Goal: Task Accomplishment & Management: Manage account settings

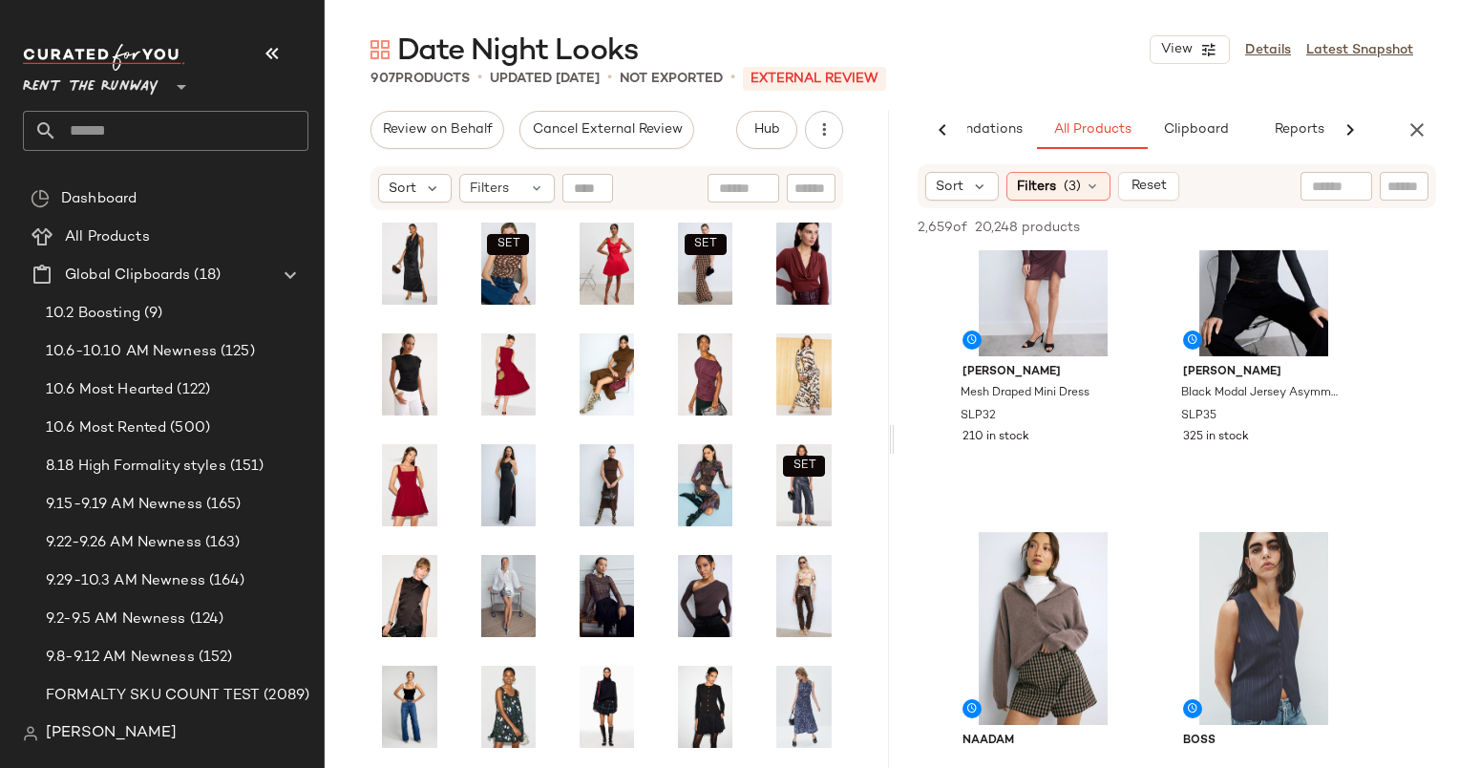
scroll to position [229, 0]
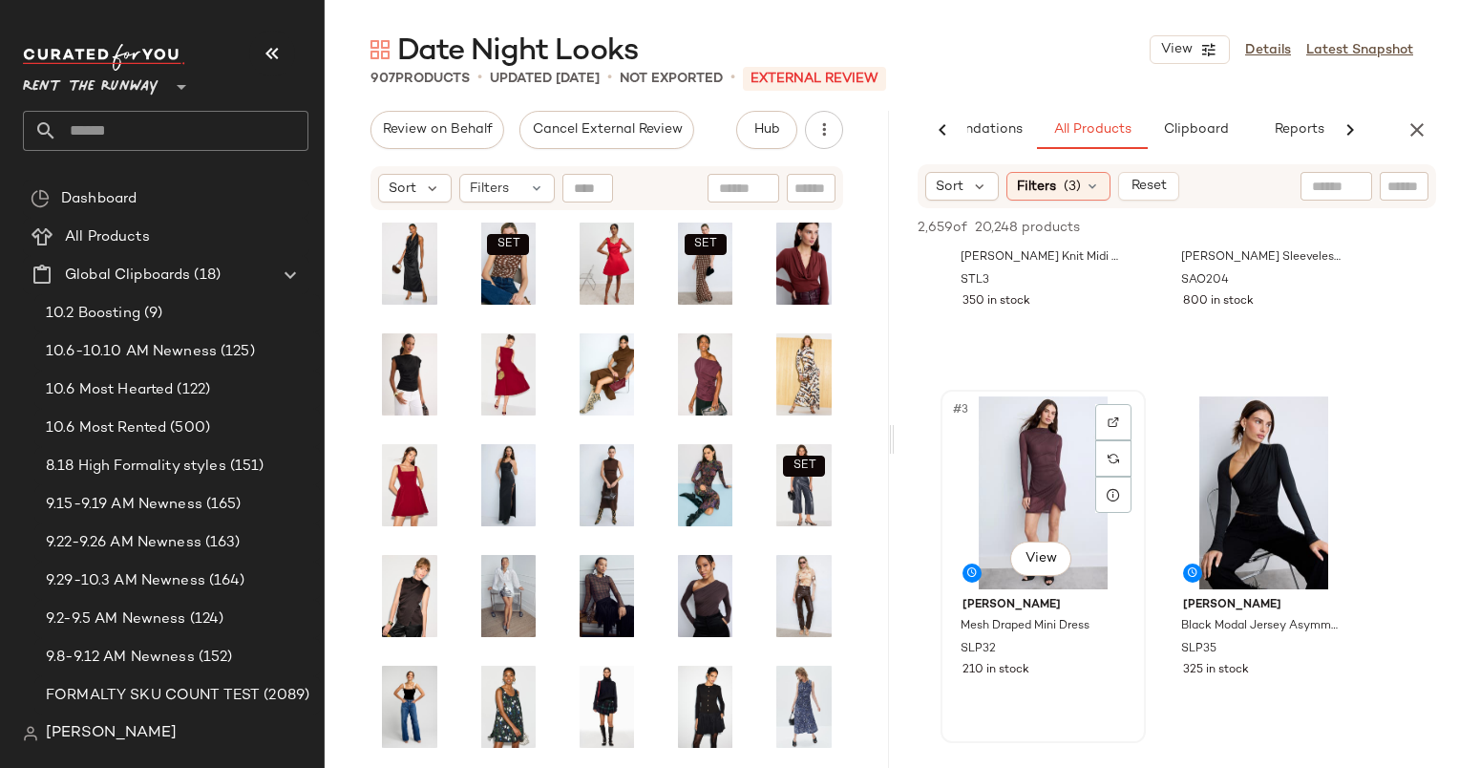
click at [1051, 475] on div "#3 View" at bounding box center [1043, 492] width 192 height 193
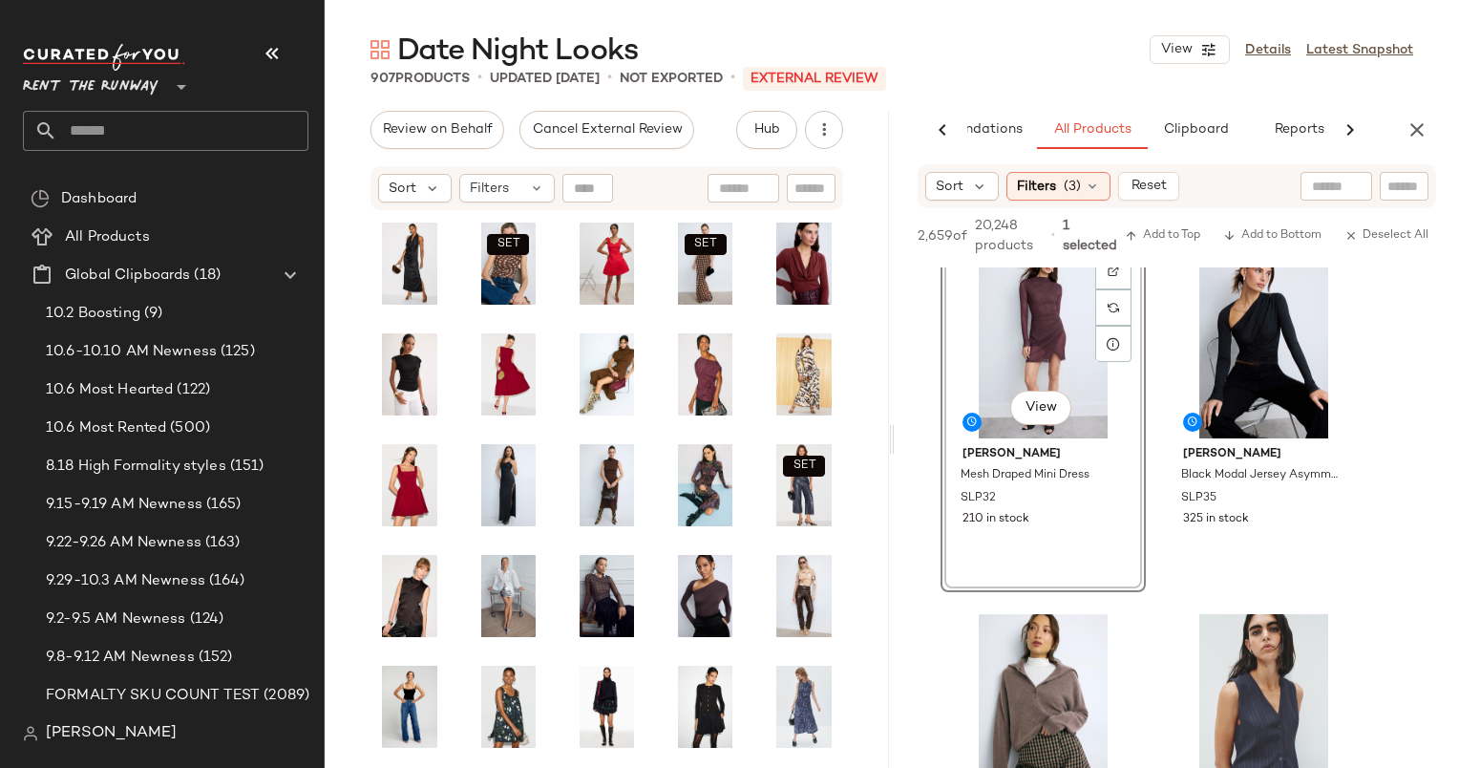
scroll to position [411, 0]
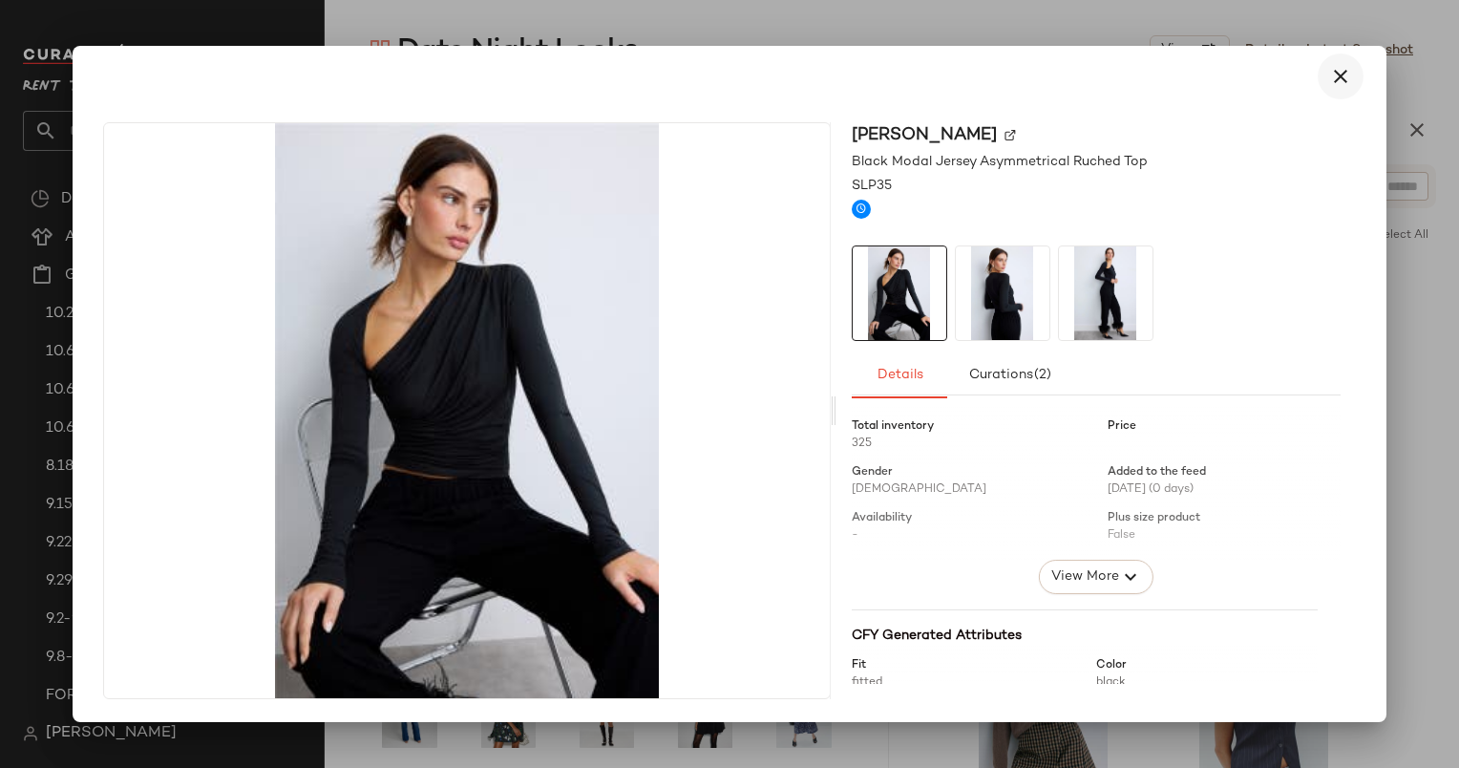
click at [1332, 74] on icon "button" at bounding box center [1340, 76] width 23 height 23
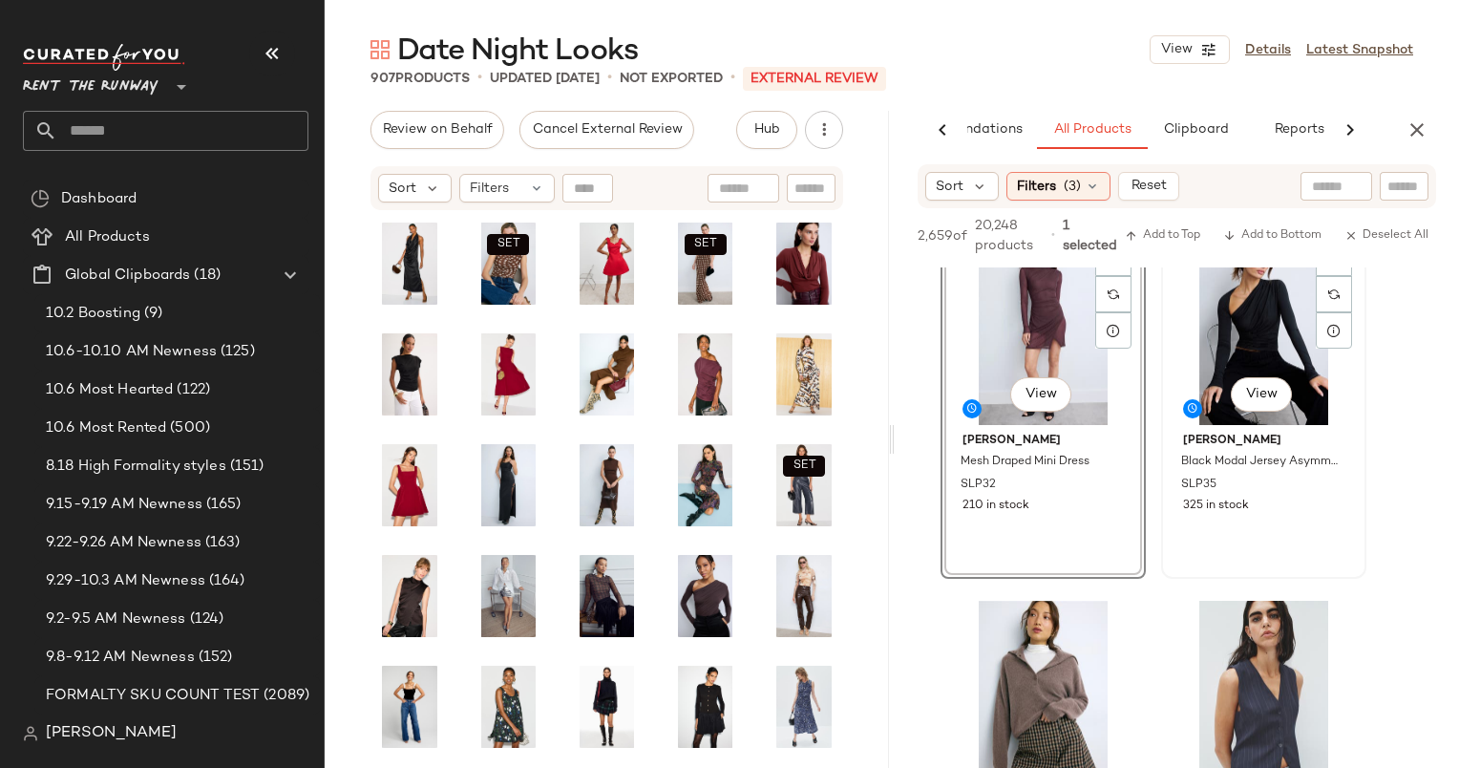
click at [1233, 344] on div "#4 View" at bounding box center [1264, 328] width 192 height 193
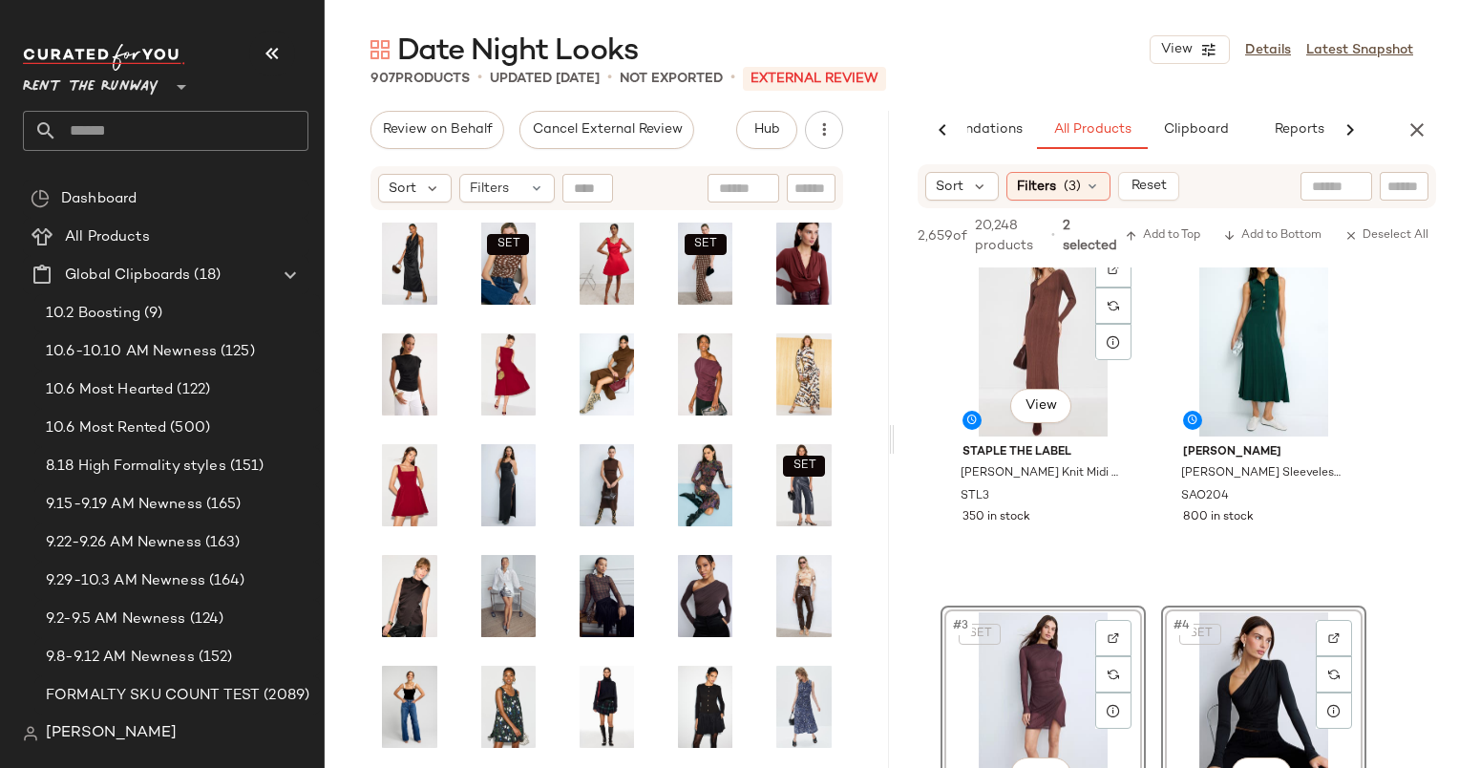
scroll to position [0, 0]
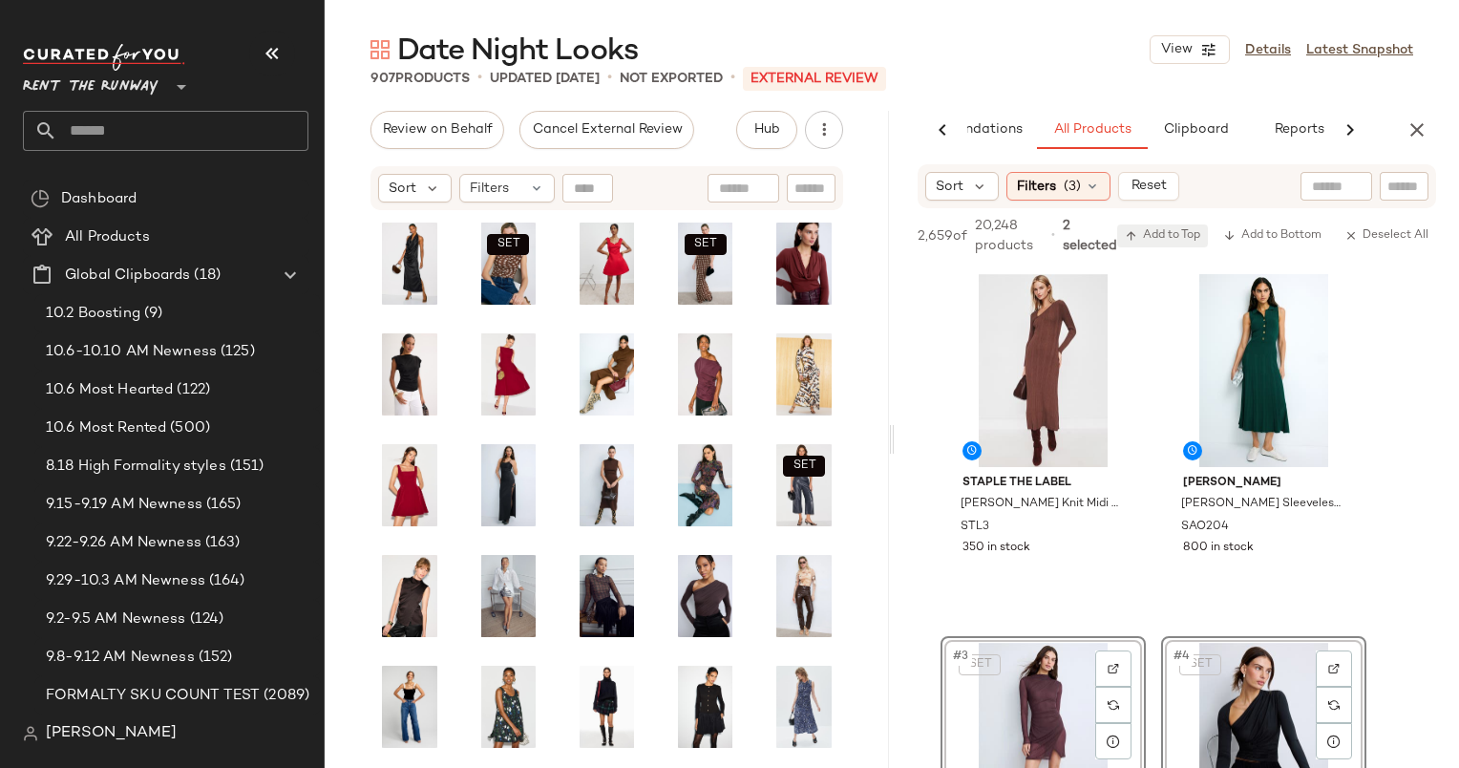
click at [1157, 235] on span "Add to Top" at bounding box center [1162, 235] width 75 height 13
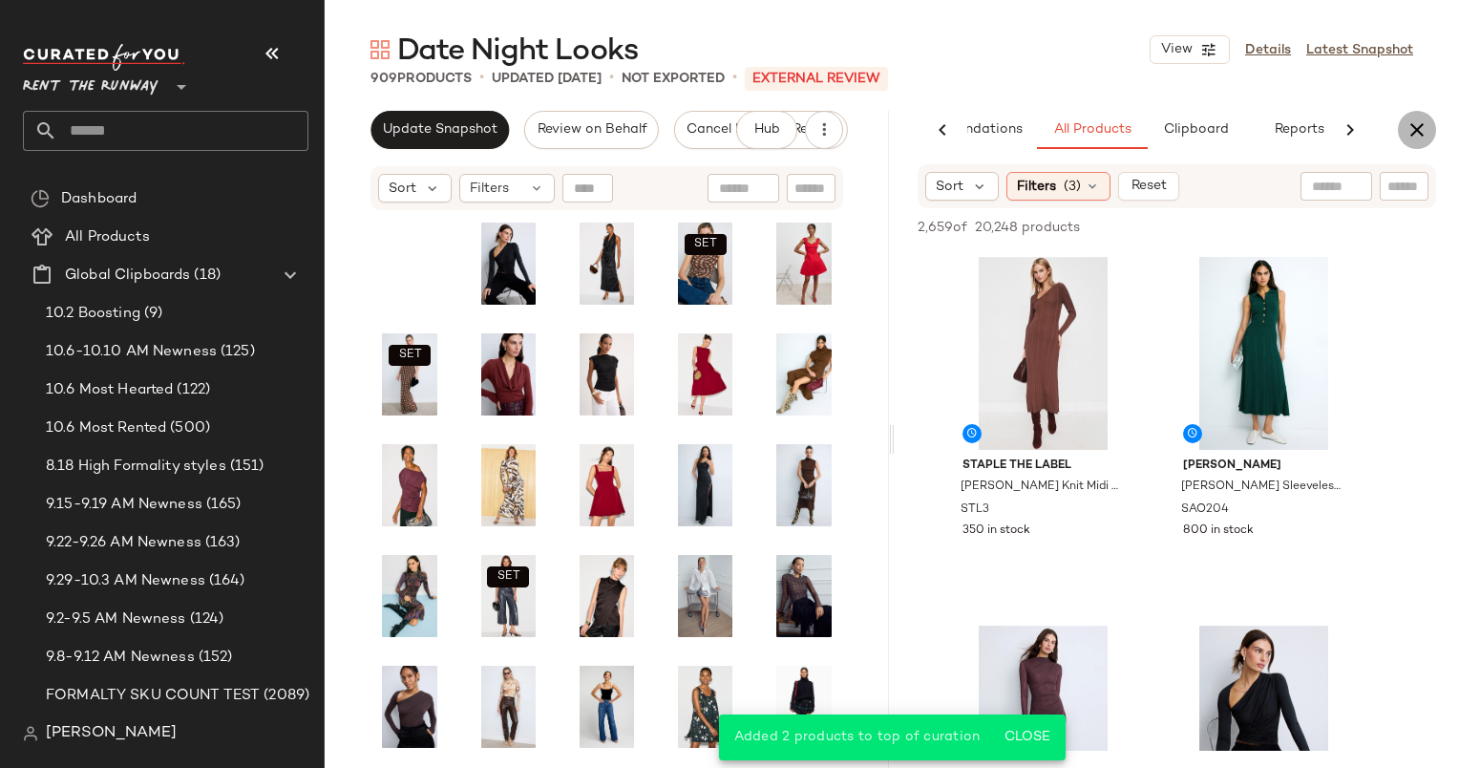
click at [1421, 122] on icon "button" at bounding box center [1417, 129] width 23 height 23
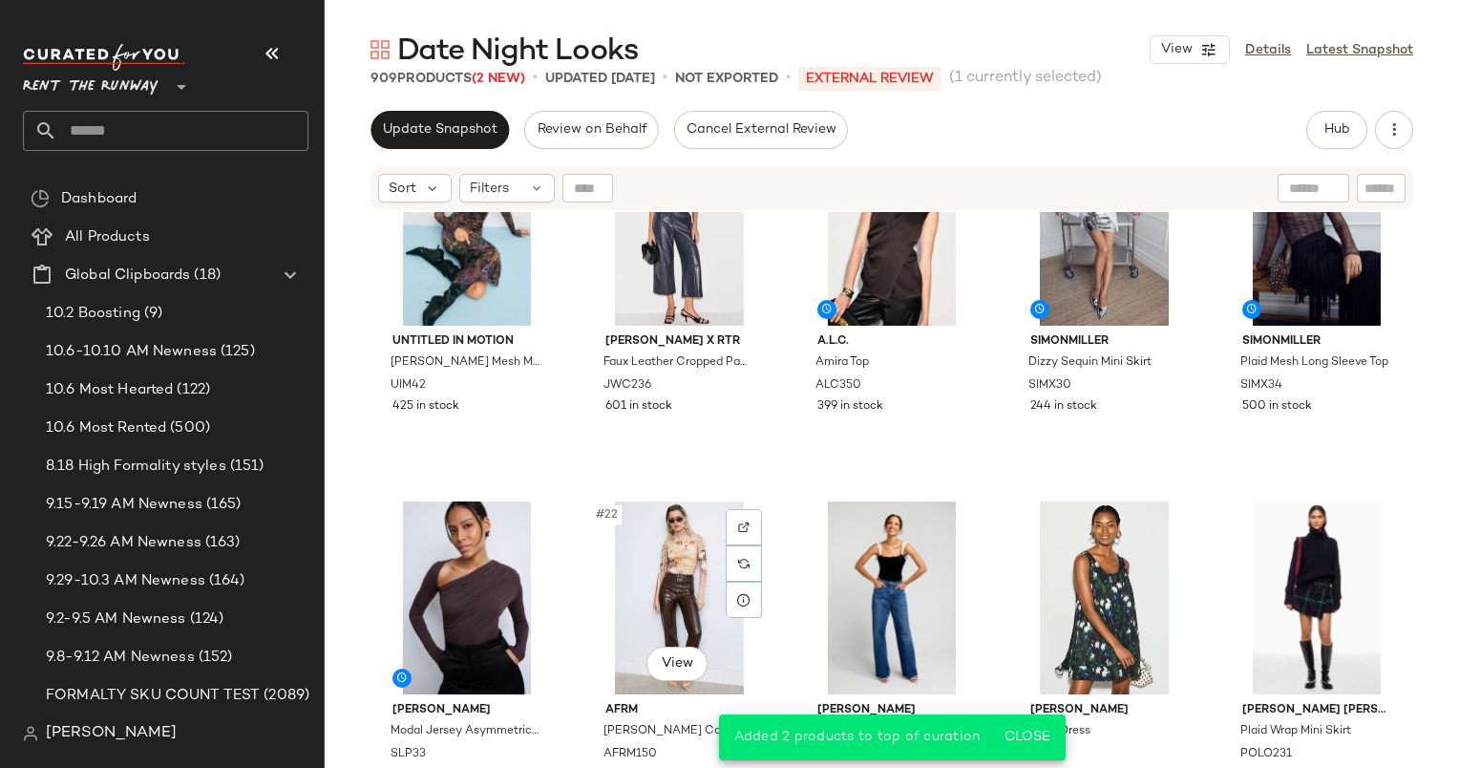
scroll to position [1297, 0]
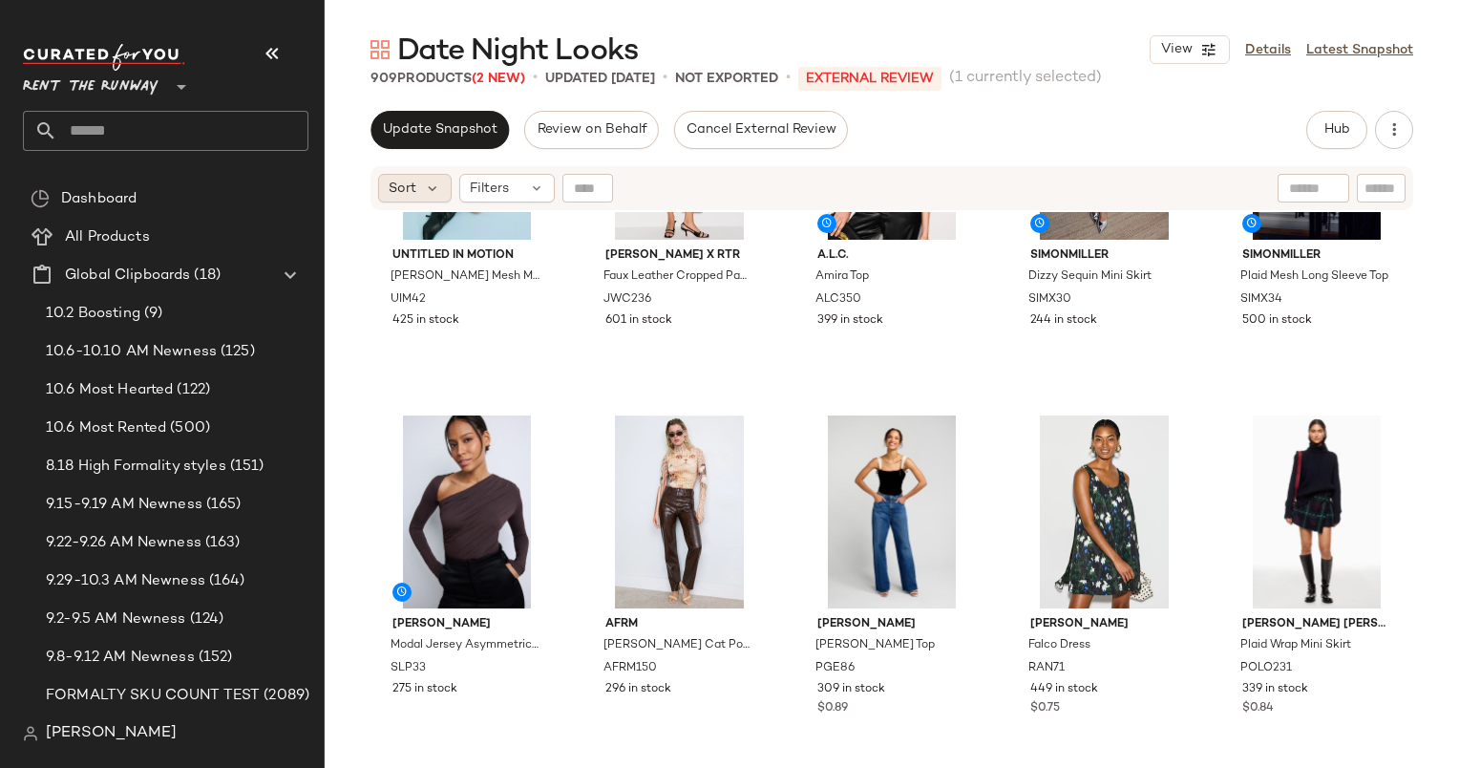
click at [410, 191] on span "Sort" at bounding box center [403, 189] width 28 height 20
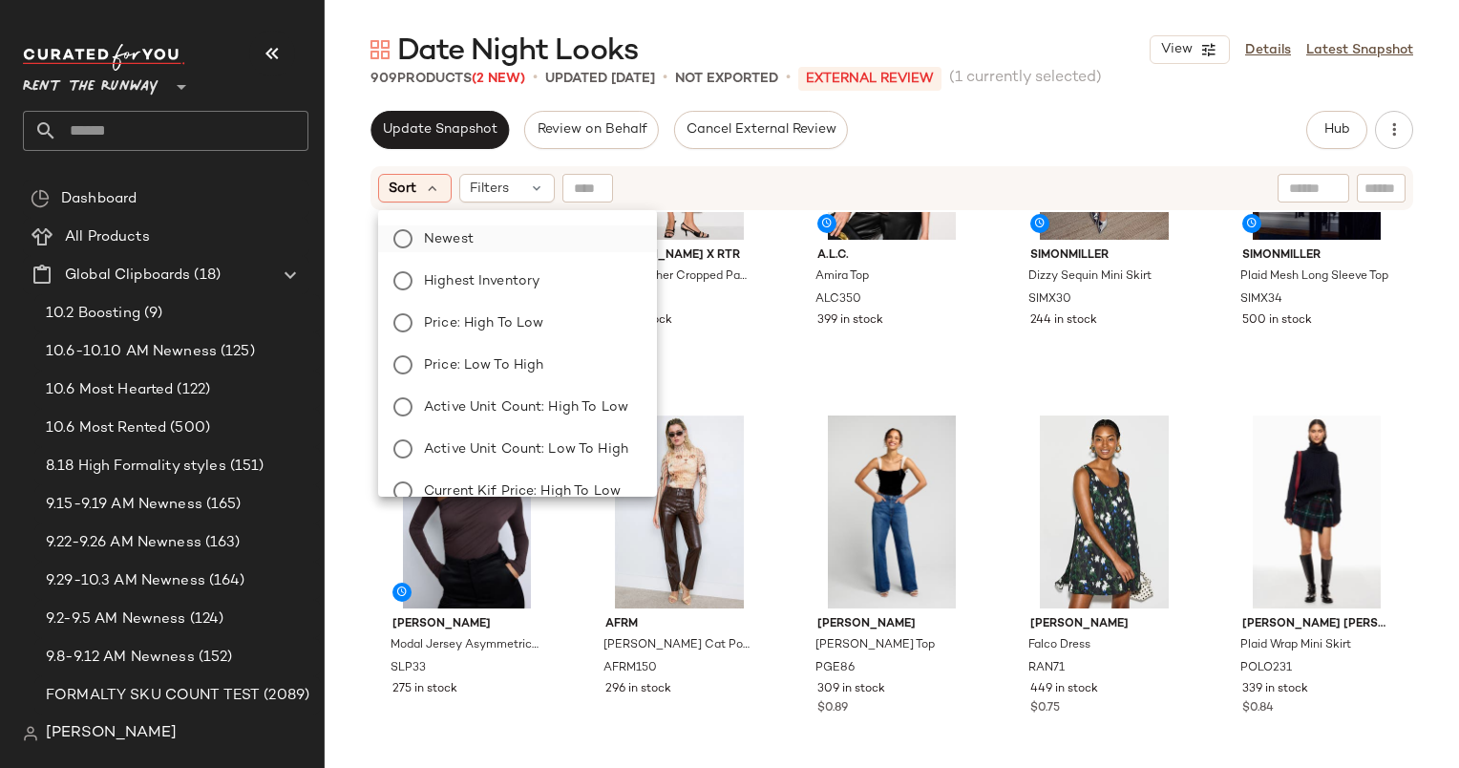
click at [512, 244] on label "Newest" at bounding box center [528, 238] width 225 height 27
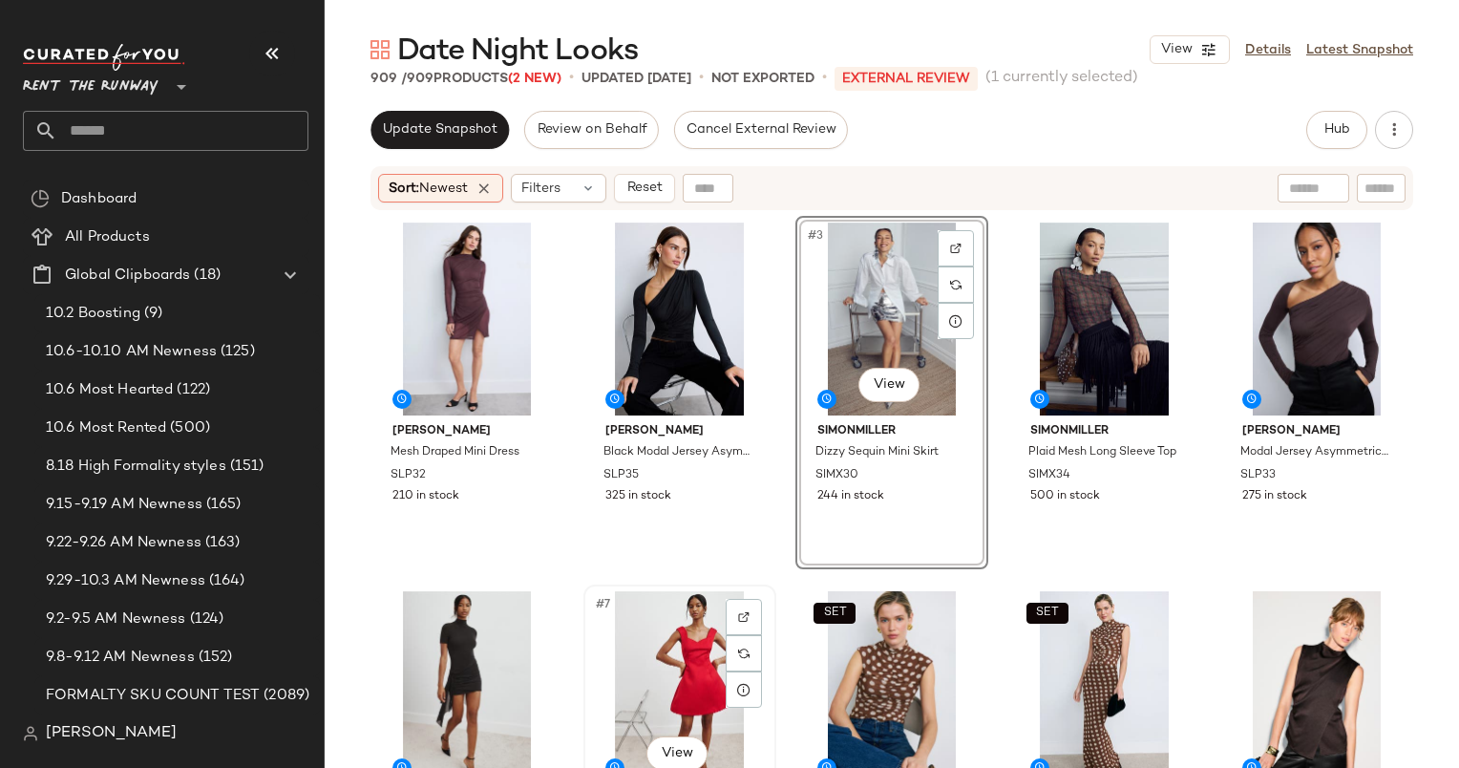
scroll to position [247, 0]
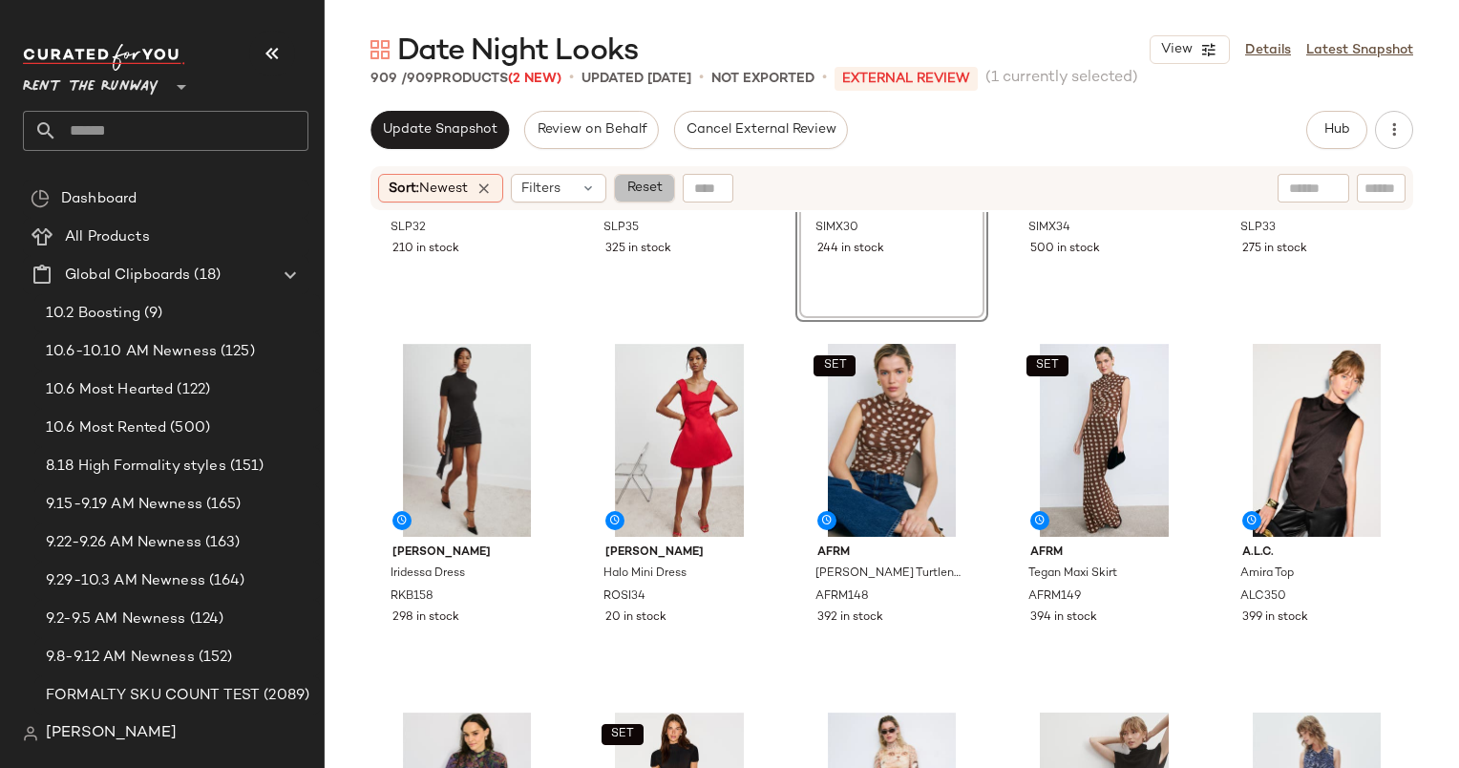
click at [646, 192] on span "Reset" at bounding box center [644, 187] width 36 height 15
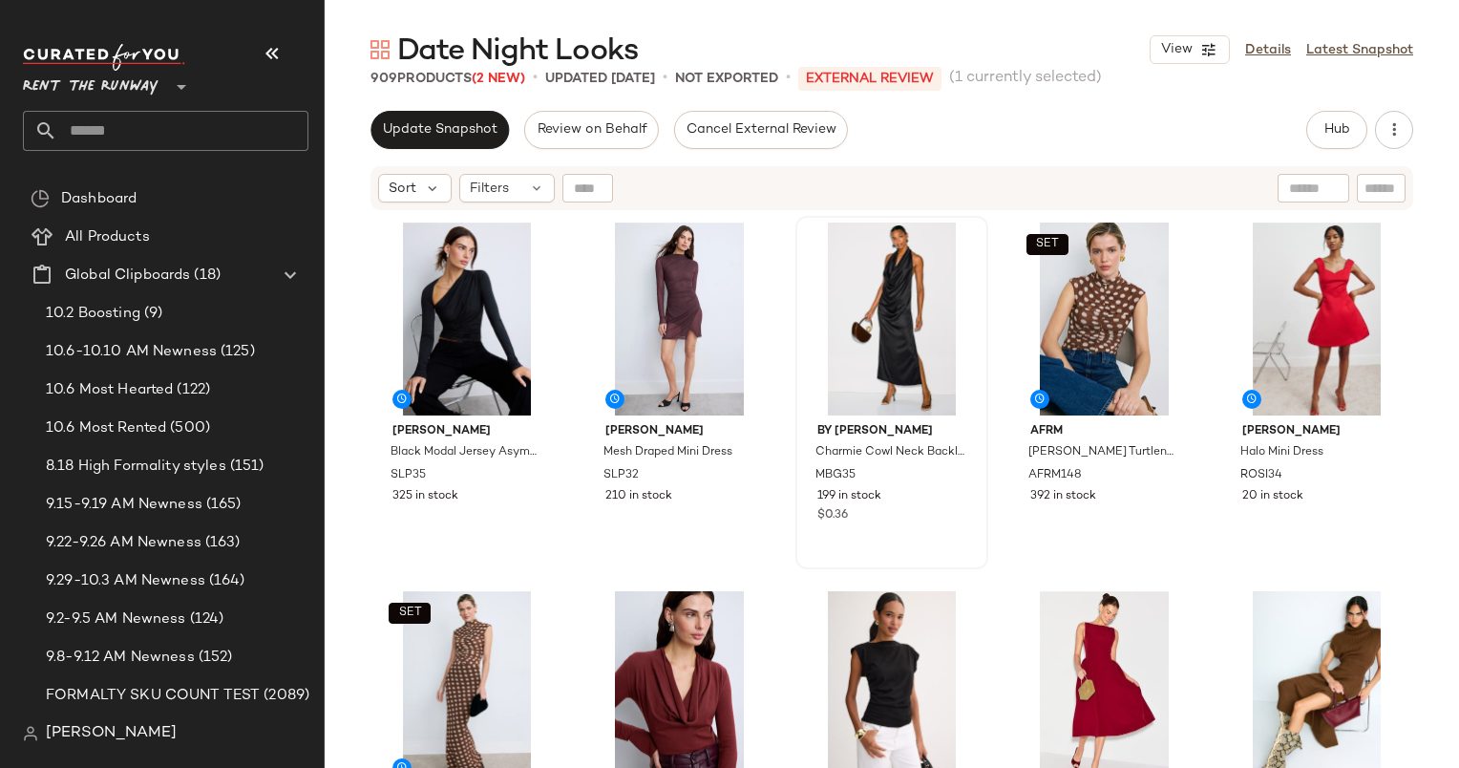
scroll to position [0, 0]
click at [797, 343] on div "#3 View By Malene Birger Charmie Cowl Neck Backless Midi Dress MBG35 199 in sto…" at bounding box center [891, 393] width 189 height 350
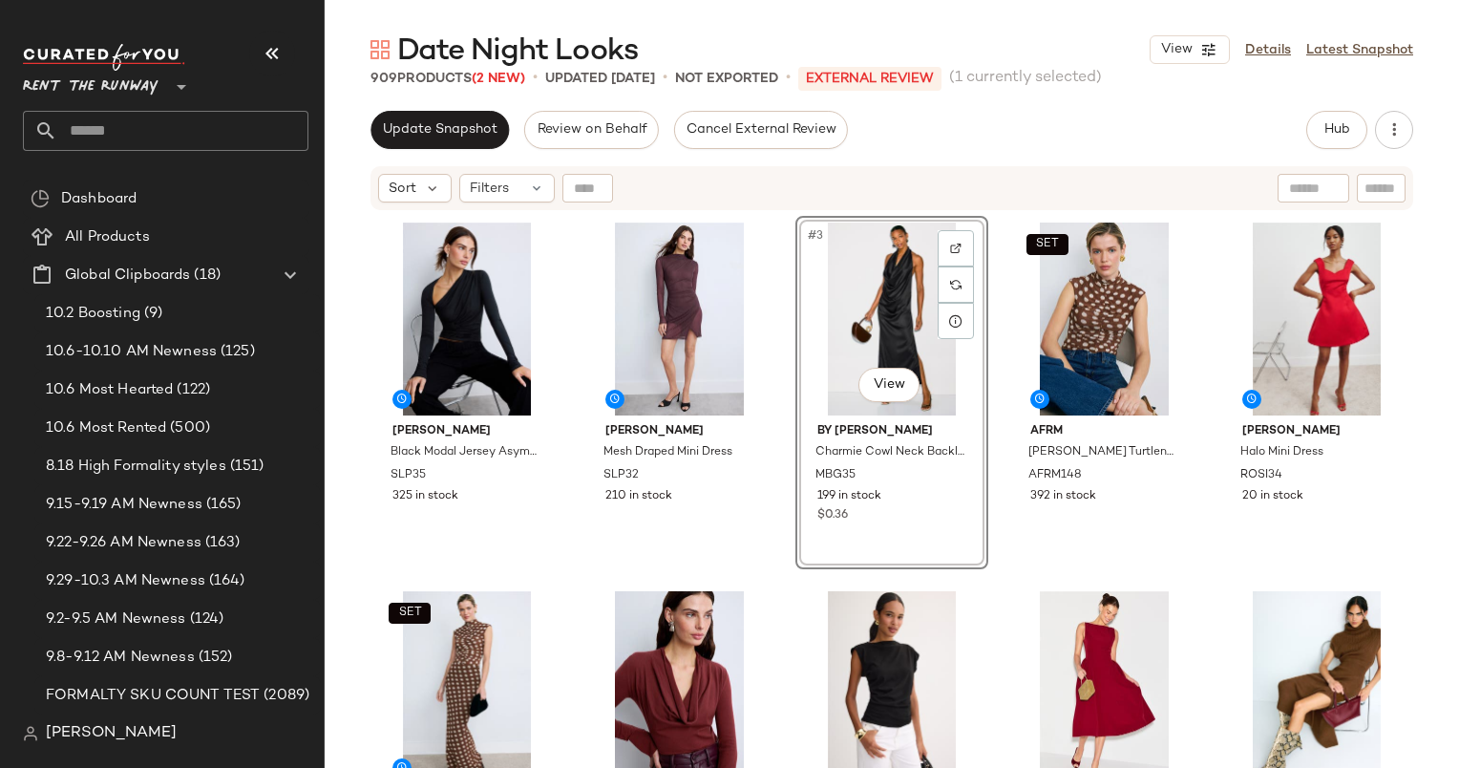
click at [788, 525] on div "LAPOINTE Black Modal Jersey Asymmetrical Ruched Top SLP35 325 in stock LAPOINTE…" at bounding box center [892, 516] width 1043 height 600
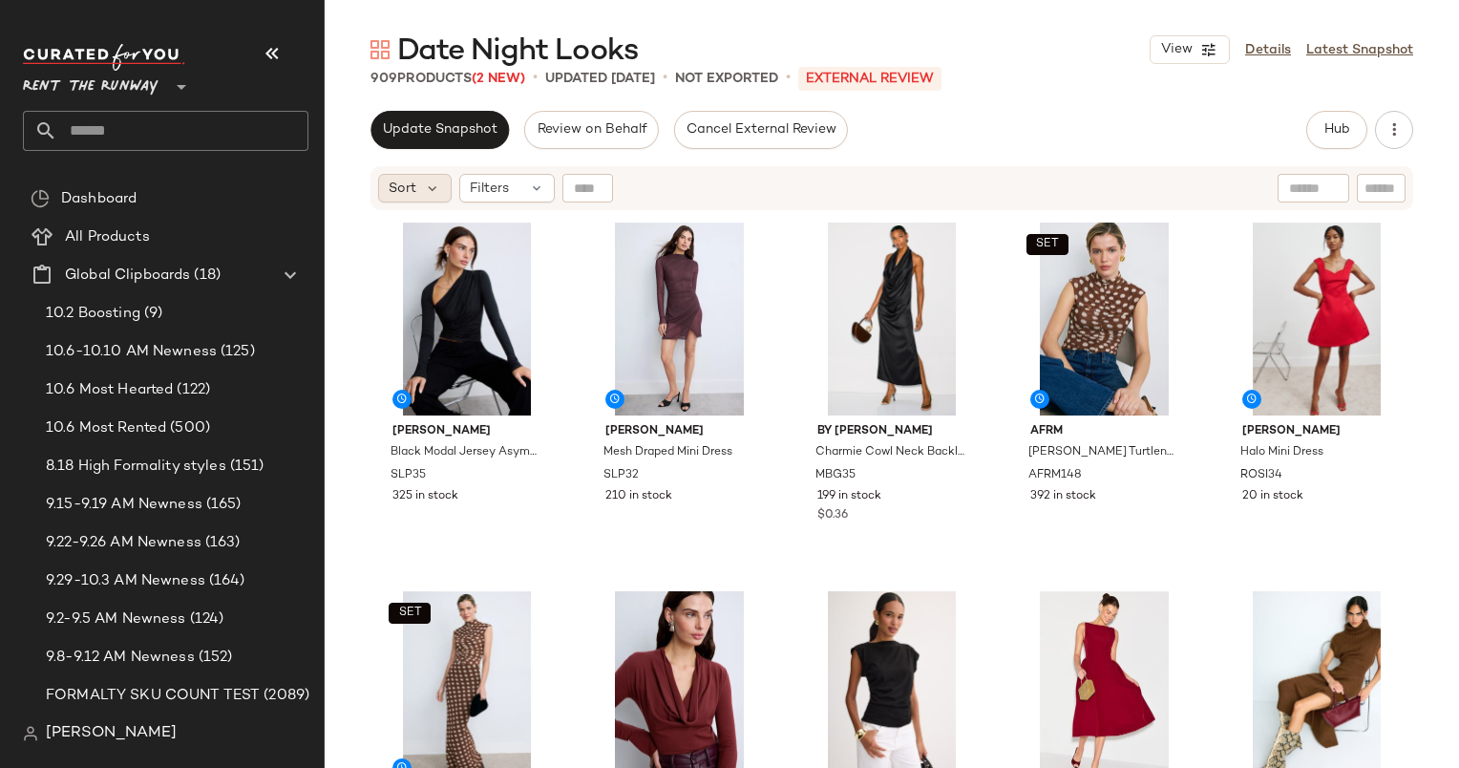
click at [427, 197] on div "Sort" at bounding box center [415, 188] width 74 height 29
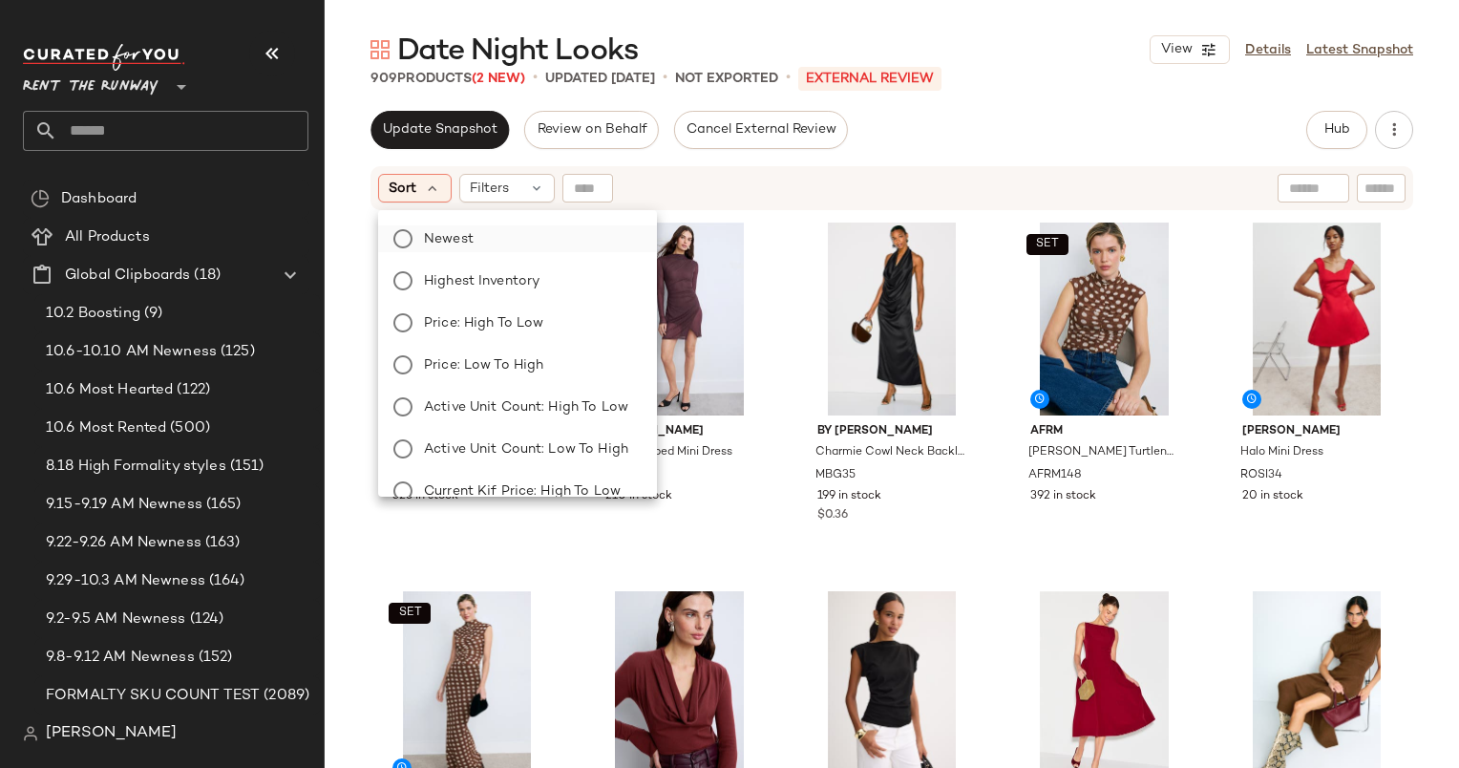
click at [482, 246] on label "Newest" at bounding box center [528, 238] width 225 height 27
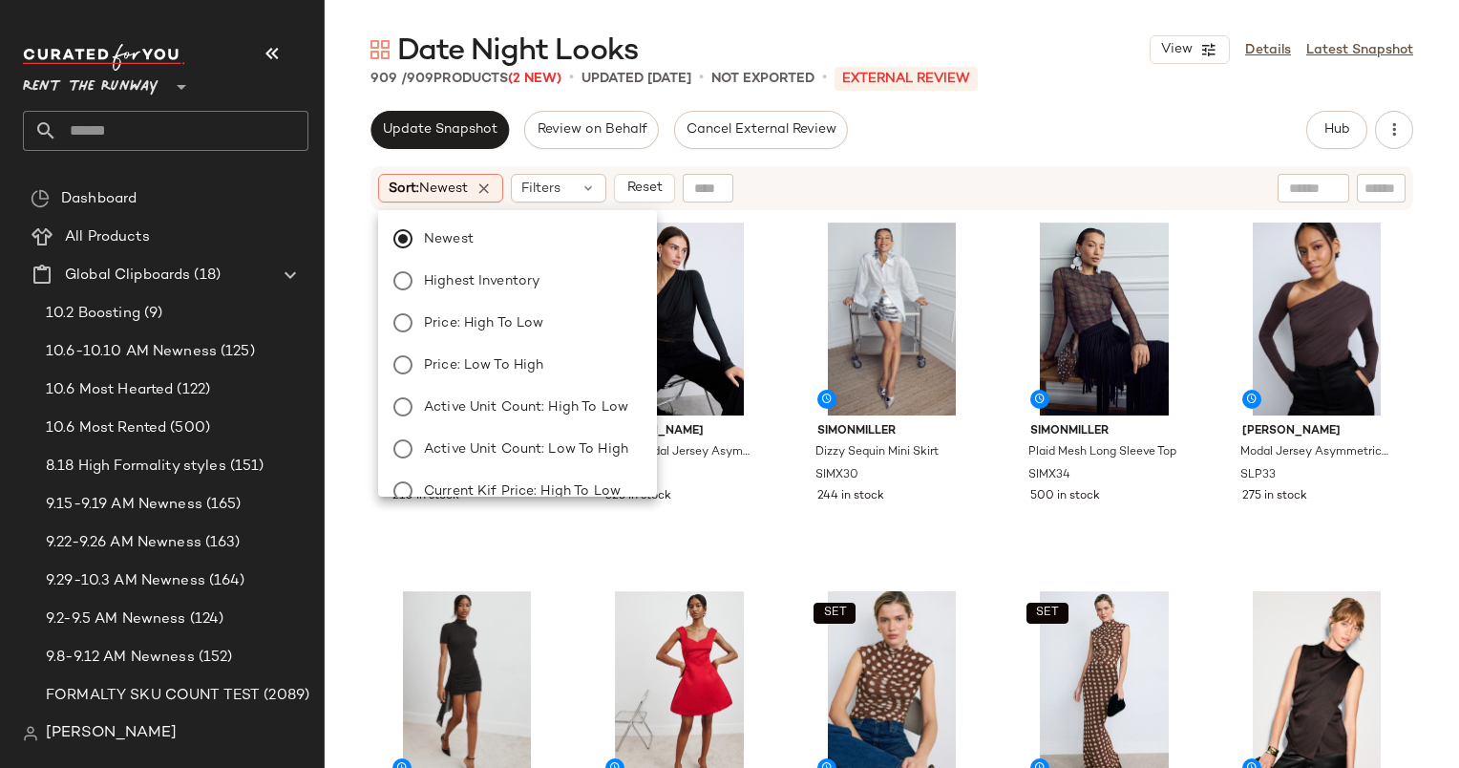
click at [816, 183] on div "Sort: Newest Filters Reset" at bounding box center [767, 188] width 779 height 29
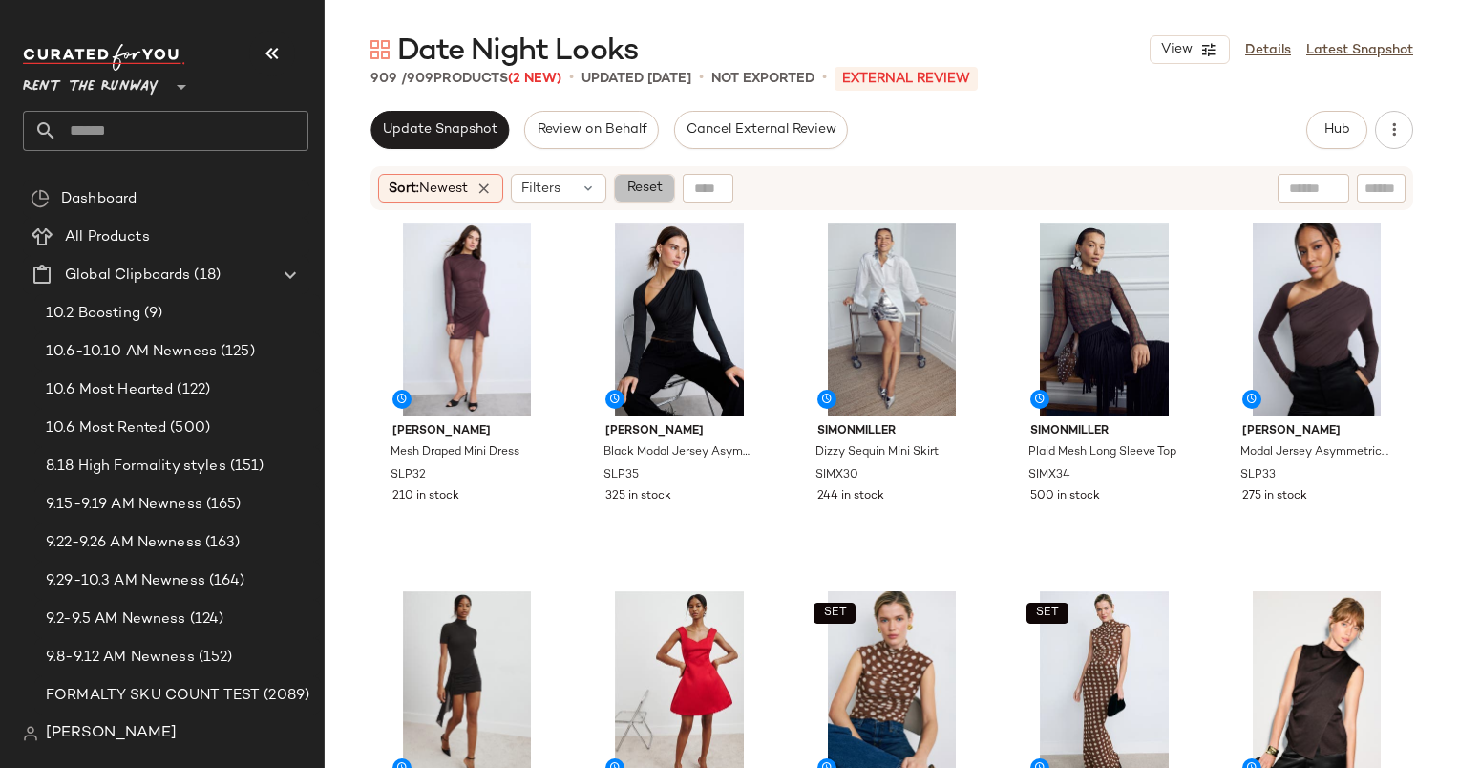
click at [628, 192] on button "Reset" at bounding box center [644, 188] width 61 height 29
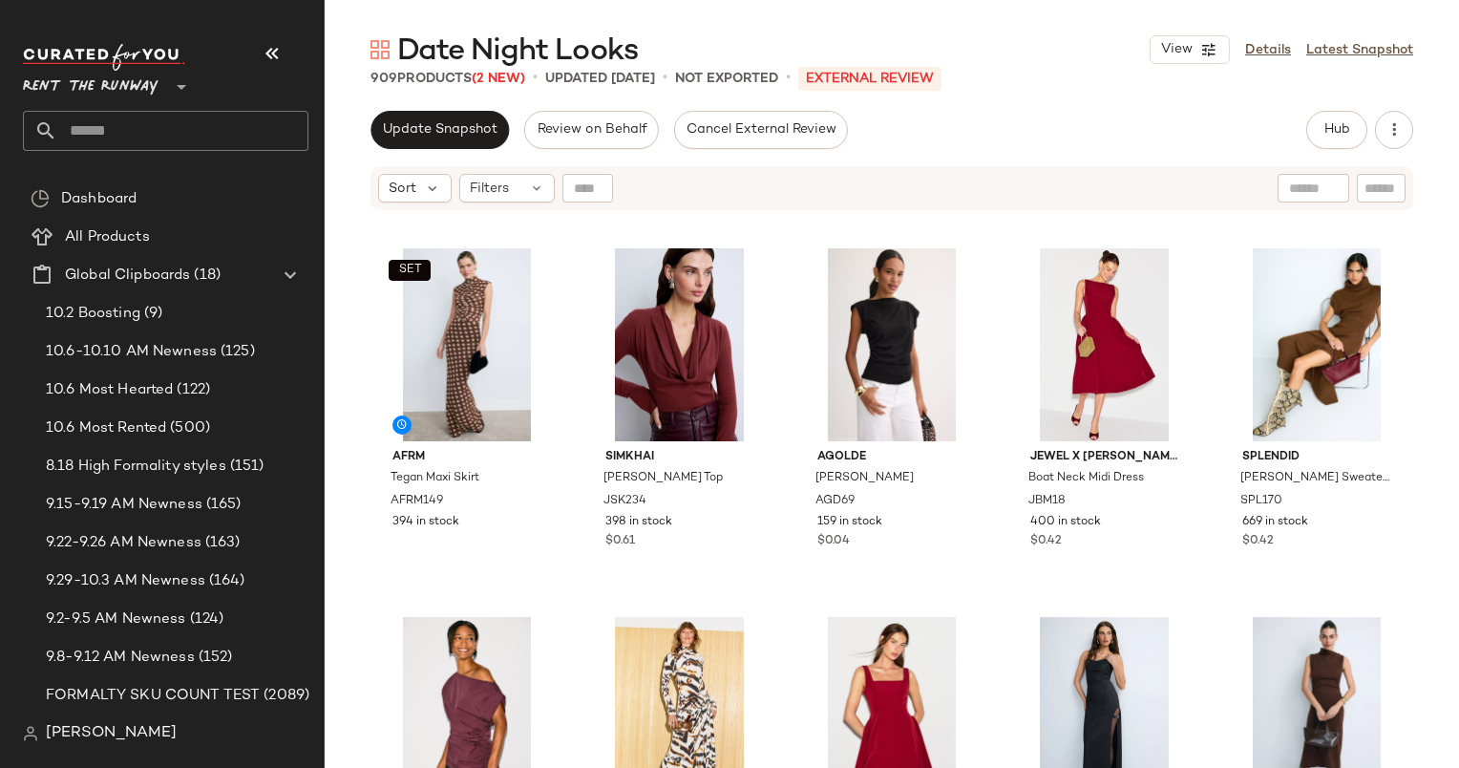
scroll to position [344, 0]
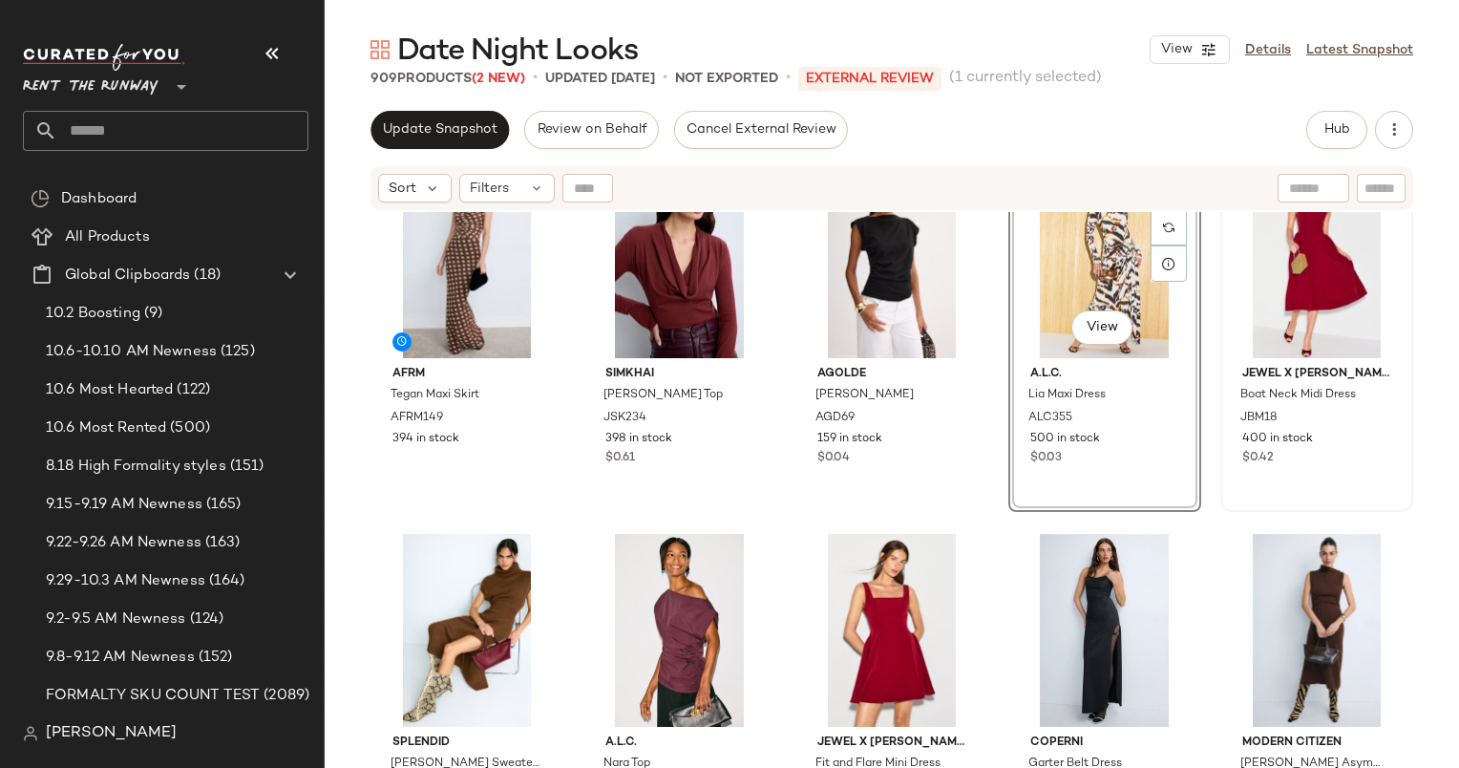
scroll to position [412, 0]
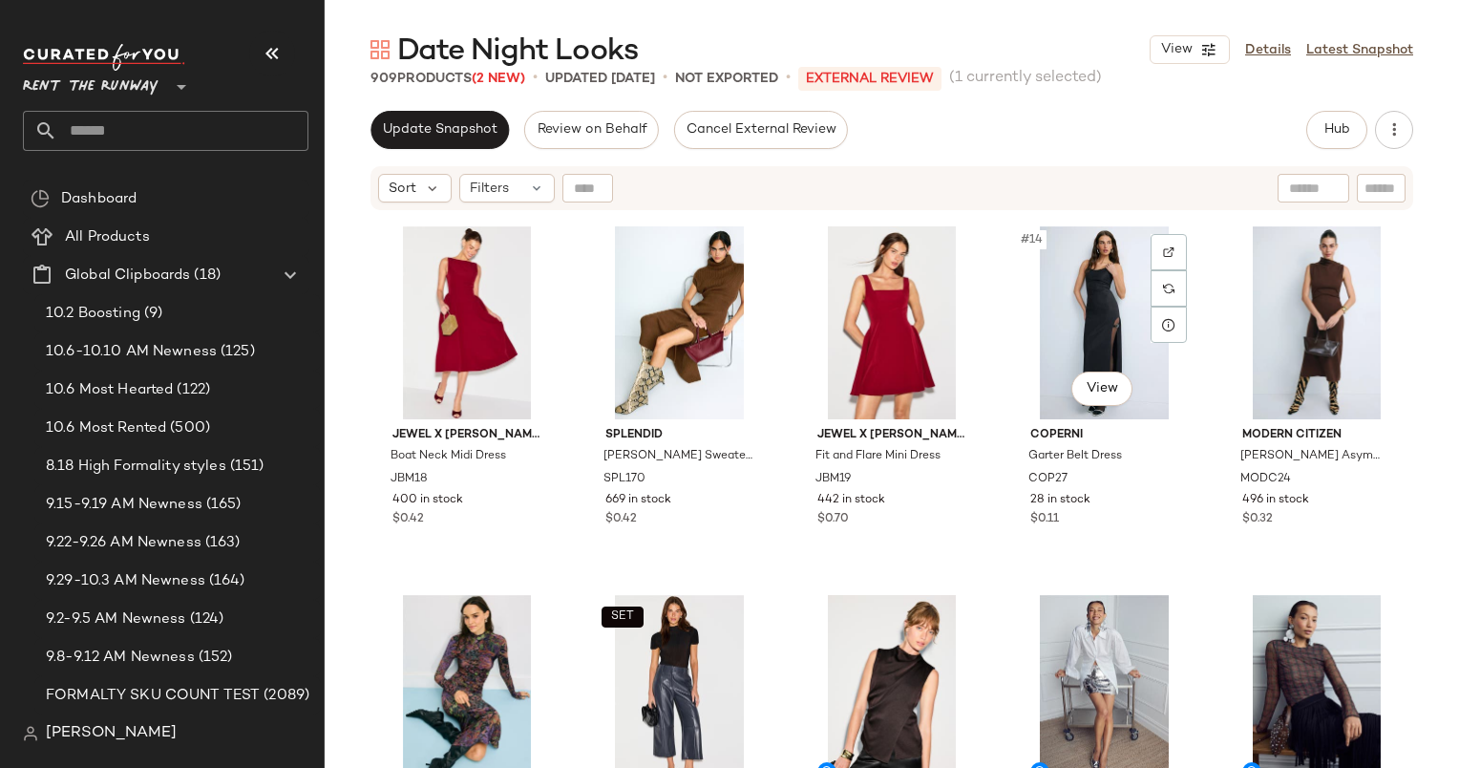
scroll to position [751, 0]
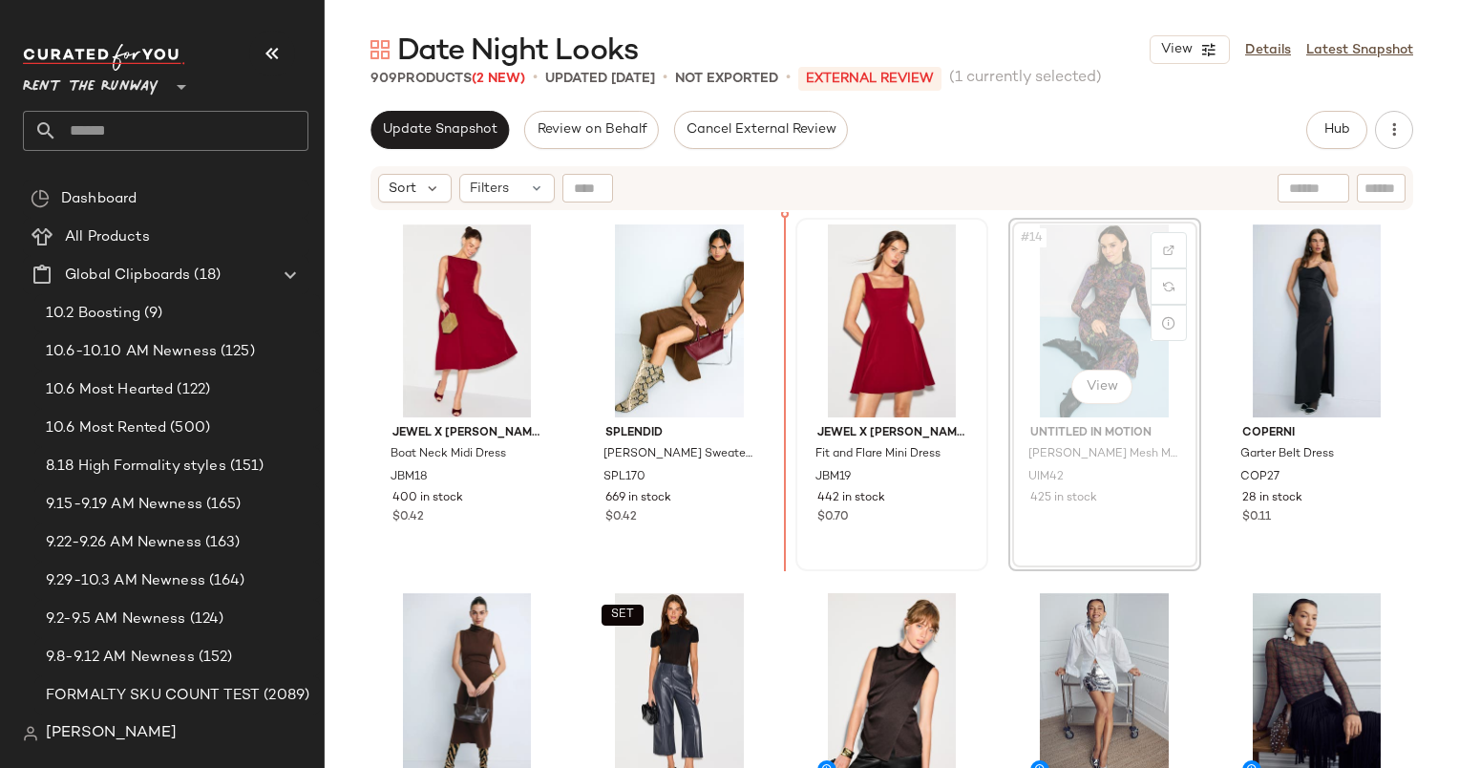
scroll to position [746, 0]
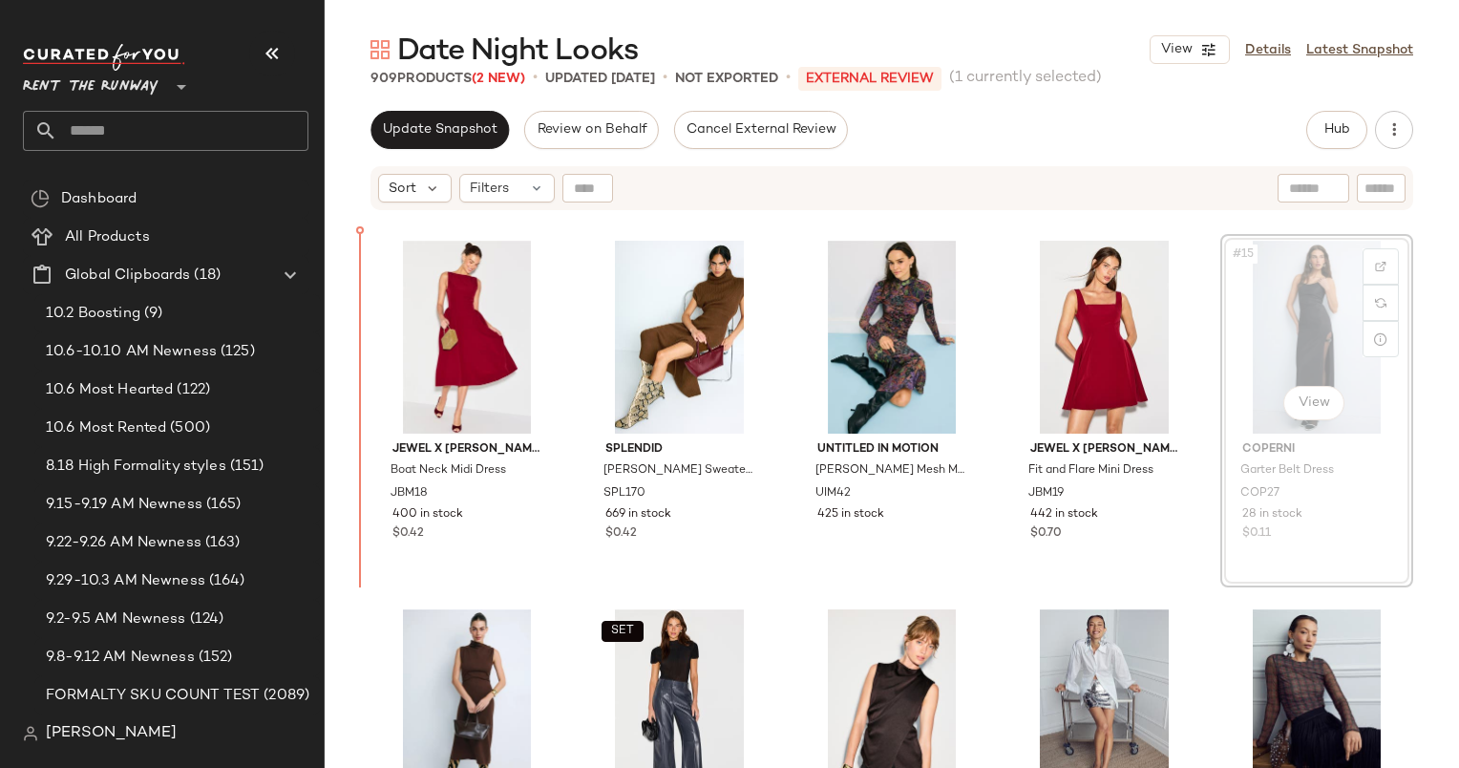
scroll to position [733, 0]
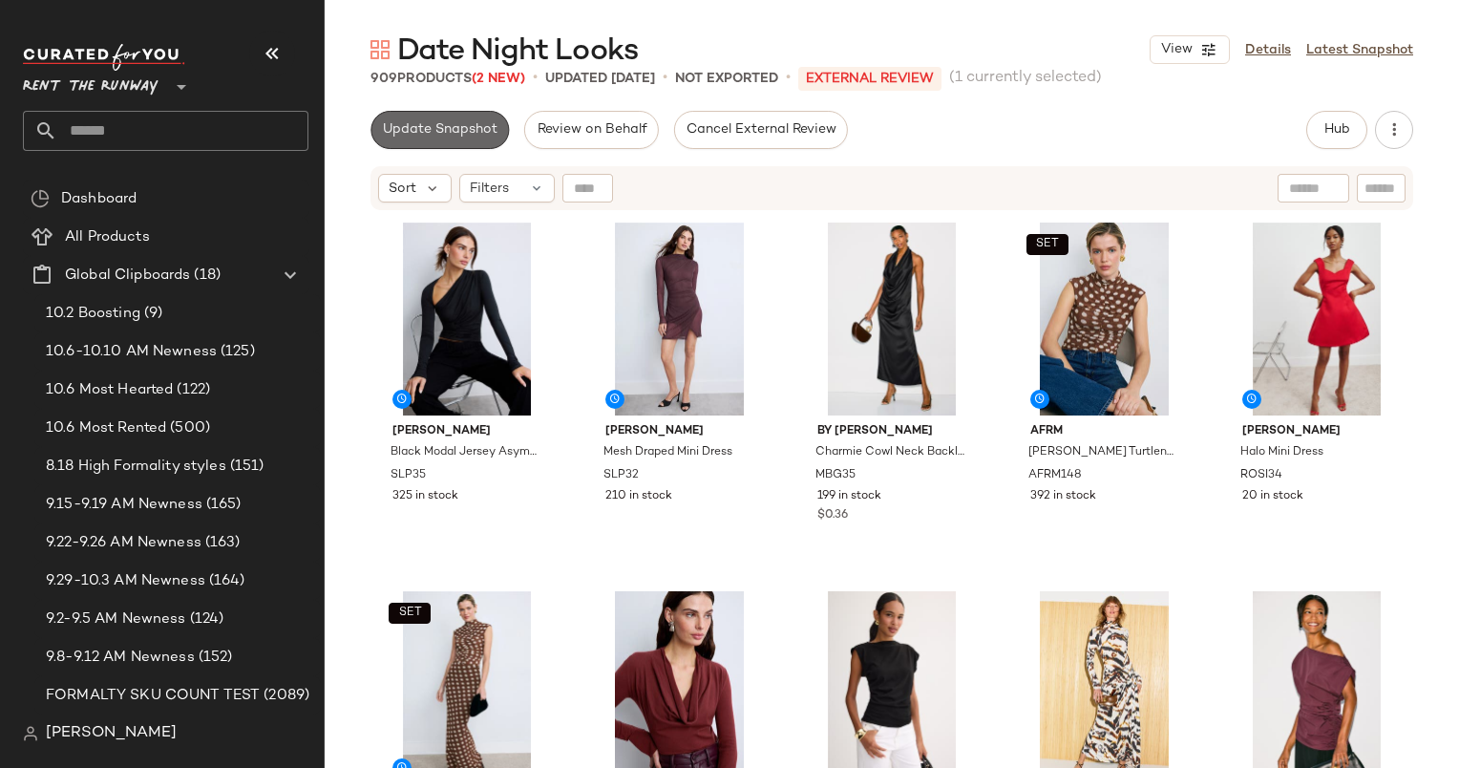
click at [475, 122] on span "Update Snapshot" at bounding box center [440, 129] width 116 height 15
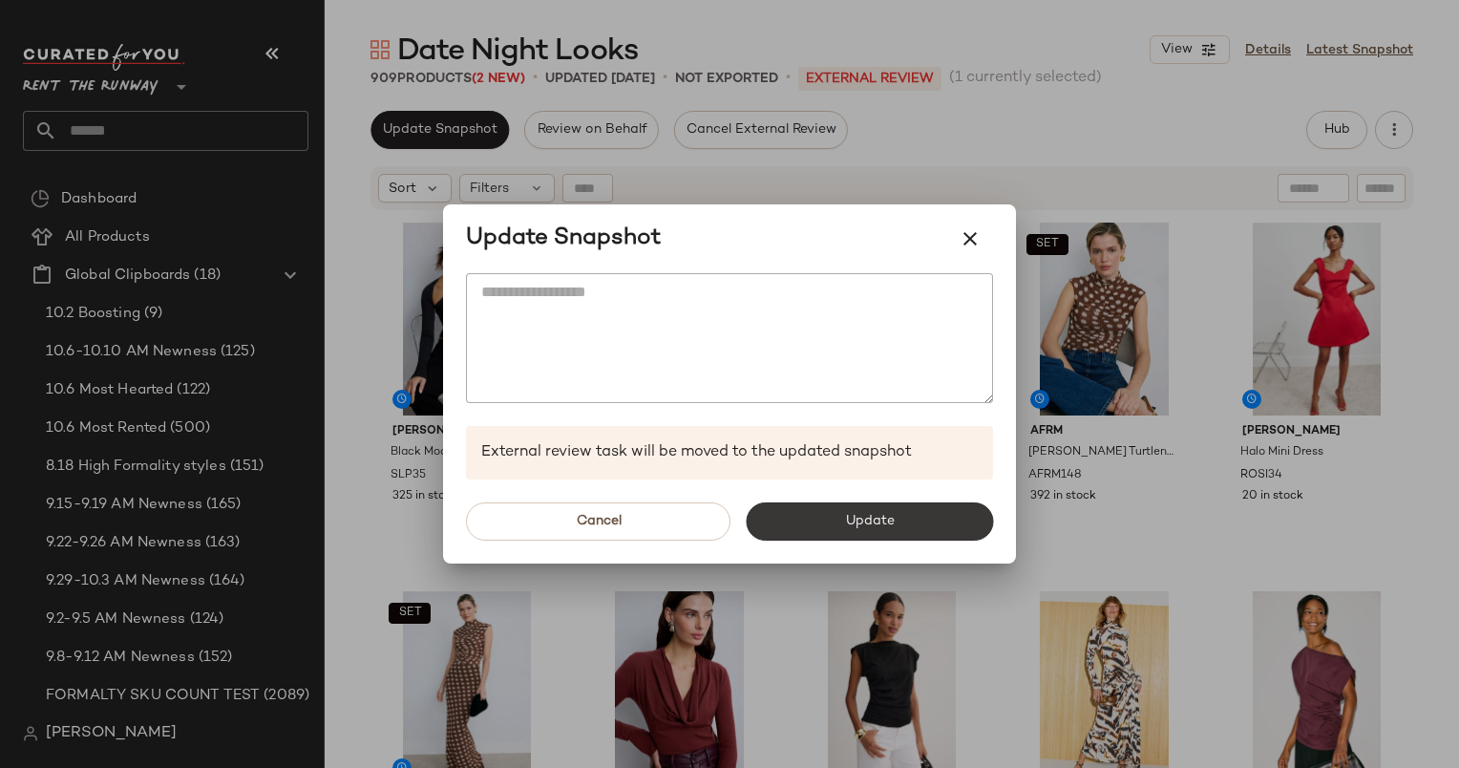
click at [881, 520] on span "Update" at bounding box center [869, 521] width 50 height 15
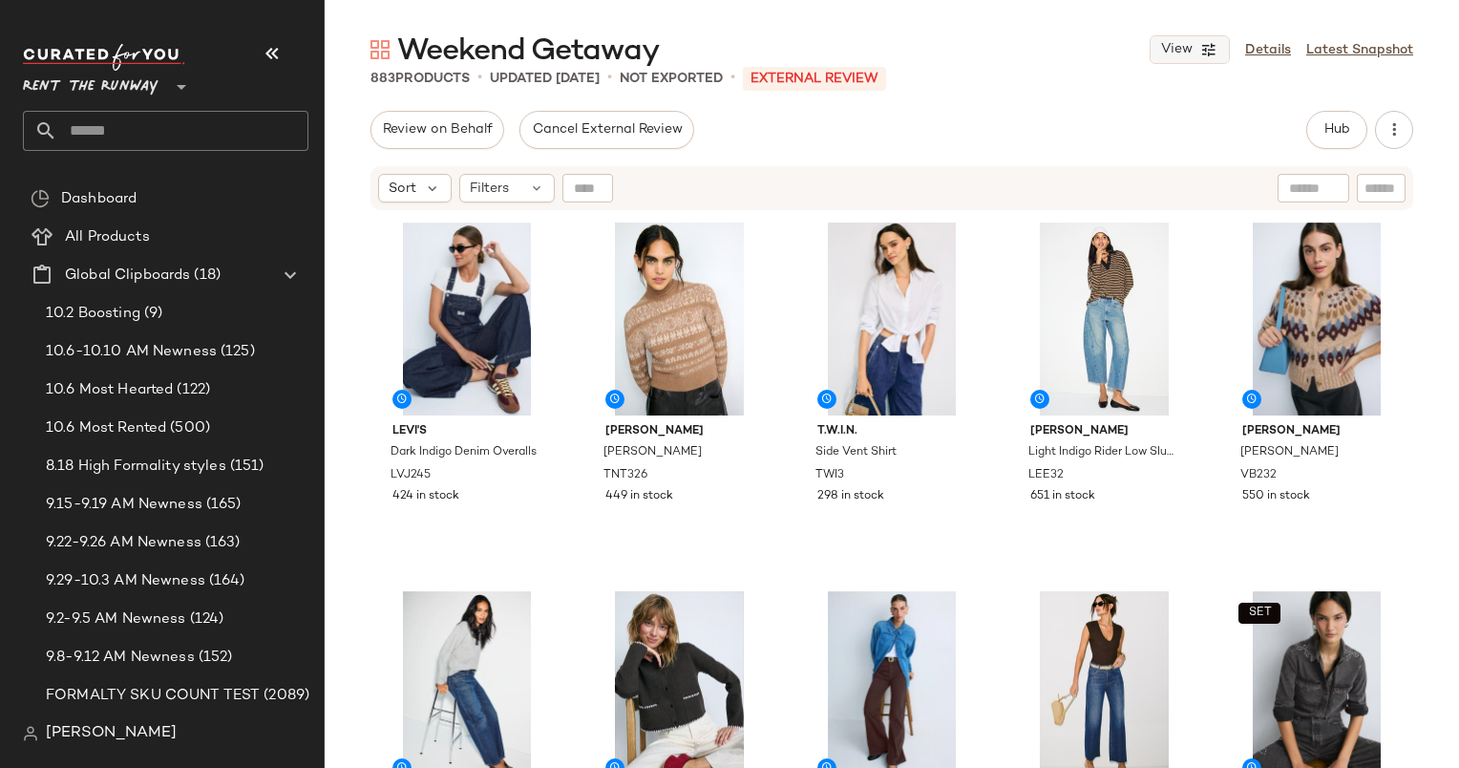
click at [1185, 38] on button "View" at bounding box center [1190, 49] width 80 height 29
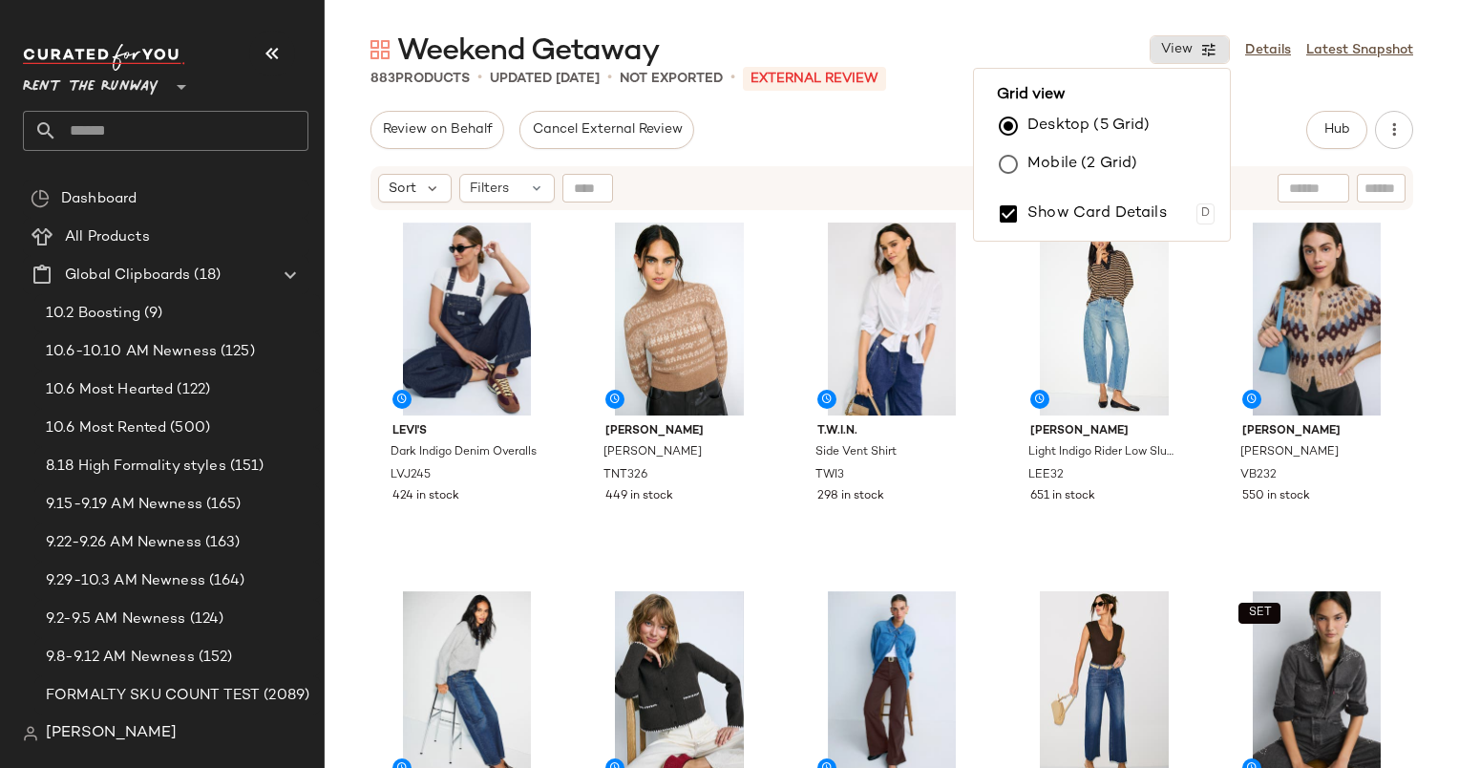
click at [1101, 164] on label "Mobile (2 Grid)" at bounding box center [1083, 164] width 110 height 38
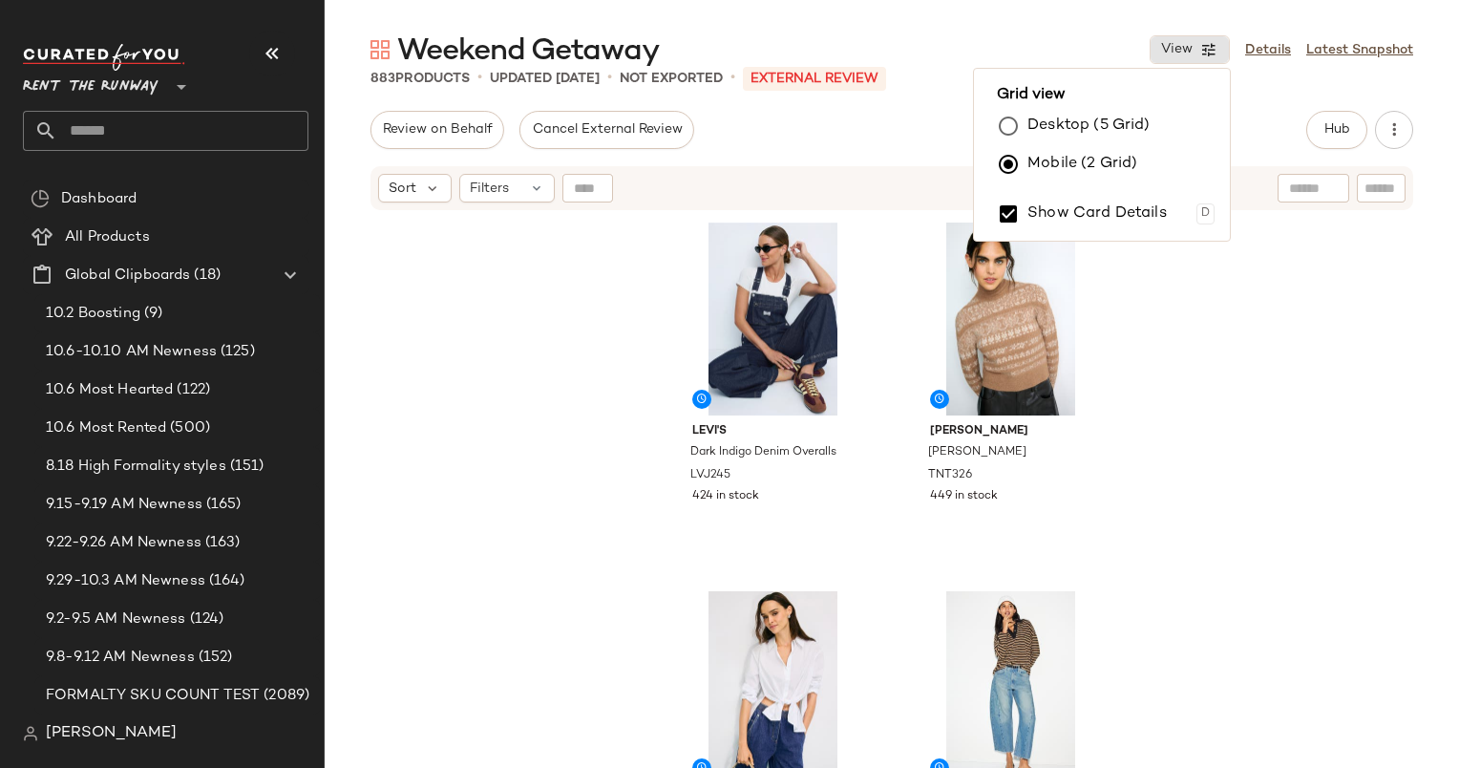
click at [454, 350] on div "Levi's Dark Indigo Denim Overalls LVJ245 424 in stock [PERSON_NAME] [PERSON_NAM…" at bounding box center [892, 514] width 1135 height 604
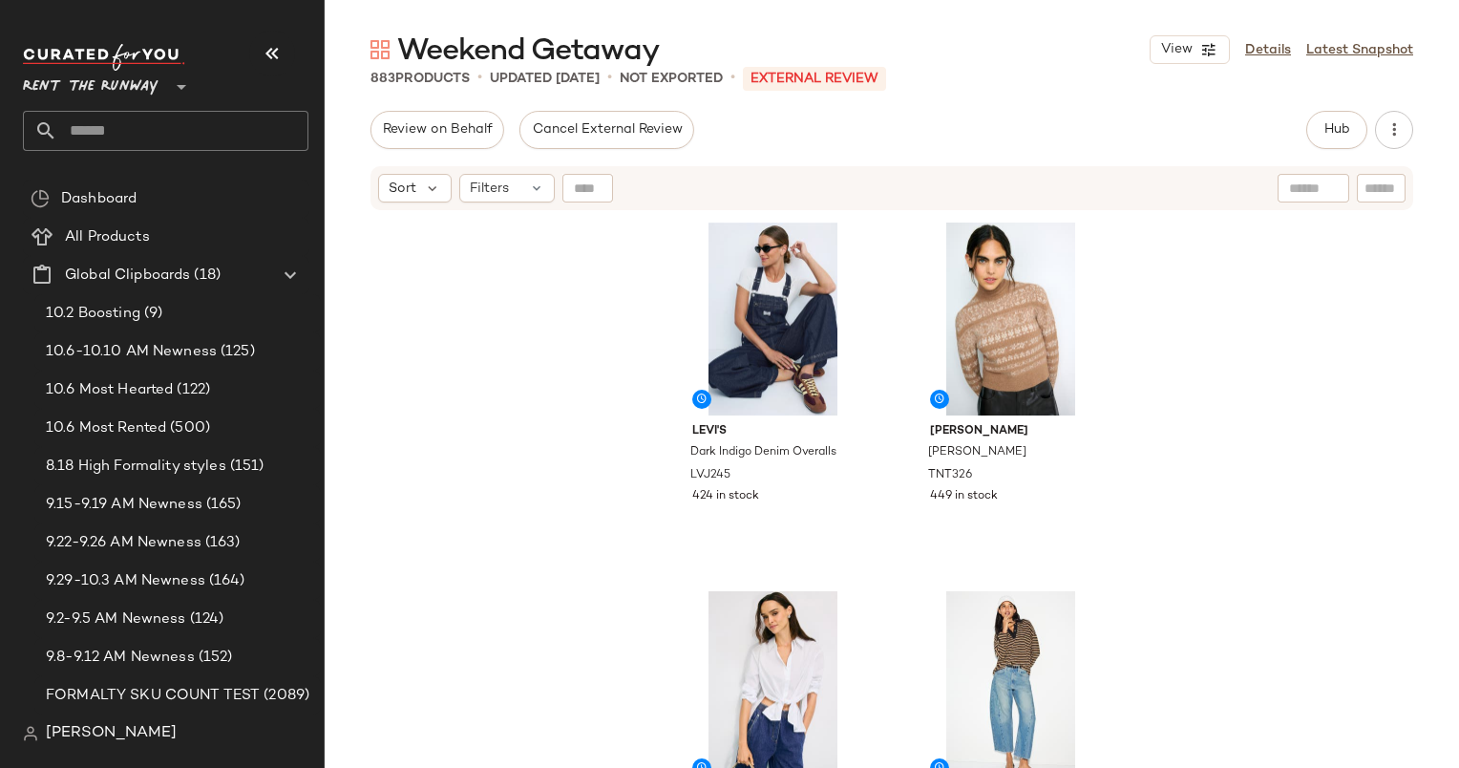
click at [447, 287] on div "Levi's Dark Indigo Denim Overalls LVJ245 424 in stock [PERSON_NAME] [PERSON_NAM…" at bounding box center [892, 514] width 1135 height 604
click at [377, 365] on div "Levi's Dark Indigo Denim Overalls LVJ245 424 in stock [PERSON_NAME] [PERSON_NAM…" at bounding box center [892, 514] width 1135 height 604
click at [1354, 132] on button "Hub" at bounding box center [1336, 130] width 61 height 38
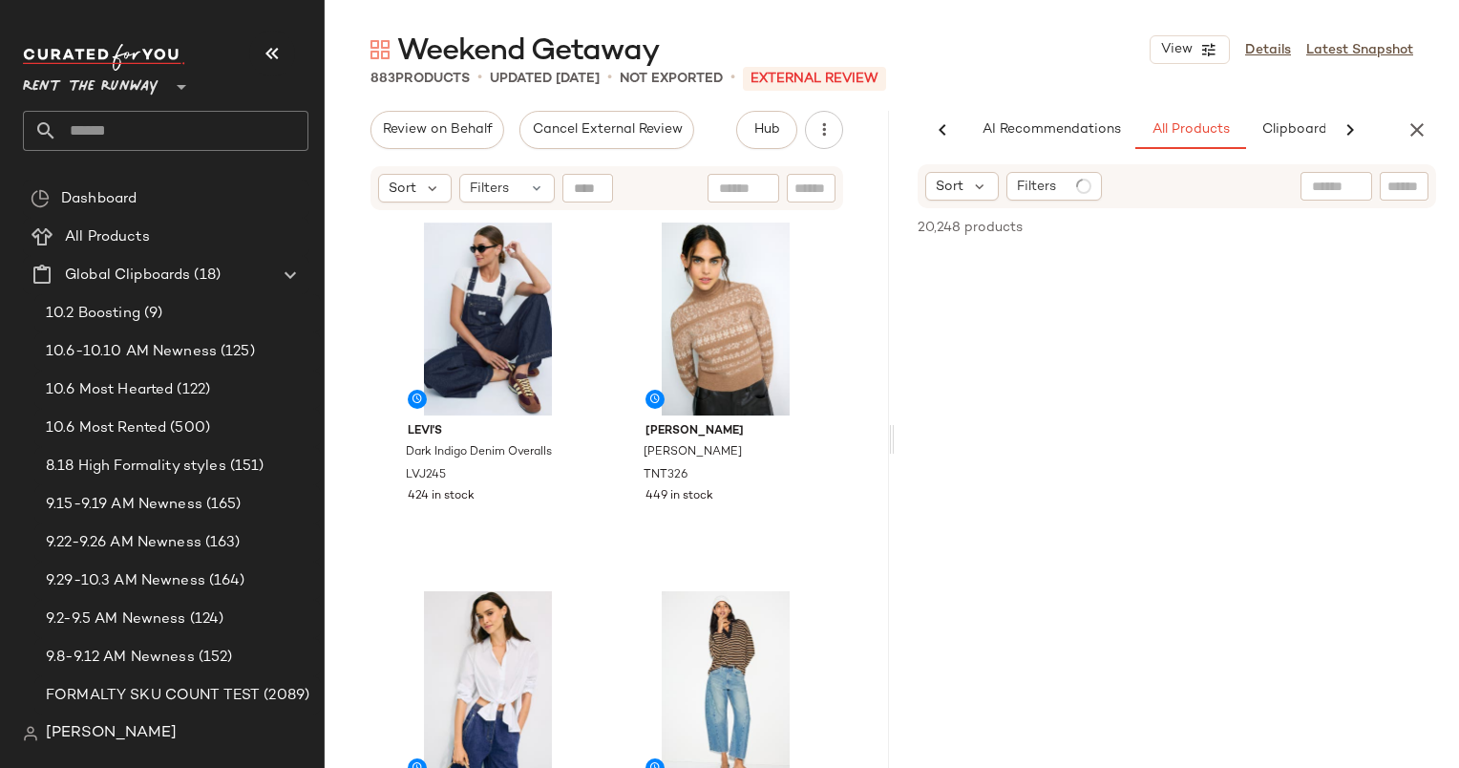
scroll to position [0, 98]
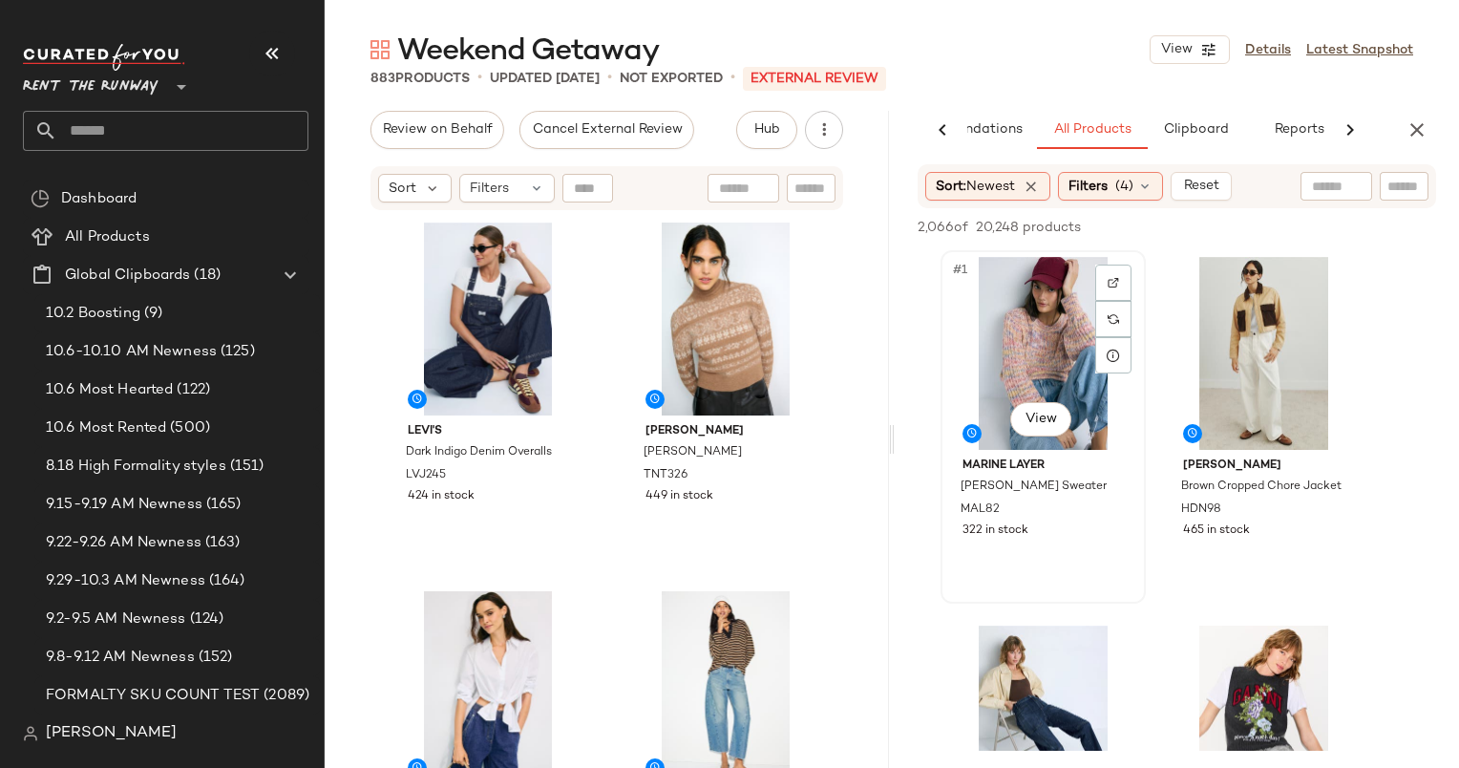
click at [1060, 369] on div "#1 View" at bounding box center [1043, 353] width 192 height 193
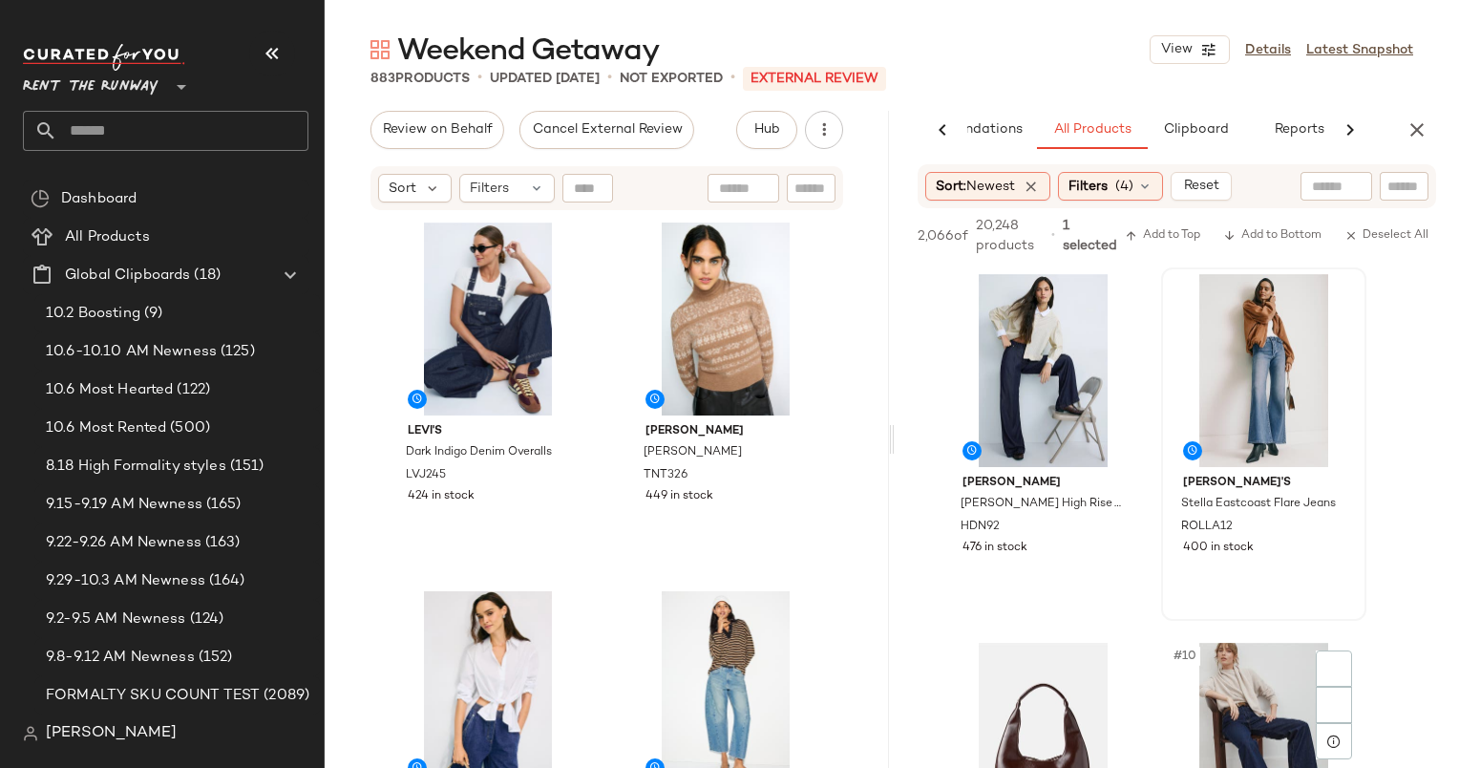
scroll to position [1484, 0]
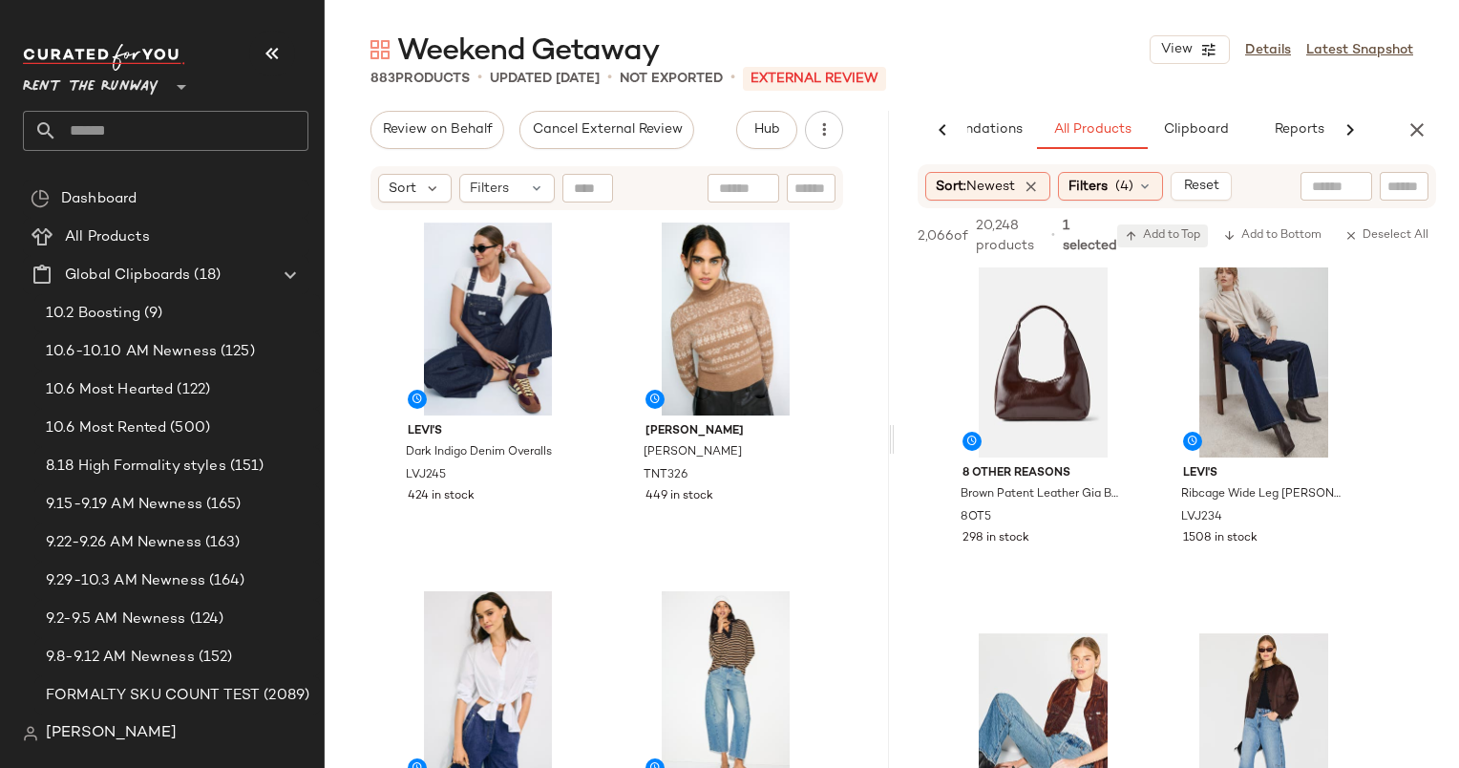
click at [1152, 236] on span "Add to Top" at bounding box center [1162, 235] width 75 height 13
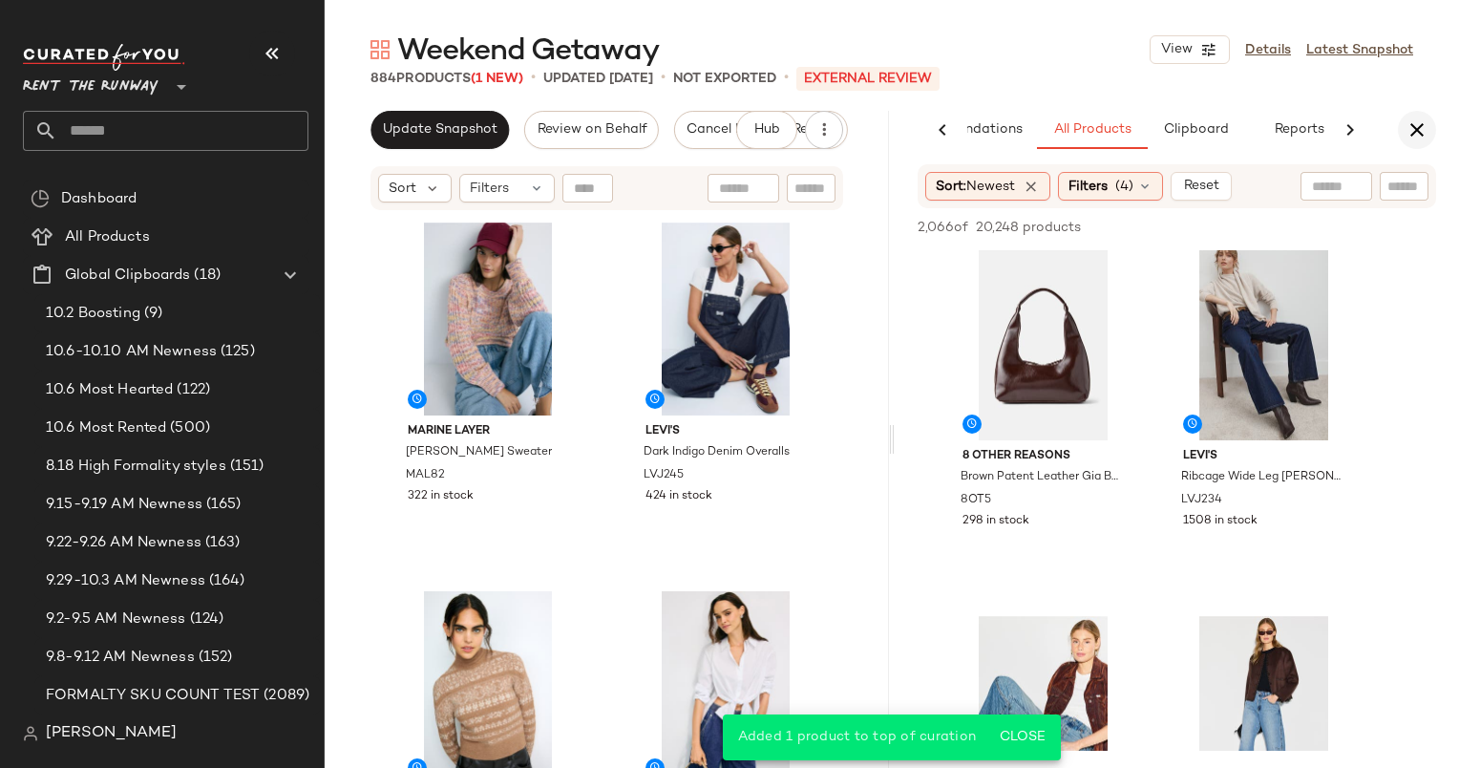
click at [1406, 127] on icon "button" at bounding box center [1417, 129] width 23 height 23
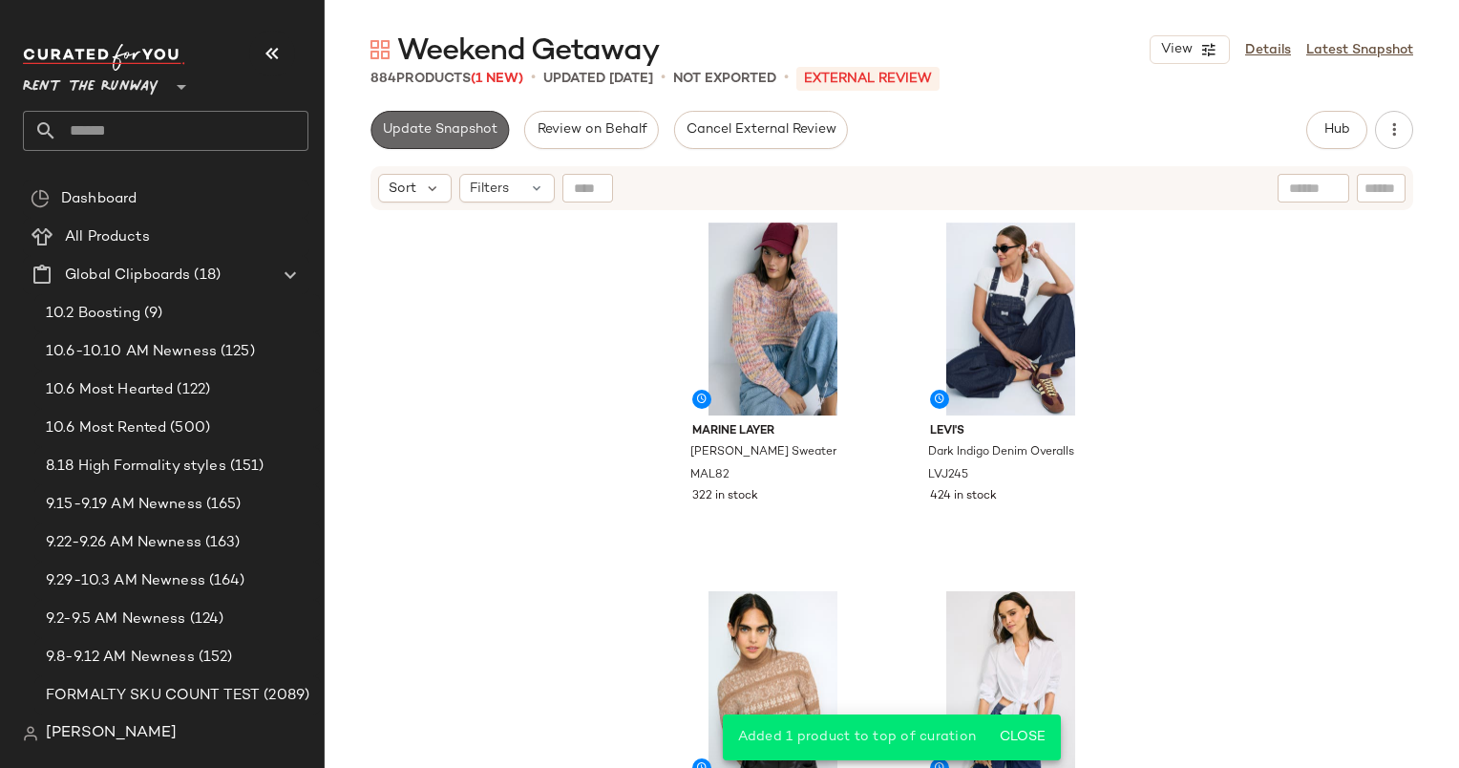
click at [416, 112] on button "Update Snapshot" at bounding box center [440, 130] width 138 height 38
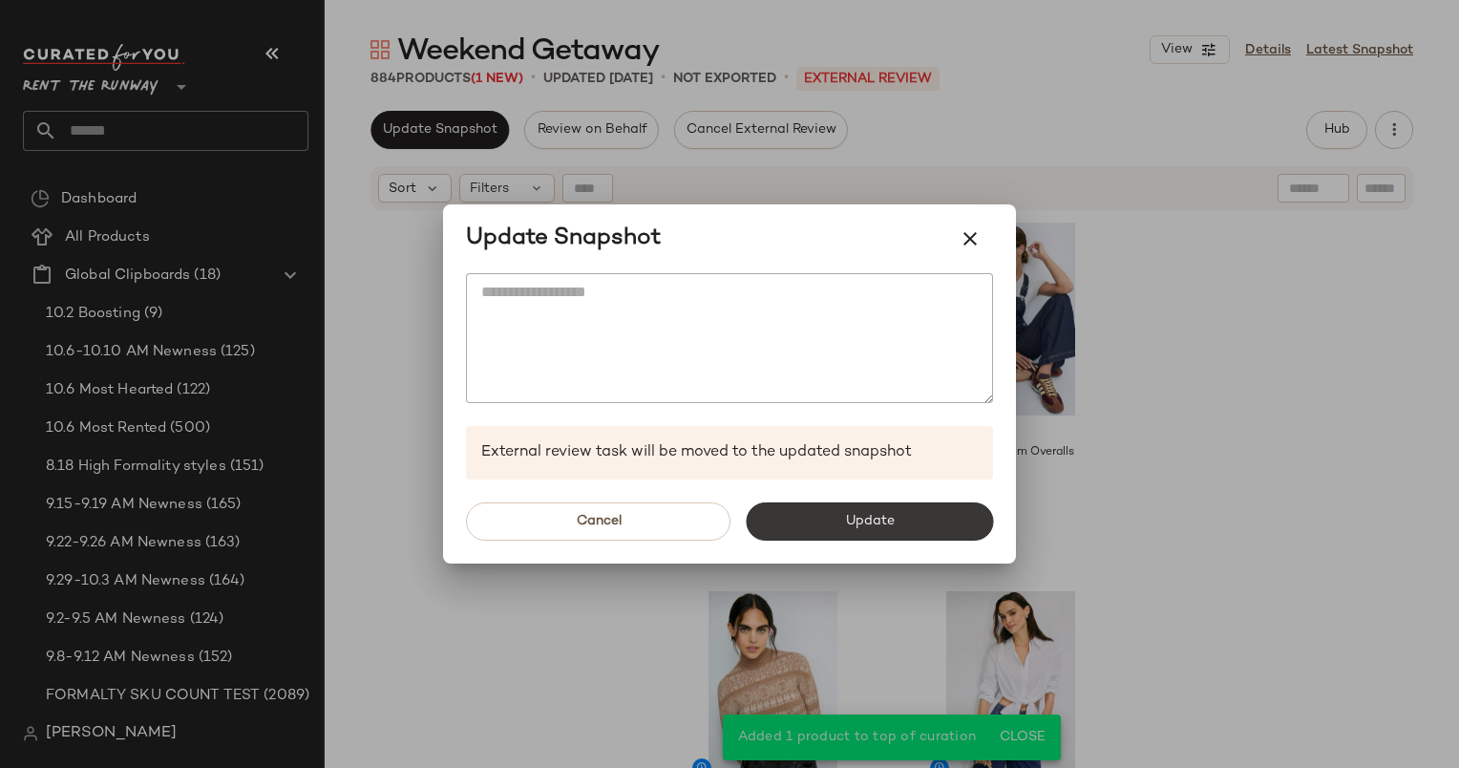
click at [882, 520] on span "Update" at bounding box center [869, 521] width 50 height 15
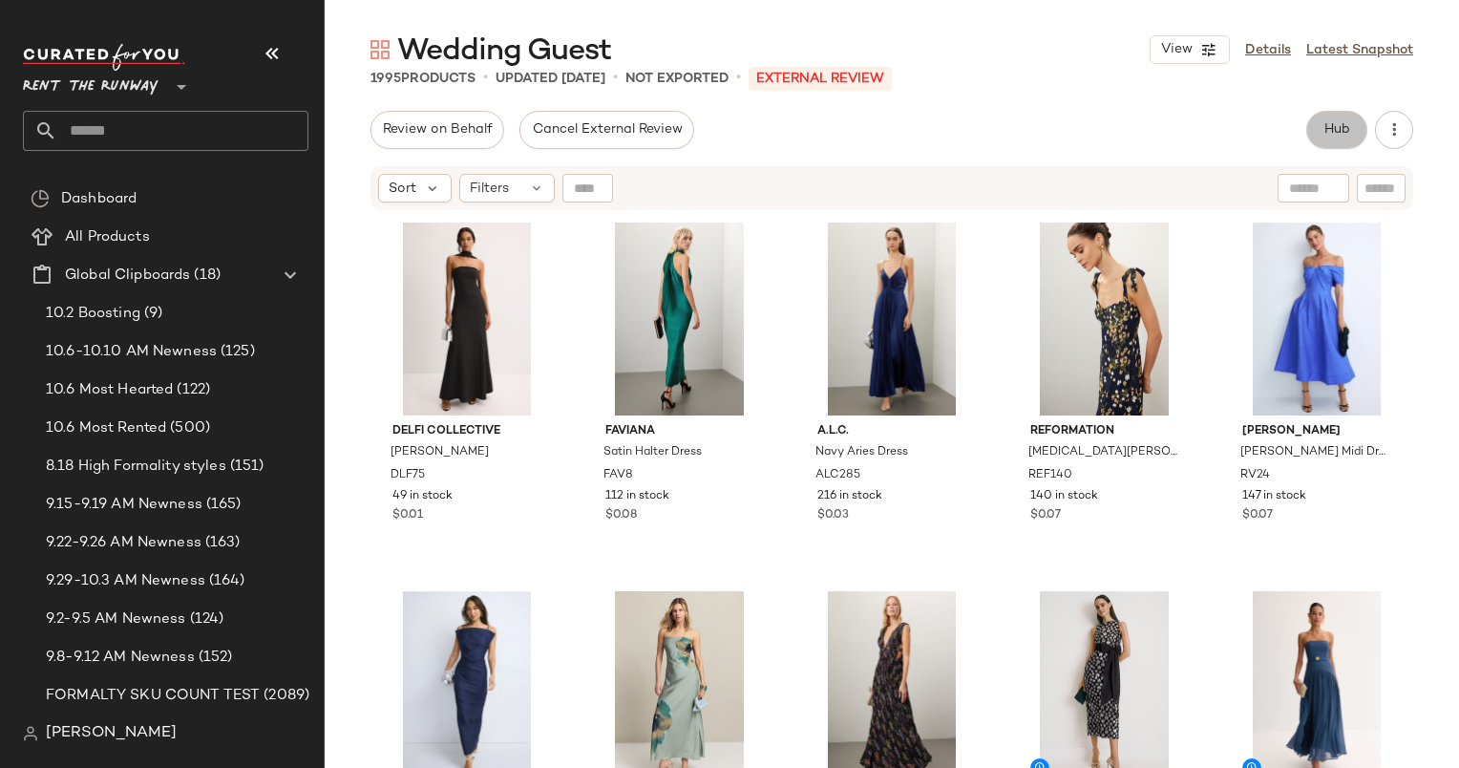
click at [1344, 134] on span "Hub" at bounding box center [1337, 129] width 27 height 15
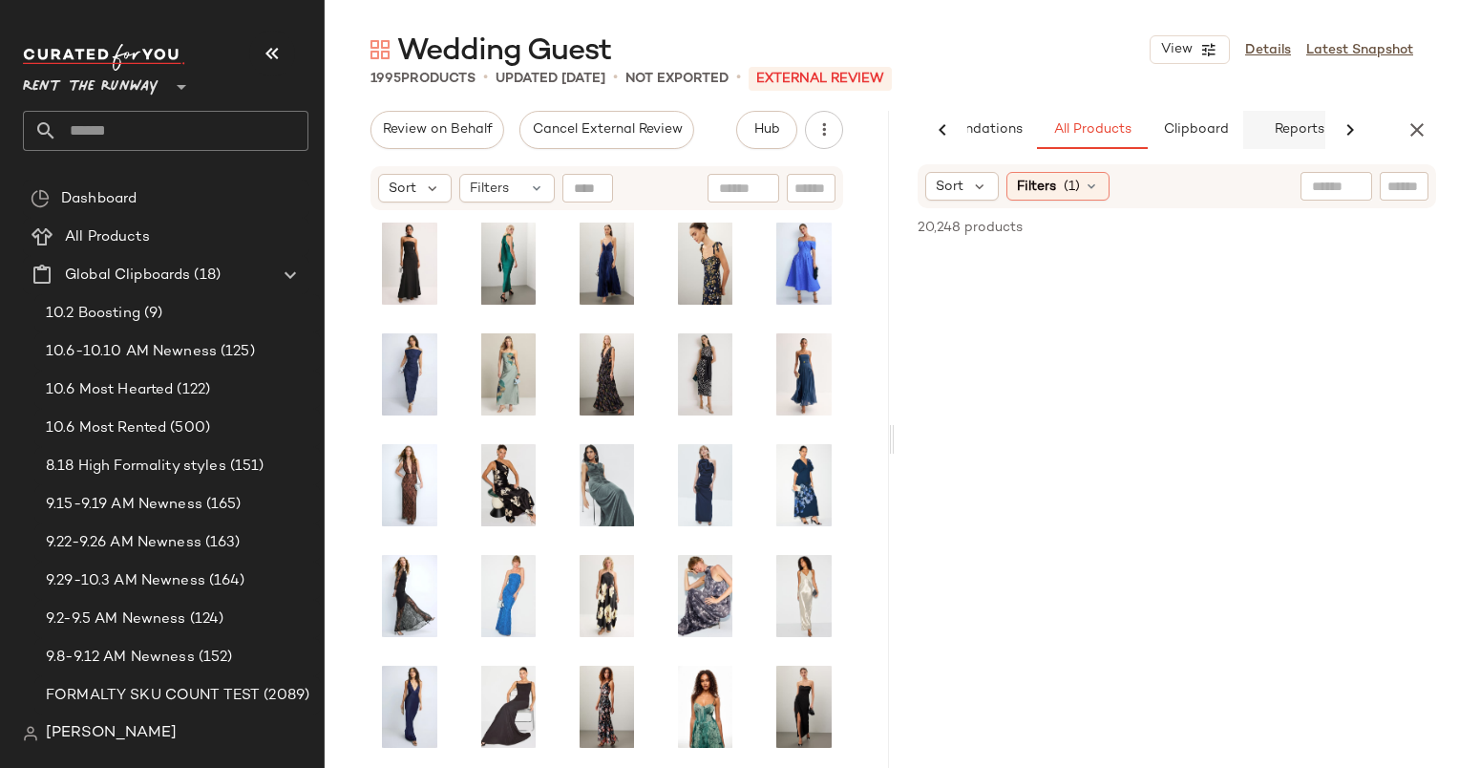
scroll to position [0, 98]
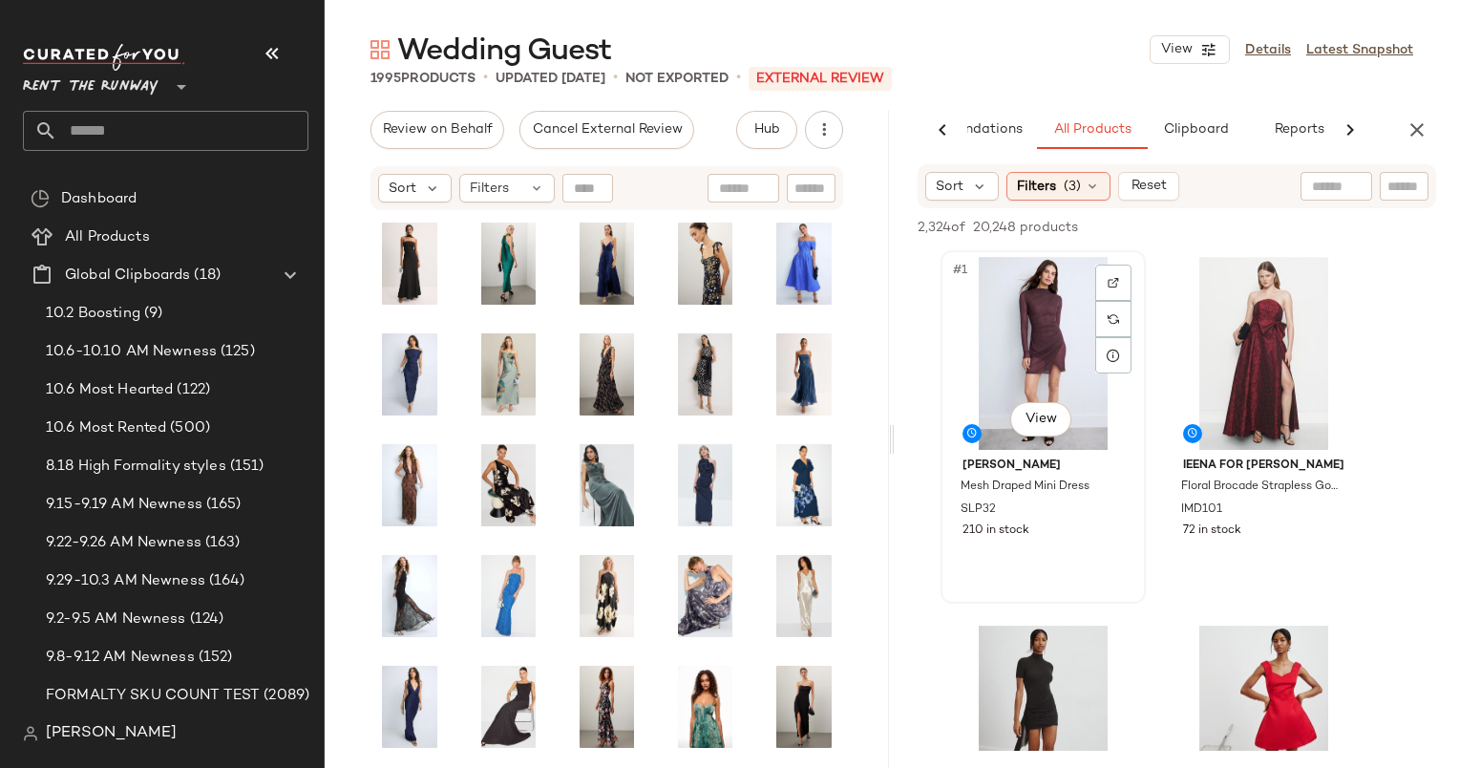
click at [1022, 367] on div "#1 View" at bounding box center [1043, 353] width 192 height 193
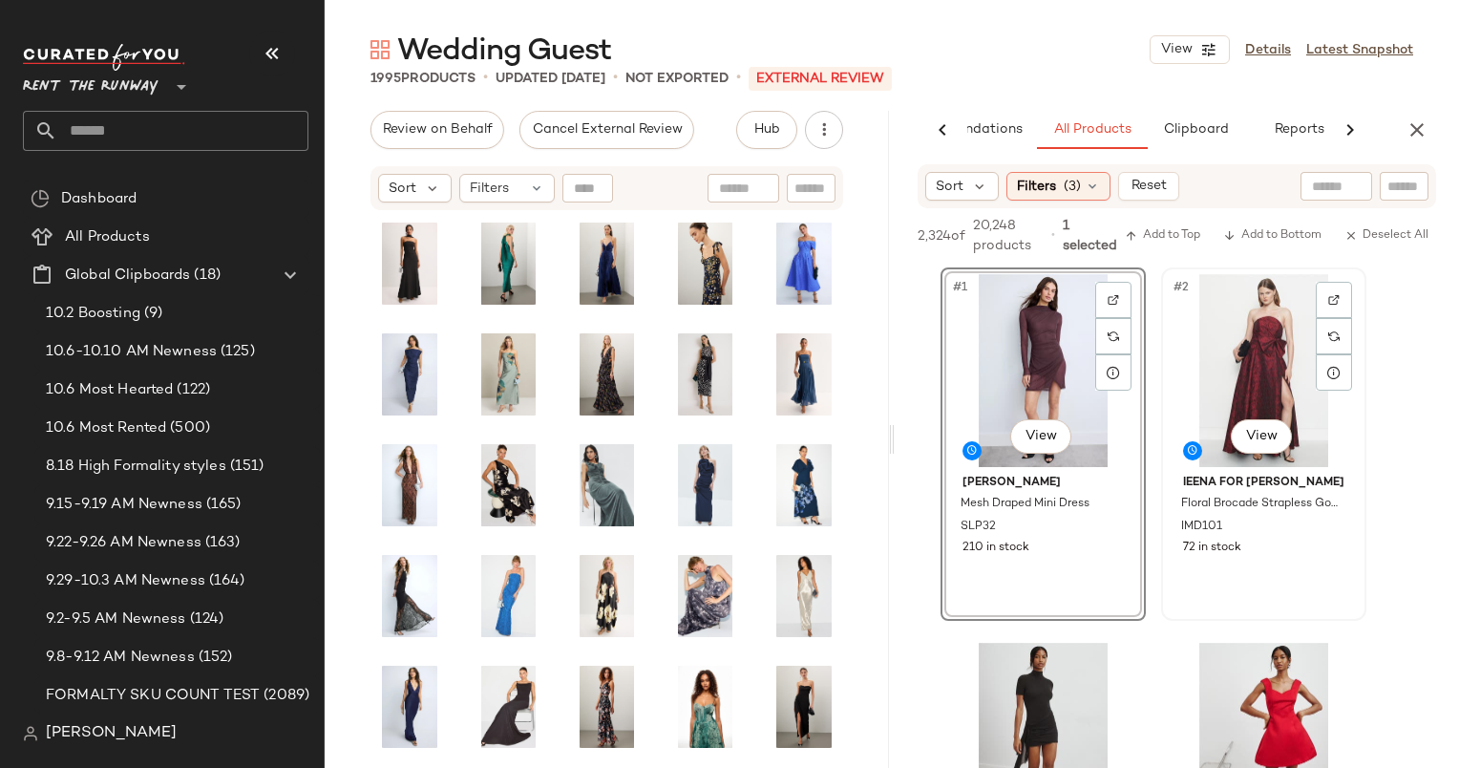
click at [1189, 351] on div "#2 View" at bounding box center [1264, 370] width 192 height 193
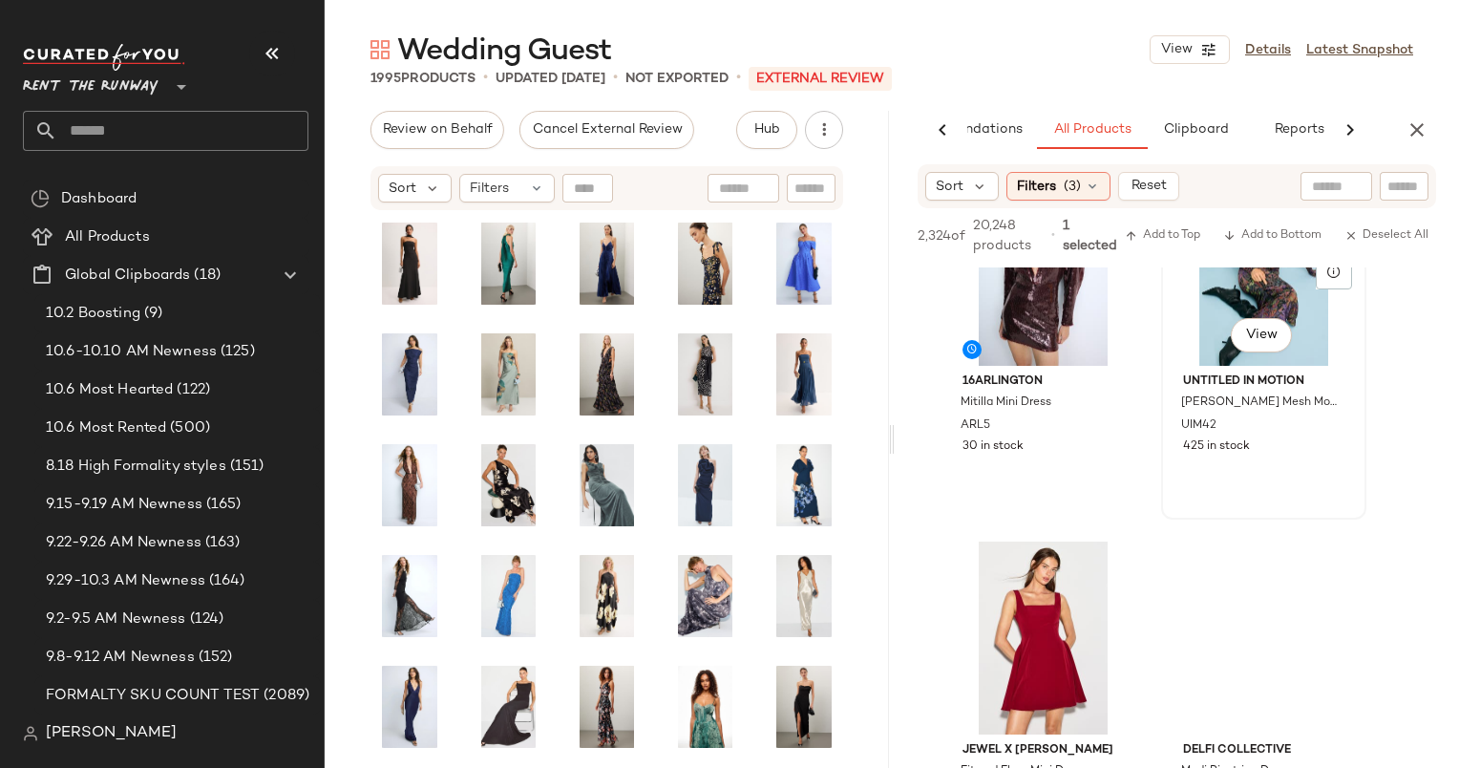
scroll to position [860, 0]
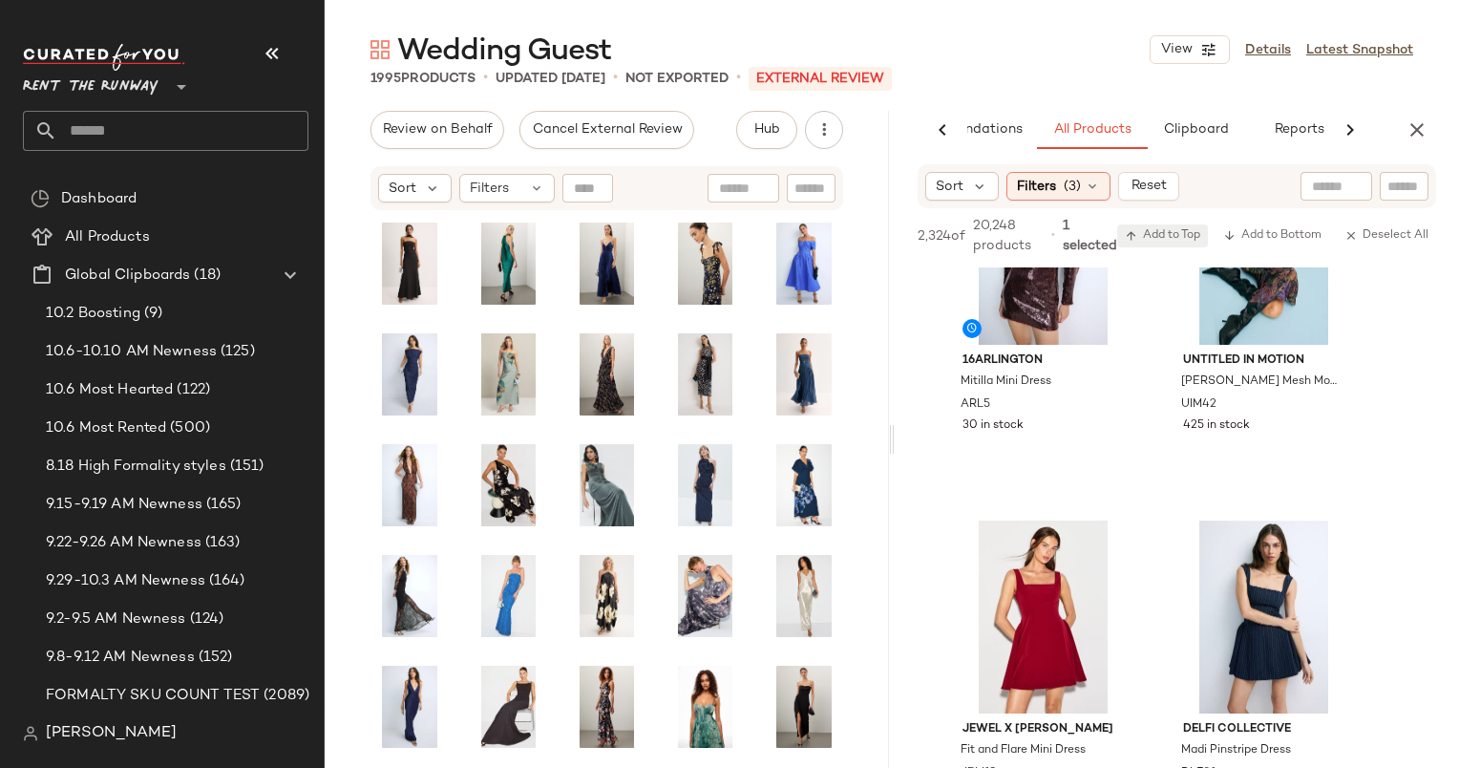
click at [1183, 232] on span "Add to Top" at bounding box center [1162, 235] width 75 height 13
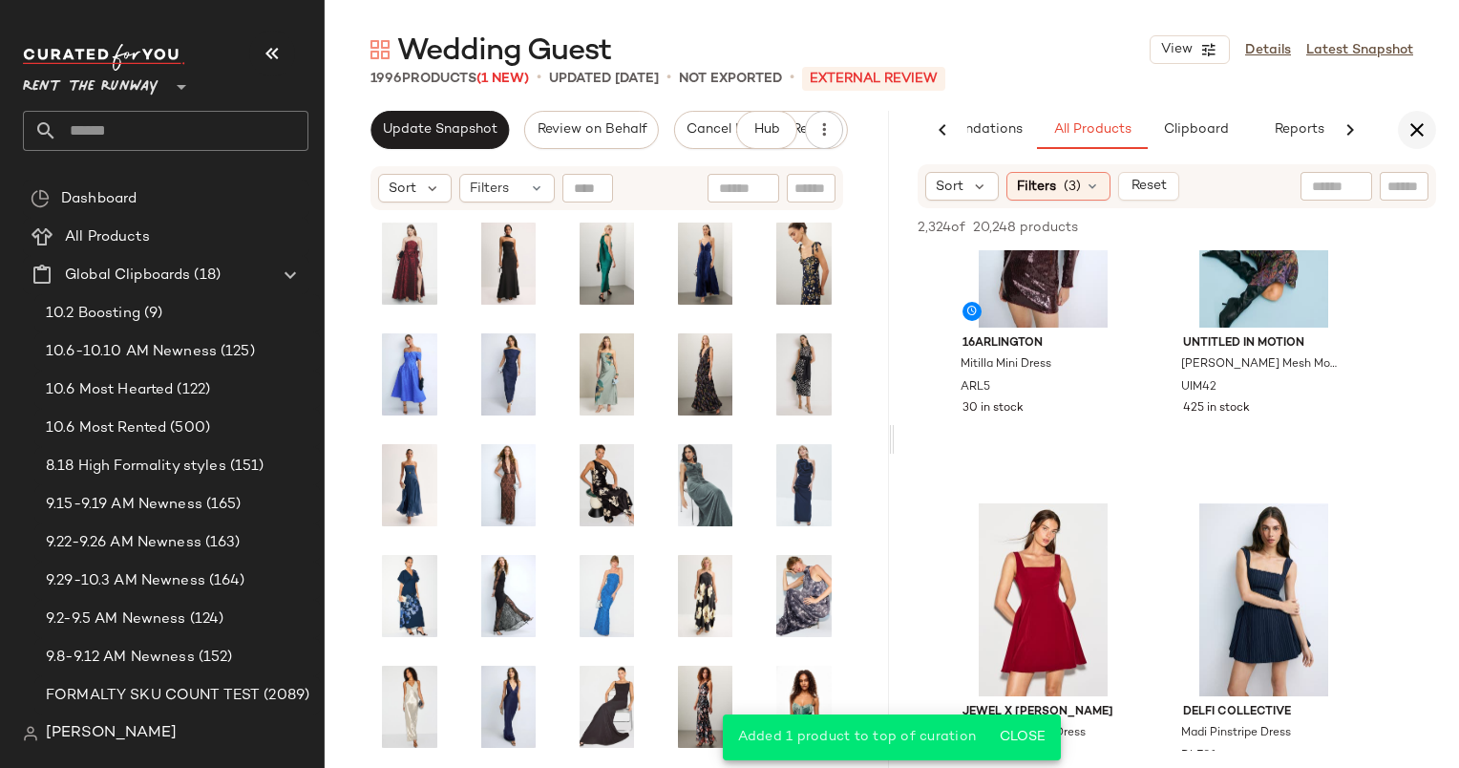
click at [1414, 132] on icon "button" at bounding box center [1417, 129] width 23 height 23
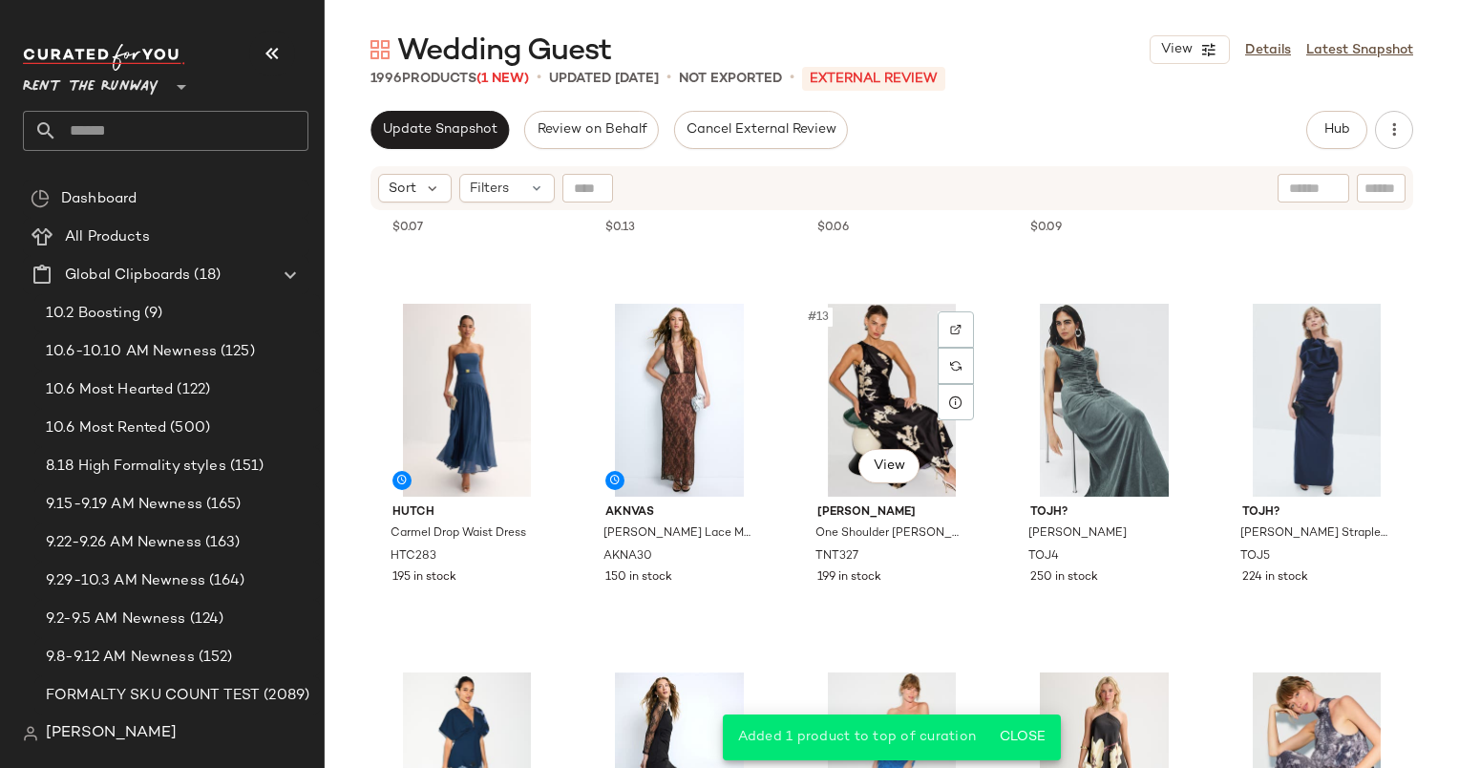
scroll to position [670, 0]
click at [402, 179] on span "Sort" at bounding box center [403, 189] width 28 height 20
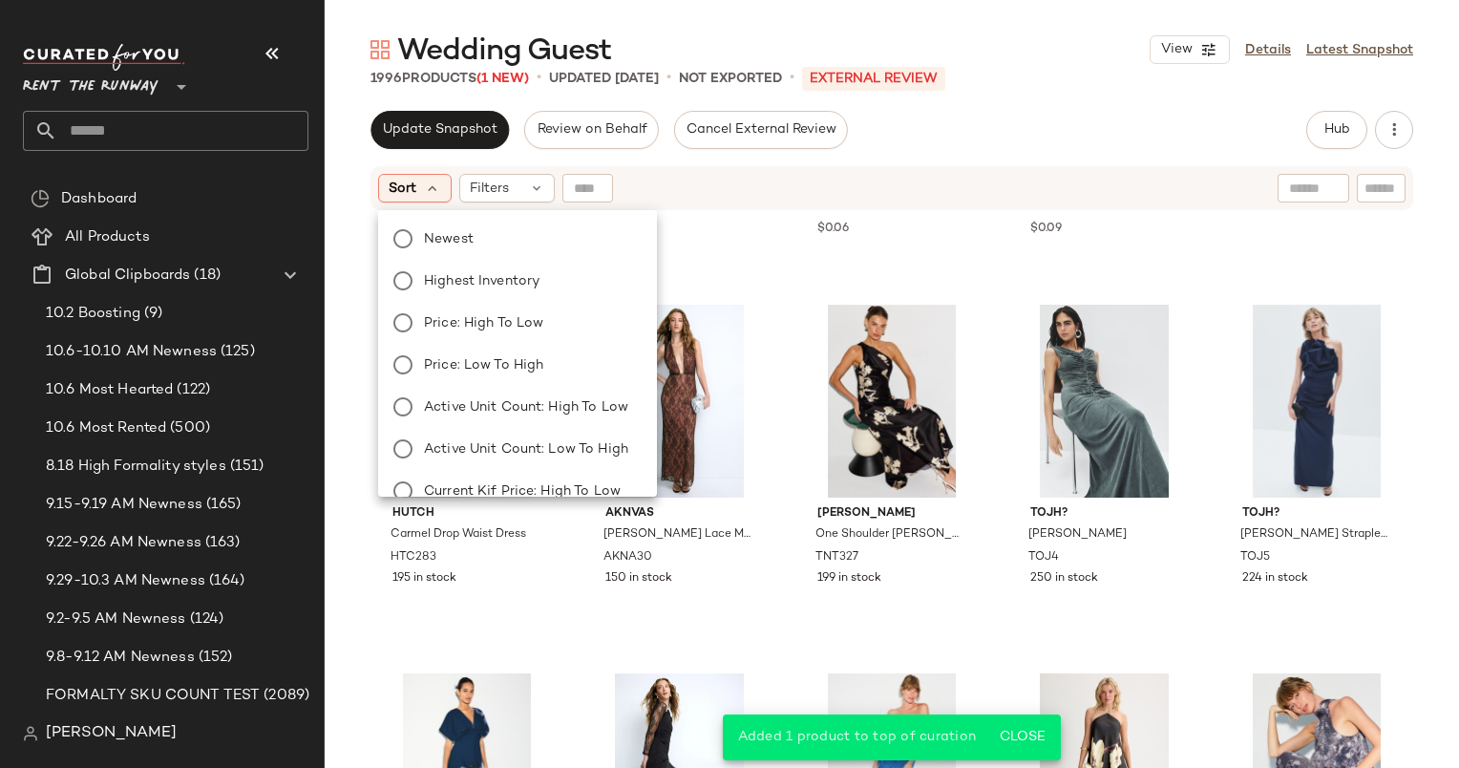
click at [530, 259] on div "Newest Highest Inventory Price: High to Low Price: Low to High Active Unit Coun…" at bounding box center [515, 470] width 283 height 504
click at [480, 239] on label "Newest" at bounding box center [528, 238] width 225 height 27
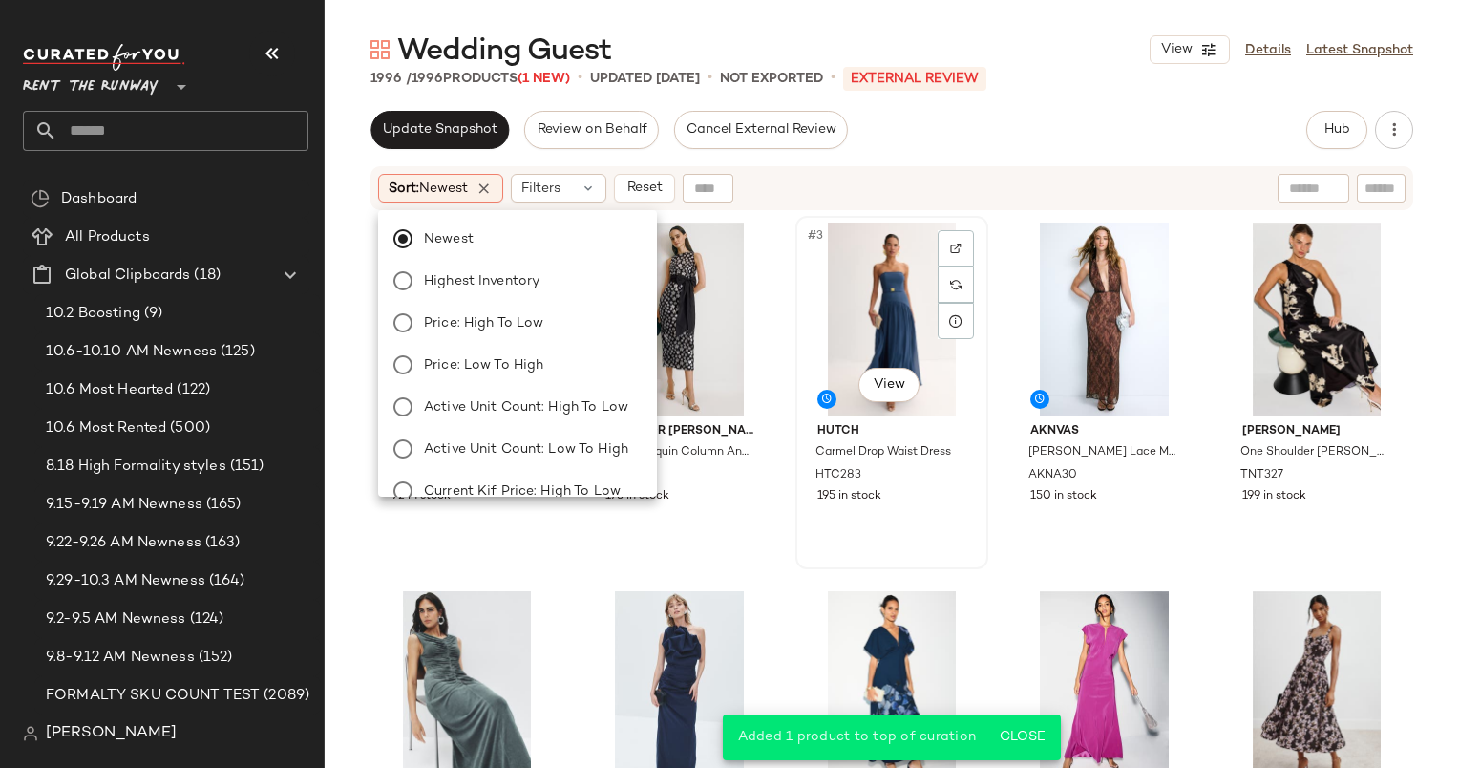
click at [833, 317] on div "#3 View" at bounding box center [892, 319] width 180 height 193
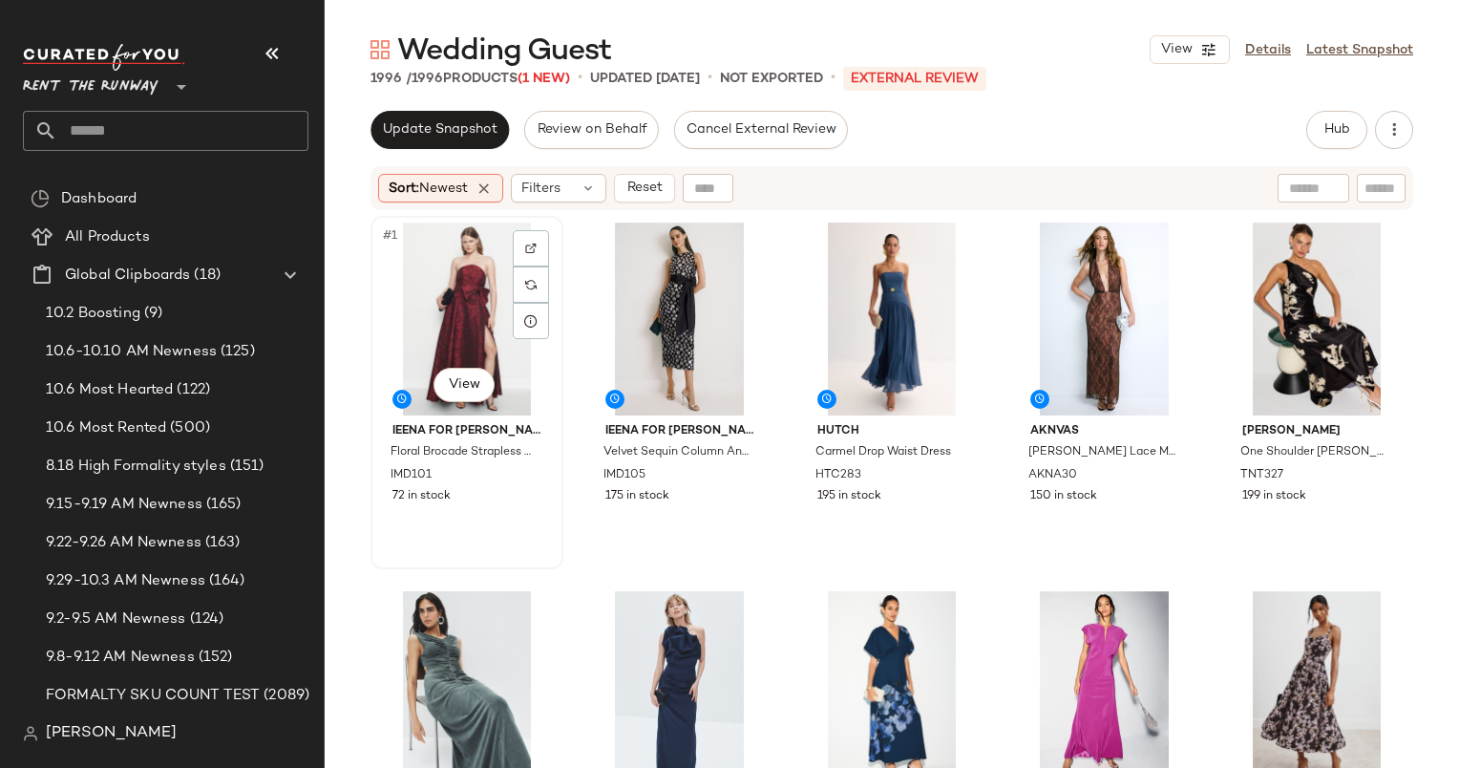
click at [435, 289] on div "#1 View" at bounding box center [467, 319] width 180 height 193
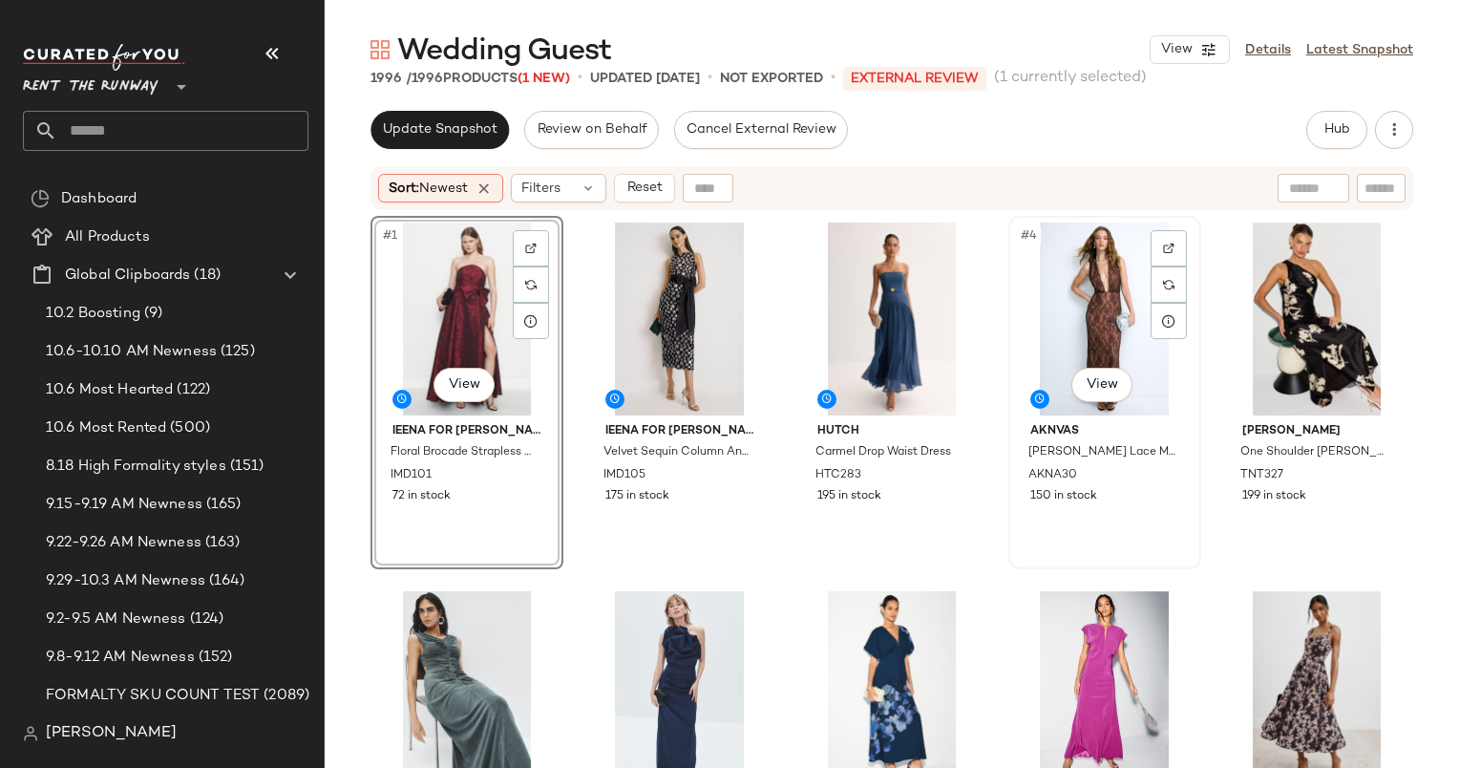
click at [1066, 323] on div "#4 View" at bounding box center [1105, 319] width 180 height 193
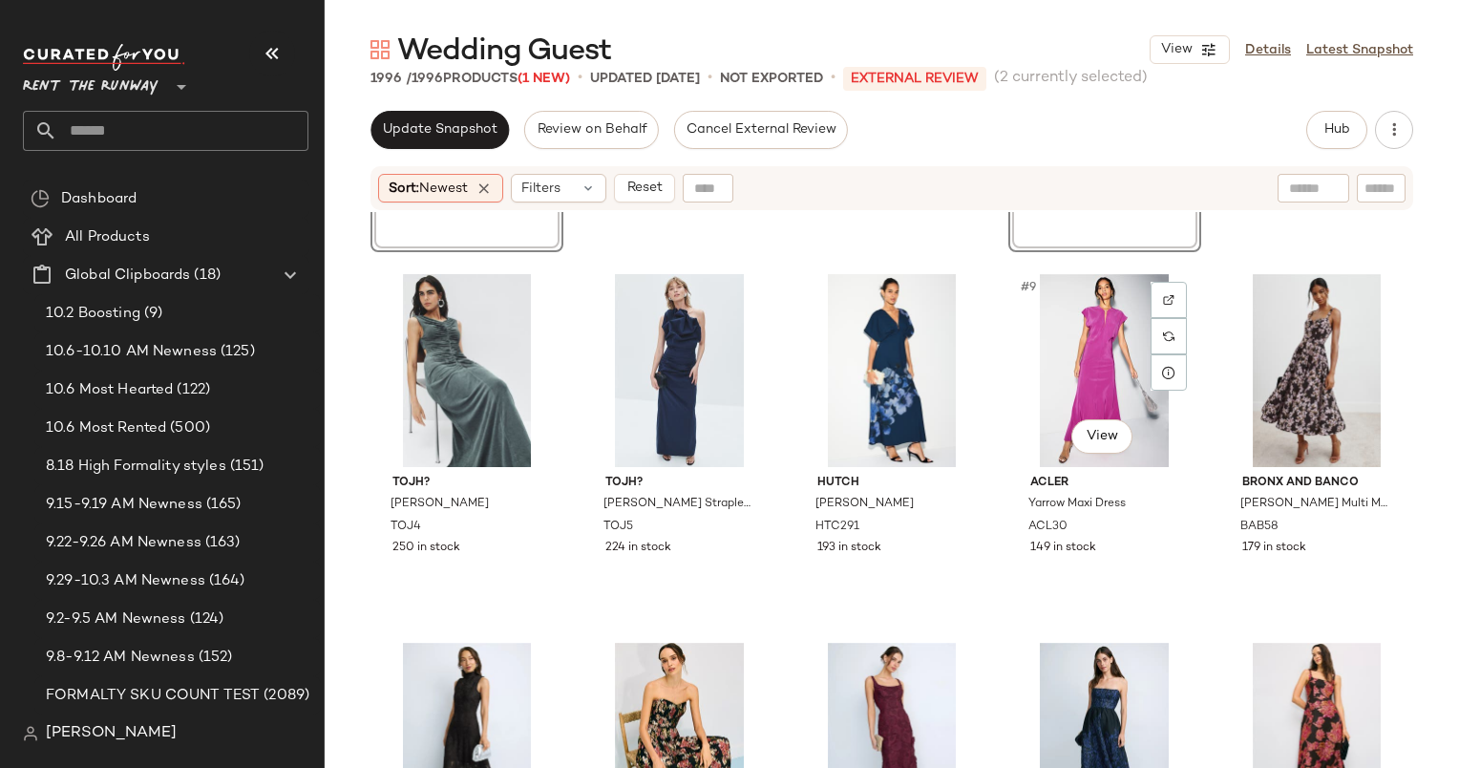
scroll to position [319, 0]
click at [1085, 346] on div "#9 View" at bounding box center [1105, 368] width 180 height 193
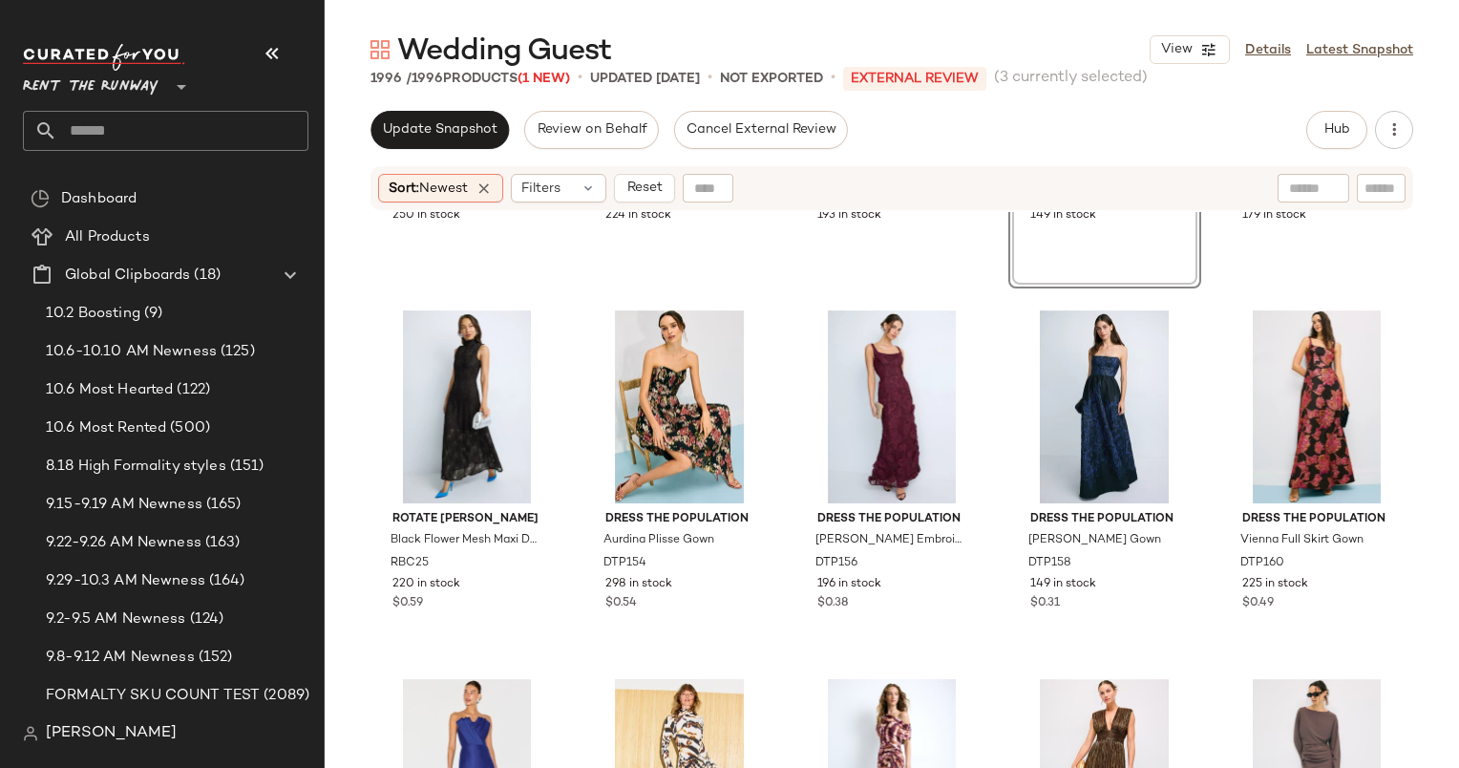
scroll to position [669, 0]
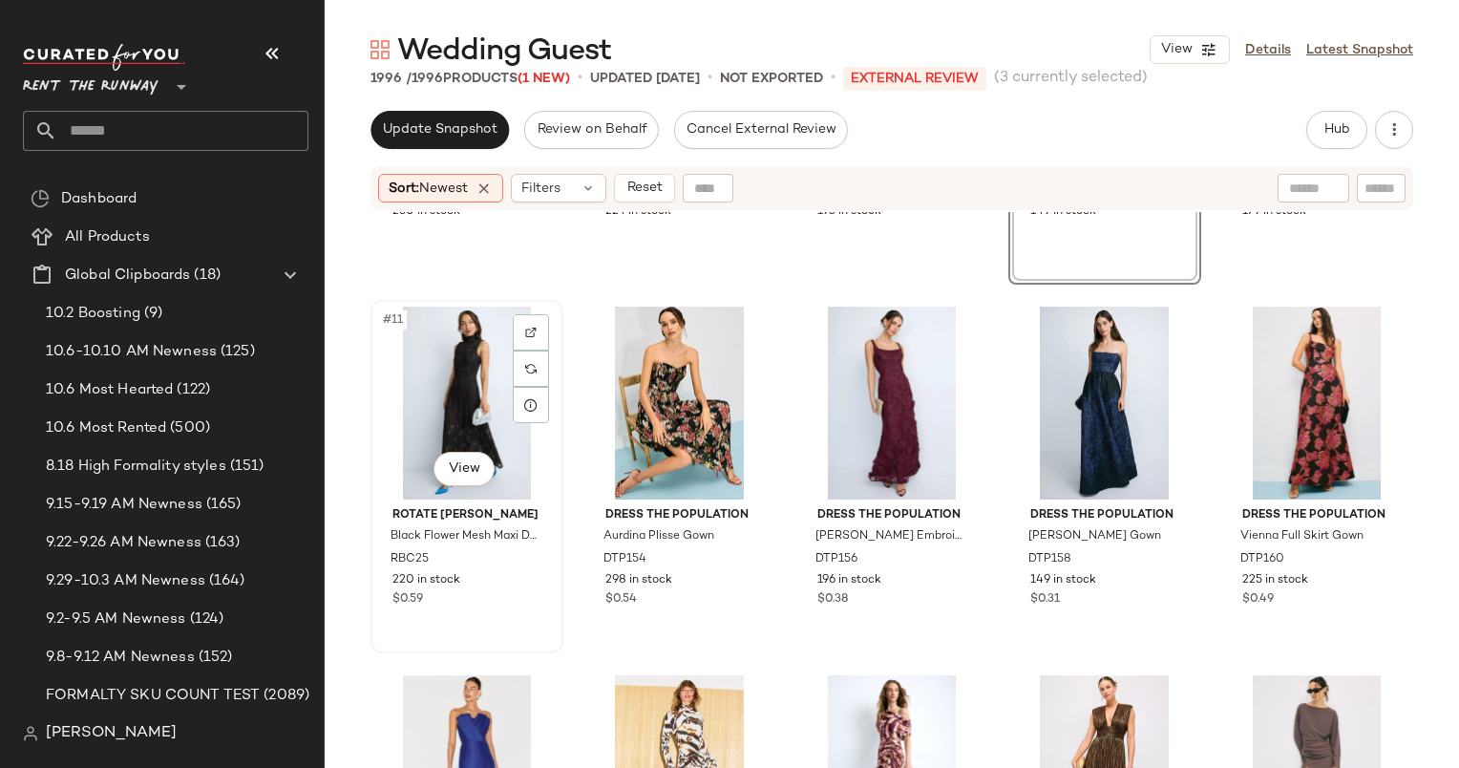
click at [460, 371] on div "#11 View" at bounding box center [467, 403] width 180 height 193
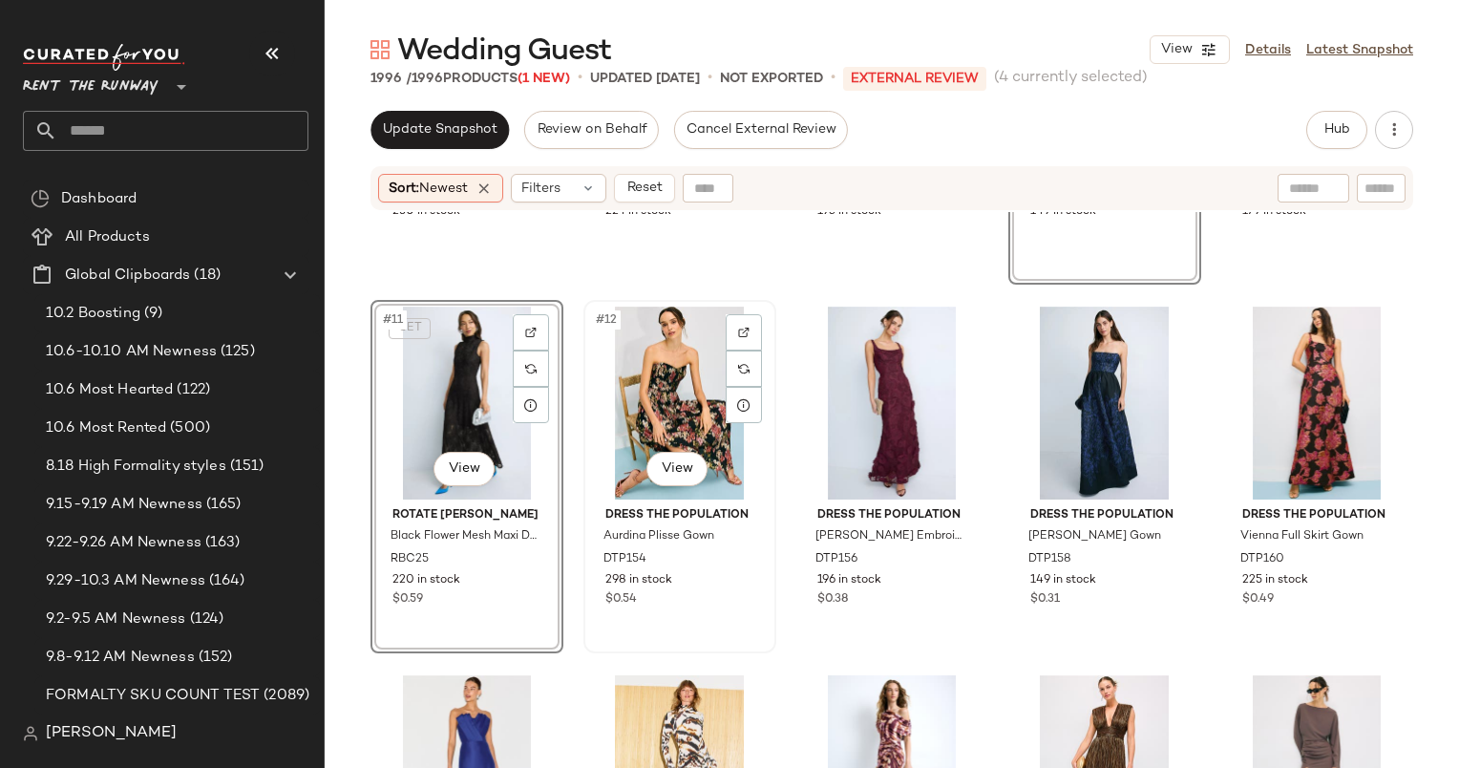
click at [717, 378] on div "#12 View" at bounding box center [680, 403] width 180 height 193
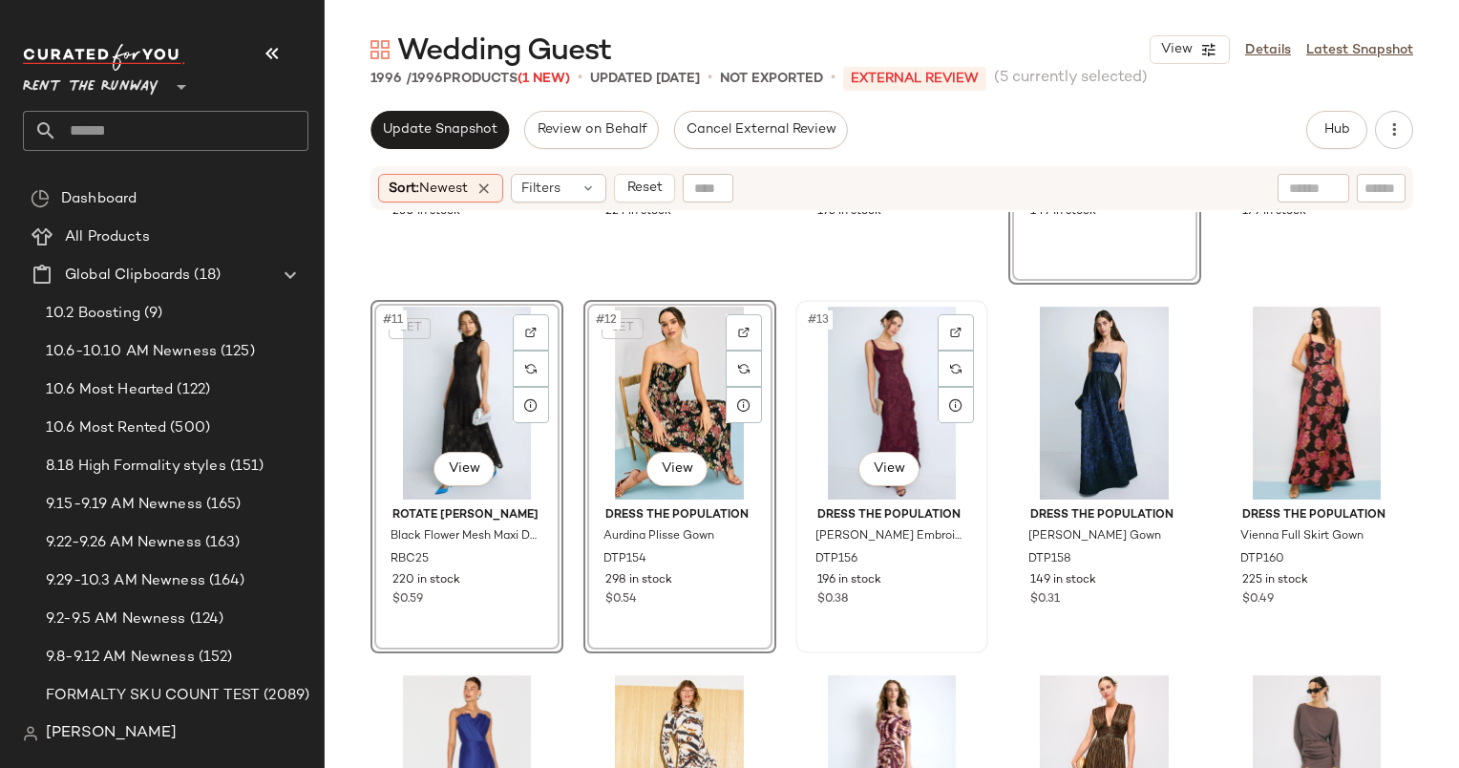
click at [886, 384] on div "#13 View" at bounding box center [892, 403] width 180 height 193
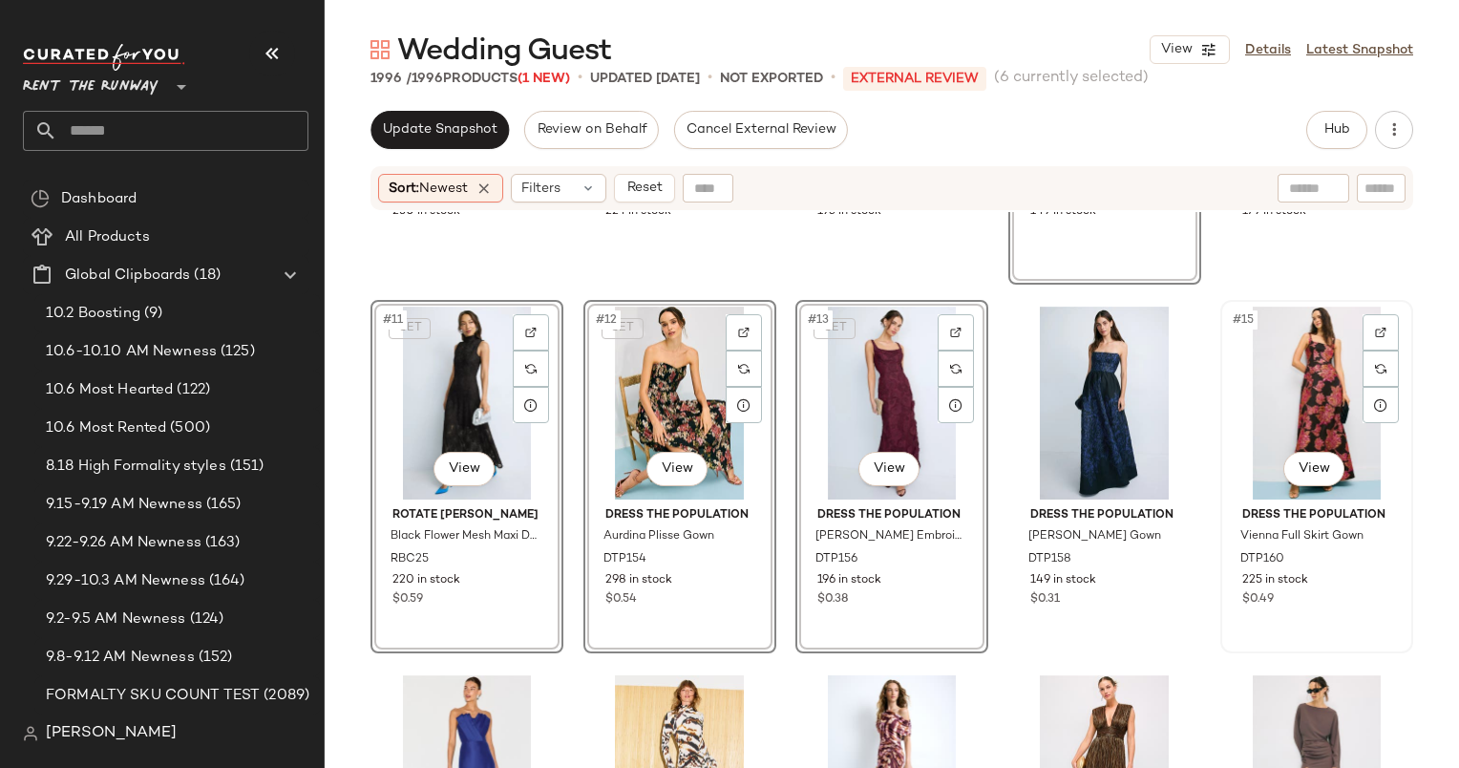
click at [1305, 444] on div "#15 View" at bounding box center [1317, 403] width 180 height 193
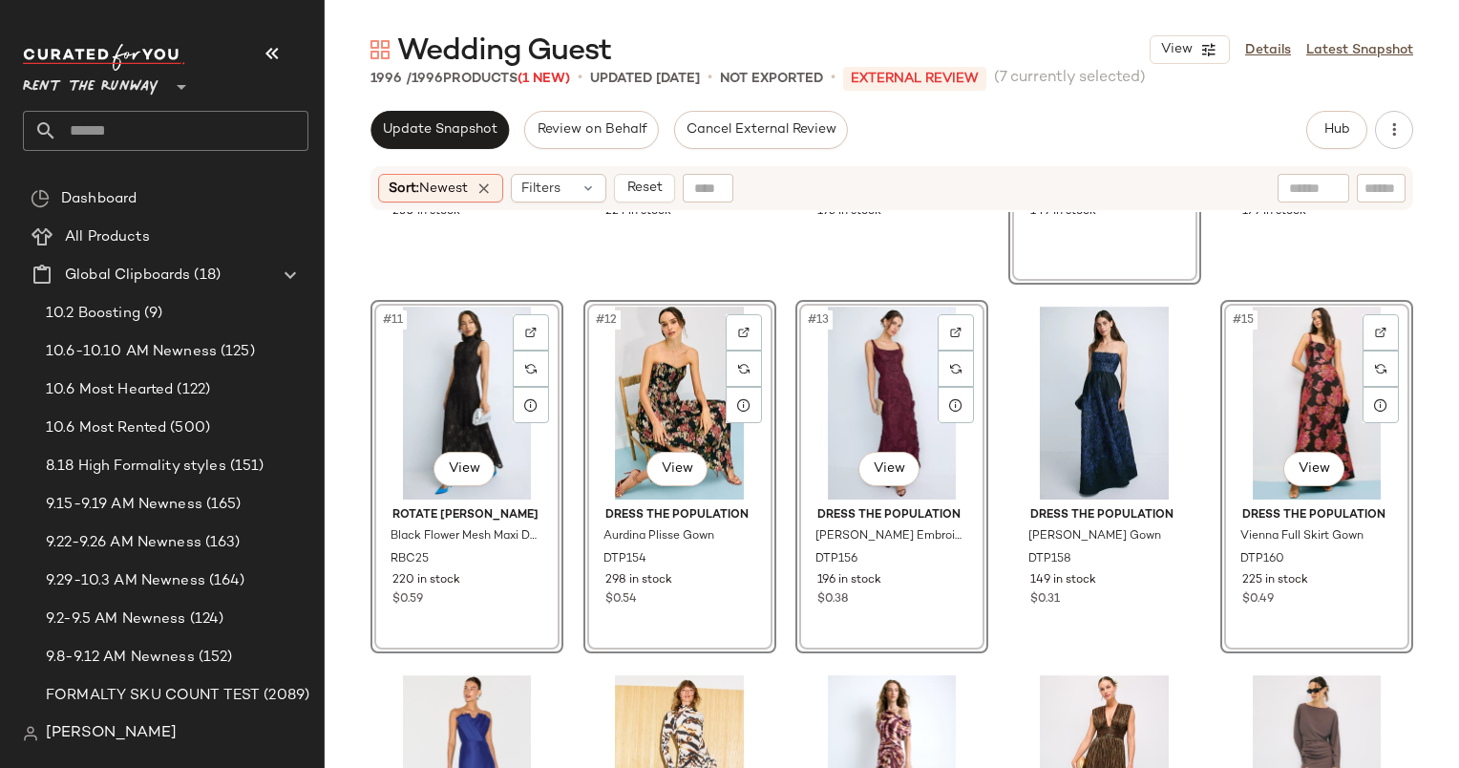
scroll to position [1072, 0]
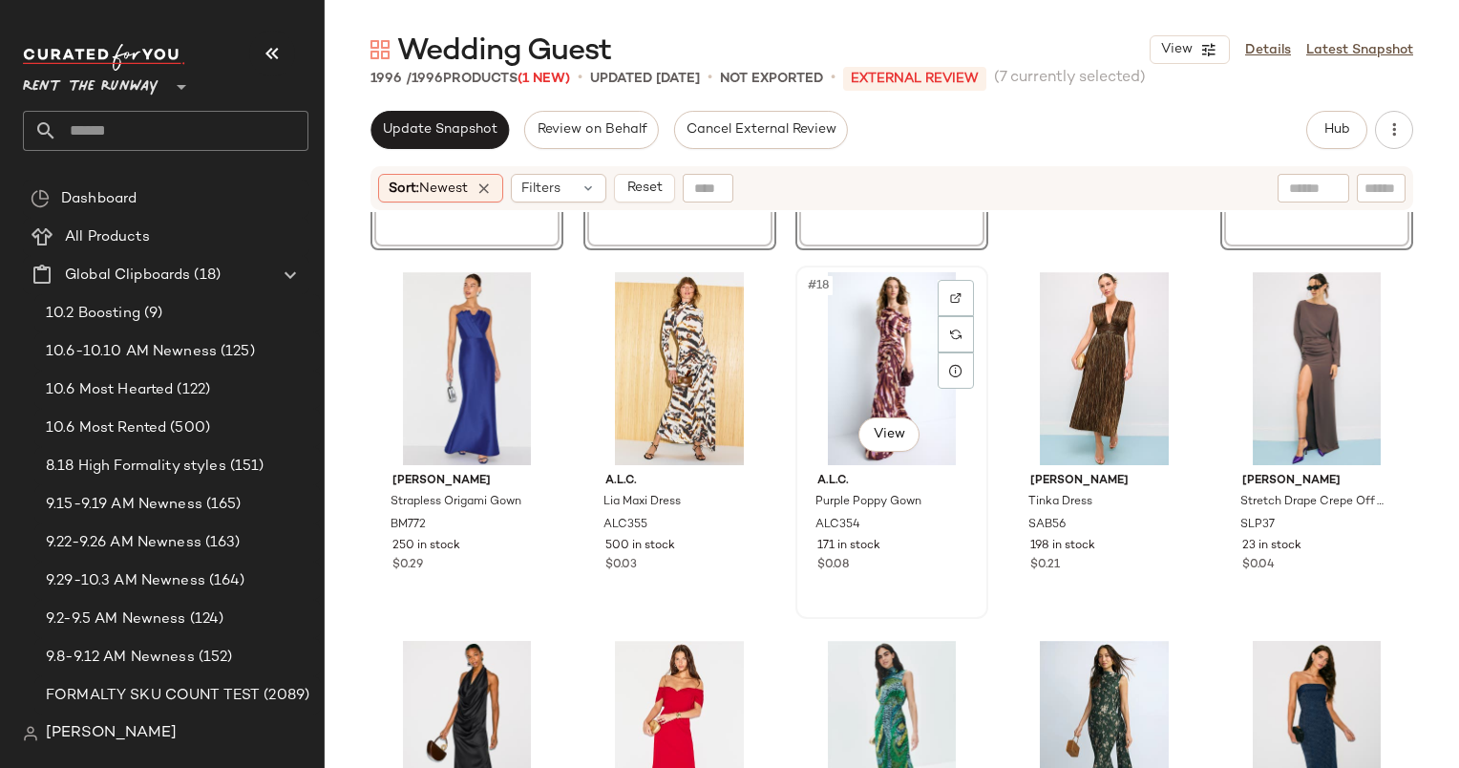
click at [893, 391] on div "#18 View" at bounding box center [892, 368] width 180 height 193
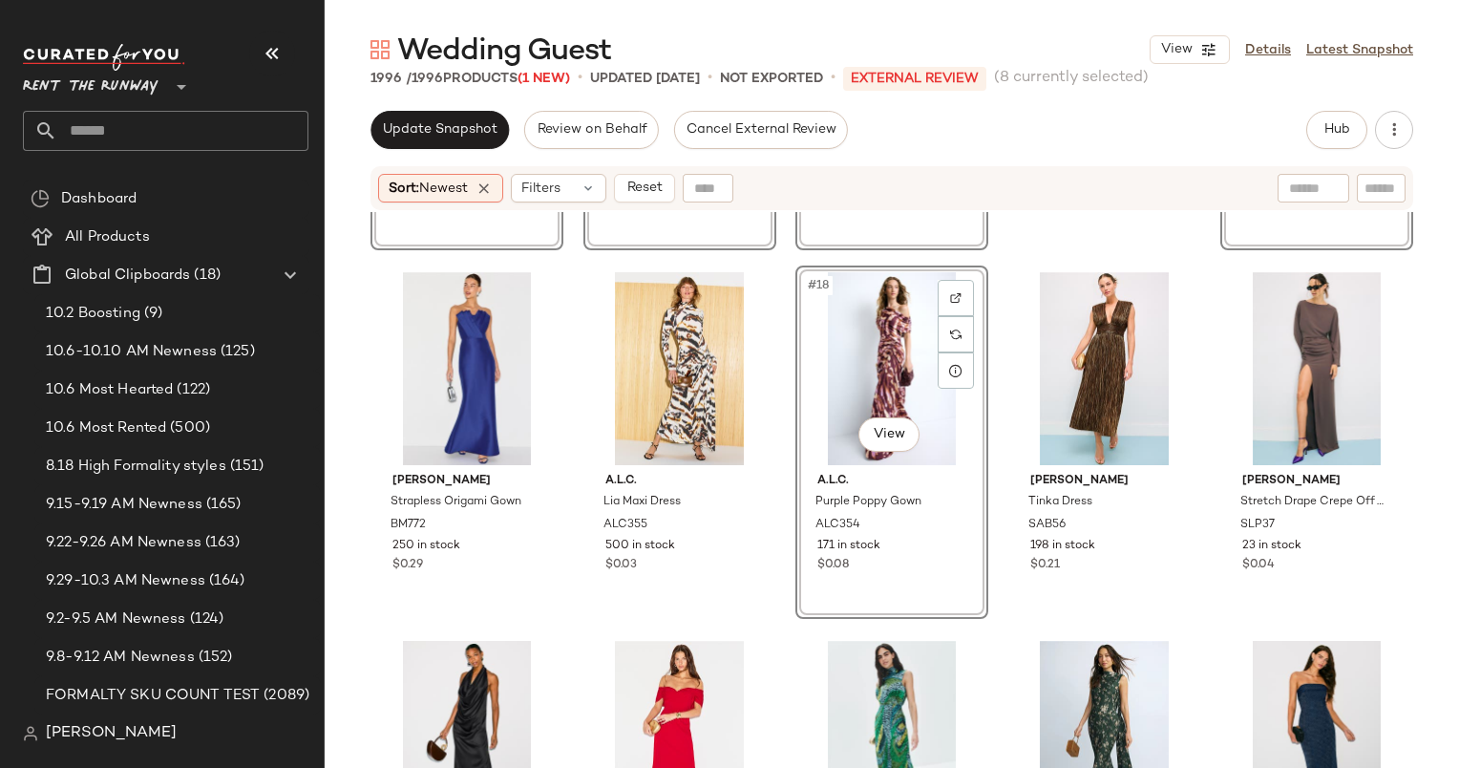
scroll to position [1368, 0]
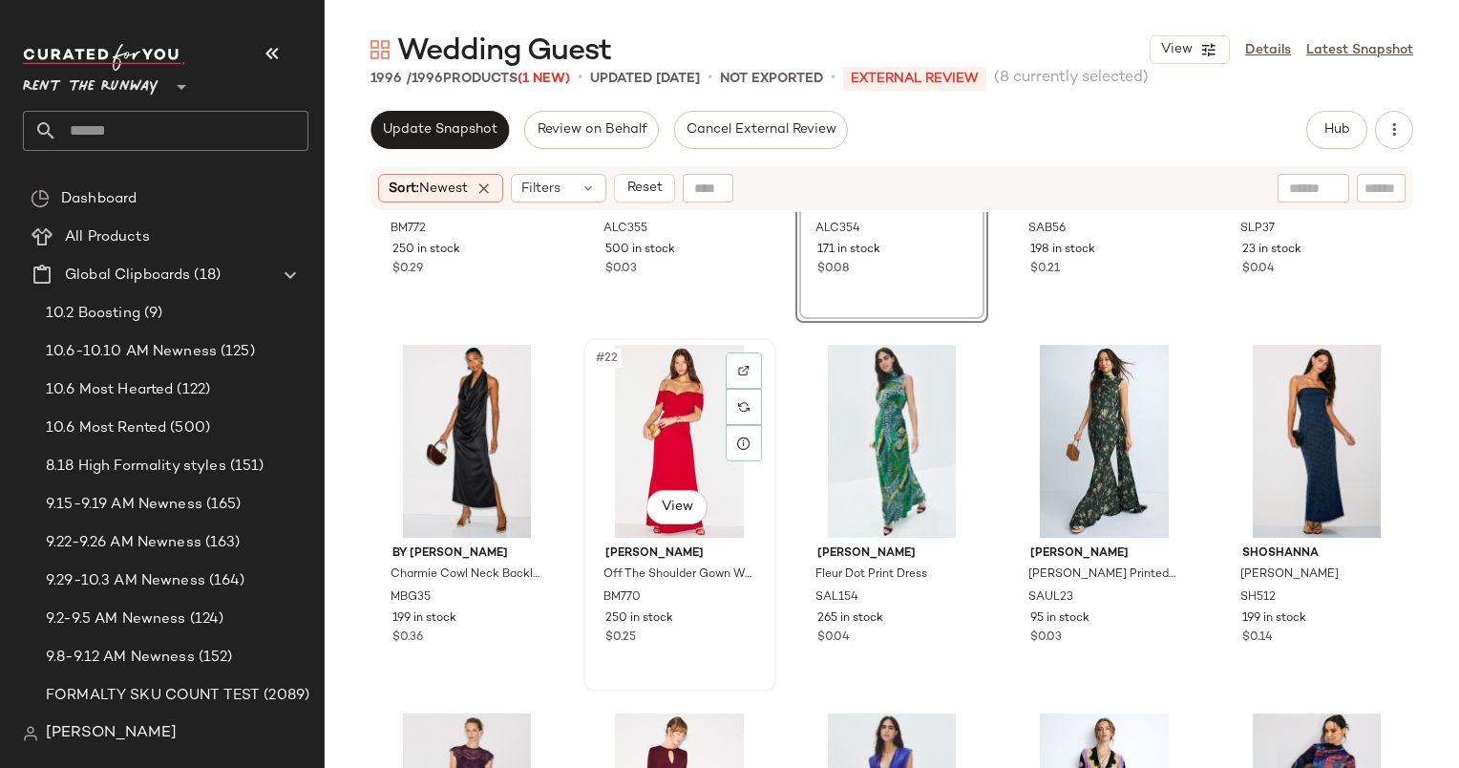
click at [668, 410] on div "#22 View" at bounding box center [680, 441] width 180 height 193
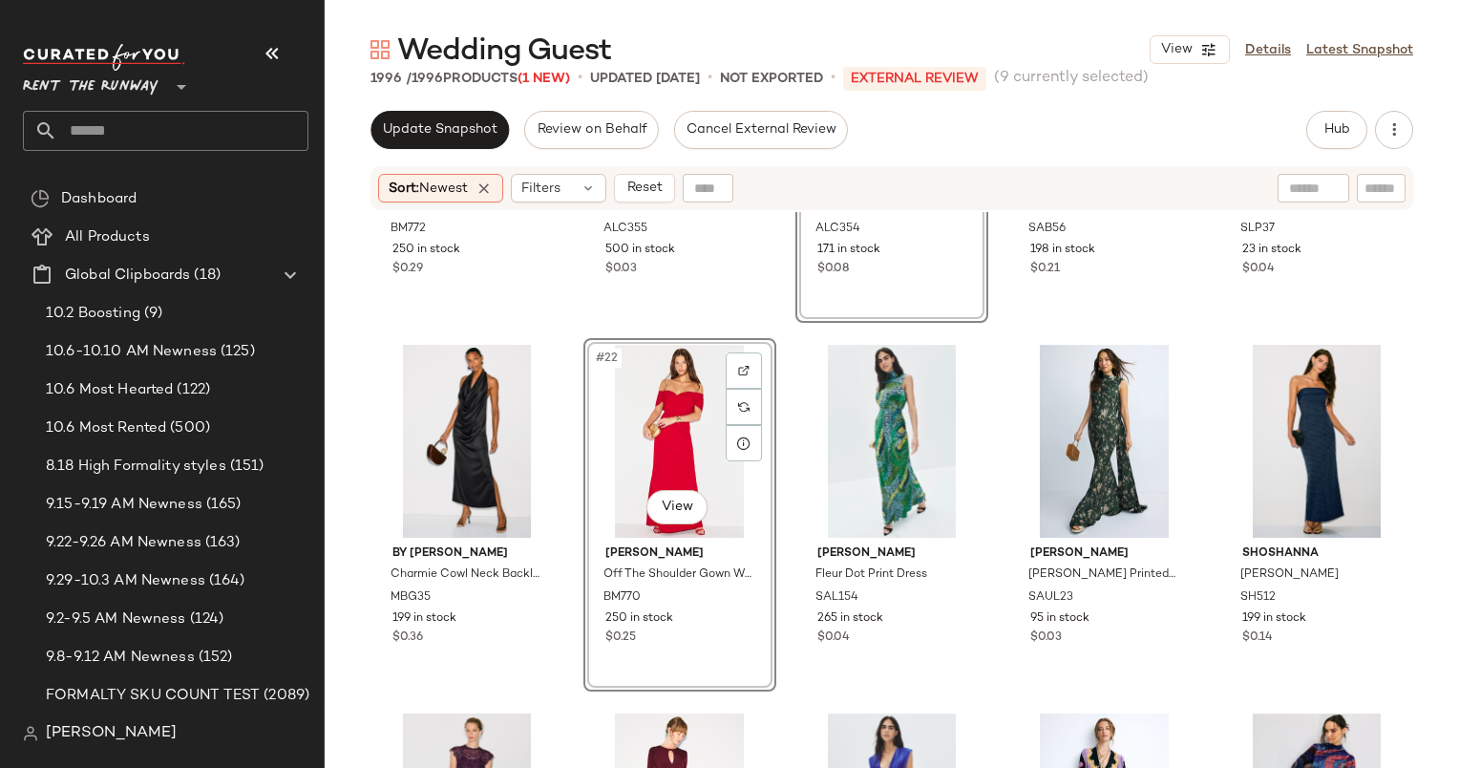
scroll to position [1658, 0]
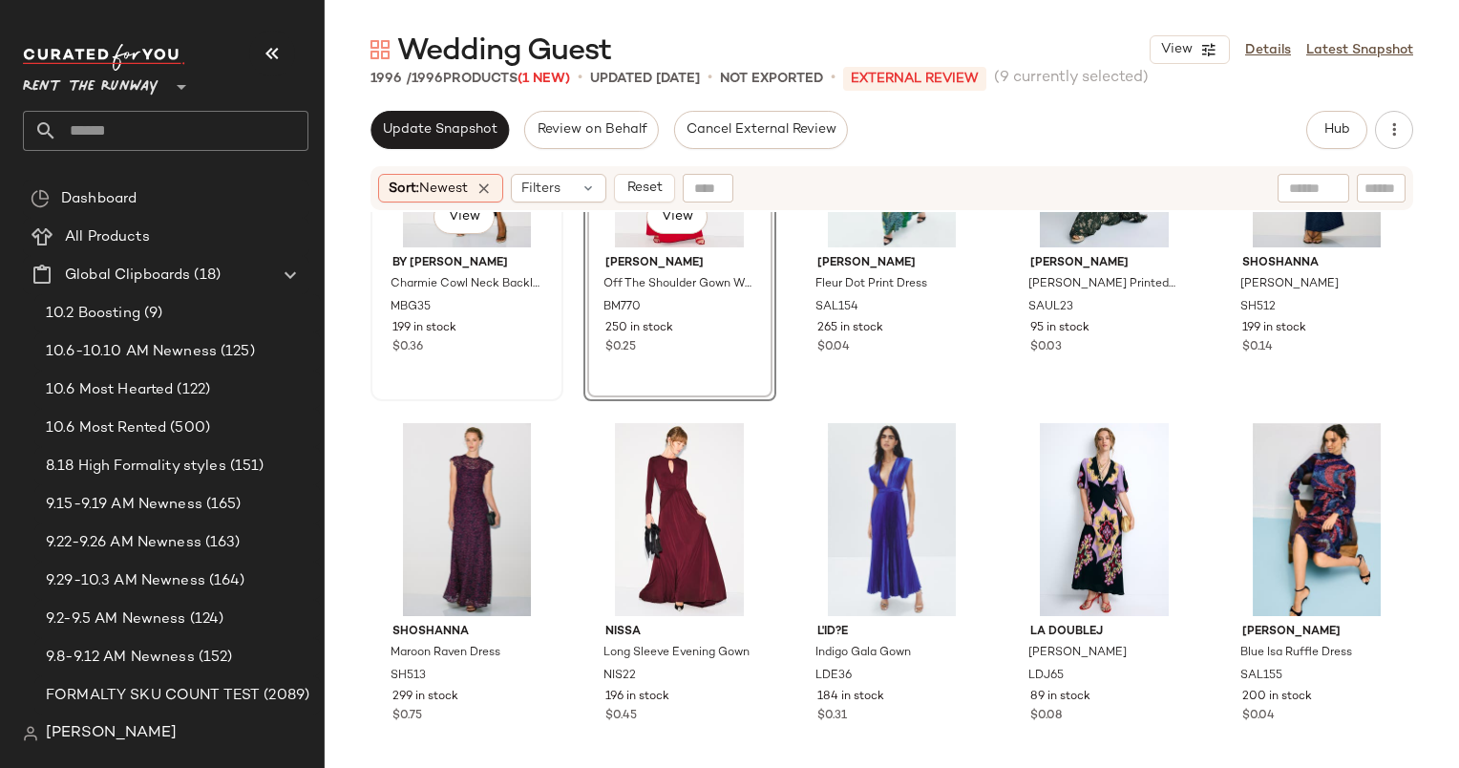
click at [525, 339] on div "$0.36" at bounding box center [467, 347] width 149 height 17
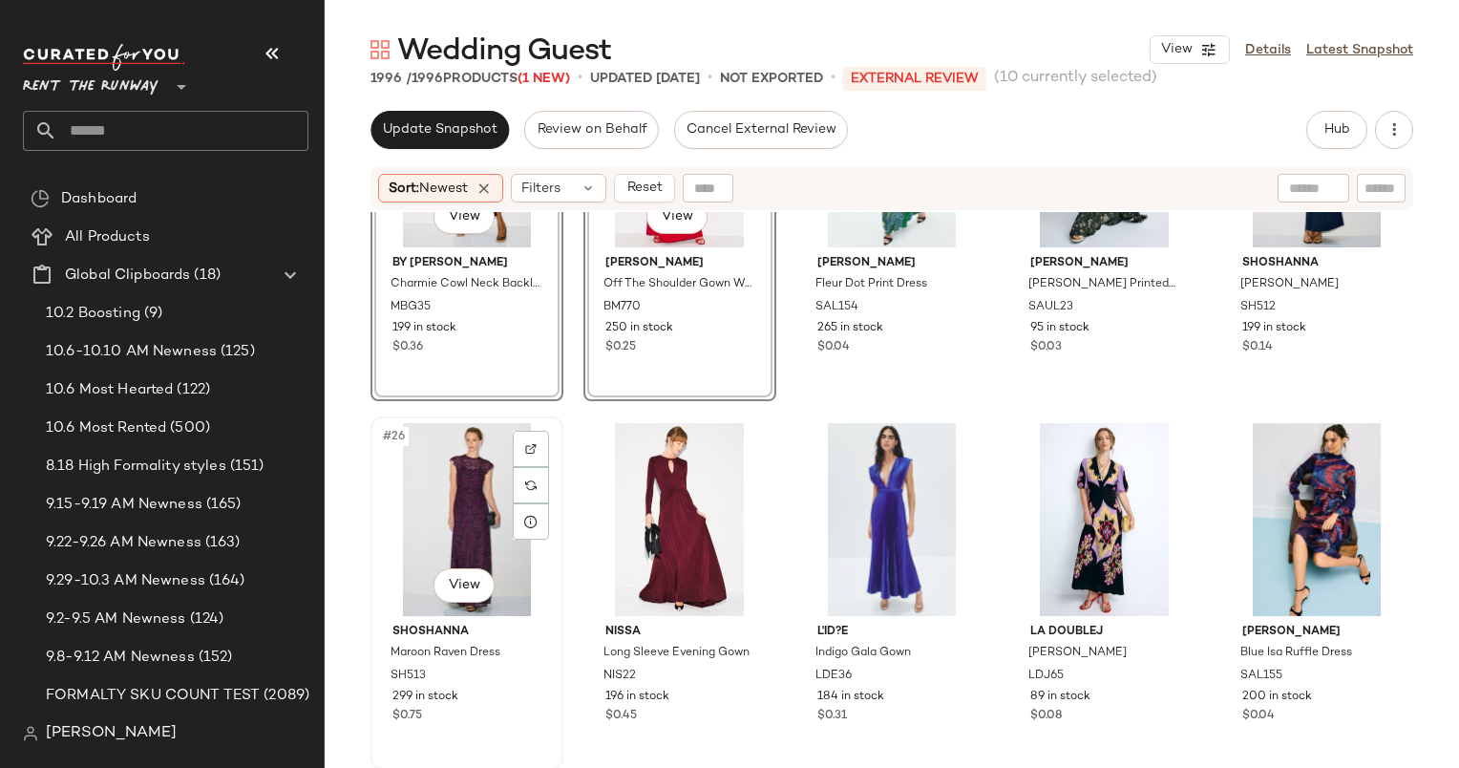
click at [455, 472] on div "#26 View" at bounding box center [467, 519] width 180 height 193
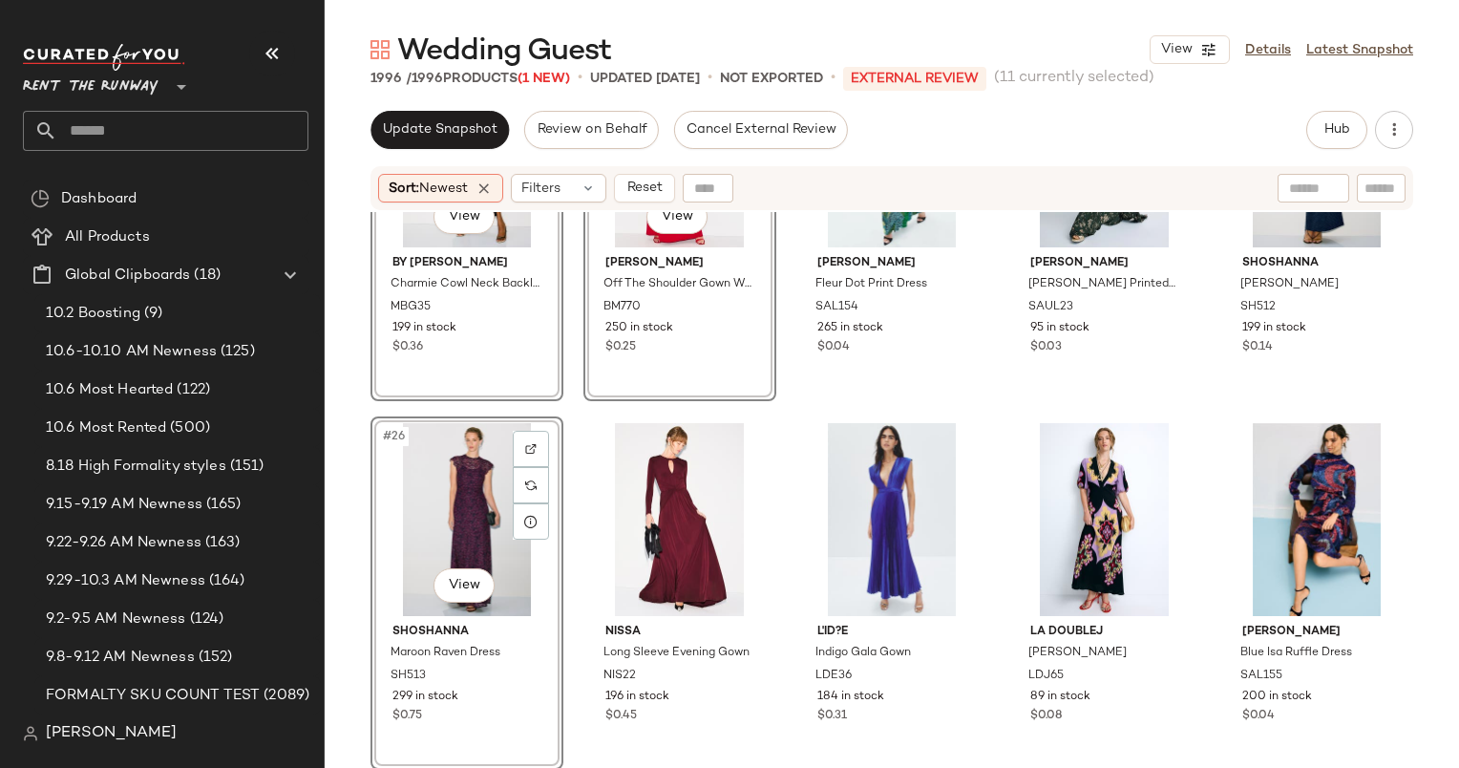
click at [530, 353] on div "#21 View By Malene Birger Charmie Cowl Neck Backless Midi Dress MBG35 199 in st…" at bounding box center [467, 224] width 193 height 353
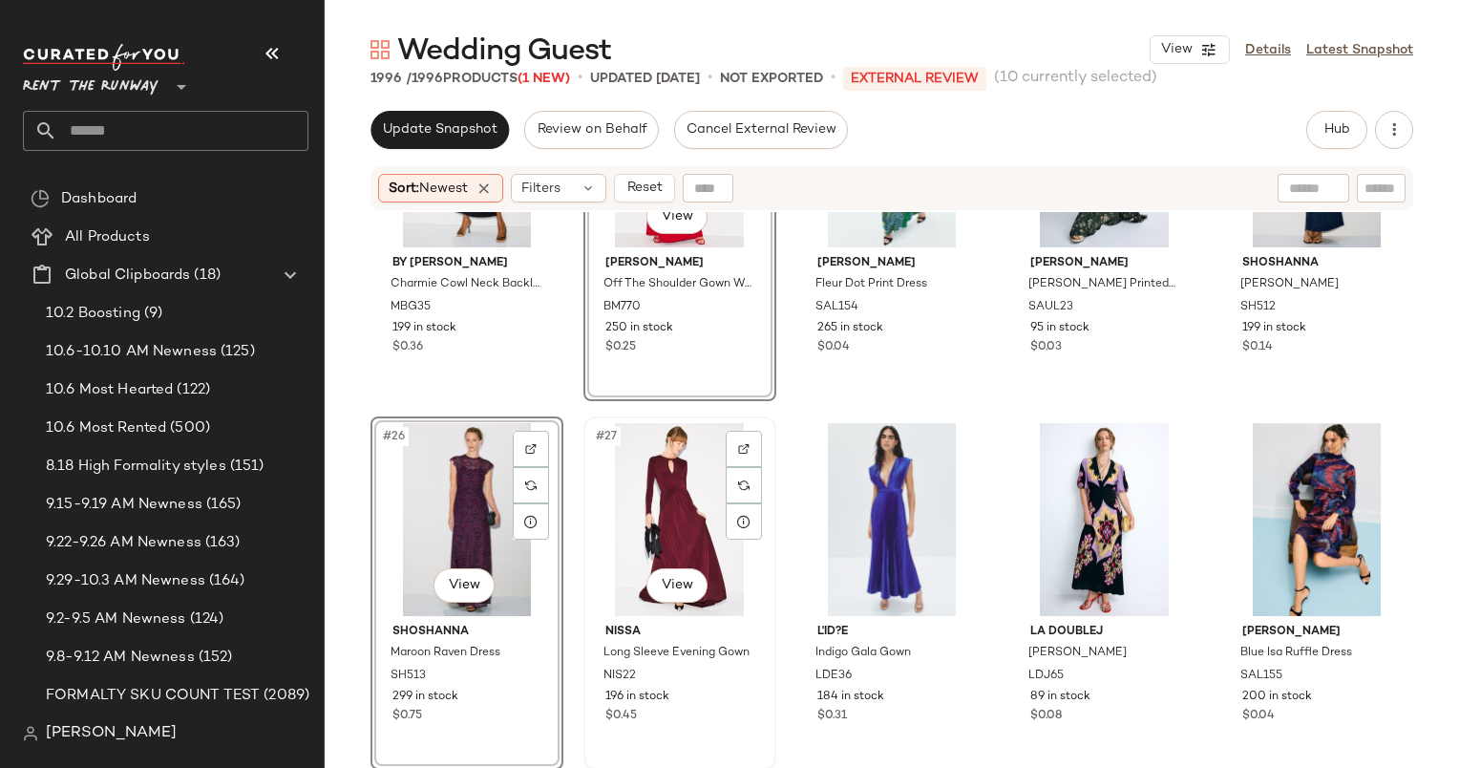
click at [659, 489] on div "#27 View" at bounding box center [680, 519] width 180 height 193
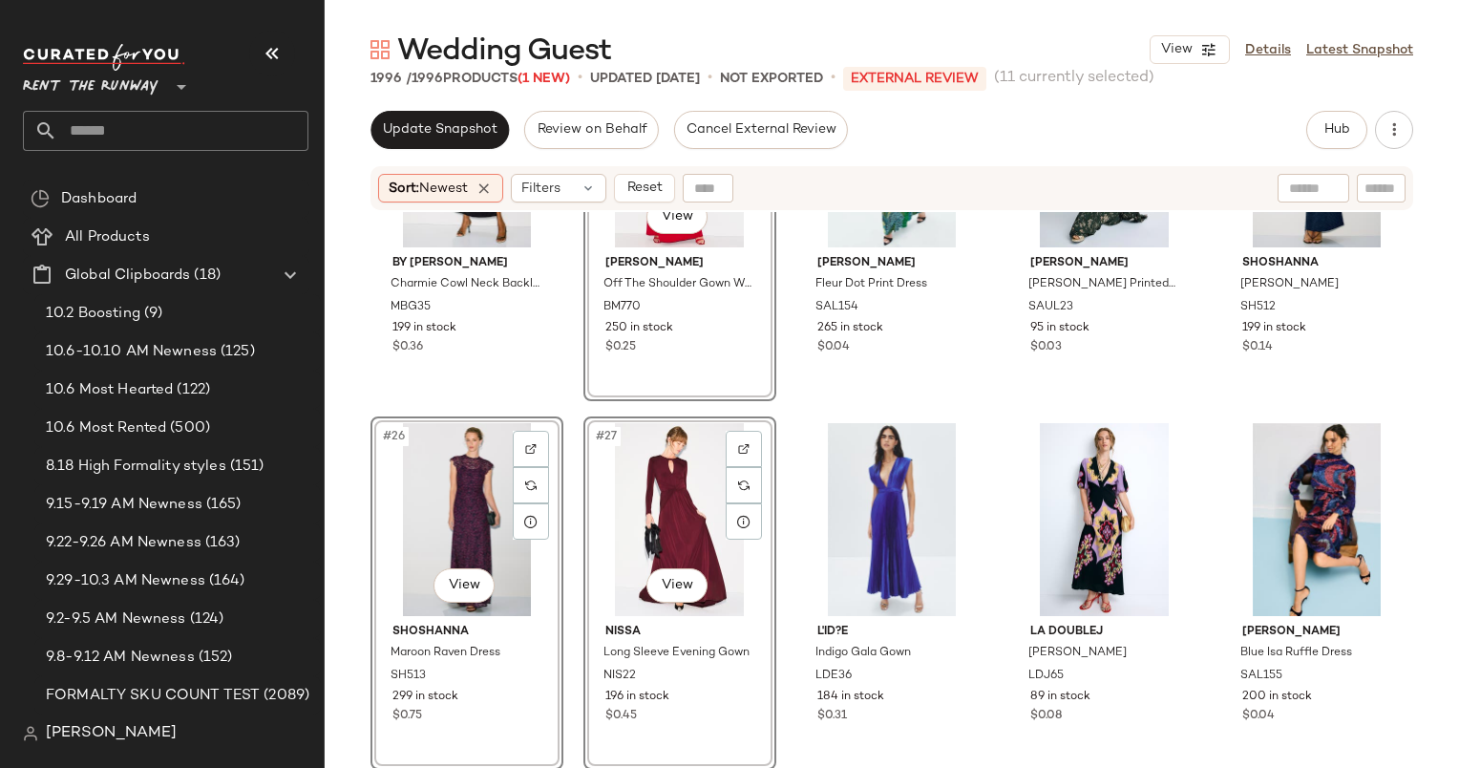
click at [463, 480] on div "#26 View" at bounding box center [467, 519] width 180 height 193
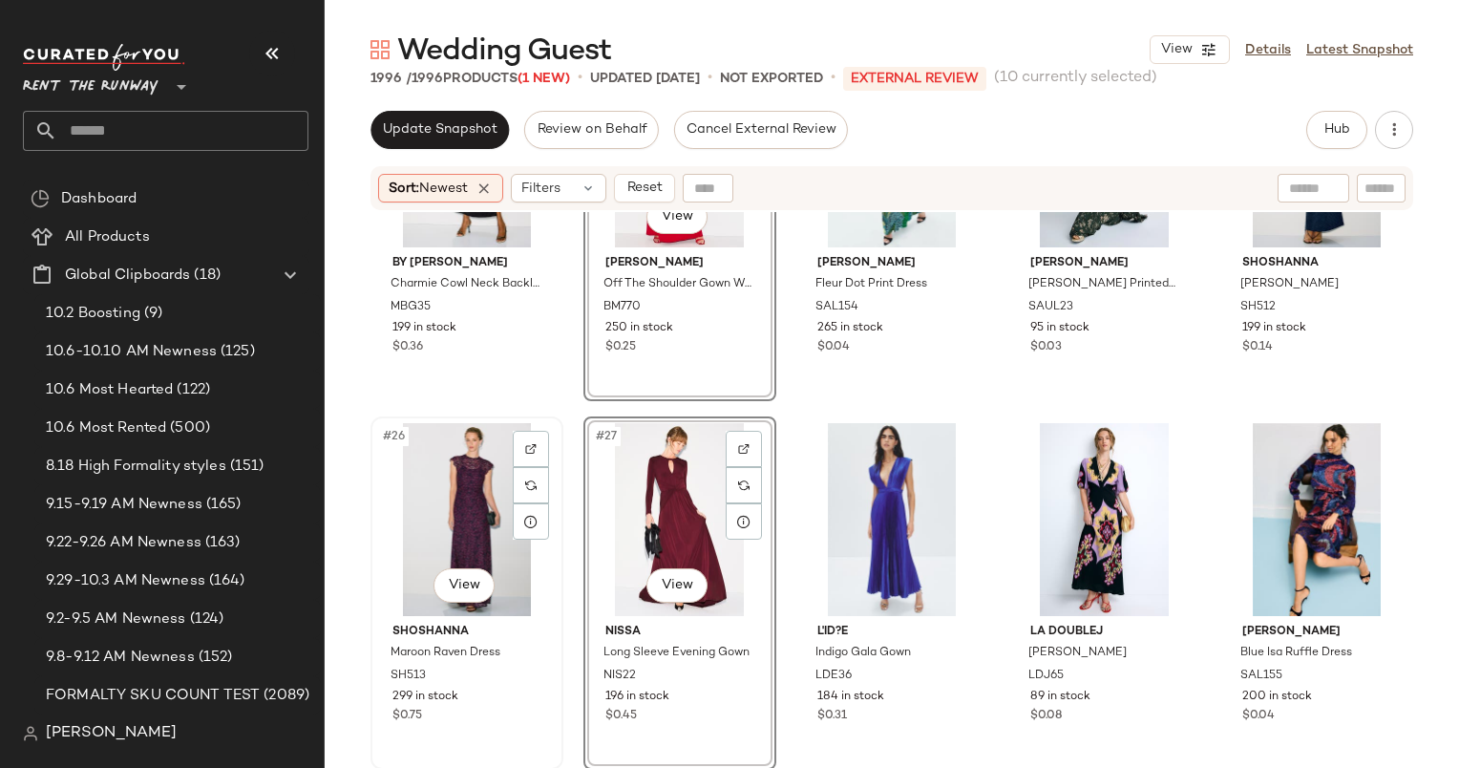
click at [459, 462] on div "#26 View" at bounding box center [467, 519] width 180 height 193
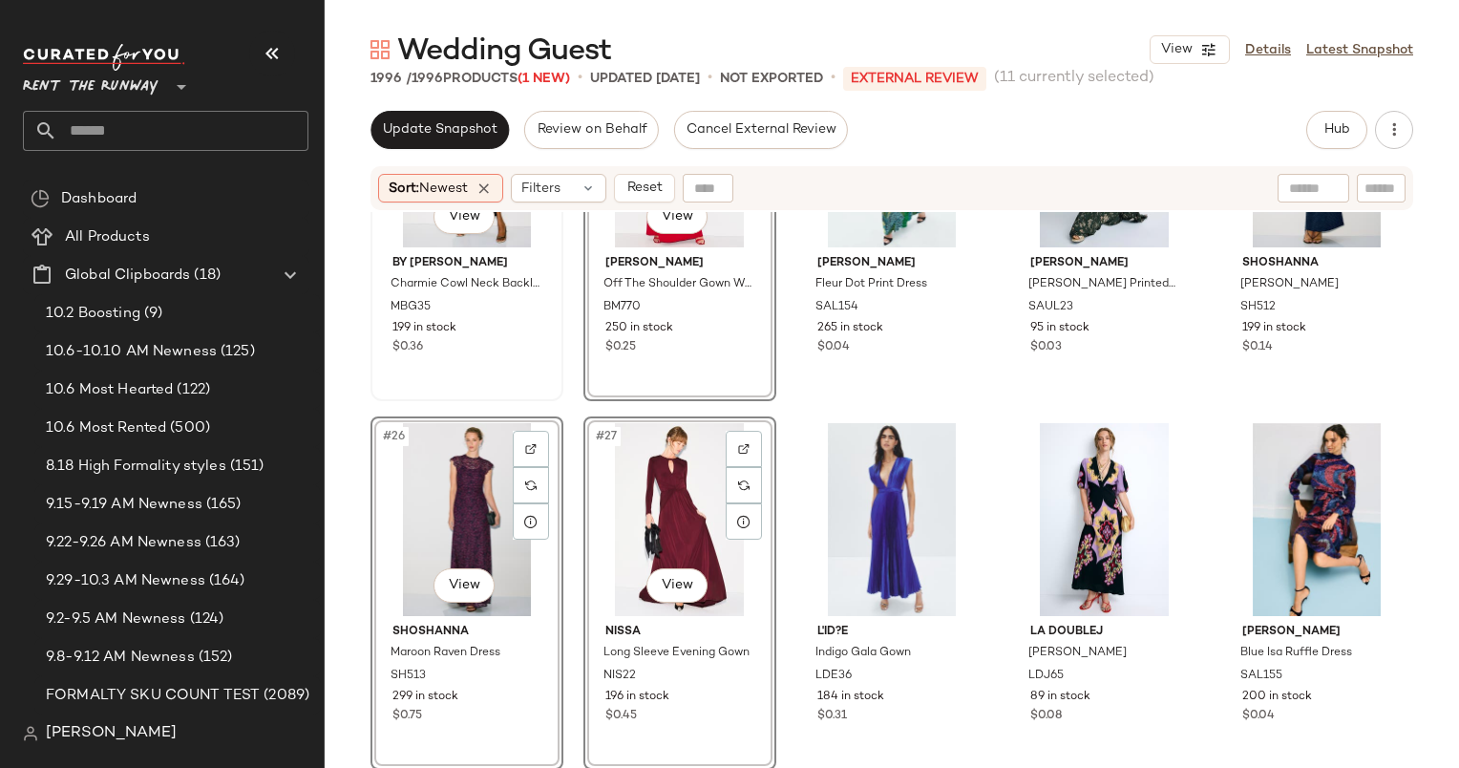
click at [514, 351] on div "$0.36" at bounding box center [467, 347] width 149 height 17
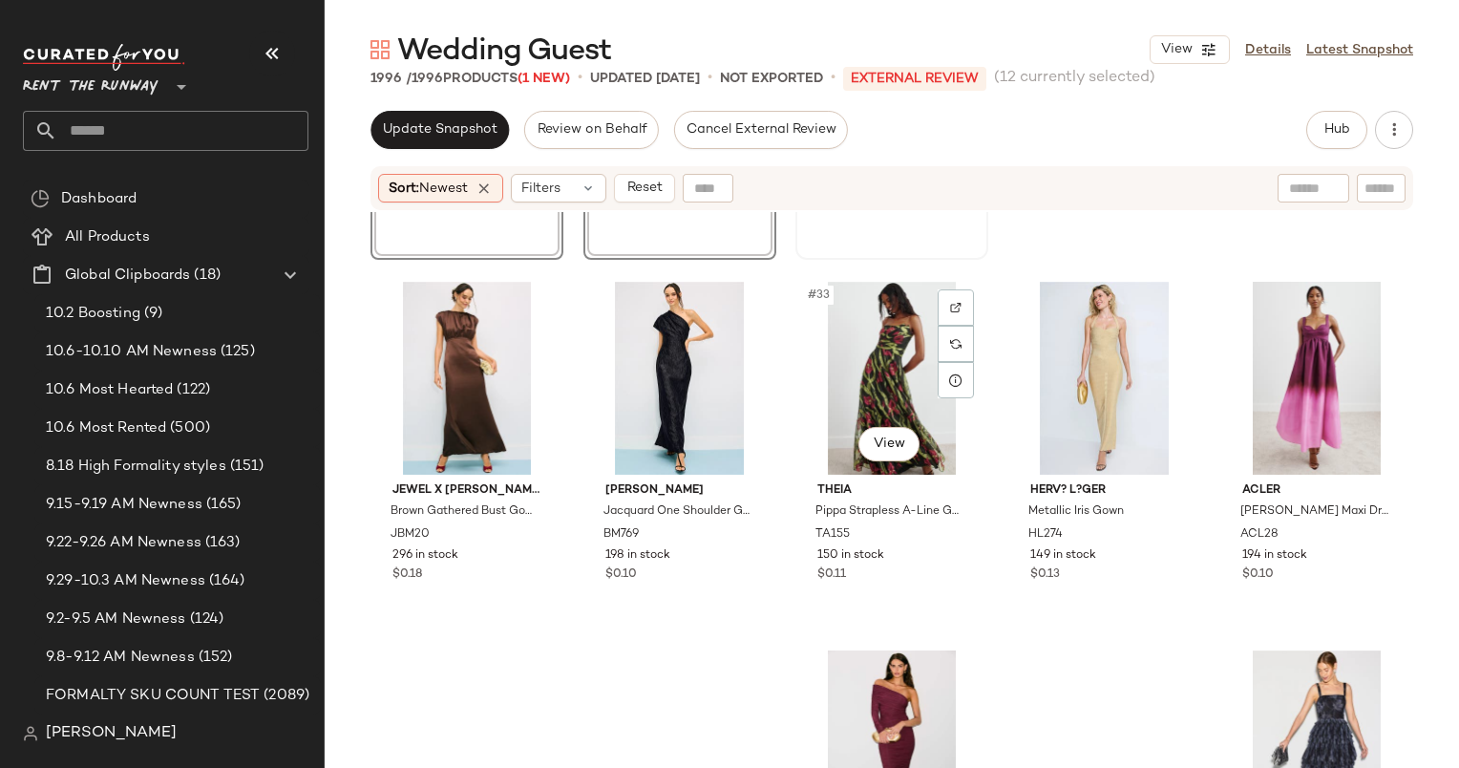
scroll to position [2219, 0]
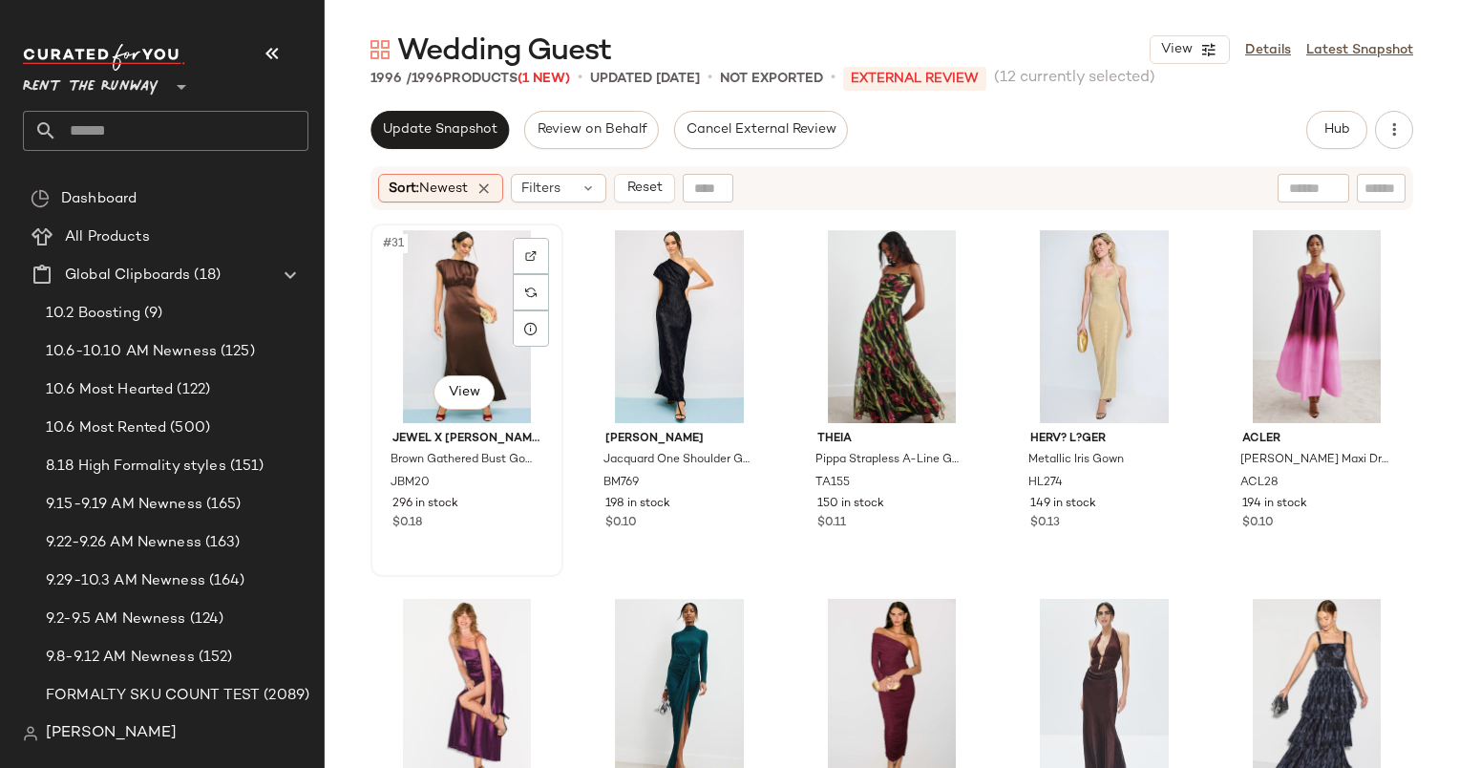
click at [458, 294] on div "#31 View" at bounding box center [467, 326] width 180 height 193
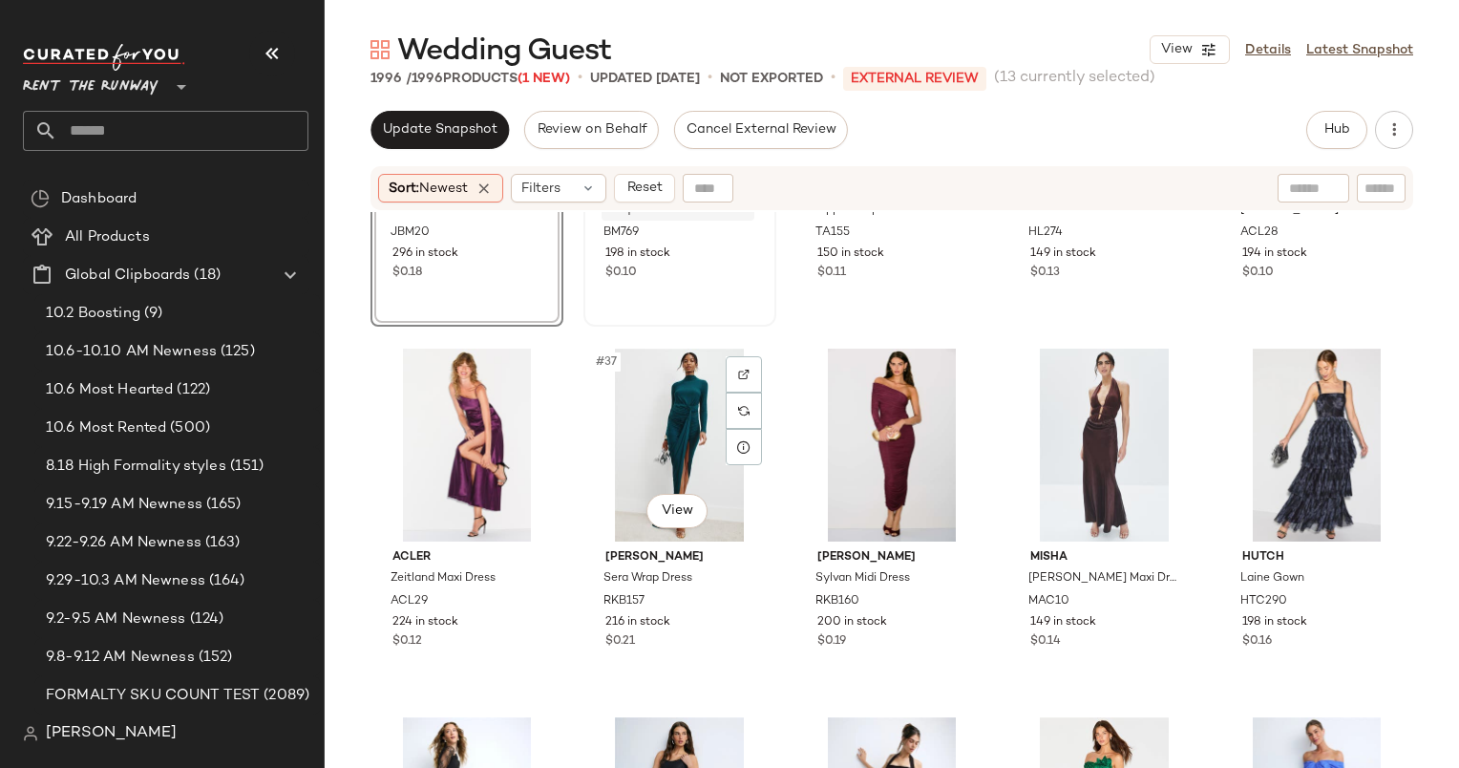
scroll to position [2472, 0]
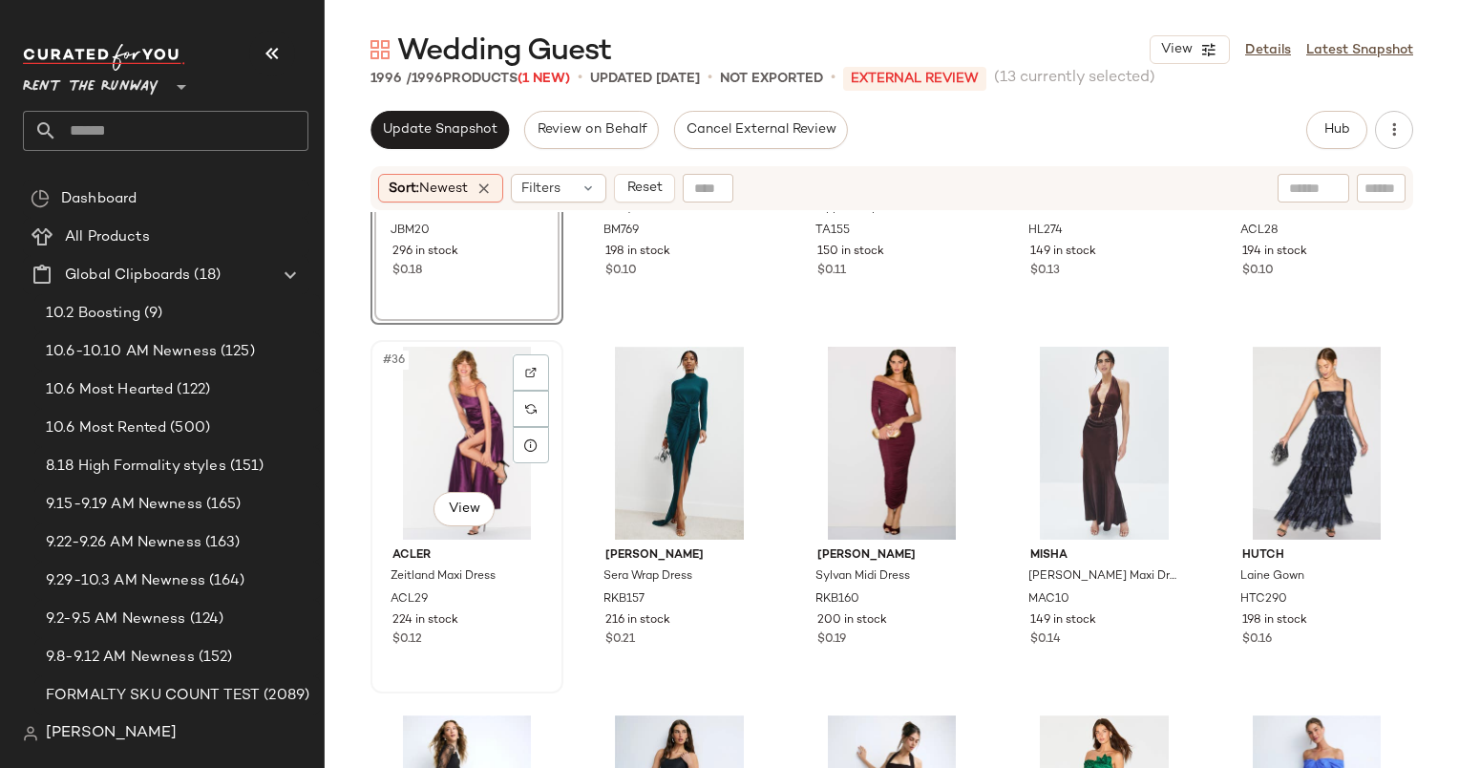
click at [457, 409] on div "#36 View" at bounding box center [467, 443] width 180 height 193
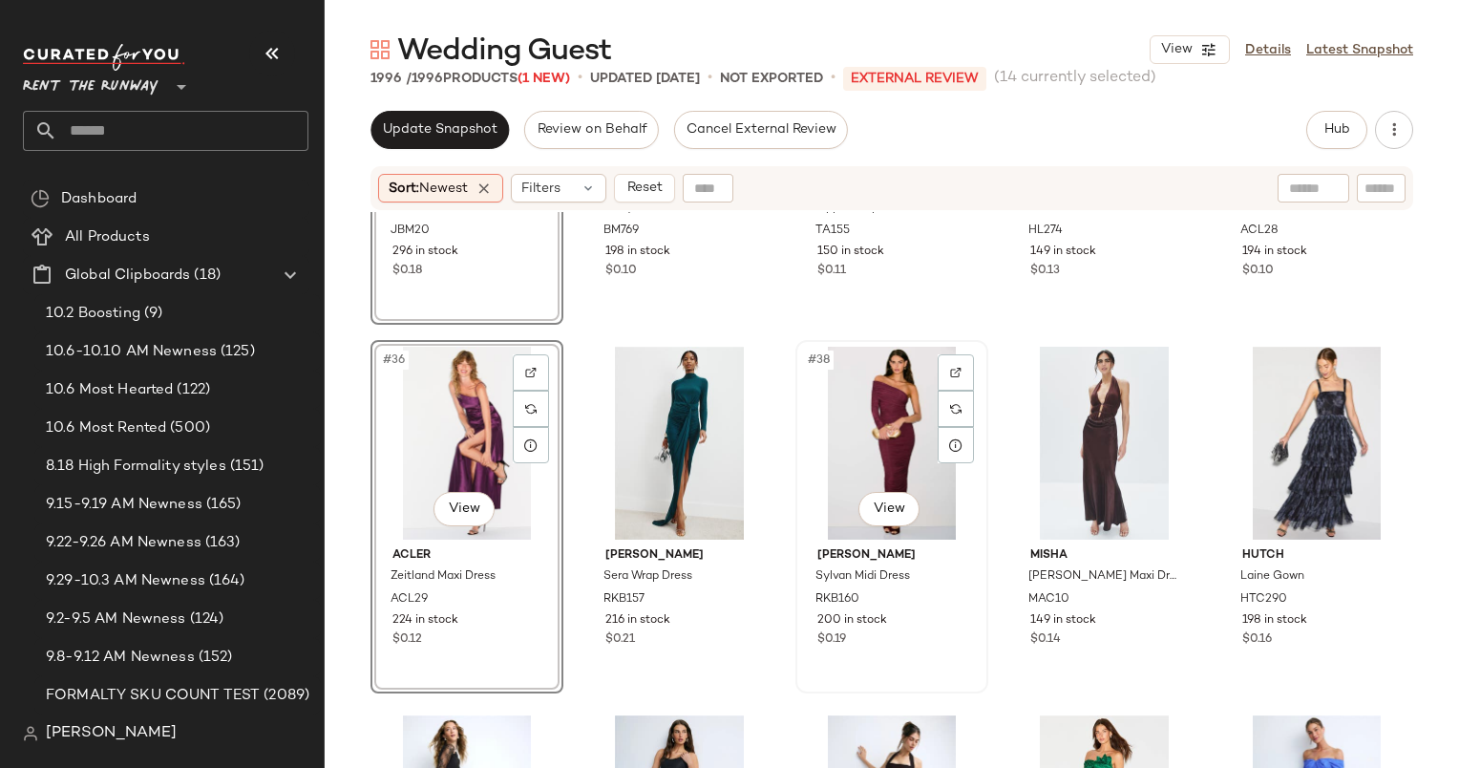
click at [886, 383] on div "#38 View" at bounding box center [892, 443] width 180 height 193
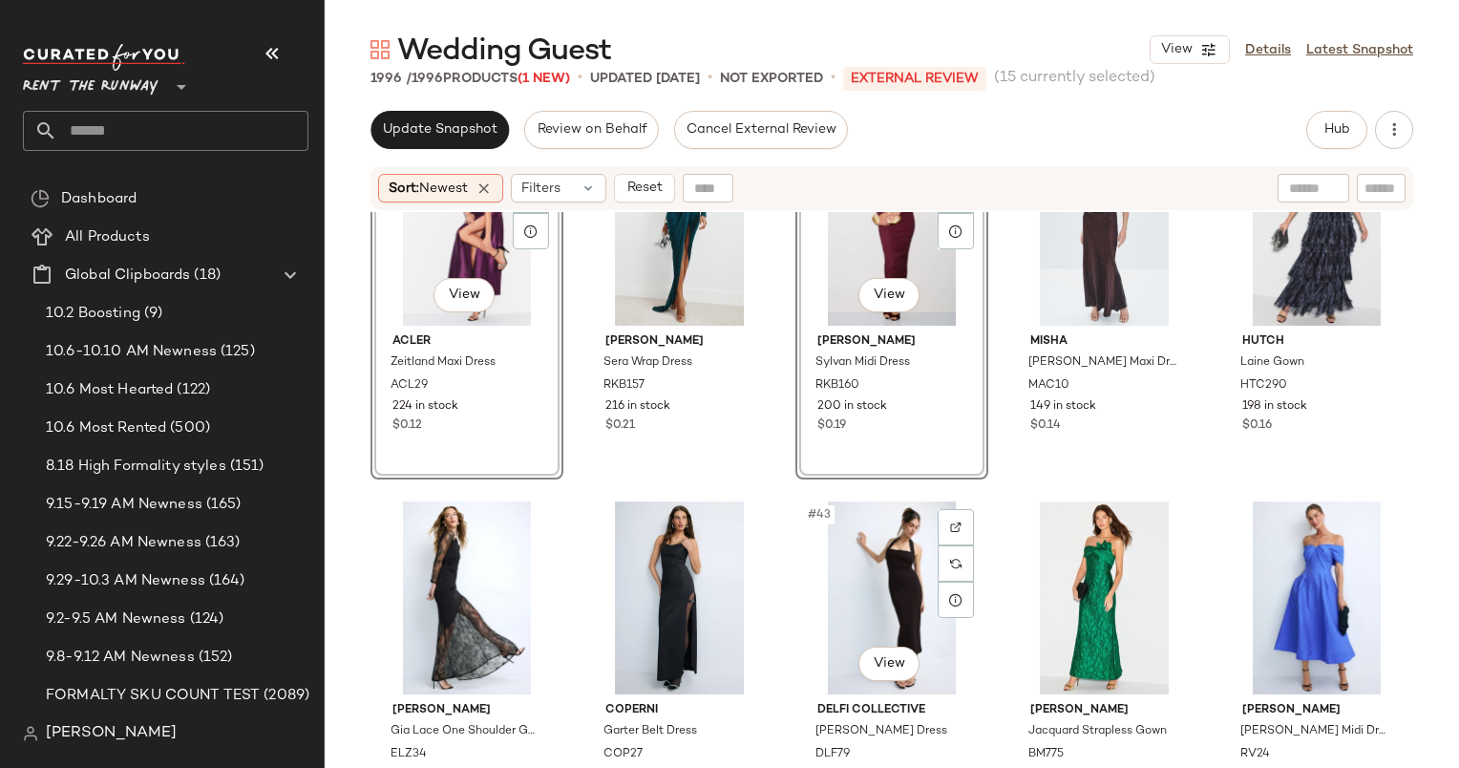
scroll to position [2682, 0]
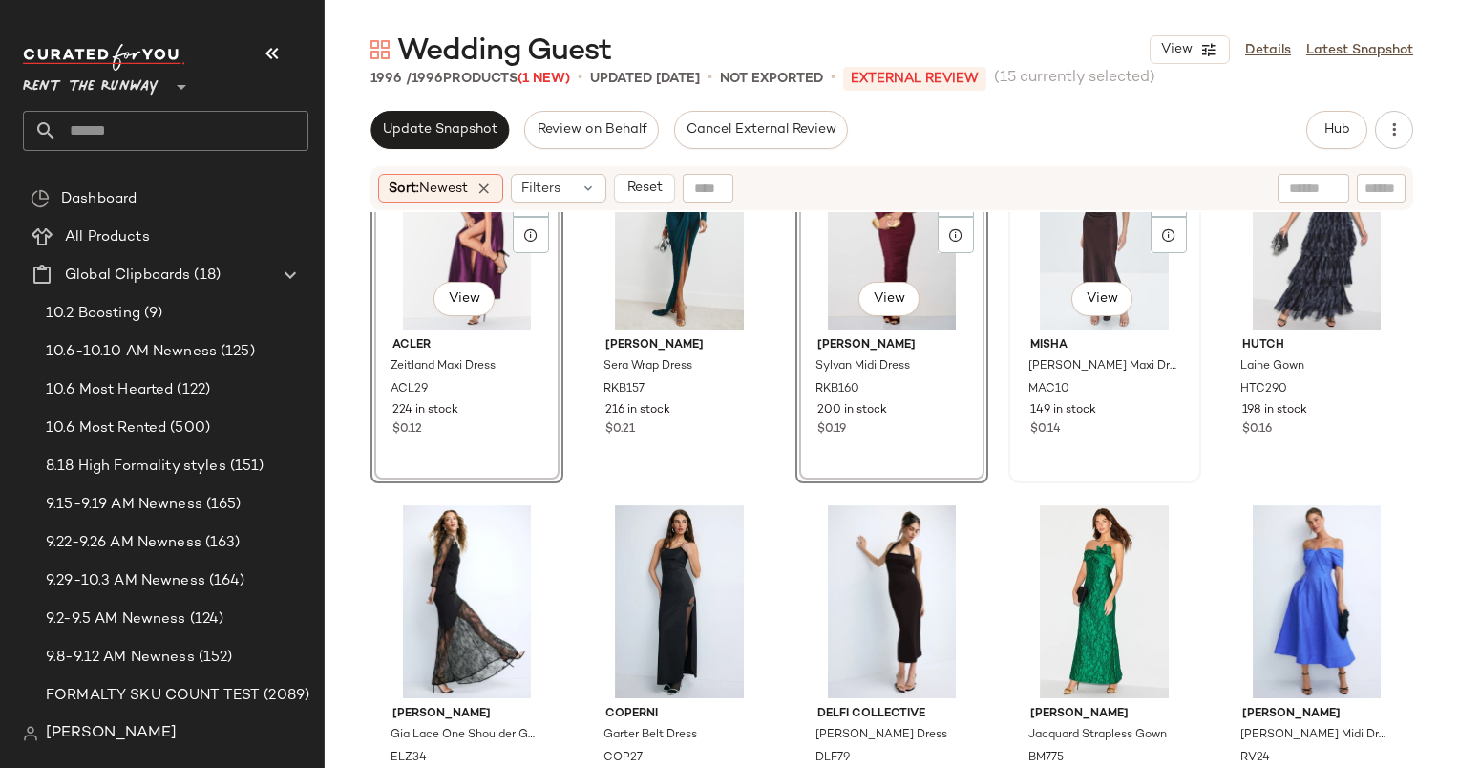
click at [1045, 264] on div "#39 View" at bounding box center [1105, 233] width 180 height 193
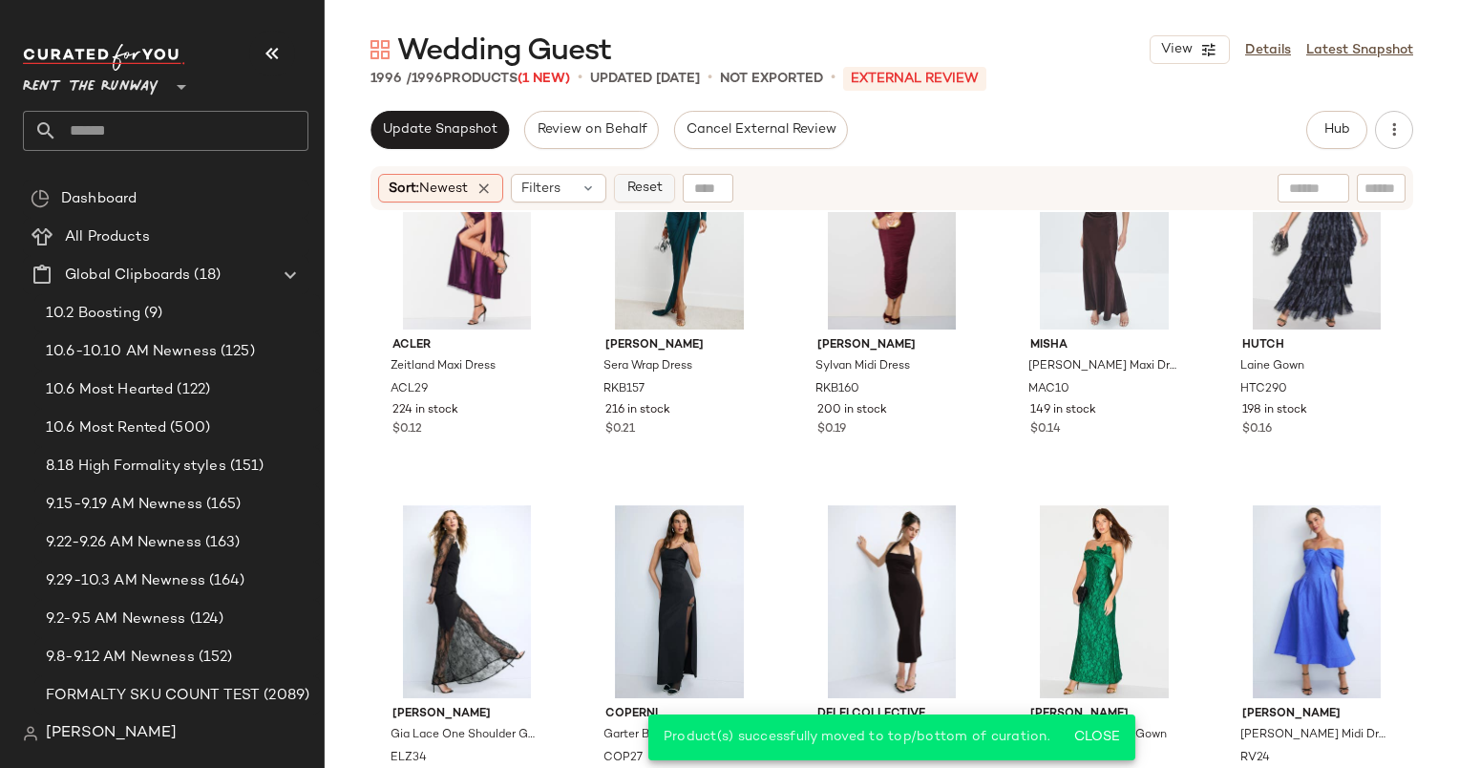
click at [662, 188] on span "Reset" at bounding box center [644, 187] width 36 height 15
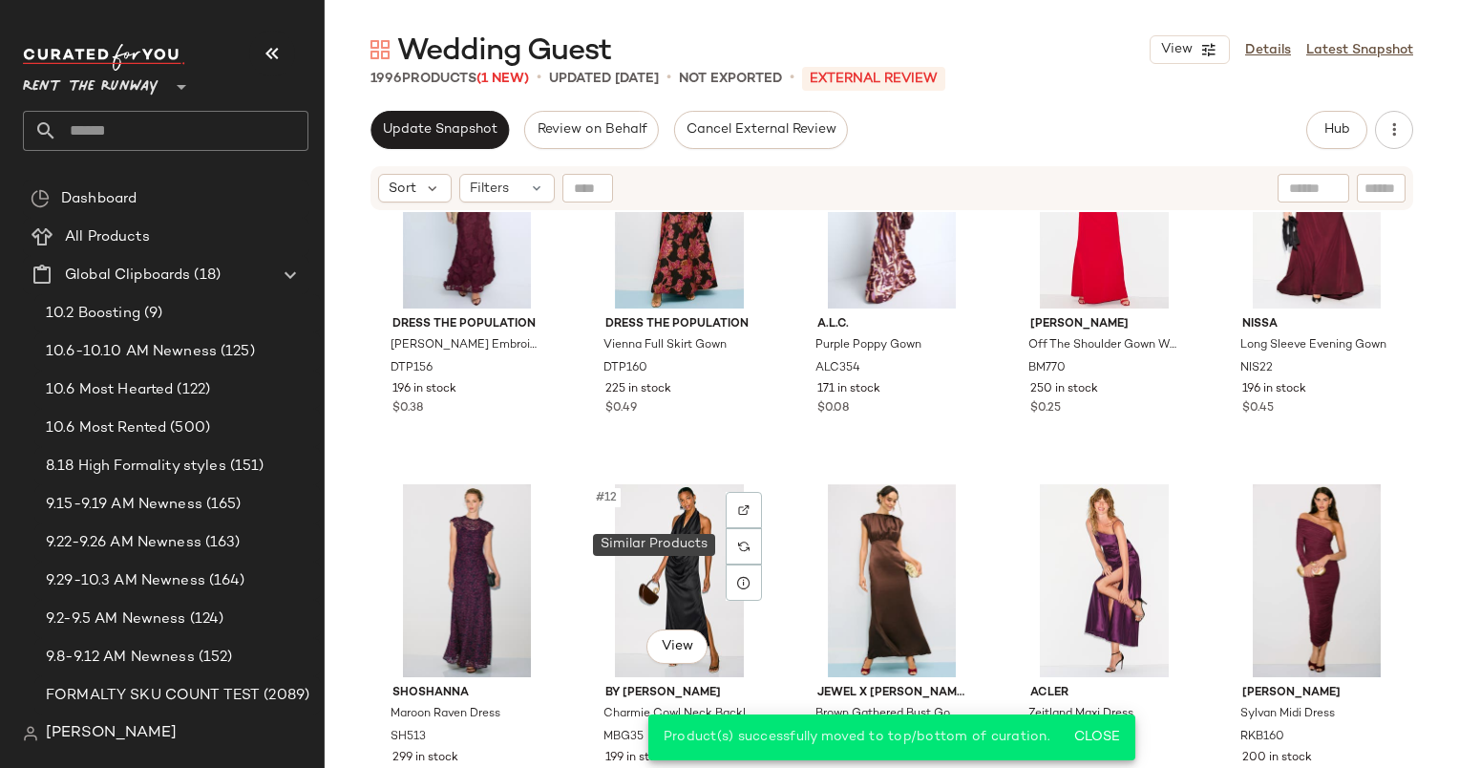
scroll to position [584, 0]
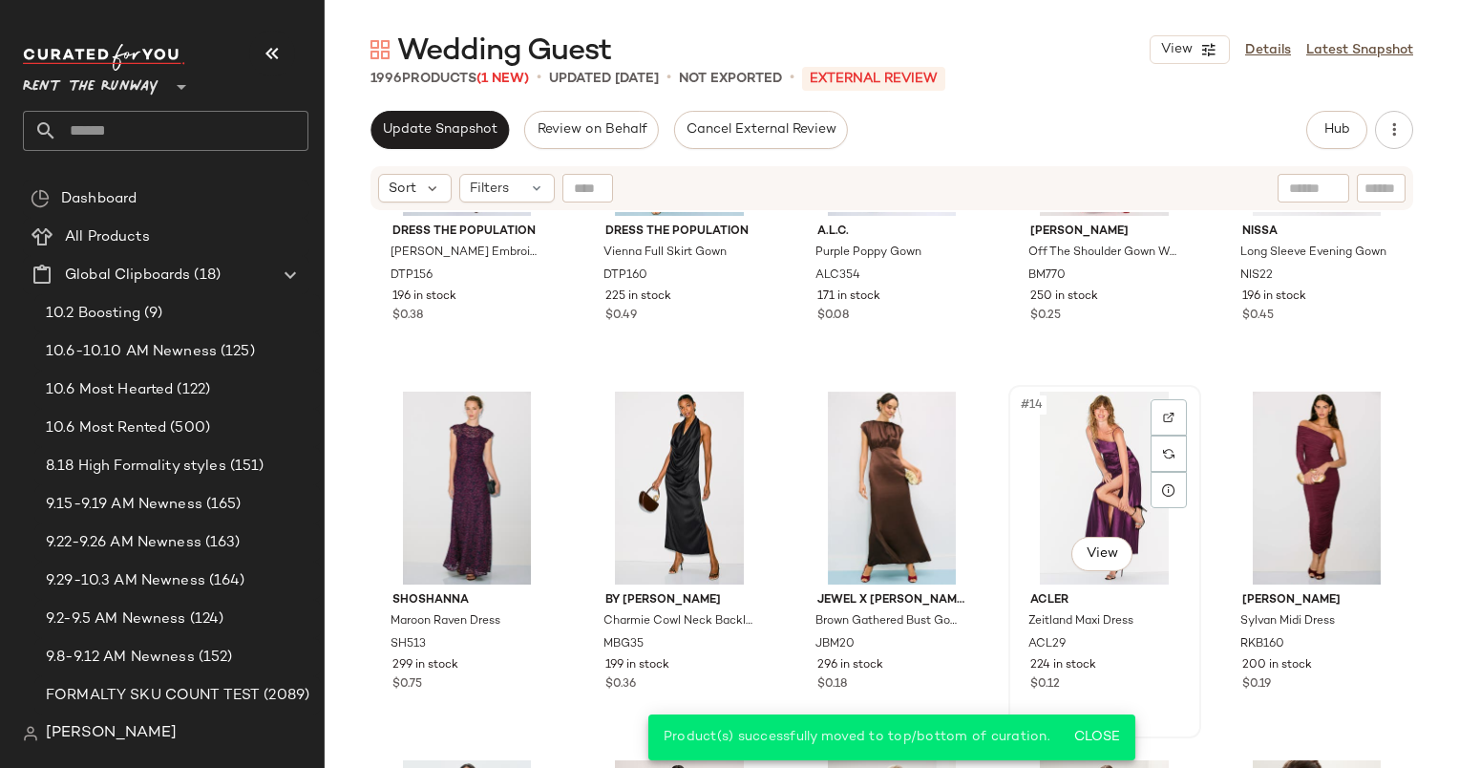
click at [1085, 478] on div "#14 View" at bounding box center [1105, 488] width 180 height 193
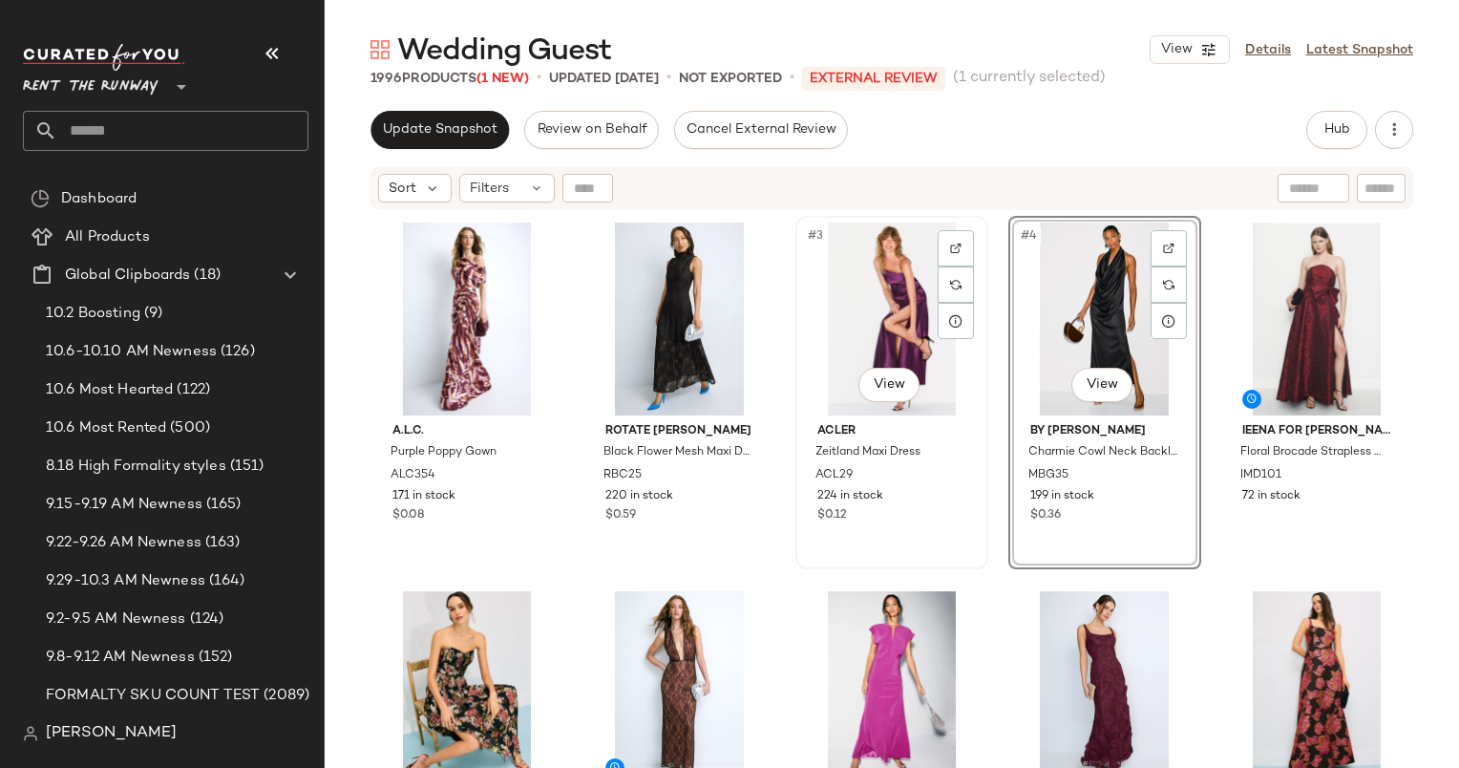
scroll to position [367, 0]
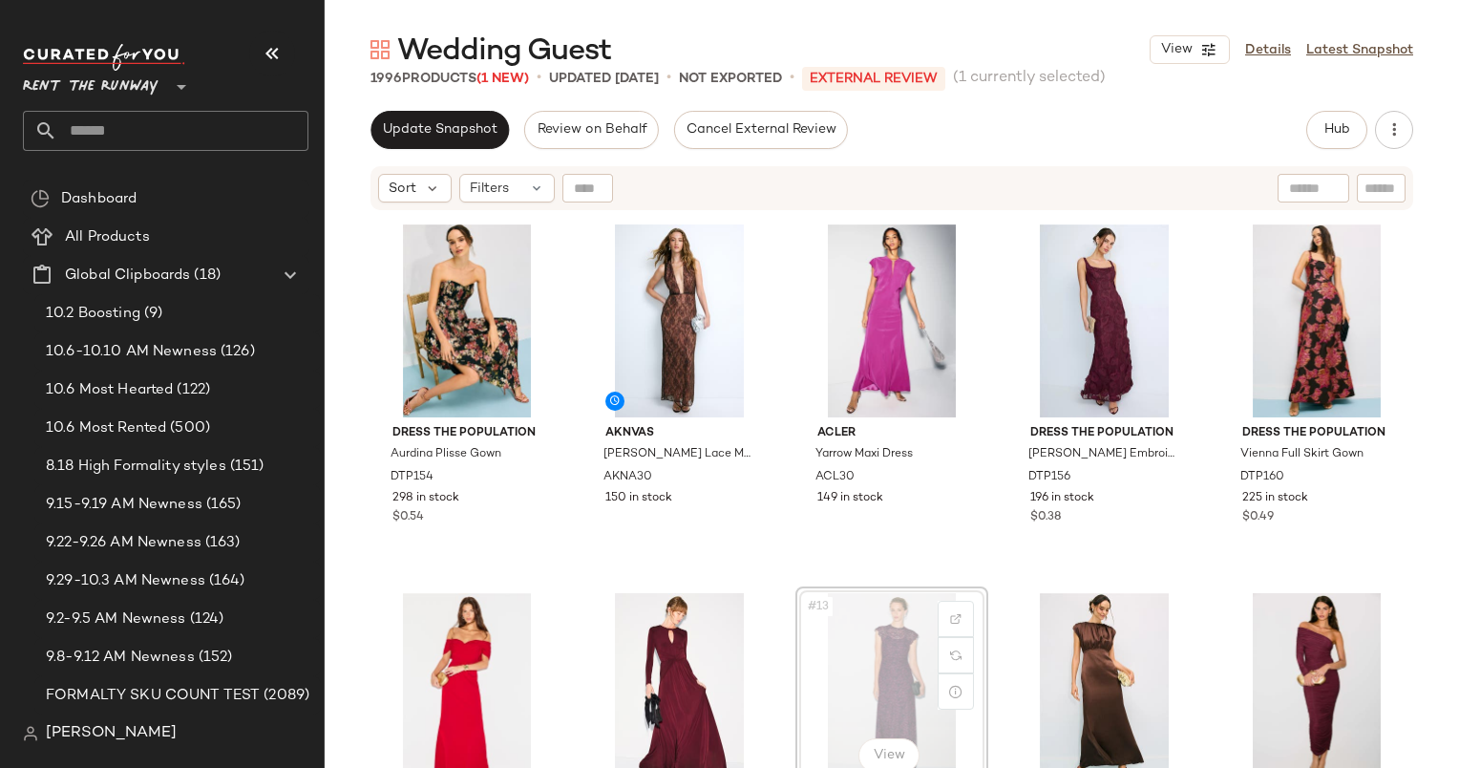
scroll to position [369, 0]
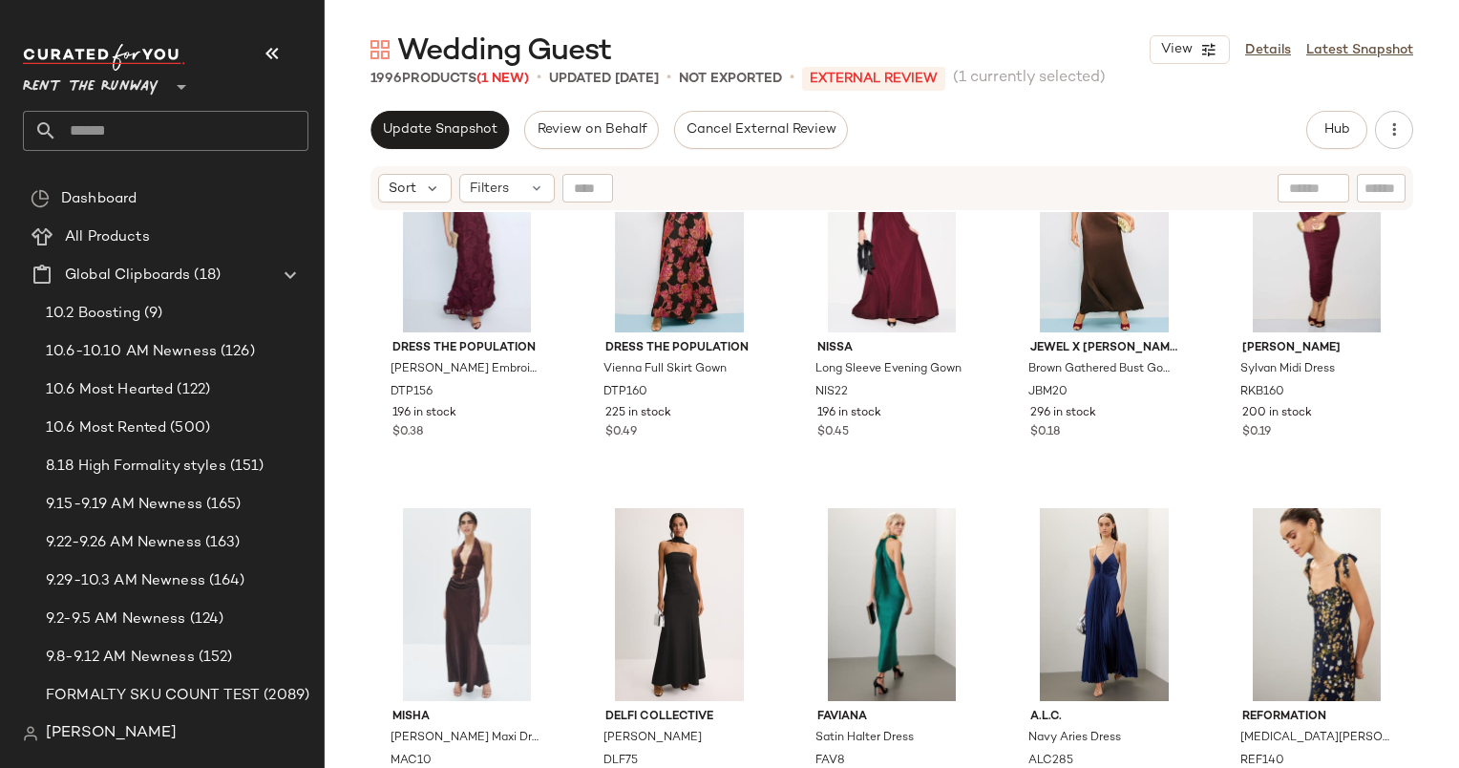
scroll to position [732, 0]
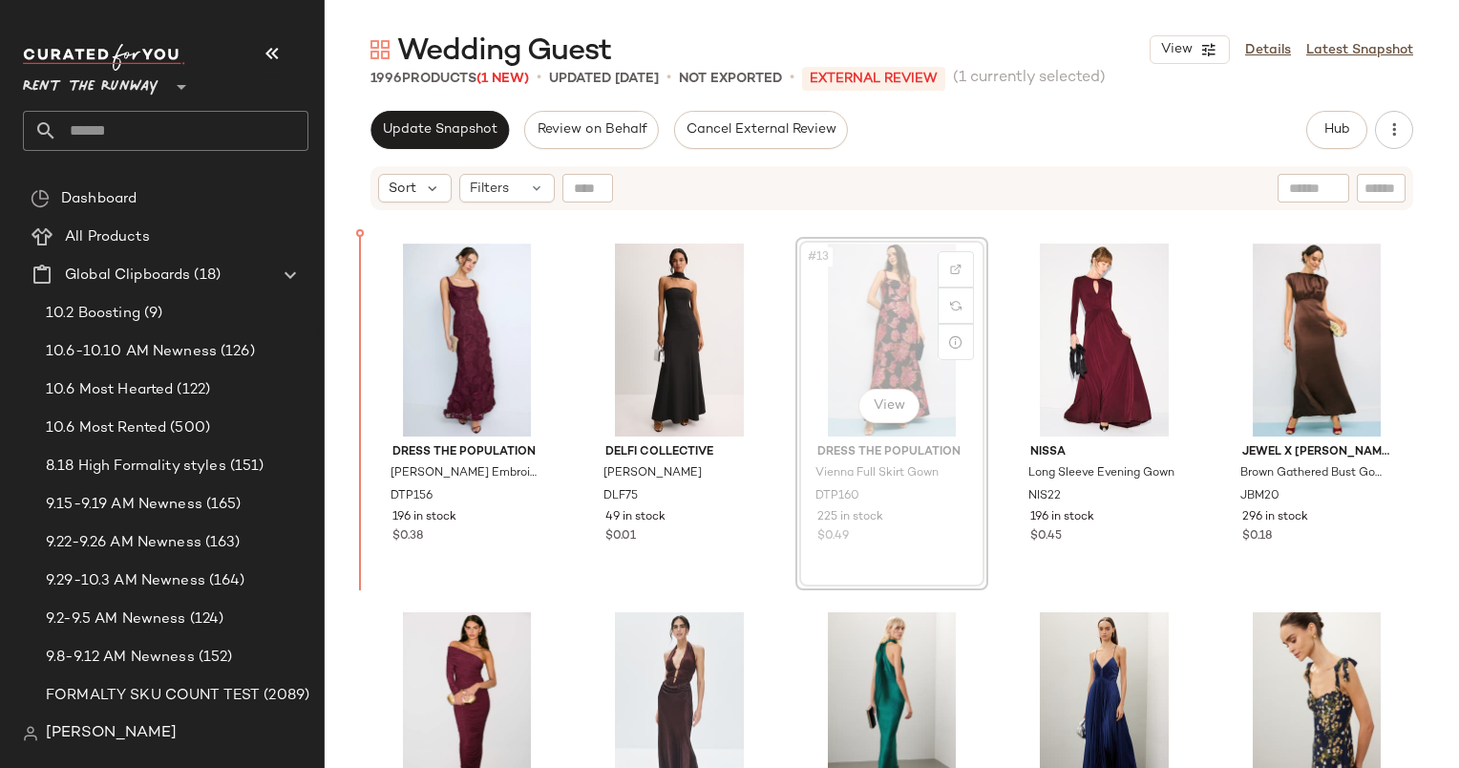
scroll to position [730, 0]
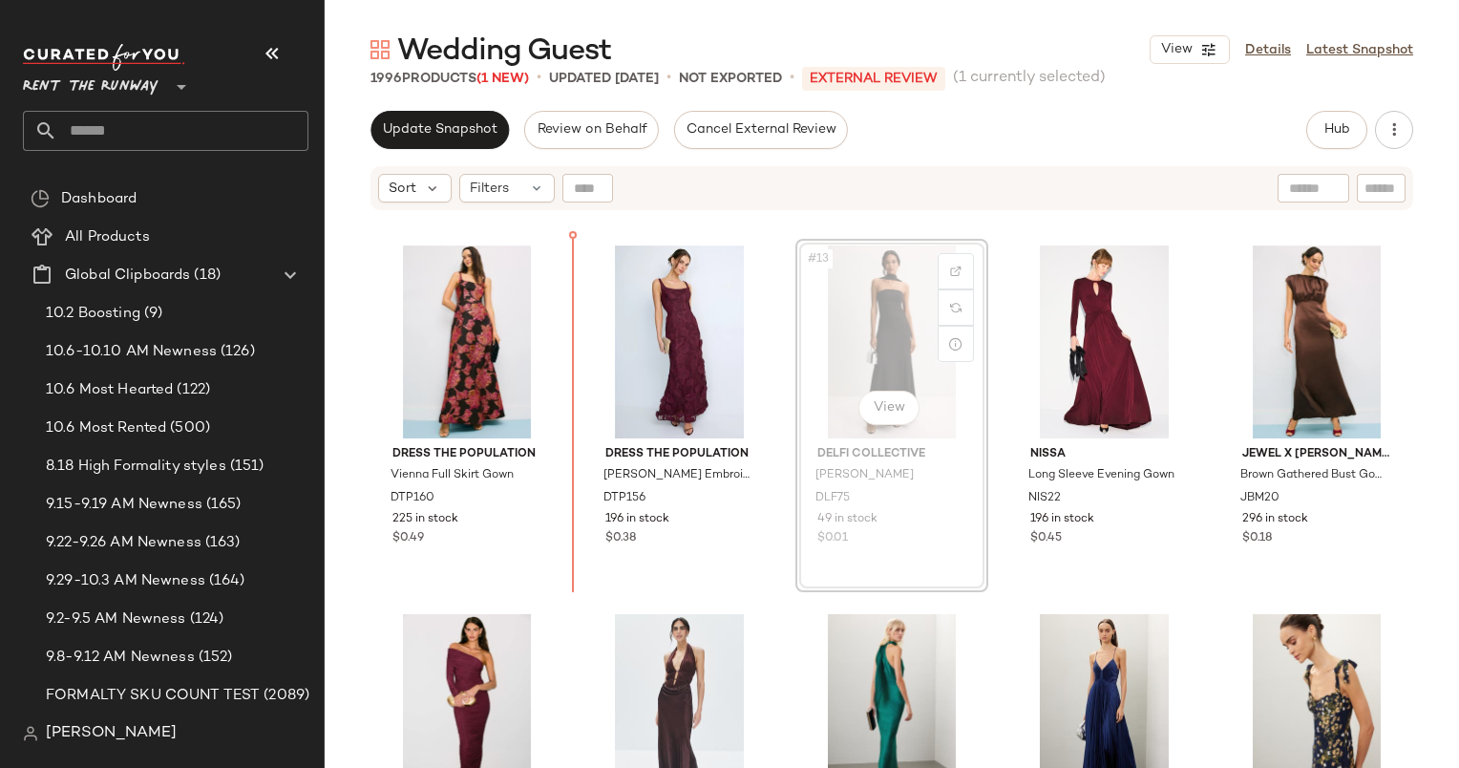
scroll to position [723, 0]
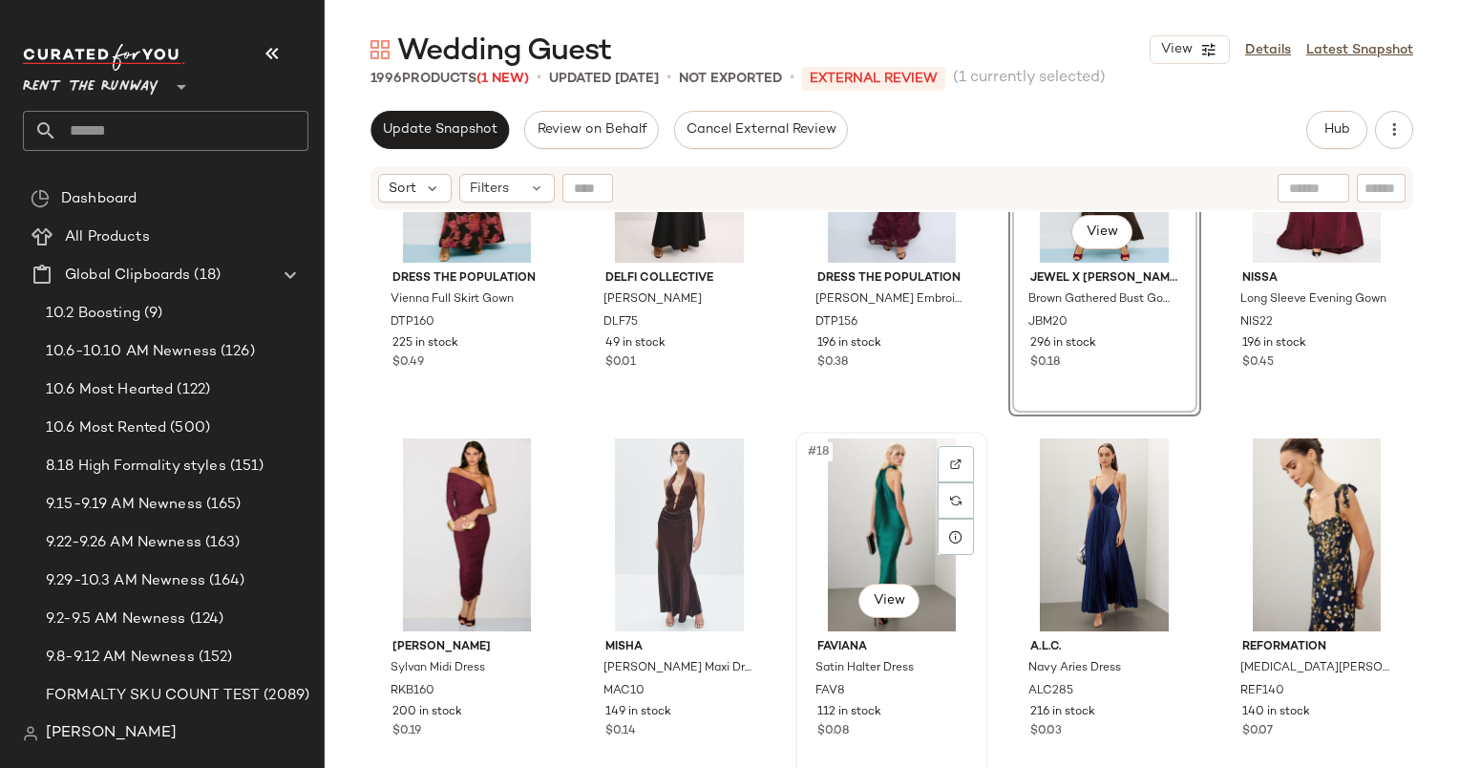
scroll to position [1219, 0]
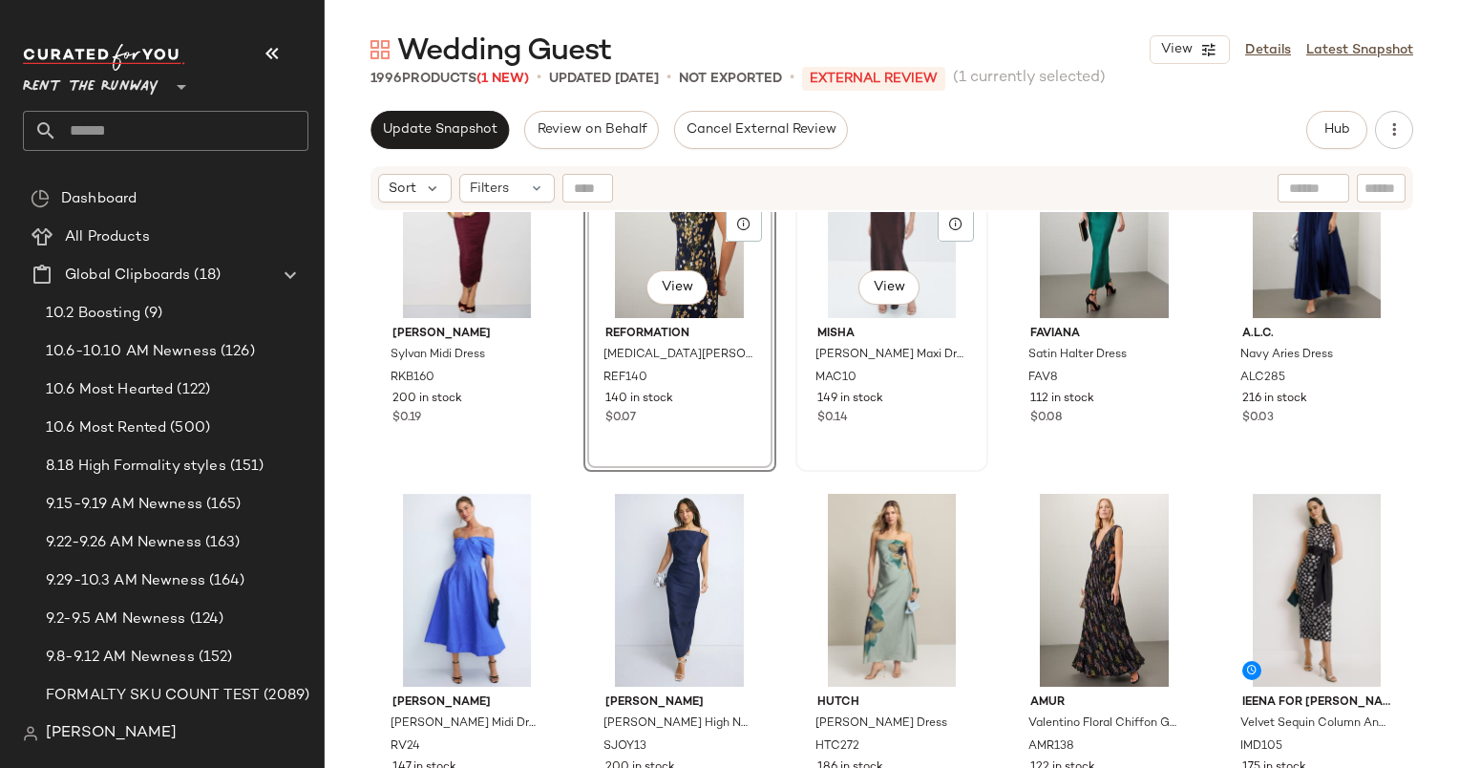
scroll to position [1119, 0]
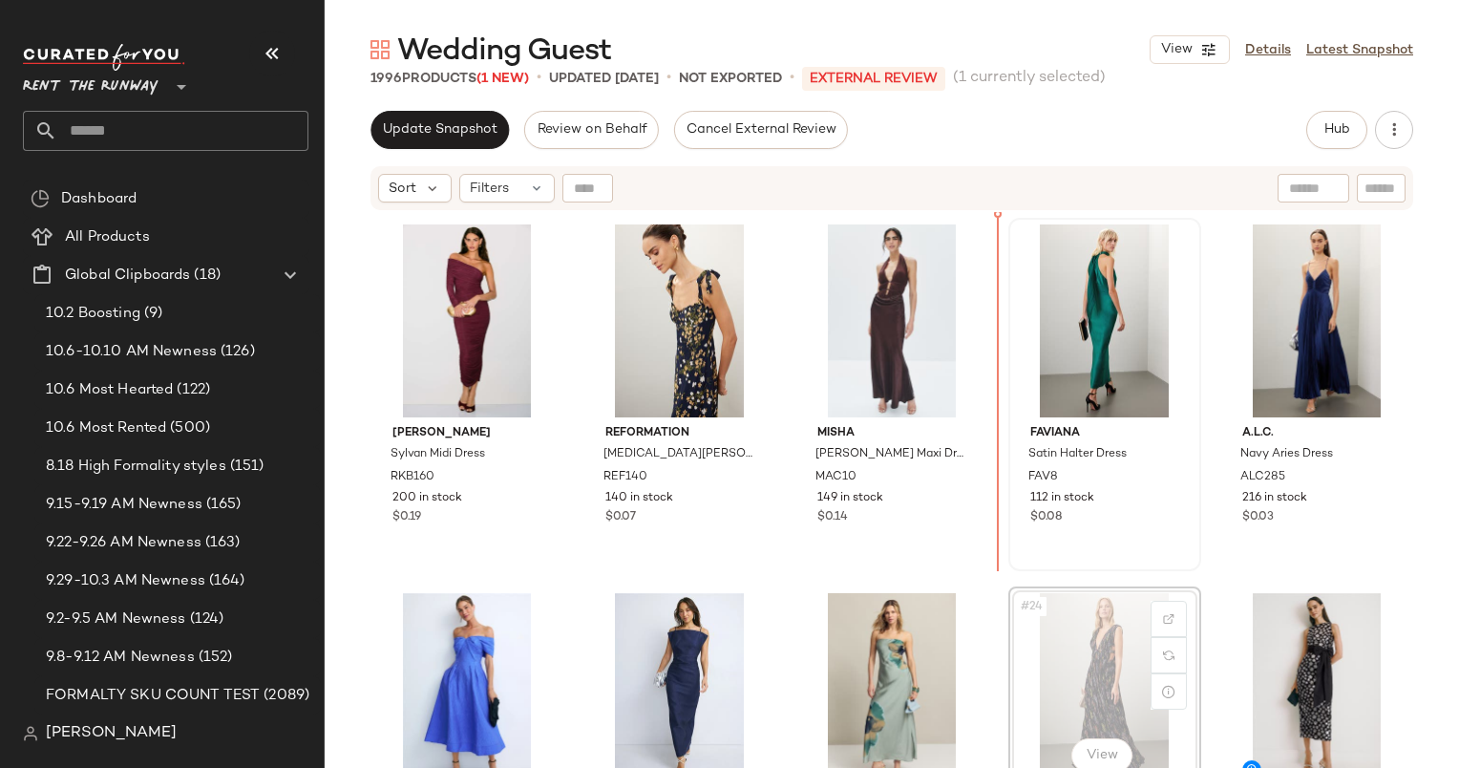
scroll to position [1114, 0]
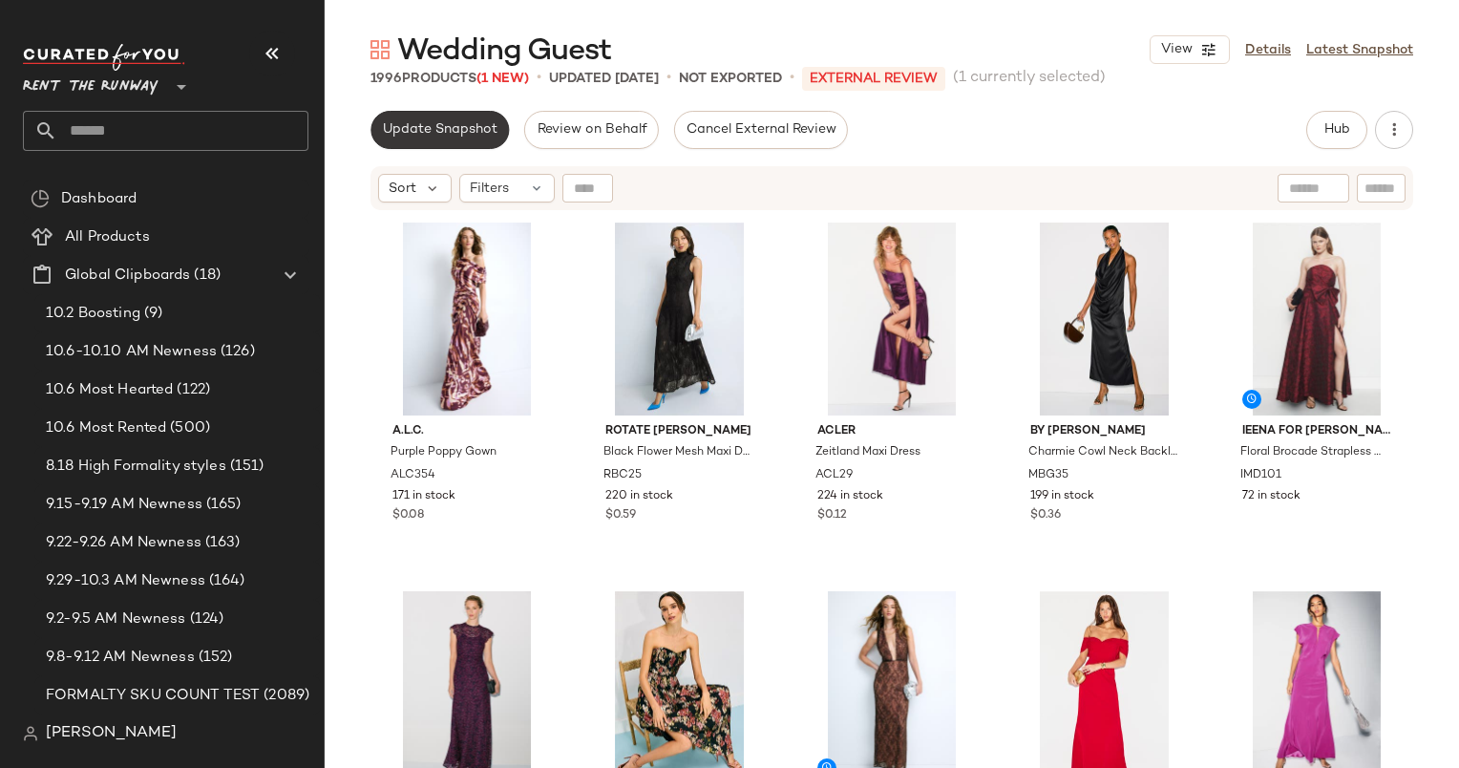
click at [415, 134] on span "Update Snapshot" at bounding box center [440, 129] width 116 height 15
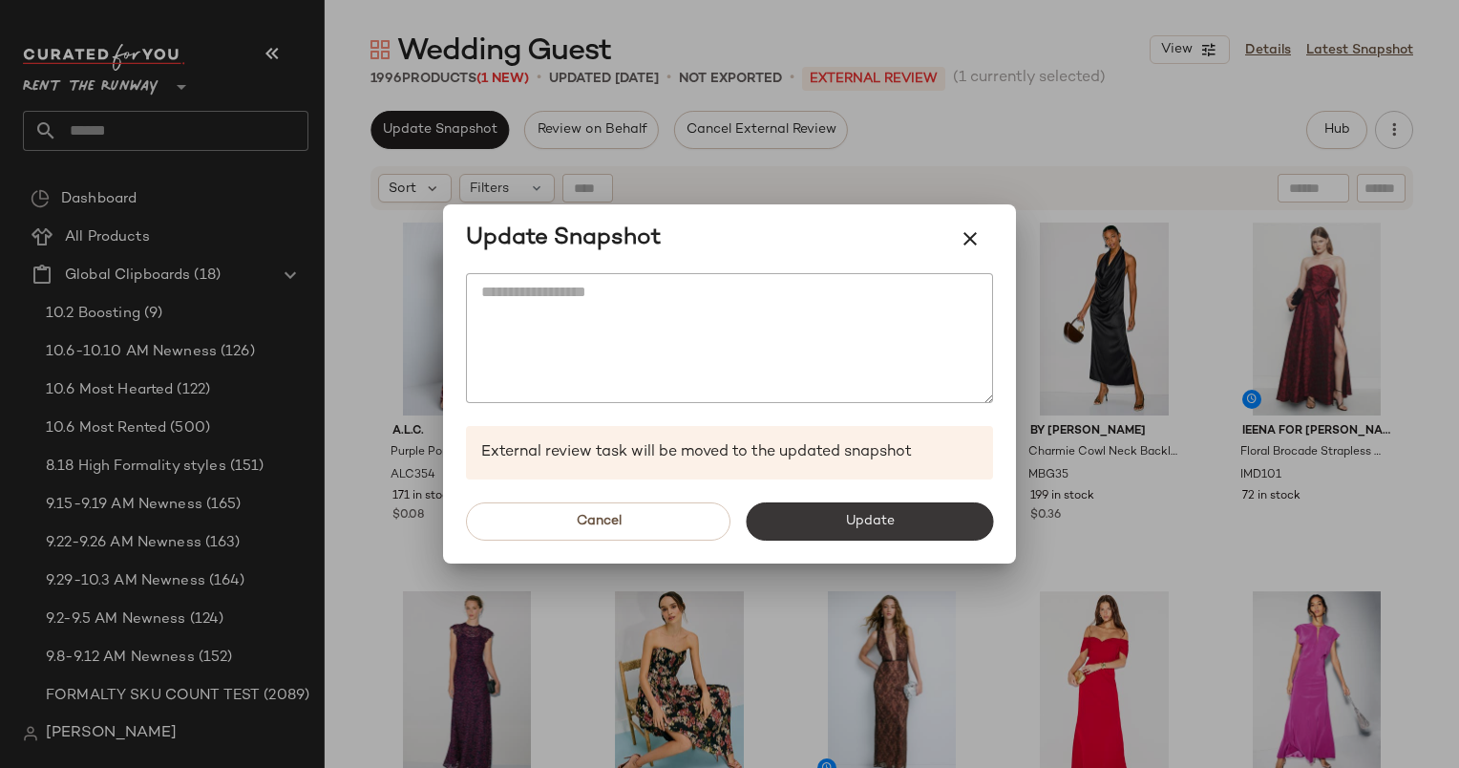
click at [864, 502] on button "Update" at bounding box center [869, 521] width 247 height 38
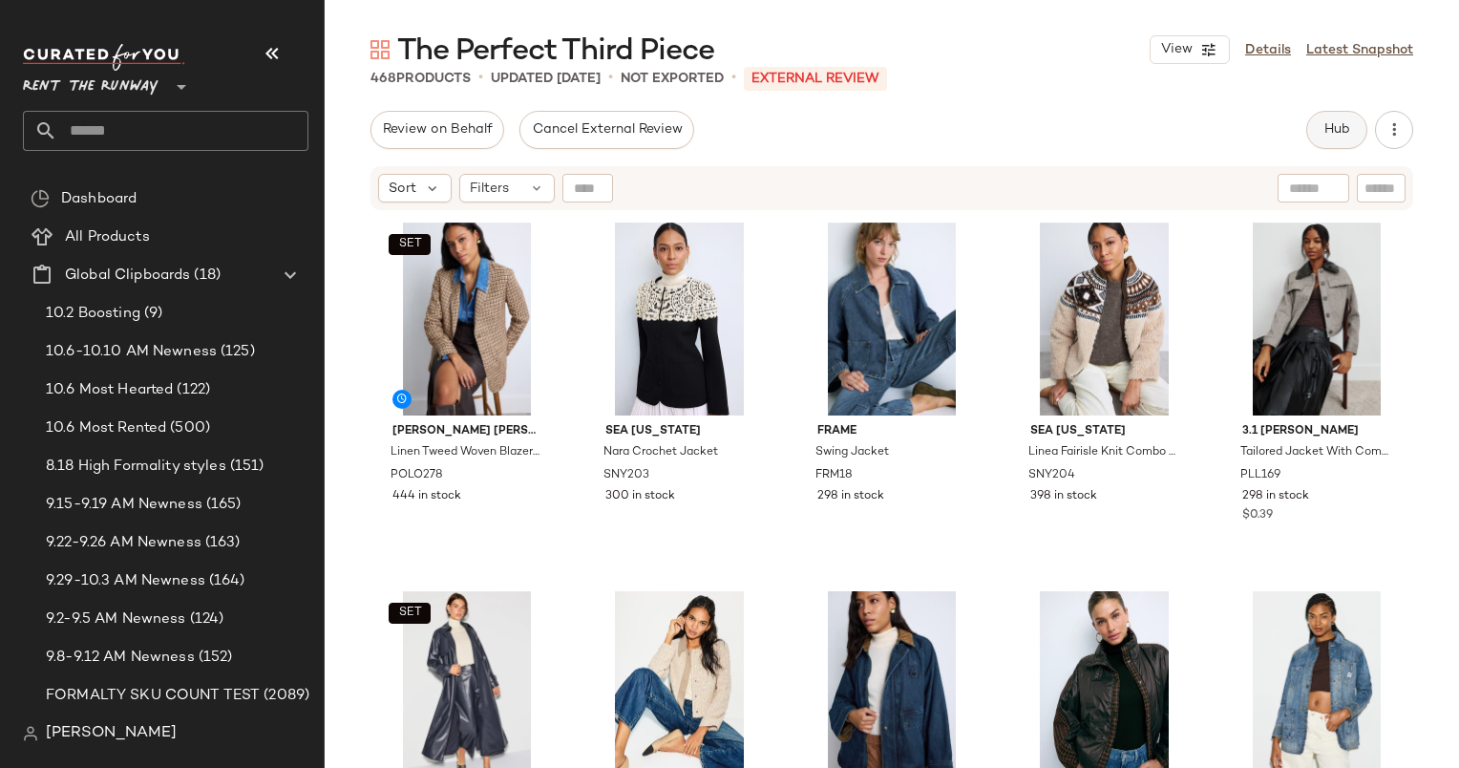
click at [1331, 132] on span "Hub" at bounding box center [1337, 129] width 27 height 15
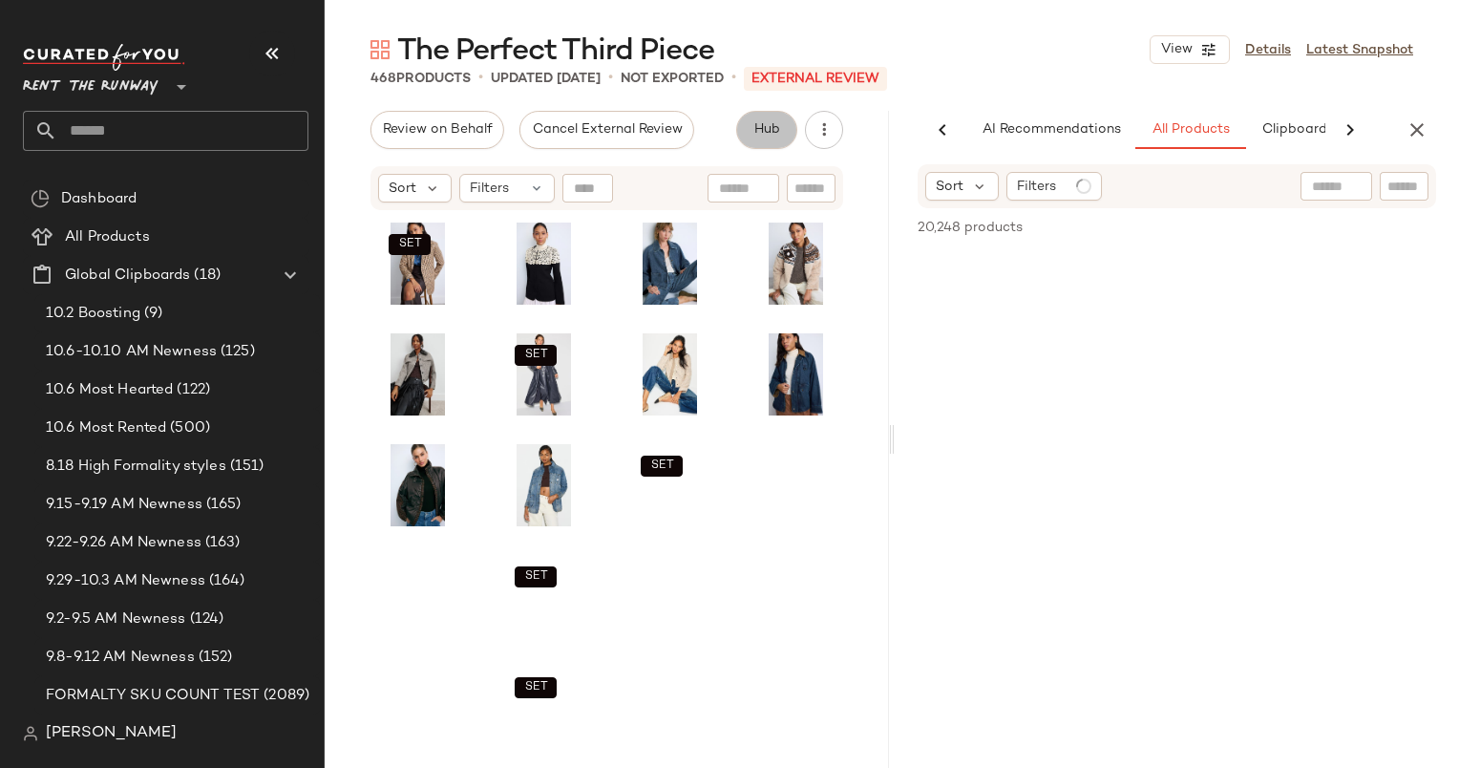
scroll to position [0, 79]
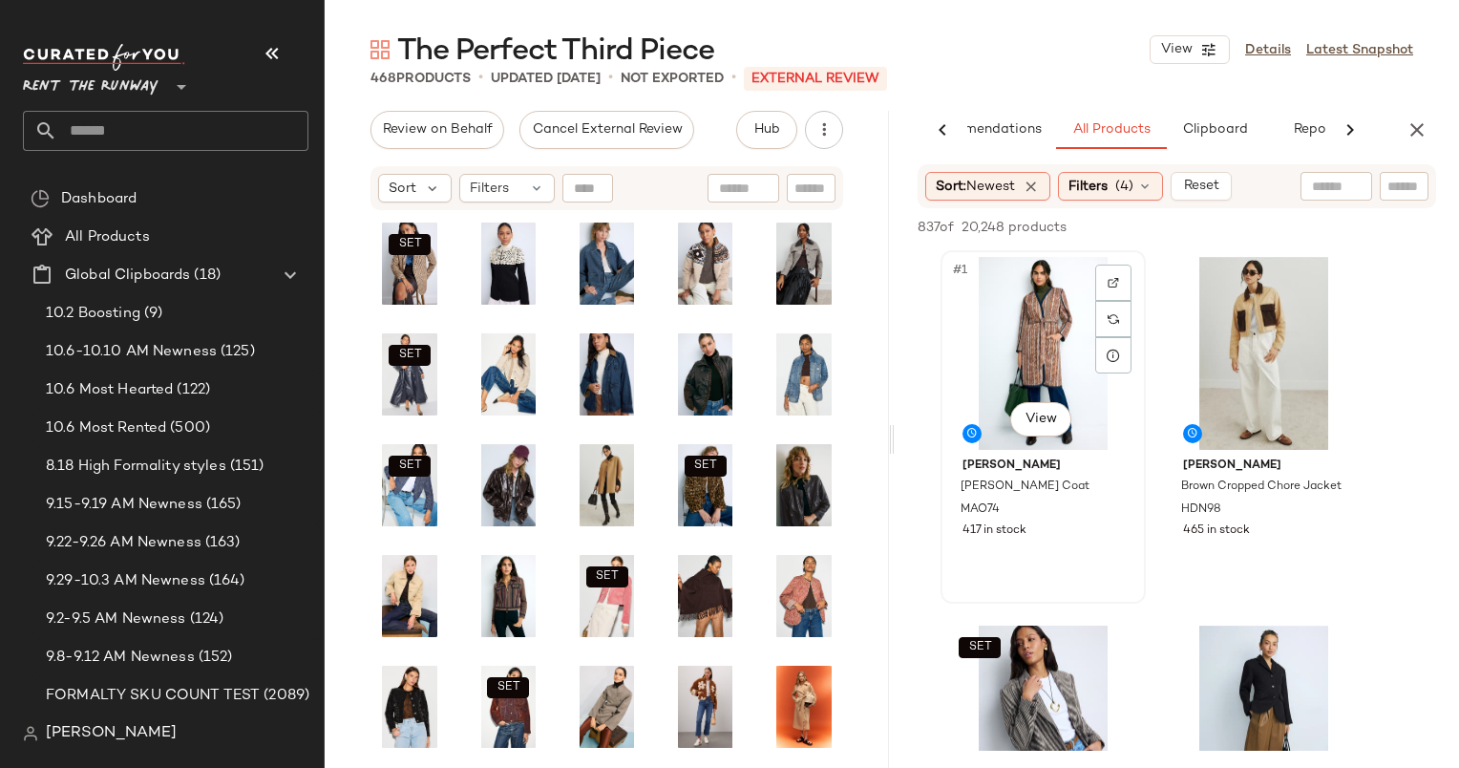
click at [1047, 325] on div "#1 View" at bounding box center [1043, 353] width 192 height 193
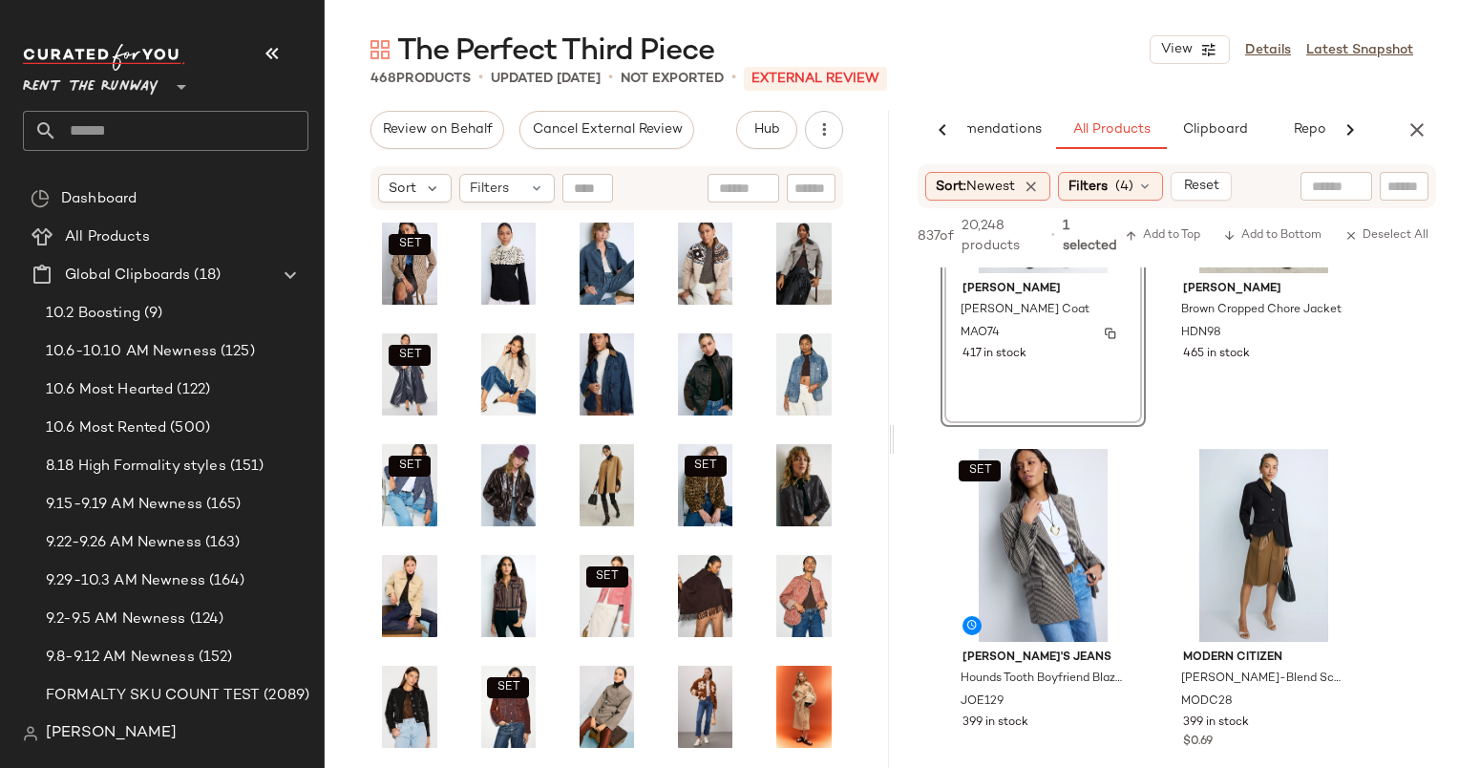
scroll to position [195, 0]
click at [1300, 378] on div "#2 View Hudson Brown Cropped Chore Jacket HDN98 465 in stock" at bounding box center [1264, 249] width 202 height 350
click at [1169, 231] on span "Add to Top" at bounding box center [1162, 235] width 75 height 13
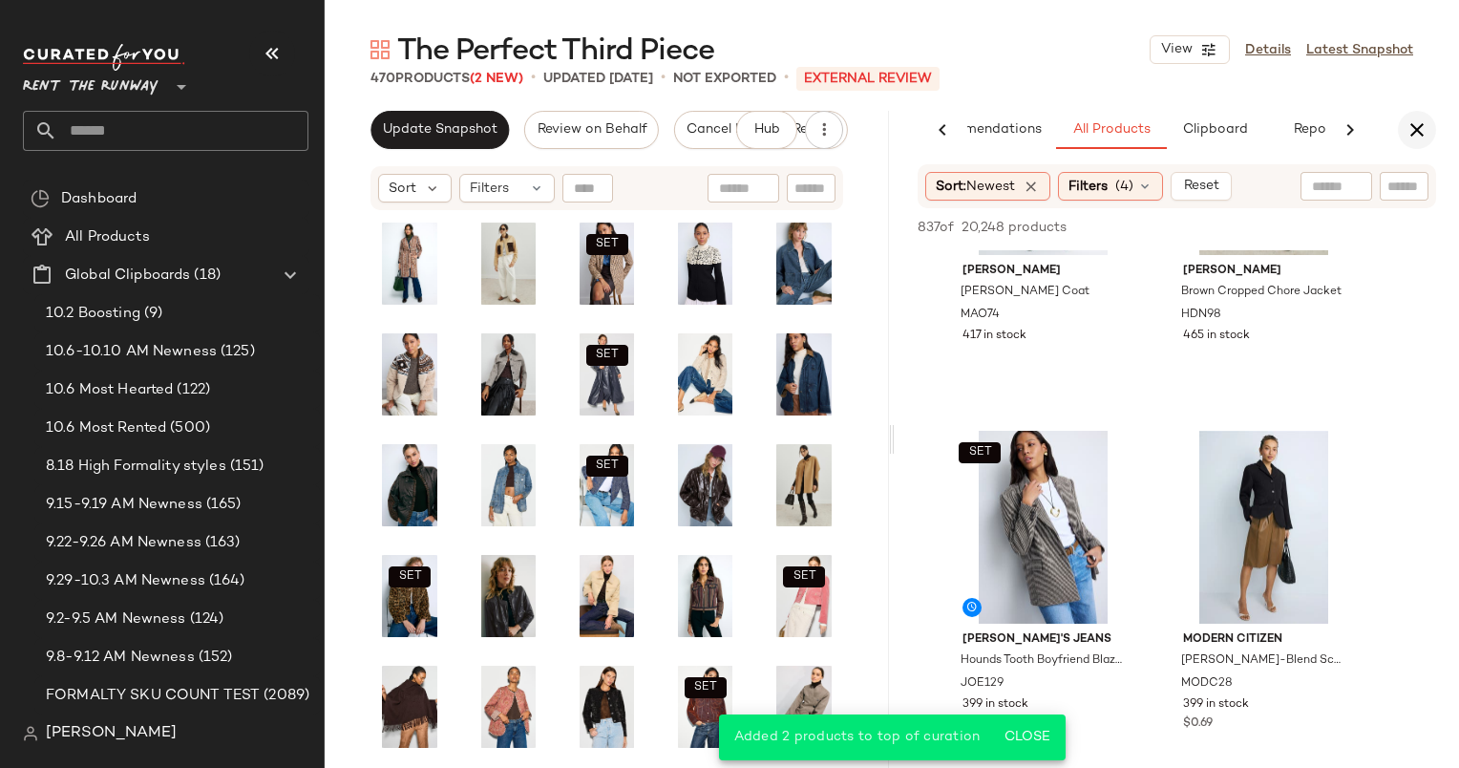
click at [1421, 132] on icon "button" at bounding box center [1417, 129] width 23 height 23
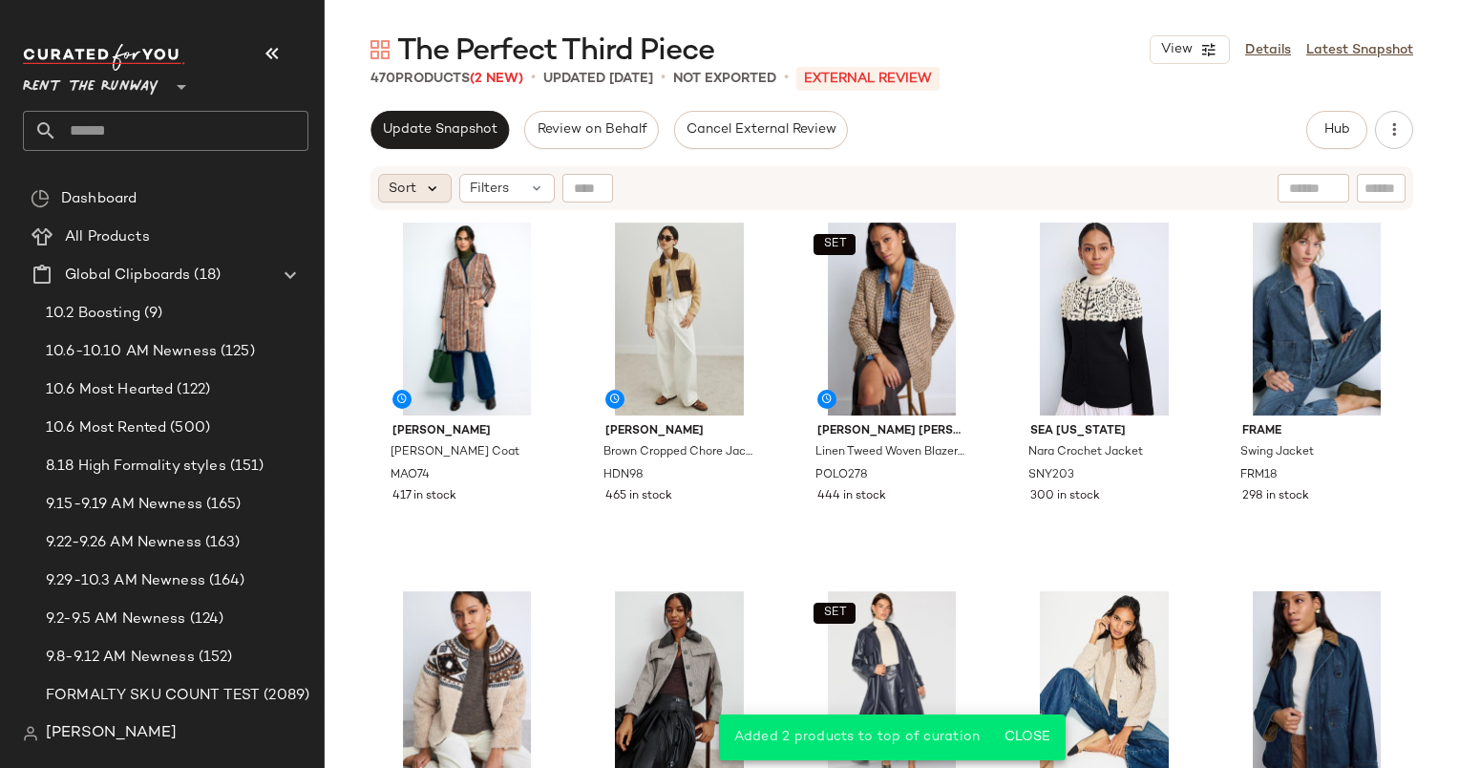
click at [427, 193] on icon at bounding box center [432, 188] width 17 height 17
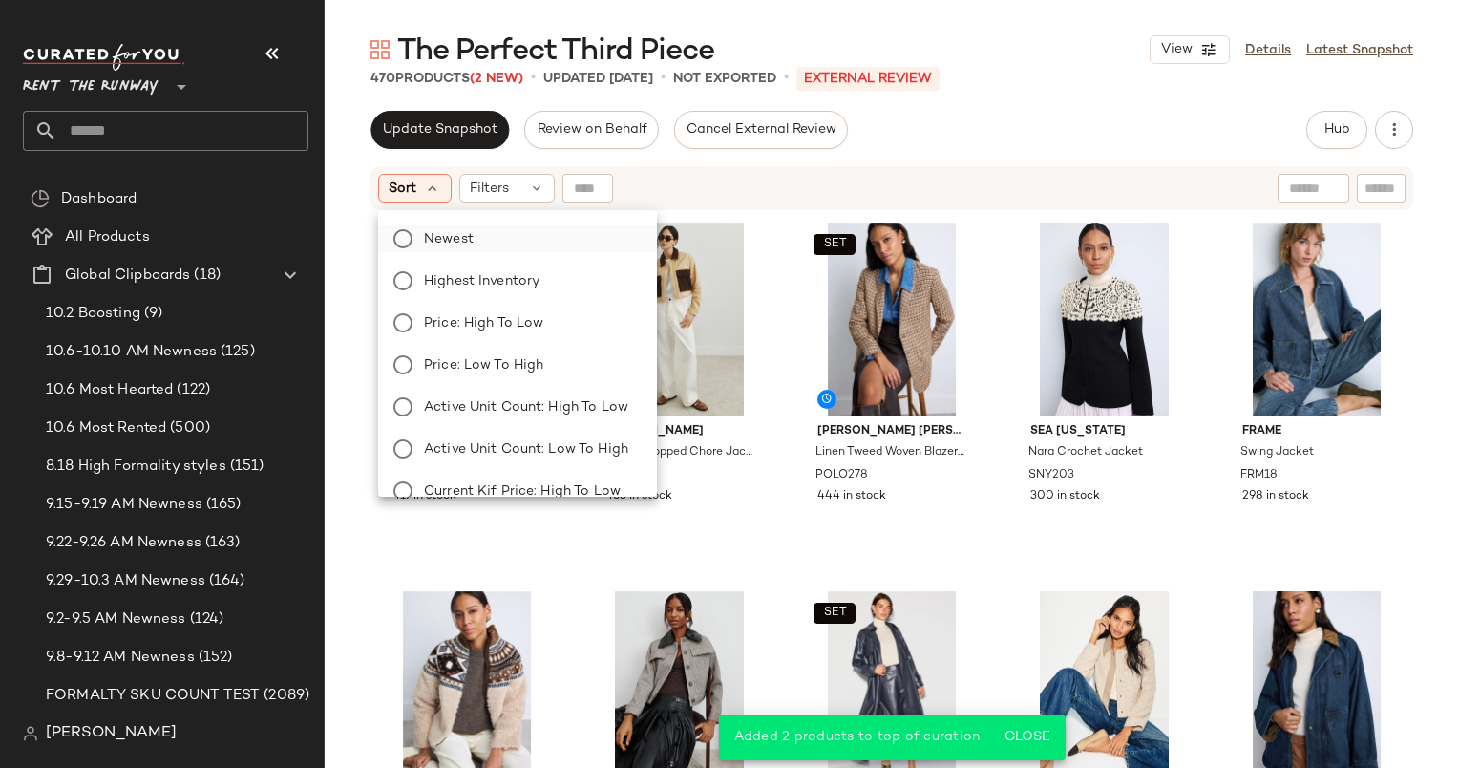
click at [478, 238] on label "Newest" at bounding box center [528, 238] width 225 height 27
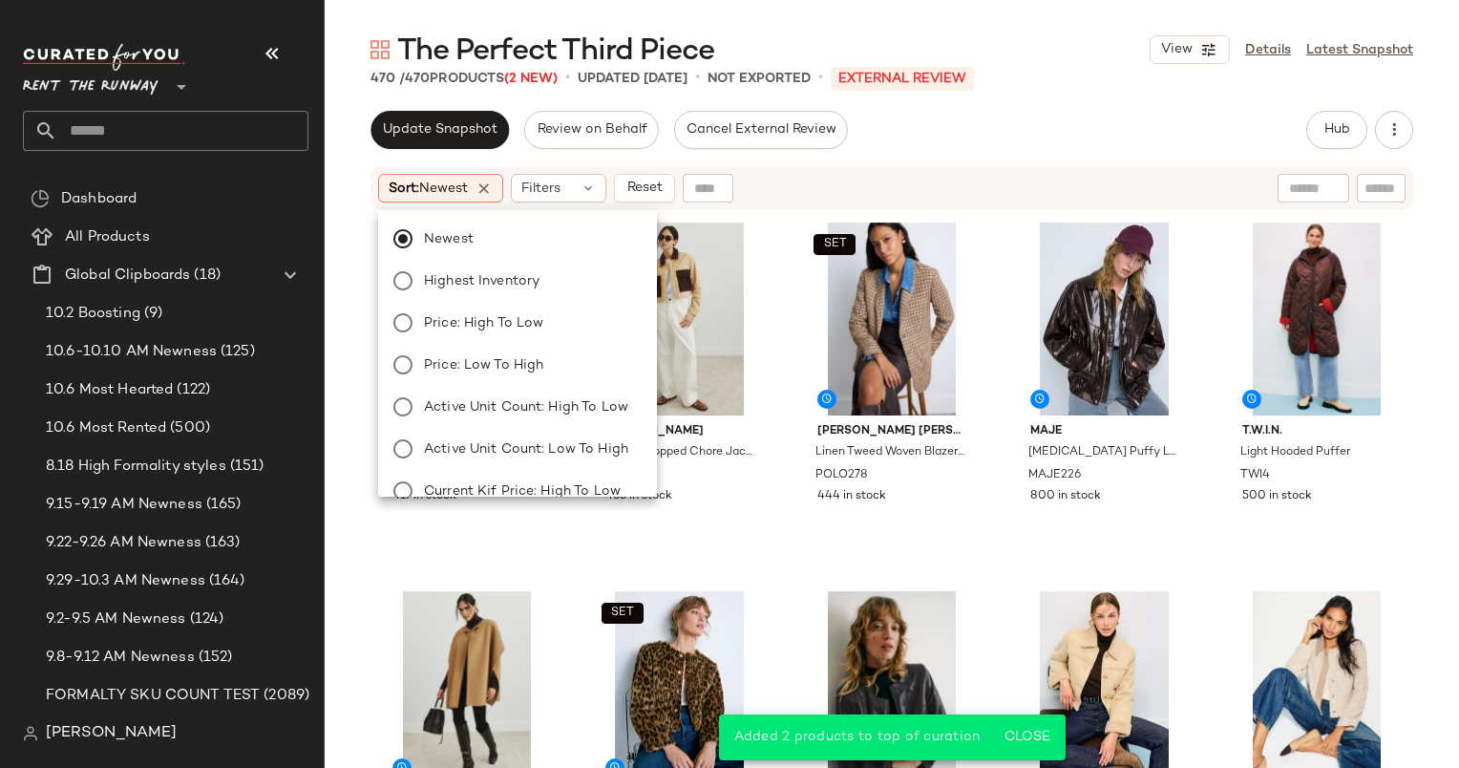
click at [812, 180] on div "Sort: Newest Filters Reset" at bounding box center [767, 188] width 779 height 29
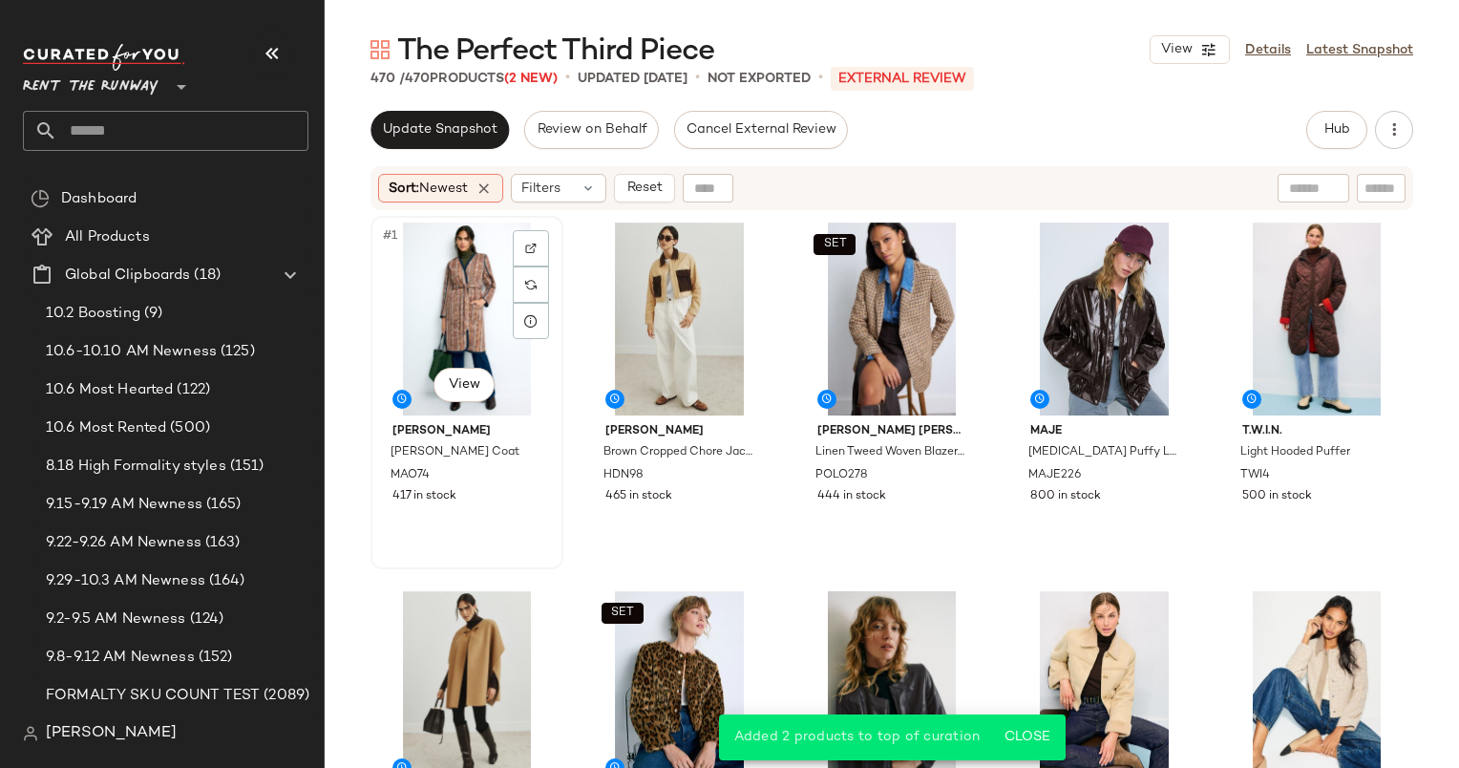
click at [439, 275] on div "#1 View" at bounding box center [467, 319] width 180 height 193
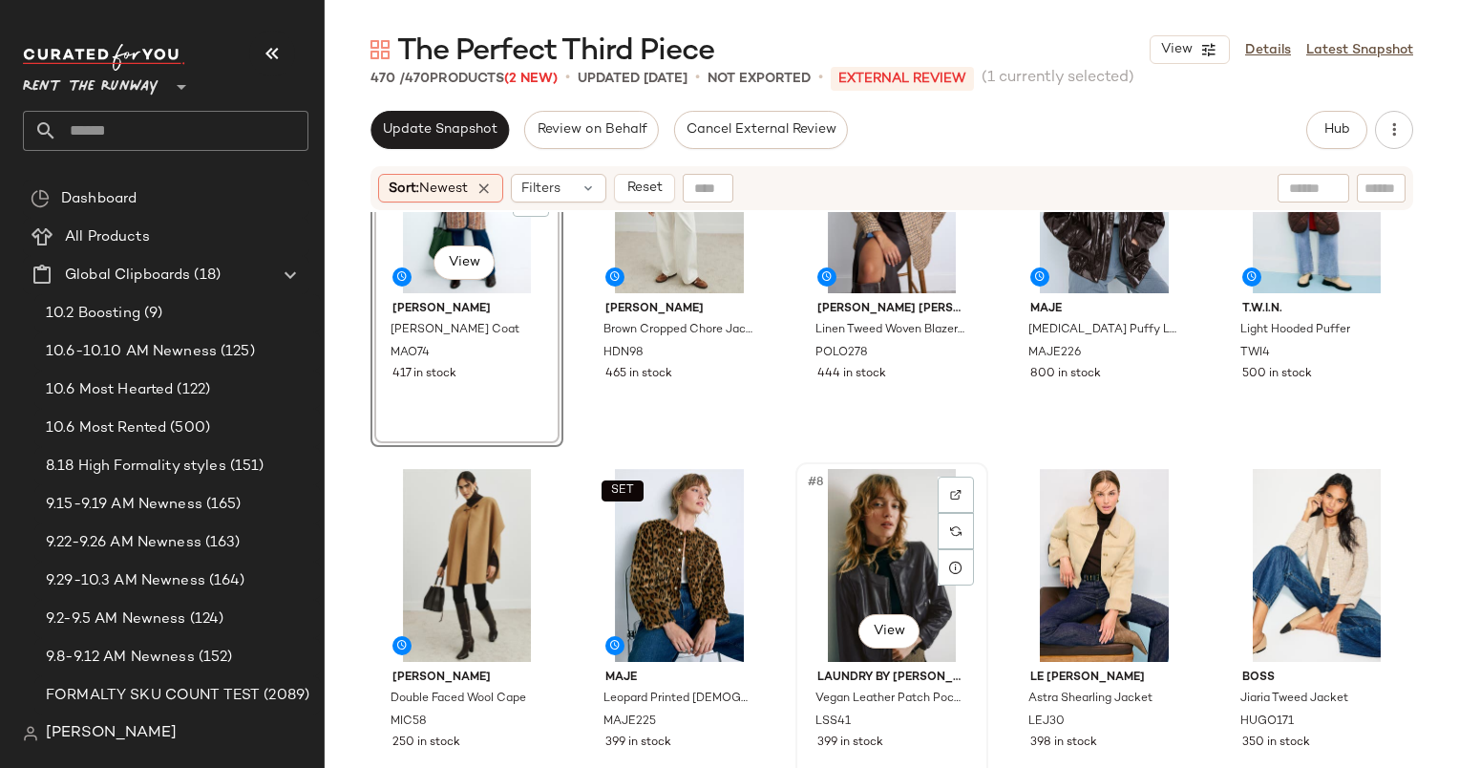
scroll to position [180, 0]
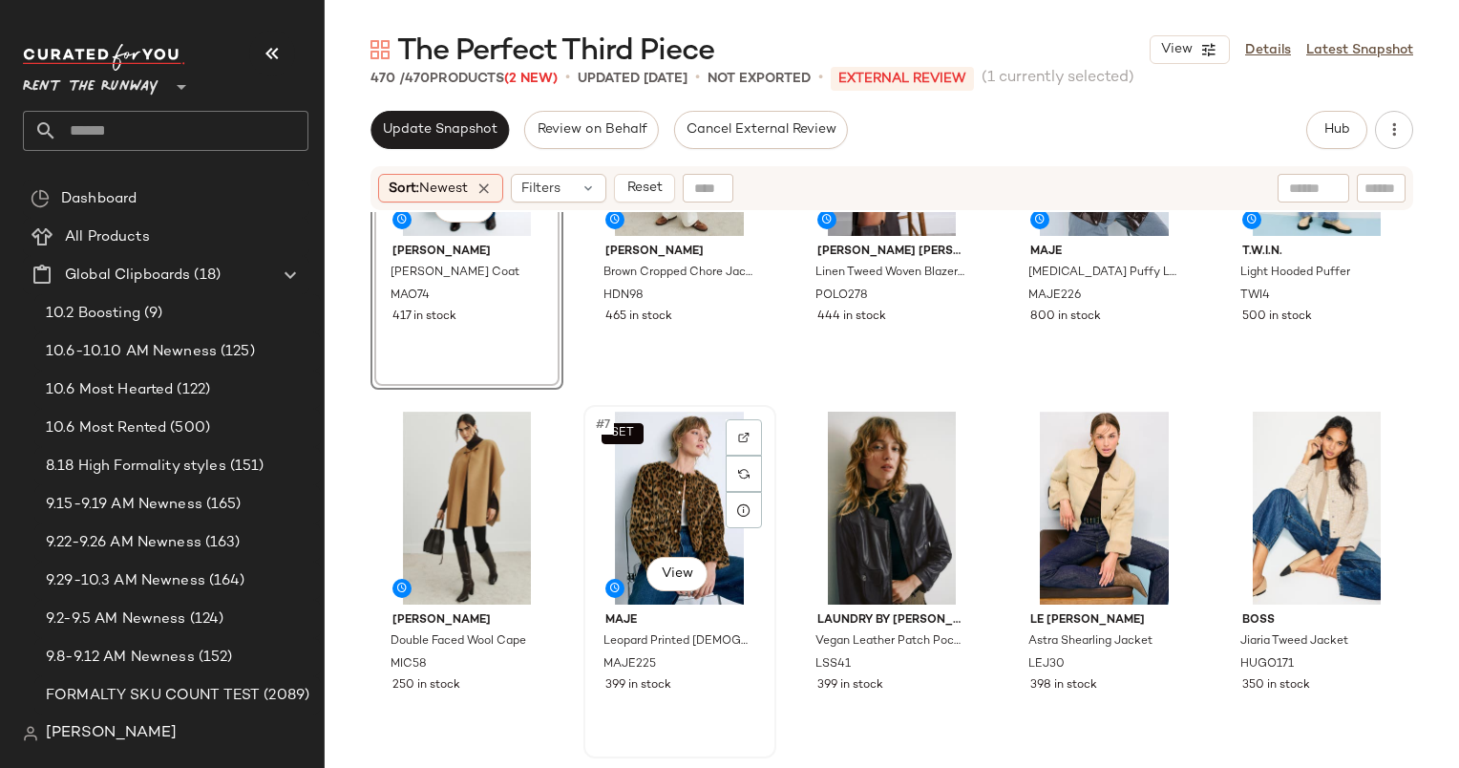
click at [680, 504] on div "SET #7 View" at bounding box center [680, 508] width 180 height 193
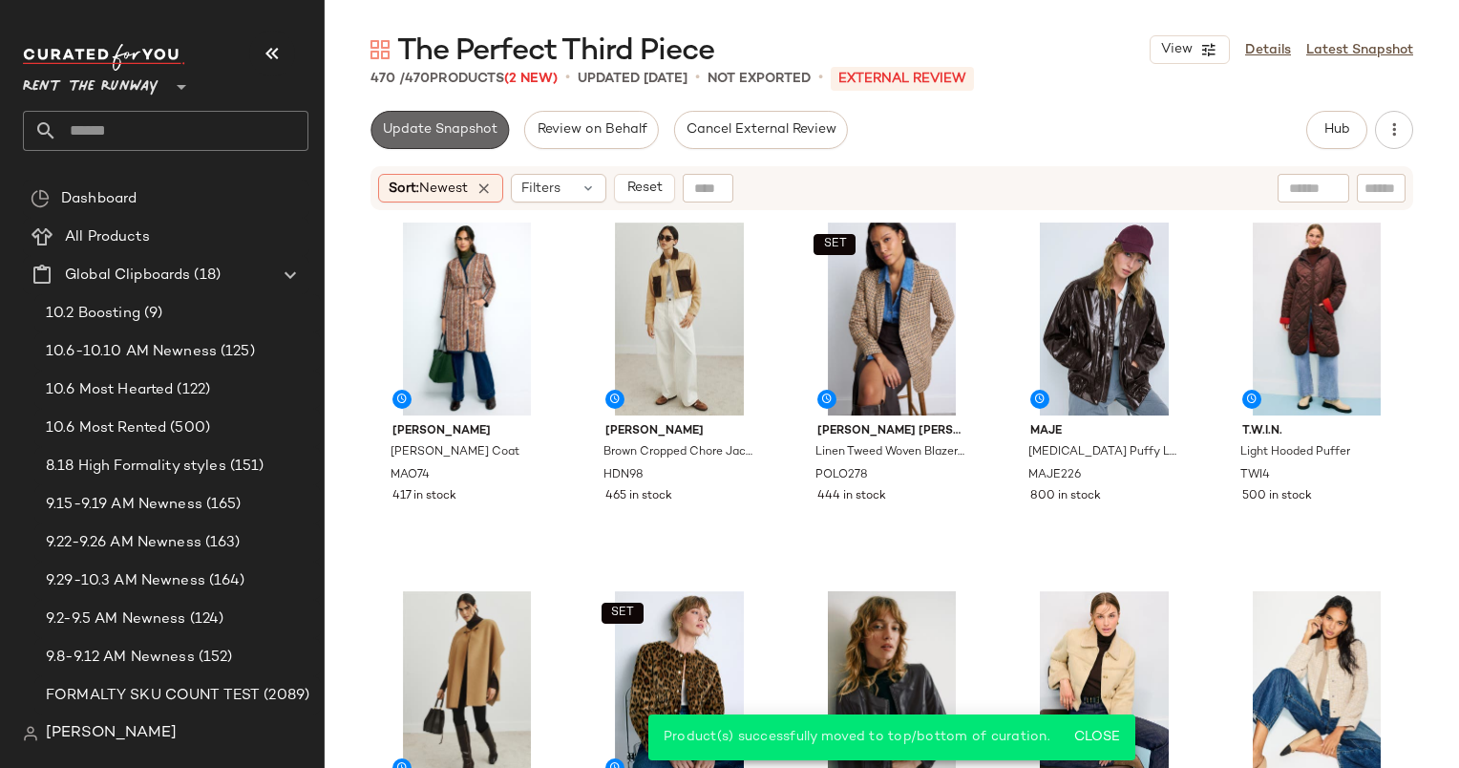
click at [404, 130] on span "Update Snapshot" at bounding box center [440, 129] width 116 height 15
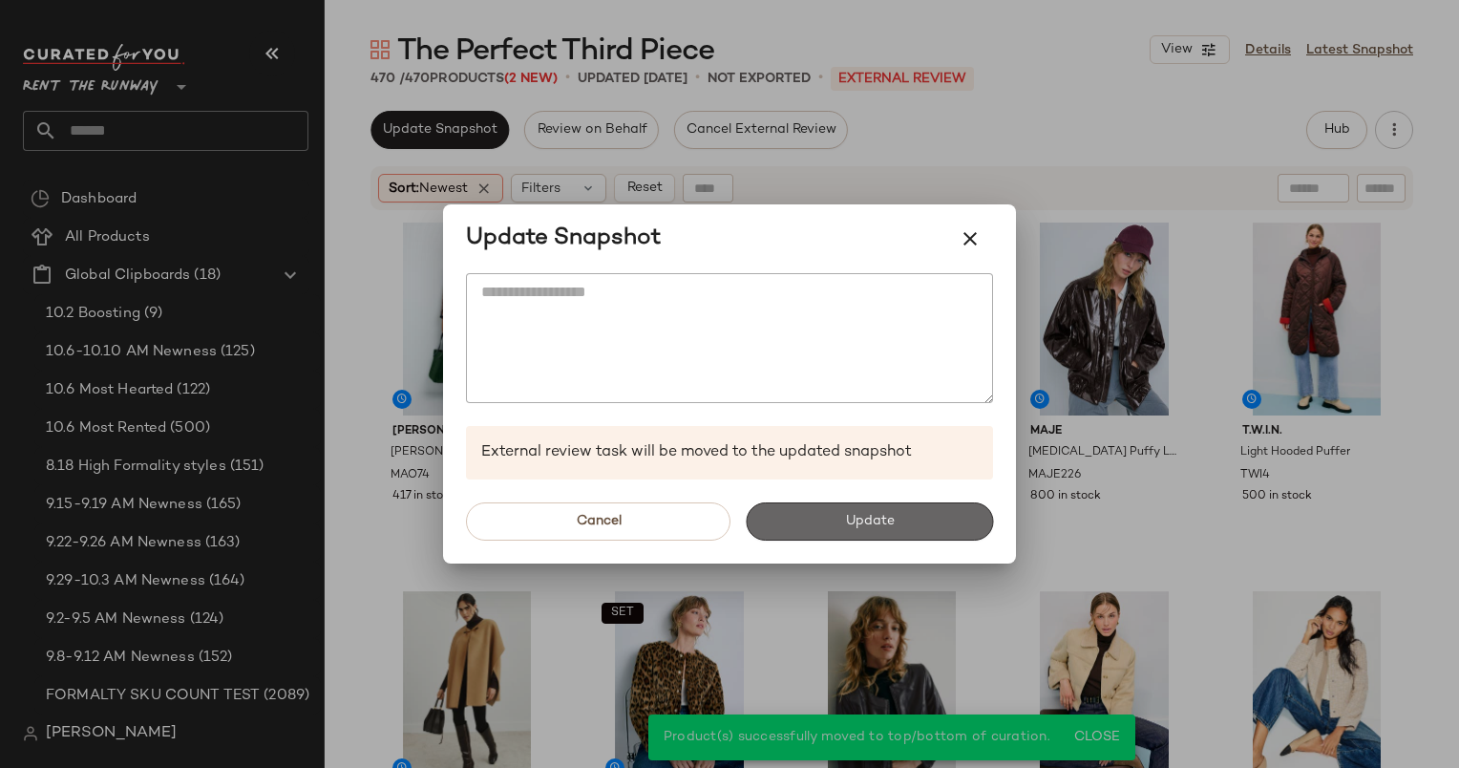
click at [805, 516] on button "Update" at bounding box center [869, 521] width 247 height 38
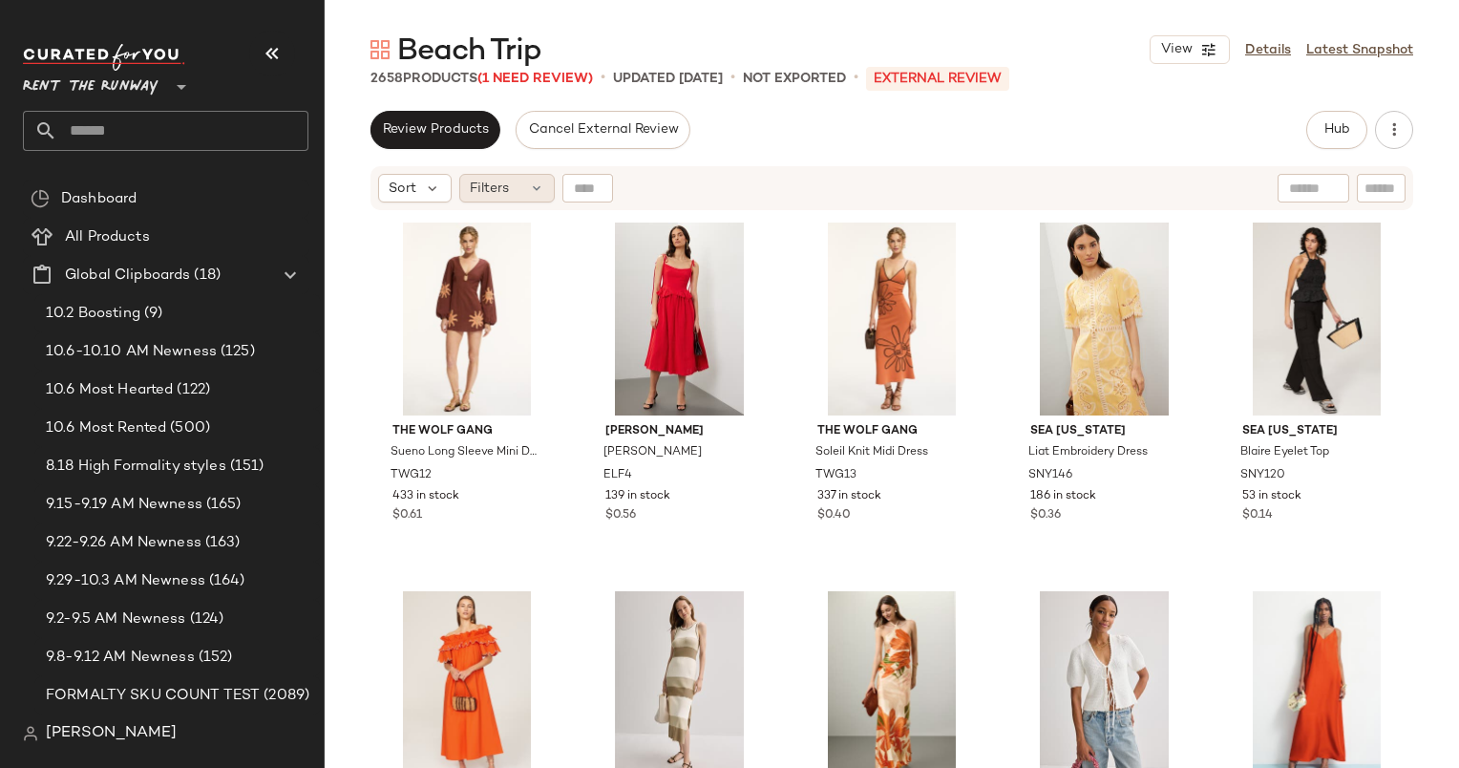
click at [514, 191] on div "Filters" at bounding box center [507, 188] width 96 height 29
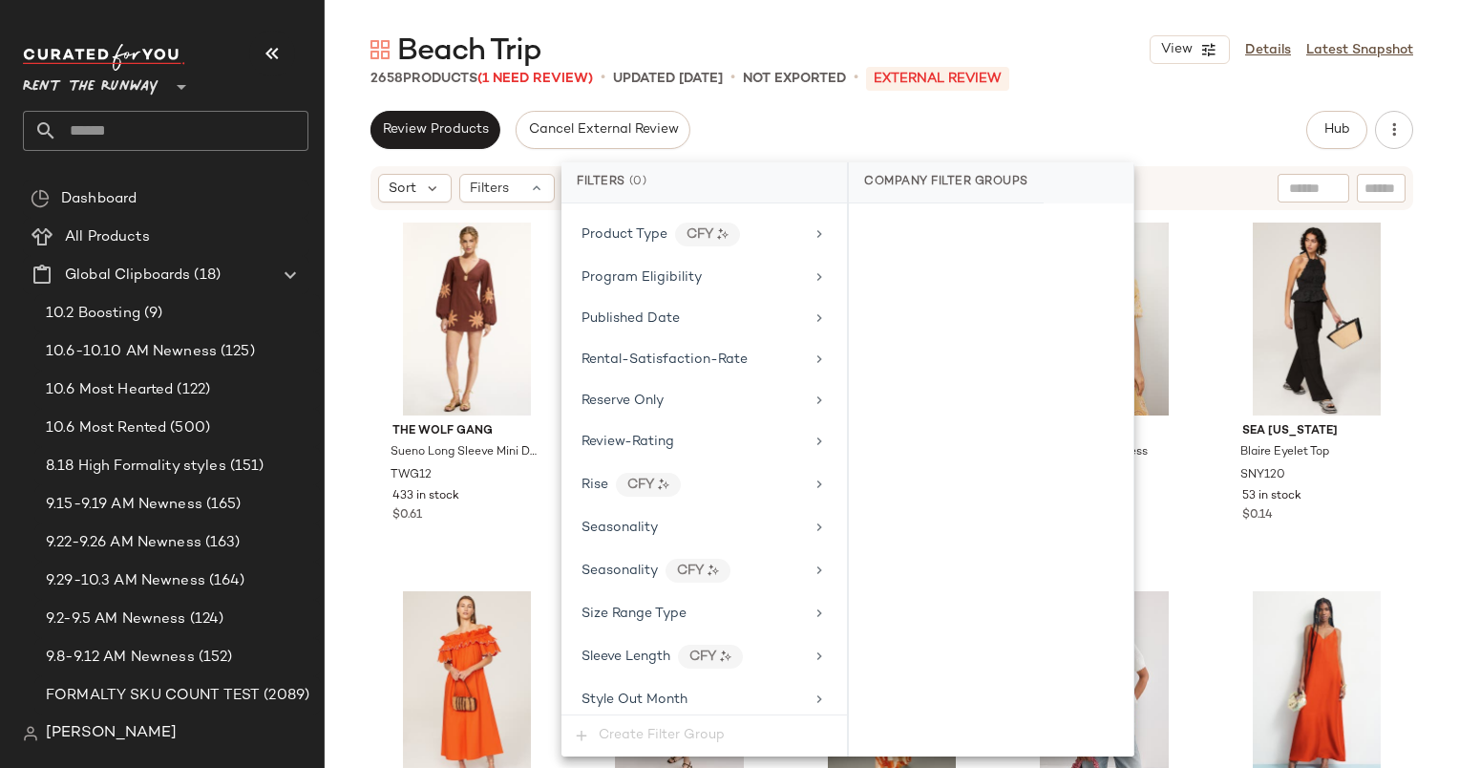
scroll to position [2735, 0]
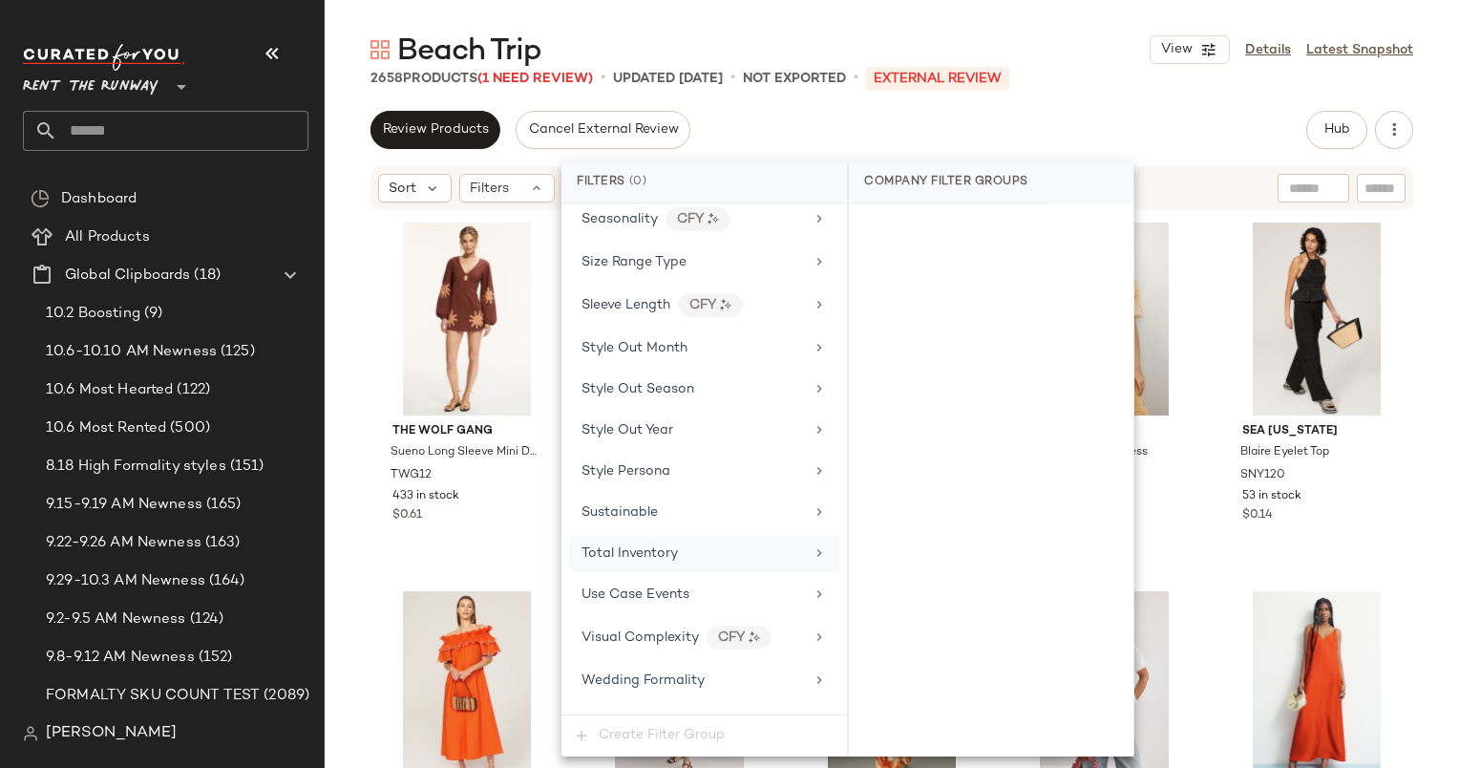
click at [626, 546] on span "Total Inventory" at bounding box center [630, 553] width 96 height 14
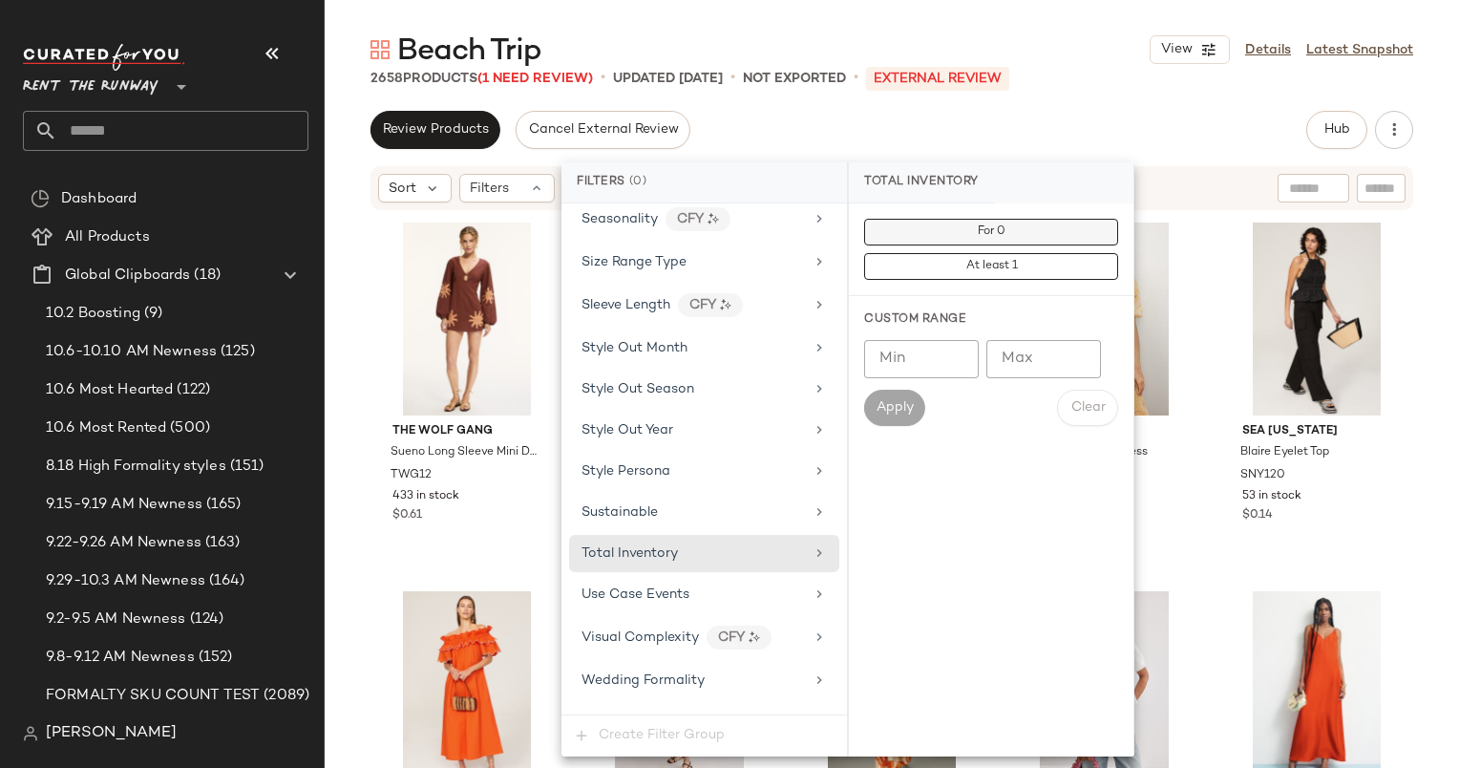
click at [978, 222] on button "For 0" at bounding box center [991, 232] width 254 height 27
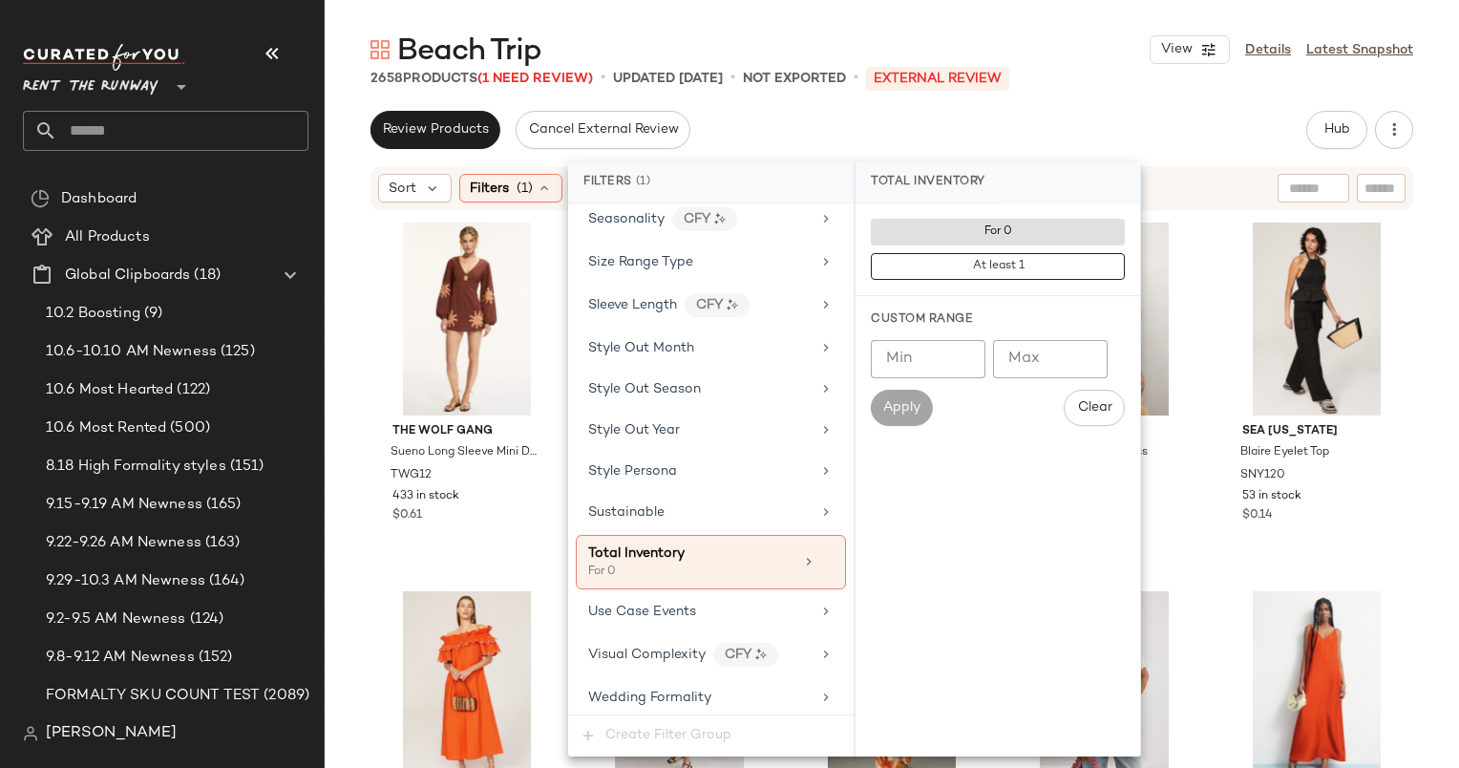
click at [1079, 119] on div "Review Products Cancel External Review Hub Send for Review External Review Inte…" at bounding box center [892, 130] width 1043 height 38
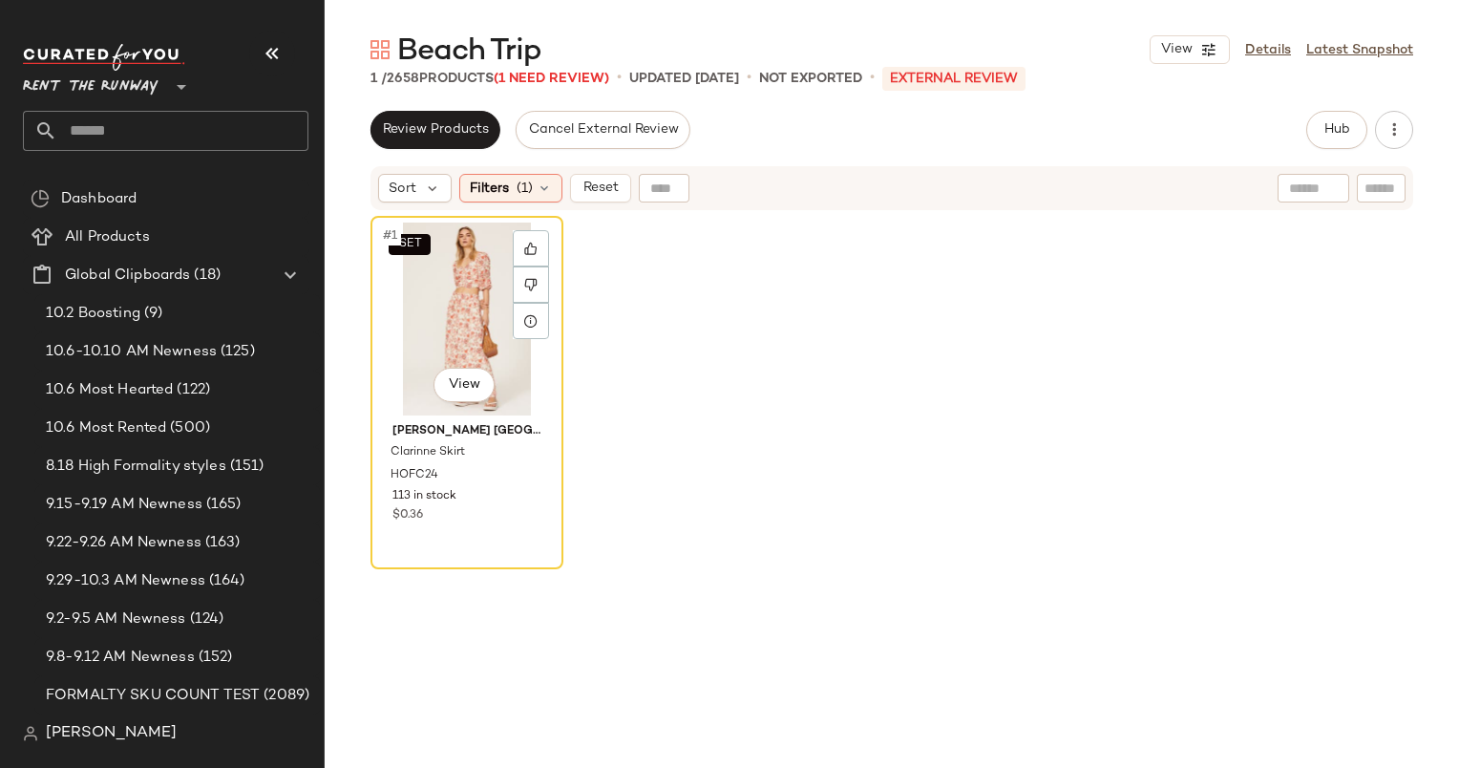
click at [470, 282] on div "SET #1 View" at bounding box center [467, 319] width 180 height 193
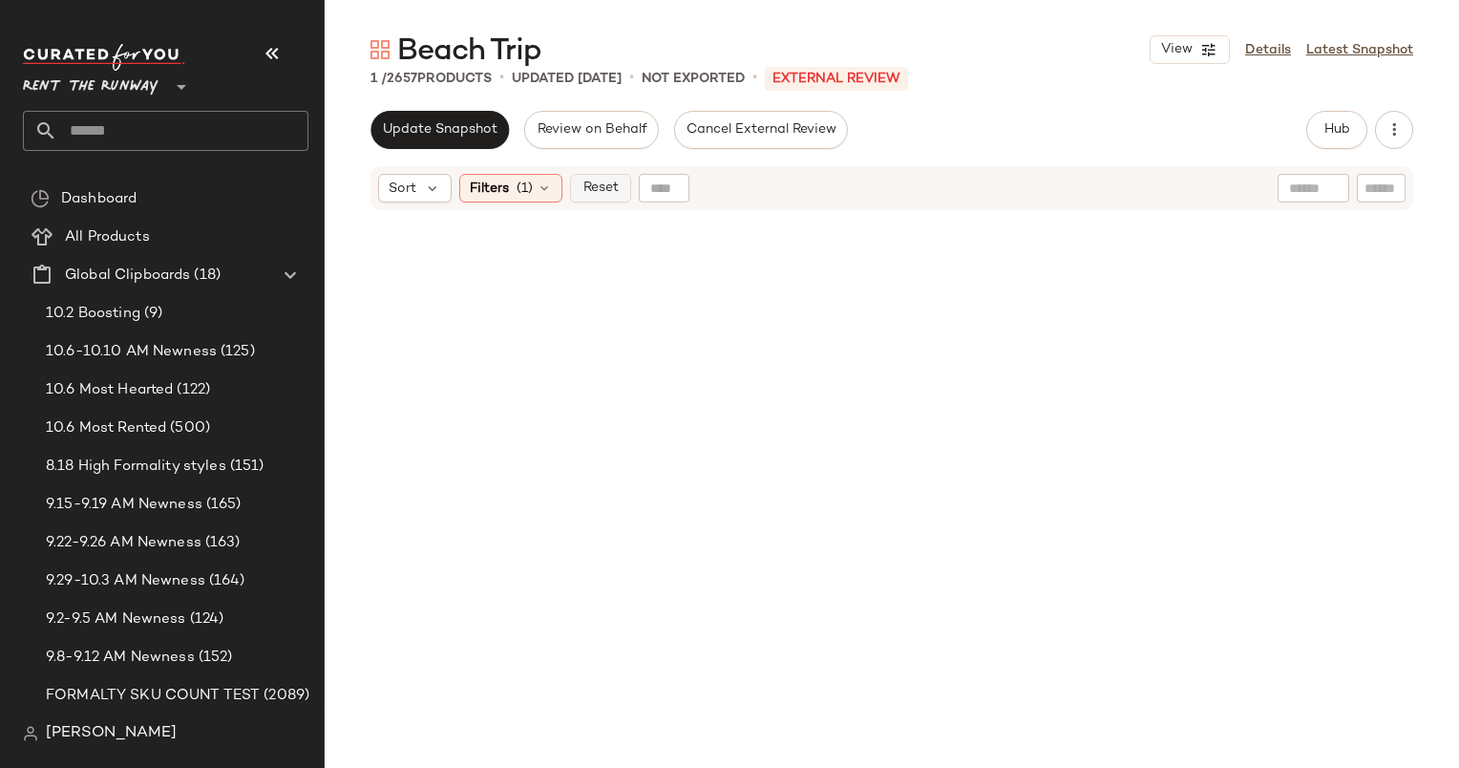
click at [615, 181] on span "Reset" at bounding box center [600, 187] width 36 height 15
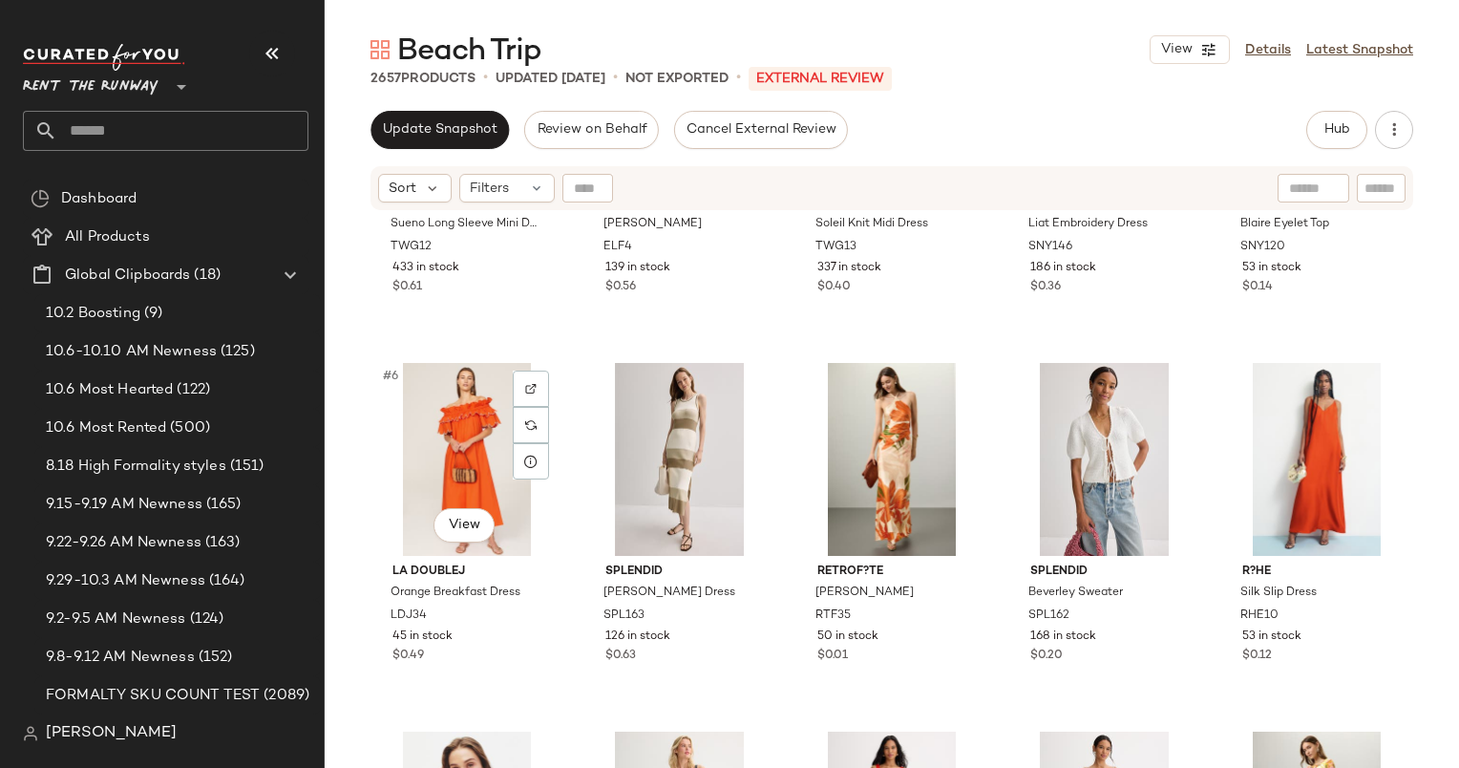
scroll to position [227, 0]
click at [886, 454] on div "#8 View" at bounding box center [892, 460] width 180 height 193
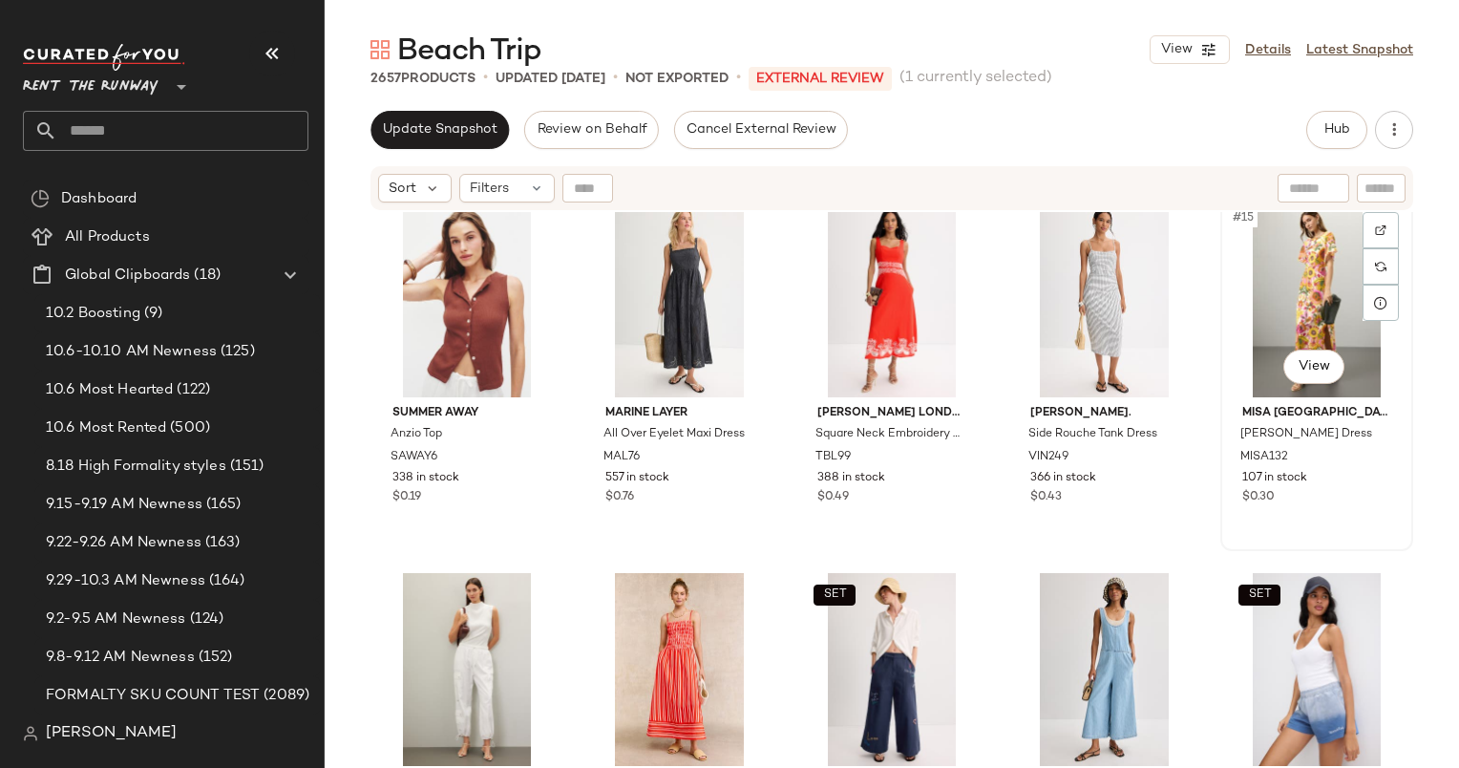
scroll to position [772, 0]
click at [1079, 246] on div "#14 View" at bounding box center [1105, 299] width 180 height 193
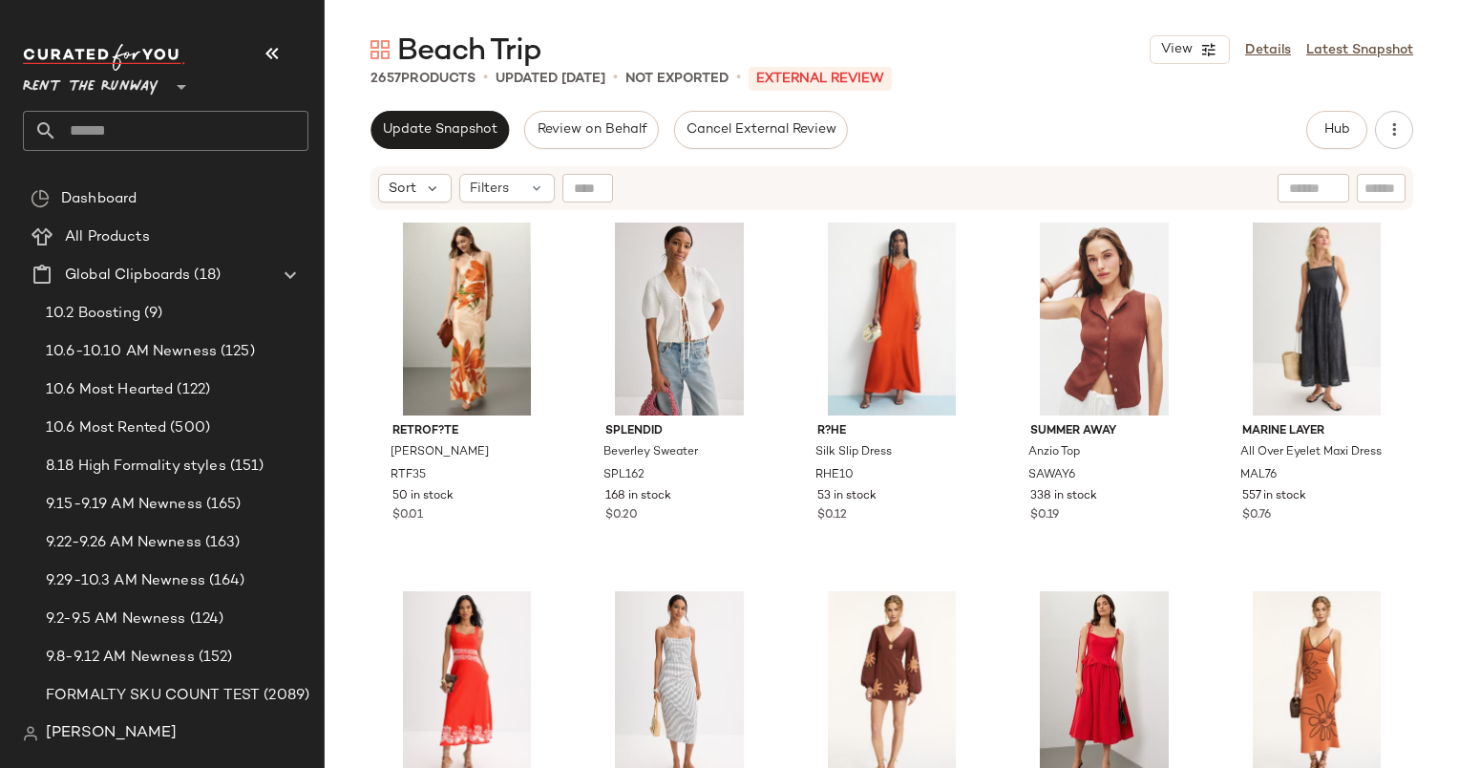
drag, startPoint x: 403, startPoint y: 138, endPoint x: 485, endPoint y: 168, distance: 87.6
click at [485, 168] on div "Update Snapshot Review on Behalf Cancel External Review Hub Send for Review Ext…" at bounding box center [892, 439] width 1135 height 657
click at [477, 138] on span "Update Snapshot" at bounding box center [440, 129] width 116 height 15
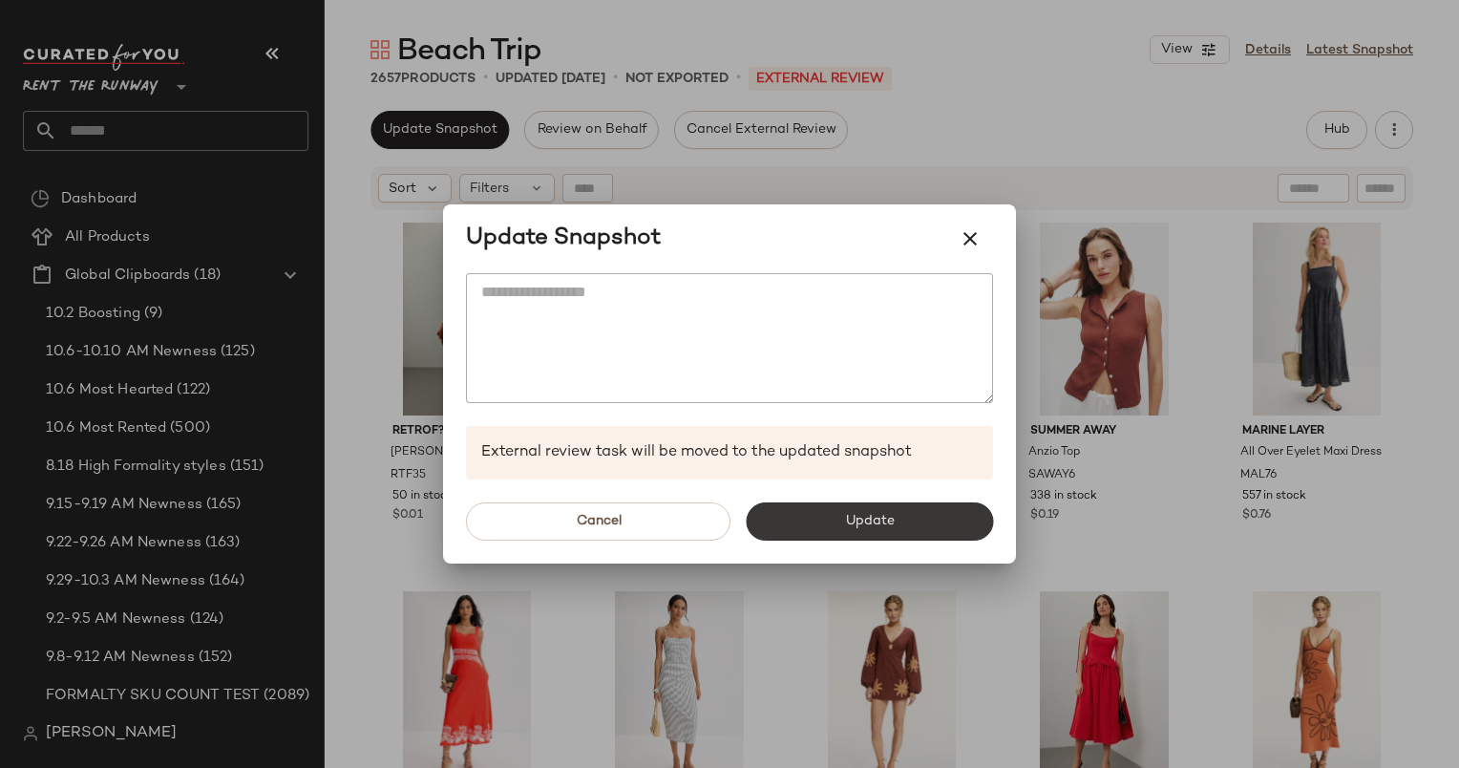
click at [854, 523] on span "Update" at bounding box center [869, 521] width 50 height 15
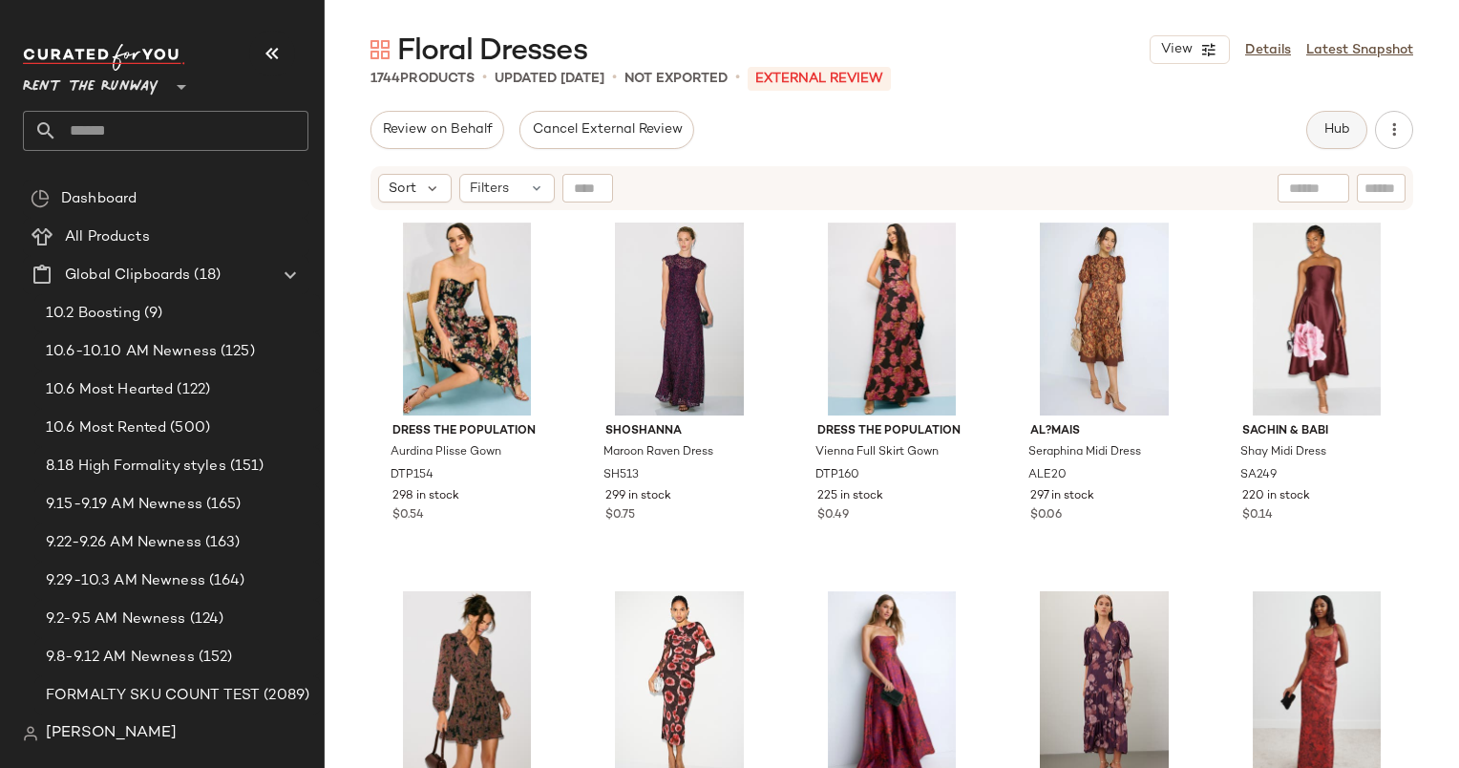
click at [1335, 125] on span "Hub" at bounding box center [1337, 129] width 27 height 15
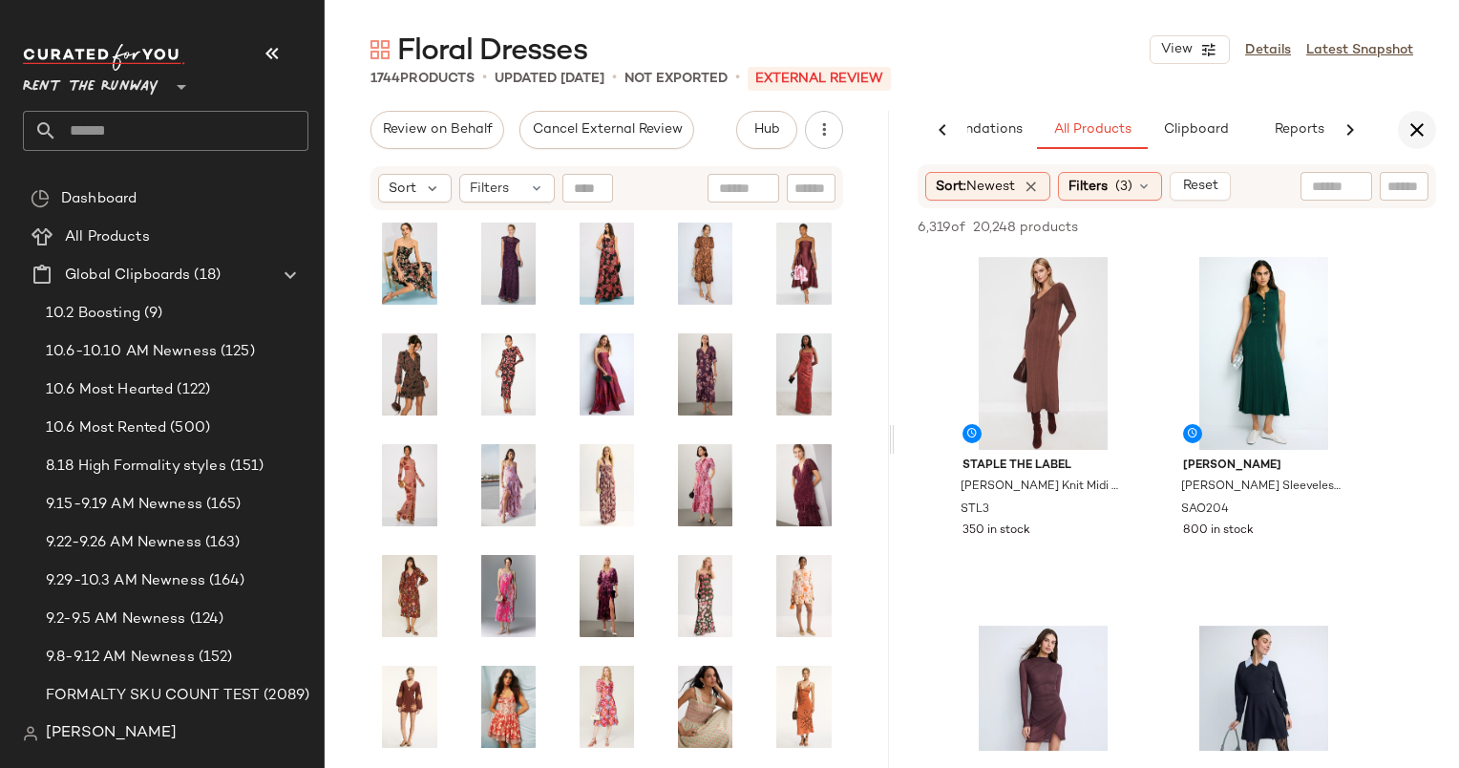
click at [1407, 138] on icon "button" at bounding box center [1417, 129] width 23 height 23
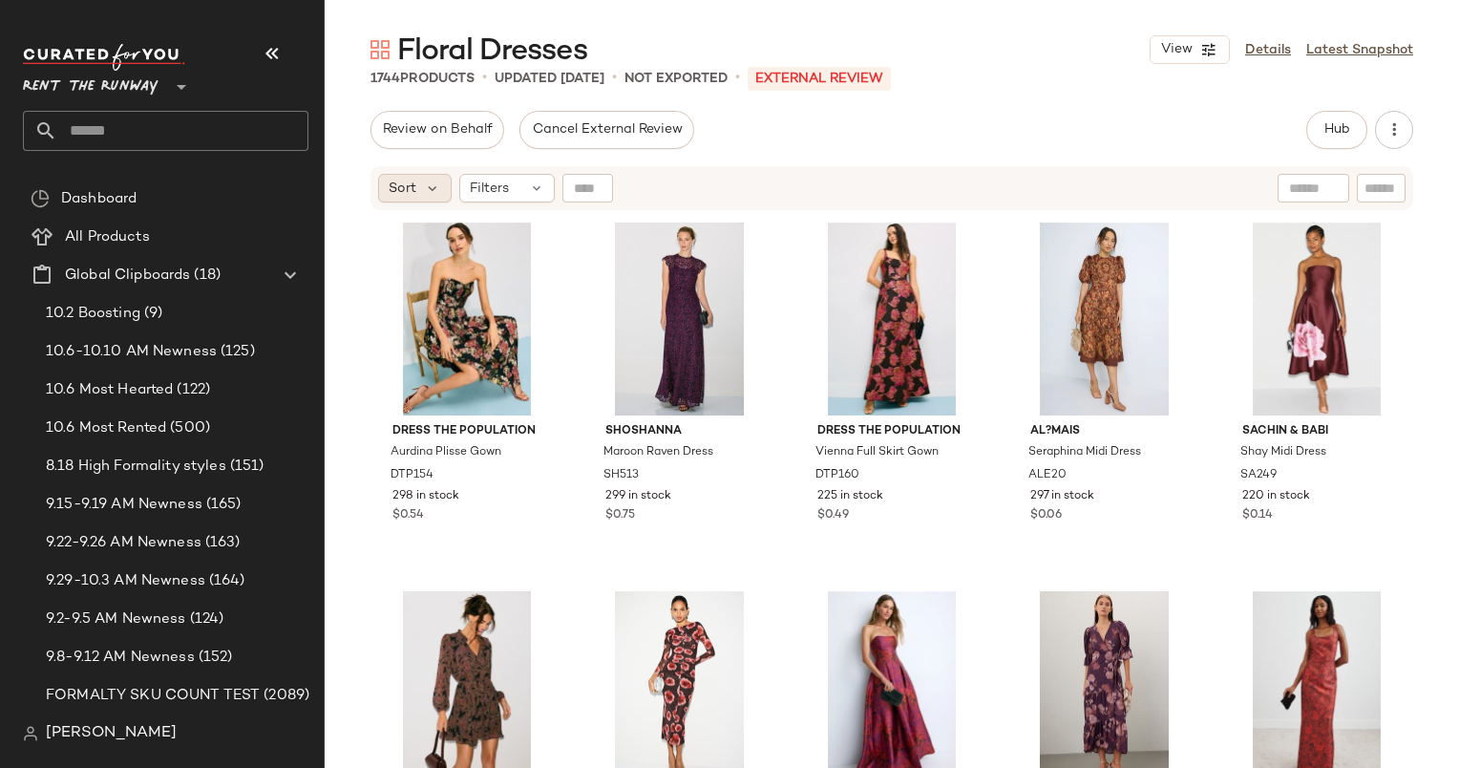
click at [383, 190] on div "Sort" at bounding box center [415, 188] width 74 height 29
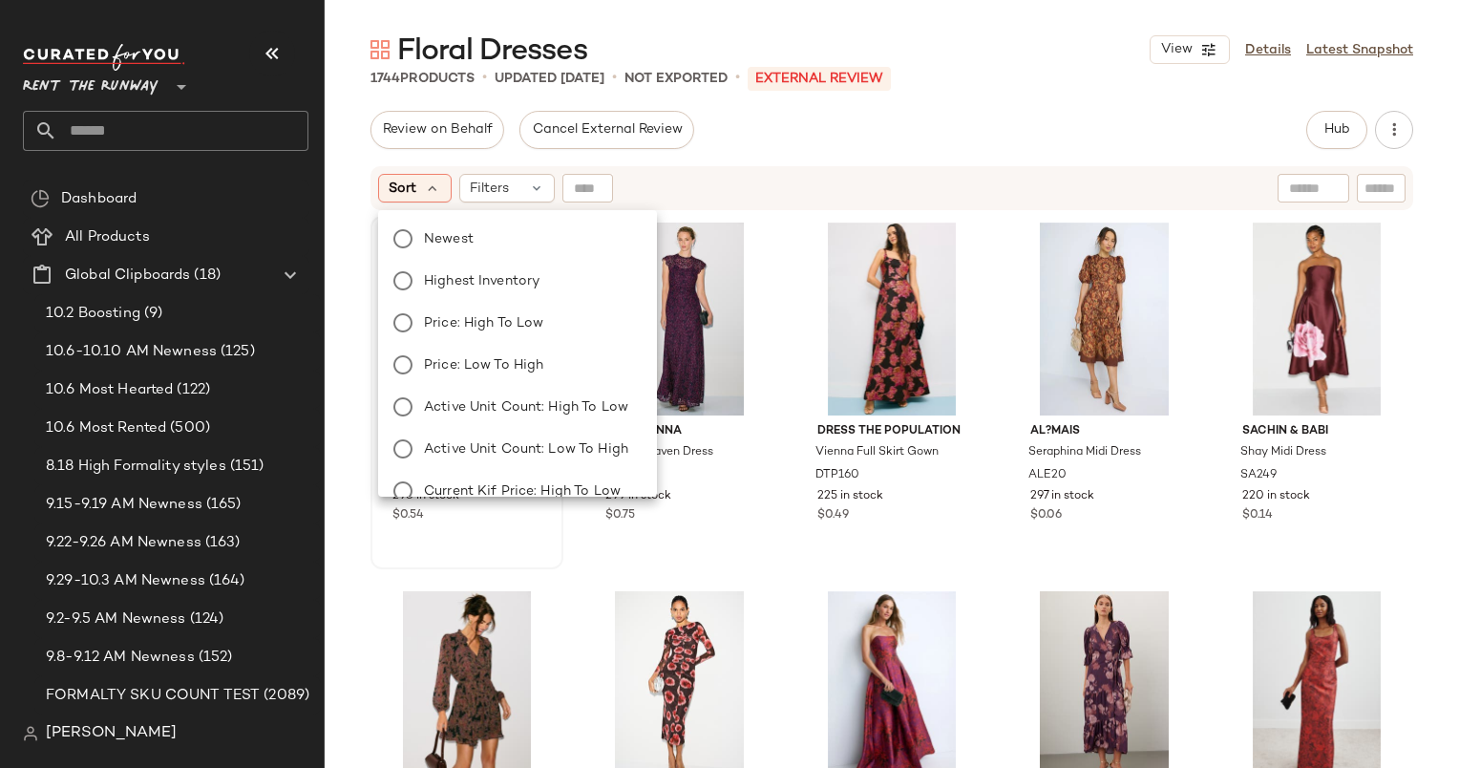
click at [490, 235] on label "Newest" at bounding box center [528, 238] width 225 height 27
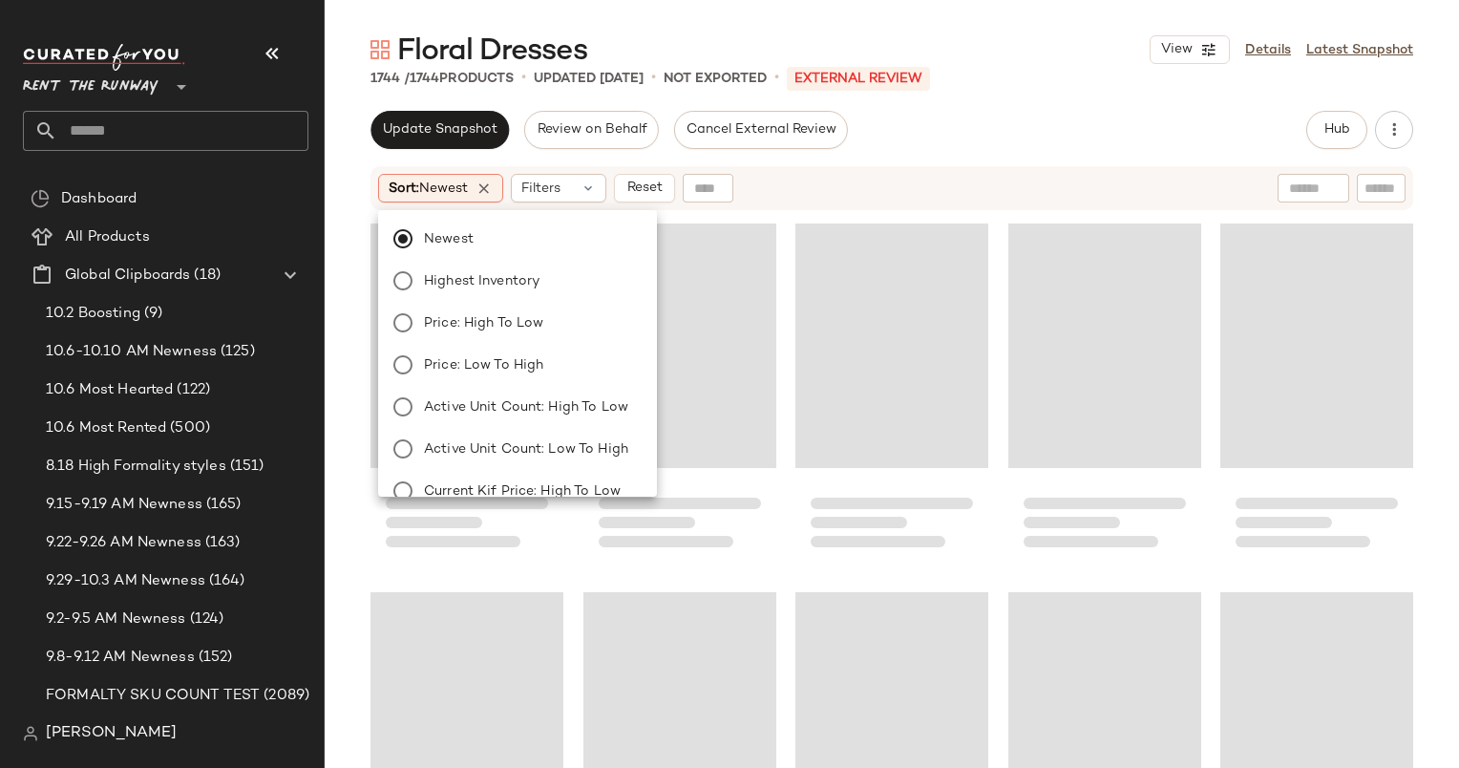
click at [881, 166] on div "Sort: Newest Filters Reset" at bounding box center [892, 188] width 1043 height 44
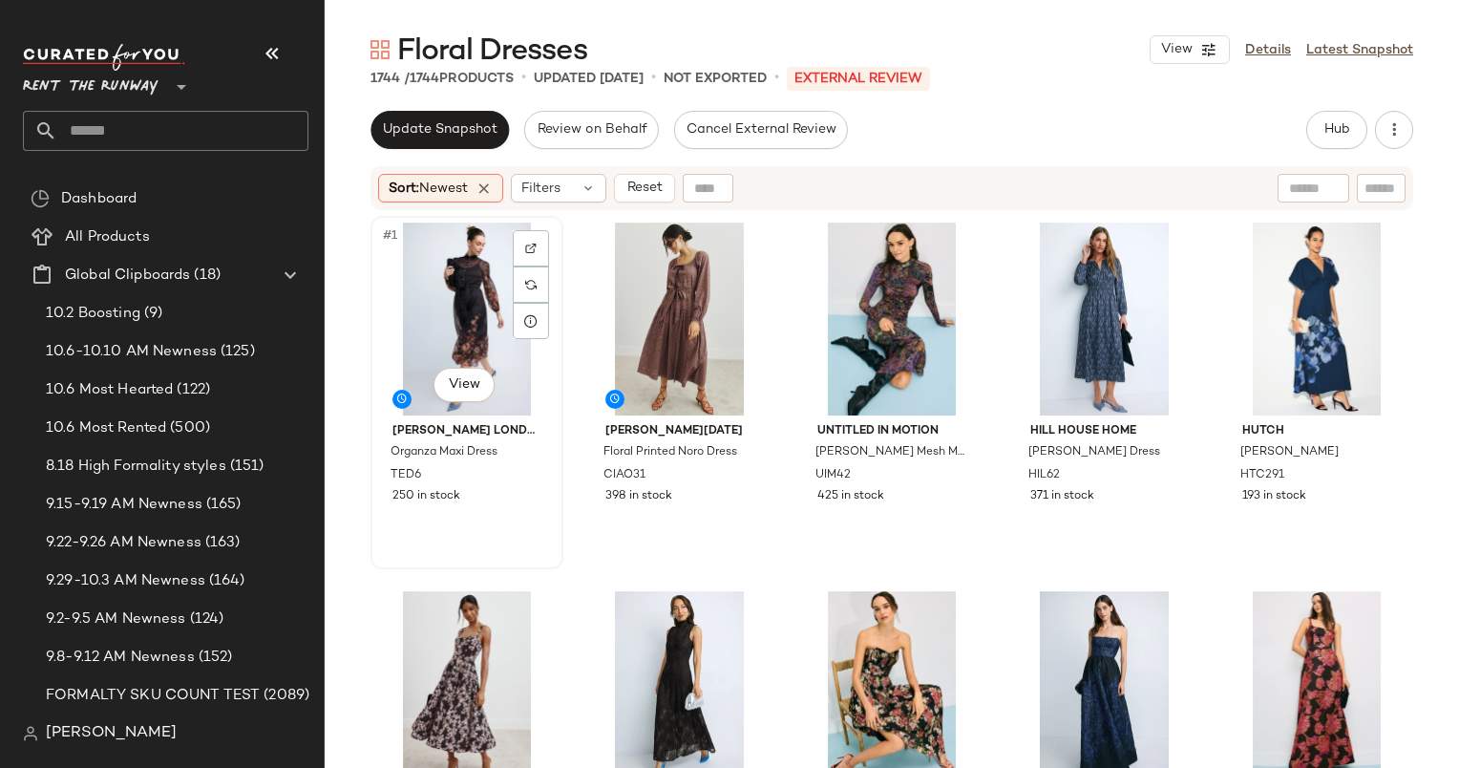
click at [432, 288] on div "#1 View" at bounding box center [467, 319] width 180 height 193
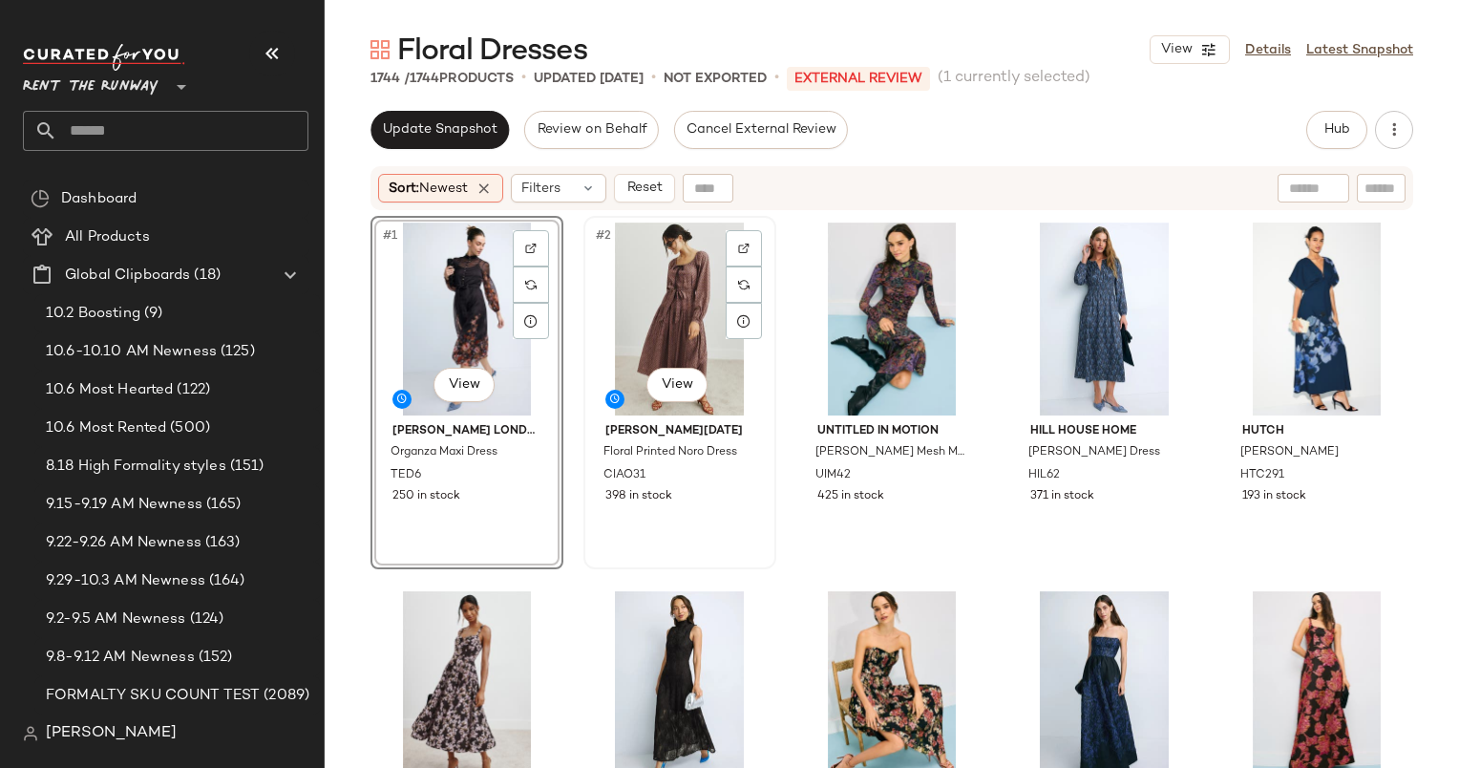
click at [671, 339] on div "#2 View" at bounding box center [680, 319] width 180 height 193
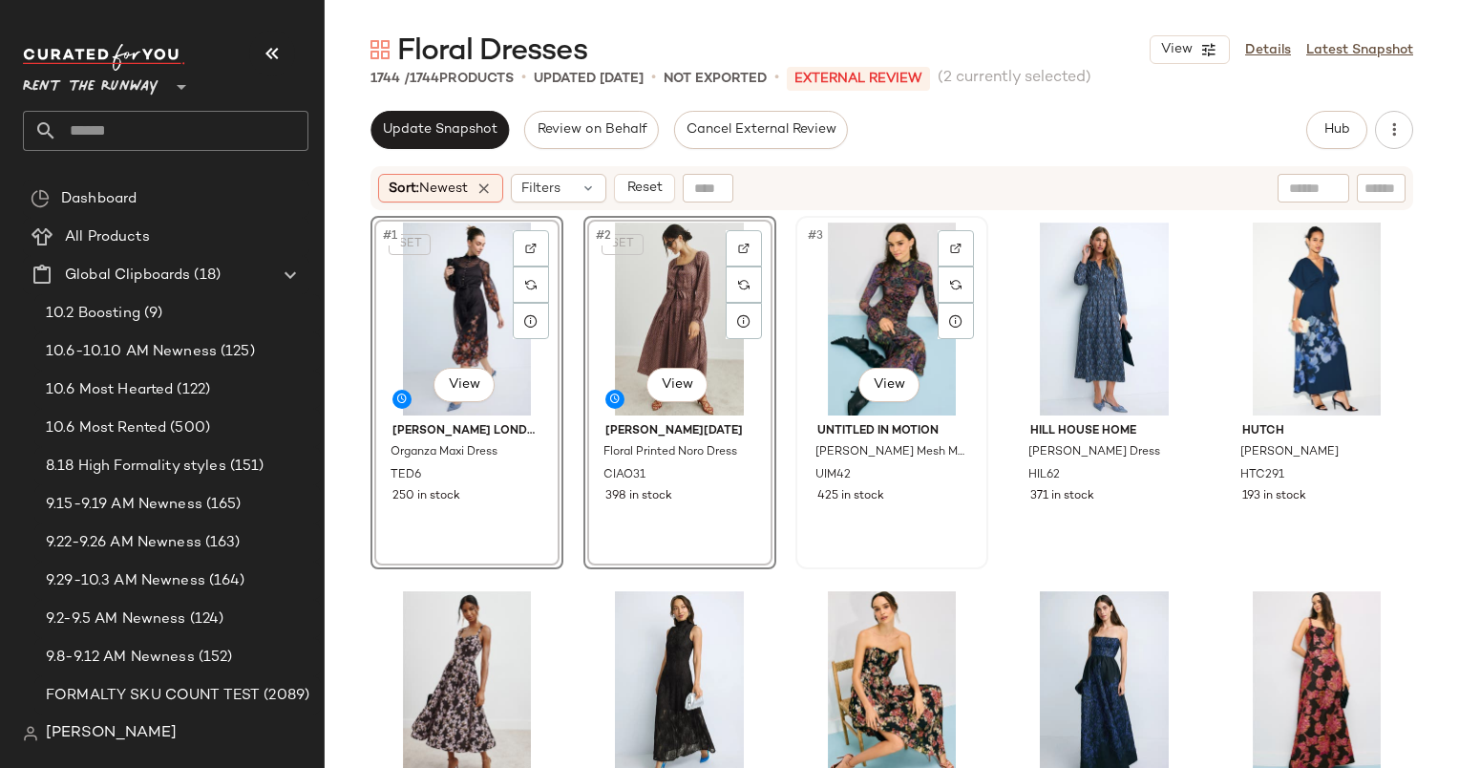
click at [890, 327] on div "#3 View" at bounding box center [892, 319] width 180 height 193
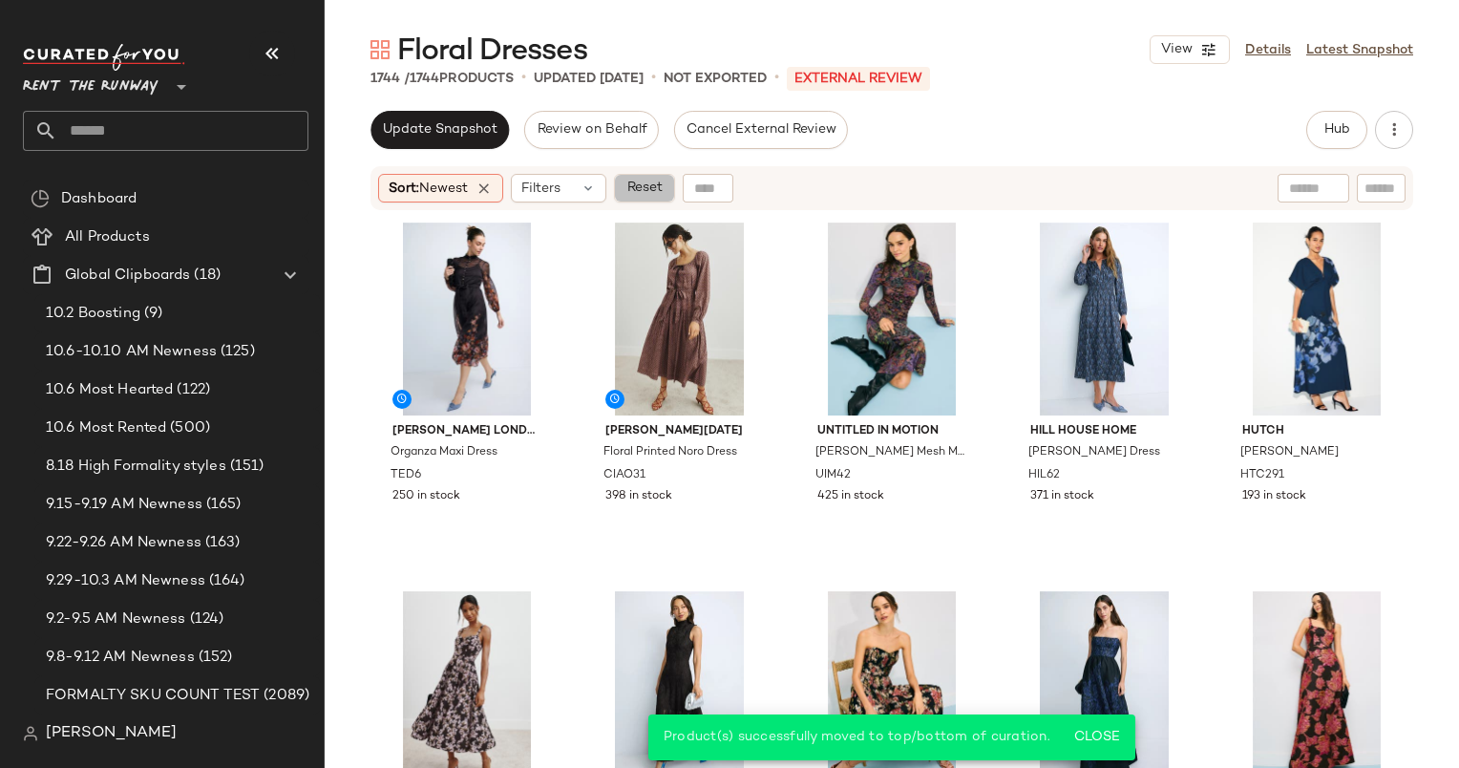
click at [654, 191] on span "Reset" at bounding box center [644, 187] width 36 height 15
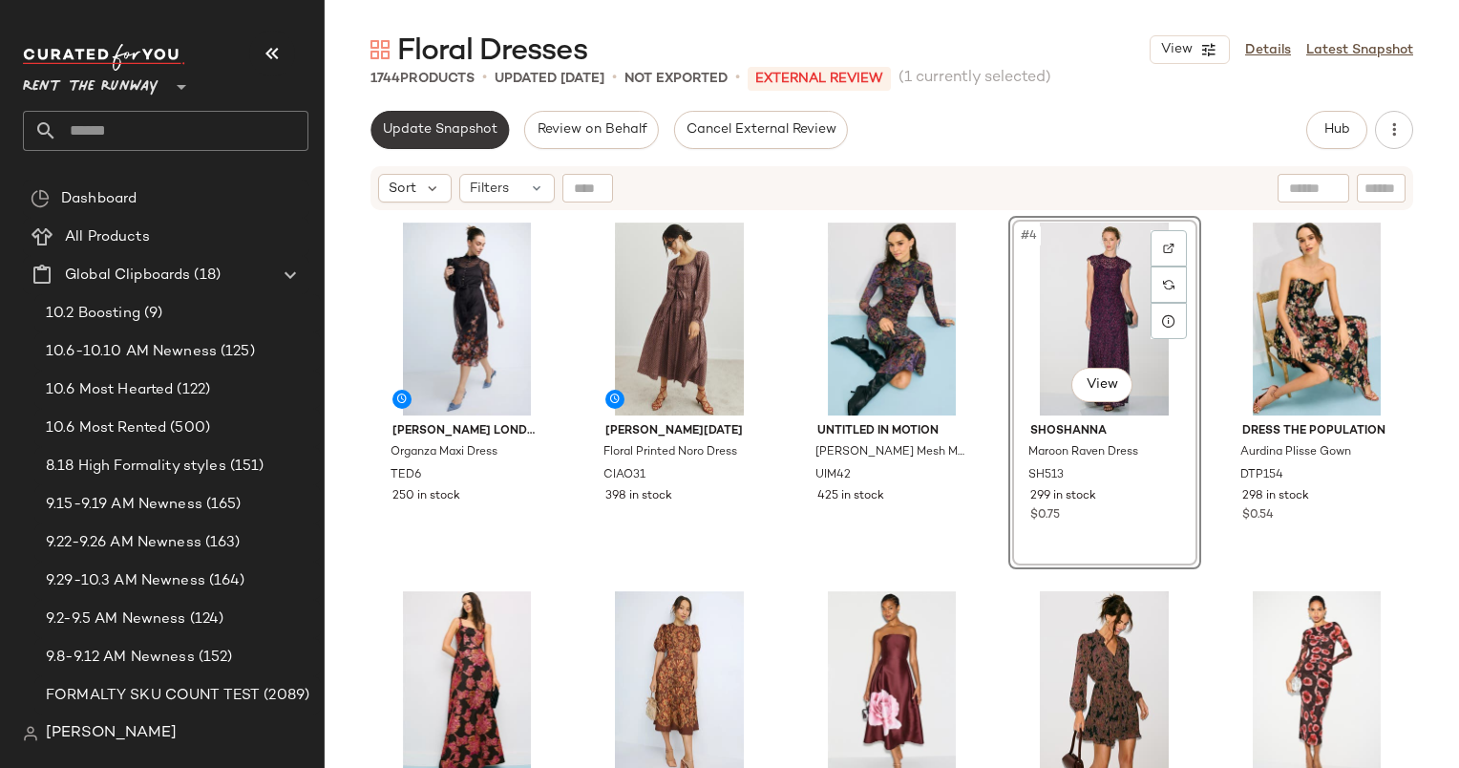
click at [463, 127] on span "Update Snapshot" at bounding box center [440, 129] width 116 height 15
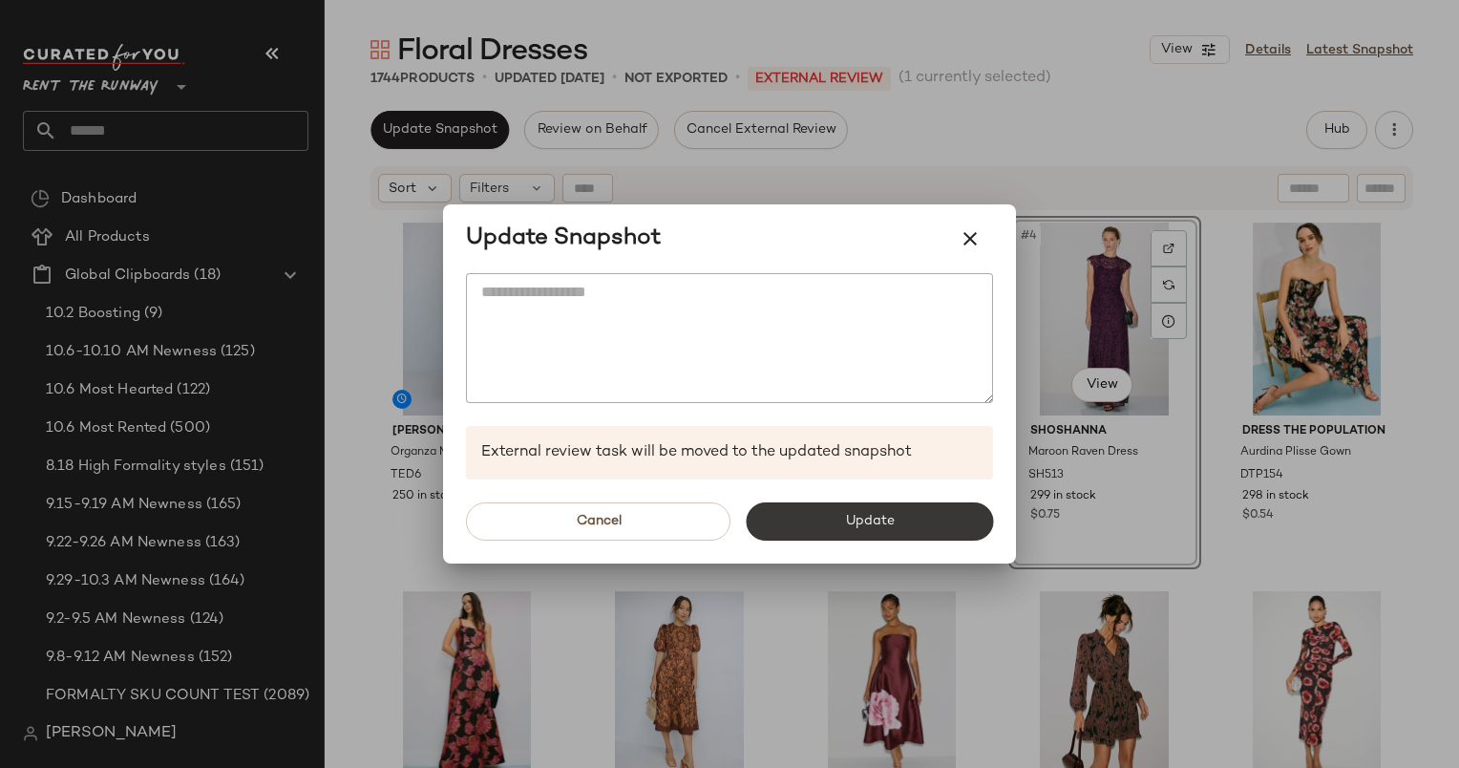
click at [850, 514] on span "Update" at bounding box center [869, 521] width 50 height 15
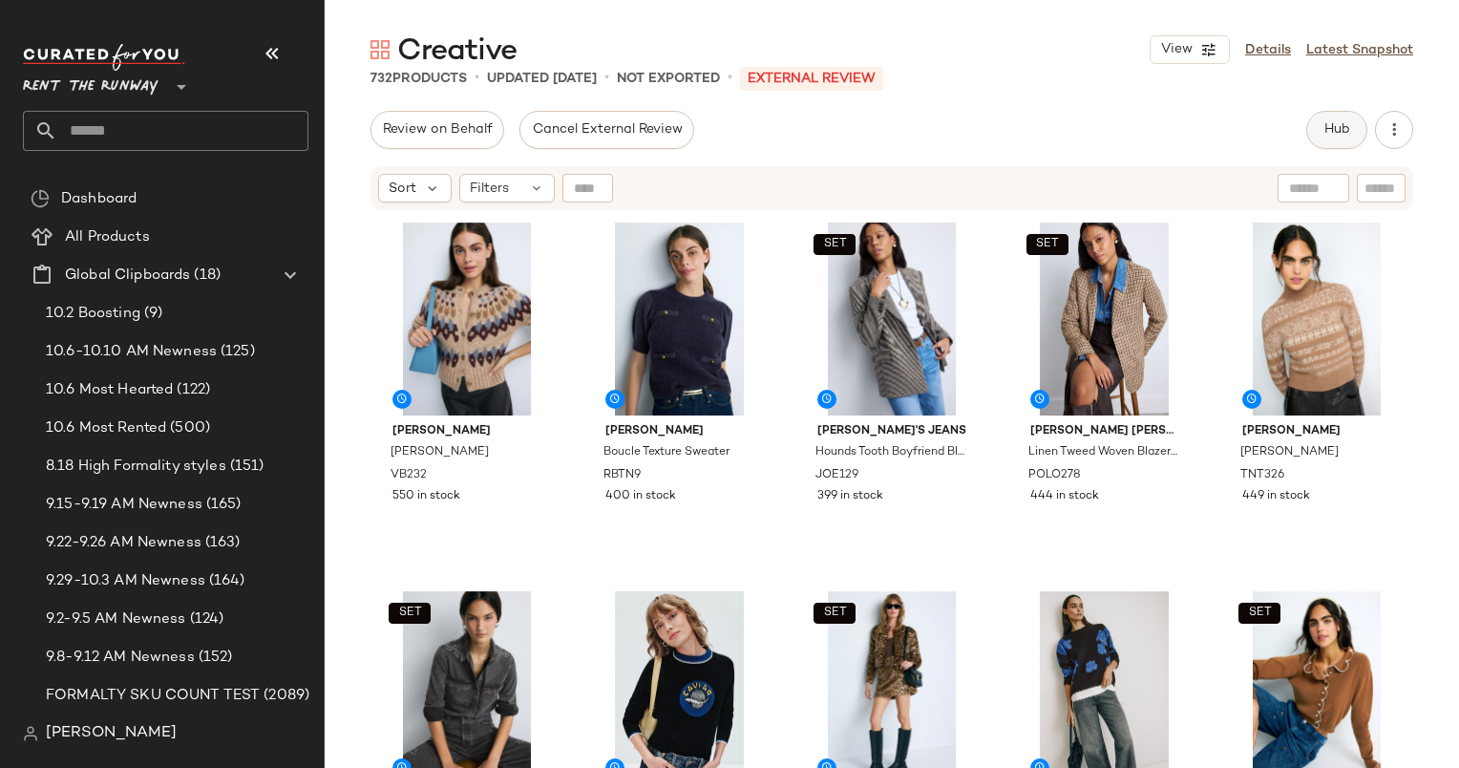
click at [1326, 147] on button "Hub" at bounding box center [1336, 130] width 61 height 38
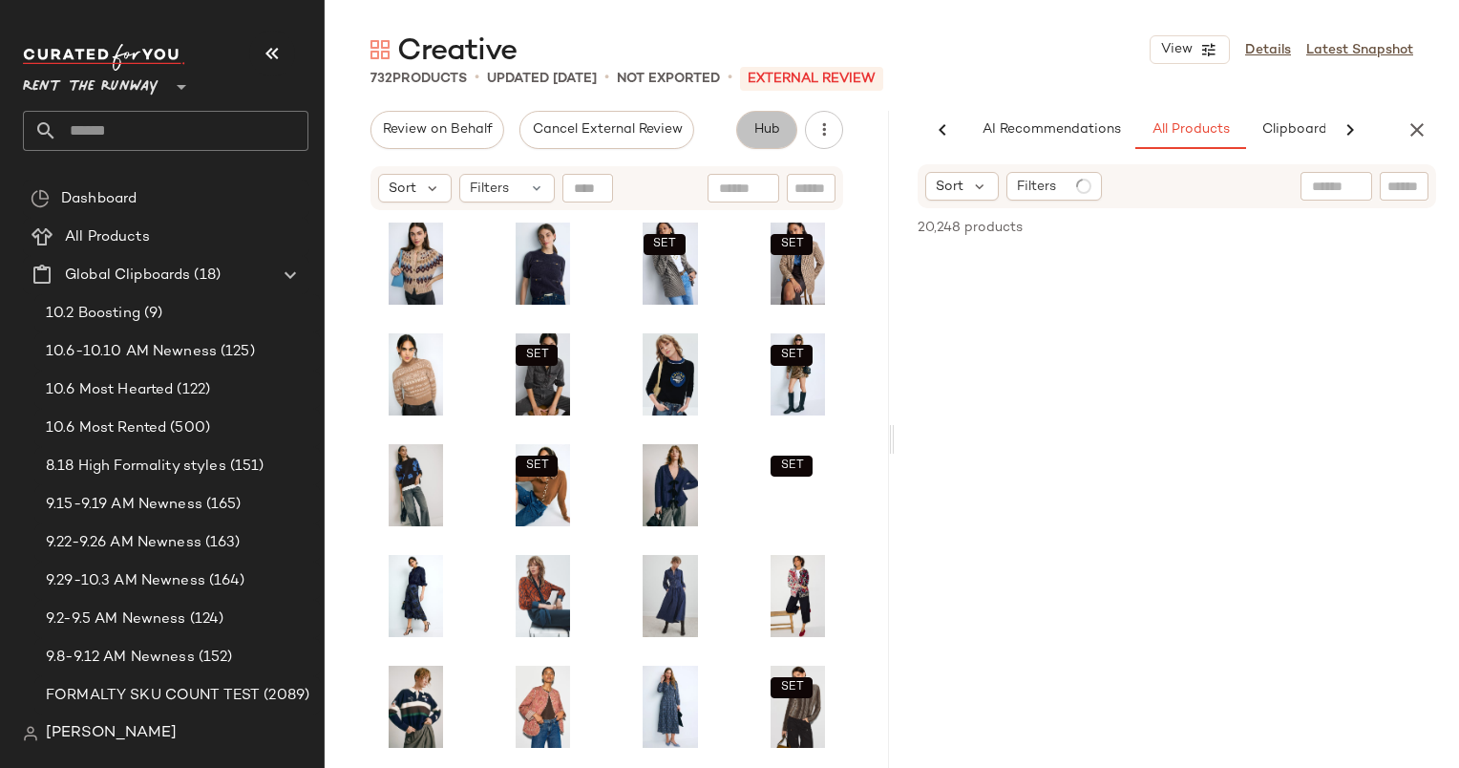
scroll to position [0, 117]
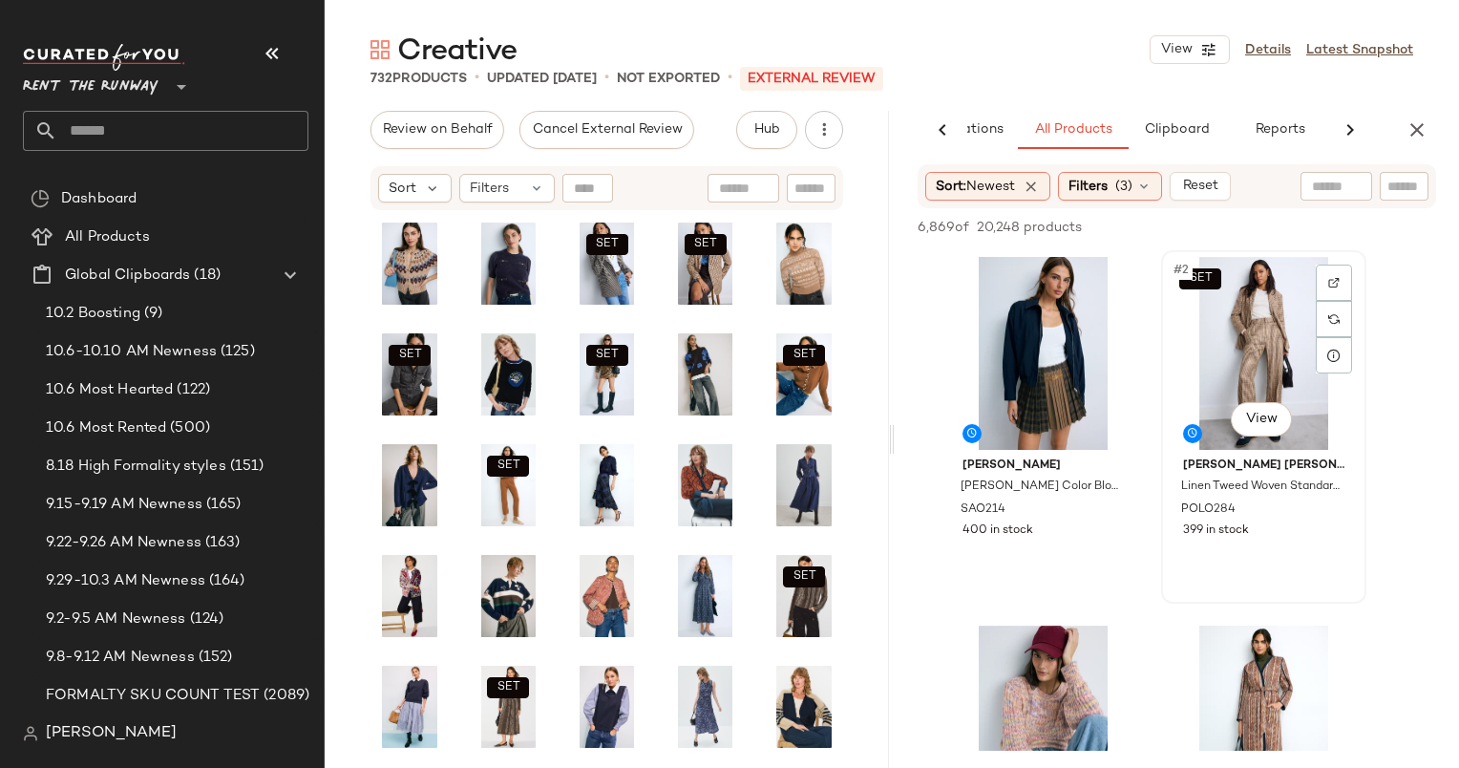
click at [1263, 289] on div "SET #2 View" at bounding box center [1264, 353] width 192 height 193
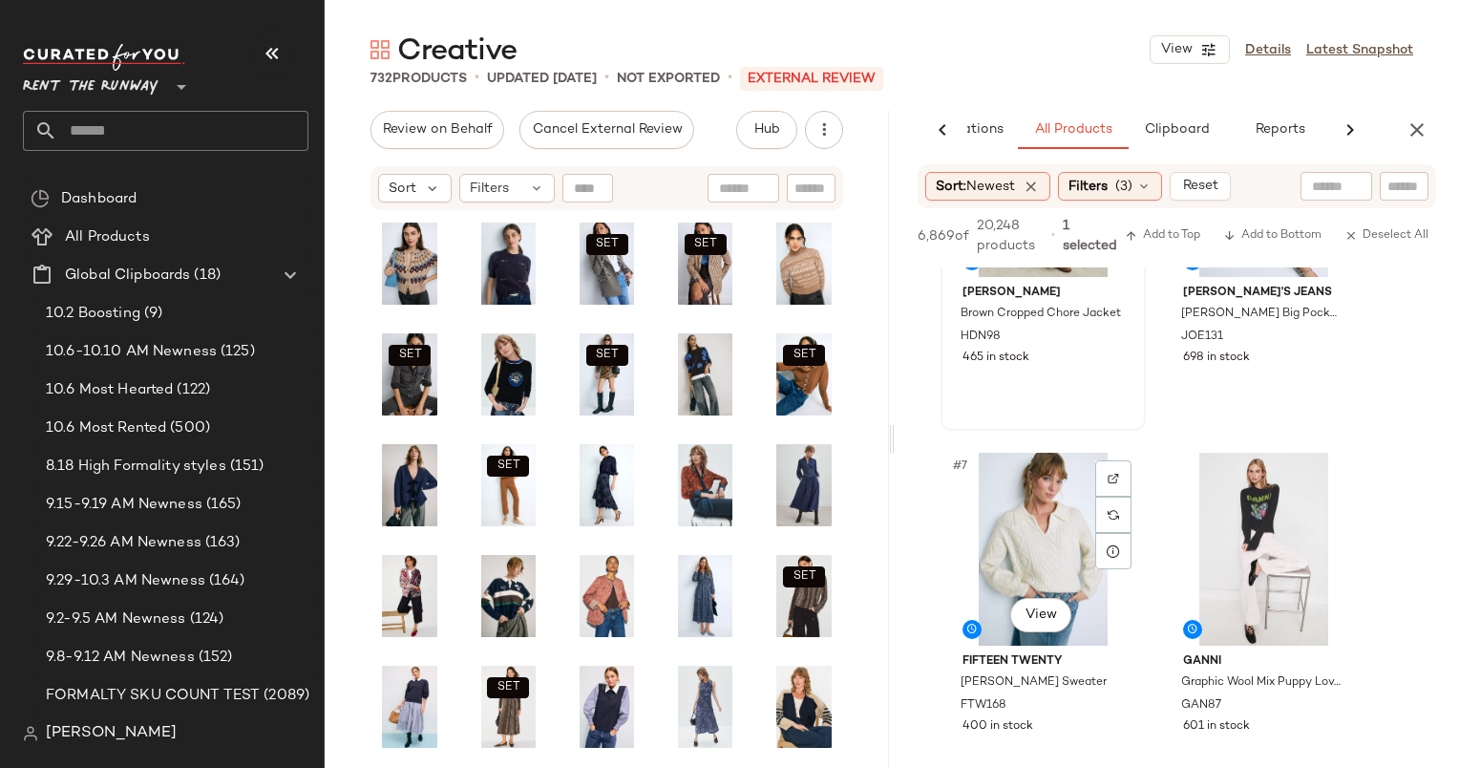
scroll to position [869, 0]
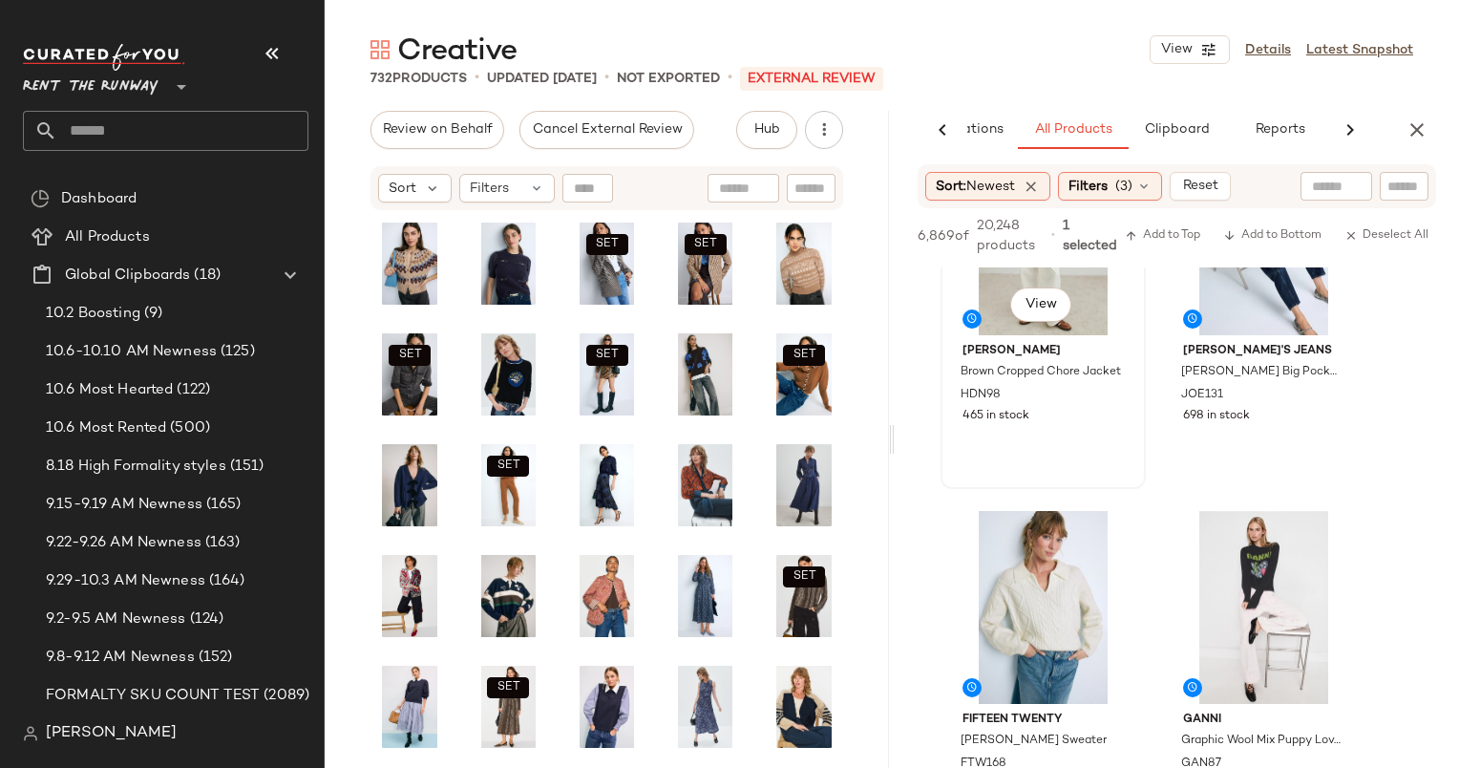
click at [1006, 329] on div "#5 View" at bounding box center [1043, 238] width 192 height 193
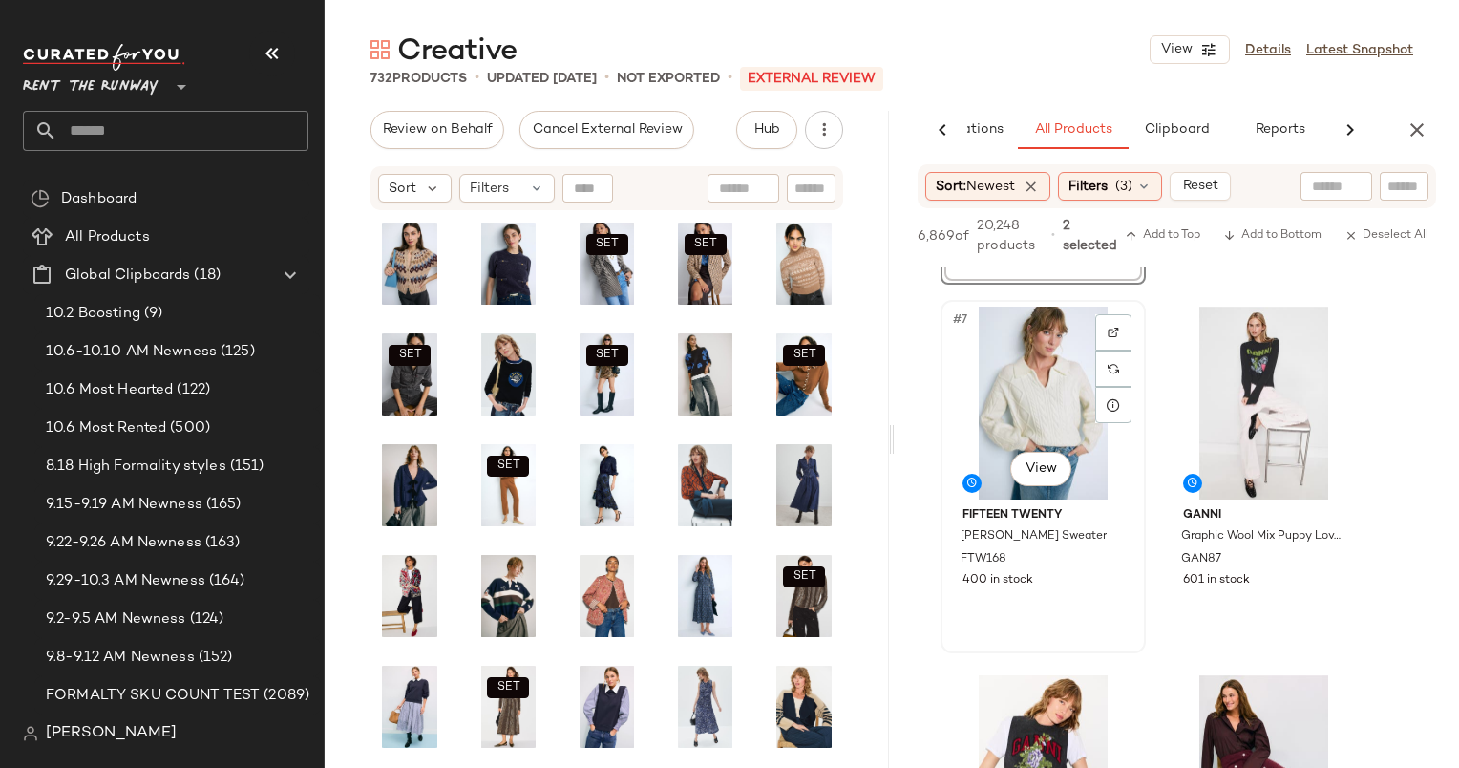
scroll to position [1075, 0]
click at [1047, 383] on div "#7 View" at bounding box center [1043, 401] width 192 height 193
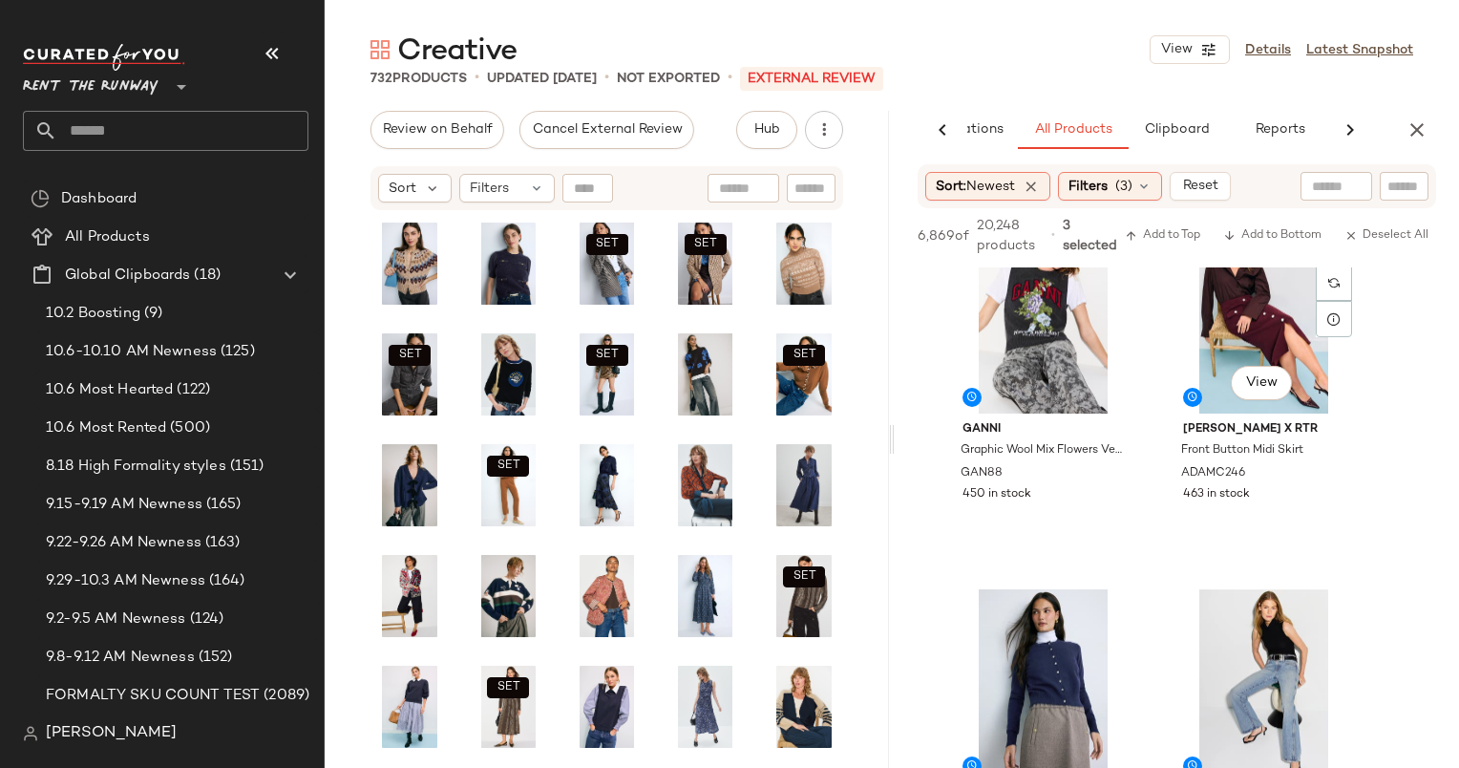
scroll to position [1528, 0]
click at [1227, 329] on div "#10 View" at bounding box center [1264, 317] width 192 height 193
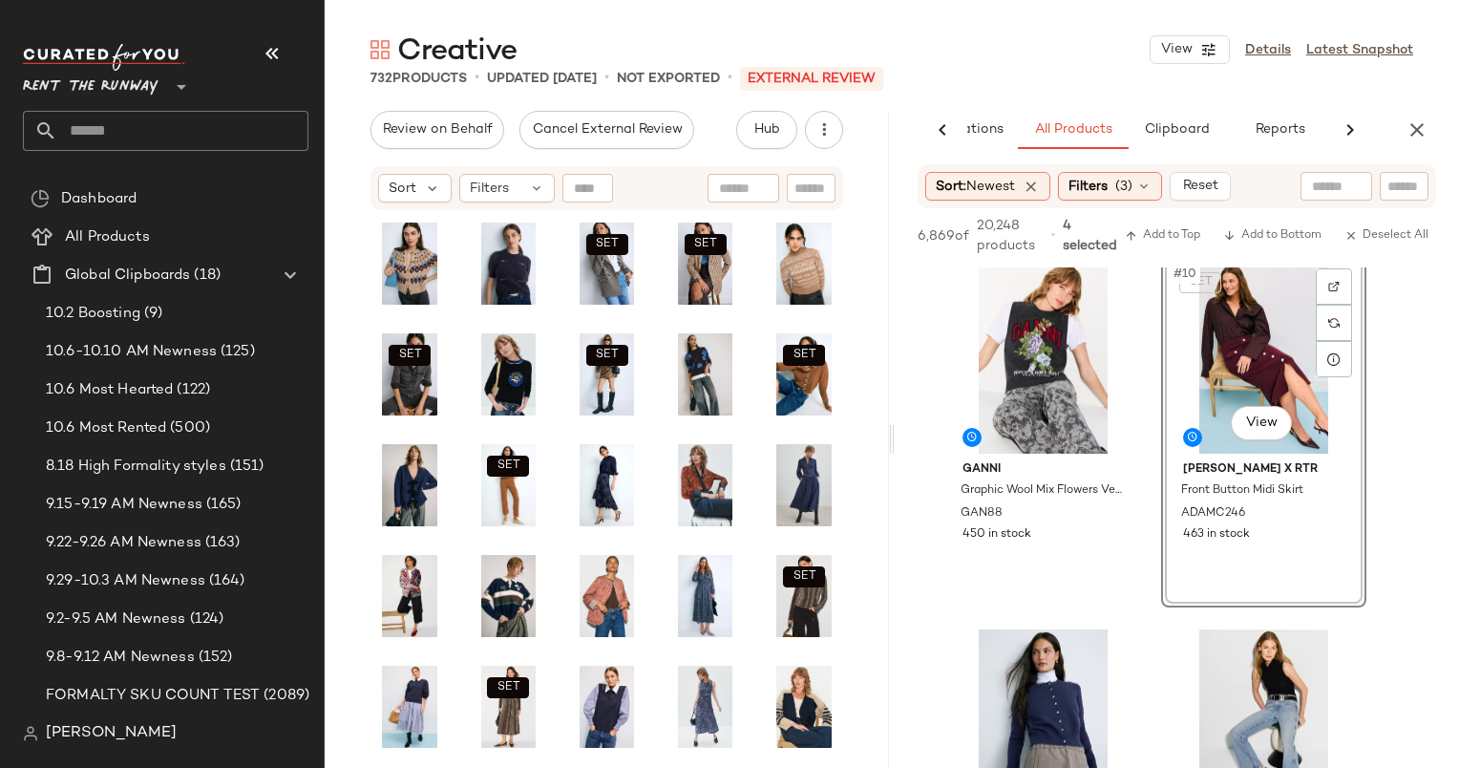
click at [1233, 329] on div "SET #10 View" at bounding box center [1264, 357] width 192 height 193
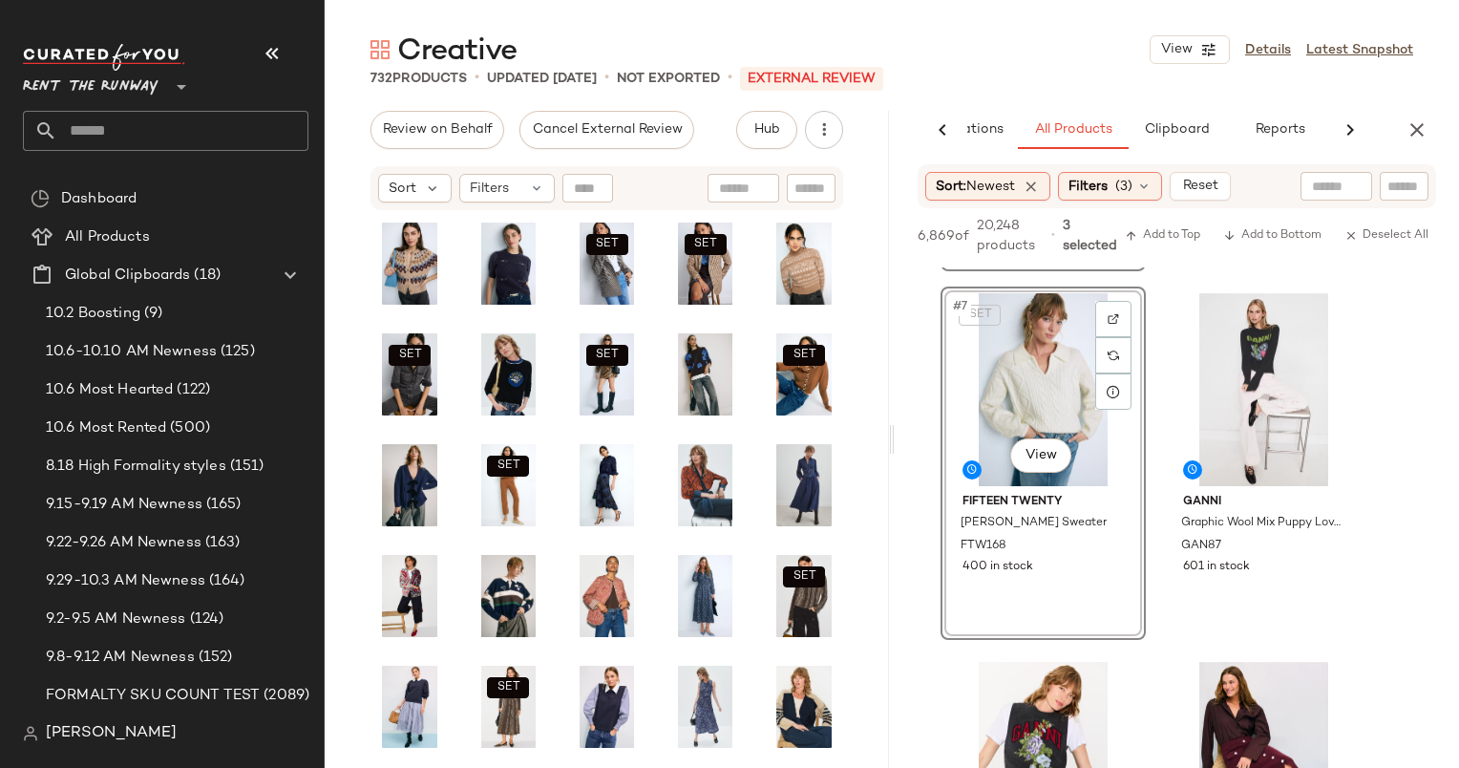
click at [1040, 369] on div "SET #7 View" at bounding box center [1043, 389] width 192 height 193
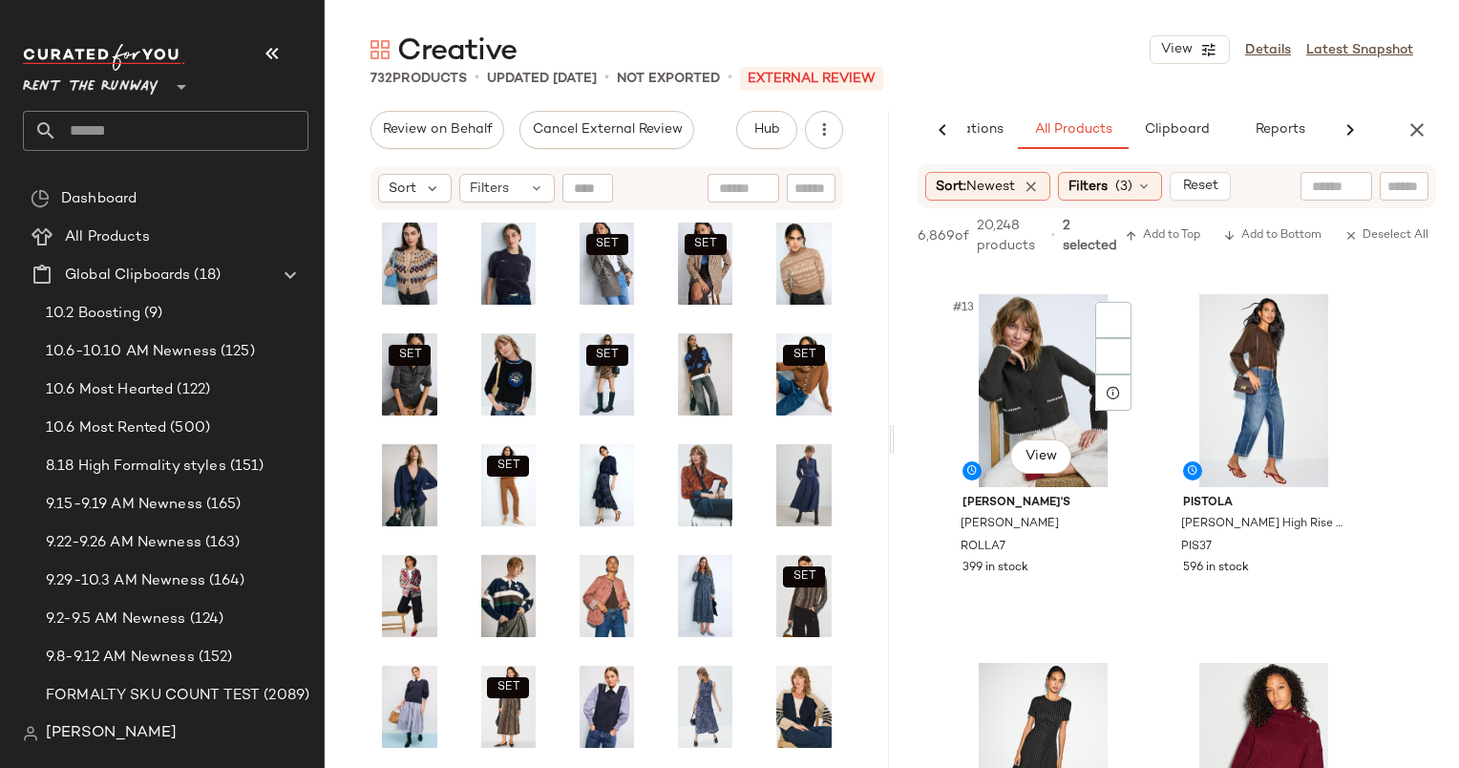
scroll to position [2191, 0]
click at [1028, 351] on div "#13 View" at bounding box center [1043, 391] width 192 height 193
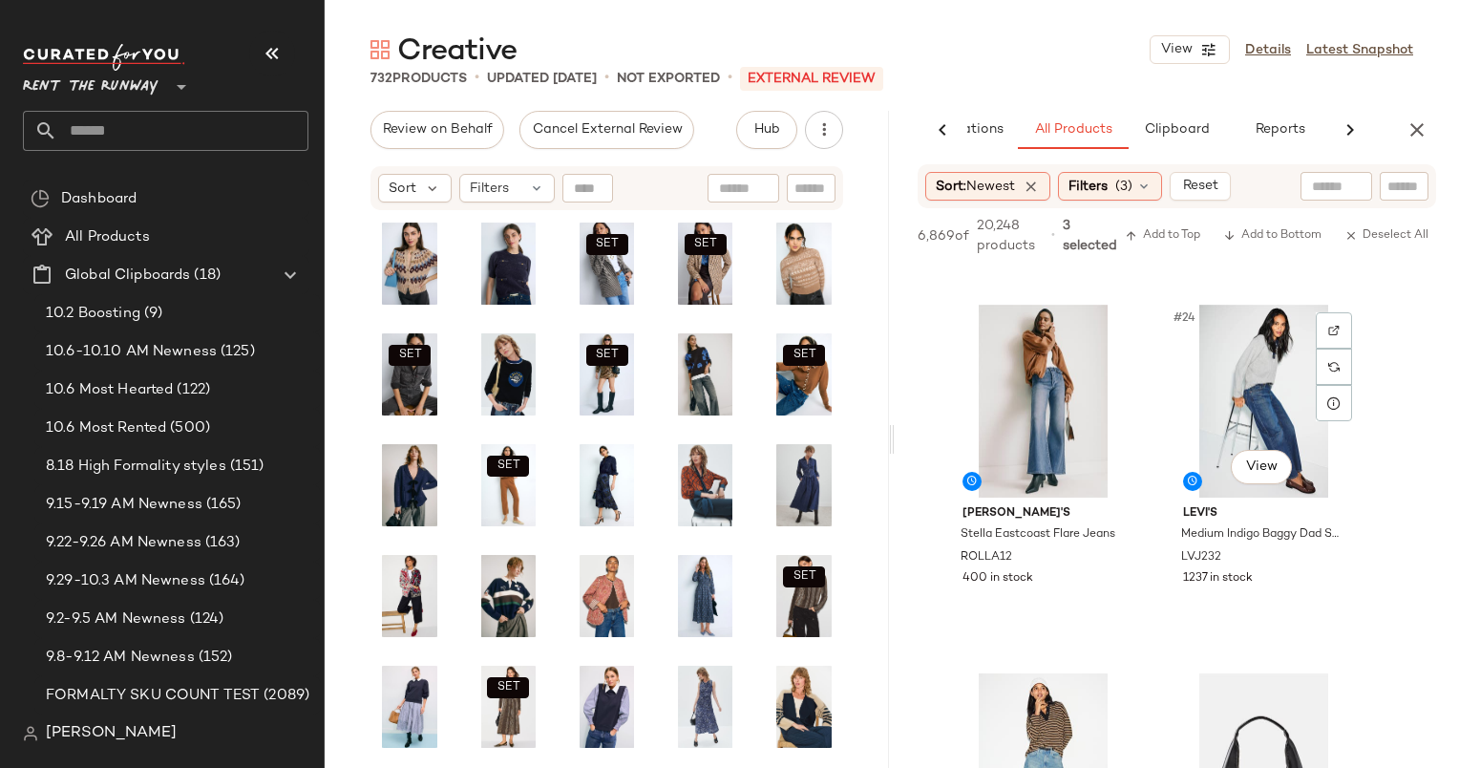
scroll to position [4343, 0]
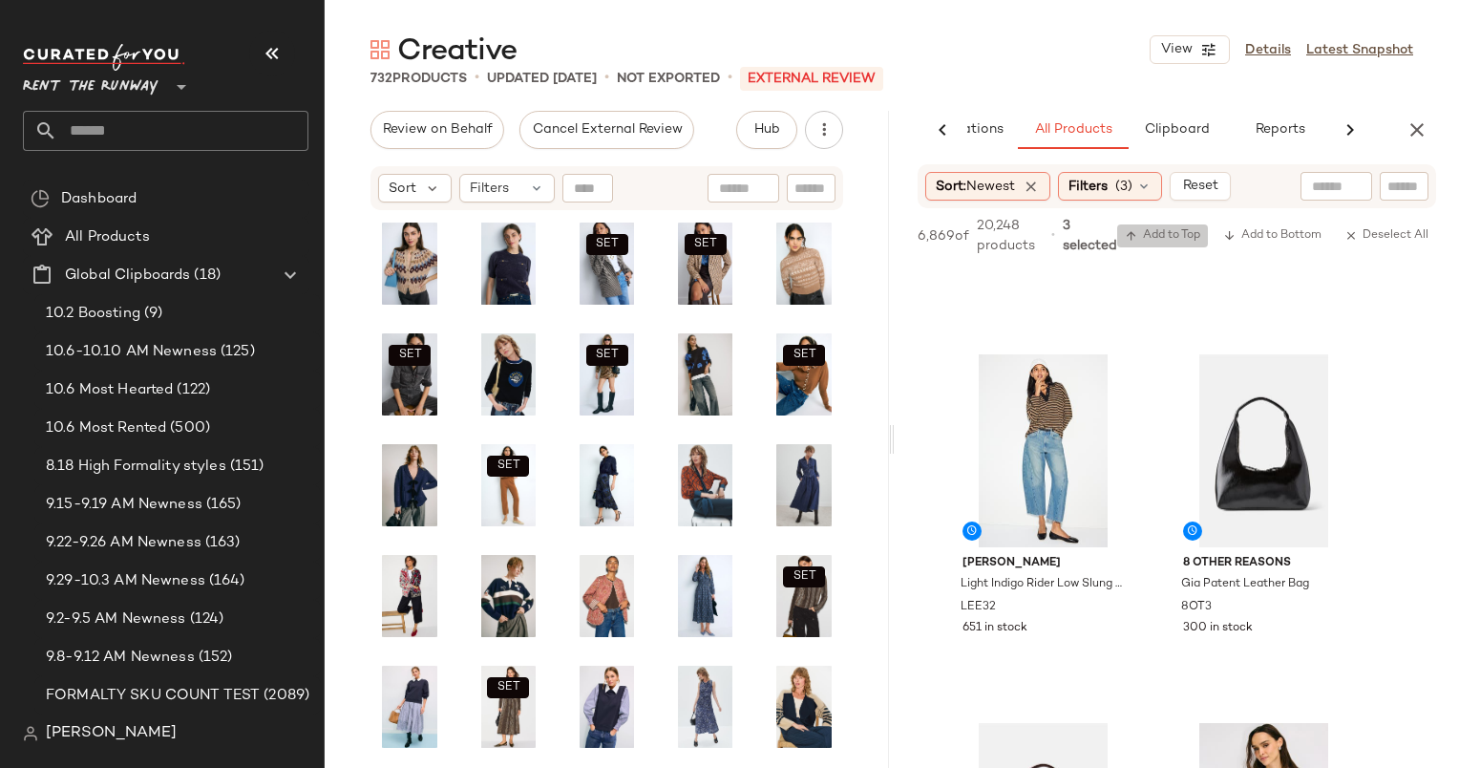
click at [1164, 241] on span "Add to Top" at bounding box center [1162, 235] width 75 height 13
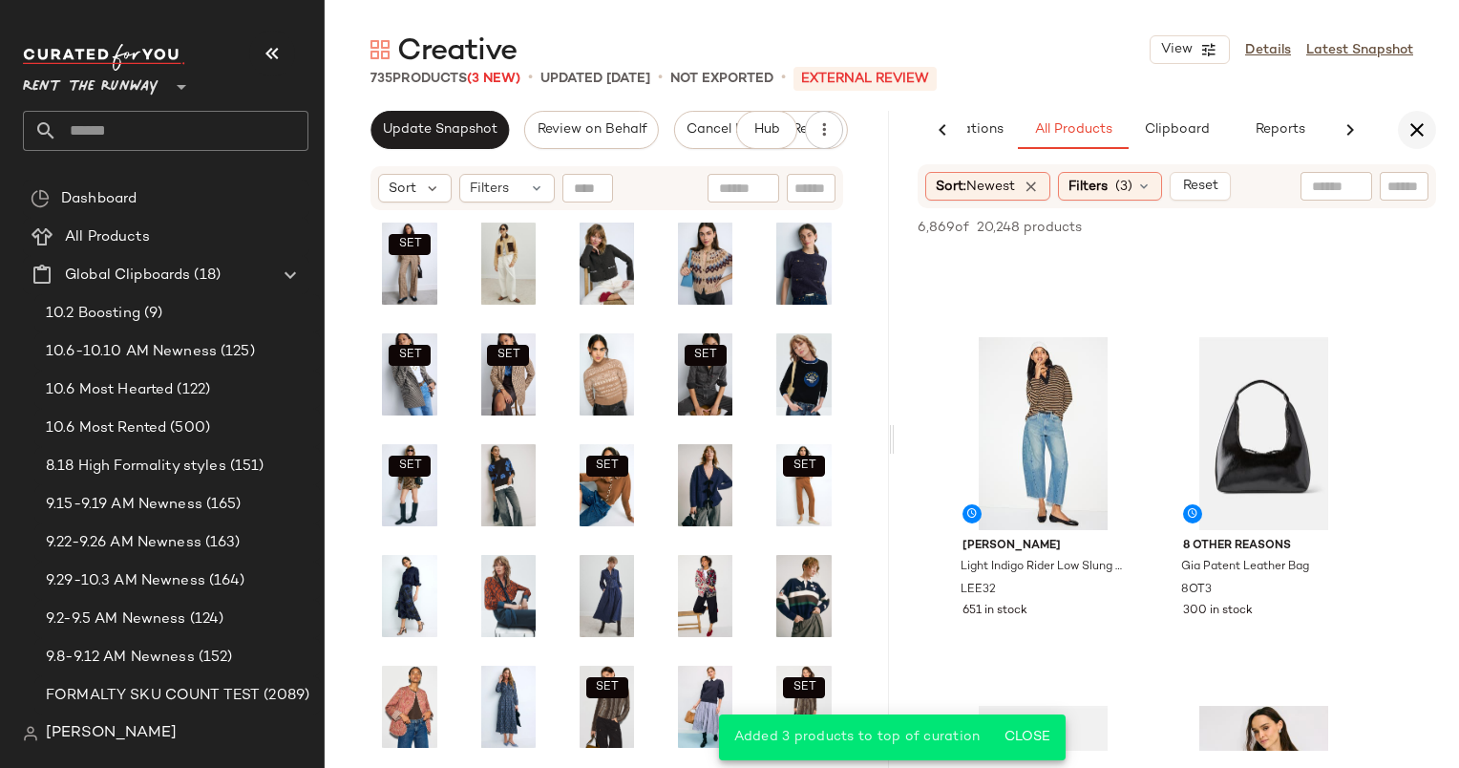
click at [1427, 130] on icon "button" at bounding box center [1417, 129] width 23 height 23
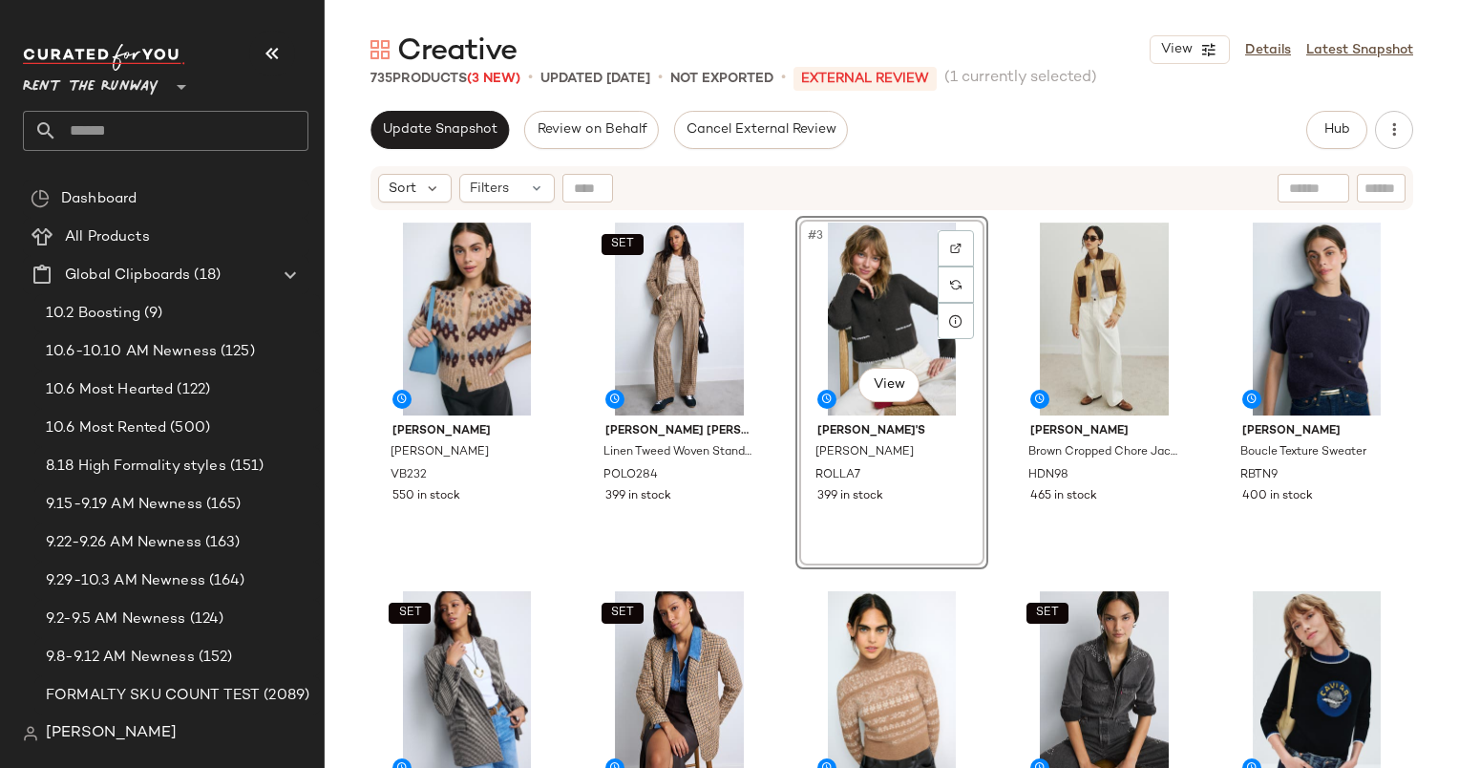
click at [400, 110] on div "Creative View Details Latest Snapshot 735 Products (3 New) • updated Oct 8th • …" at bounding box center [892, 399] width 1135 height 737
click at [426, 123] on span "Update Snapshot" at bounding box center [440, 129] width 116 height 15
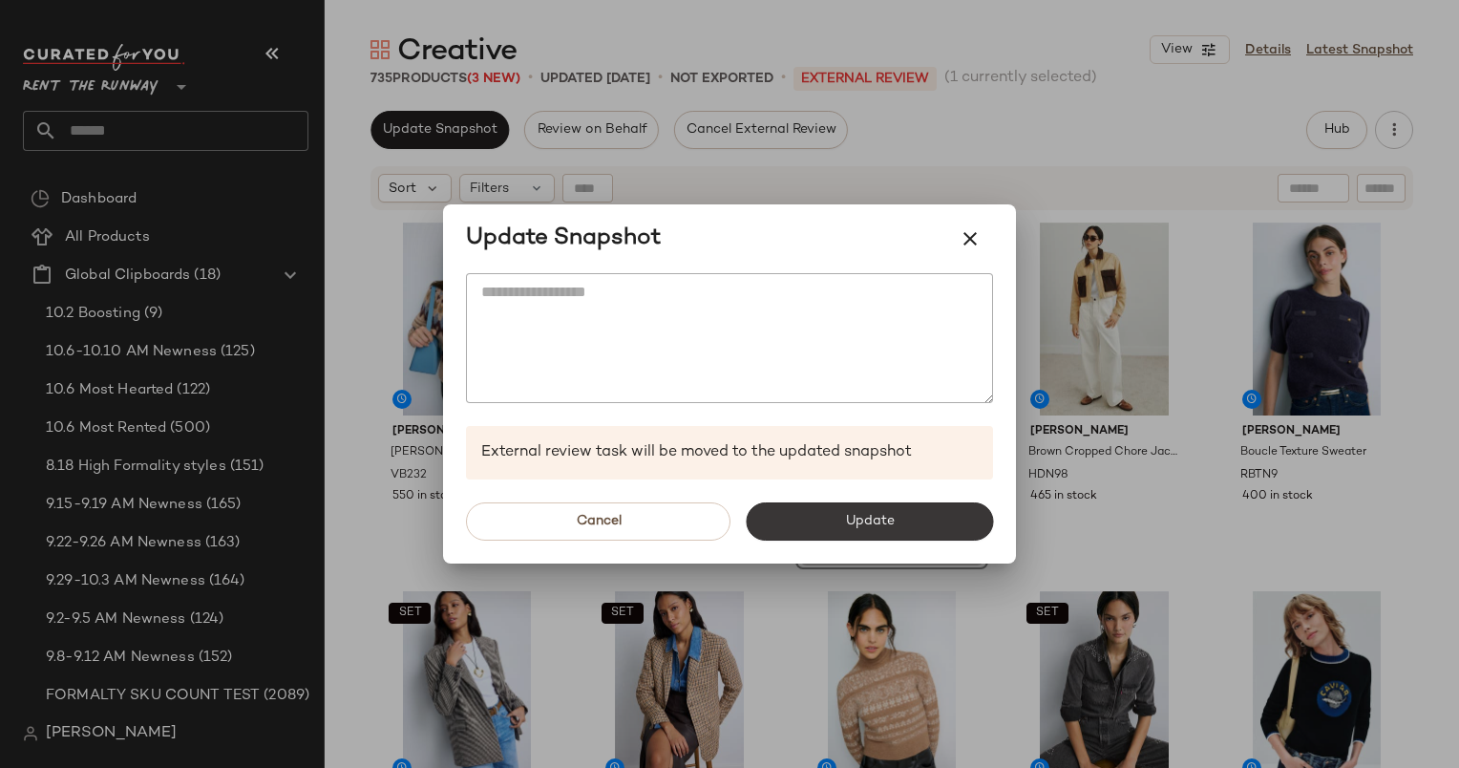
click at [882, 526] on span "Update" at bounding box center [869, 521] width 50 height 15
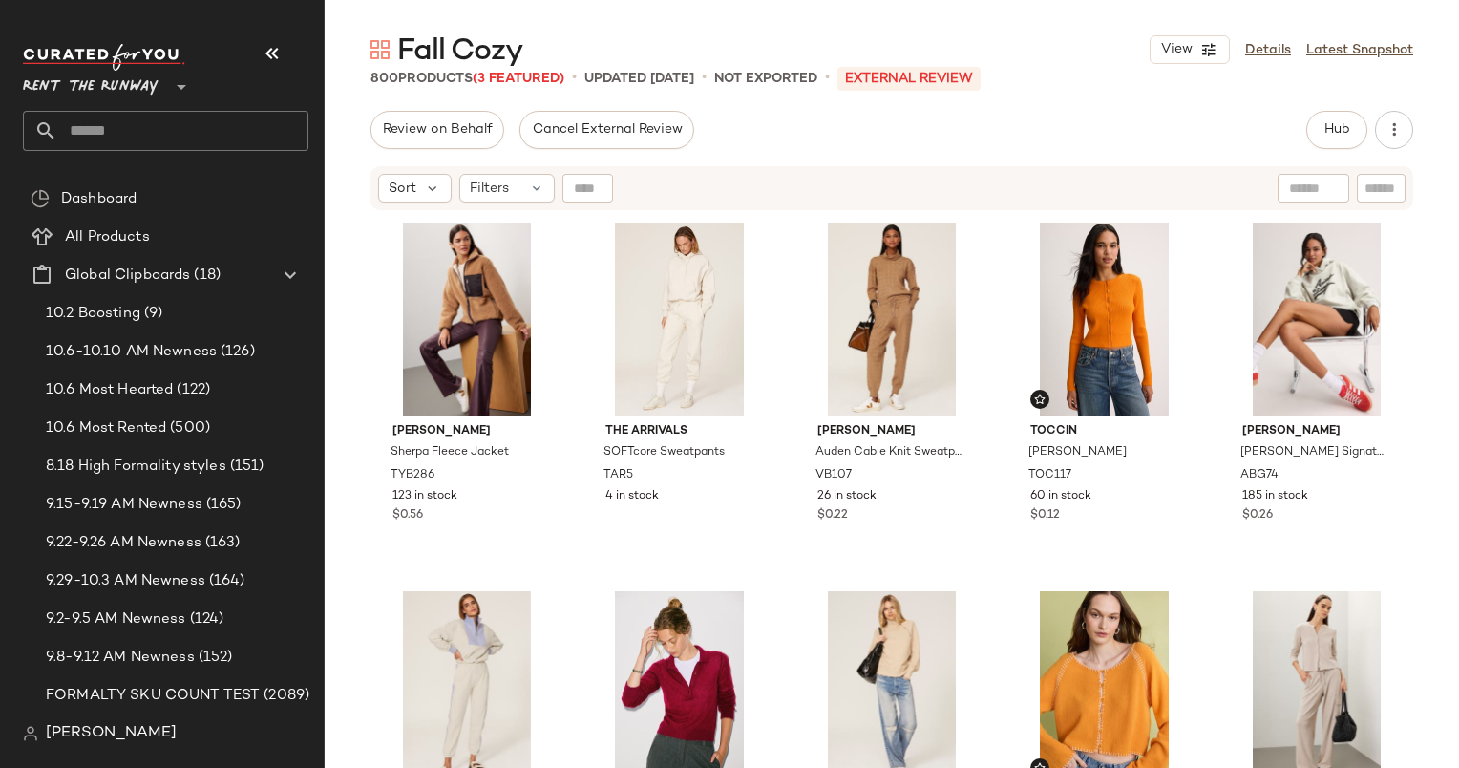
click at [1390, 74] on div "800 Products (3 Featured) • updated Oct 7th • Not Exported • External REVIEW" at bounding box center [892, 78] width 1135 height 19
click at [344, 313] on div "Tory Burch Sherpa Fleece Jacket TYB286 123 in stock $0.56 The Arrivals SOFTcore…" at bounding box center [892, 514] width 1135 height 604
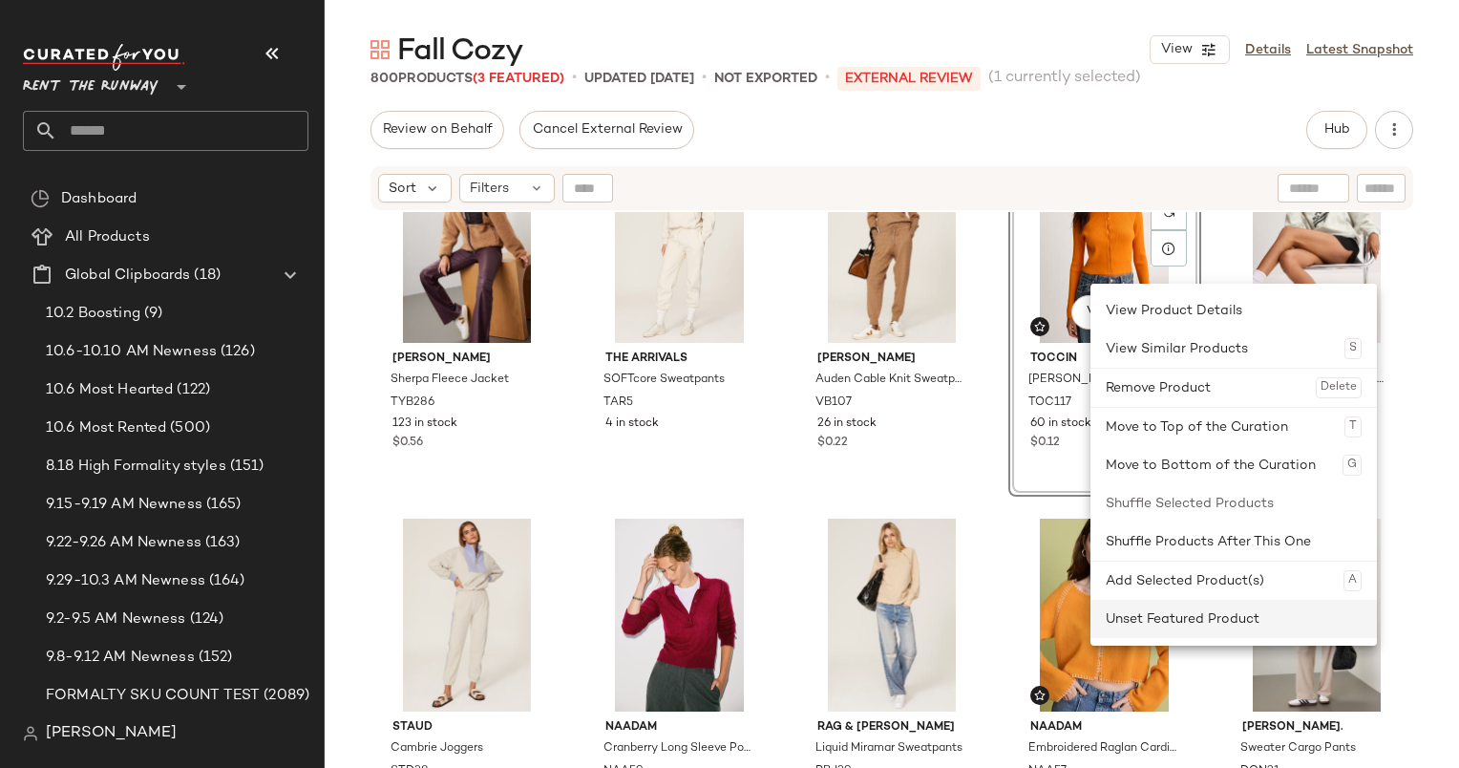
click at [1177, 616] on div "Unset Featured Product" at bounding box center [1234, 619] width 256 height 38
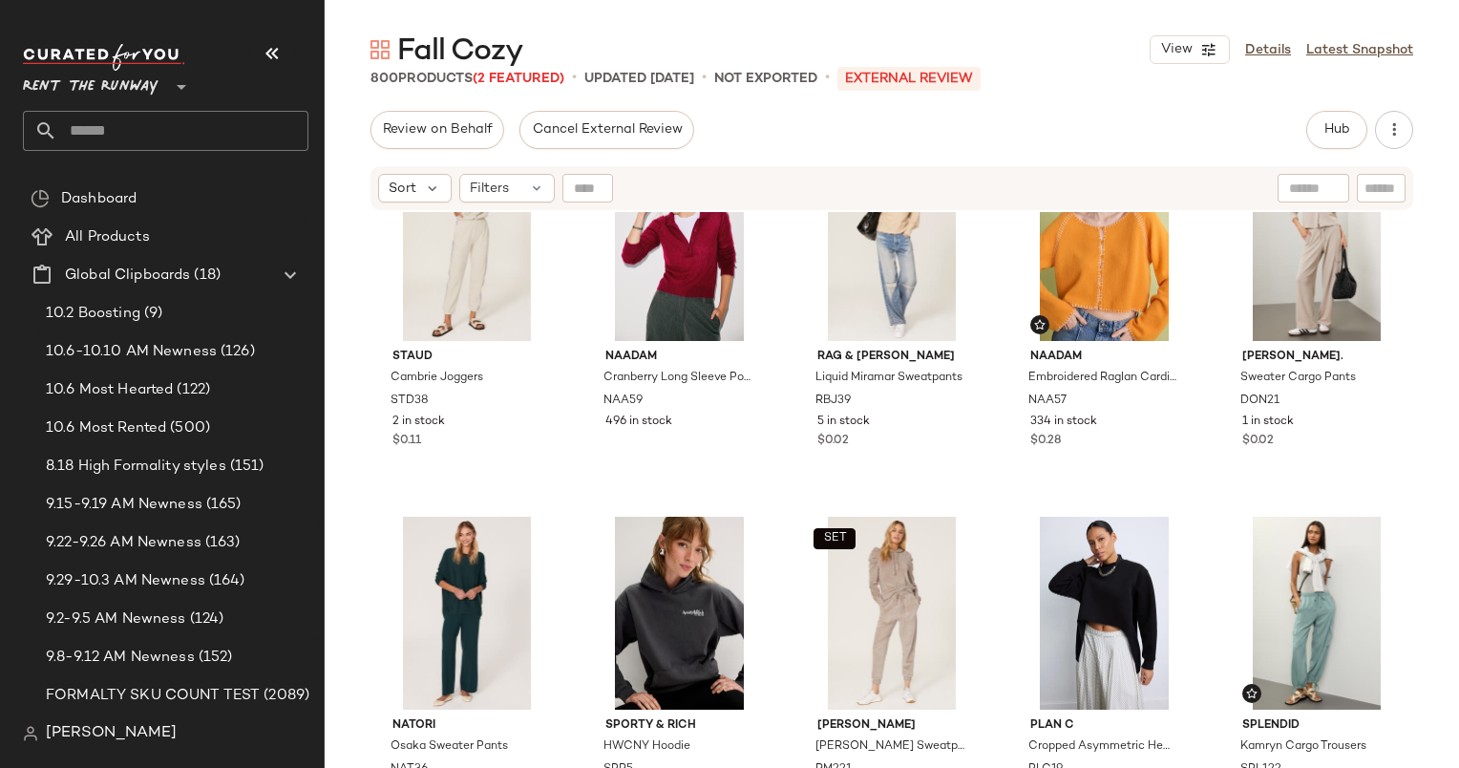
scroll to position [478, 0]
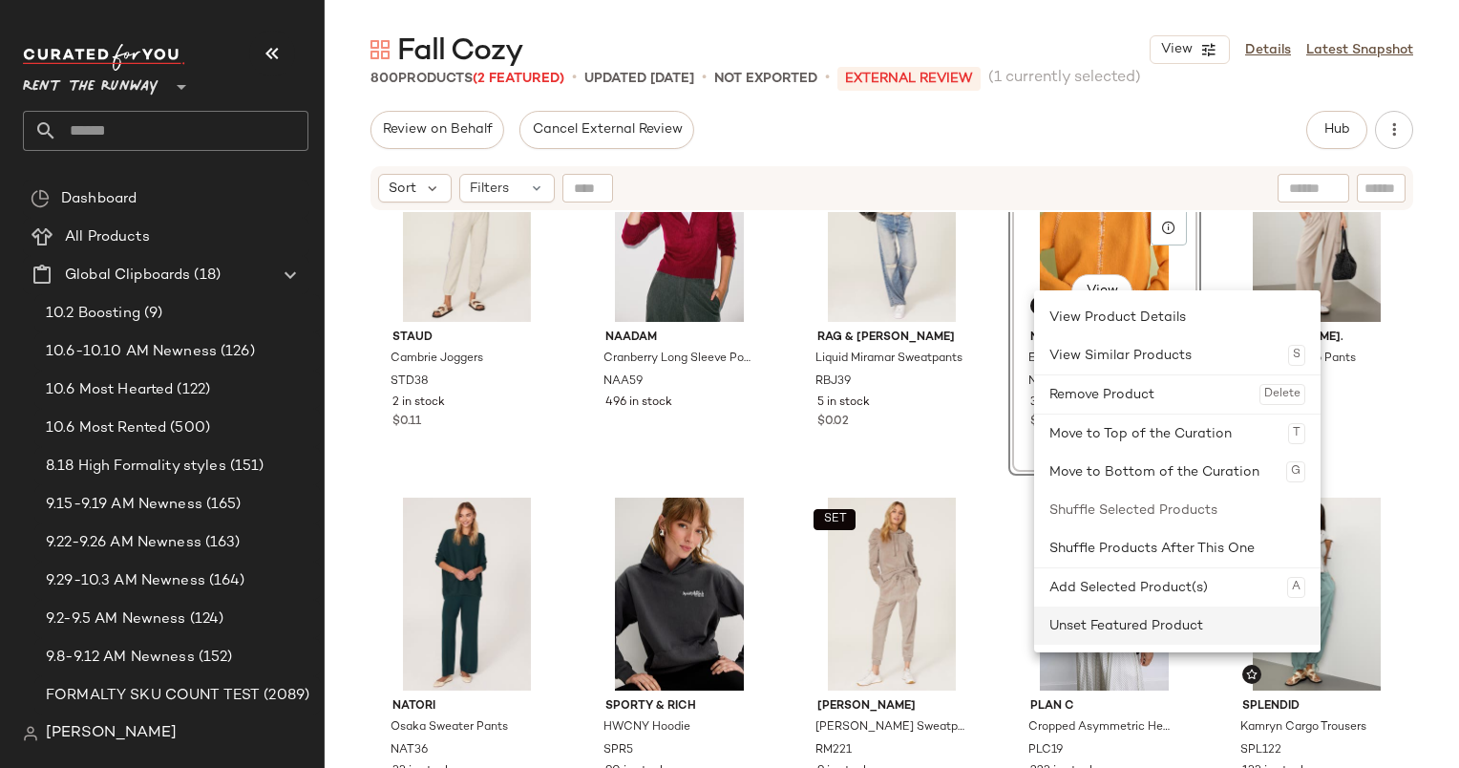
click at [1202, 624] on div "Unset Featured Product" at bounding box center [1178, 625] width 256 height 38
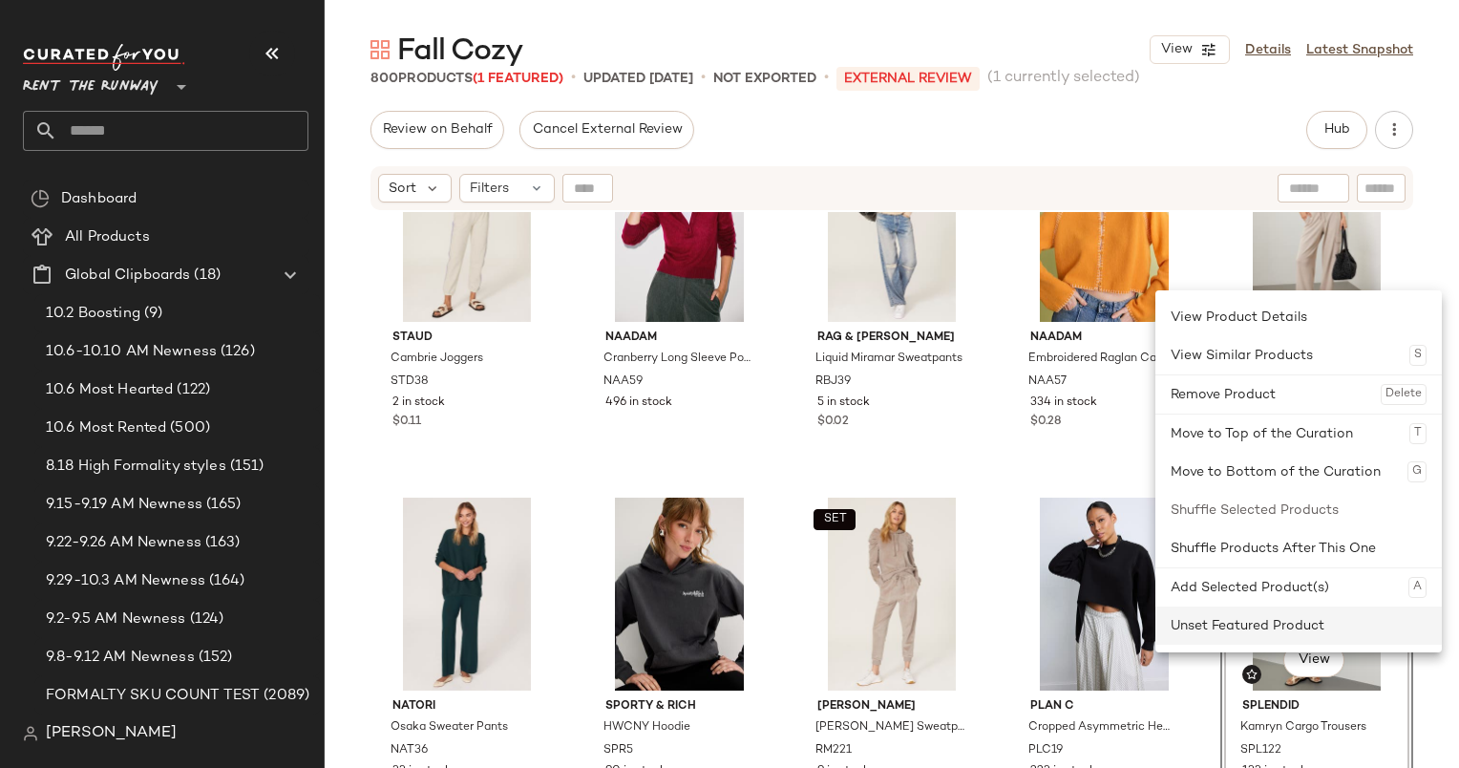
click at [1276, 633] on div "Unset Featured Product" at bounding box center [1299, 625] width 256 height 38
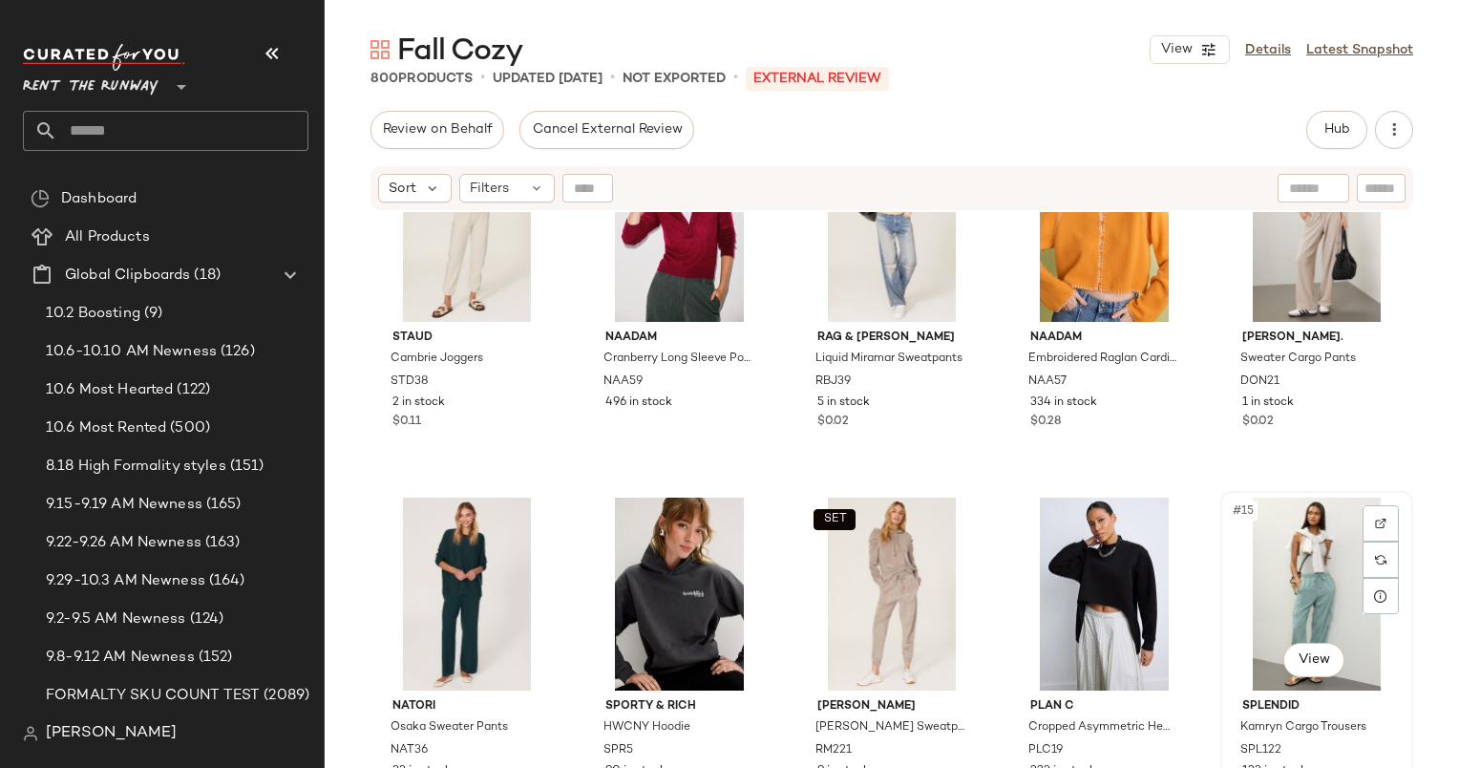
click at [1280, 596] on div "#15 View" at bounding box center [1317, 594] width 180 height 193
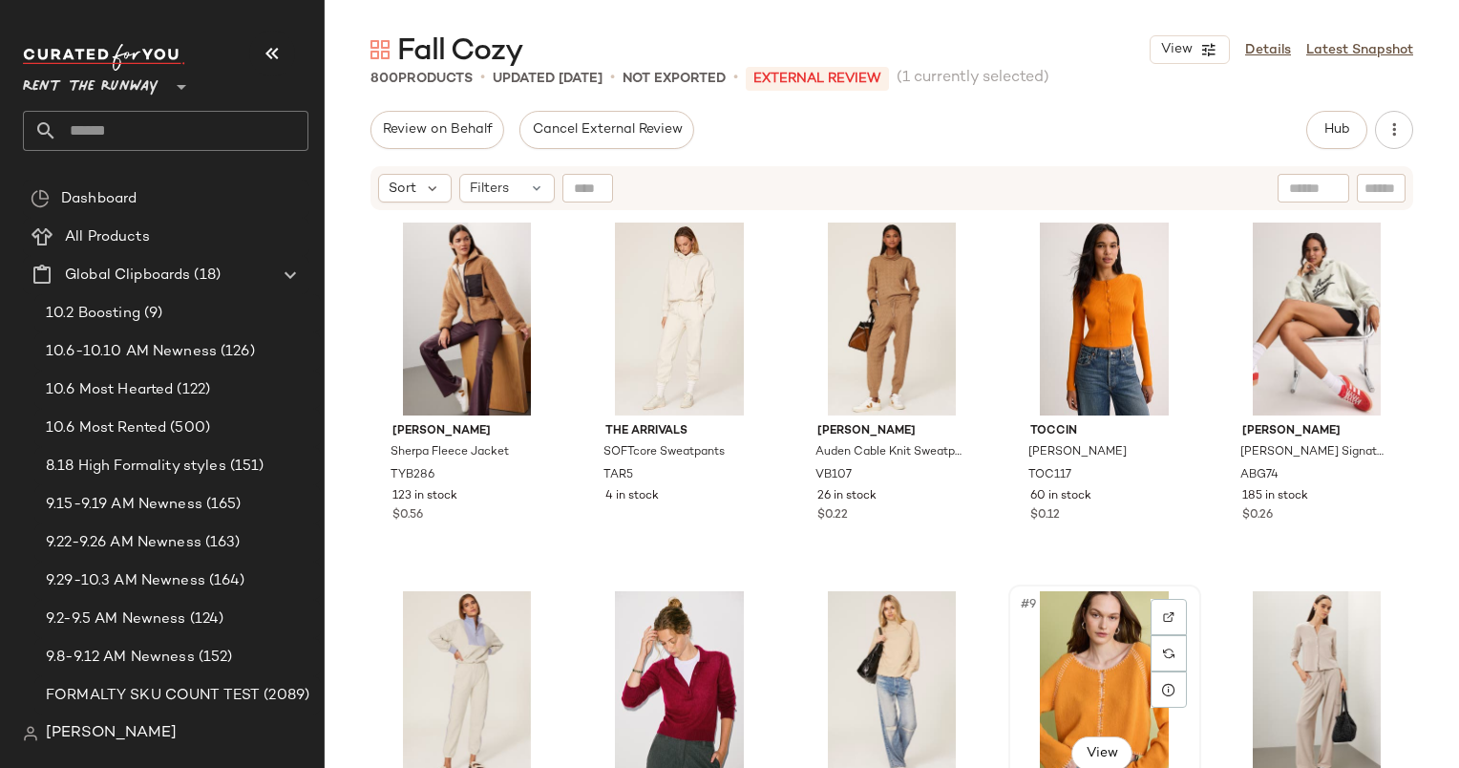
click at [1051, 624] on div "#9 View" at bounding box center [1105, 687] width 180 height 193
click at [1080, 317] on div "#4 View" at bounding box center [1105, 319] width 180 height 193
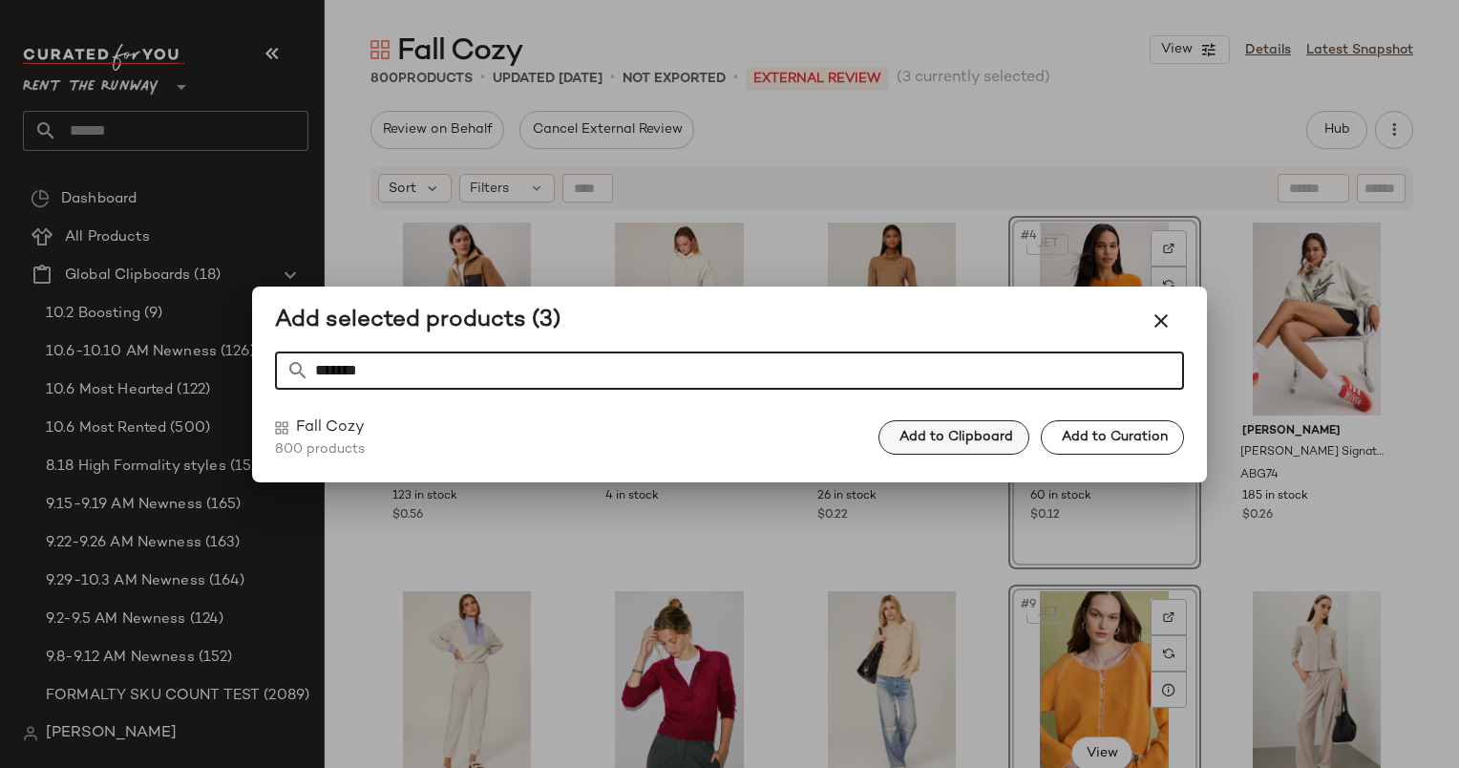
type input "*******"
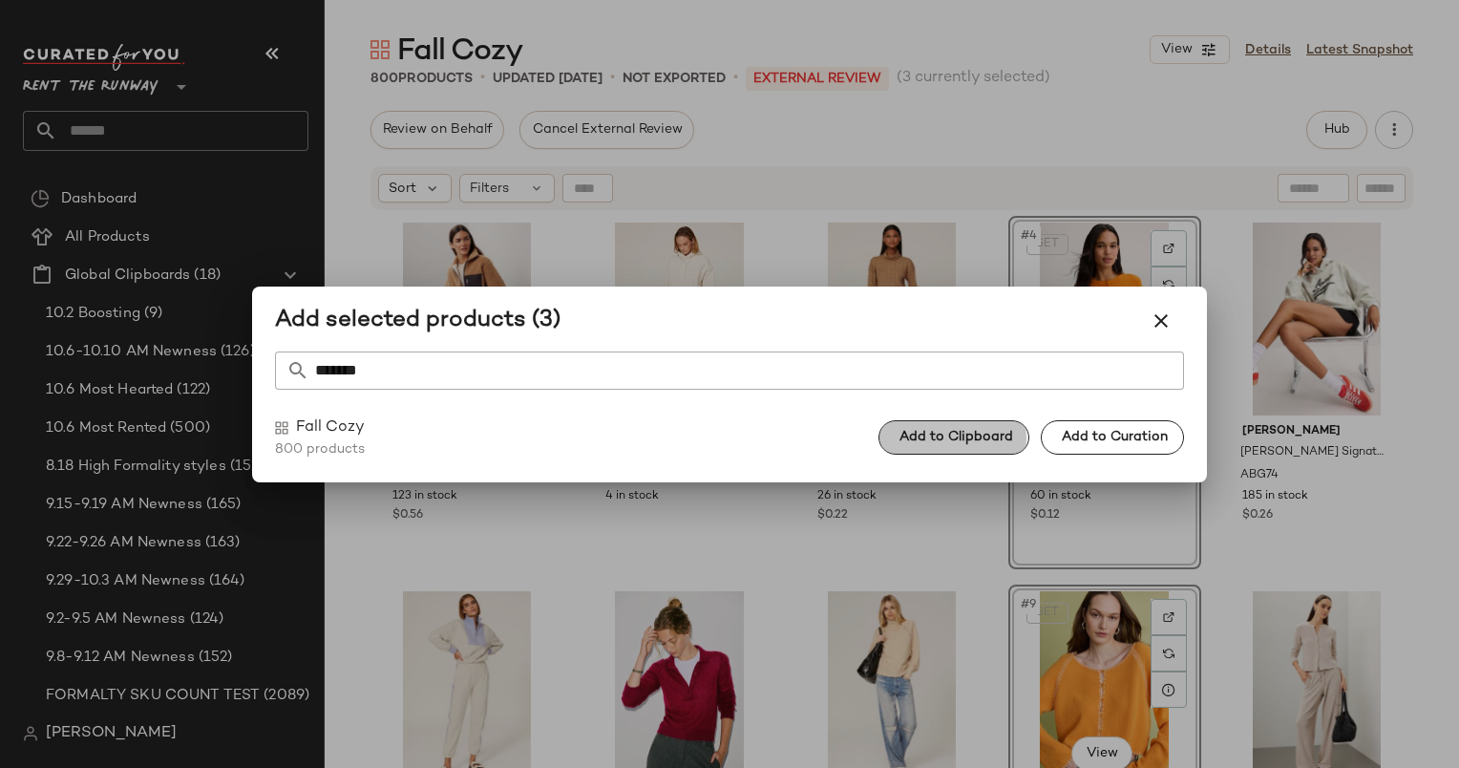
click at [936, 440] on span "Add to Clipboard" at bounding box center [956, 437] width 115 height 15
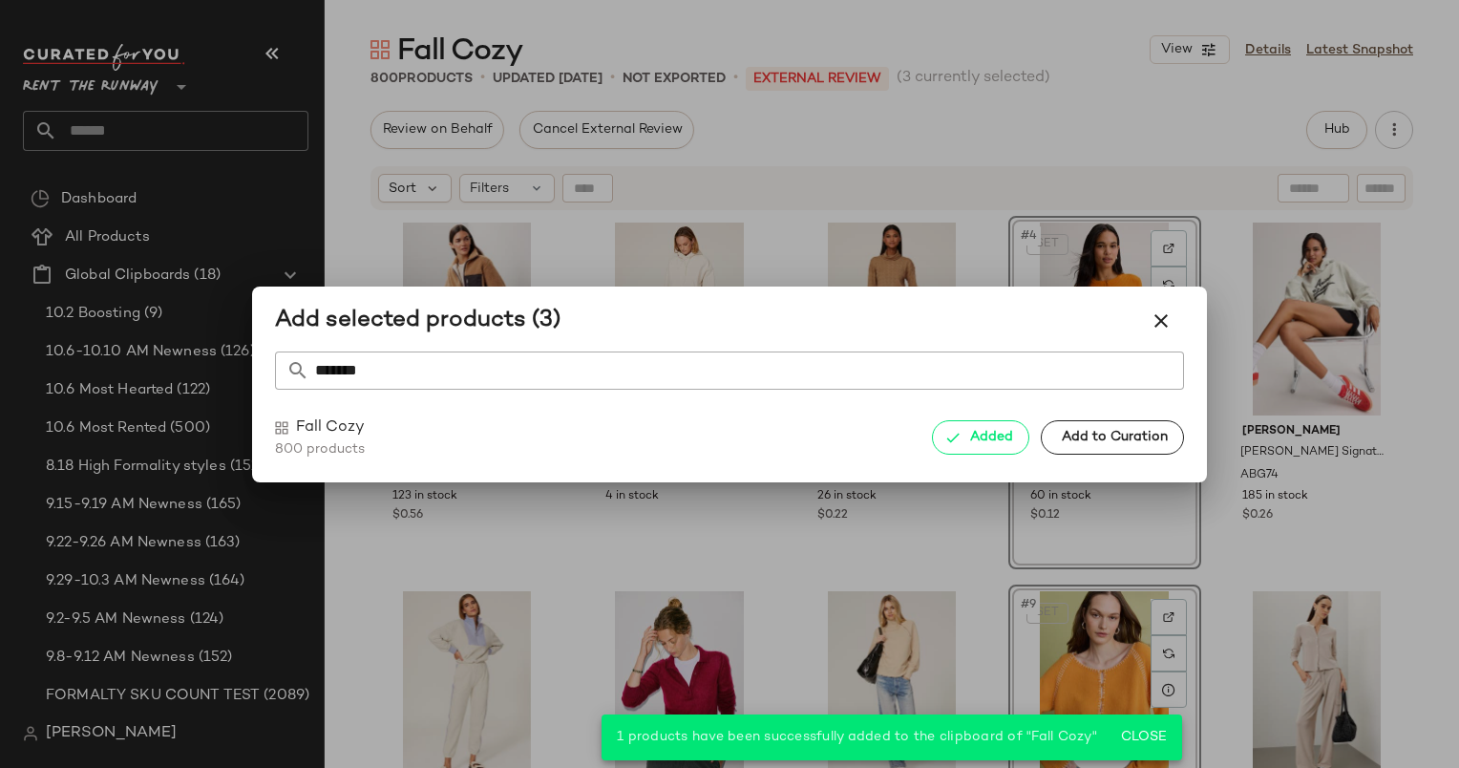
click at [951, 491] on div at bounding box center [729, 384] width 1459 height 768
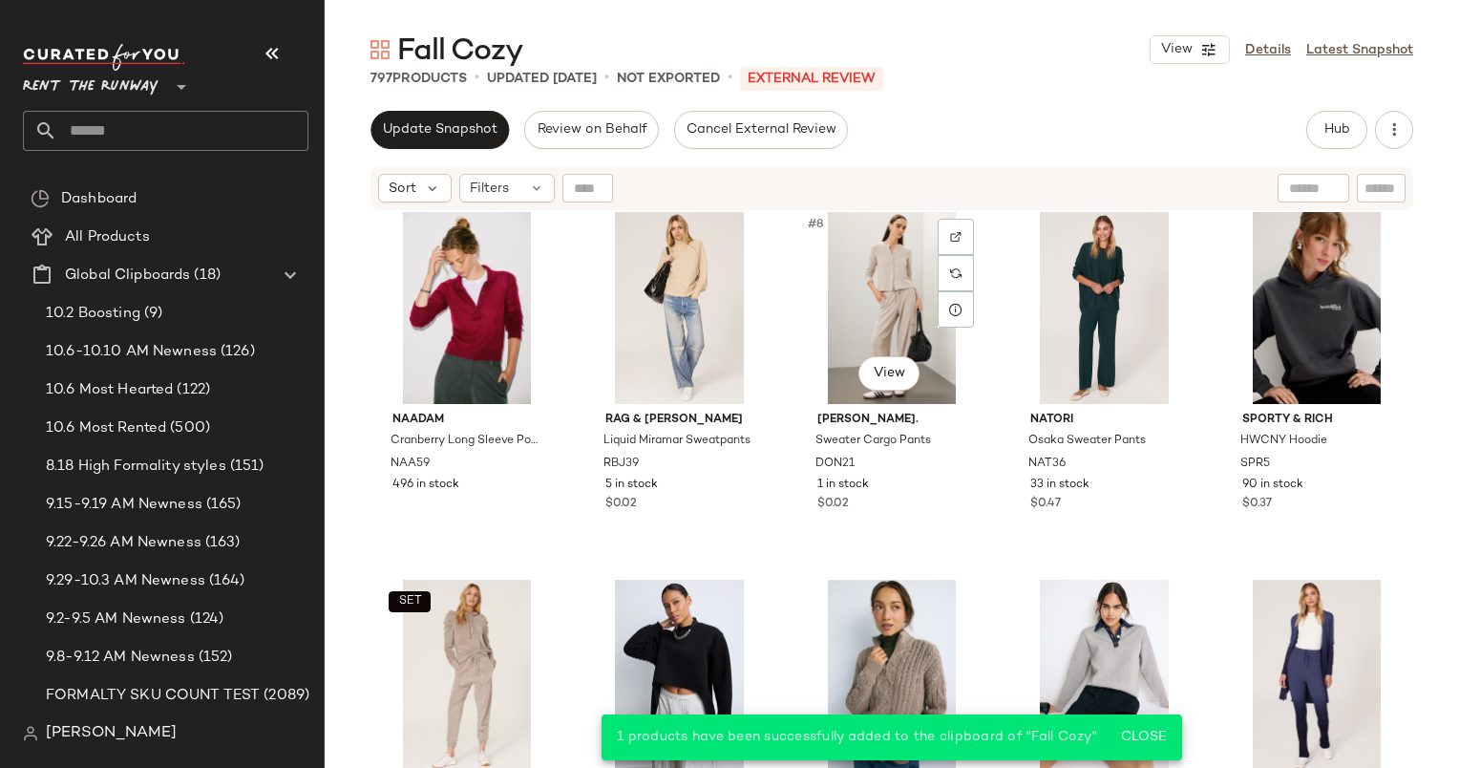
scroll to position [382, 0]
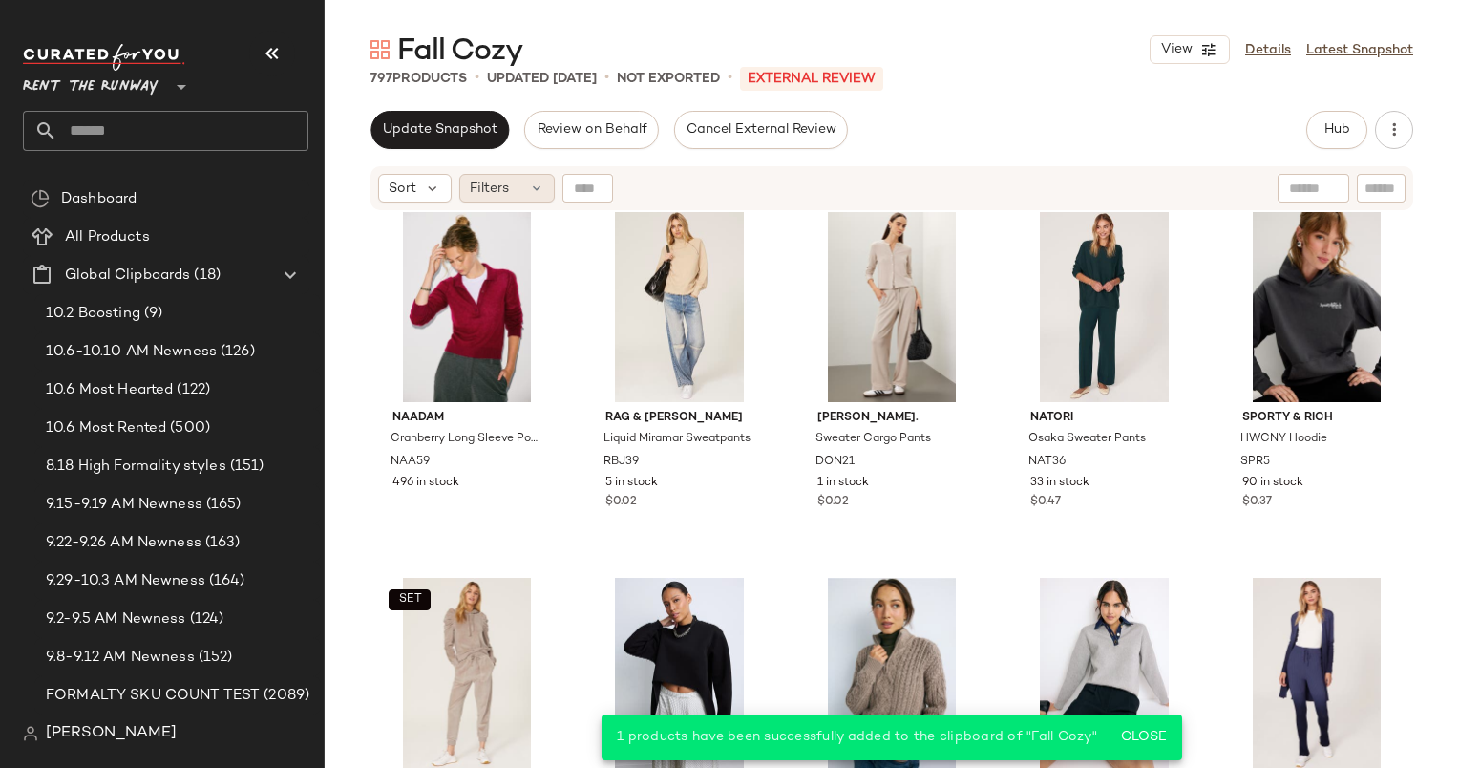
click at [484, 181] on span "Filters" at bounding box center [489, 189] width 39 height 20
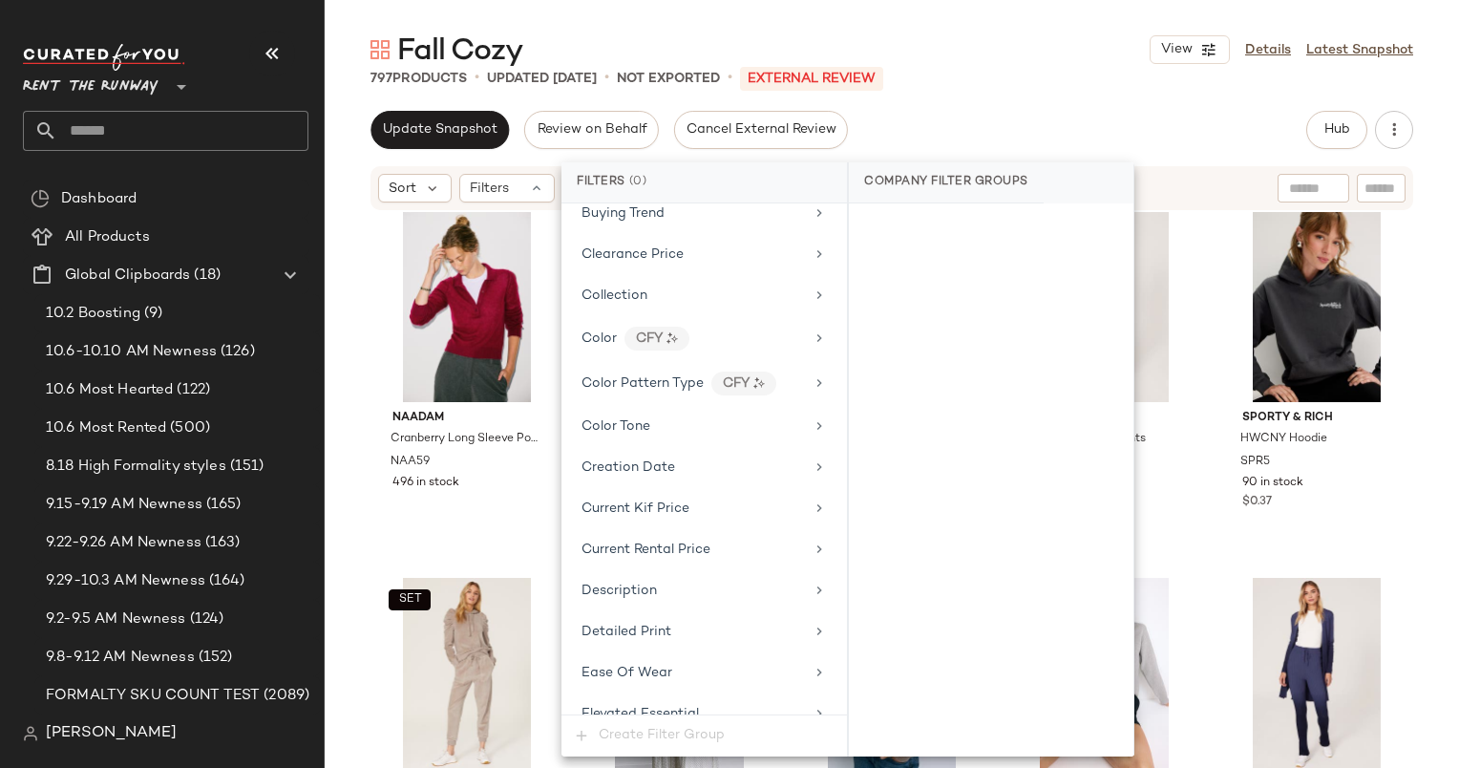
scroll to position [0, 0]
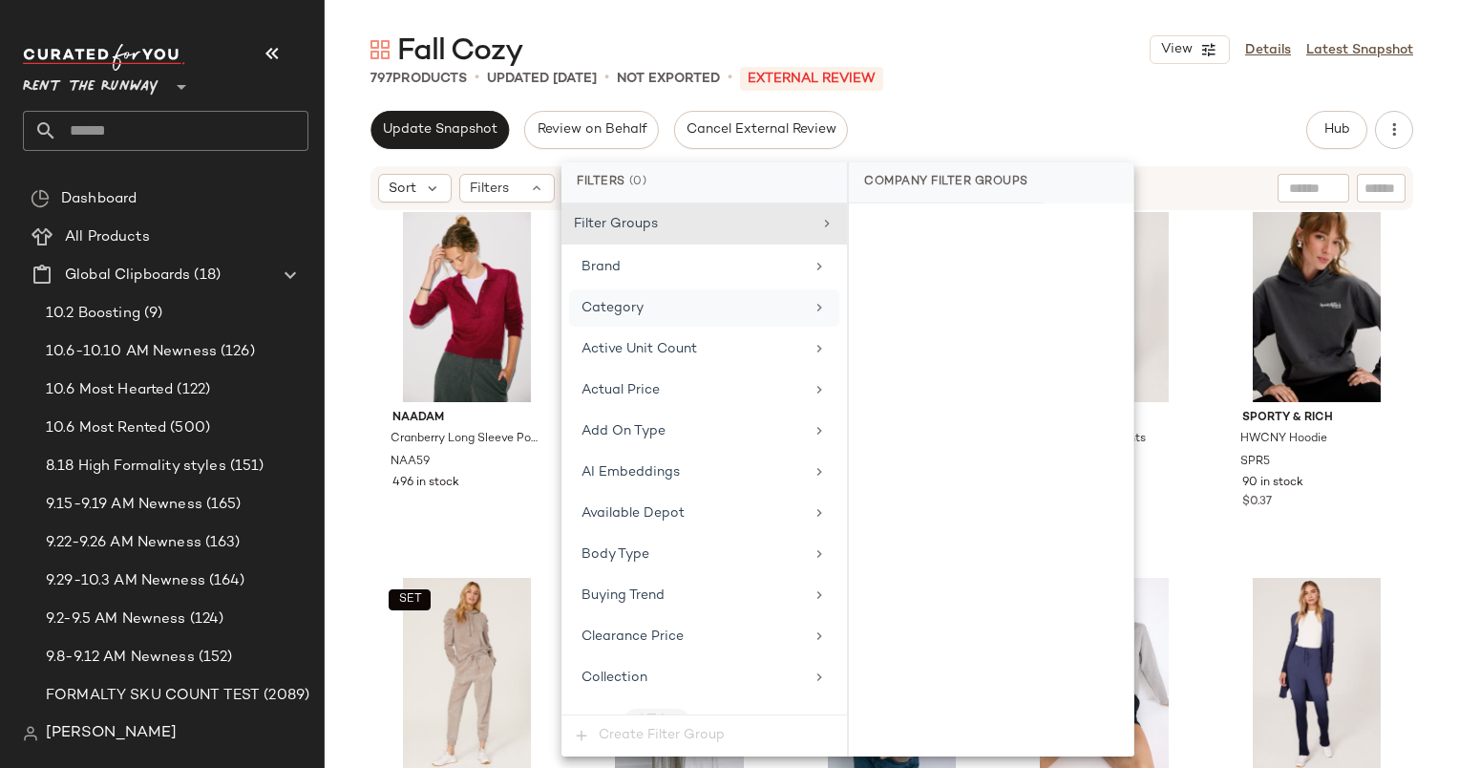
click at [670, 303] on div "Category" at bounding box center [693, 308] width 223 height 20
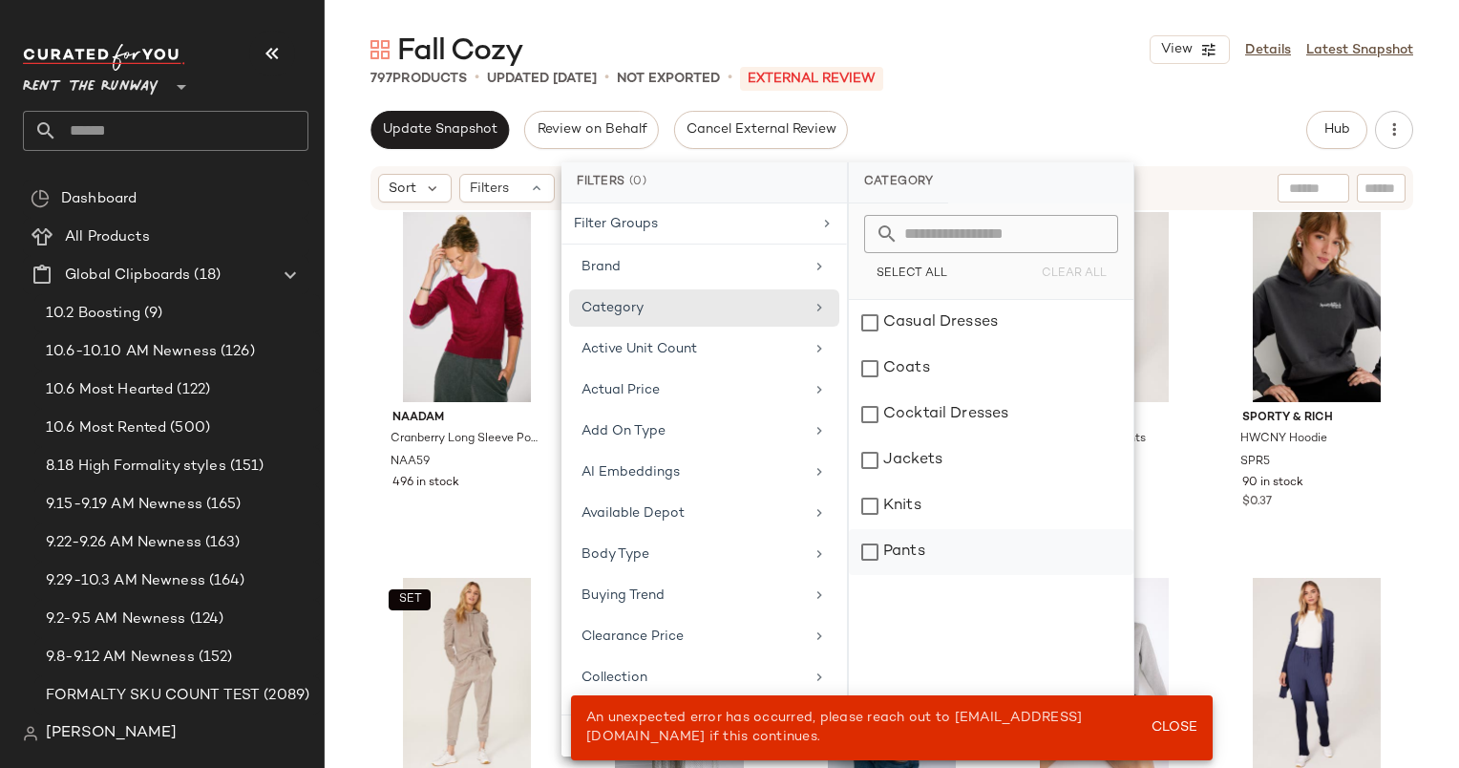
click at [936, 571] on div "Pants" at bounding box center [991, 552] width 285 height 46
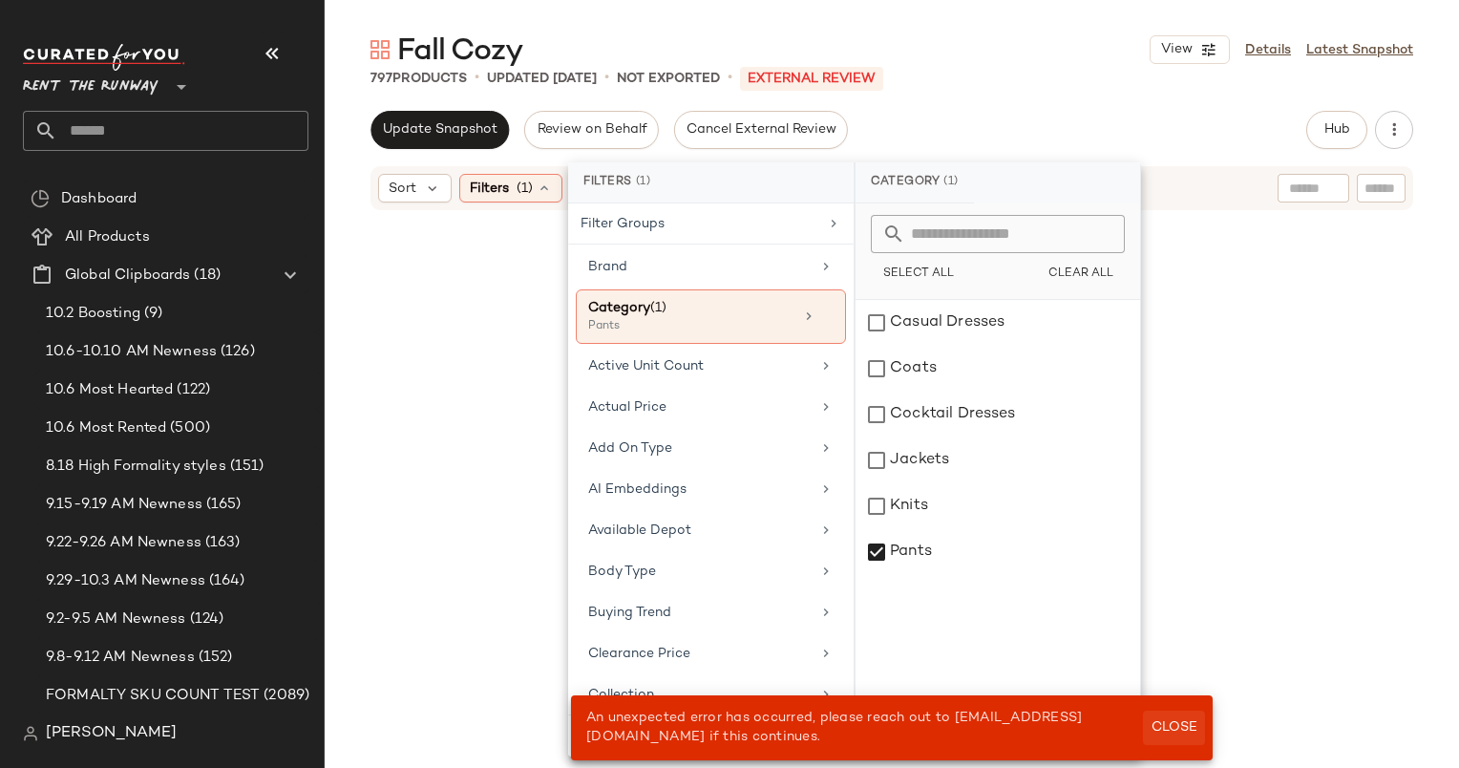
click at [1166, 734] on span "Close" at bounding box center [1174, 727] width 47 height 15
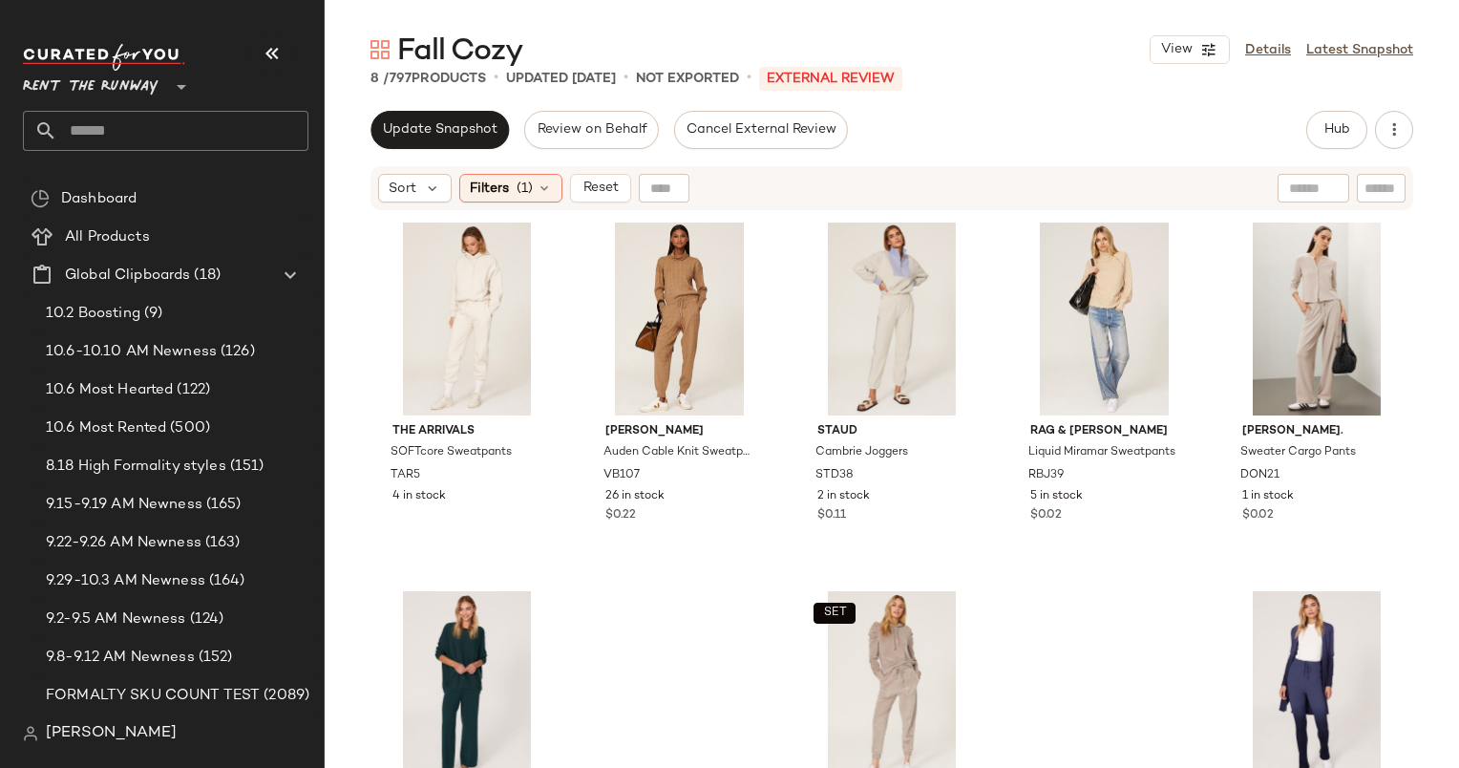
scroll to position [122, 0]
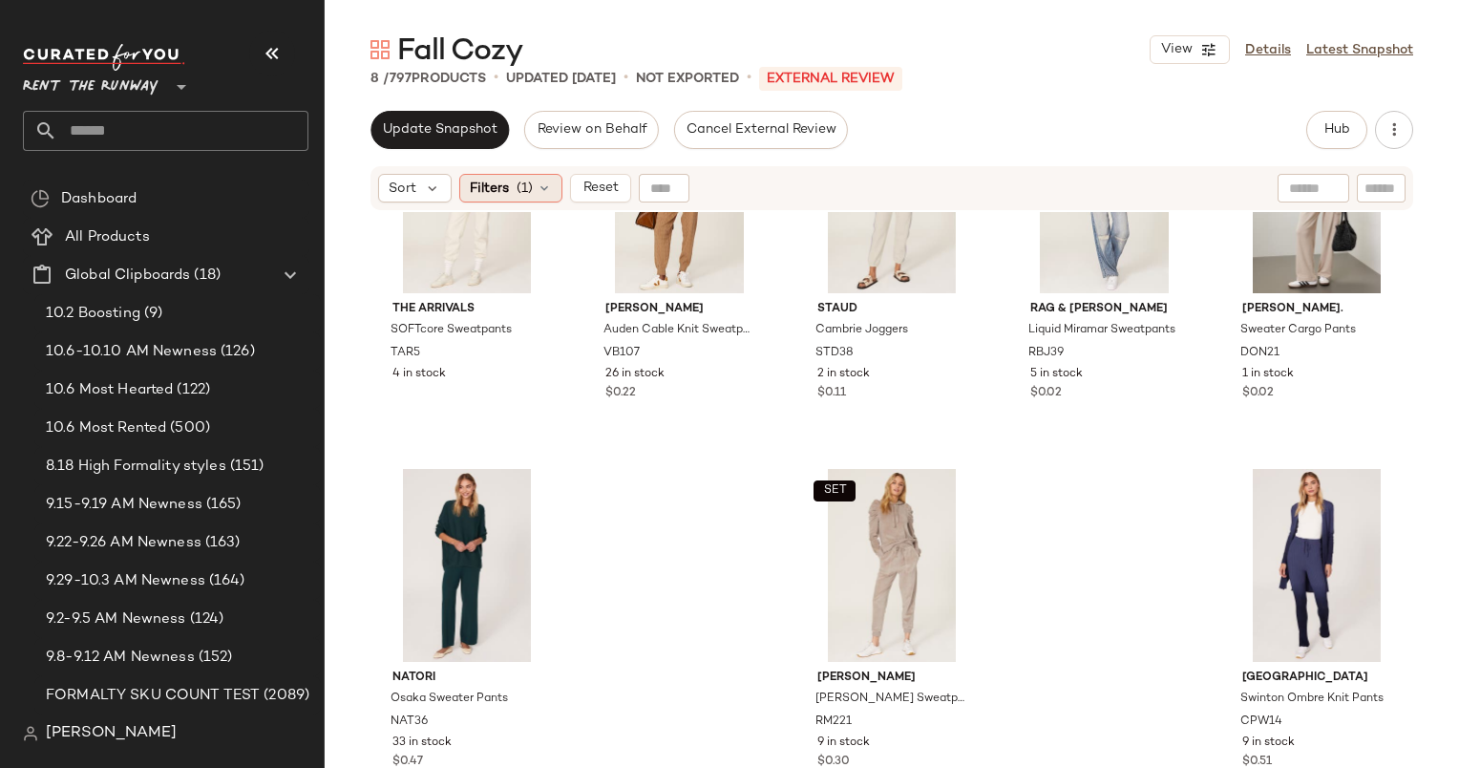
click at [478, 186] on span "Filters" at bounding box center [489, 189] width 39 height 20
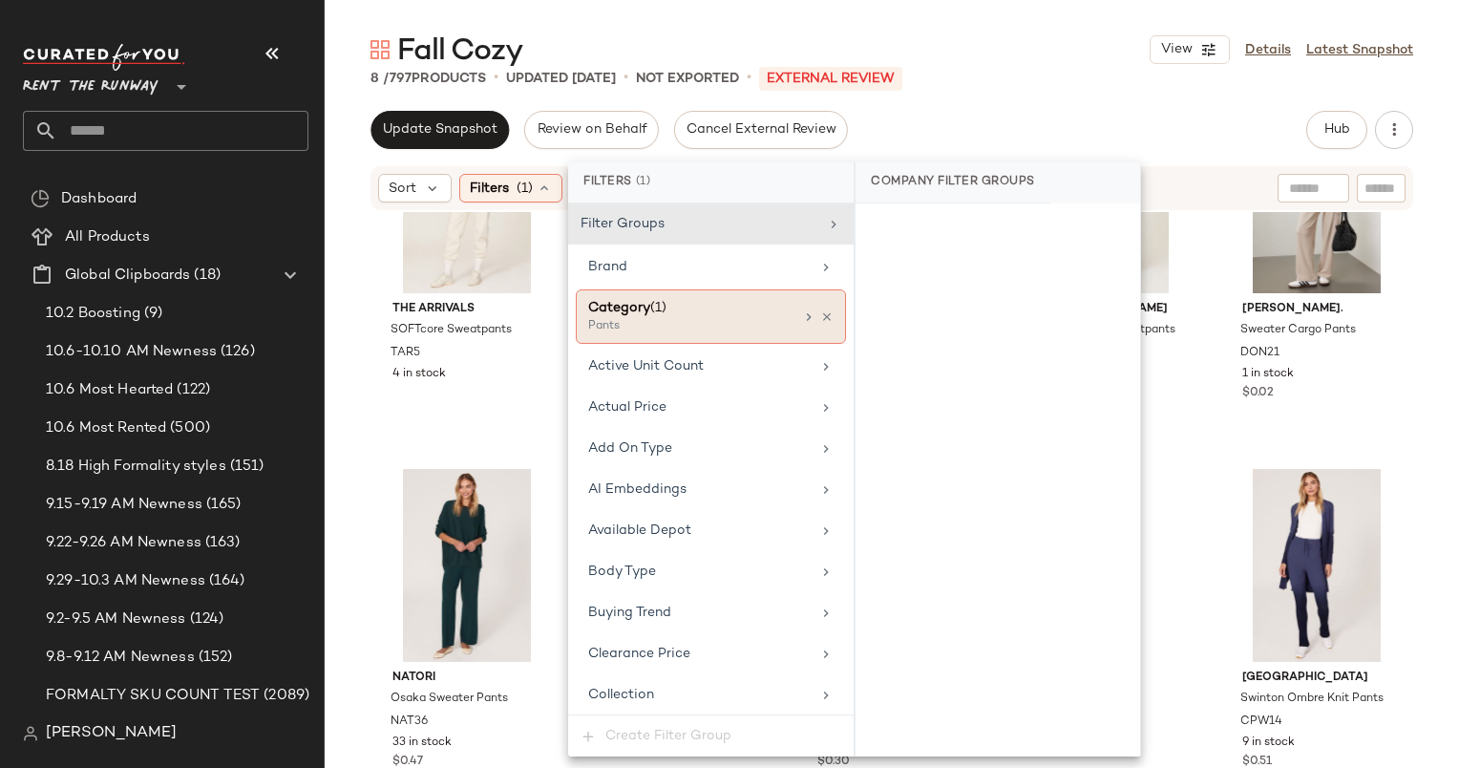
click at [662, 318] on div "Pants" at bounding box center [683, 326] width 191 height 17
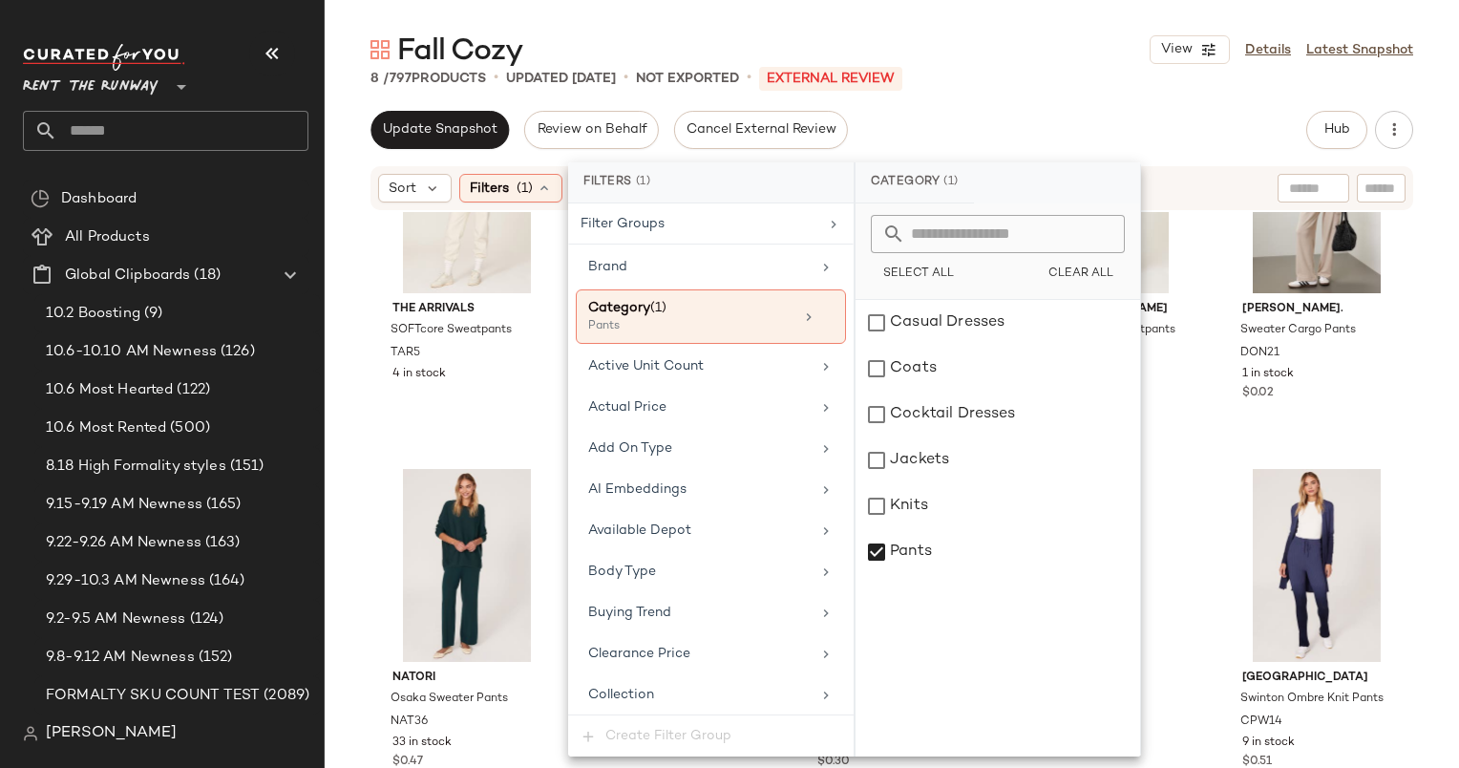
click at [975, 83] on div "8 / 797 Products • updated Oct 8th • Not Exported • External REVIEW" at bounding box center [892, 78] width 1135 height 19
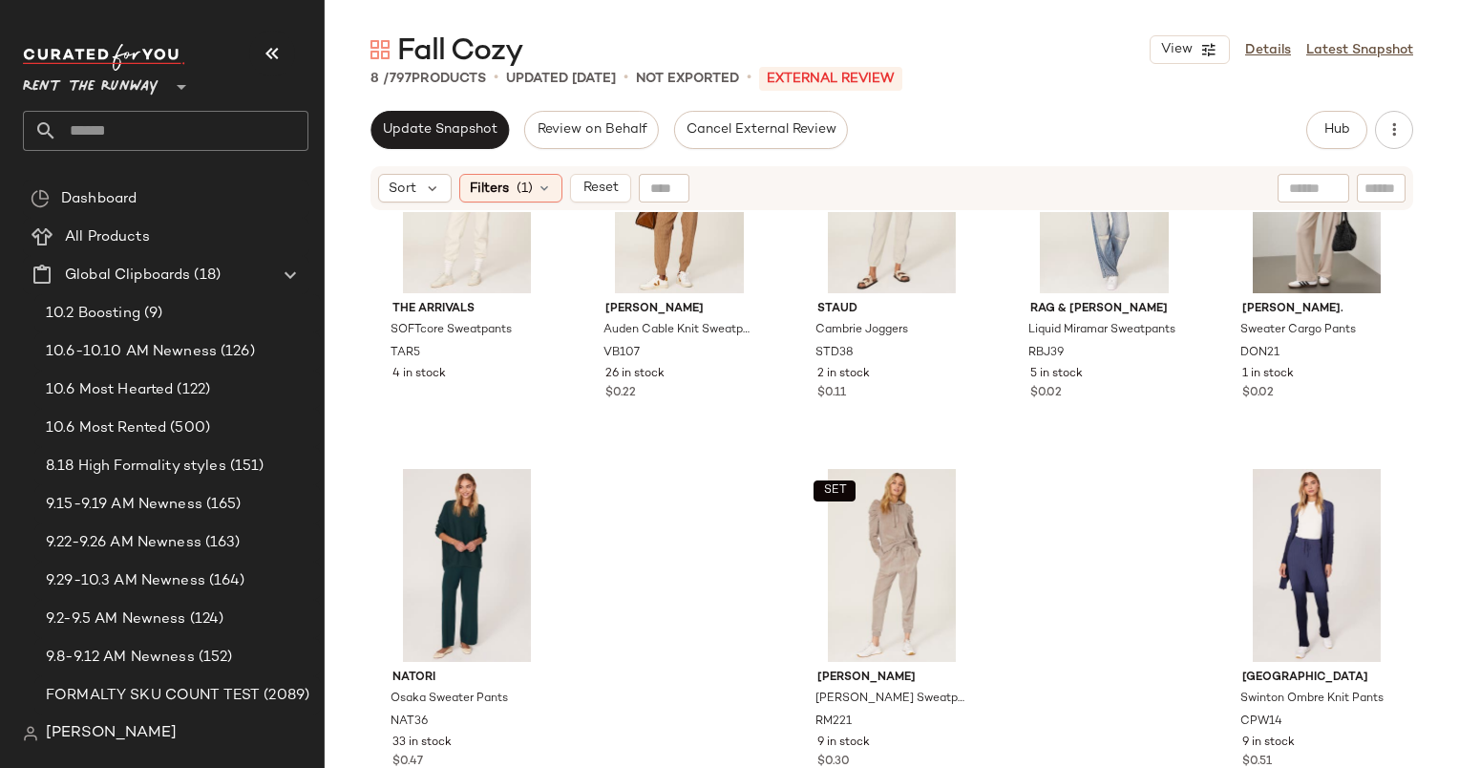
click at [596, 205] on div "Sort Filters (1) Reset" at bounding box center [892, 188] width 1043 height 44
click at [590, 195] on span "Reset" at bounding box center [600, 187] width 36 height 15
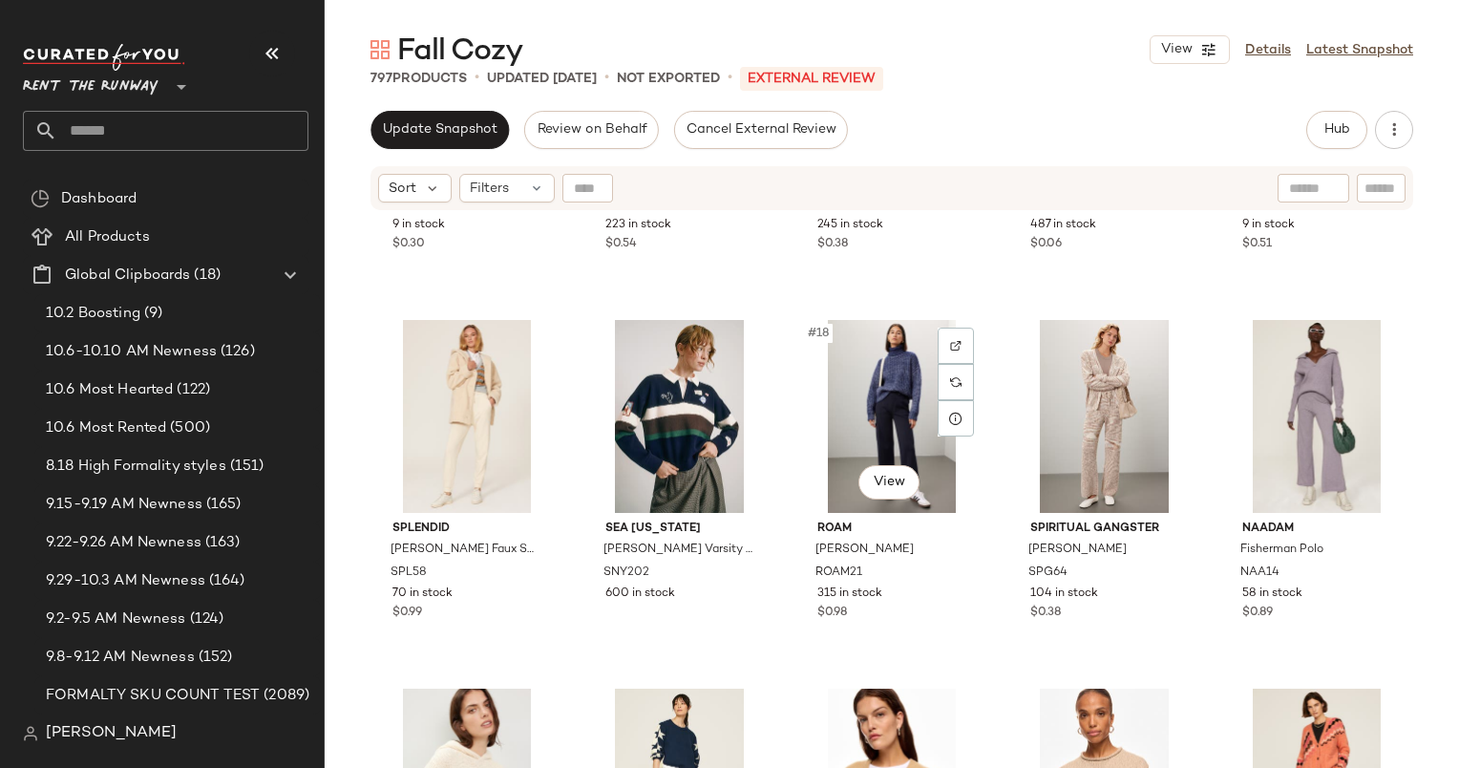
scroll to position [1024, 0]
click at [432, 273] on div "SET #11 View Rebecca Minkoff Nora Velour Sweatpants RM221 9 in stock $0.30" at bounding box center [466, 122] width 189 height 350
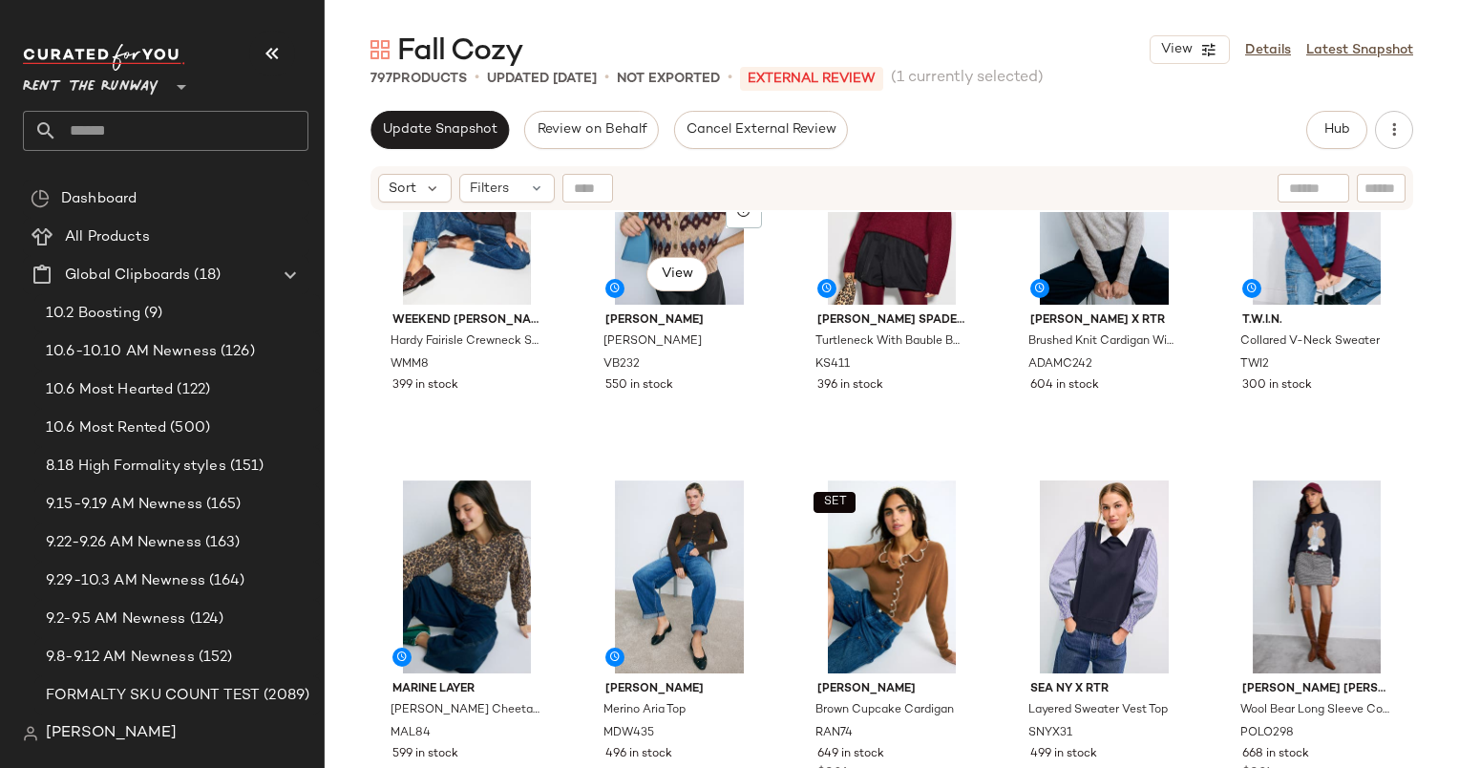
scroll to position [3082, 0]
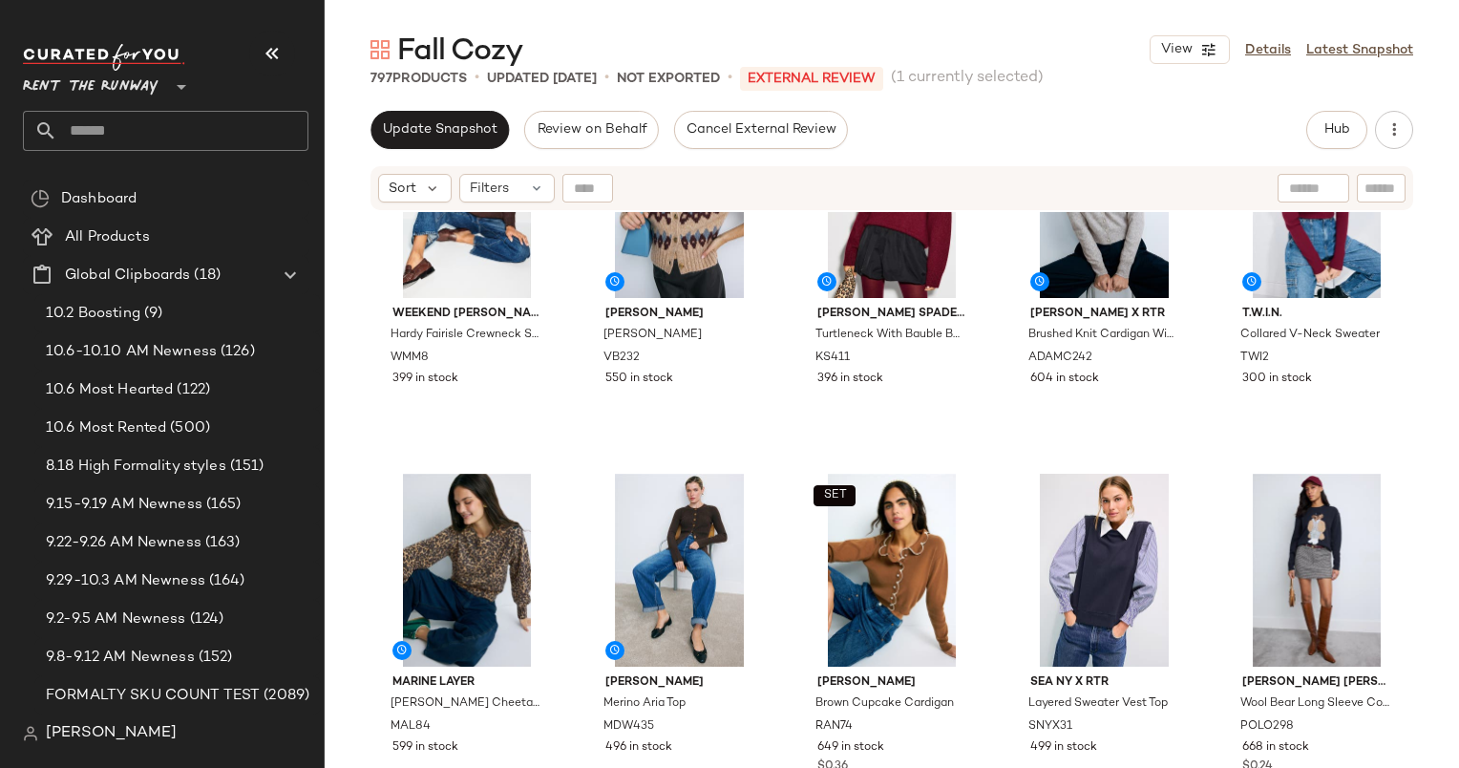
click at [355, 292] on div "Weekend Max Mara Hardy Fairisle Crewneck Sweater WMM8 399 in stock Veronica Bea…" at bounding box center [892, 514] width 1135 height 604
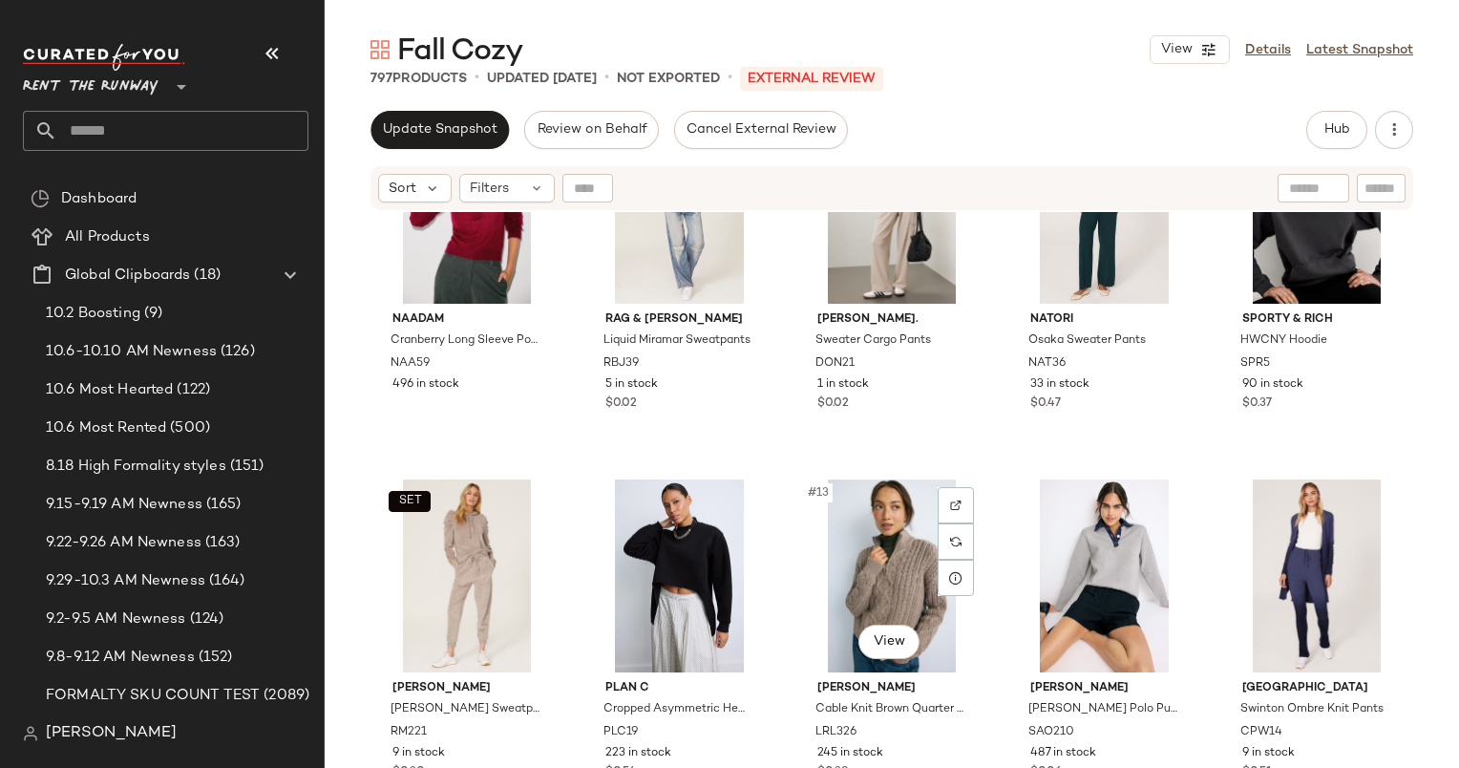
scroll to position [395, 0]
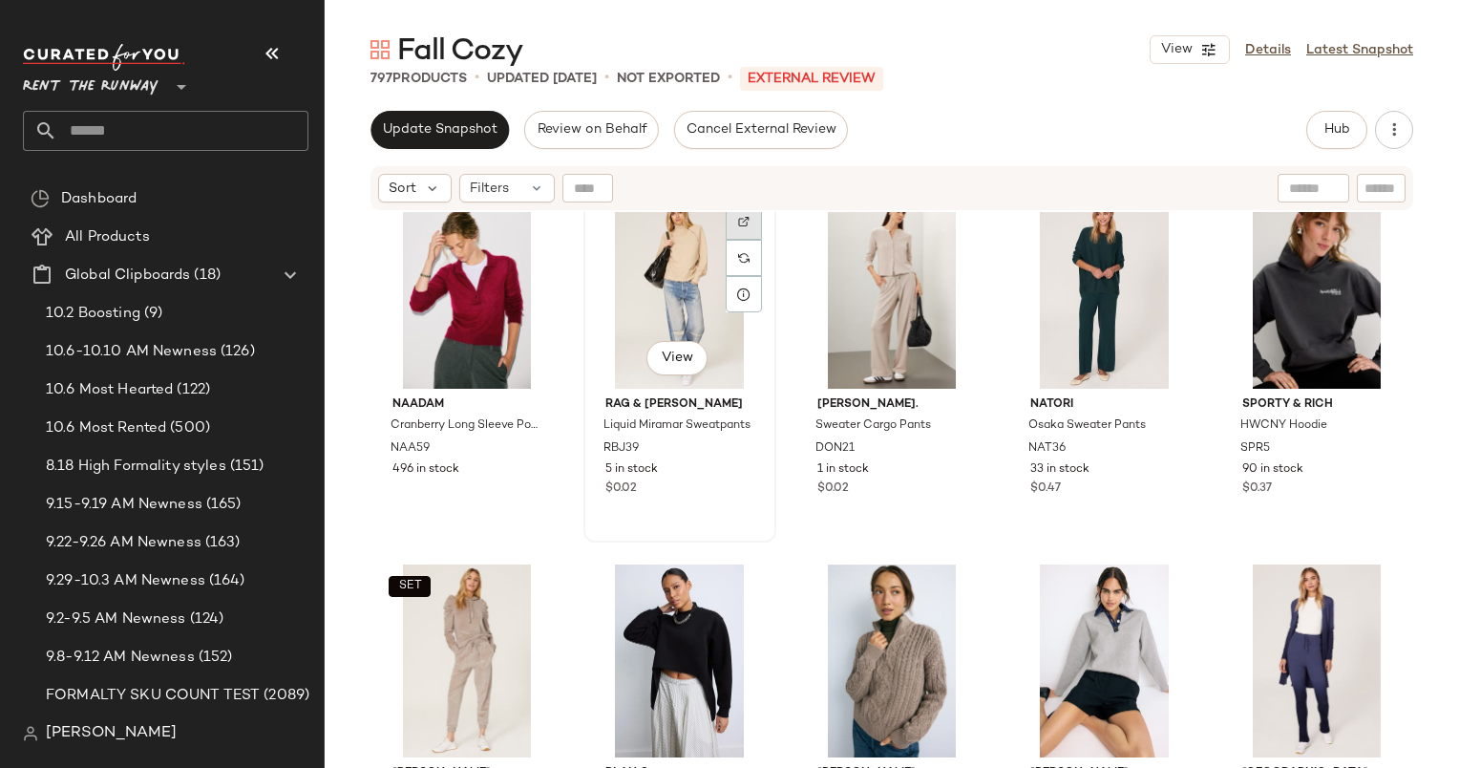
click at [743, 227] on div at bounding box center [744, 221] width 36 height 36
click at [662, 237] on div "#7 View" at bounding box center [680, 292] width 180 height 193
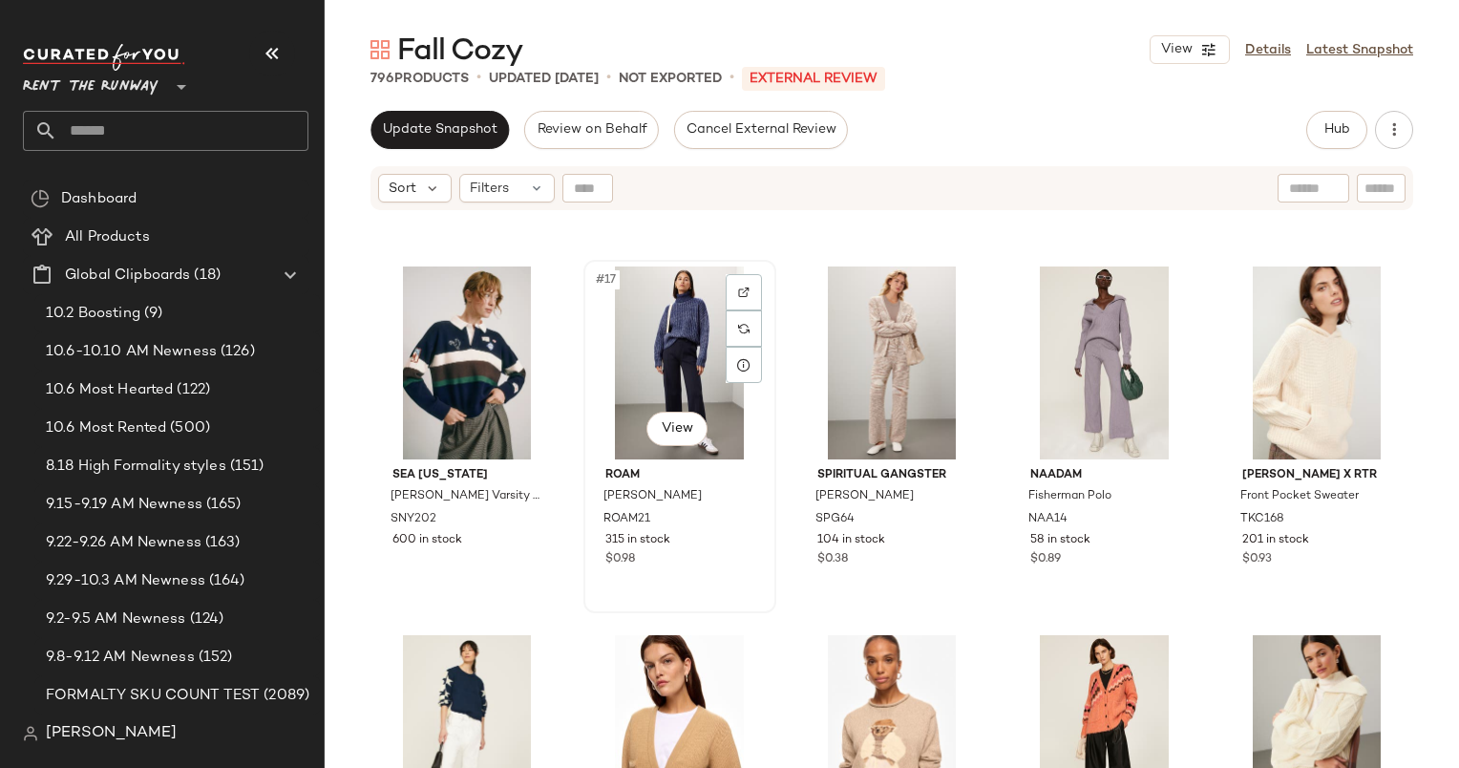
scroll to position [1077, 0]
click at [738, 289] on img at bounding box center [743, 292] width 11 height 11
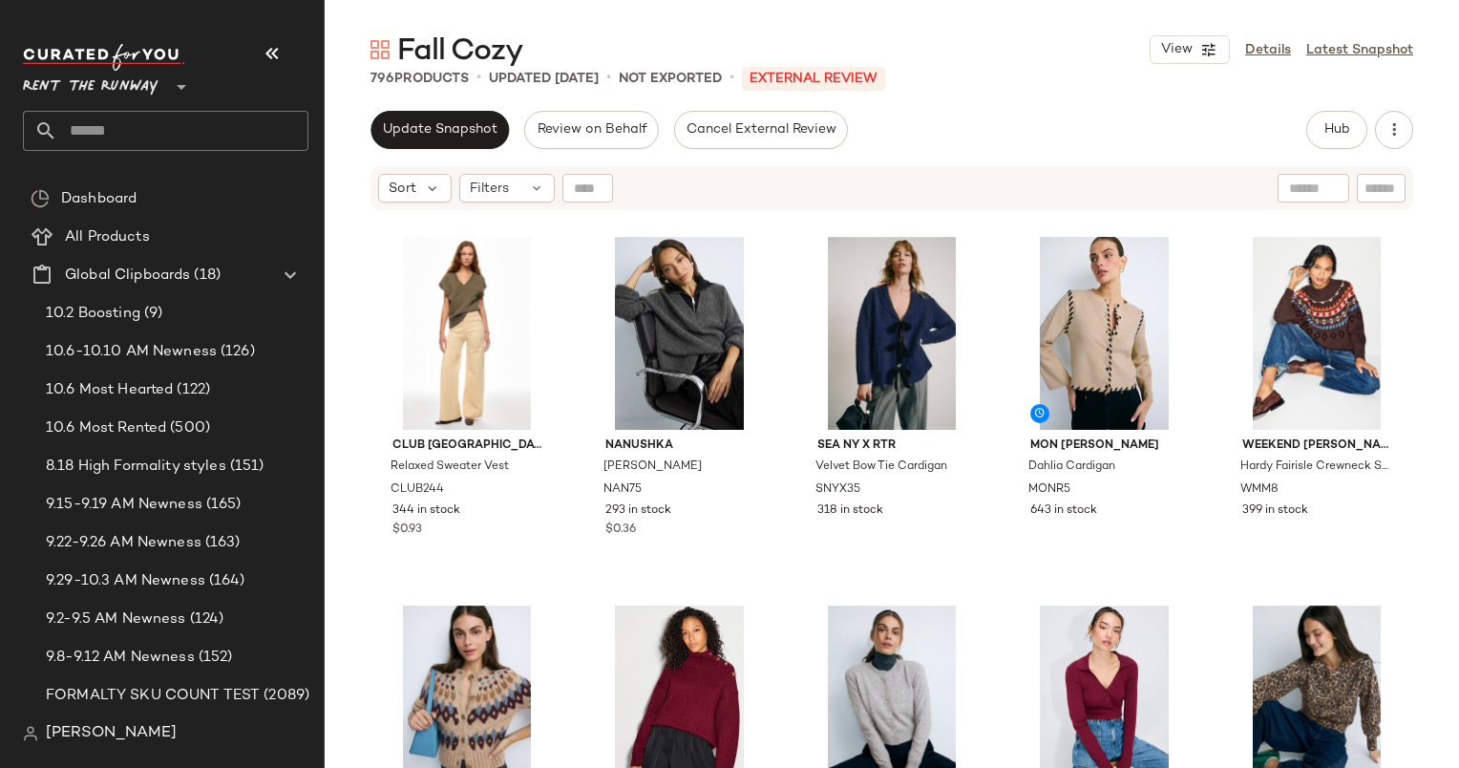
scroll to position [2643, 0]
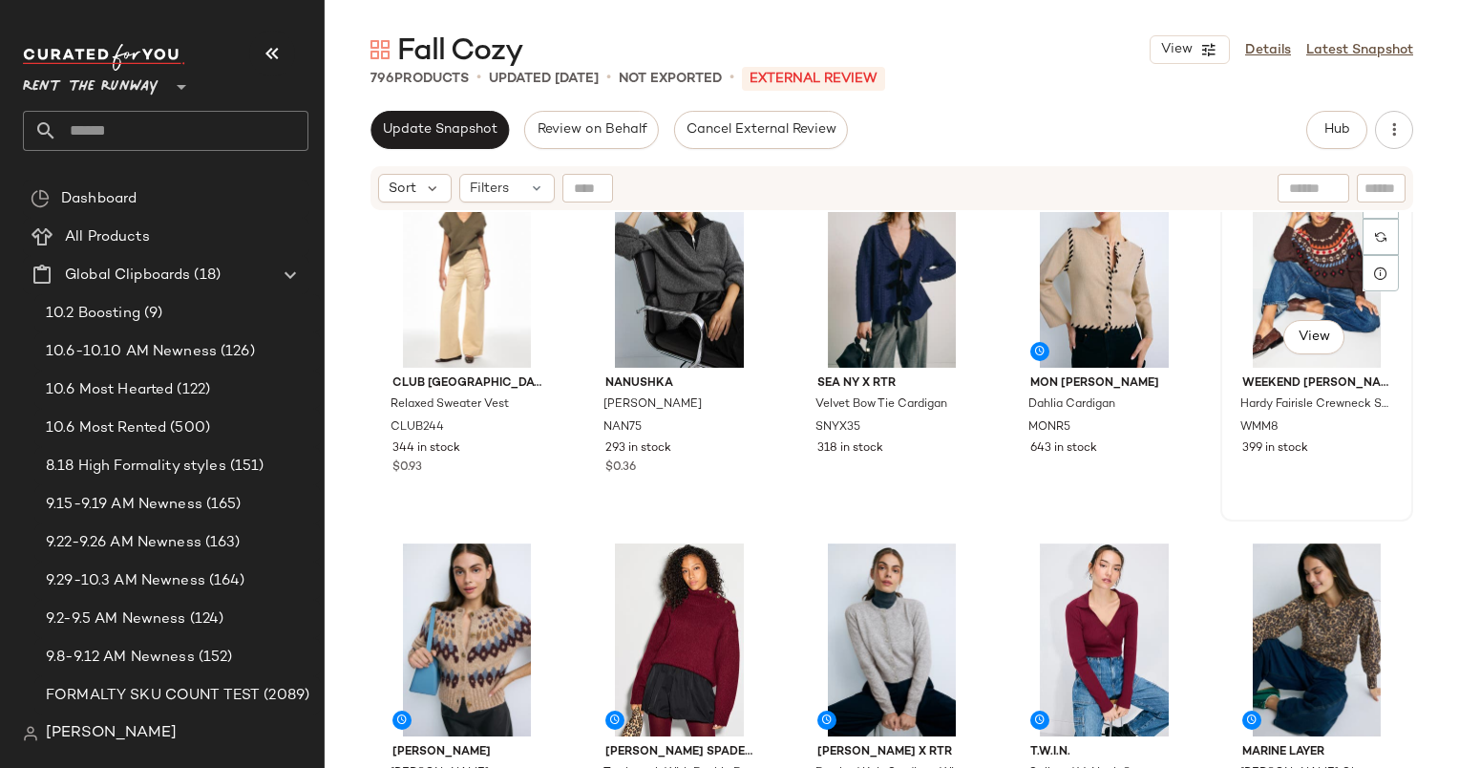
click at [1268, 238] on div "#40 View" at bounding box center [1317, 271] width 180 height 193
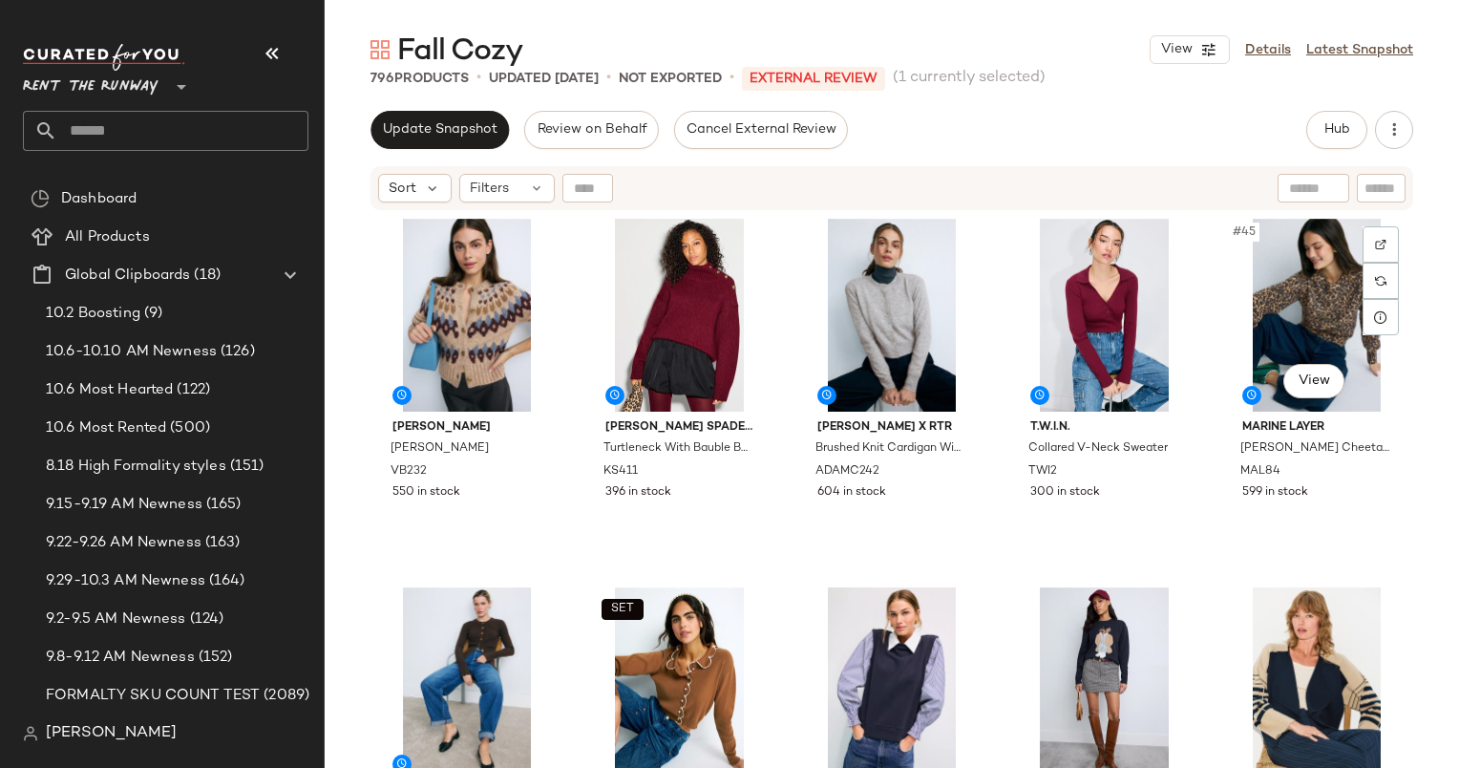
scroll to position [2972, 0]
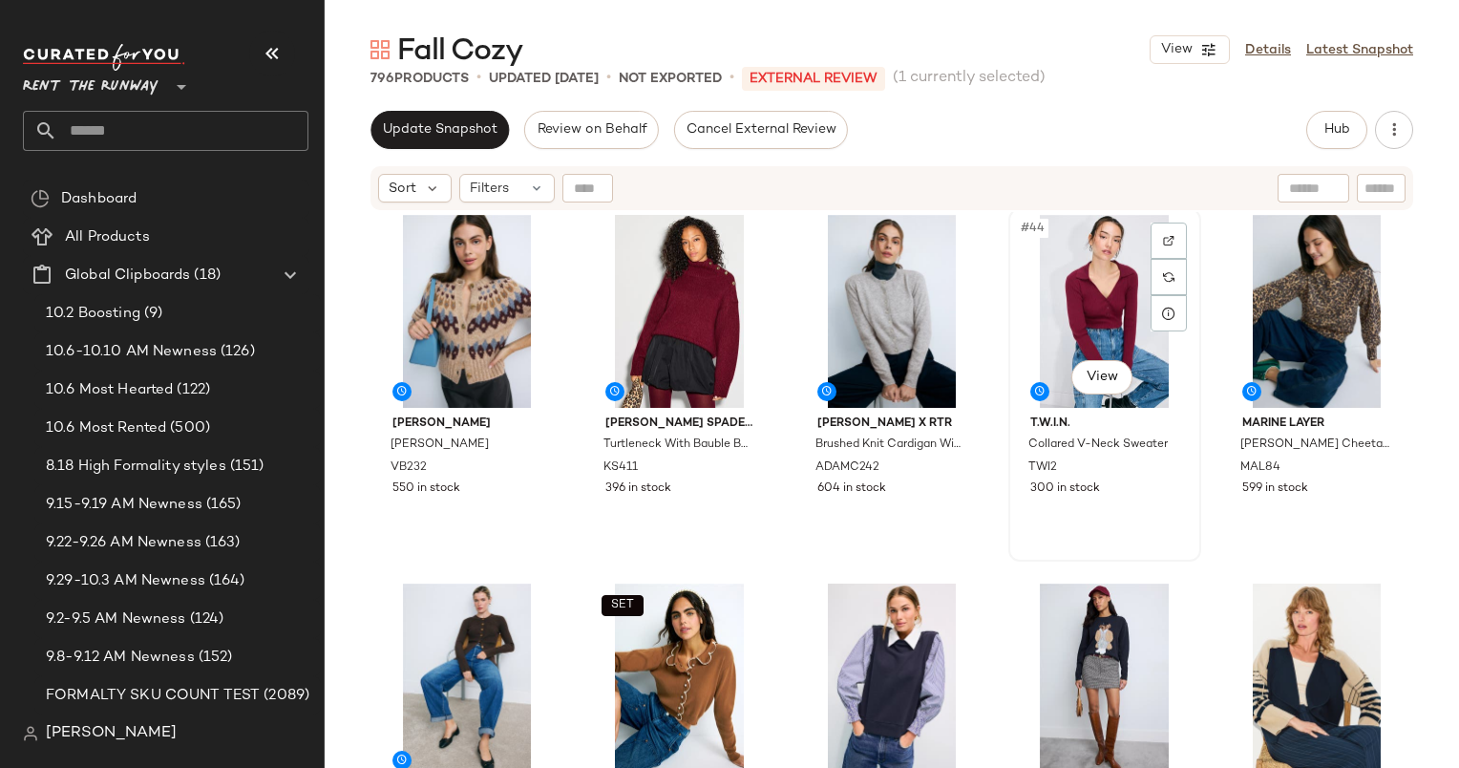
click at [1027, 308] on div "#44 View" at bounding box center [1105, 311] width 180 height 193
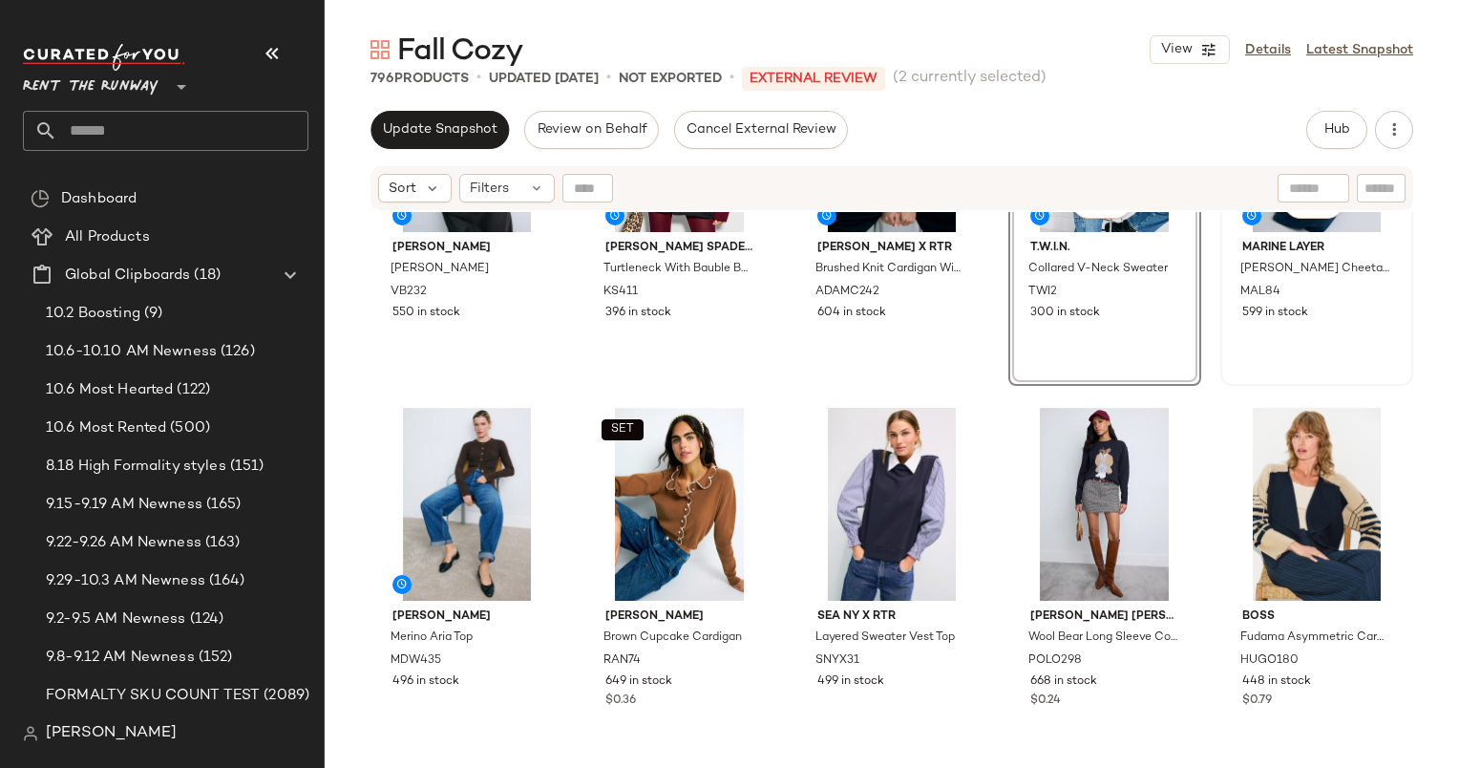
click at [1329, 326] on div "#45 View Marine Layer Alma Cheetah Crewneck Sweater MAL84 599 in stock" at bounding box center [1316, 209] width 189 height 350
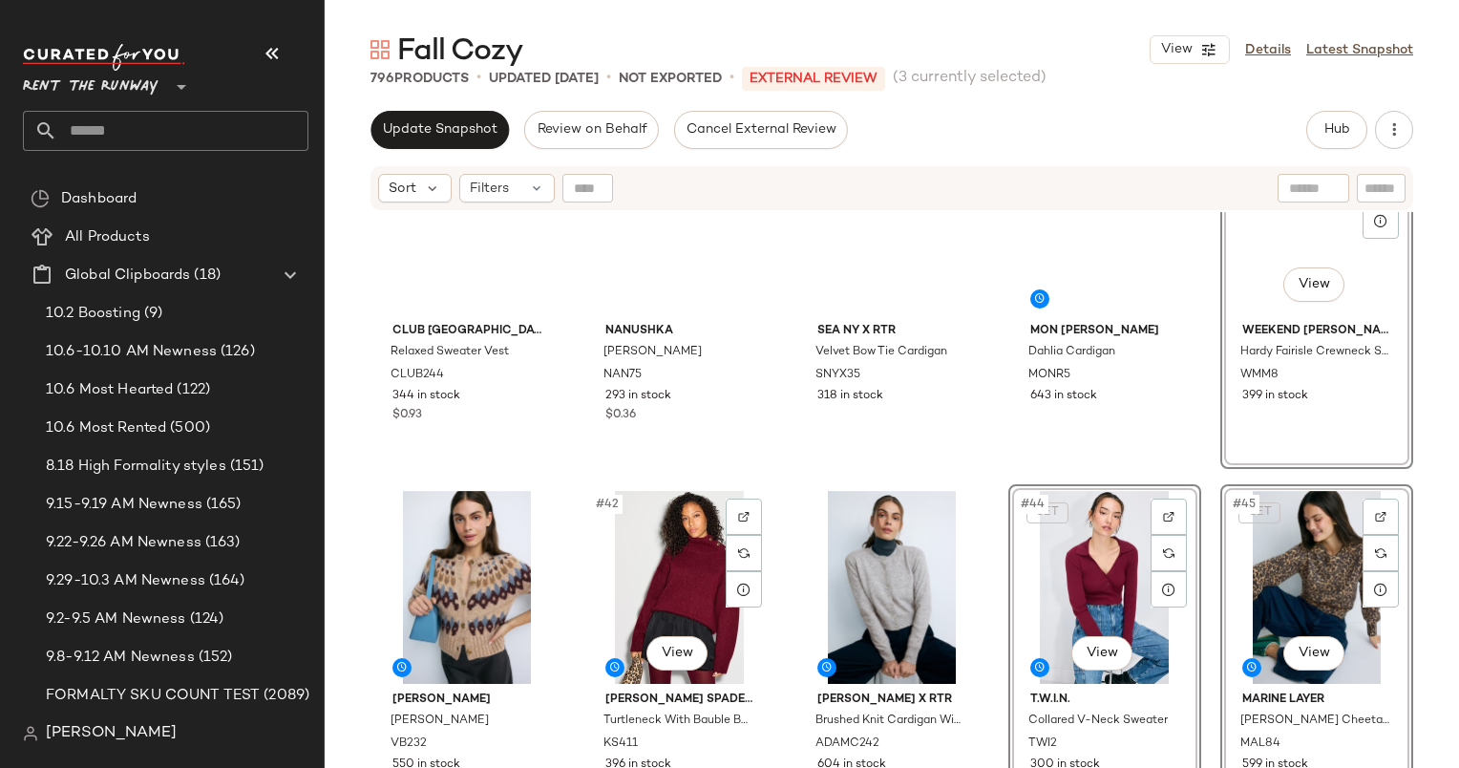
scroll to position [2673, 0]
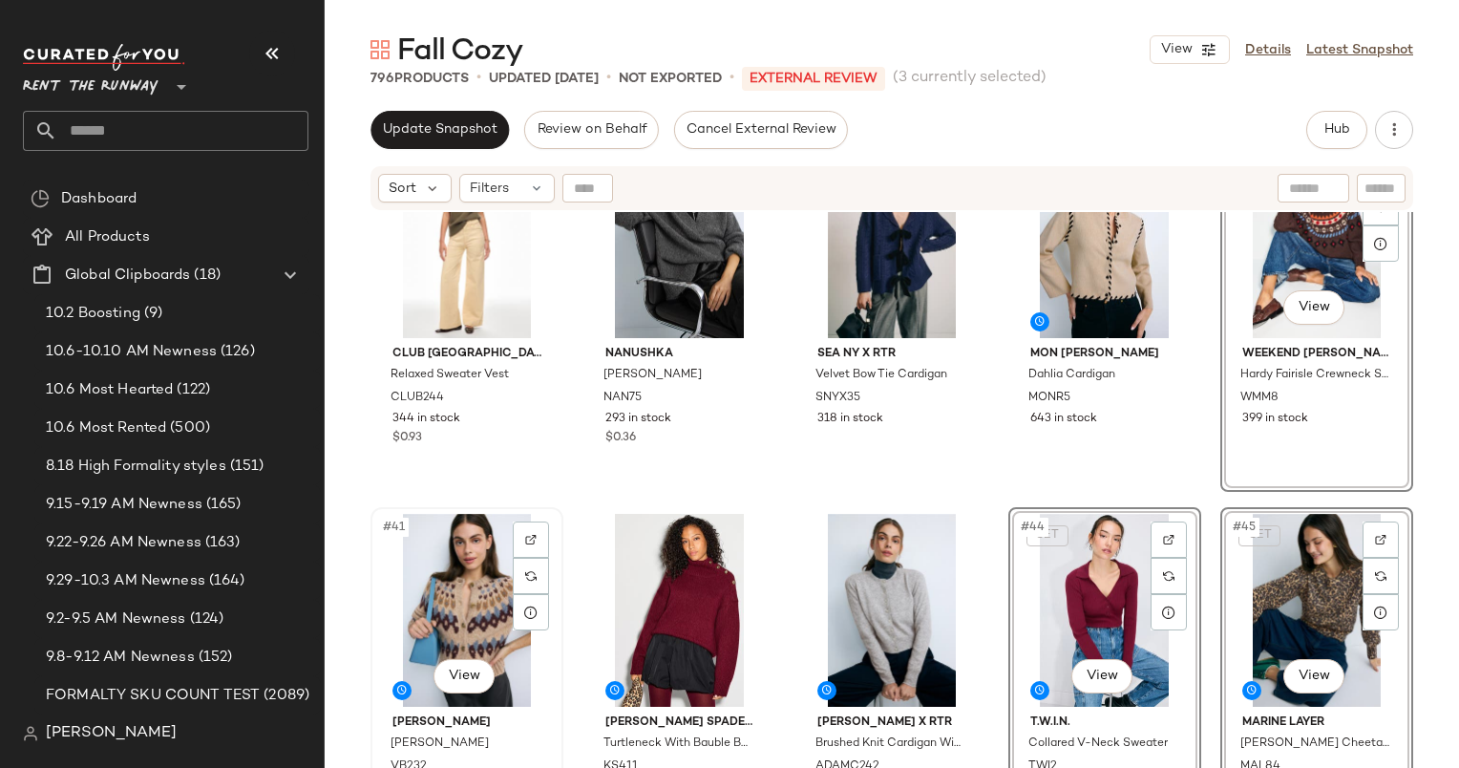
click at [432, 573] on div "#41 View" at bounding box center [467, 610] width 180 height 193
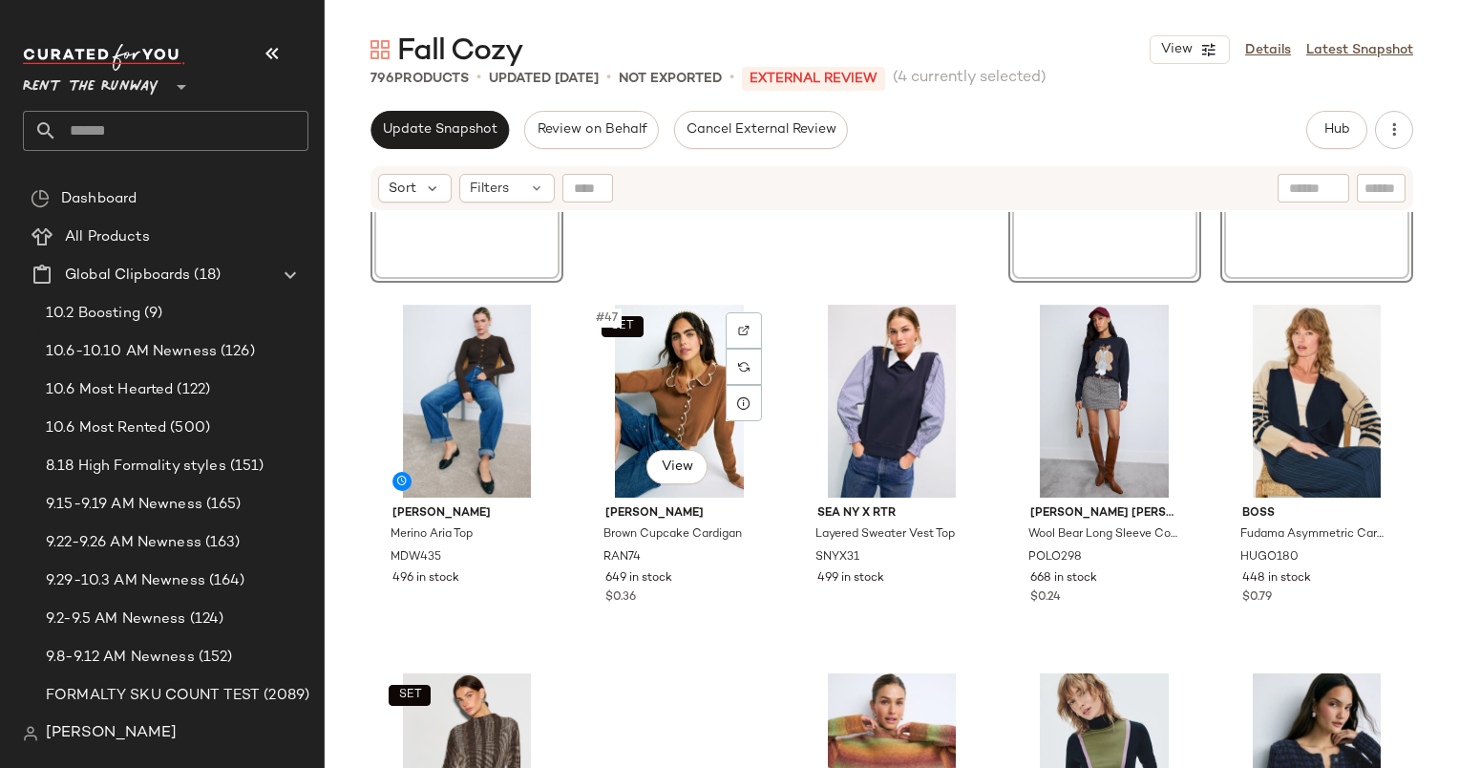
scroll to position [3253, 0]
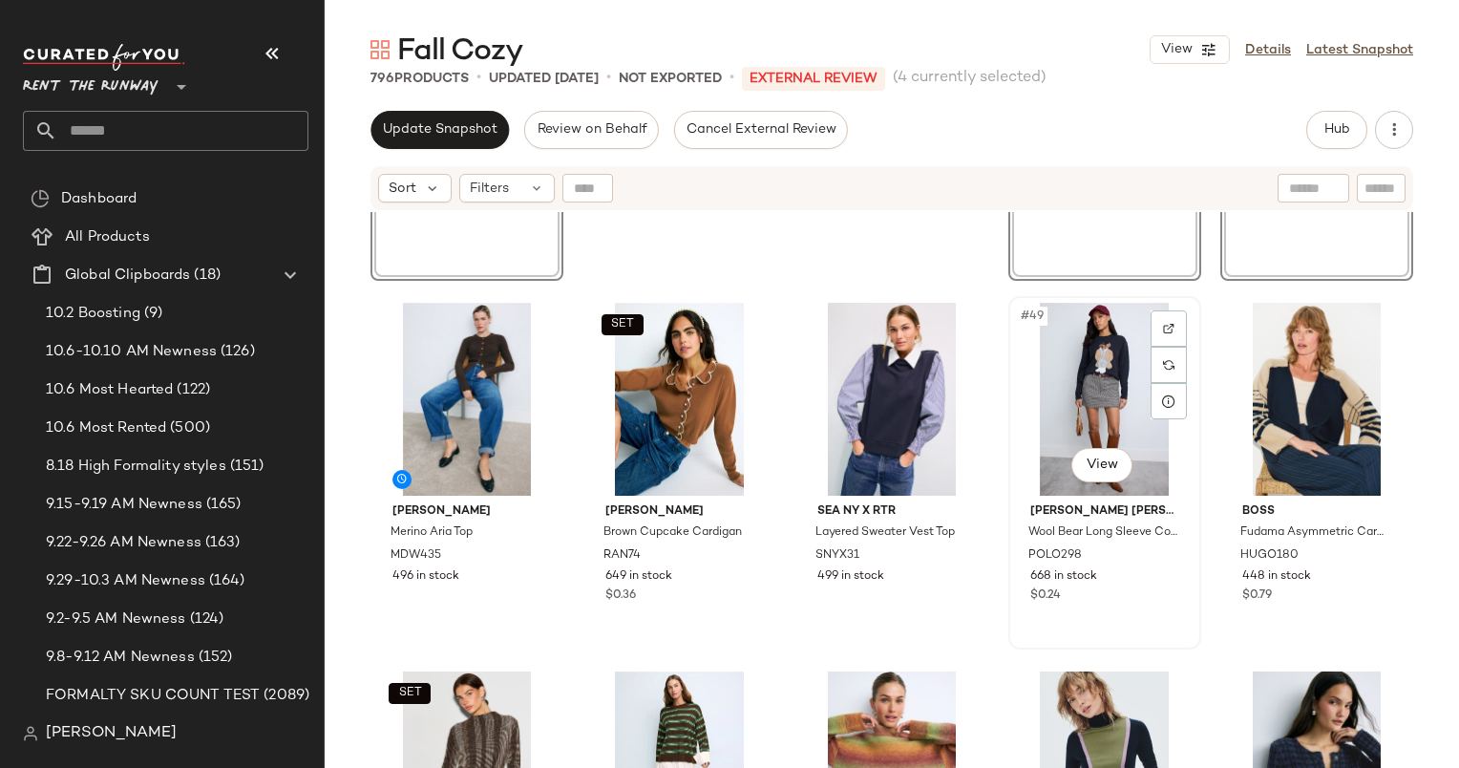
click at [1096, 381] on div "#49 View" at bounding box center [1105, 399] width 180 height 193
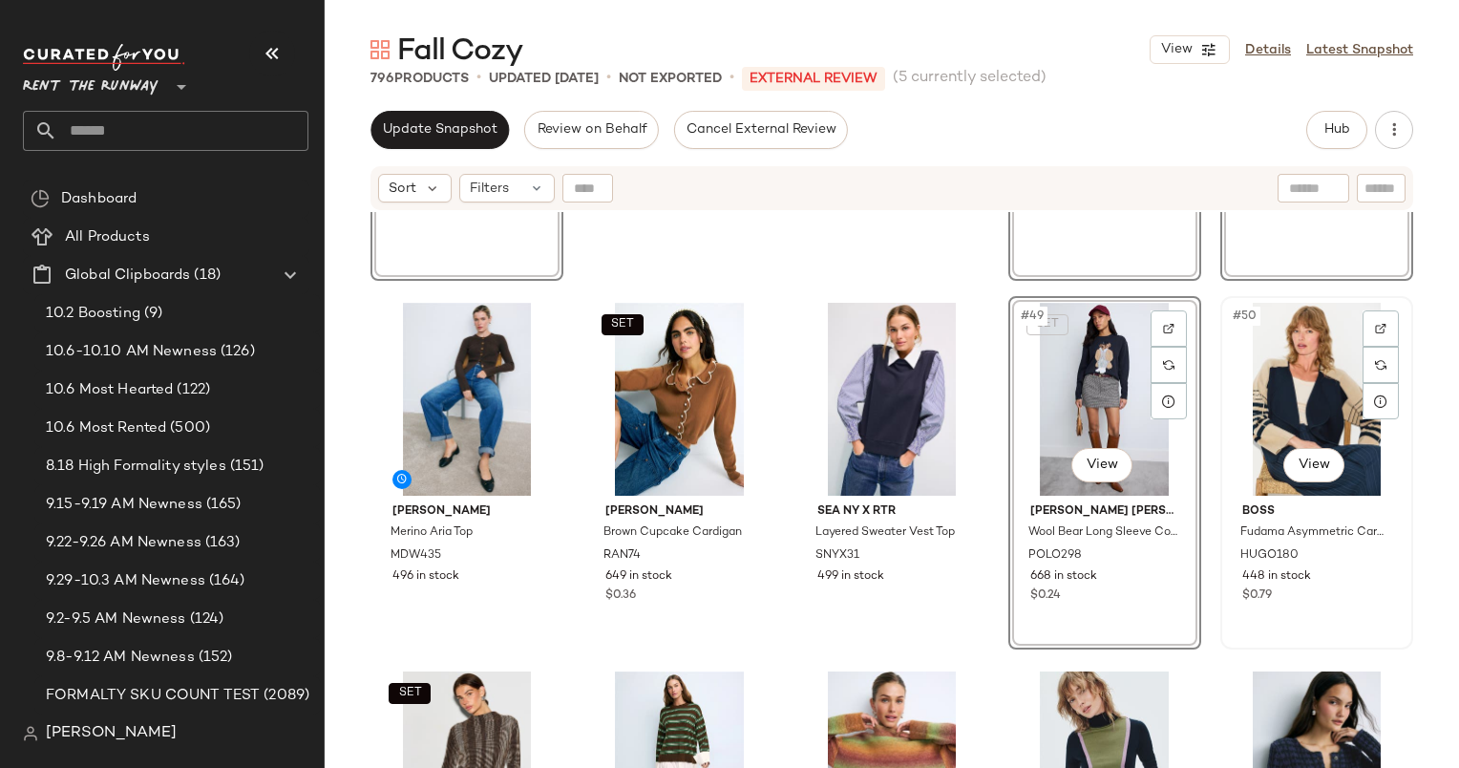
click at [1281, 394] on div "#50 View" at bounding box center [1317, 399] width 180 height 193
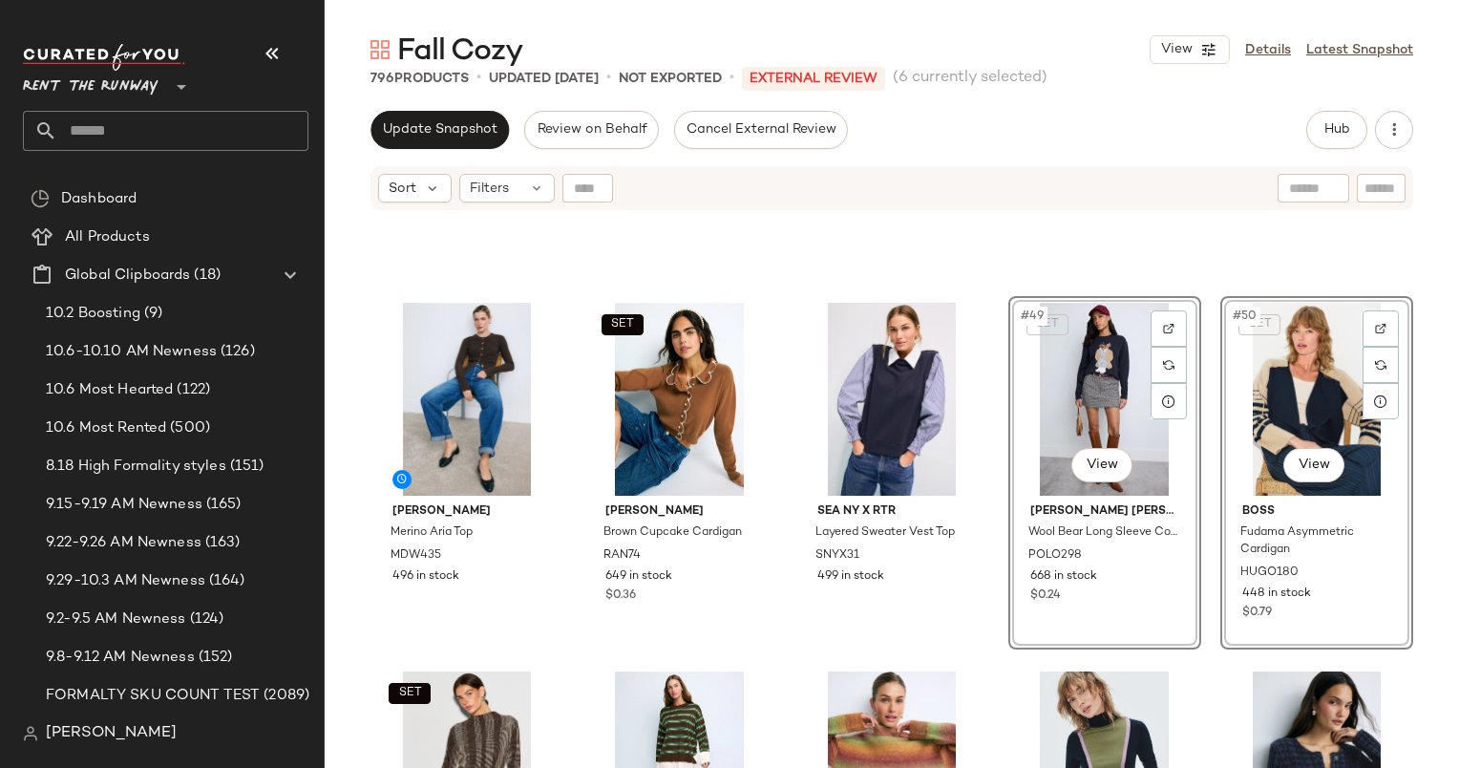
scroll to position [3426, 0]
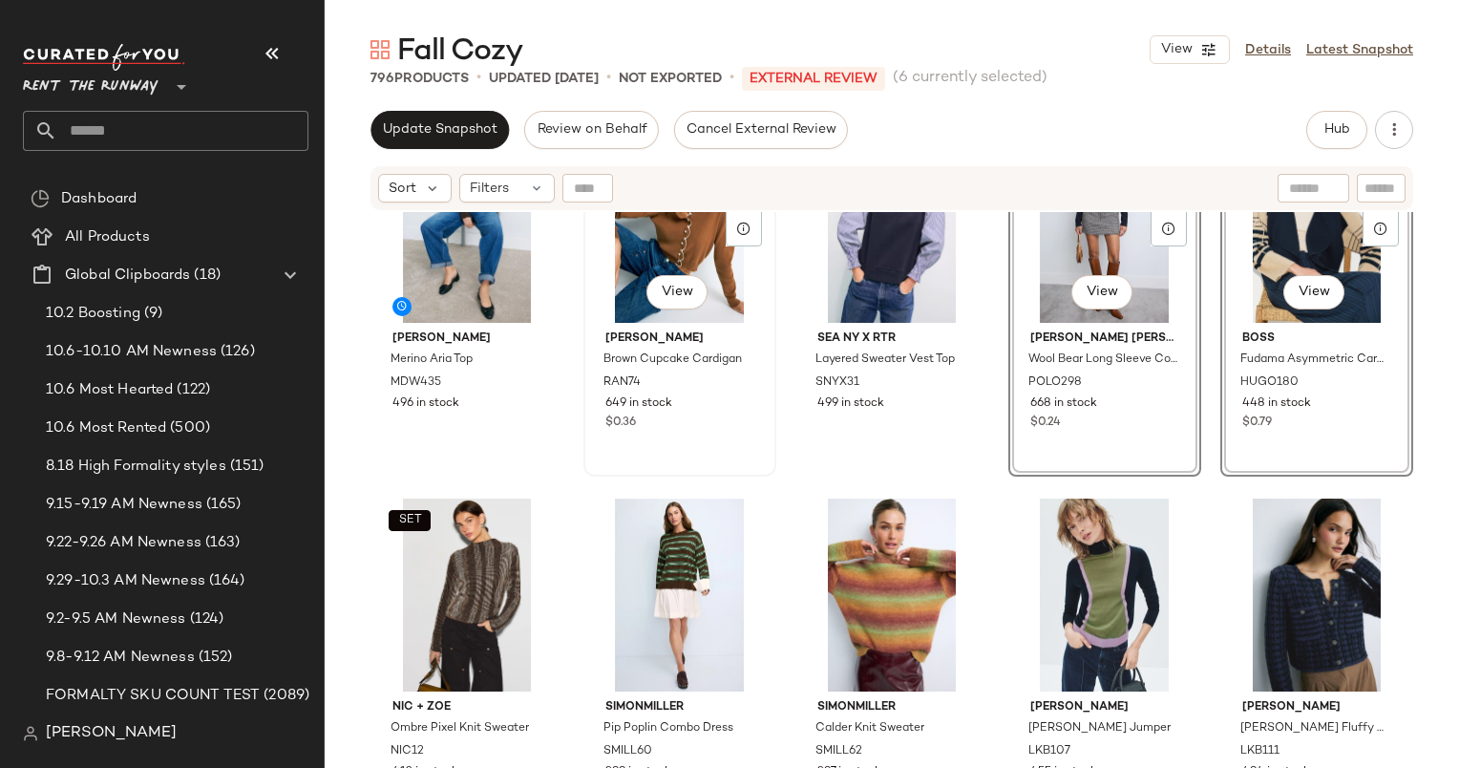
click at [664, 260] on div "SET #47 View" at bounding box center [680, 226] width 180 height 193
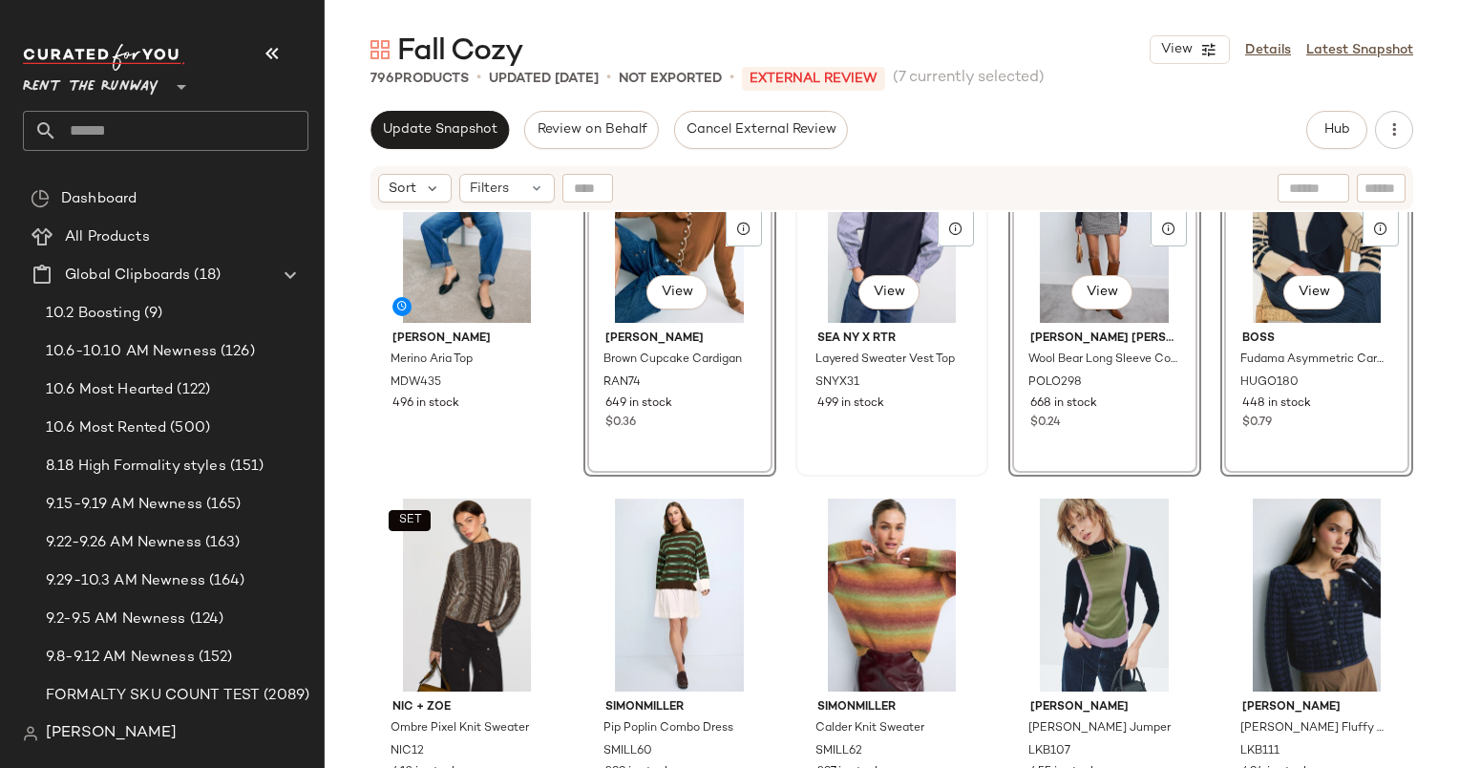
click at [848, 254] on div "#48 View" at bounding box center [892, 226] width 180 height 193
click at [405, 257] on div "#46 View" at bounding box center [467, 226] width 180 height 193
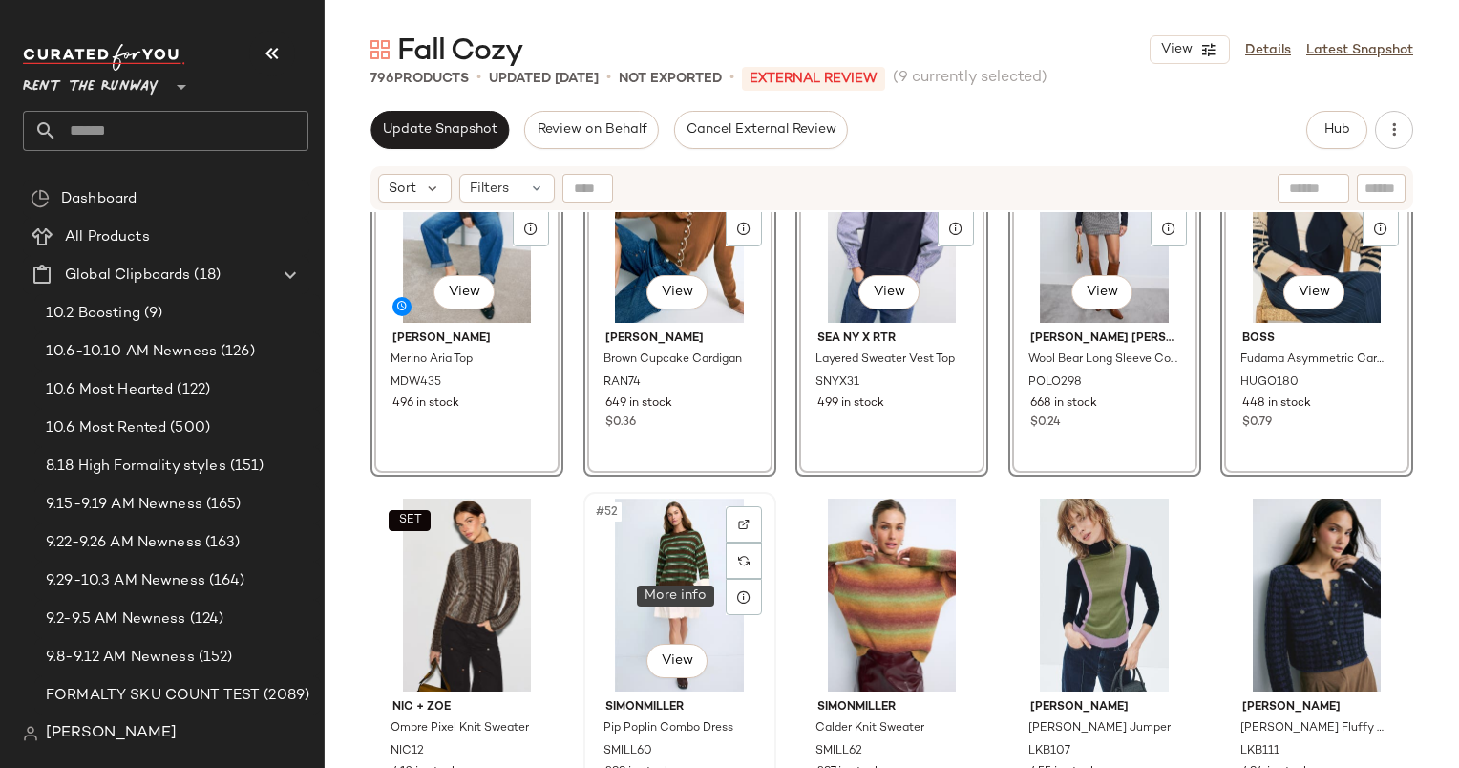
scroll to position [3721, 0]
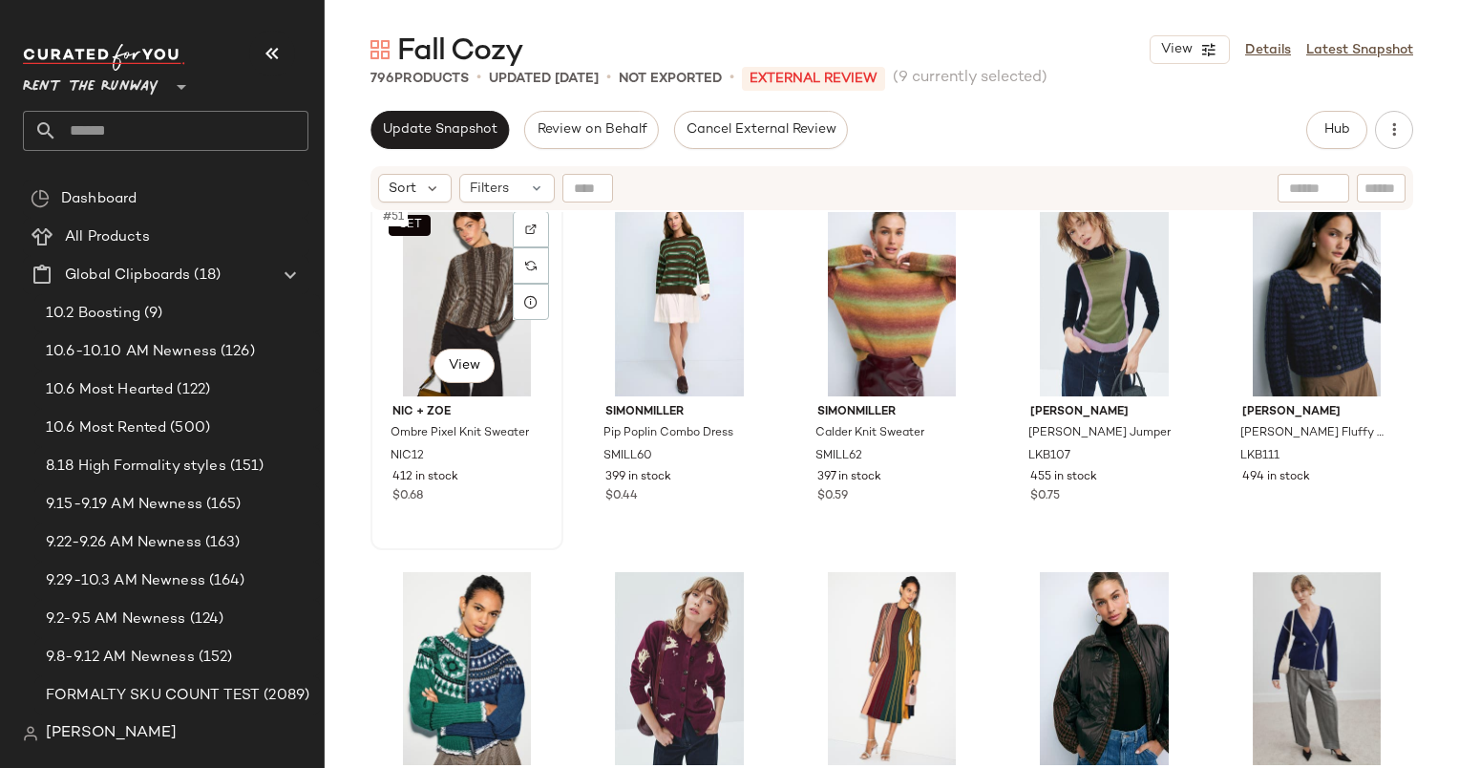
click at [446, 275] on div "SET #51 View" at bounding box center [467, 299] width 180 height 193
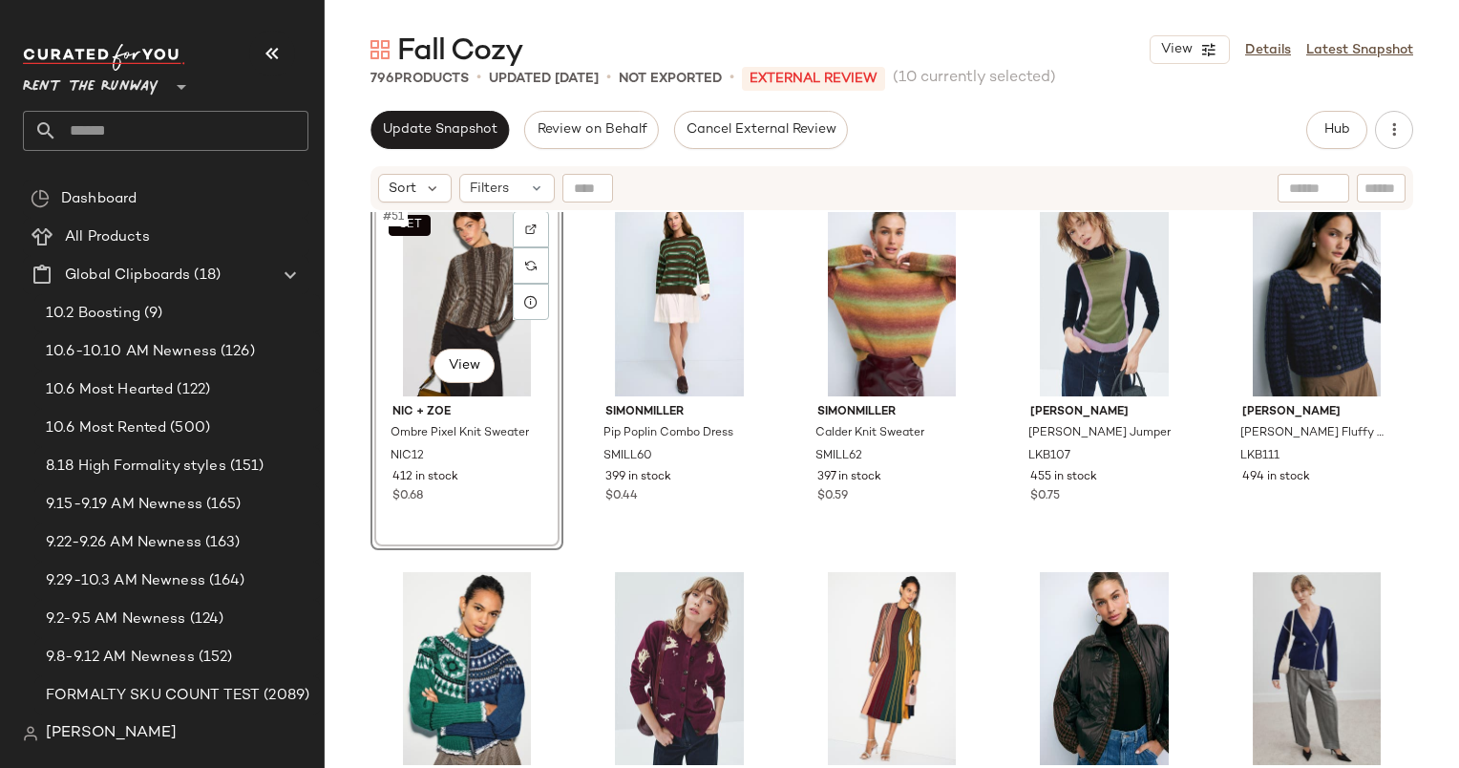
click at [482, 288] on div "SET #51 View" at bounding box center [467, 299] width 180 height 193
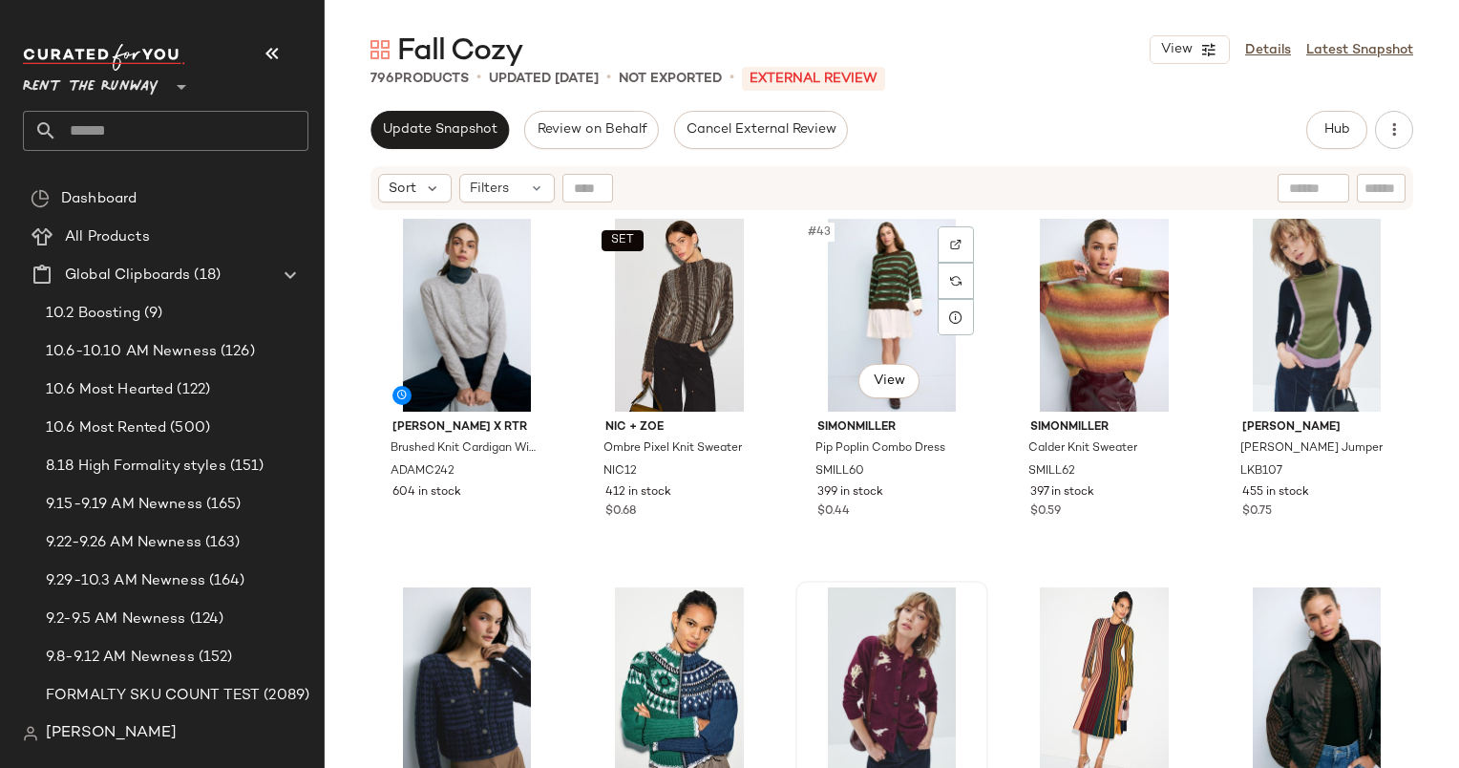
scroll to position [2966, 0]
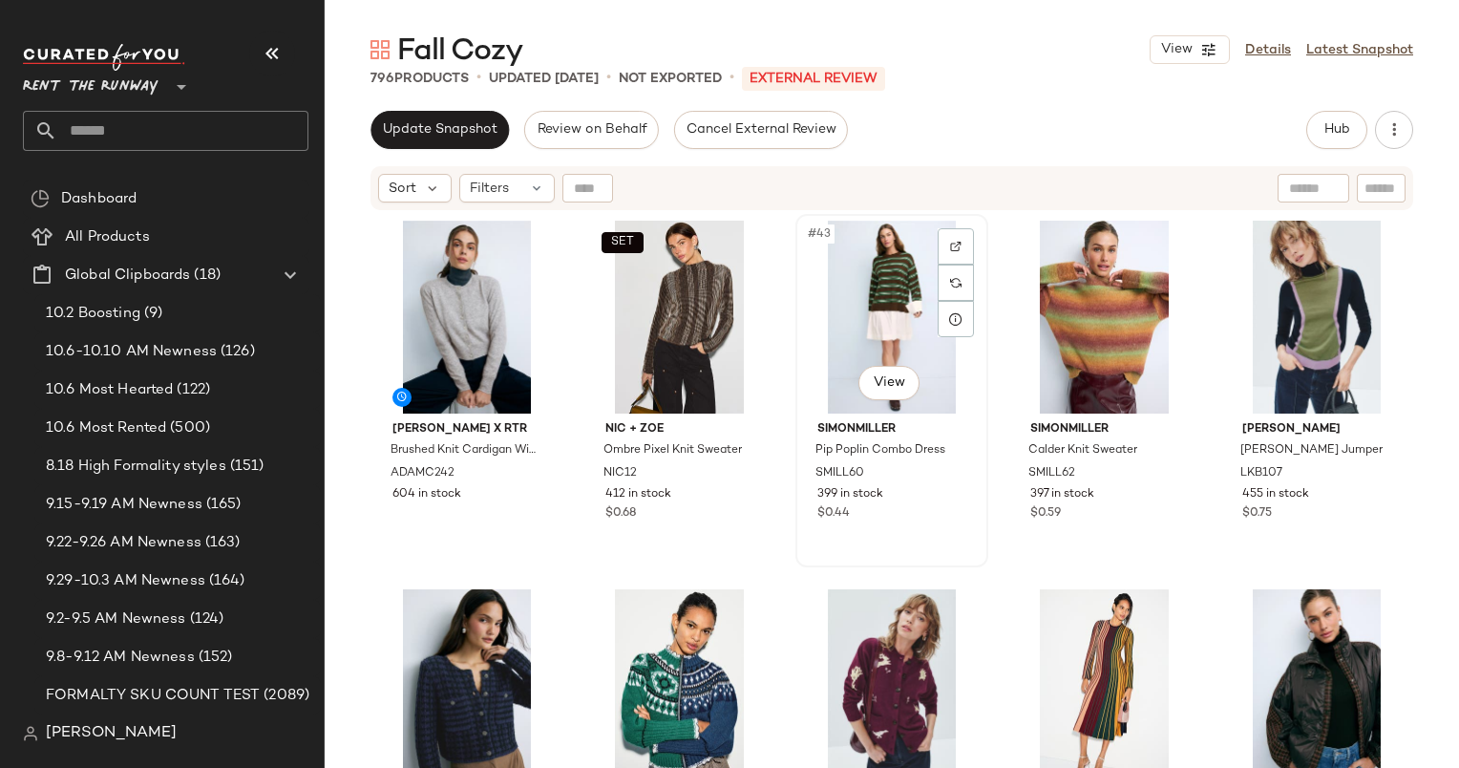
click at [867, 332] on div "#43 View" at bounding box center [892, 317] width 180 height 193
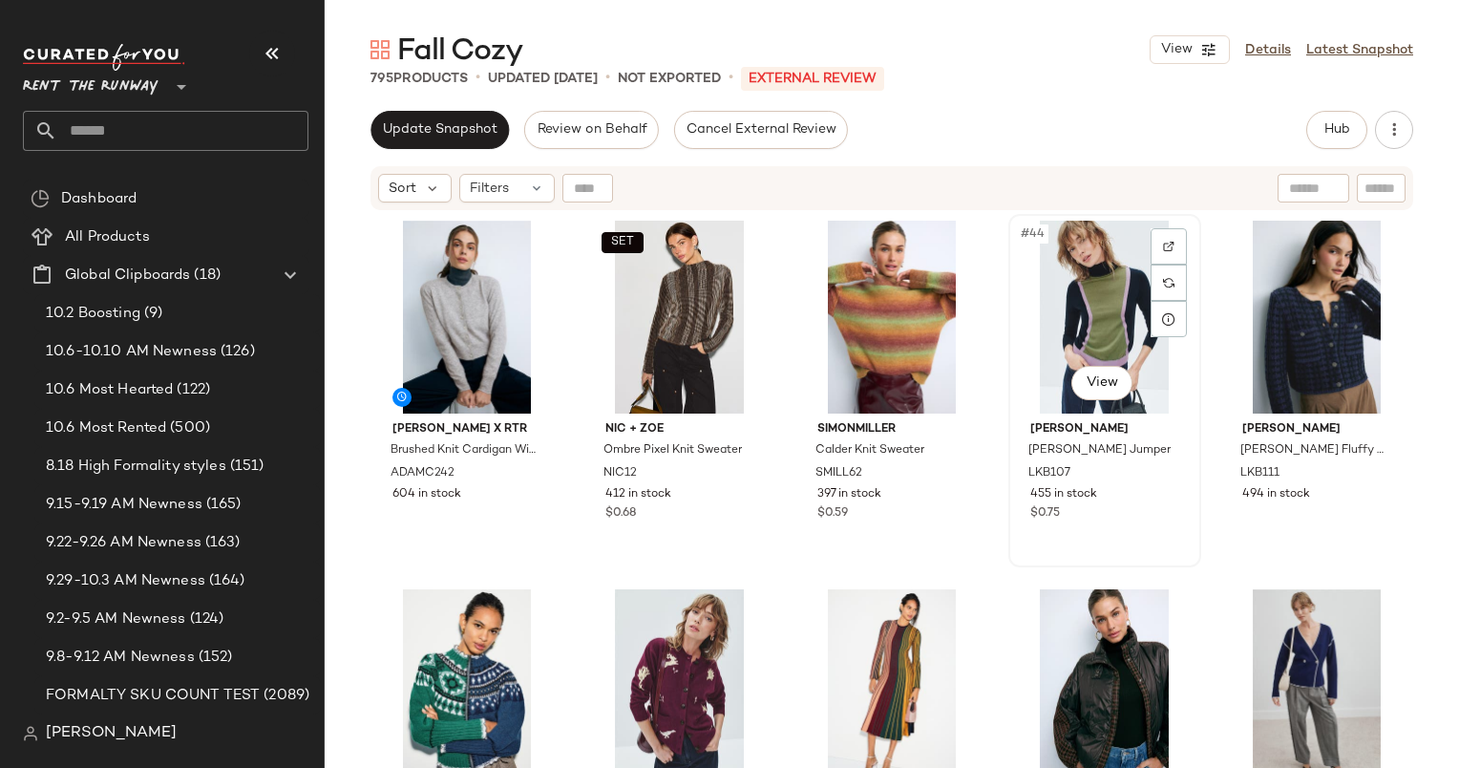
click at [1112, 534] on div "#44 View L.K. Bennett Natalia Merino Jumper LKB107 455 in stock $0.75" at bounding box center [1104, 391] width 189 height 350
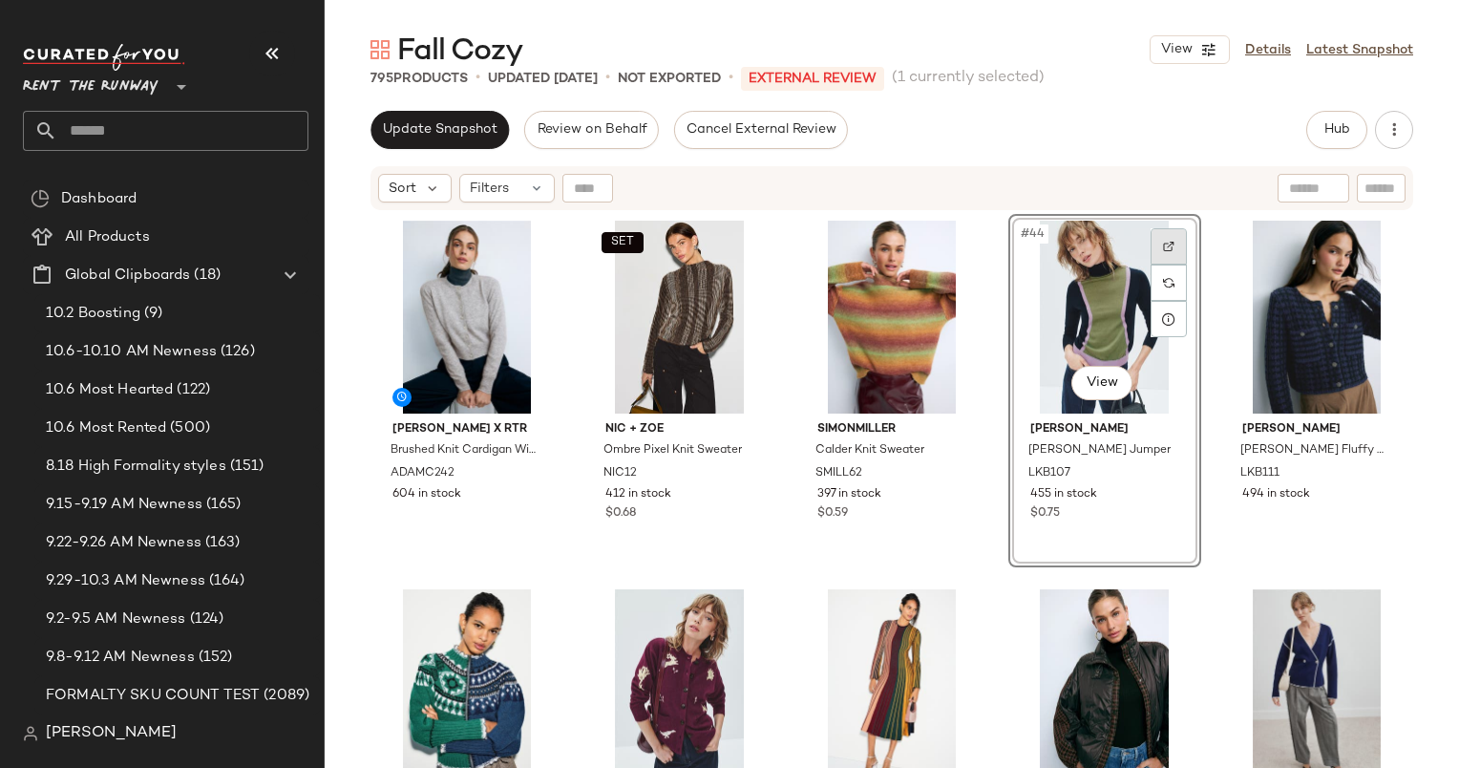
click at [1163, 235] on div at bounding box center [1169, 246] width 36 height 36
click at [955, 238] on div at bounding box center [956, 246] width 36 height 36
click at [1101, 346] on div "#44 View" at bounding box center [1105, 317] width 180 height 193
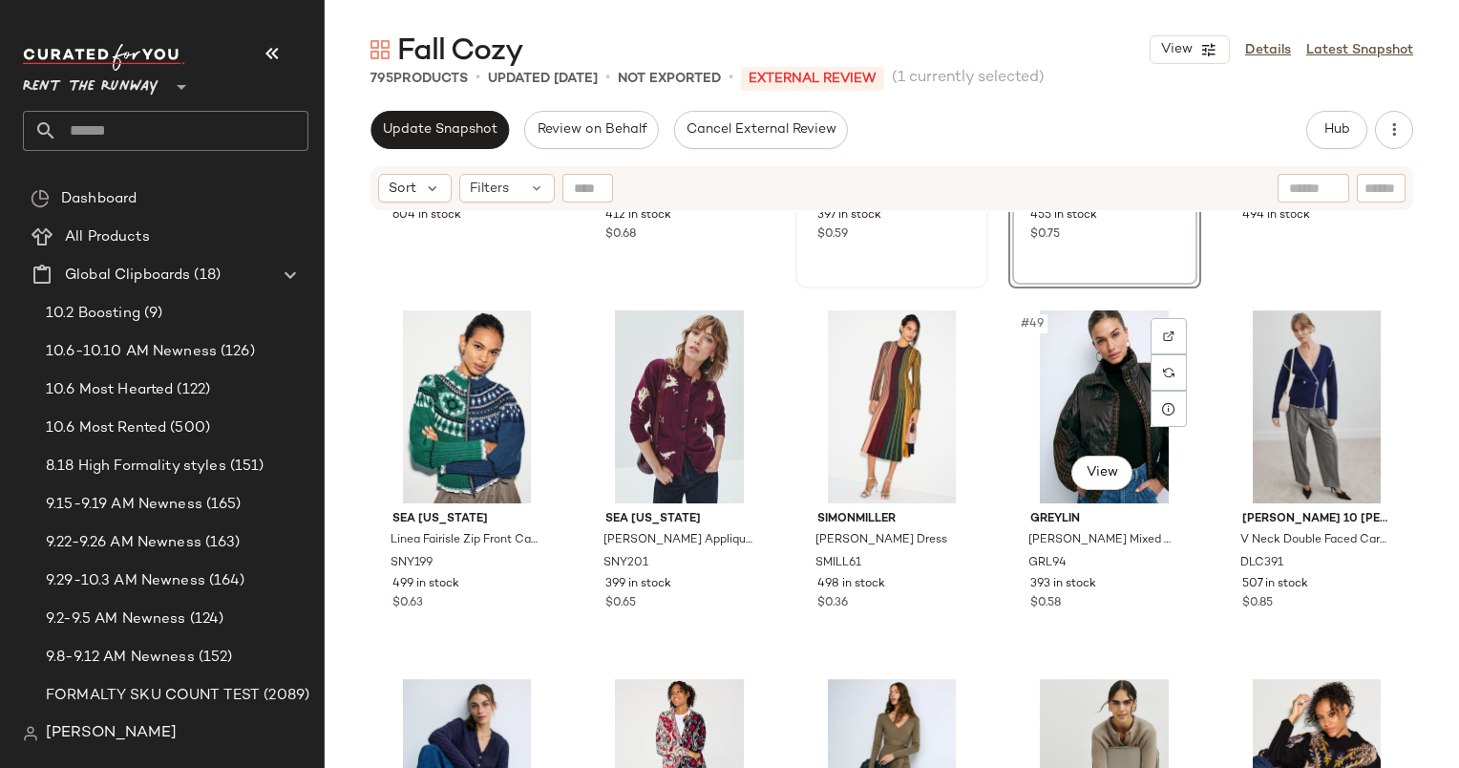
scroll to position [3318, 0]
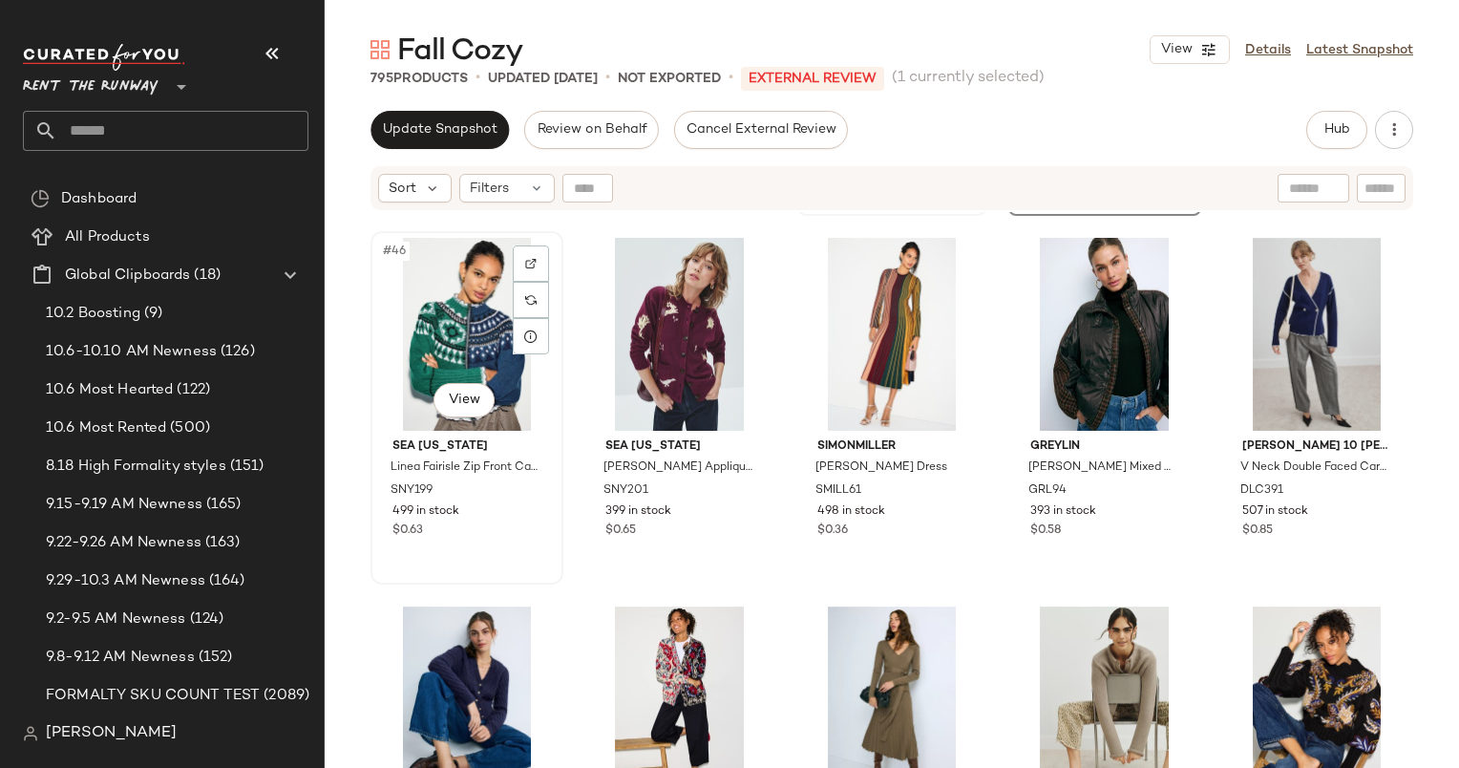
click at [457, 296] on div "#46 View" at bounding box center [467, 334] width 180 height 193
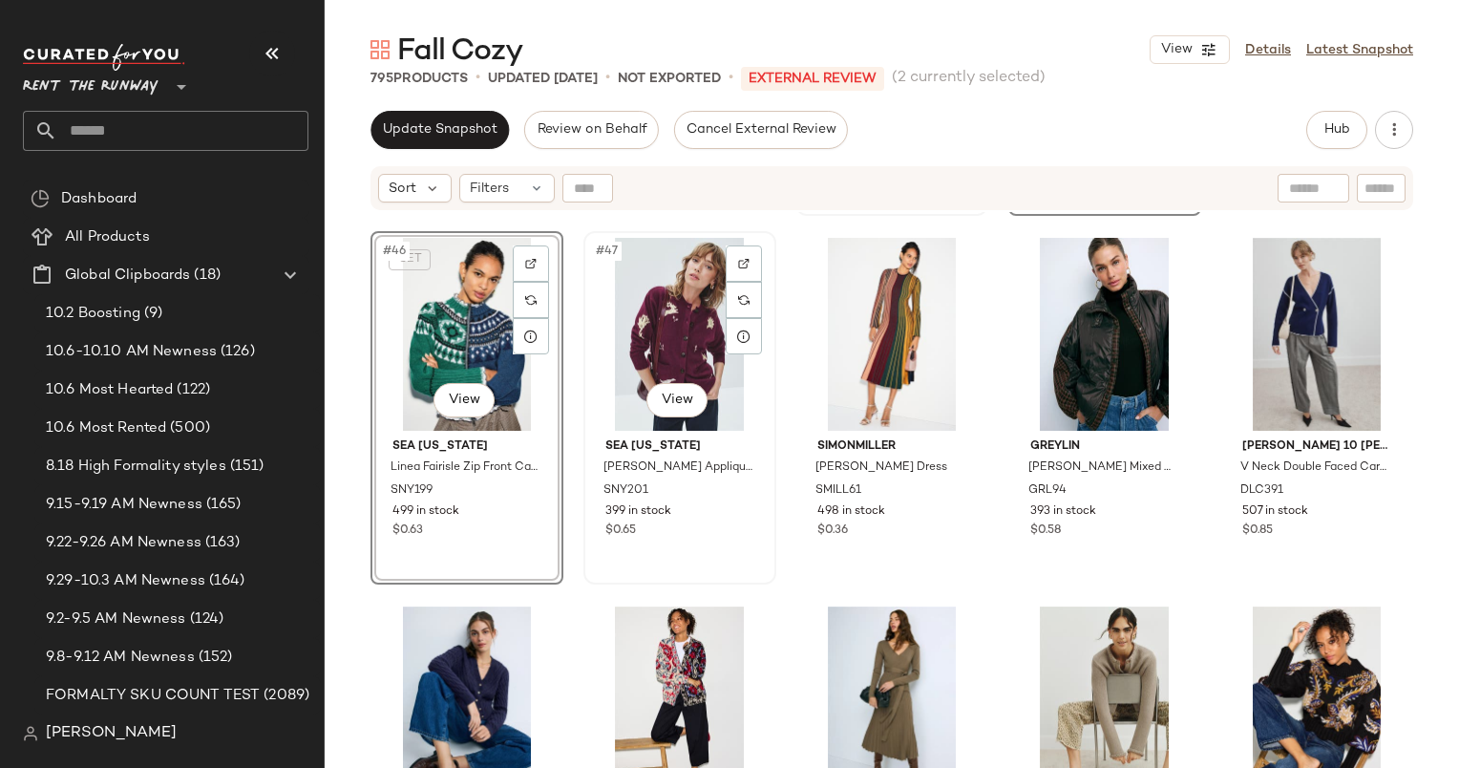
click at [661, 340] on div "#47 View" at bounding box center [680, 334] width 180 height 193
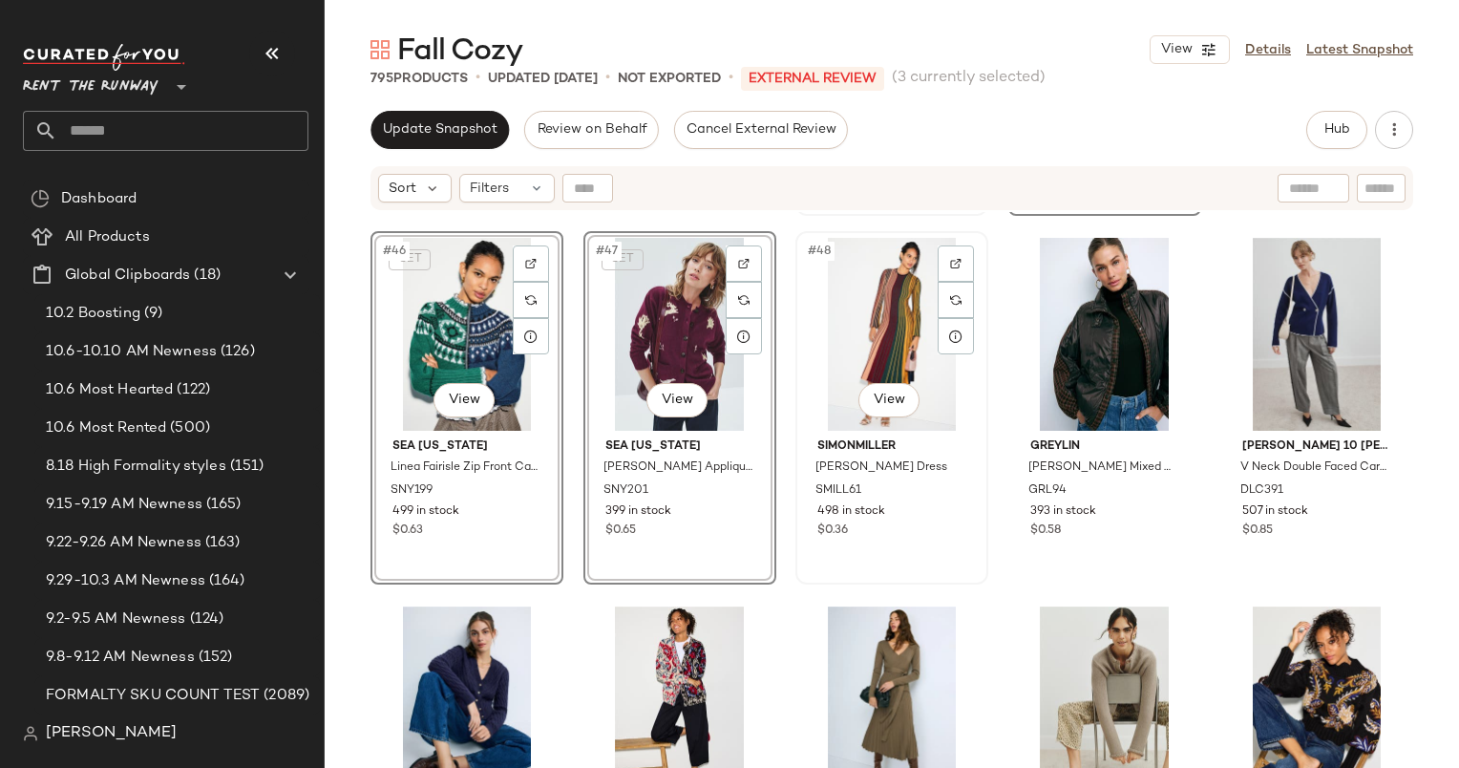
click at [917, 340] on div "#48 View" at bounding box center [892, 334] width 180 height 193
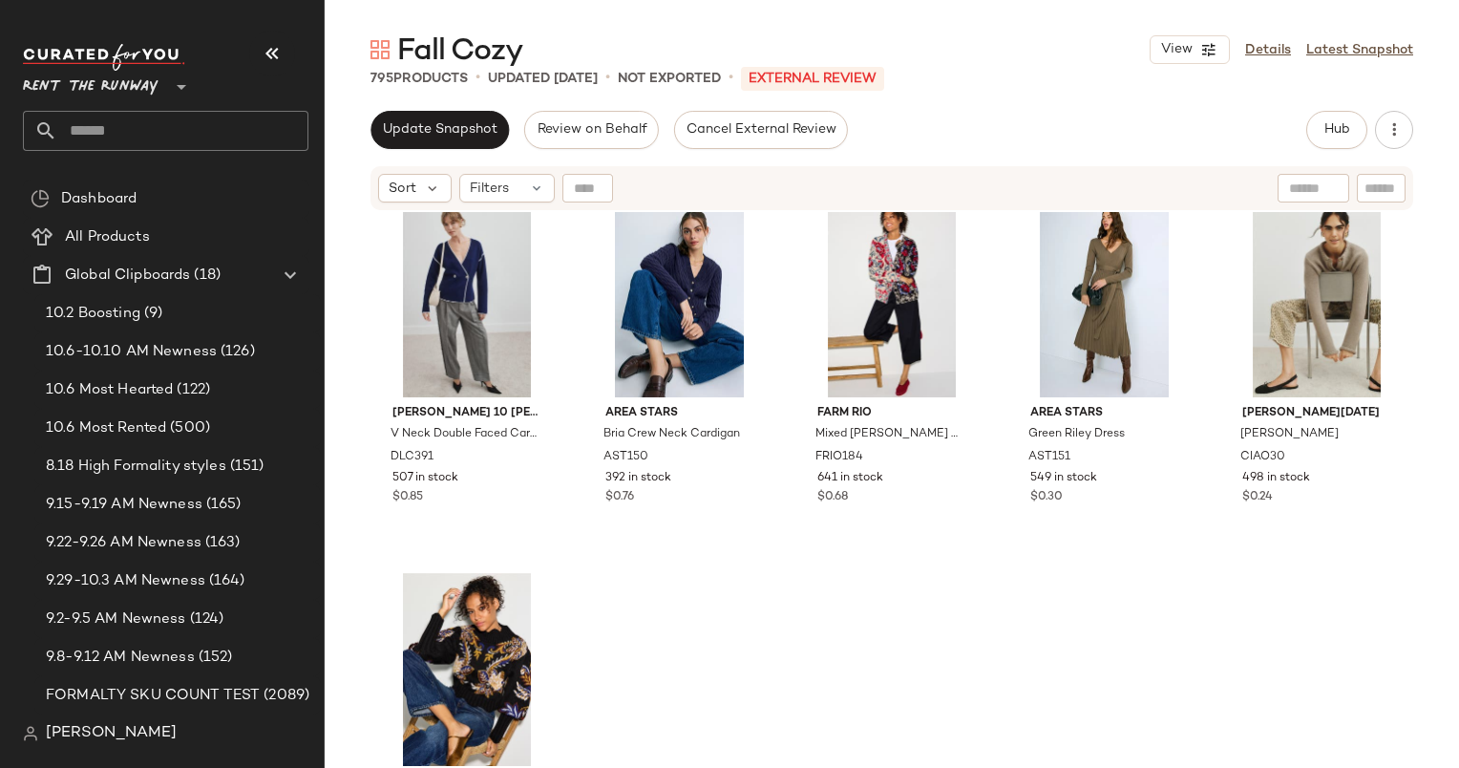
scroll to position [2982, 0]
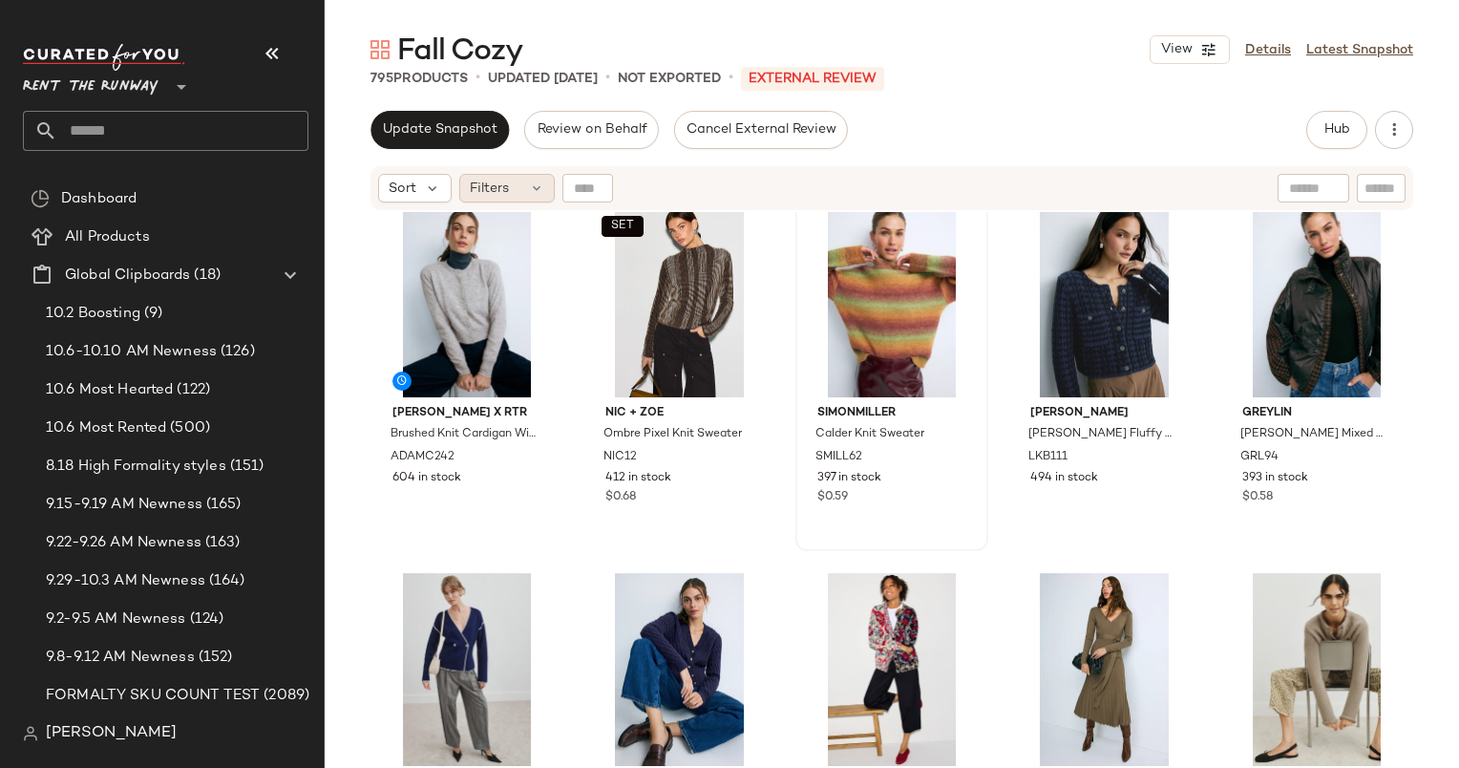
click at [474, 191] on span "Filters" at bounding box center [489, 189] width 39 height 20
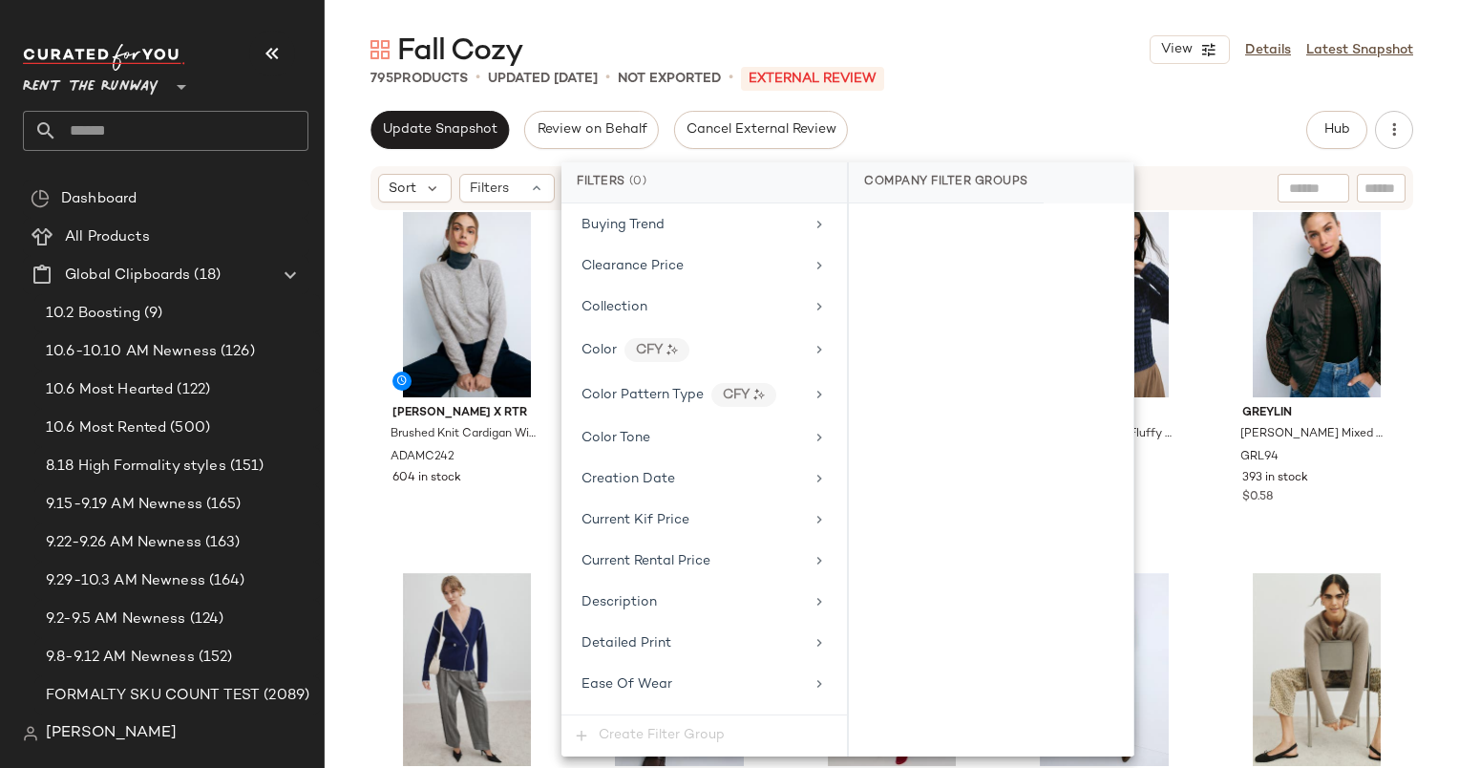
scroll to position [0, 0]
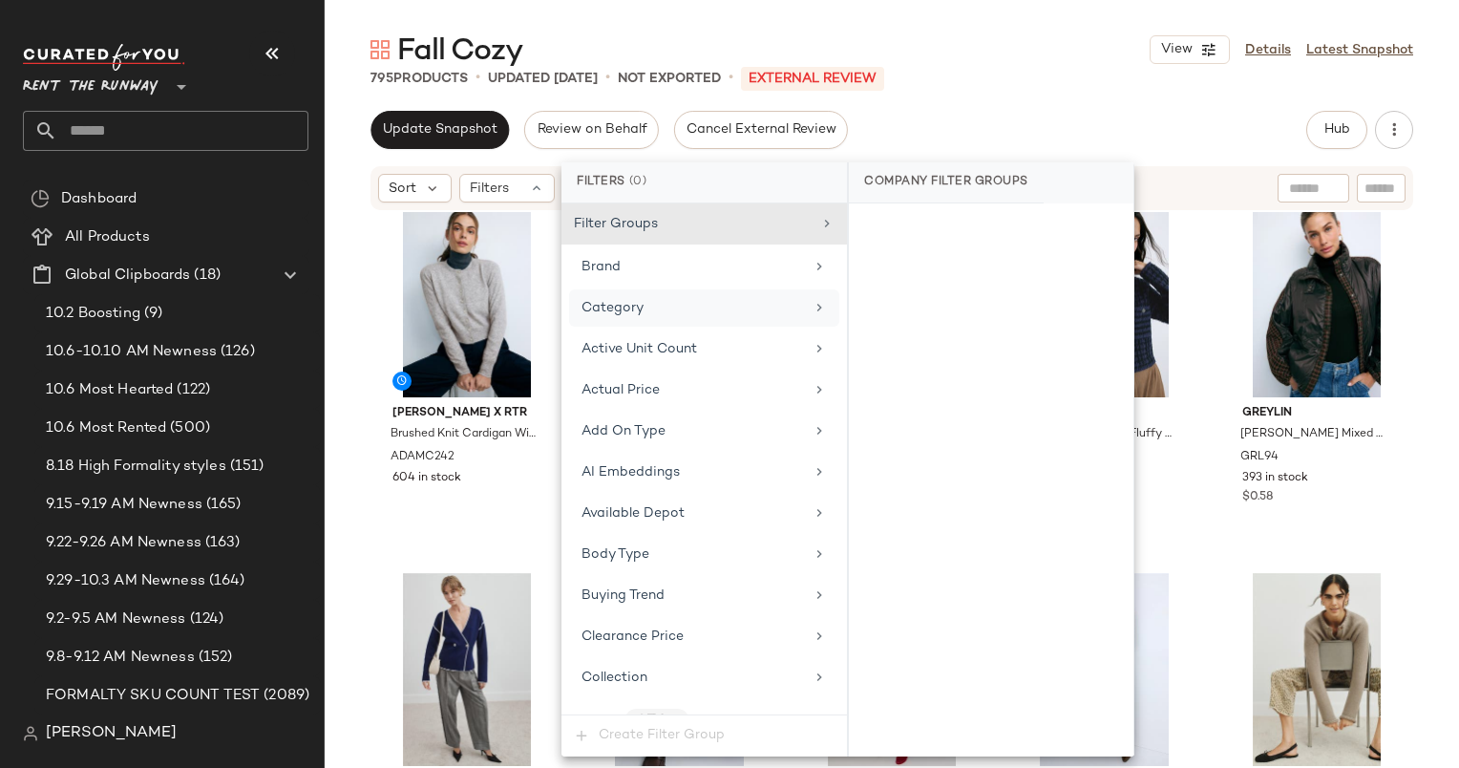
click at [588, 305] on span "Category" at bounding box center [613, 308] width 62 height 14
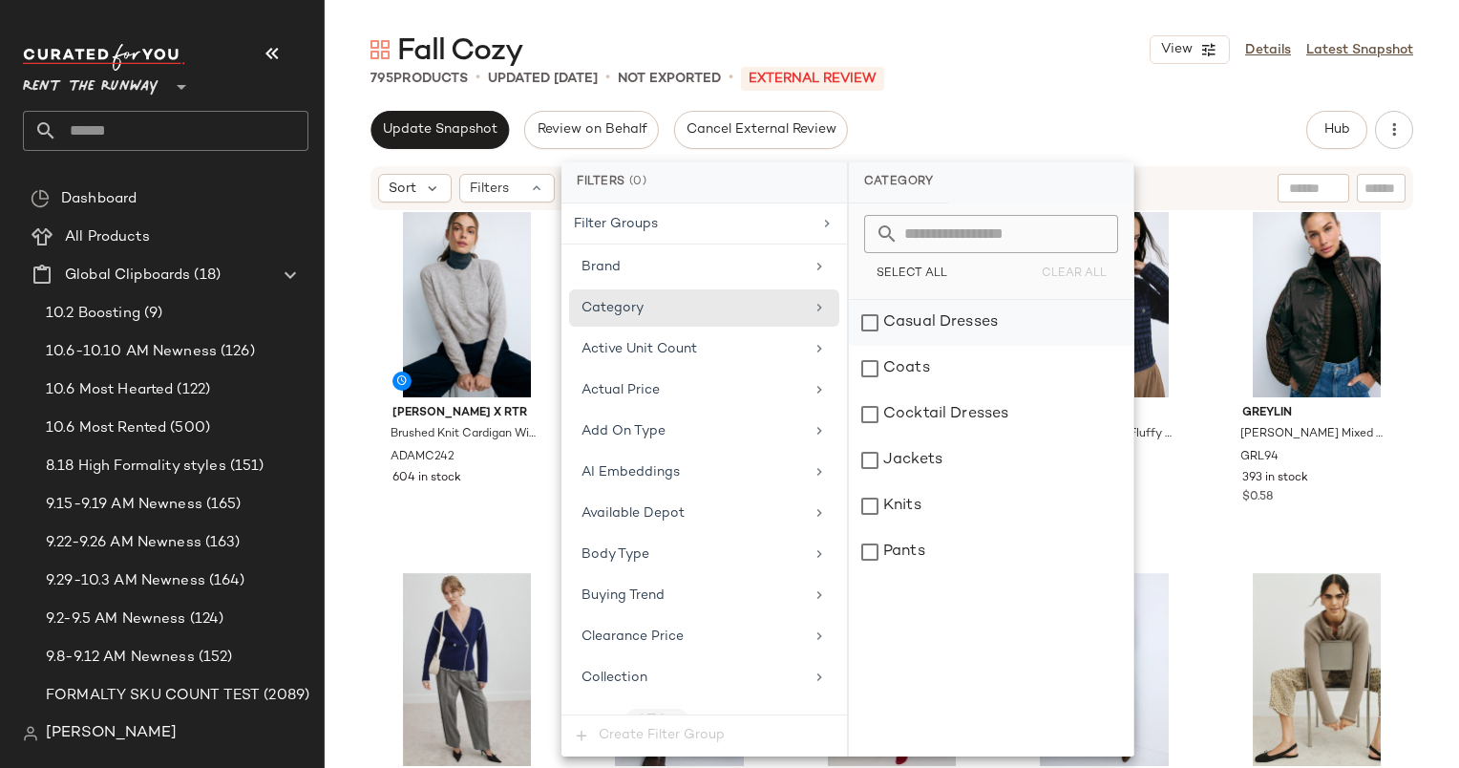
click at [916, 330] on div "Casual Dresses" at bounding box center [991, 323] width 285 height 46
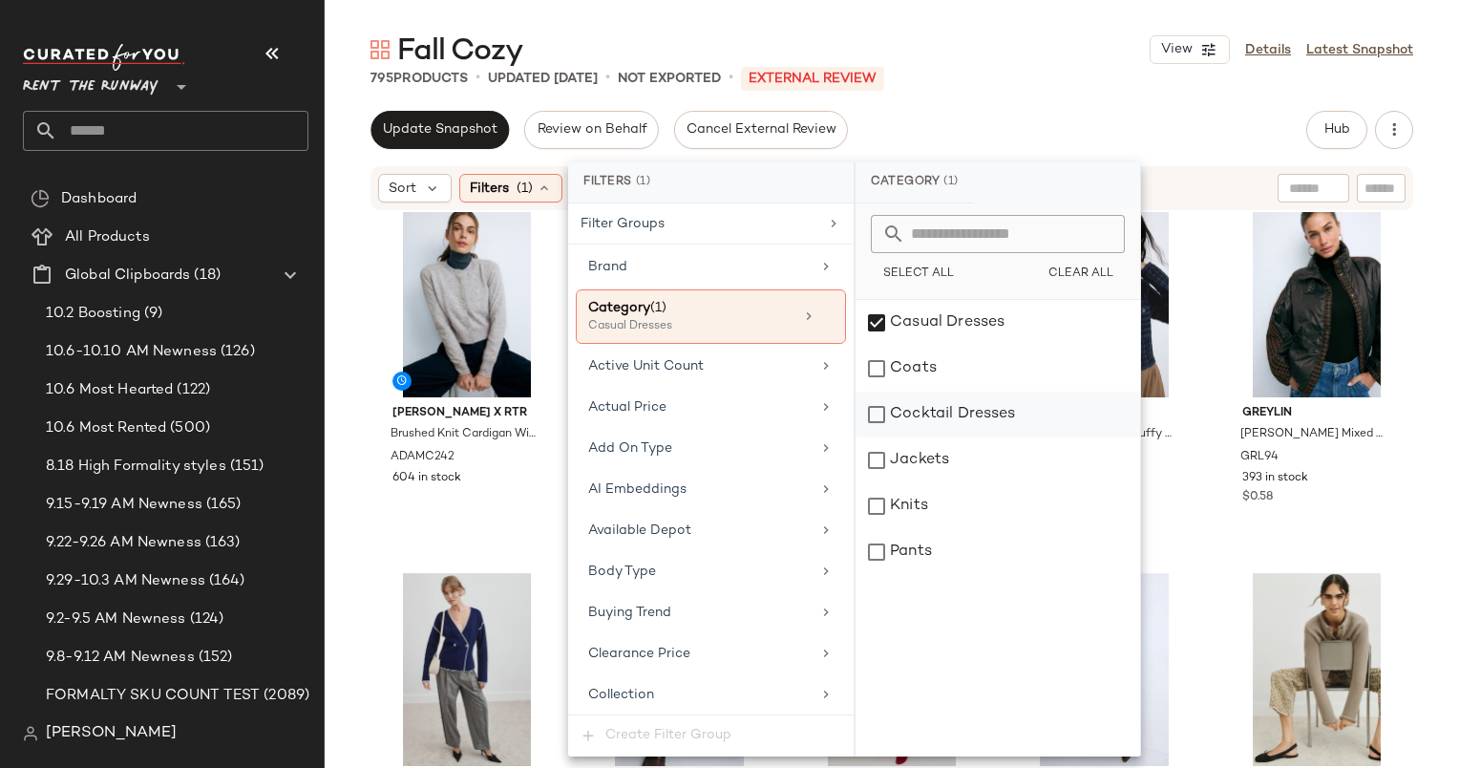
click at [966, 420] on div "Cocktail Dresses" at bounding box center [998, 415] width 285 height 46
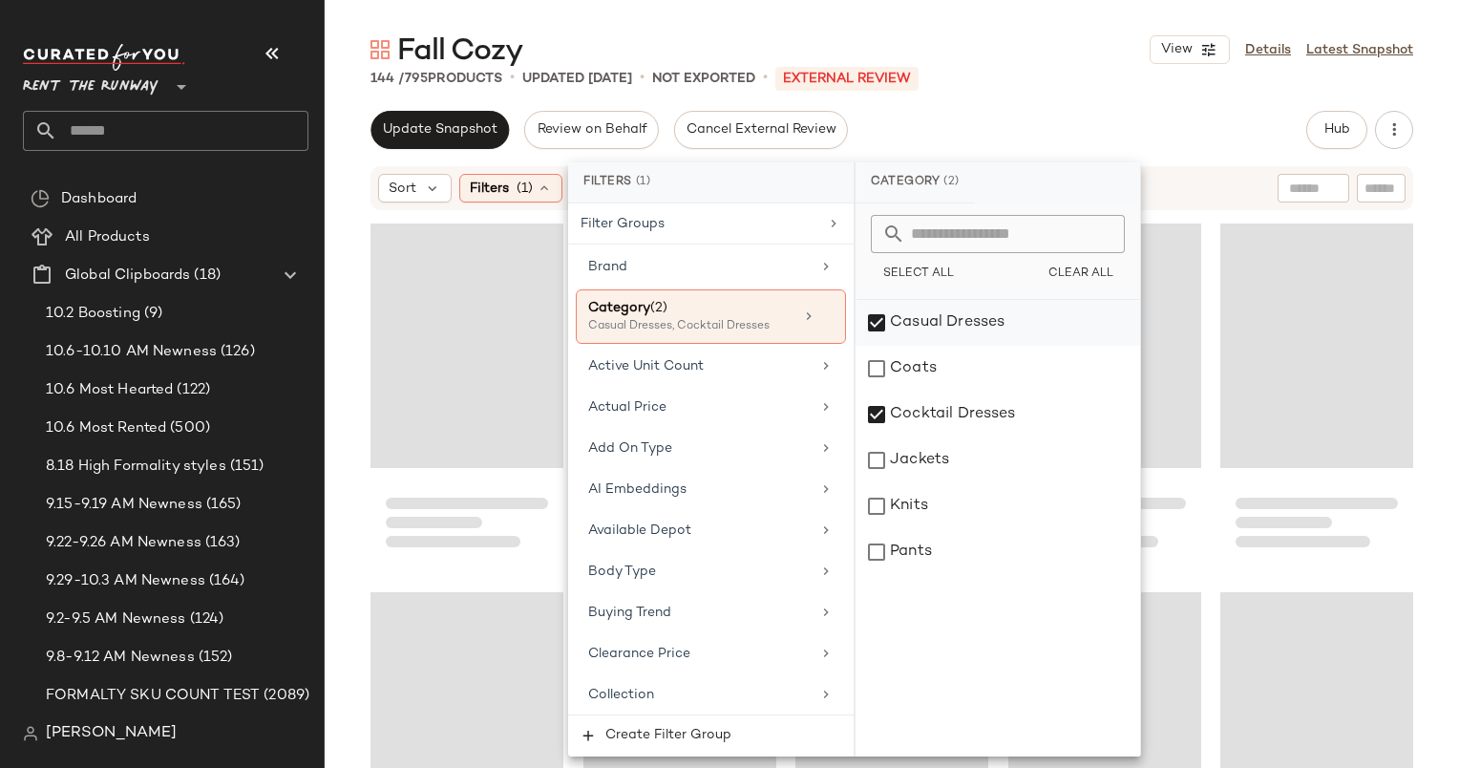
click at [914, 323] on div "Casual Dresses" at bounding box center [998, 323] width 285 height 46
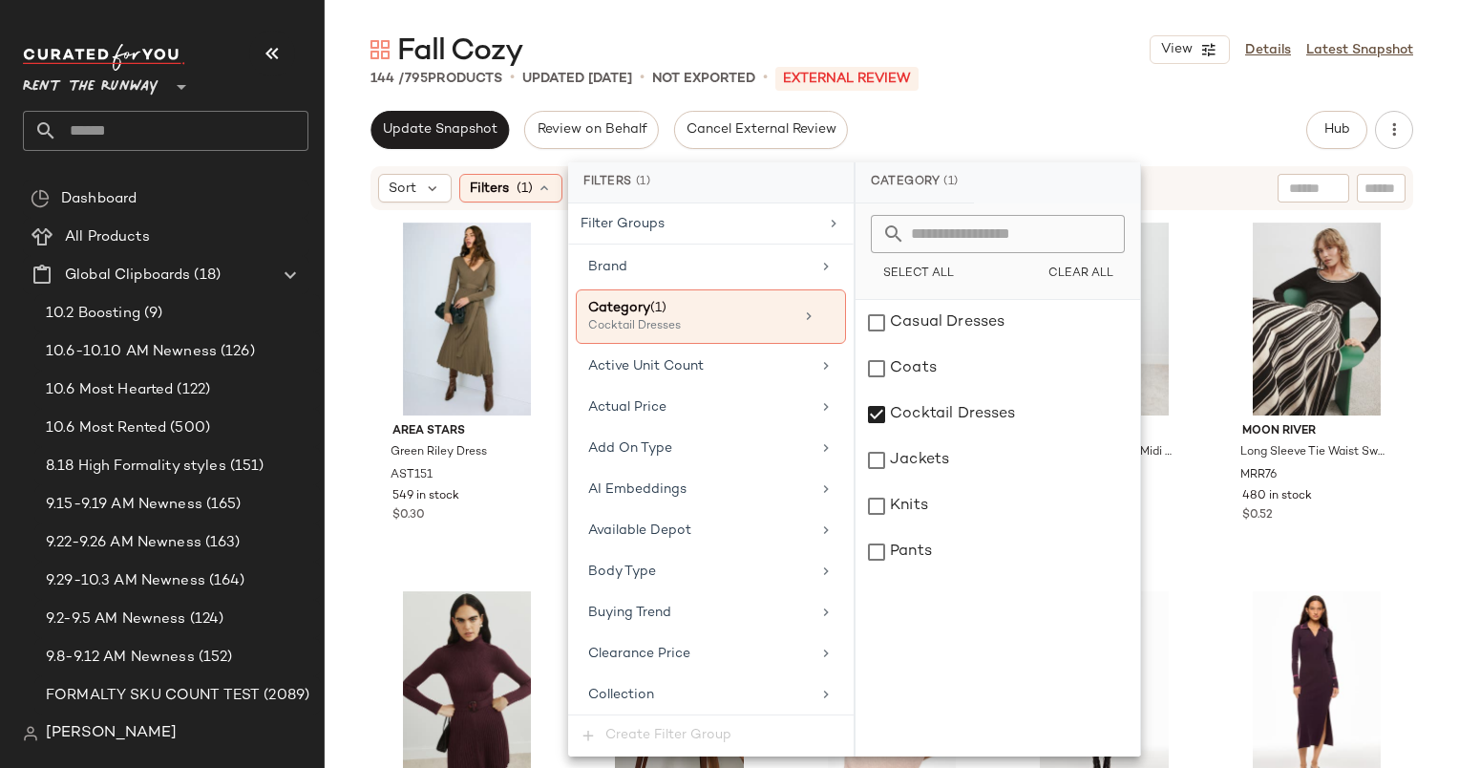
click at [1015, 117] on div "Update Snapshot Review on Behalf Cancel External Review Hub Send for Review Ext…" at bounding box center [892, 130] width 1043 height 38
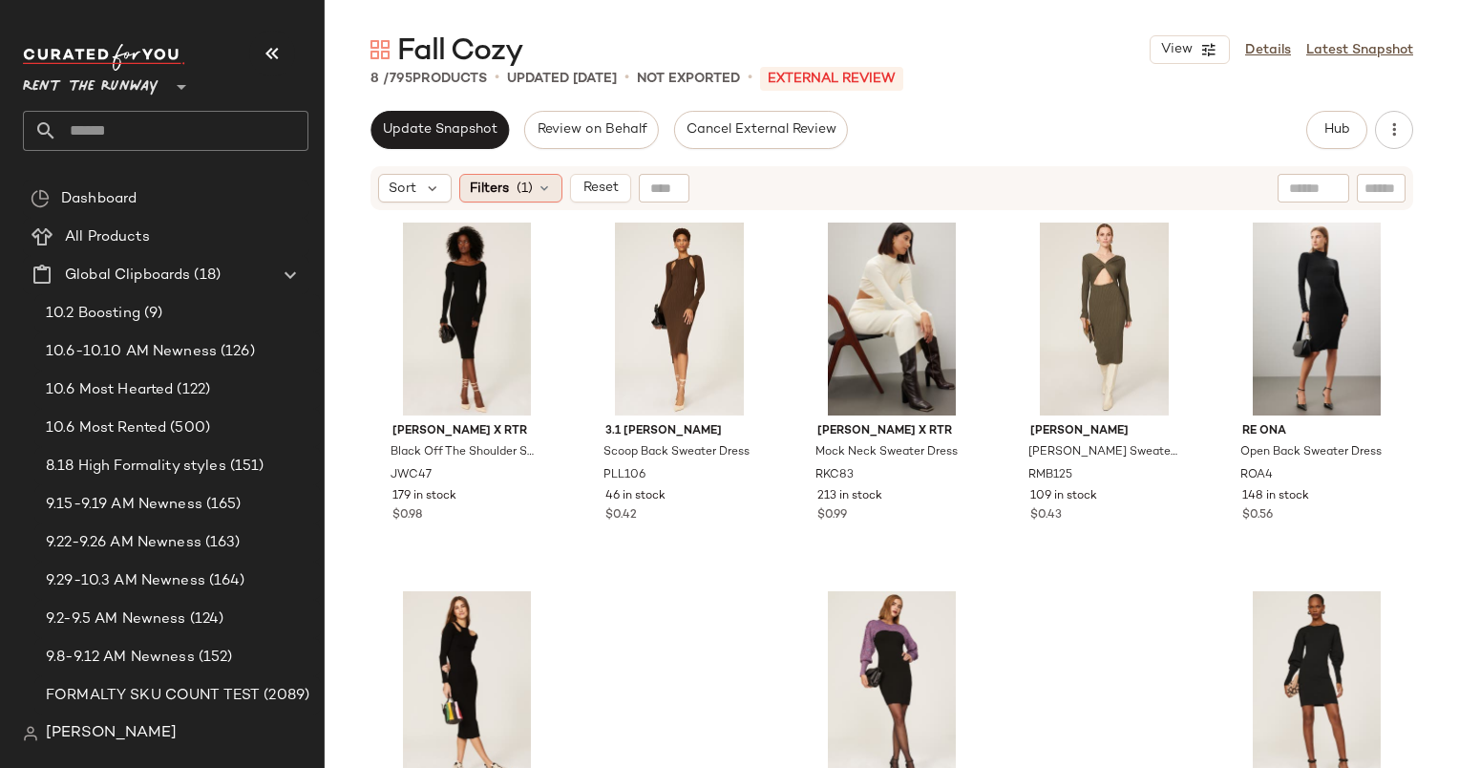
click at [523, 188] on span "(1)" at bounding box center [525, 189] width 16 height 20
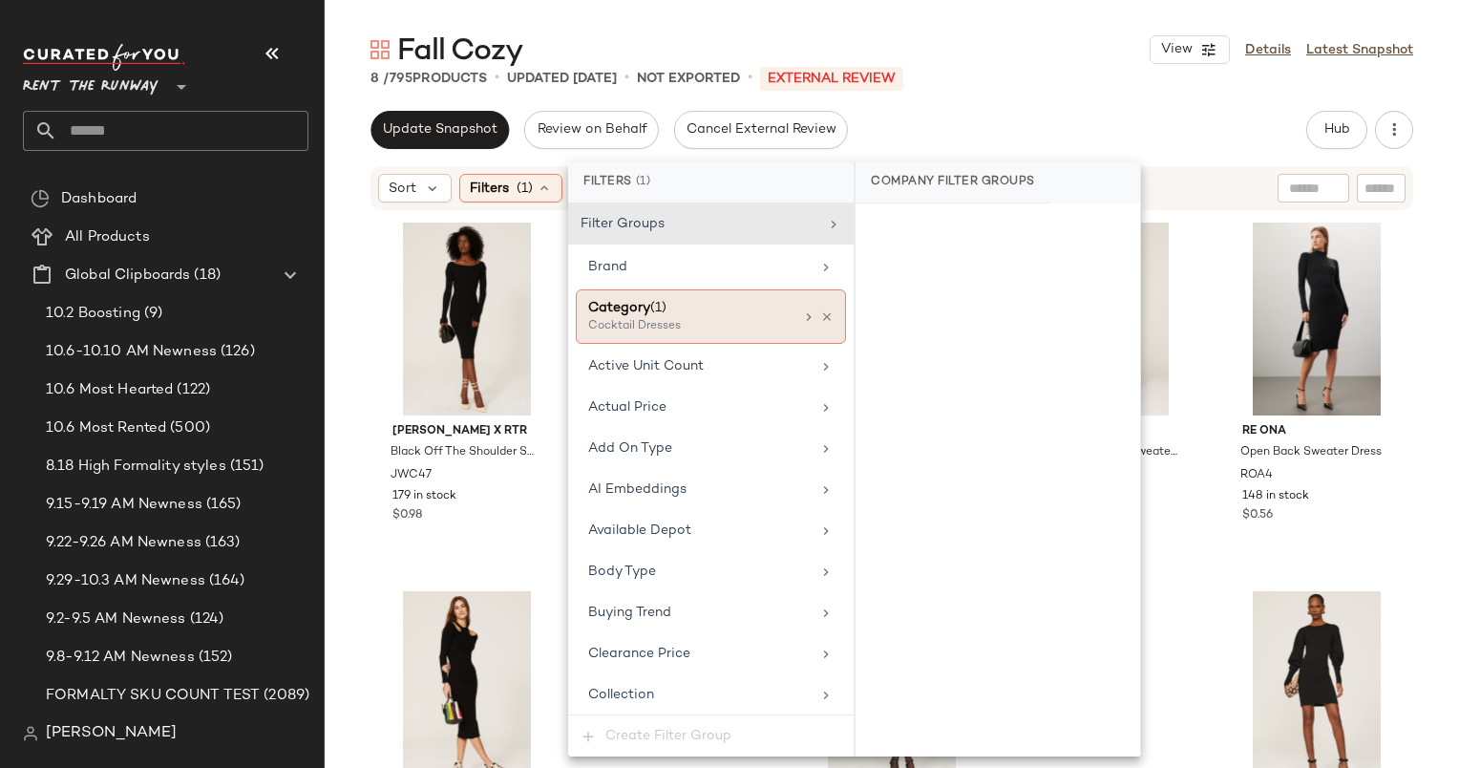
click at [745, 309] on div "Category (1)" at bounding box center [690, 308] width 205 height 20
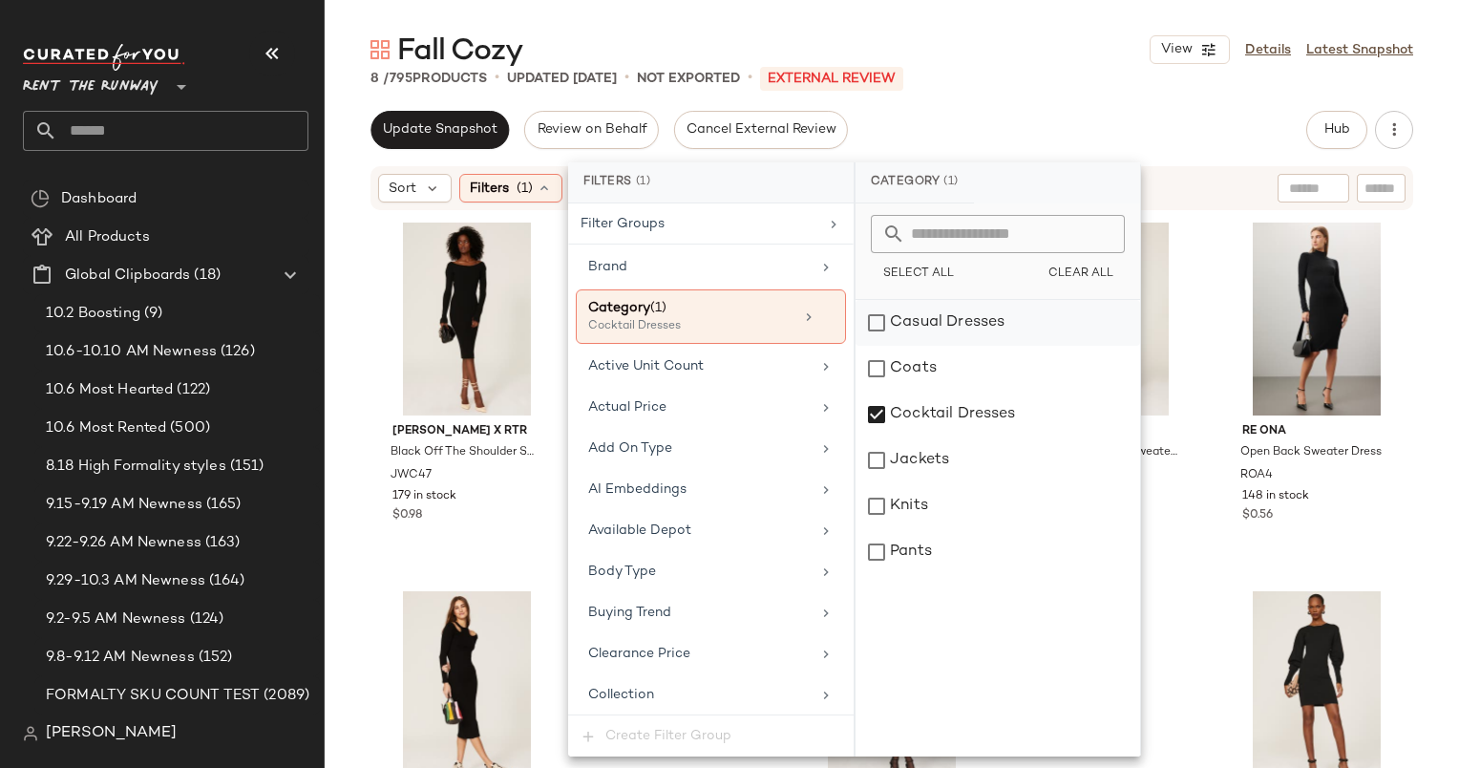
click at [886, 321] on div "Casual Dresses" at bounding box center [998, 323] width 285 height 46
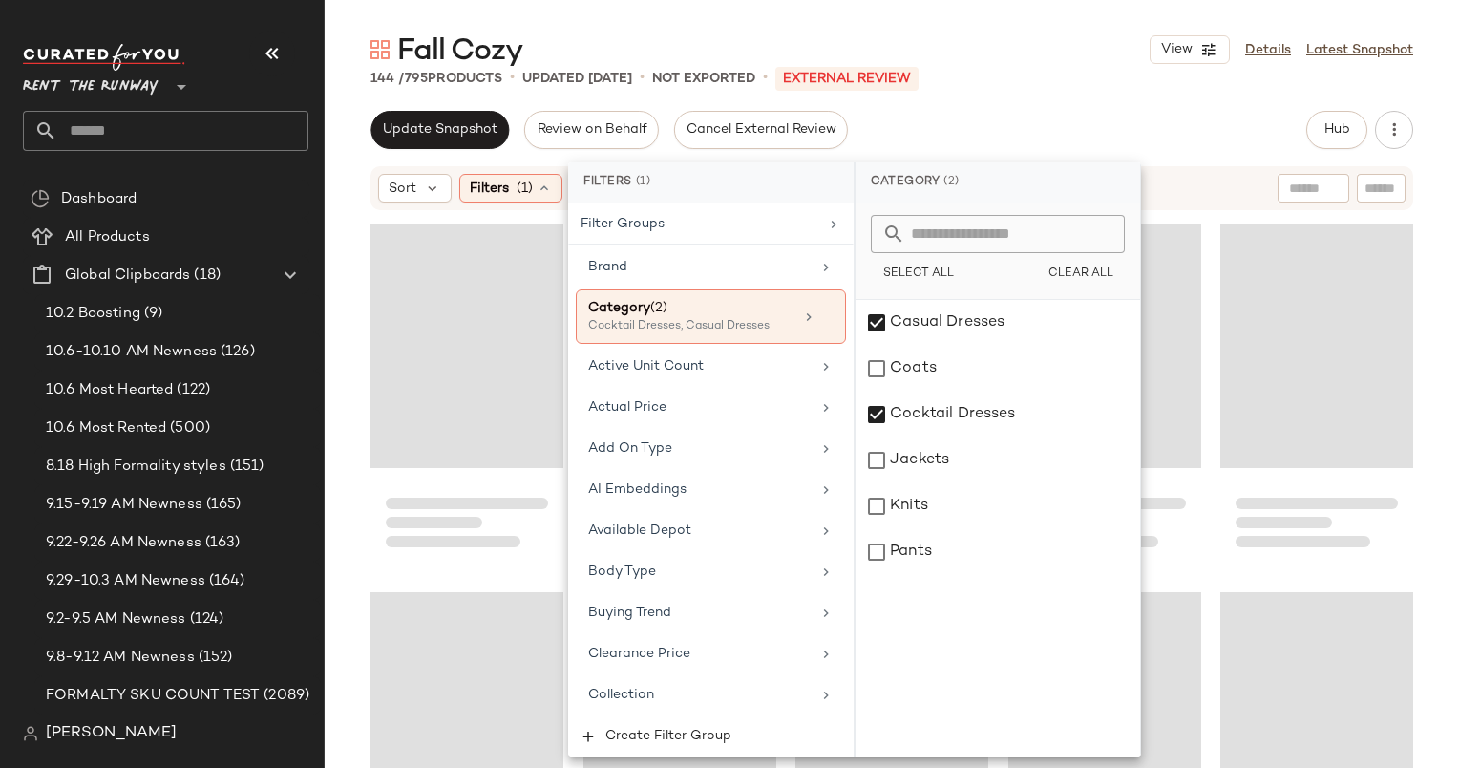
click at [1047, 88] on div "Fall Cozy View Details Latest Snapshot 144 / 795 Products • updated Oct 8th • N…" at bounding box center [892, 399] width 1135 height 737
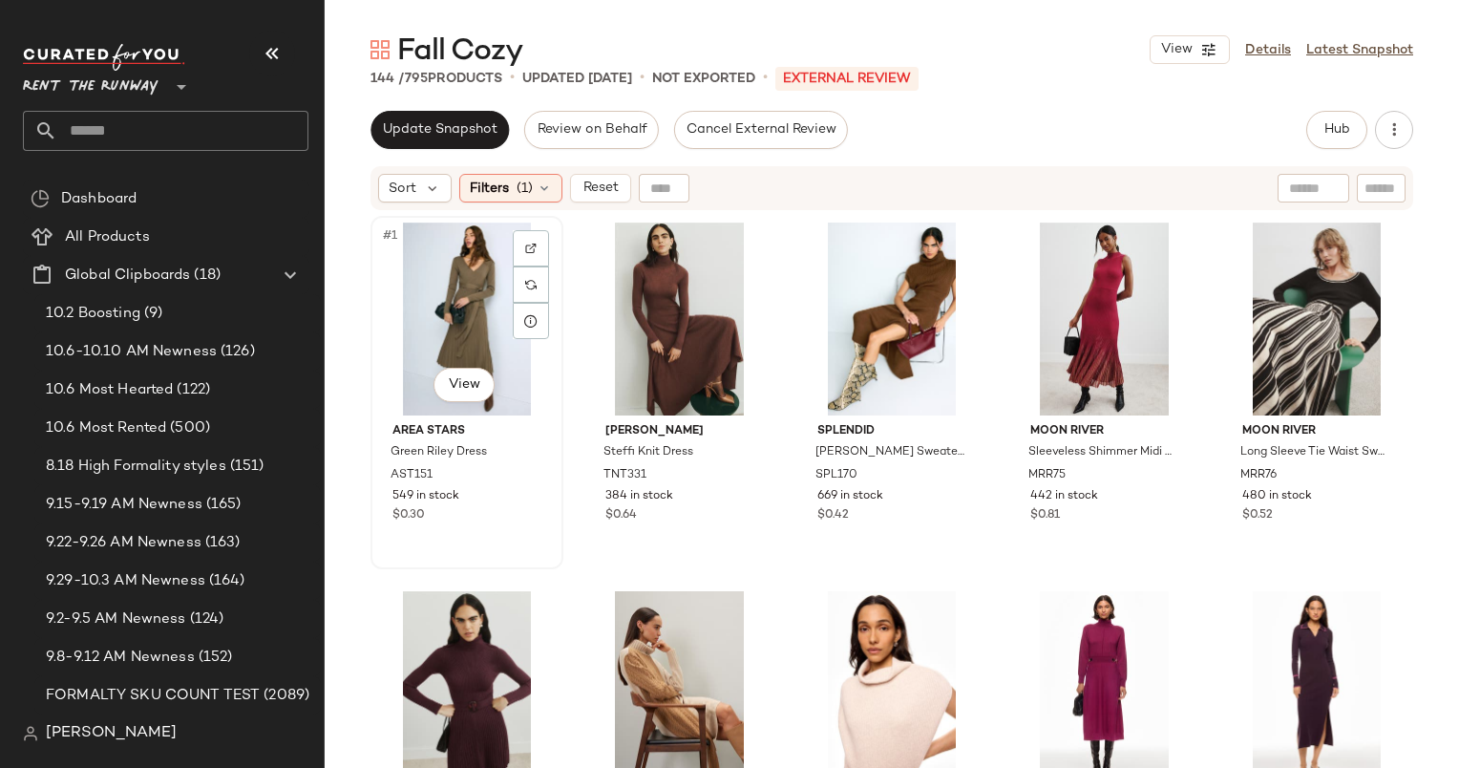
click at [436, 304] on div "#1 View" at bounding box center [467, 319] width 180 height 193
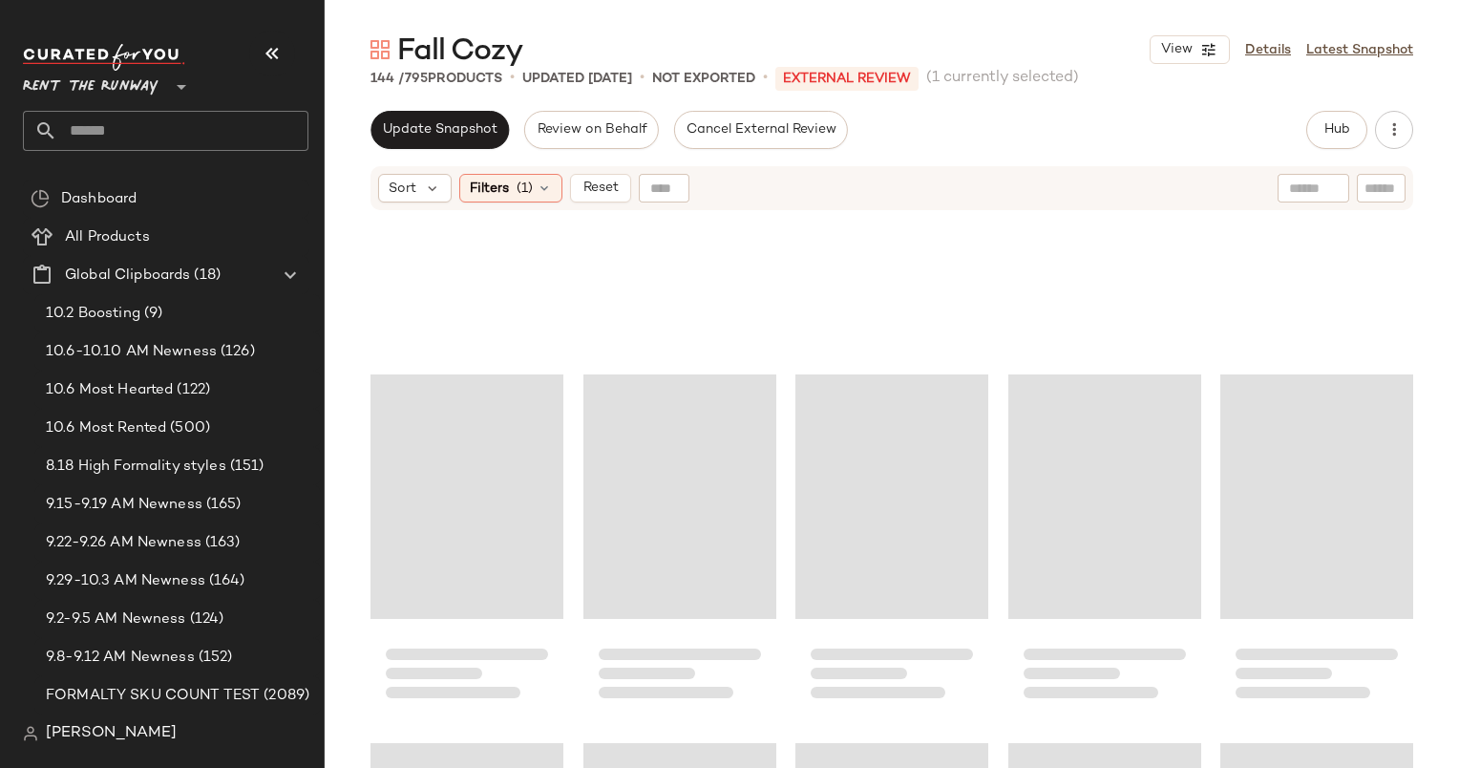
scroll to position [10090, 0]
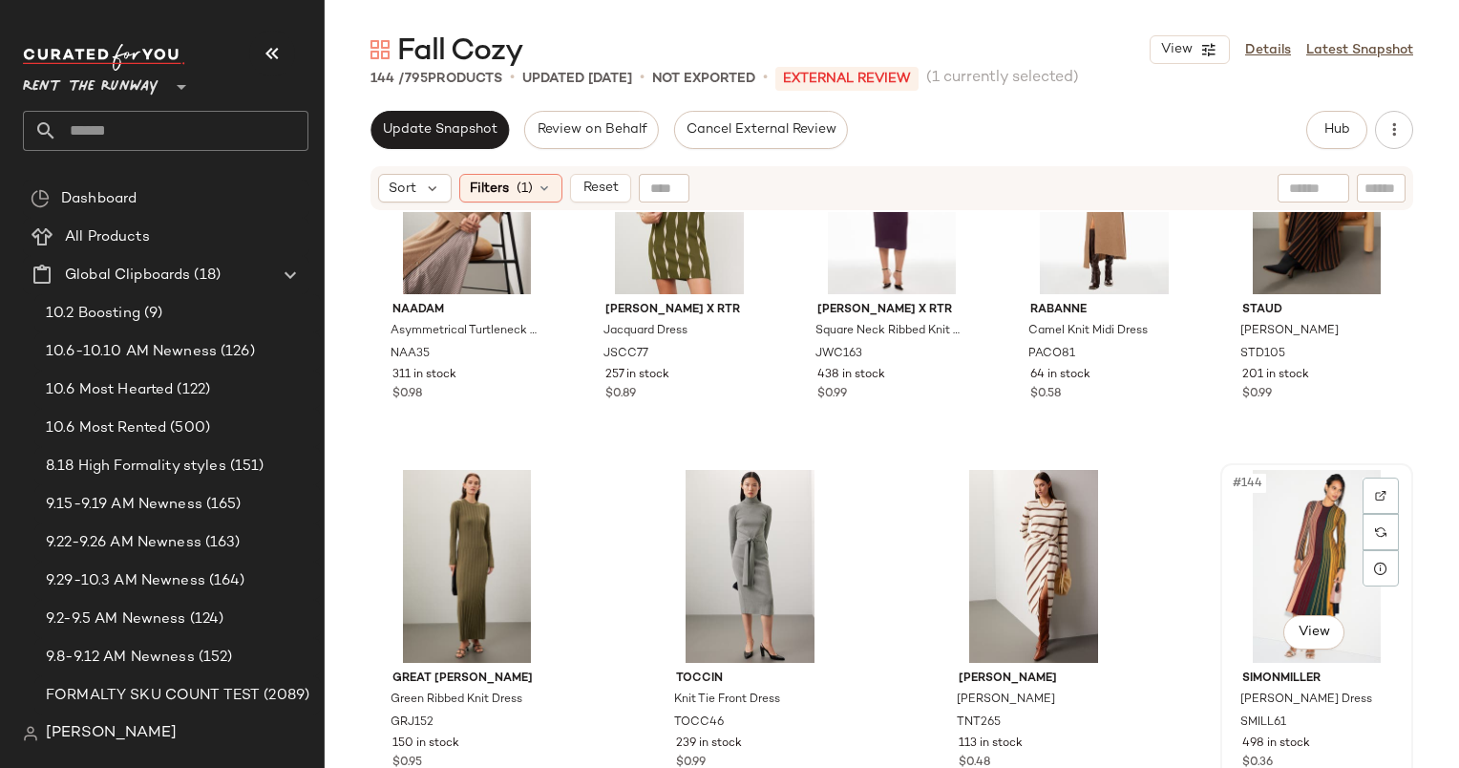
click at [1312, 535] on div "#144 View" at bounding box center [1317, 566] width 180 height 193
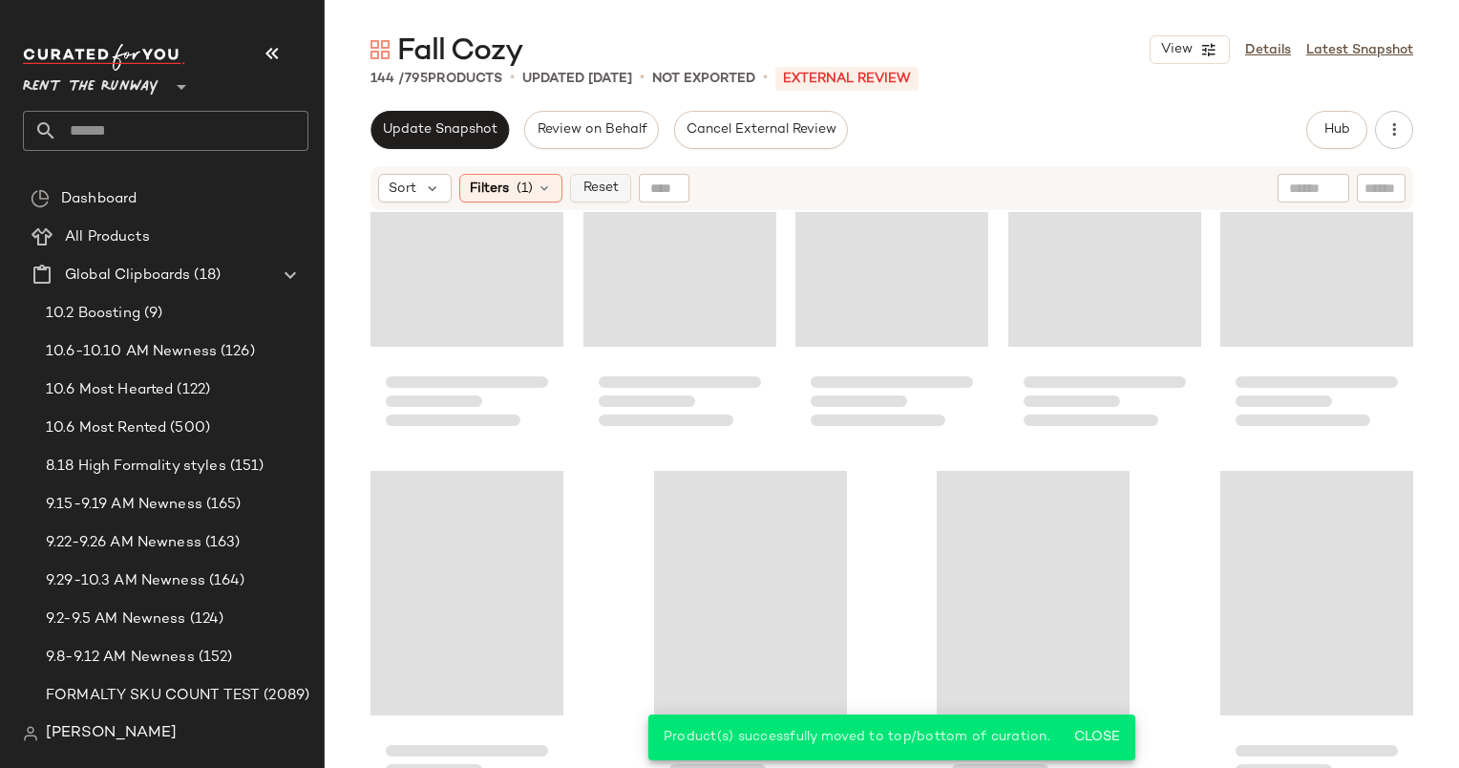
click at [605, 184] on span "Reset" at bounding box center [600, 187] width 36 height 15
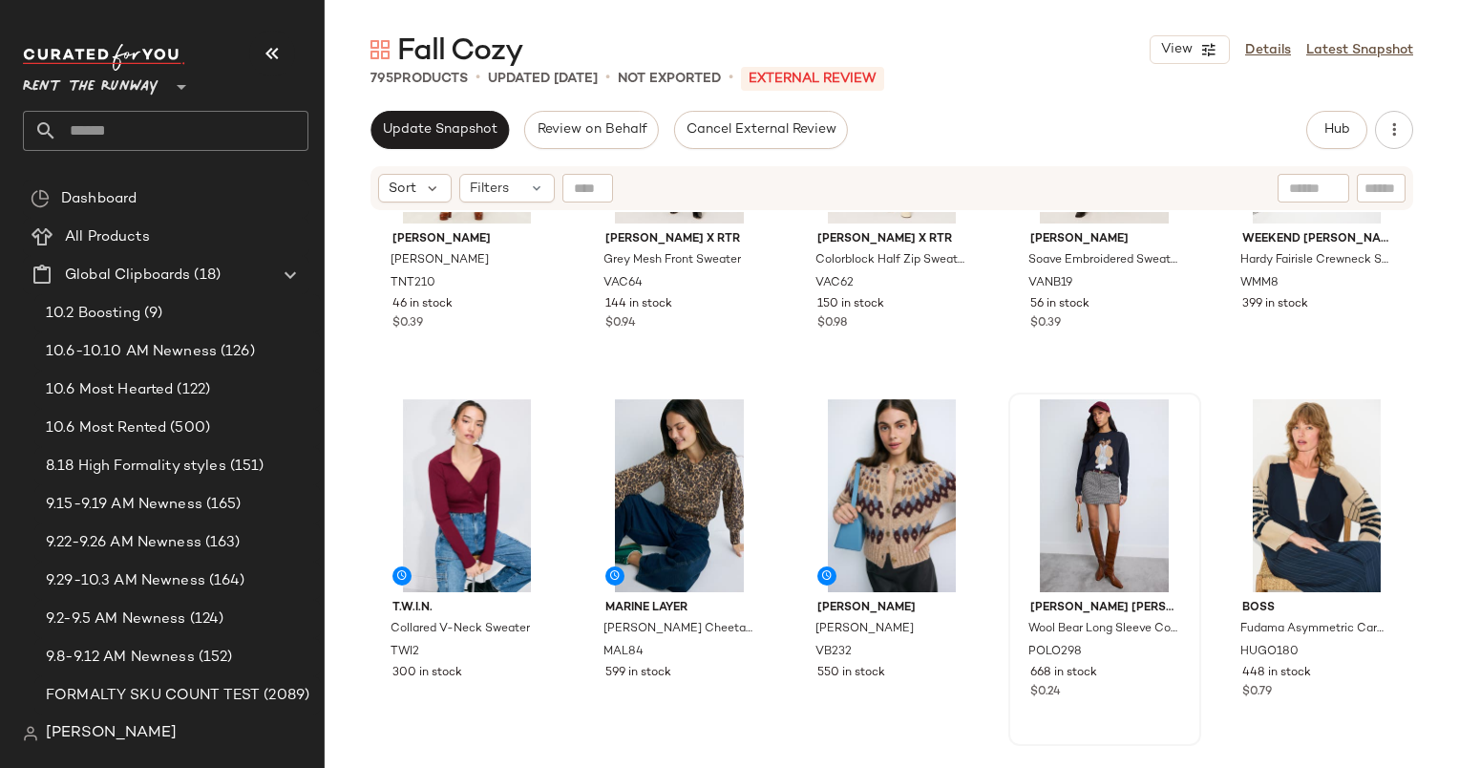
scroll to position [46676, 0]
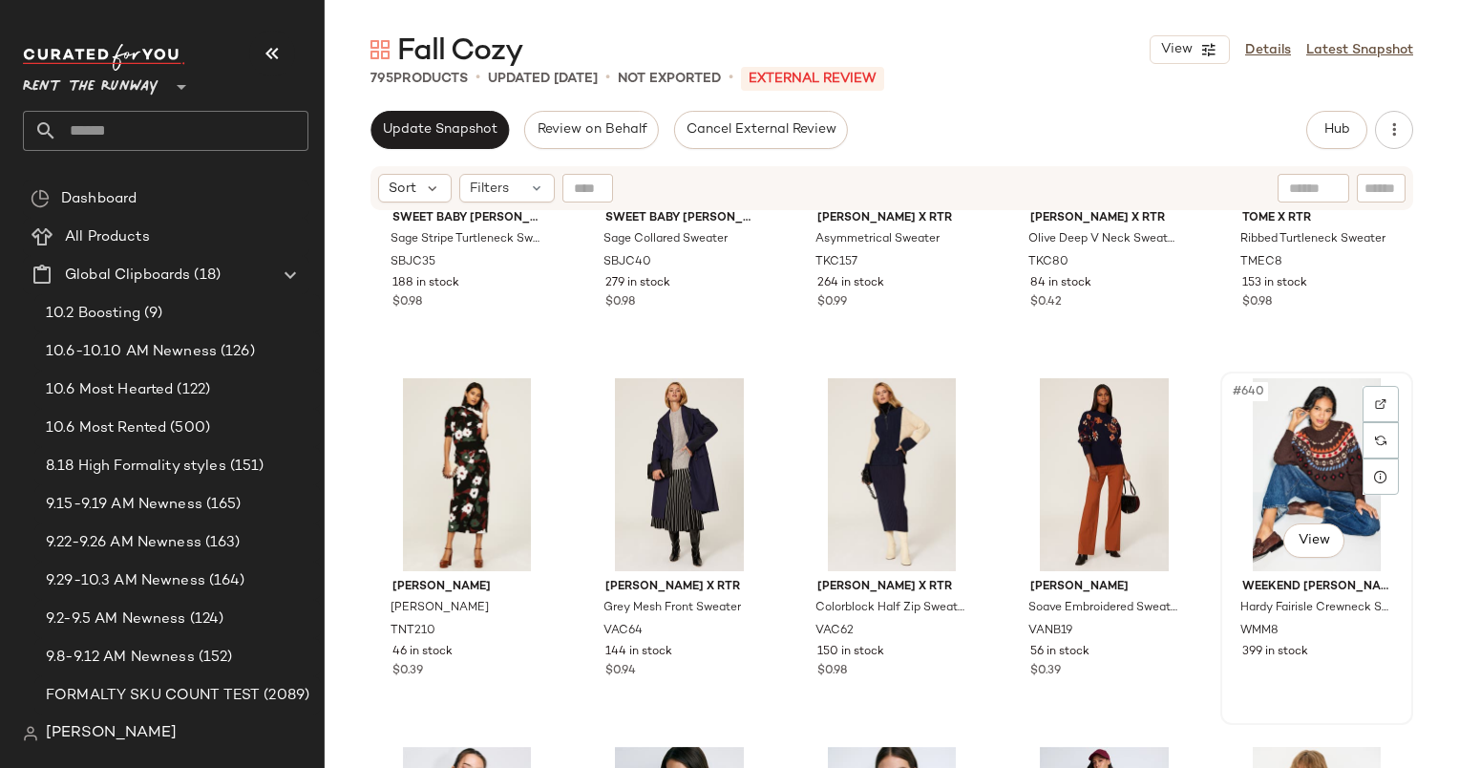
click at [1261, 477] on div "#640 View" at bounding box center [1317, 474] width 180 height 193
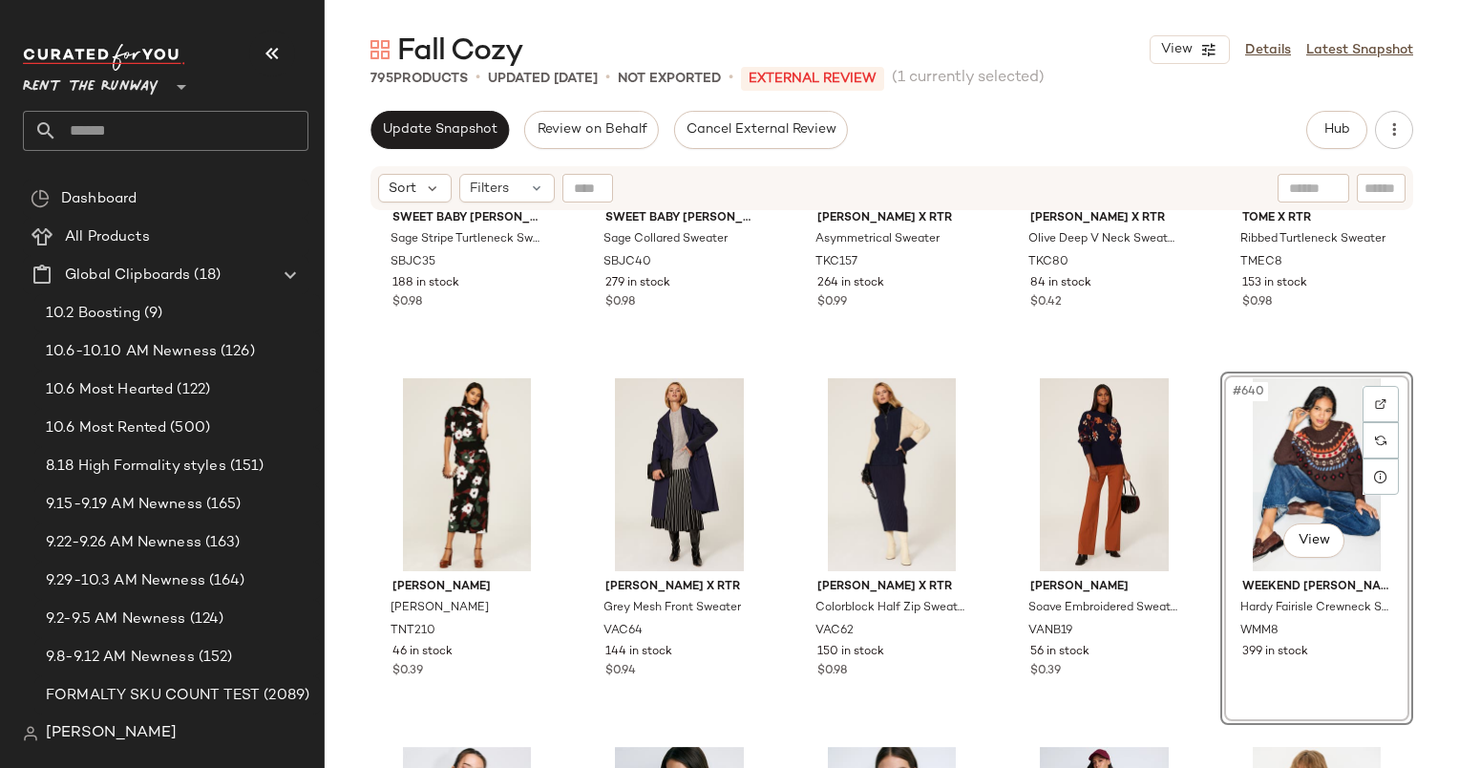
scroll to position [47027, 0]
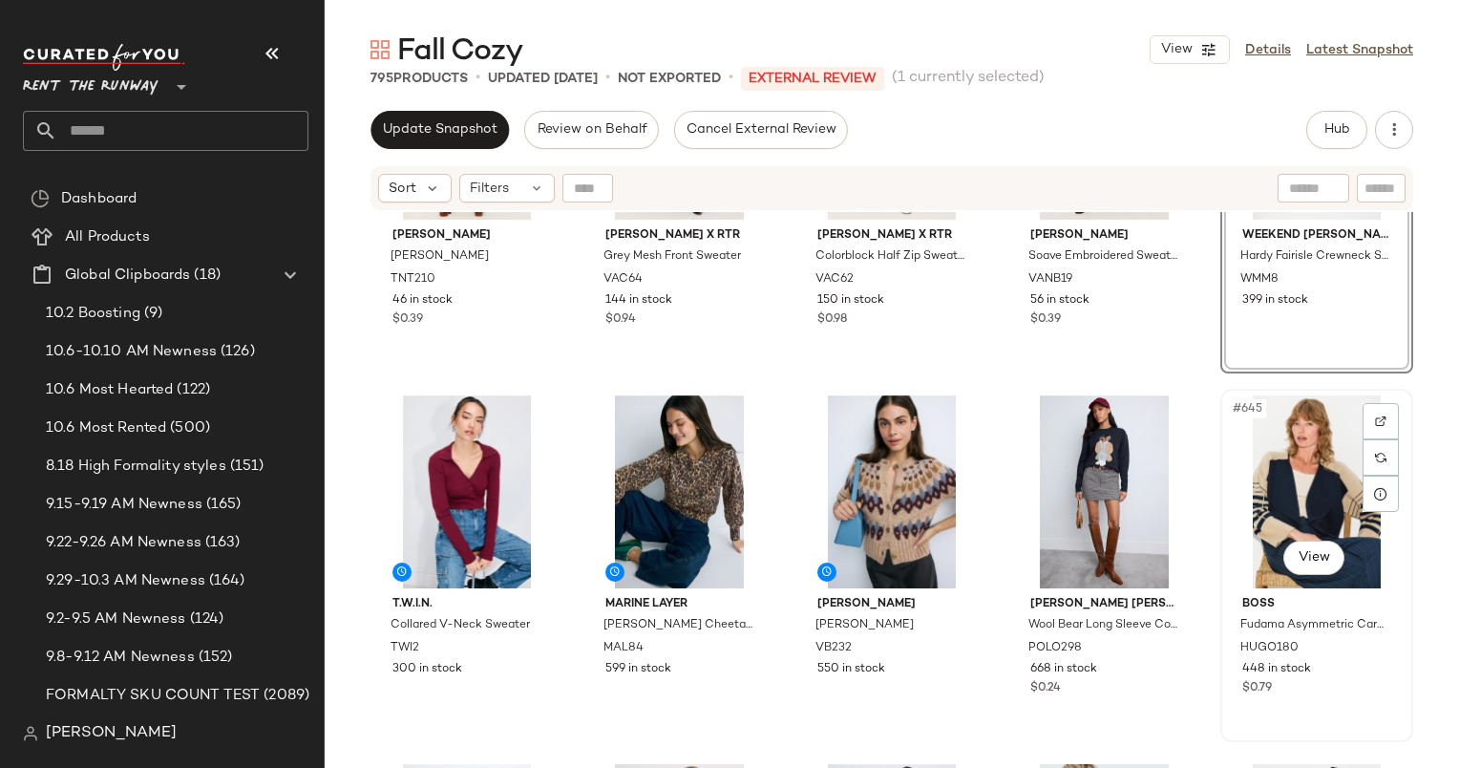
click at [1287, 478] on div "#645 View" at bounding box center [1317, 491] width 180 height 193
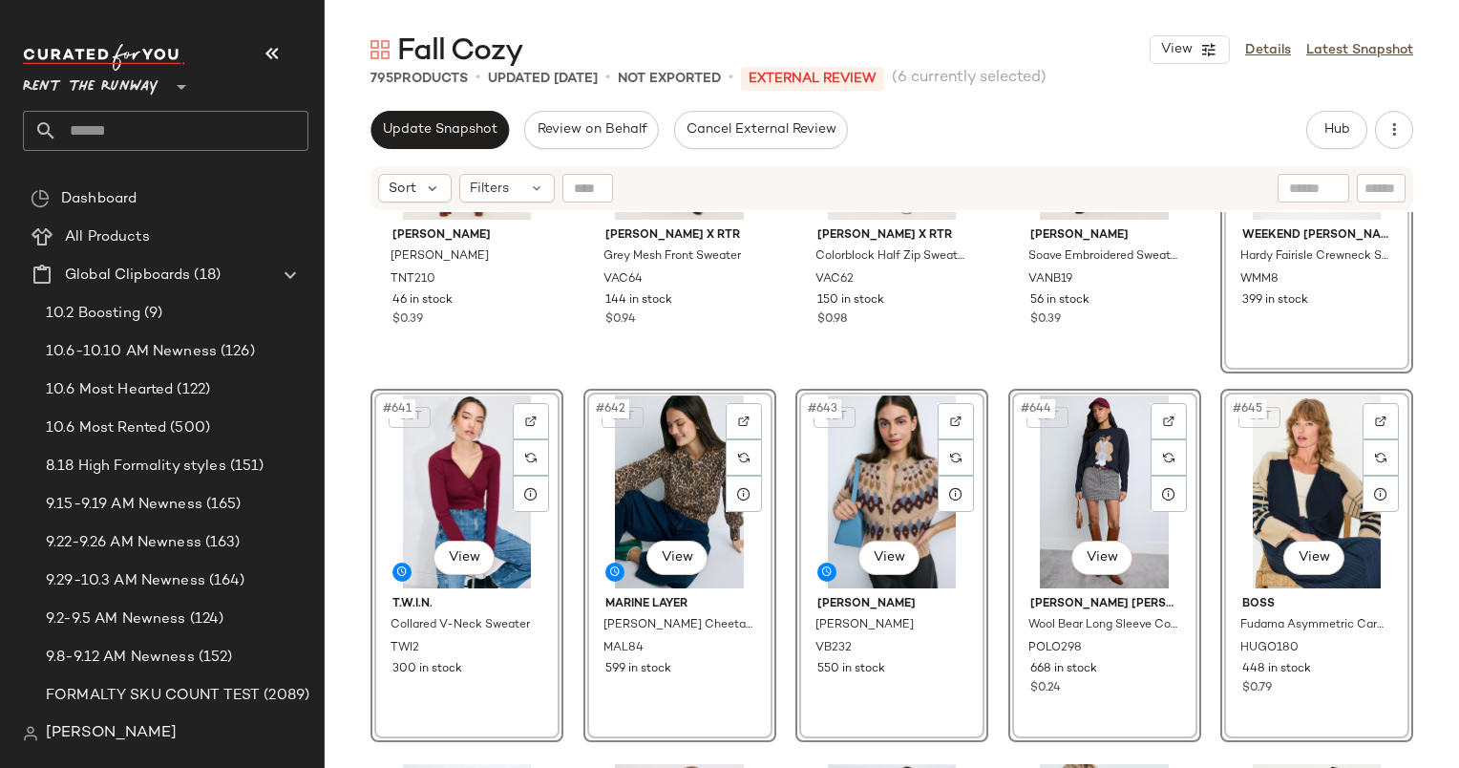
scroll to position [47505, 0]
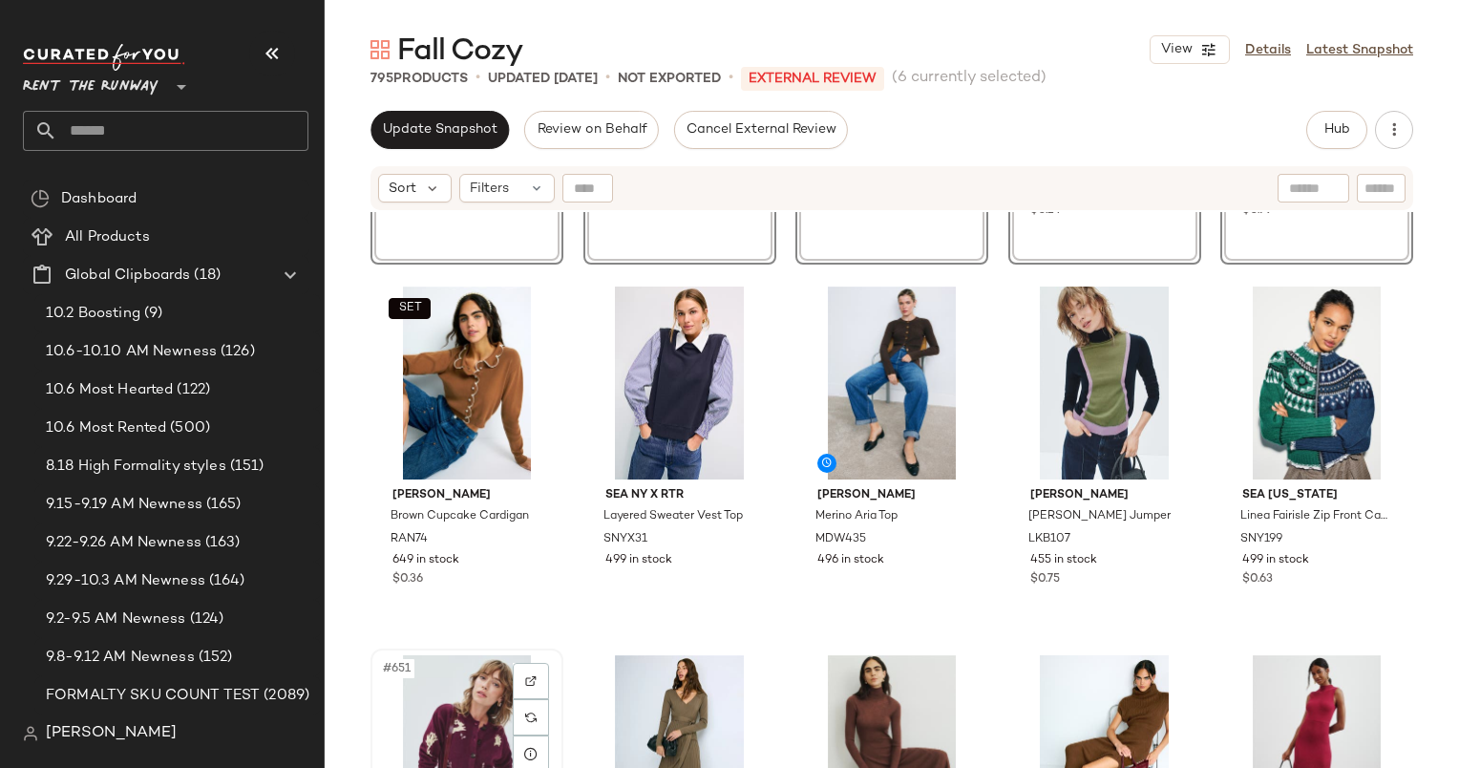
click at [460, 683] on div "#651 View" at bounding box center [467, 751] width 180 height 193
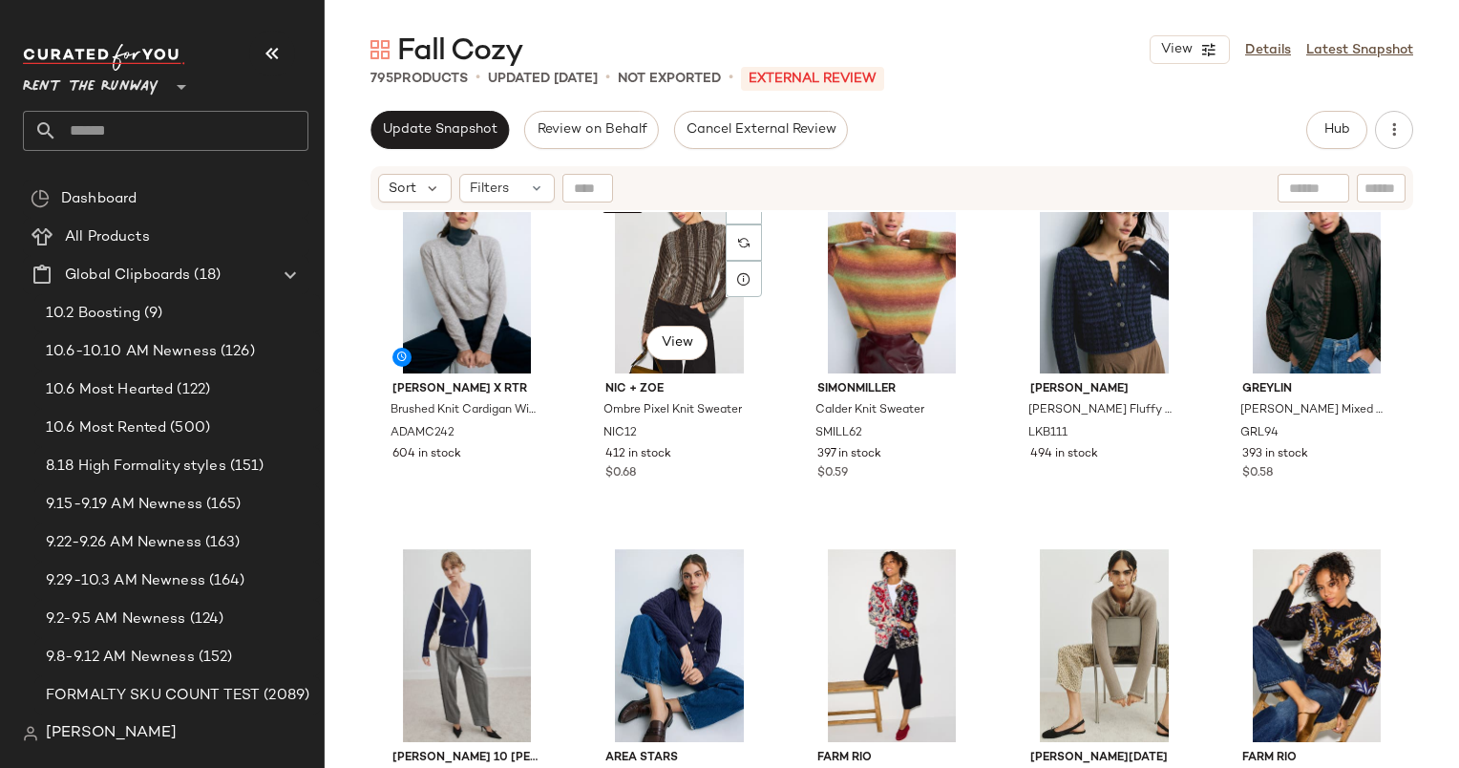
scroll to position [3006, 0]
click at [1446, 405] on div "Adam Lippes x RTR Brushed Knit Cardigan With Sparkle Buttons ADAMC242 604 in st…" at bounding box center [892, 514] width 1135 height 604
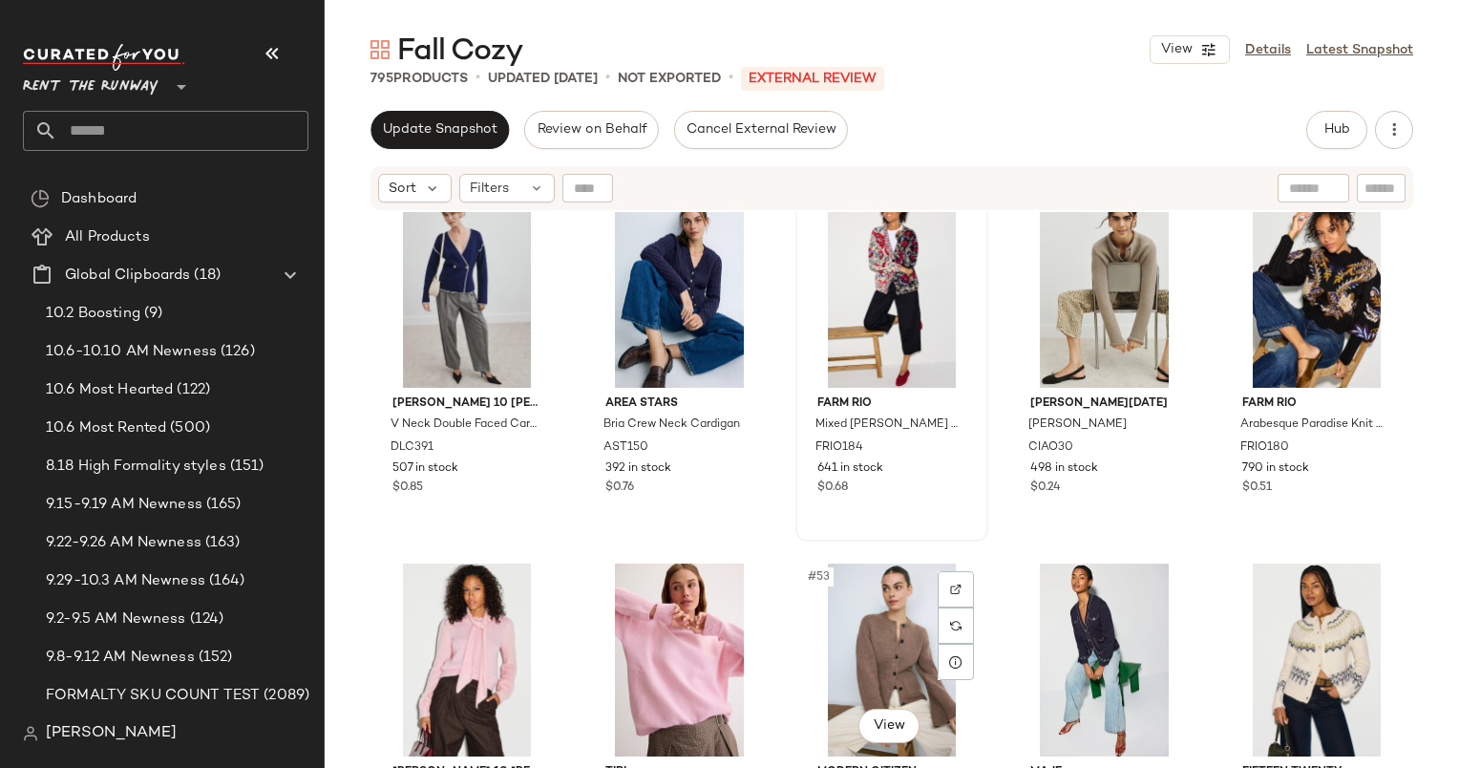
scroll to position [3362, 0]
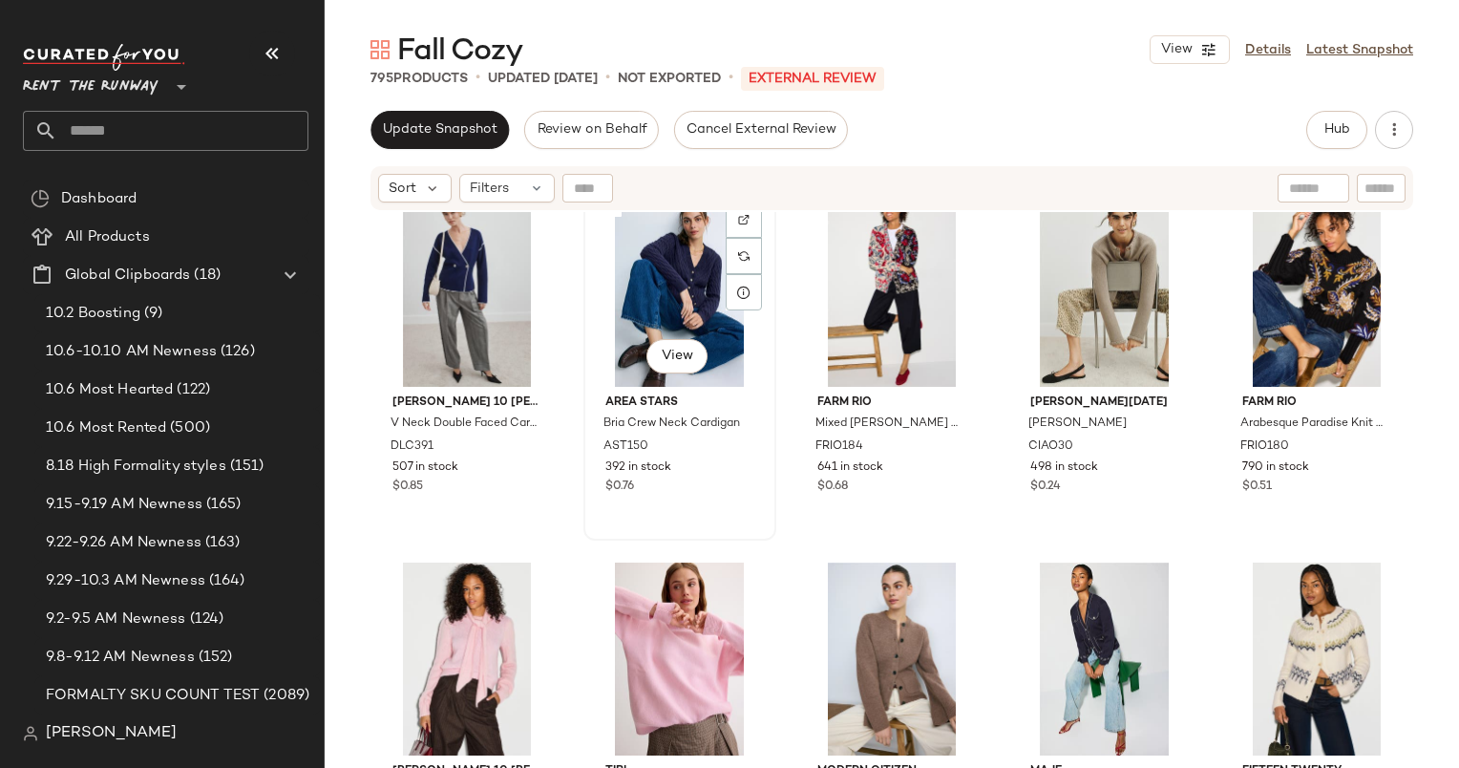
click at [625, 285] on div "#47 View" at bounding box center [680, 290] width 180 height 193
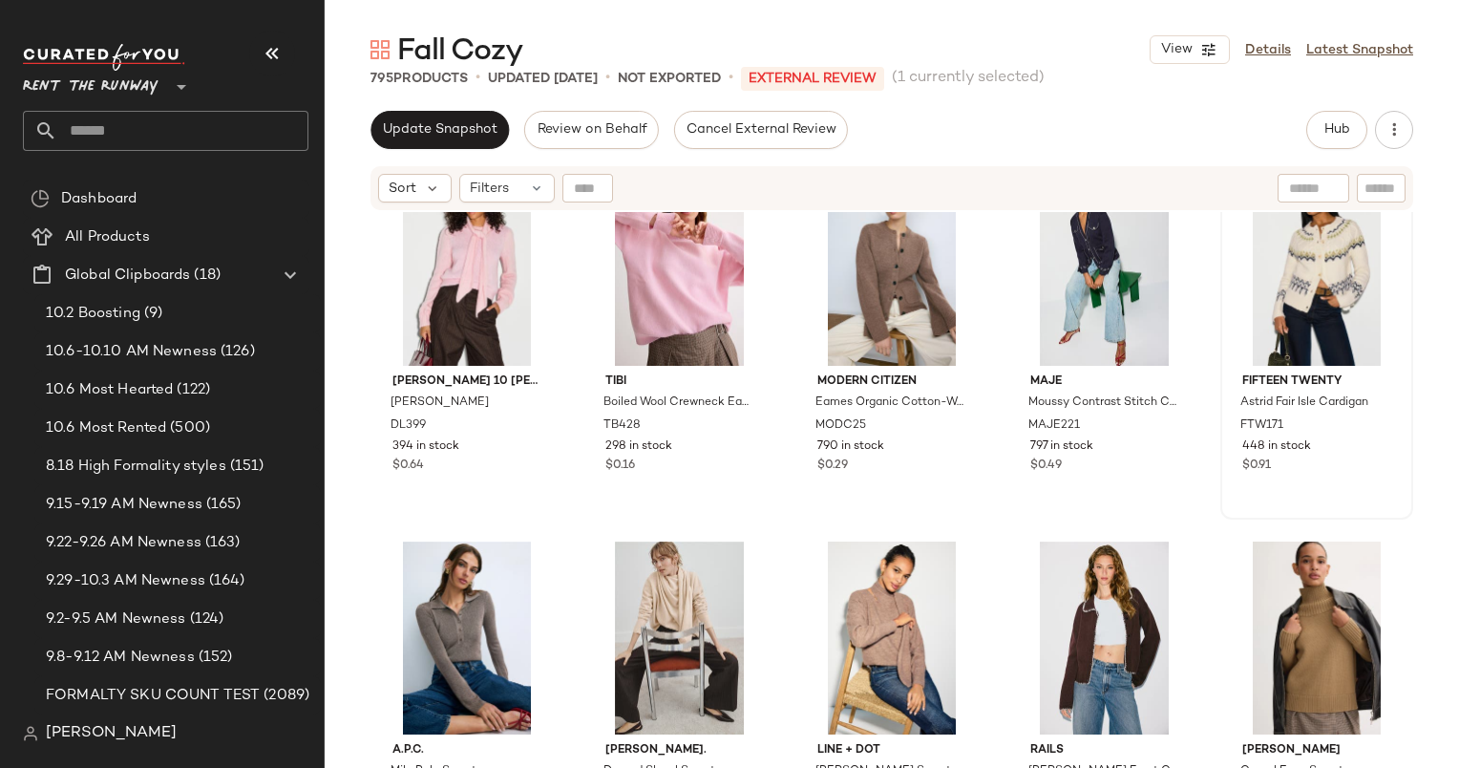
scroll to position [3449, 0]
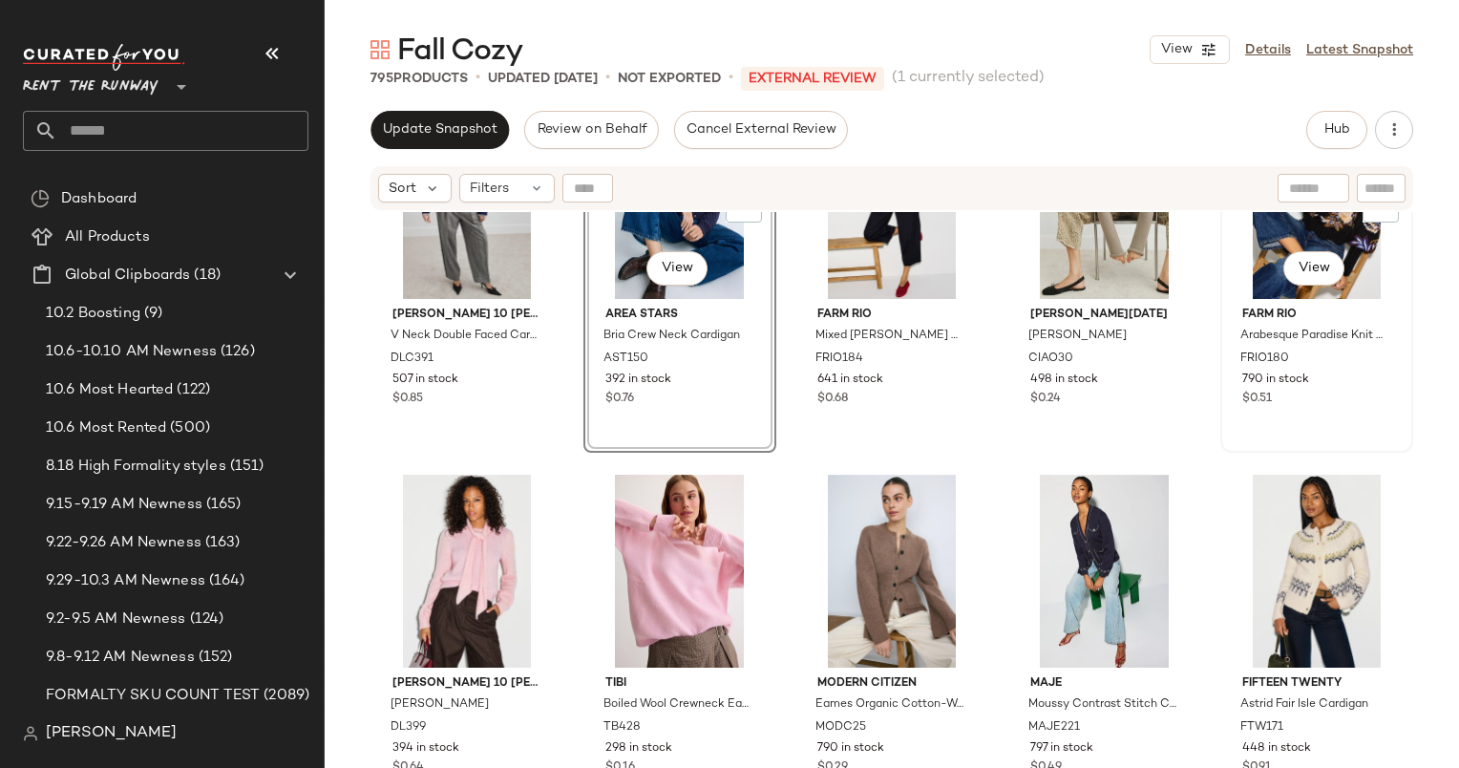
click at [1245, 252] on div "#50 View" at bounding box center [1317, 202] width 180 height 193
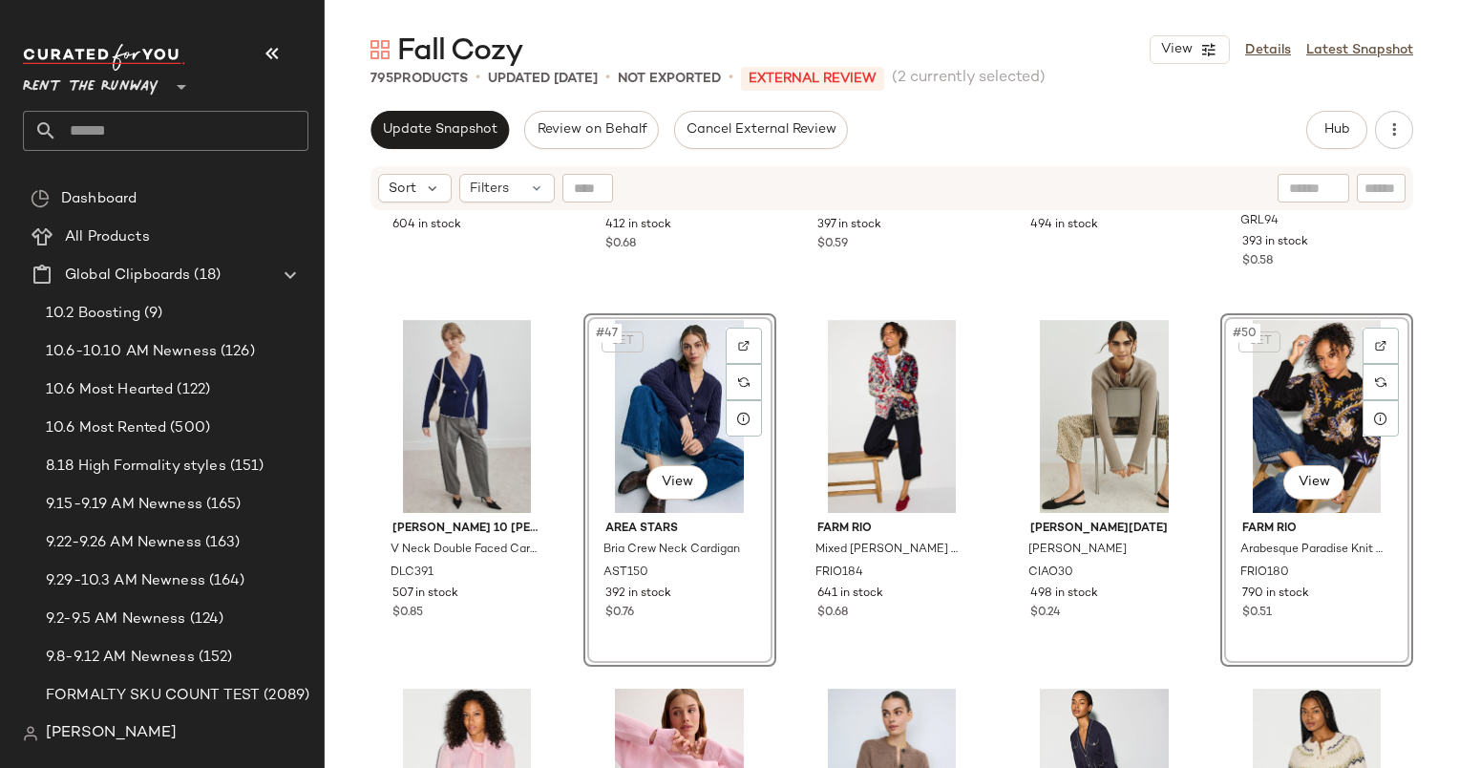
scroll to position [3241, 0]
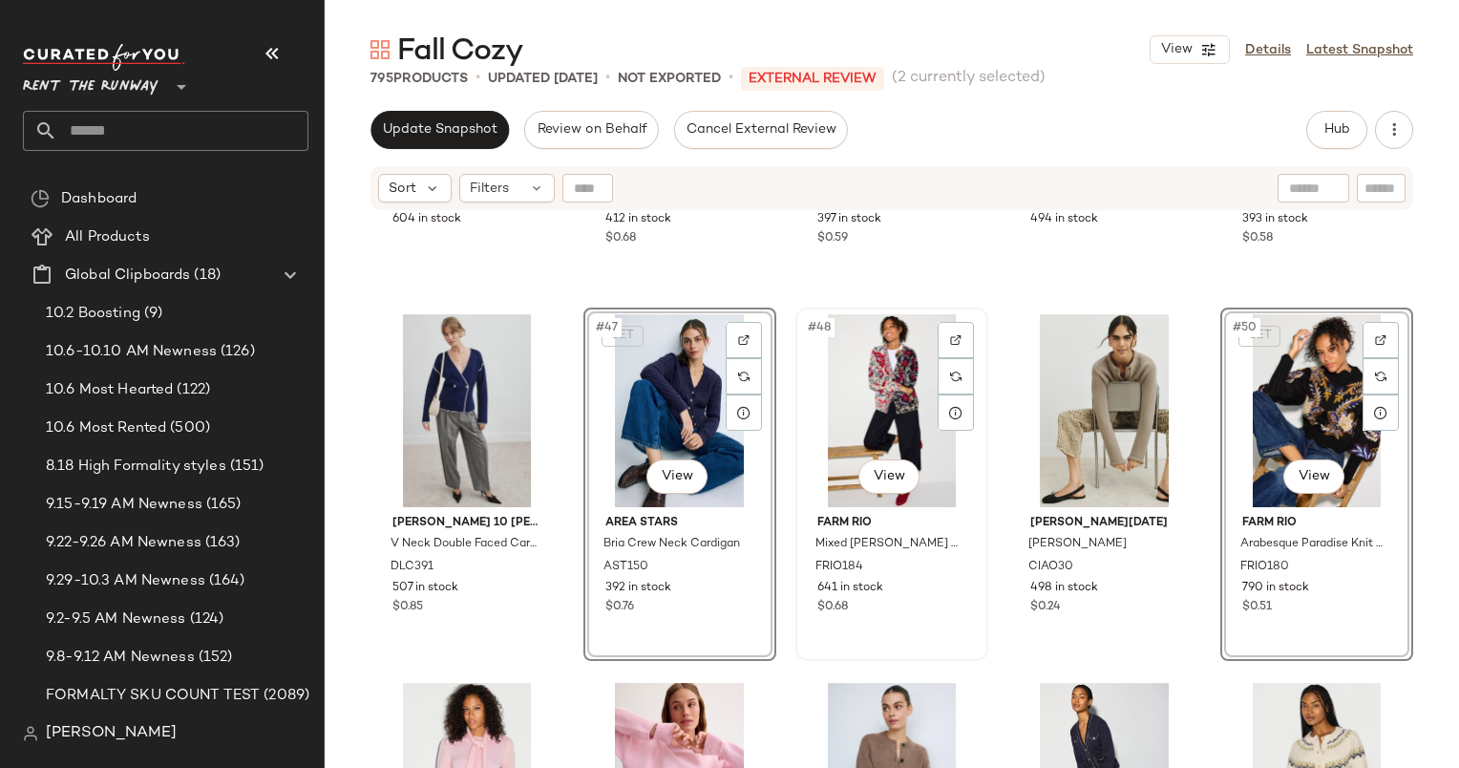
click at [887, 356] on div "#48 View" at bounding box center [892, 410] width 180 height 193
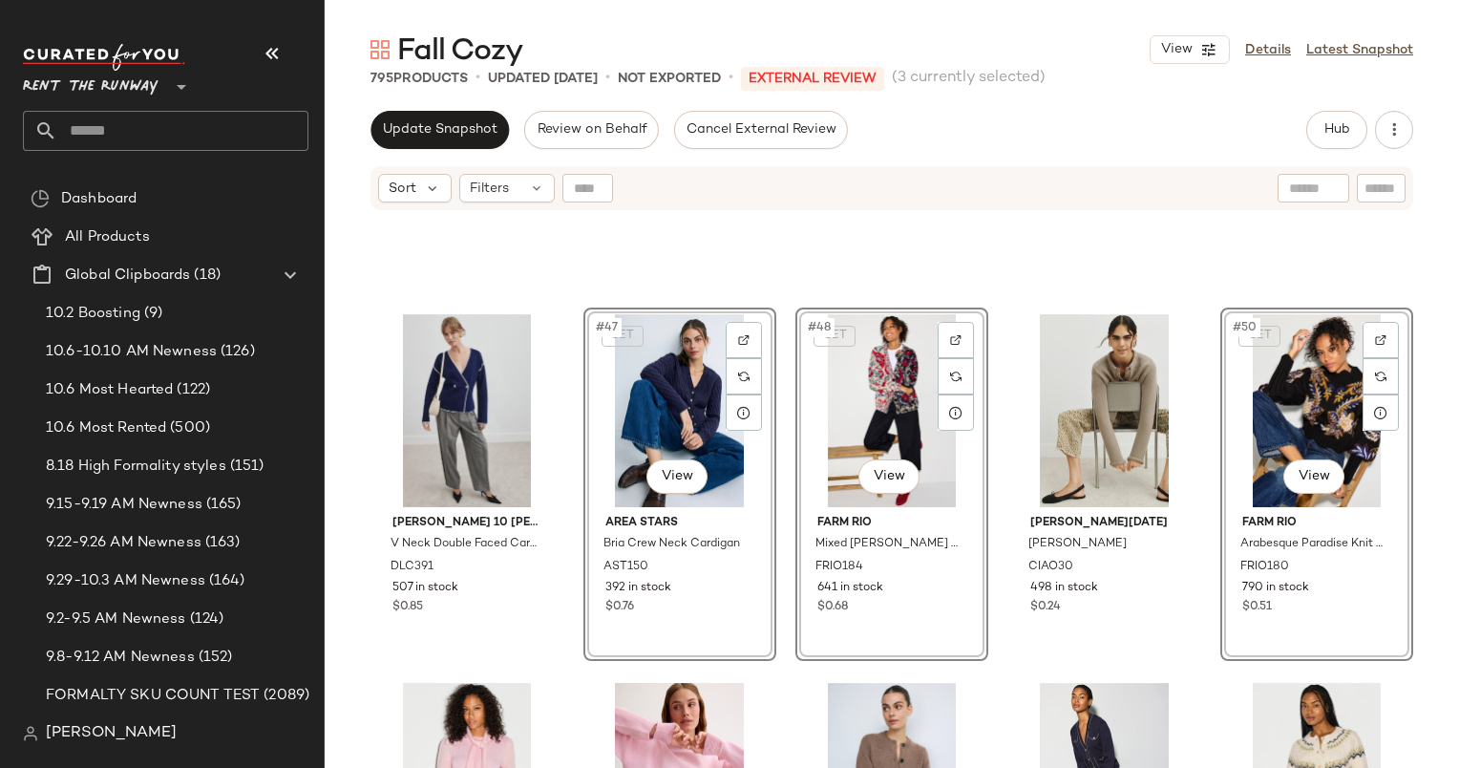
scroll to position [3490, 0]
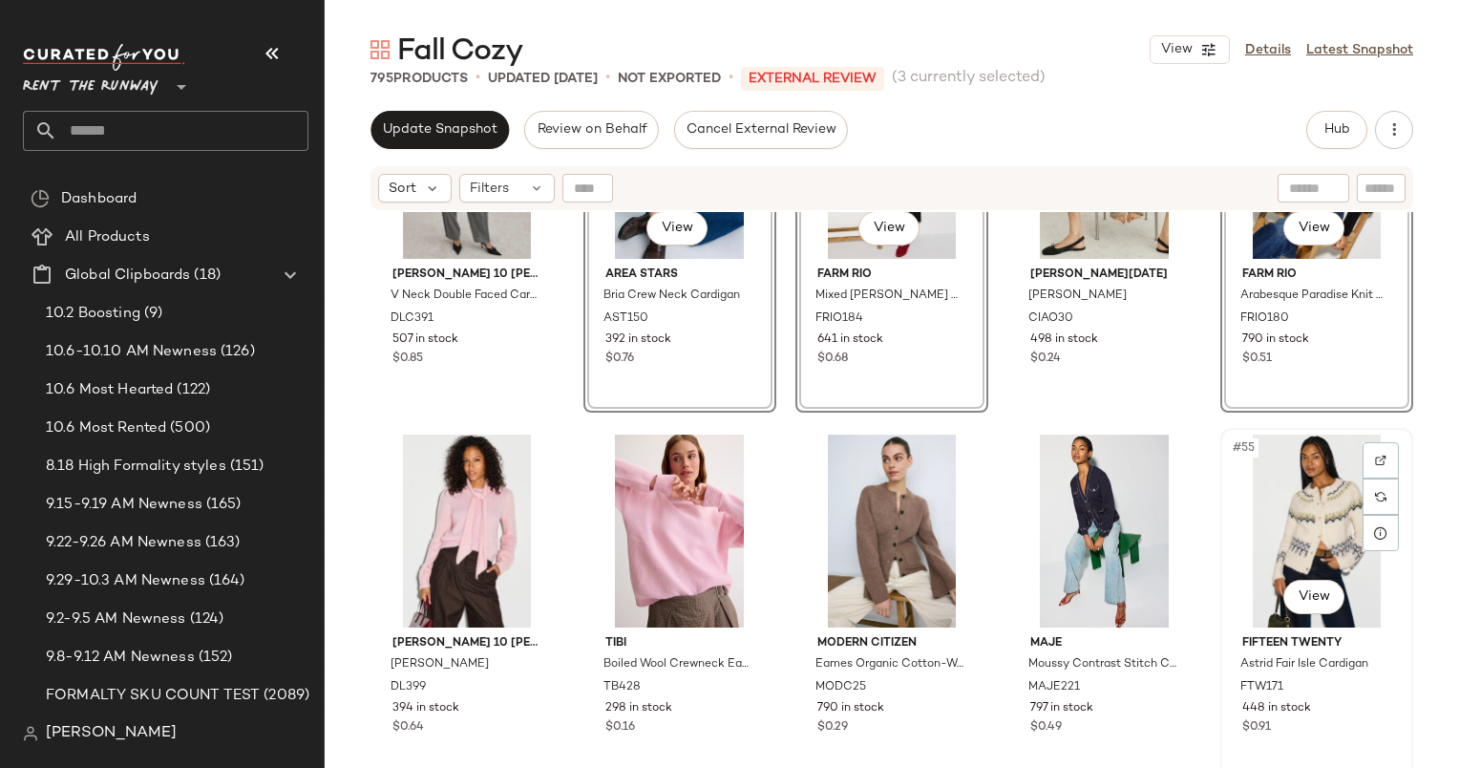
click at [1310, 488] on div "#55 View" at bounding box center [1317, 531] width 180 height 193
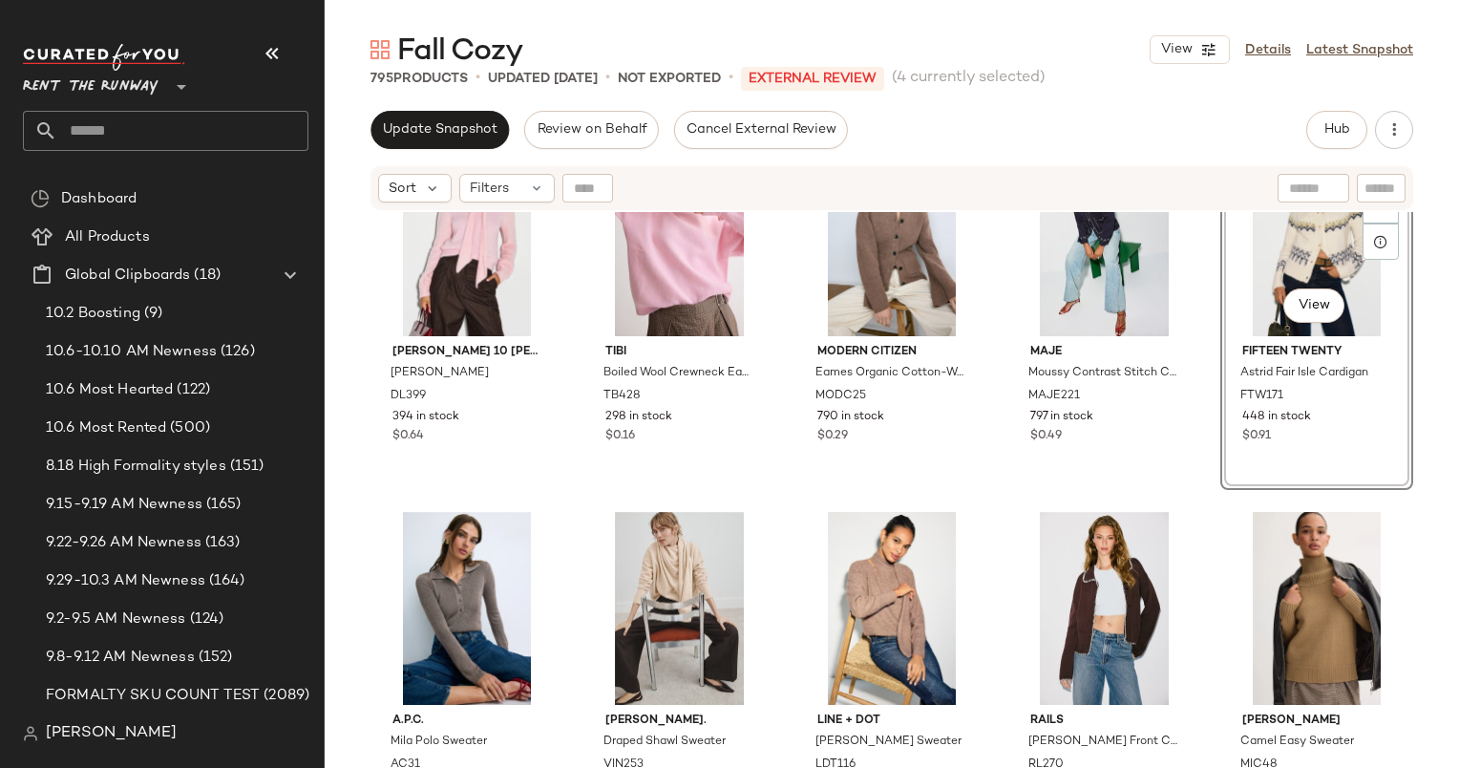
scroll to position [3780, 0]
click at [1051, 269] on div "#54 View" at bounding box center [1105, 240] width 180 height 193
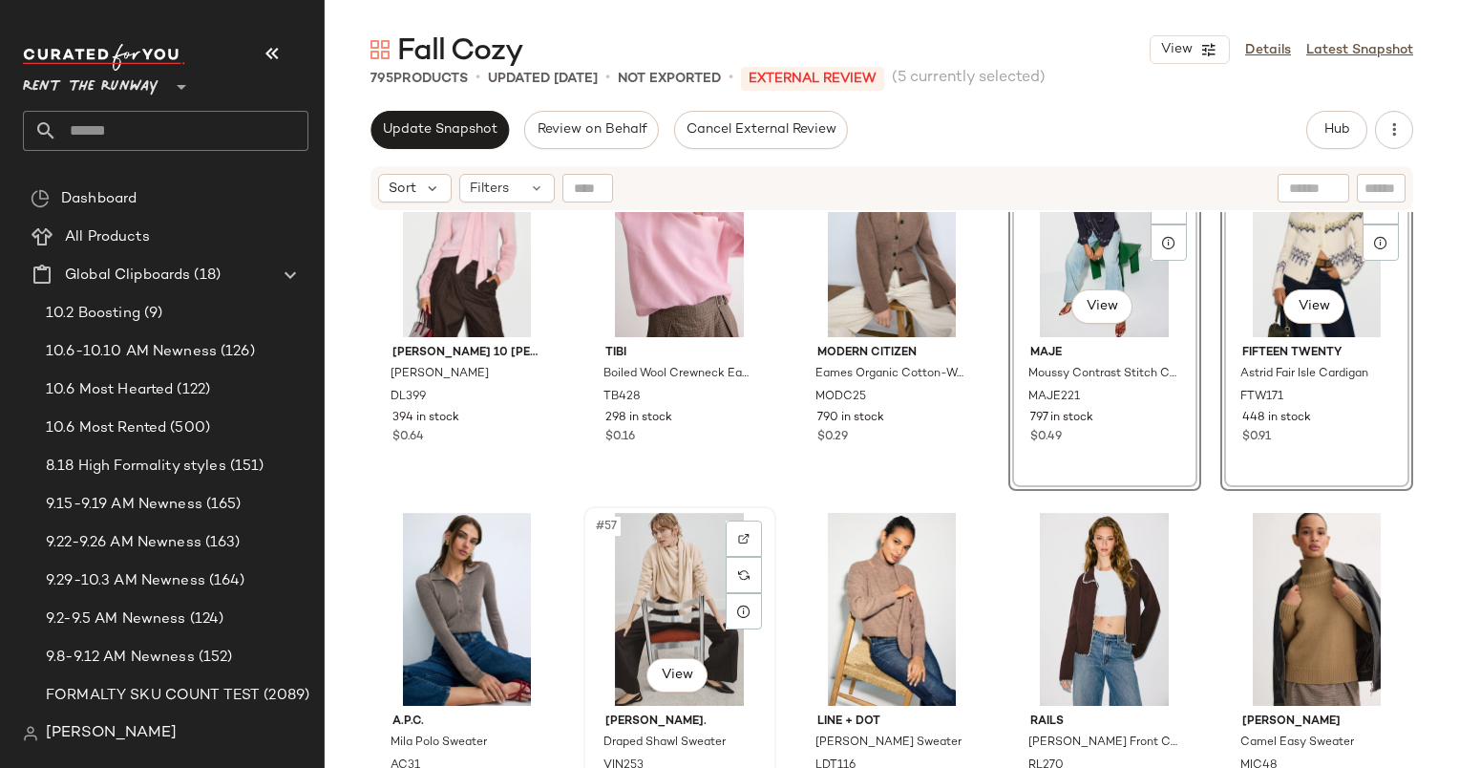
scroll to position [4013, 0]
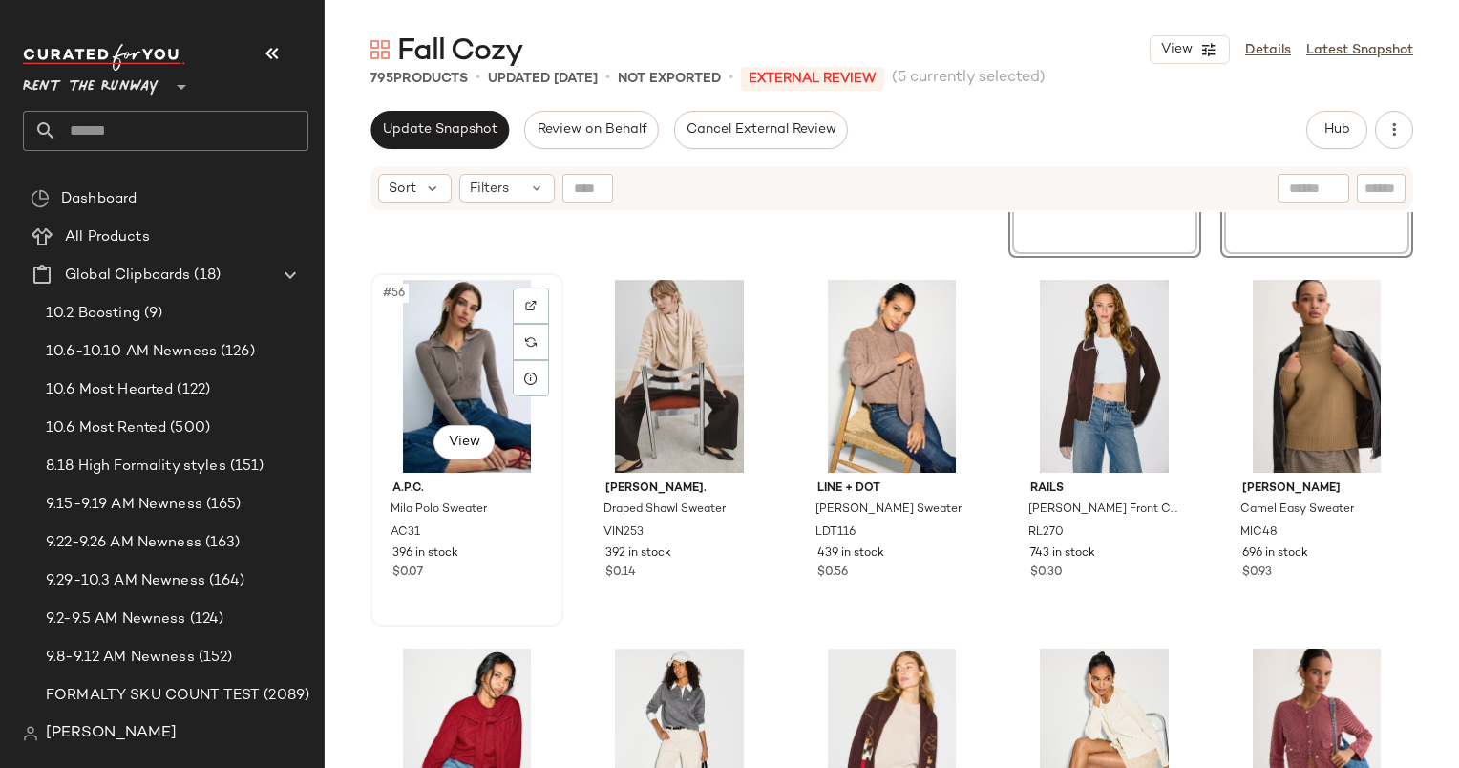
click at [458, 358] on div "#56 View" at bounding box center [467, 376] width 180 height 193
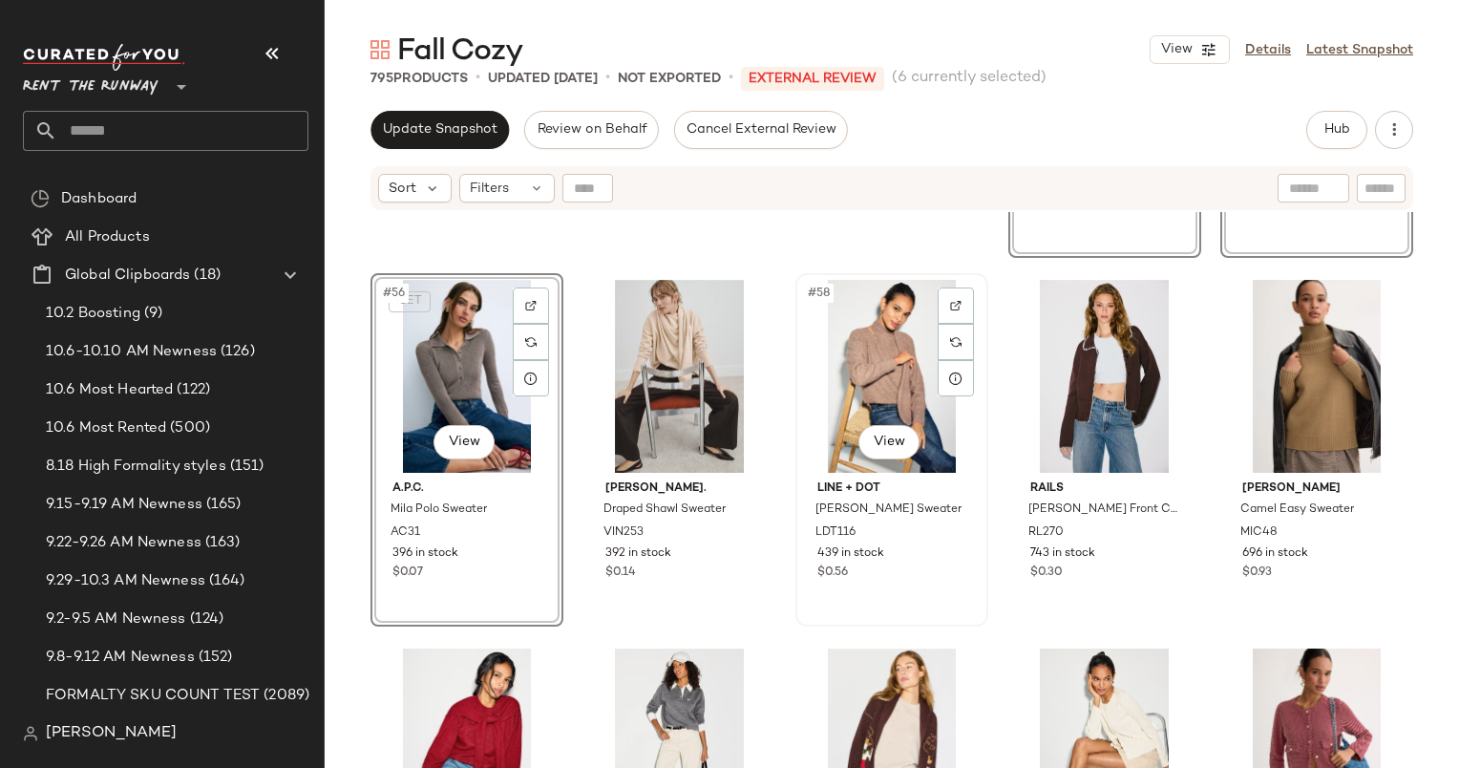
click at [856, 361] on div "#58 View" at bounding box center [892, 376] width 180 height 193
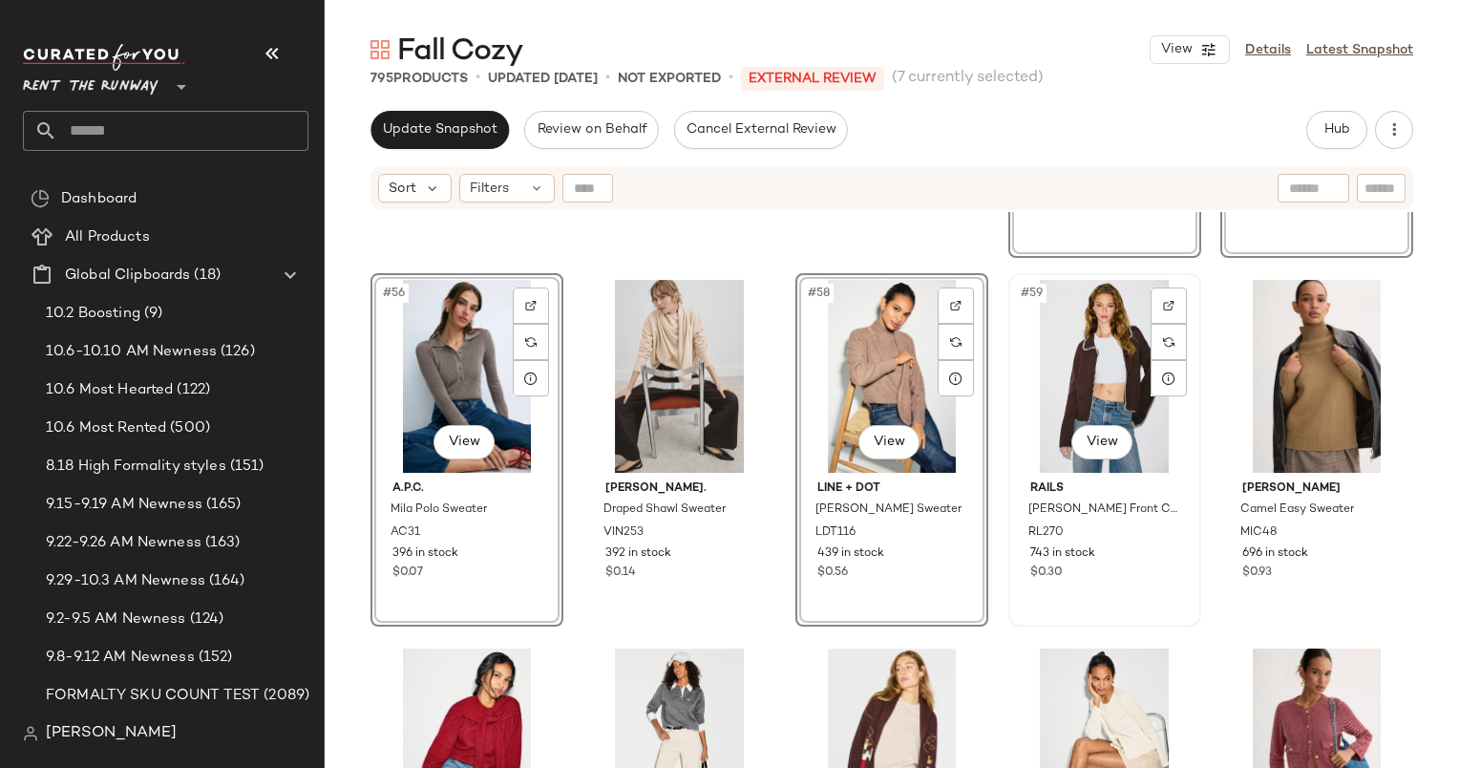
click at [1065, 365] on div "#59 View" at bounding box center [1105, 376] width 180 height 193
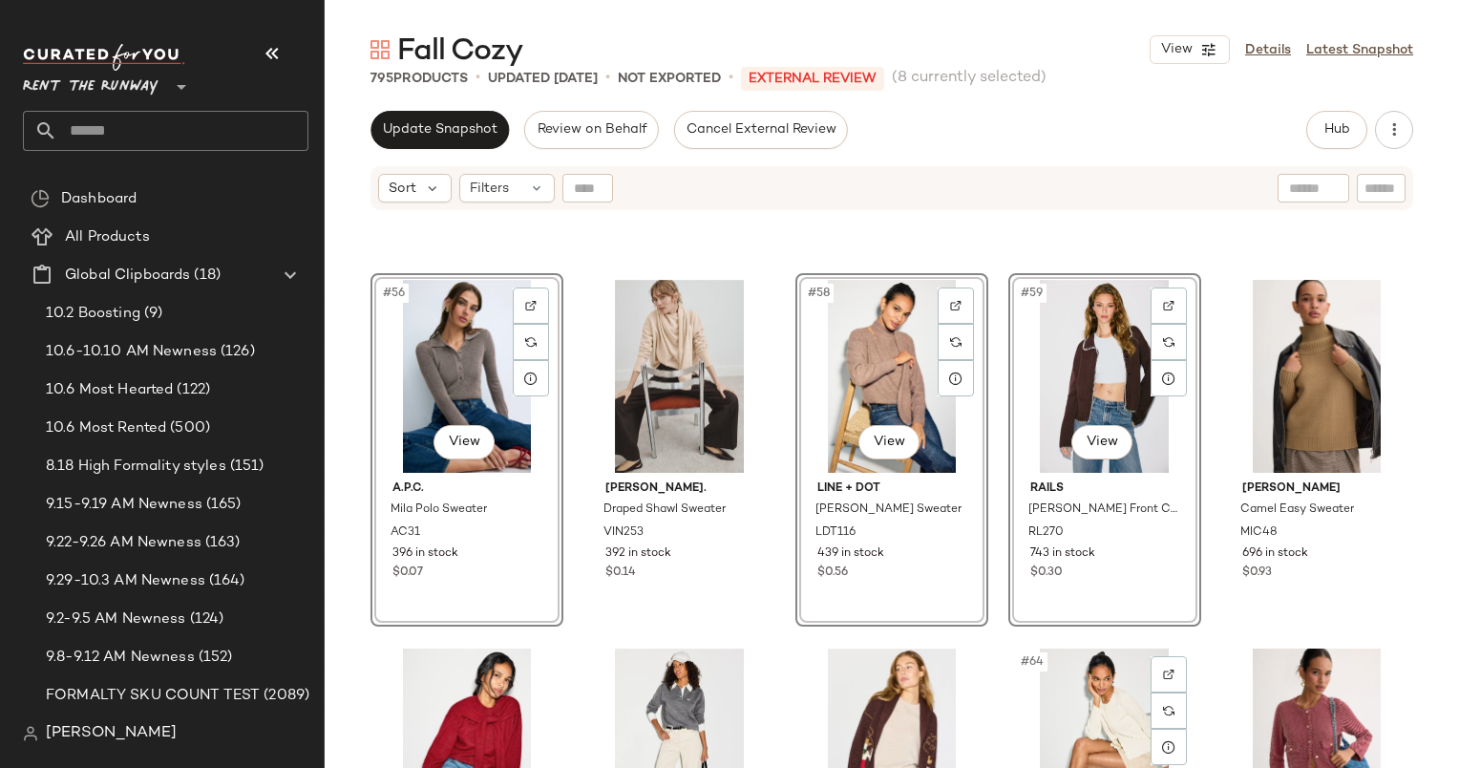
scroll to position [4324, 0]
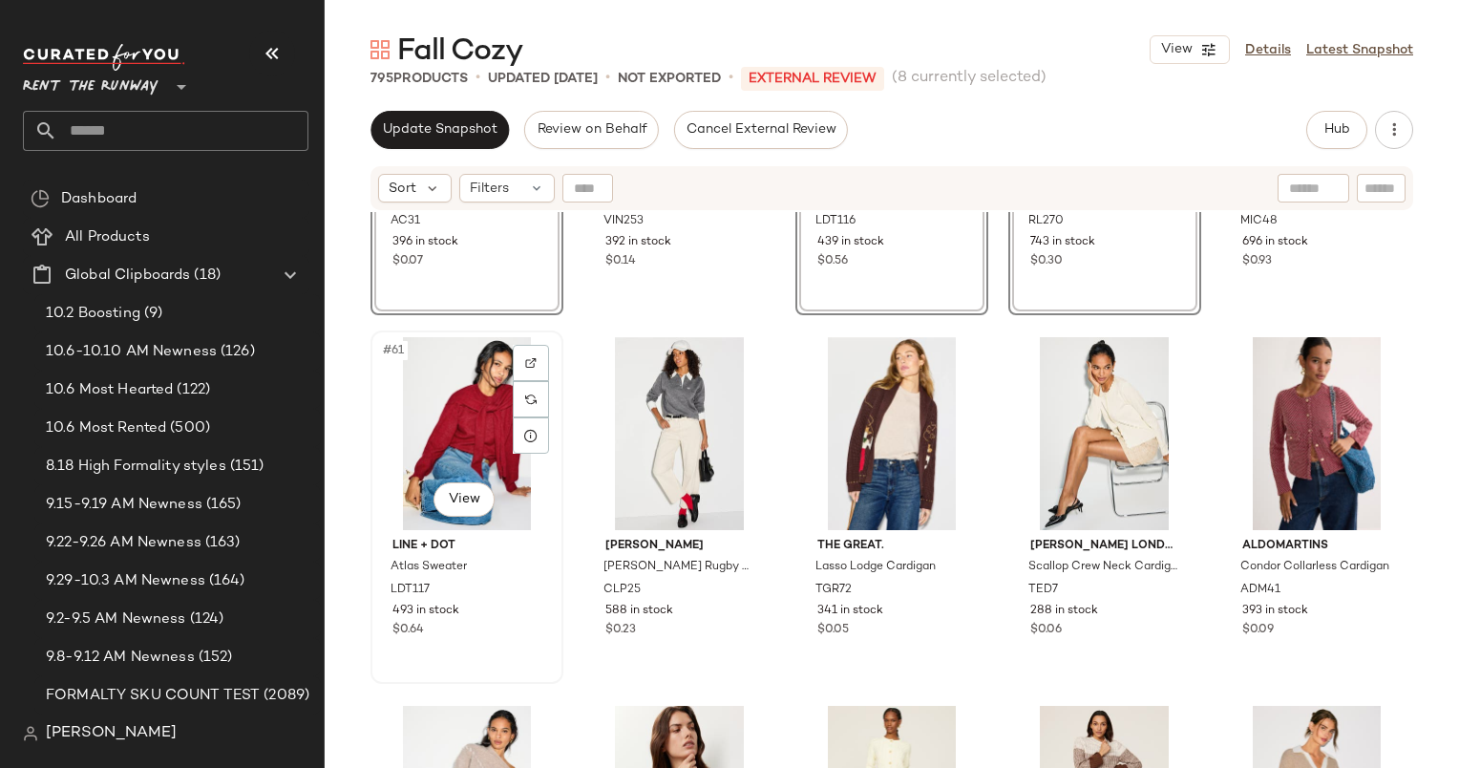
click at [463, 405] on div "#61 View" at bounding box center [467, 433] width 180 height 193
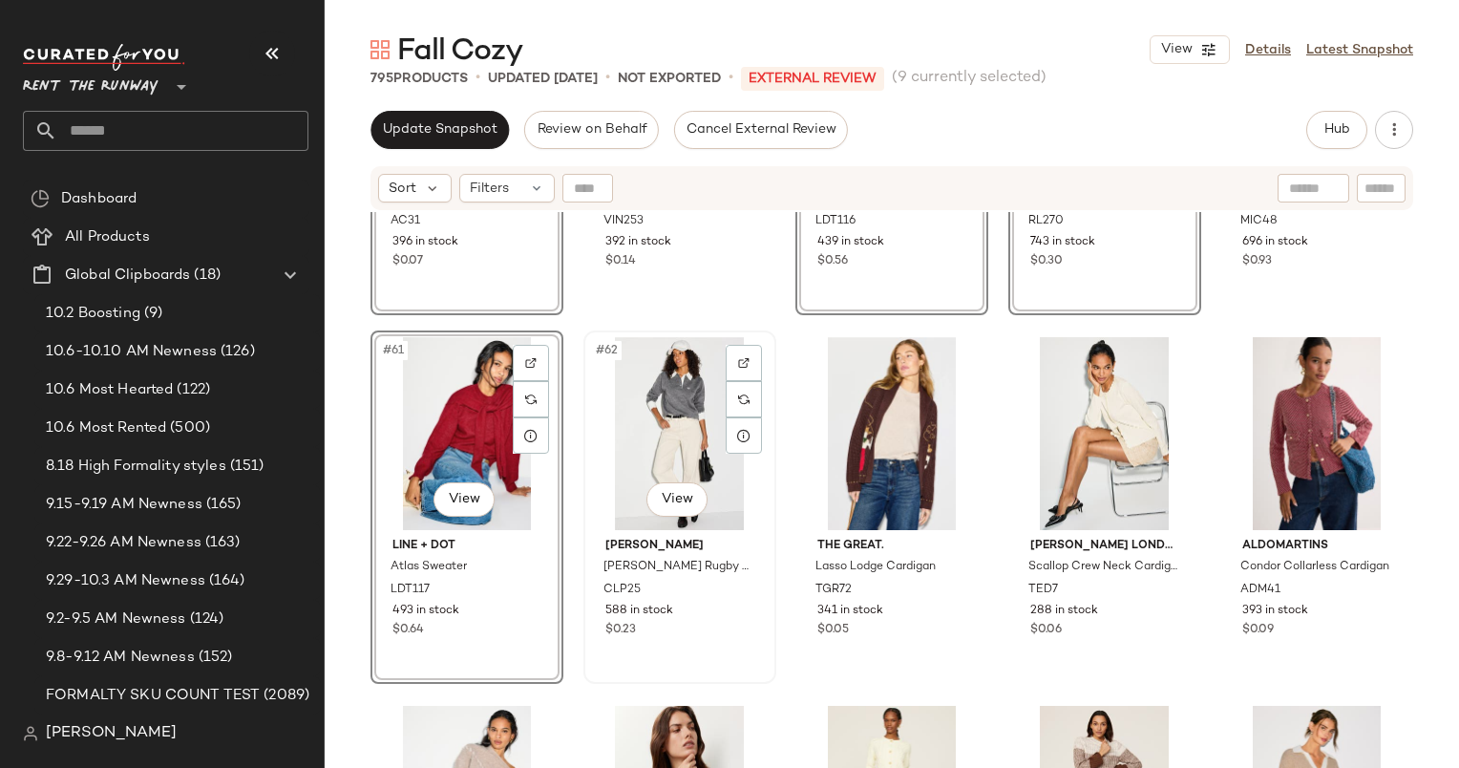
click at [675, 404] on div "#62 View" at bounding box center [680, 433] width 180 height 193
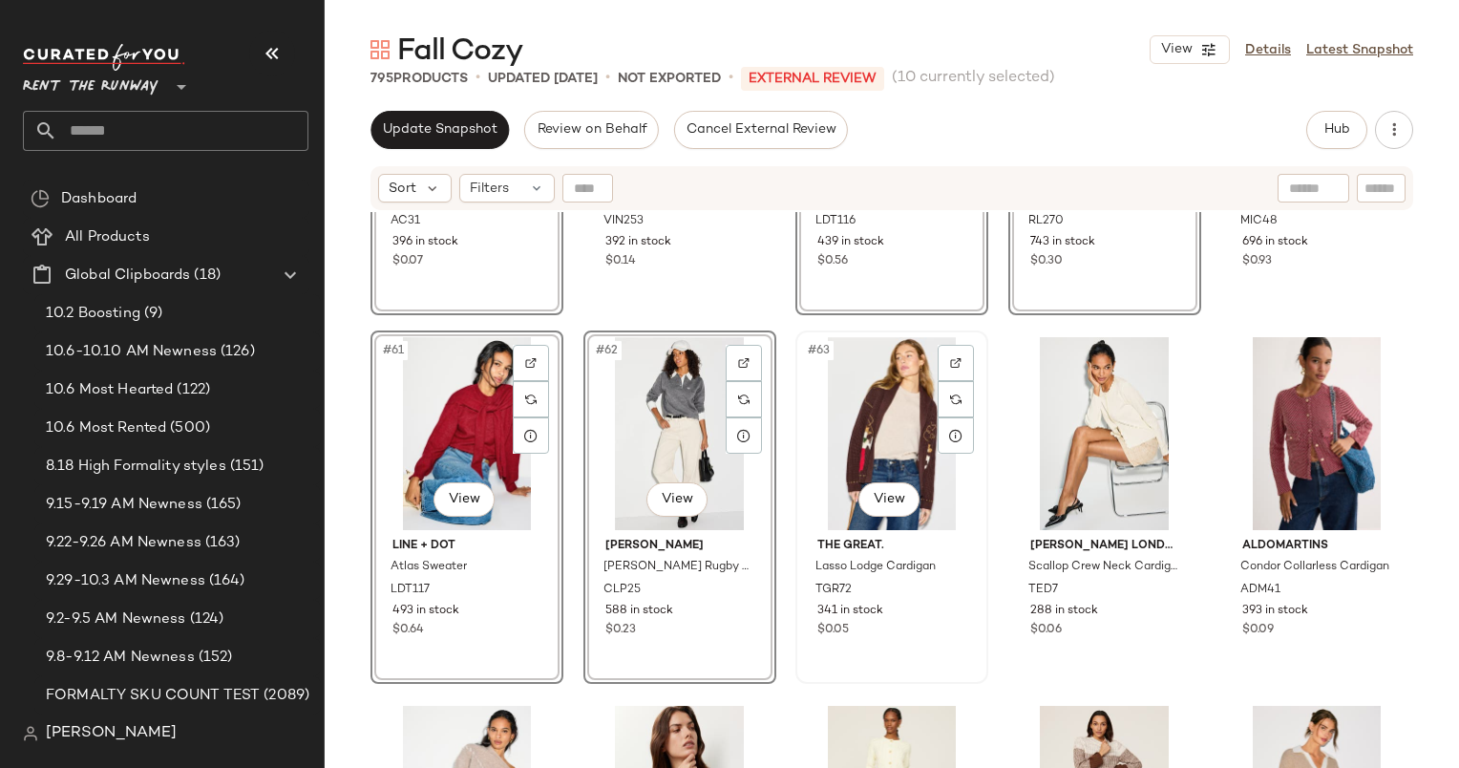
click at [867, 446] on div "#63 View" at bounding box center [892, 433] width 180 height 193
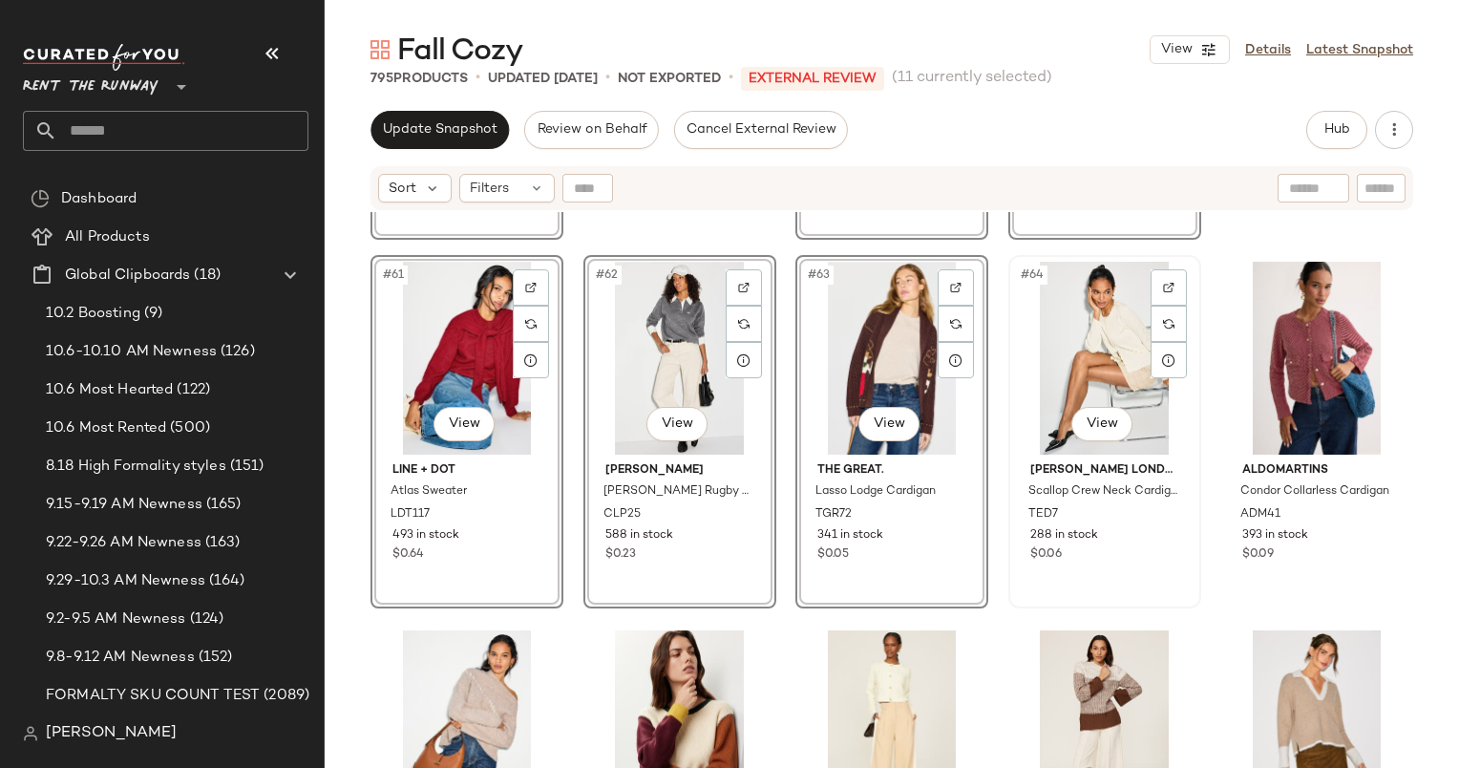
scroll to position [4476, 0]
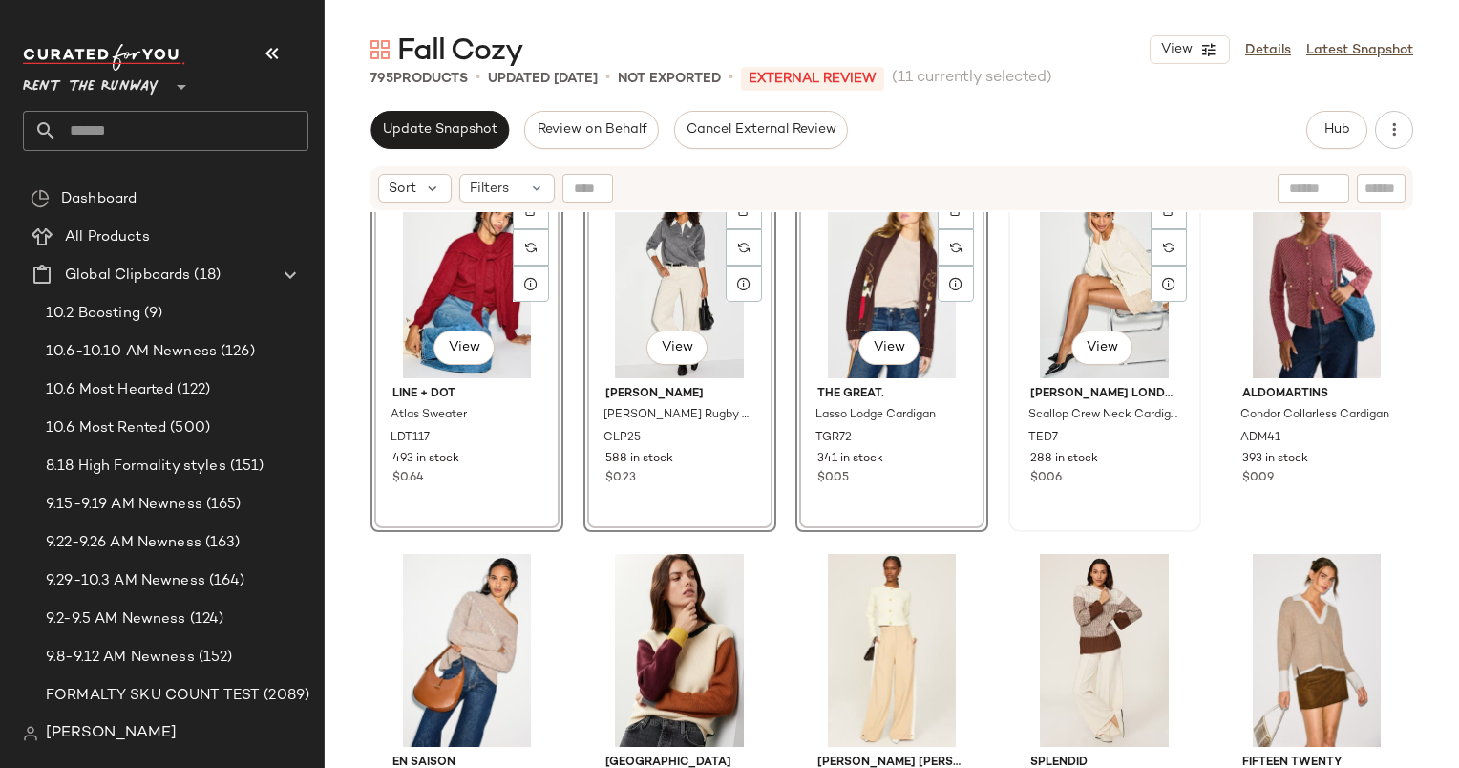
click at [1097, 299] on div "#64 View" at bounding box center [1105, 281] width 180 height 193
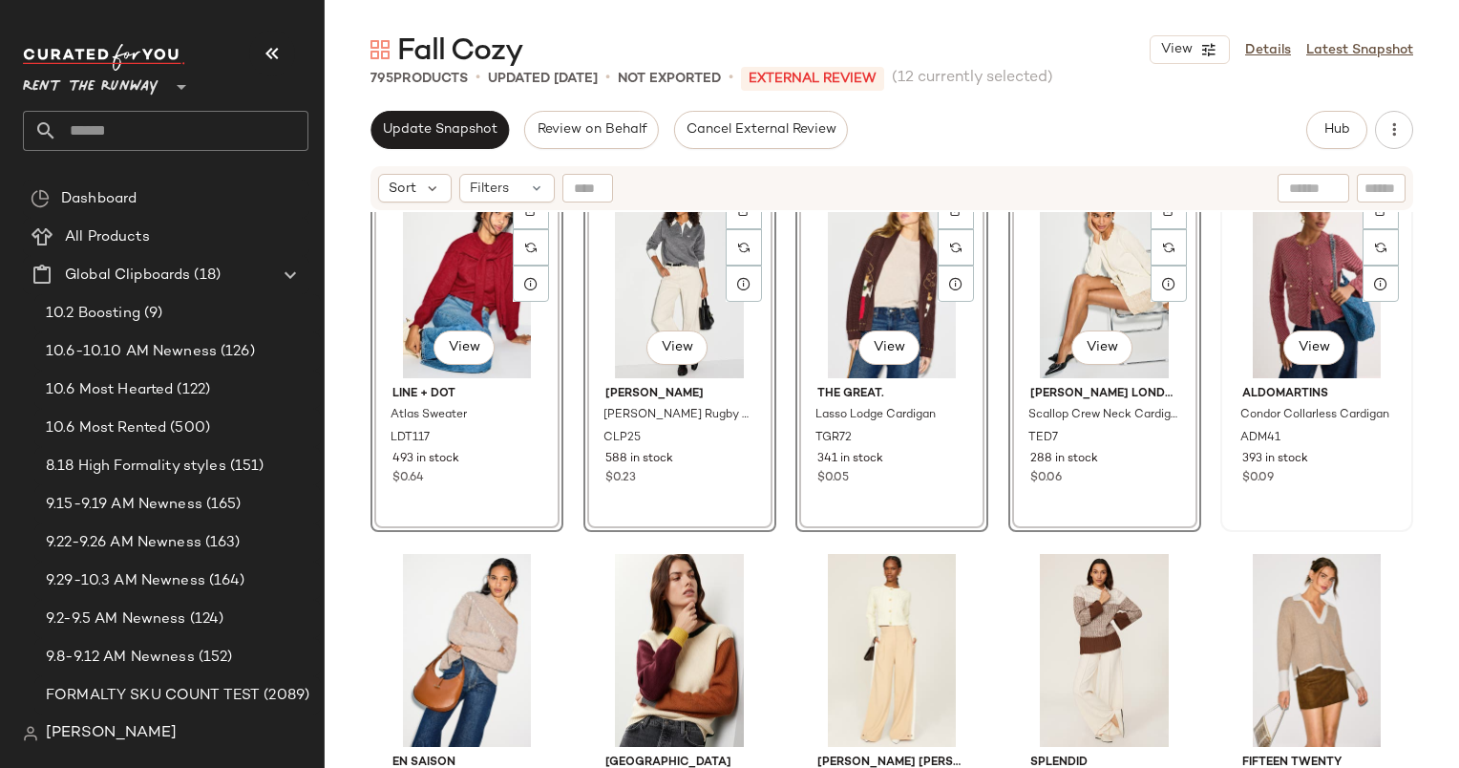
click at [1325, 287] on div "#65 View" at bounding box center [1317, 281] width 180 height 193
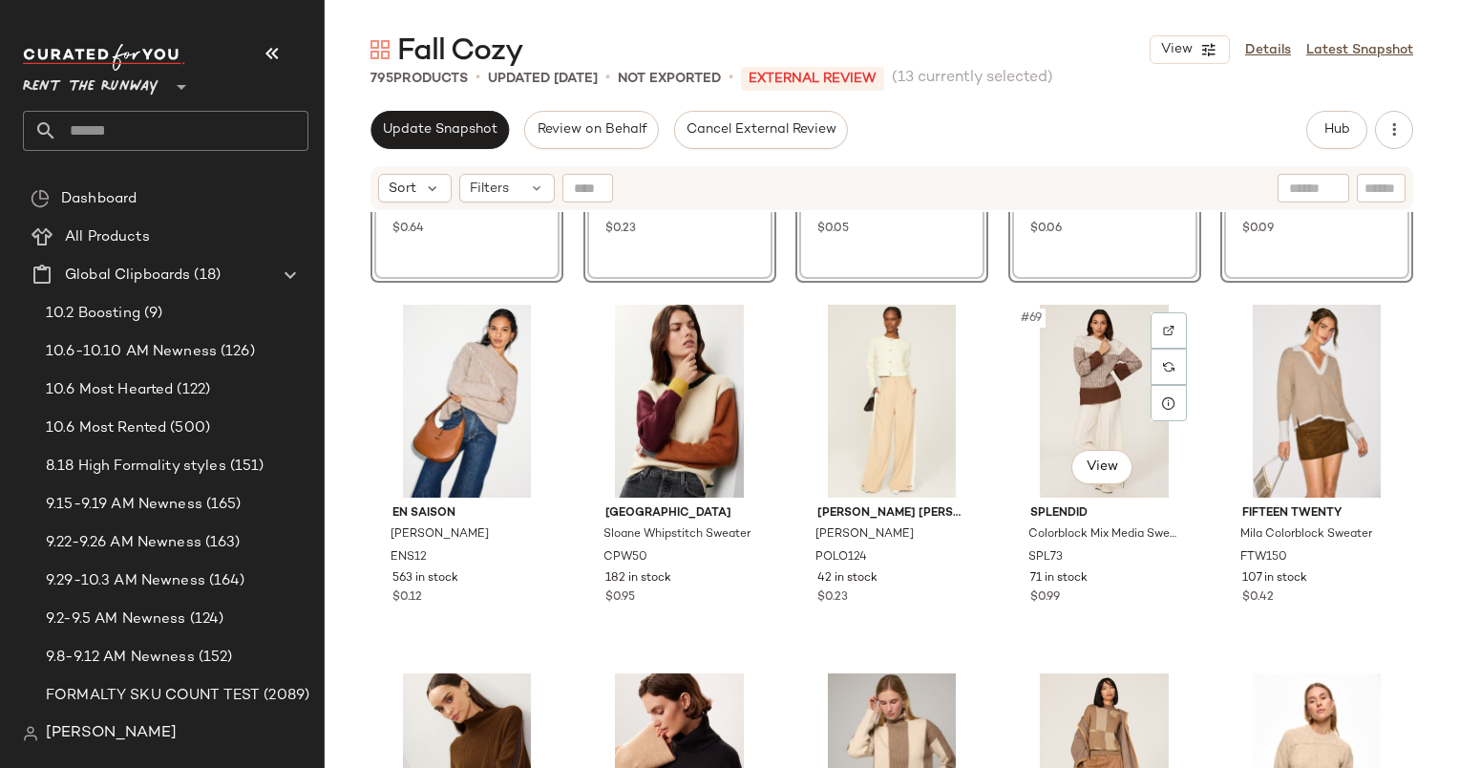
scroll to position [4727, 0]
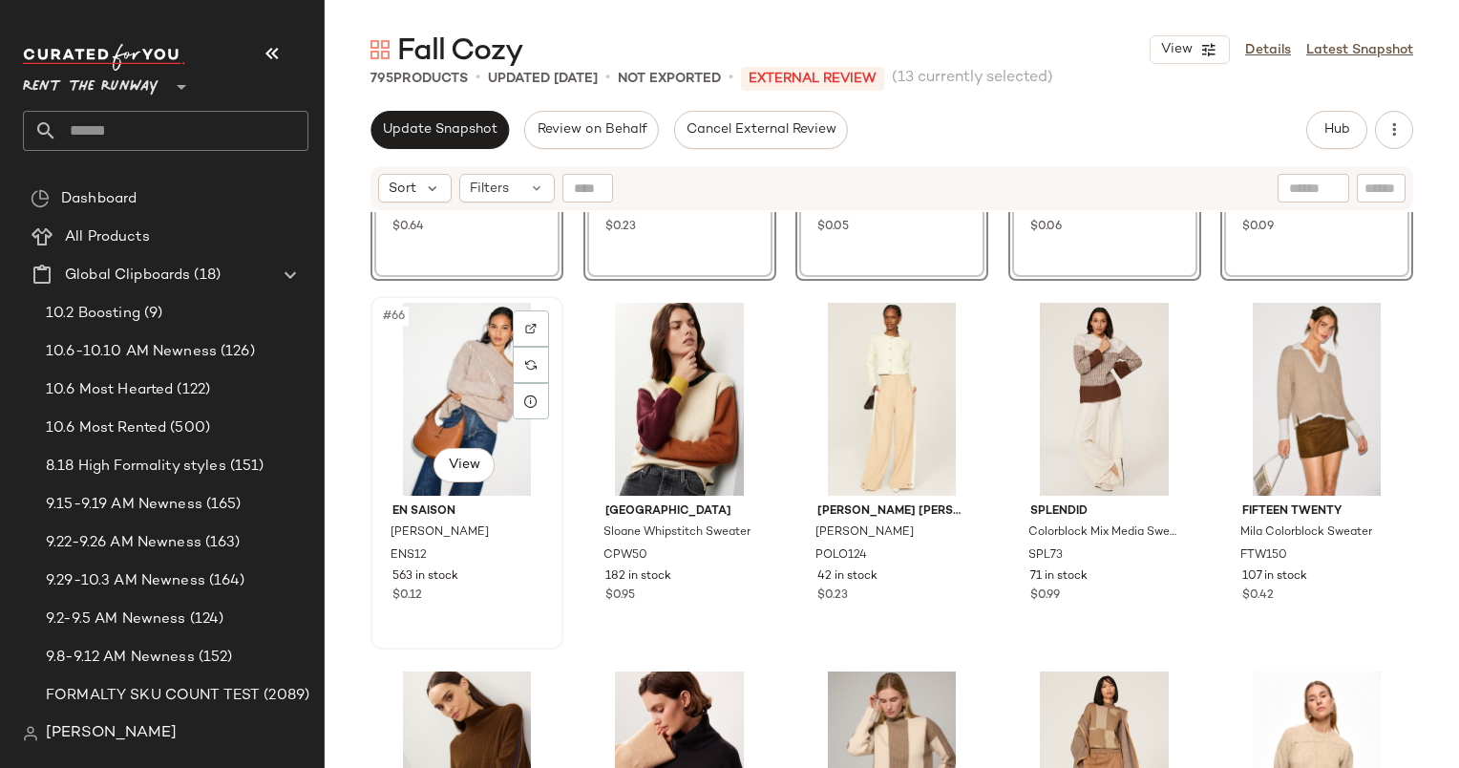
click at [474, 375] on div "#66 View" at bounding box center [467, 399] width 180 height 193
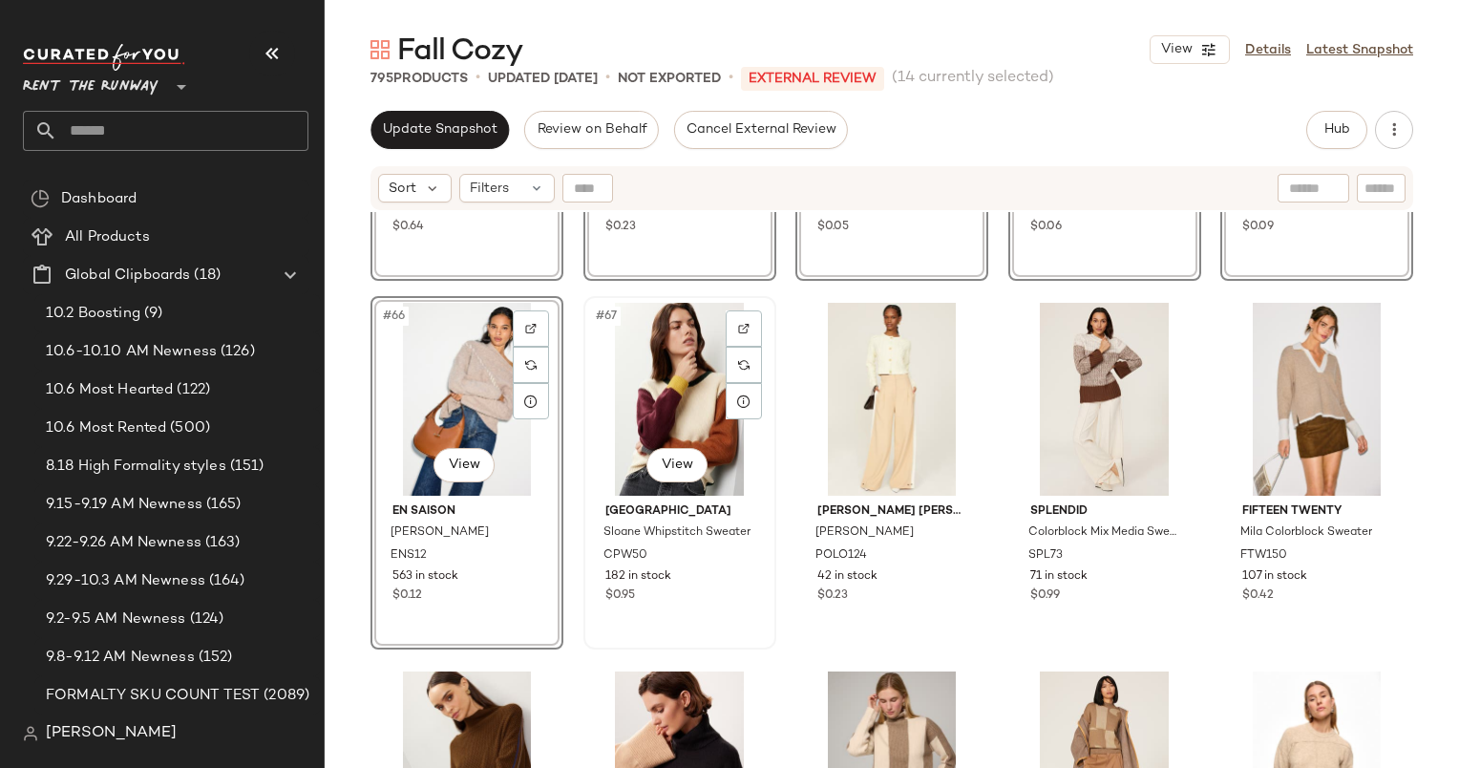
click at [664, 407] on div "#67 View" at bounding box center [680, 399] width 180 height 193
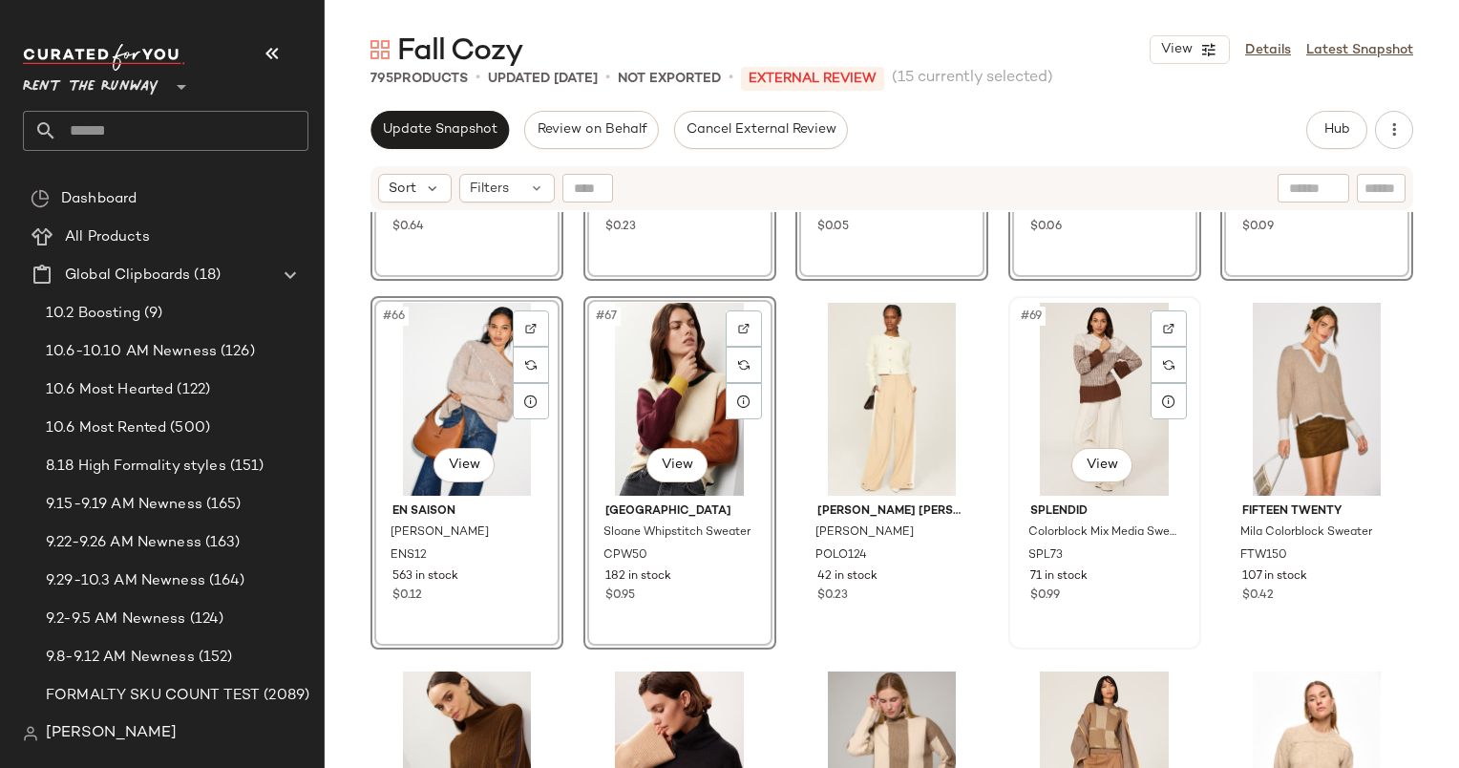
click at [1062, 379] on div "#69 View" at bounding box center [1105, 399] width 180 height 193
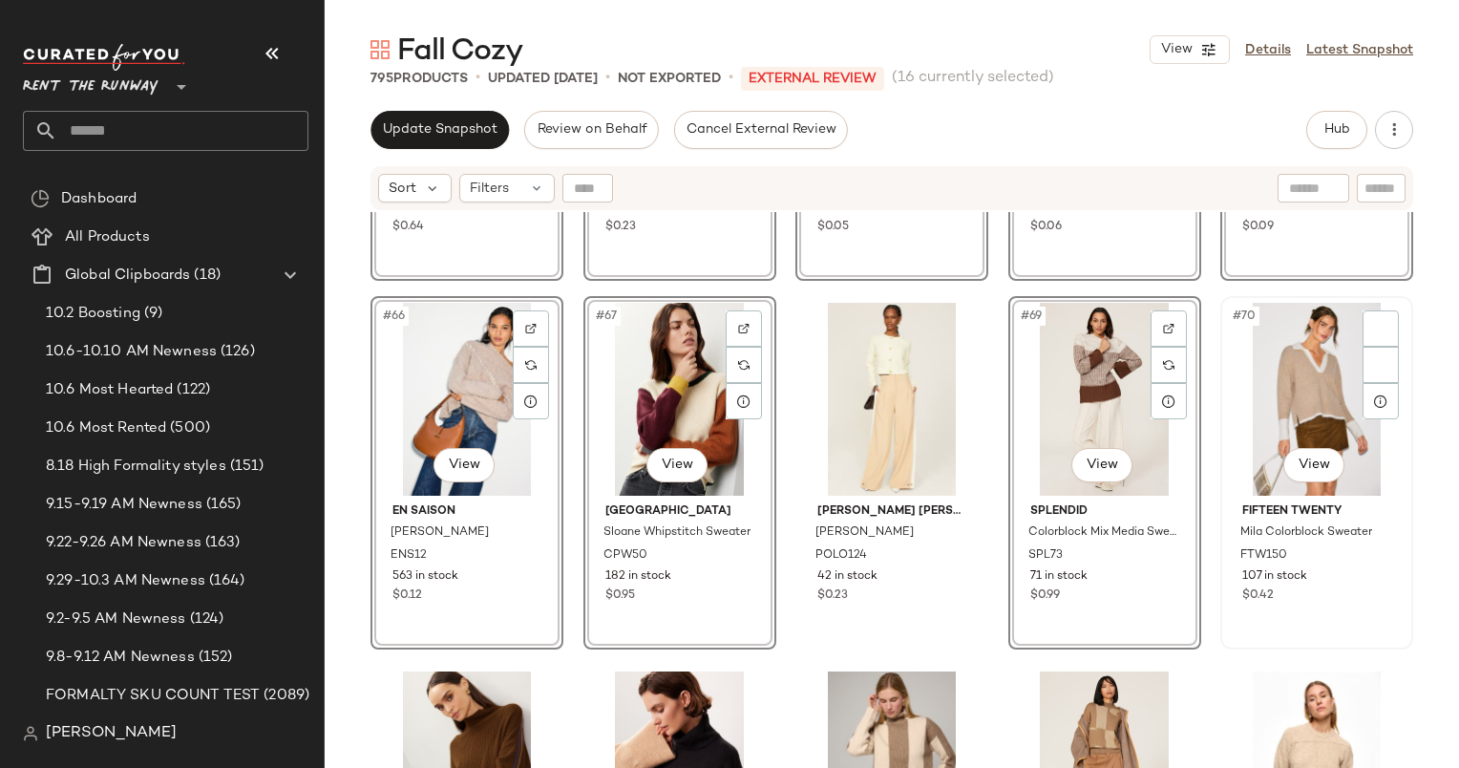
click at [1252, 394] on div "#70 View" at bounding box center [1317, 399] width 180 height 193
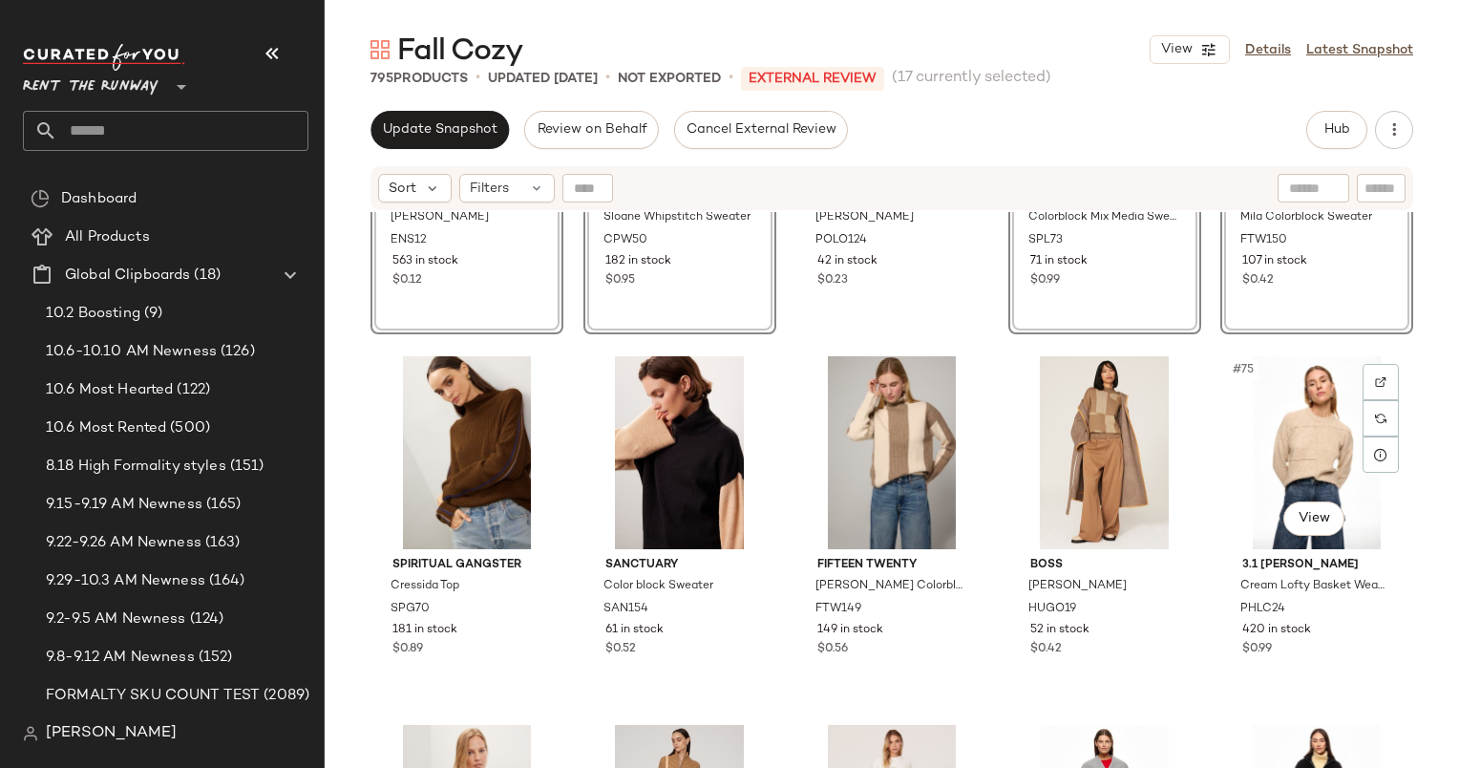
scroll to position [5042, 0]
click at [863, 445] on div "#73 View" at bounding box center [892, 452] width 180 height 193
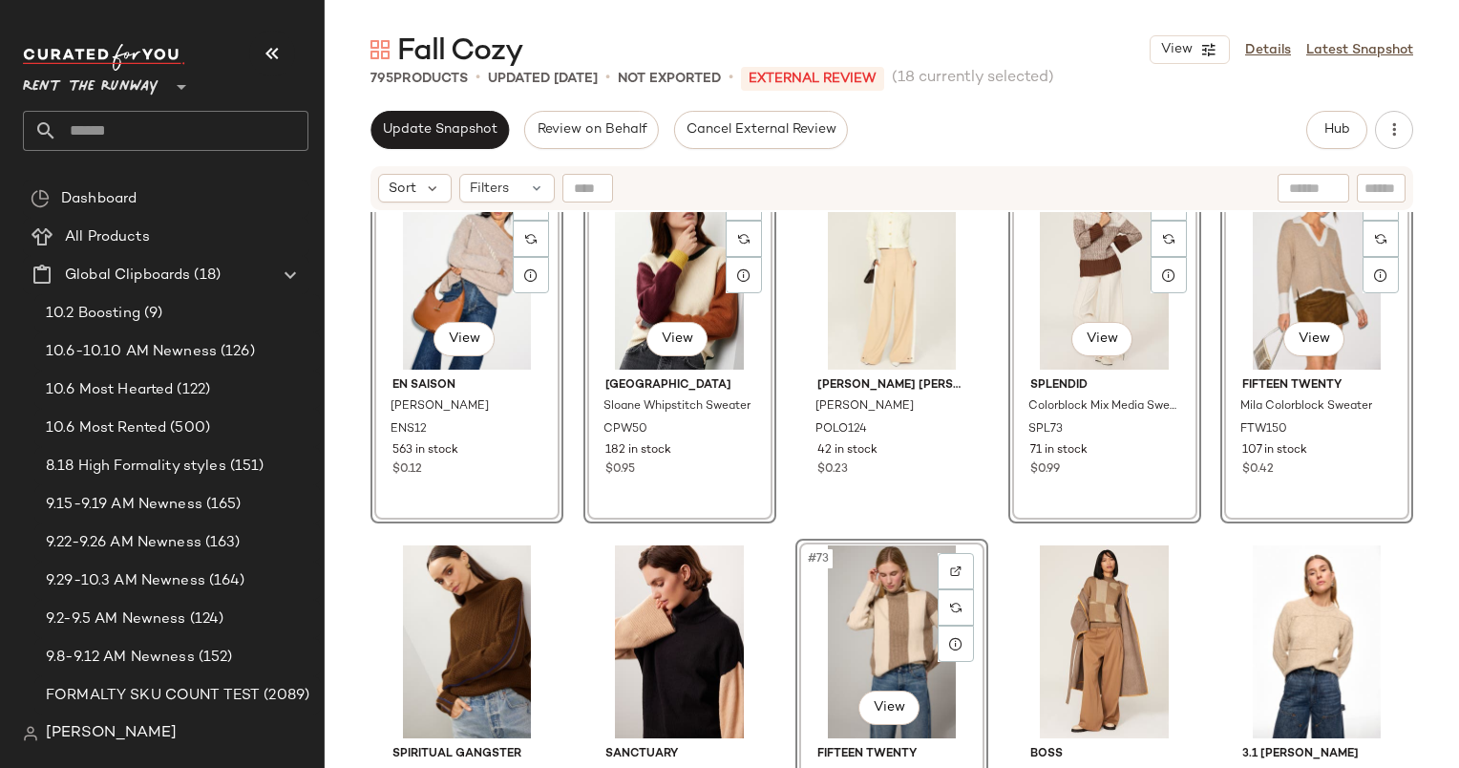
scroll to position [4851, 0]
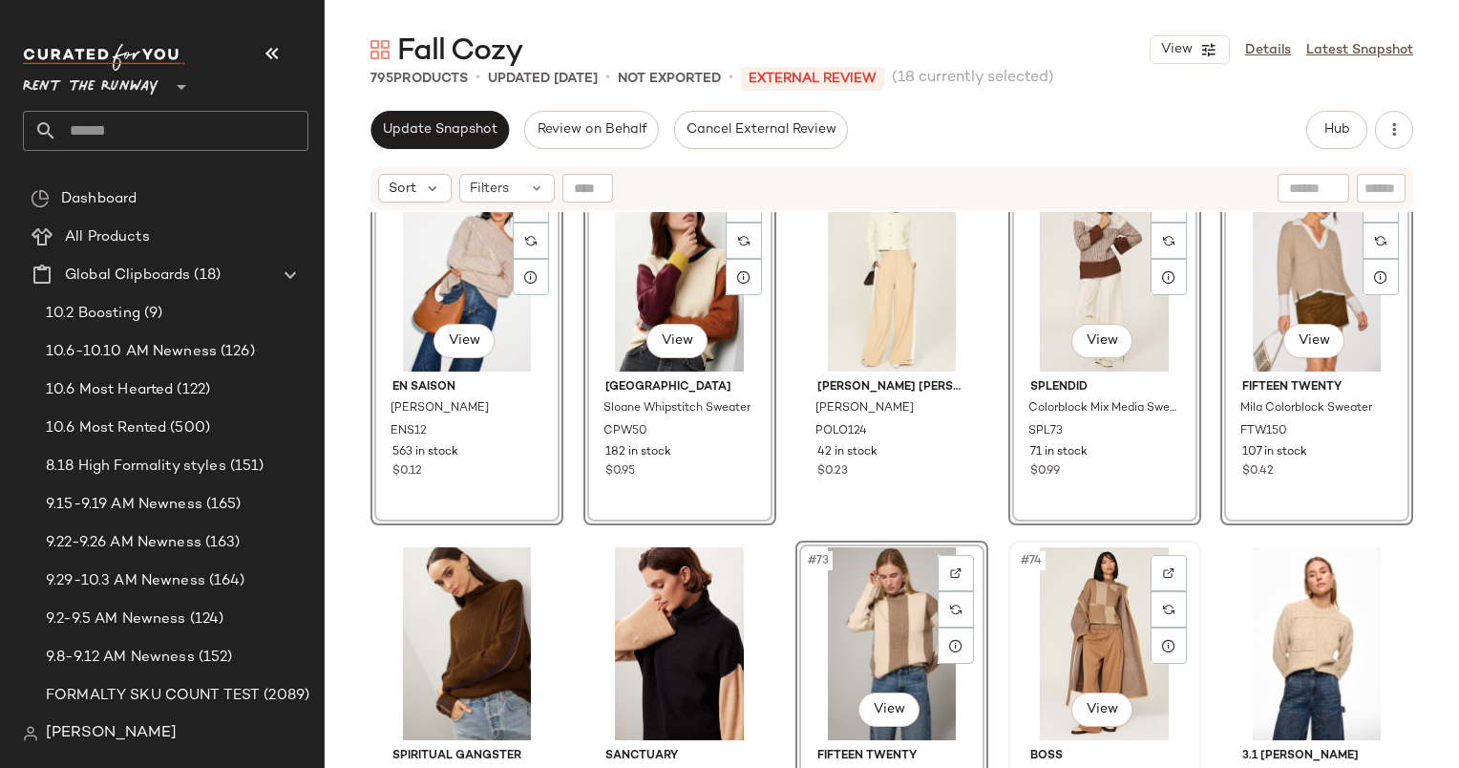
click at [1114, 596] on div "#74 View" at bounding box center [1105, 643] width 180 height 193
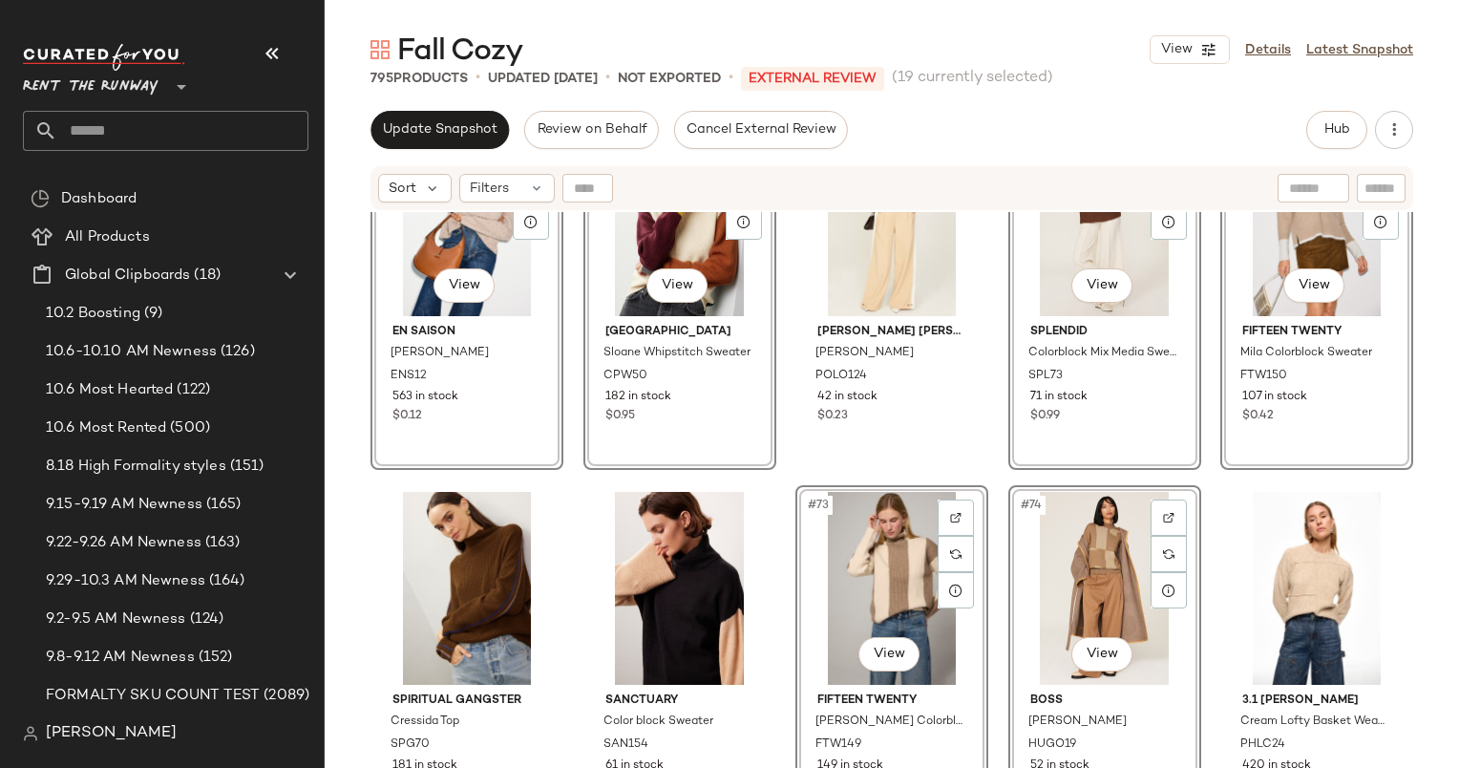
scroll to position [4777, 0]
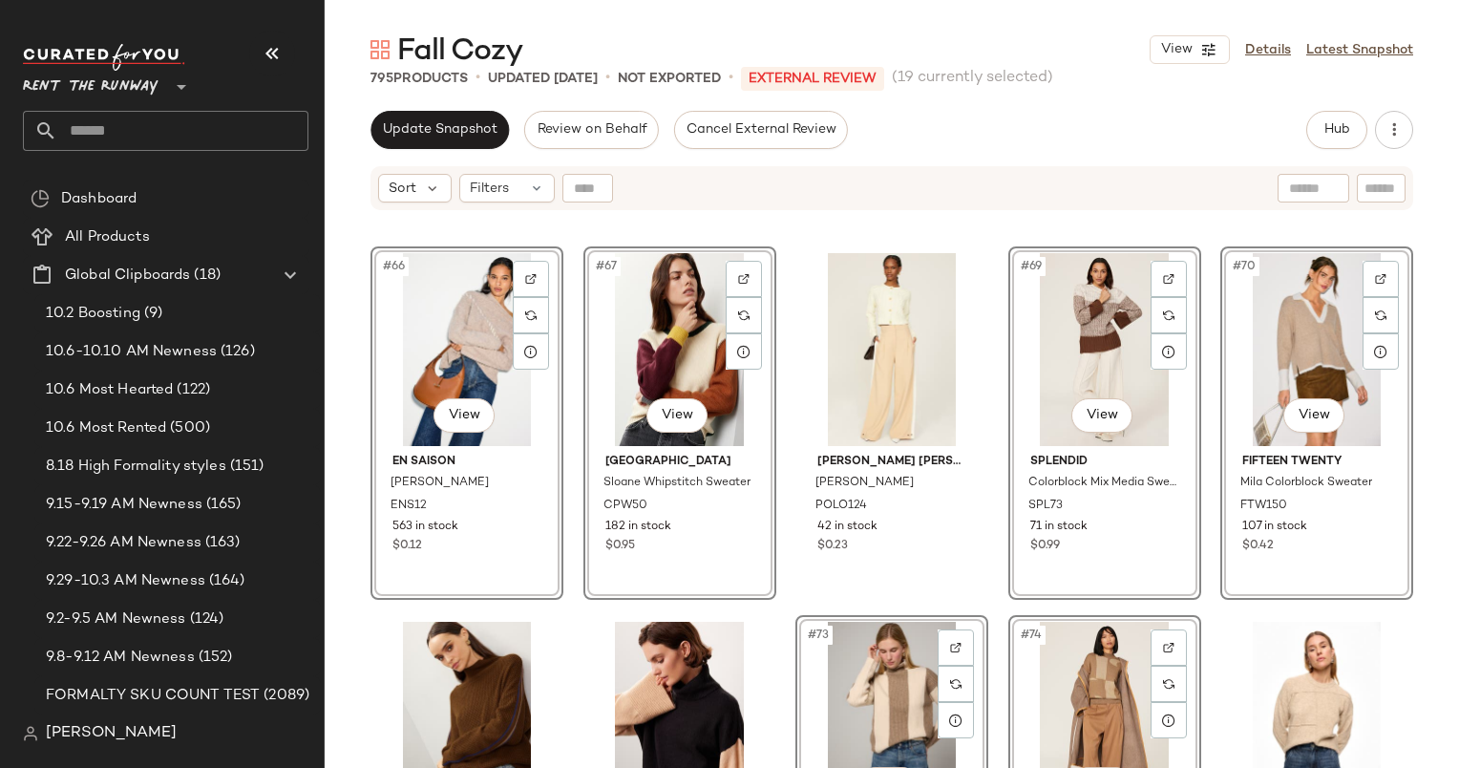
click at [1305, 329] on div "#70 View" at bounding box center [1317, 349] width 180 height 193
click at [1073, 289] on div "#69 View" at bounding box center [1105, 349] width 180 height 193
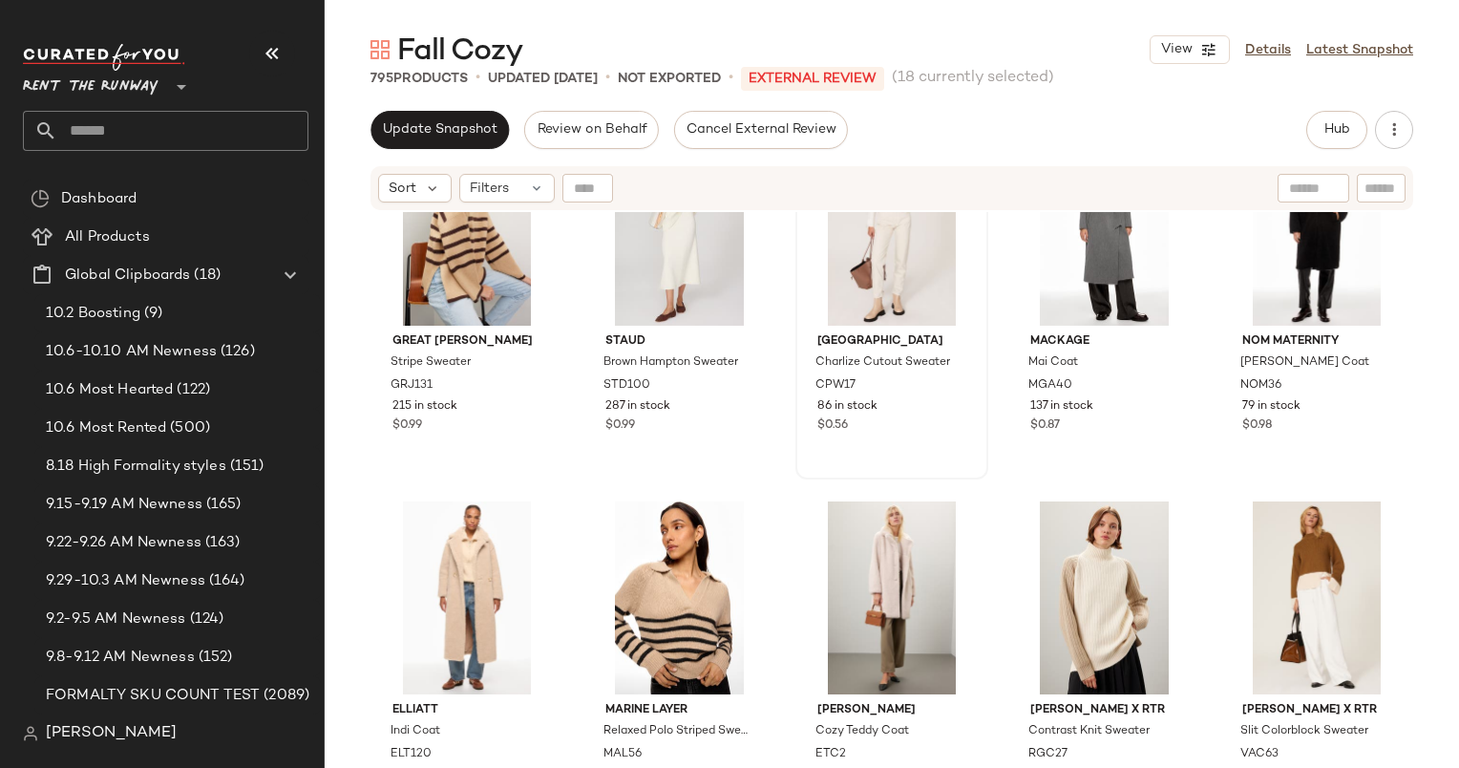
scroll to position [5635, 0]
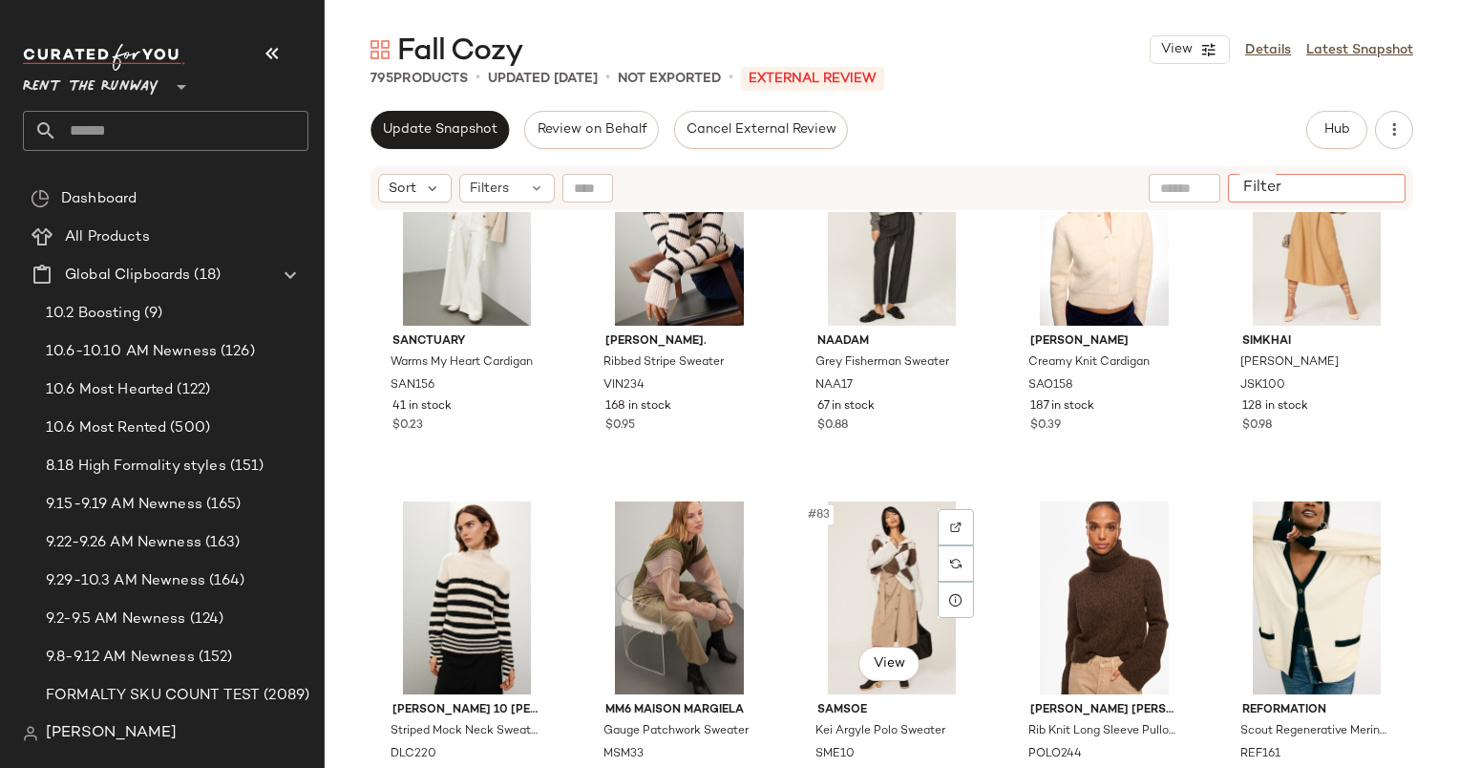
click at [1387, 191] on input "Filter" at bounding box center [1317, 189] width 162 height 20
type input "****"
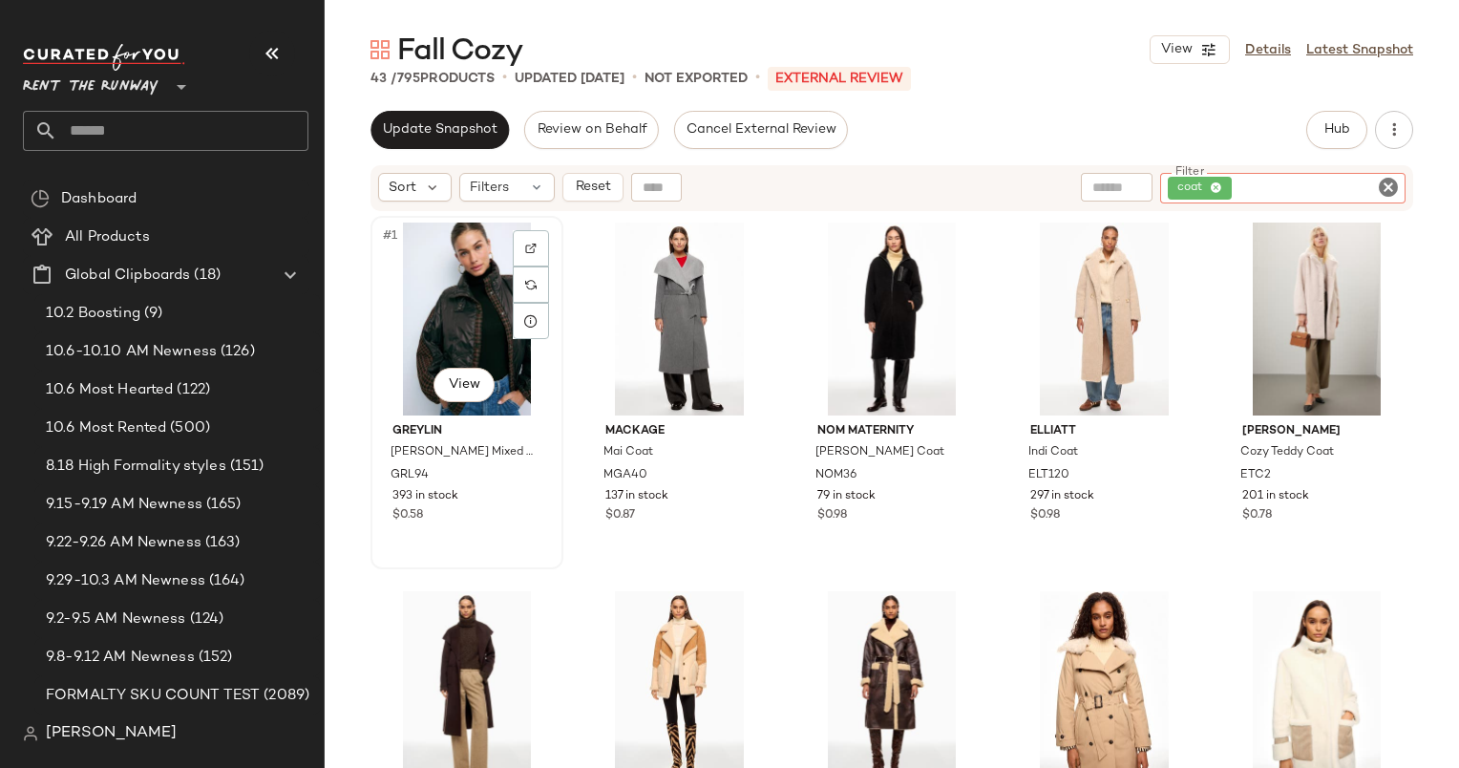
click at [481, 306] on div "#1 View" at bounding box center [467, 319] width 180 height 193
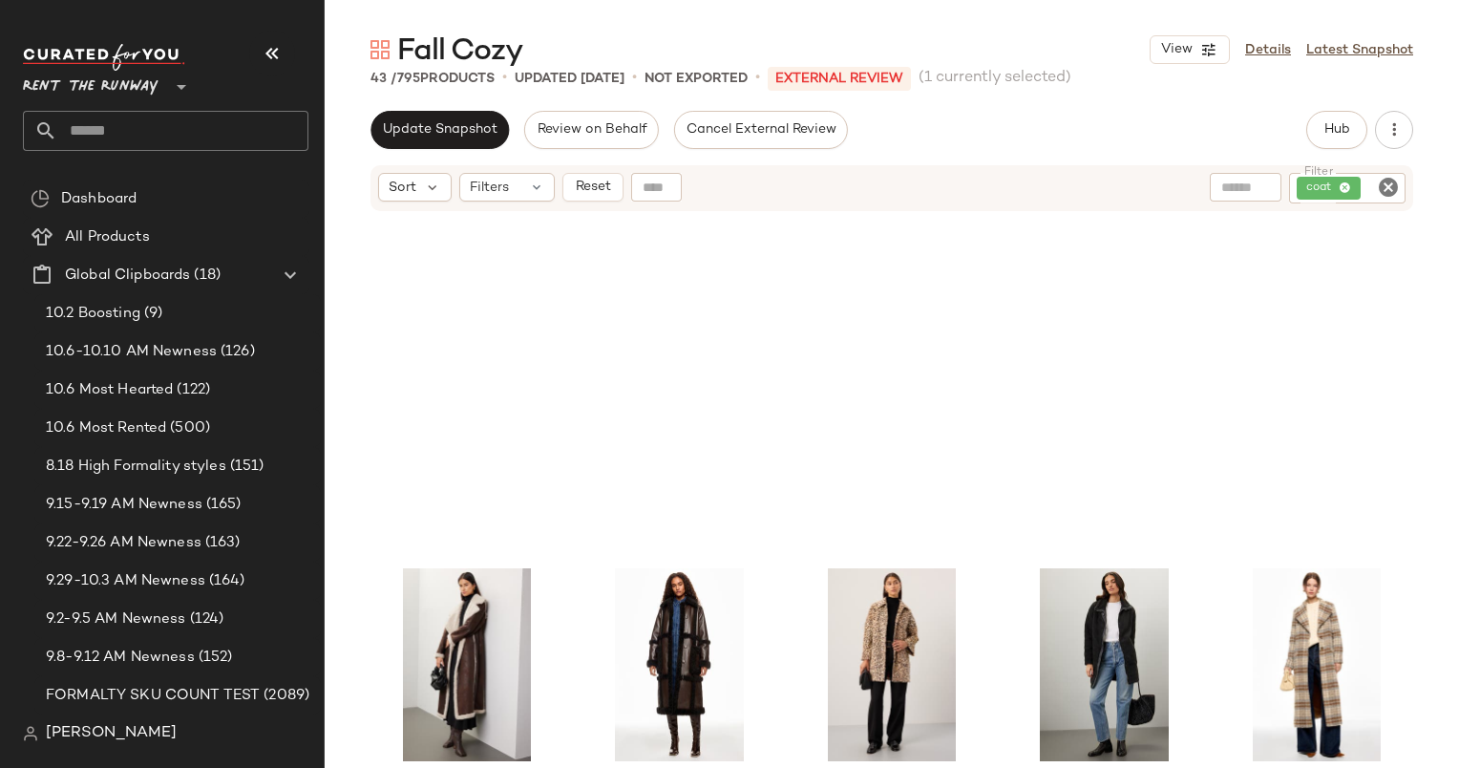
scroll to position [2717, 0]
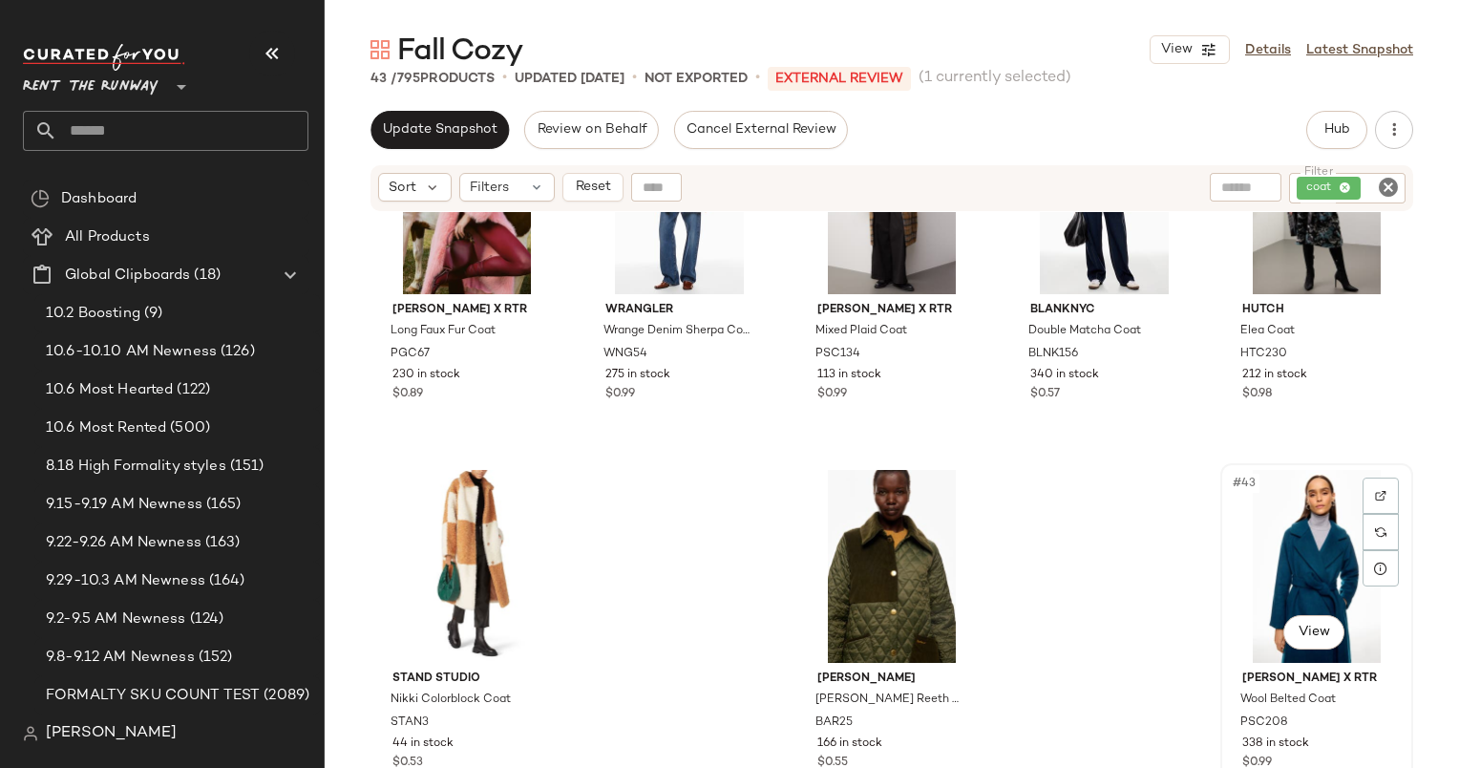
click at [1294, 527] on div "#43 View" at bounding box center [1317, 566] width 180 height 193
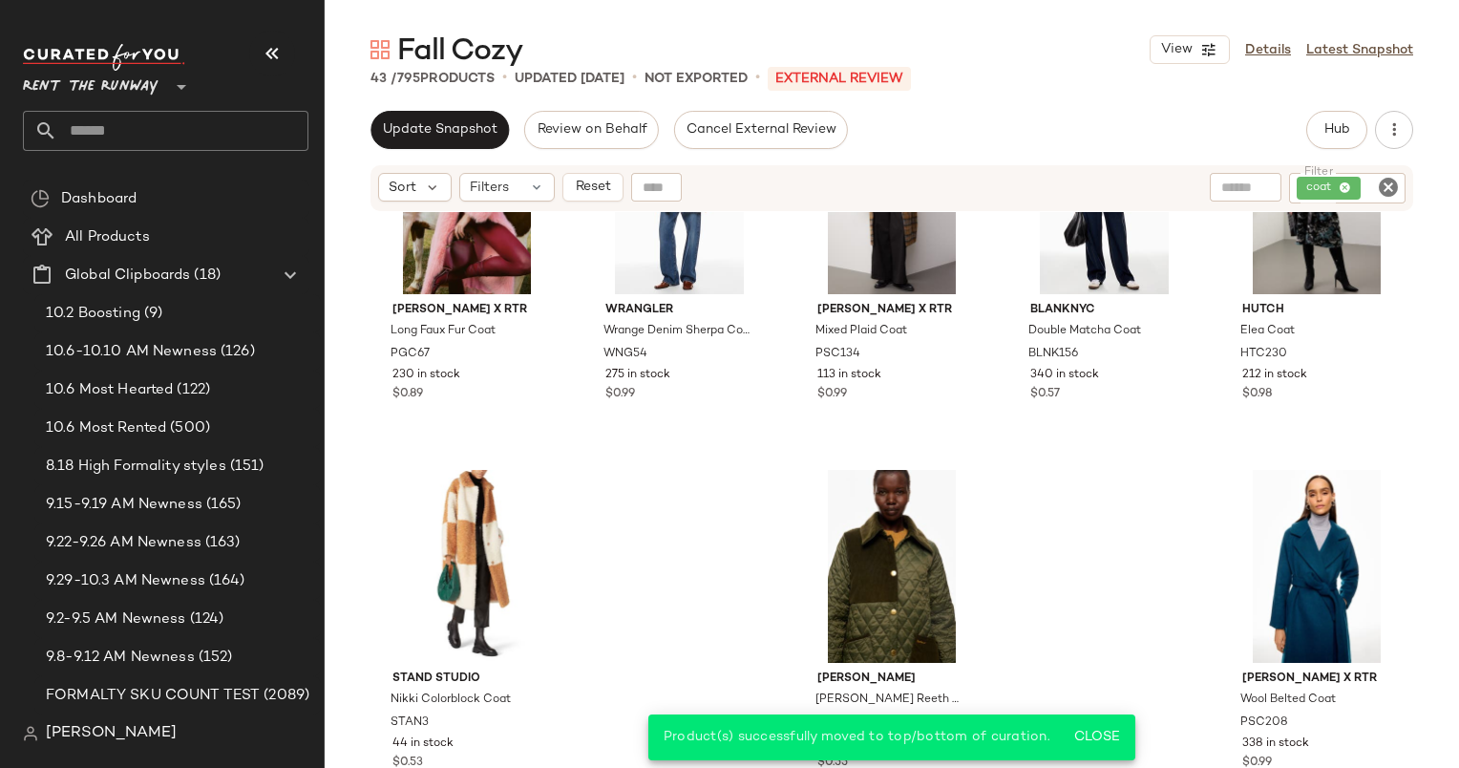
click at [1387, 180] on icon "Clear Filter" at bounding box center [1388, 187] width 23 height 23
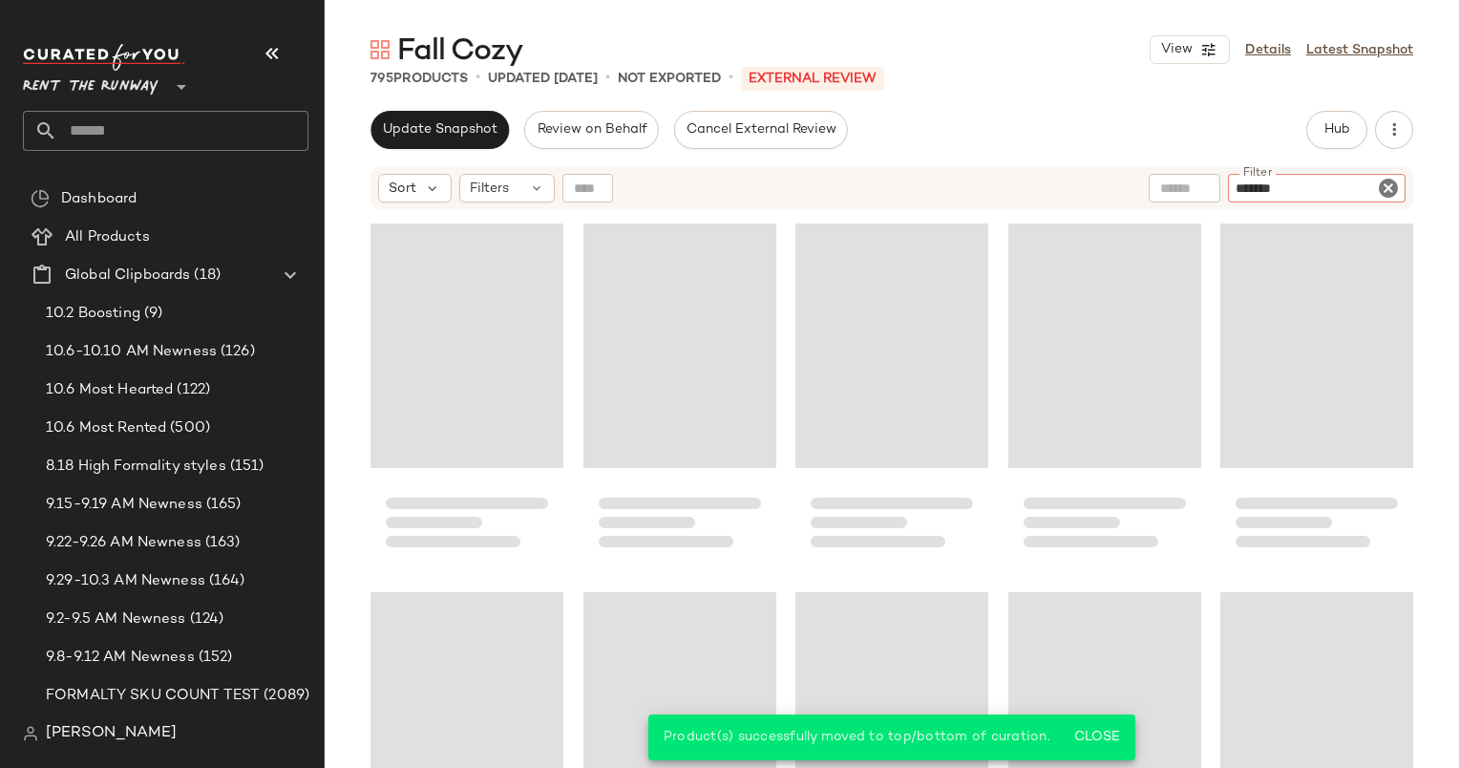
type input "********"
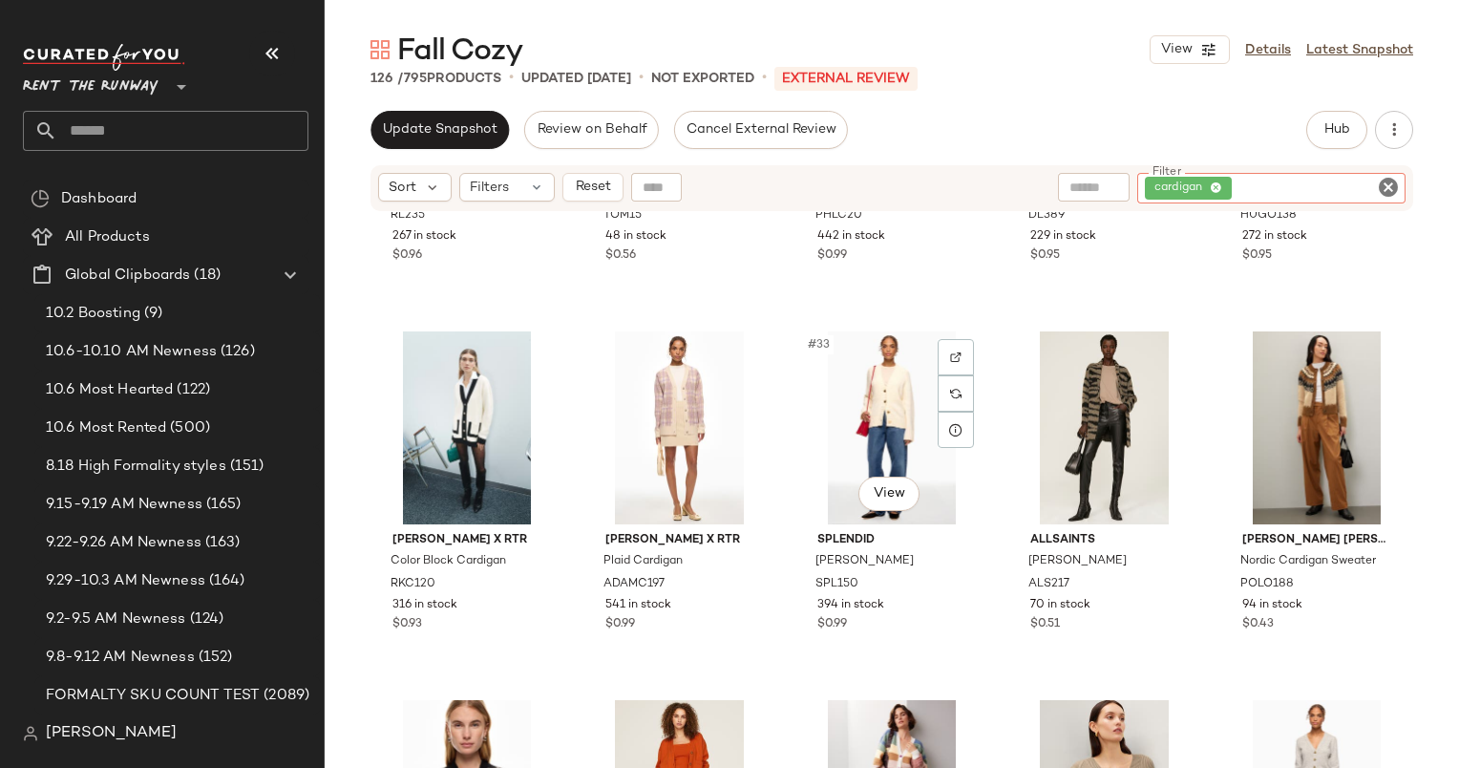
scroll to position [2119, 0]
click at [896, 380] on div "#33 View" at bounding box center [892, 426] width 180 height 193
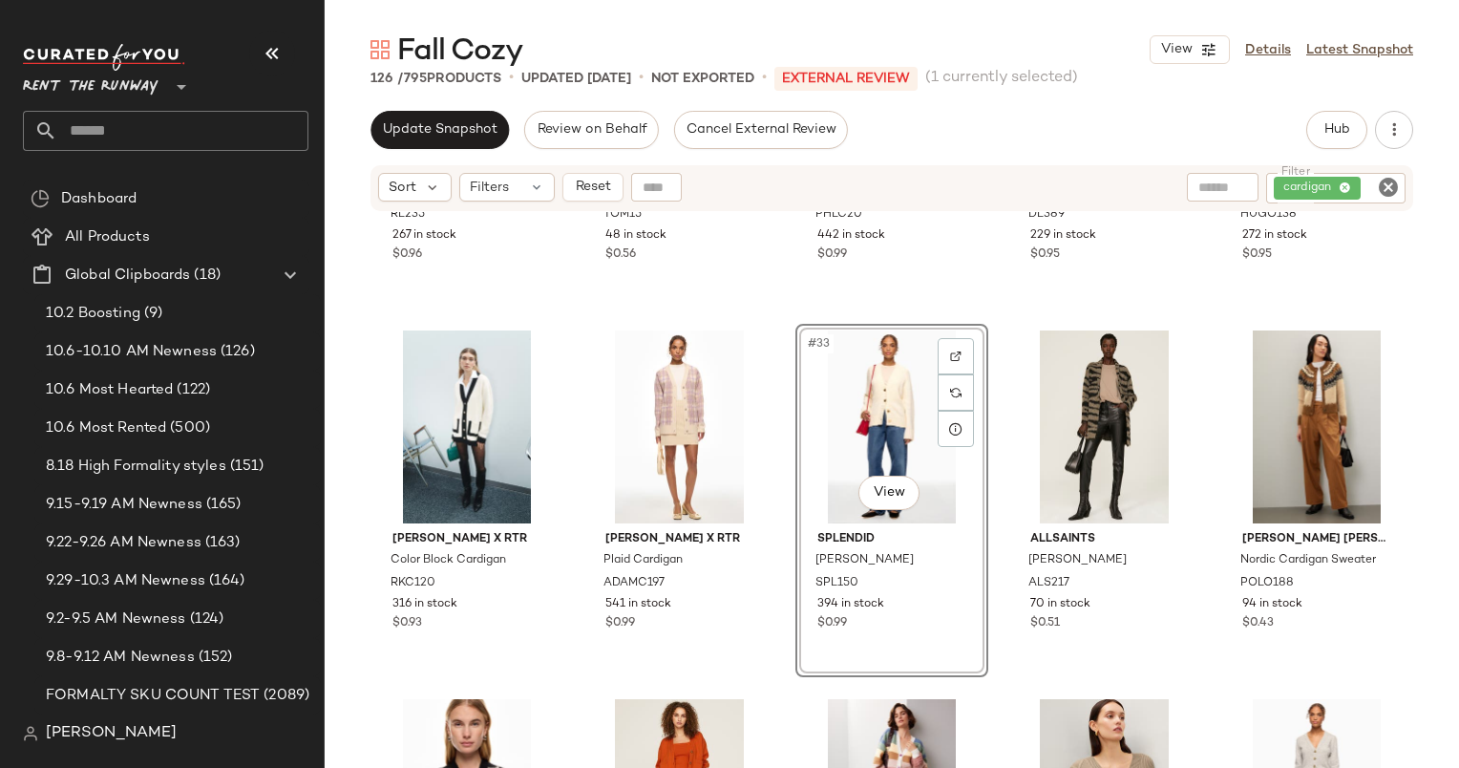
scroll to position [1795, 0]
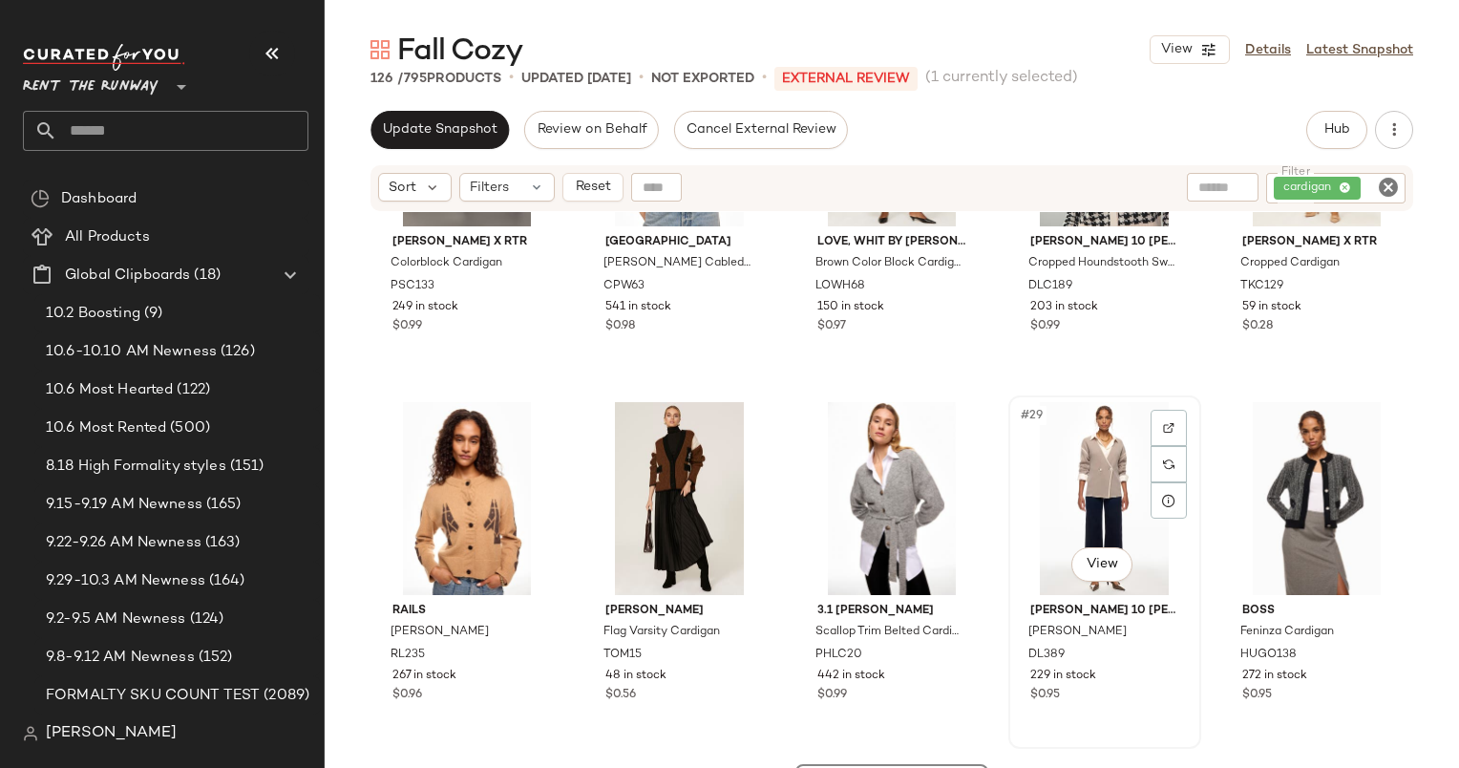
click at [1053, 499] on div "#29 View" at bounding box center [1105, 498] width 180 height 193
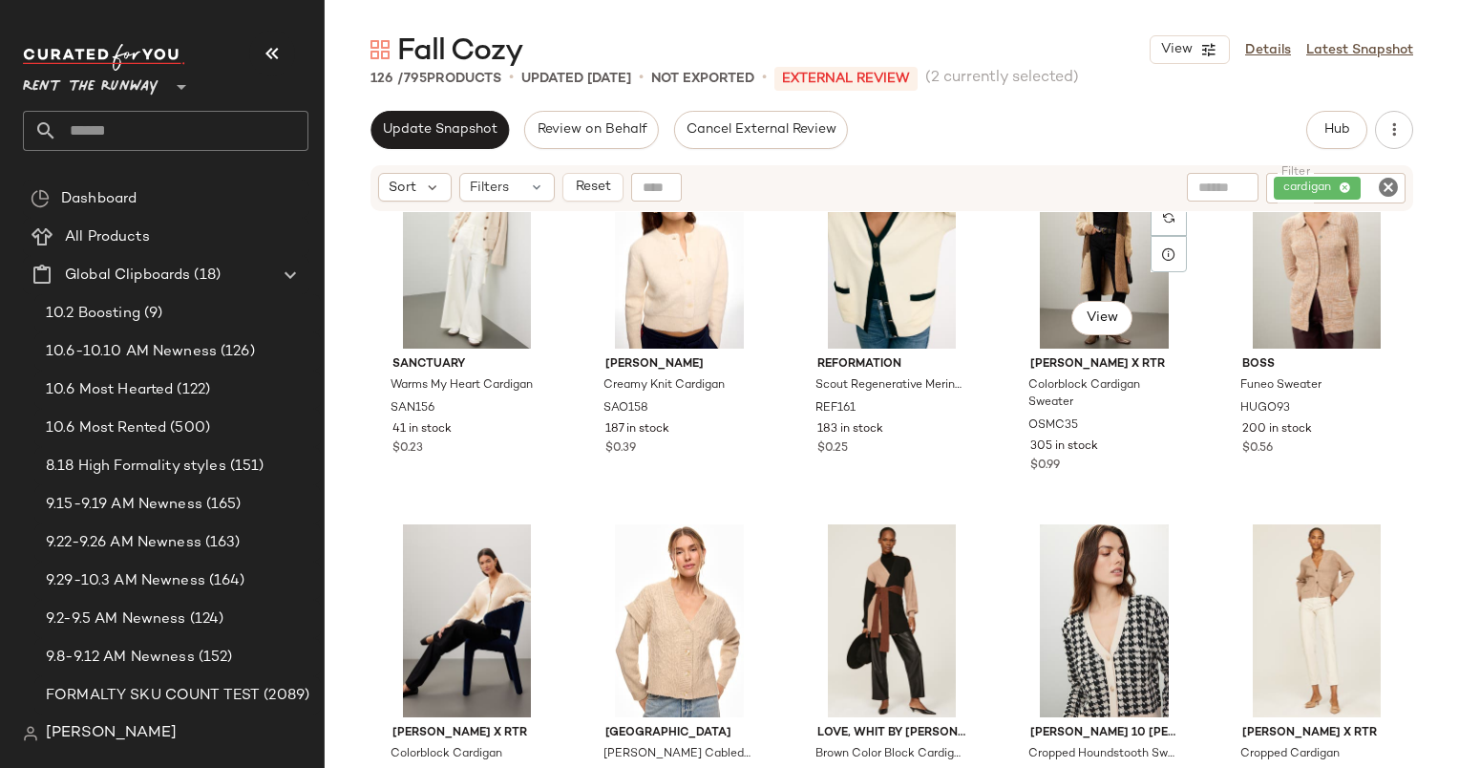
scroll to position [1029, 0]
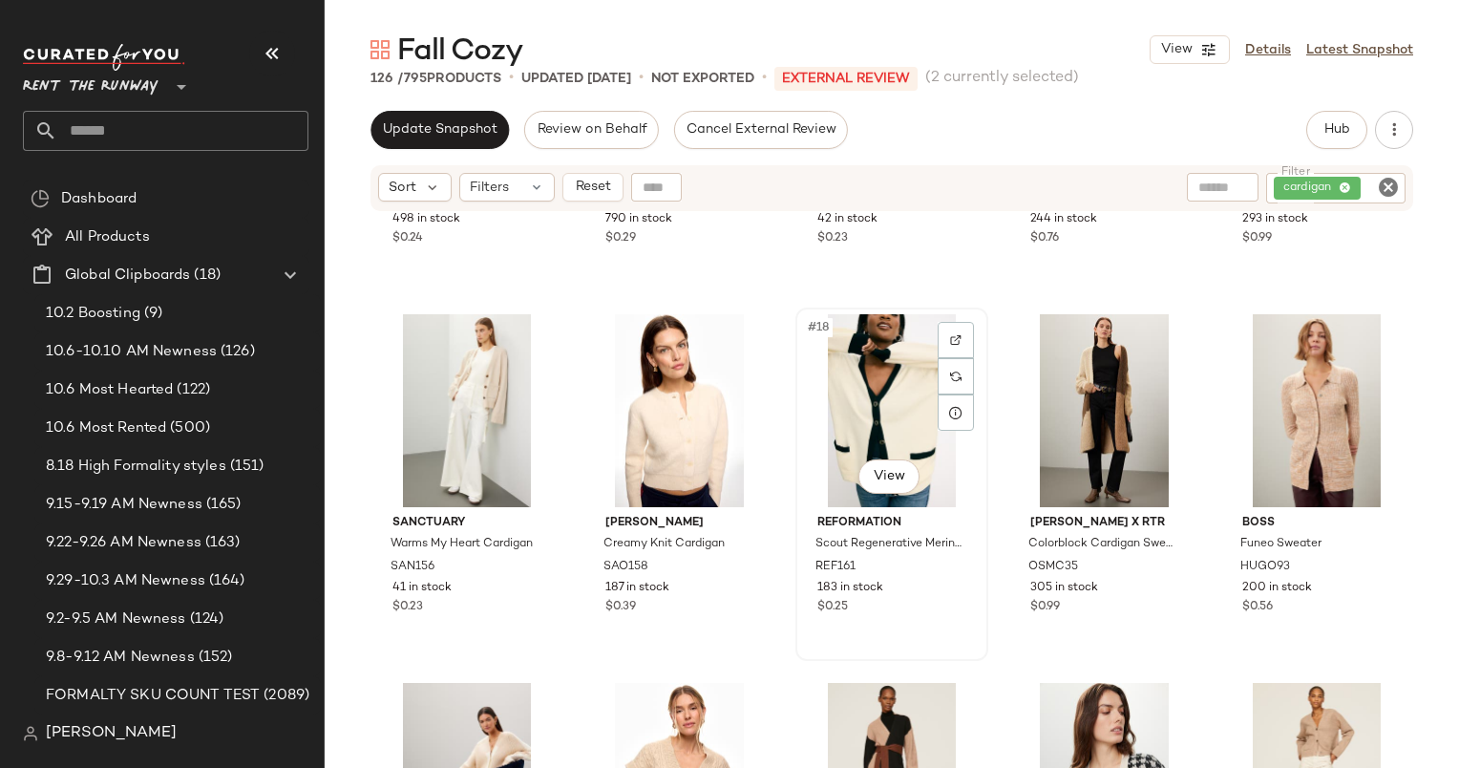
click at [890, 373] on div "#18 View" at bounding box center [892, 410] width 180 height 193
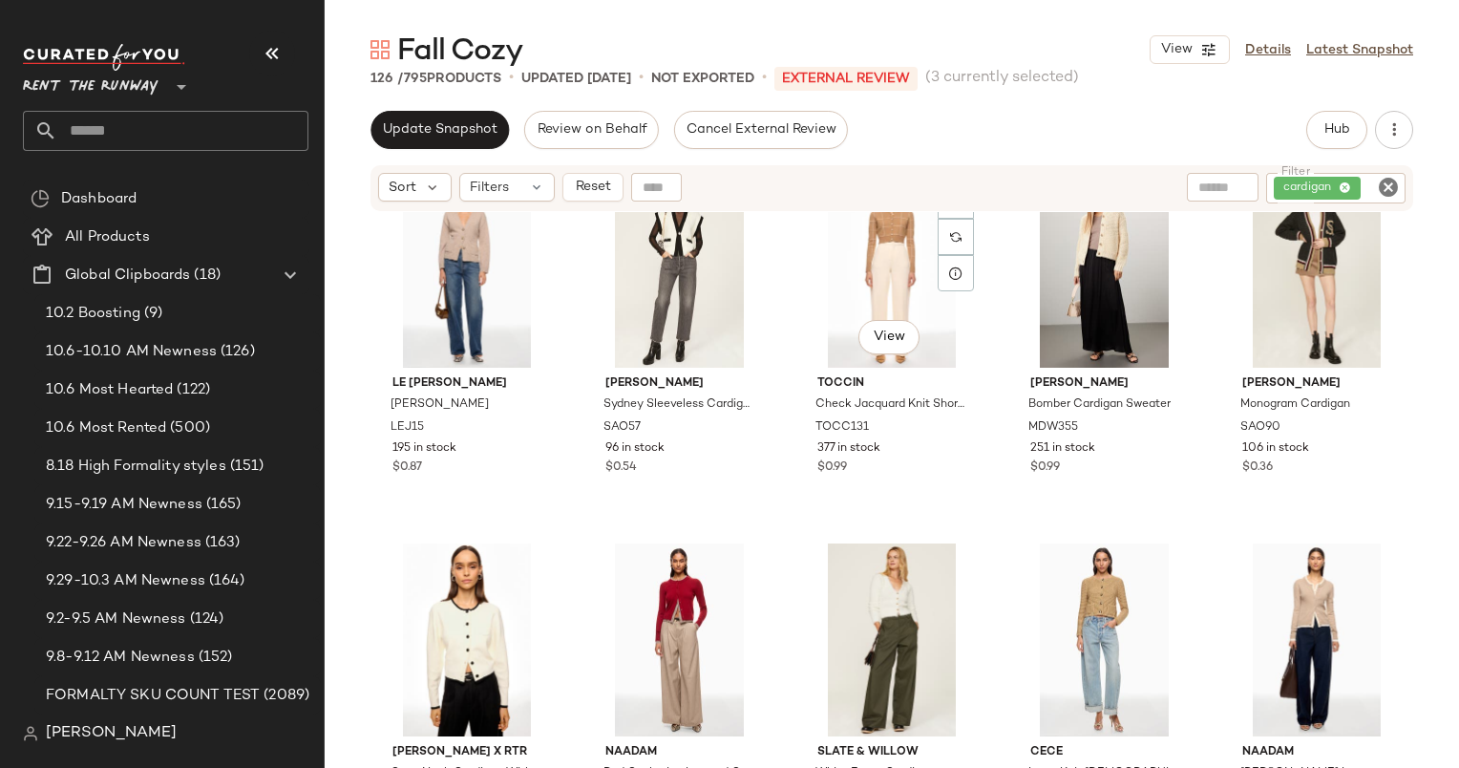
scroll to position [3013, 0]
click at [462, 244] on div "#41 View" at bounding box center [467, 270] width 180 height 193
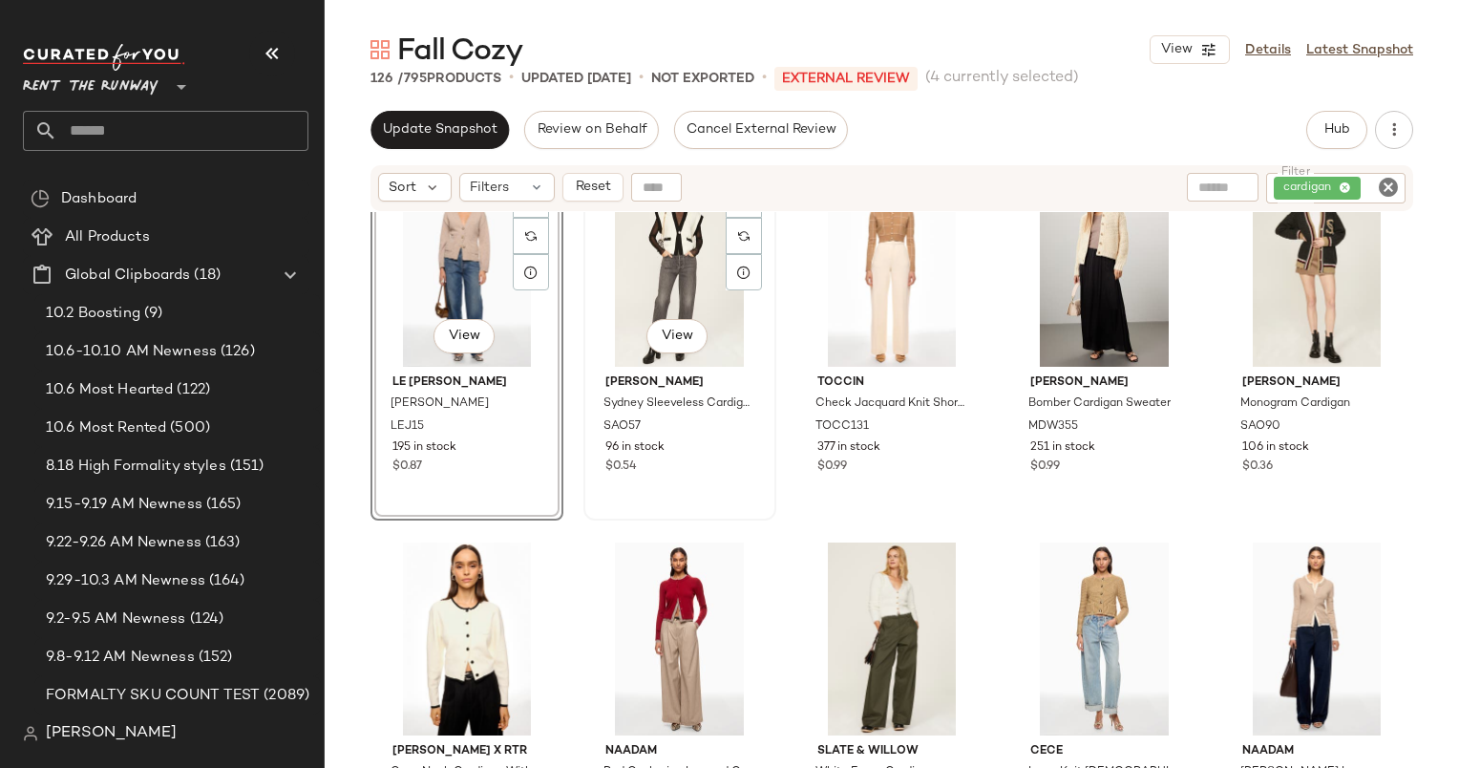
click at [672, 245] on div "#42 View" at bounding box center [680, 270] width 180 height 193
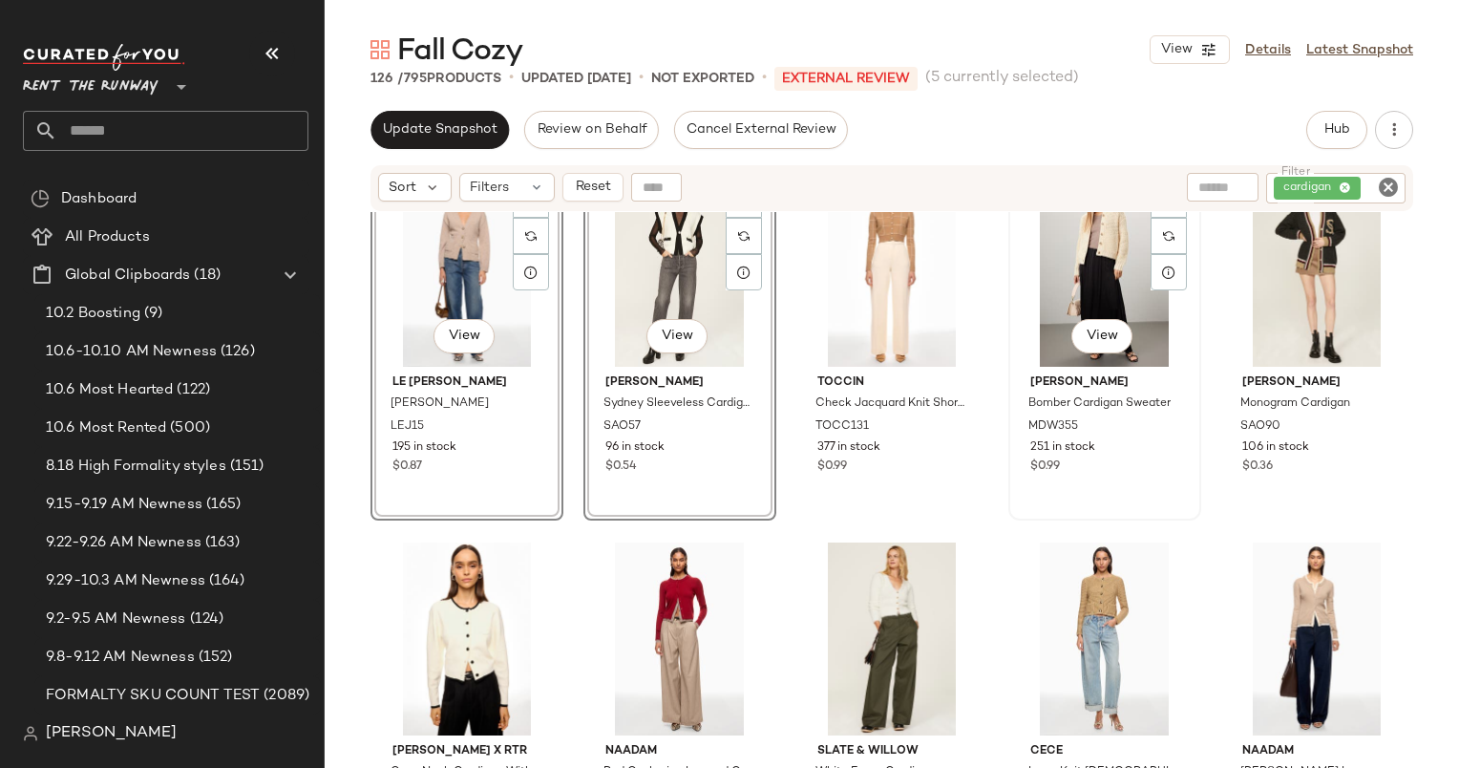
scroll to position [3387, 0]
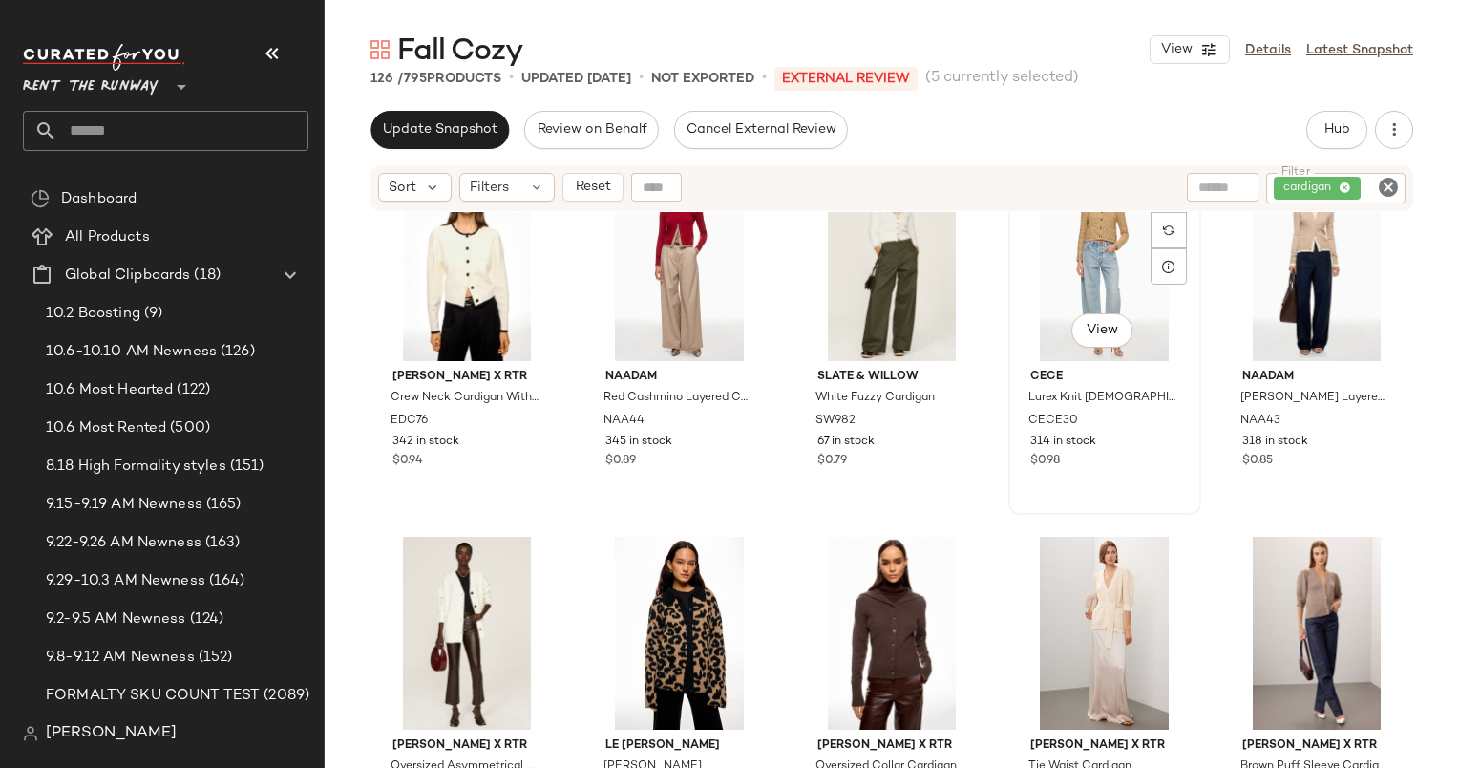
click at [1081, 245] on div "#49 View" at bounding box center [1105, 264] width 180 height 193
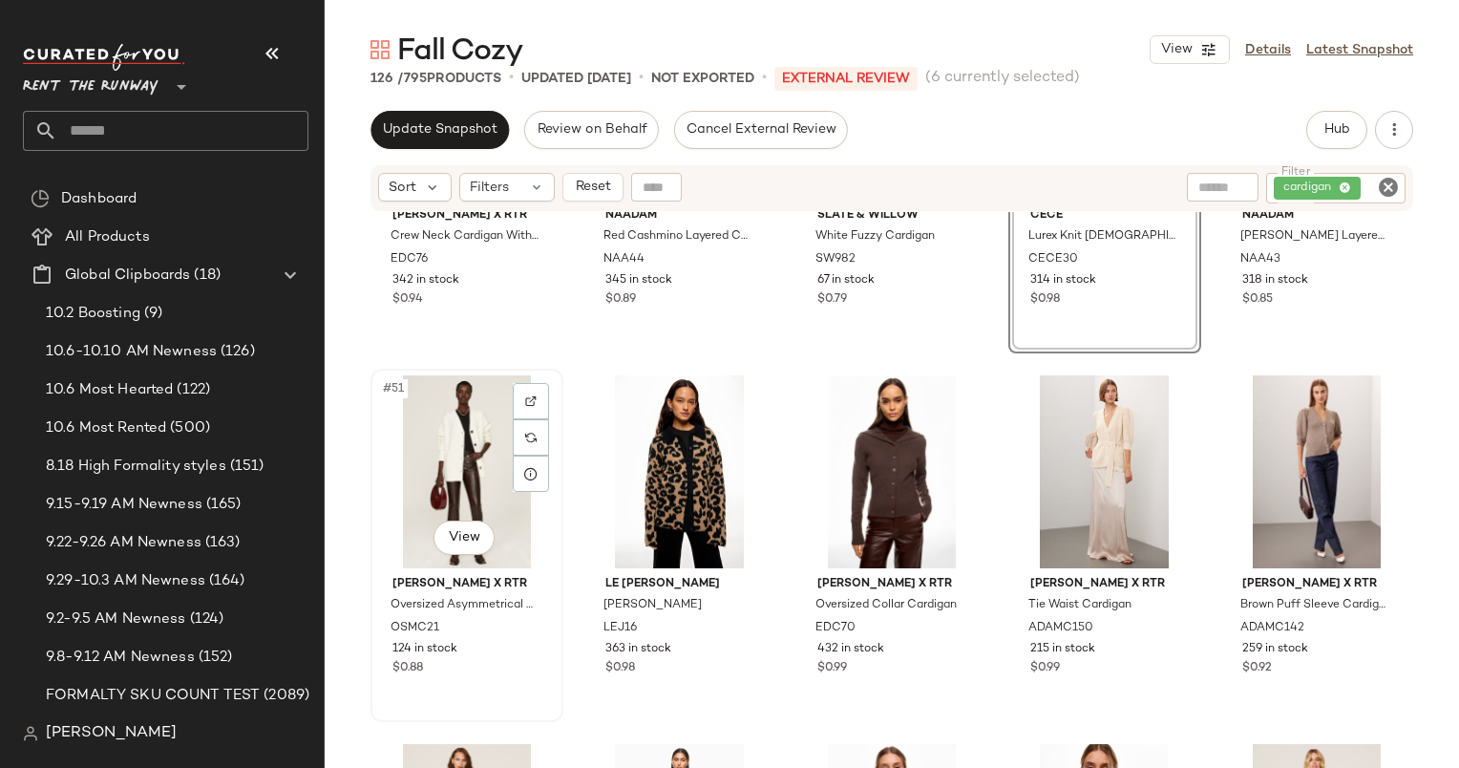
scroll to position [3785, 0]
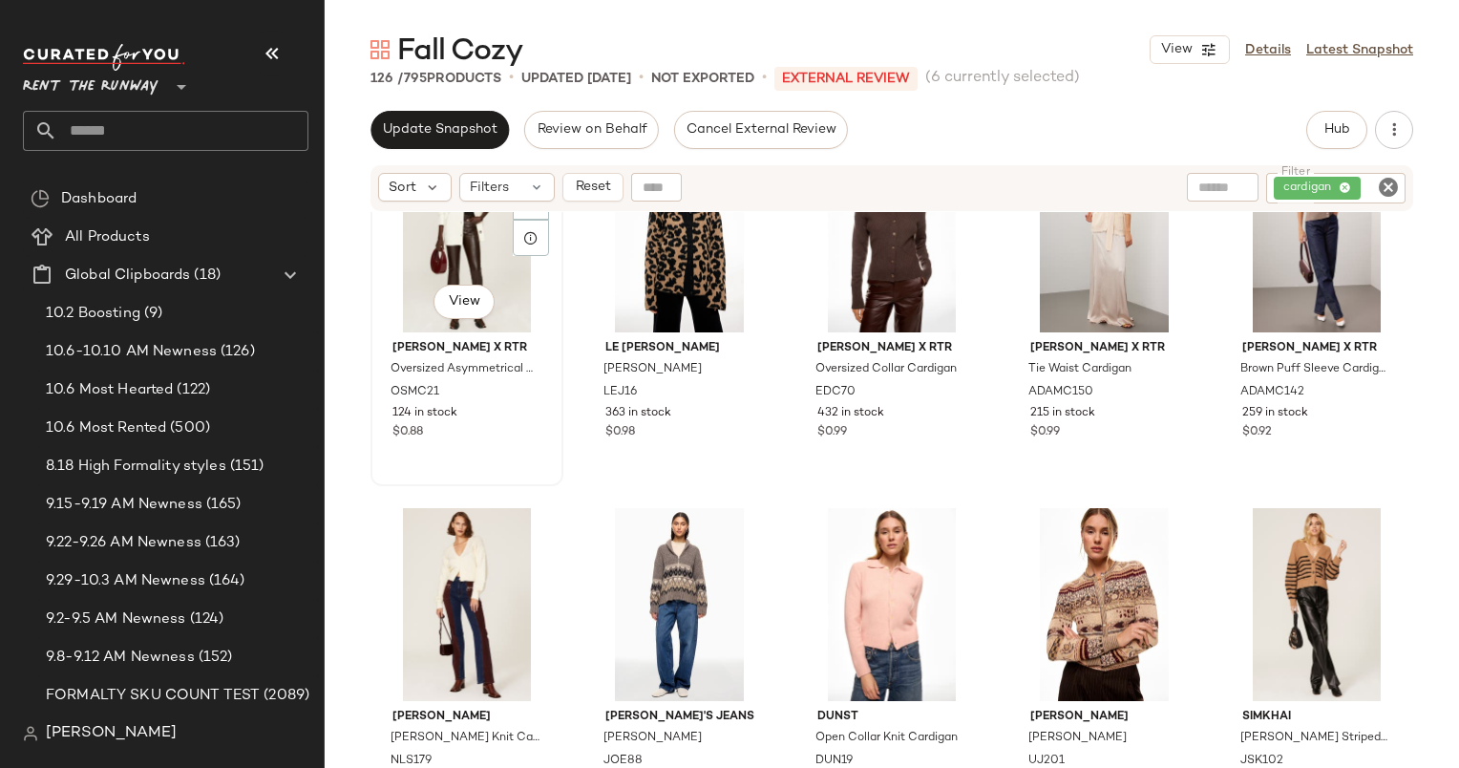
click at [450, 257] on div "#51 View" at bounding box center [467, 235] width 180 height 193
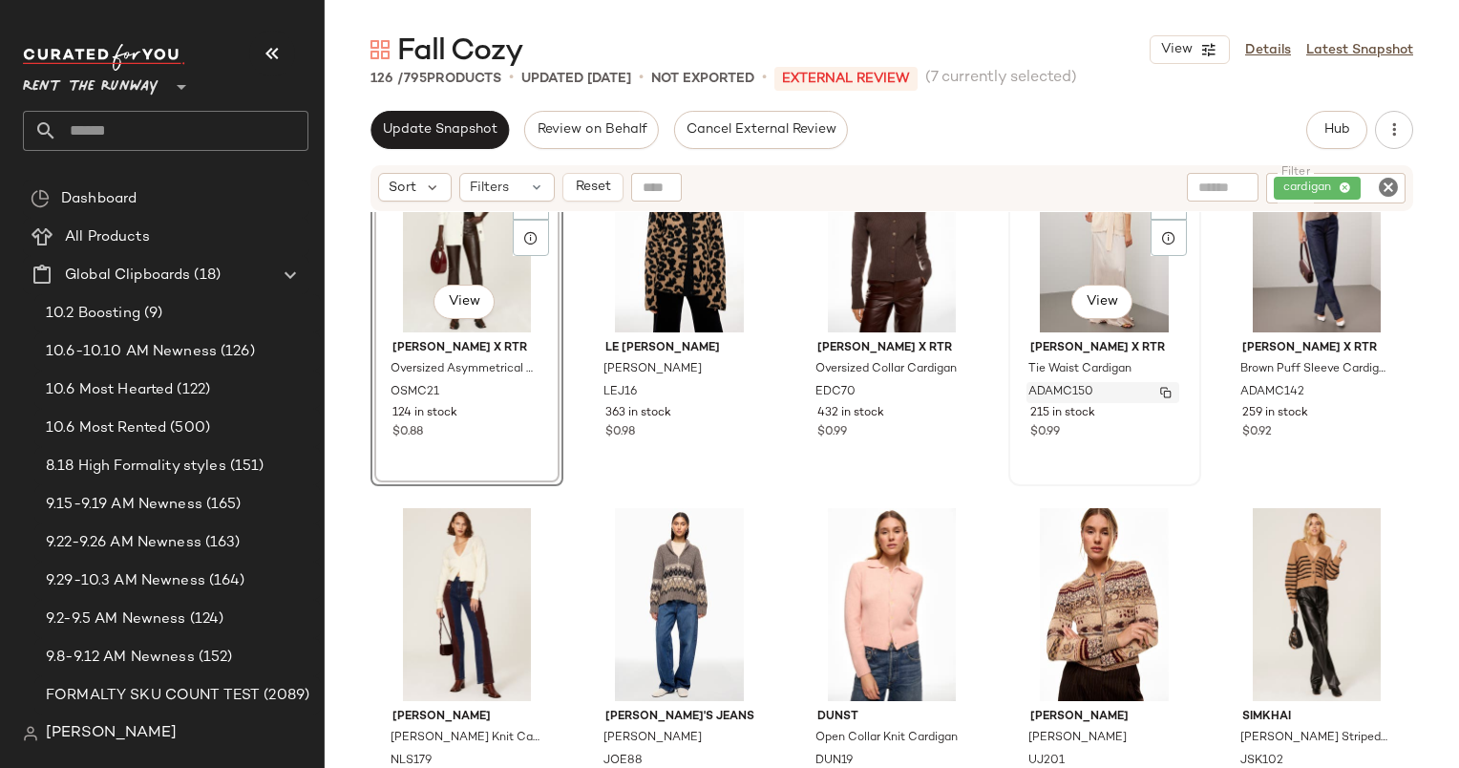
scroll to position [3693, 0]
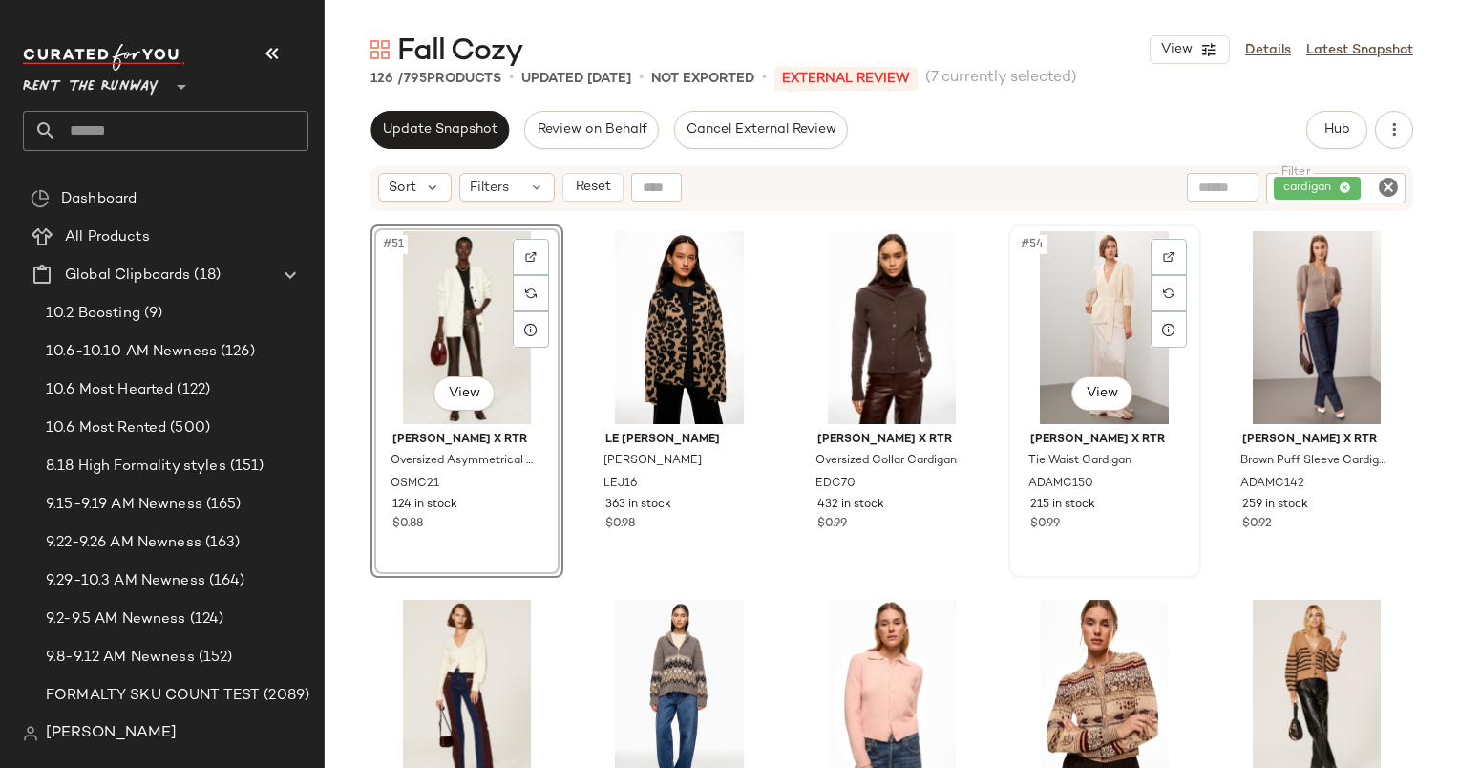
click at [1088, 290] on div "#54 View" at bounding box center [1105, 327] width 180 height 193
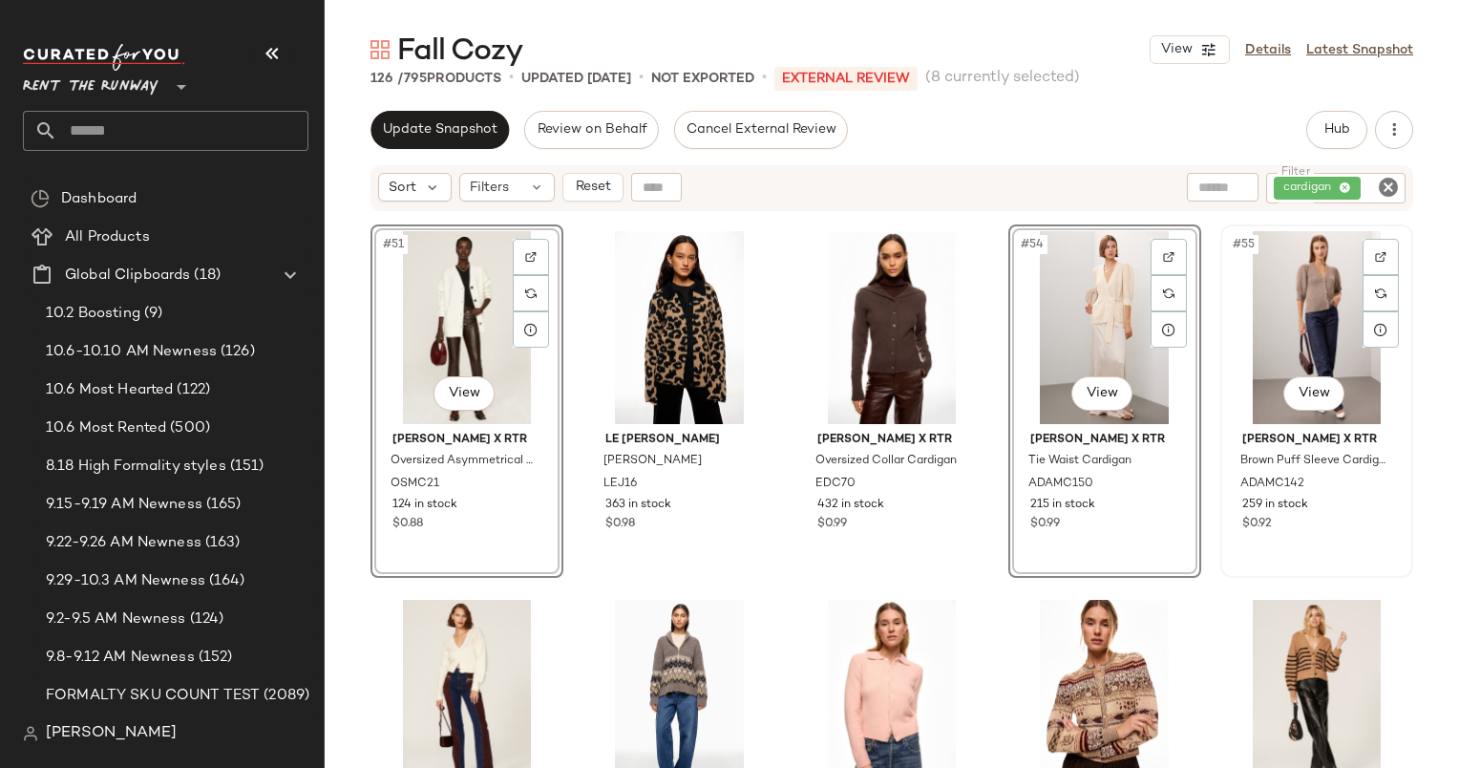
click at [1310, 323] on div "#55 View" at bounding box center [1317, 327] width 180 height 193
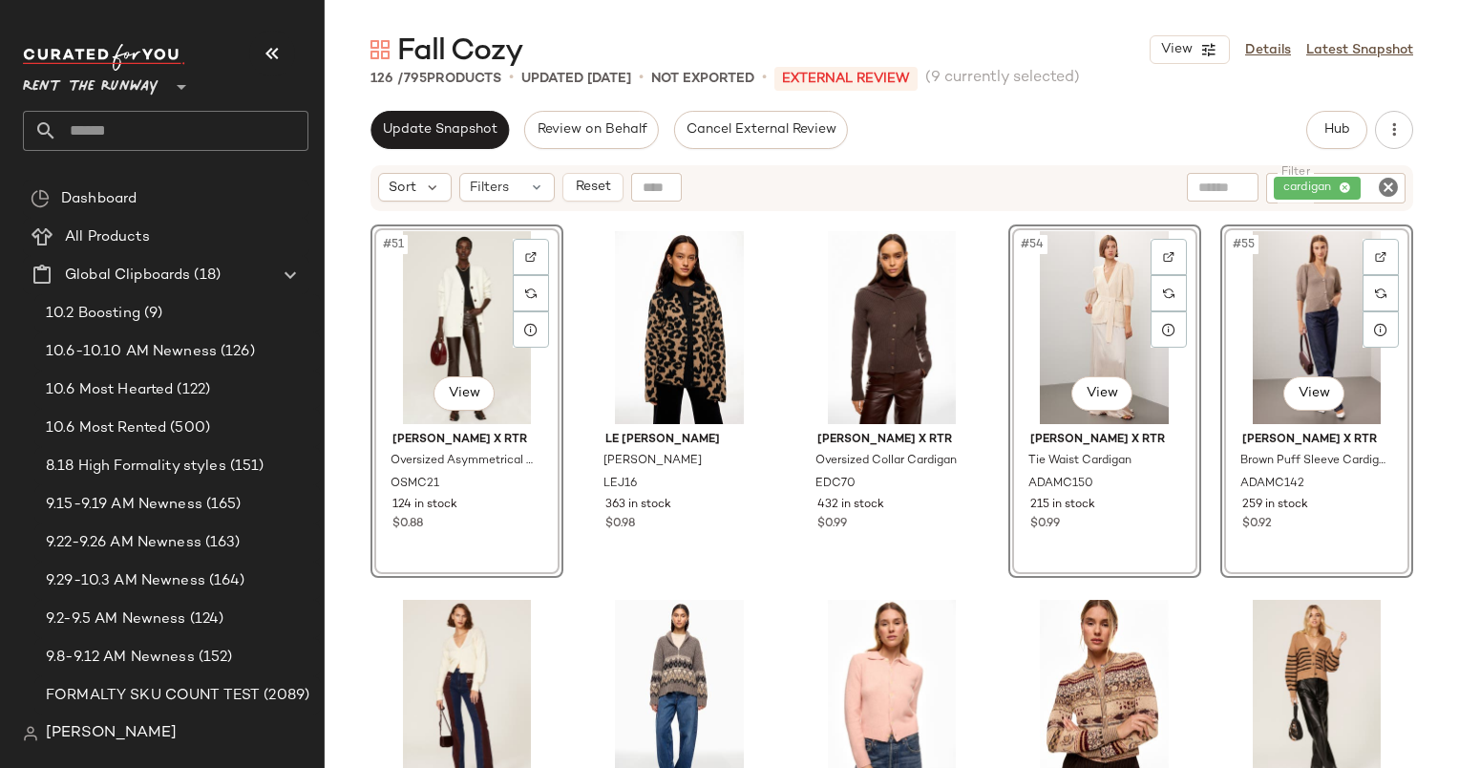
scroll to position [4001, 0]
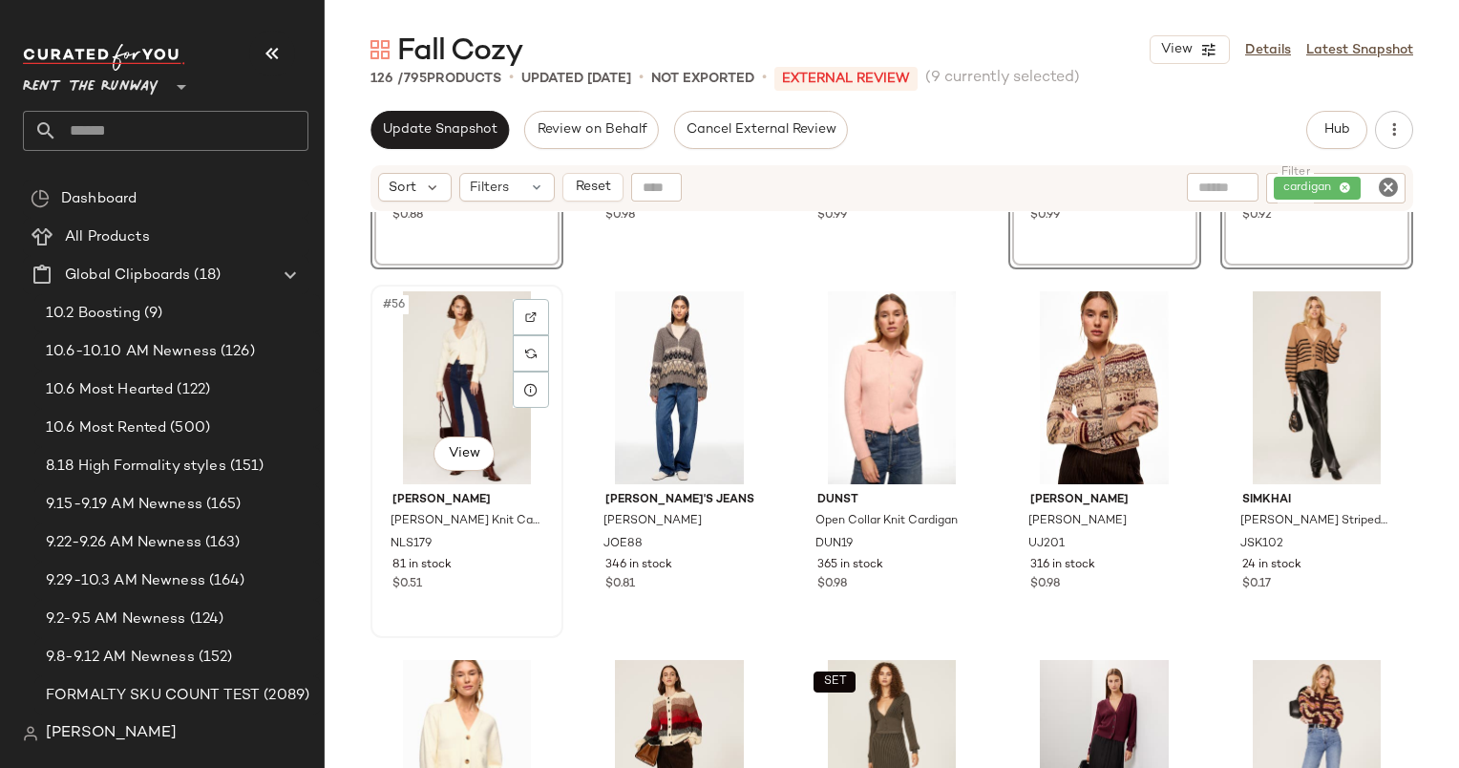
click at [463, 344] on div "#56 View" at bounding box center [467, 387] width 180 height 193
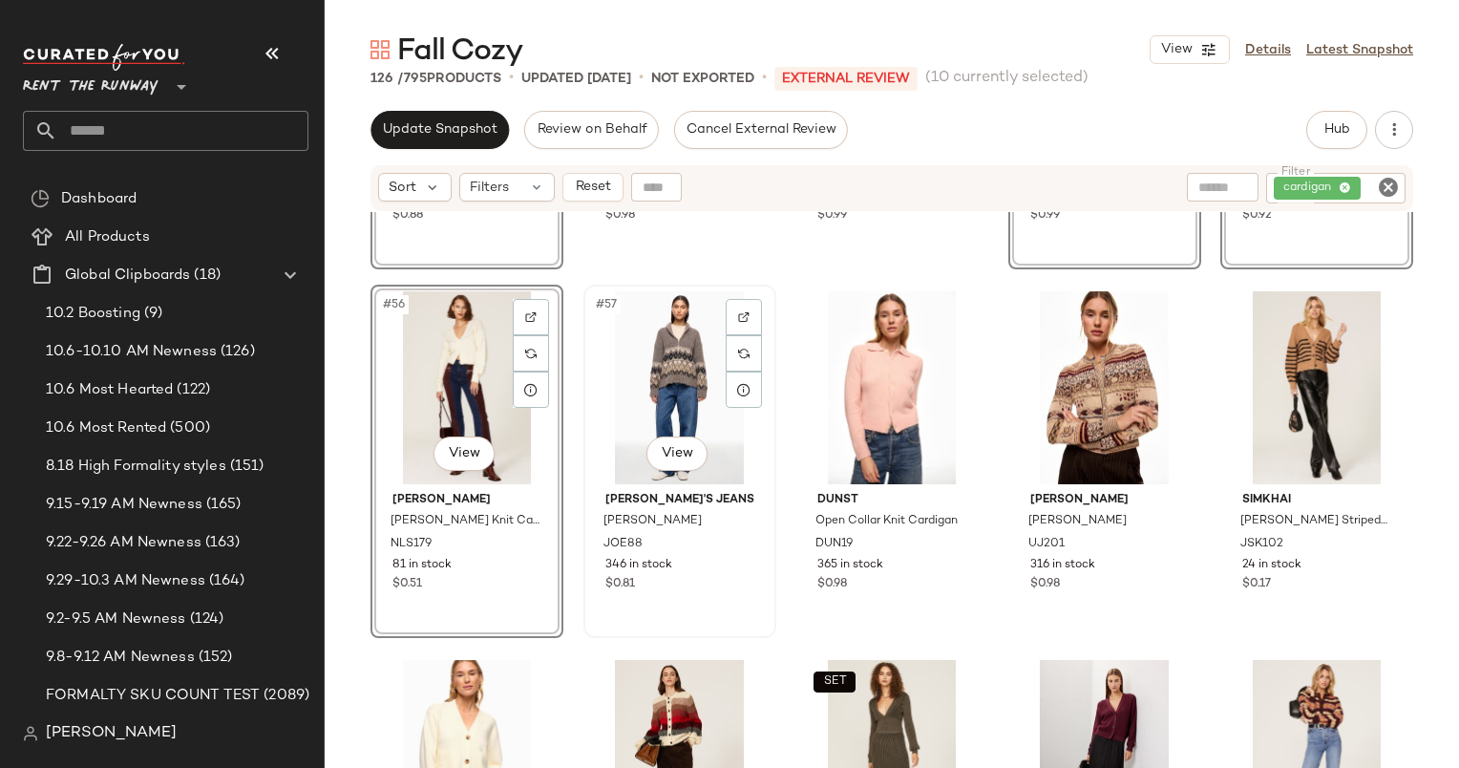
click at [658, 338] on div "#57 View" at bounding box center [680, 387] width 180 height 193
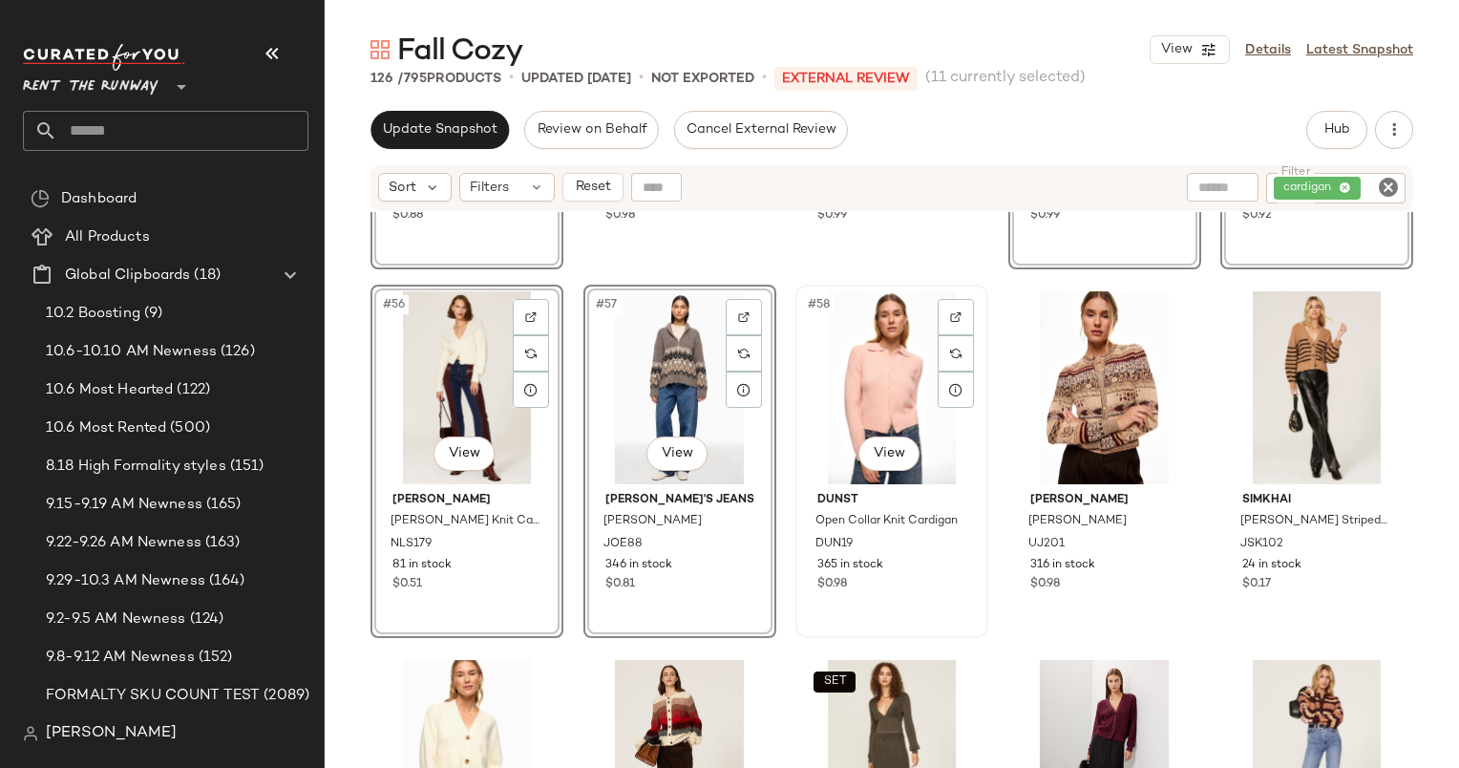
click at [860, 372] on div "#58 View" at bounding box center [892, 387] width 180 height 193
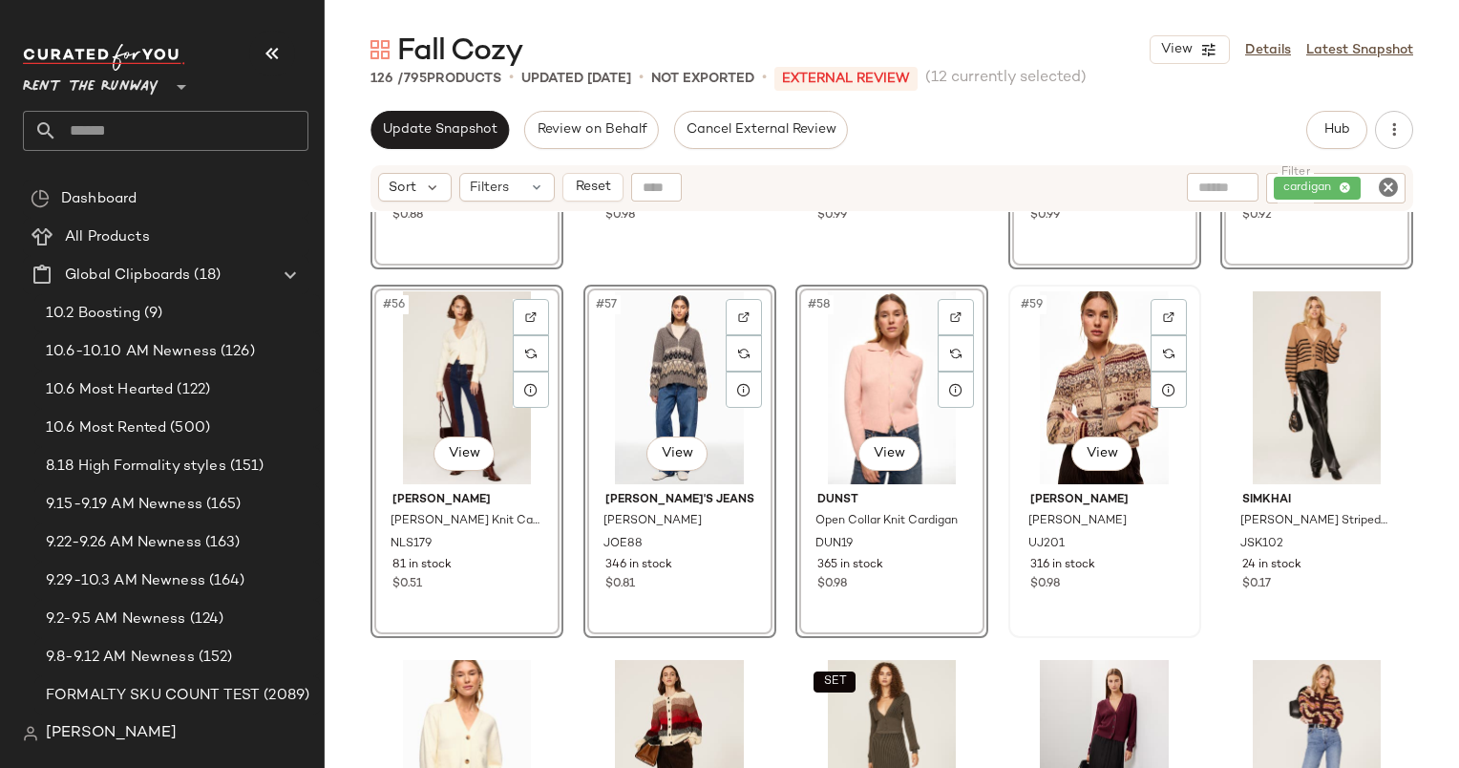
click at [1060, 388] on div "#59 View" at bounding box center [1105, 387] width 180 height 193
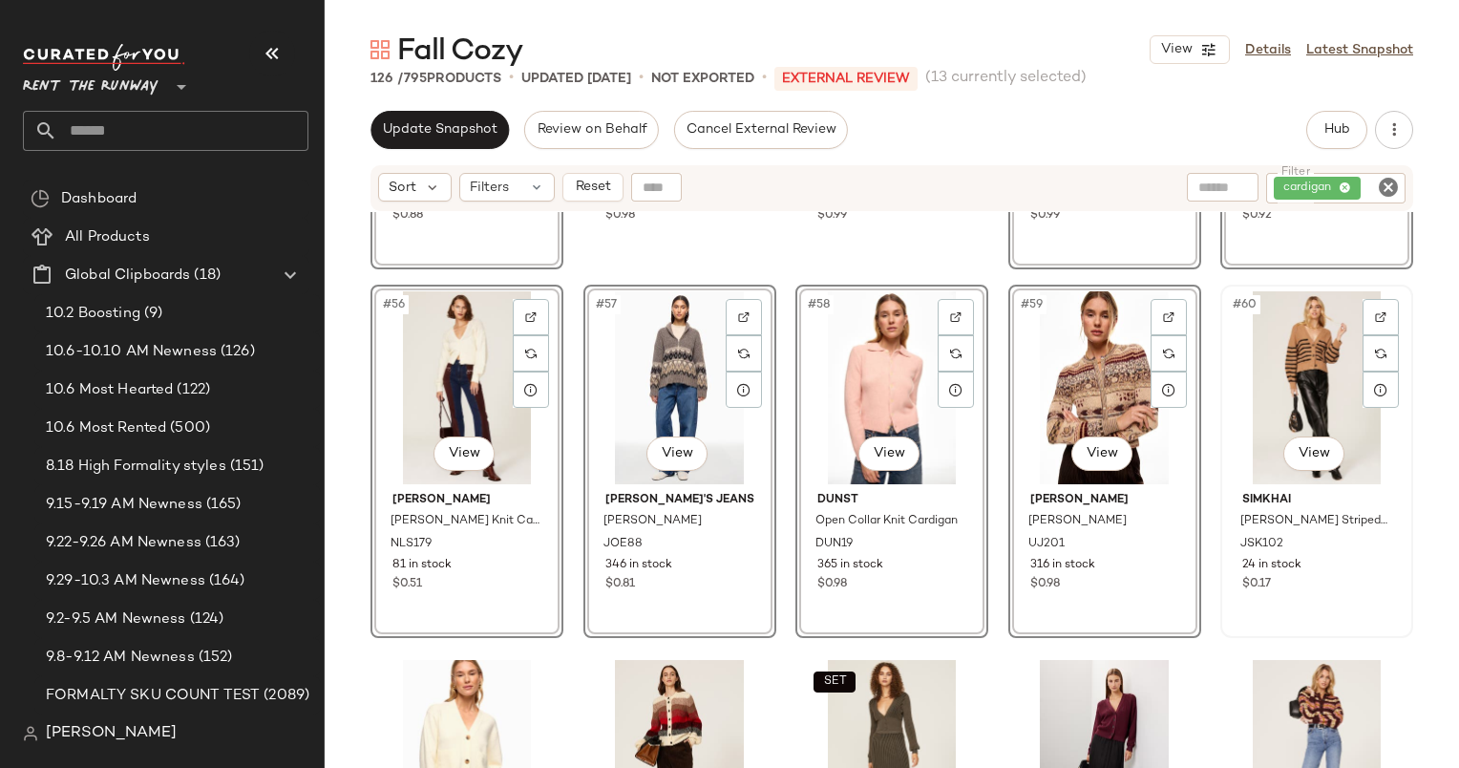
click at [1304, 351] on div "#60 View" at bounding box center [1317, 387] width 180 height 193
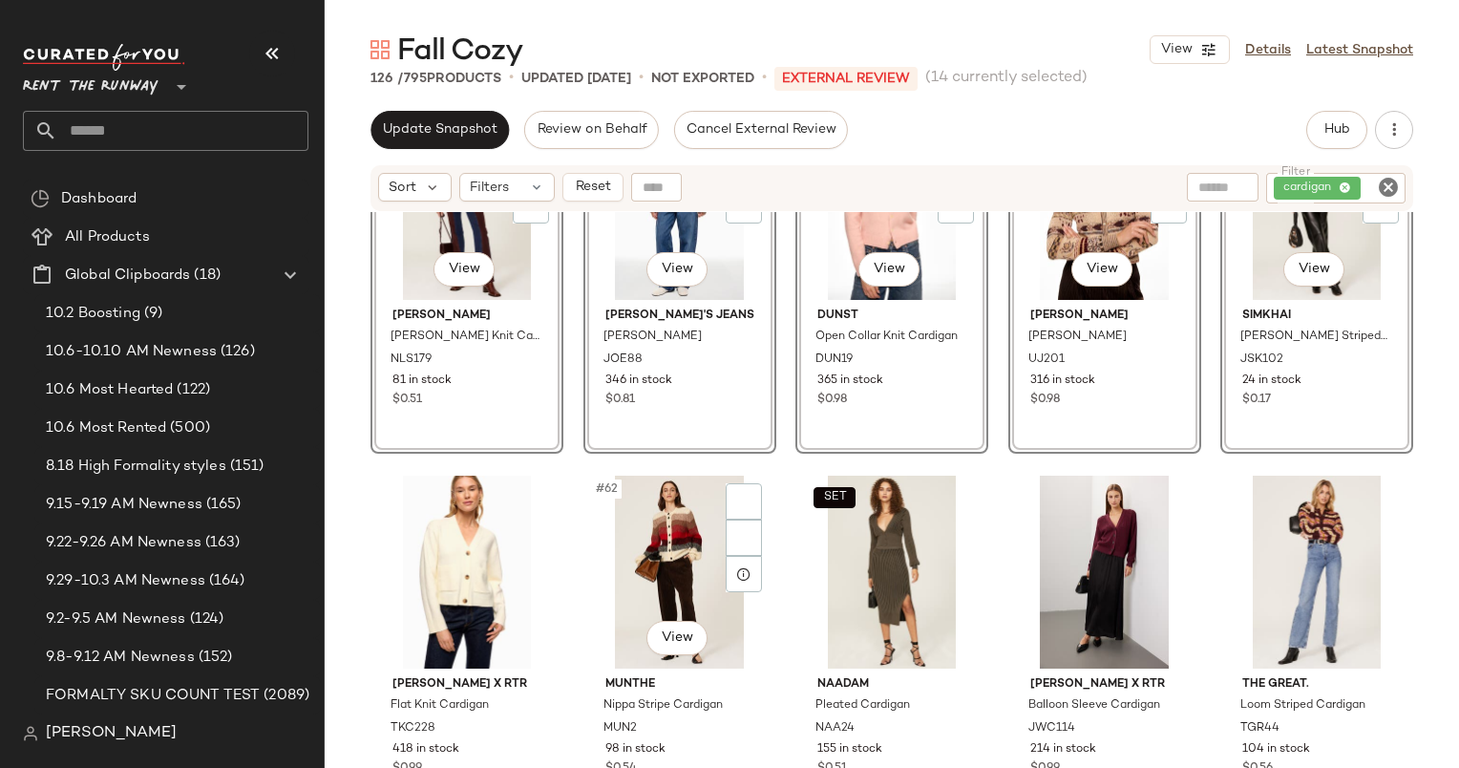
scroll to position [4496, 0]
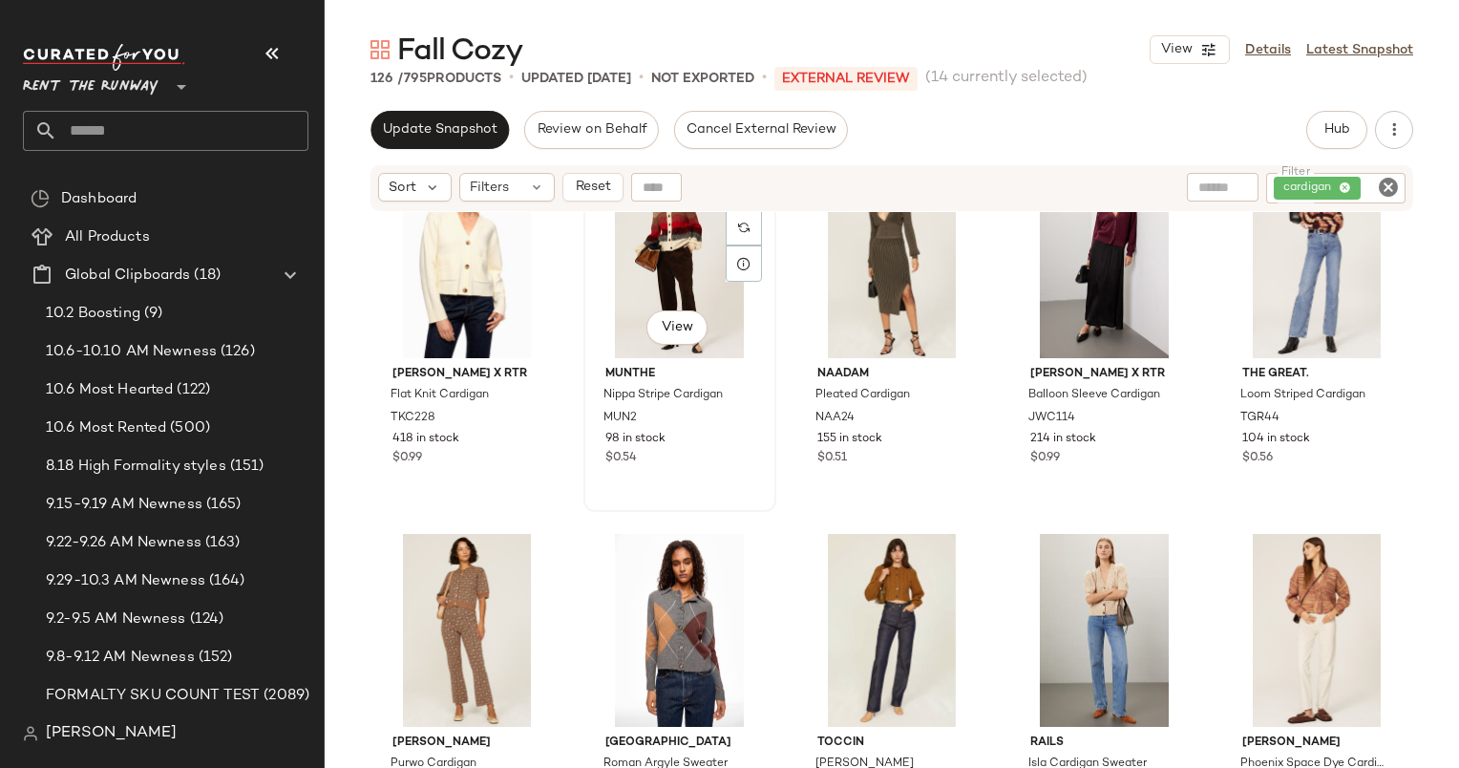
click at [689, 244] on div "#62 View" at bounding box center [680, 261] width 180 height 193
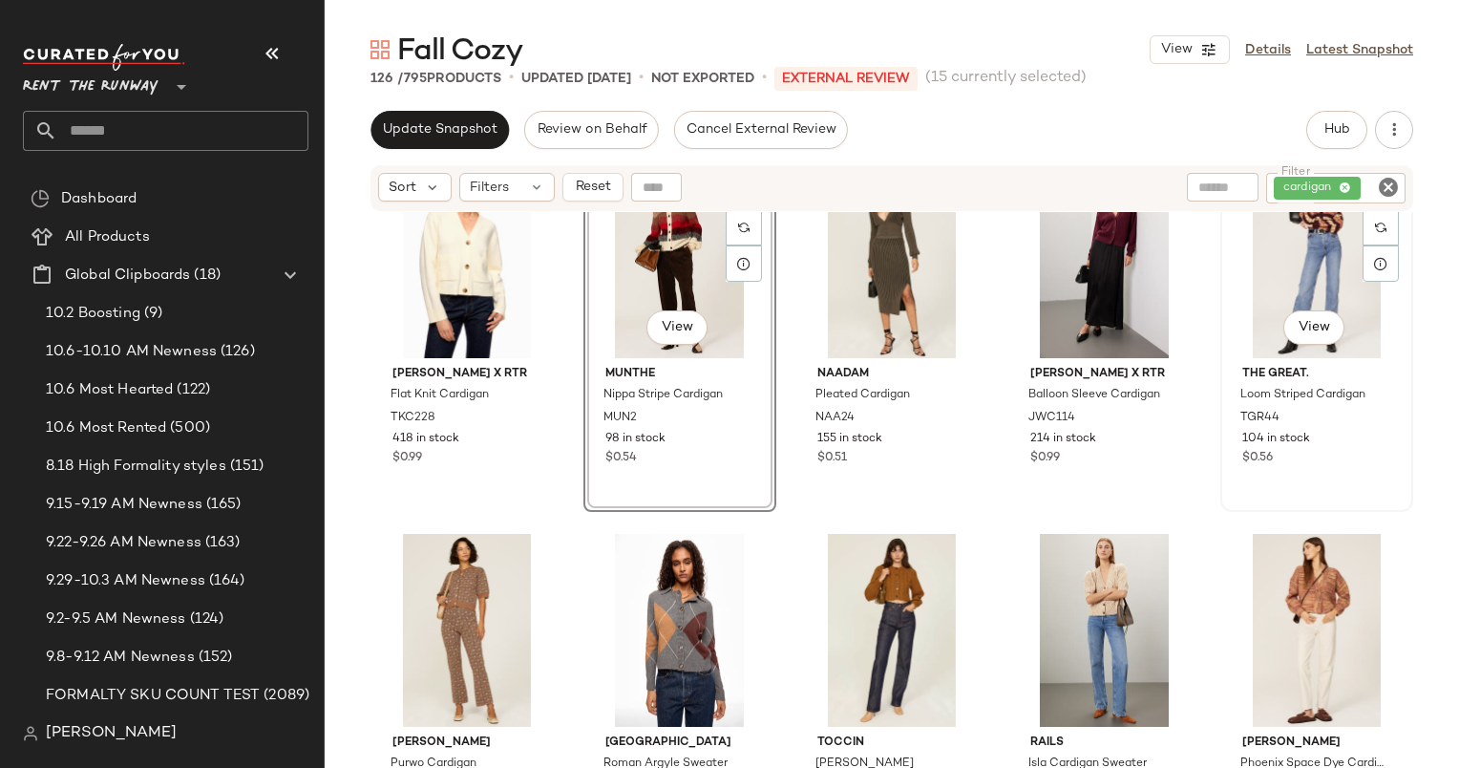
click at [1286, 287] on div "#65 View" at bounding box center [1317, 261] width 180 height 193
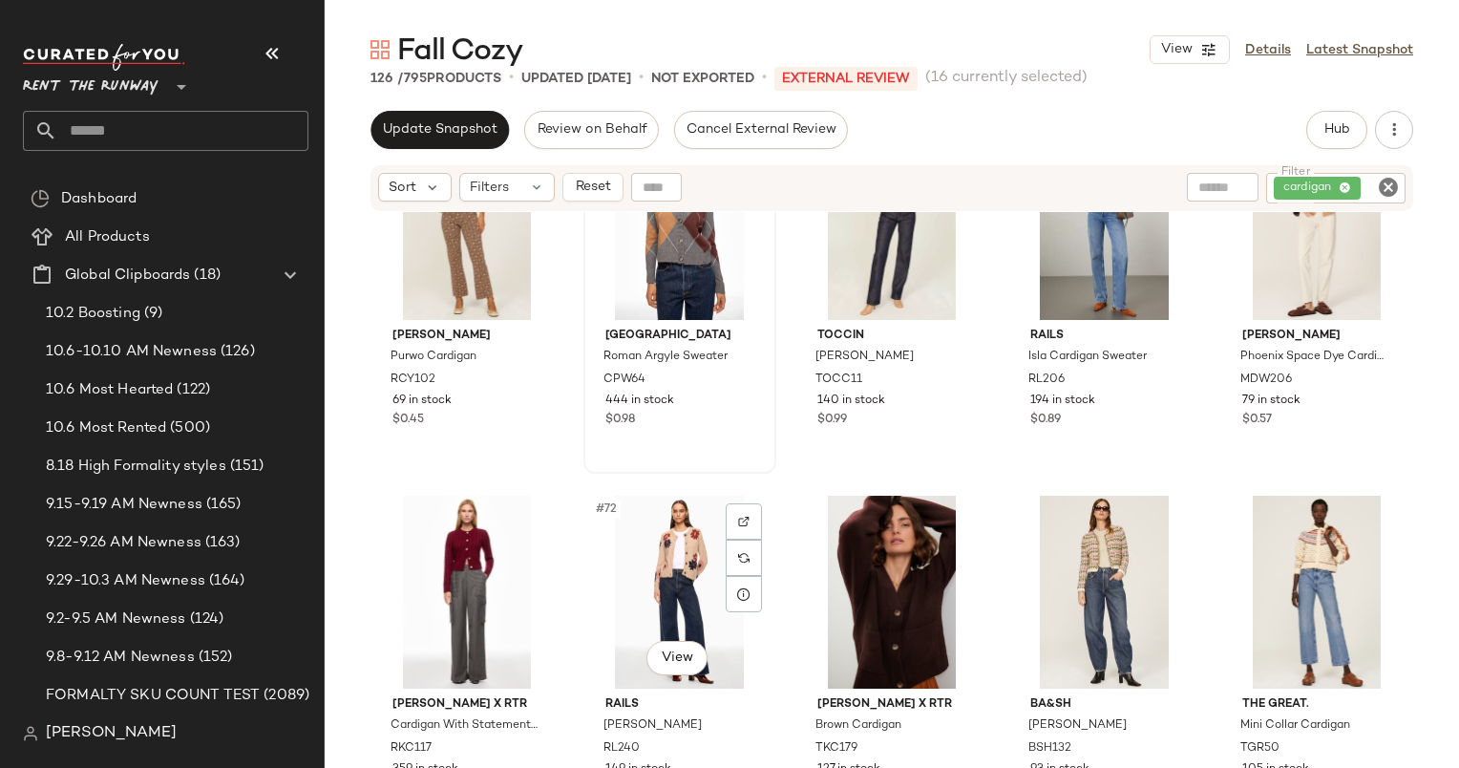
scroll to position [4825, 0]
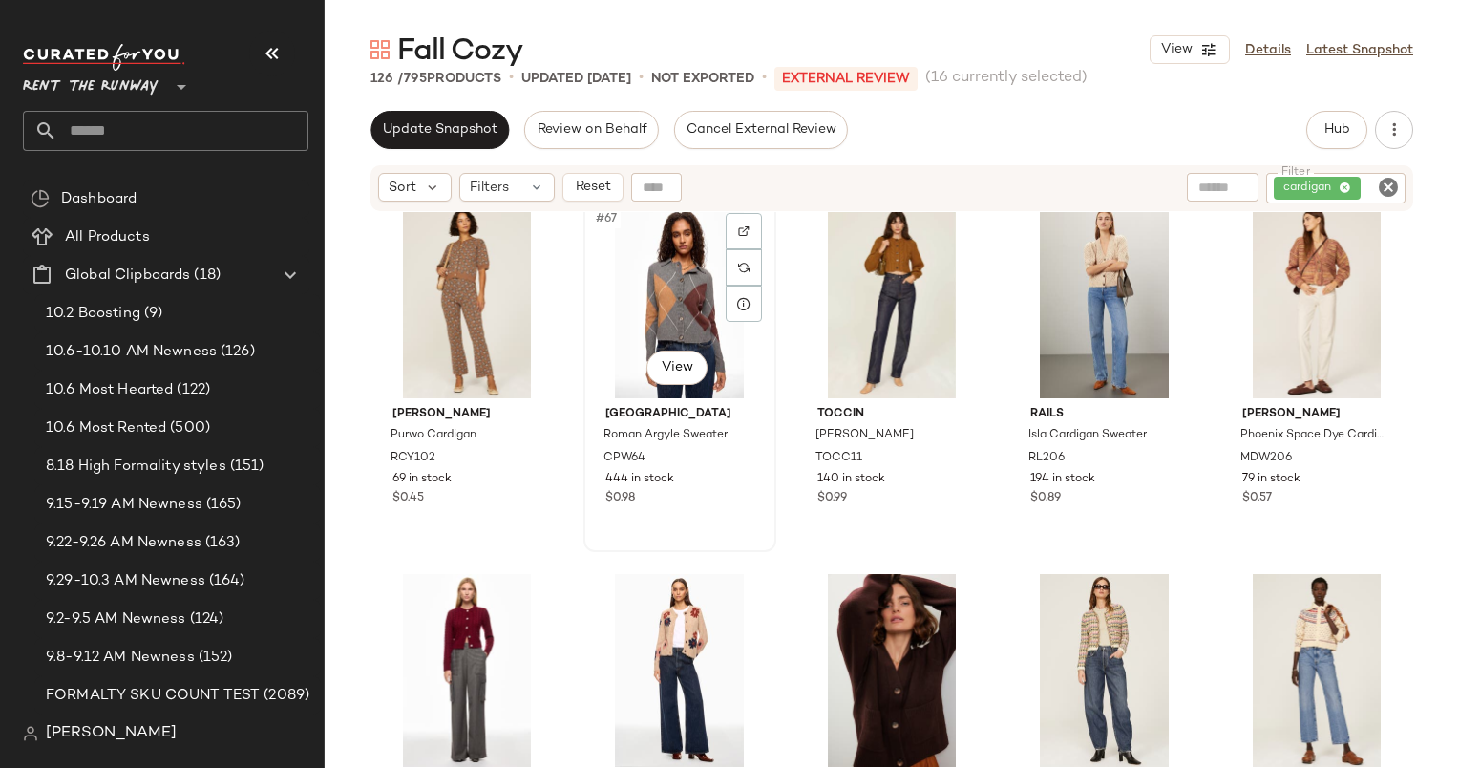
click at [665, 266] on div "#67 View" at bounding box center [680, 301] width 180 height 193
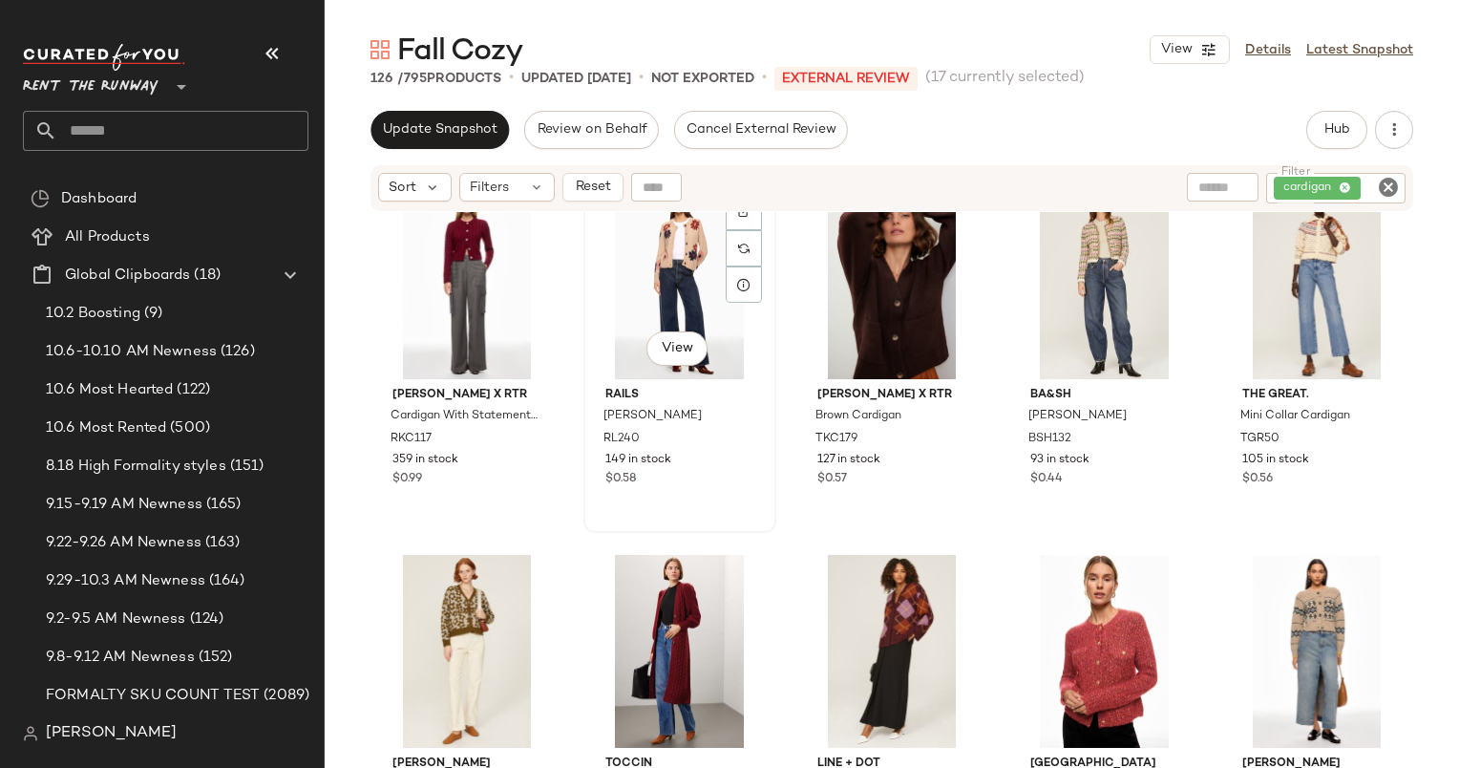
scroll to position [5222, 0]
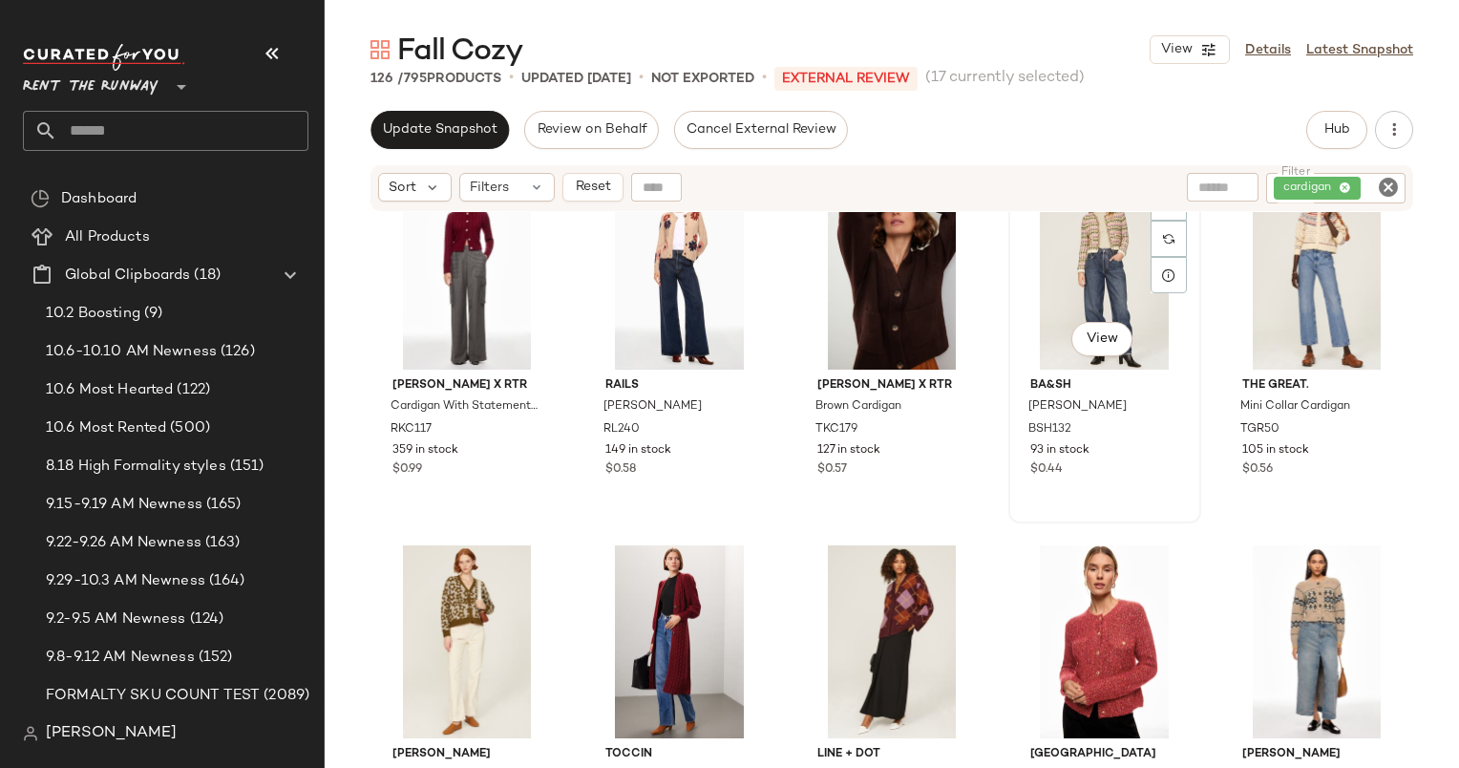
click at [1080, 248] on div "#74 View" at bounding box center [1105, 273] width 180 height 193
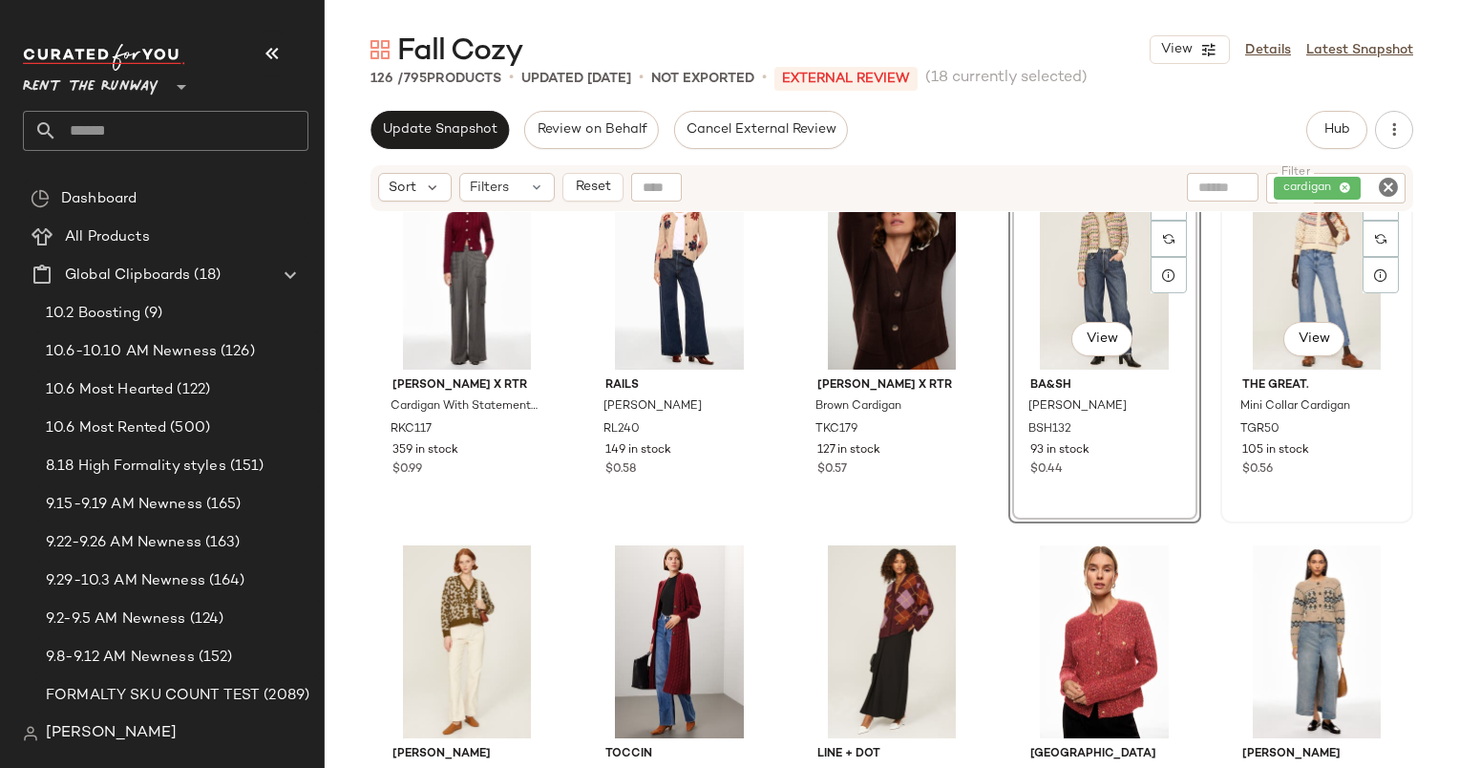
click at [1313, 272] on div "#75 View" at bounding box center [1317, 273] width 180 height 193
click at [646, 278] on div "#72 View" at bounding box center [680, 273] width 180 height 193
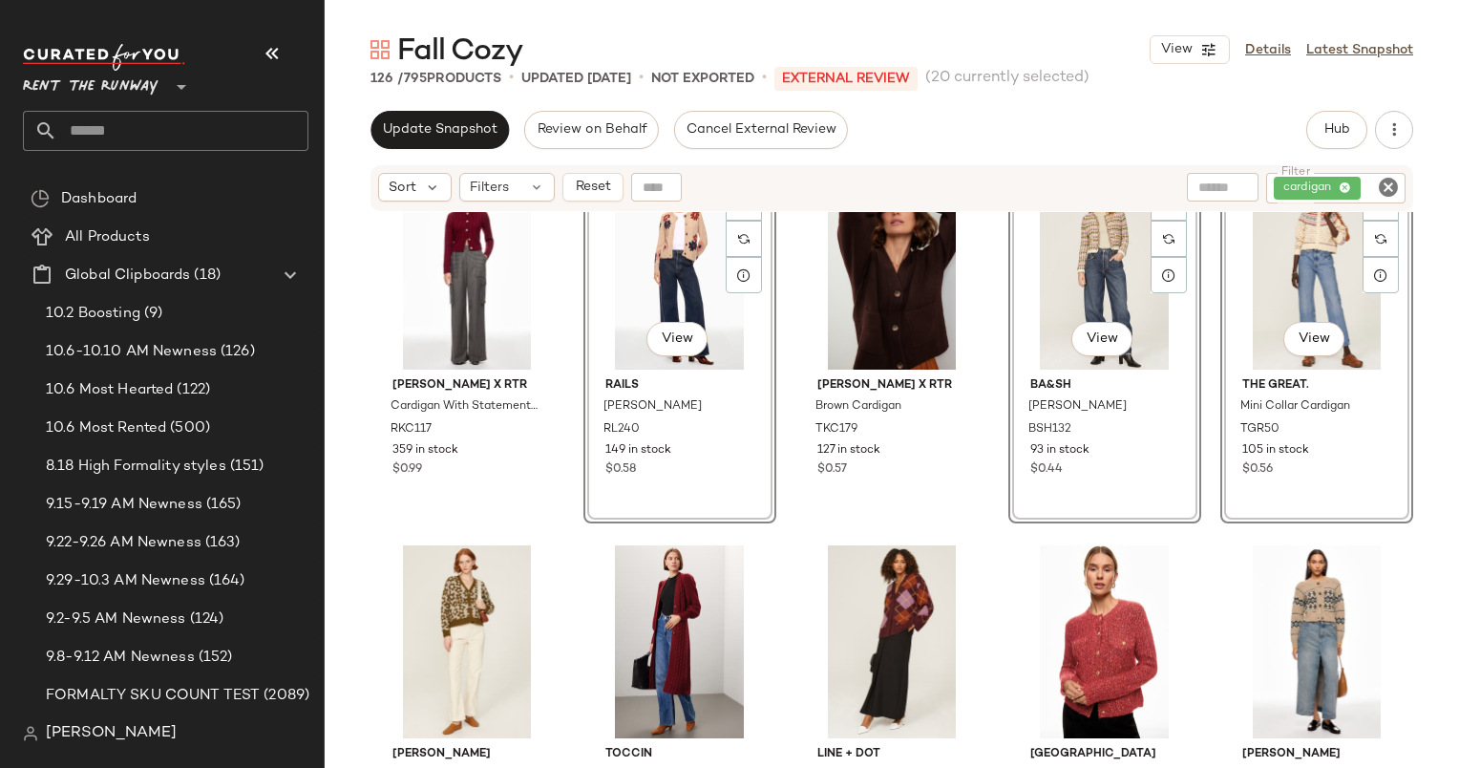
scroll to position [5394, 0]
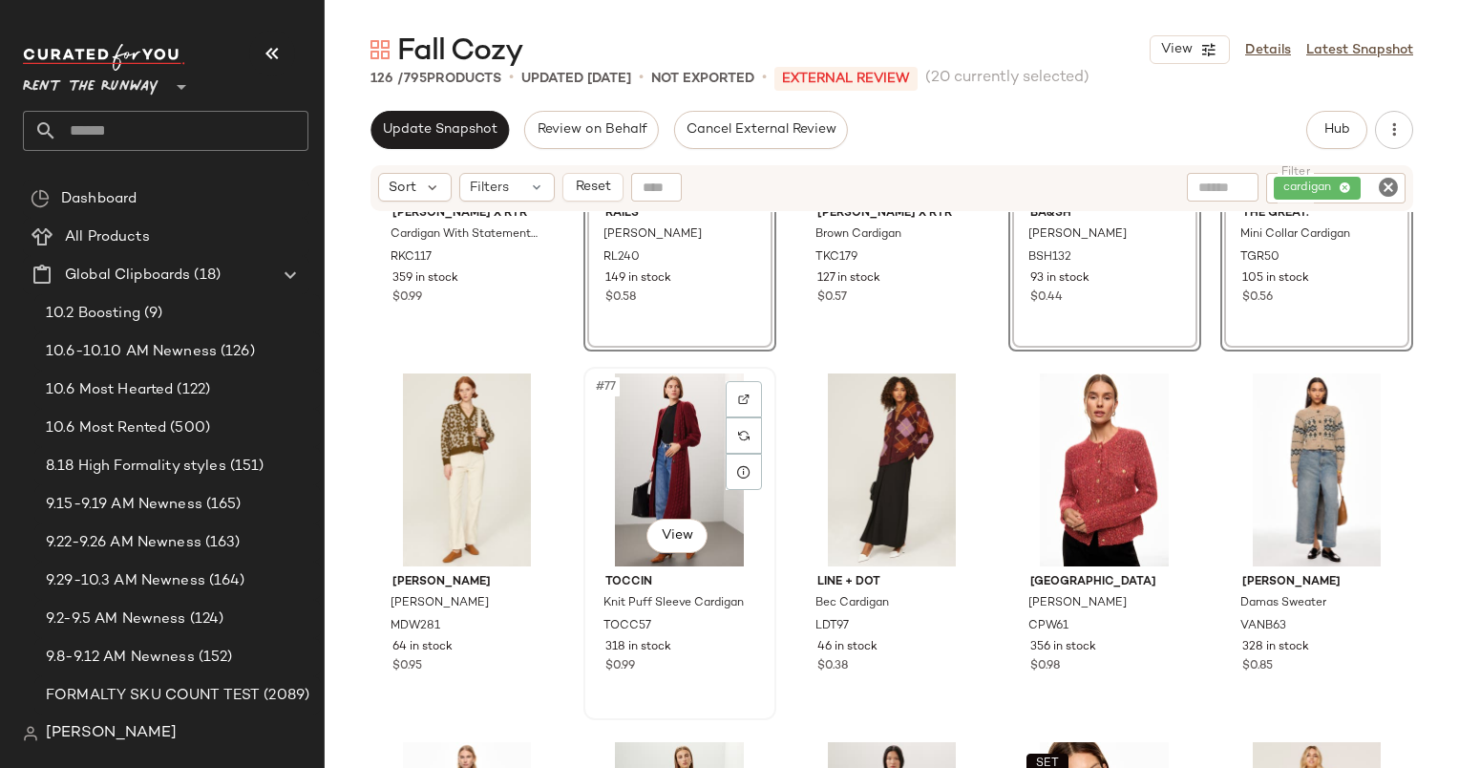
click at [665, 450] on div "#77 View" at bounding box center [680, 469] width 180 height 193
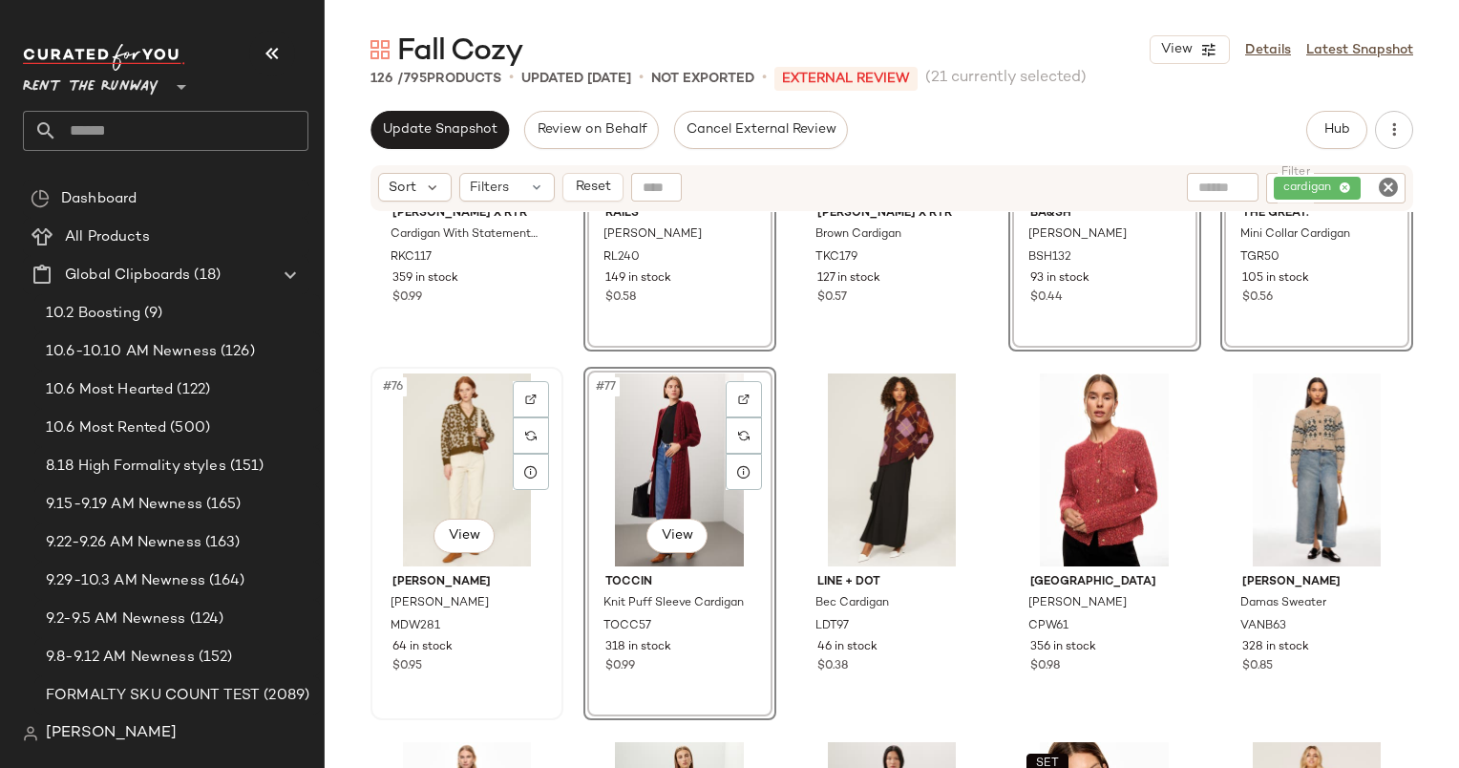
click at [455, 444] on div "#76 View" at bounding box center [467, 469] width 180 height 193
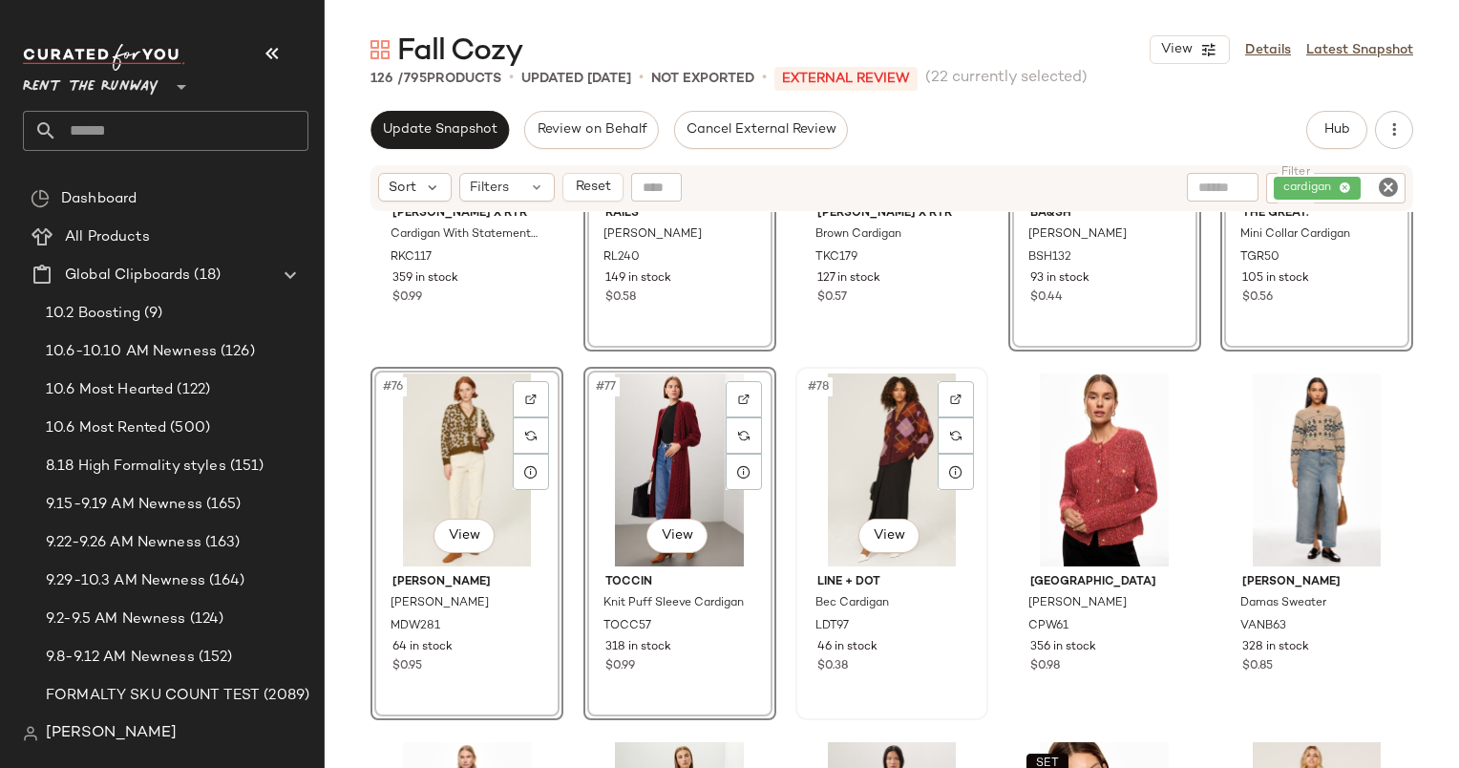
click at [849, 428] on div "#78 View" at bounding box center [892, 469] width 180 height 193
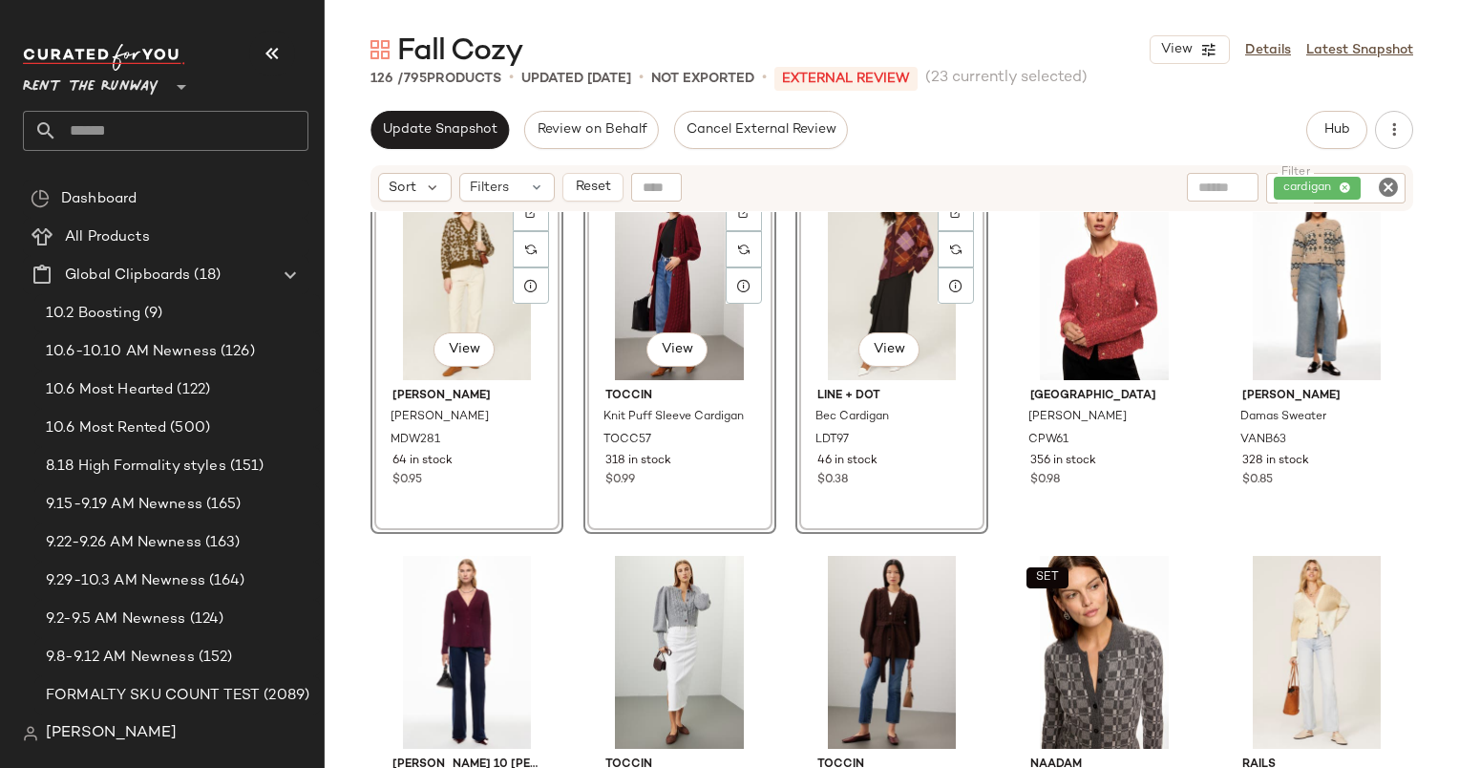
scroll to position [5592, 0]
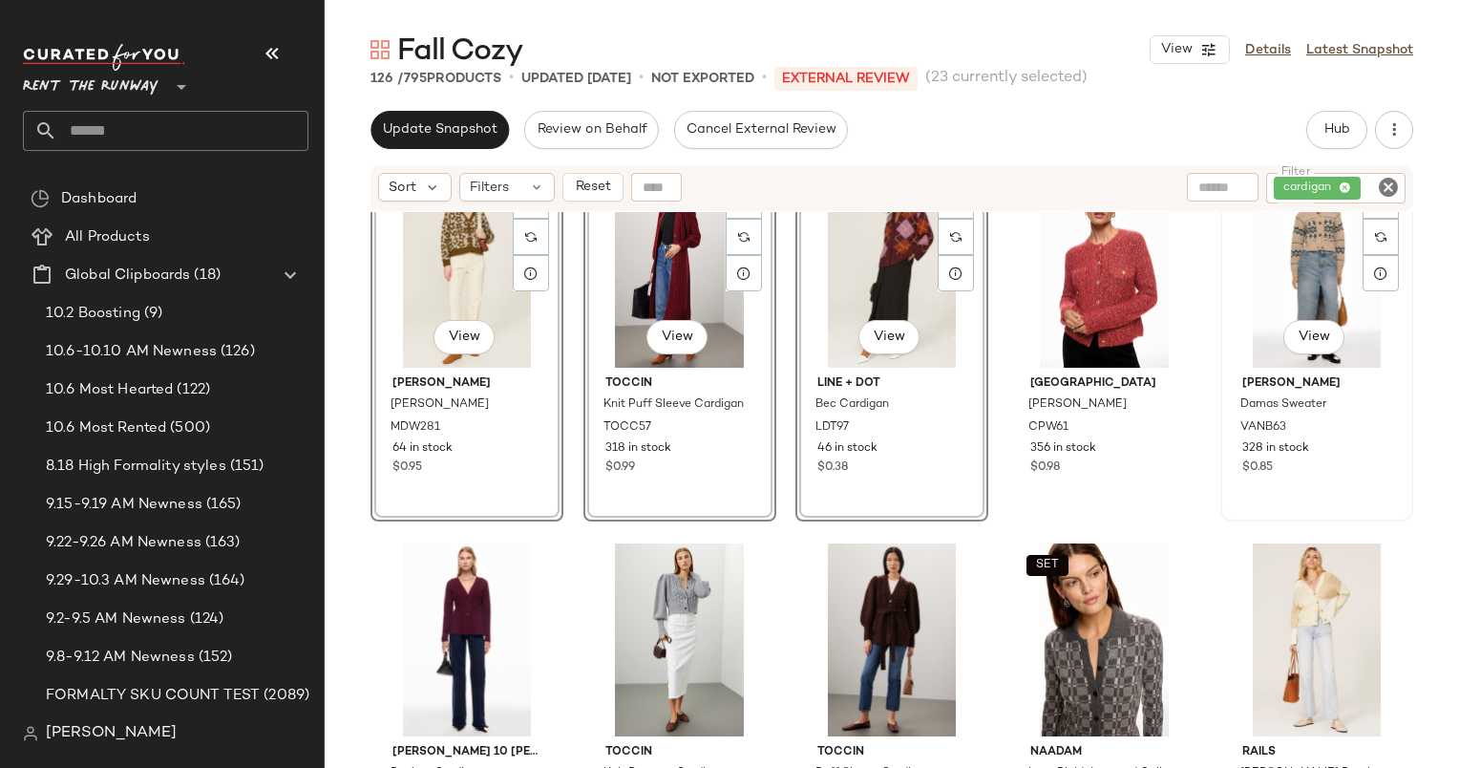
click at [1306, 283] on div "#80 View" at bounding box center [1317, 271] width 180 height 193
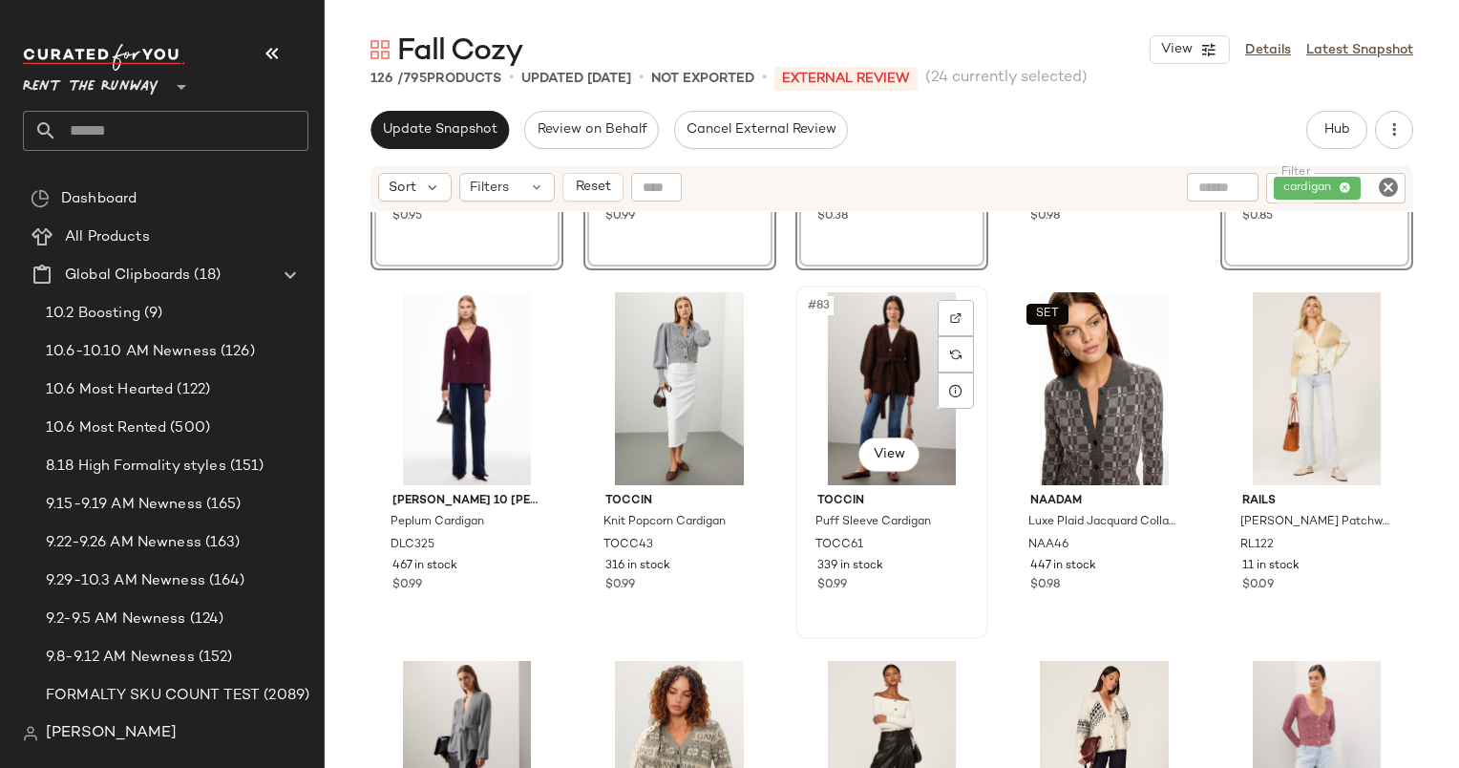
click at [859, 348] on div "#83 View" at bounding box center [892, 388] width 180 height 193
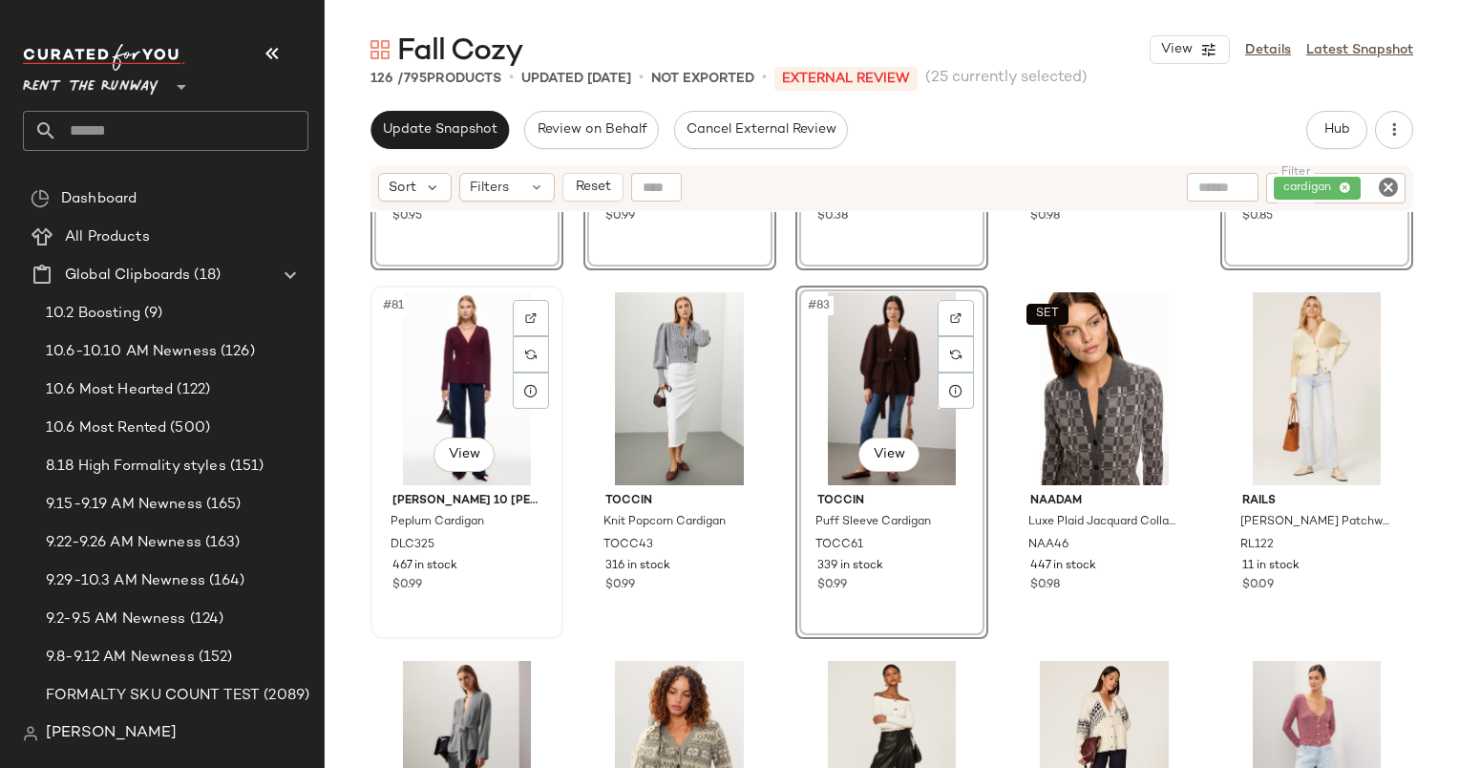
click at [471, 348] on div "#81 View" at bounding box center [467, 388] width 180 height 193
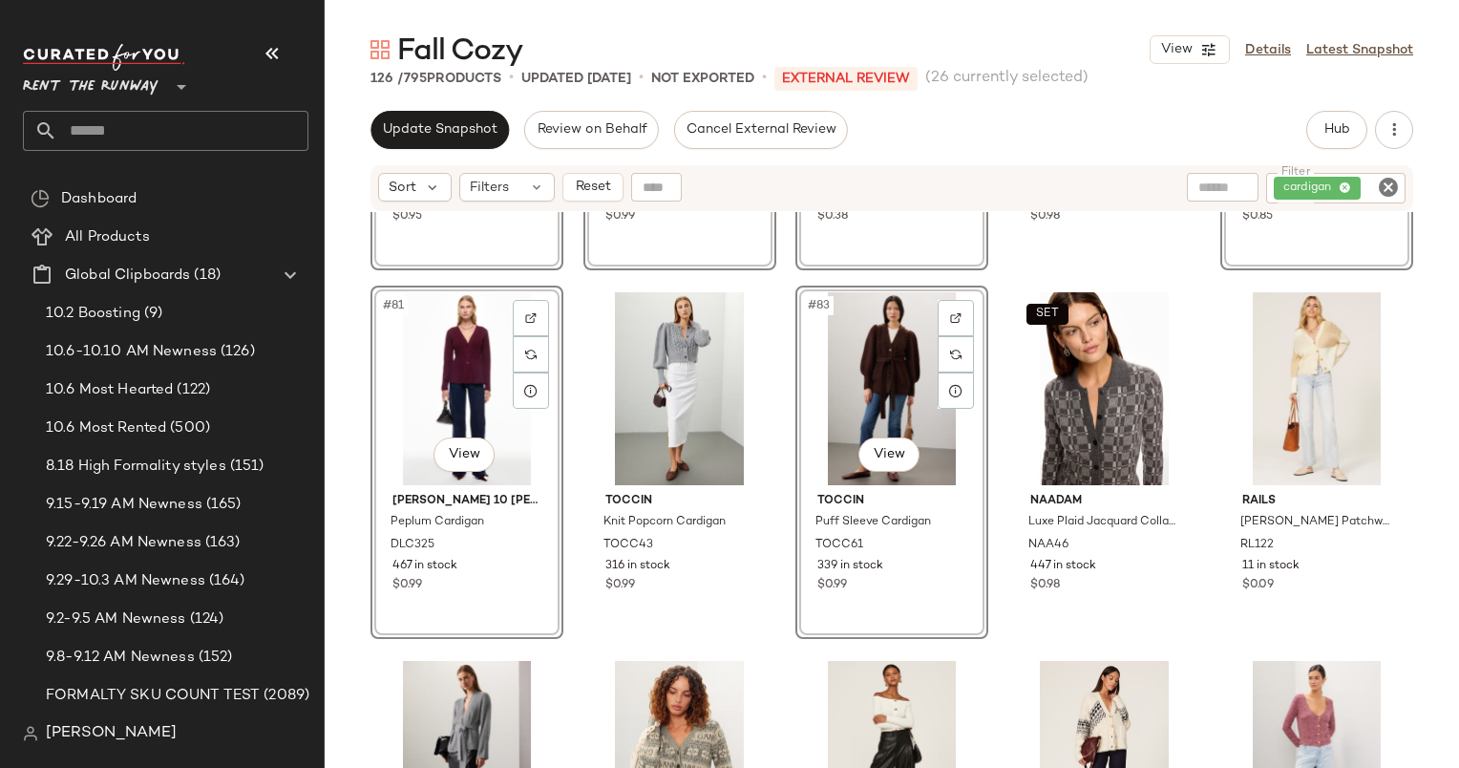
click at [456, 359] on div "#81 View" at bounding box center [467, 388] width 180 height 193
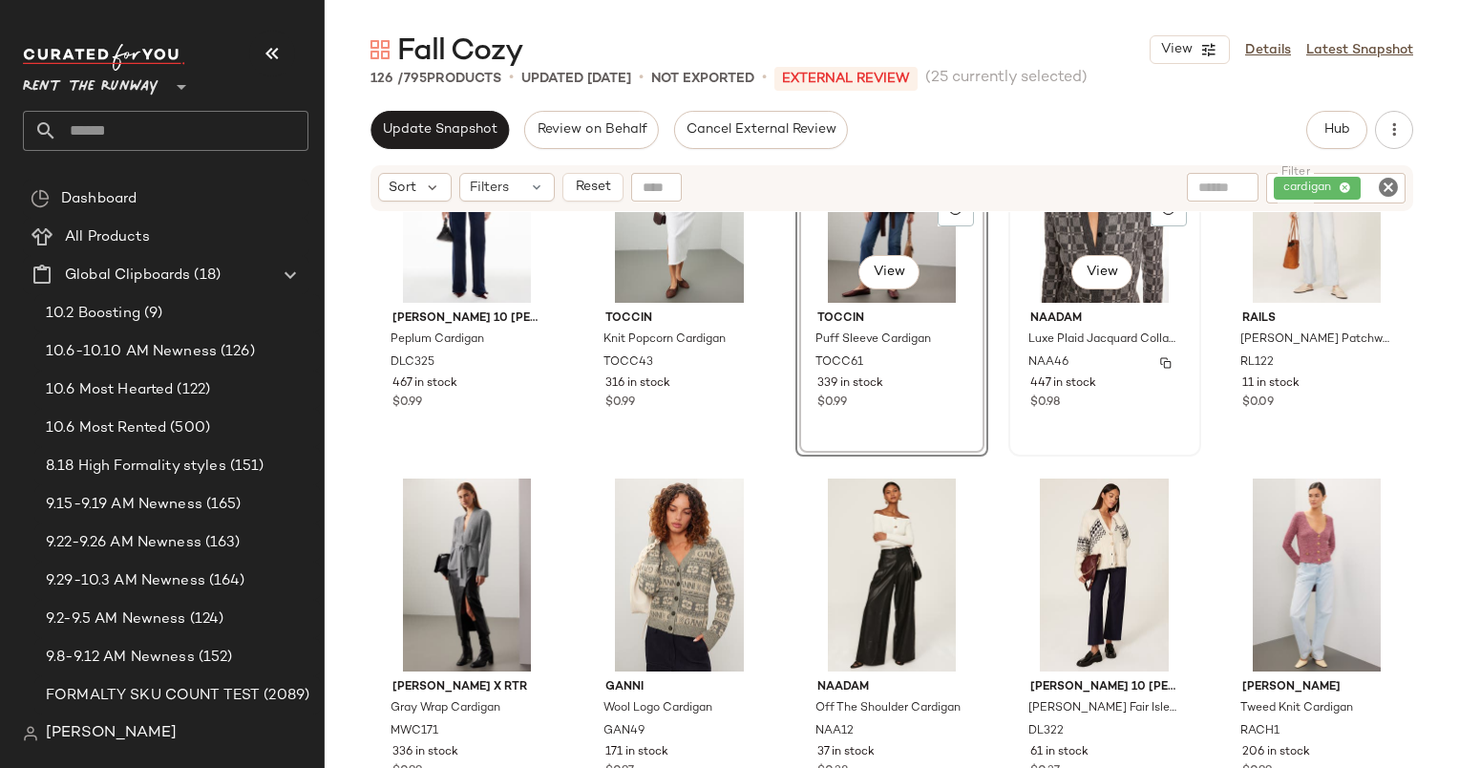
scroll to position [6209, 0]
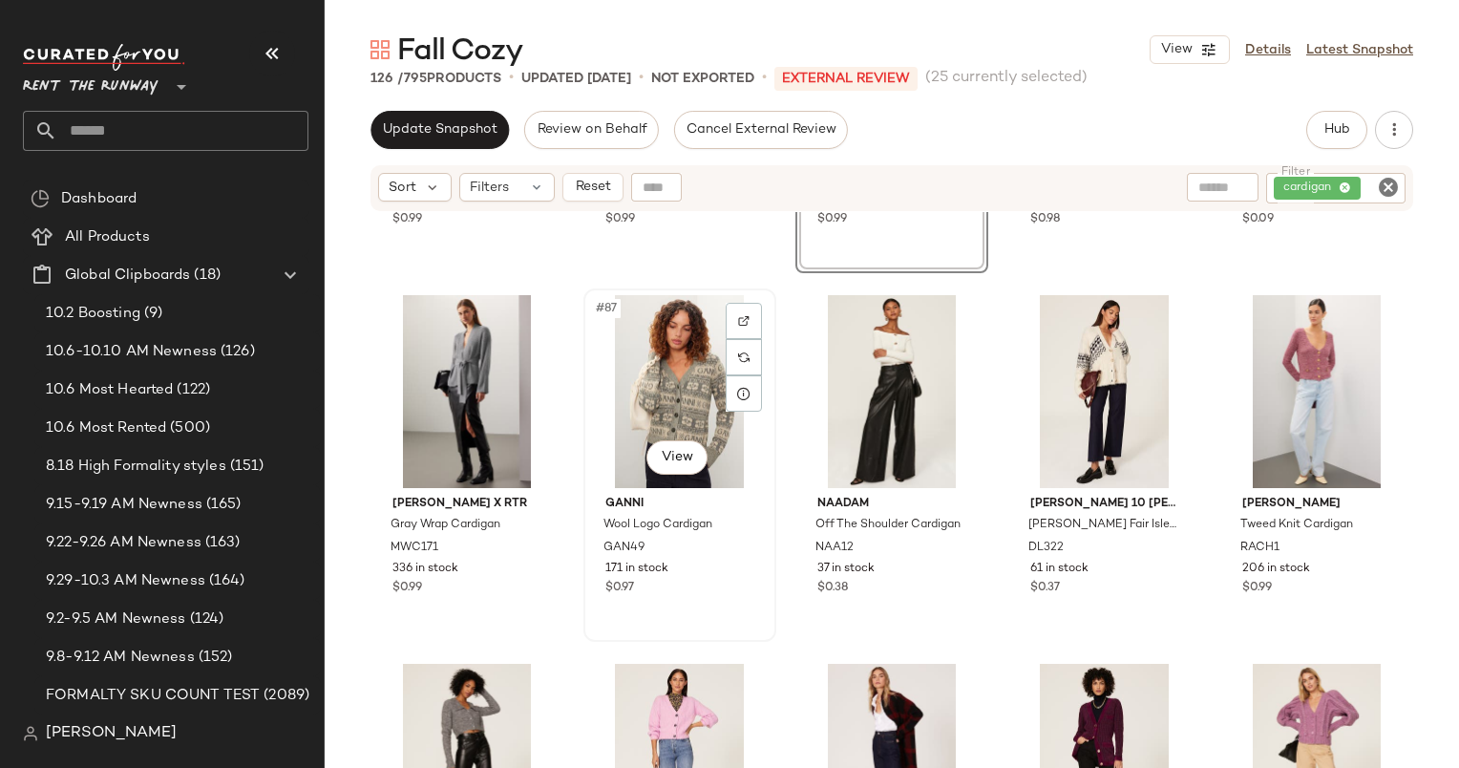
click at [654, 368] on div "#87 View" at bounding box center [680, 391] width 180 height 193
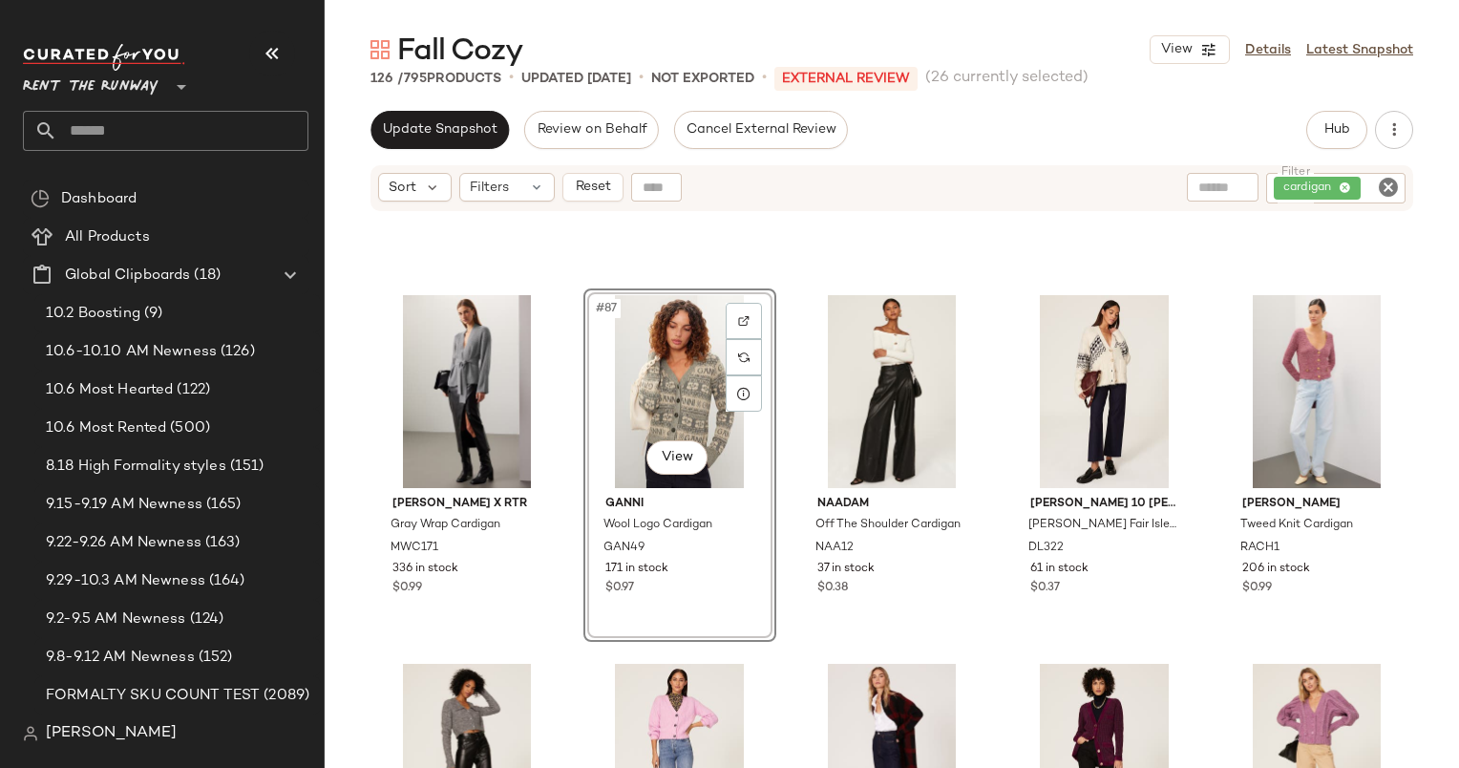
scroll to position [6280, 0]
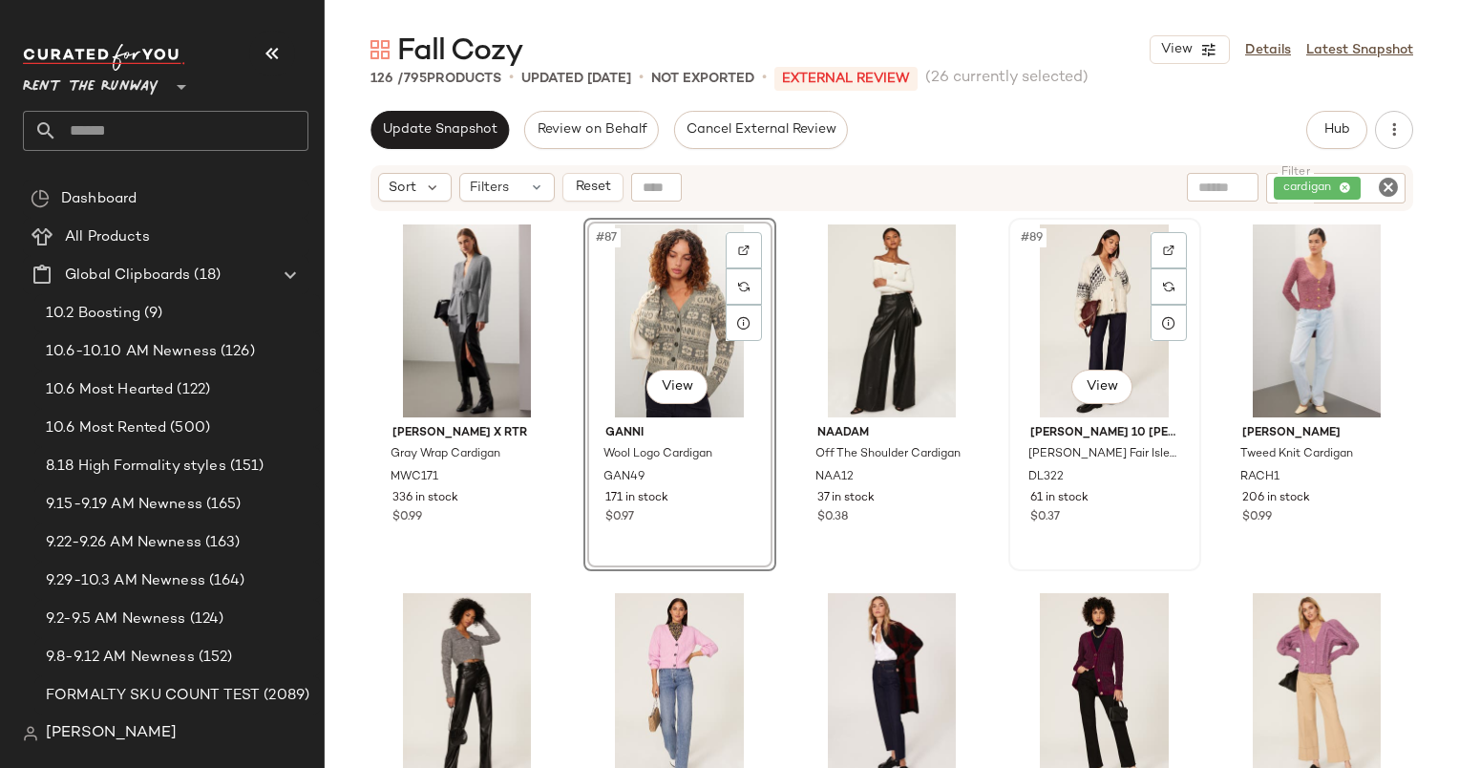
click at [1088, 312] on div "#89 View" at bounding box center [1105, 320] width 180 height 193
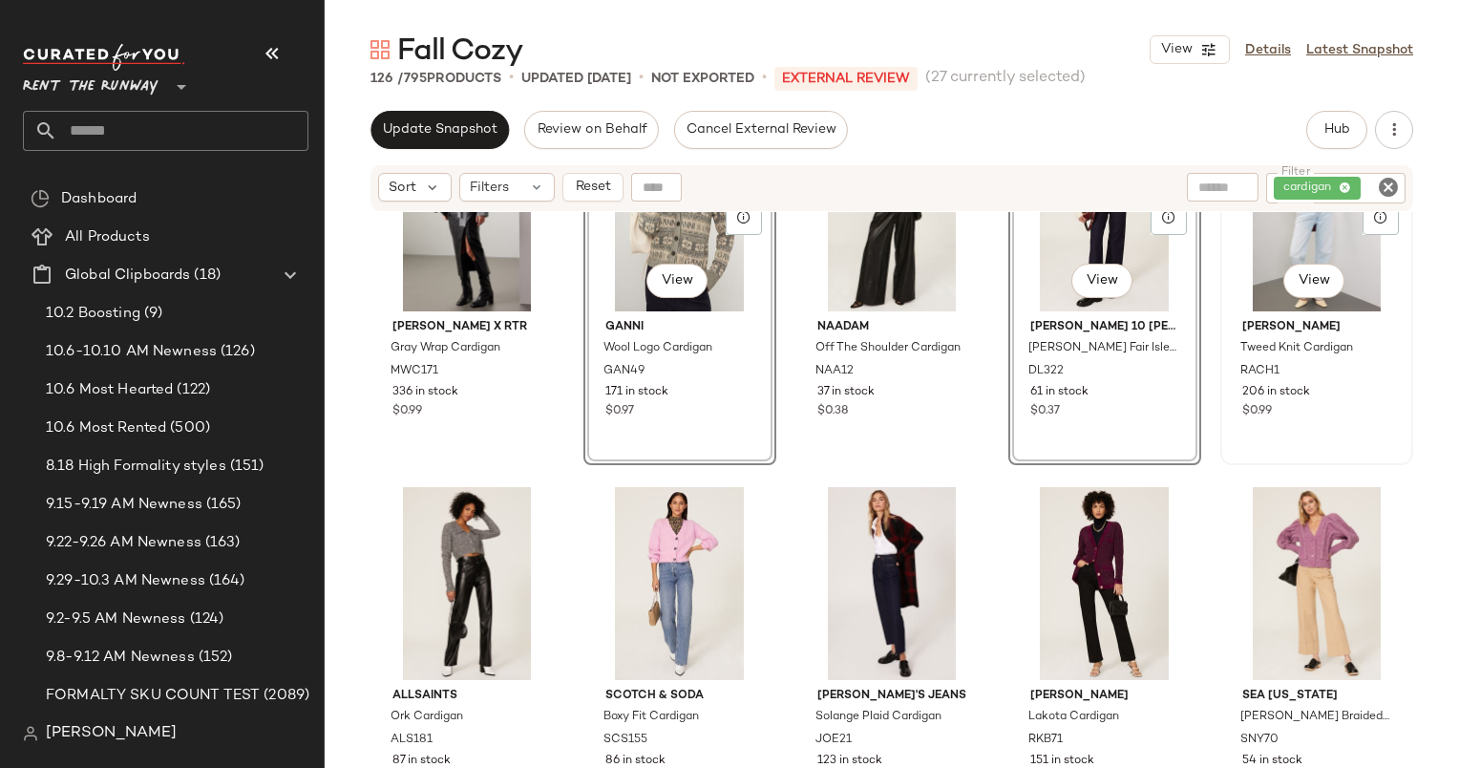
click at [1280, 242] on div "#90 View" at bounding box center [1317, 214] width 180 height 193
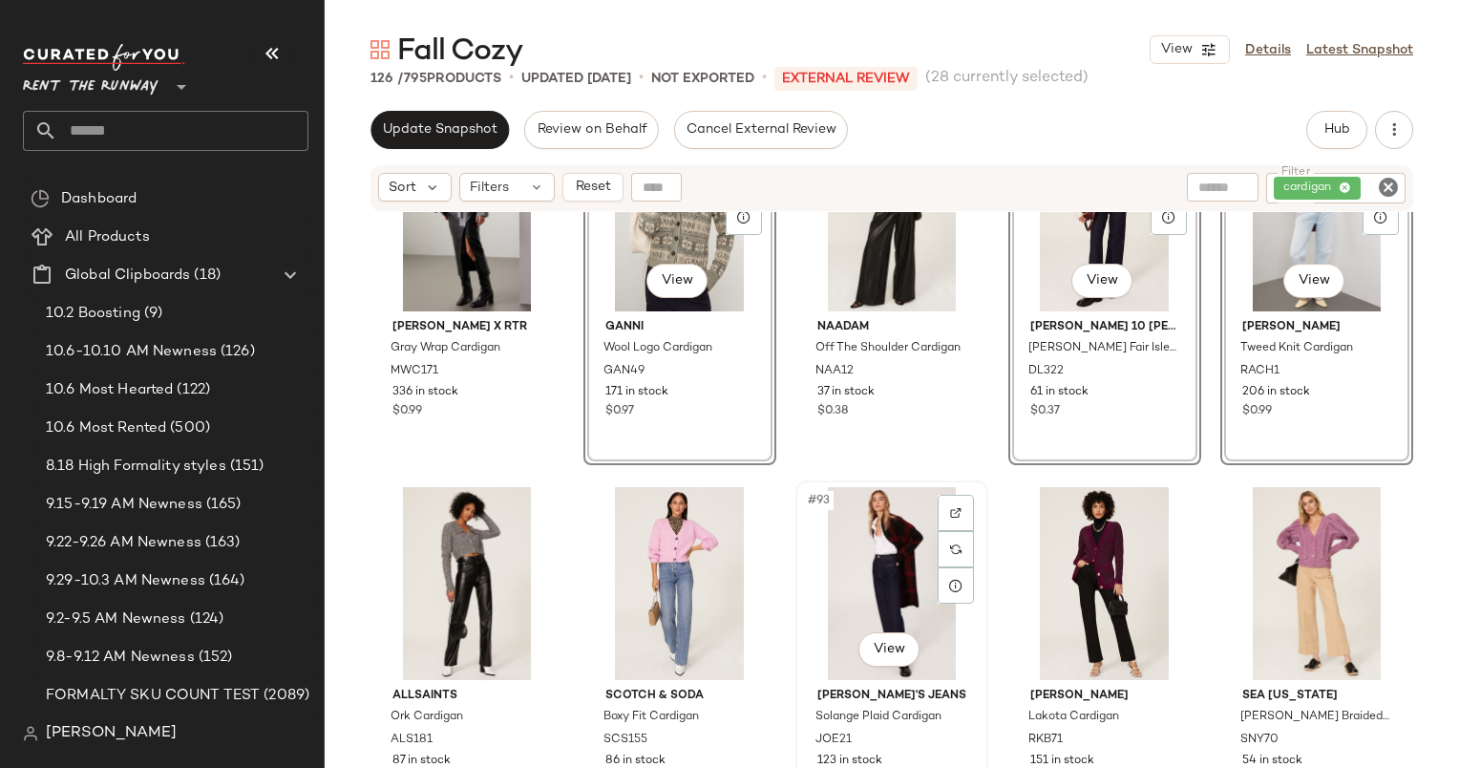
scroll to position [6532, 0]
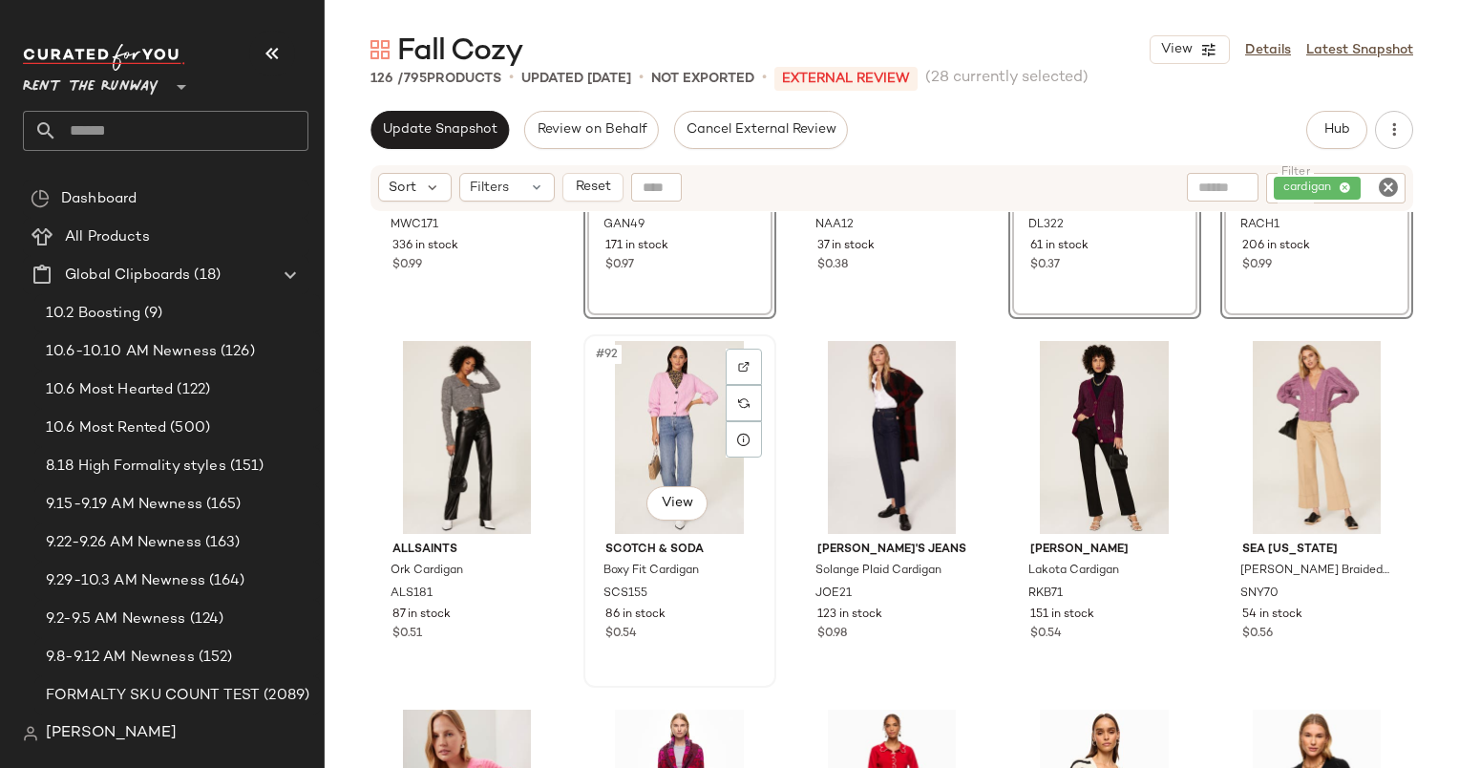
click at [653, 409] on div "#92 View" at bounding box center [680, 437] width 180 height 193
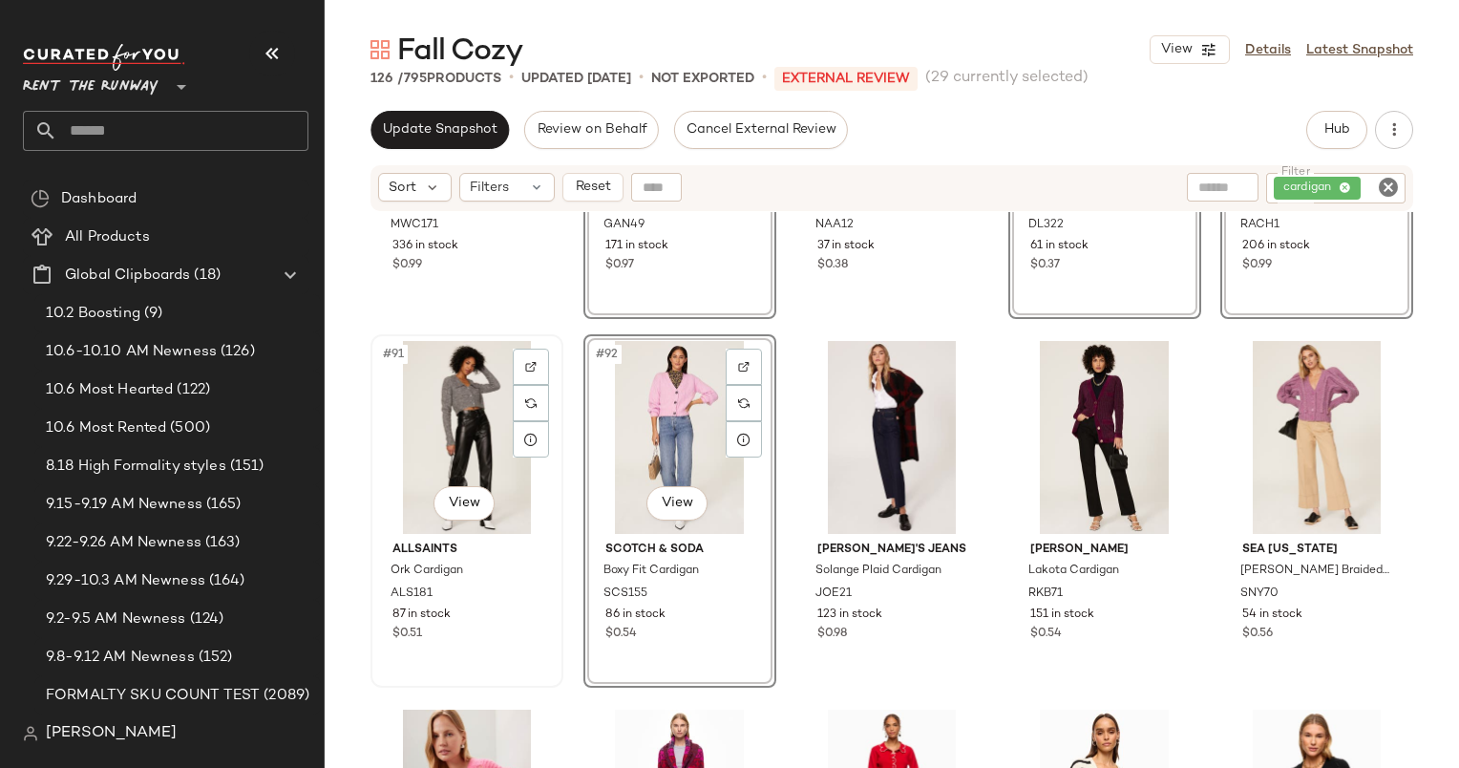
click at [472, 412] on div "#91 View" at bounding box center [467, 437] width 180 height 193
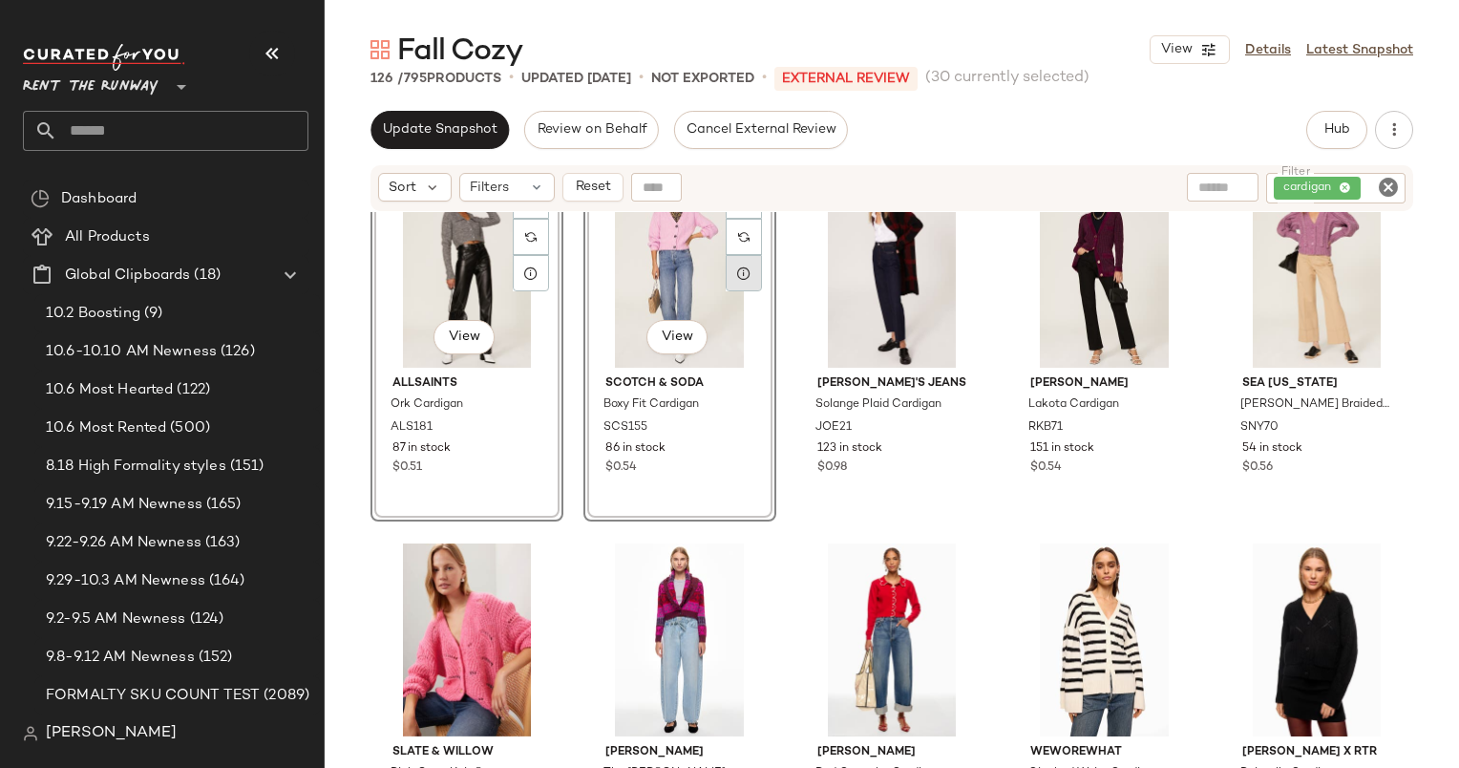
scroll to position [6699, 0]
click at [899, 265] on div "#93 View" at bounding box center [892, 270] width 180 height 193
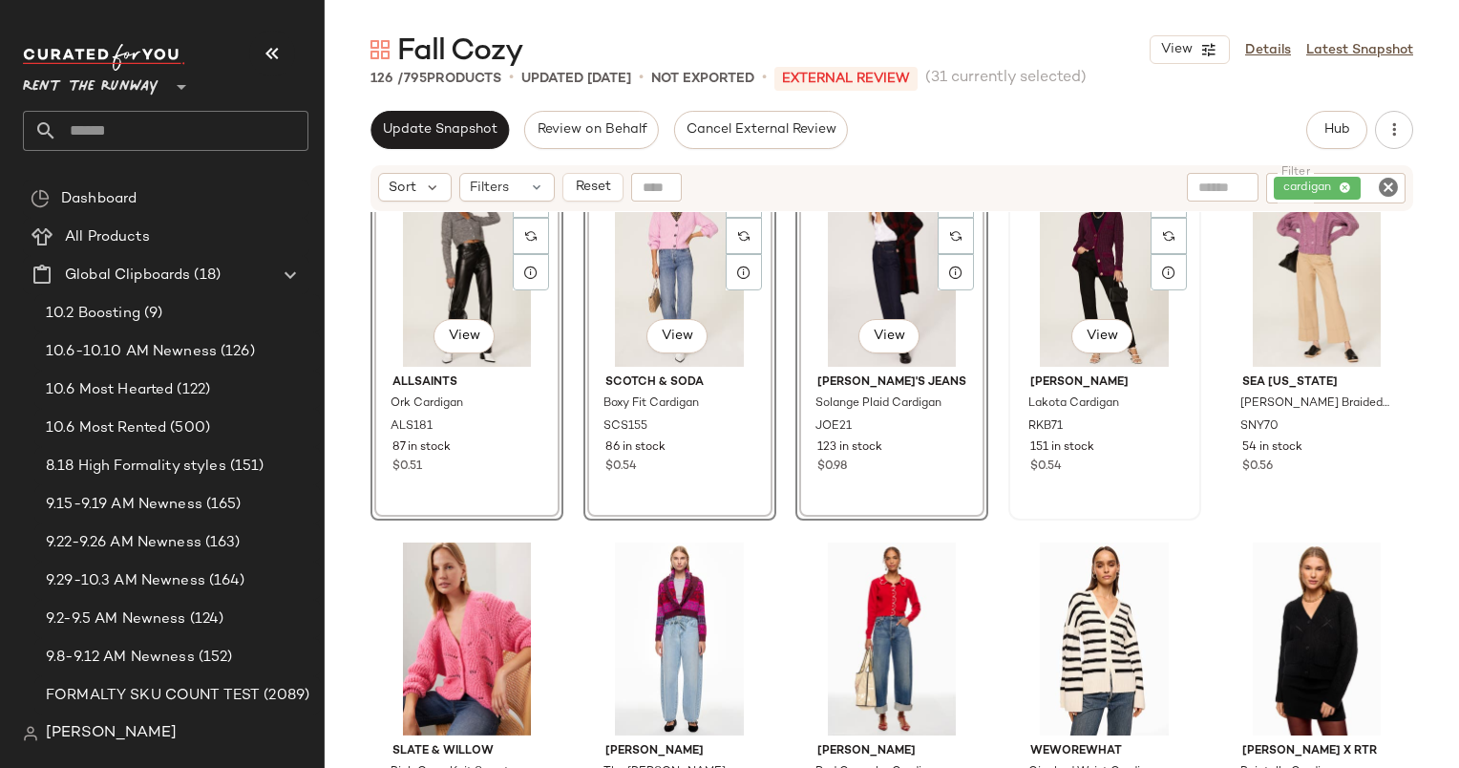
click at [1063, 269] on div "#94 View" at bounding box center [1105, 270] width 180 height 193
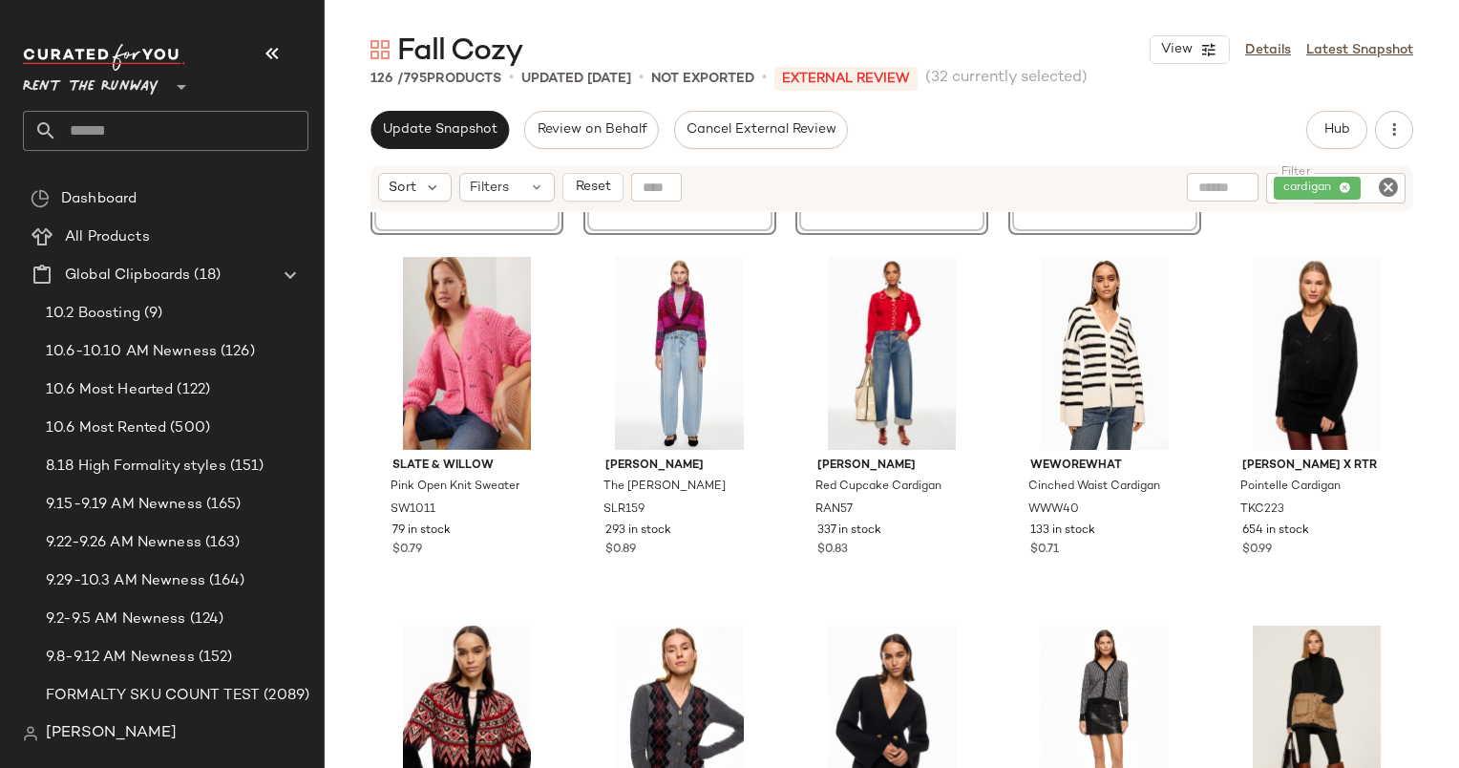
scroll to position [6977, 0]
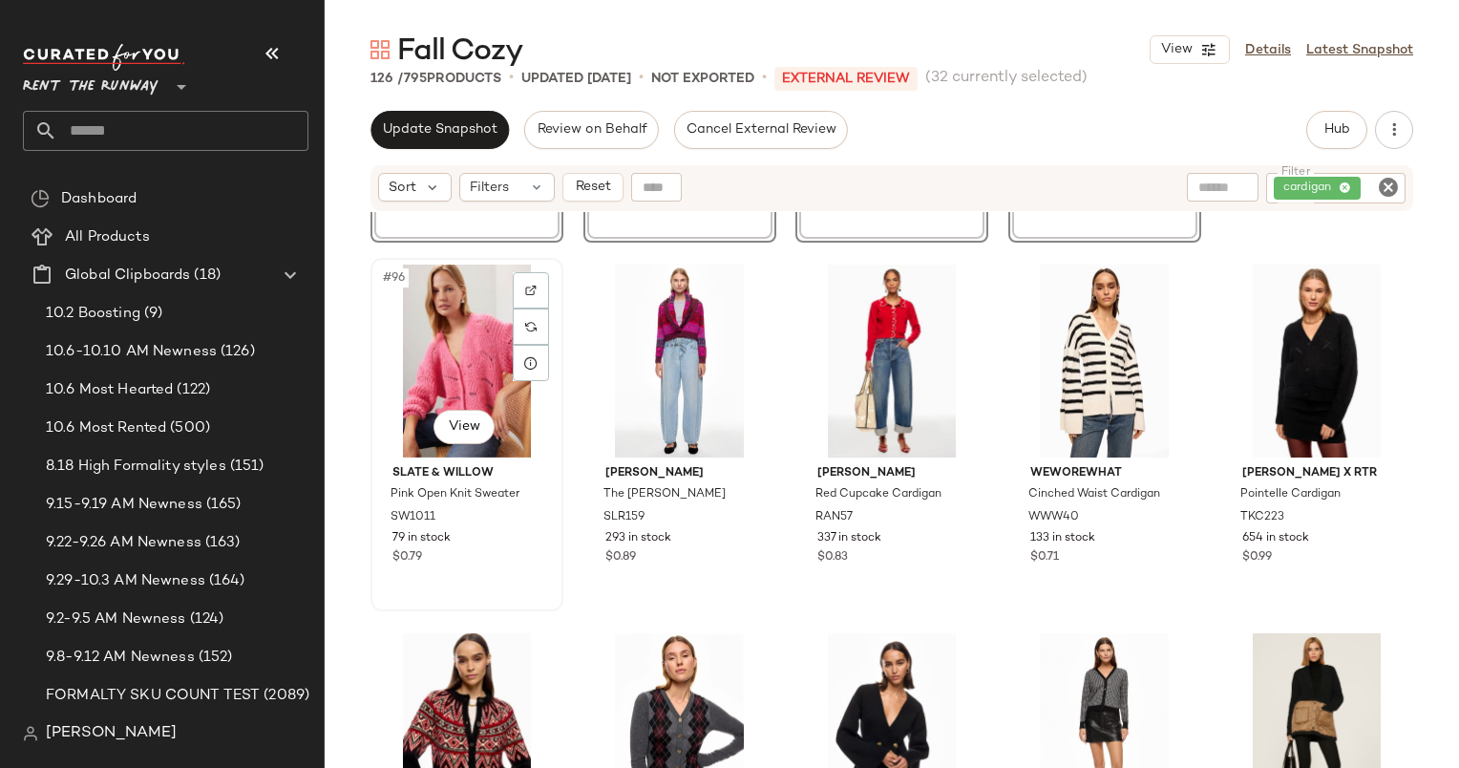
click at [466, 332] on div "#96 View" at bounding box center [467, 361] width 180 height 193
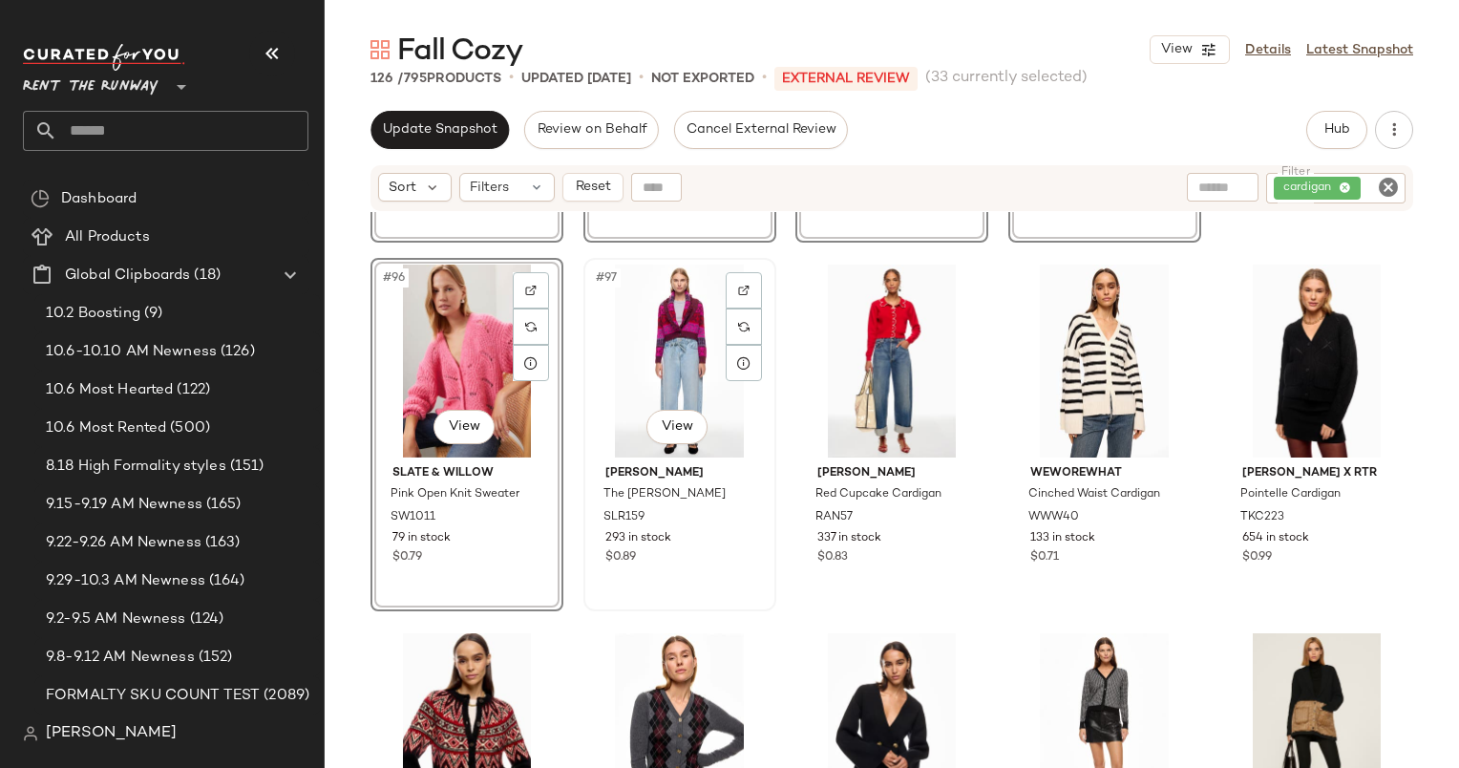
click at [631, 339] on div "#97 View" at bounding box center [680, 361] width 180 height 193
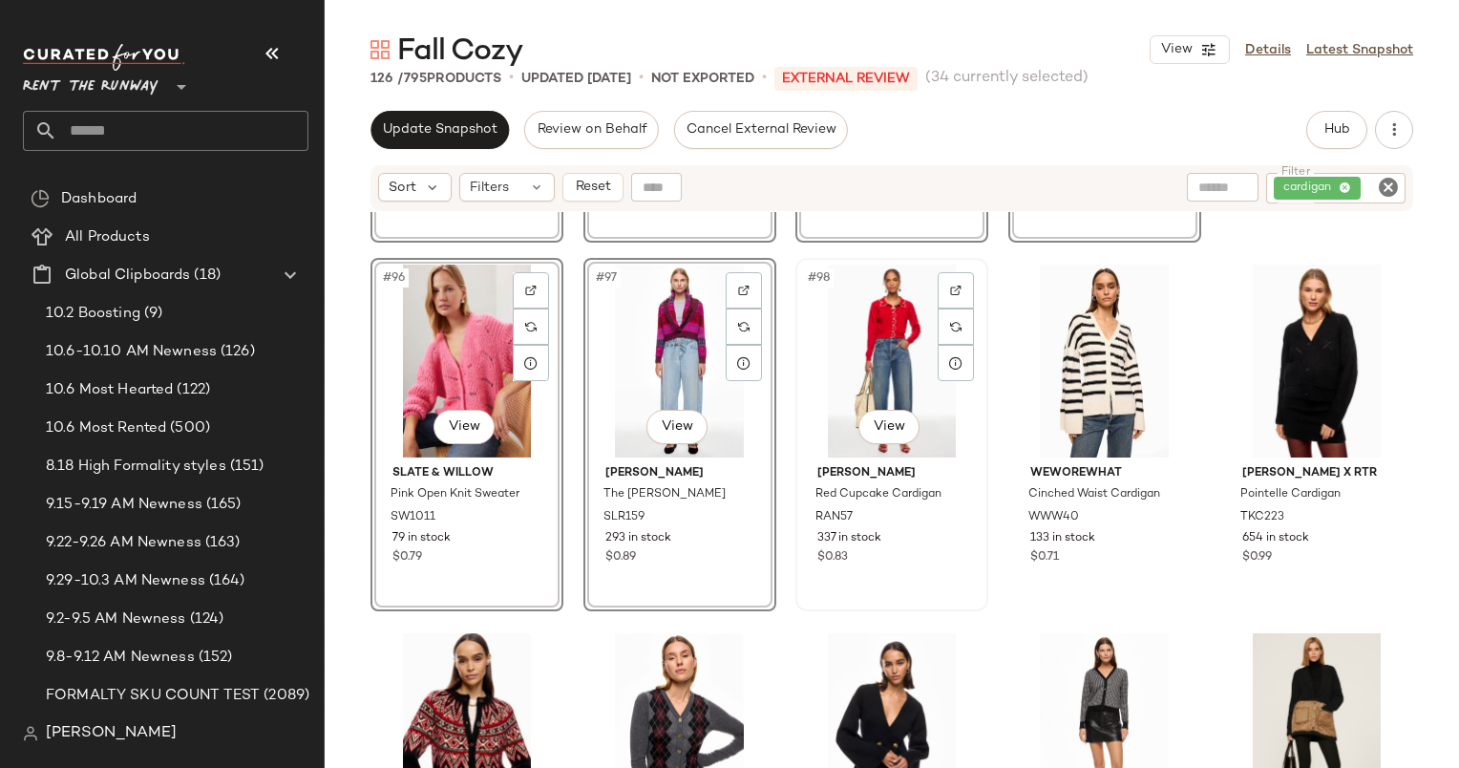
click at [882, 384] on div "#98 View" at bounding box center [892, 361] width 180 height 193
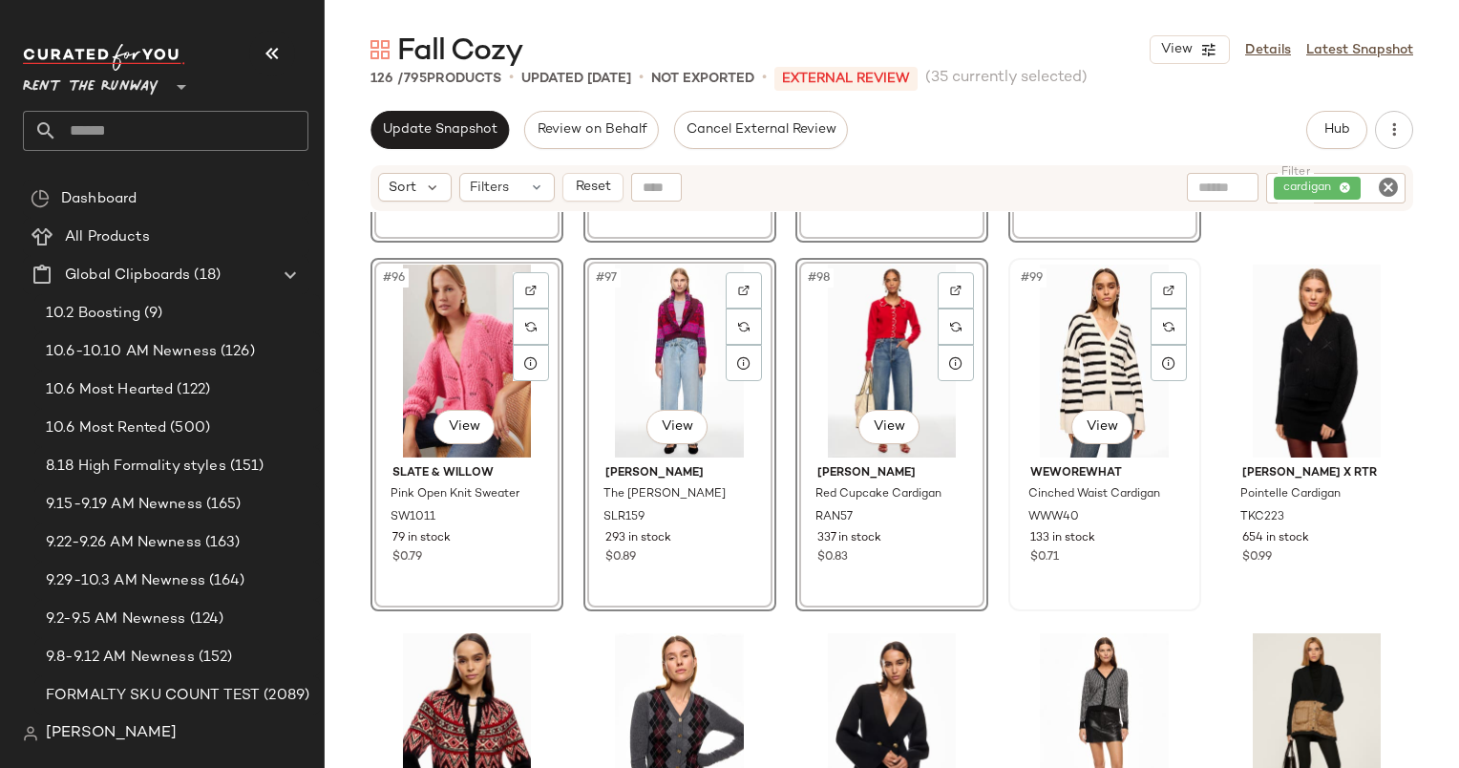
click at [1095, 380] on div "#99 View" at bounding box center [1105, 361] width 180 height 193
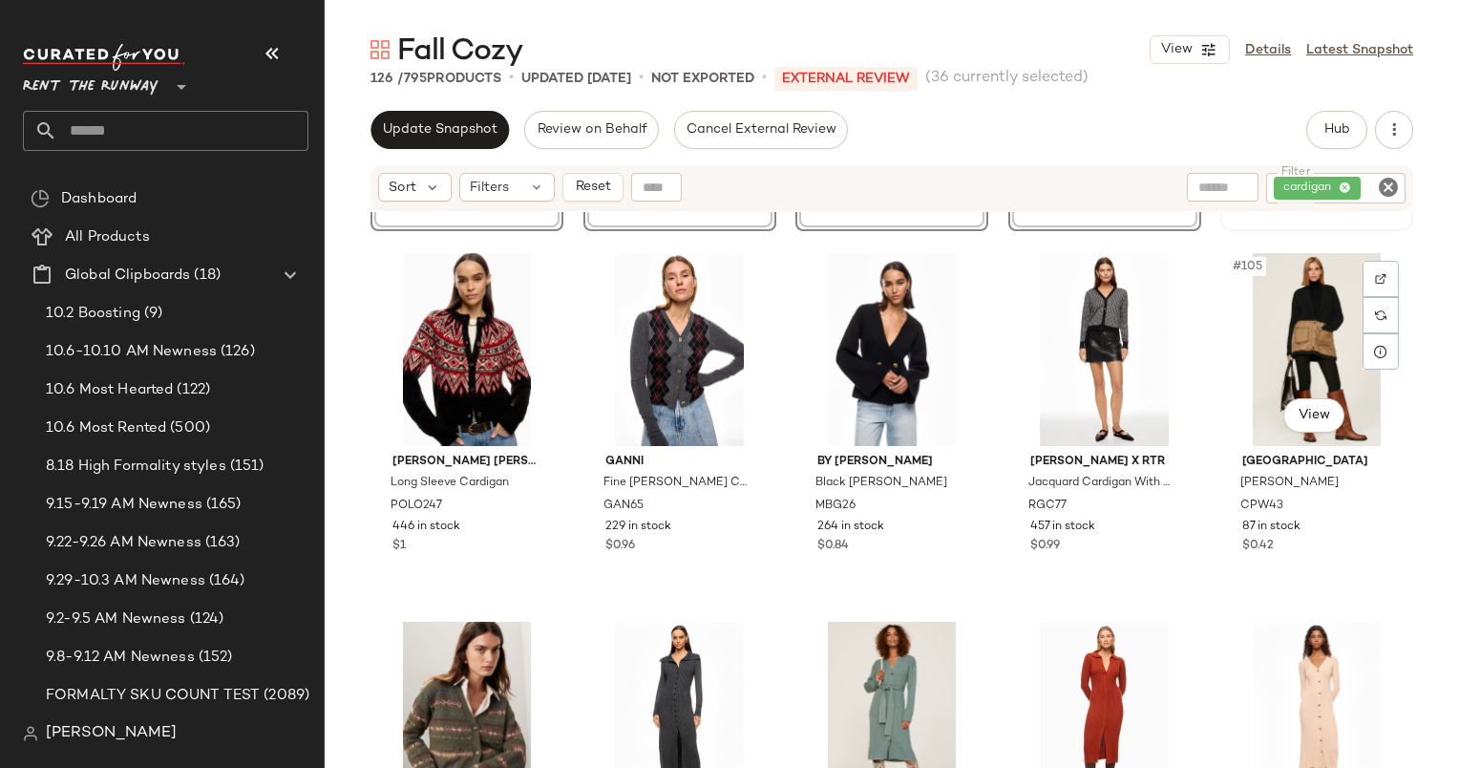
scroll to position [7359, 0]
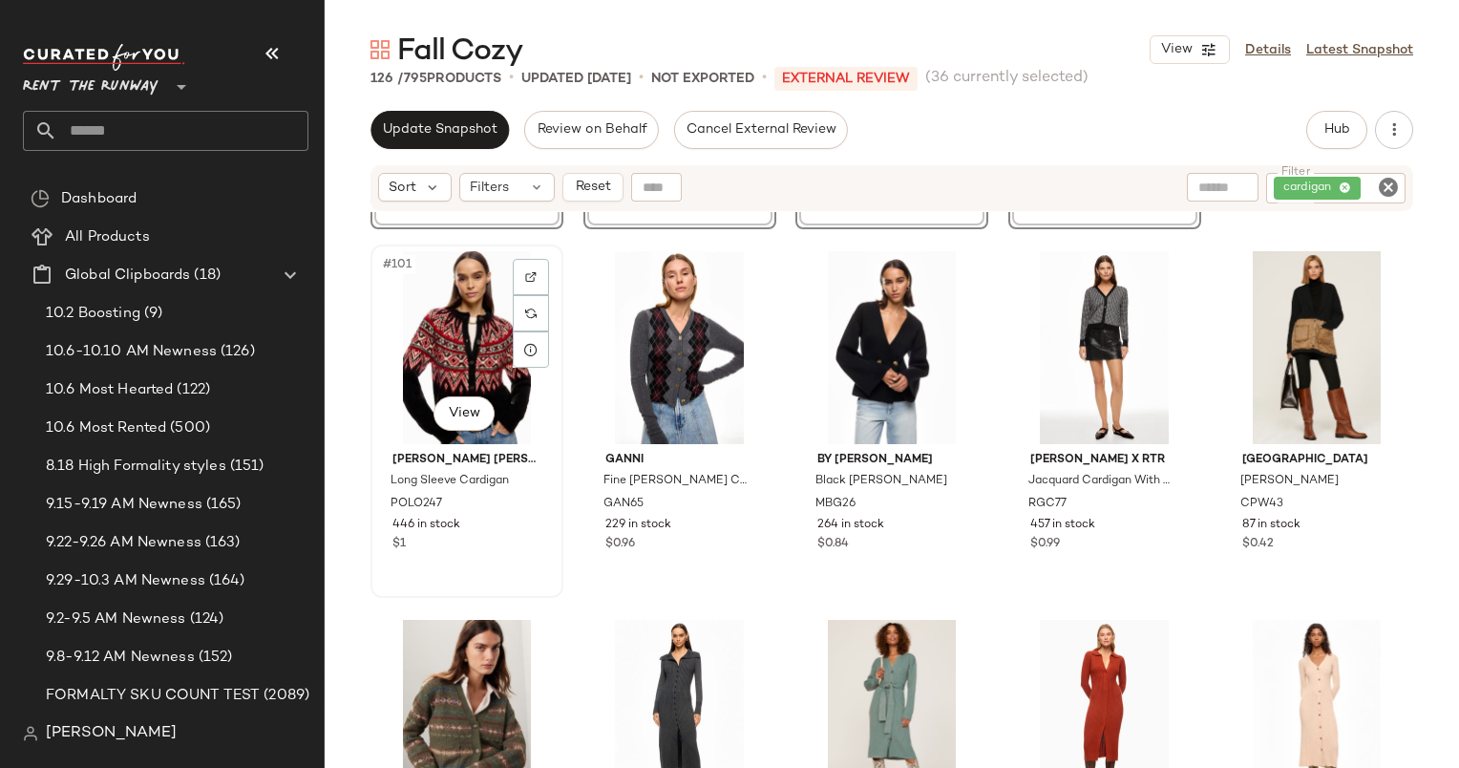
click at [445, 335] on div "#101 View" at bounding box center [467, 347] width 180 height 193
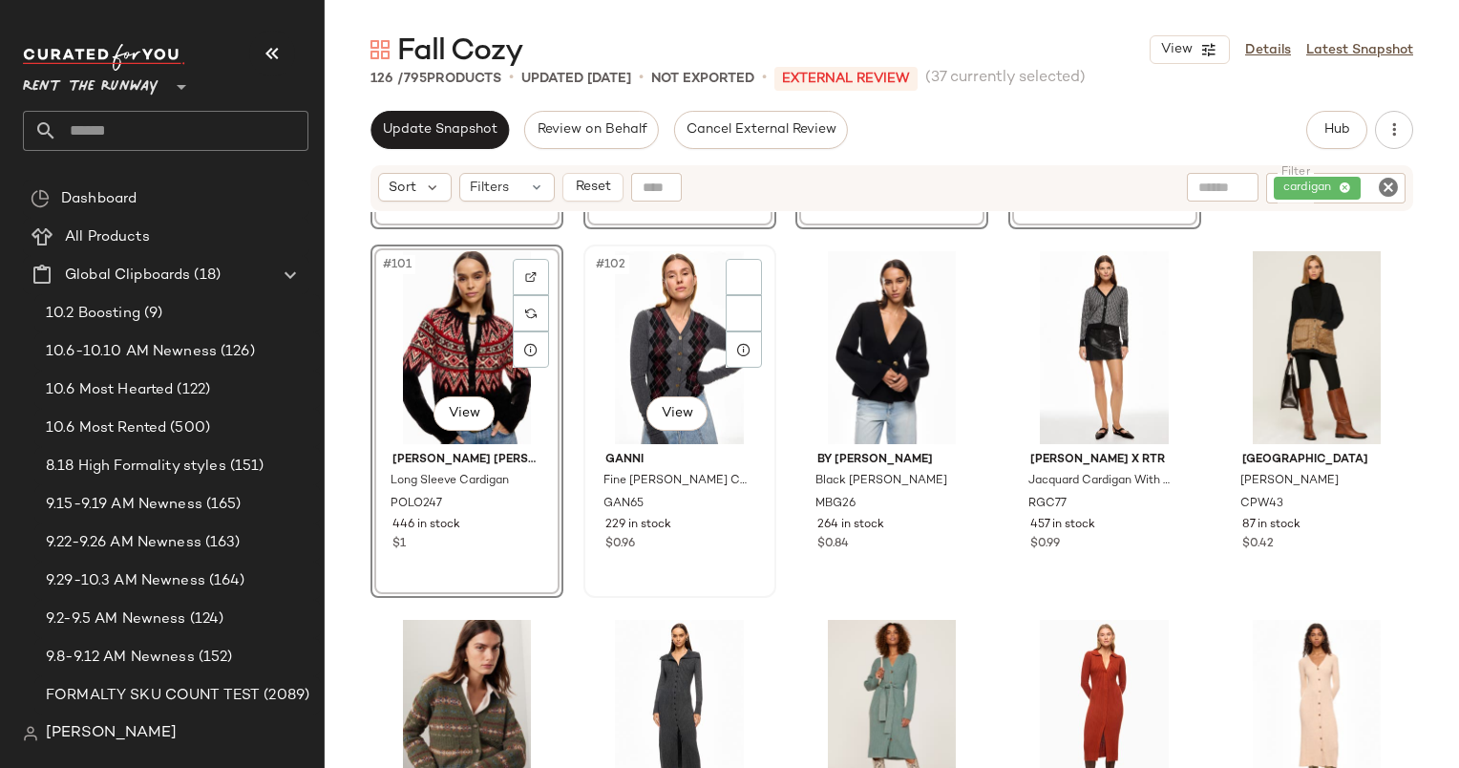
click at [654, 332] on div "#102 View" at bounding box center [680, 347] width 180 height 193
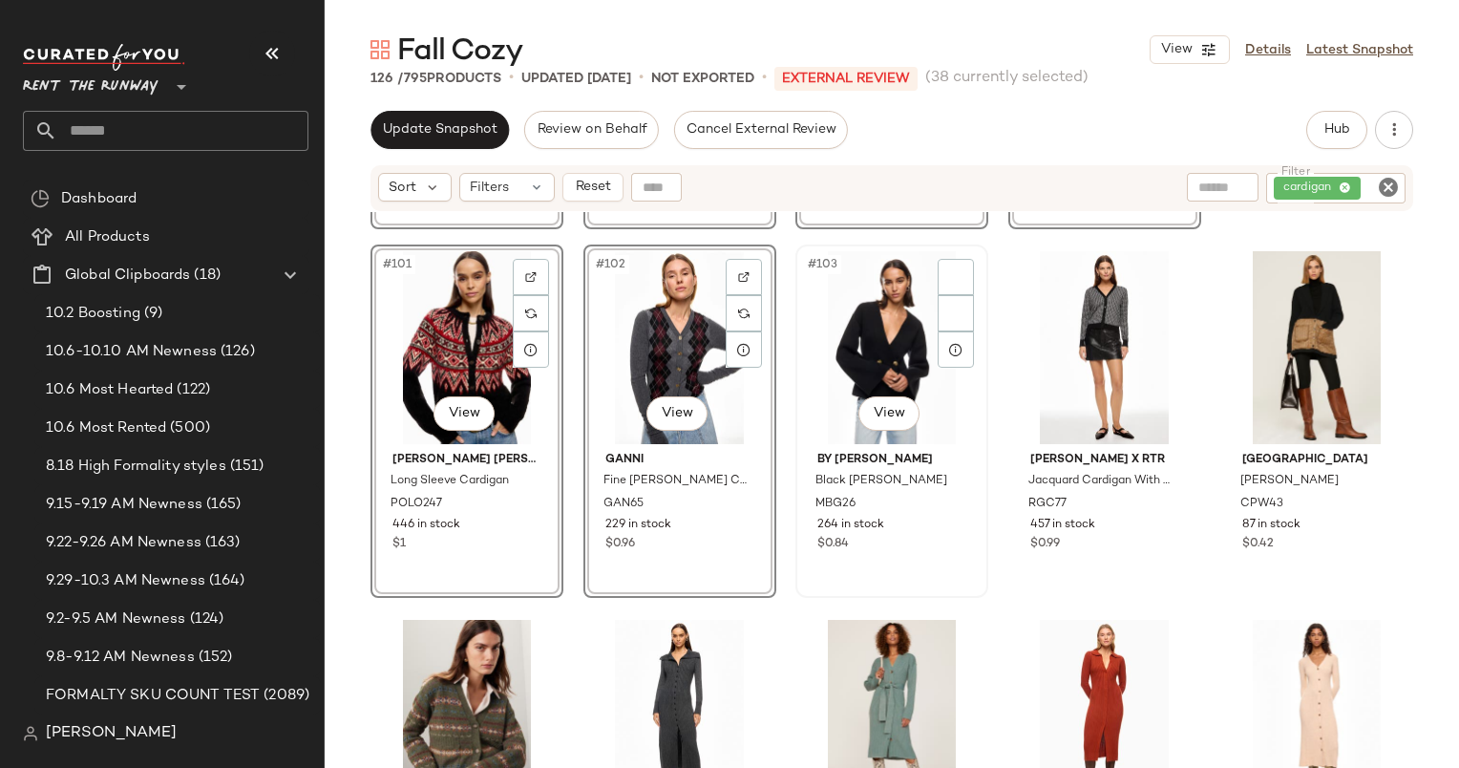
click at [868, 350] on div "#103 View" at bounding box center [892, 347] width 180 height 193
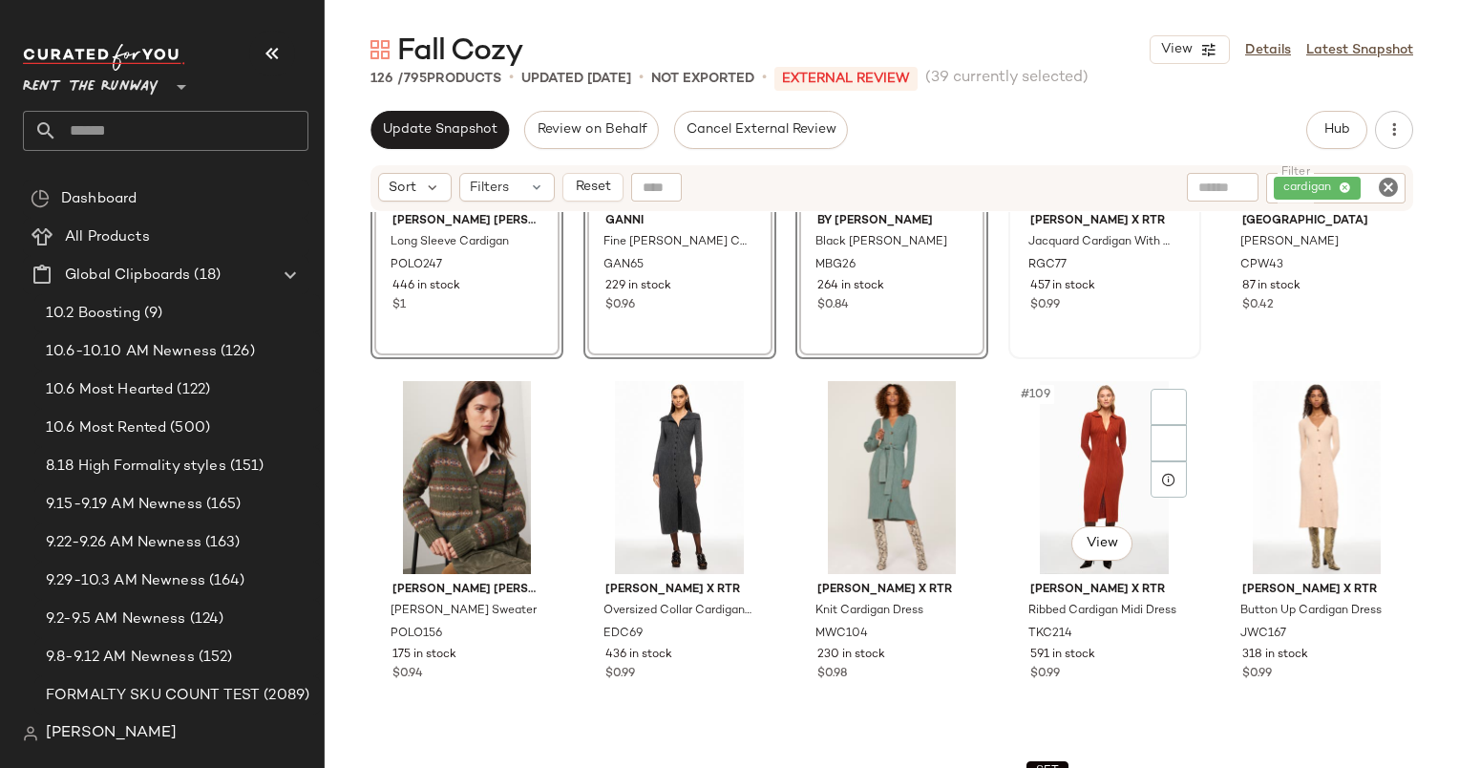
scroll to position [7598, 0]
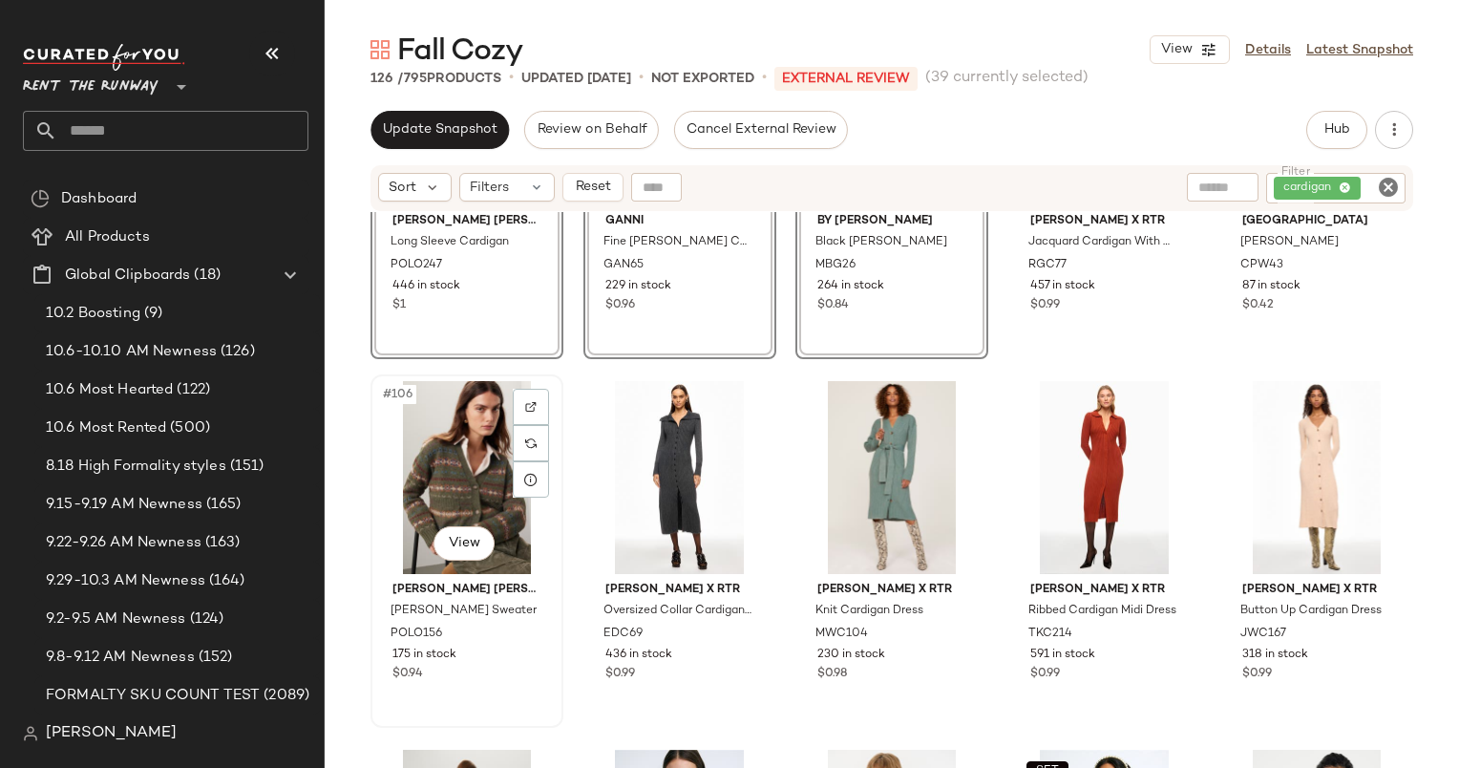
click at [456, 460] on div "#106 View" at bounding box center [467, 477] width 180 height 193
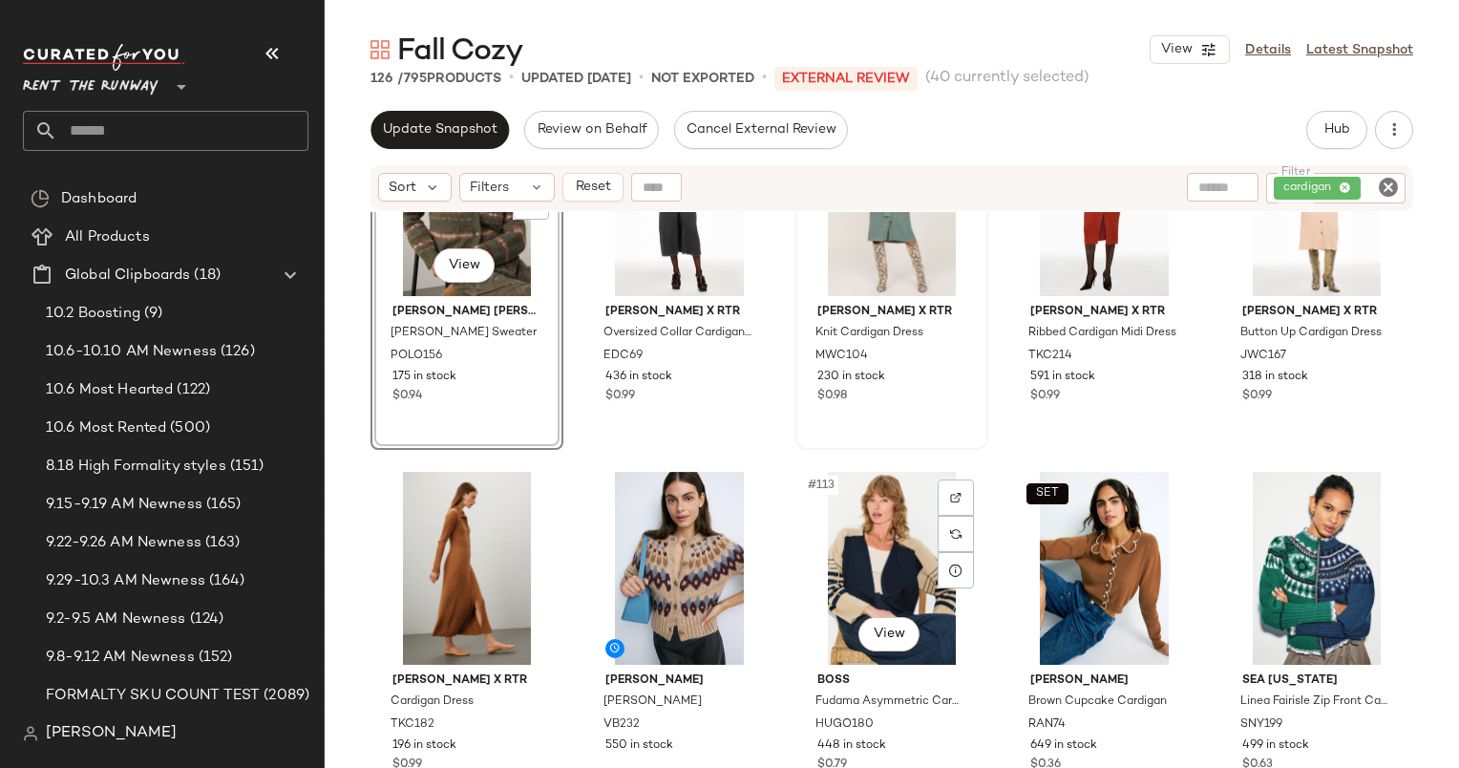
scroll to position [8077, 0]
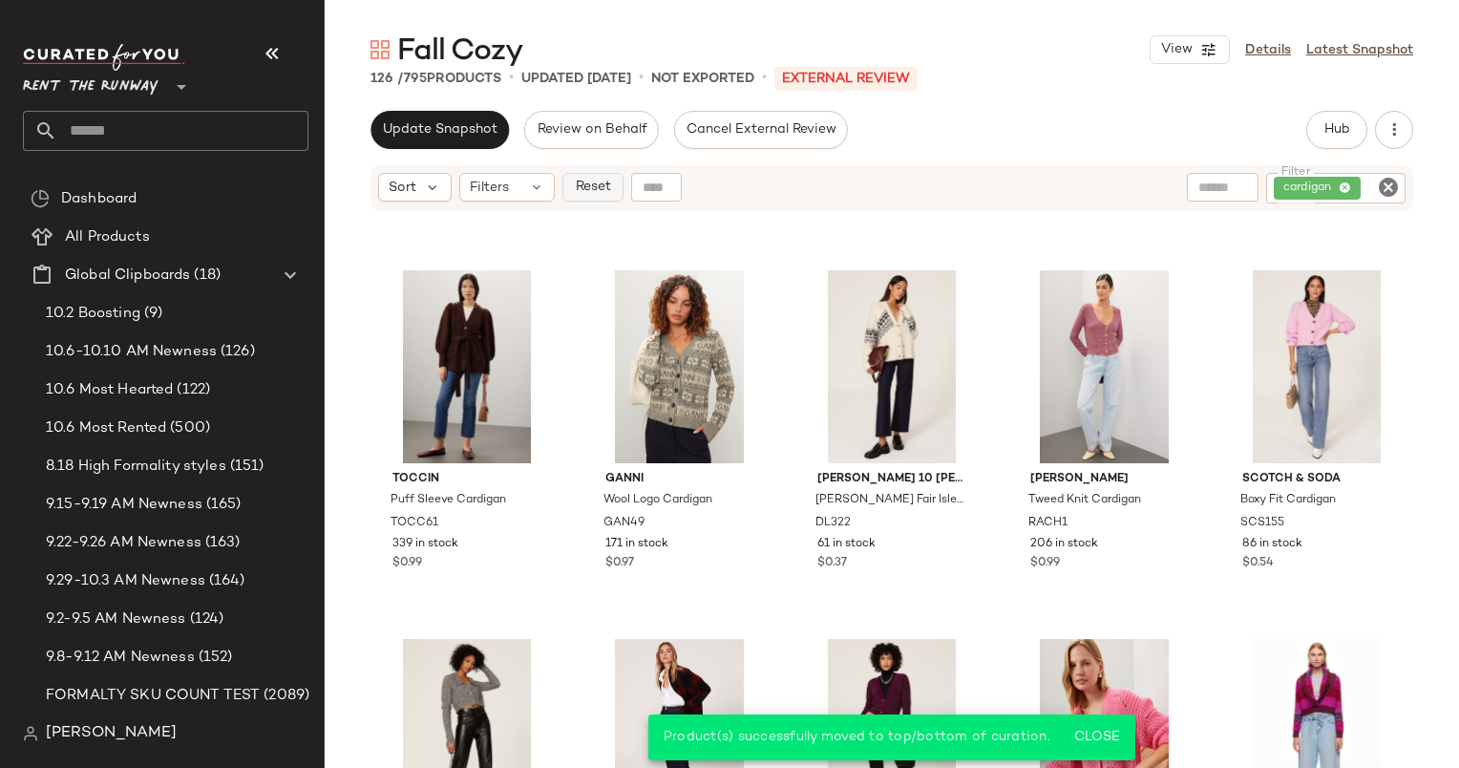
click at [603, 187] on span "Reset" at bounding box center [592, 187] width 36 height 15
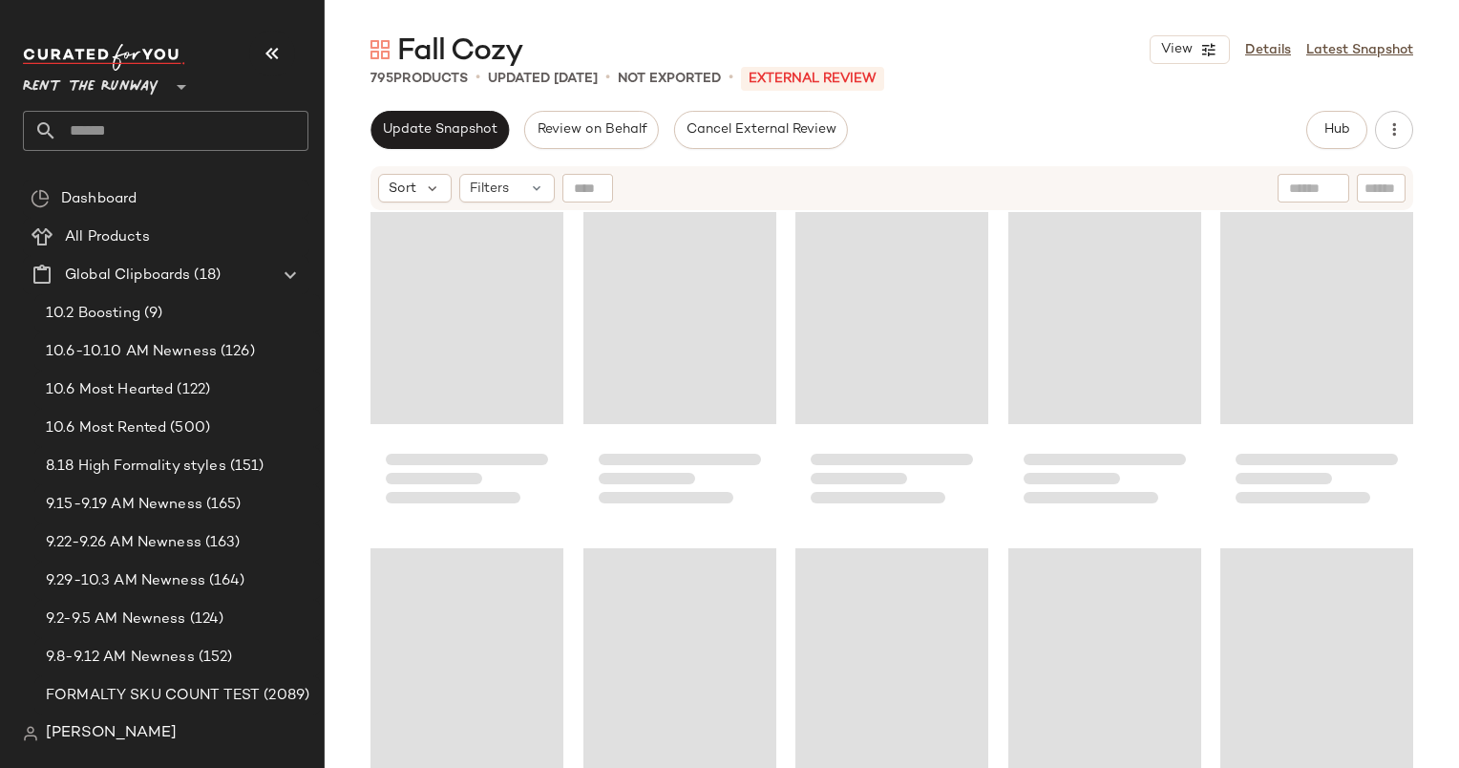
scroll to position [36338, 0]
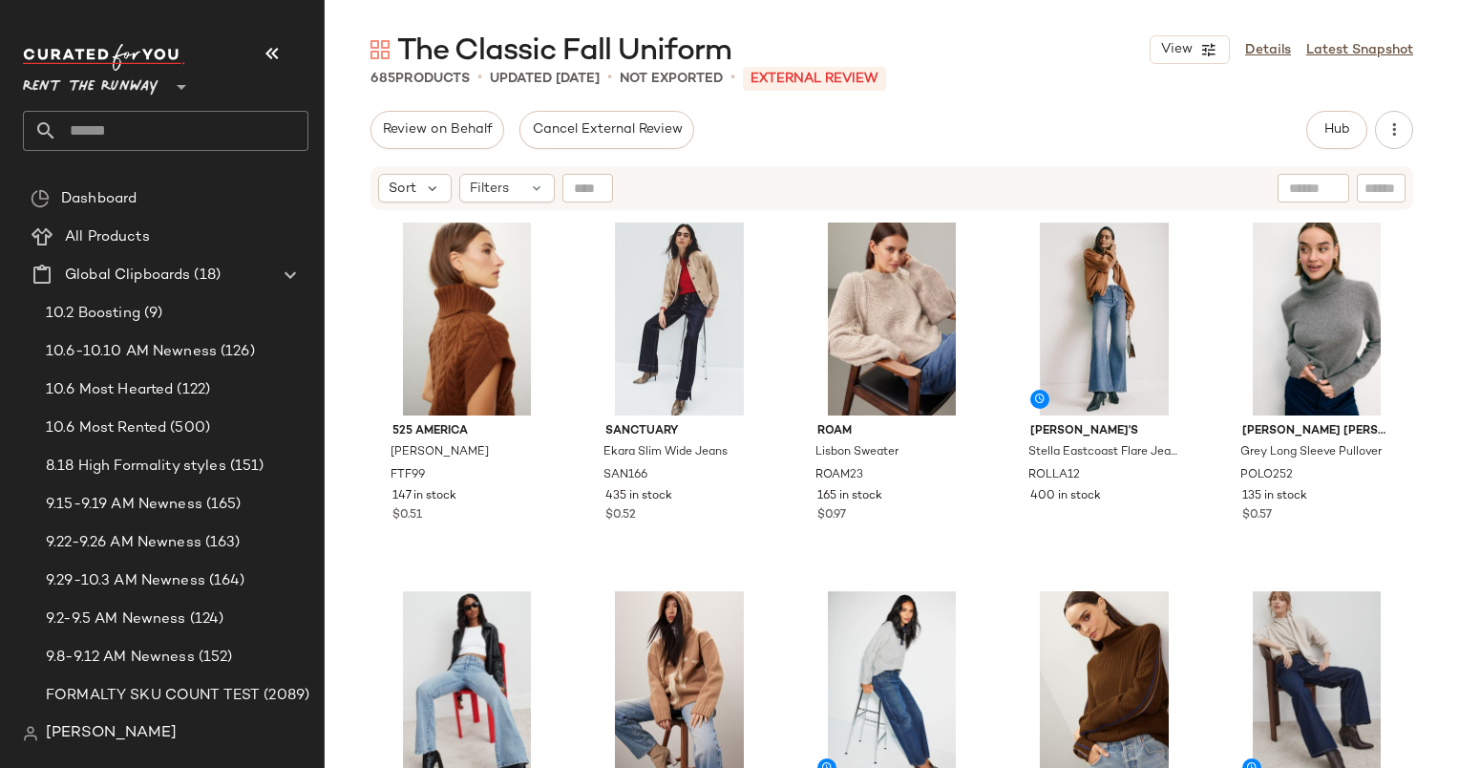
click at [1216, 124] on div "Review on Behalf Cancel External Review Hub Send for Review External Review Int…" at bounding box center [892, 130] width 1043 height 38
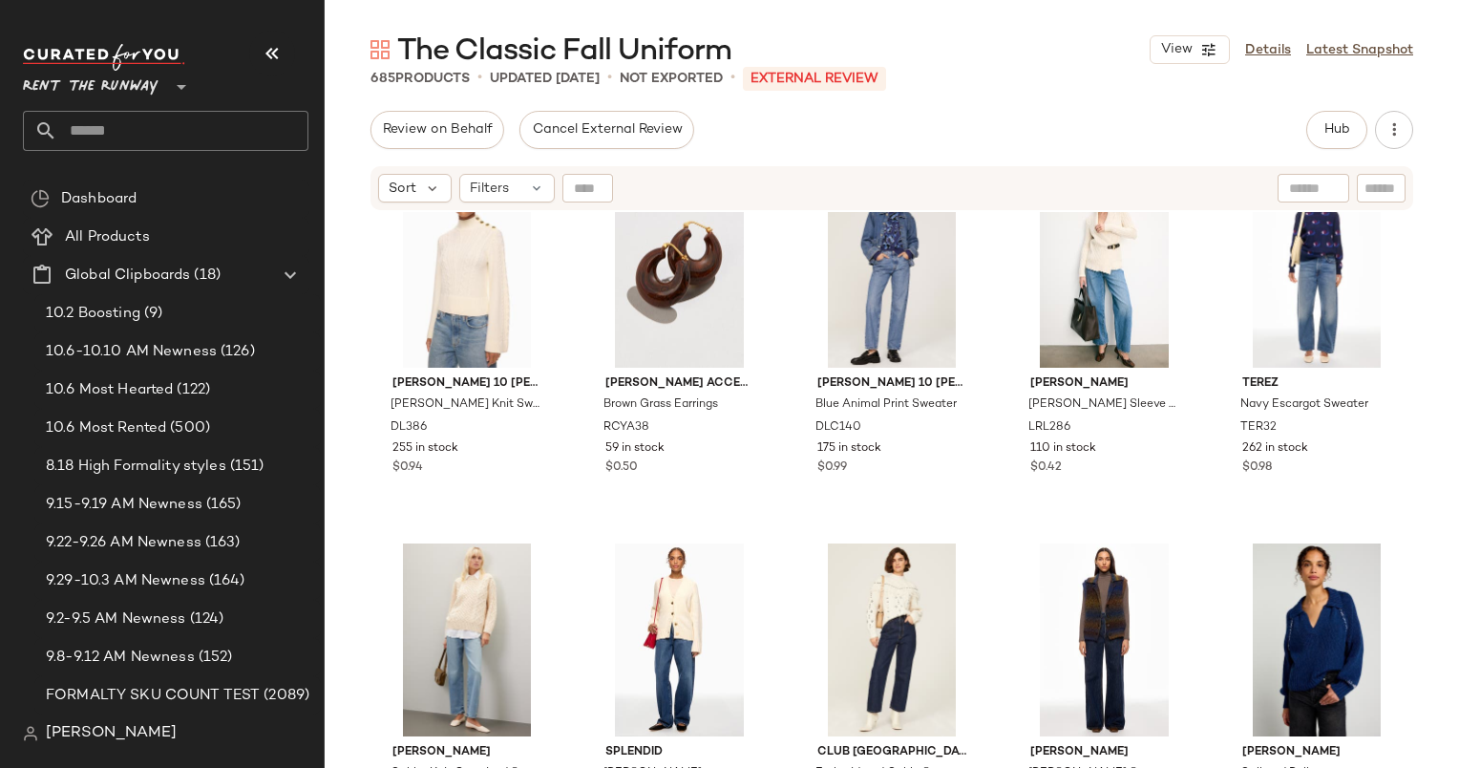
scroll to position [4855, 0]
click at [873, 245] on div "#68 View" at bounding box center [892, 271] width 180 height 193
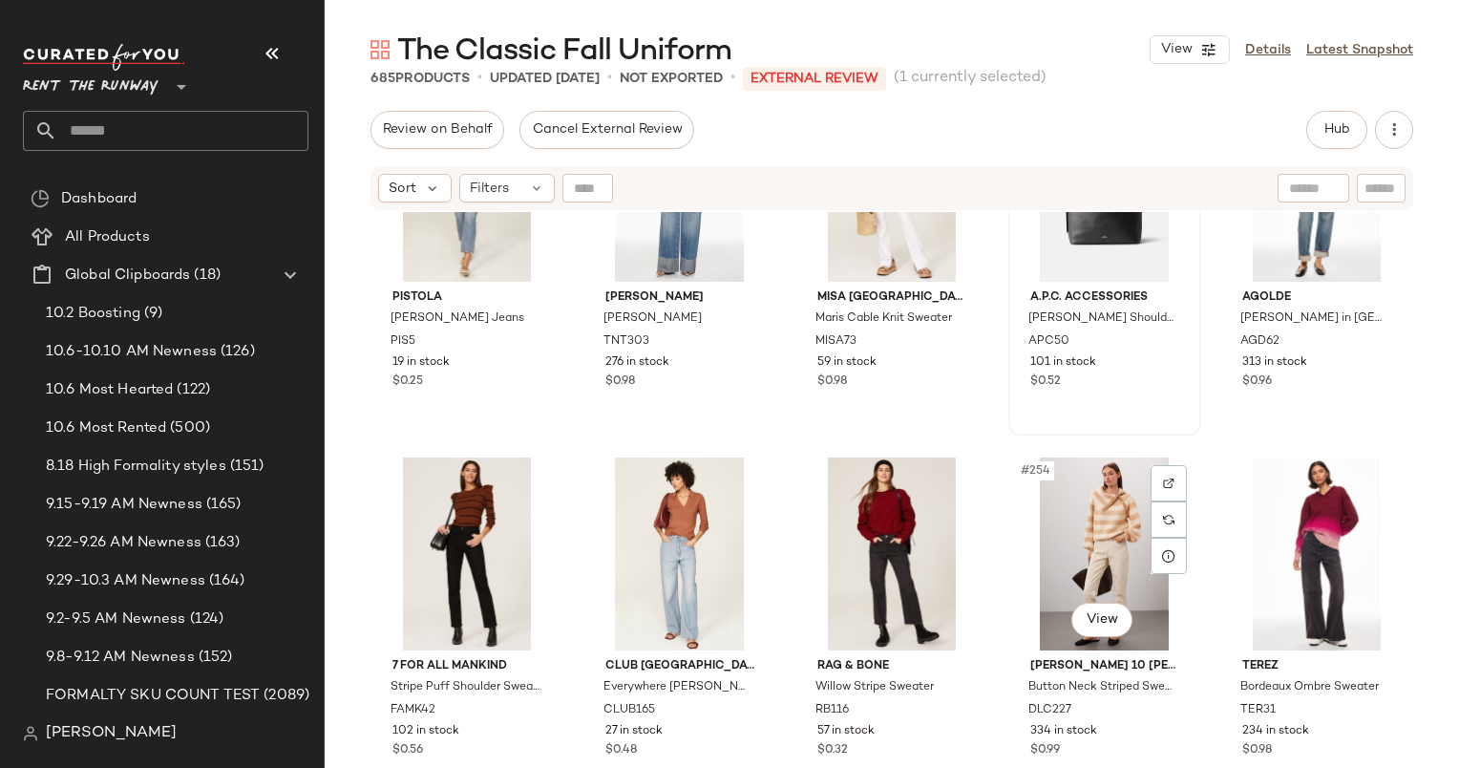
scroll to position [18004, 0]
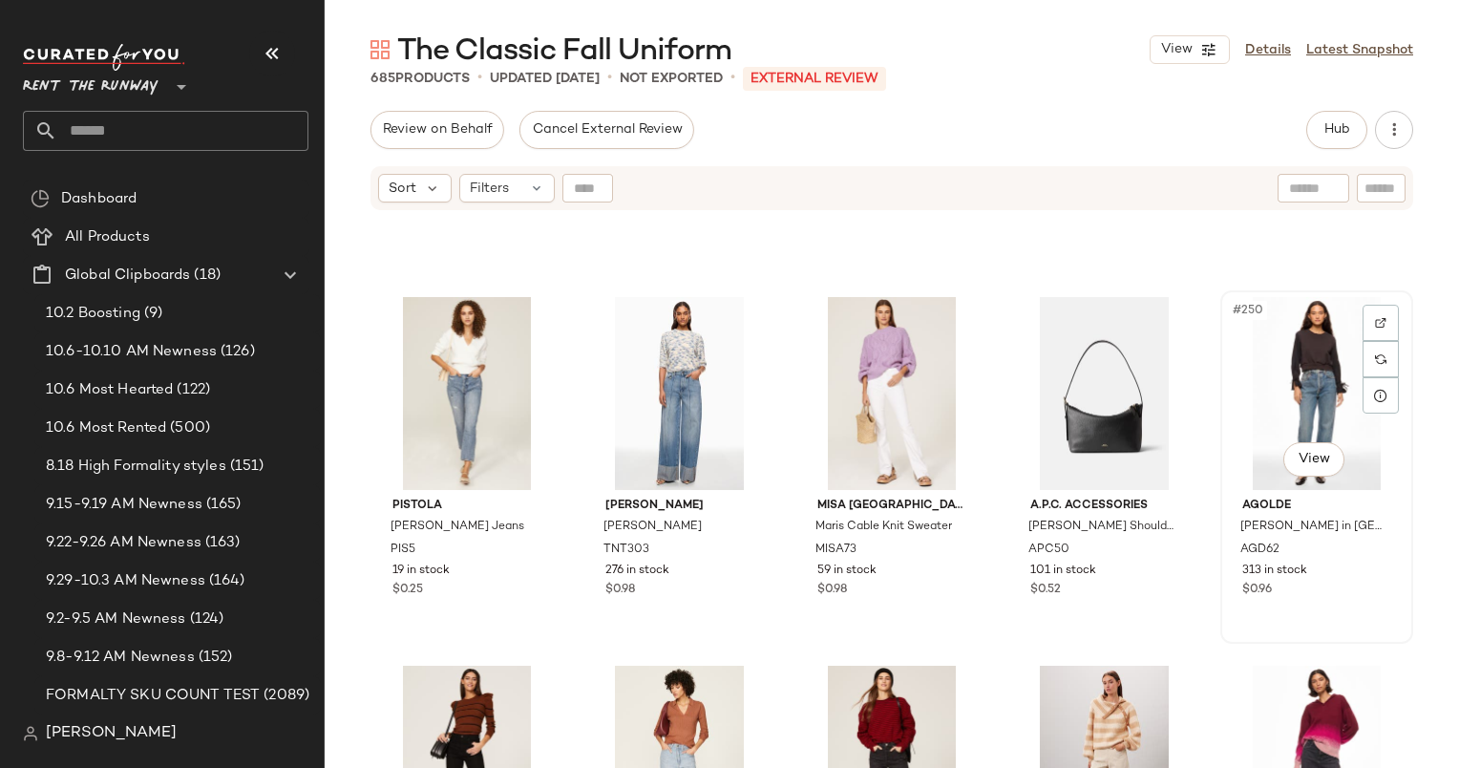
click at [1280, 359] on div "#250 View" at bounding box center [1317, 393] width 180 height 193
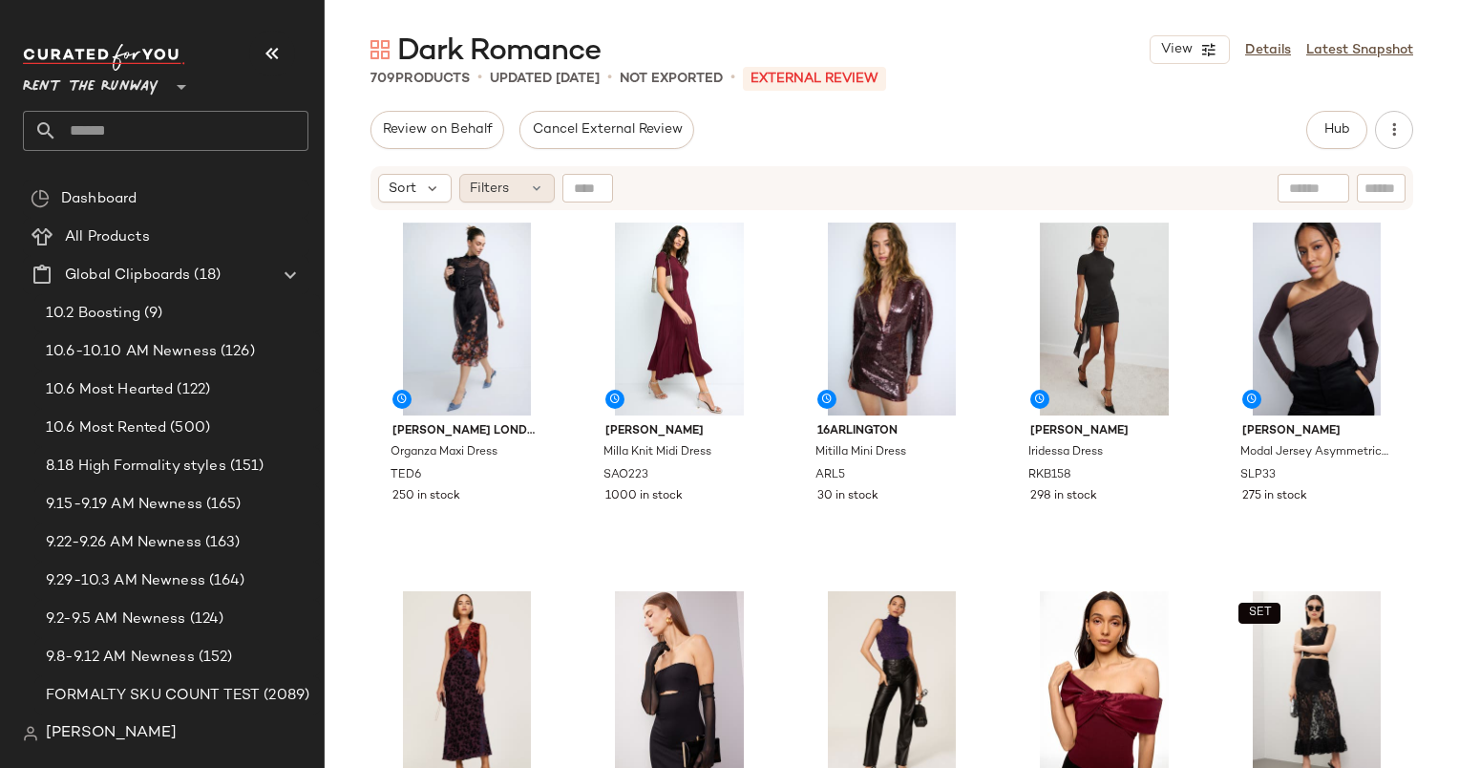
click at [495, 186] on span "Filters" at bounding box center [489, 189] width 39 height 20
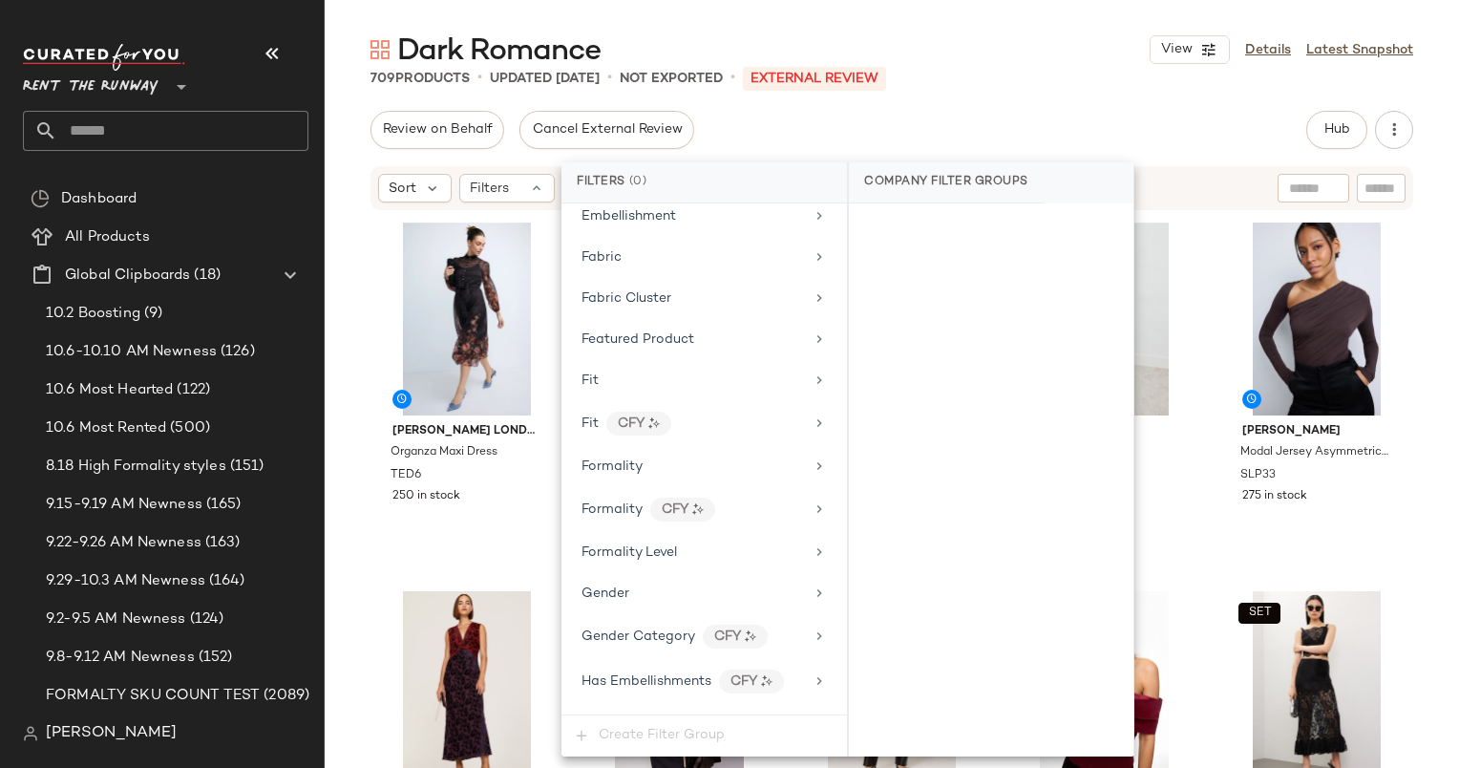
scroll to position [923, 0]
click at [693, 466] on div "Formality" at bounding box center [704, 464] width 270 height 37
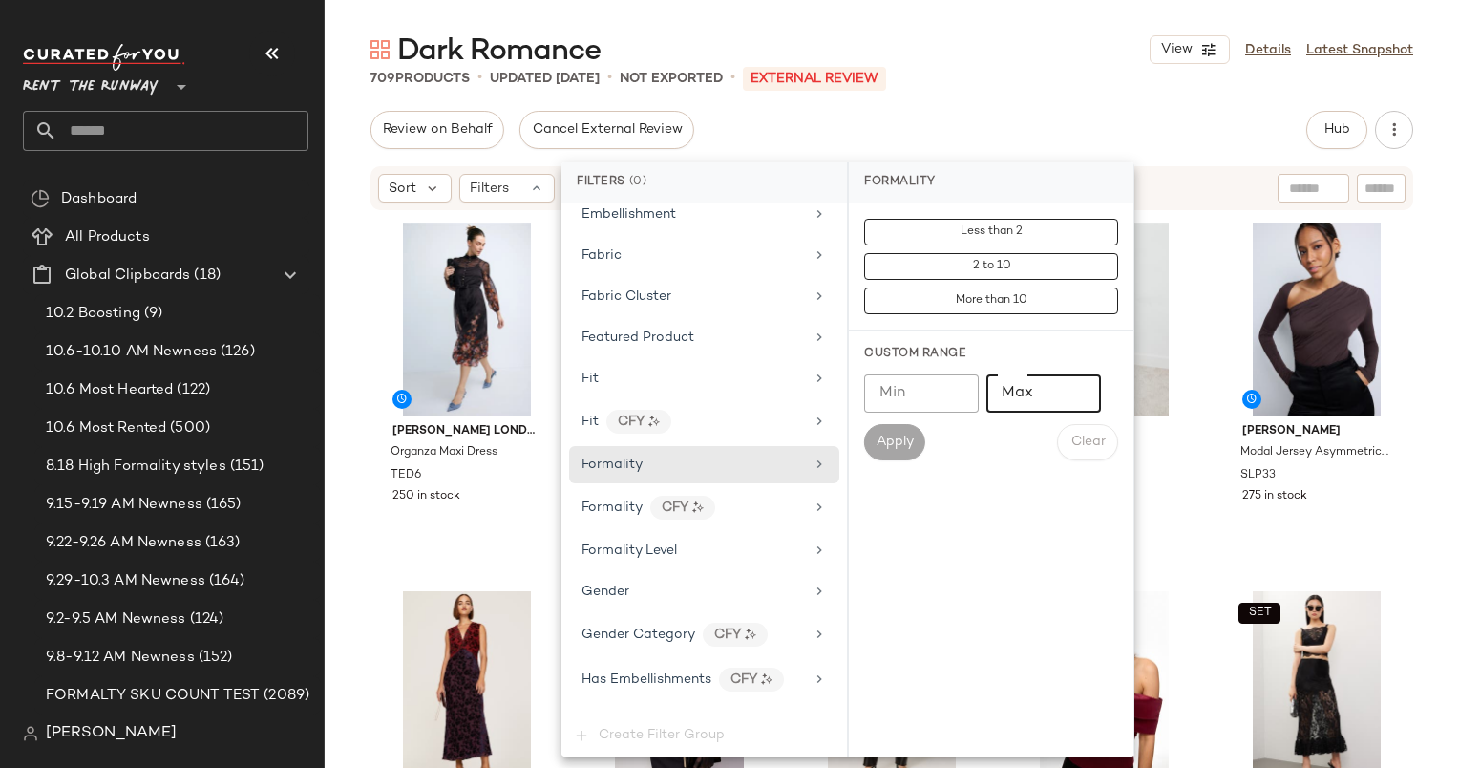
click at [1056, 387] on input "Max" at bounding box center [1044, 393] width 115 height 38
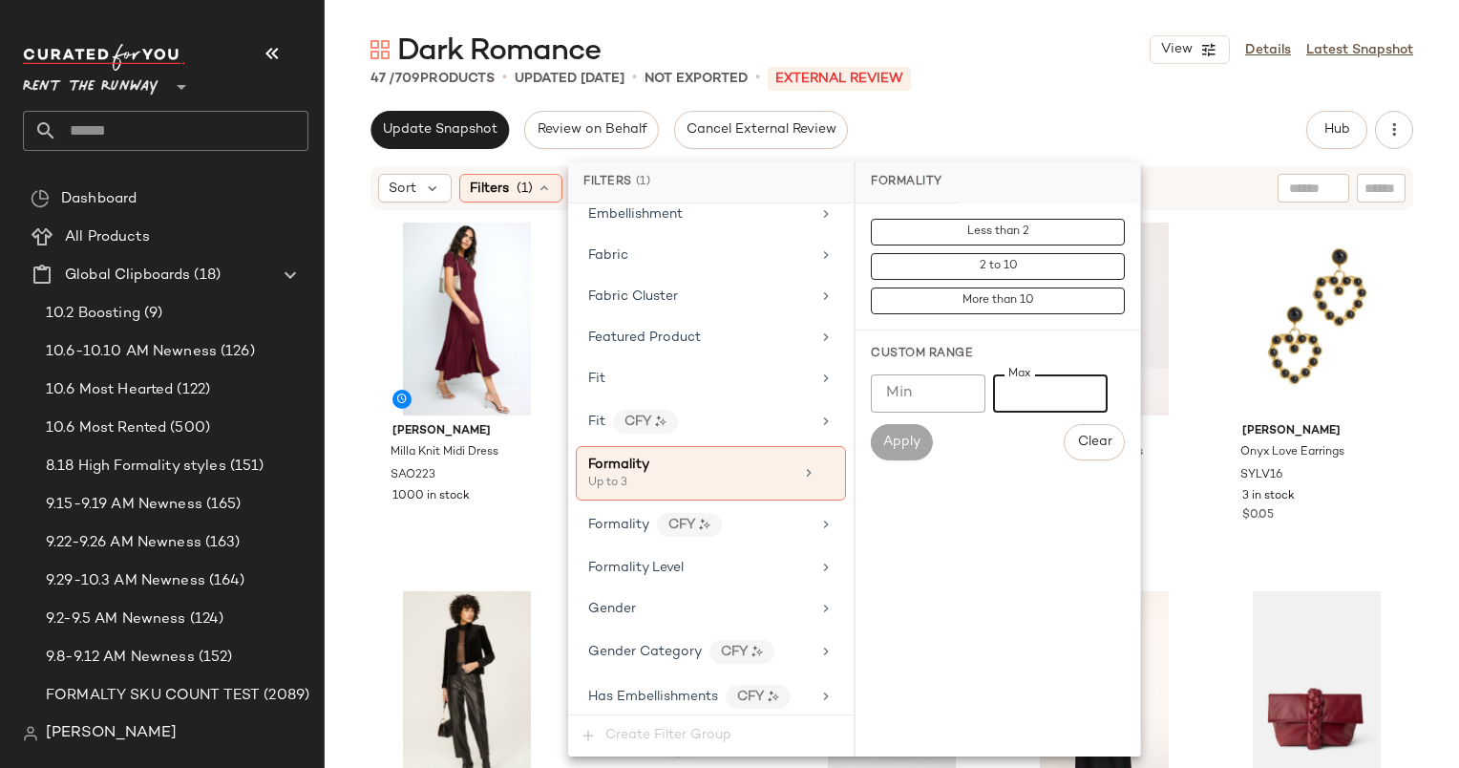
type input "*"
click at [1114, 96] on div "Dark Romance View Details Latest Snapshot 47 / 709 Products • updated [DATE] • …" at bounding box center [892, 399] width 1135 height 737
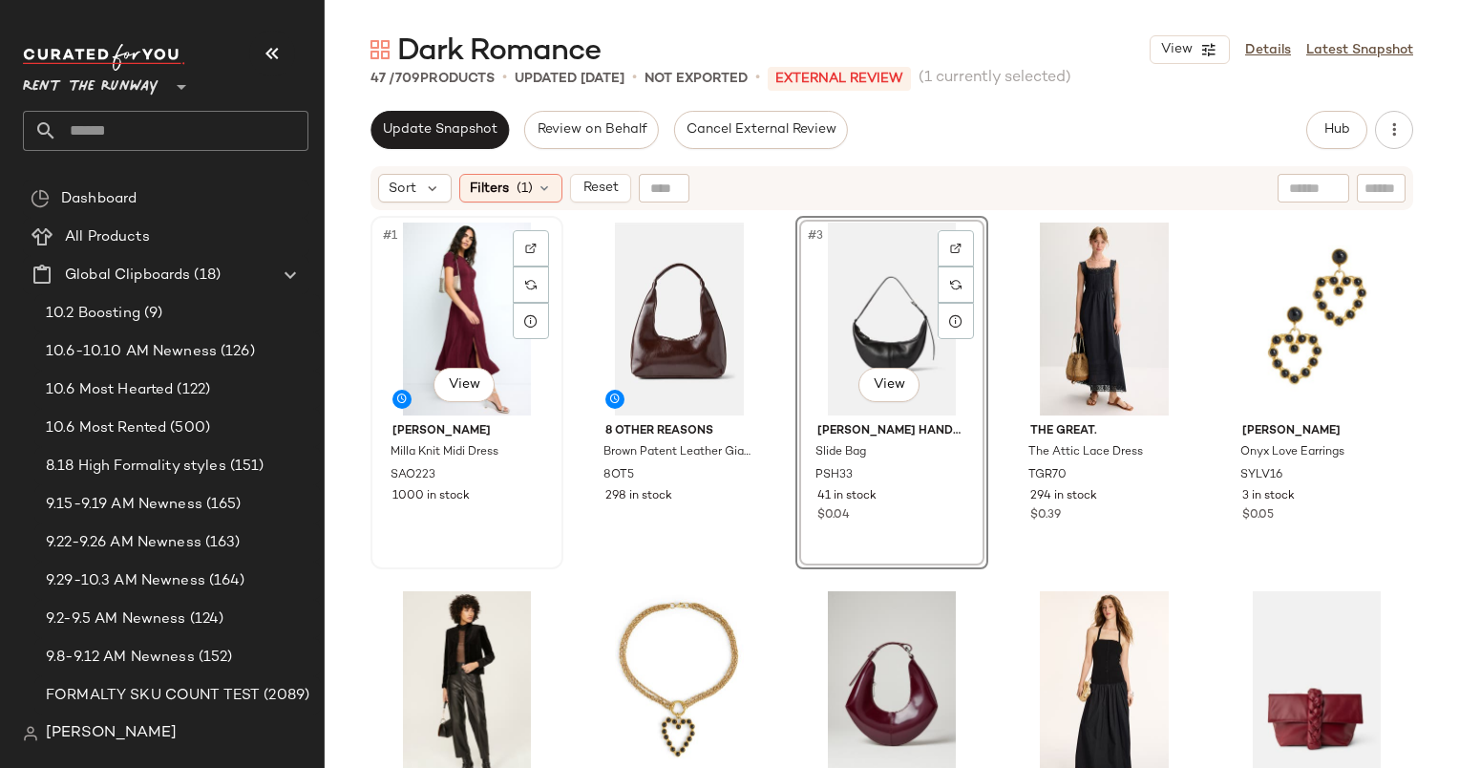
click at [457, 303] on div "#1 View" at bounding box center [467, 319] width 180 height 193
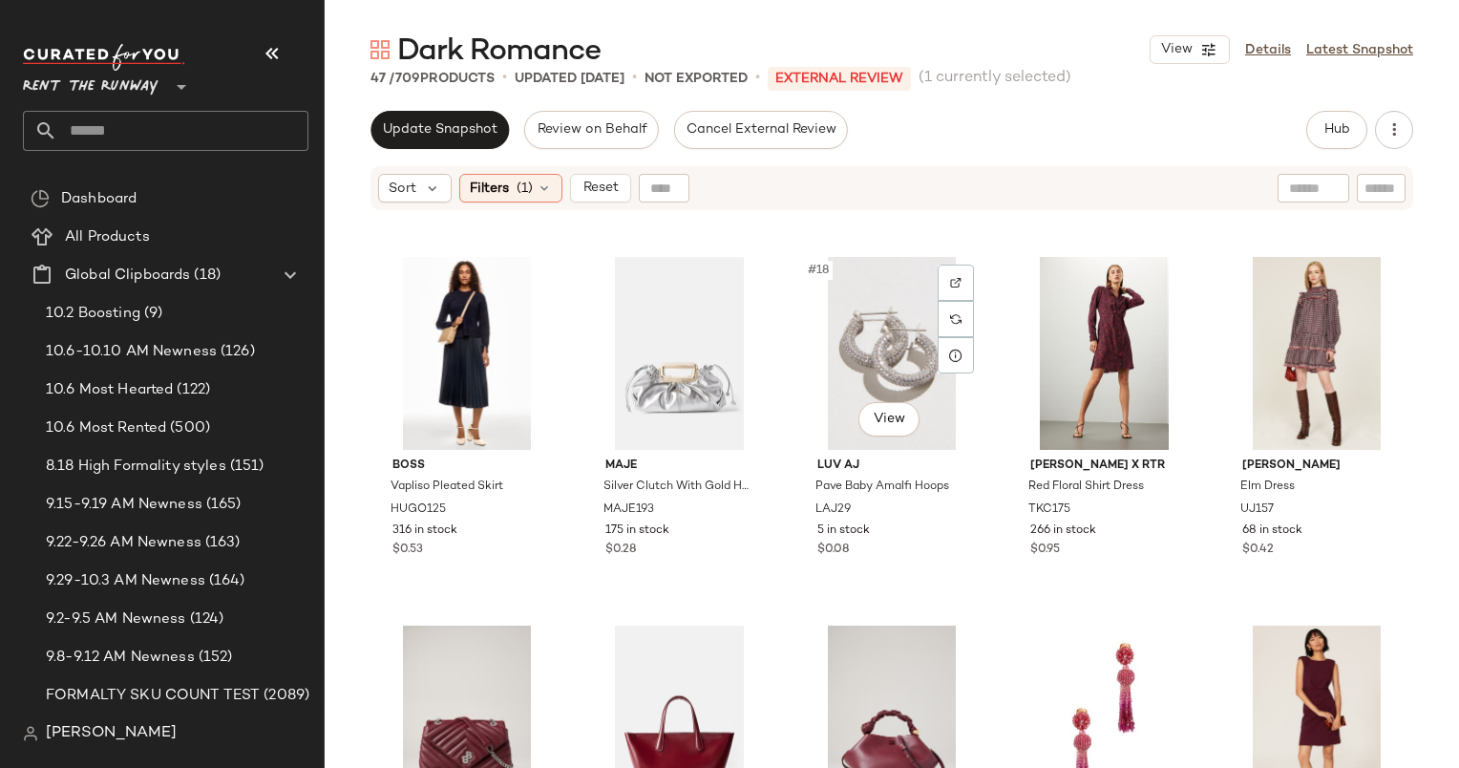
scroll to position [1085, 0]
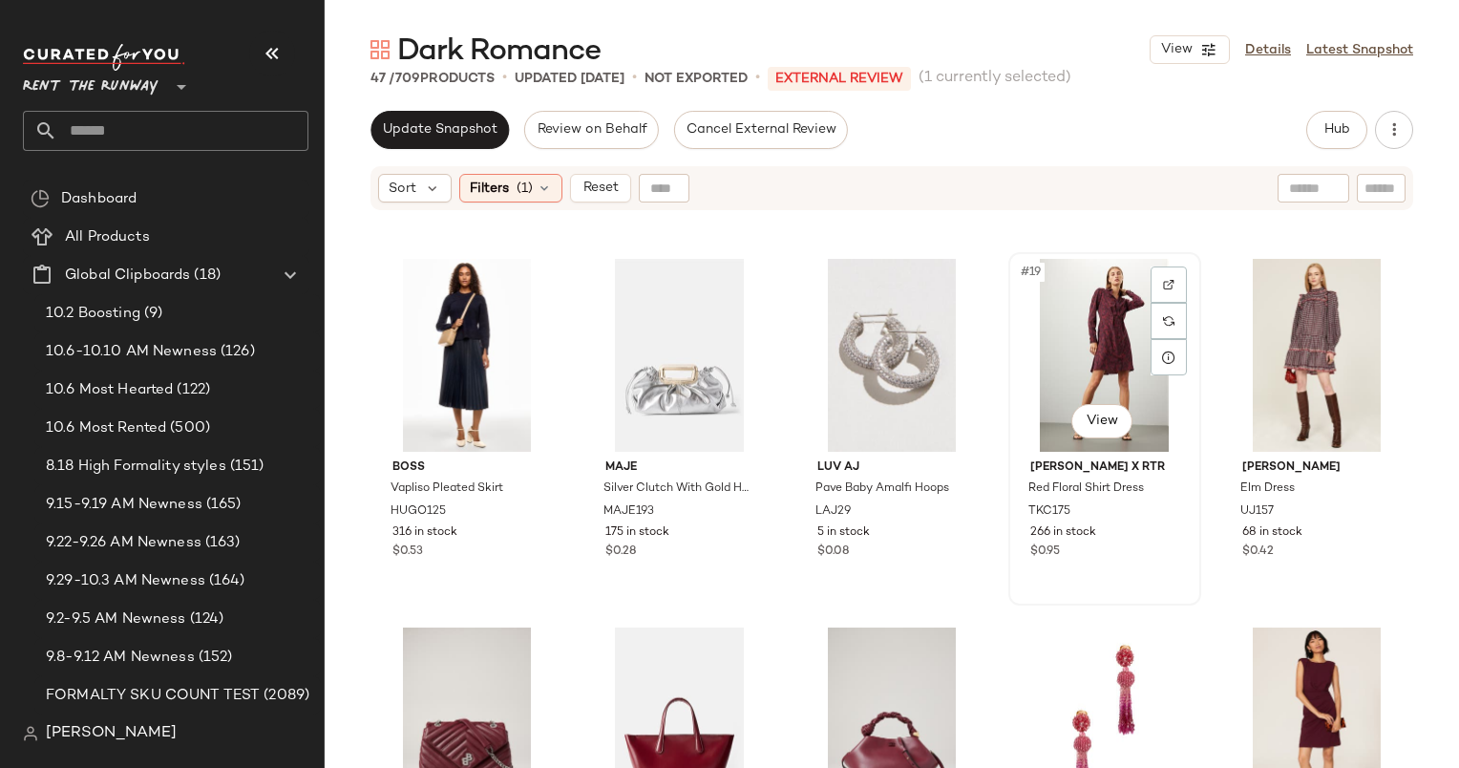
click at [1091, 311] on div "#19 View" at bounding box center [1105, 355] width 180 height 193
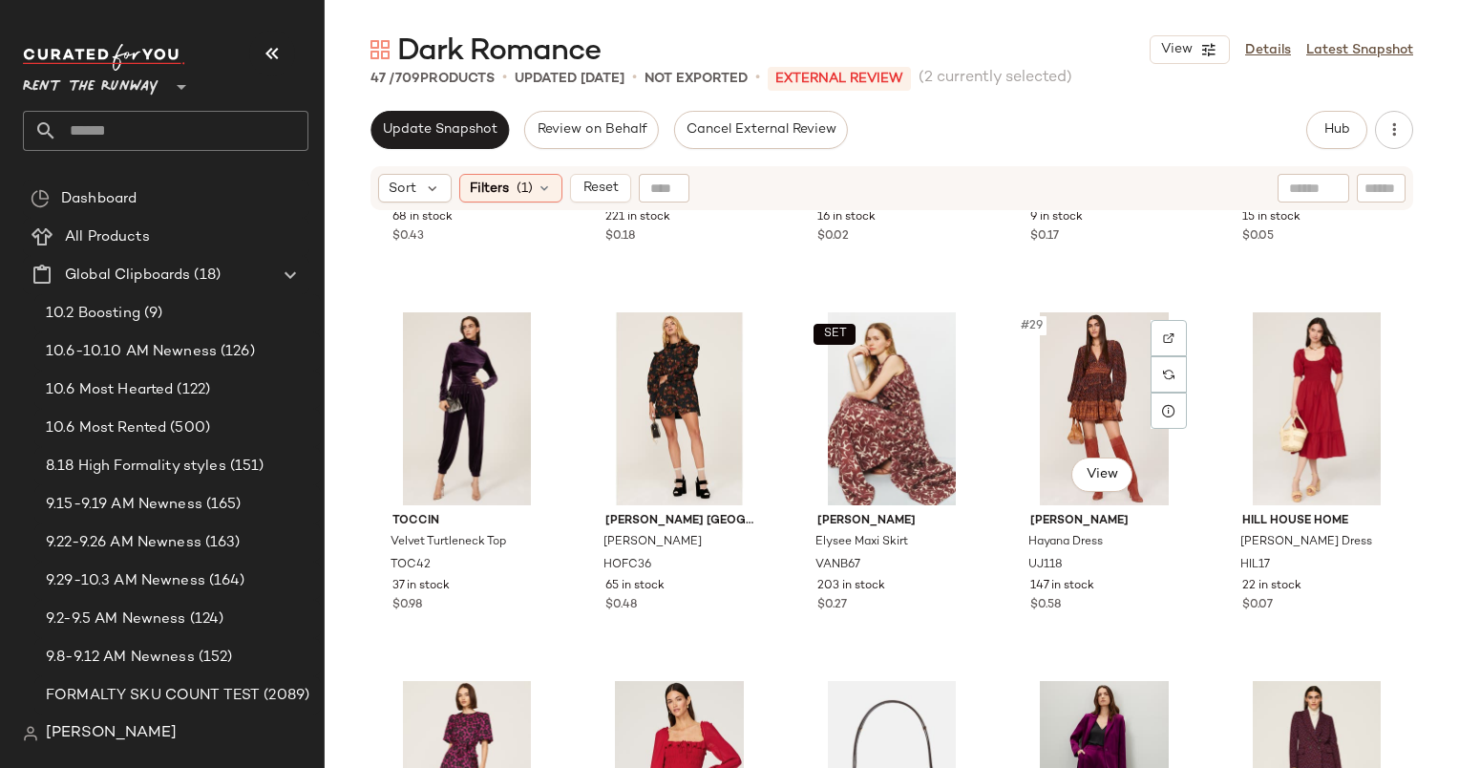
scroll to position [1771, 0]
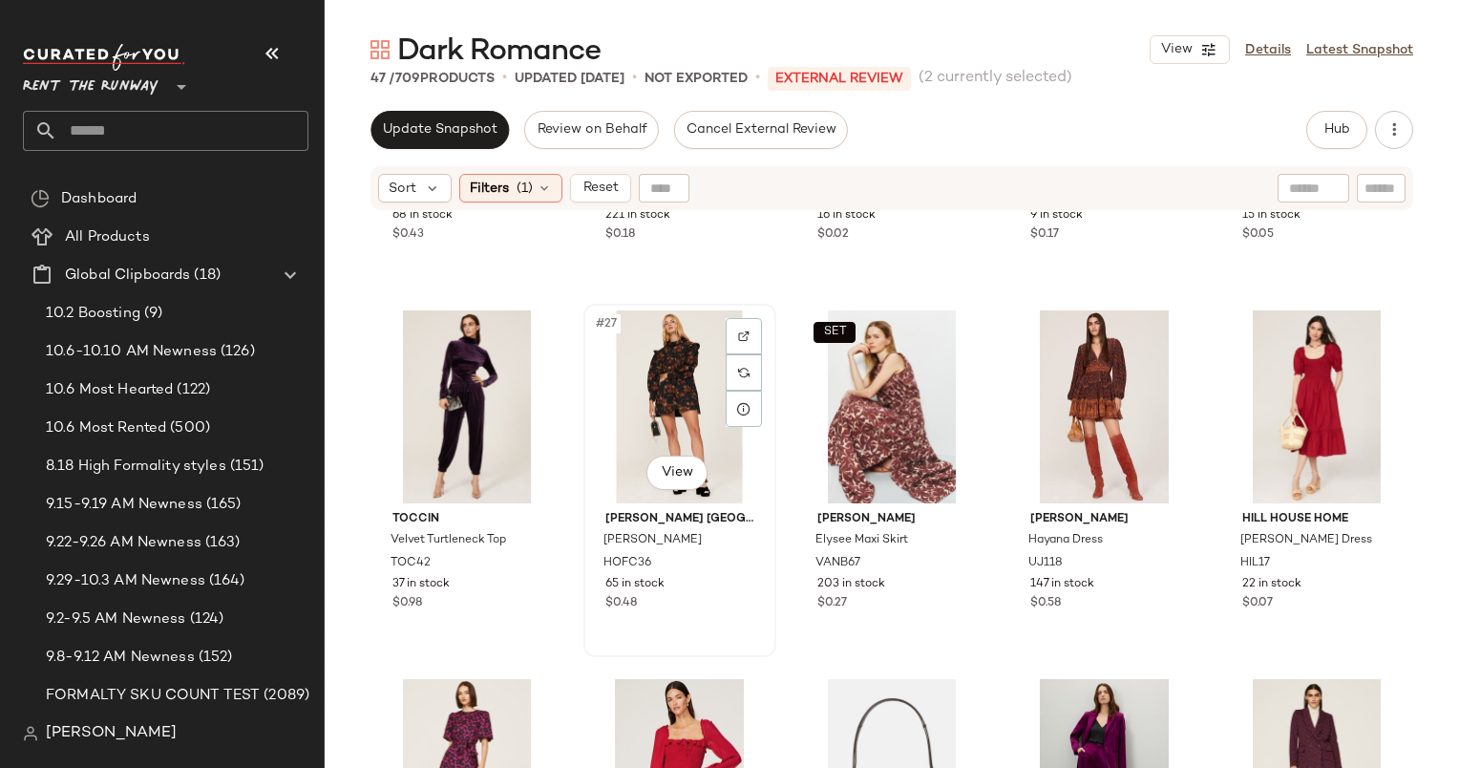
click at [640, 395] on div "#27 View" at bounding box center [680, 406] width 180 height 193
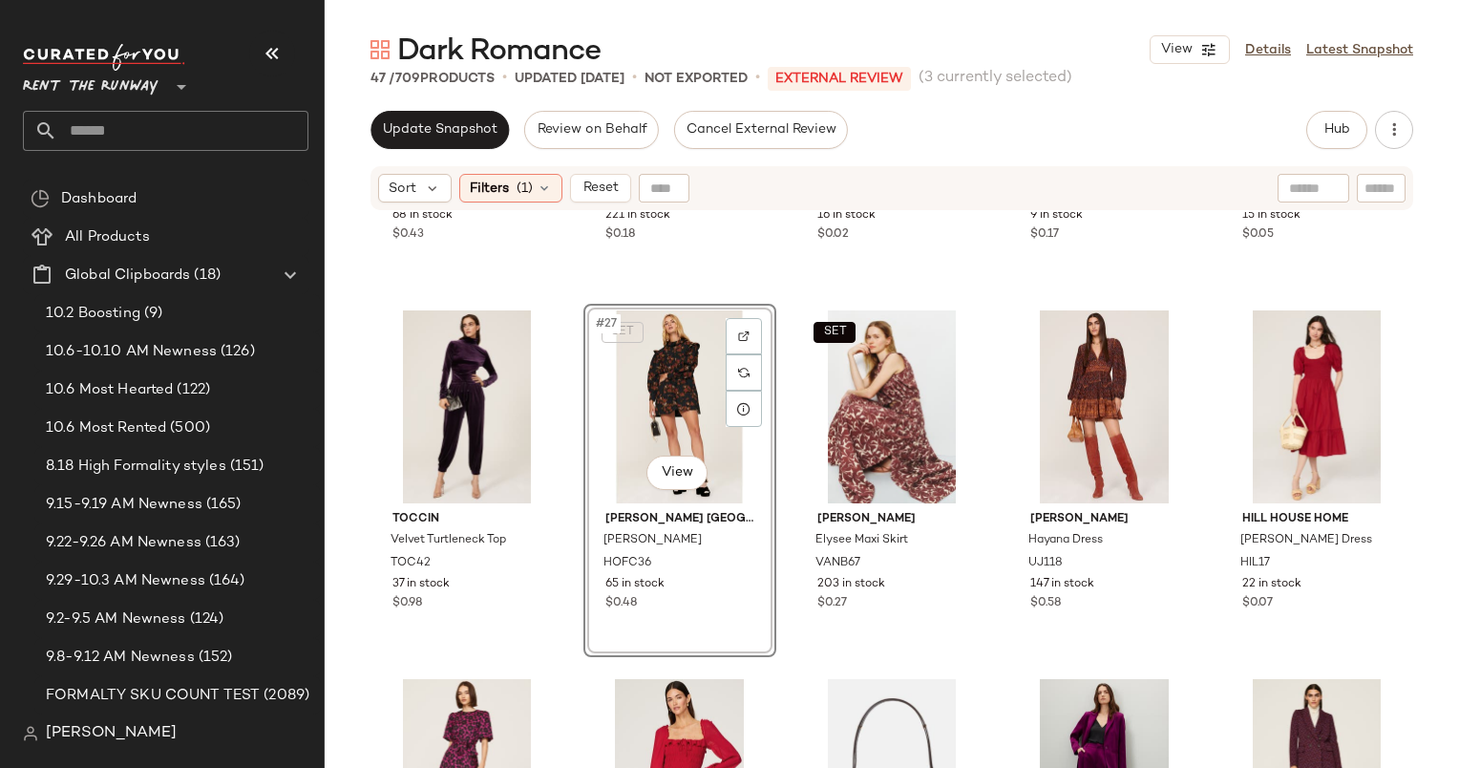
click at [670, 380] on div "SET #27 View" at bounding box center [680, 406] width 180 height 193
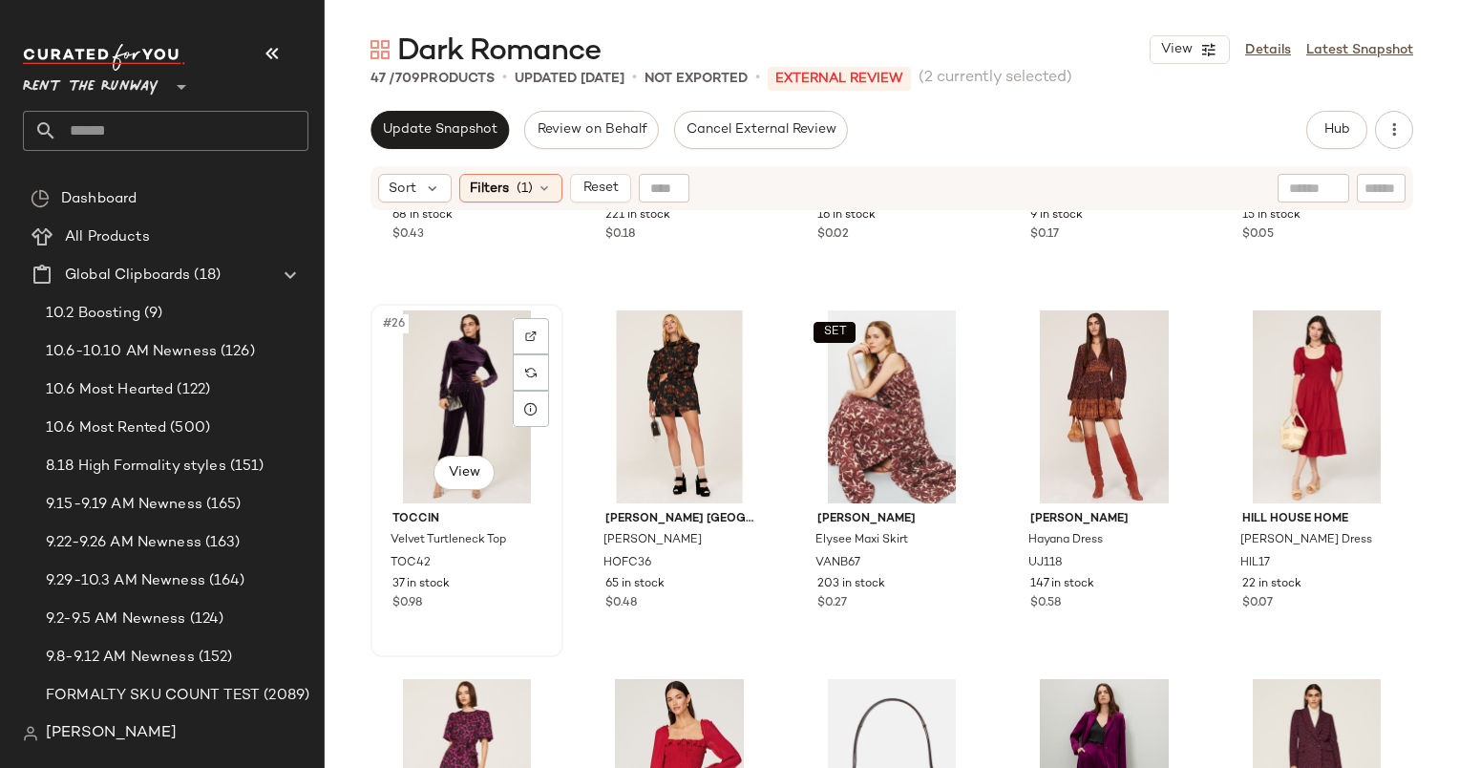
click at [478, 408] on div "#26 View" at bounding box center [467, 406] width 180 height 193
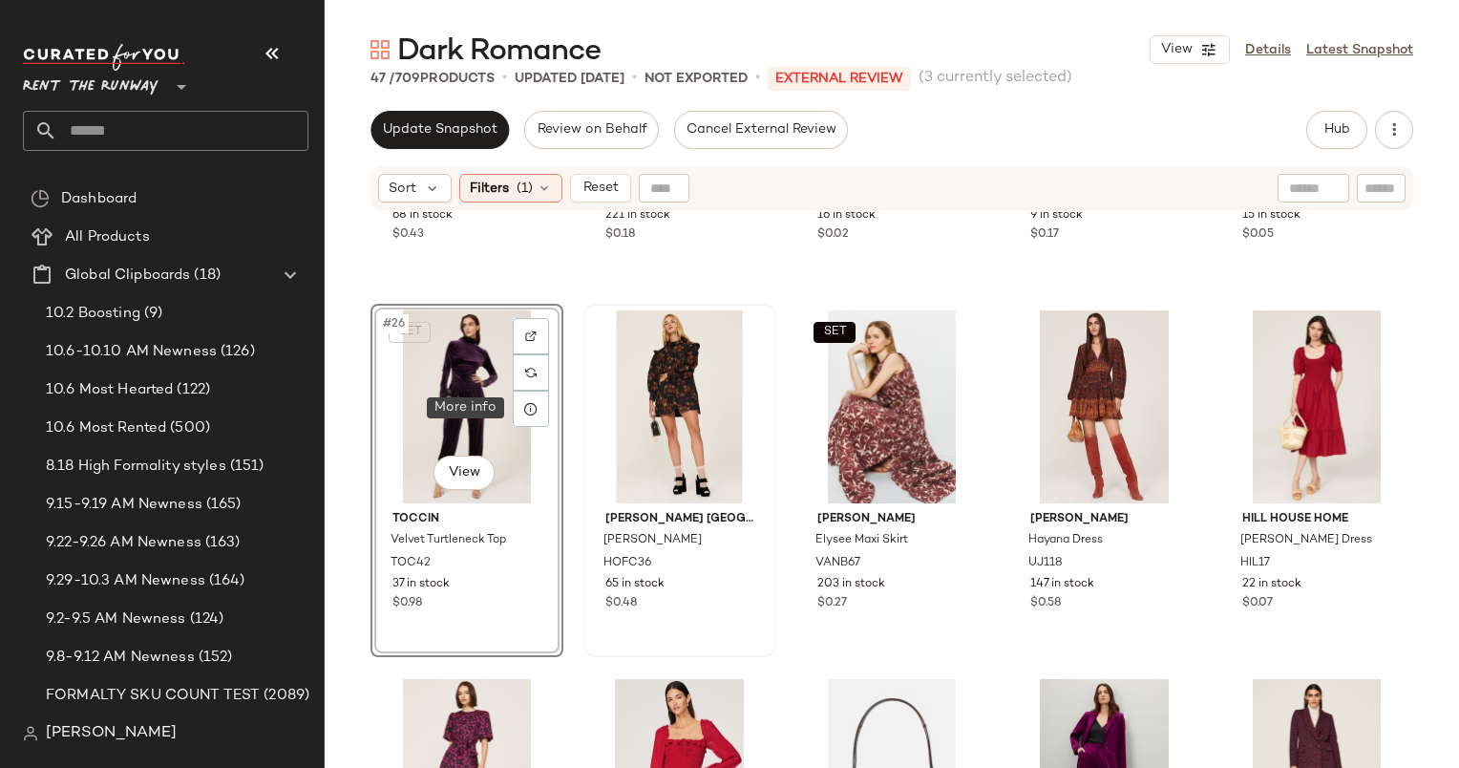
click at [614, 418] on div at bounding box center [680, 406] width 180 height 193
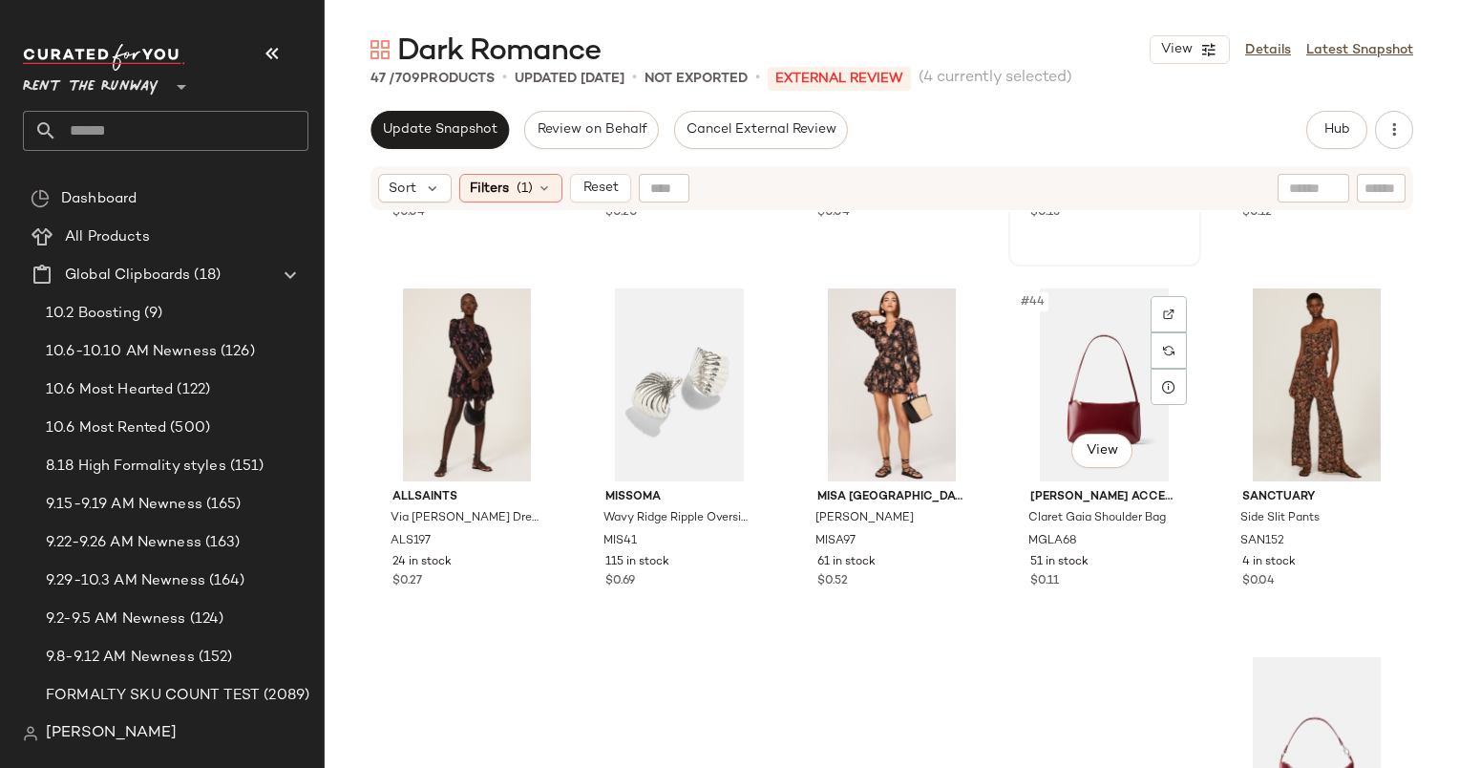
scroll to position [3087, 0]
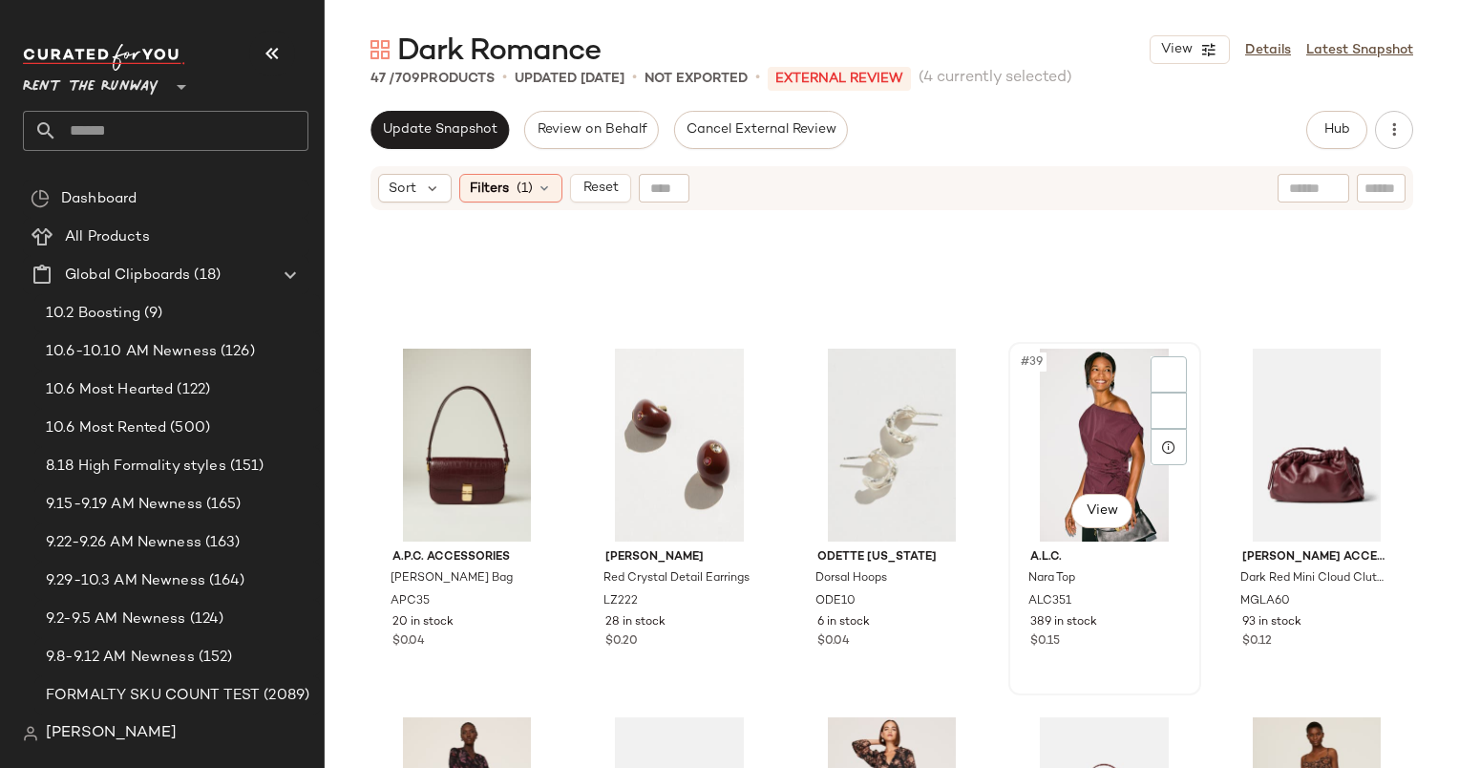
click at [1048, 414] on div "#39 View" at bounding box center [1105, 445] width 180 height 193
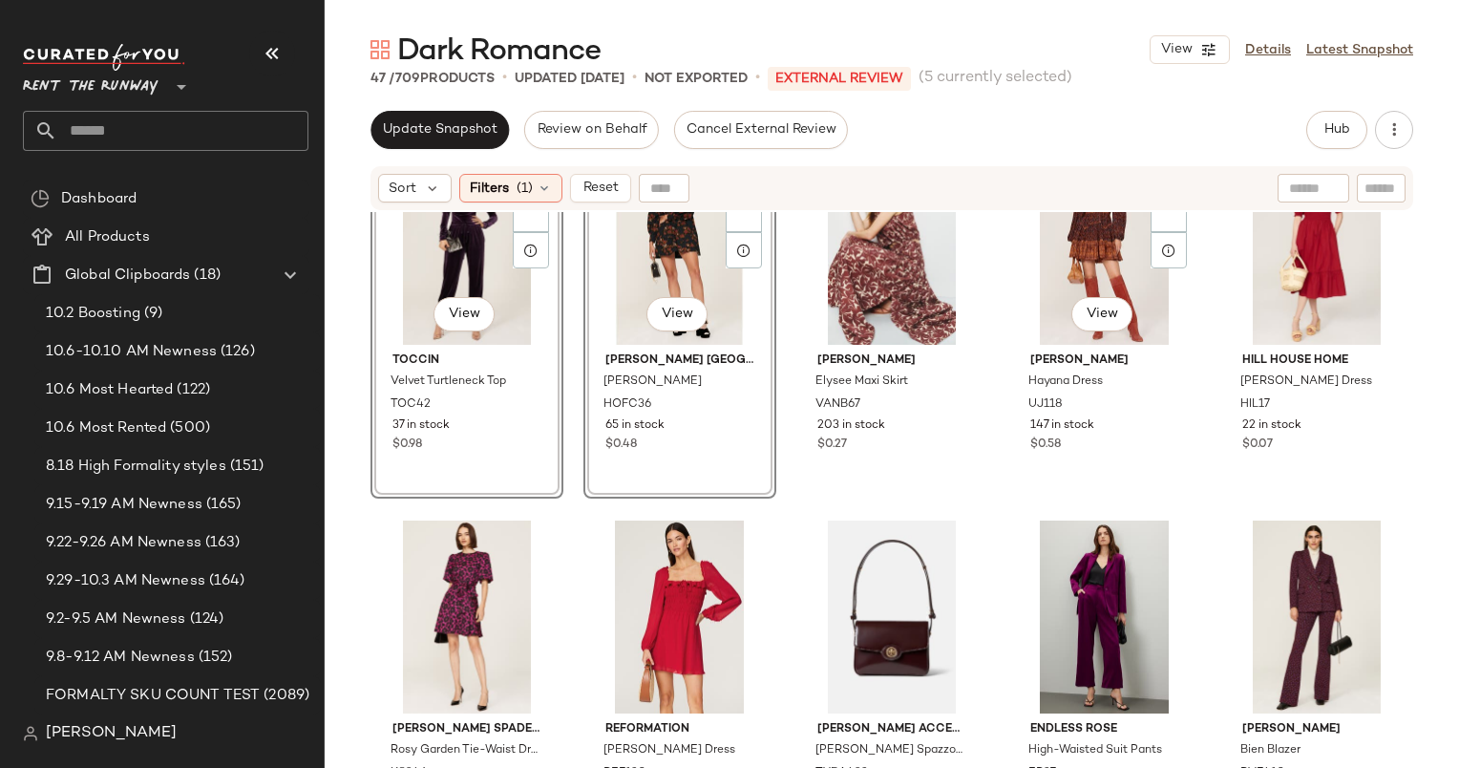
scroll to position [1921, 0]
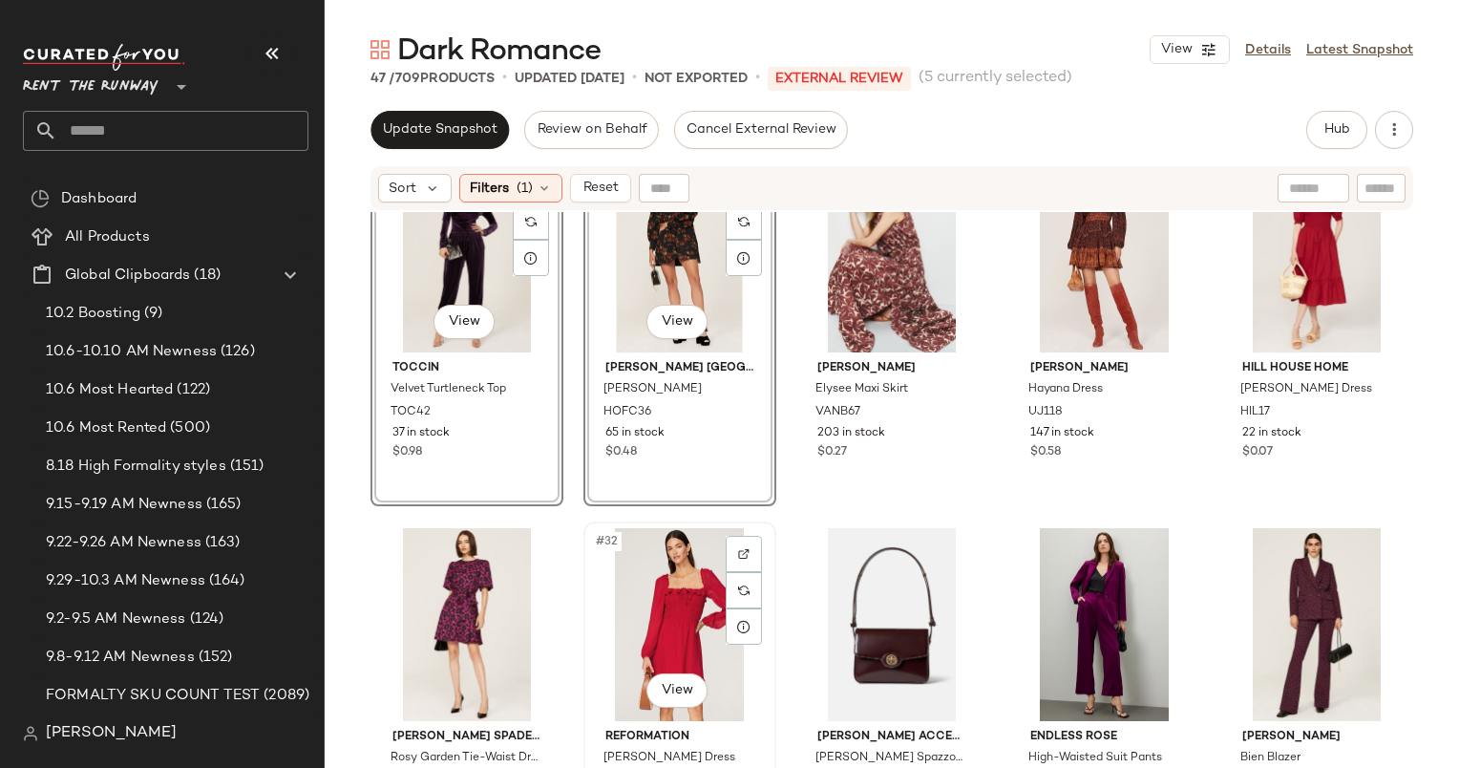
click at [690, 567] on div "#32 View" at bounding box center [680, 624] width 180 height 193
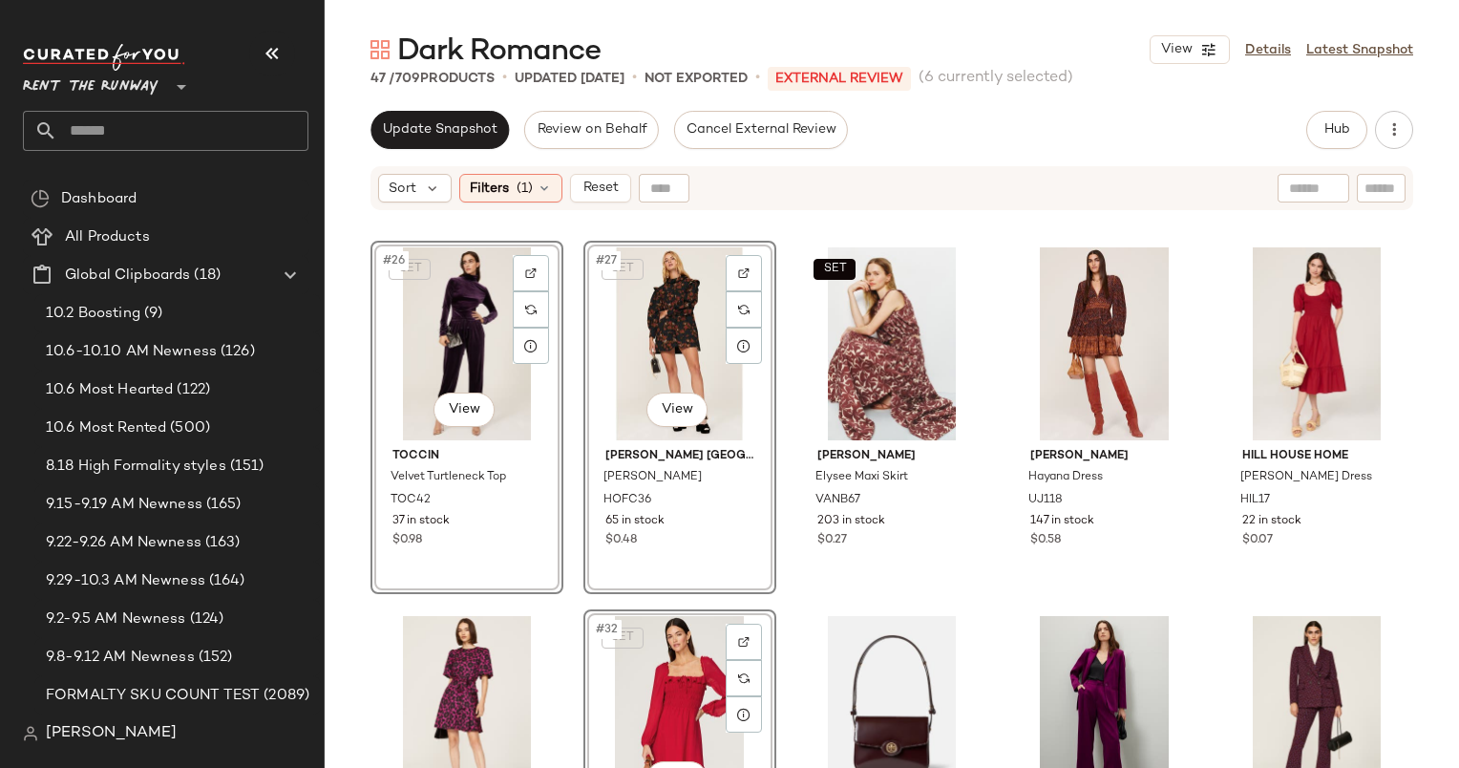
click at [663, 705] on div "SET #32 View" at bounding box center [680, 712] width 180 height 193
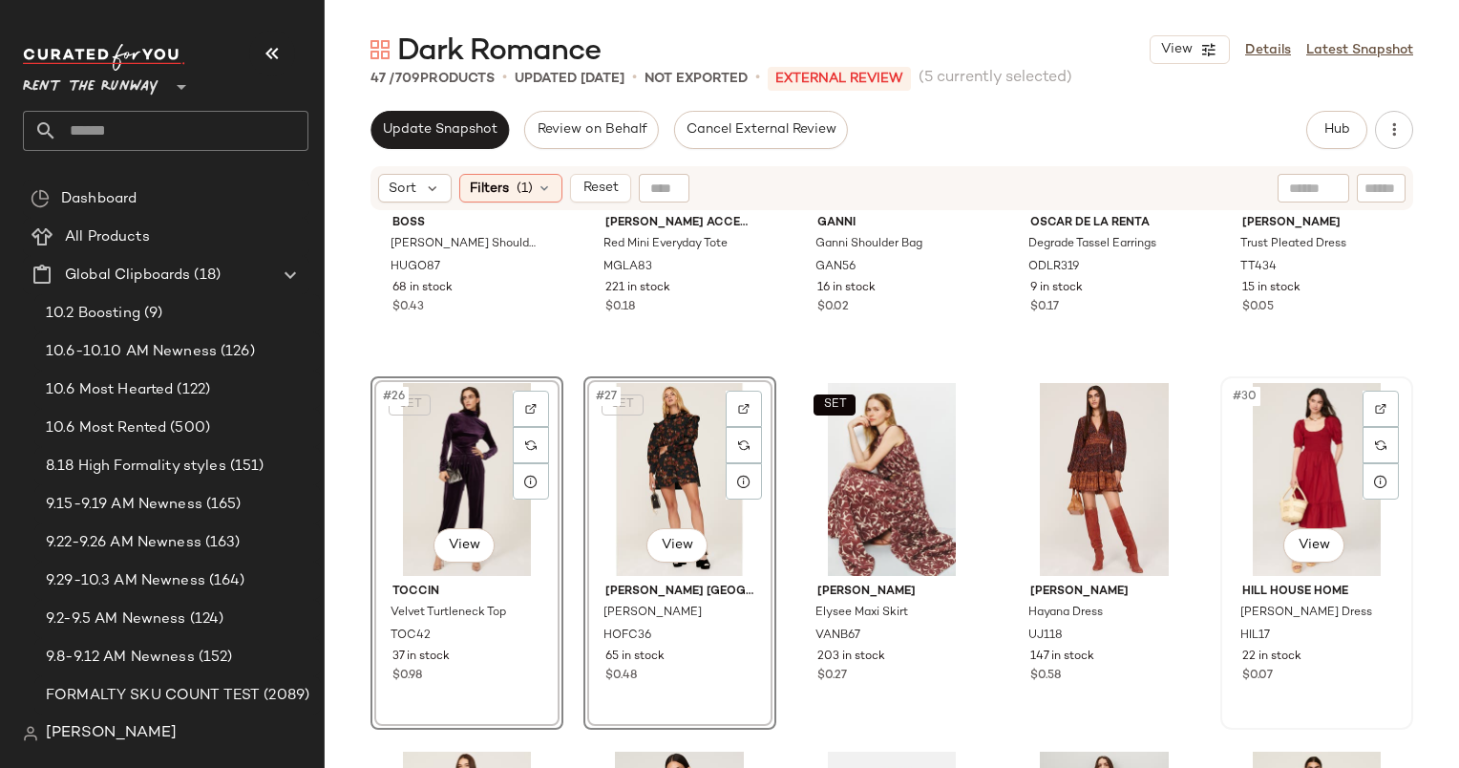
click at [1297, 451] on div "#30 View" at bounding box center [1317, 479] width 180 height 193
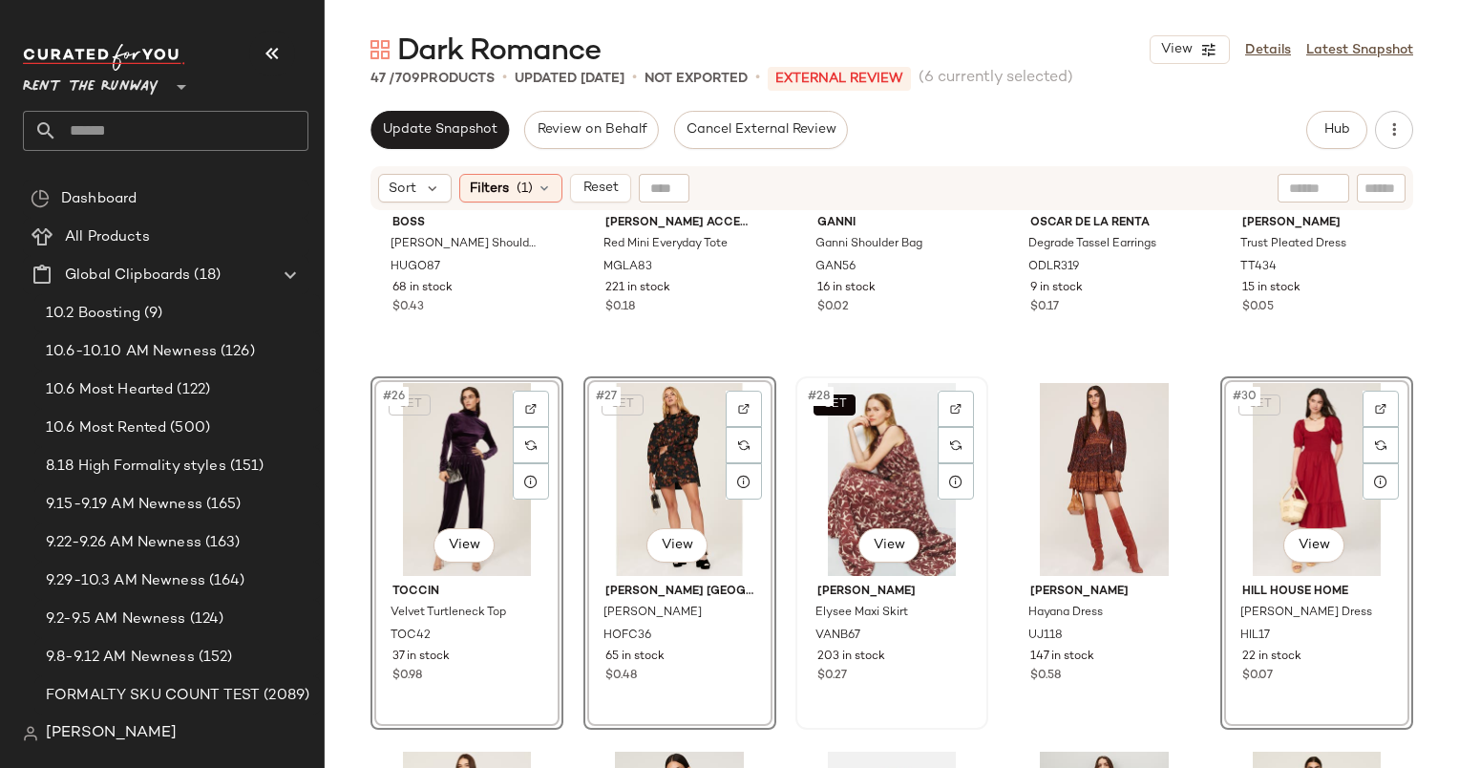
click at [862, 509] on div "SET #28 View" at bounding box center [892, 479] width 180 height 193
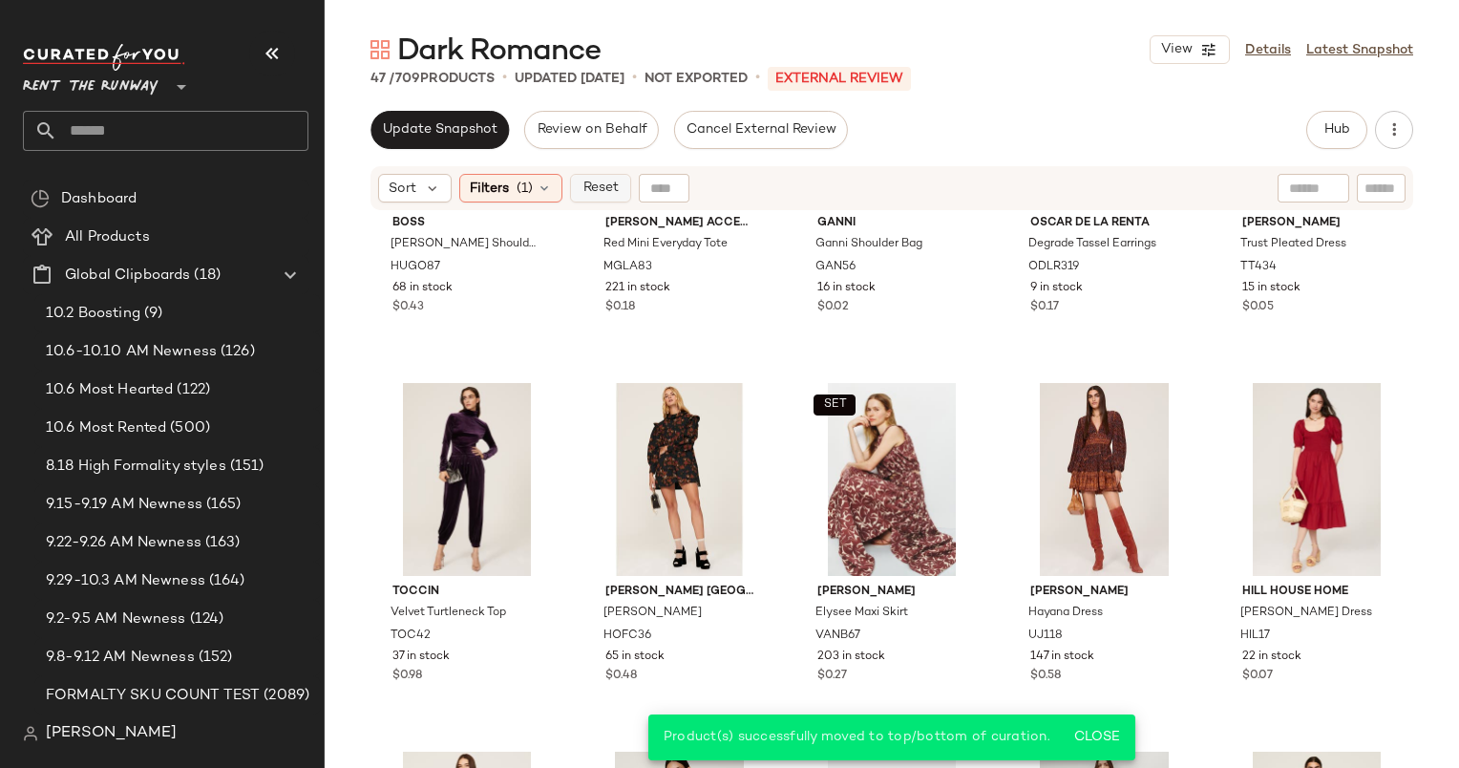
click at [596, 182] on span "Reset" at bounding box center [600, 187] width 36 height 15
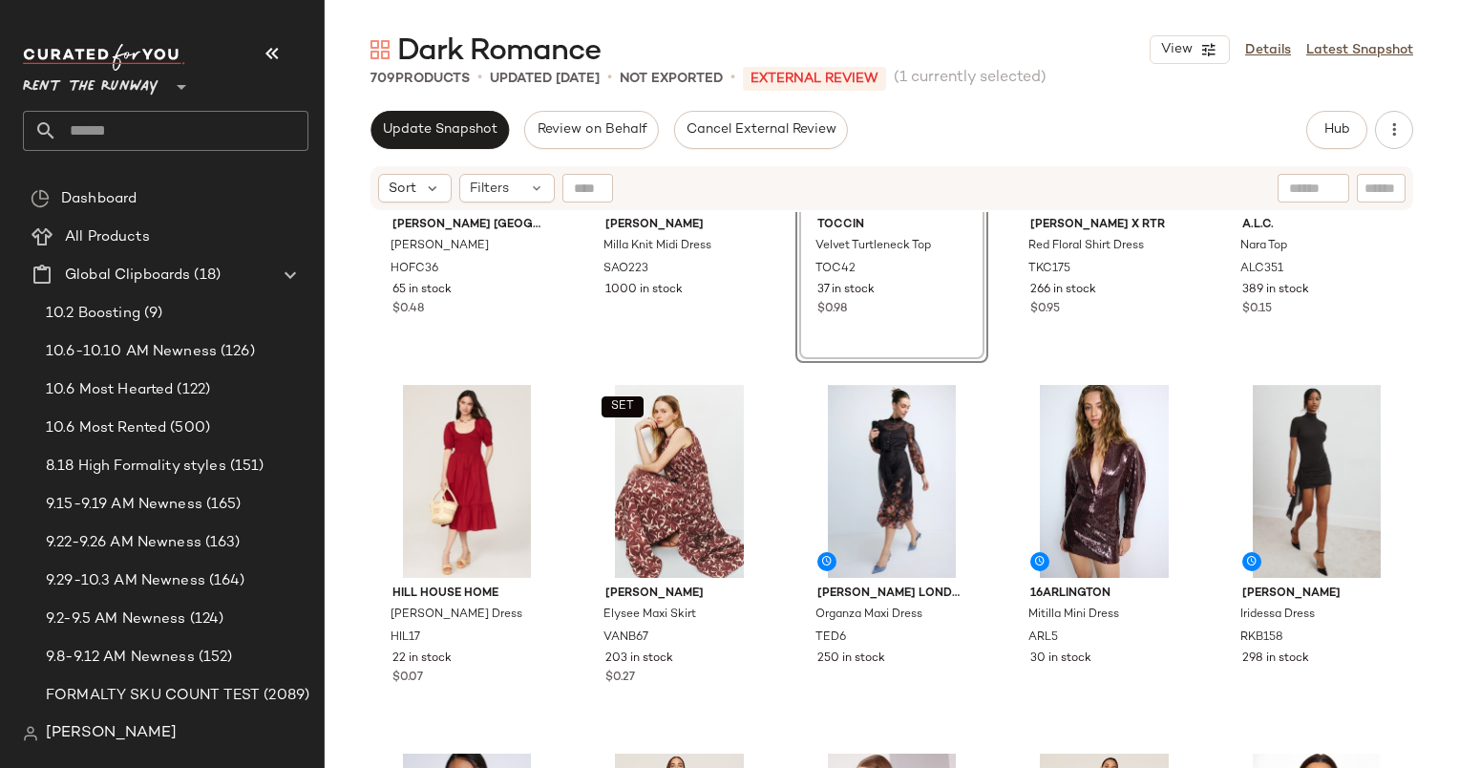
scroll to position [206, 0]
click at [485, 188] on span "Filters" at bounding box center [489, 189] width 39 height 20
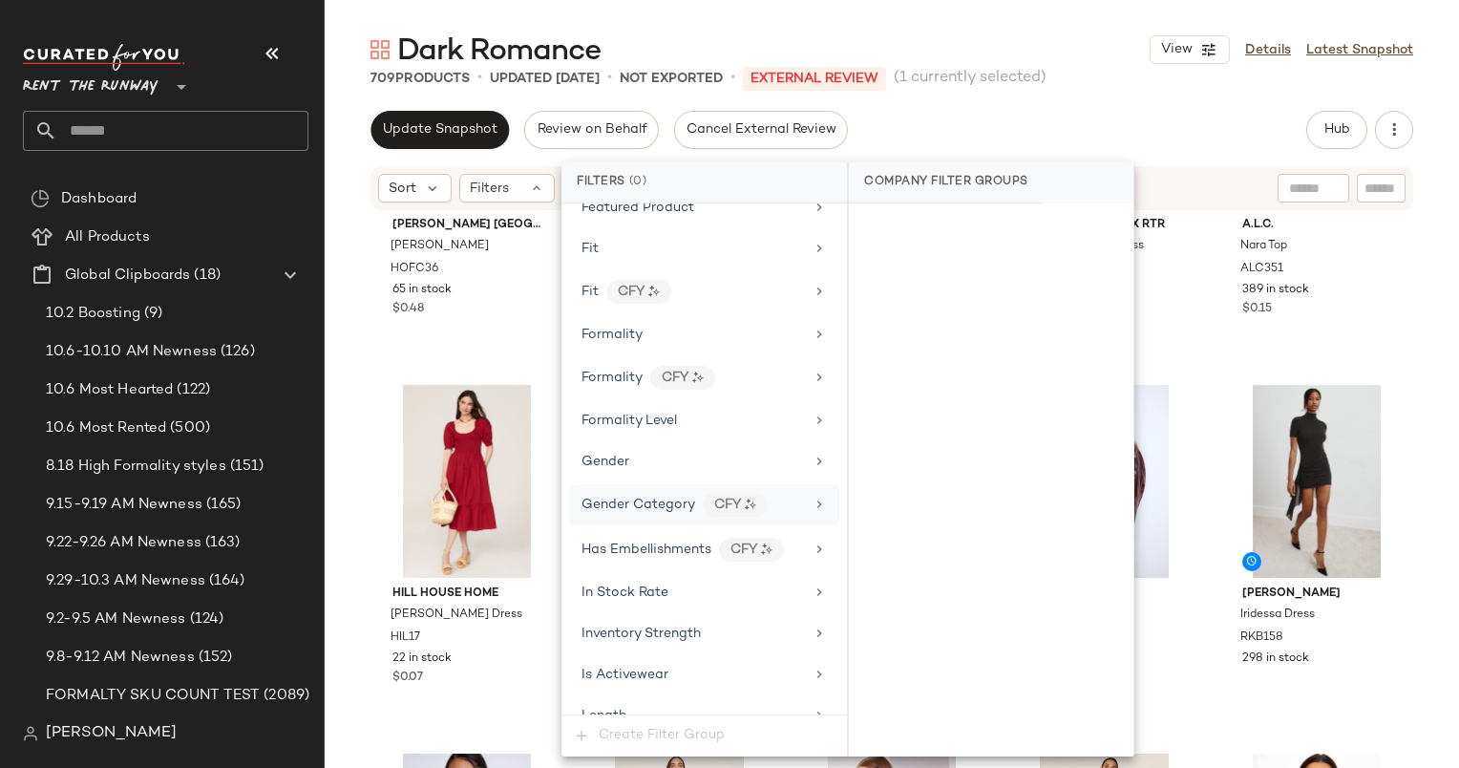
scroll to position [1053, 0]
click at [649, 584] on span "In Stock Rate" at bounding box center [625, 591] width 87 height 14
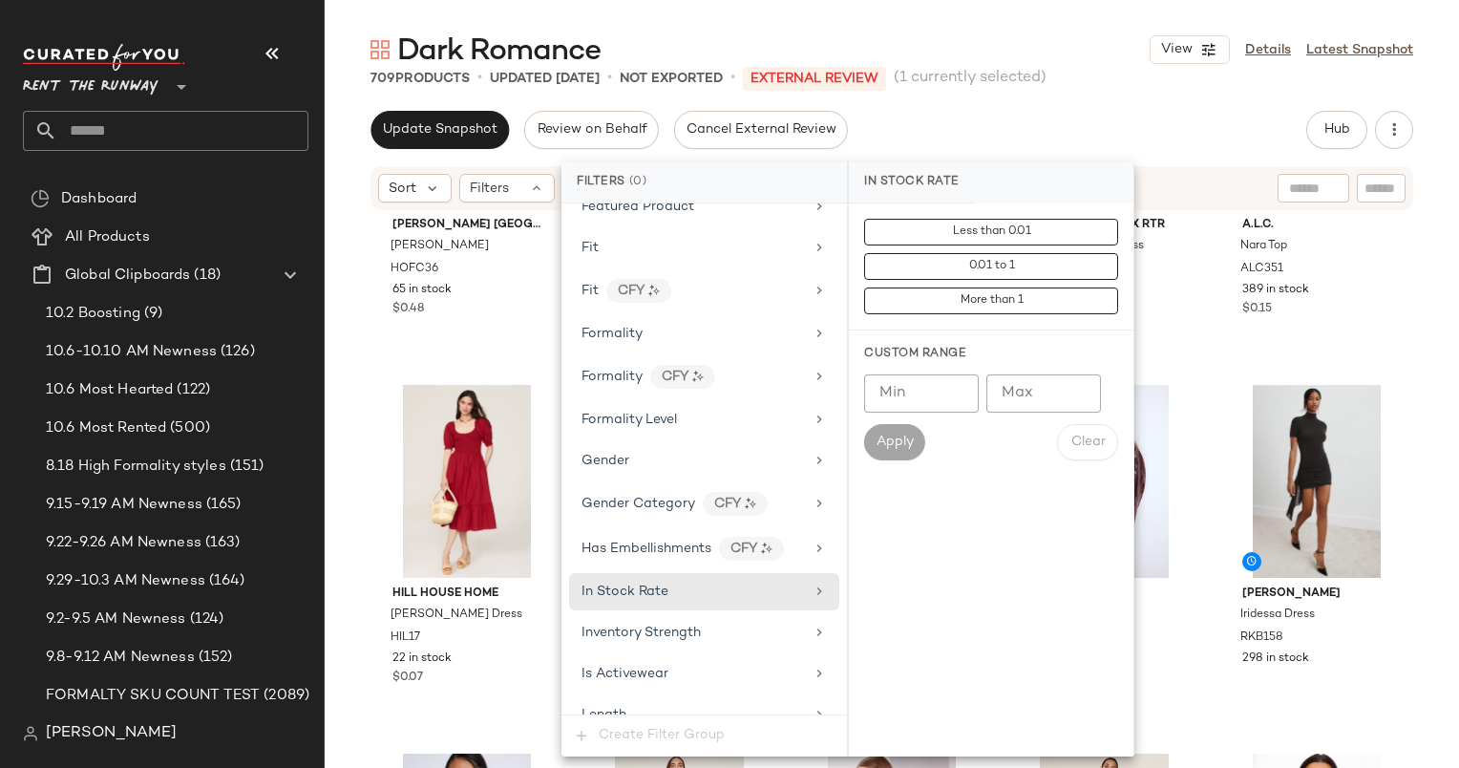
click at [941, 386] on input "Min" at bounding box center [921, 393] width 115 height 38
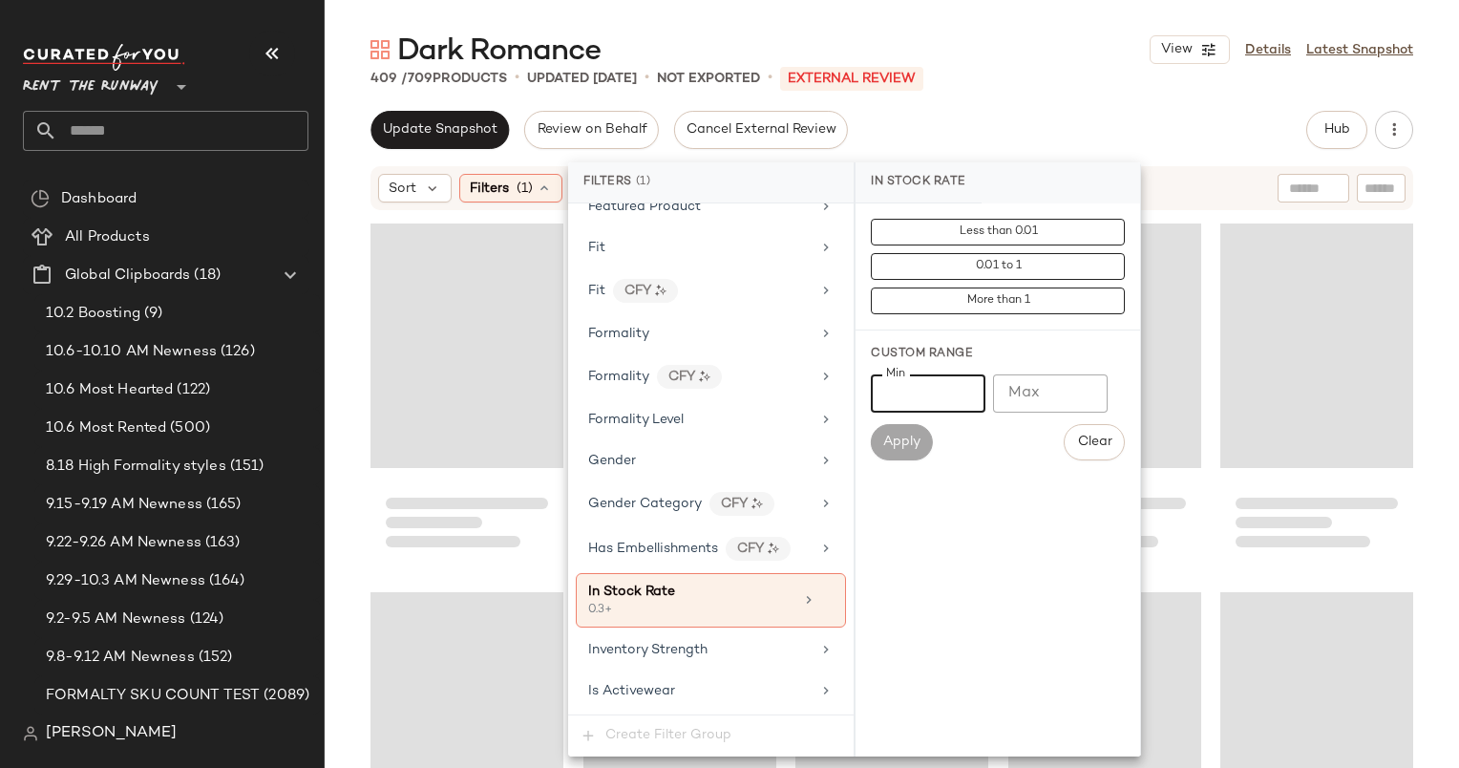
type input "***"
click at [1039, 76] on div "409 / 709 Products • updated Oct 8th • Not Exported • External REVIEW" at bounding box center [892, 78] width 1135 height 19
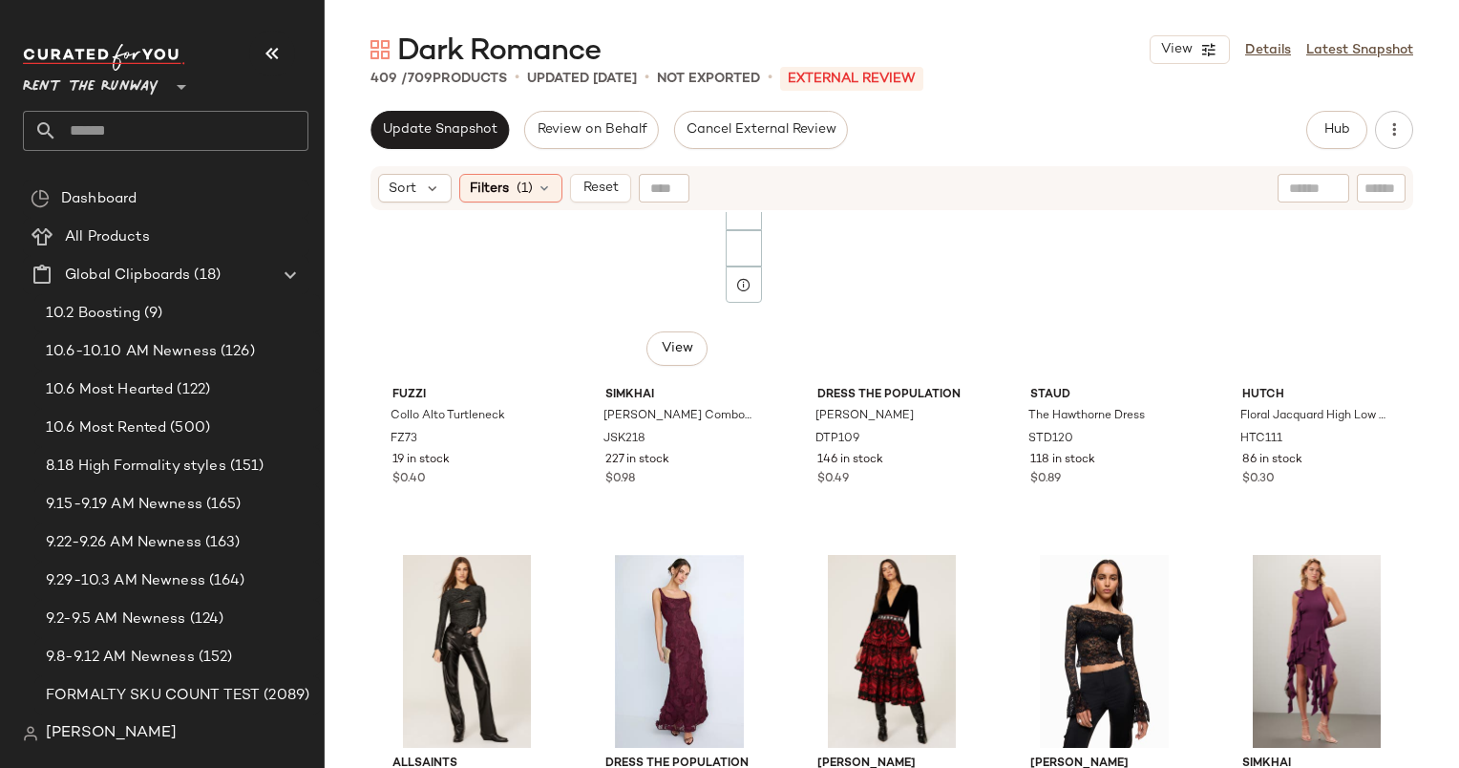
scroll to position [0, 0]
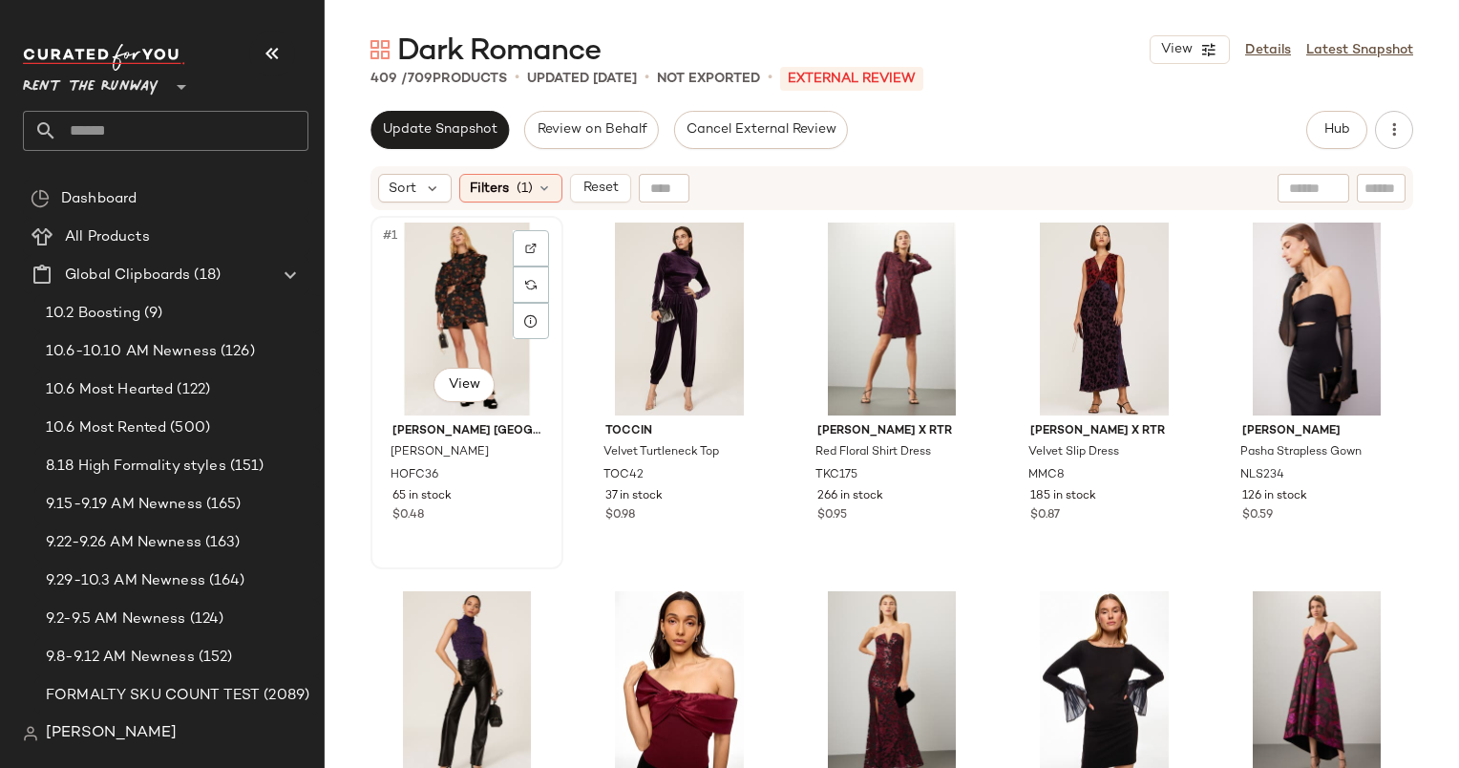
click at [450, 283] on div "#1 View" at bounding box center [467, 319] width 180 height 193
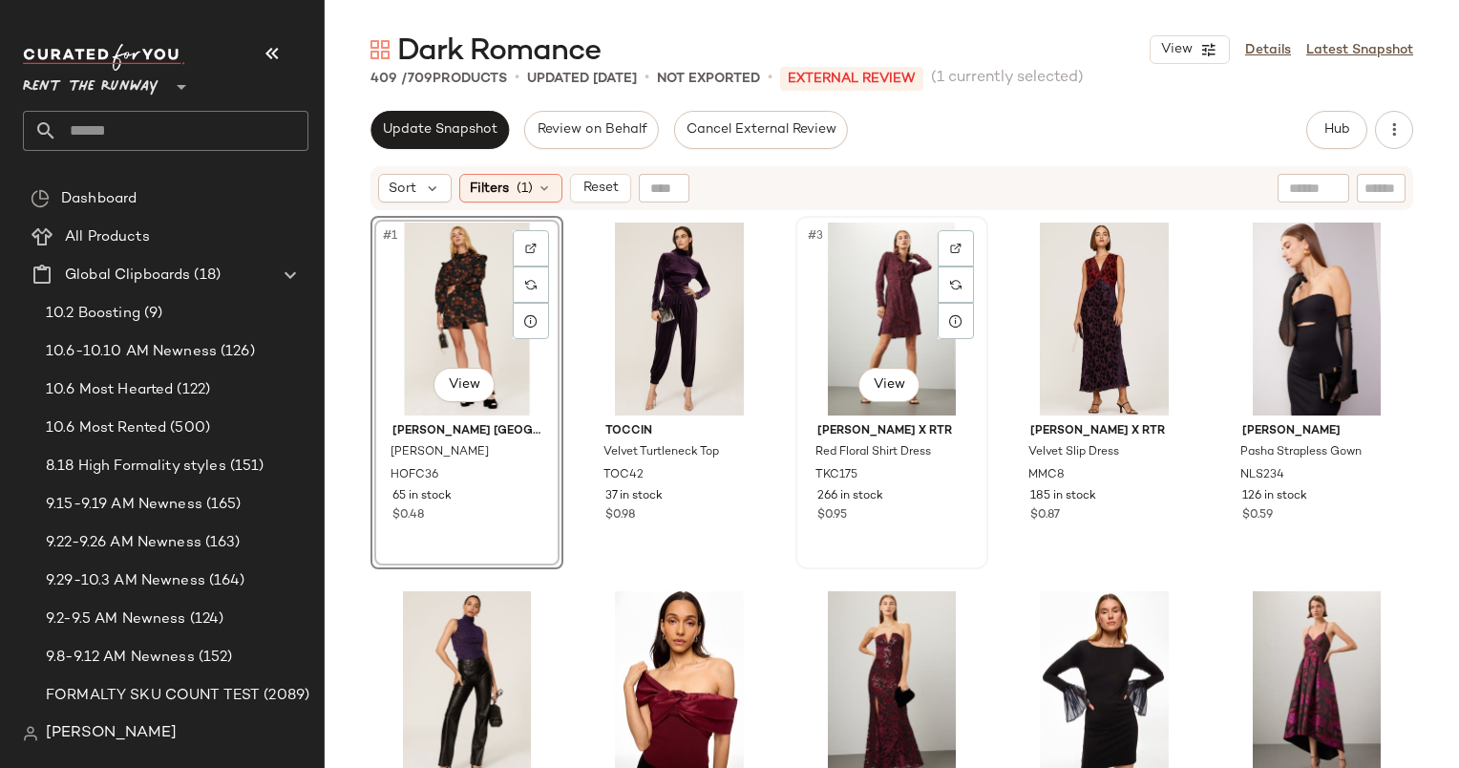
click at [881, 290] on div "#3 View" at bounding box center [892, 319] width 180 height 193
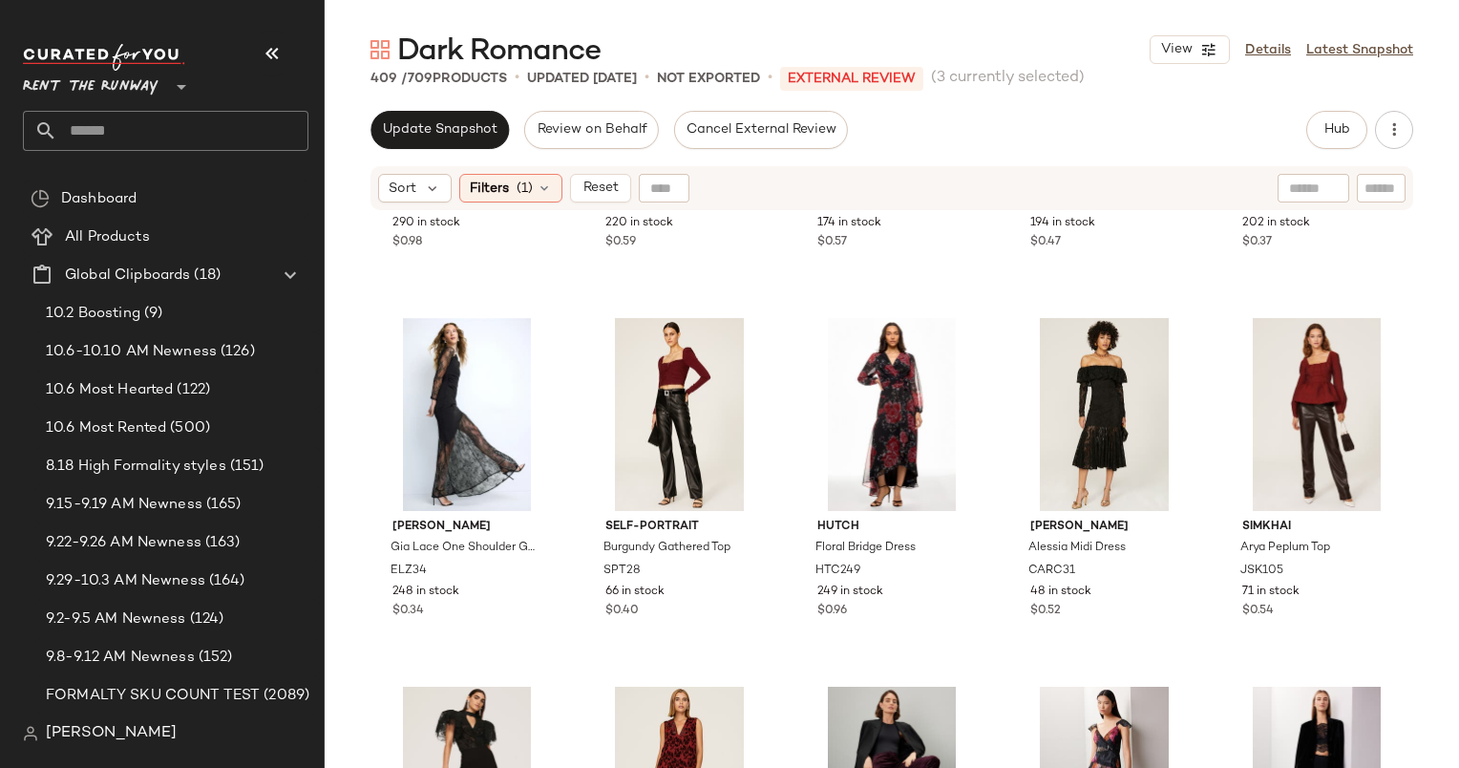
scroll to position [1396, 0]
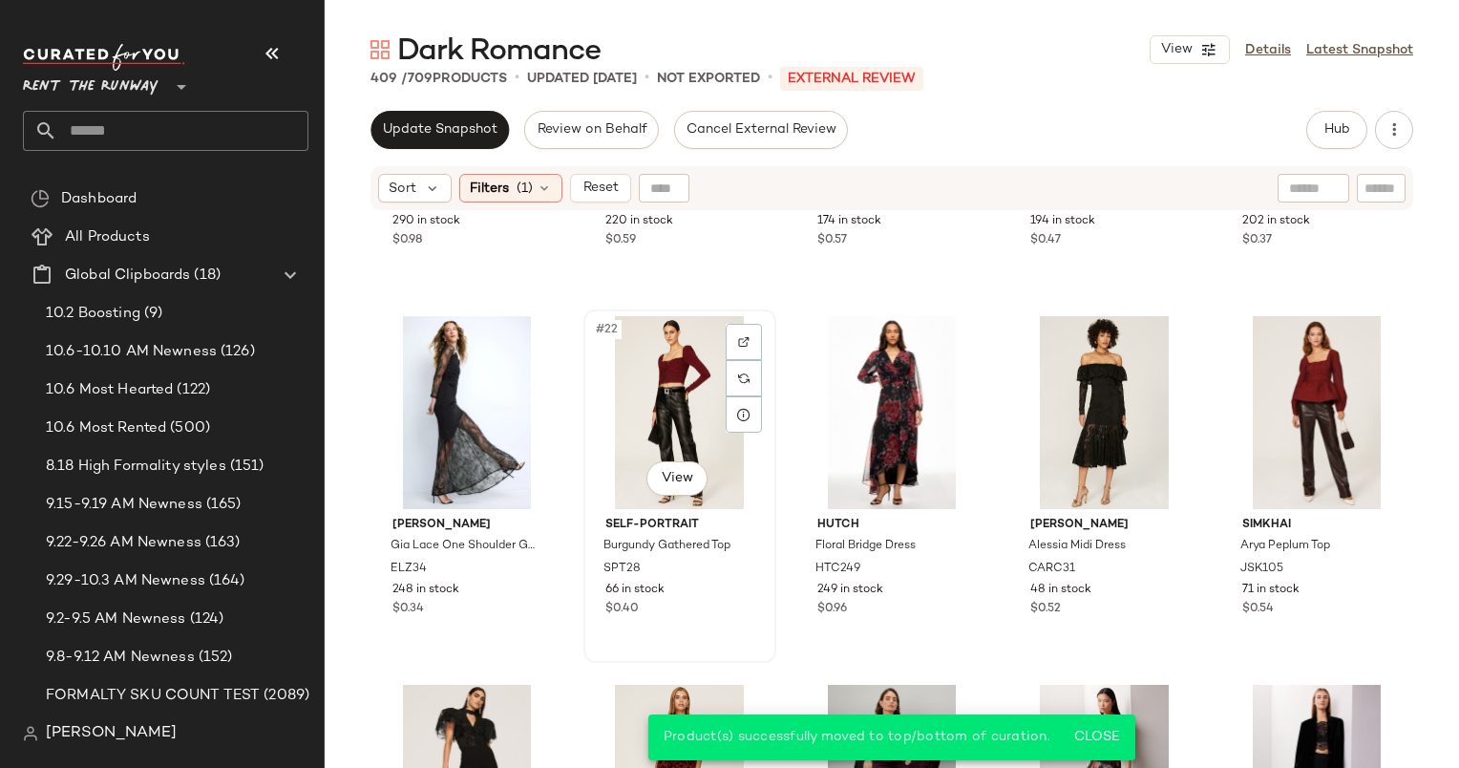
click at [665, 384] on div "#22 View" at bounding box center [680, 412] width 180 height 193
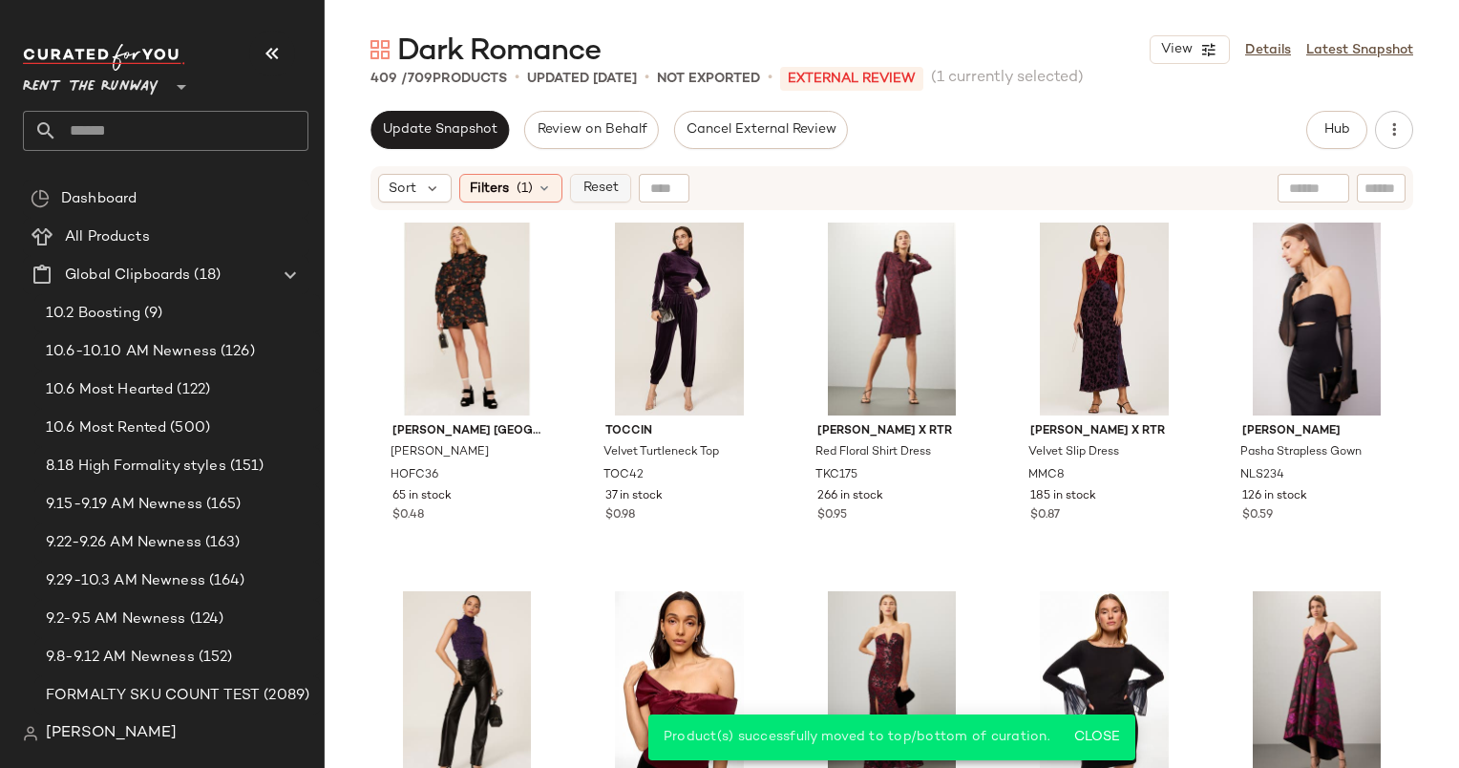
click at [605, 181] on span "Reset" at bounding box center [600, 187] width 36 height 15
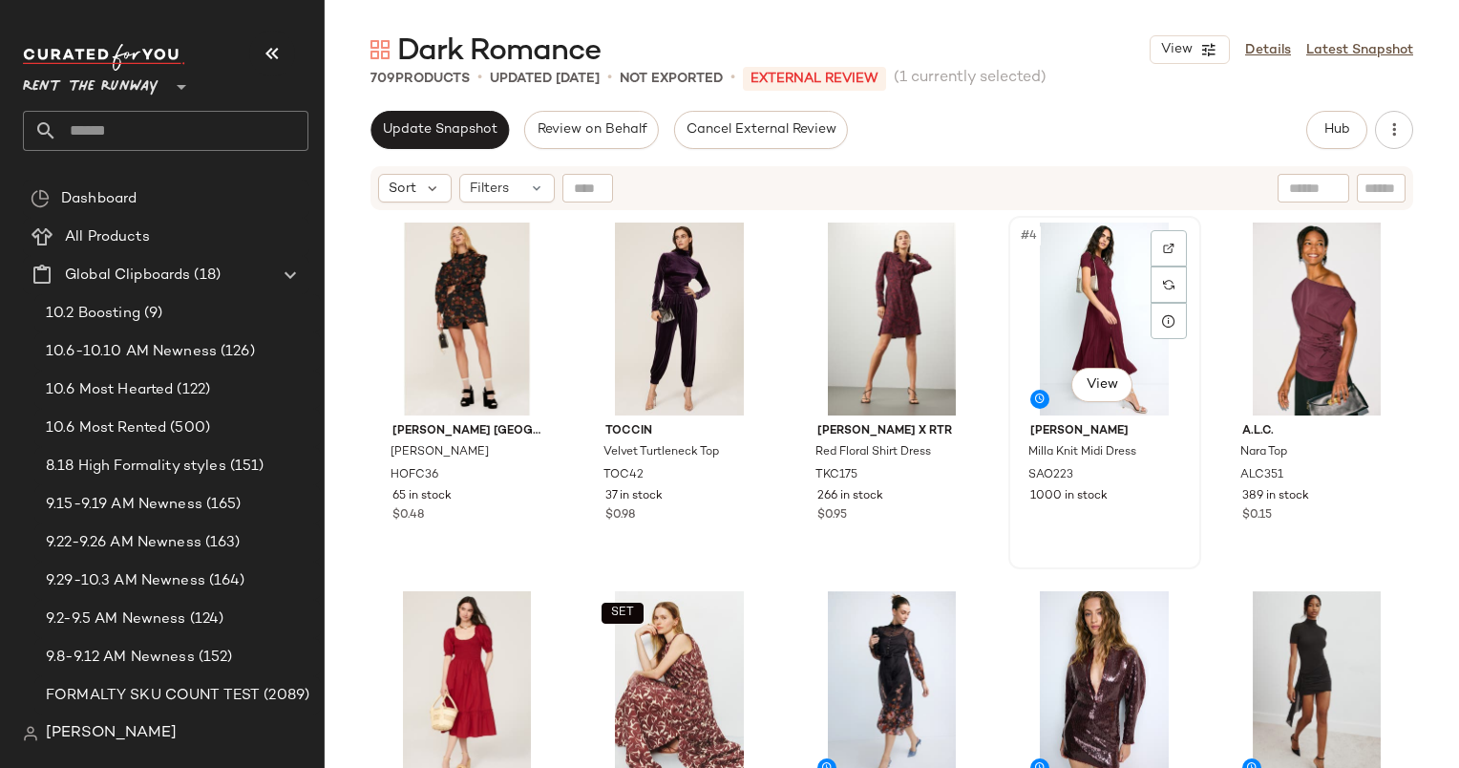
click at [1077, 316] on div "#4 View" at bounding box center [1105, 319] width 180 height 193
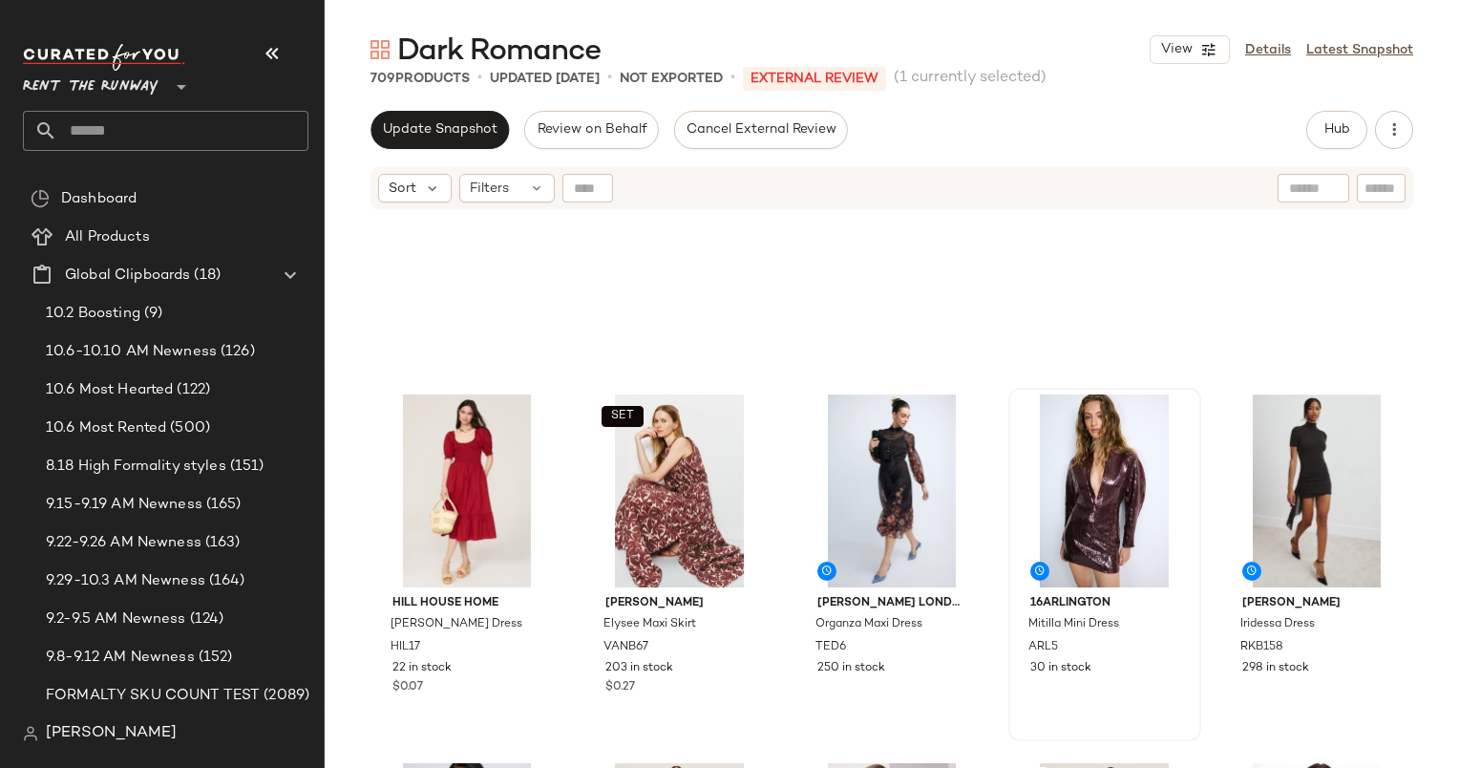
scroll to position [600, 0]
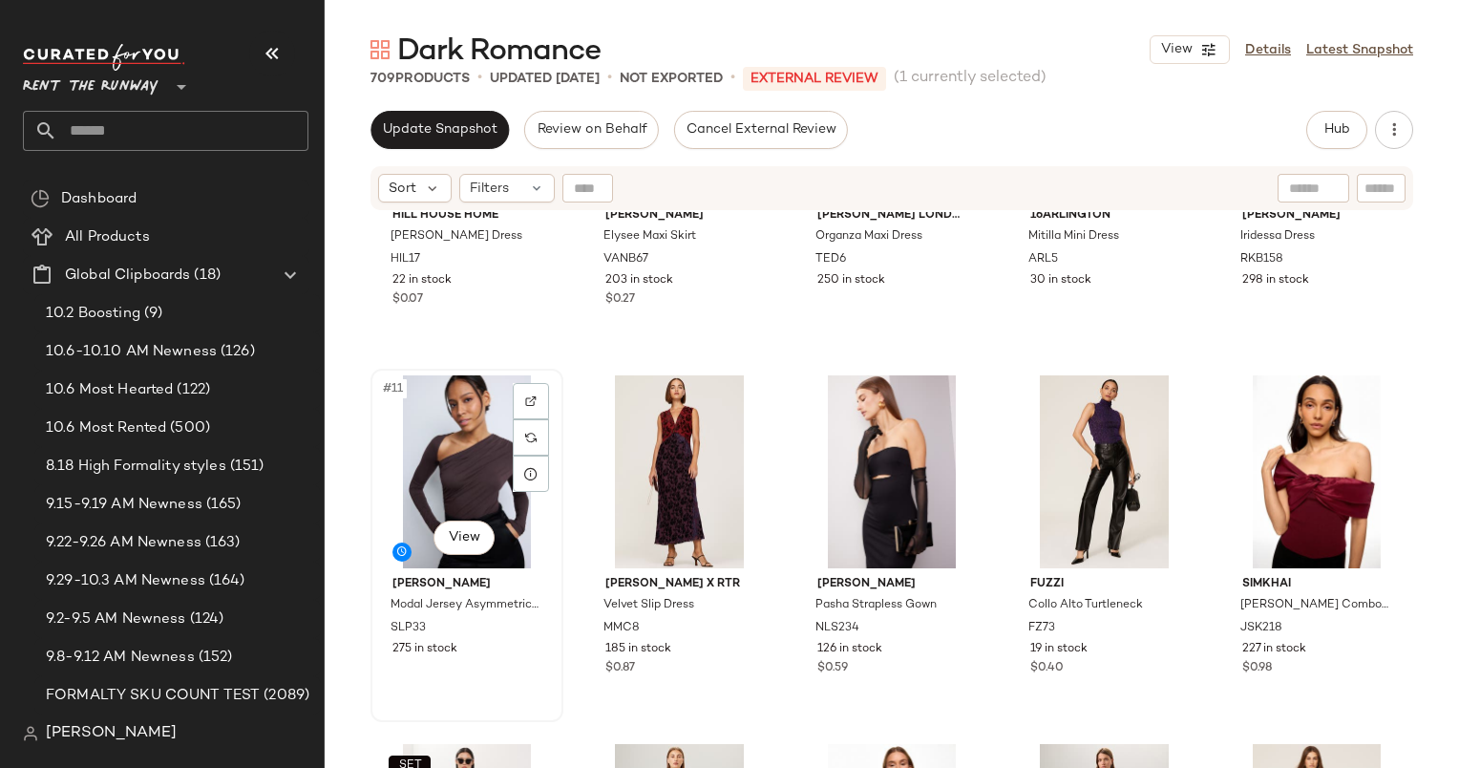
click at [426, 493] on div "#11 View" at bounding box center [467, 471] width 180 height 193
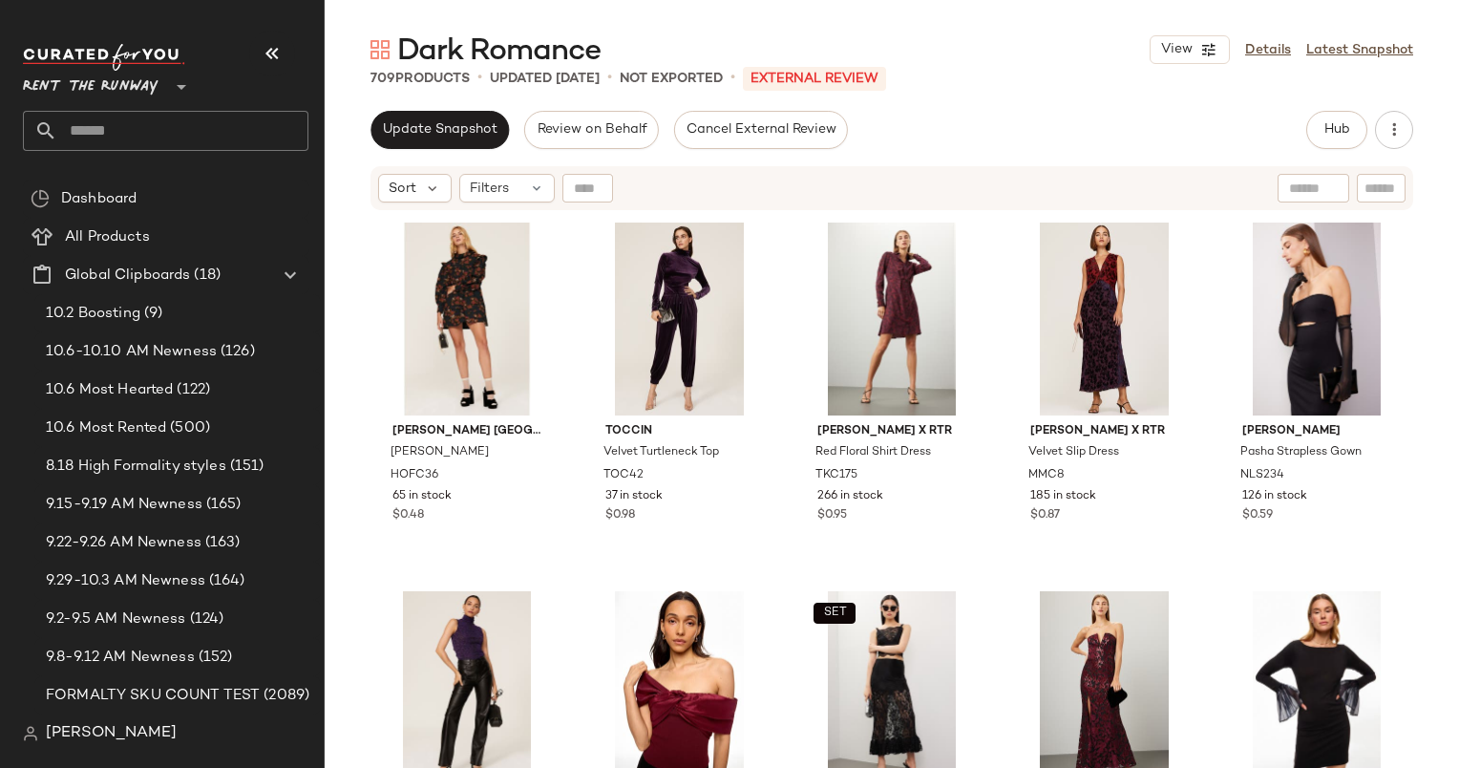
click at [358, 367] on div "Hofmann Copenhagen Josefina Dress HOFC36 65 in stock $0.48 Toccin Velvet Turtle…" at bounding box center [892, 514] width 1135 height 604
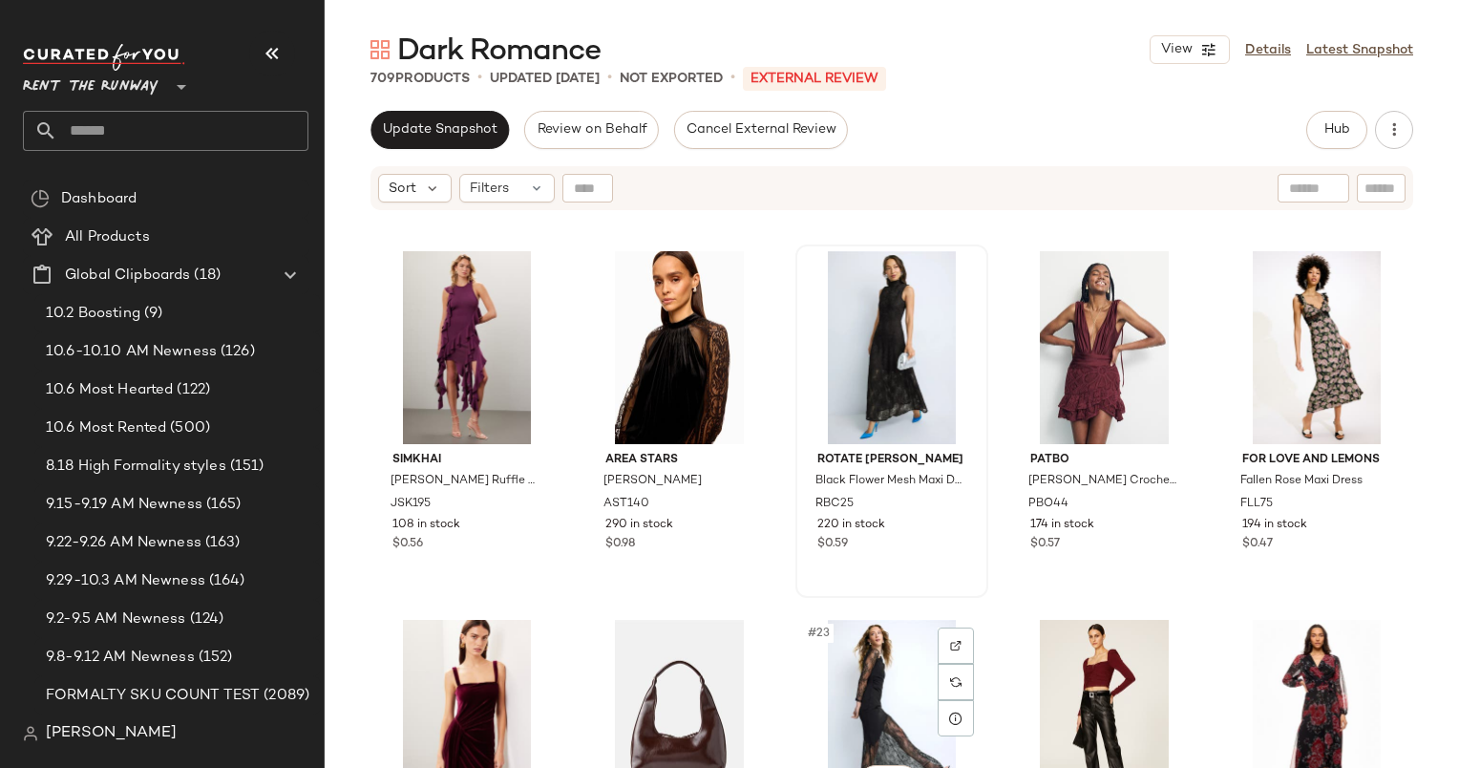
scroll to position [1093, 0]
click at [1072, 676] on div "#24 View" at bounding box center [1105, 716] width 180 height 193
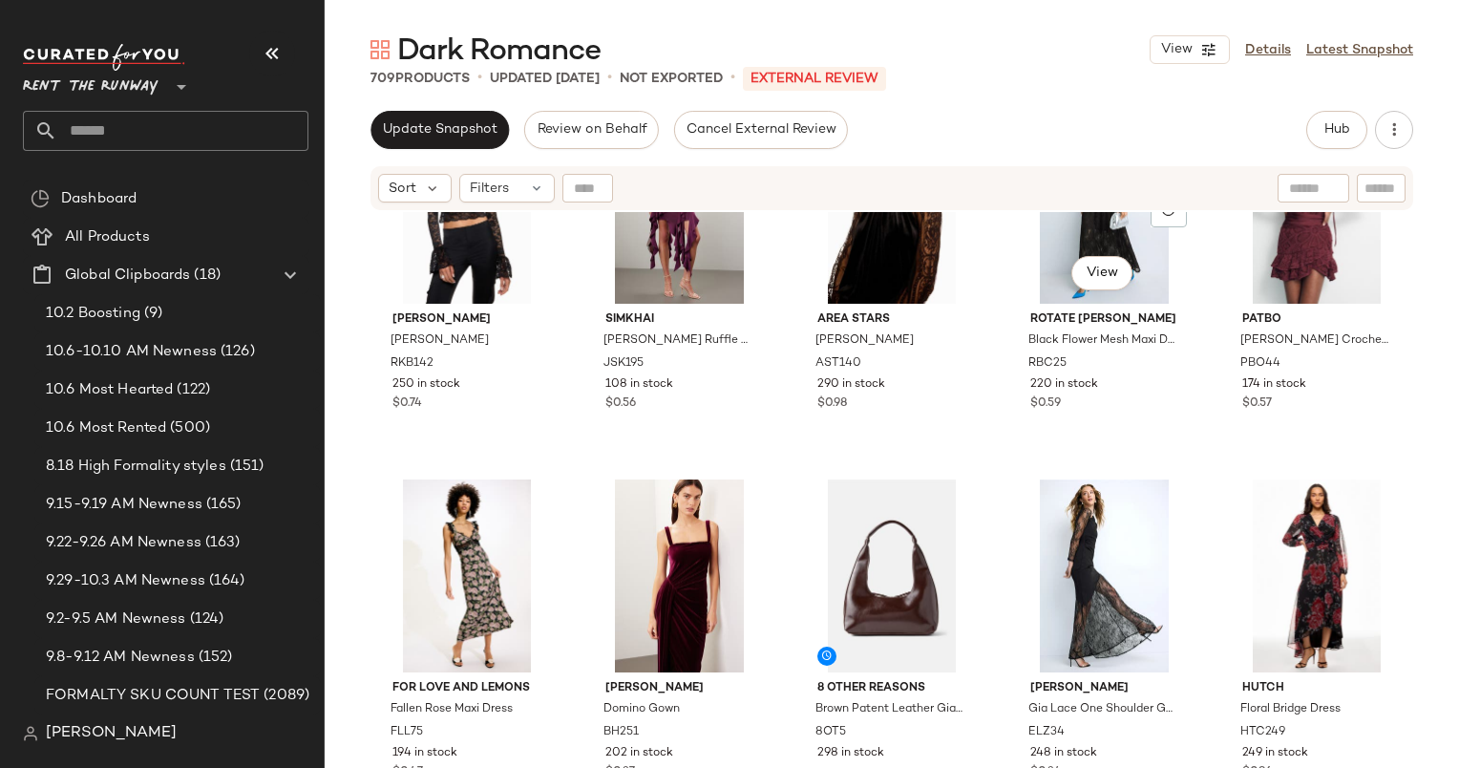
scroll to position [1234, 0]
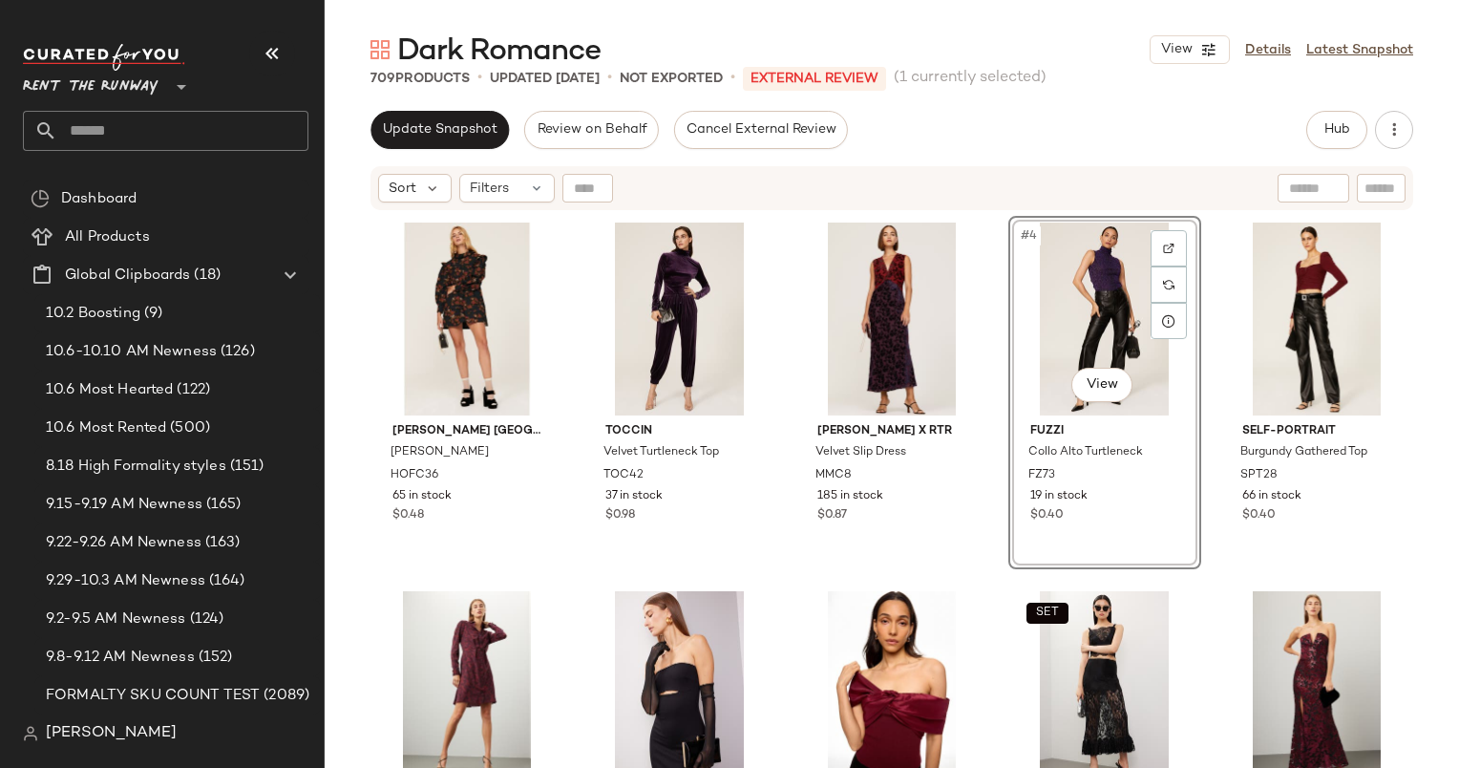
click at [355, 276] on div "Hofmann Copenhagen Josefina Dress HOFC36 65 in stock $0.48 Toccin Velvet Turtle…" at bounding box center [892, 514] width 1135 height 604
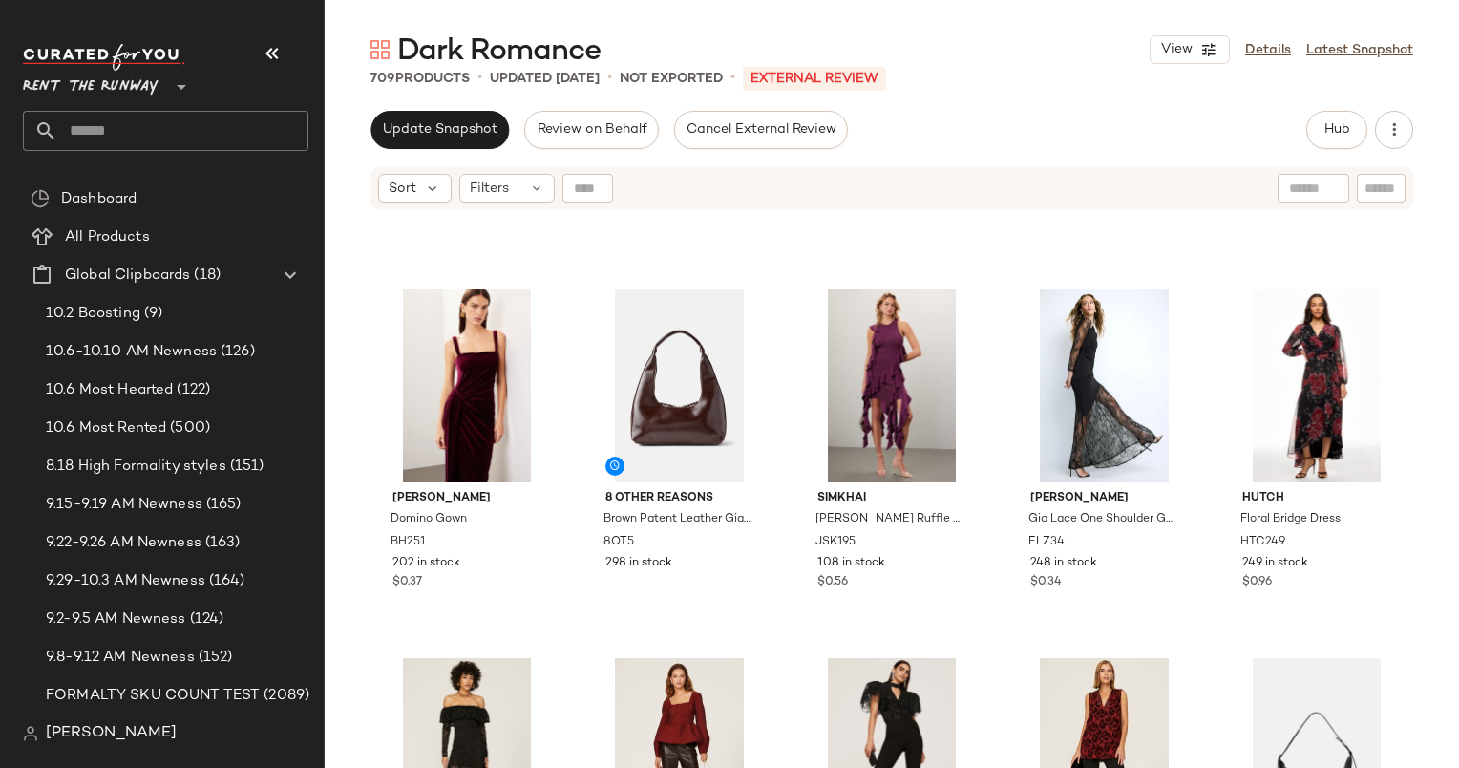
scroll to position [1379, 0]
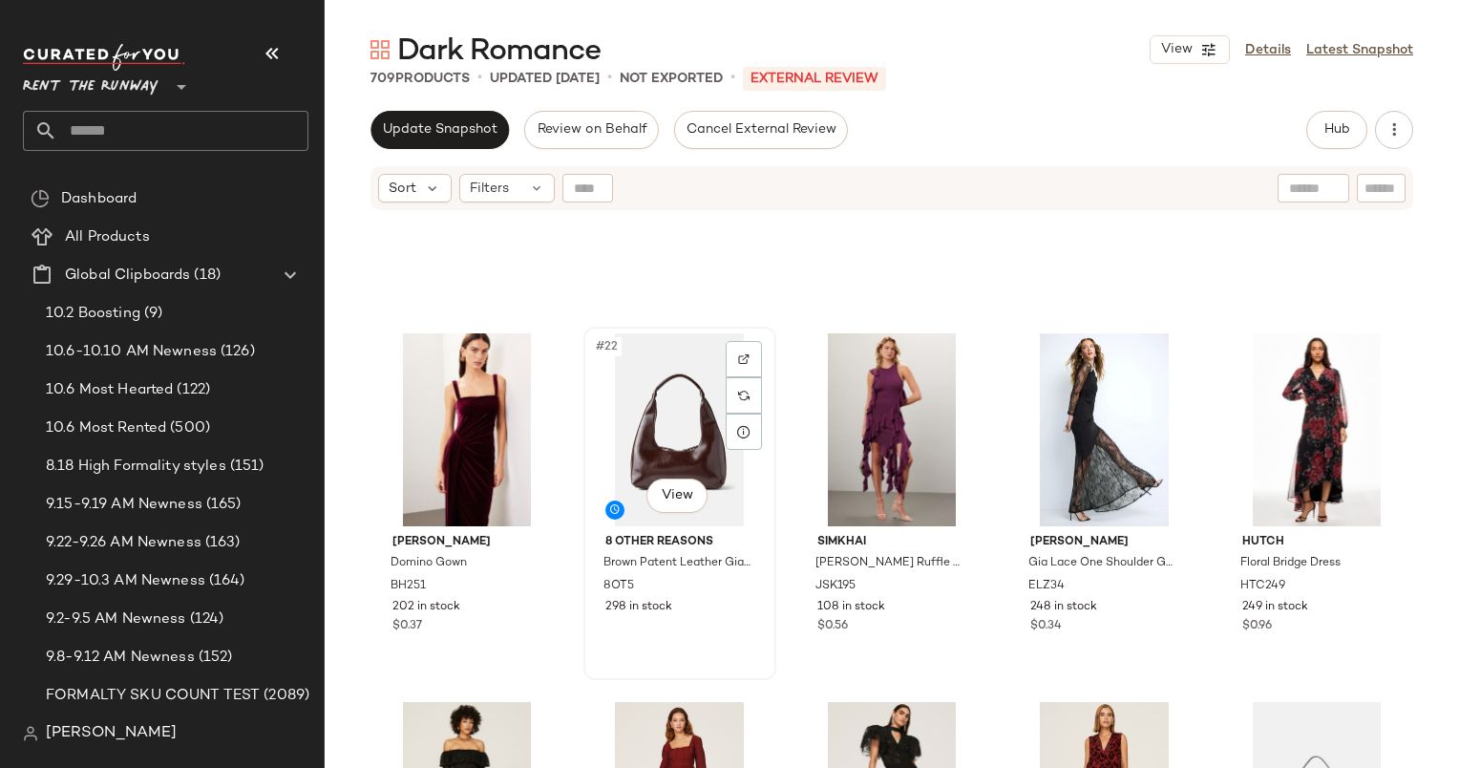
click at [699, 432] on div "#22 View" at bounding box center [680, 429] width 180 height 193
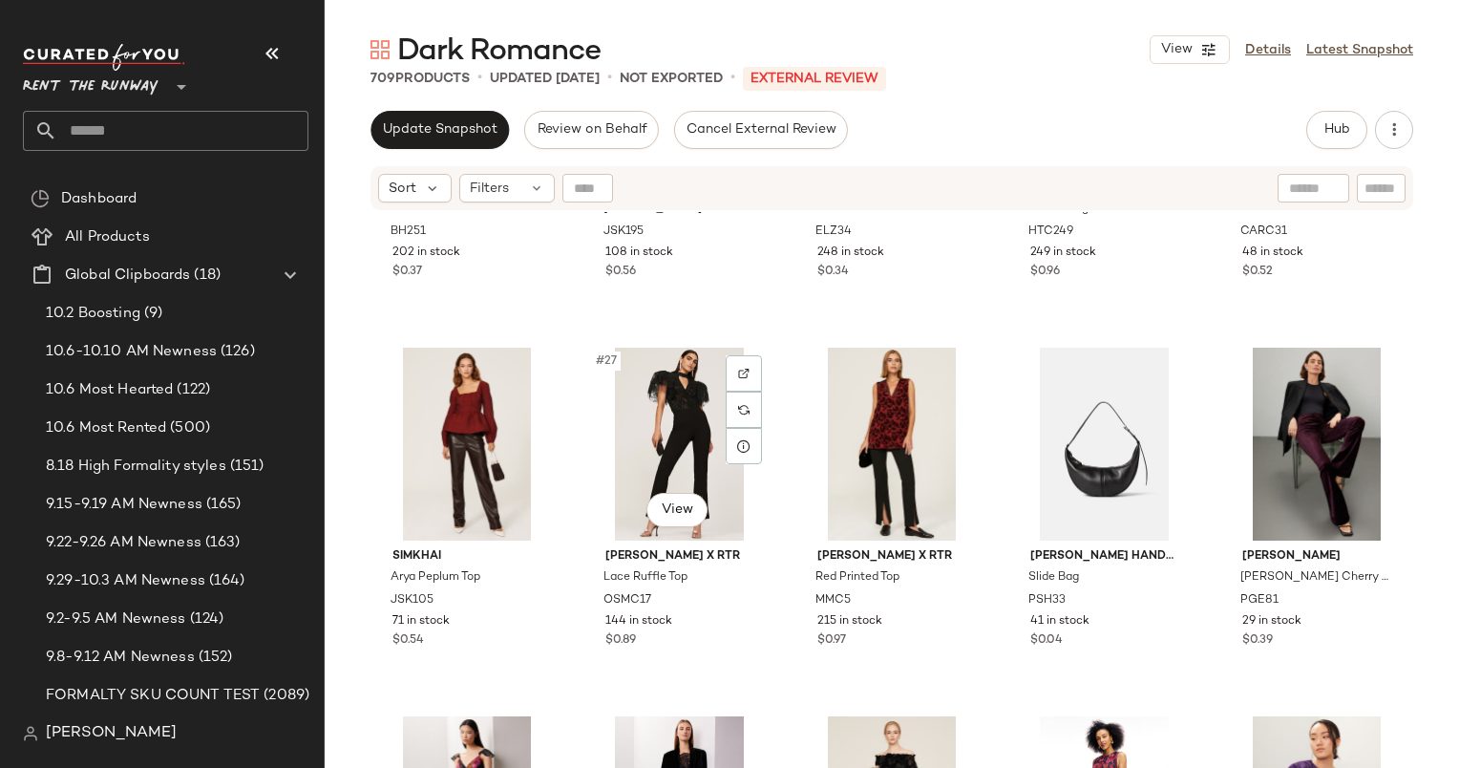
scroll to position [1672, 0]
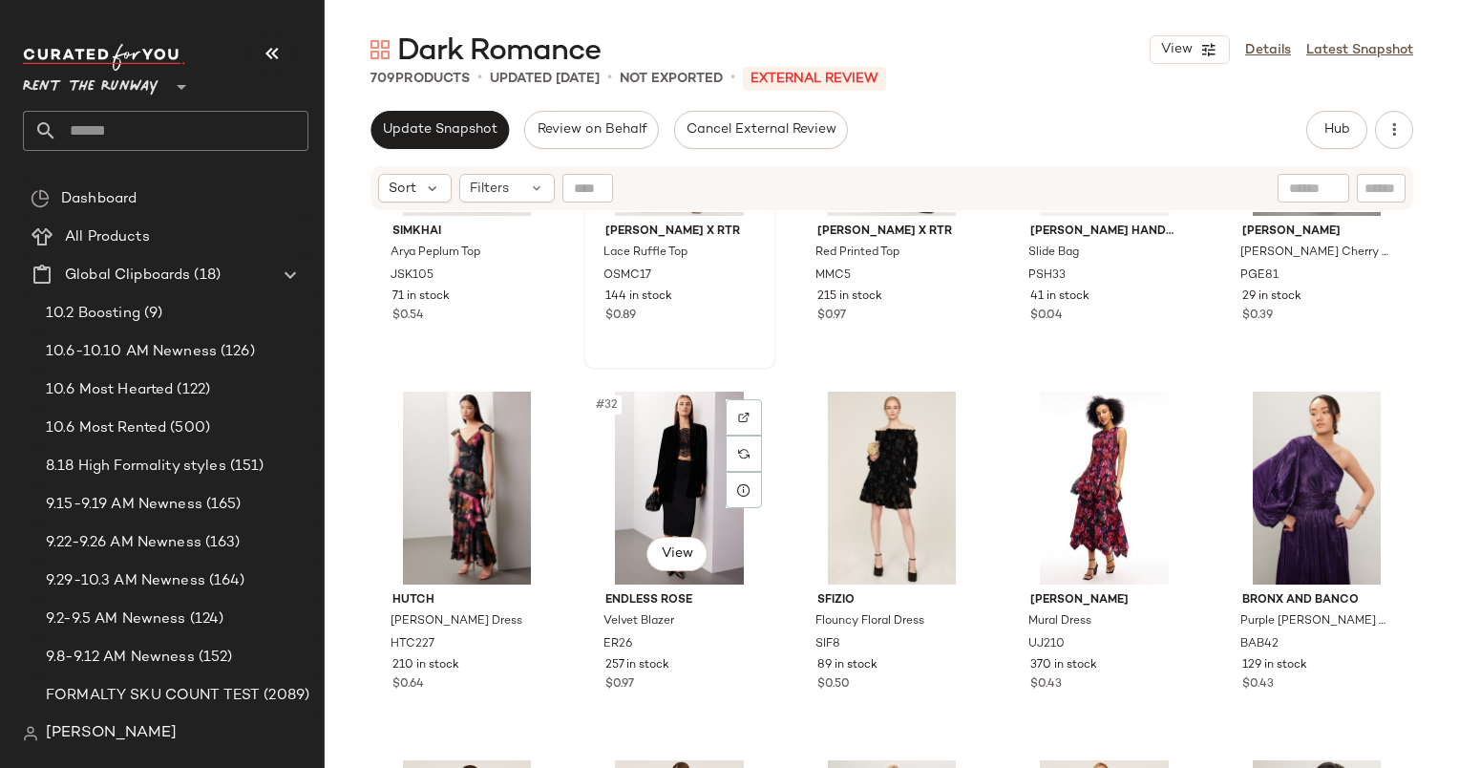
click at [669, 478] on div "#32 View" at bounding box center [680, 488] width 180 height 193
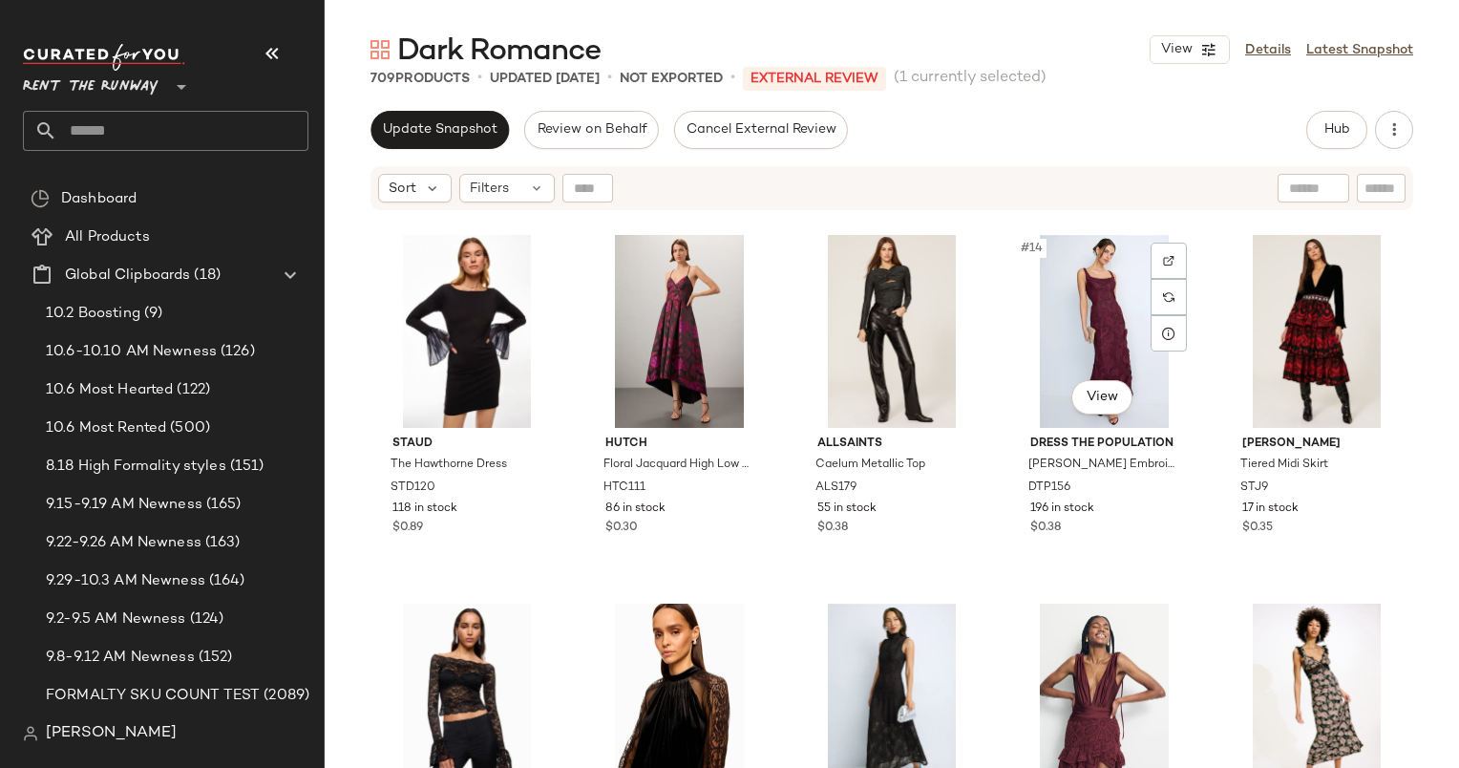
scroll to position [735, 0]
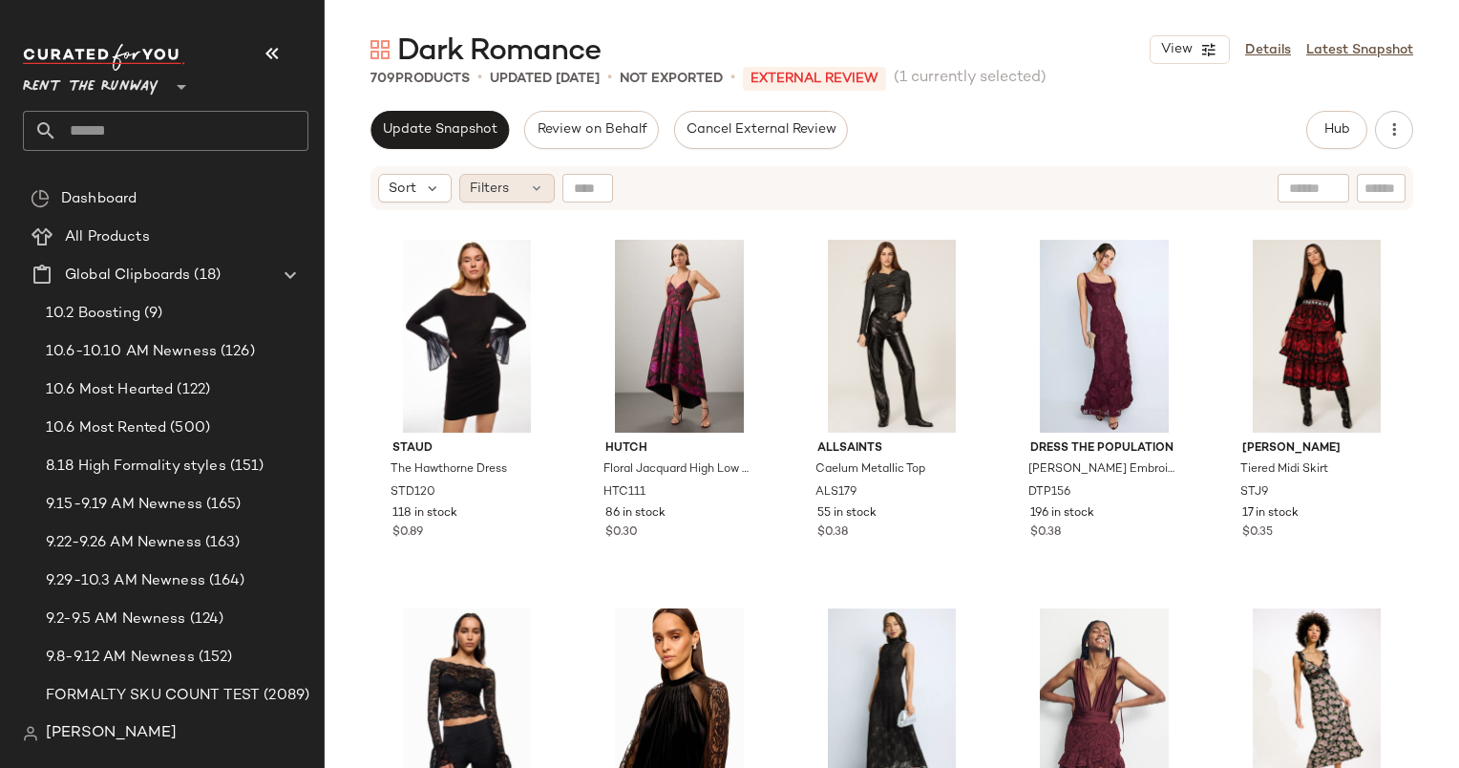
click at [475, 186] on span "Filters" at bounding box center [489, 189] width 39 height 20
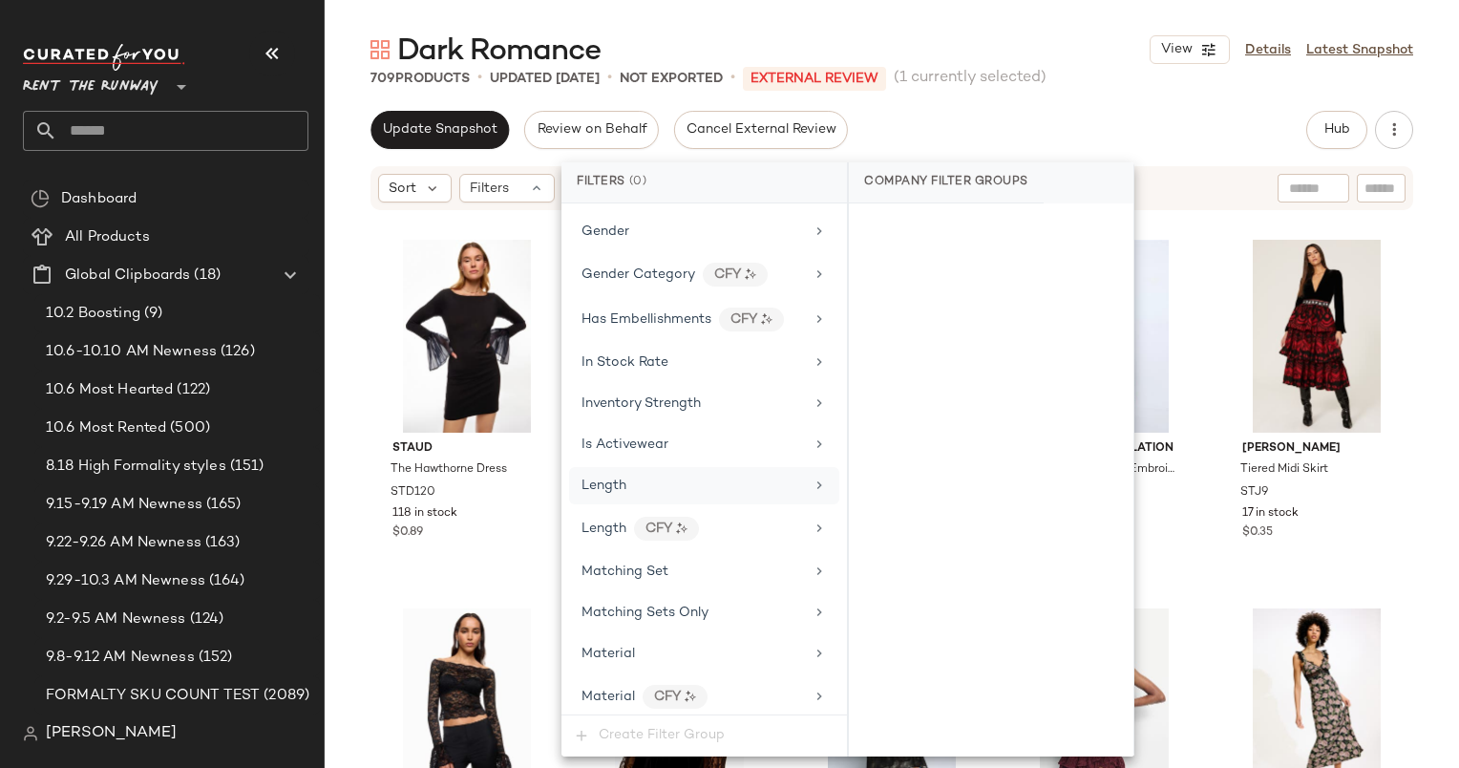
scroll to position [874, 0]
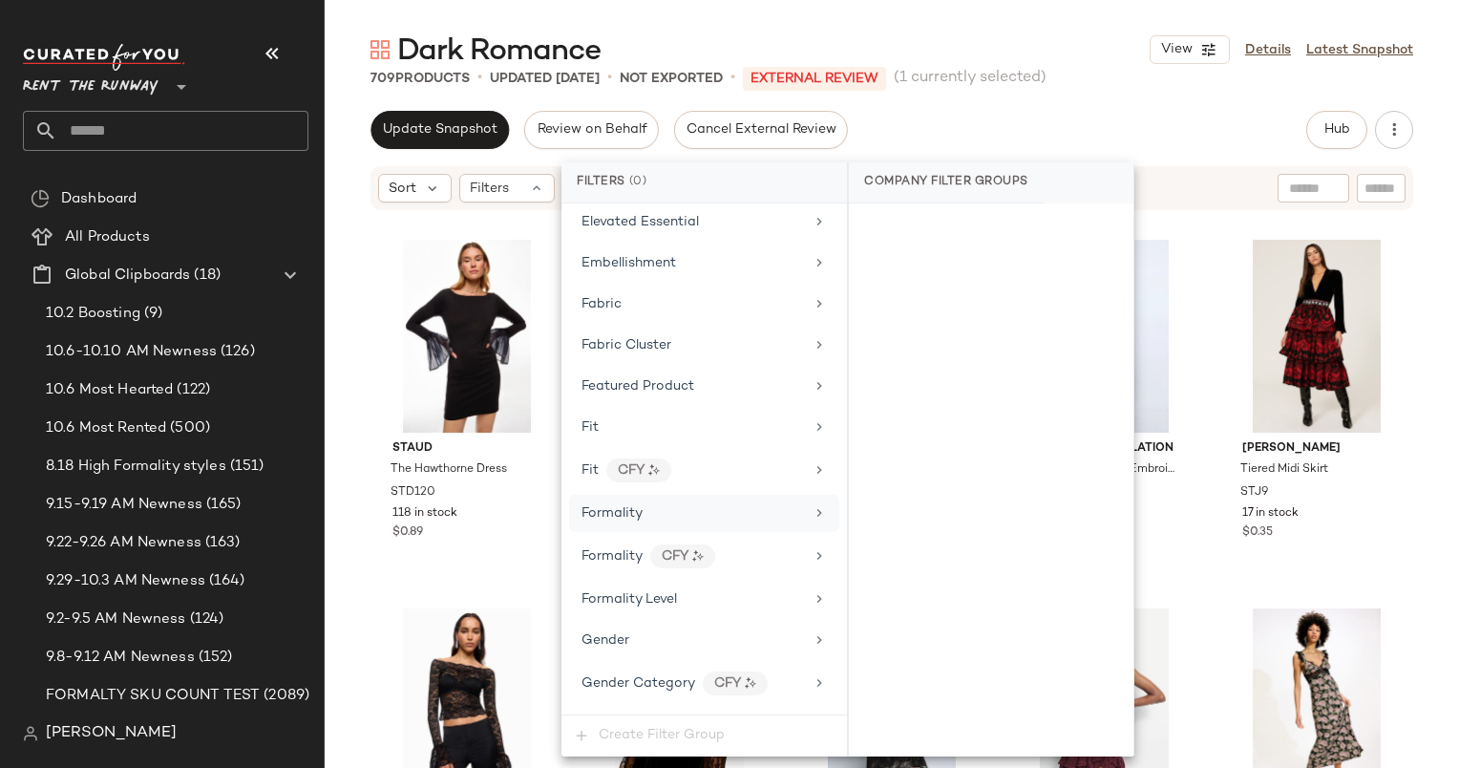
click at [636, 506] on span "Formality" at bounding box center [612, 513] width 61 height 14
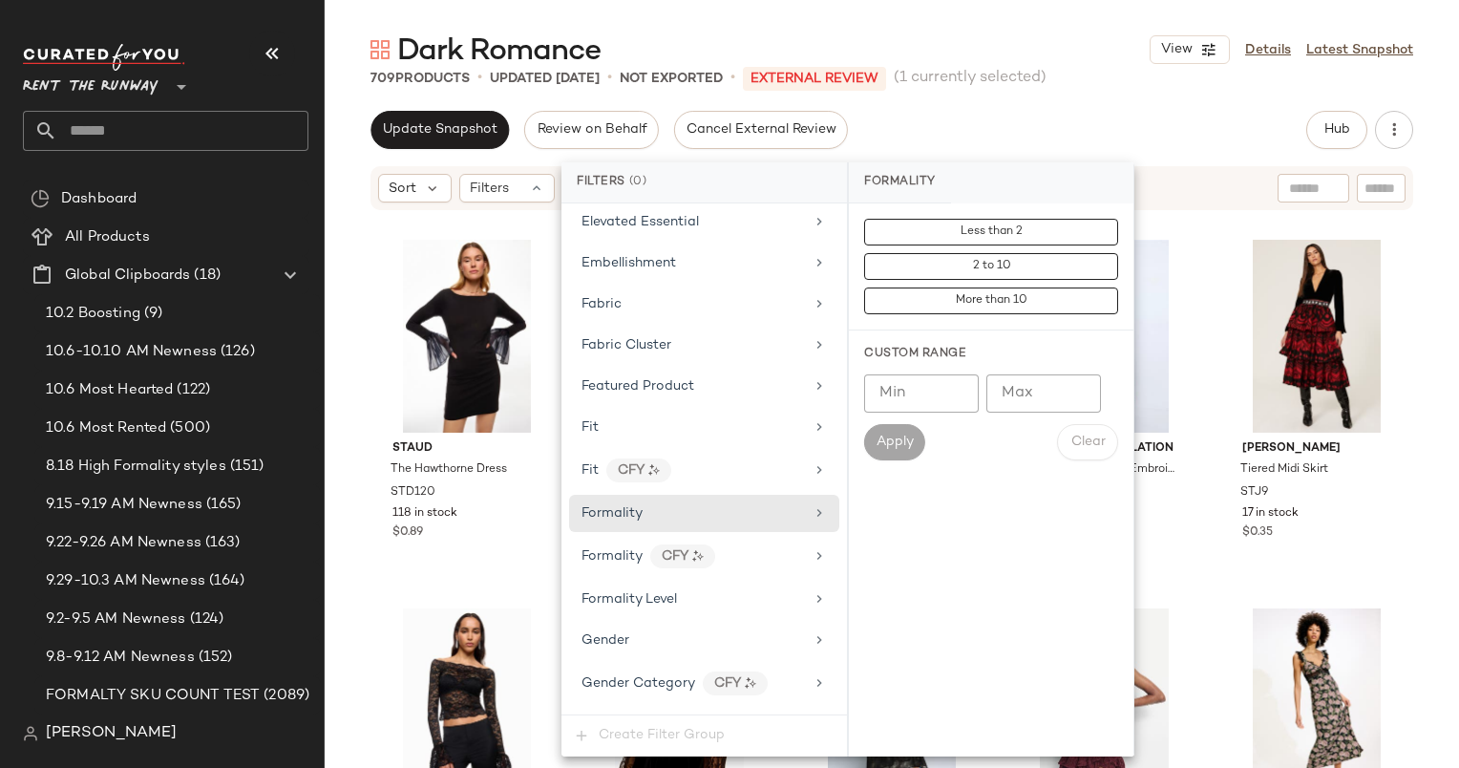
click at [1070, 390] on input "Max" at bounding box center [1044, 393] width 115 height 38
click at [888, 407] on input "Min" at bounding box center [921, 393] width 115 height 38
type input "*"
click at [890, 478] on div "Less than 2 2 to 10 More than 10 Custom Range Min * Min Max Max Apply Clear" at bounding box center [991, 479] width 285 height 553
click at [903, 418] on div "Min * Min Max Max Apply Clear" at bounding box center [991, 417] width 254 height 86
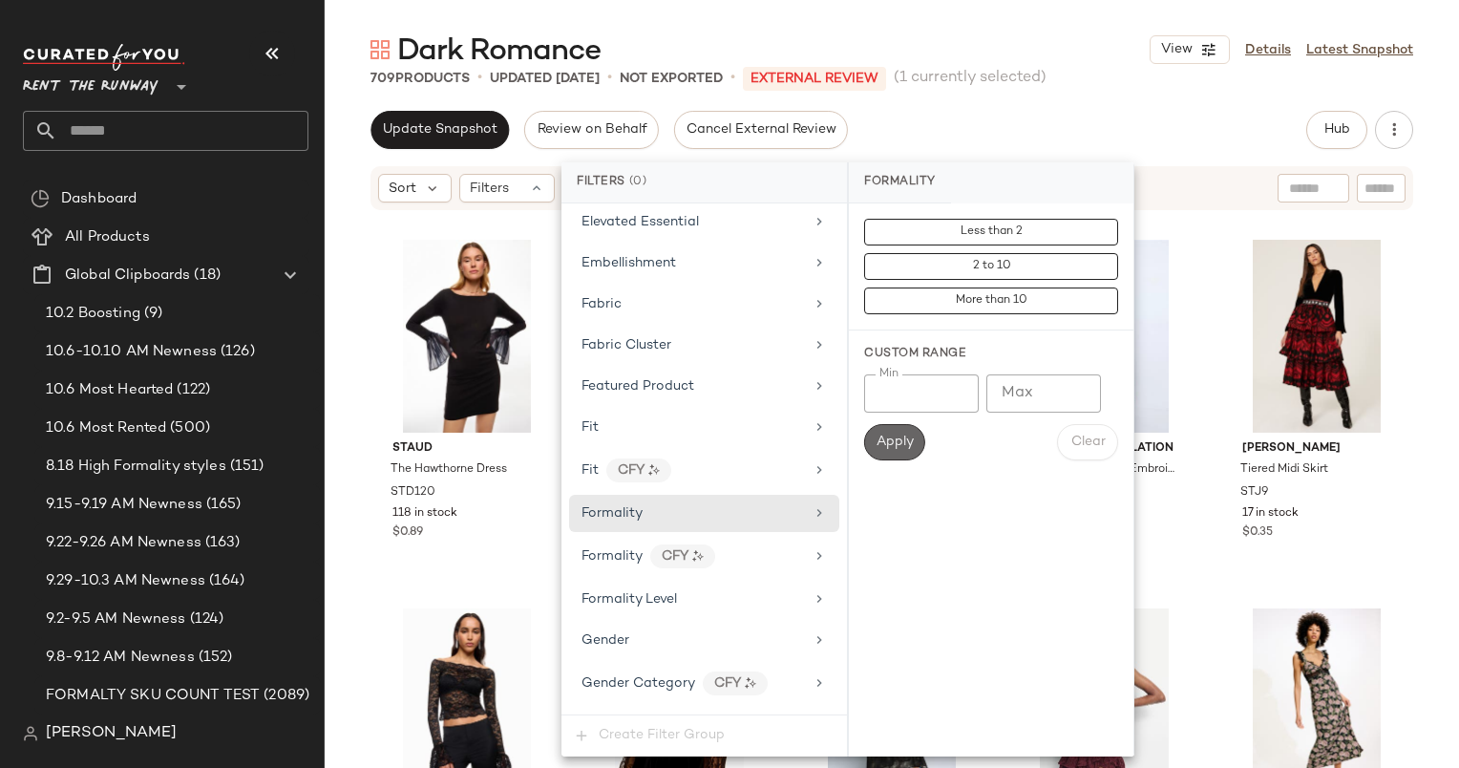
click at [909, 428] on button "Apply" at bounding box center [894, 442] width 61 height 36
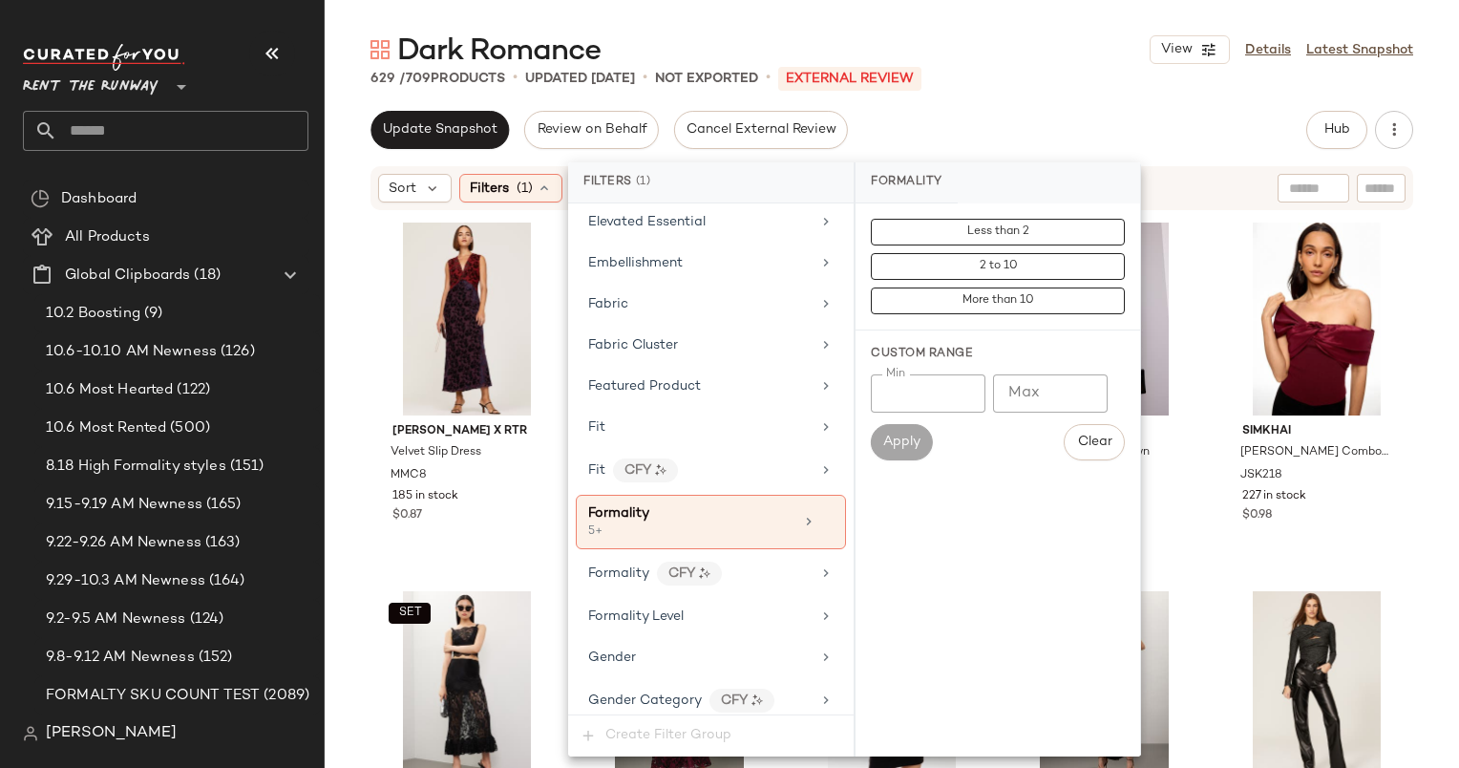
click at [1011, 133] on div "Update Snapshot Review on Behalf Cancel External Review Hub Send for Review Ext…" at bounding box center [892, 130] width 1043 height 38
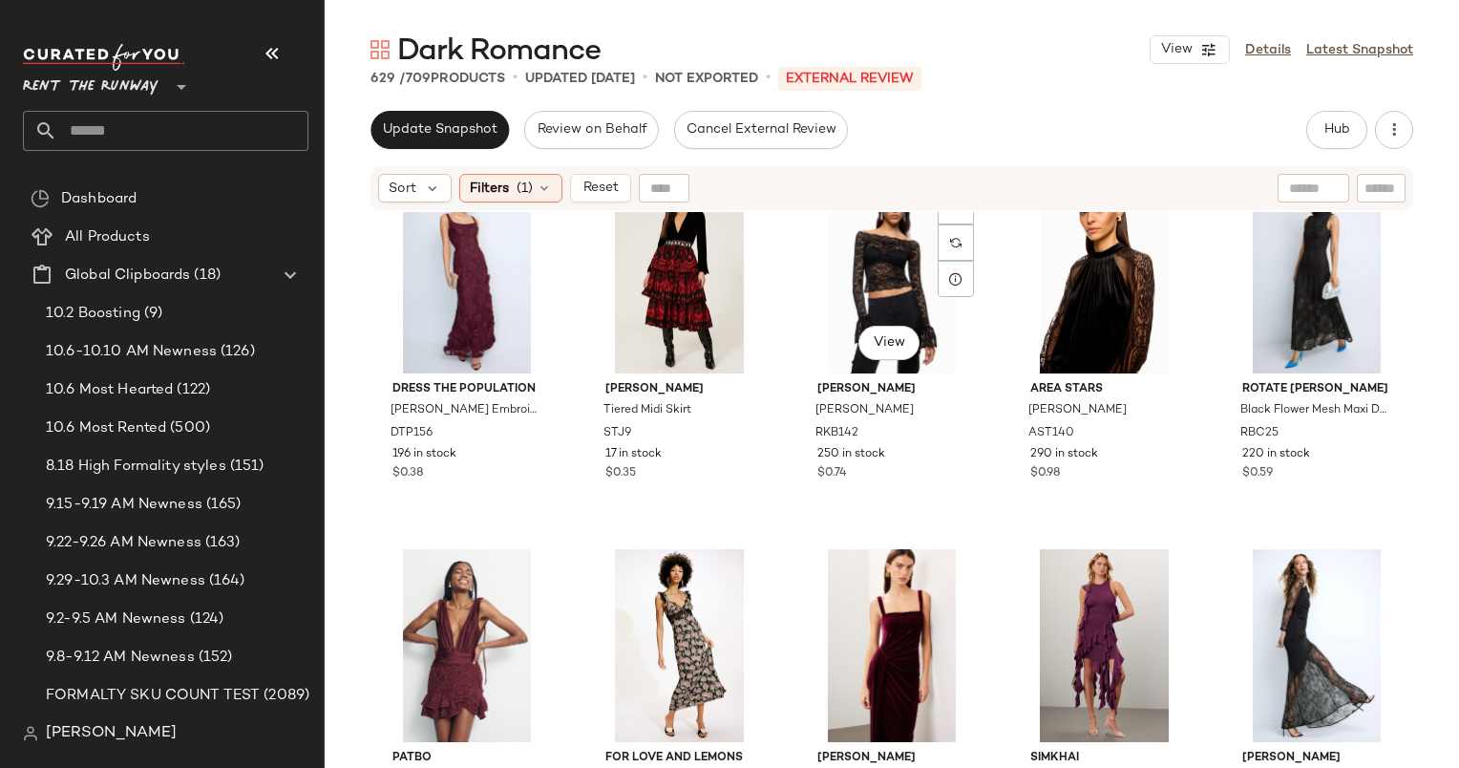
scroll to position [798, 0]
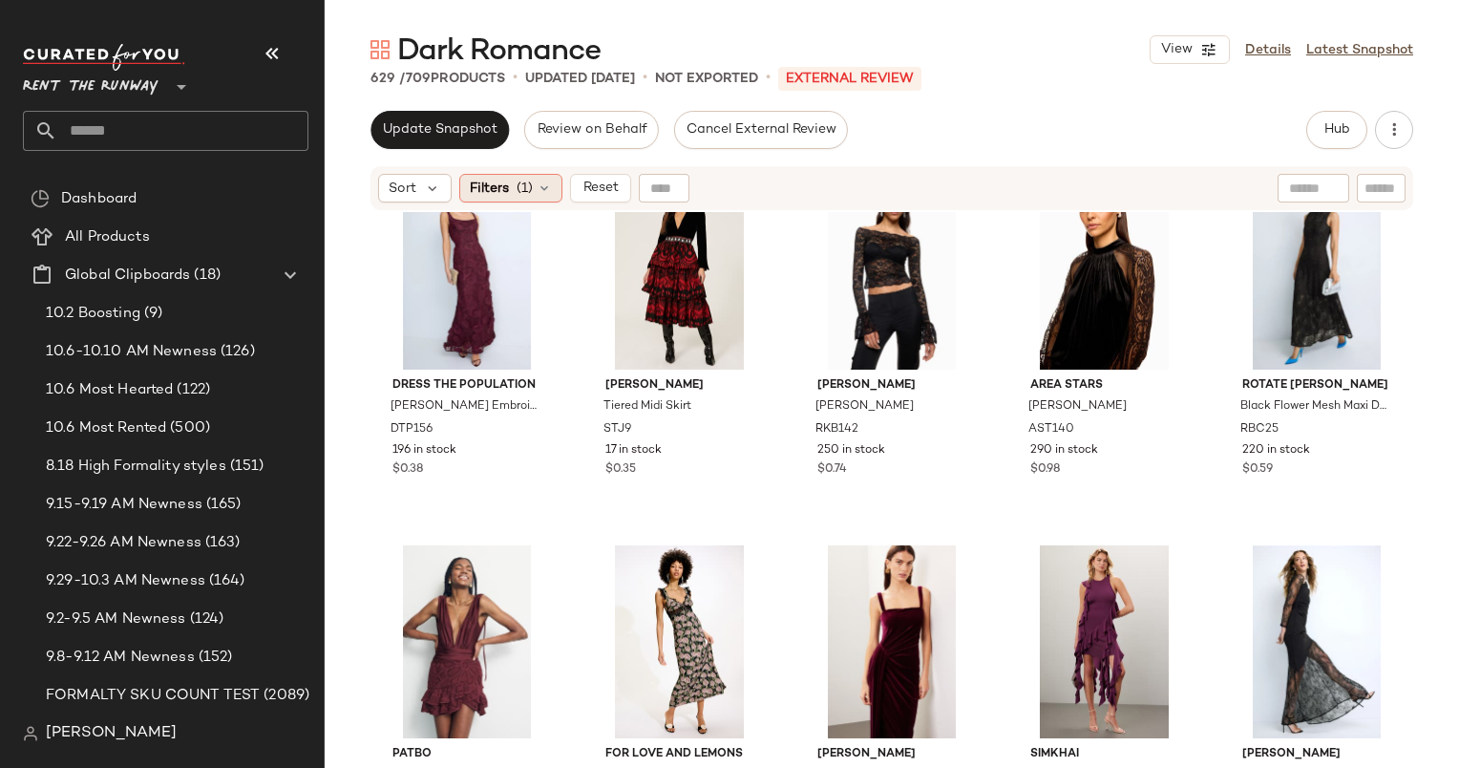
click at [524, 188] on span "(1)" at bounding box center [525, 189] width 16 height 20
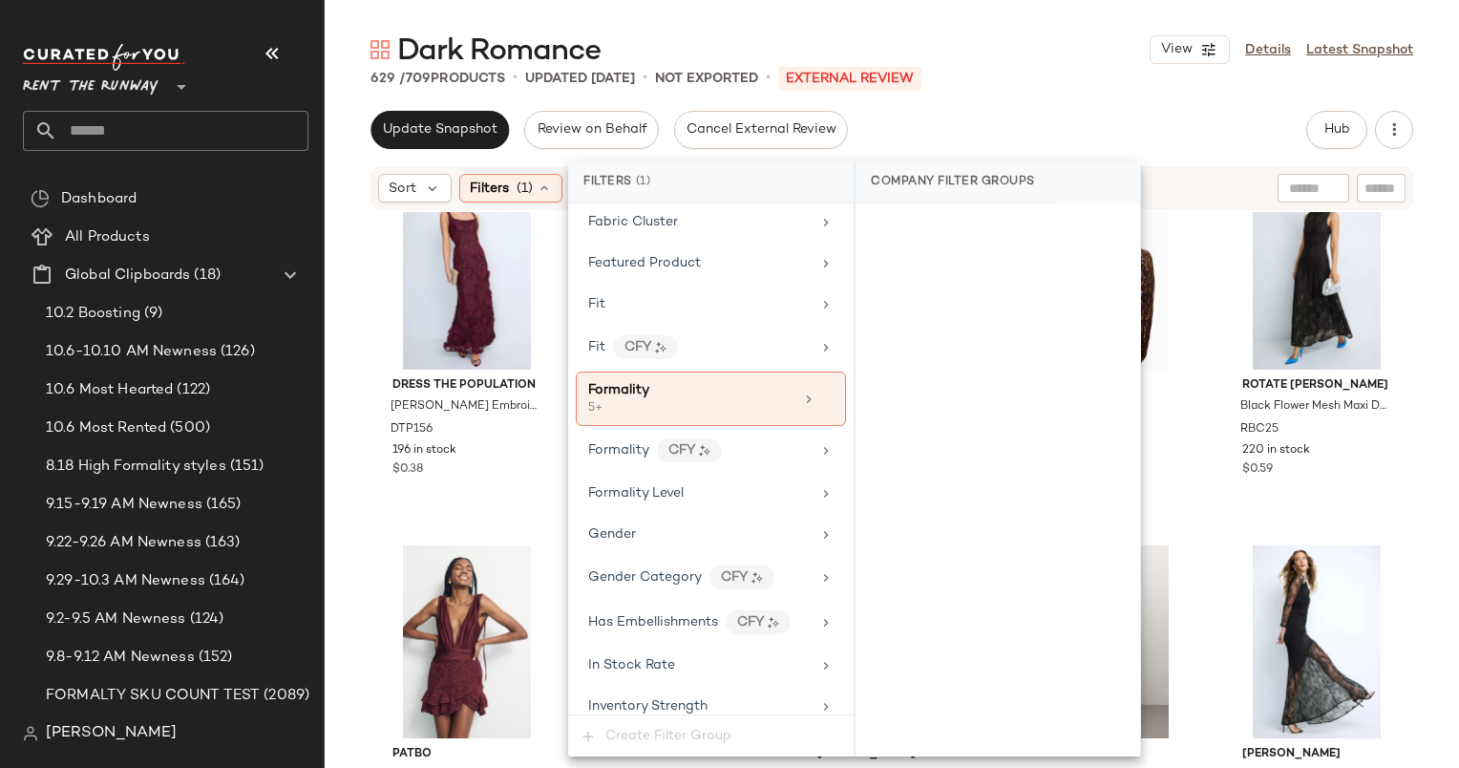
scroll to position [999, 0]
click at [711, 386] on div "Formality" at bounding box center [690, 388] width 205 height 20
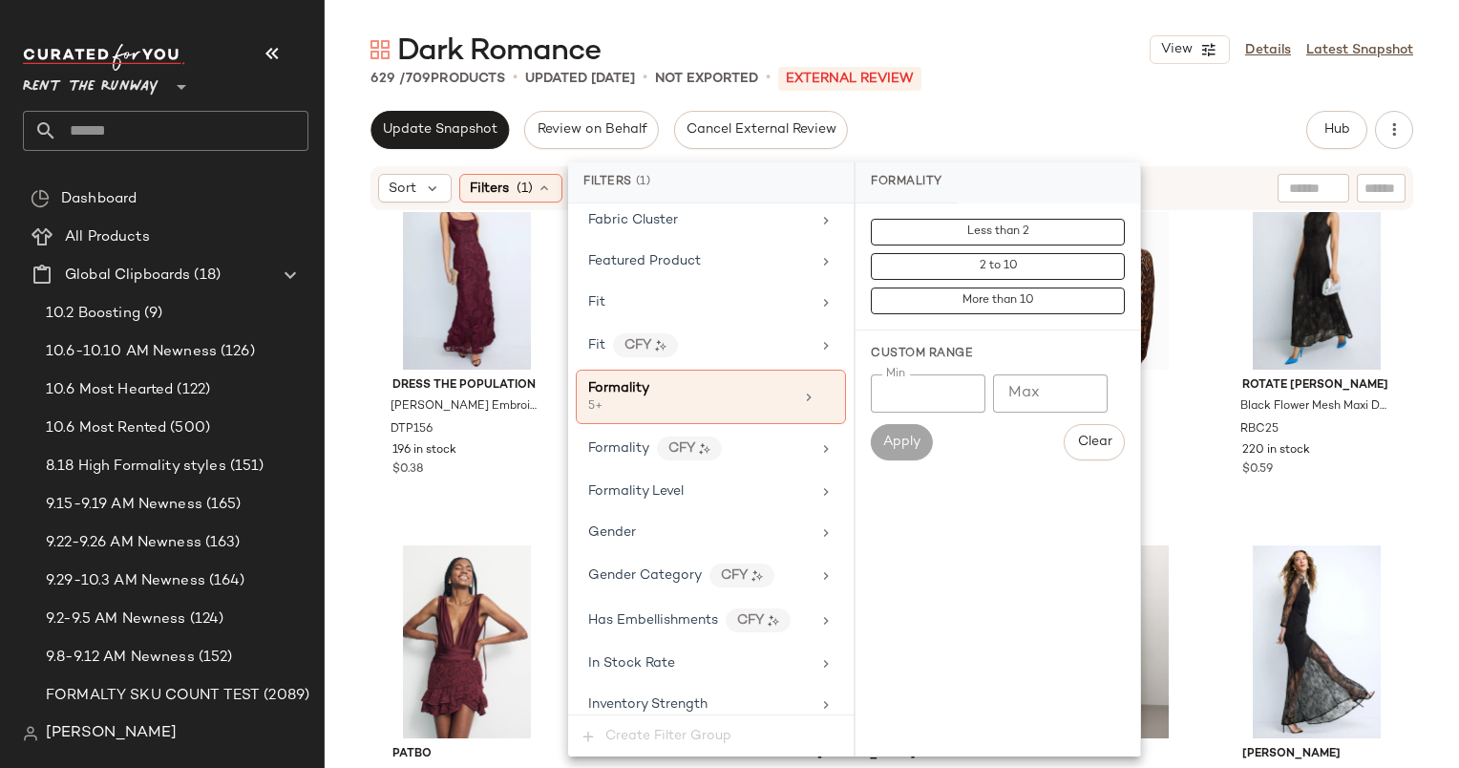
click at [940, 387] on input "*" at bounding box center [928, 393] width 115 height 38
click at [925, 410] on input "*" at bounding box center [928, 393] width 115 height 38
type input "*"
click at [895, 463] on div "Custom Range Min * Min Max Max Apply Clear" at bounding box center [998, 402] width 285 height 145
click at [894, 447] on span "Apply" at bounding box center [901, 442] width 38 height 15
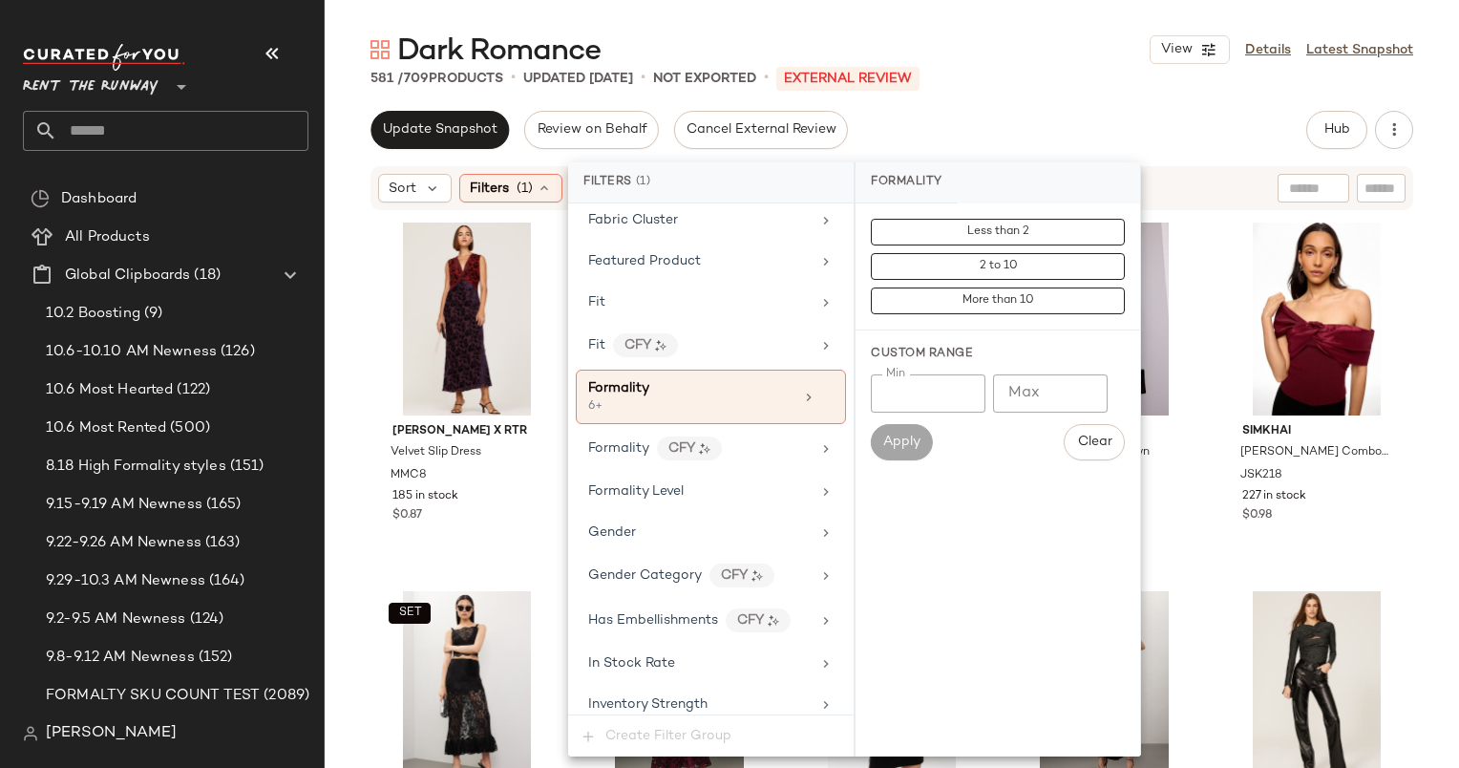
click at [913, 407] on input "*" at bounding box center [928, 393] width 115 height 38
click at [1043, 401] on input "Max" at bounding box center [1050, 393] width 115 height 38
click at [928, 401] on input "Min" at bounding box center [928, 393] width 115 height 38
type input "*"
click at [1043, 398] on input "Max" at bounding box center [1050, 393] width 115 height 38
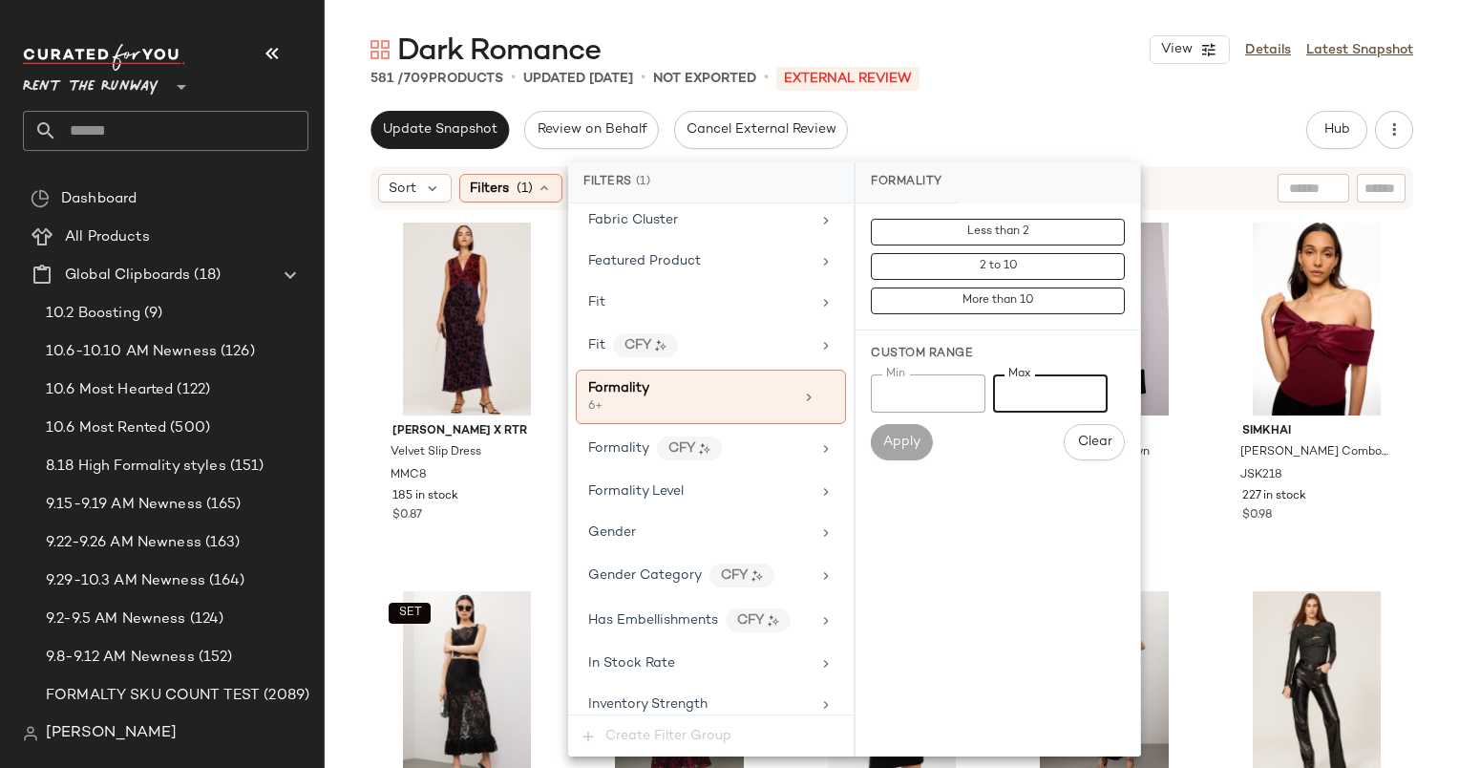
click at [1008, 466] on div "Custom Range Min * Min Max Max Apply Clear" at bounding box center [998, 402] width 285 height 145
click at [1051, 390] on input "Max" at bounding box center [1050, 393] width 115 height 38
type input "*"
click at [913, 447] on span "Apply" at bounding box center [901, 442] width 38 height 15
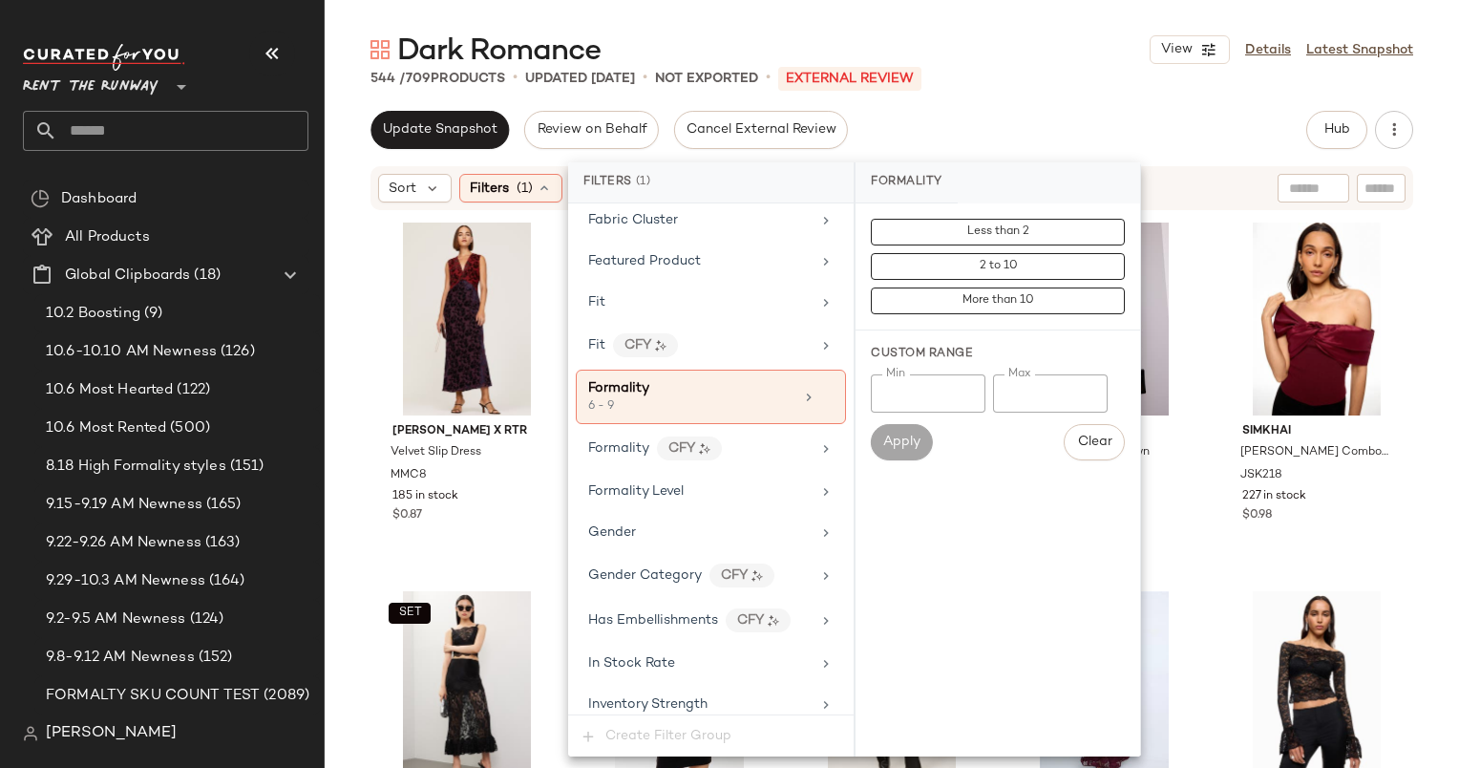
click at [1055, 116] on div "Update Snapshot Review on Behalf Cancel External Review Hub Send for Review Ext…" at bounding box center [892, 130] width 1043 height 38
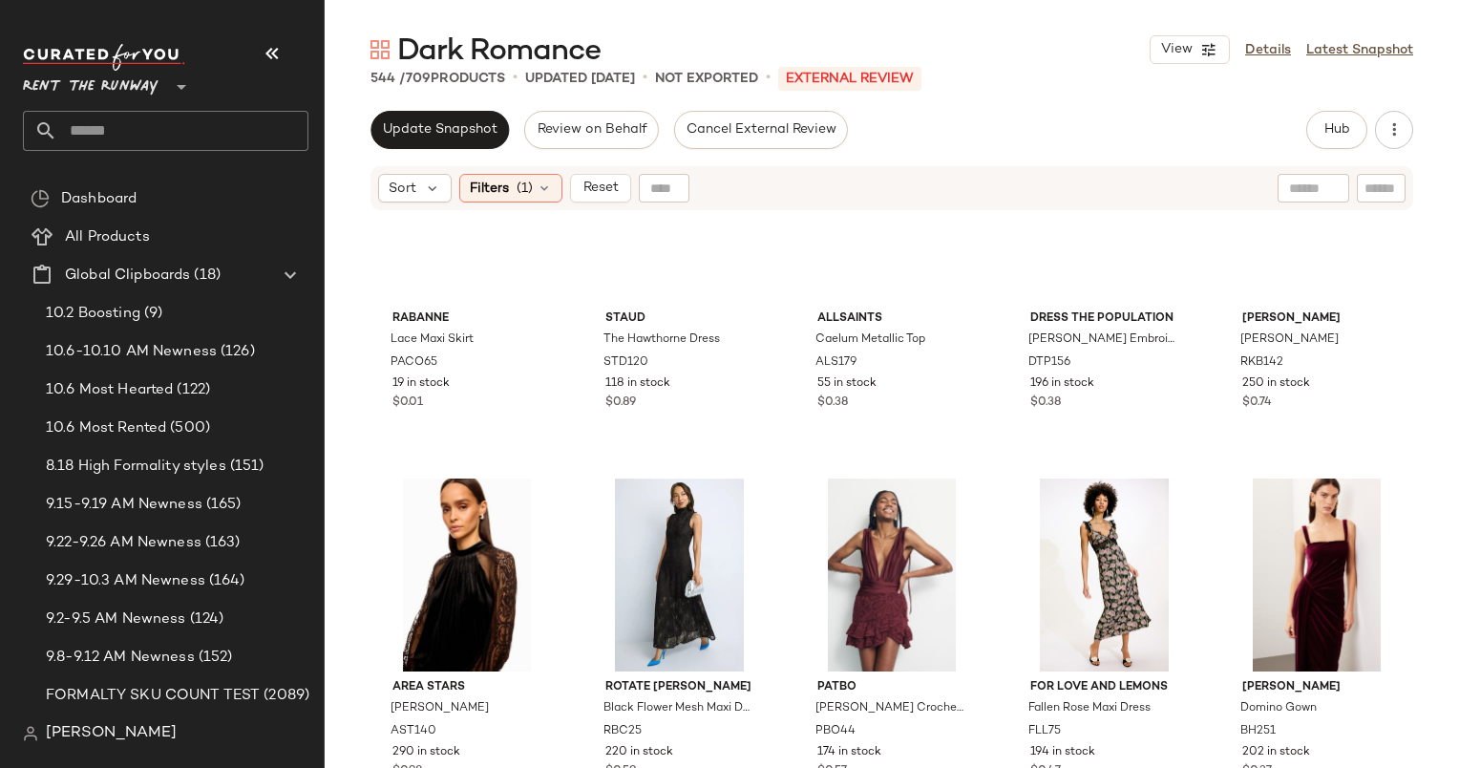
scroll to position [0, 0]
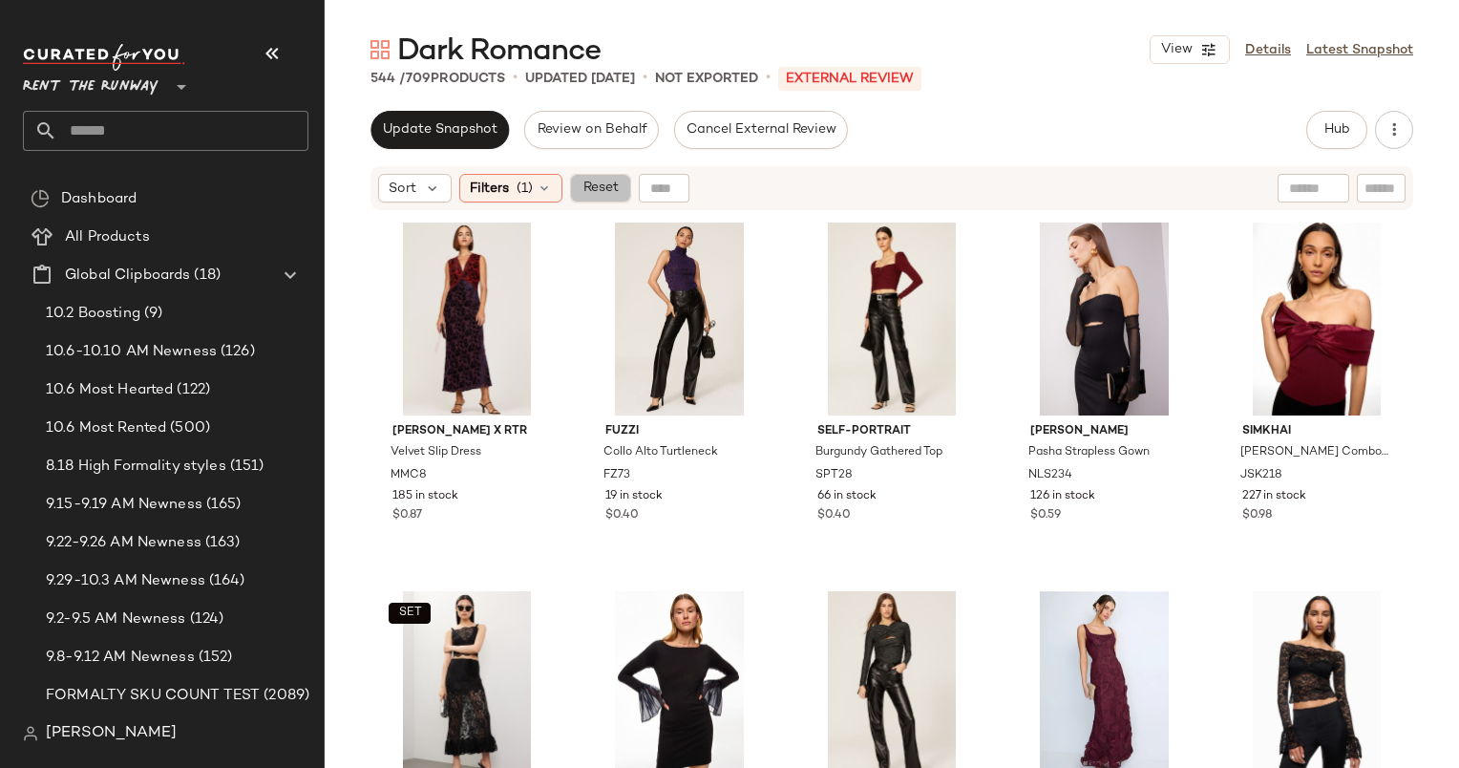
click at [604, 194] on span "Reset" at bounding box center [600, 187] width 36 height 15
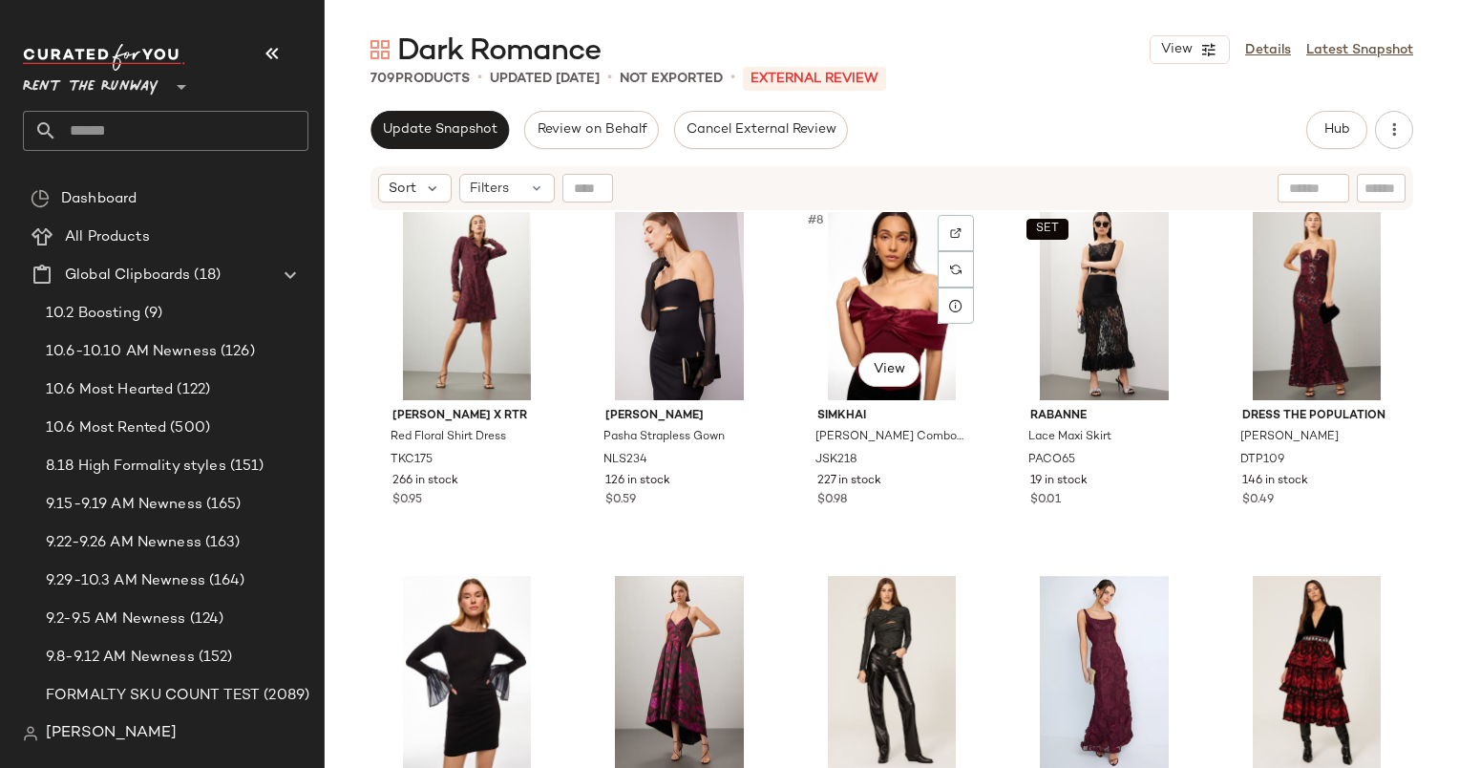
scroll to position [407, 0]
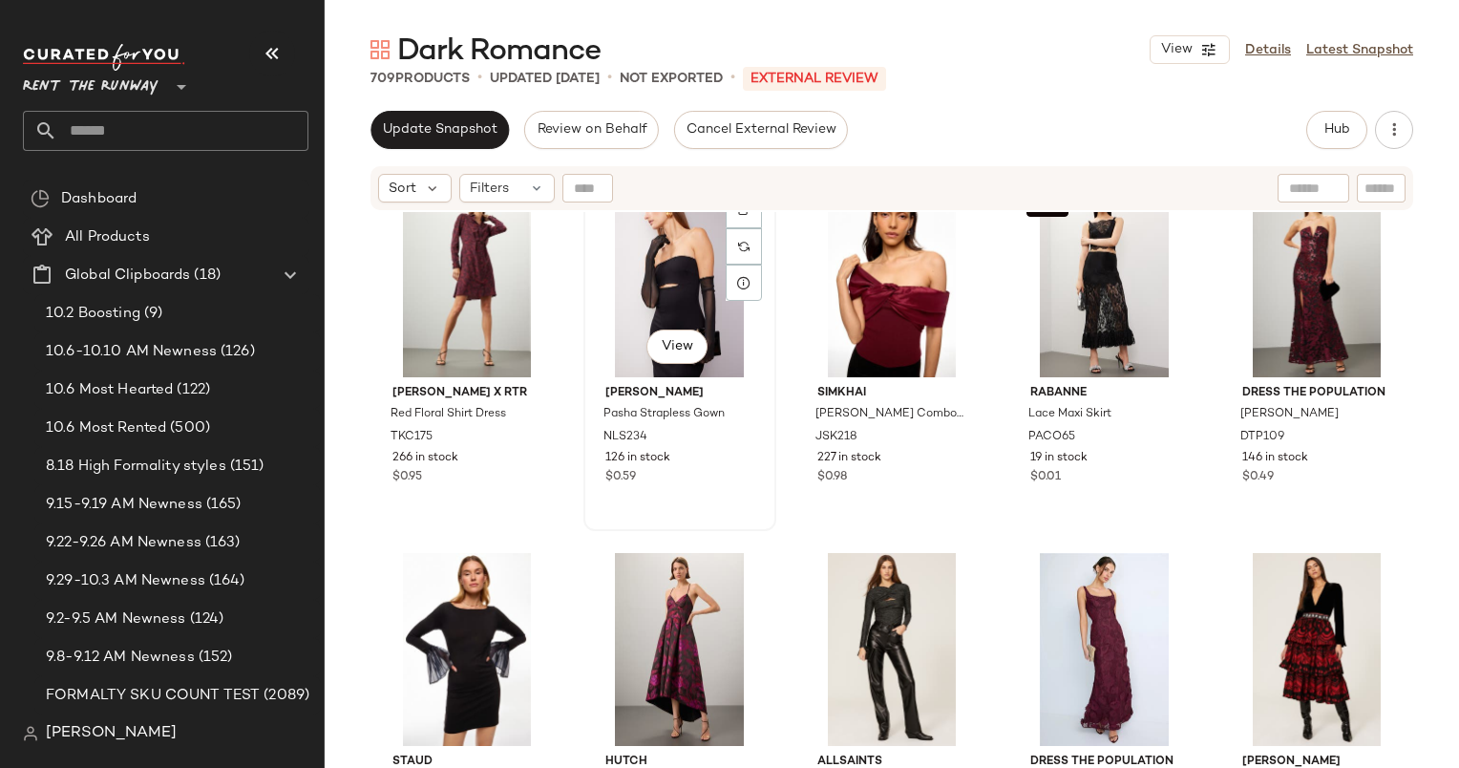
click at [679, 285] on div "#7 View" at bounding box center [680, 280] width 180 height 193
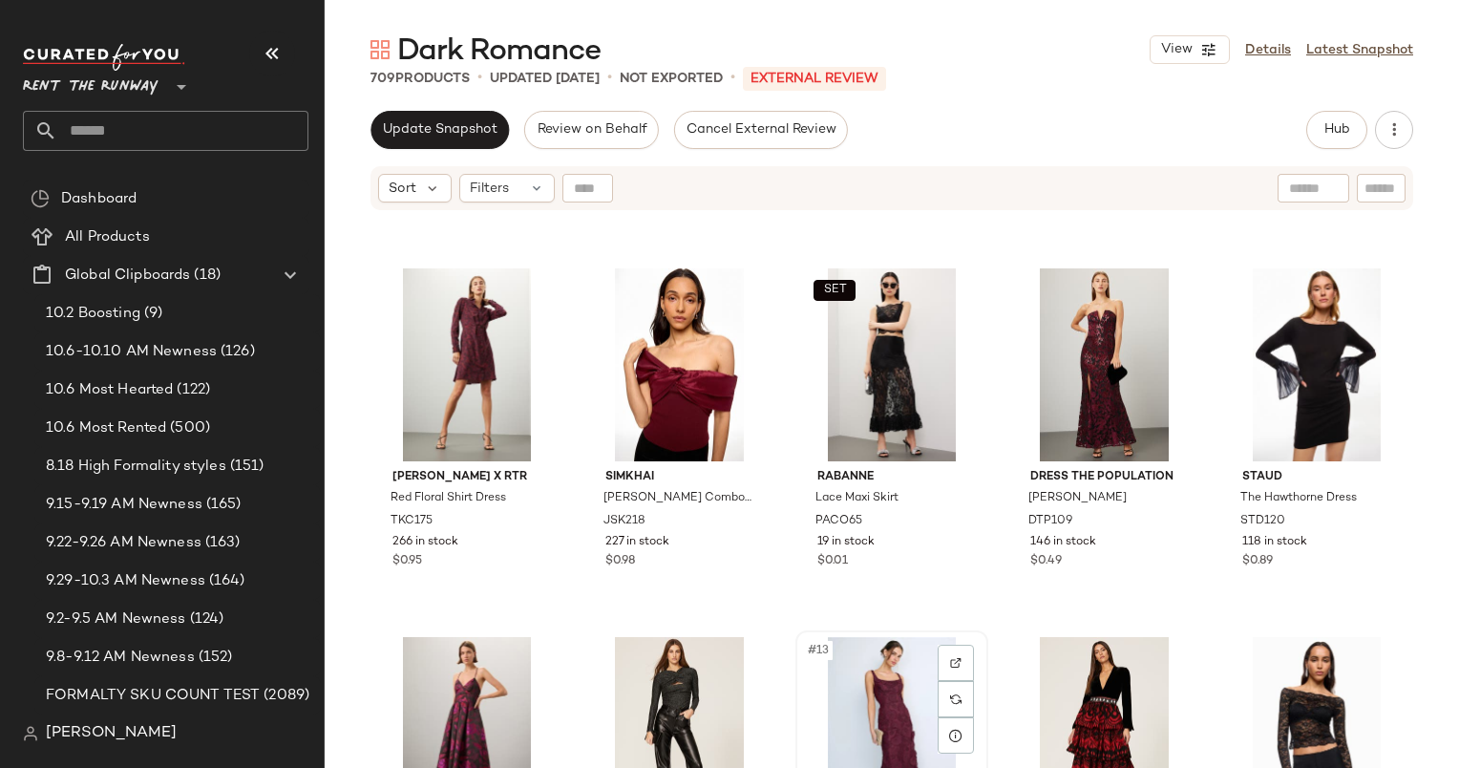
scroll to position [336, 0]
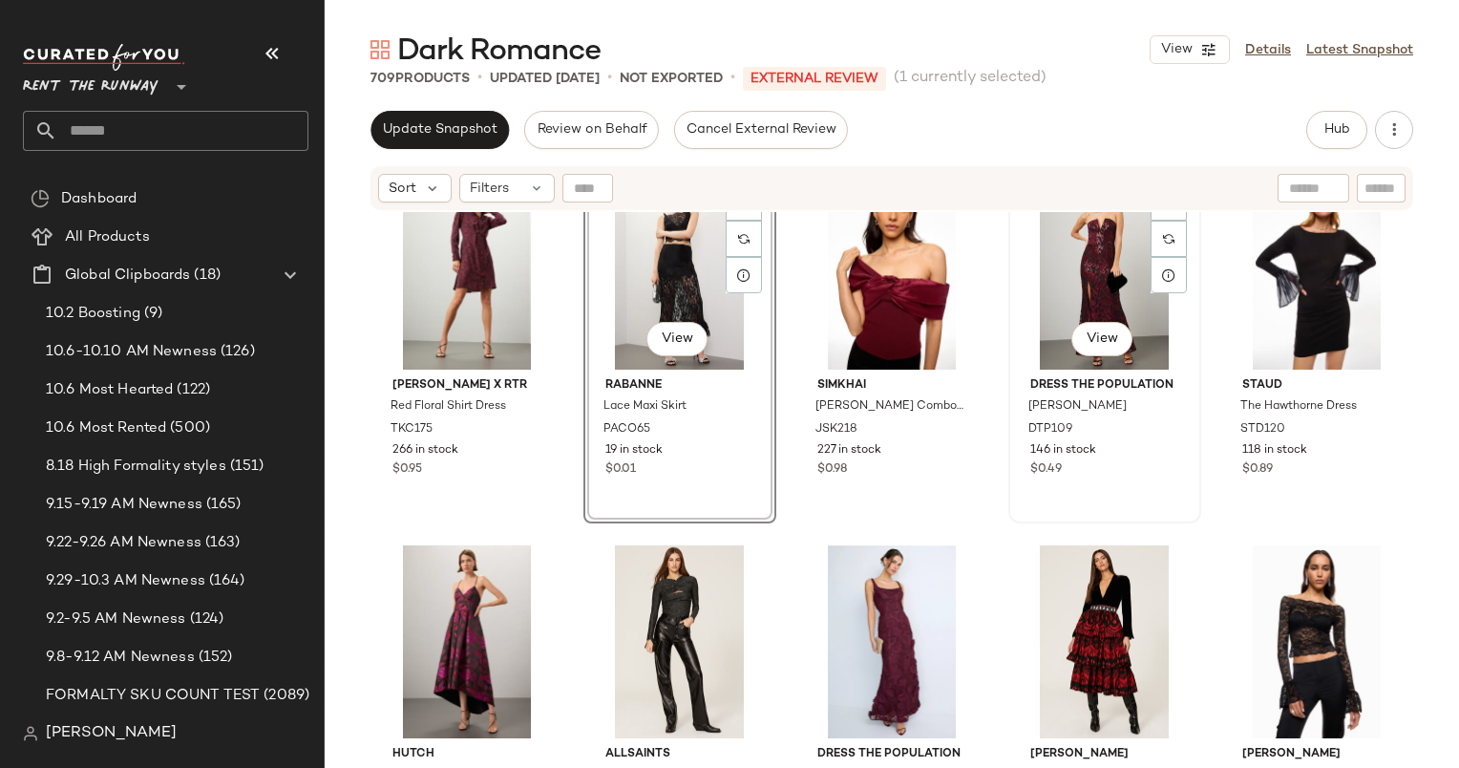
scroll to position [431, 0]
click at [509, 192] on div "Filters" at bounding box center [507, 188] width 96 height 29
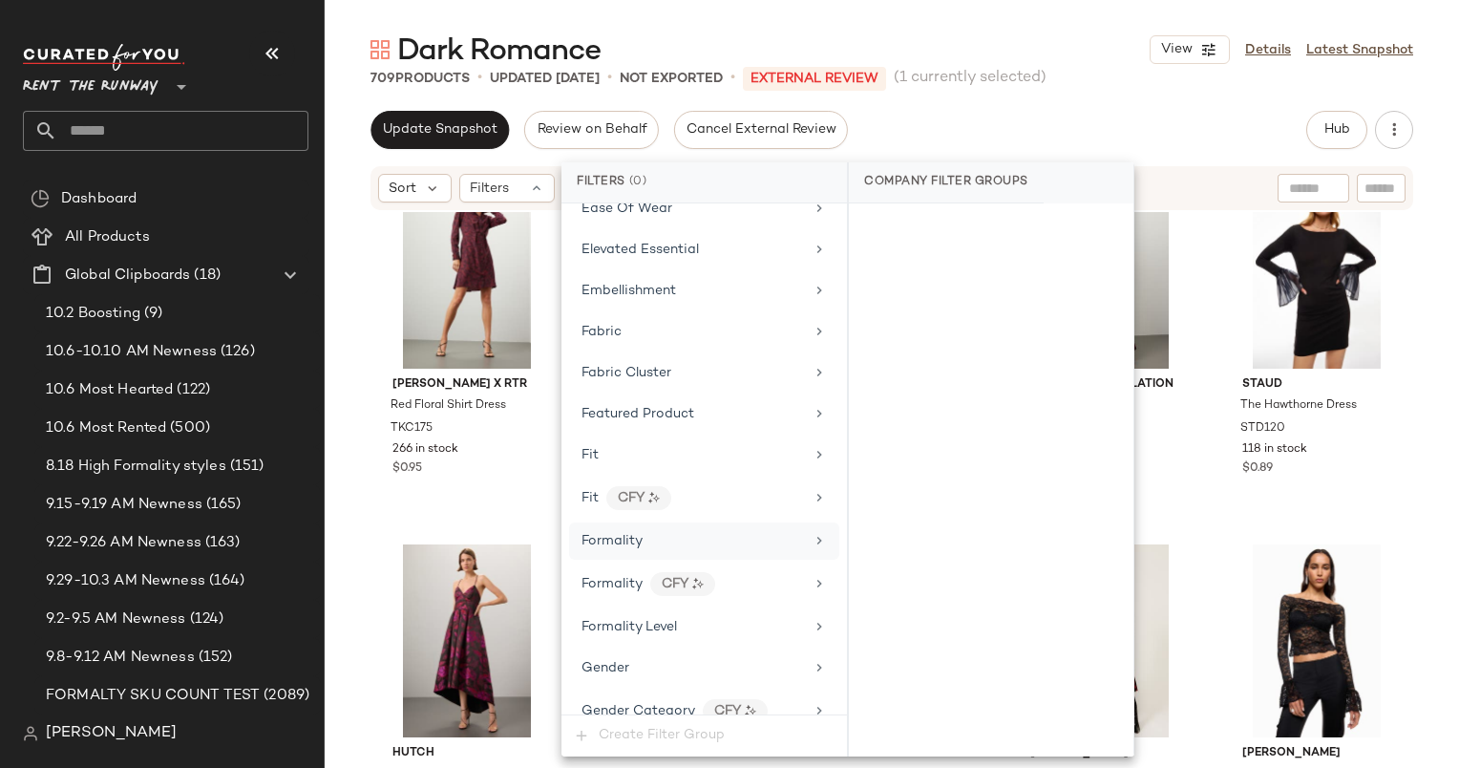
scroll to position [1375, 0]
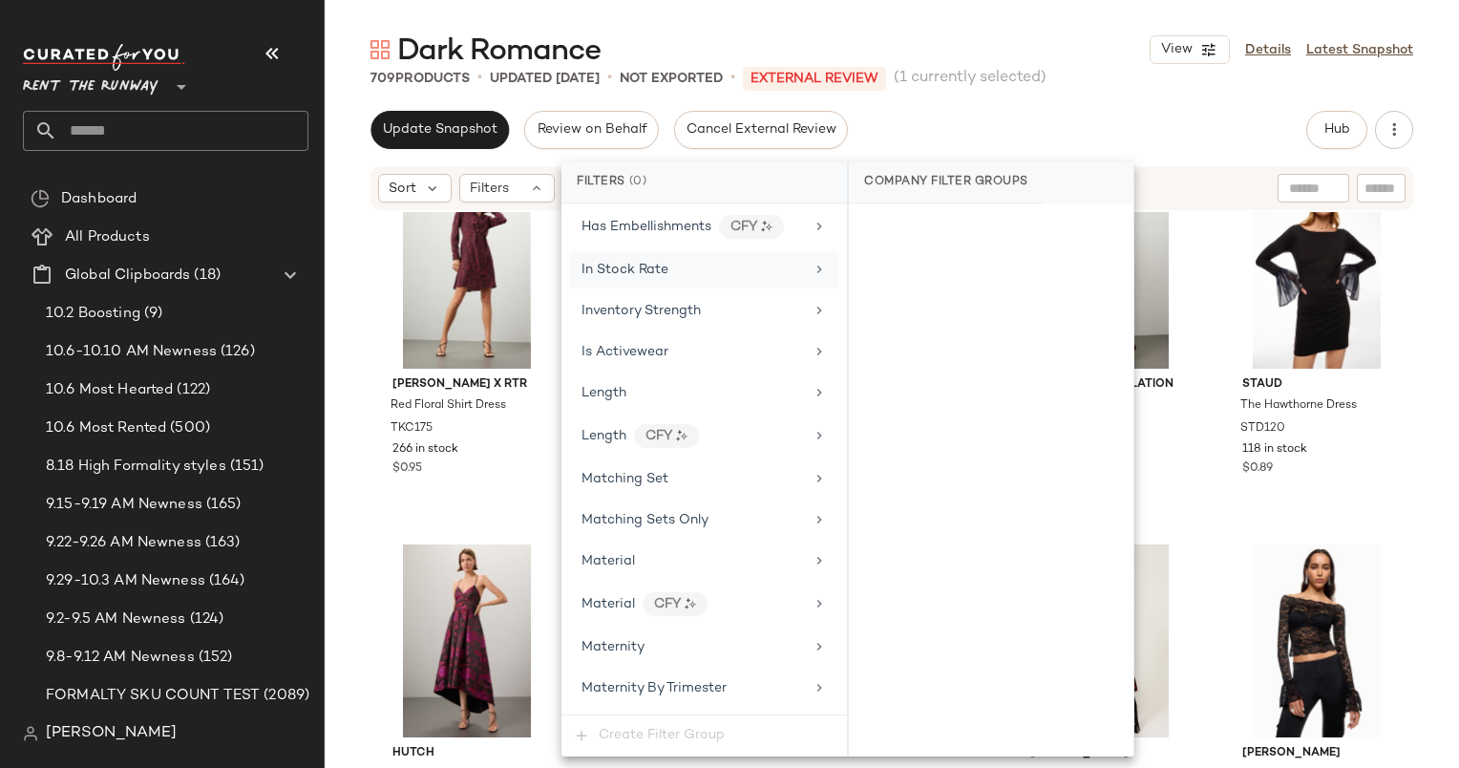
click at [619, 268] on div "In Stock Rate" at bounding box center [704, 269] width 270 height 37
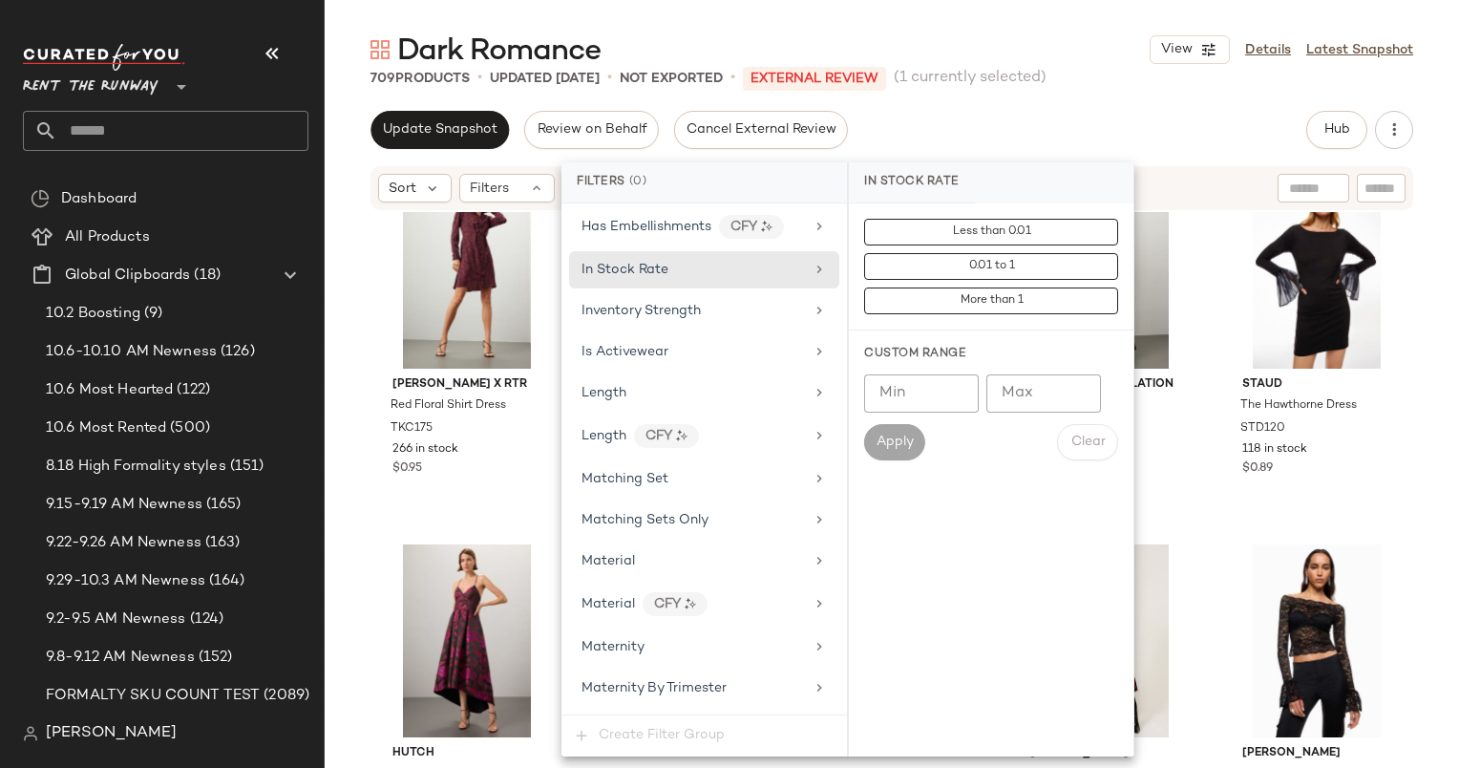
click at [929, 377] on input "Min" at bounding box center [921, 393] width 115 height 38
type input "***"
click at [901, 420] on div "Min *** Min Max Max Apply Clear" at bounding box center [991, 417] width 254 height 86
click at [905, 439] on span "Apply" at bounding box center [895, 442] width 38 height 15
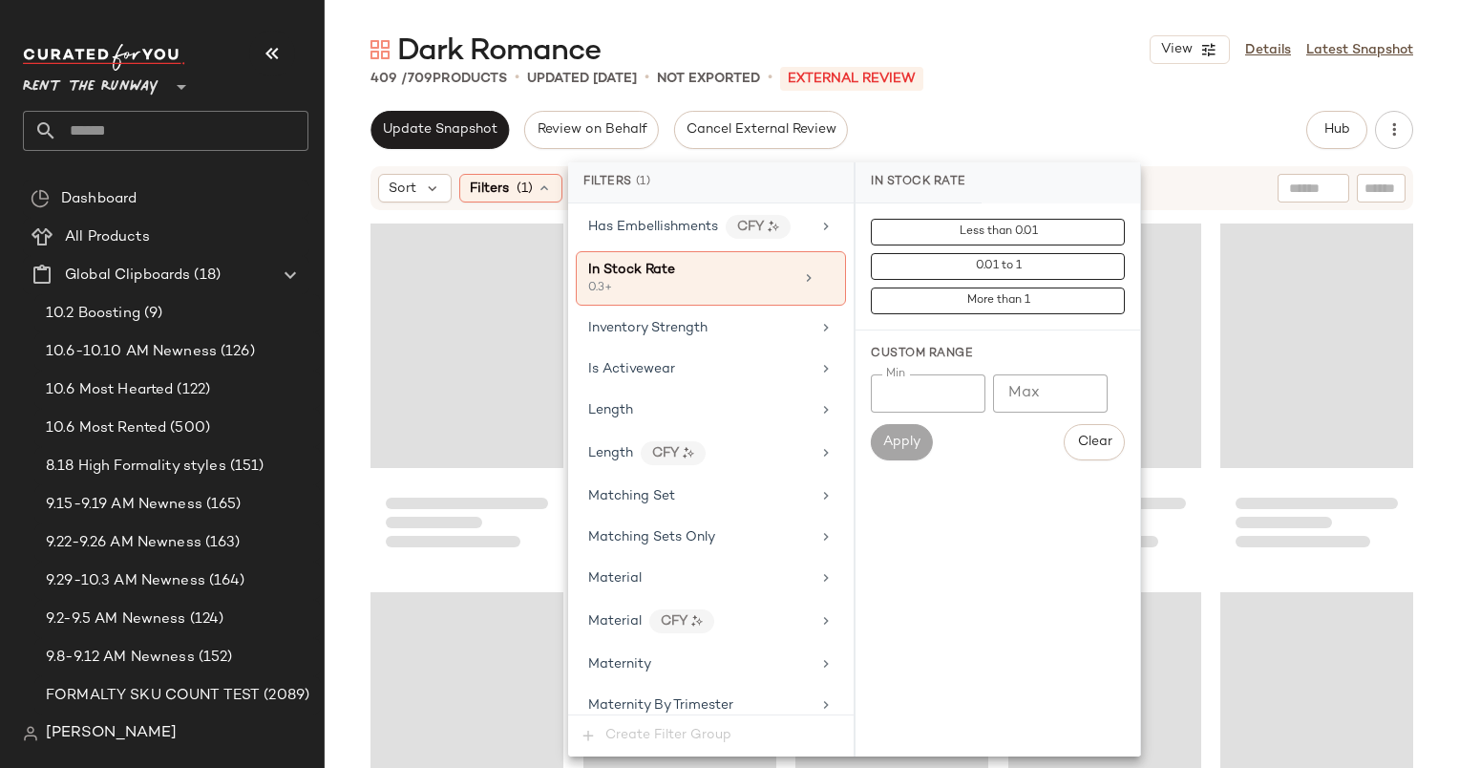
click at [1073, 112] on div "Update Snapshot Review on Behalf Cancel External Review Hub Send for Review Ext…" at bounding box center [892, 130] width 1043 height 38
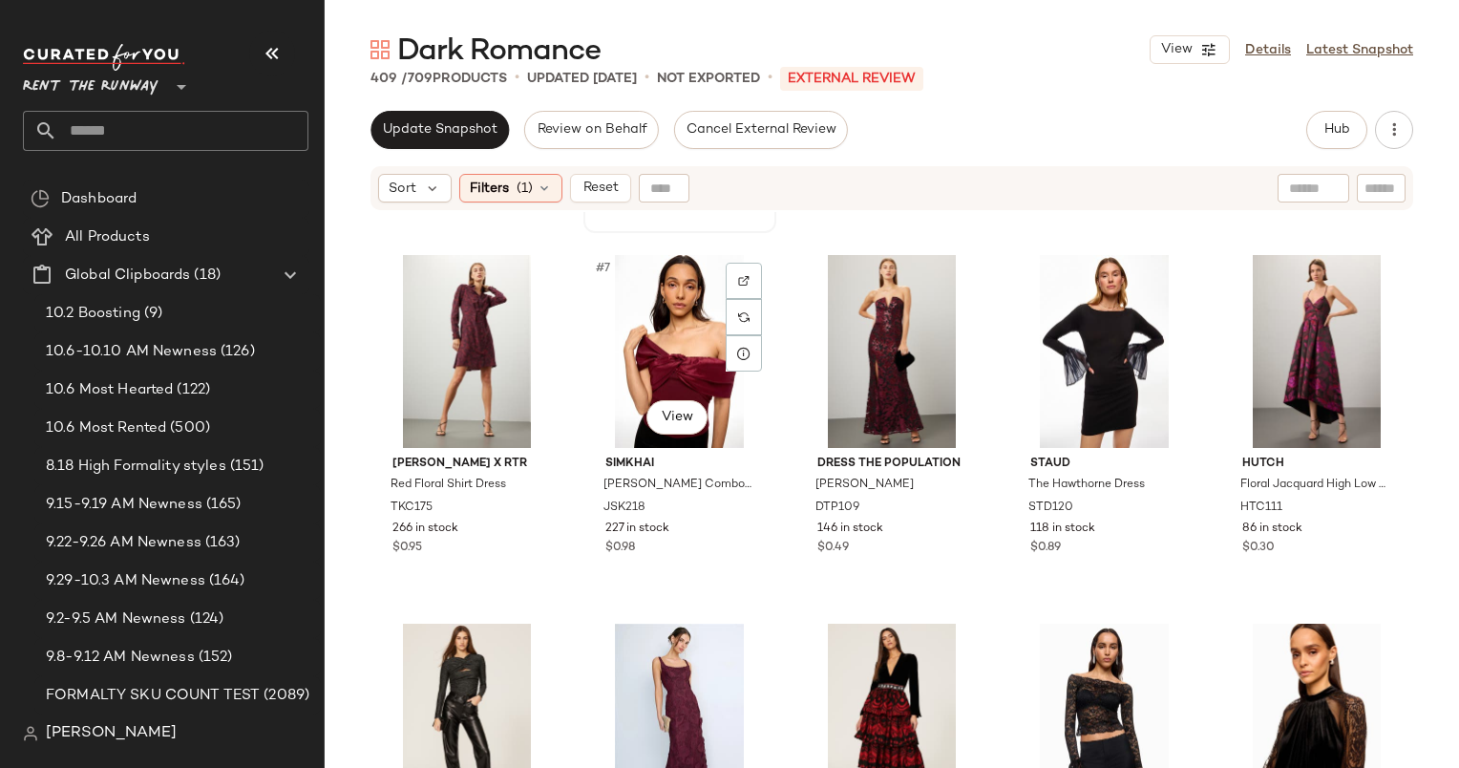
scroll to position [350, 0]
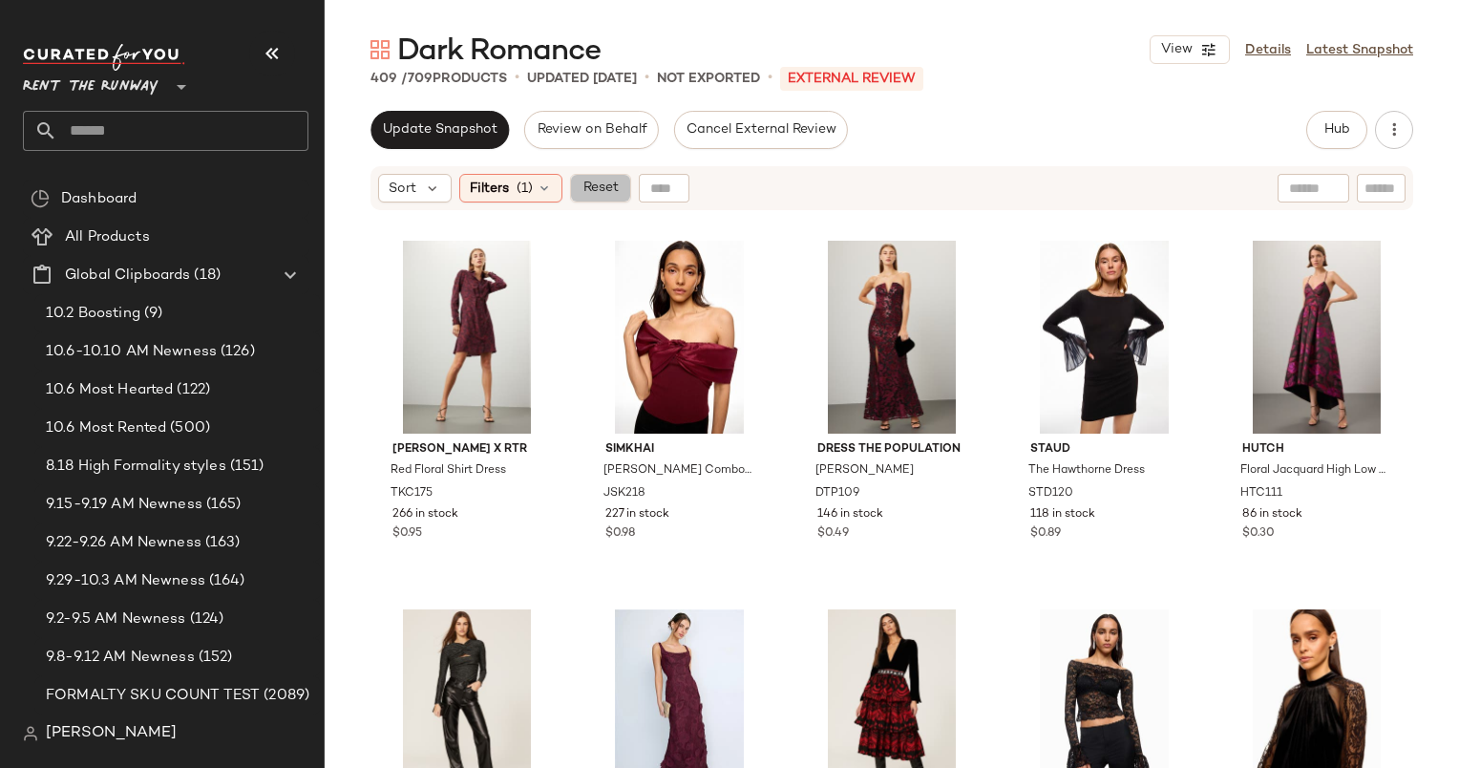
click at [602, 194] on span "Reset" at bounding box center [600, 187] width 36 height 15
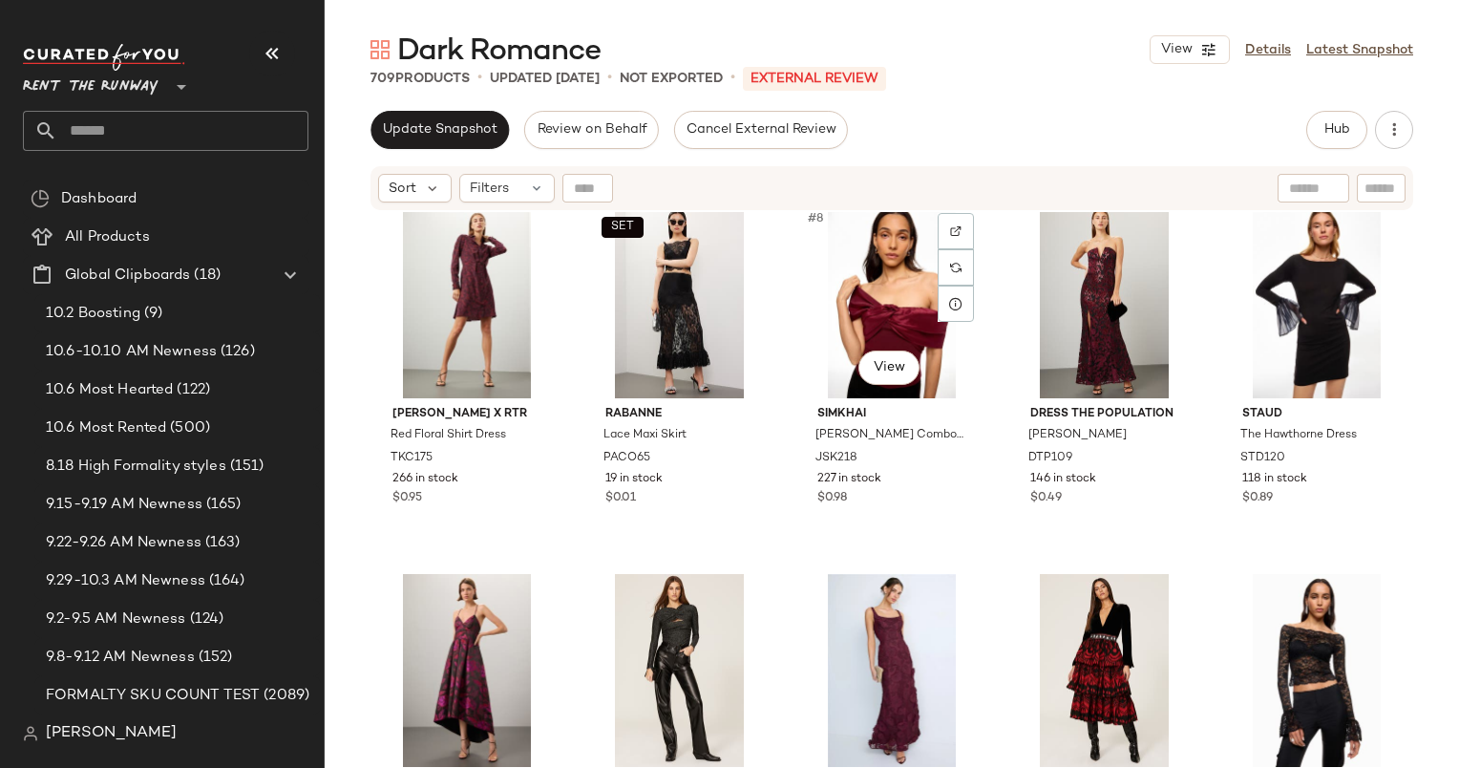
scroll to position [388, 0]
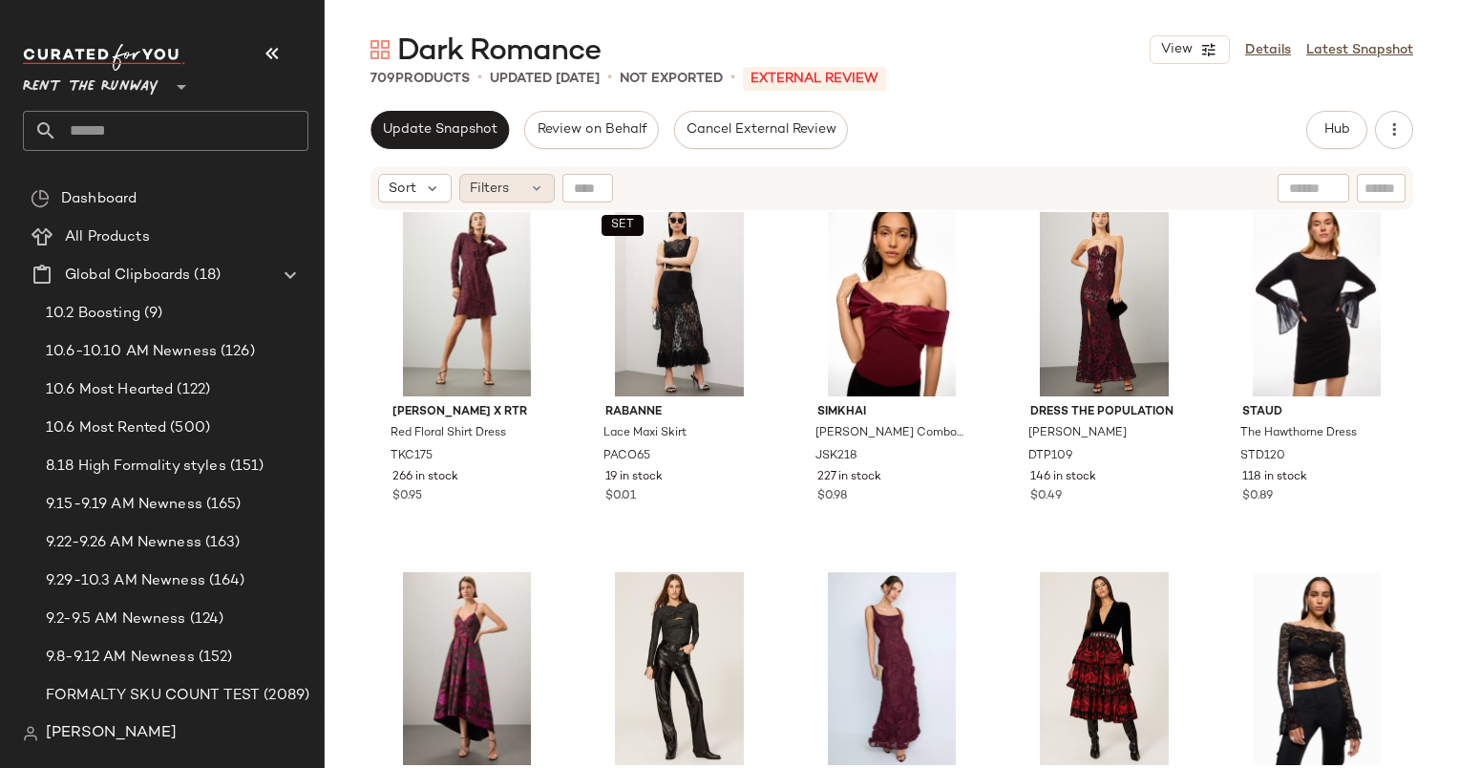
click at [495, 188] on span "Filters" at bounding box center [489, 189] width 39 height 20
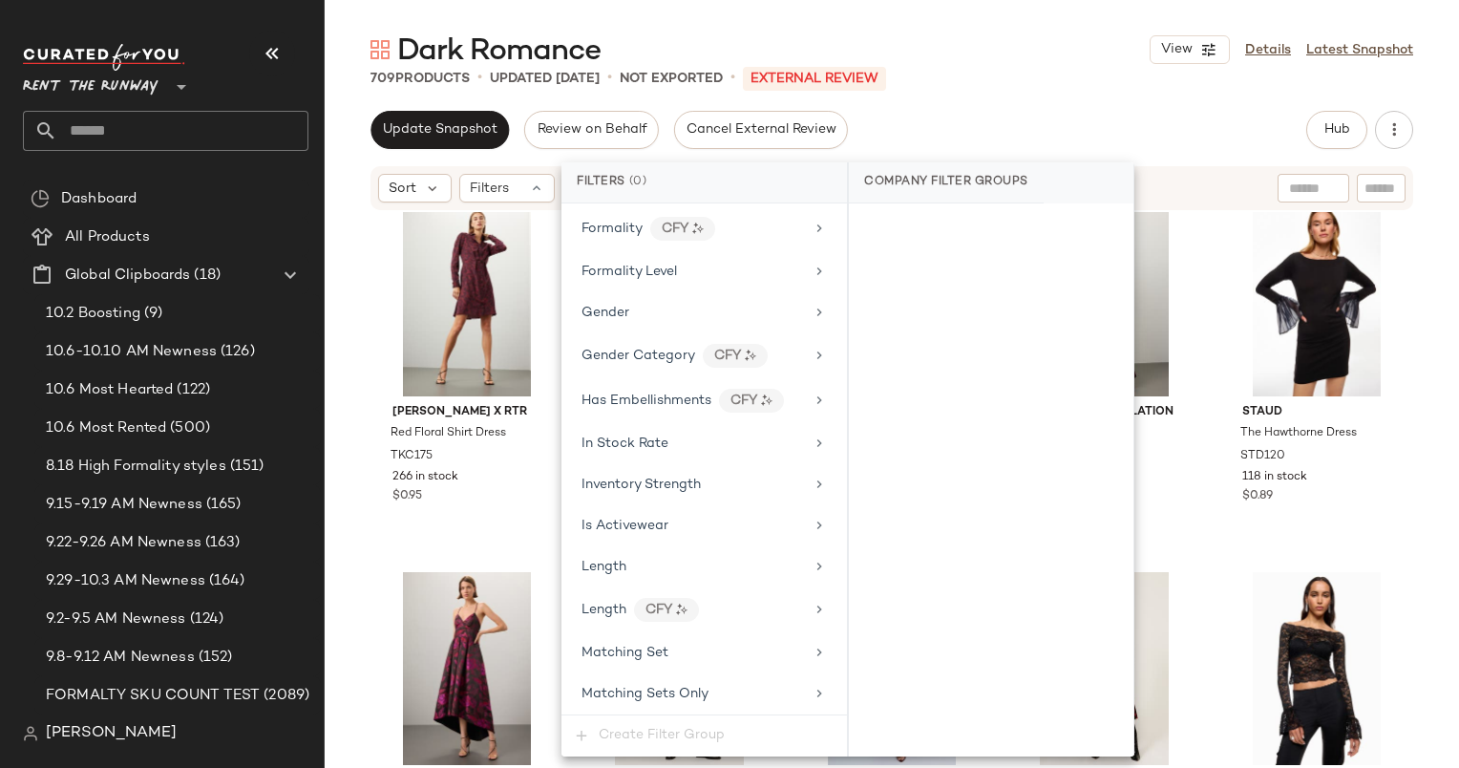
scroll to position [1341, 0]
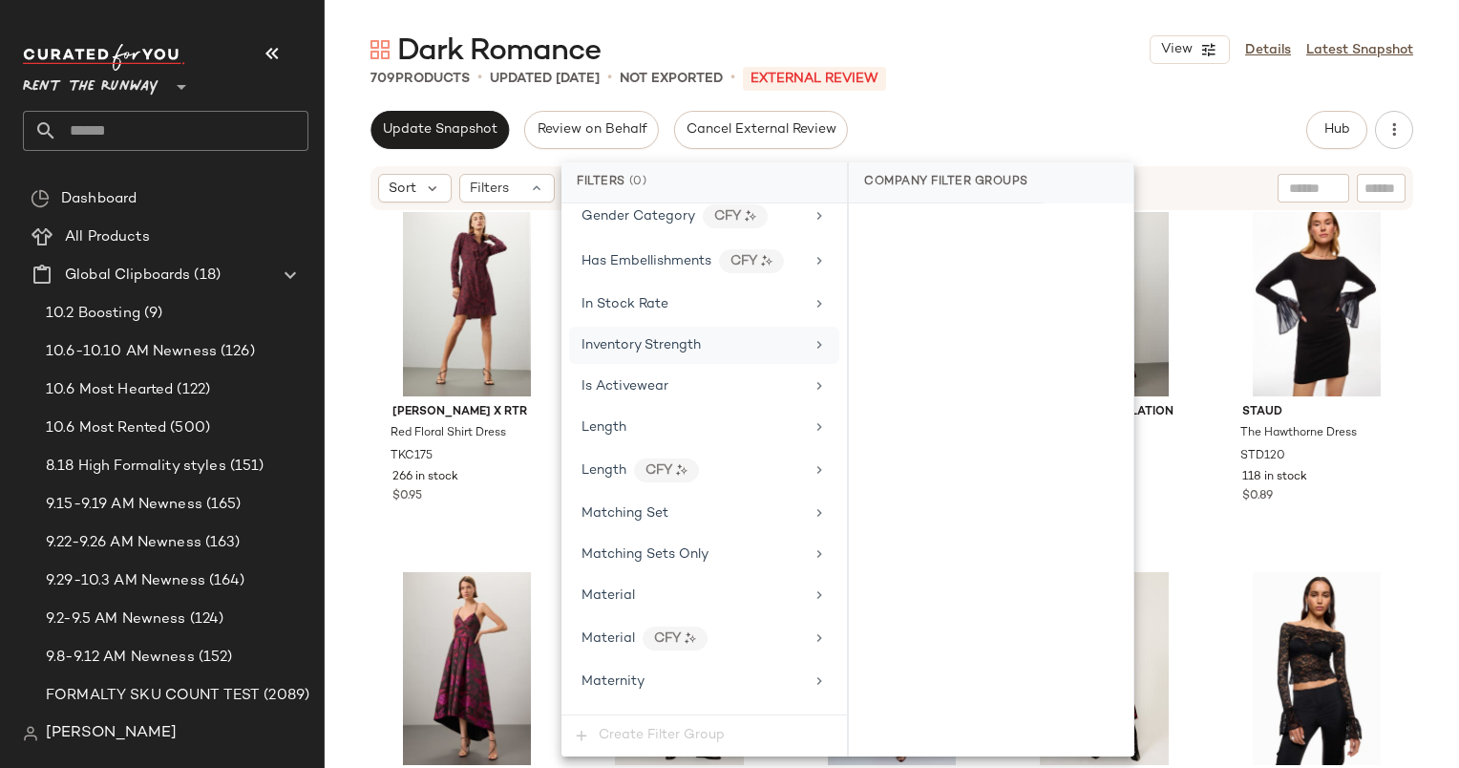
click at [628, 327] on div "Inventory Strength" at bounding box center [704, 345] width 270 height 37
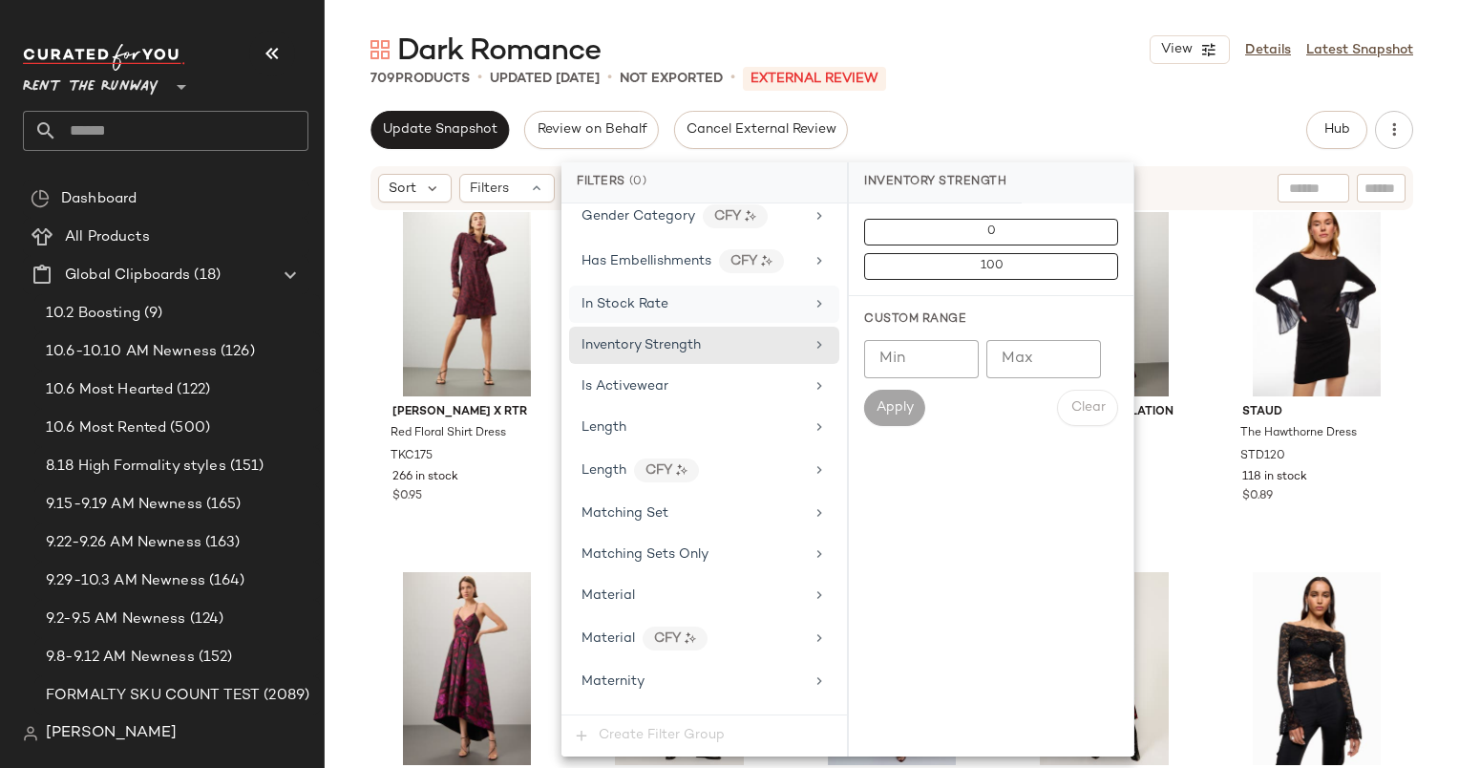
click at [723, 294] on div "In Stock Rate" at bounding box center [693, 304] width 223 height 20
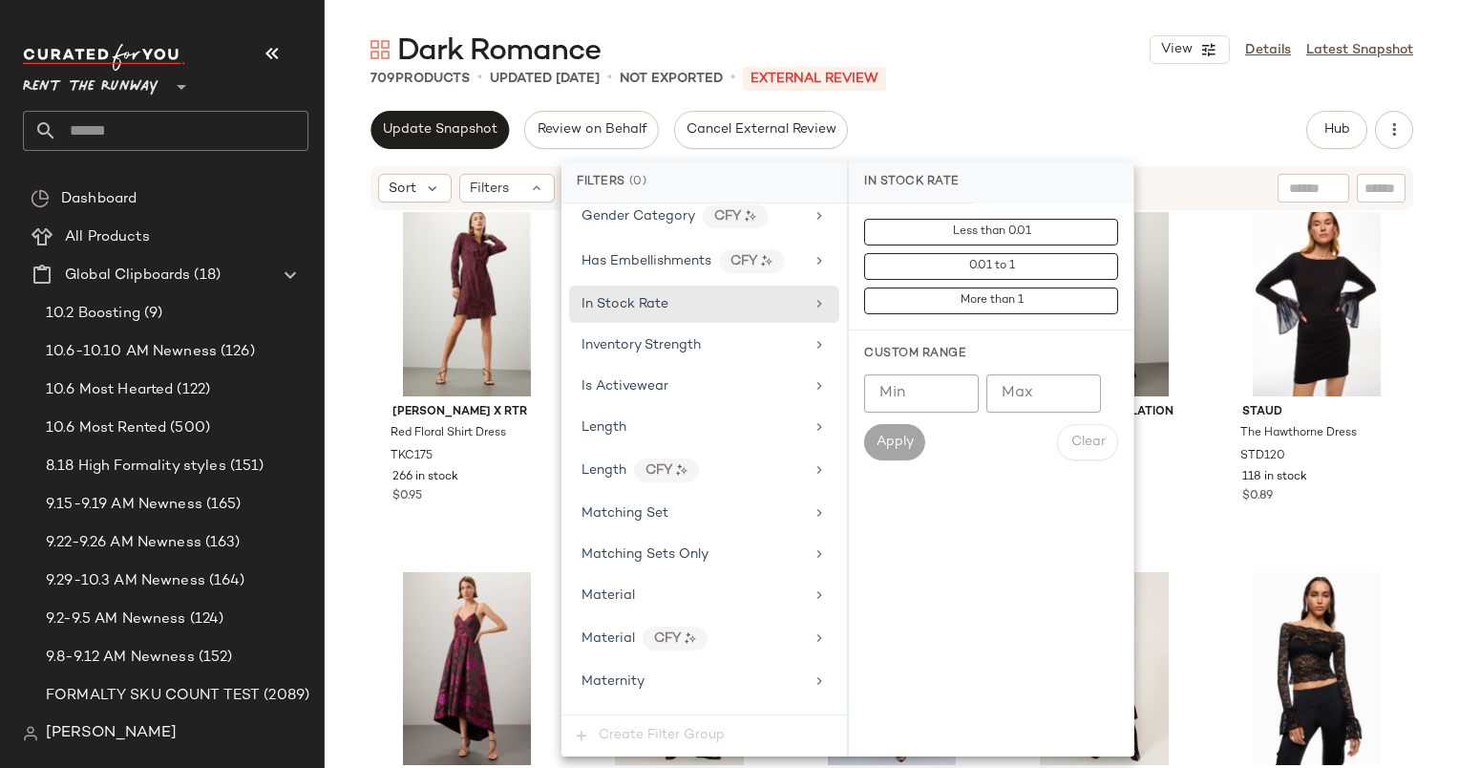
click at [870, 386] on input "Min" at bounding box center [921, 393] width 115 height 38
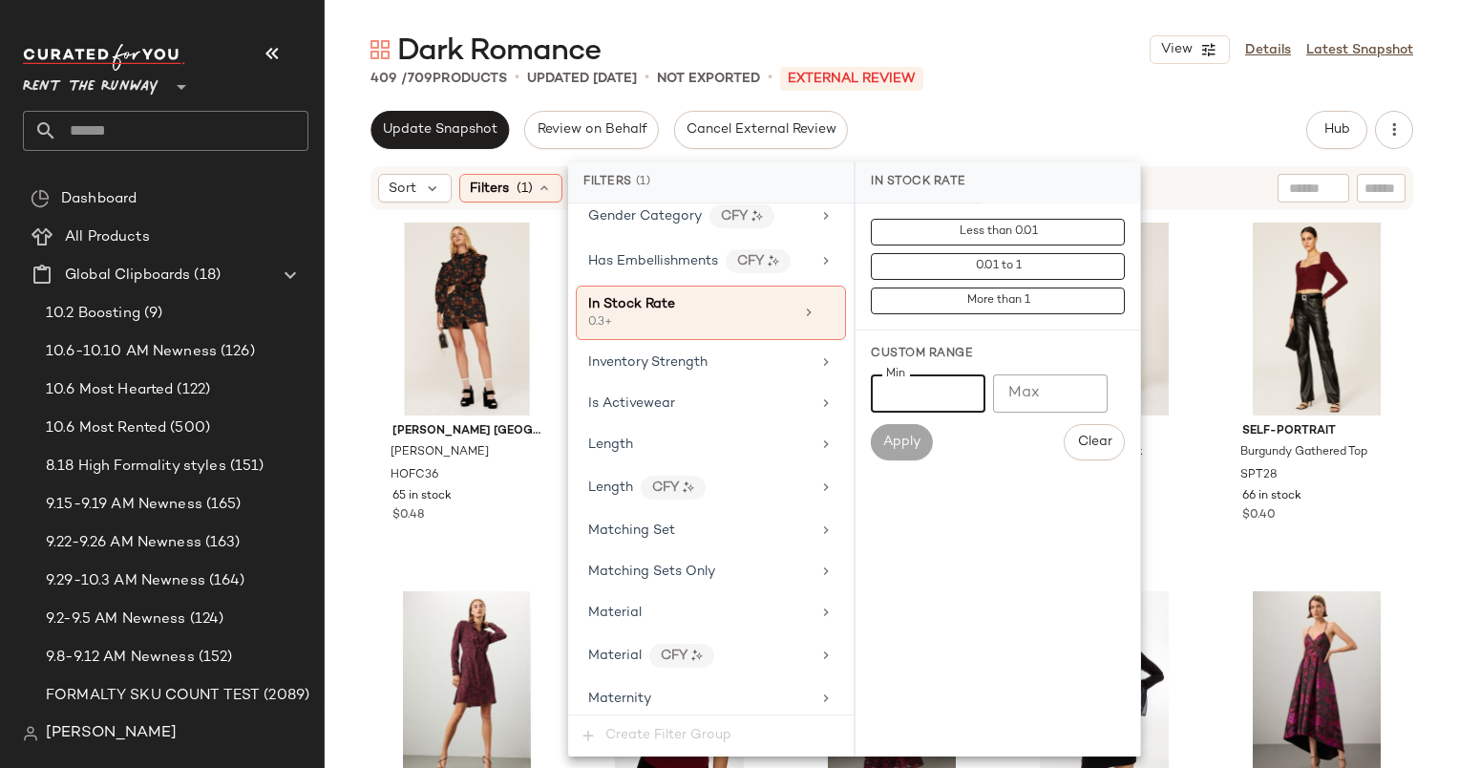
type input "***"
click at [1026, 112] on div "Update Snapshot Review on Behalf Cancel External Review Hub Send for Review Ext…" at bounding box center [892, 130] width 1043 height 38
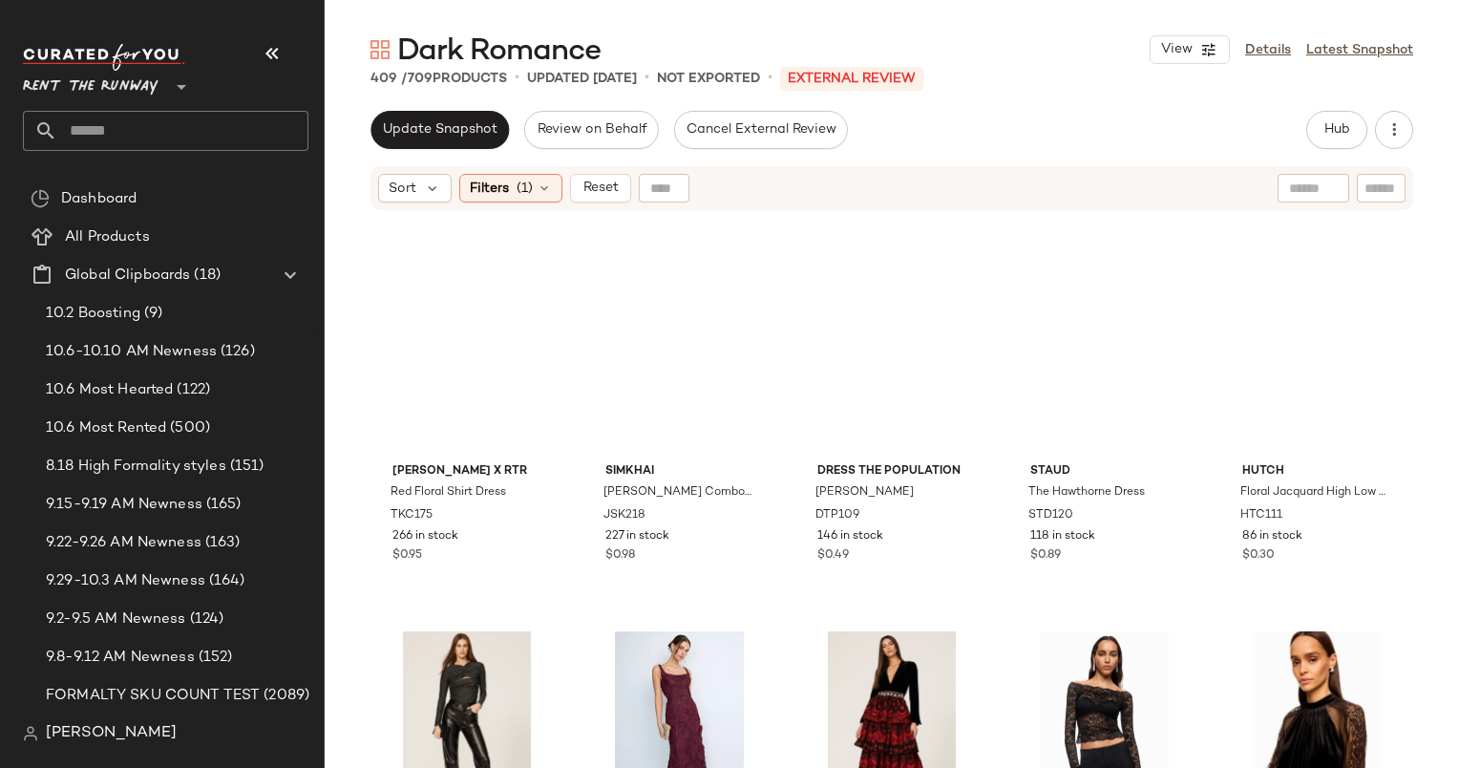
scroll to position [0, 0]
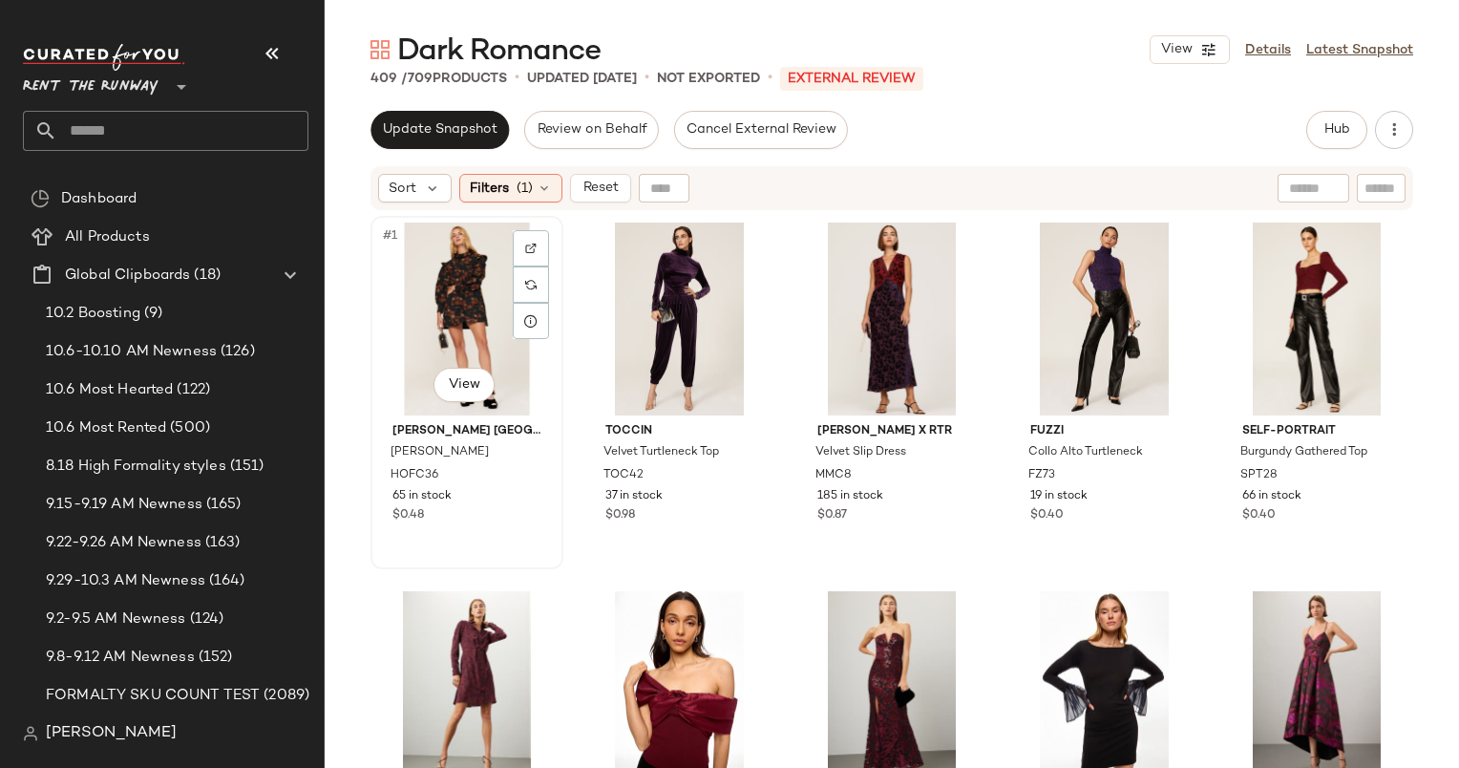
click at [468, 314] on div "#1 View" at bounding box center [467, 319] width 180 height 193
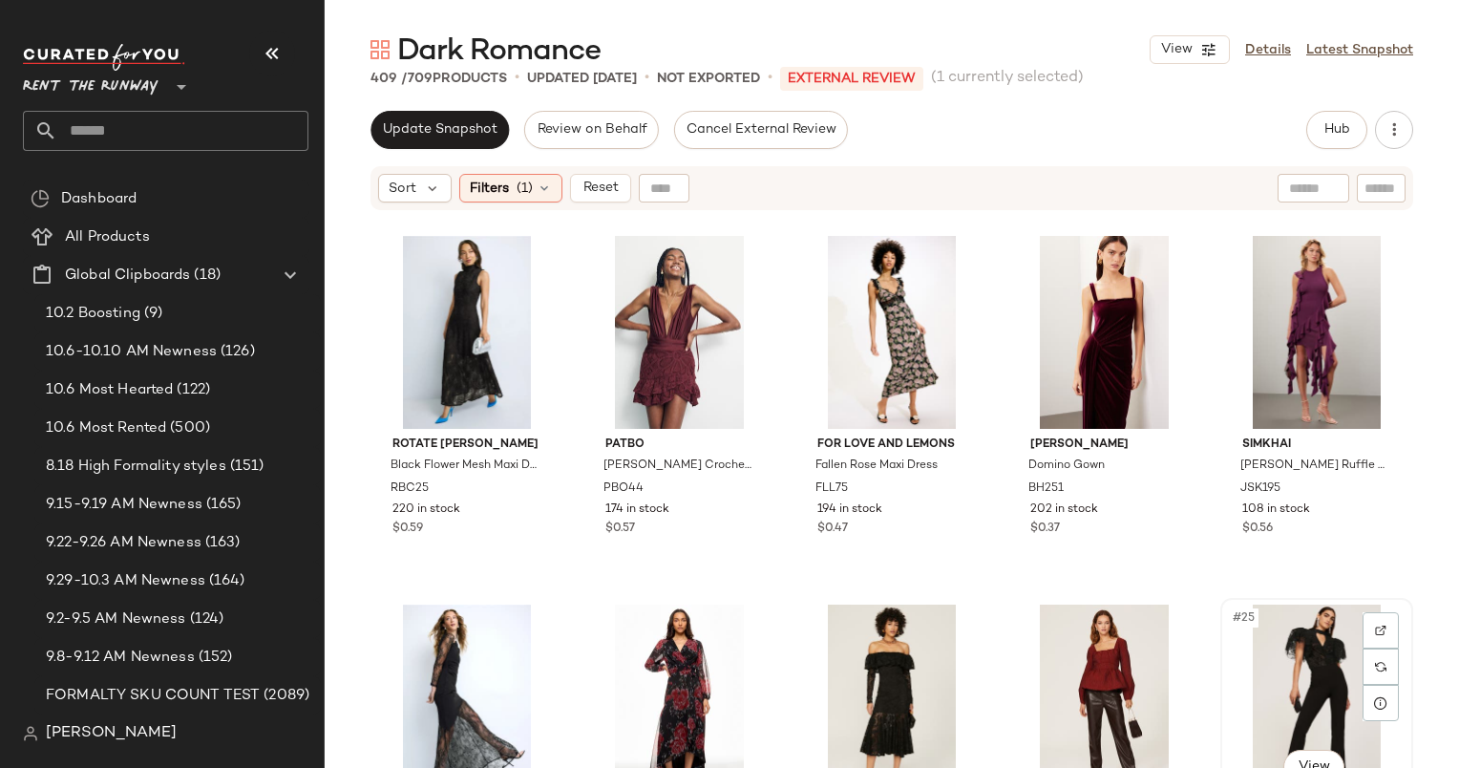
scroll to position [1107, 0]
click at [1277, 346] on div "#20 View" at bounding box center [1317, 333] width 180 height 193
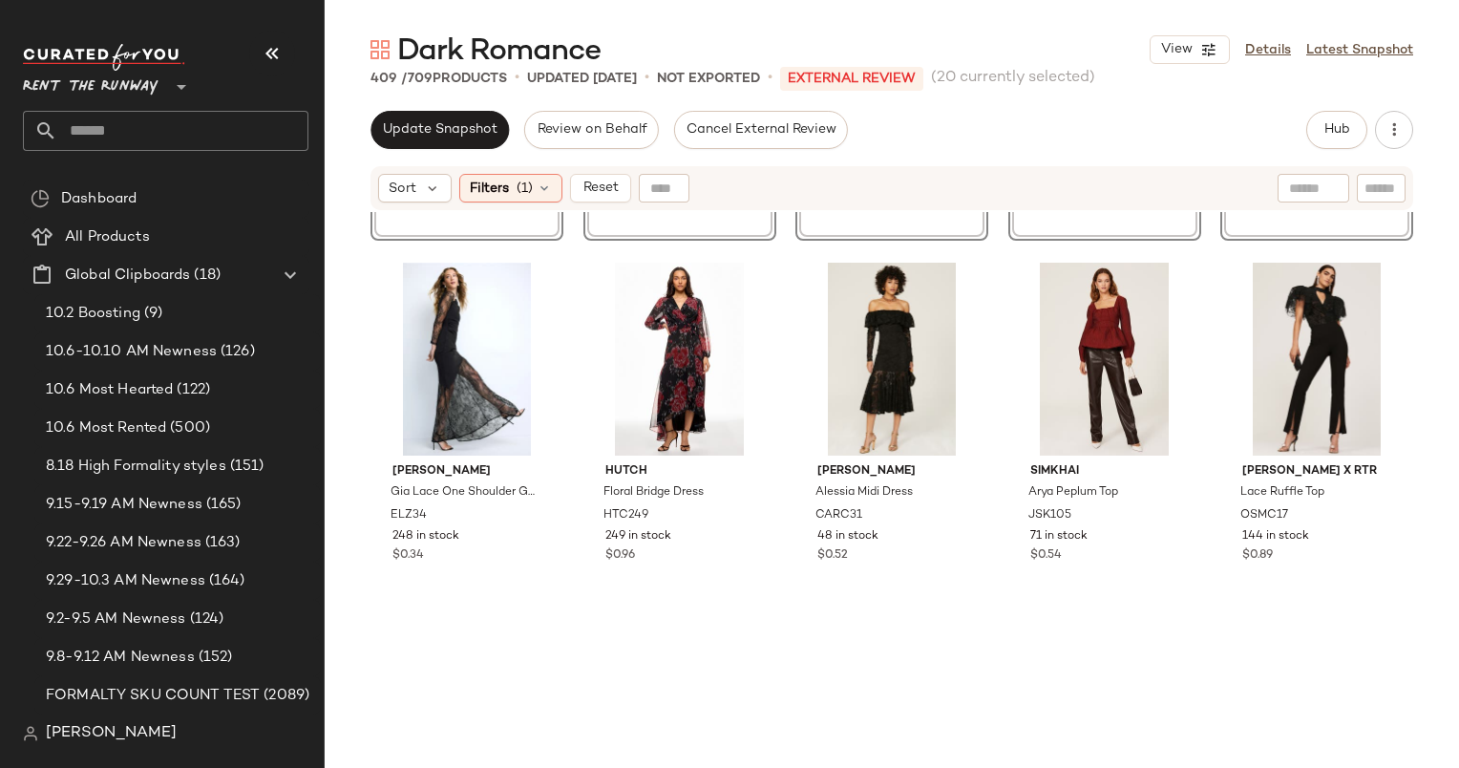
scroll to position [1484, 0]
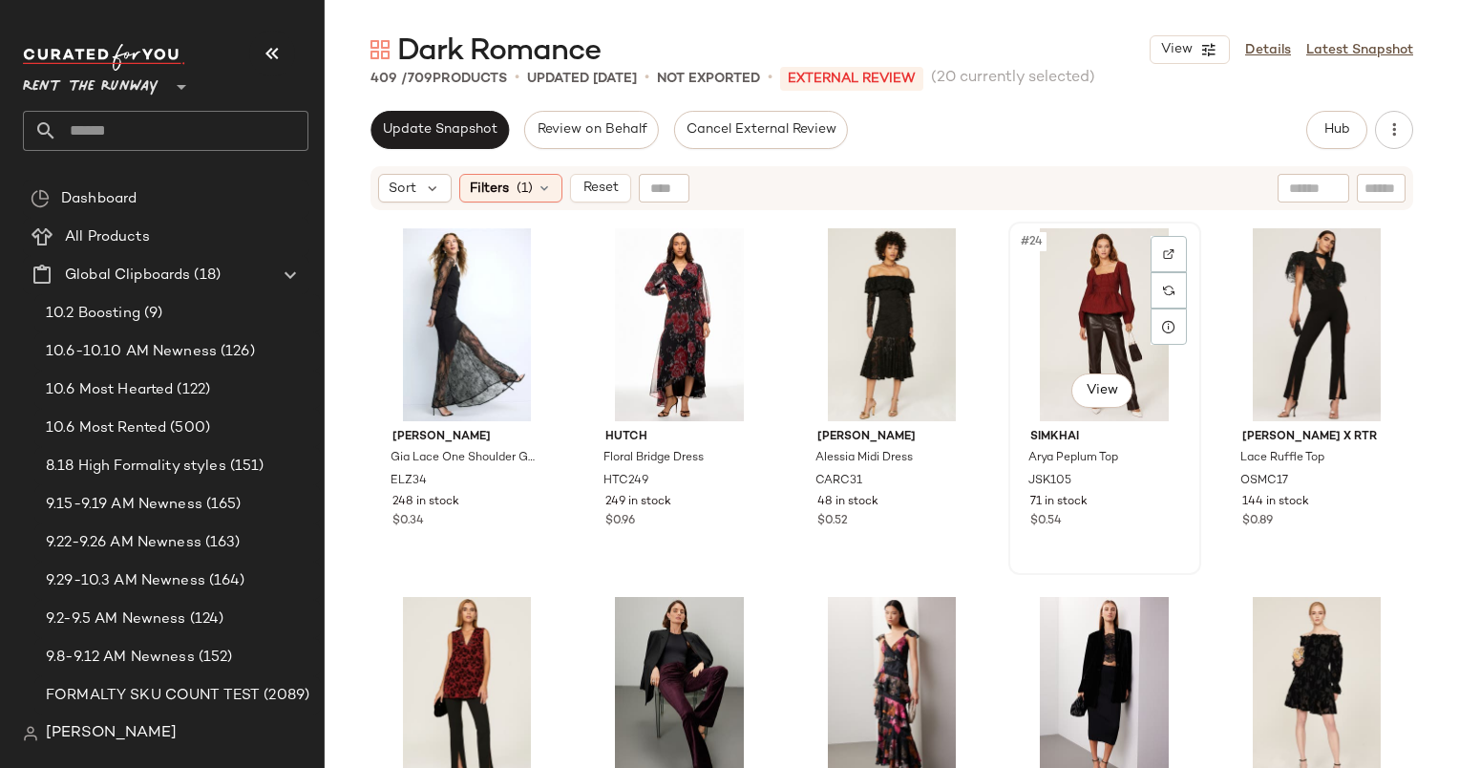
click at [1044, 294] on div "#24 View" at bounding box center [1105, 324] width 180 height 193
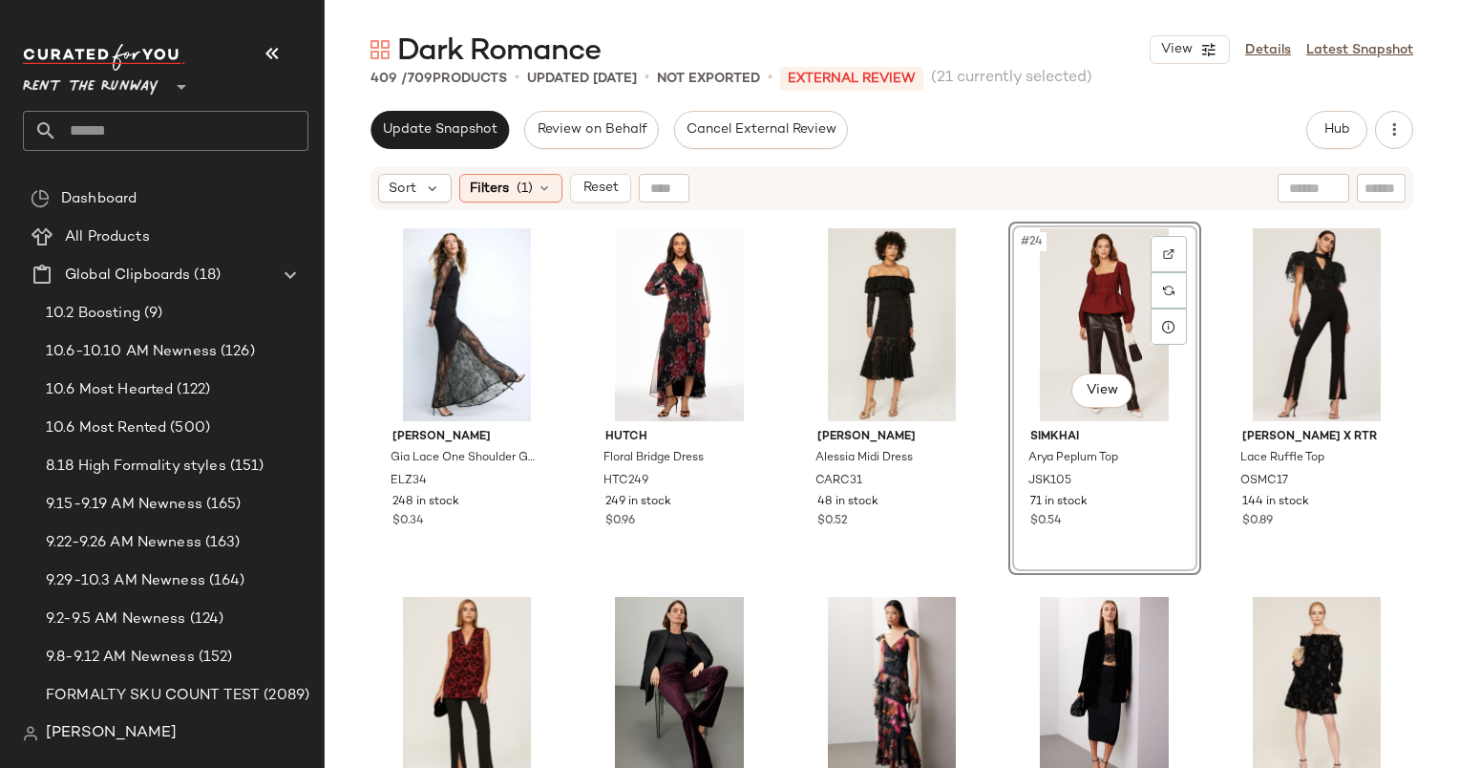
scroll to position [1763, 0]
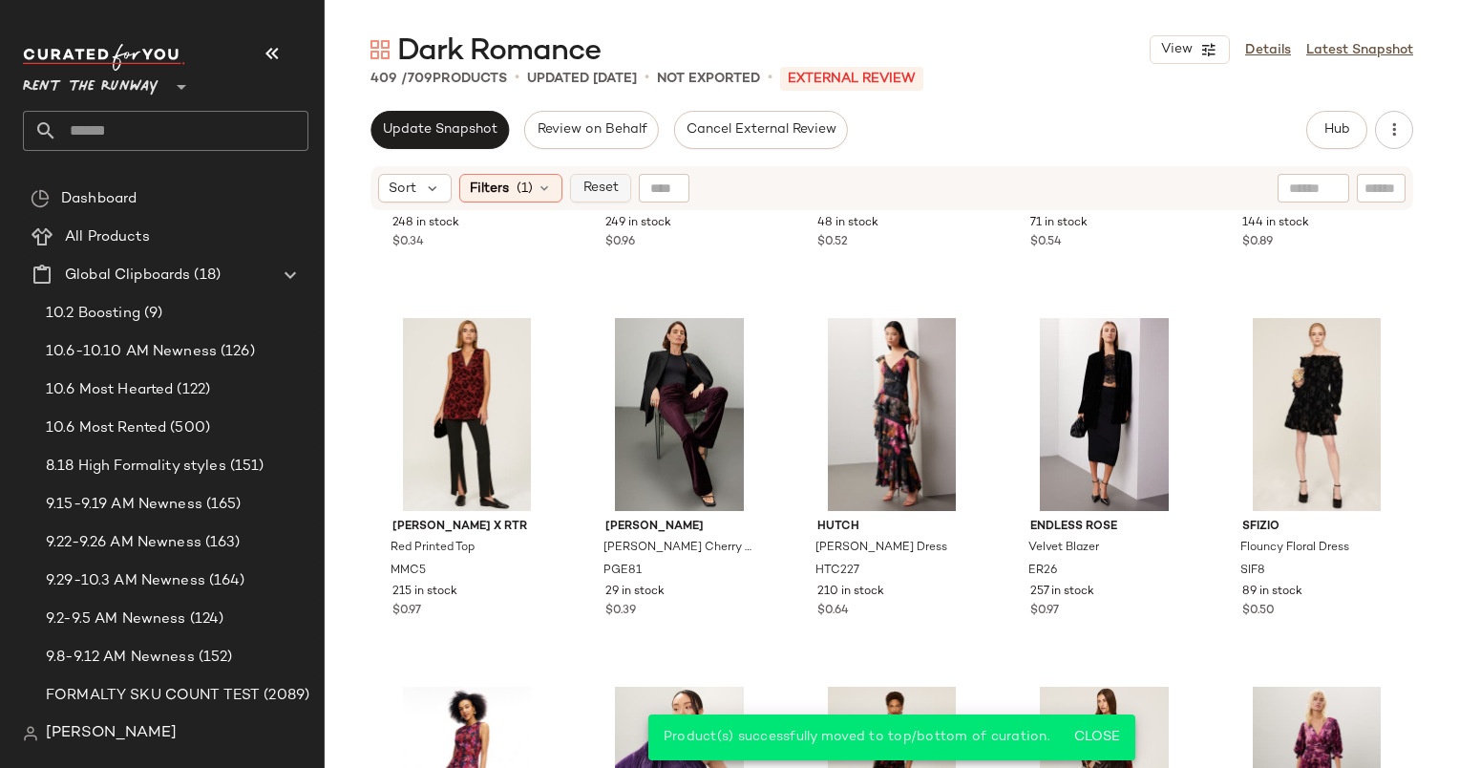
click at [592, 182] on span "Reset" at bounding box center [600, 187] width 36 height 15
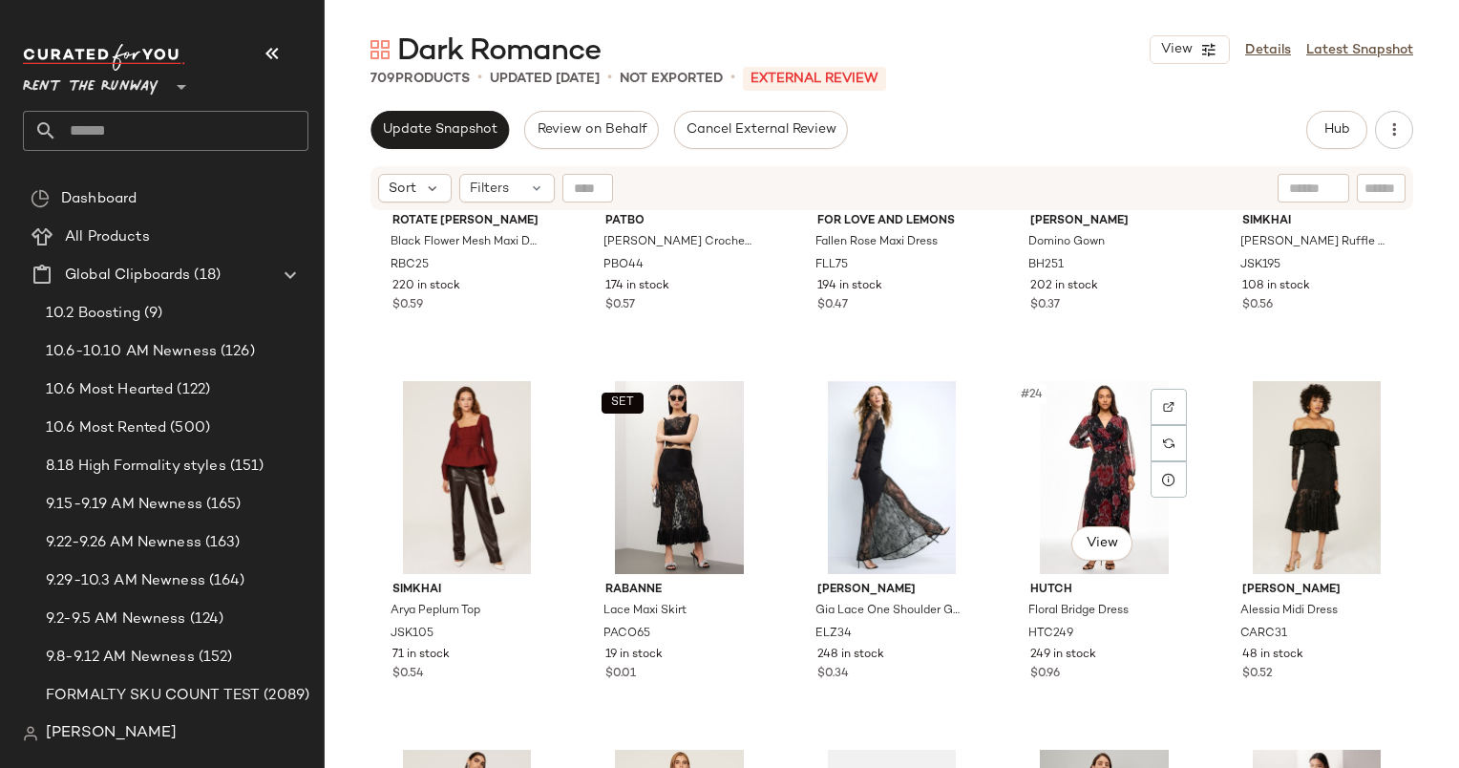
scroll to position [1293, 0]
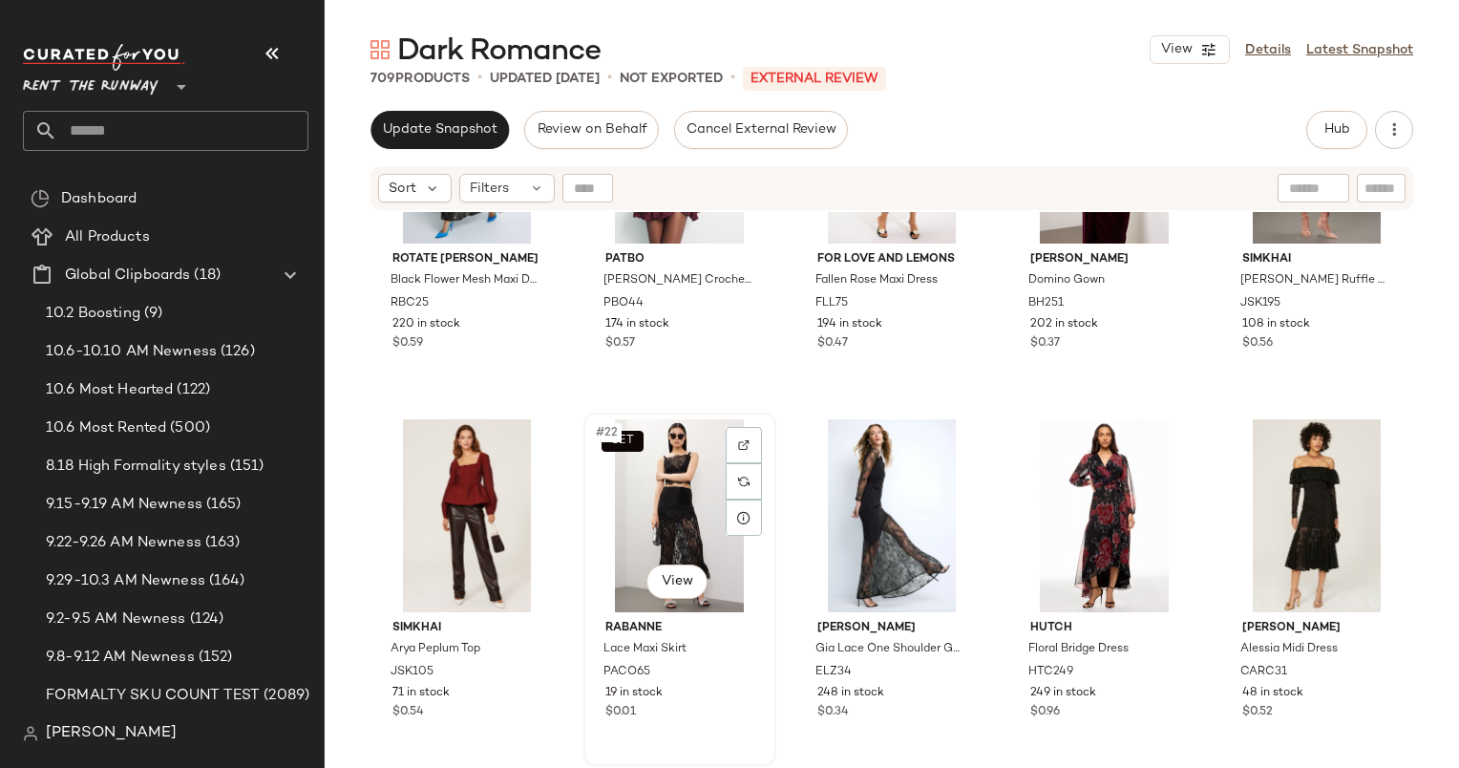
click at [657, 502] on div "SET #22 View" at bounding box center [680, 515] width 180 height 193
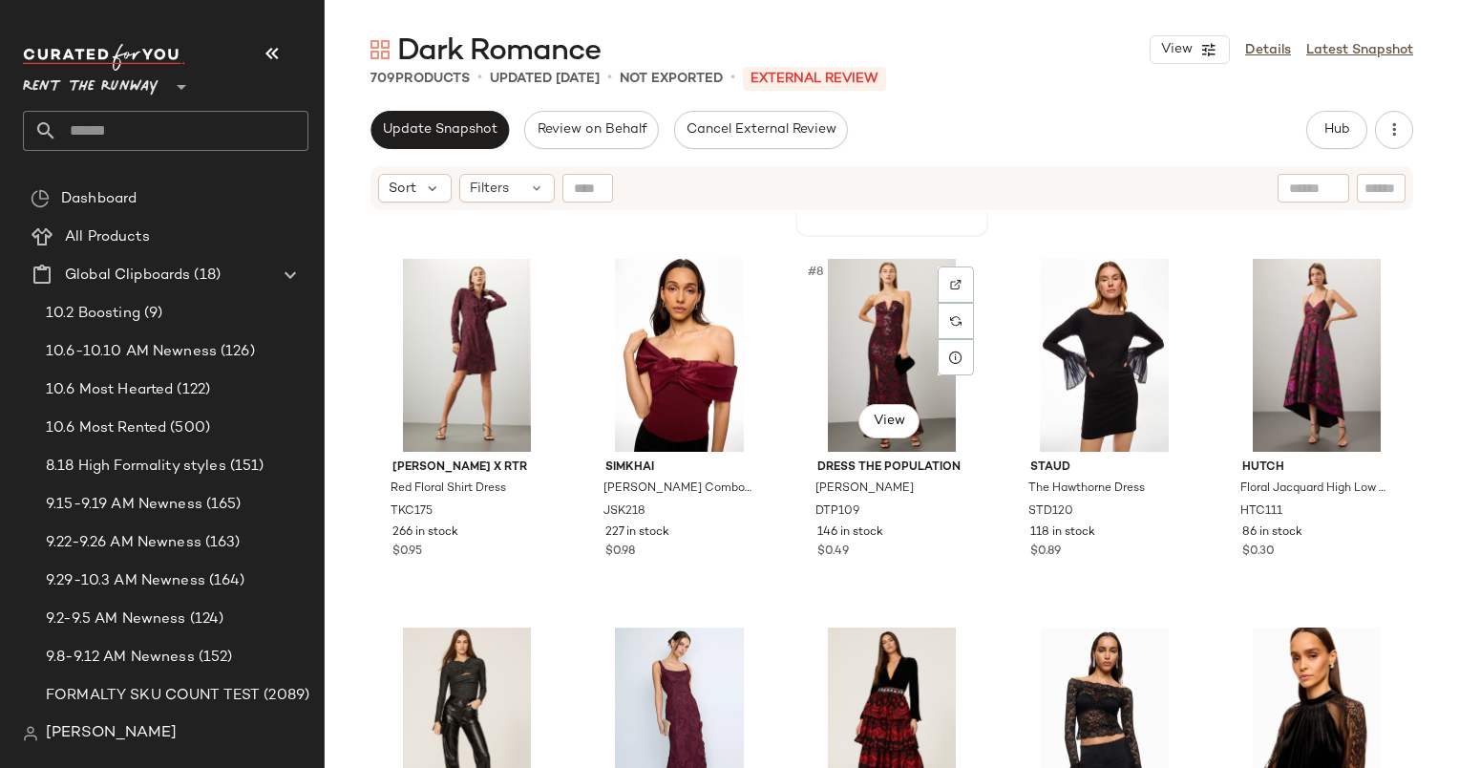
scroll to position [331, 0]
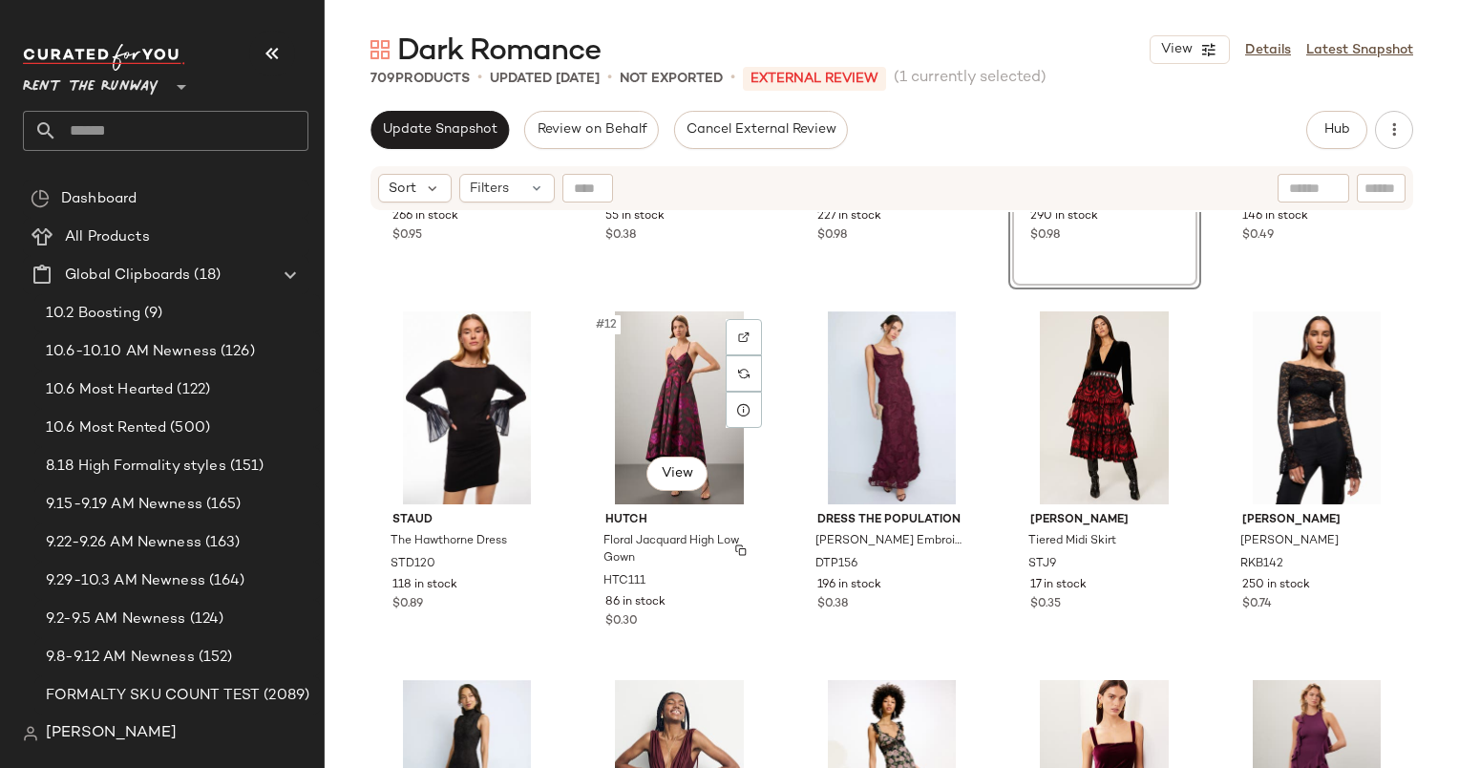
scroll to position [732, 0]
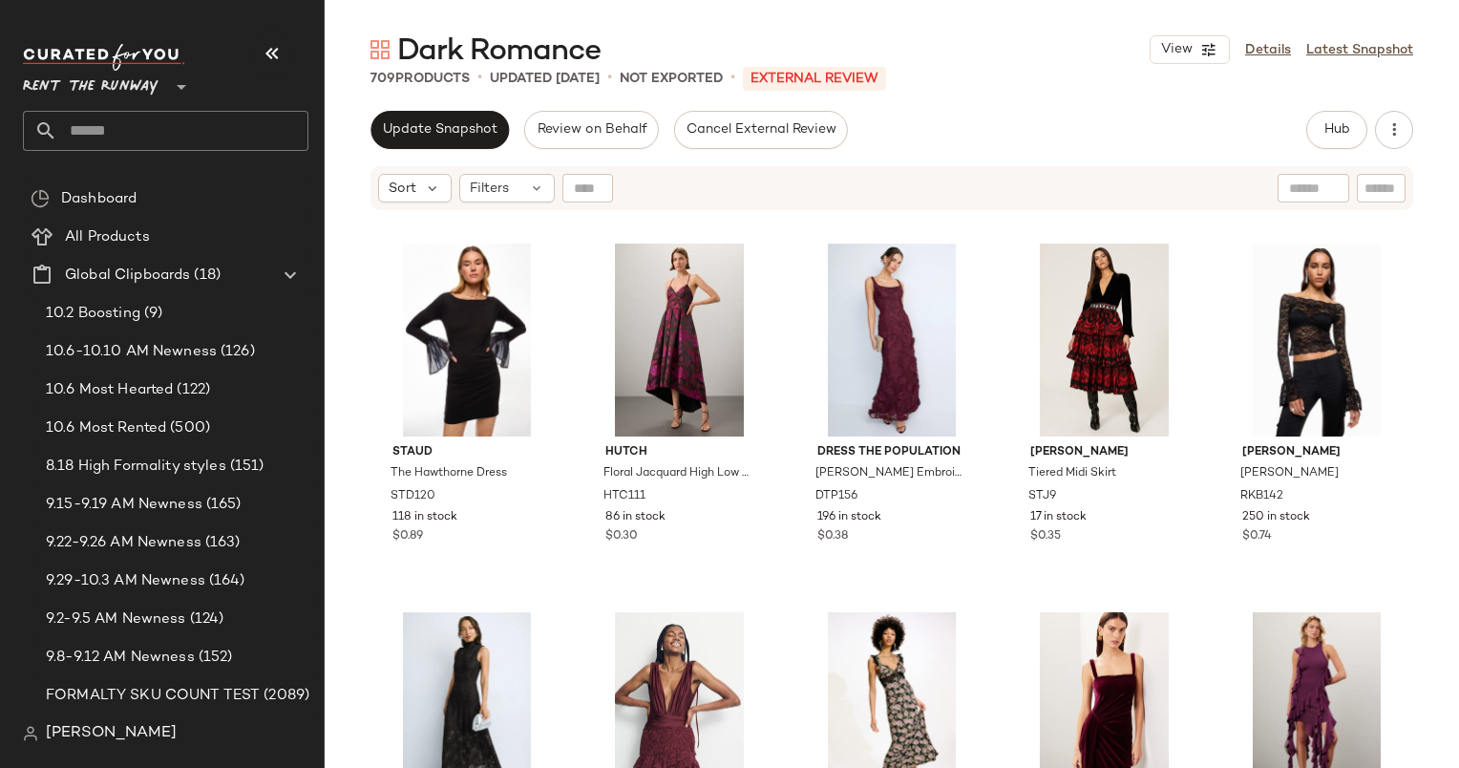
drag, startPoint x: 668, startPoint y: 661, endPoint x: 349, endPoint y: 414, distance: 403.1
drag, startPoint x: 349, startPoint y: 414, endPoint x: 687, endPoint y: 621, distance: 396.0
click at [687, 621] on div "#17 View" at bounding box center [680, 708] width 180 height 193
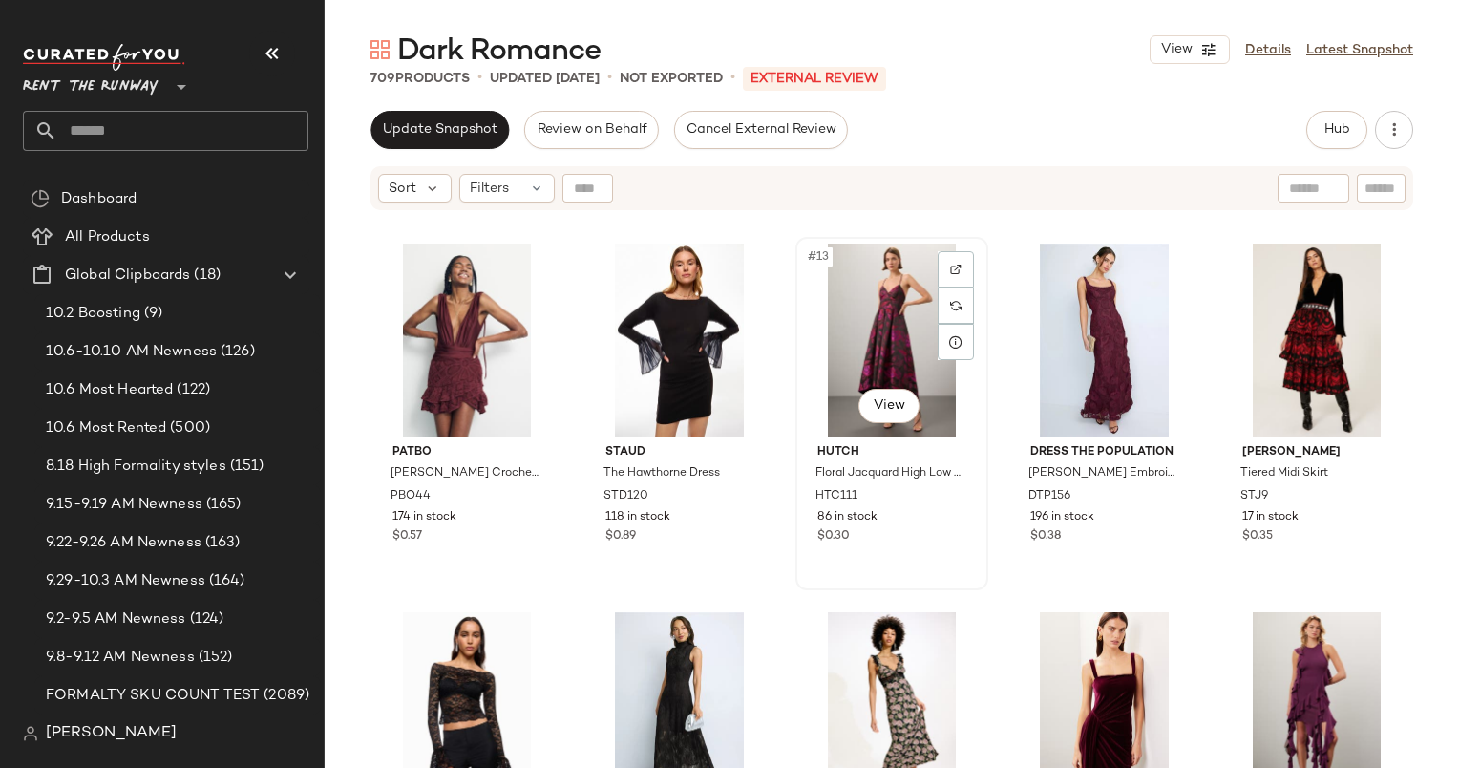
scroll to position [730, 0]
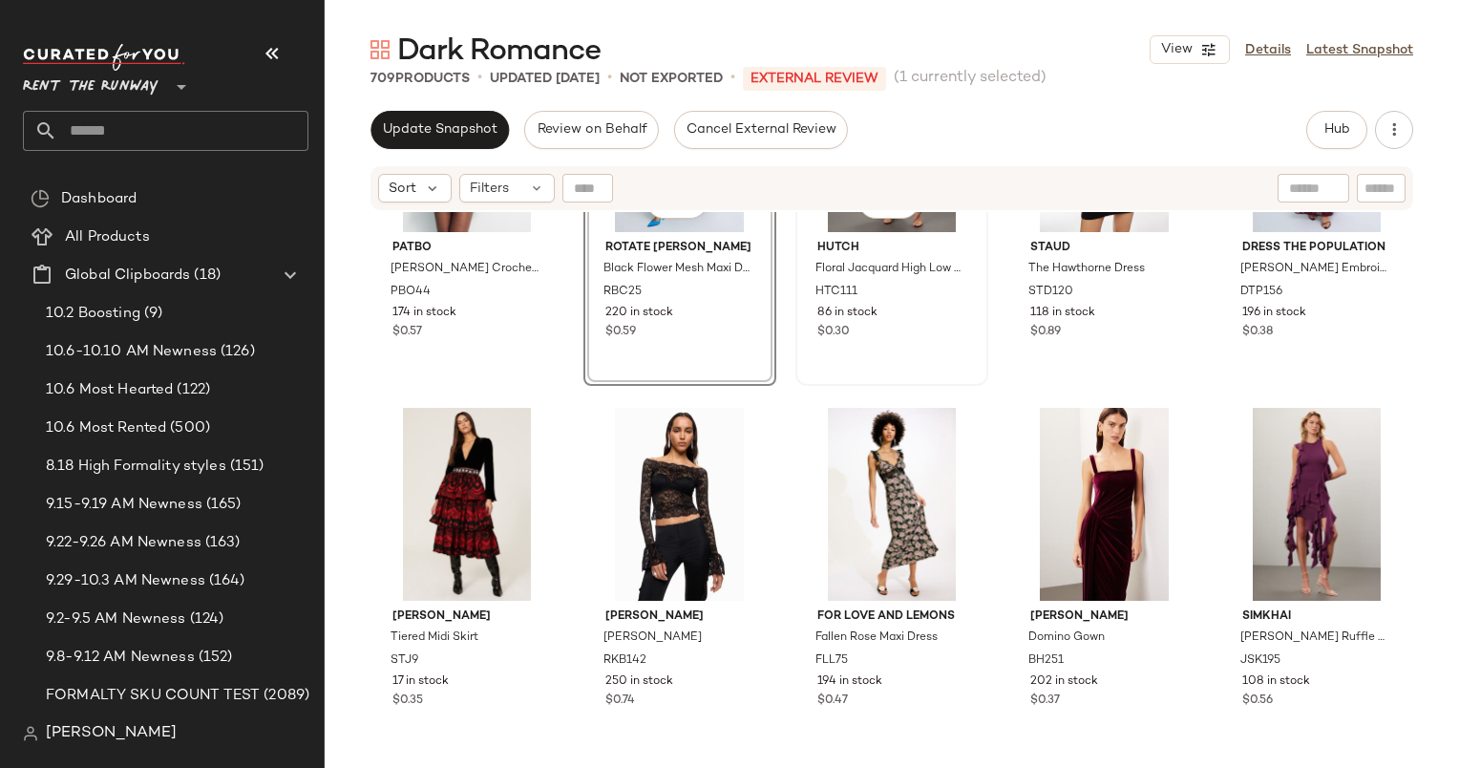
scroll to position [937, 0]
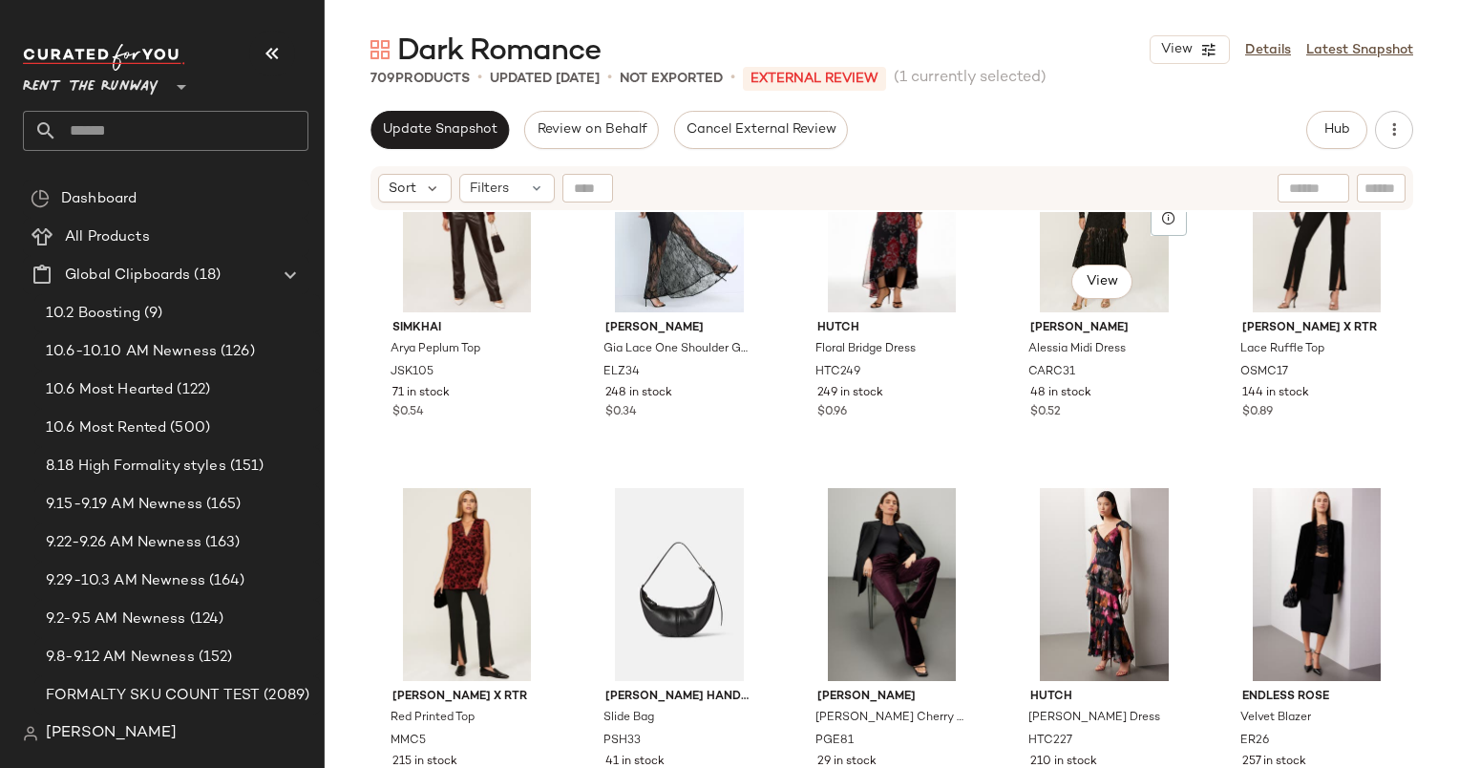
scroll to position [1395, 0]
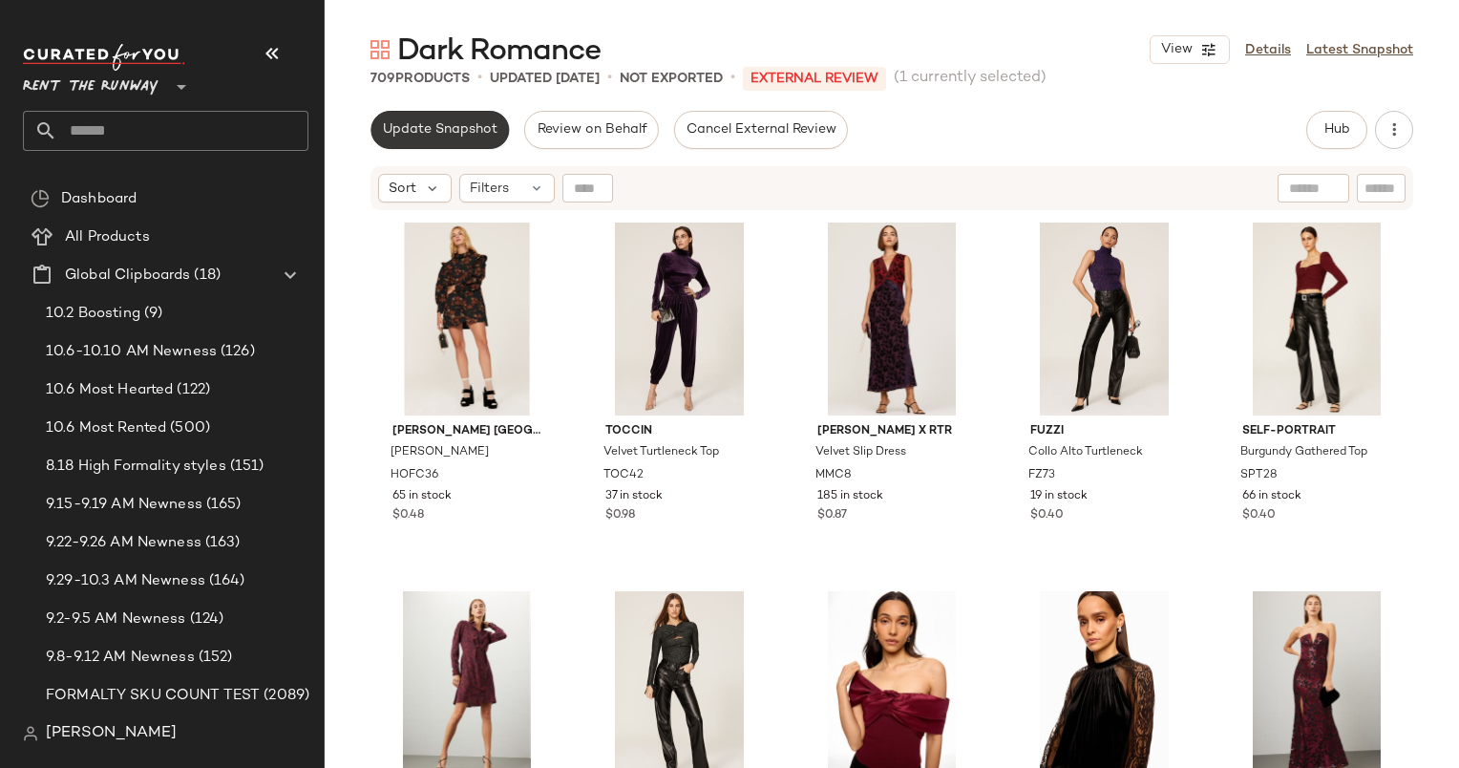
click at [435, 138] on button "Update Snapshot" at bounding box center [440, 130] width 138 height 38
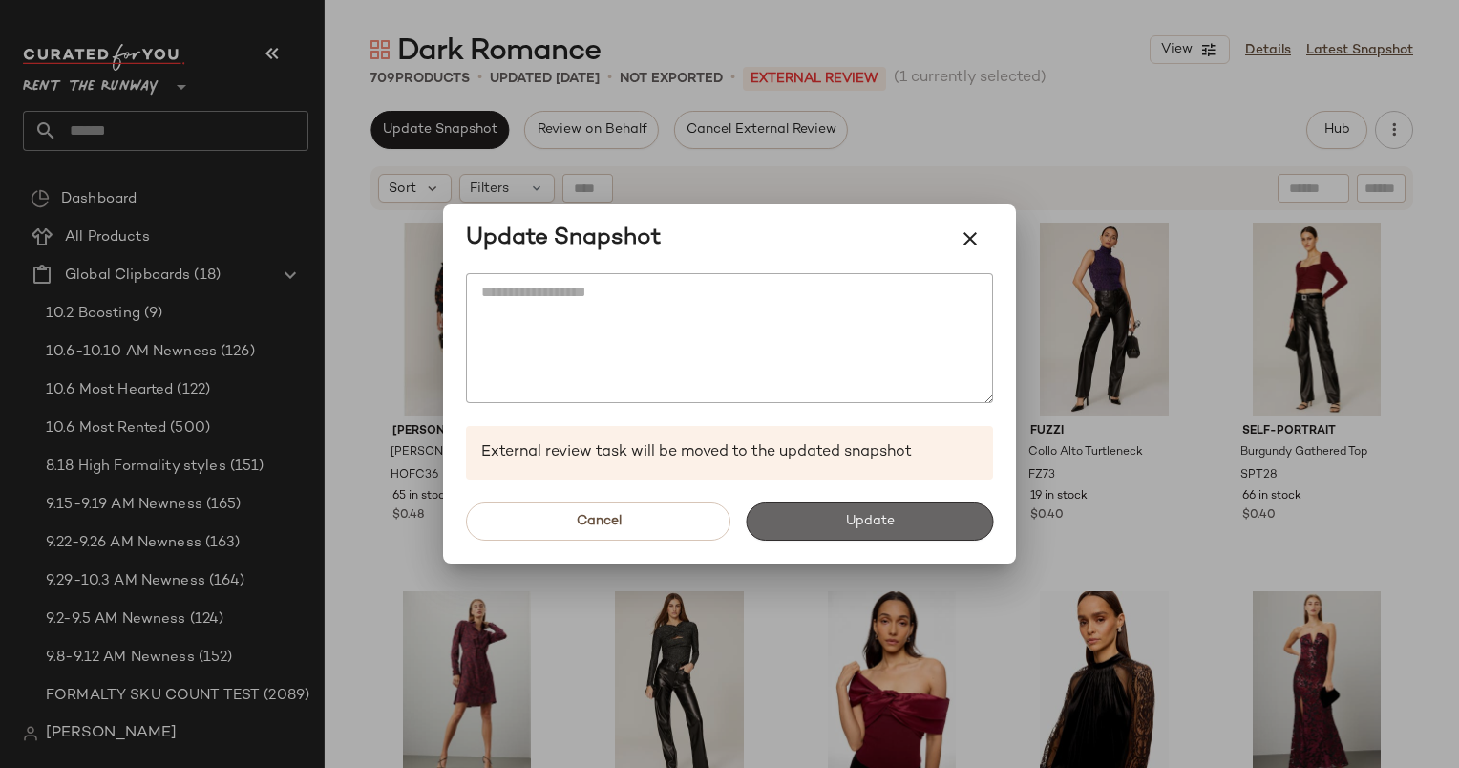
click at [864, 514] on span "Update" at bounding box center [869, 521] width 50 height 15
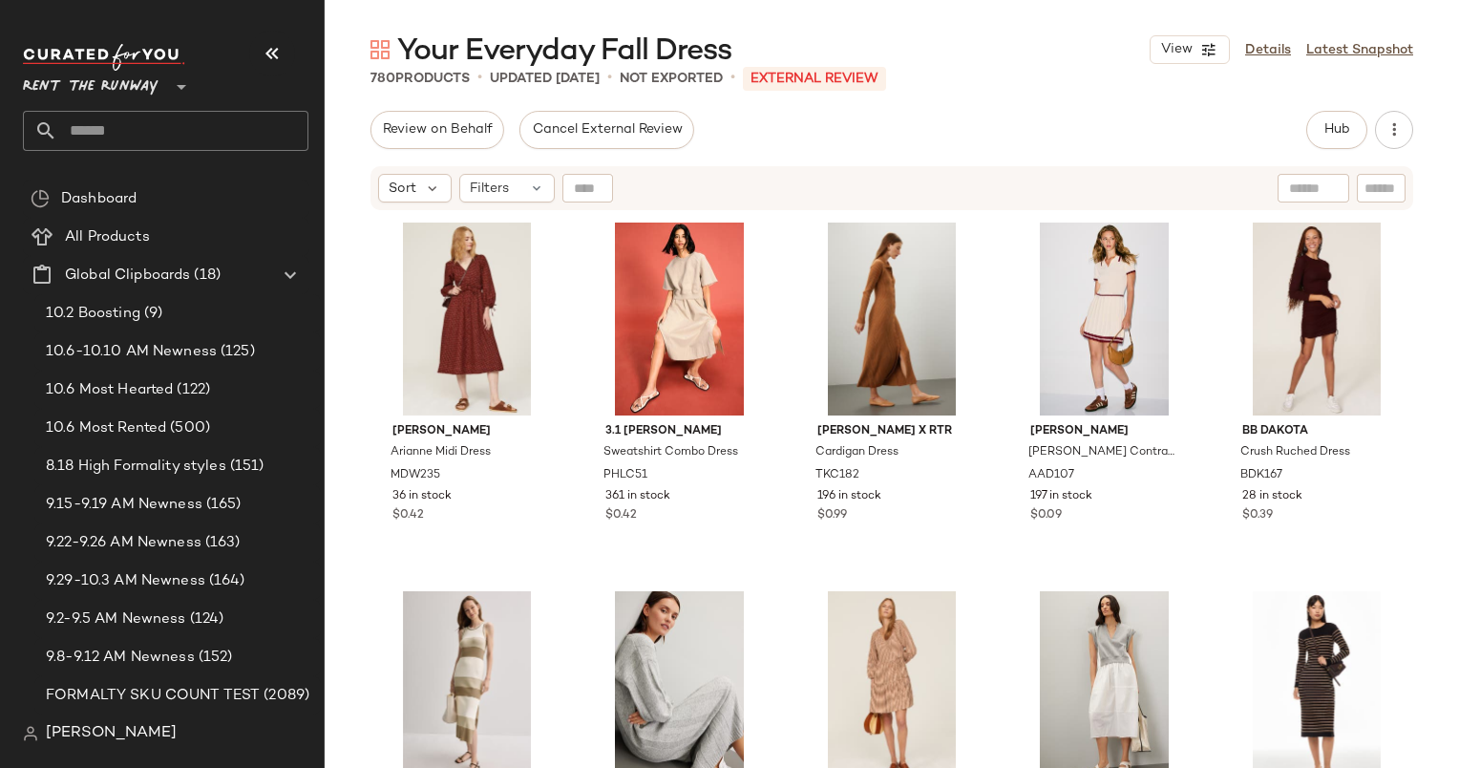
click at [1224, 120] on div "Review on Behalf Cancel External Review Hub Send for Review External Review Int…" at bounding box center [892, 130] width 1043 height 38
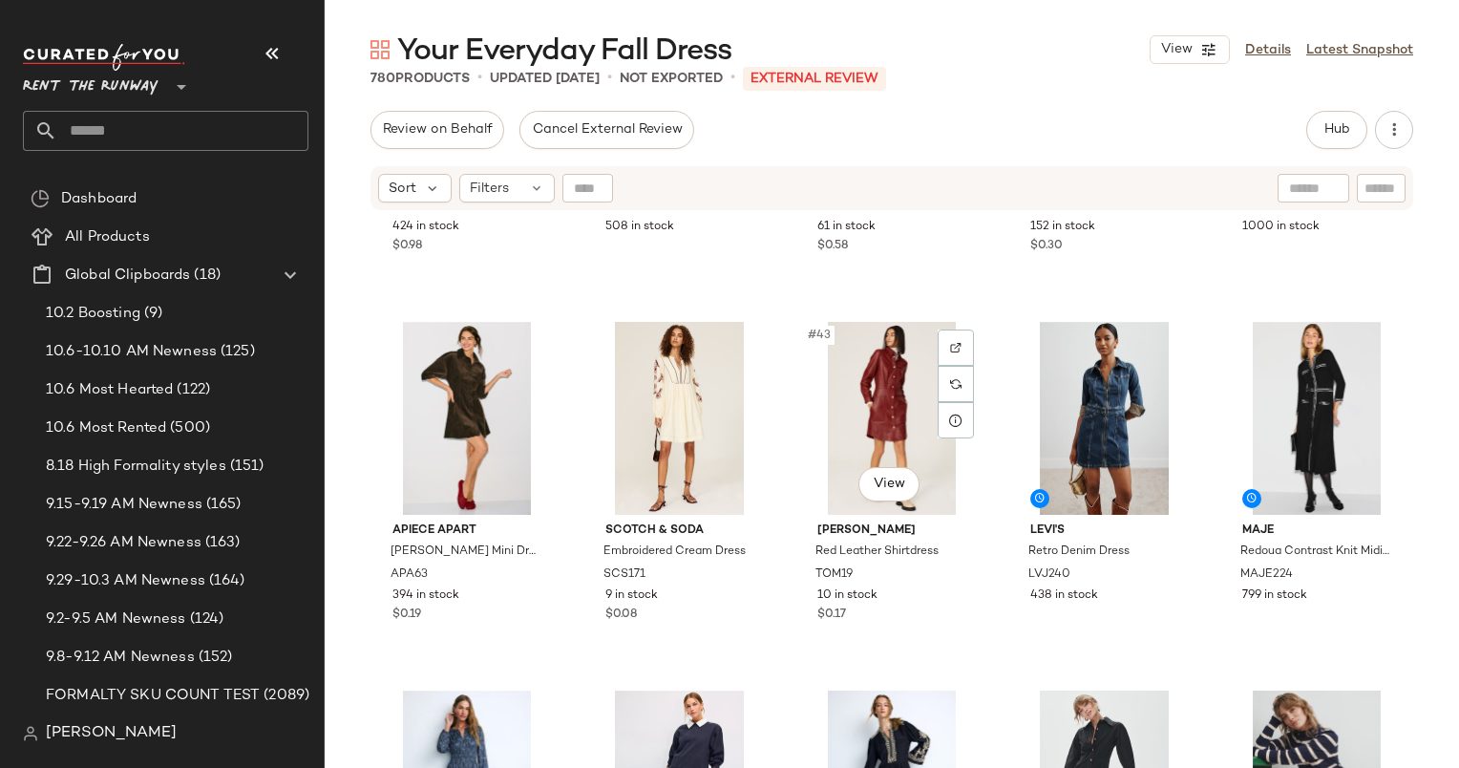
scroll to position [2865, 0]
click at [1084, 397] on div "#44 View" at bounding box center [1105, 418] width 180 height 193
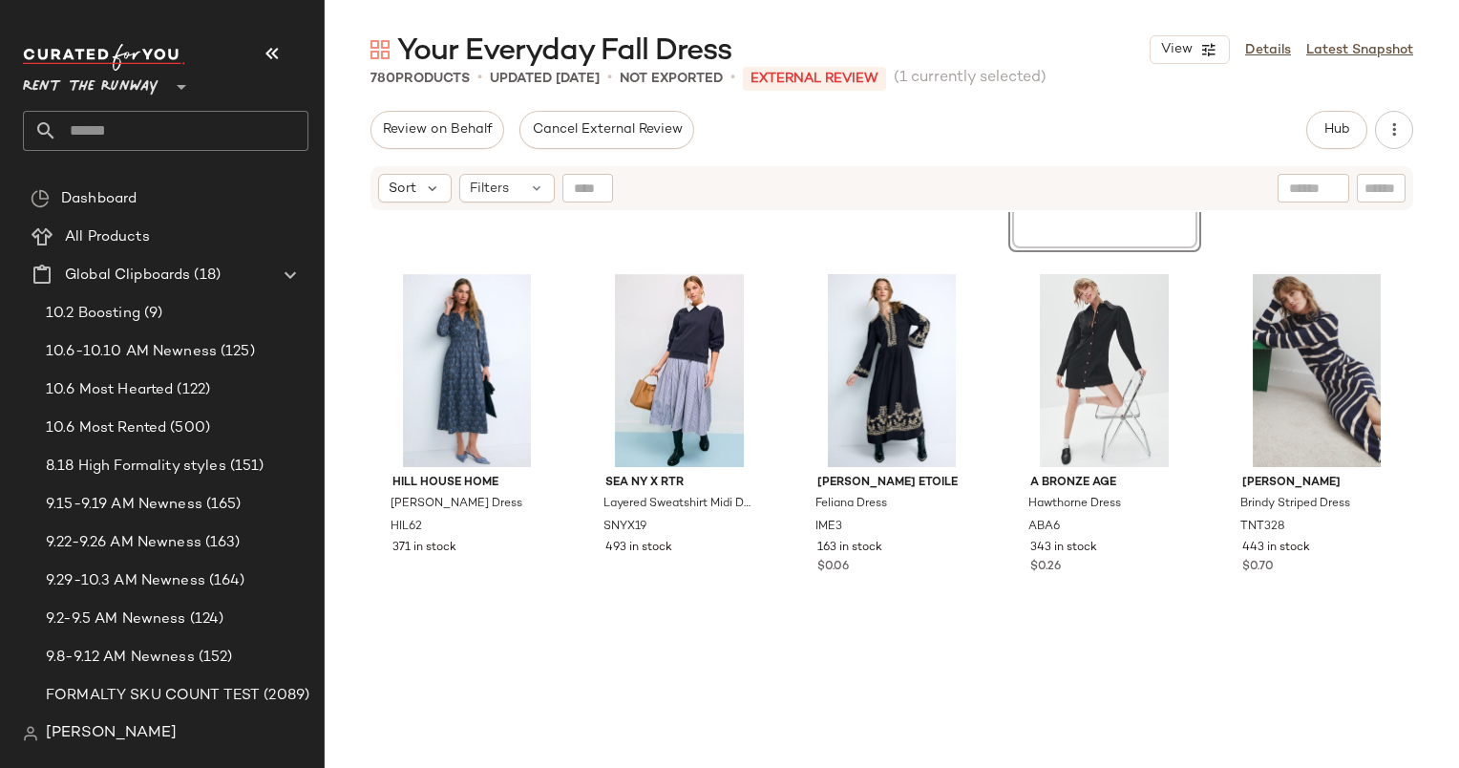
scroll to position [3308, 0]
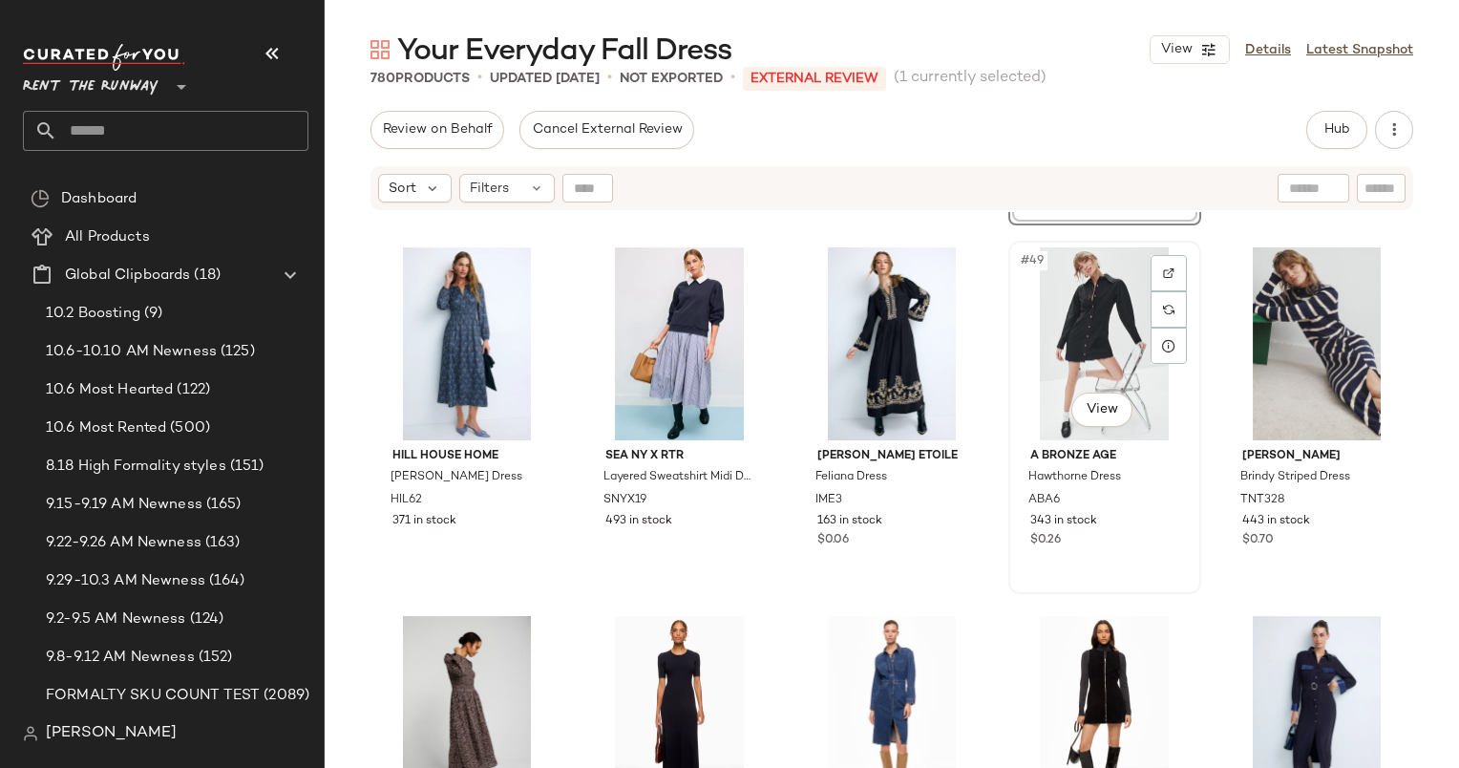
click at [1062, 311] on div "#49 View" at bounding box center [1105, 343] width 180 height 193
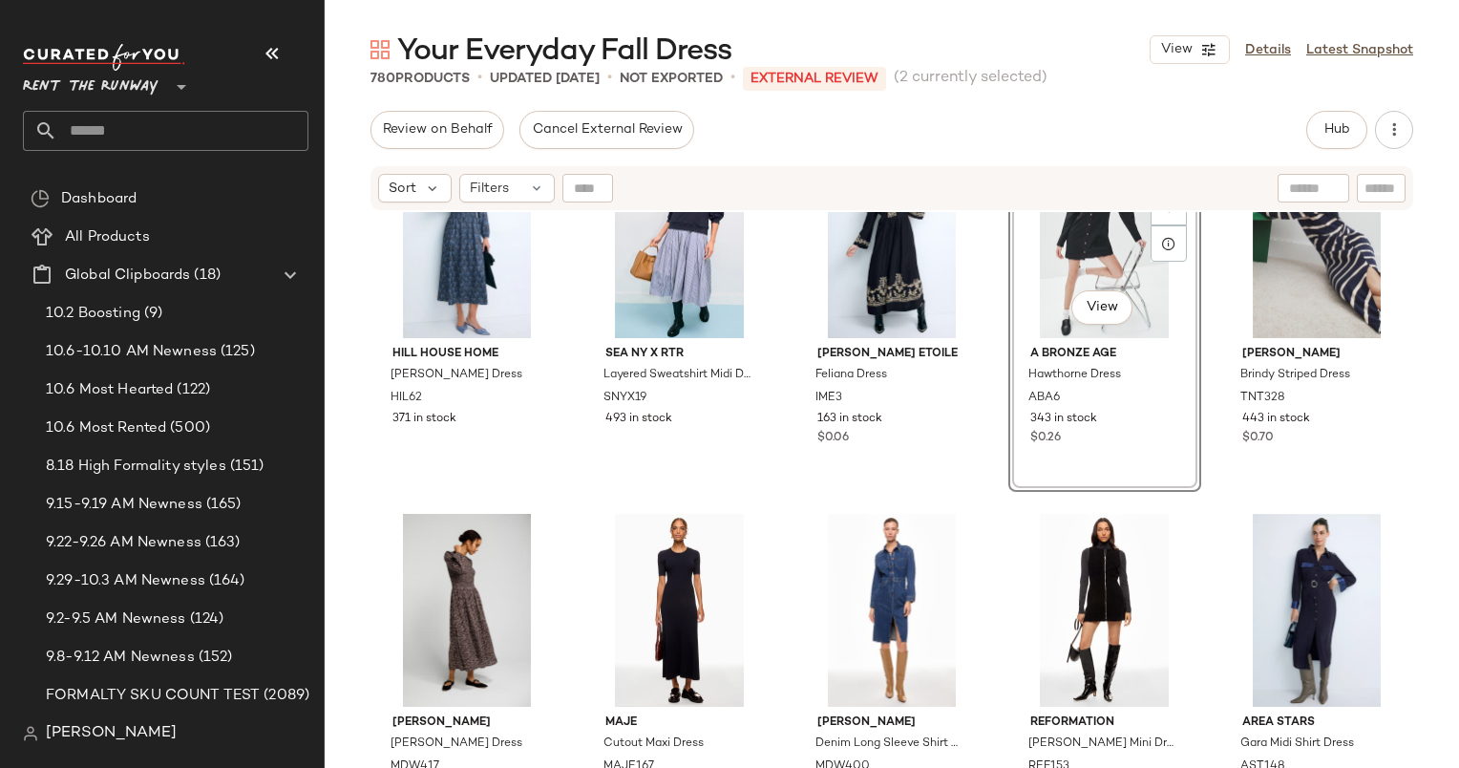
scroll to position [3434, 0]
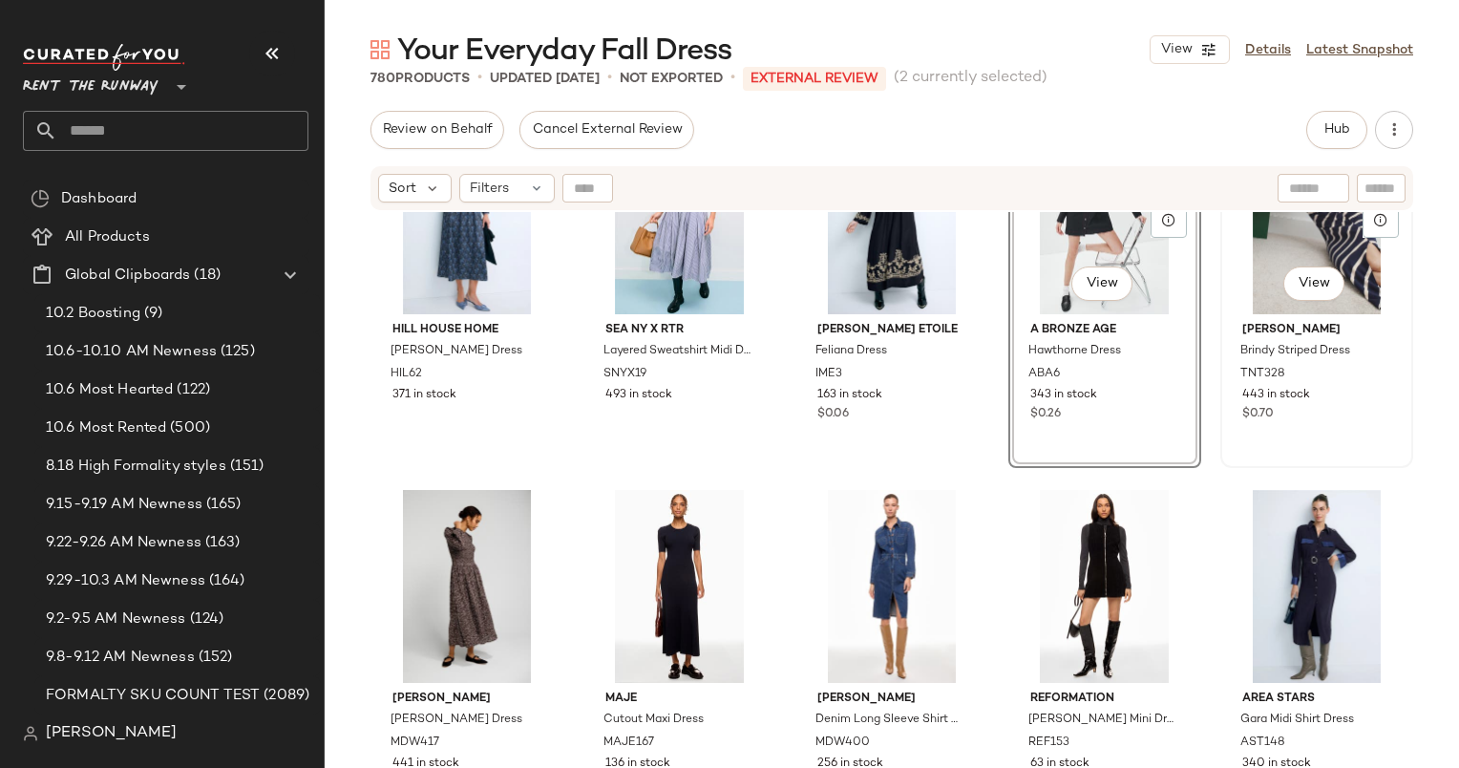
click at [1257, 277] on div "#50 View" at bounding box center [1317, 217] width 180 height 193
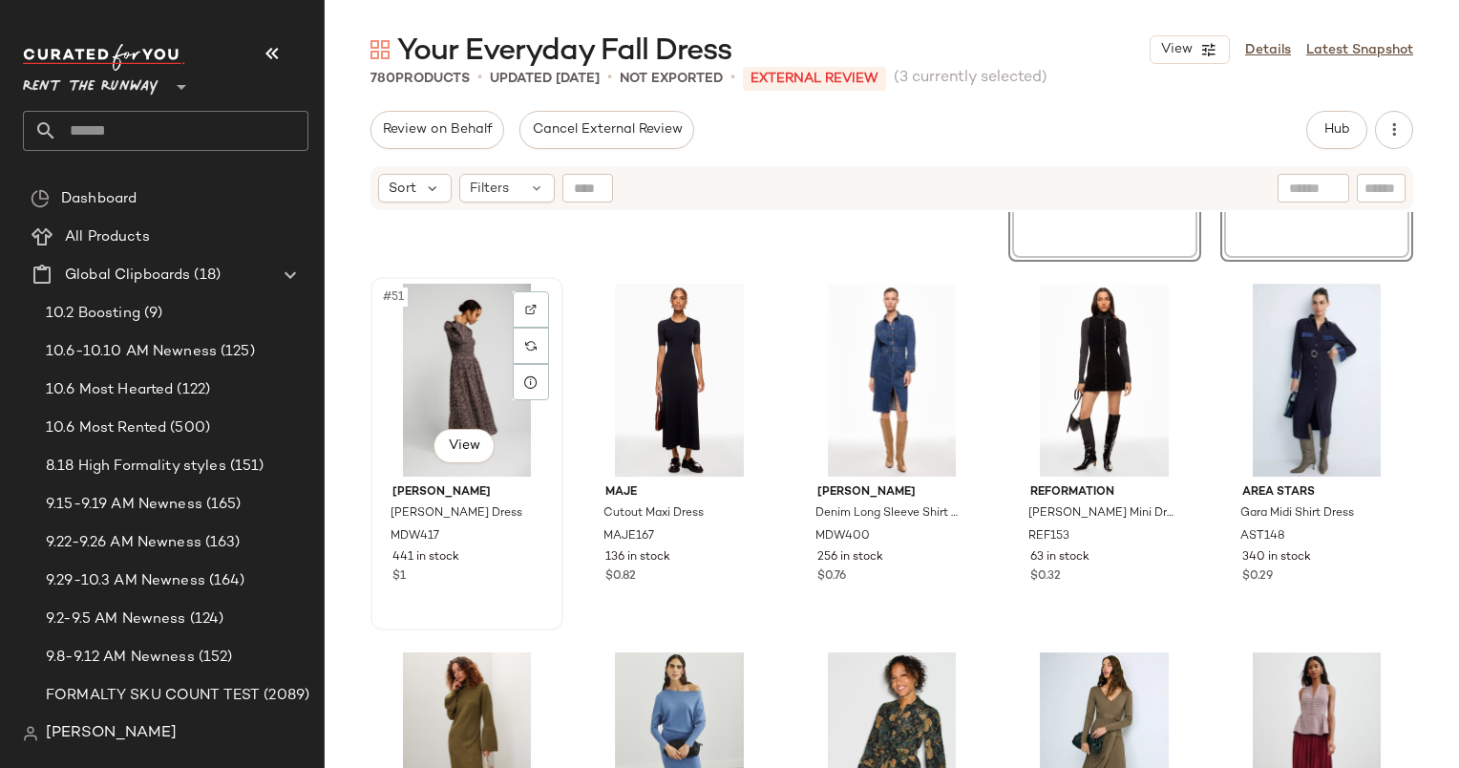
click at [451, 373] on div "#51 View" at bounding box center [467, 380] width 180 height 193
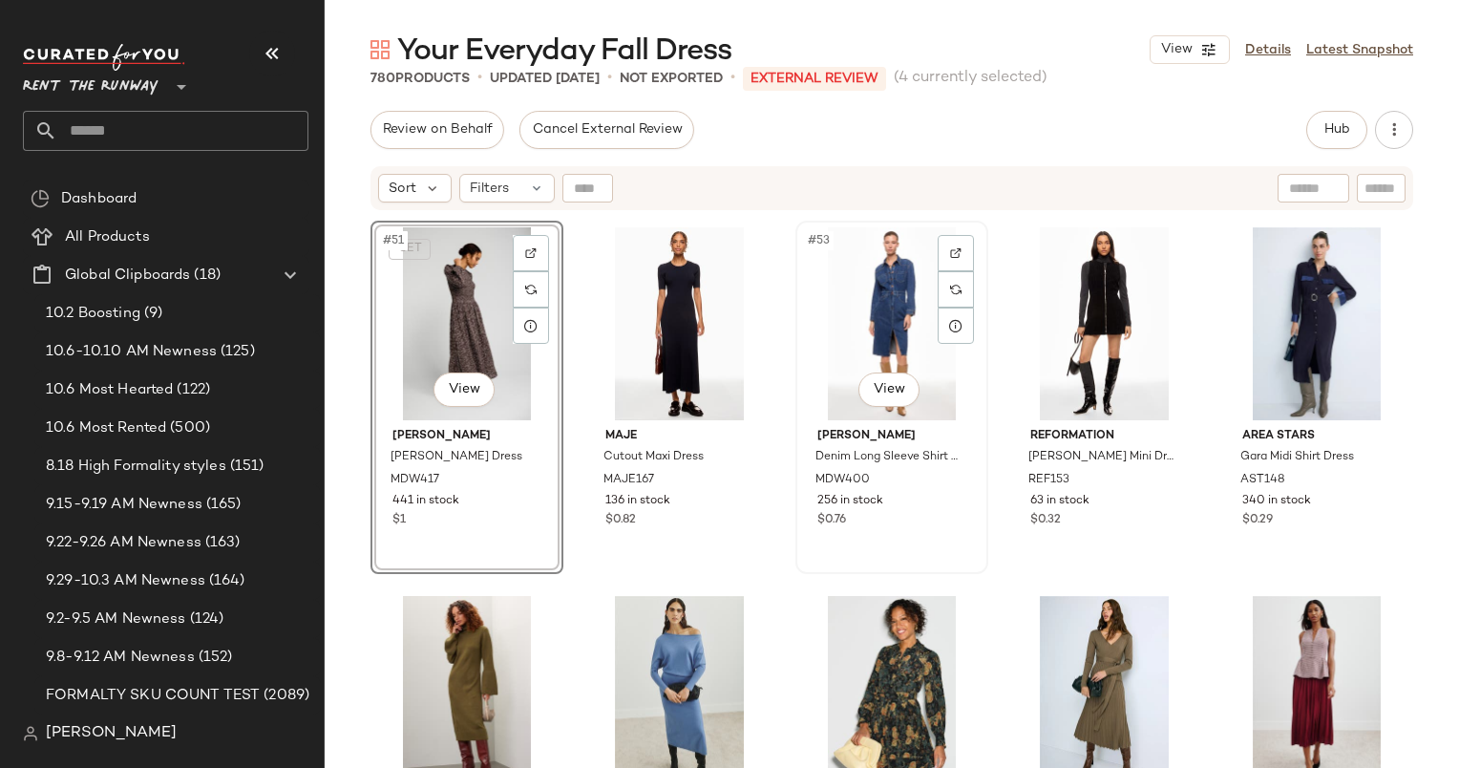
scroll to position [3701, 0]
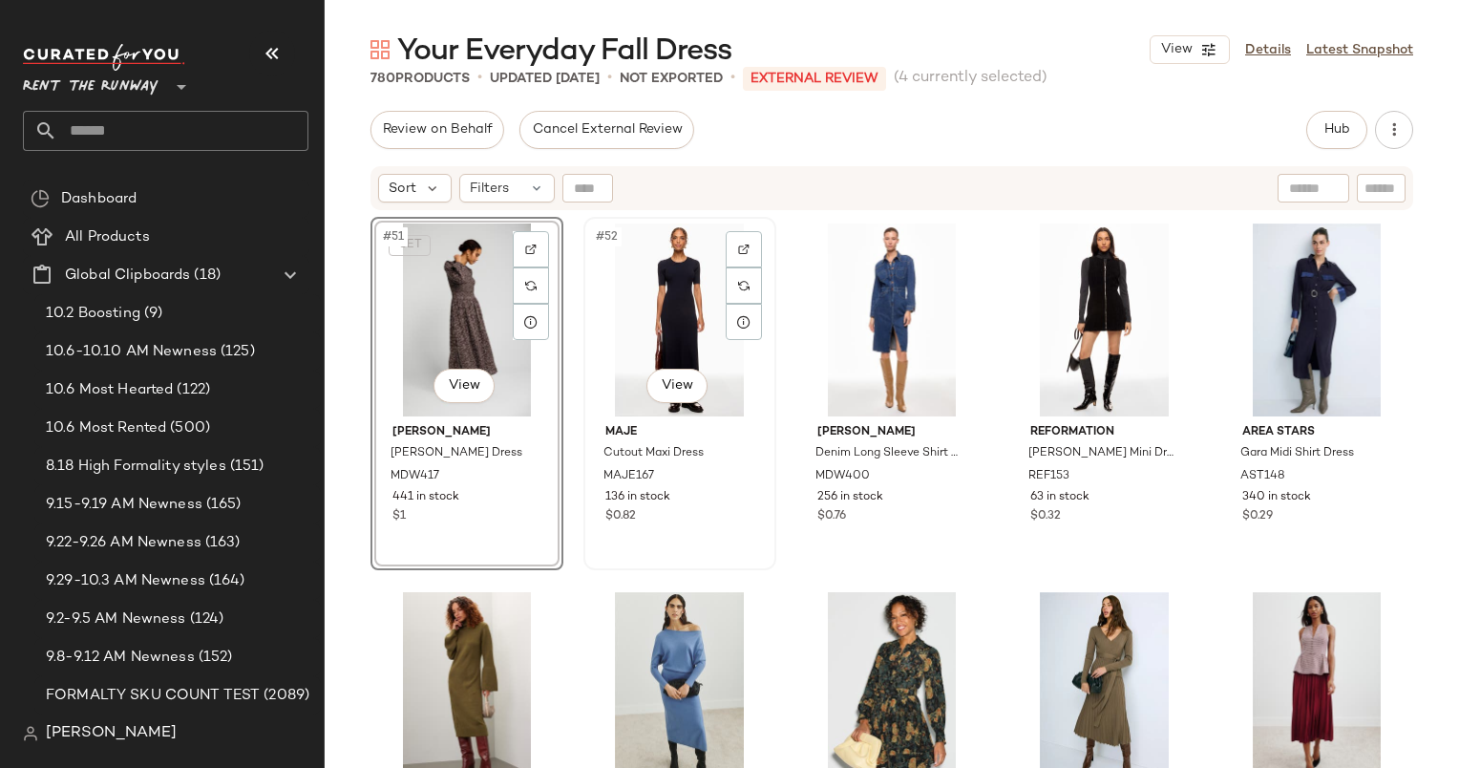
click at [654, 305] on div "#52 View" at bounding box center [680, 319] width 180 height 193
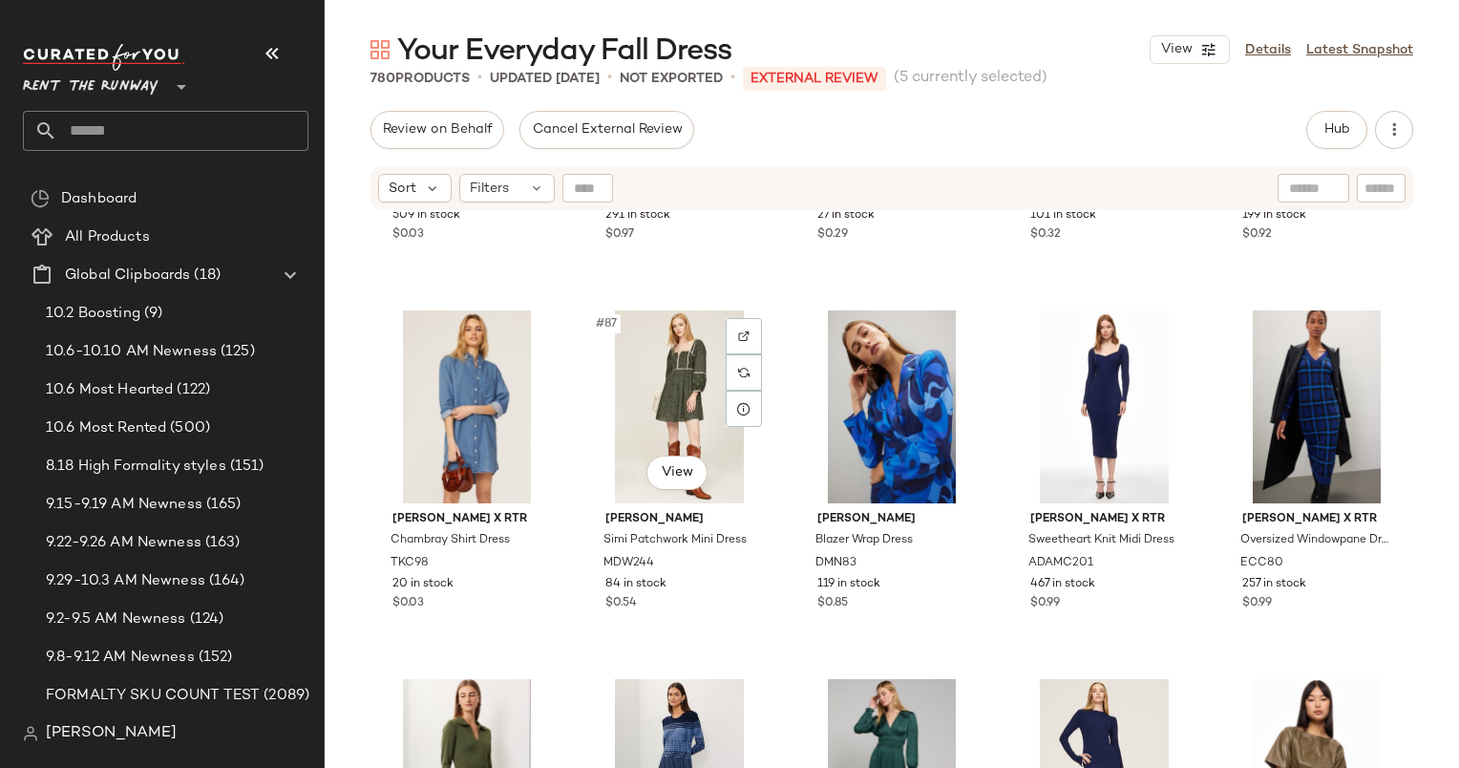
scroll to position [6213, 0]
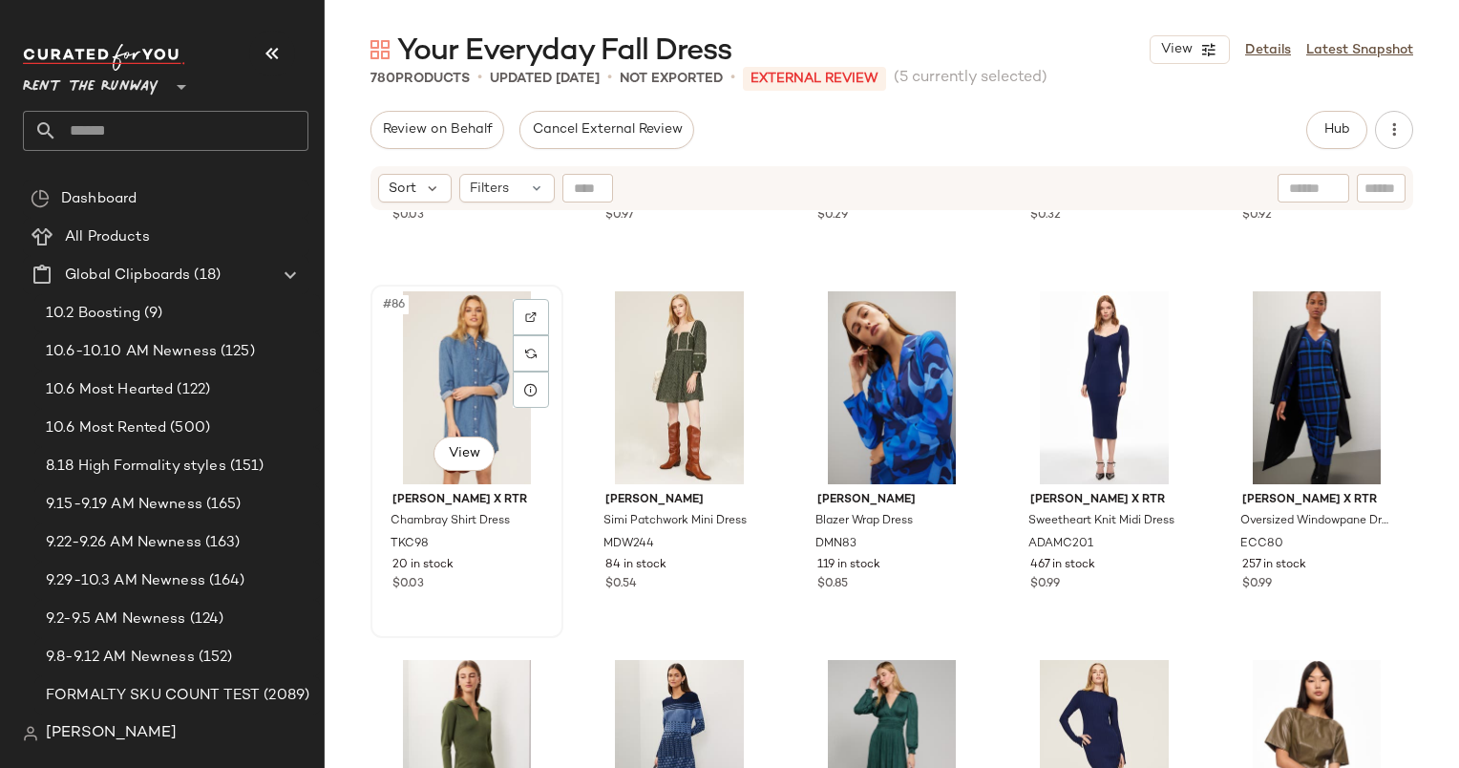
click at [459, 350] on div "#86 View" at bounding box center [467, 387] width 180 height 193
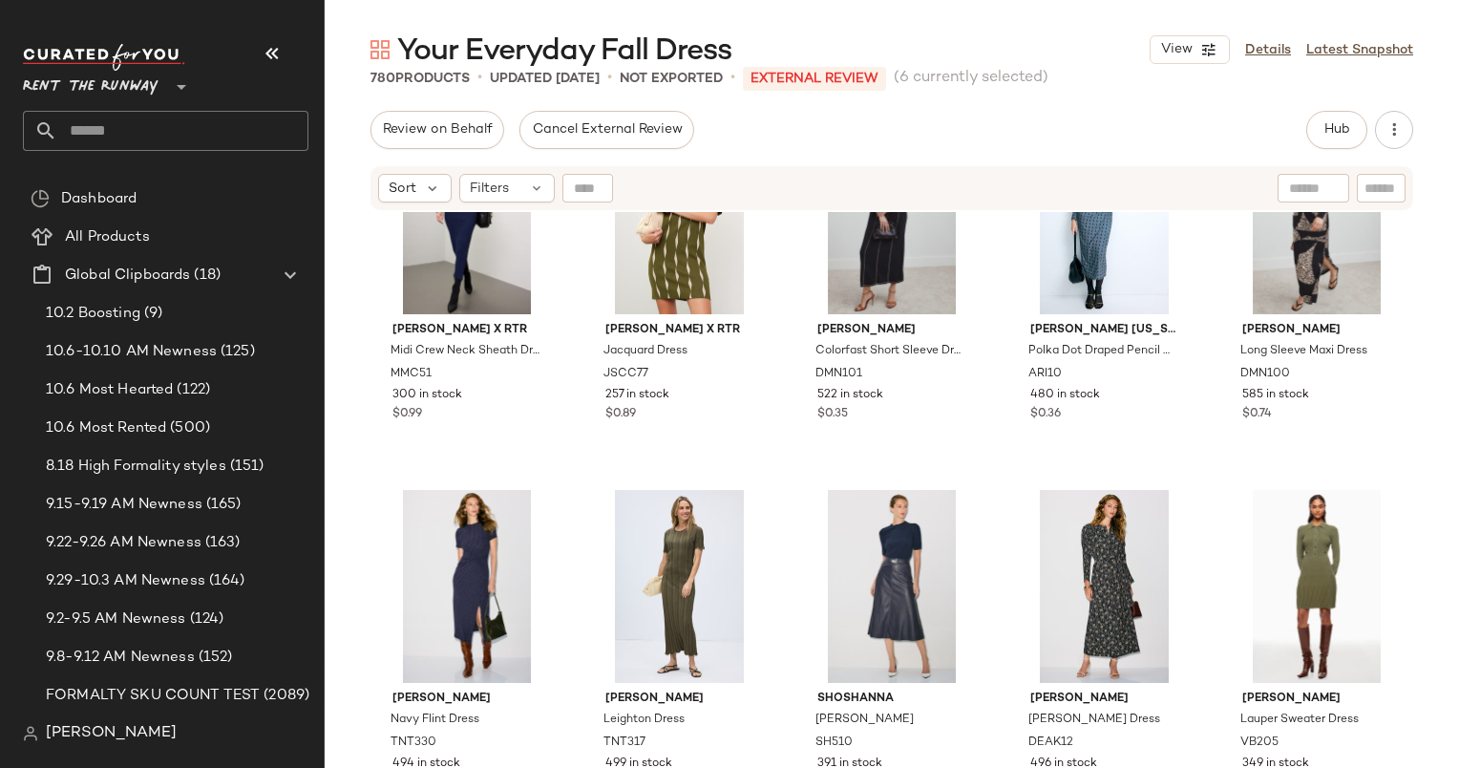
scroll to position [7147, 0]
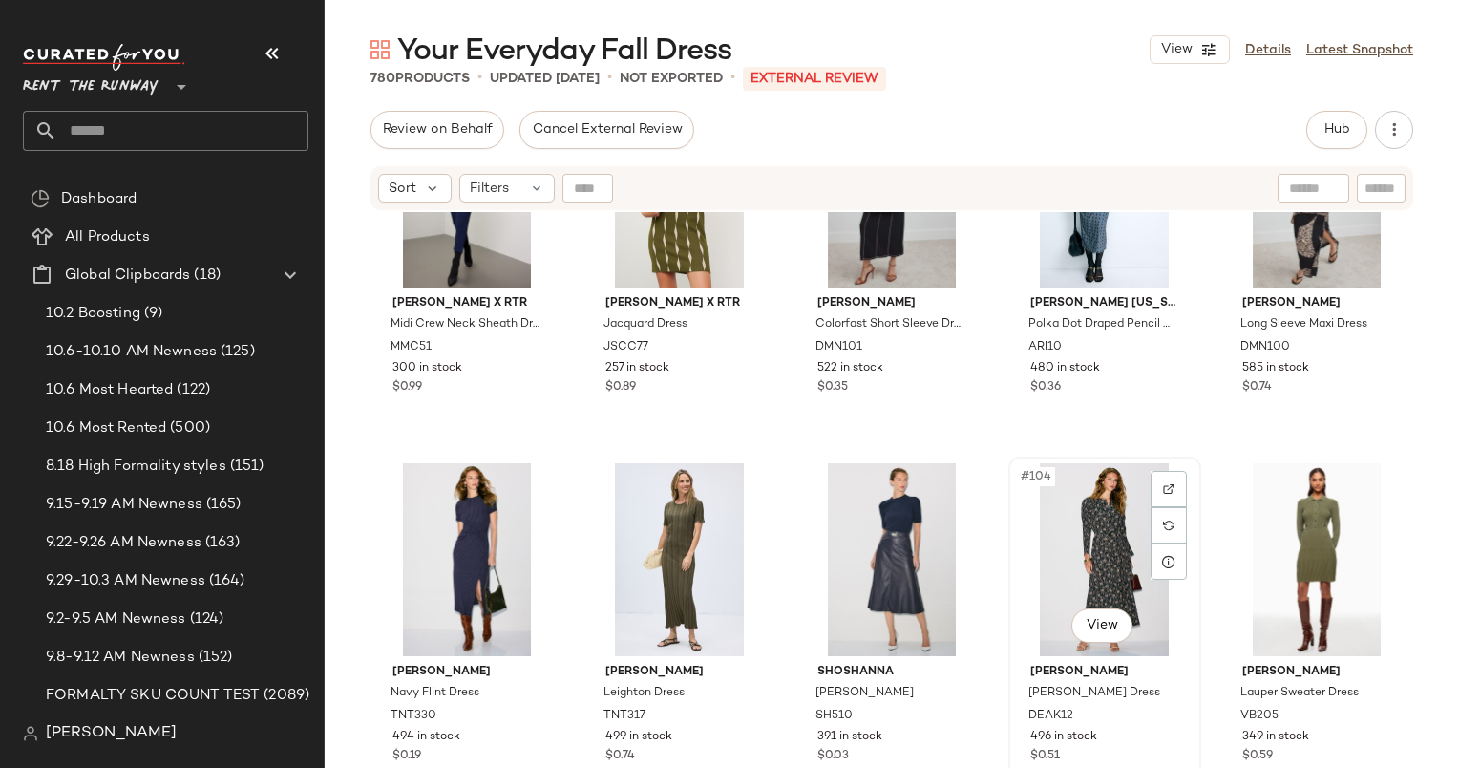
click at [1103, 552] on div "#104 View" at bounding box center [1105, 559] width 180 height 193
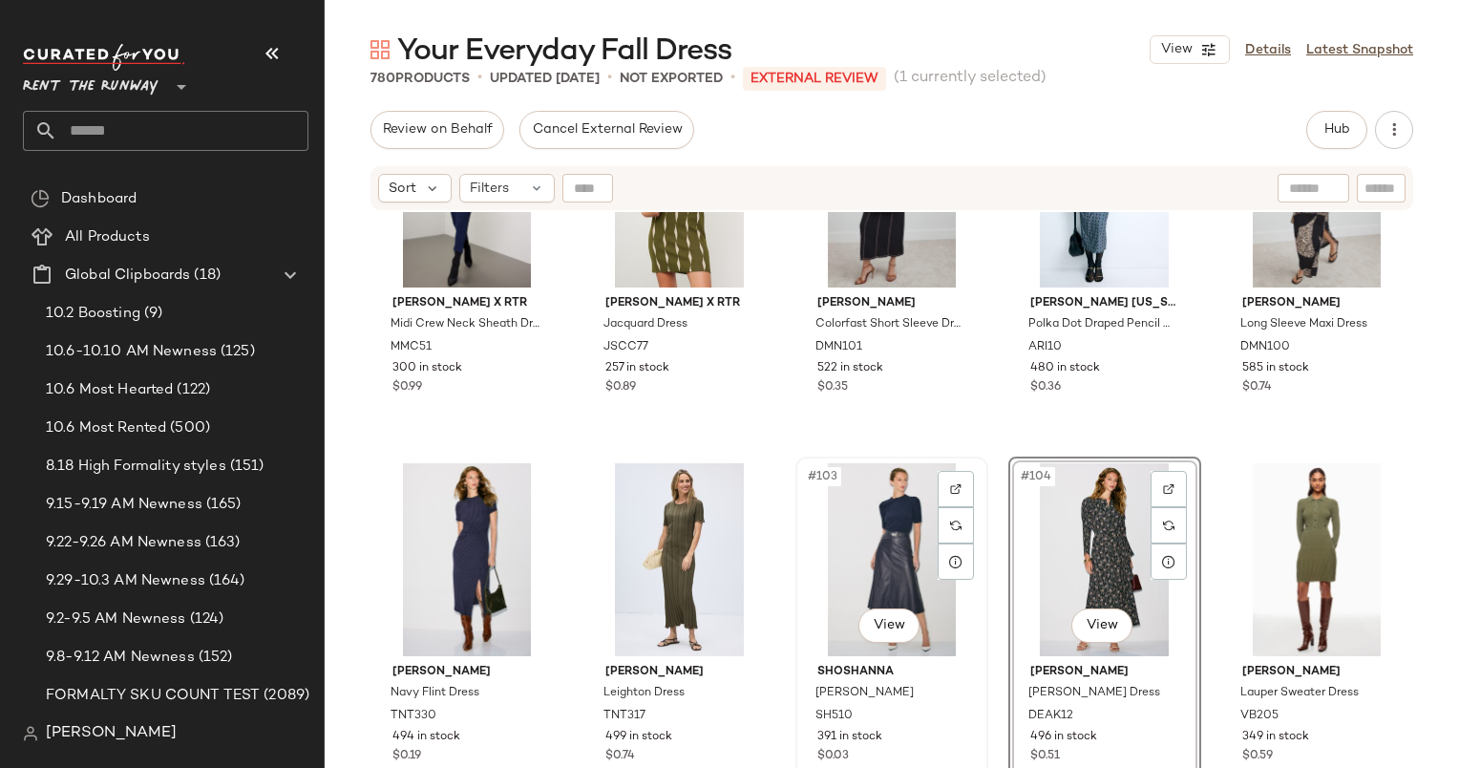
click at [898, 545] on div "#103 View" at bounding box center [892, 559] width 180 height 193
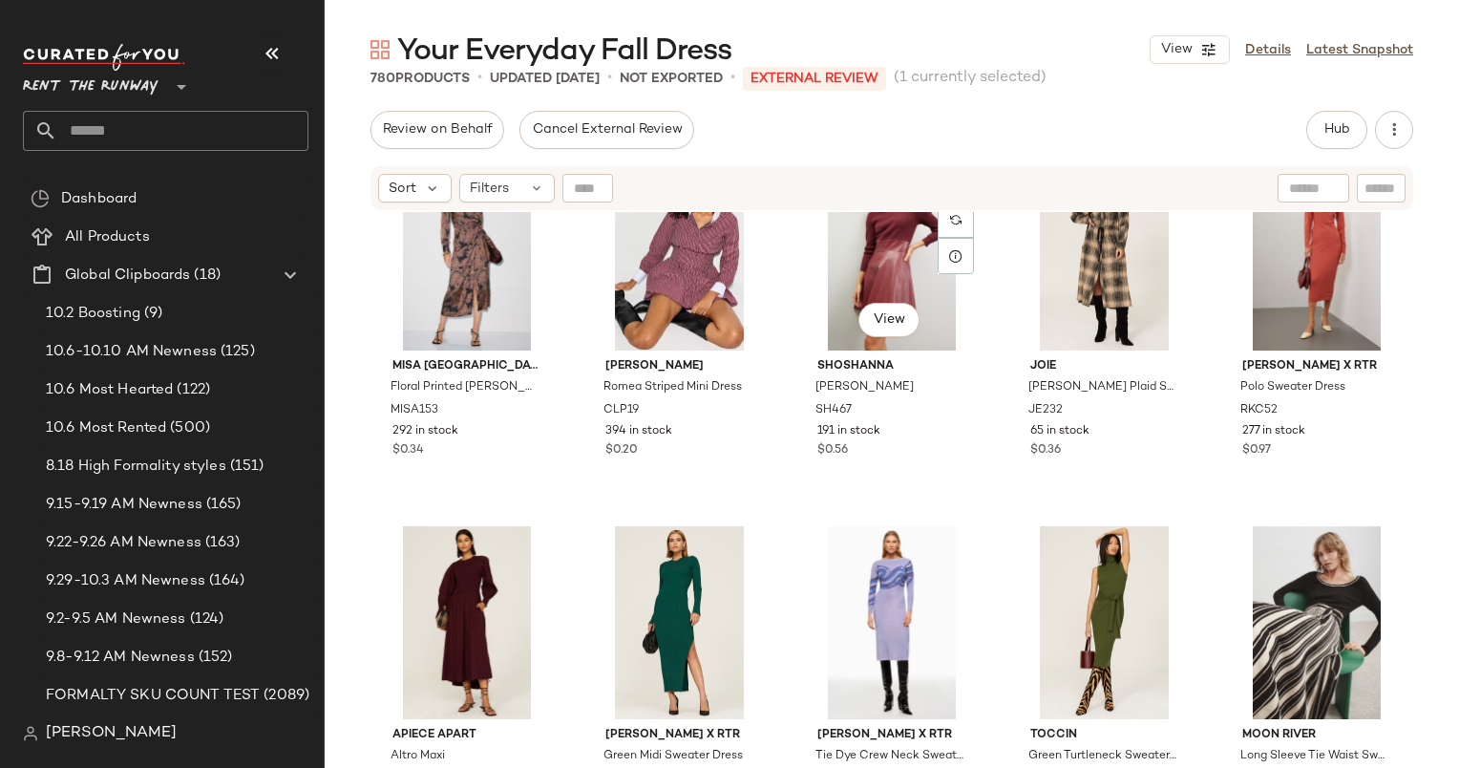
scroll to position [5270, 0]
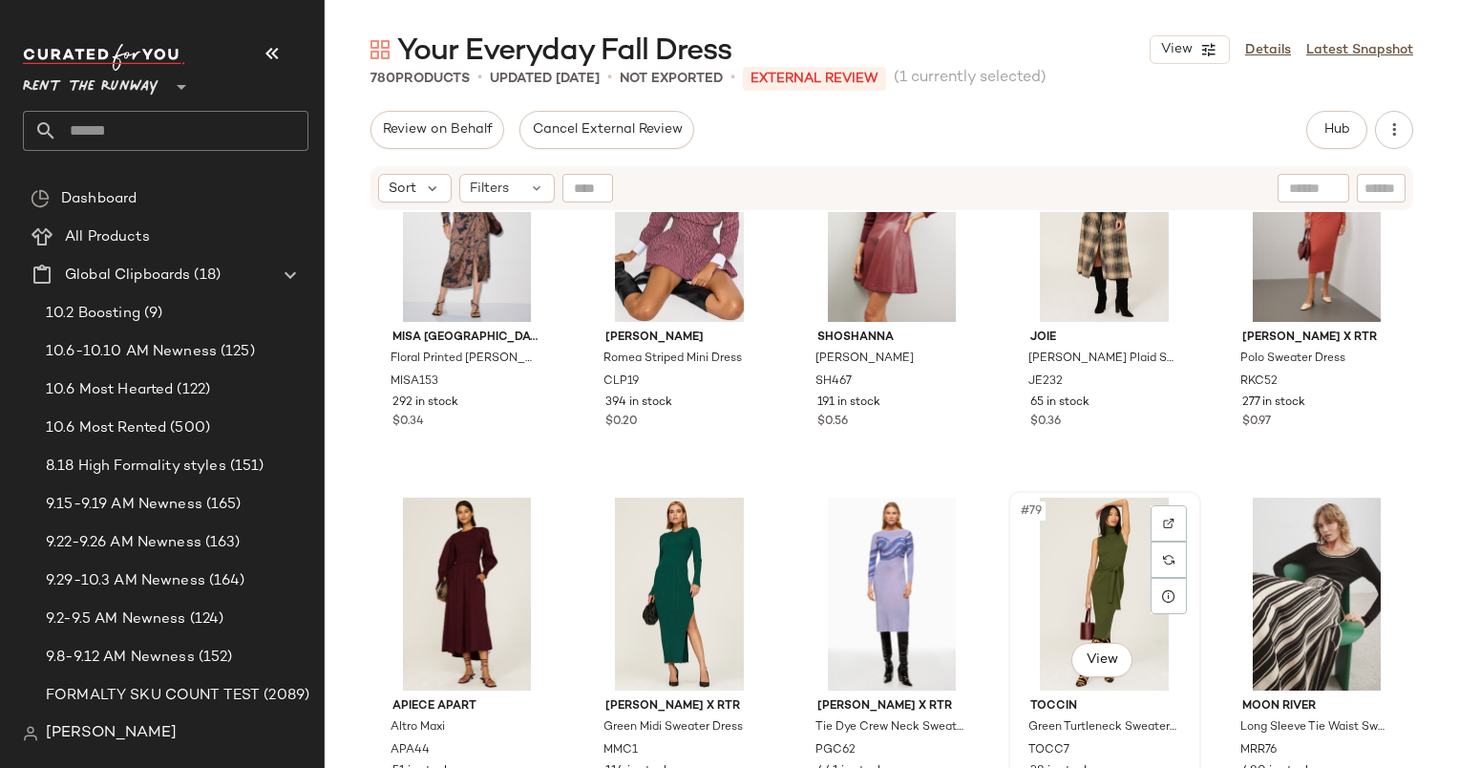
click at [1070, 558] on div "#79 View" at bounding box center [1105, 594] width 180 height 193
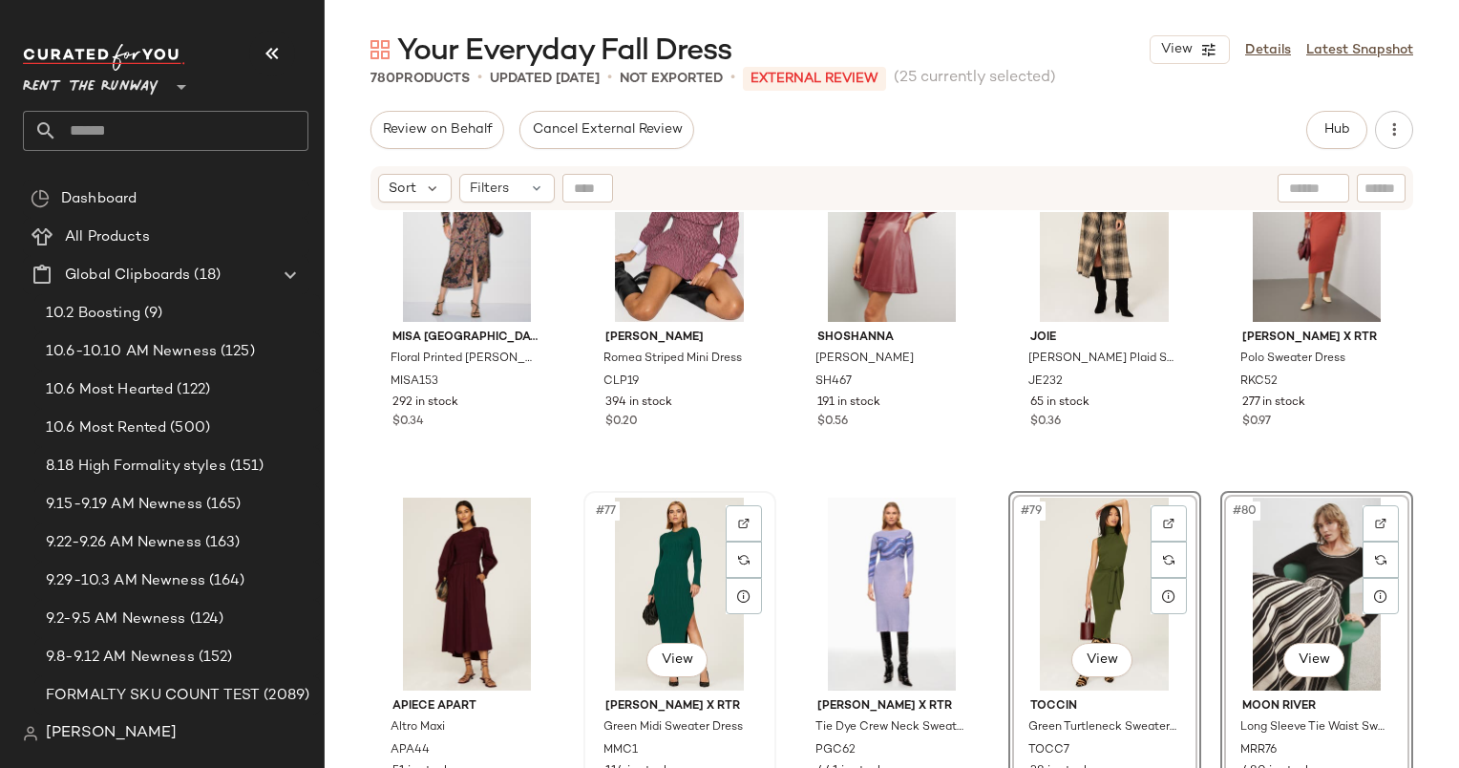
click at [650, 576] on div "#77 View" at bounding box center [680, 594] width 180 height 193
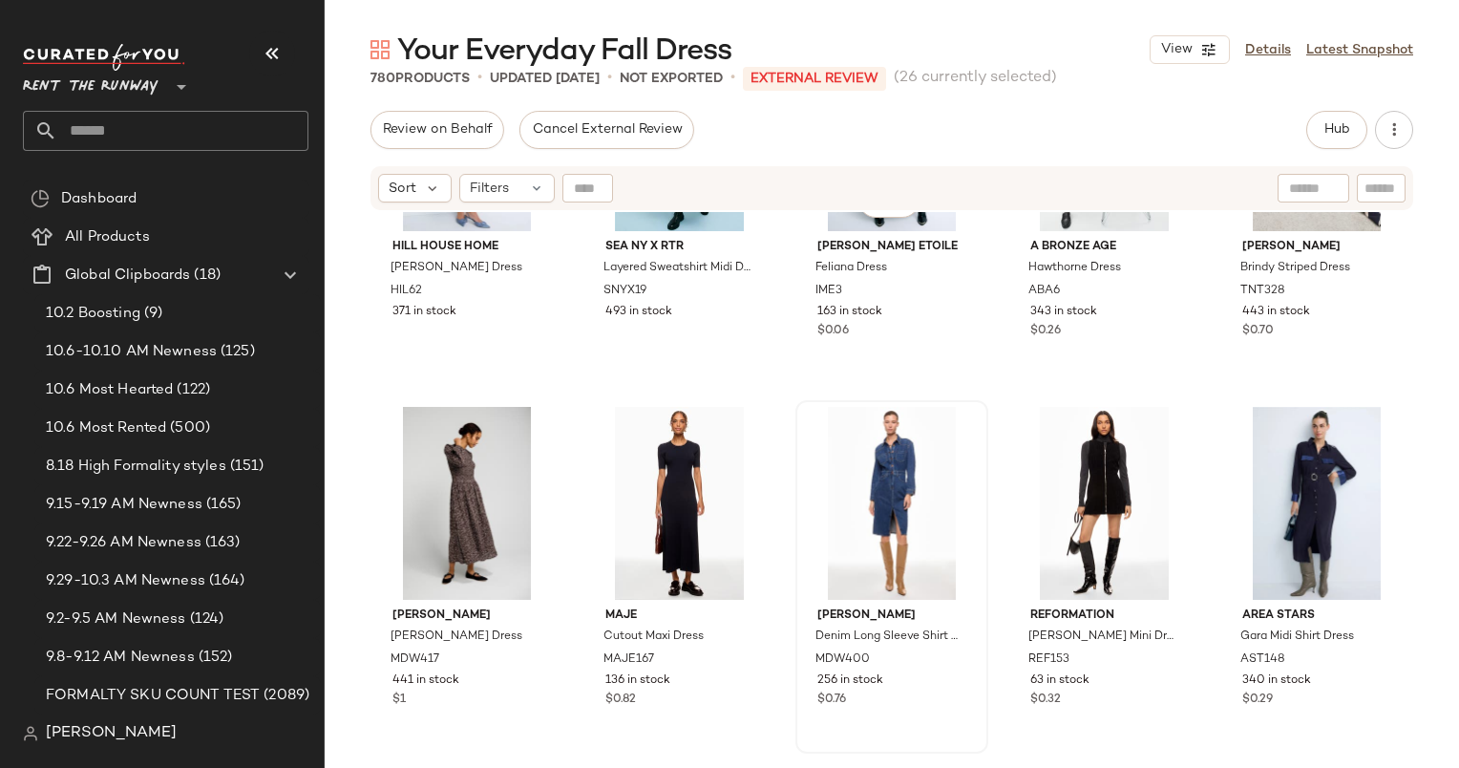
scroll to position [3540, 0]
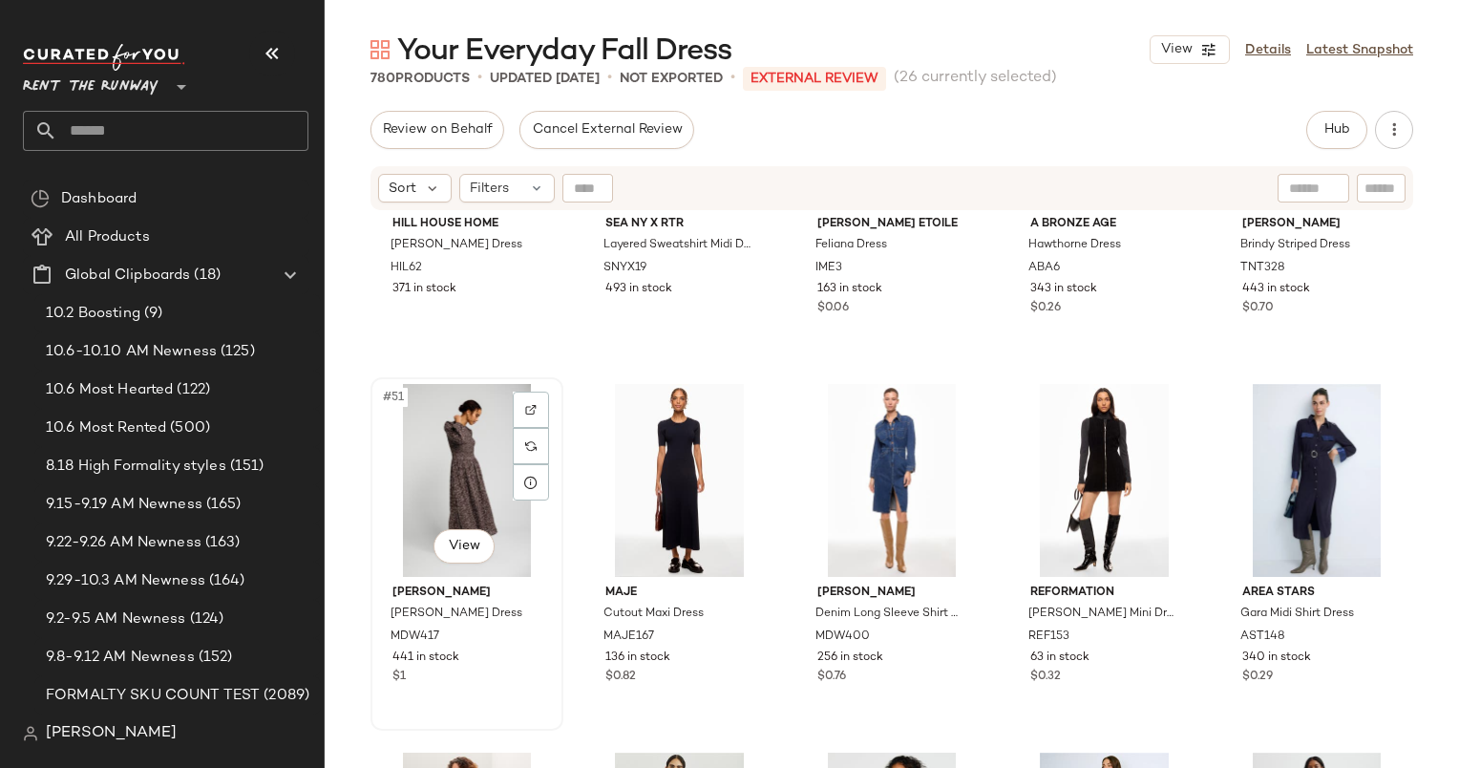
click at [468, 451] on div "#51 View" at bounding box center [467, 480] width 180 height 193
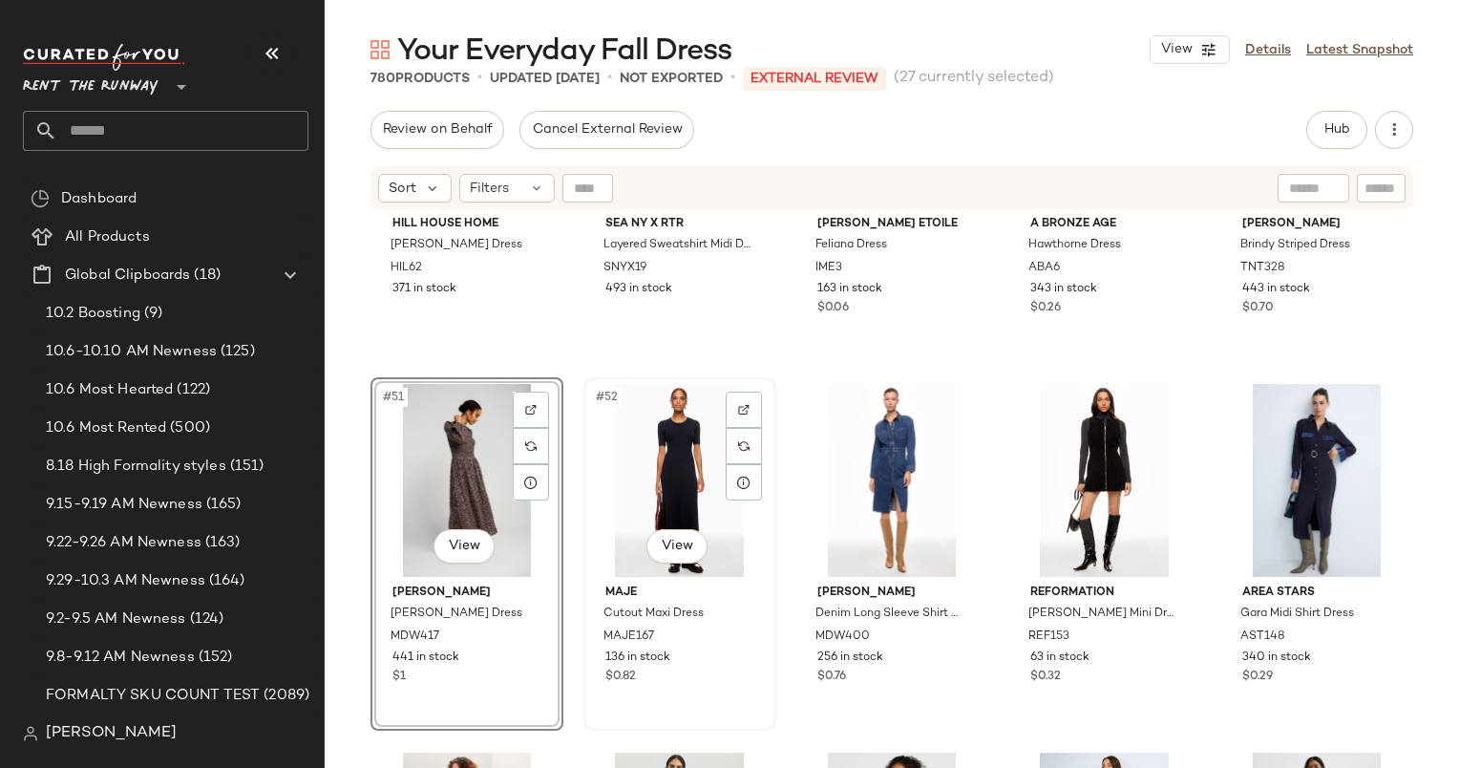
click at [680, 436] on div "#52 View" at bounding box center [680, 480] width 180 height 193
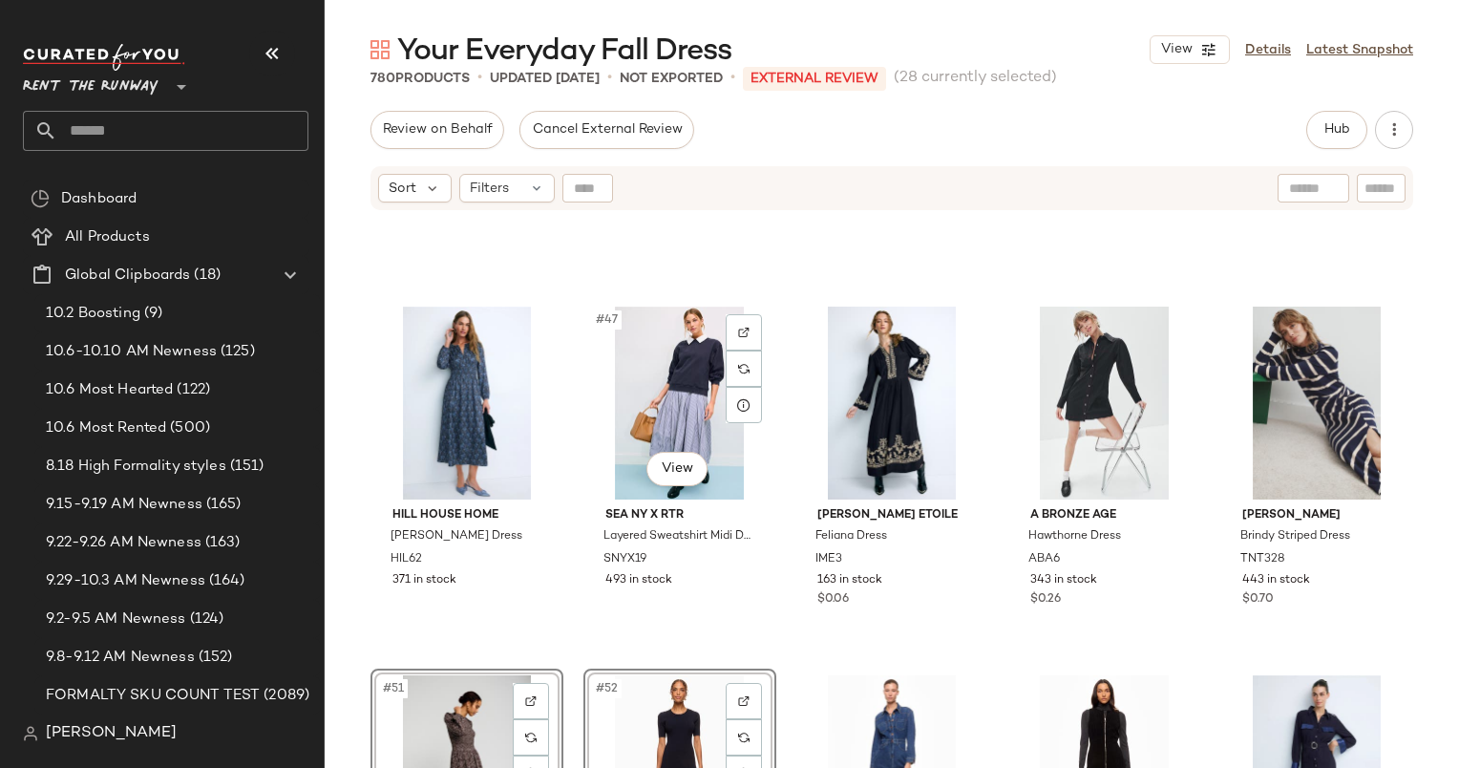
scroll to position [3243, 0]
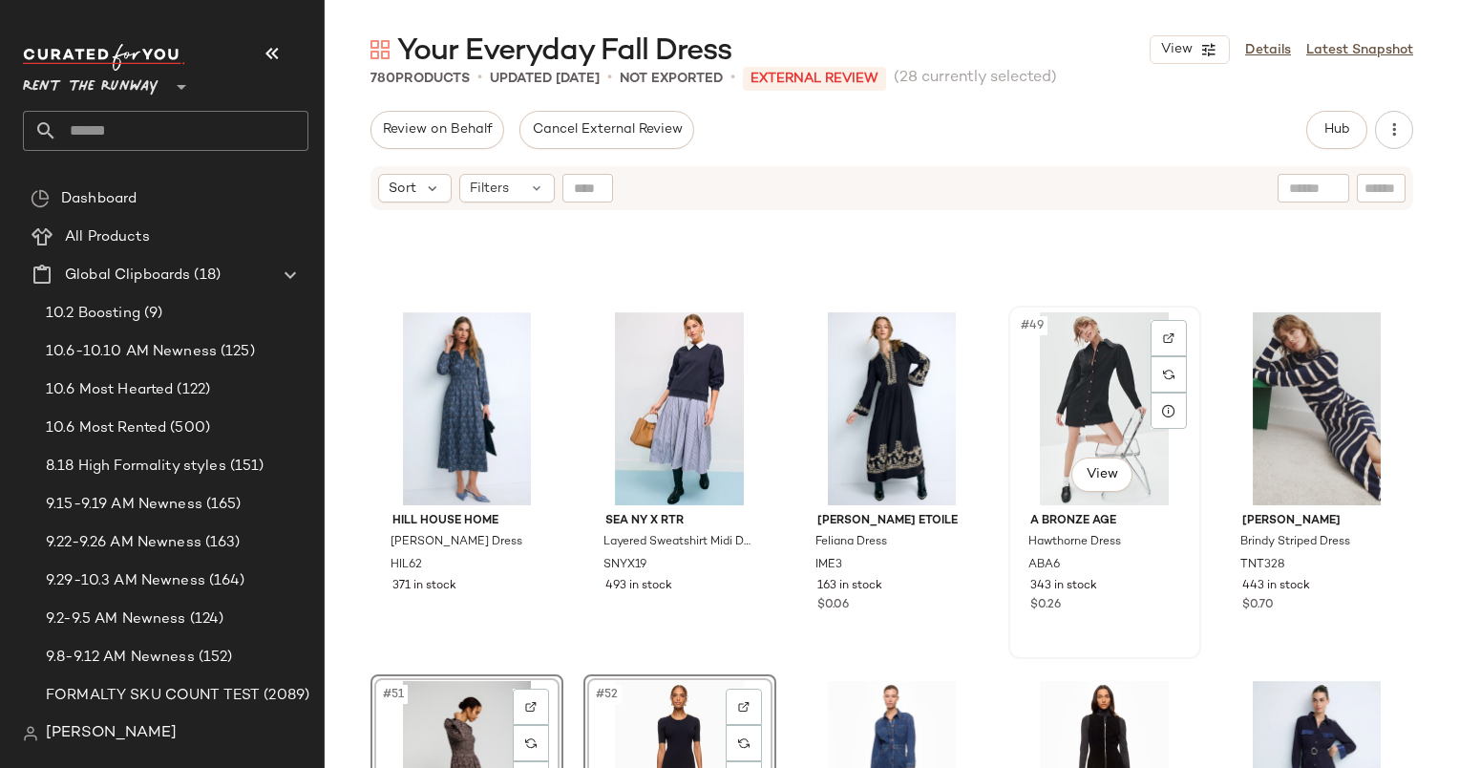
click at [1105, 409] on div "#49 View" at bounding box center [1105, 408] width 180 height 193
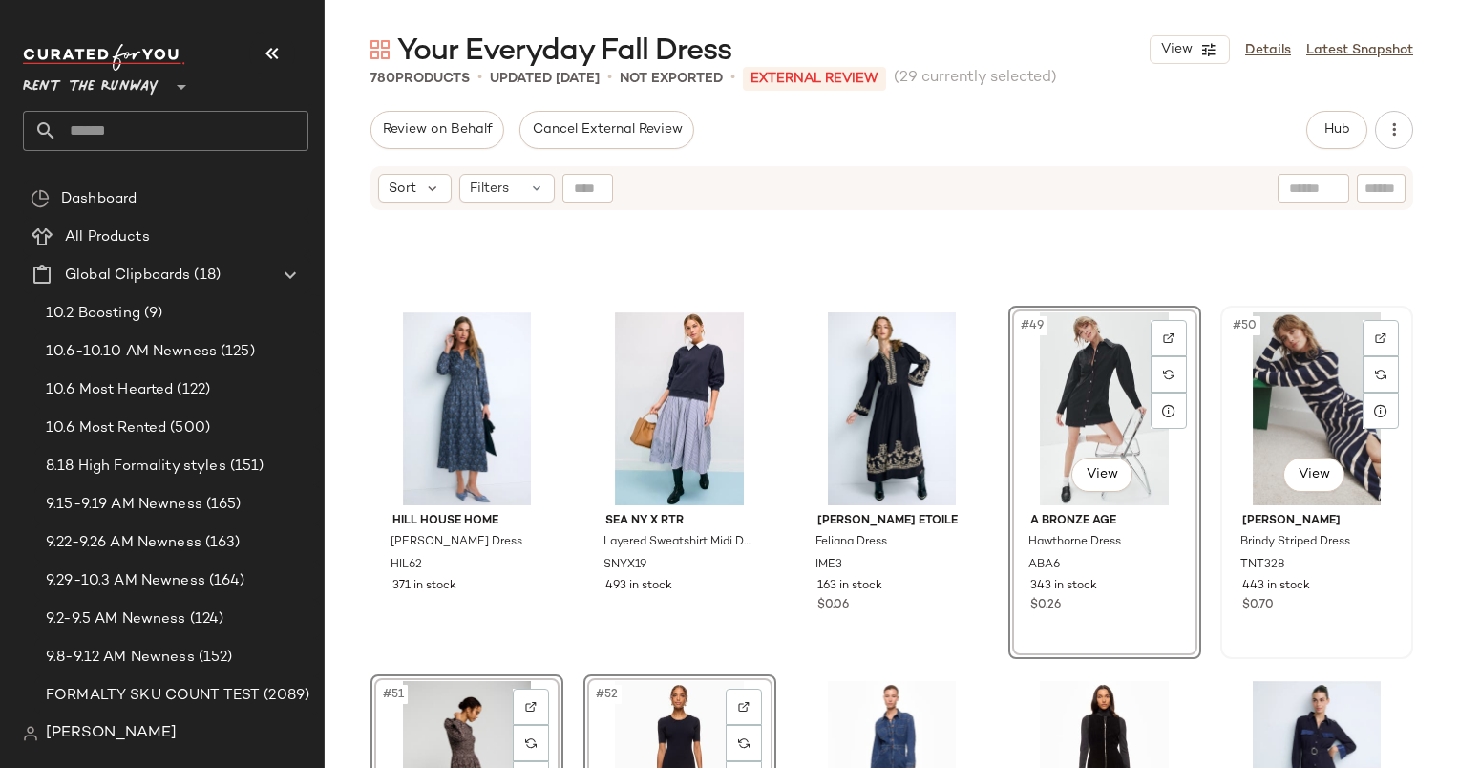
click at [1276, 405] on div "#50 View" at bounding box center [1317, 408] width 180 height 193
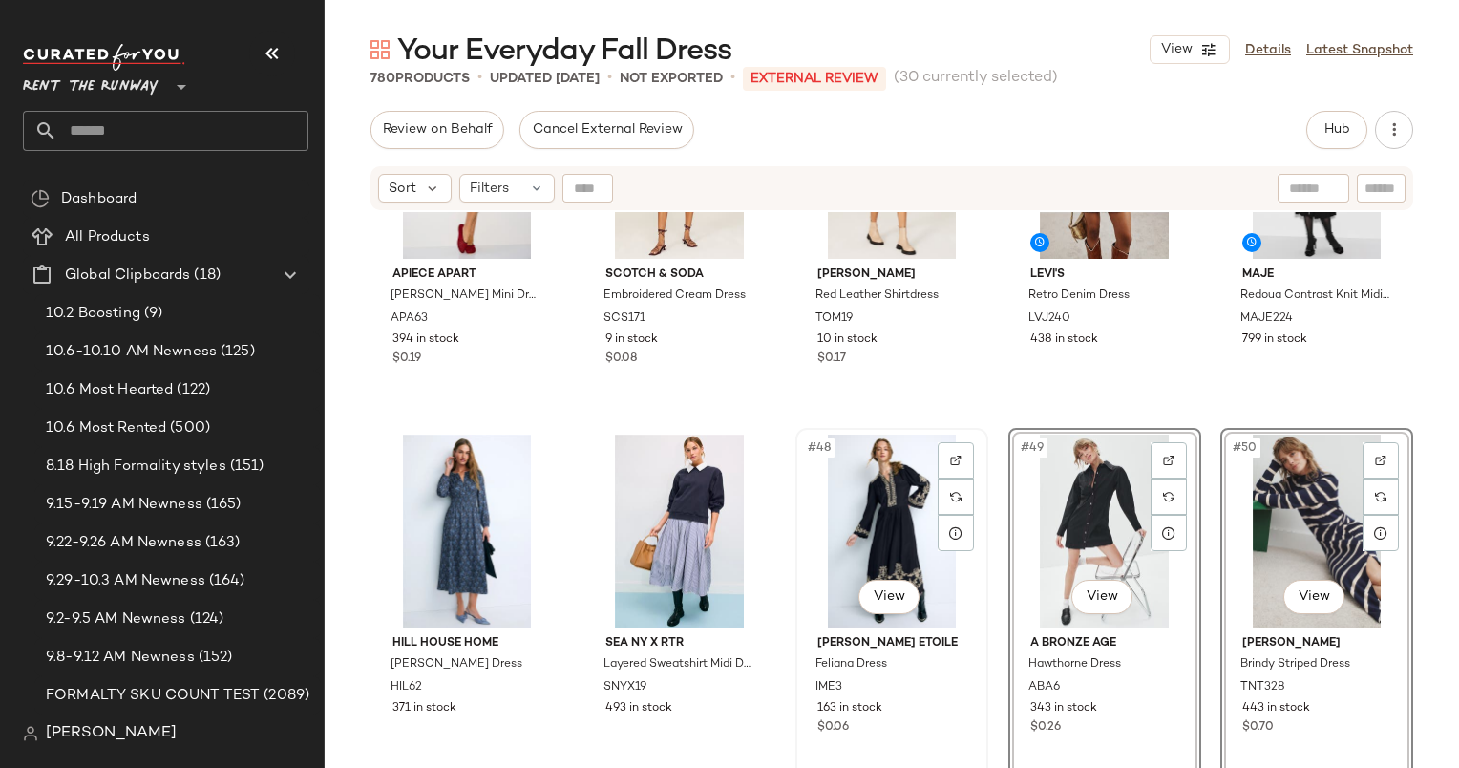
scroll to position [2845, 0]
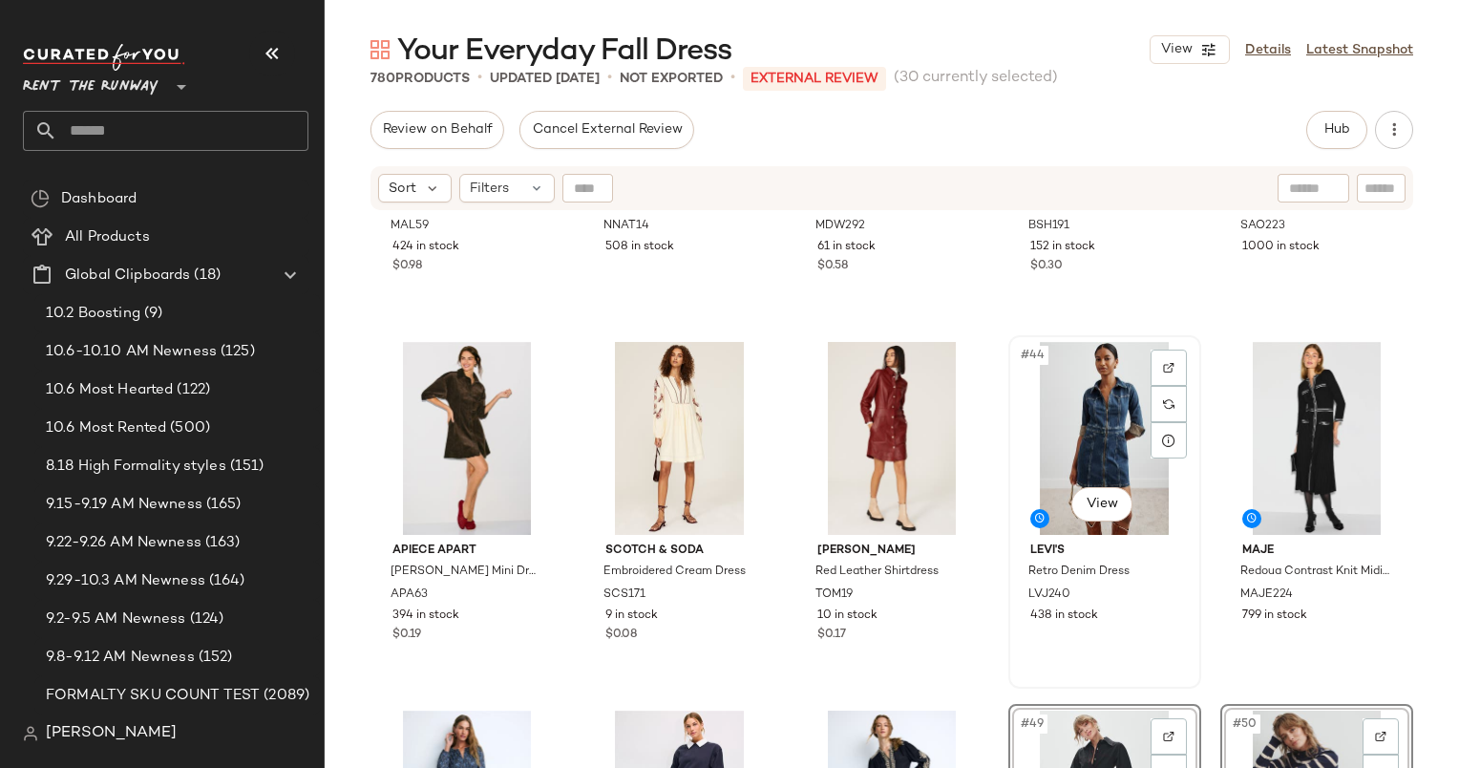
click at [1115, 413] on div "#44 View" at bounding box center [1105, 438] width 180 height 193
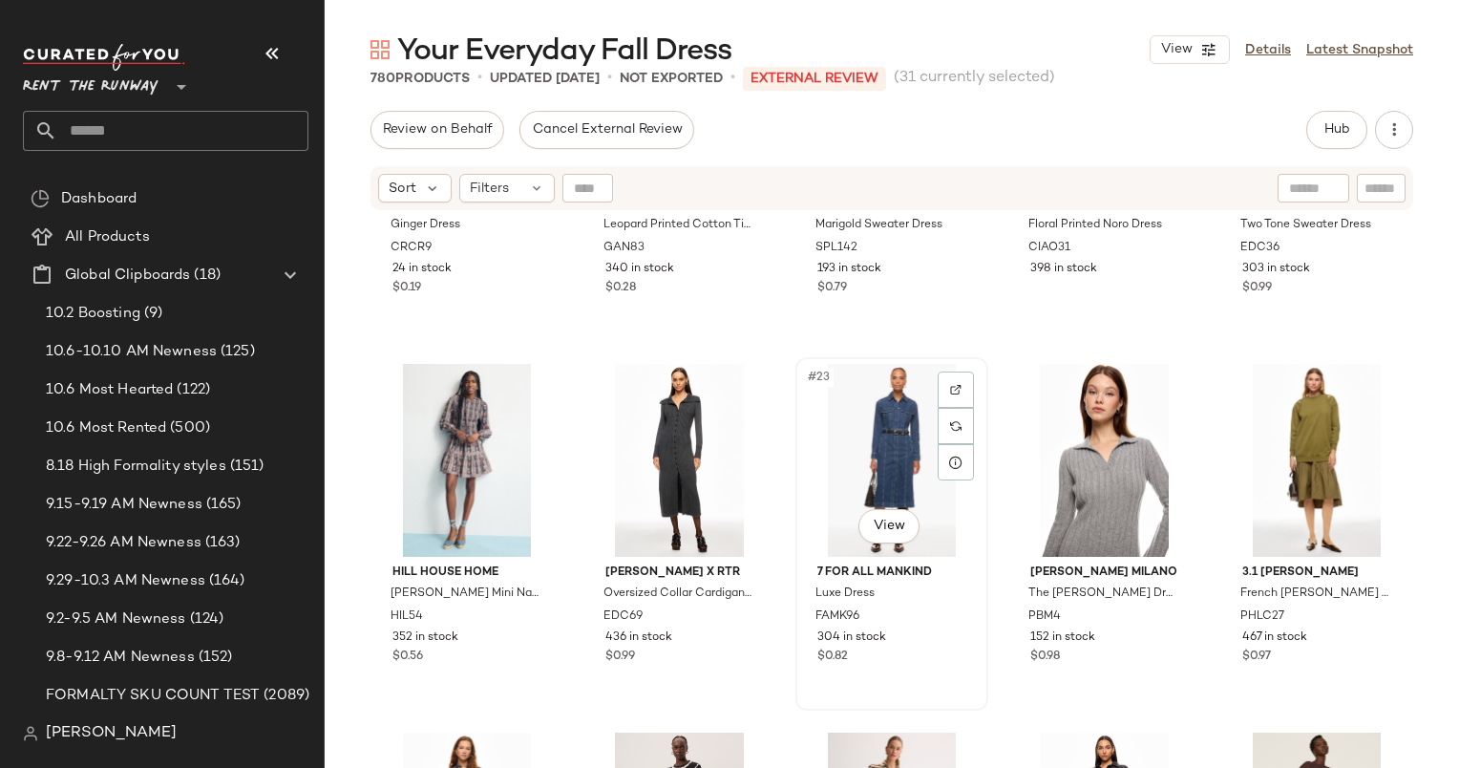
scroll to position [1350, 0]
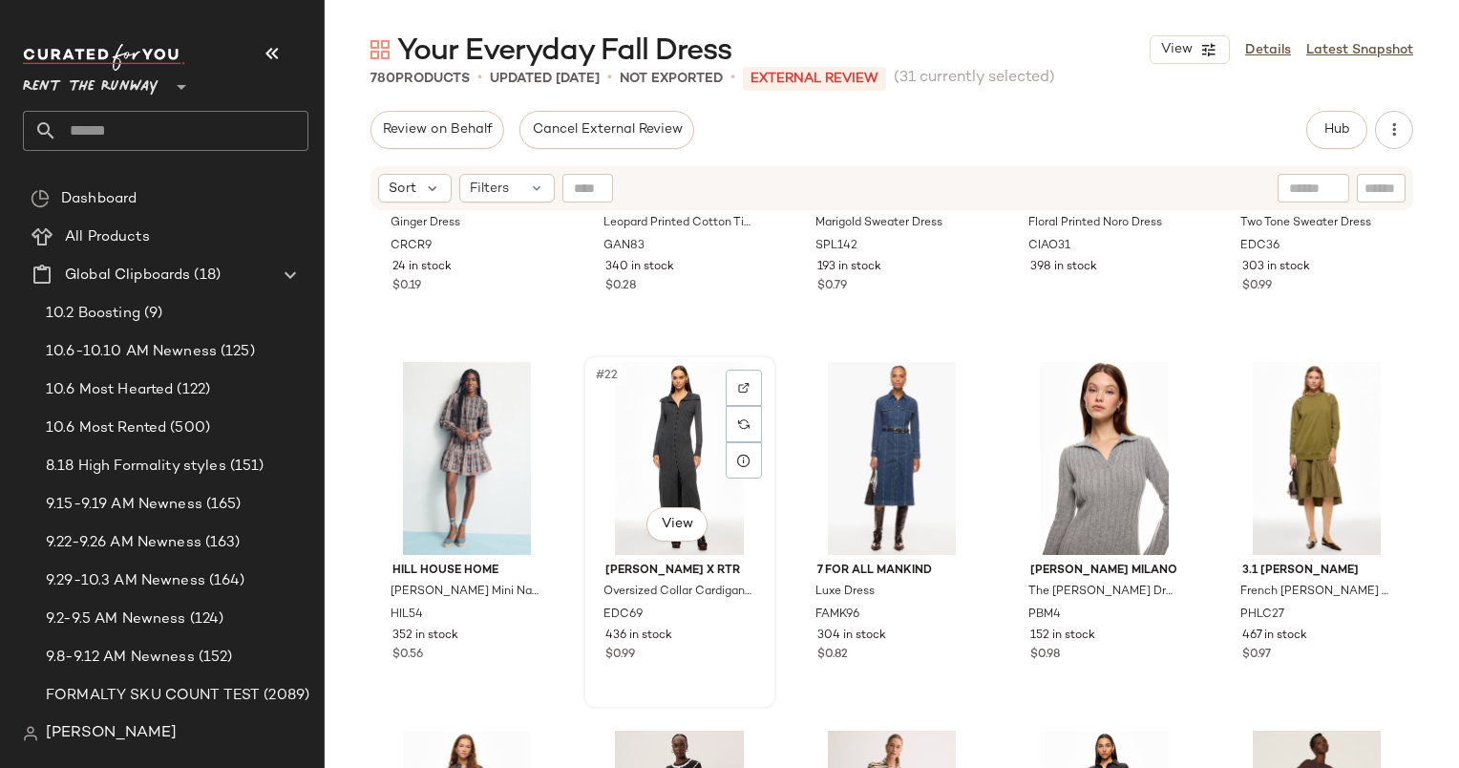
click at [675, 453] on div "#22 View" at bounding box center [680, 458] width 180 height 193
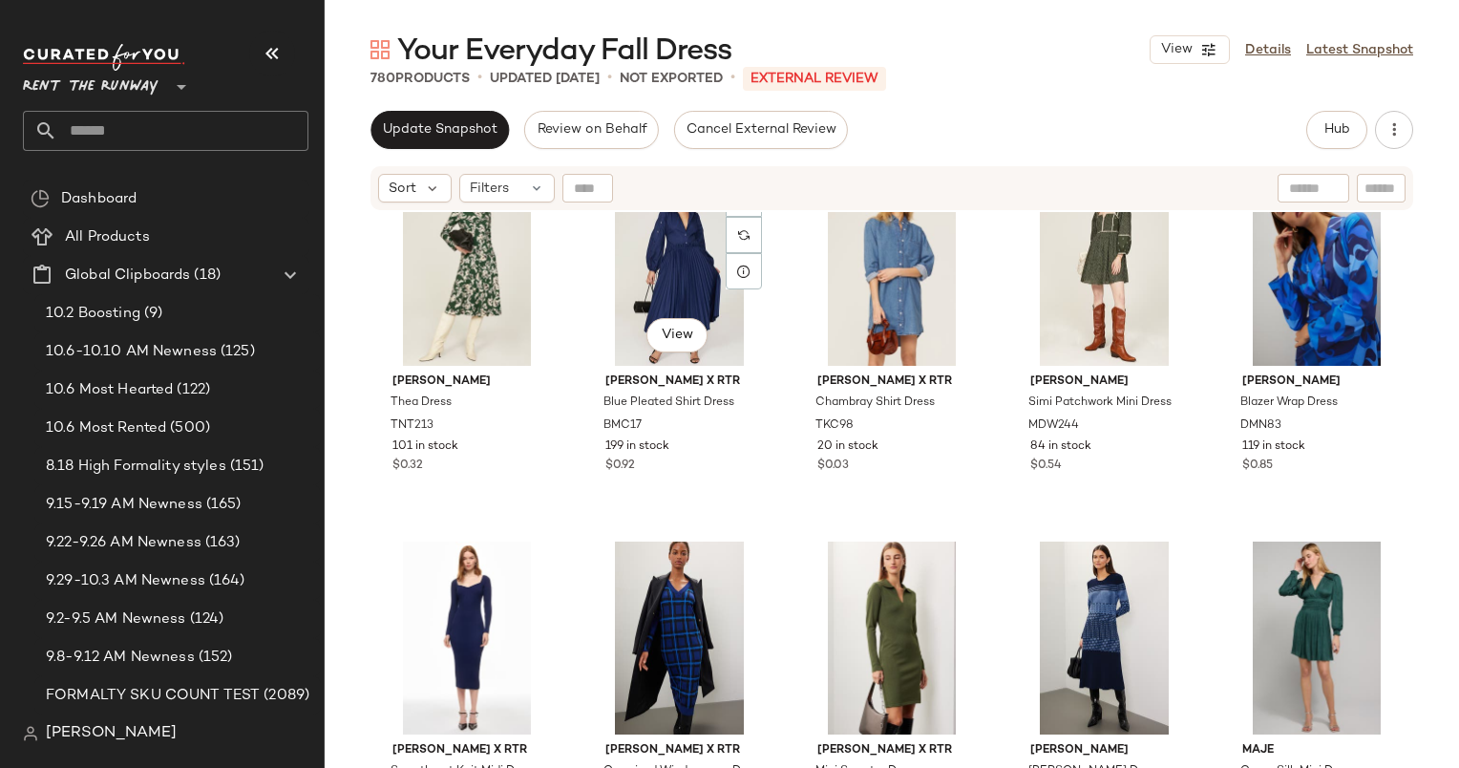
scroll to position [435, 0]
click at [836, 264] on div "#8 View" at bounding box center [892, 268] width 180 height 193
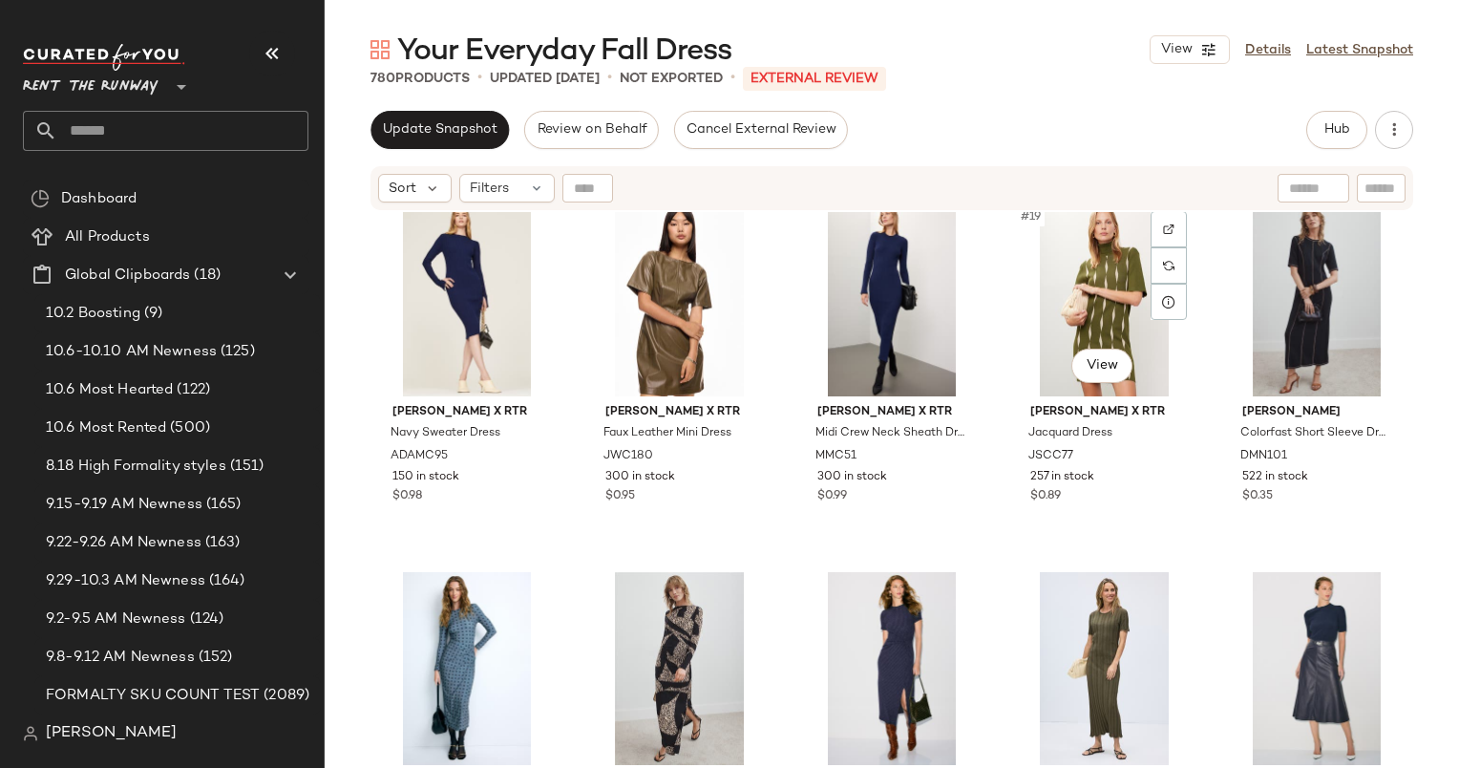
scroll to position [1141, 0]
click at [1079, 241] on div "#19 View" at bounding box center [1105, 298] width 180 height 193
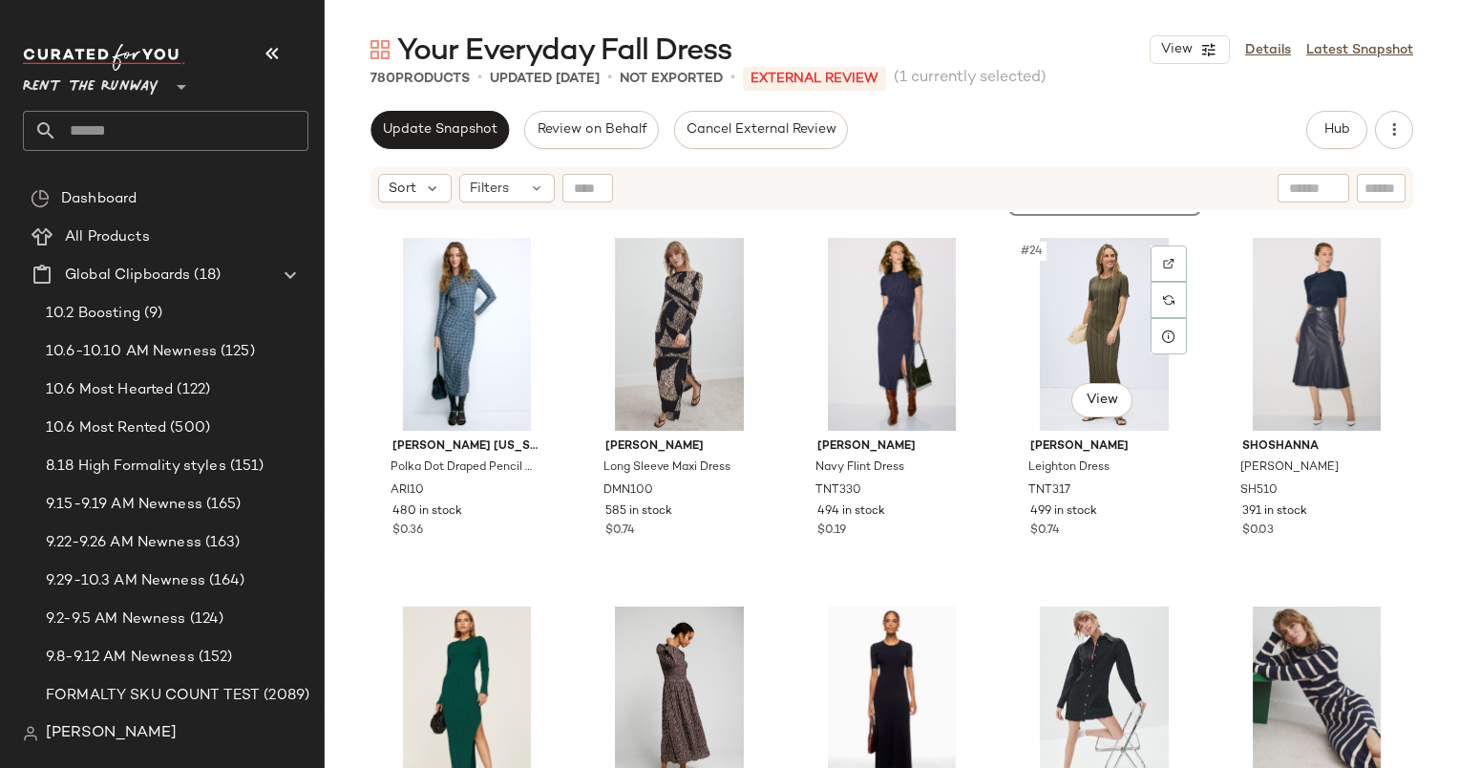
scroll to position [1476, 0]
click at [1091, 294] on div "#24 View" at bounding box center [1105, 332] width 180 height 193
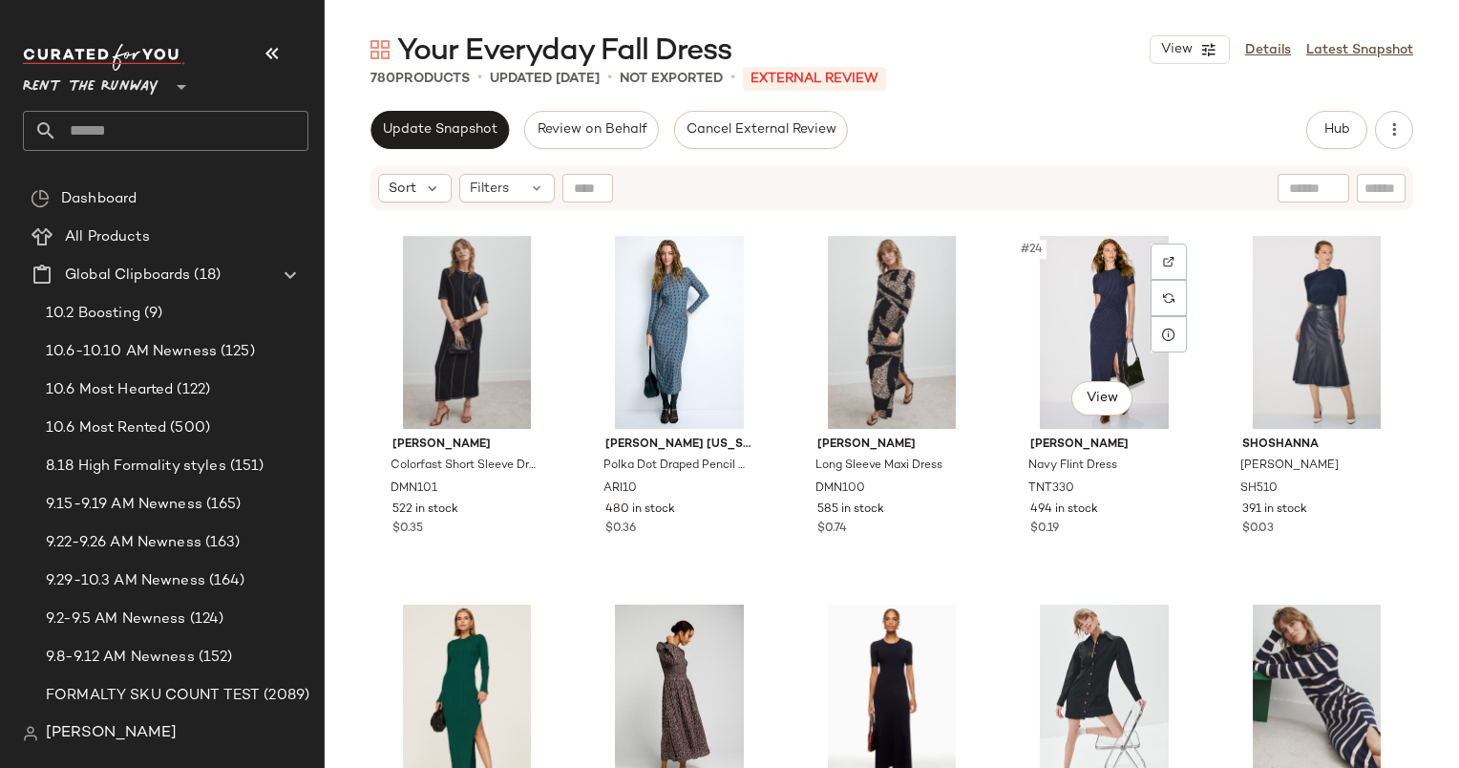
scroll to position [1729, 0]
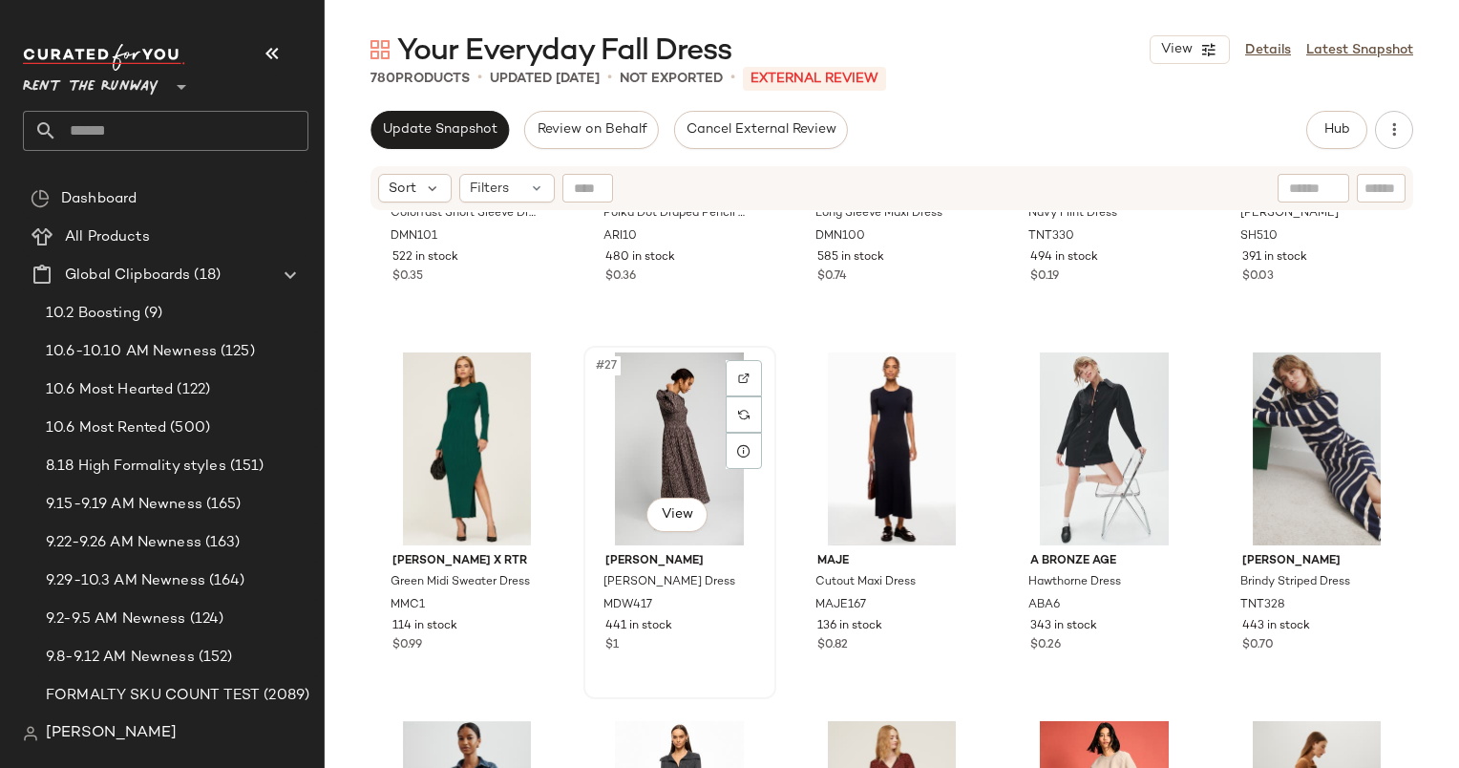
click at [649, 392] on div "#27 View" at bounding box center [680, 448] width 180 height 193
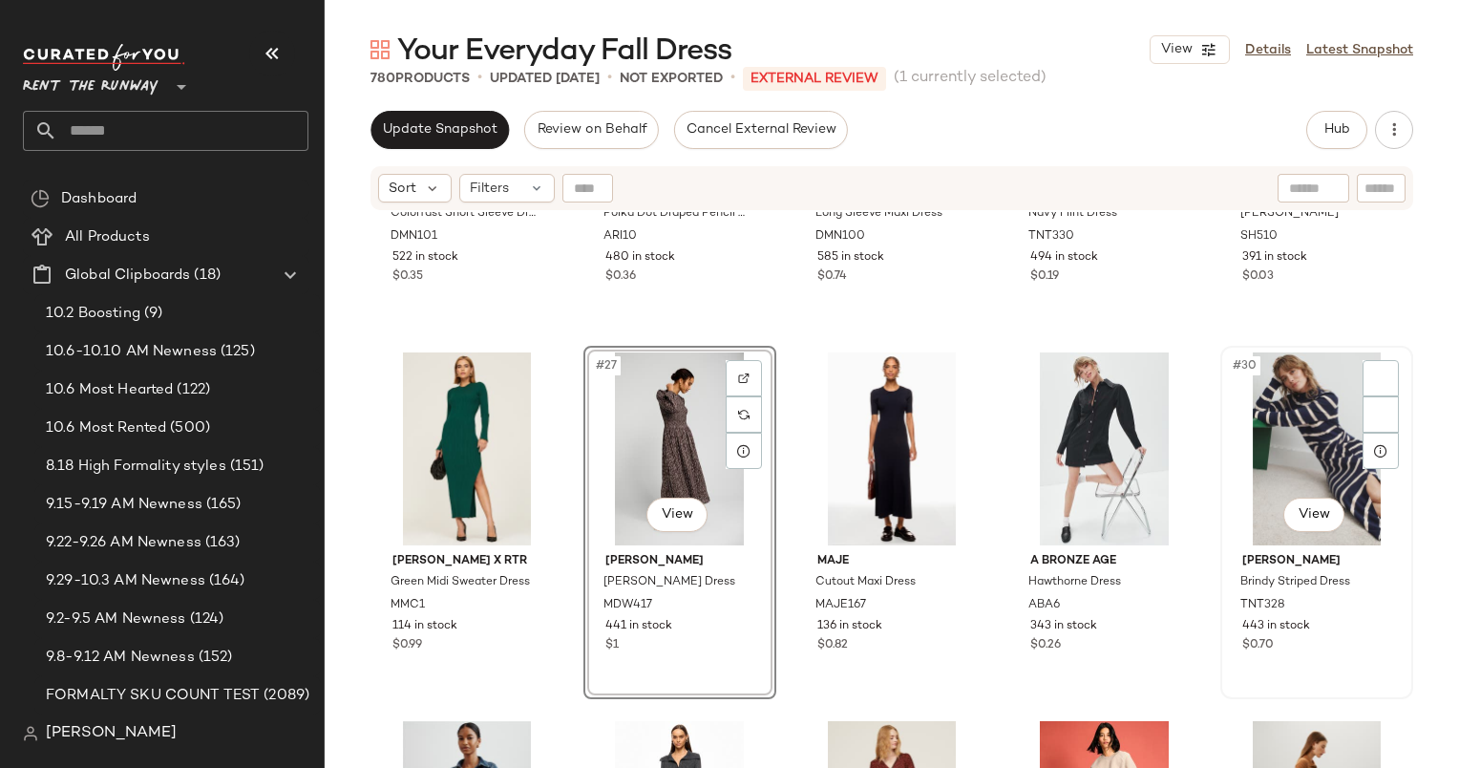
click at [1269, 435] on div "#30 View" at bounding box center [1317, 448] width 180 height 193
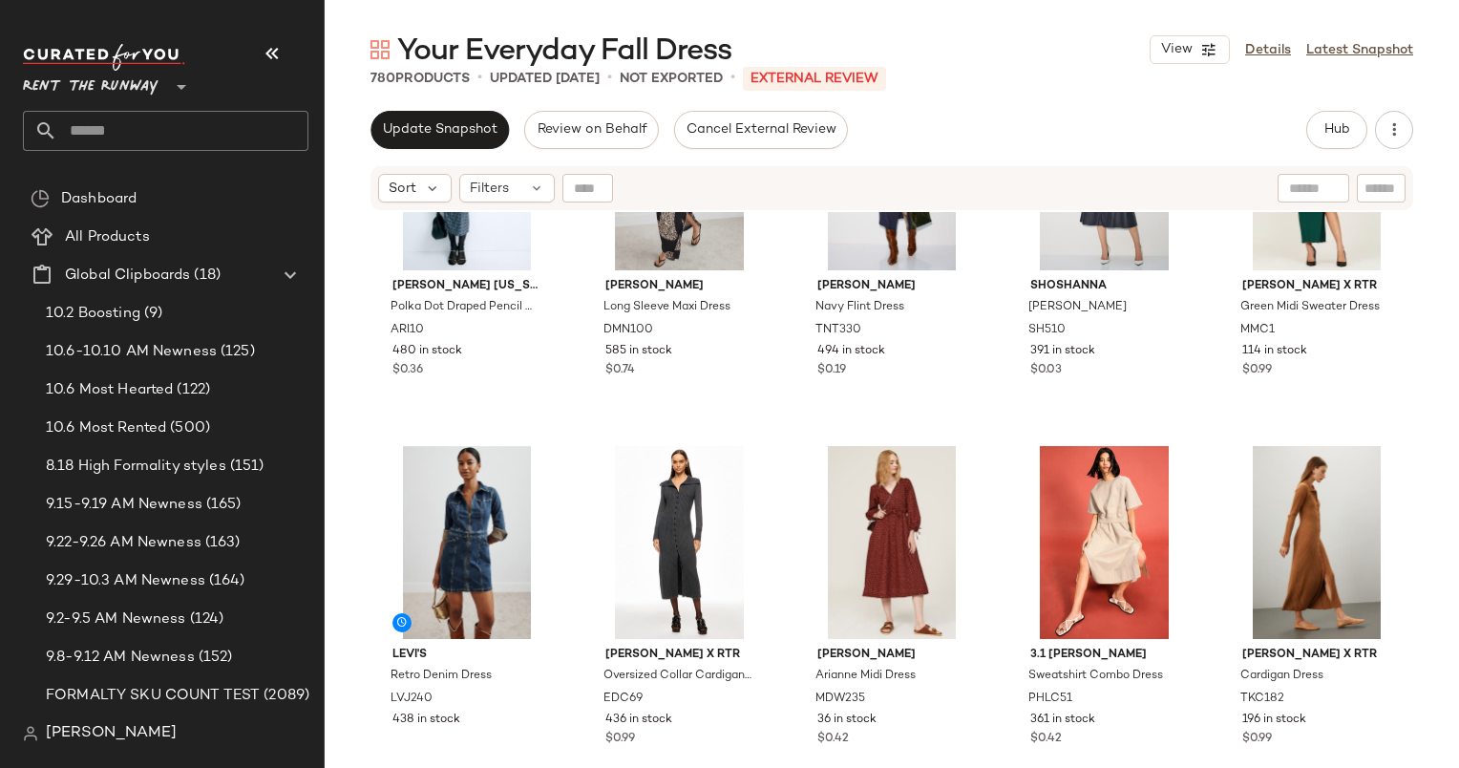
scroll to position [2005, 0]
click at [459, 508] on div "#31 View" at bounding box center [467, 541] width 180 height 193
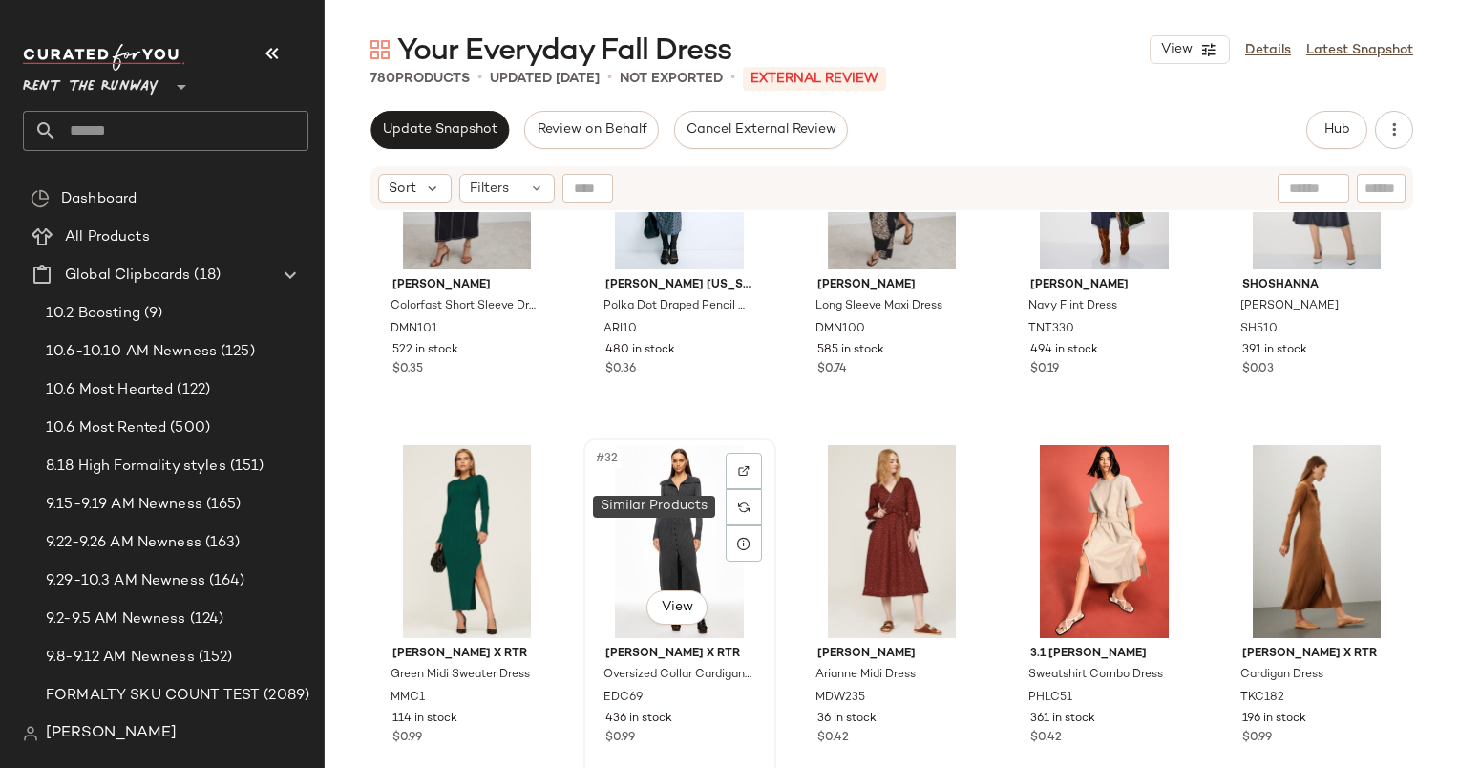
click at [665, 516] on div "#32 View" at bounding box center [680, 541] width 180 height 193
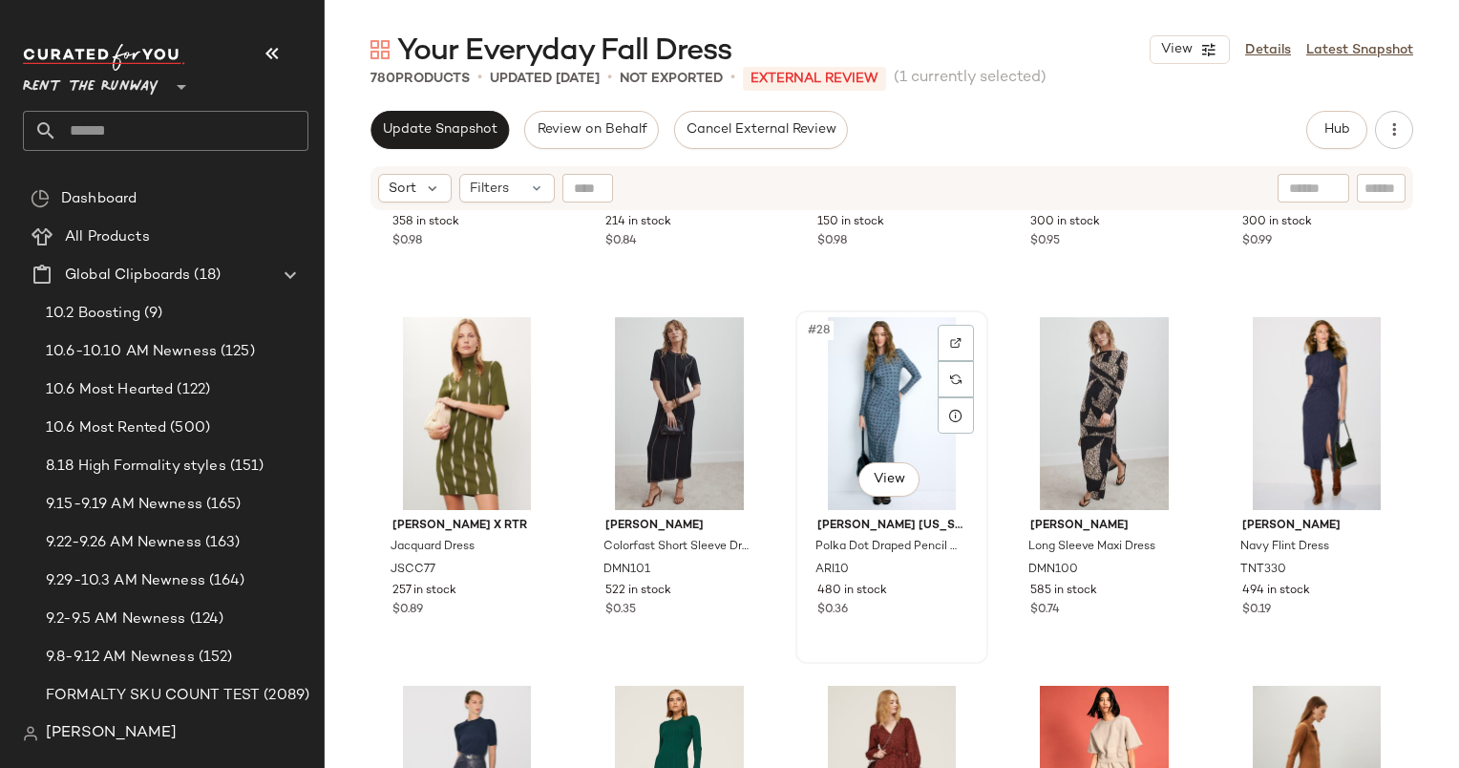
scroll to position [2154, 0]
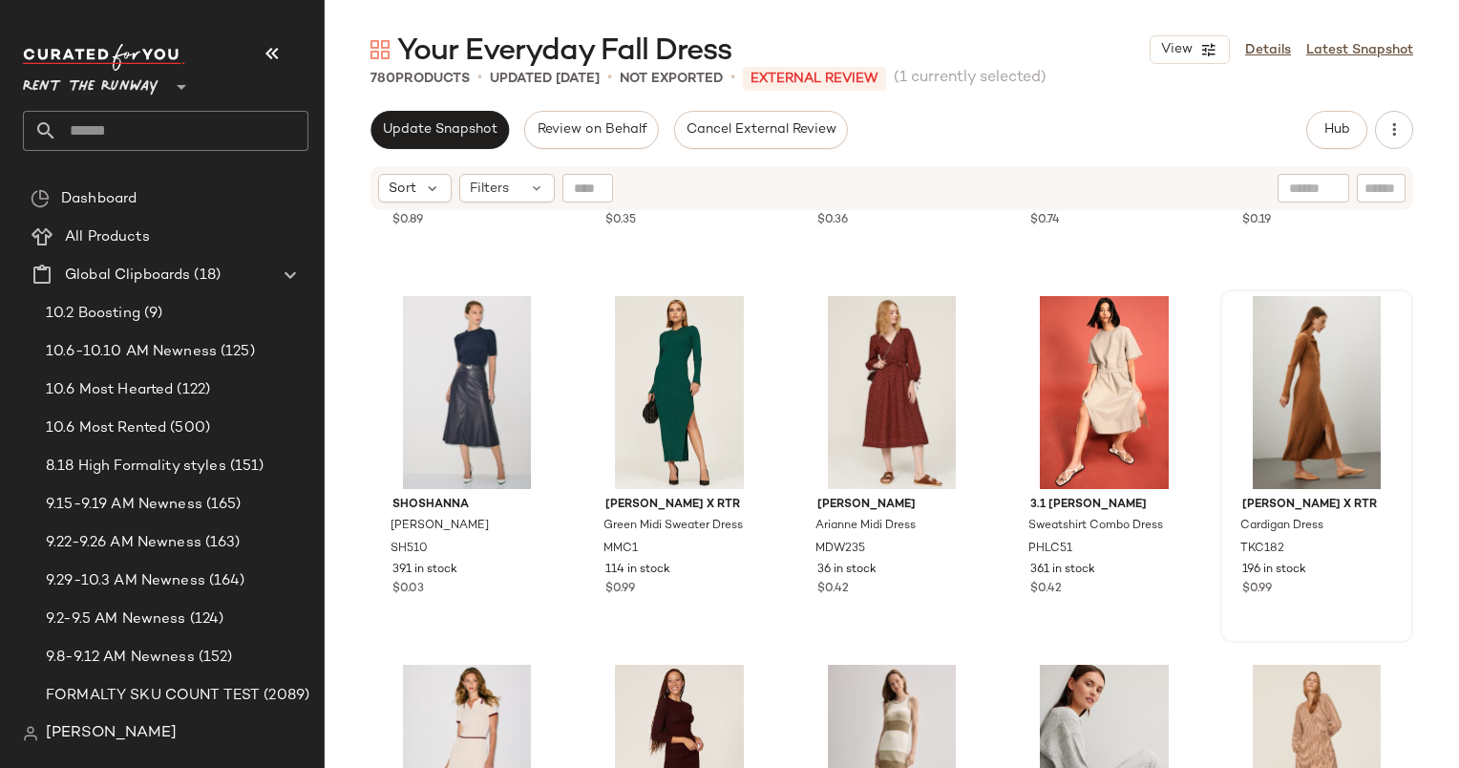
click at [1272, 373] on div at bounding box center [1317, 392] width 180 height 193
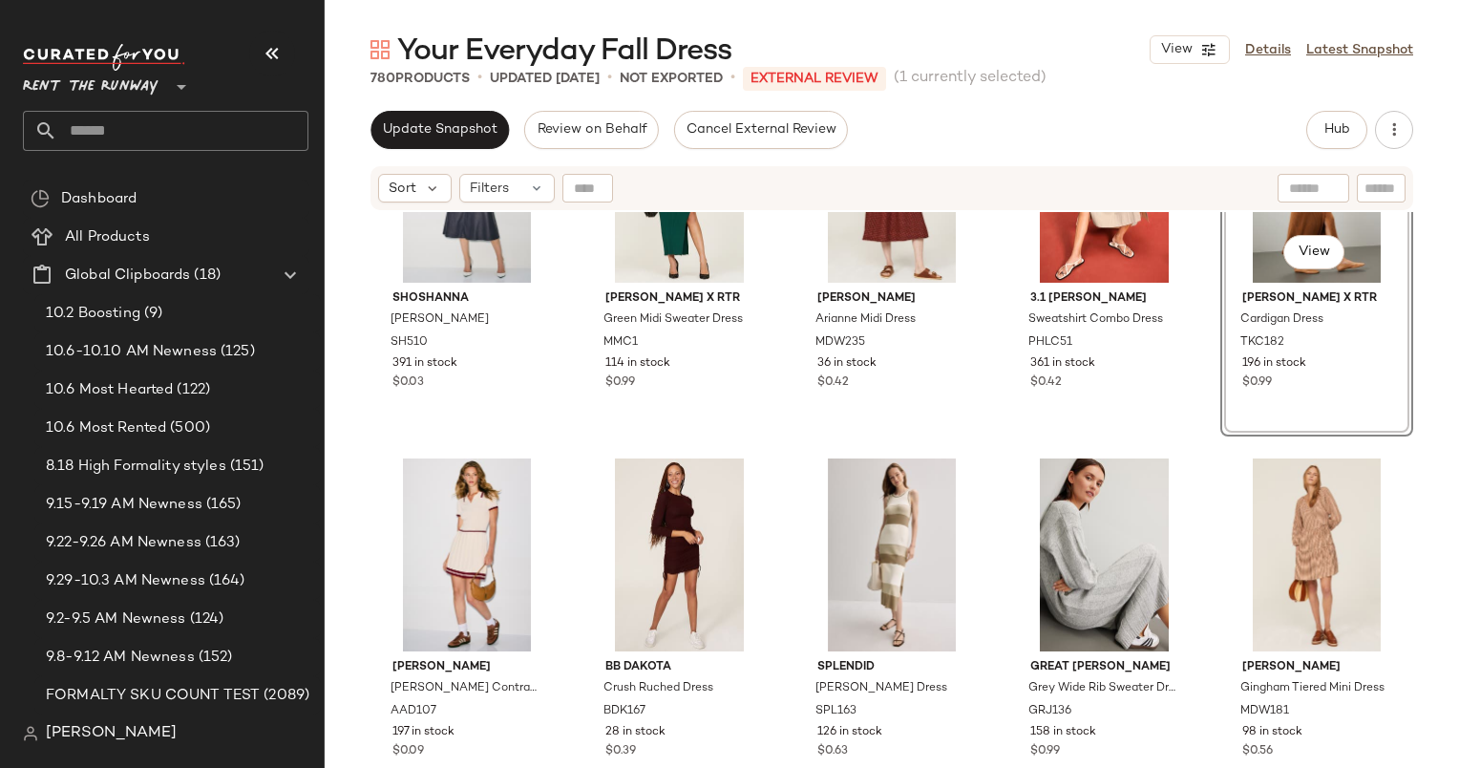
scroll to position [2361, 0]
click at [472, 514] on div "#36 View" at bounding box center [467, 553] width 180 height 193
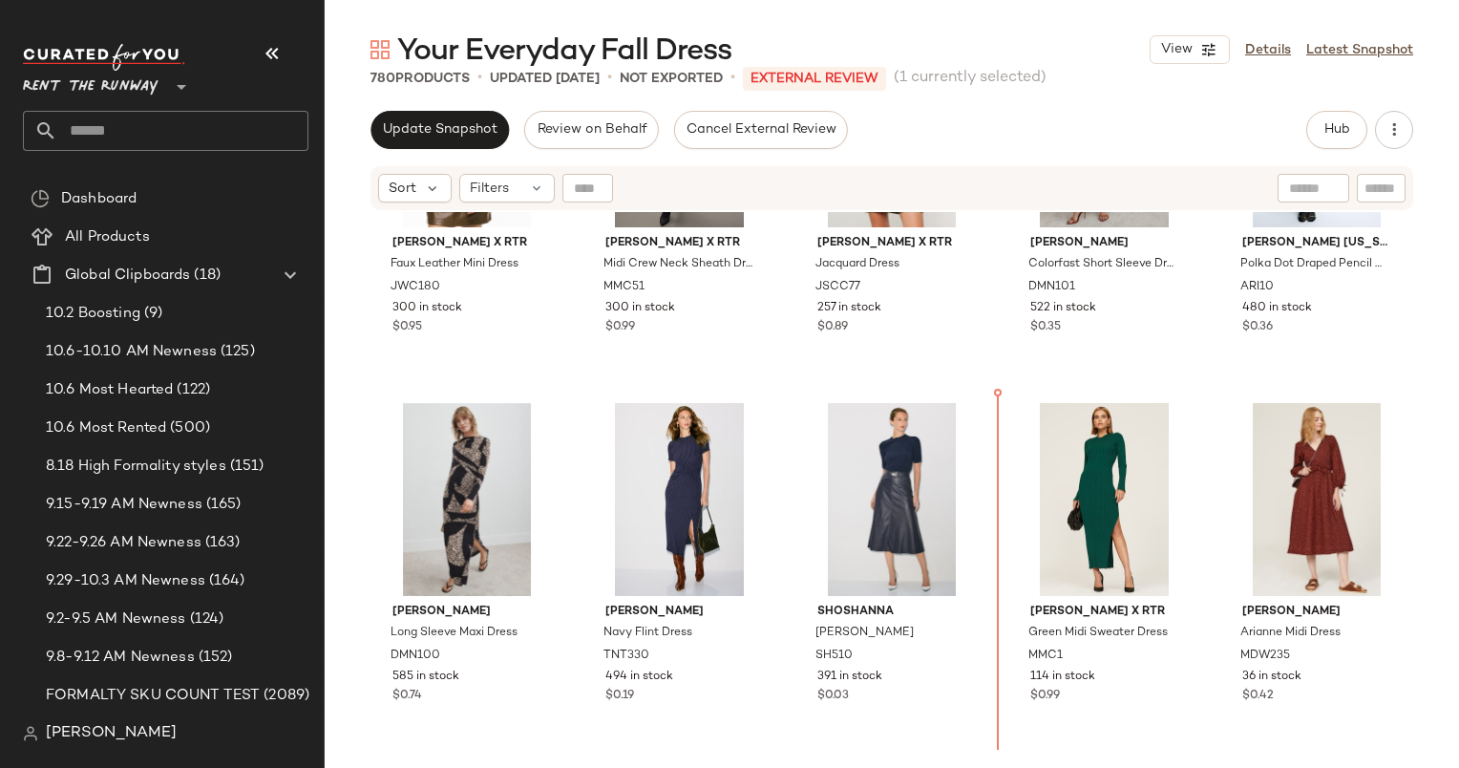
scroll to position [2044, 0]
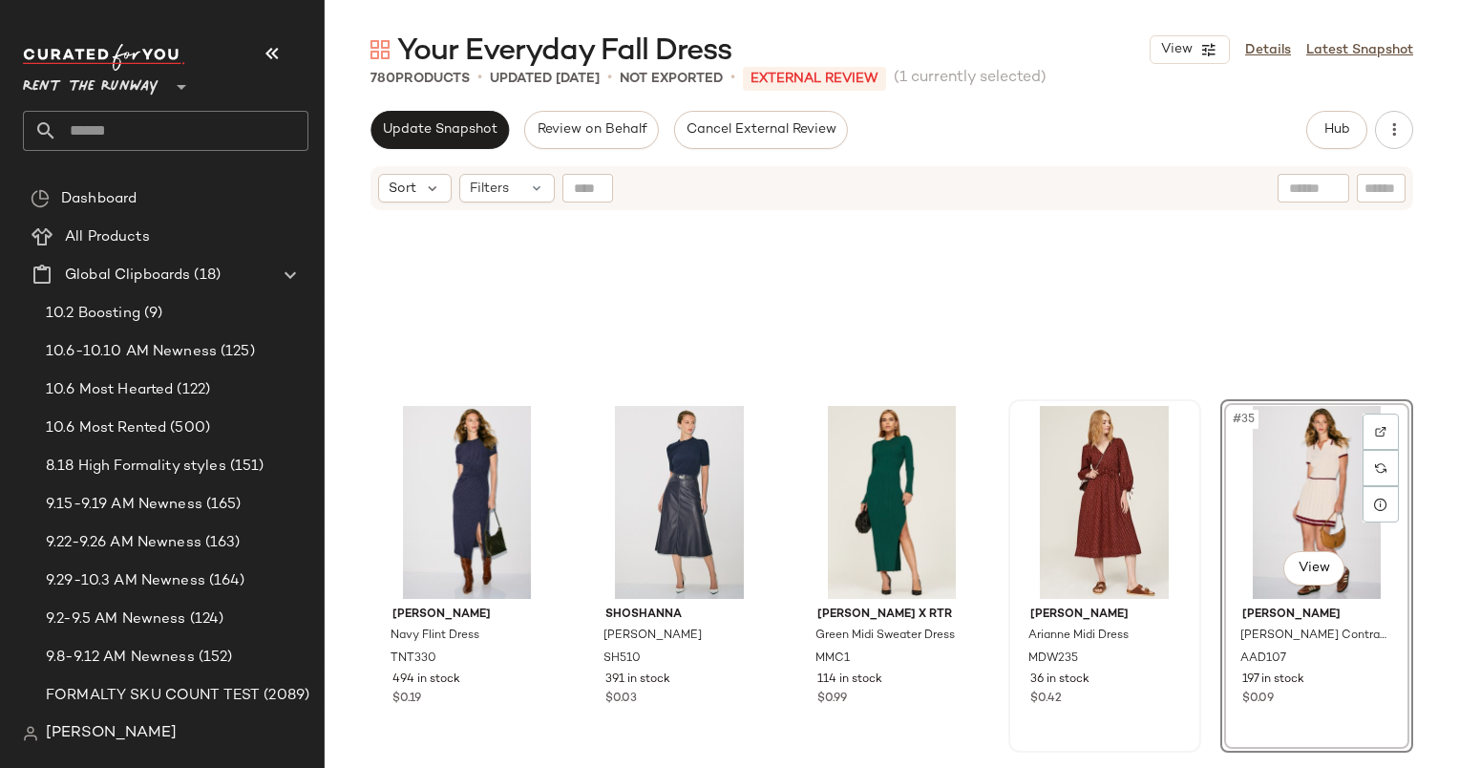
scroll to position [2535, 0]
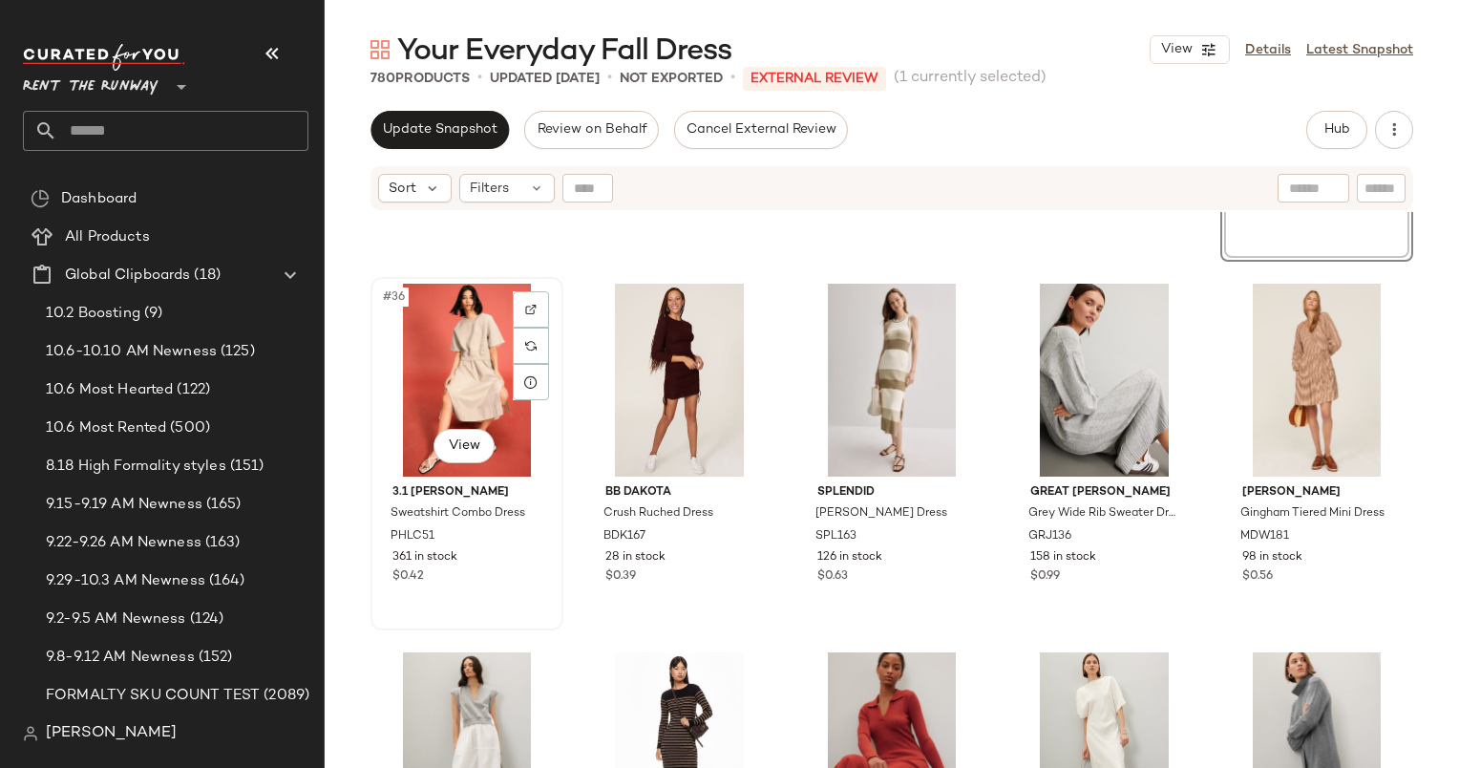
click at [448, 391] on div "#36 View" at bounding box center [467, 380] width 180 height 193
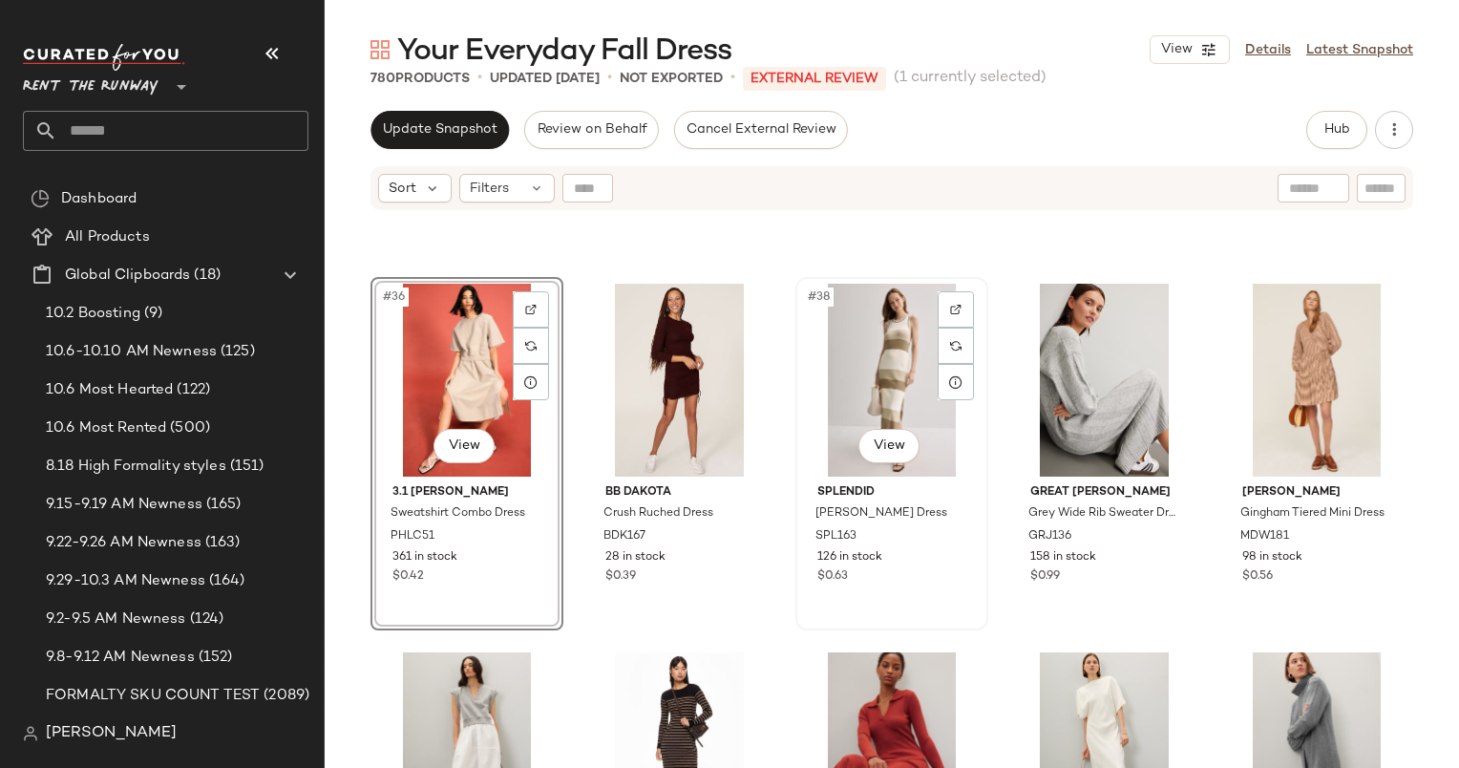
click at [890, 364] on div "#38 View" at bounding box center [892, 380] width 180 height 193
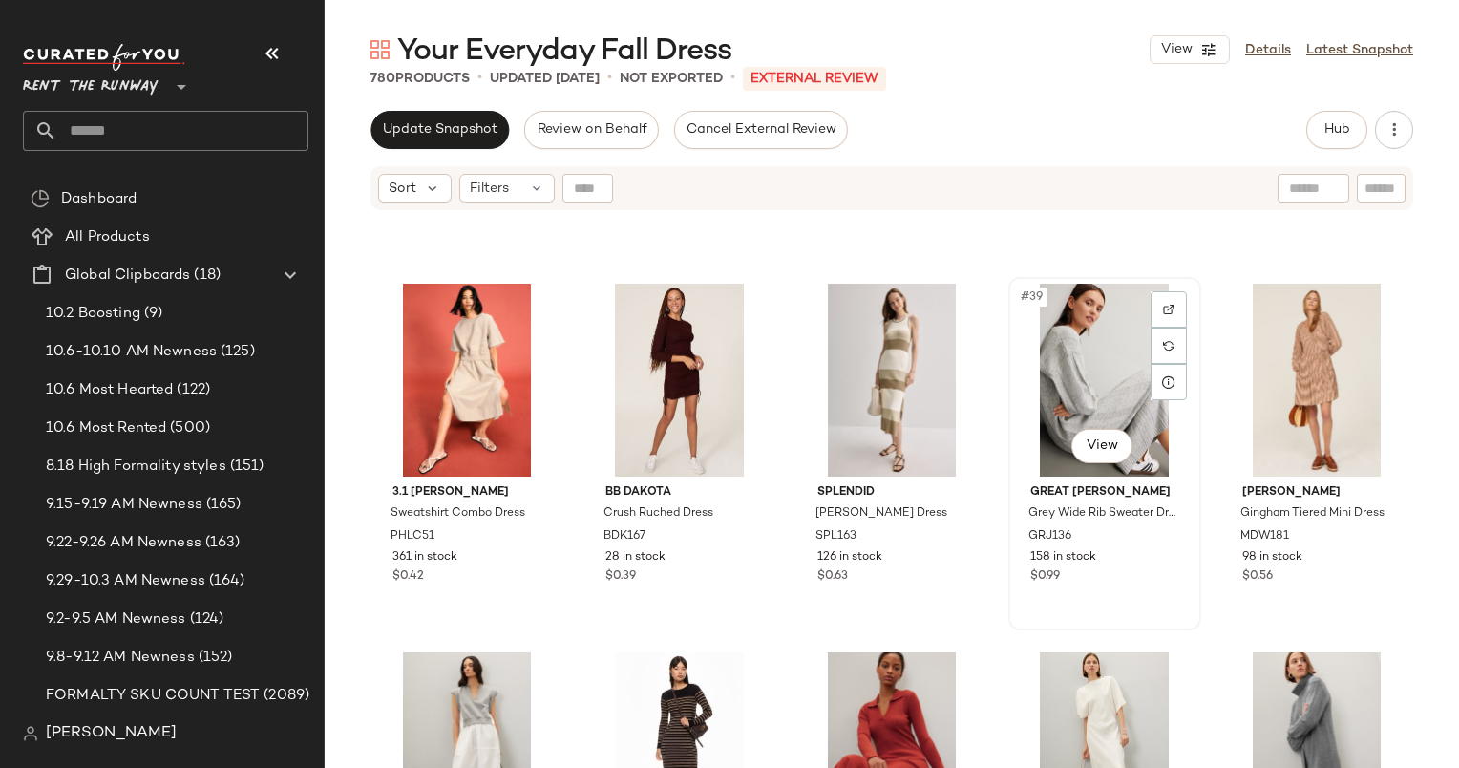
click at [1084, 588] on div "#39 View Great [PERSON_NAME] Grey Wide Rib Sweater Dress GRJ136 158 in stock $0…" at bounding box center [1104, 454] width 189 height 350
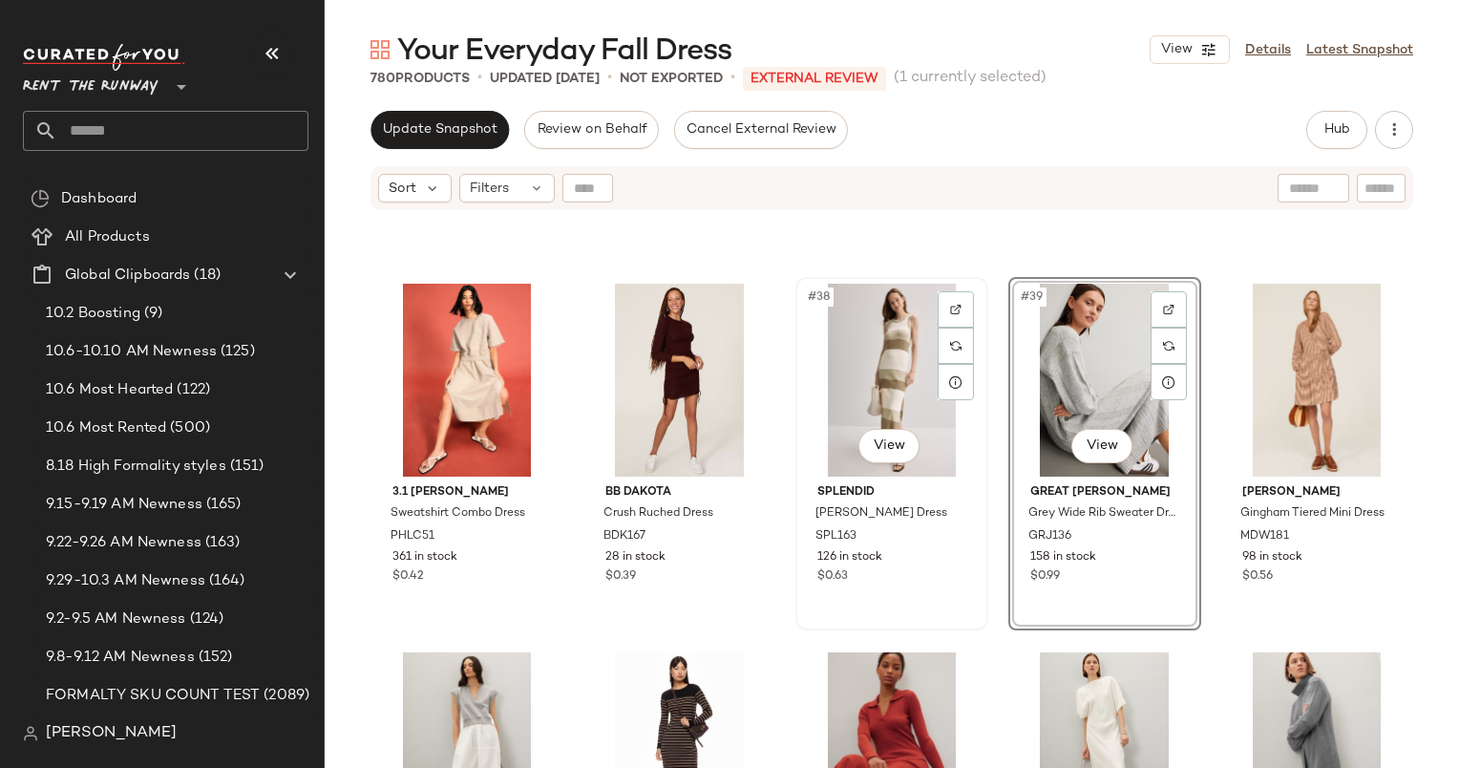
click at [895, 379] on div "#38 View" at bounding box center [892, 380] width 180 height 193
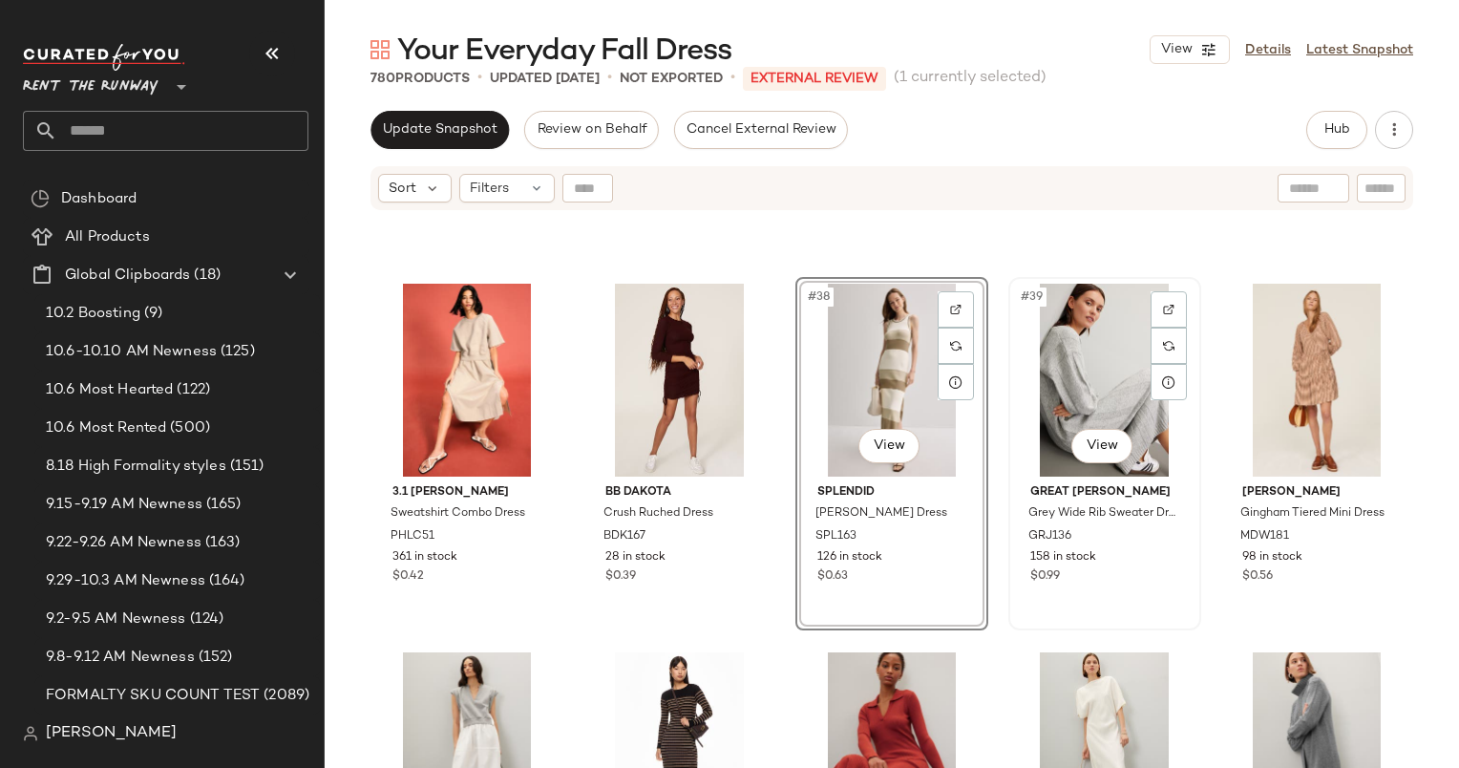
click at [1108, 342] on div "#39 View" at bounding box center [1105, 380] width 180 height 193
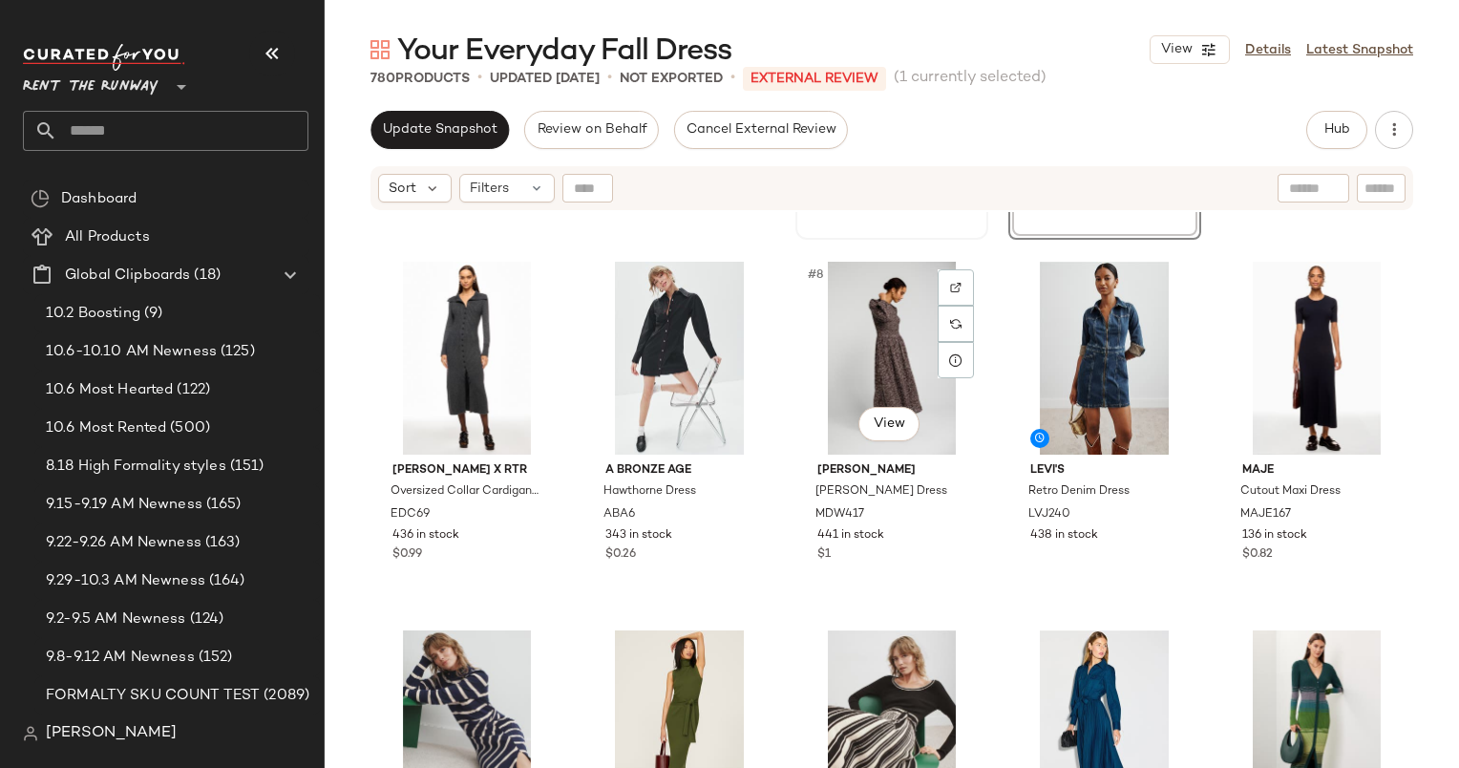
scroll to position [341, 0]
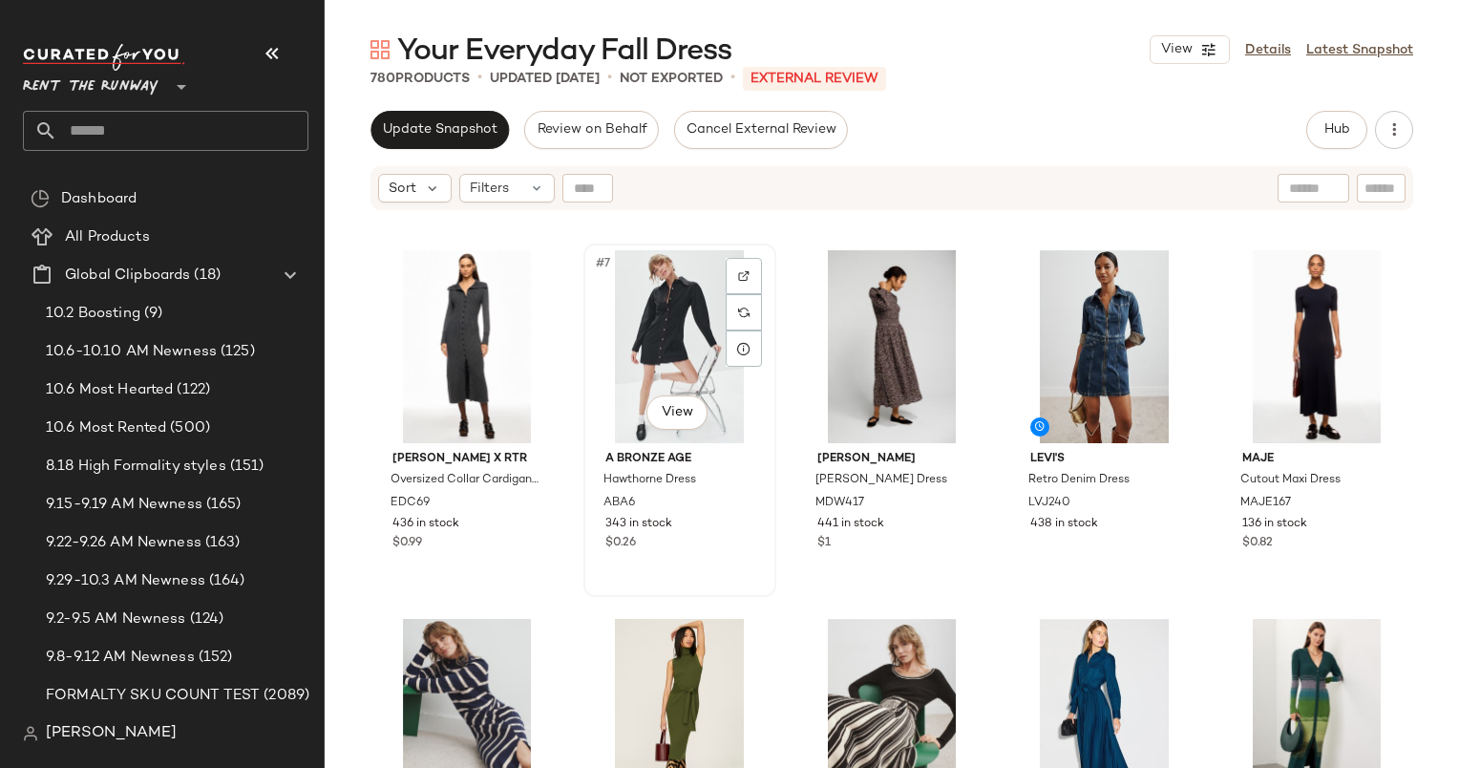
scroll to position [339, 0]
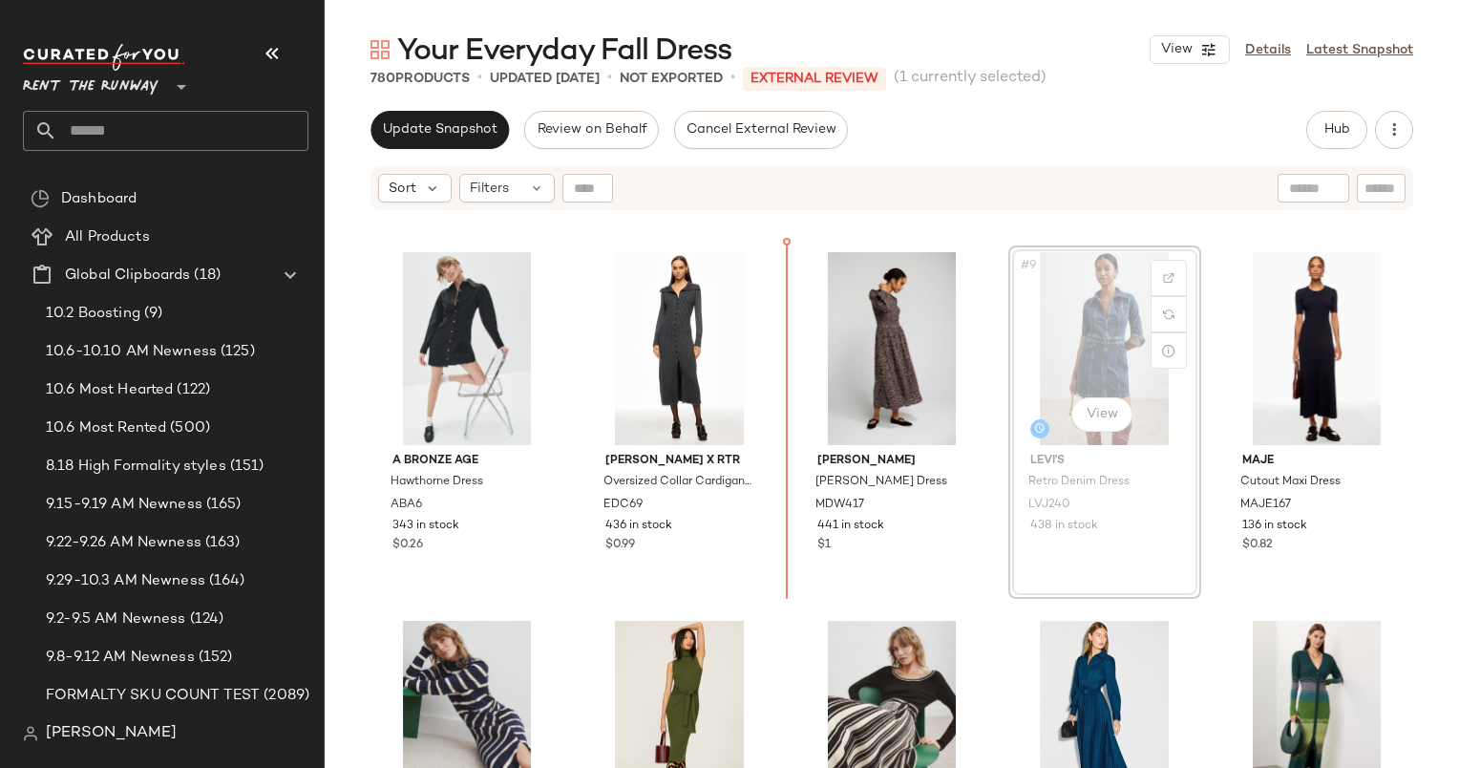
scroll to position [338, 0]
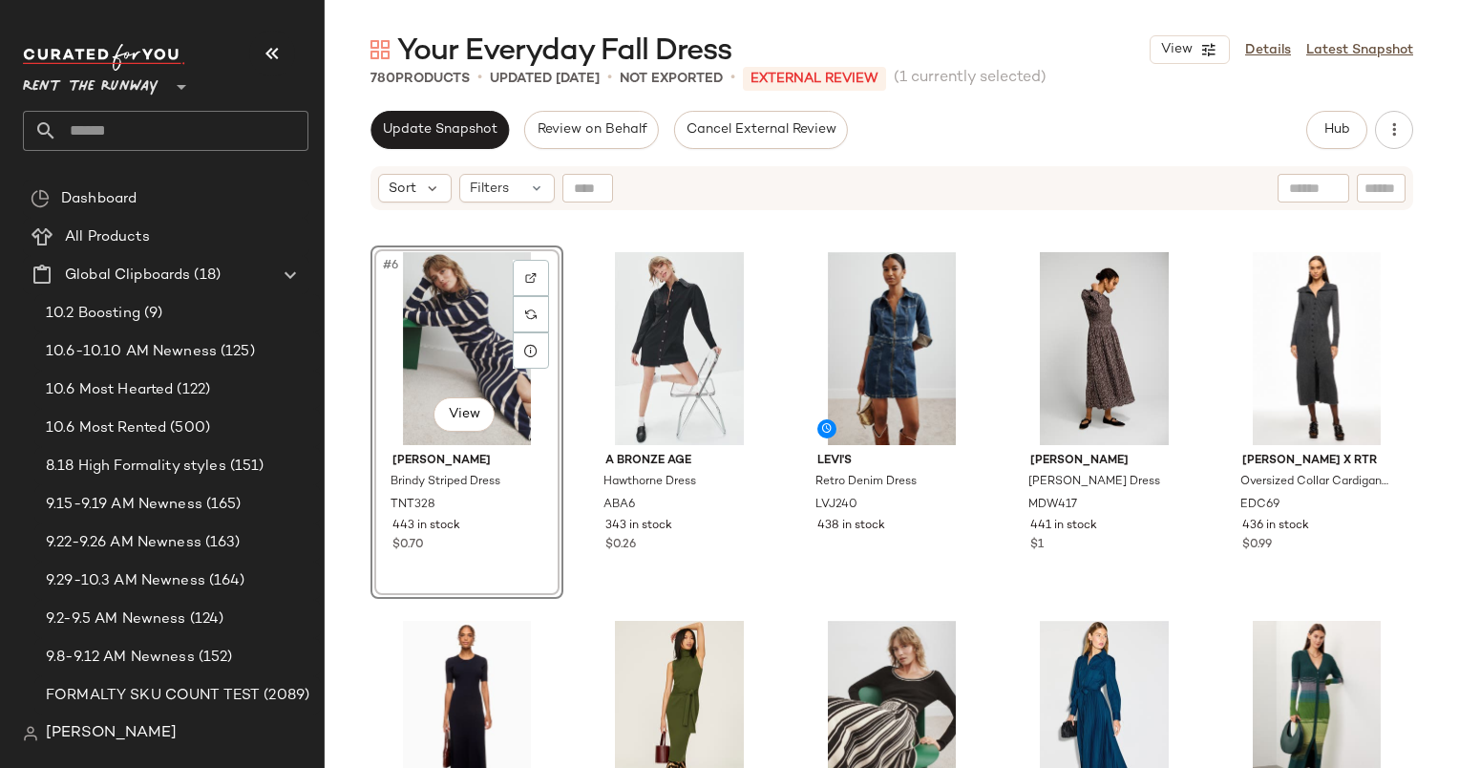
scroll to position [363, 0]
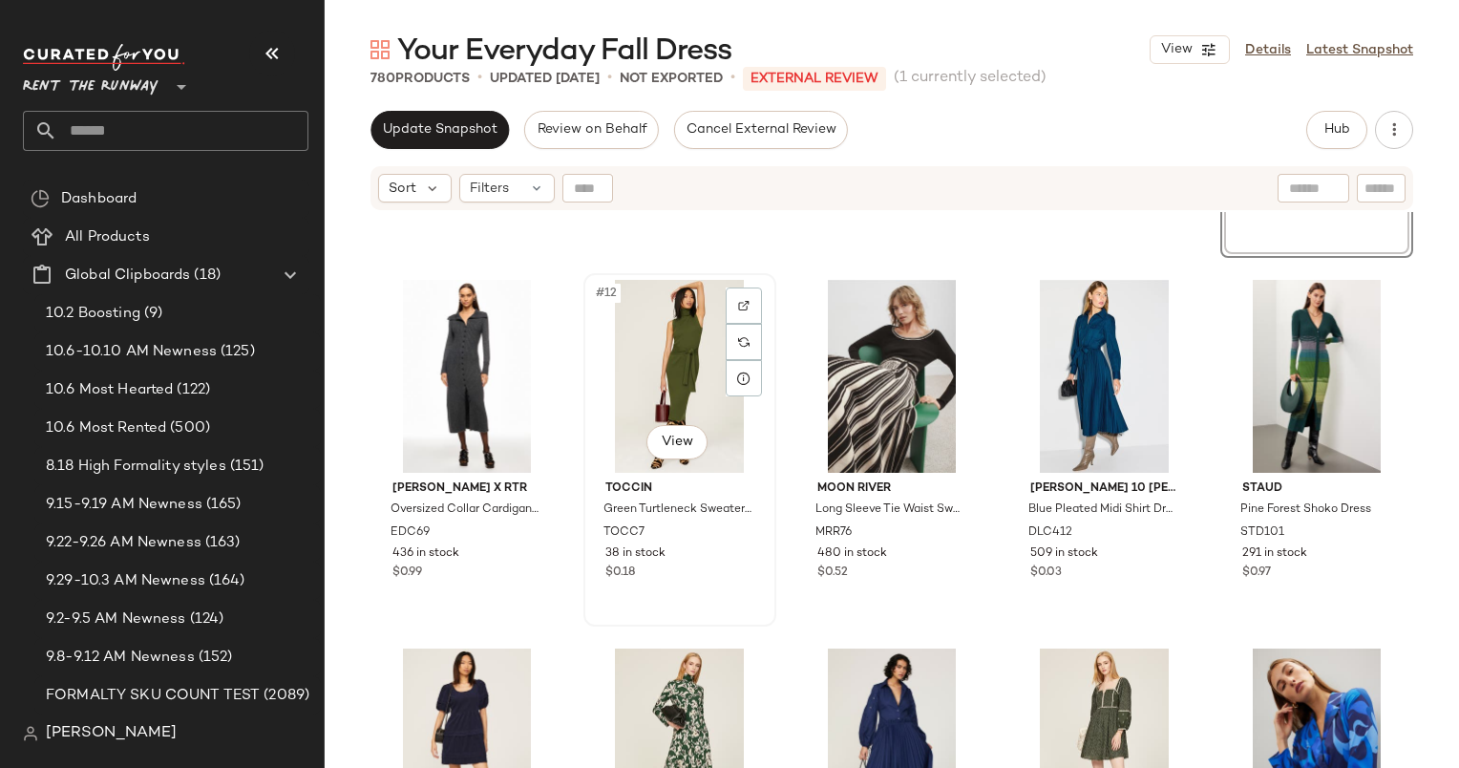
scroll to position [813, 0]
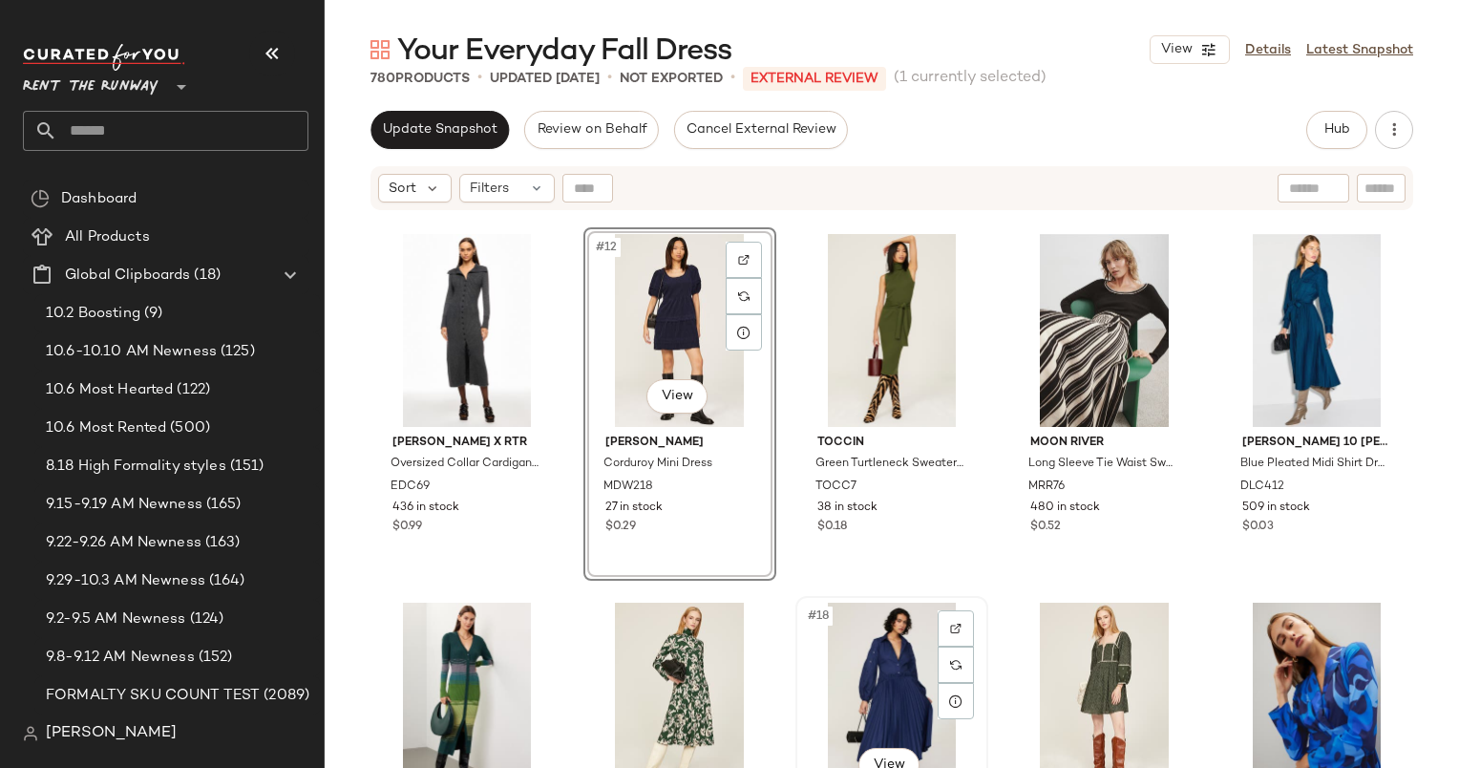
scroll to position [741, 0]
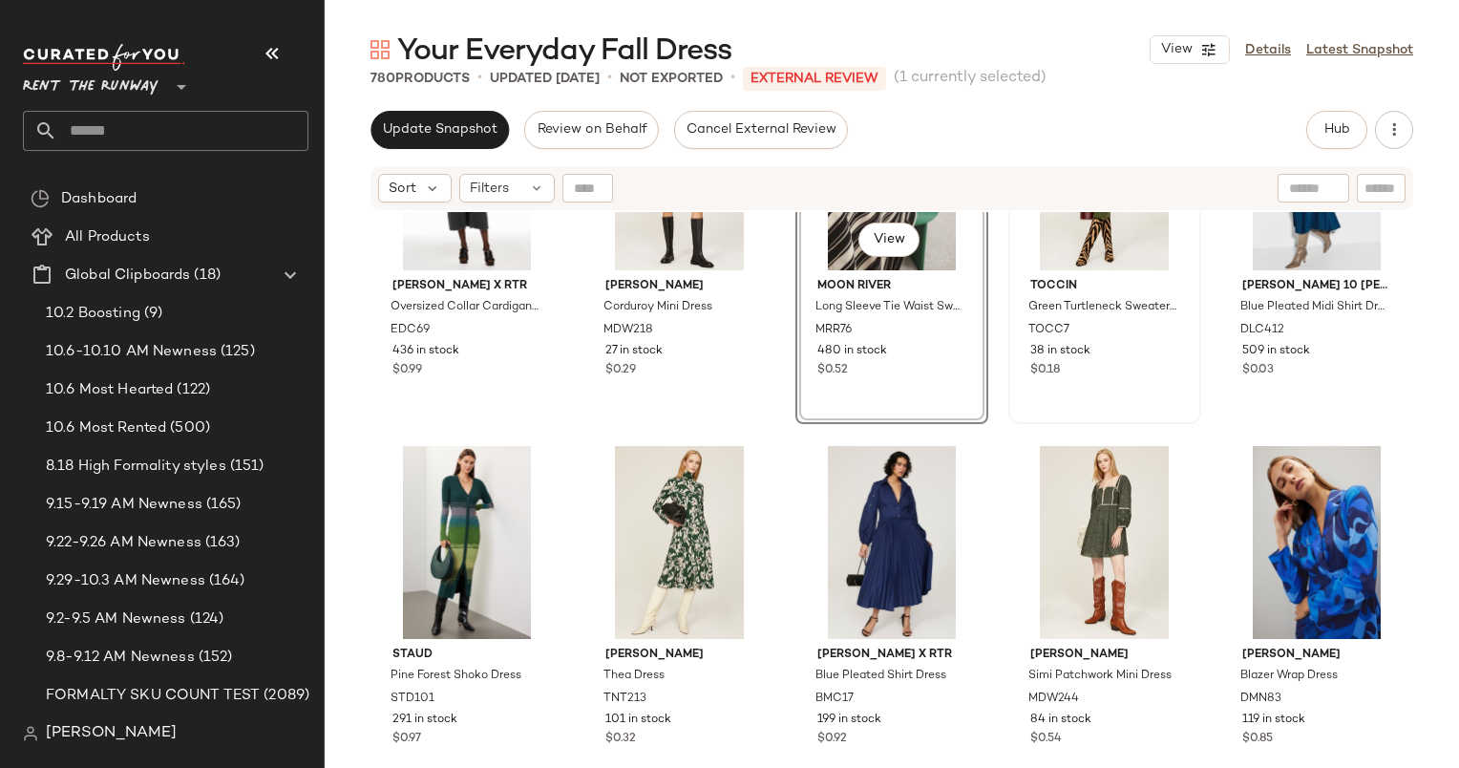
scroll to position [955, 0]
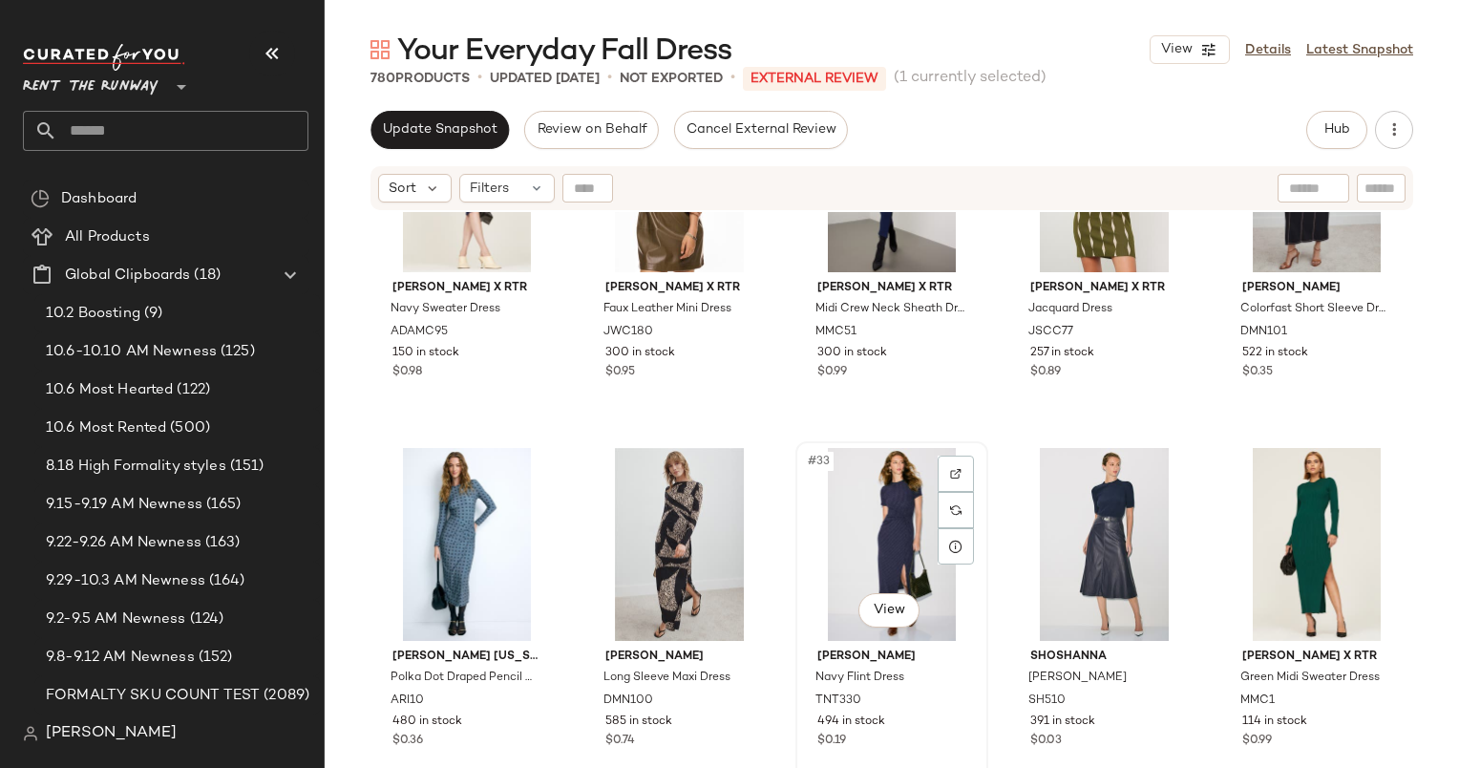
scroll to position [2002, 0]
click at [738, 474] on img at bounding box center [743, 473] width 11 height 11
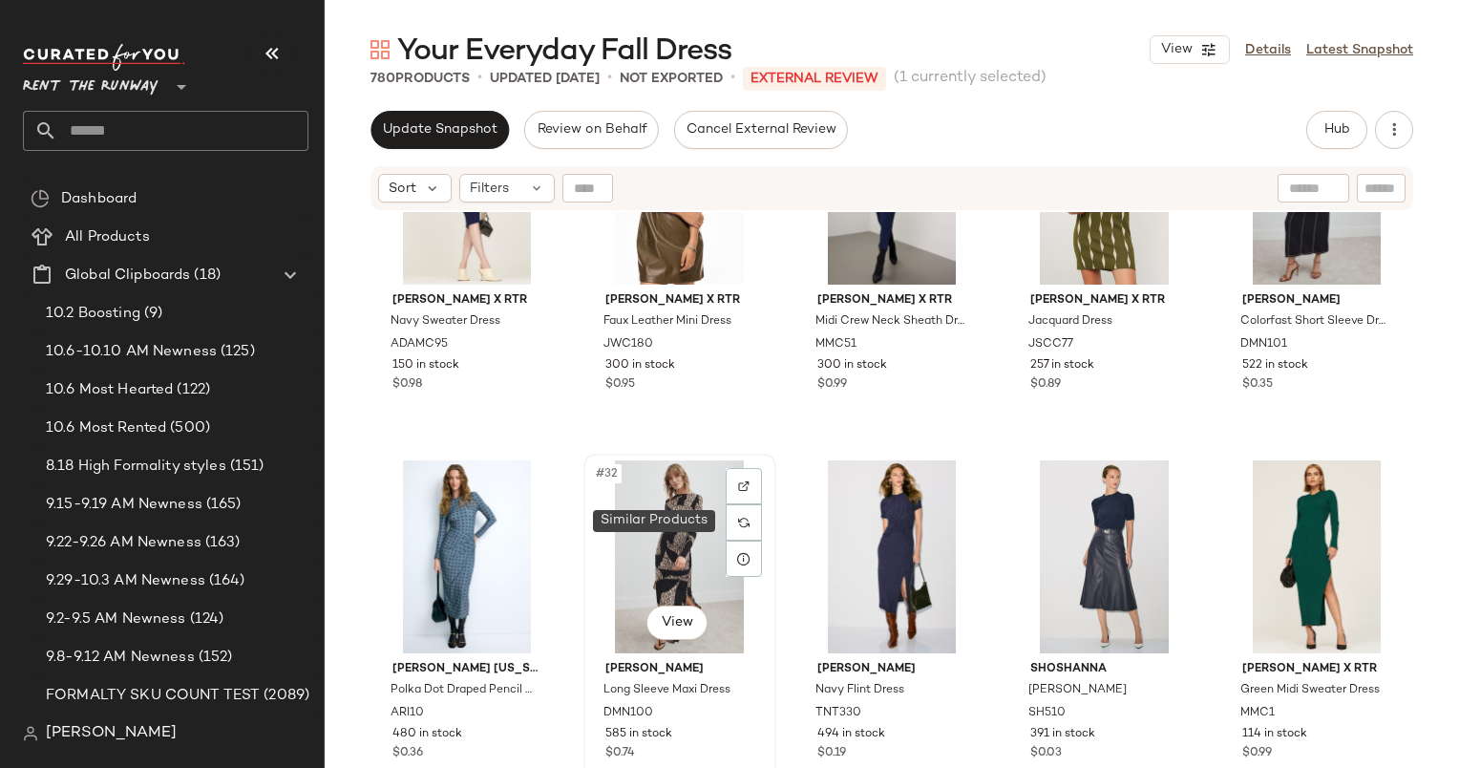
scroll to position [1990, 0]
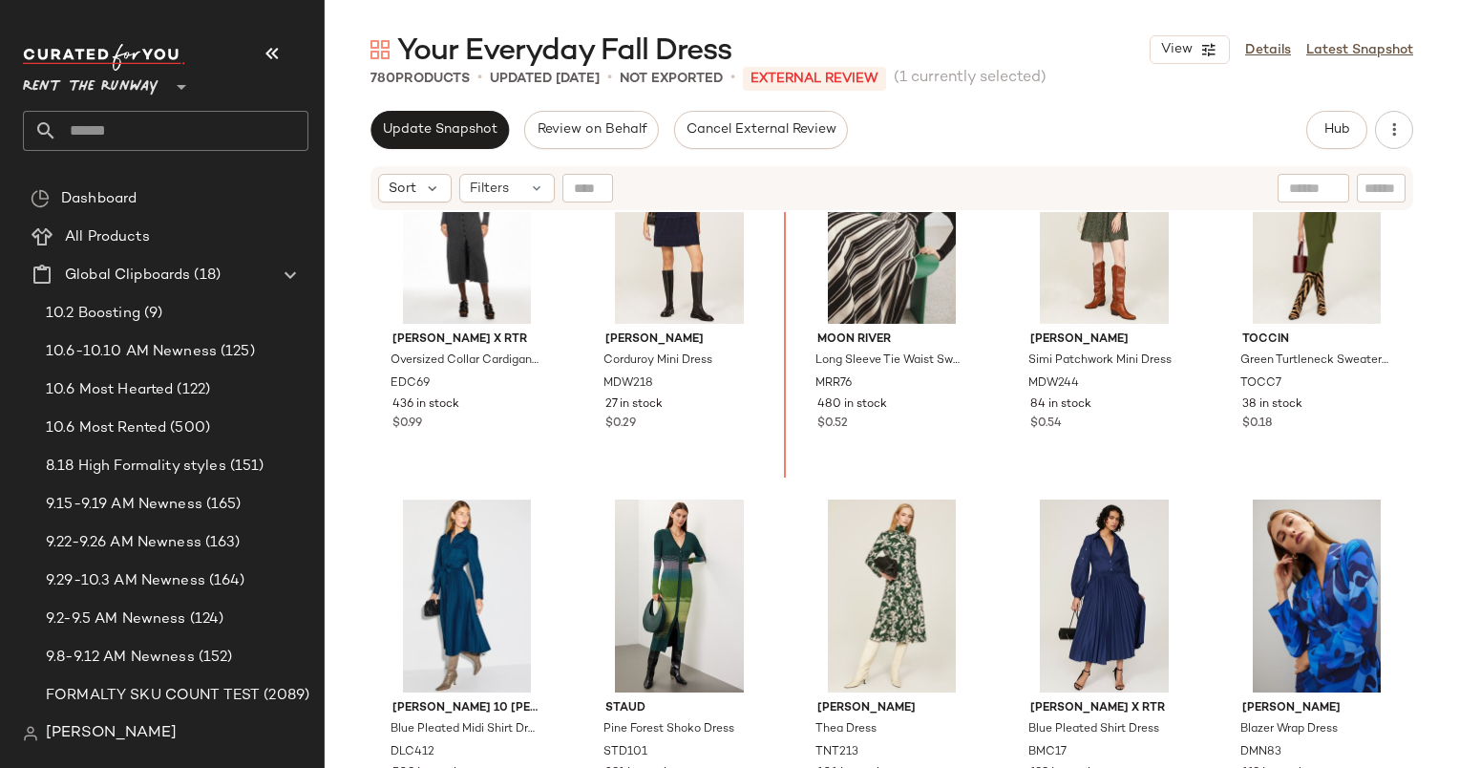
scroll to position [808, 0]
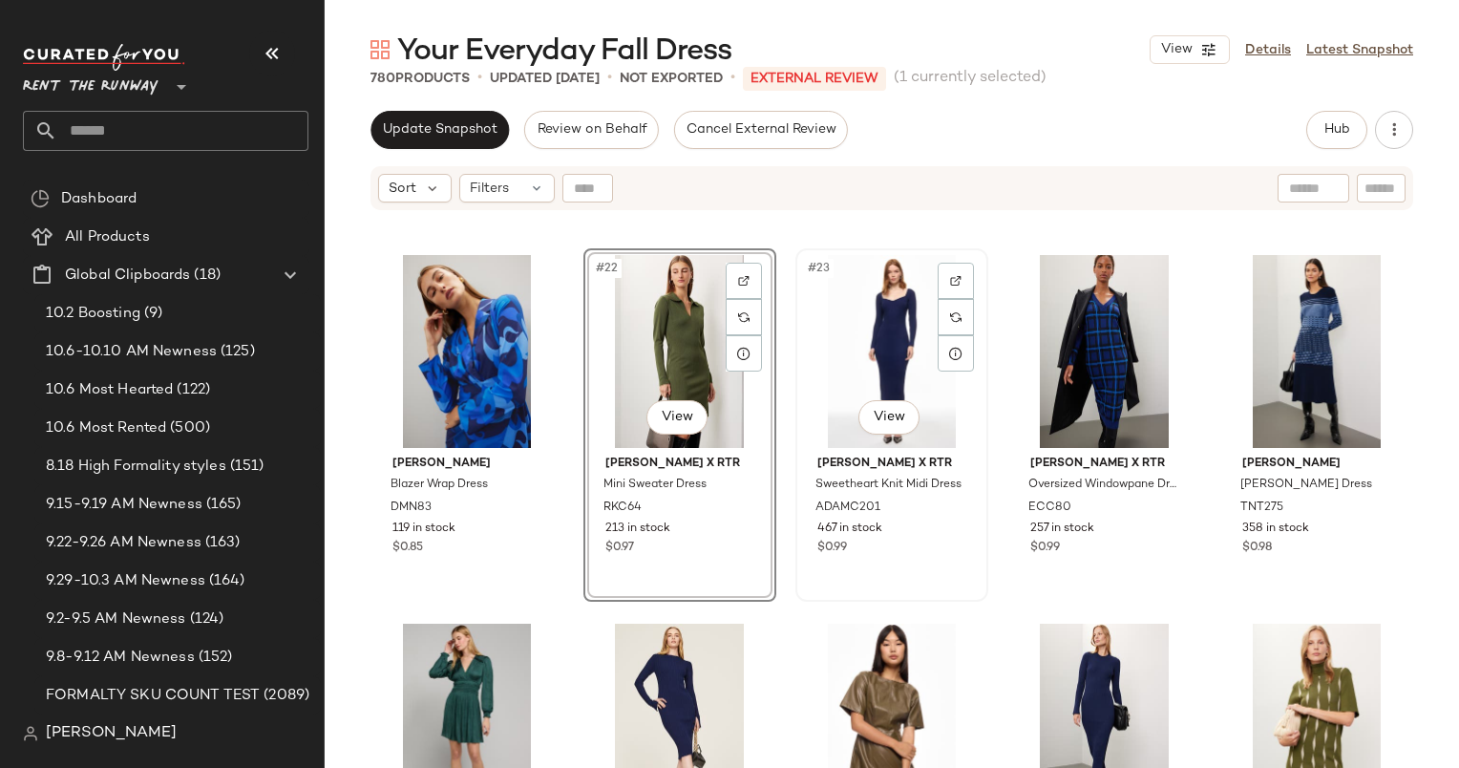
scroll to position [1481, 0]
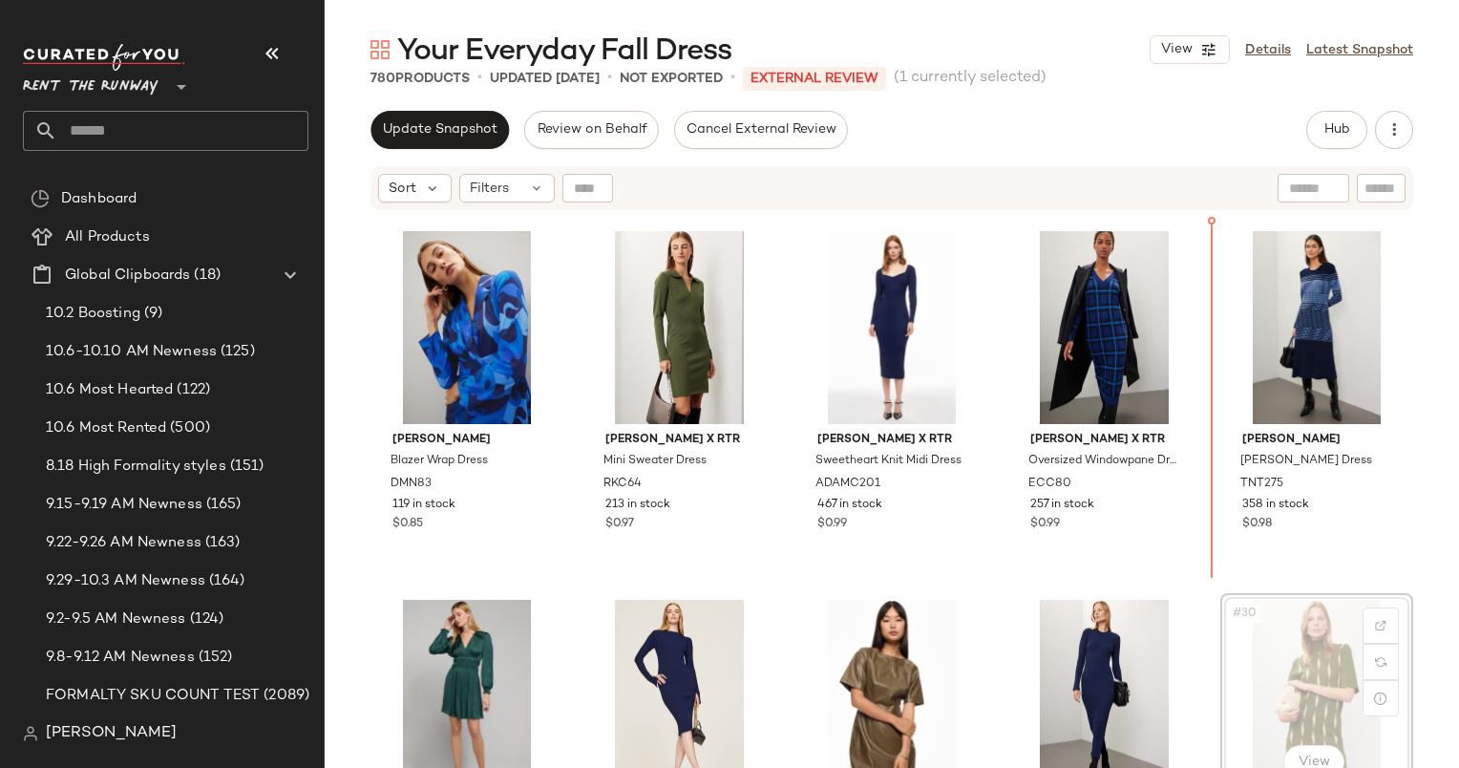
scroll to position [1477, 0]
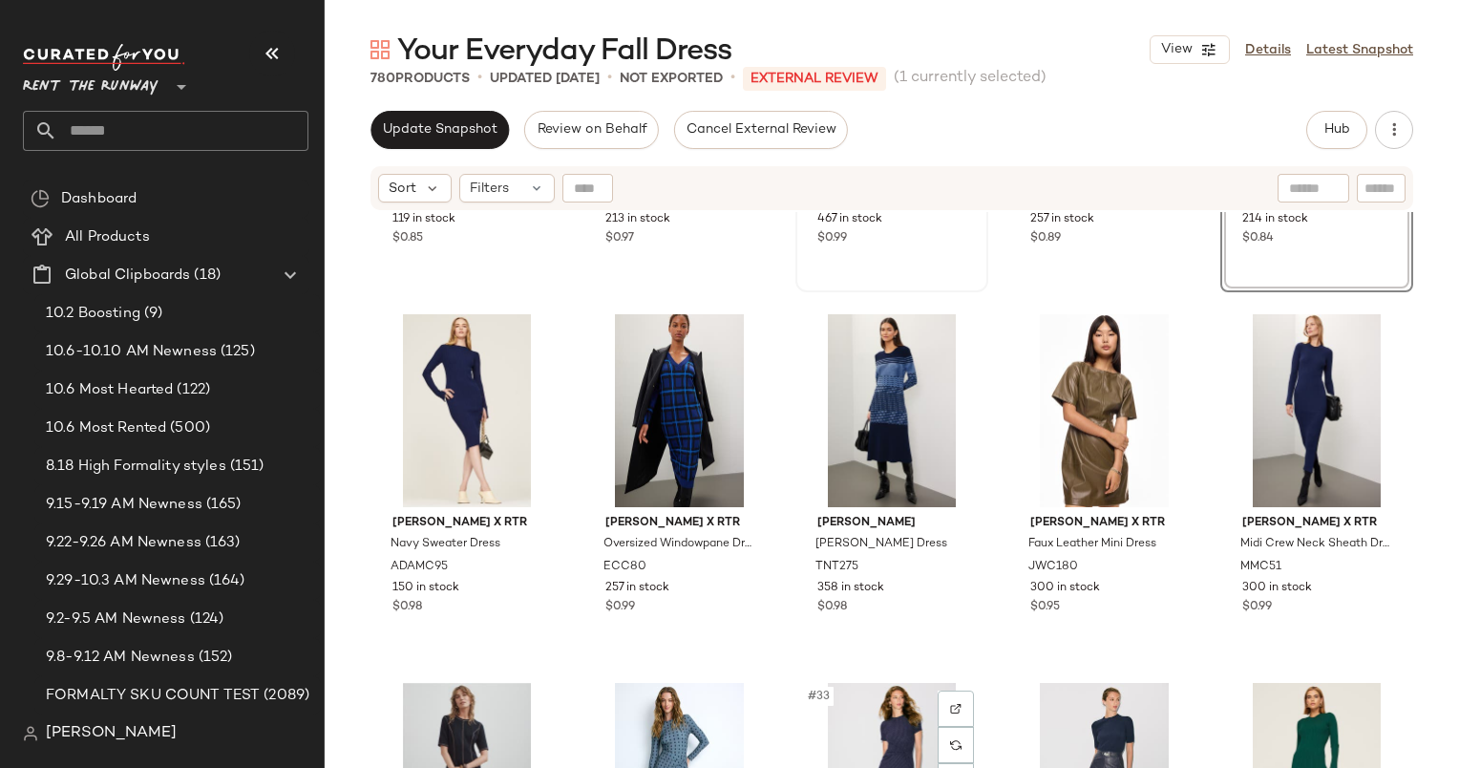
scroll to position [1765, 0]
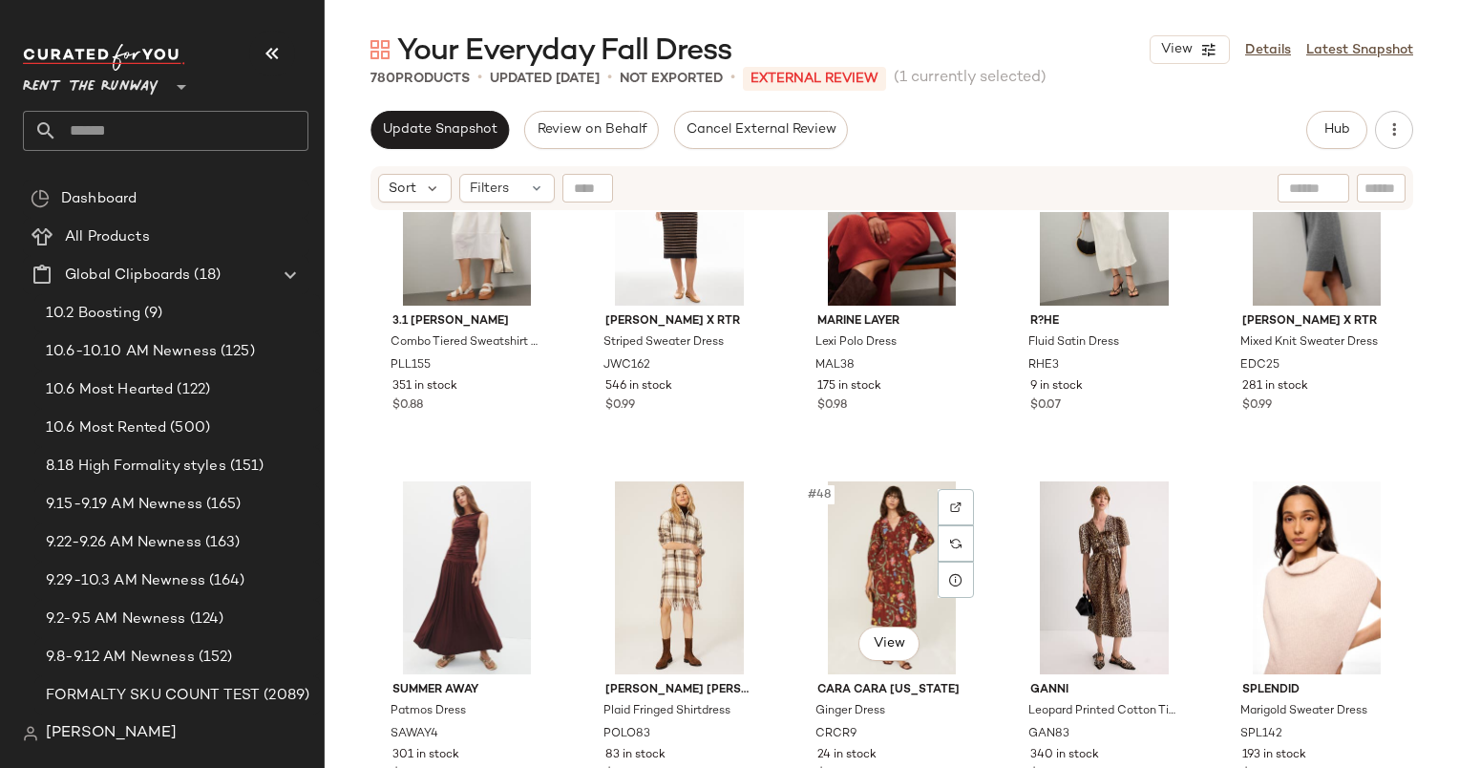
scroll to position [3075, 0]
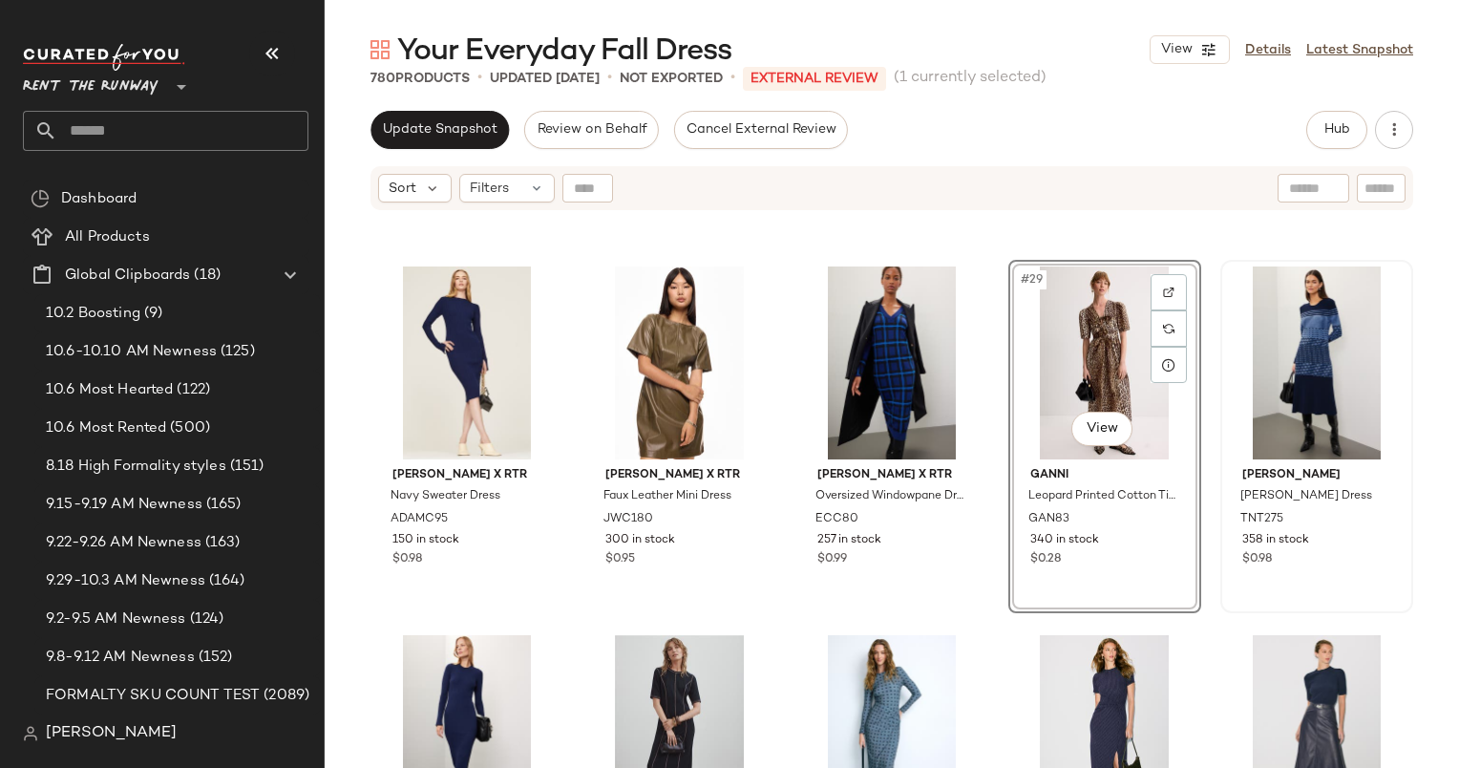
scroll to position [1832, 0]
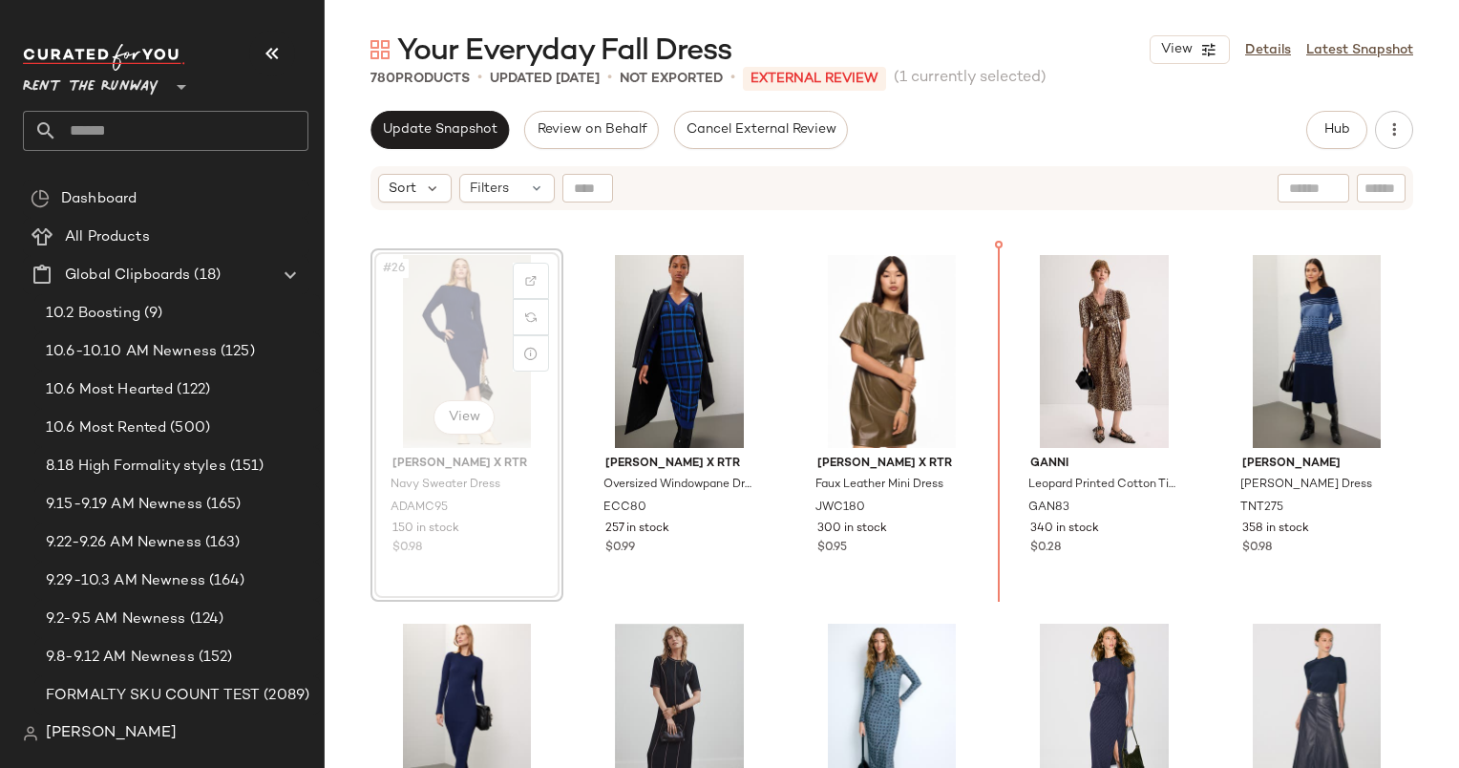
scroll to position [1815, 0]
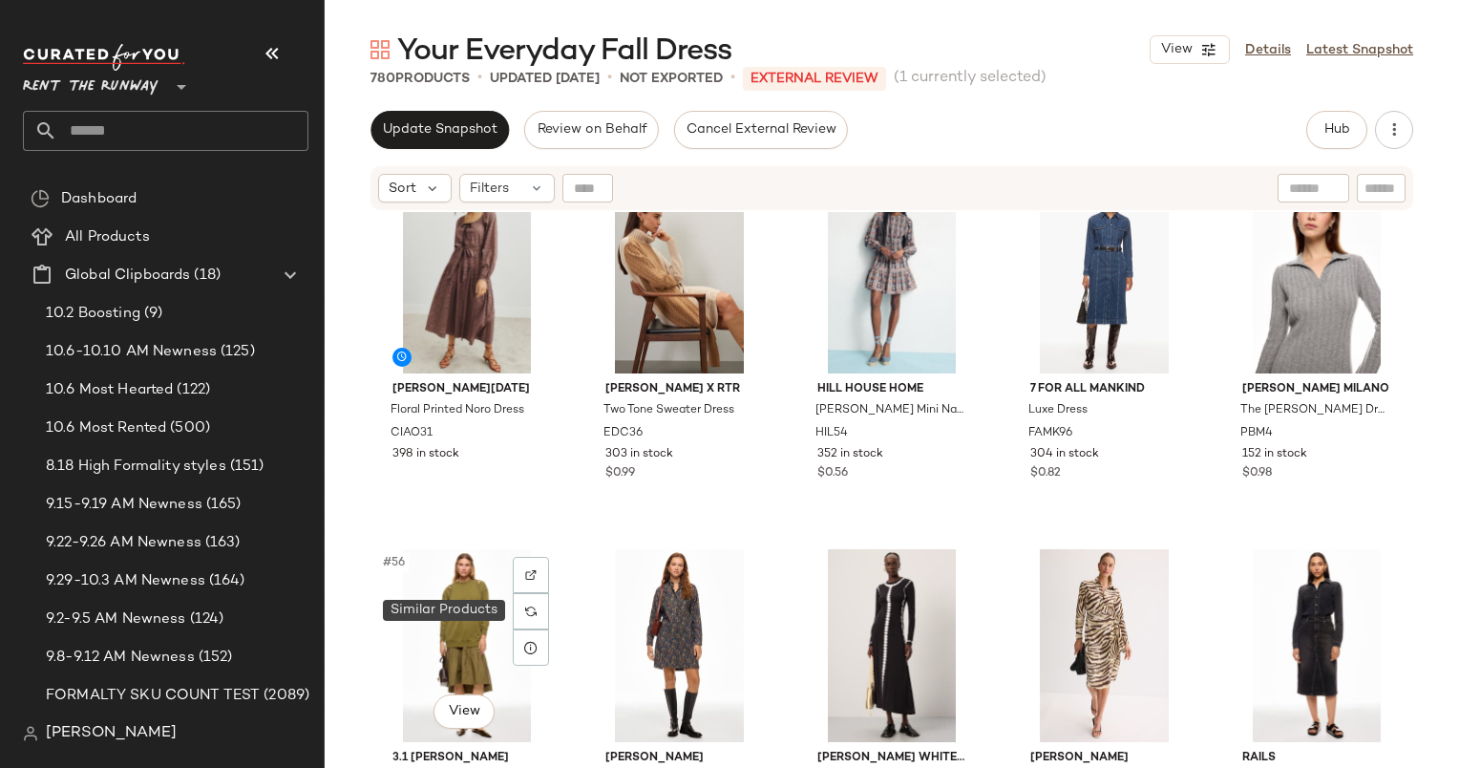
scroll to position [3745, 0]
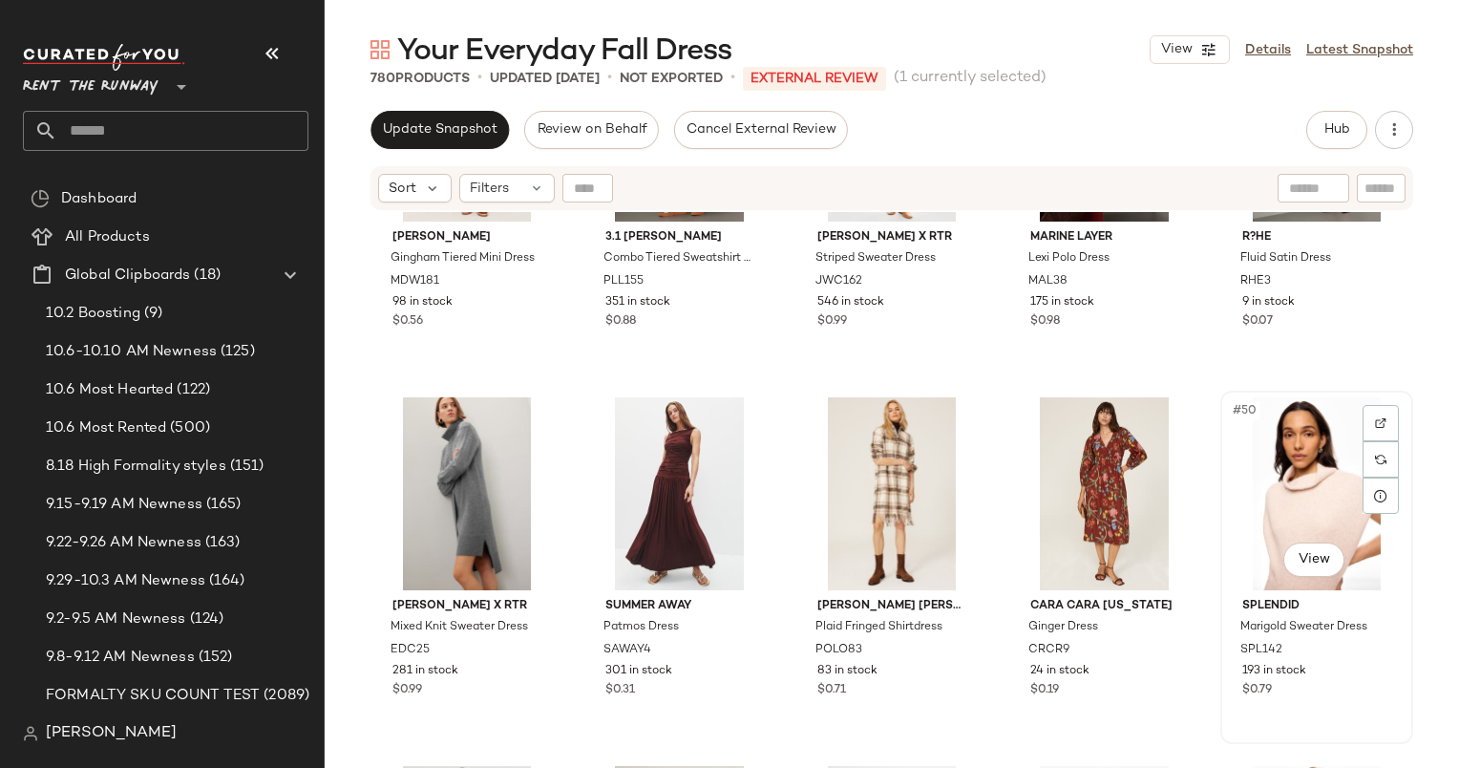
click at [1222, 542] on div "#50 View Splendid Marigold Sweater Dress SPL142 193 in stock $0.79" at bounding box center [1316, 568] width 189 height 350
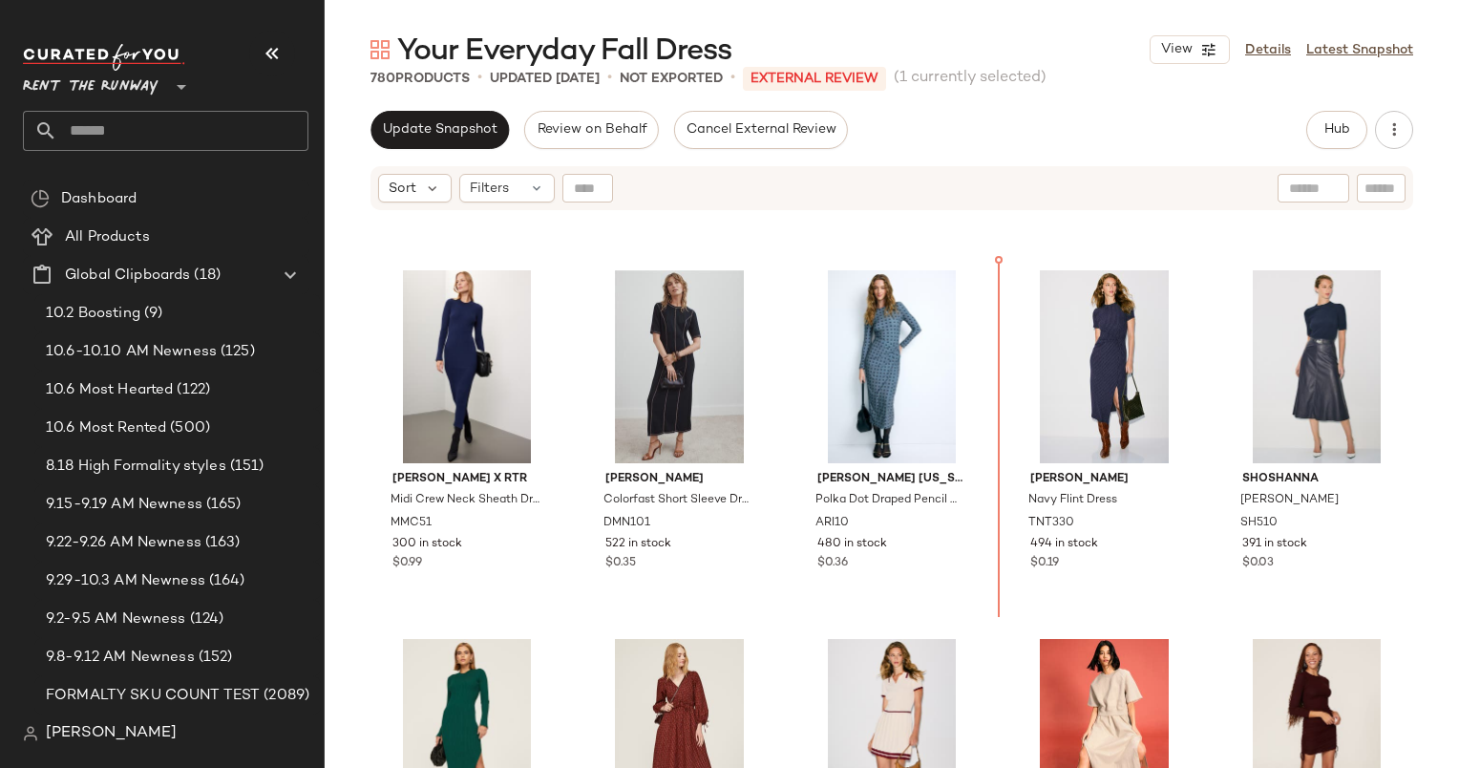
scroll to position [2179, 0]
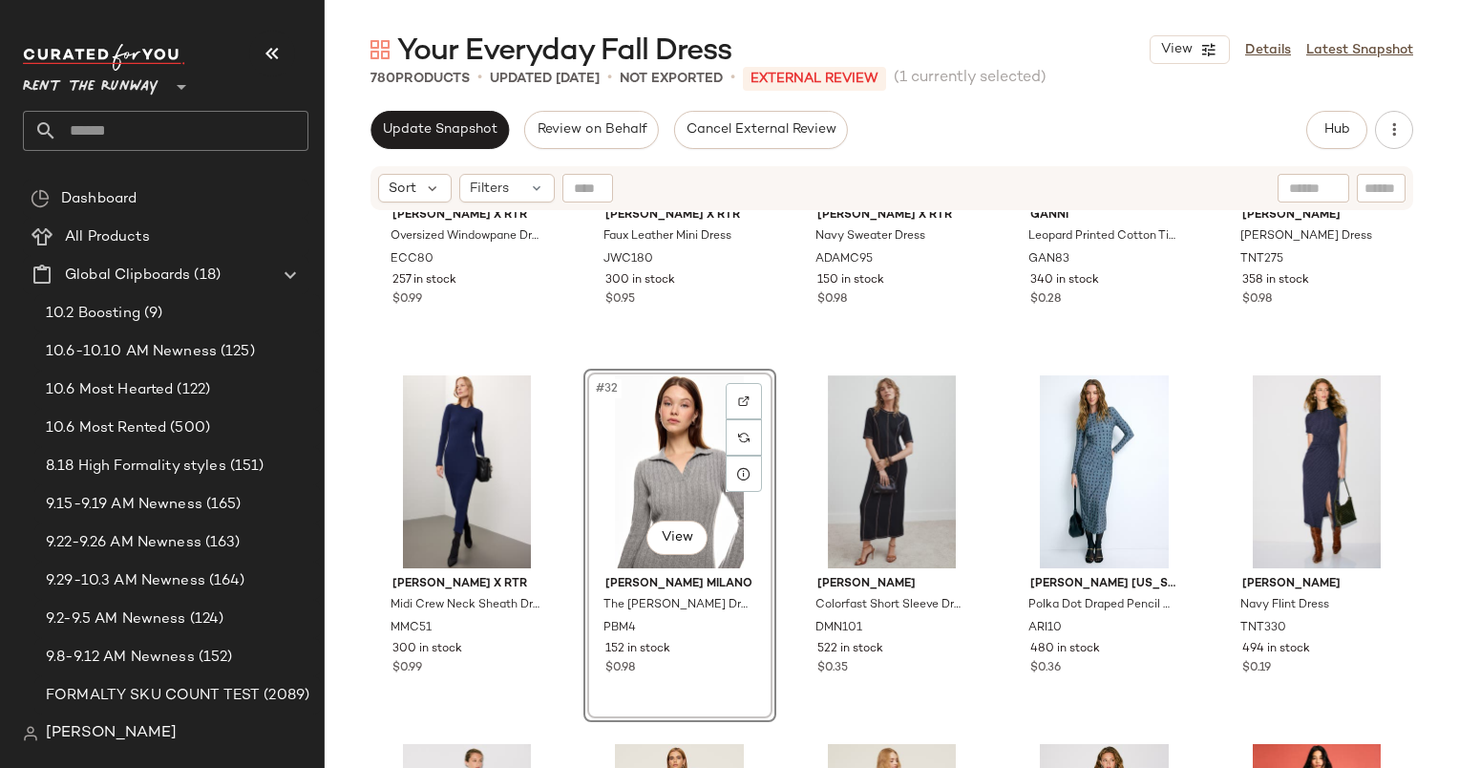
scroll to position [2179, 0]
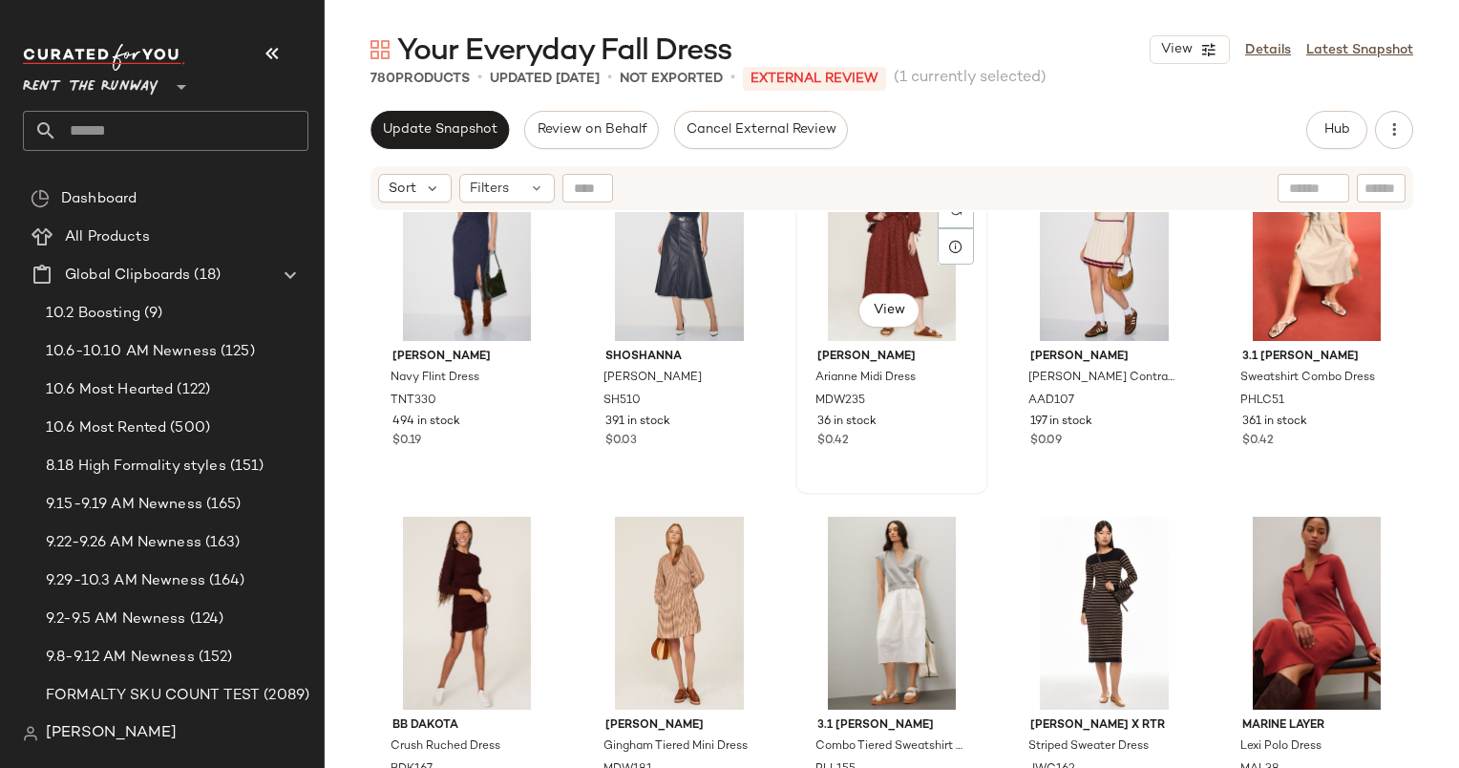
scroll to position [2540, 0]
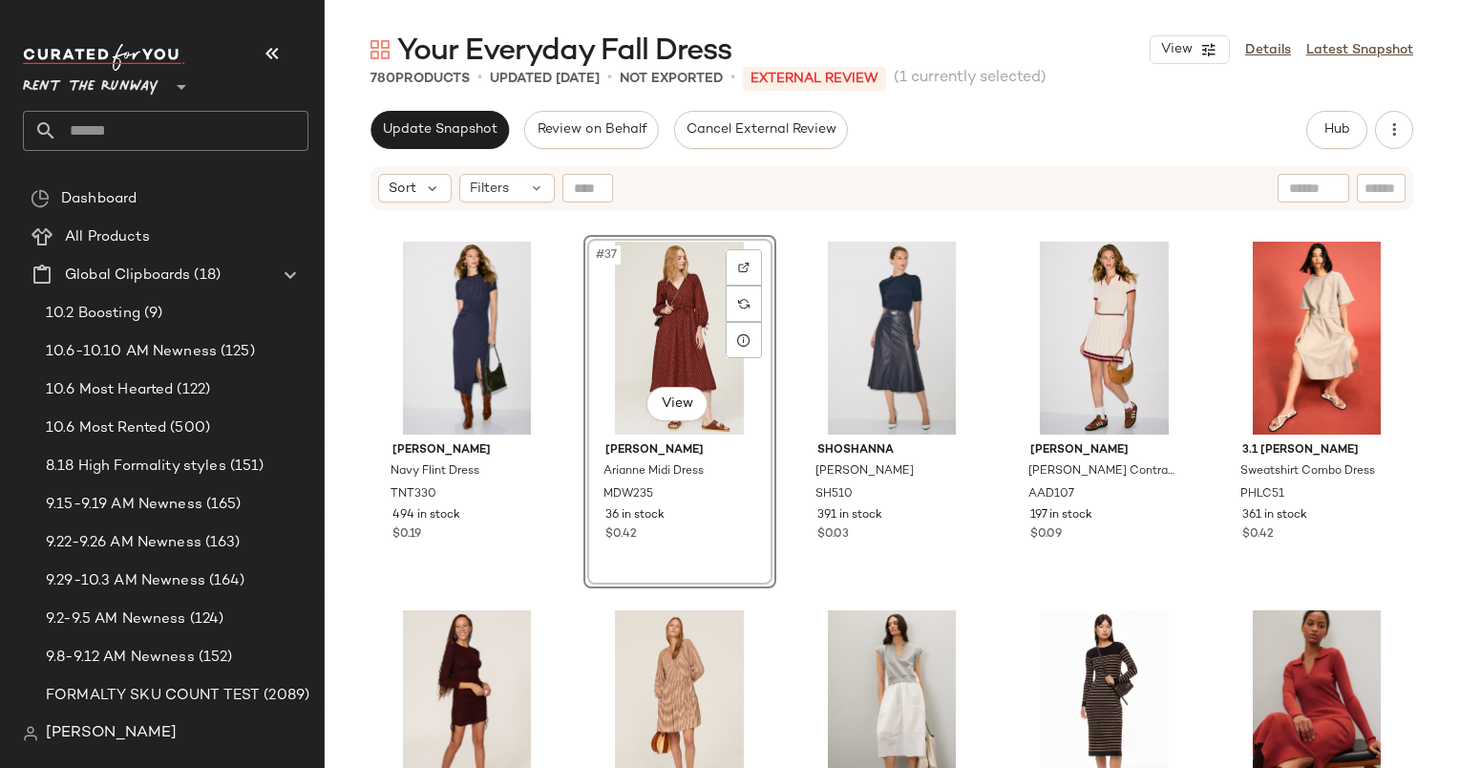
scroll to position [2578, 0]
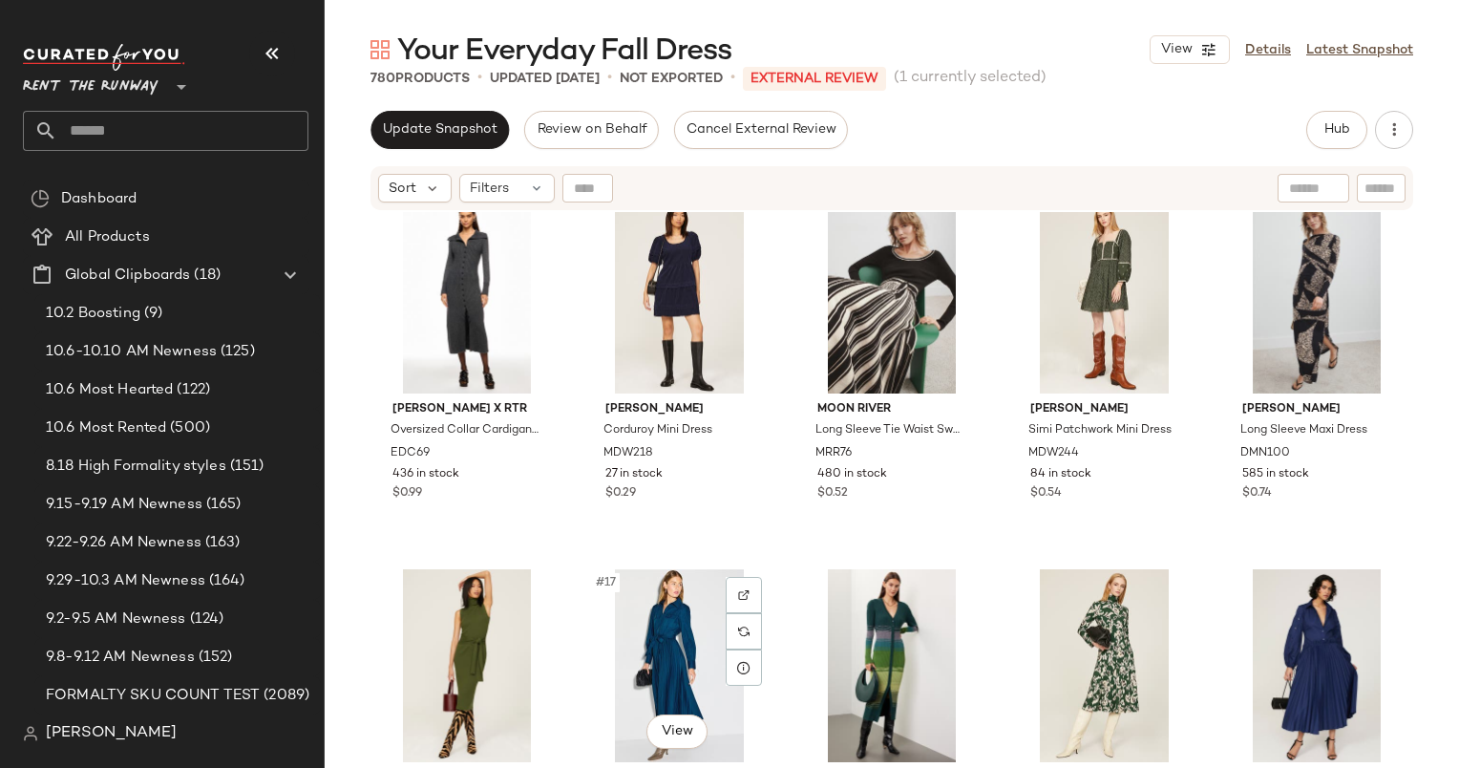
scroll to position [655, 0]
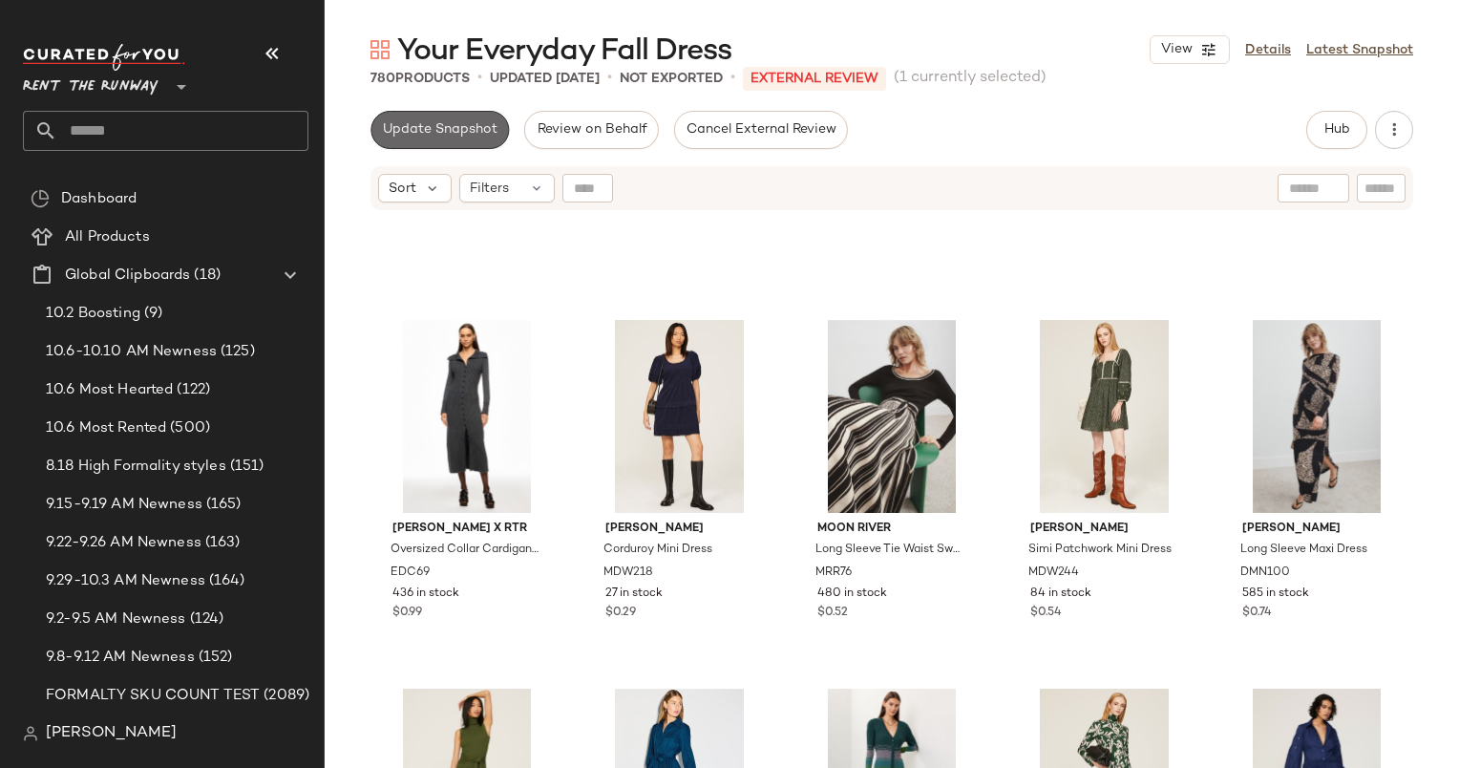
click at [390, 133] on span "Update Snapshot" at bounding box center [440, 129] width 116 height 15
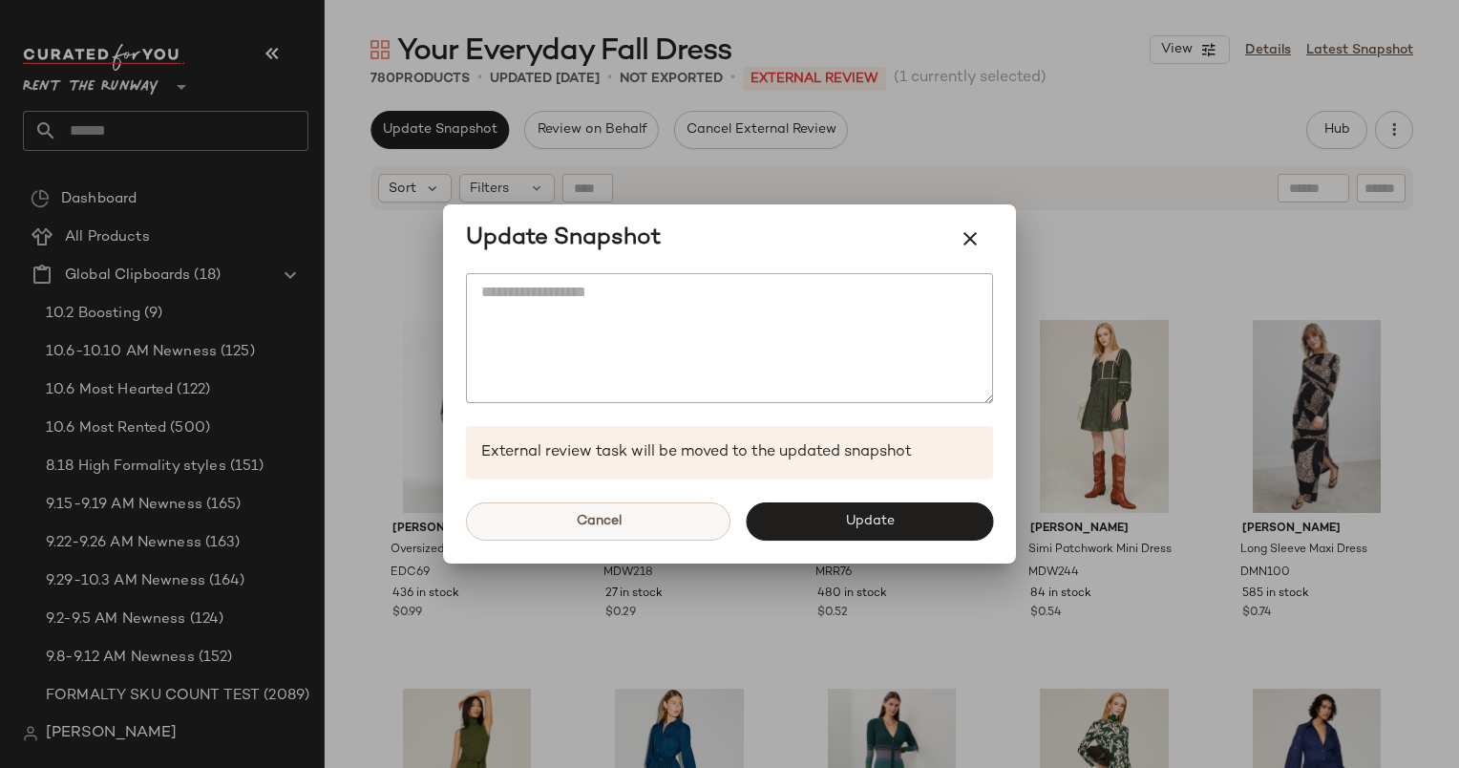
click at [648, 514] on button "Cancel" at bounding box center [598, 521] width 265 height 38
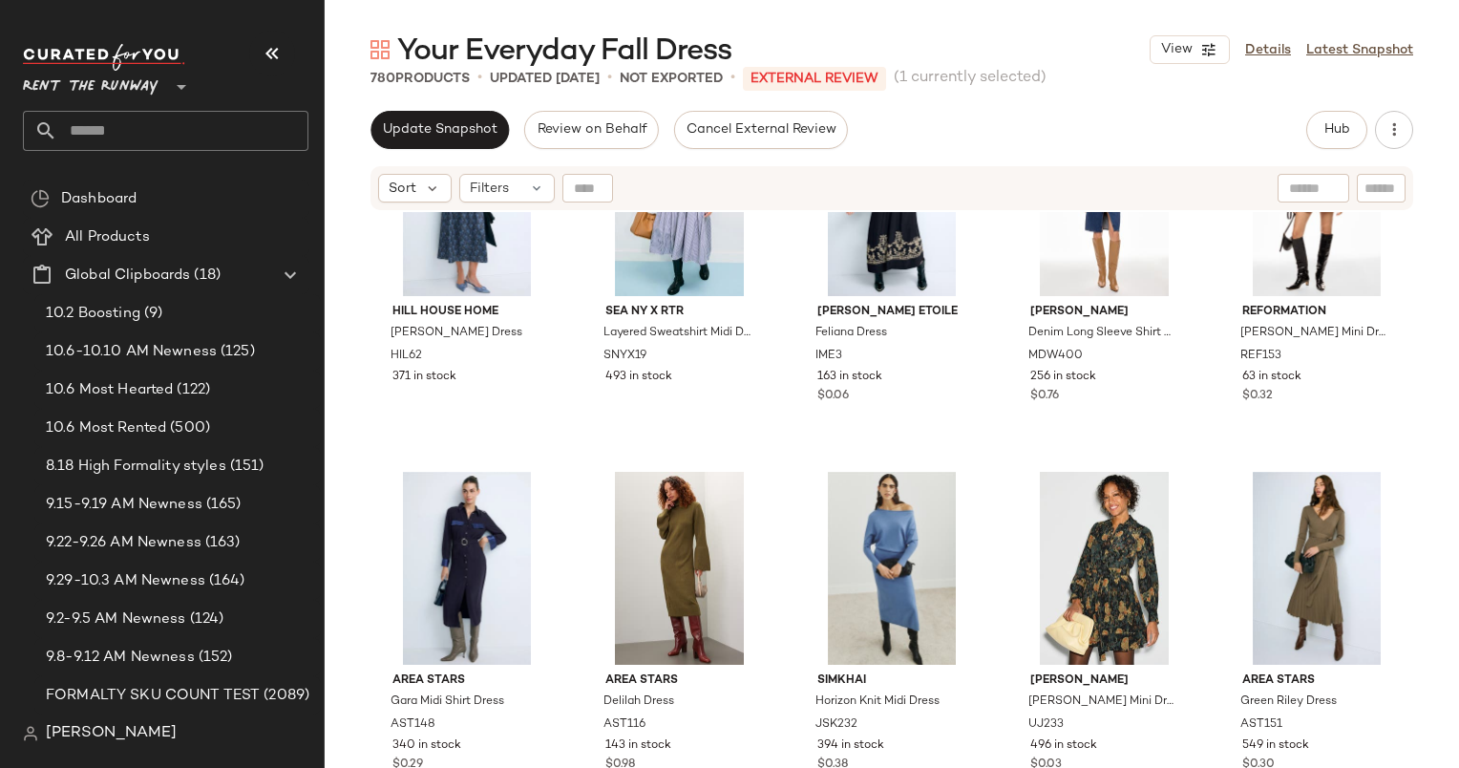
scroll to position [5663, 0]
click at [1257, 531] on div "#85 View" at bounding box center [1317, 569] width 180 height 193
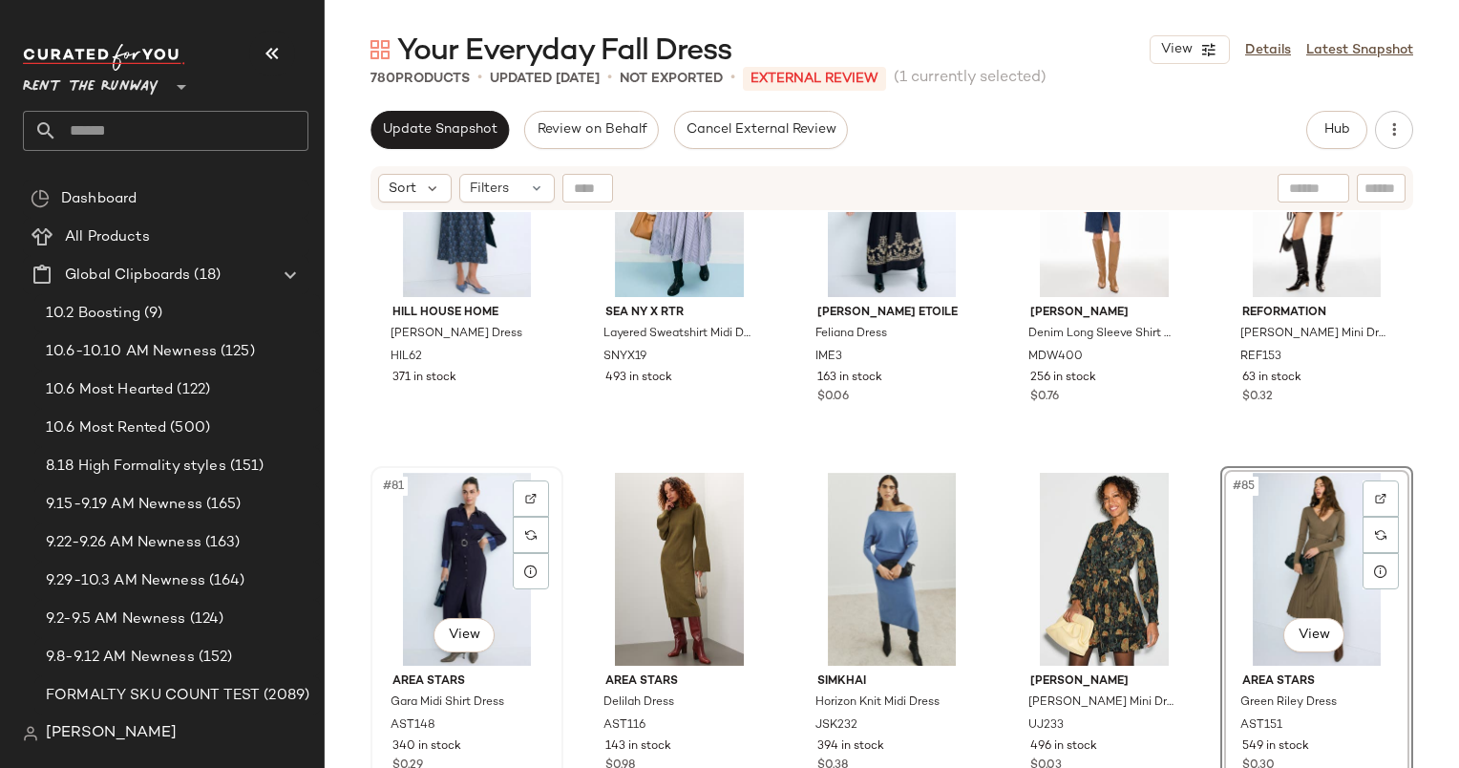
click at [431, 584] on div "#81 View" at bounding box center [467, 569] width 180 height 193
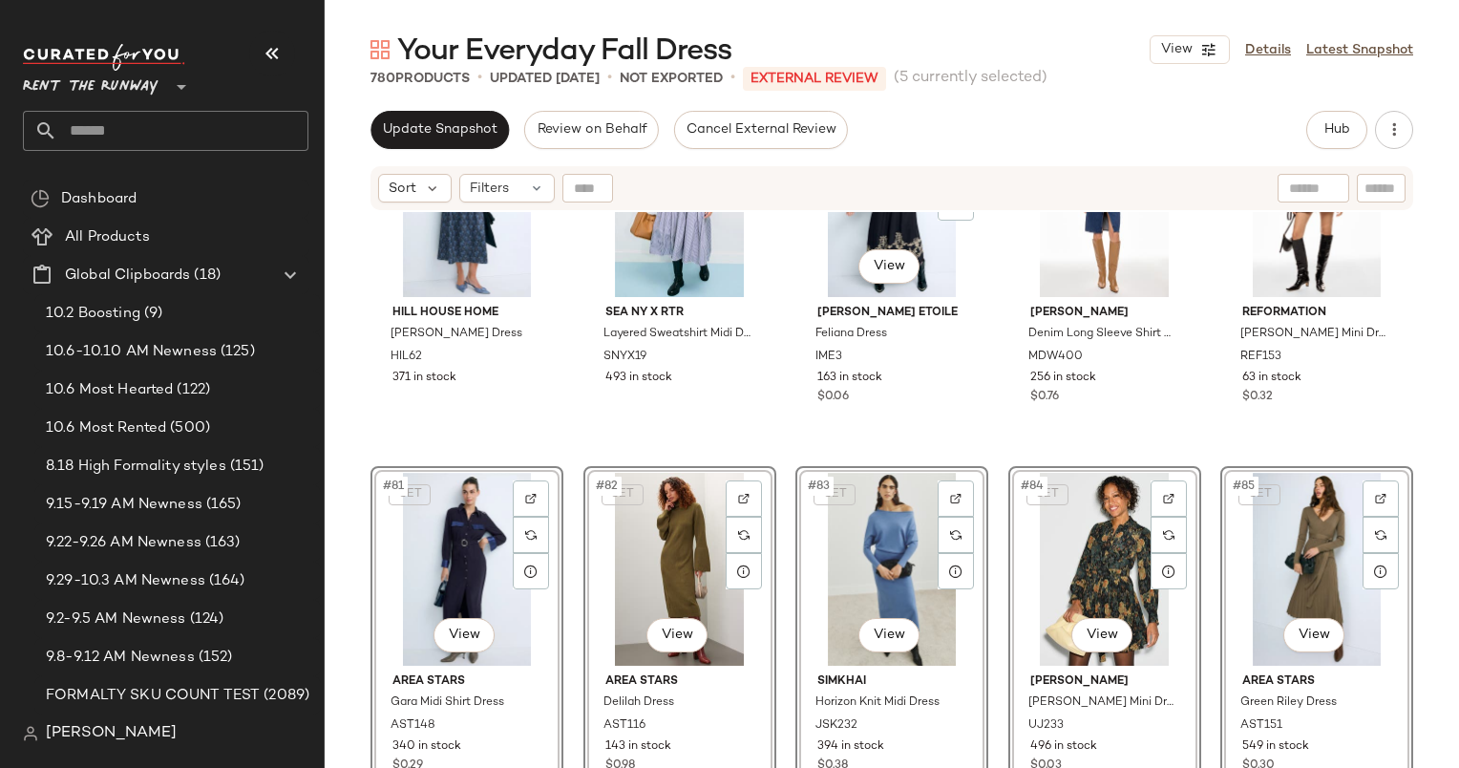
scroll to position [5417, 0]
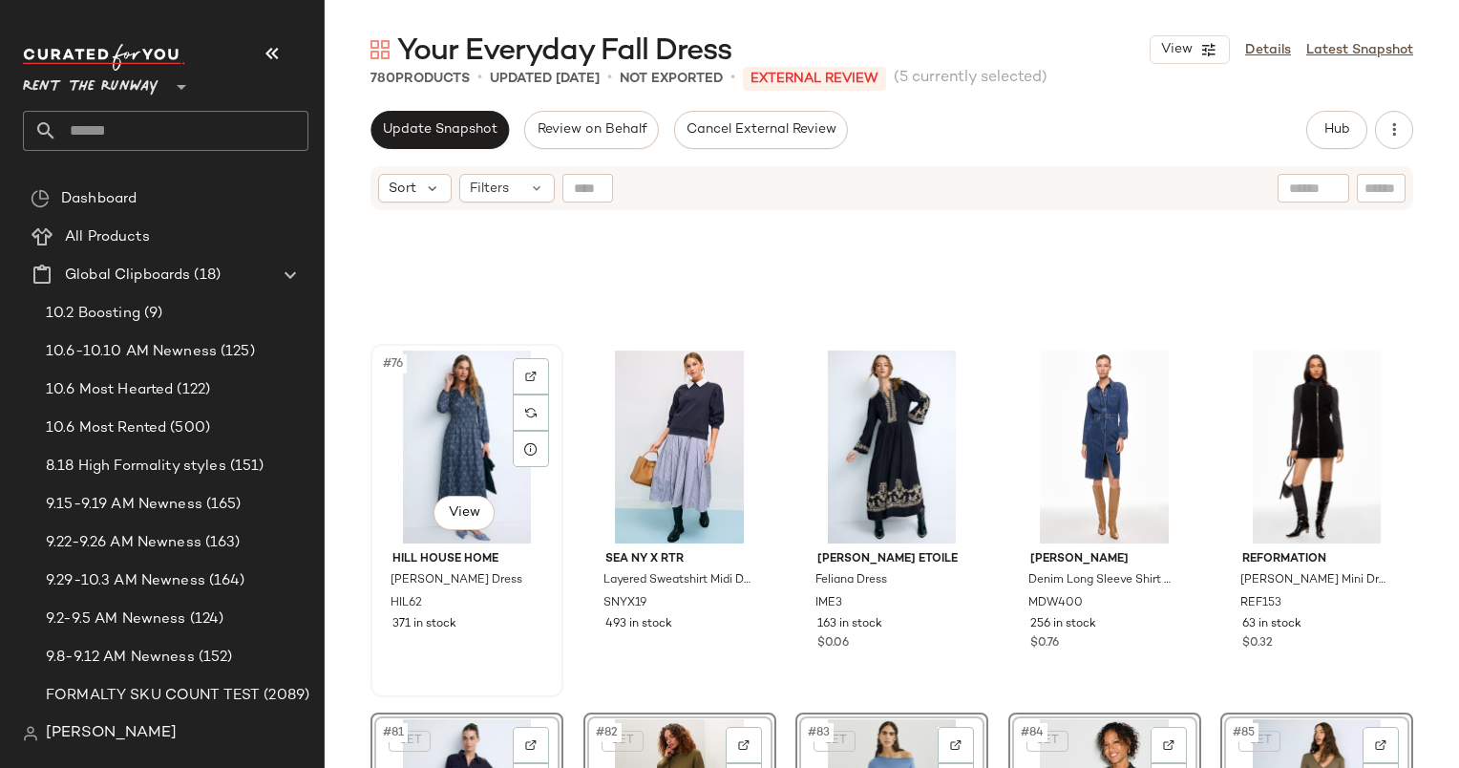
click at [430, 448] on div "#76 View" at bounding box center [467, 446] width 180 height 193
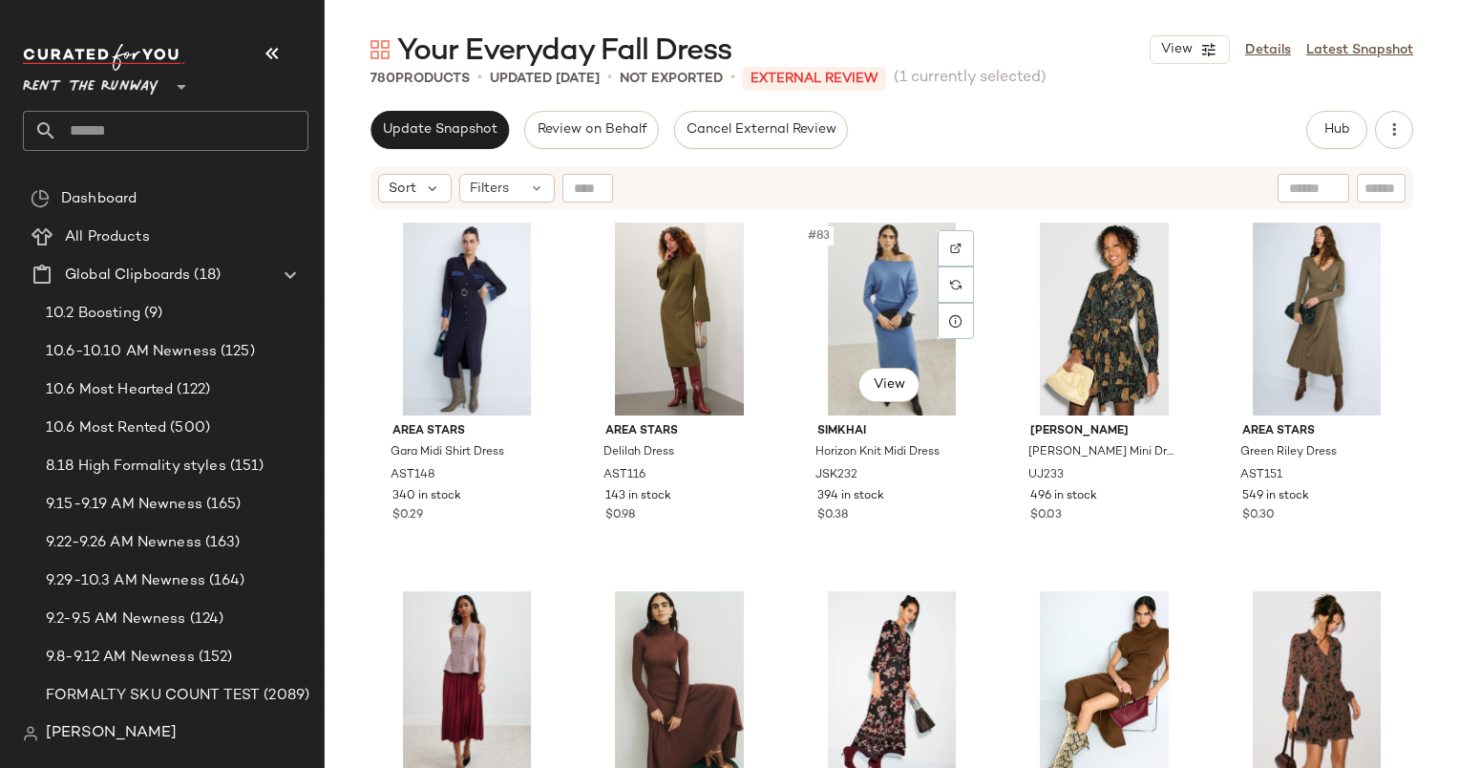
scroll to position [5913, 0]
click at [1286, 298] on div "#85 View" at bounding box center [1317, 319] width 180 height 193
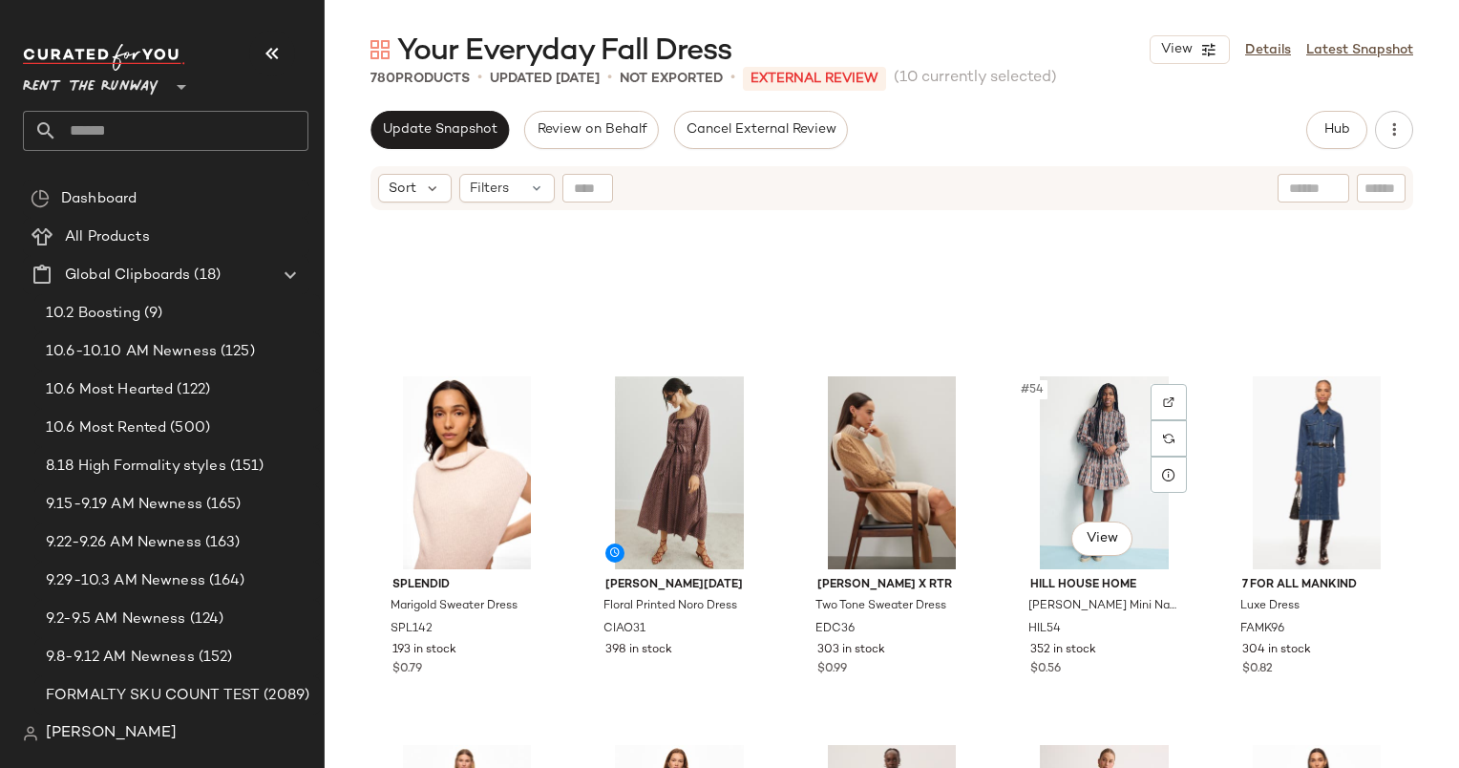
scroll to position [3793, 0]
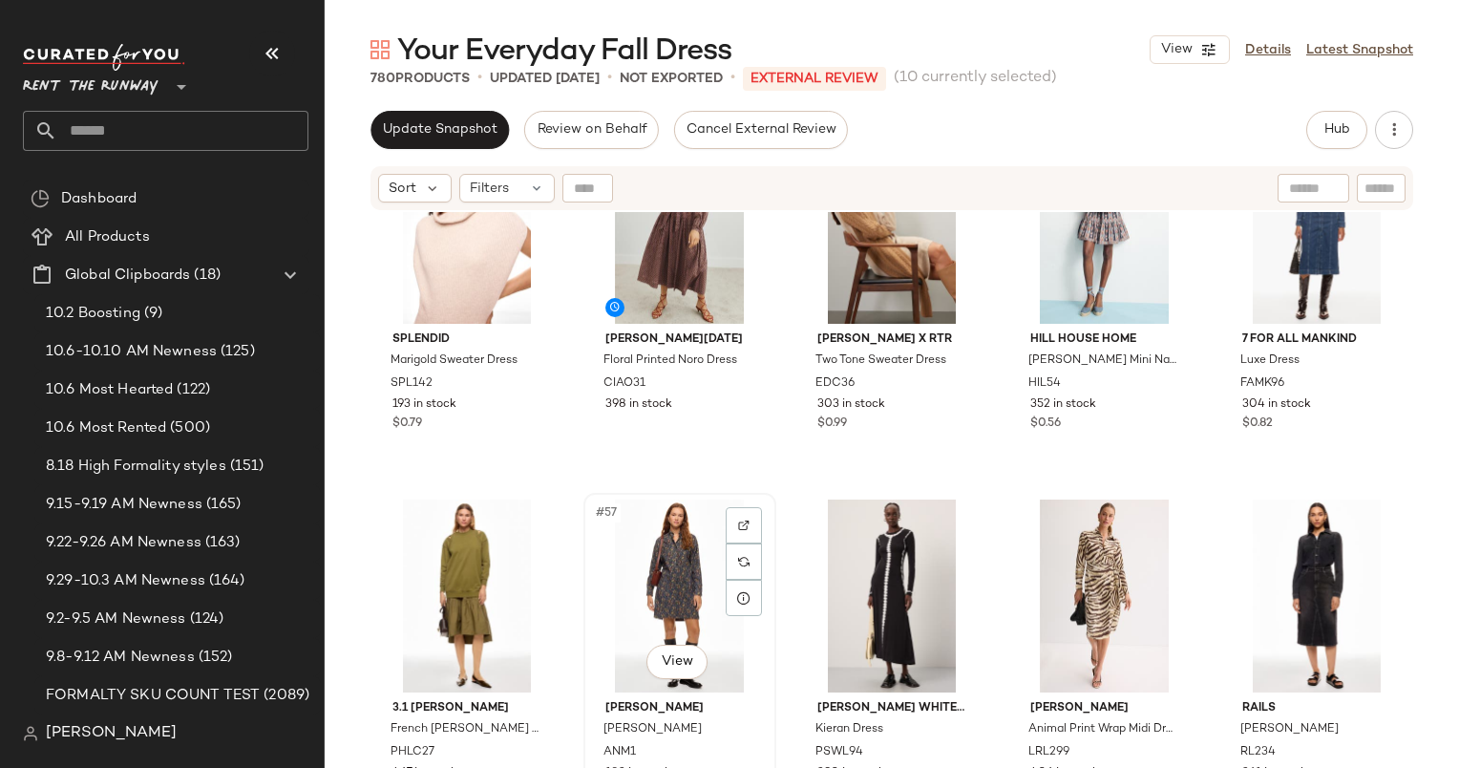
click at [644, 570] on div "#57 View" at bounding box center [680, 595] width 180 height 193
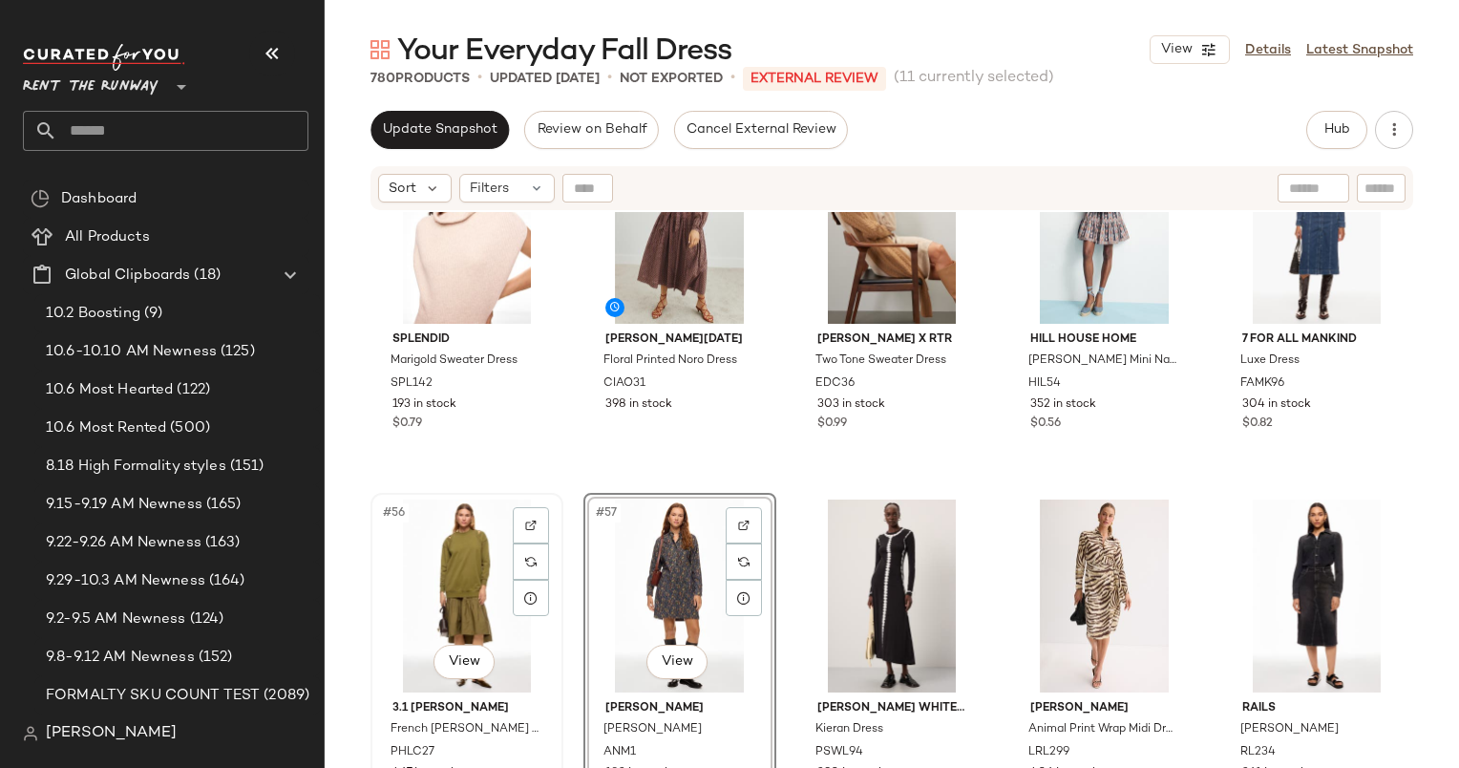
click at [465, 574] on div "#56 View" at bounding box center [467, 595] width 180 height 193
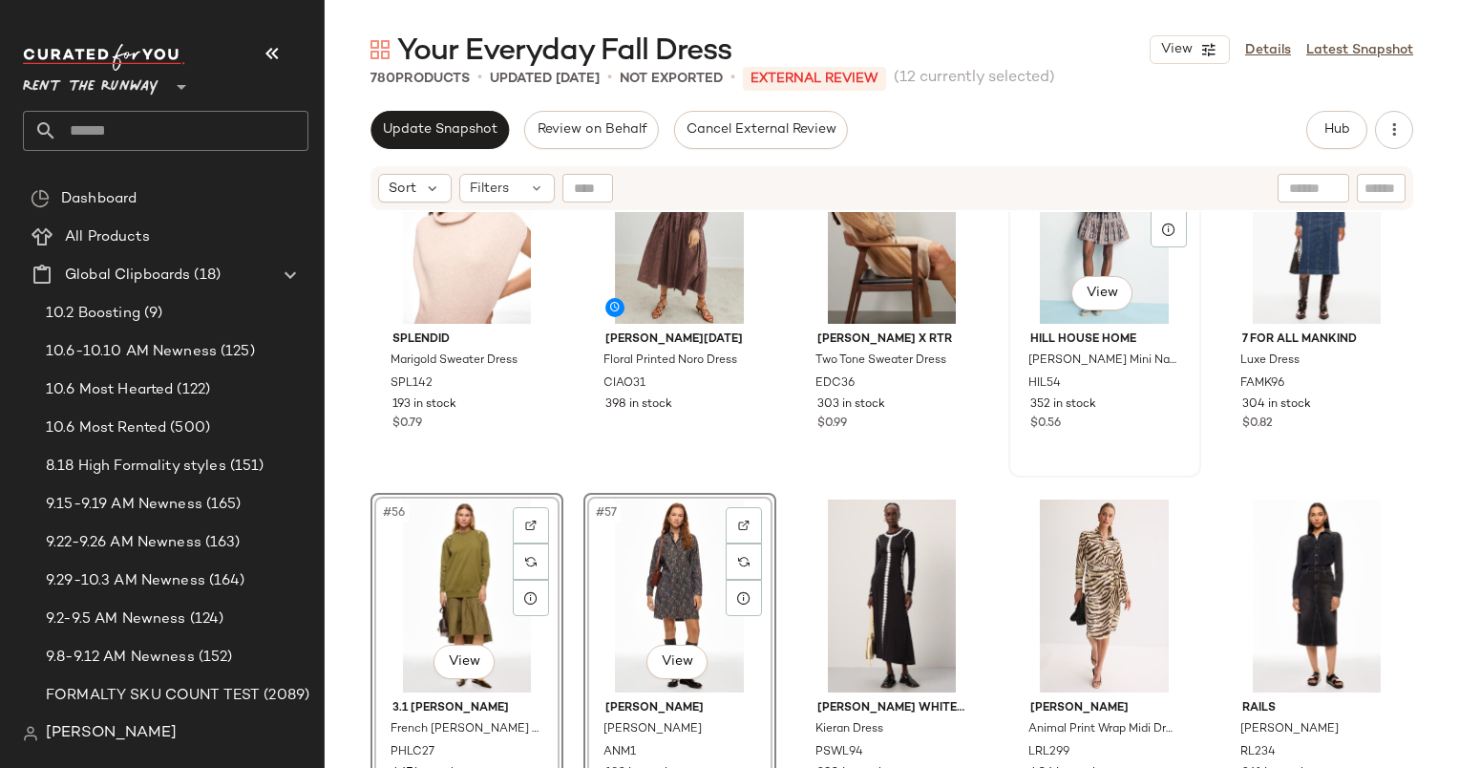
scroll to position [3663, 0]
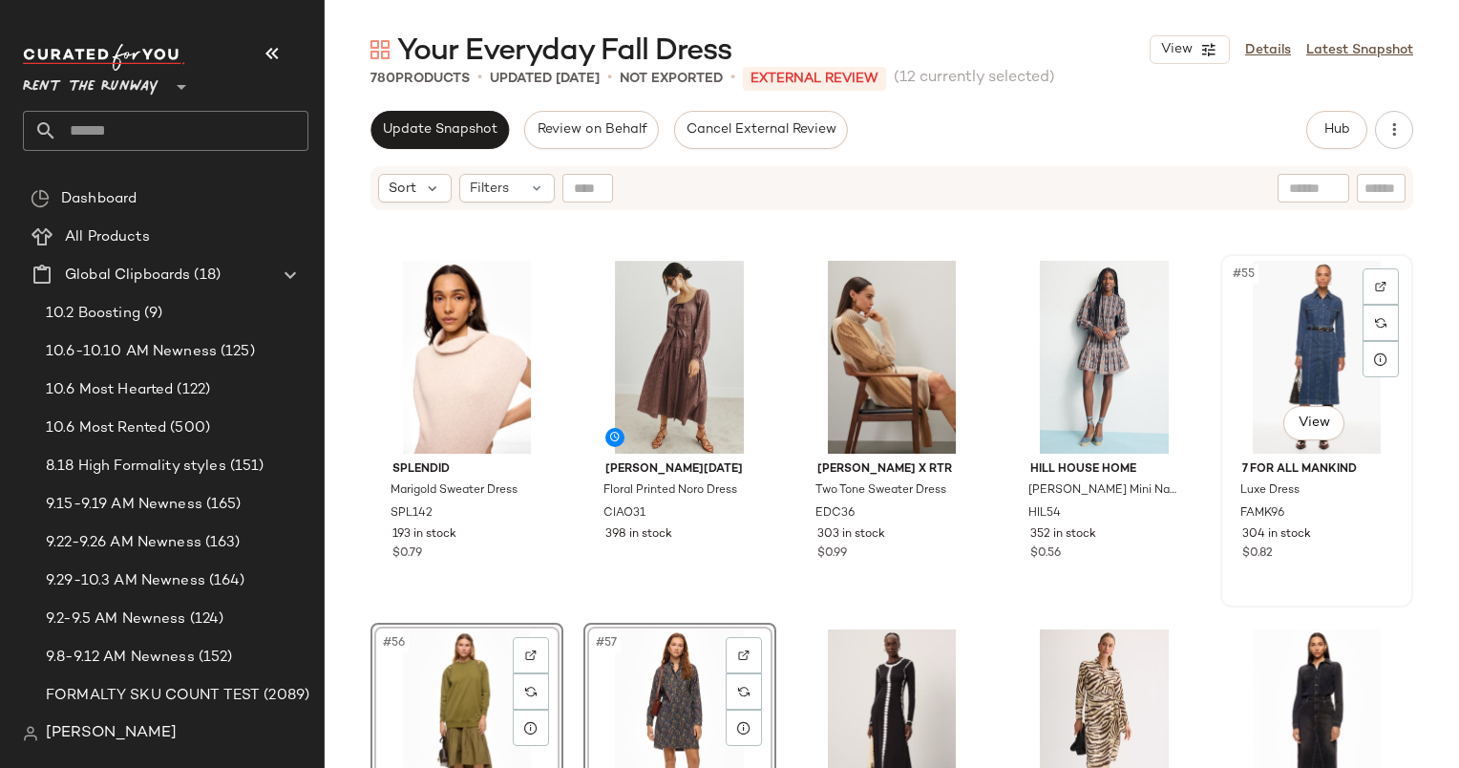
click at [1306, 329] on div "#55 View" at bounding box center [1317, 357] width 180 height 193
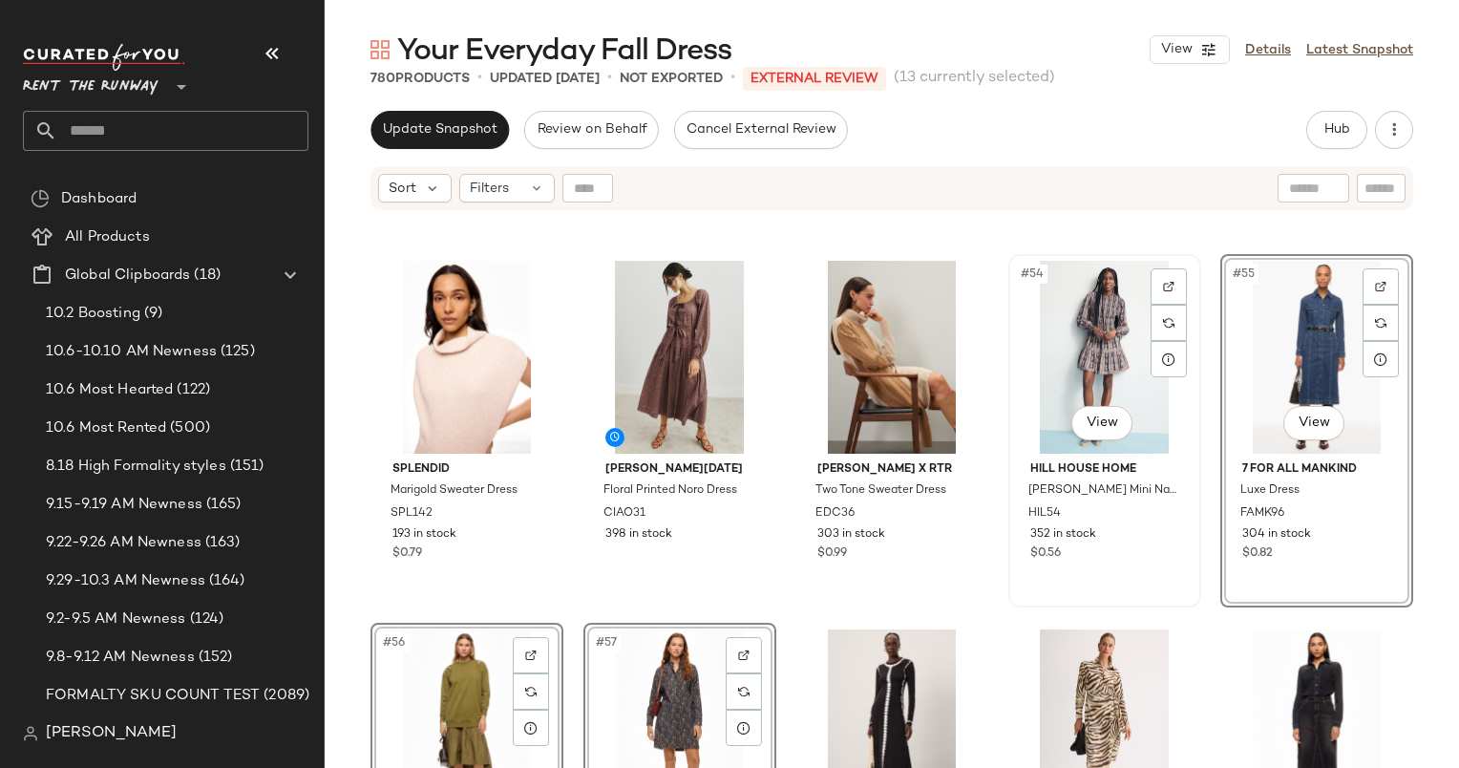
click at [1066, 342] on div "#54 View" at bounding box center [1105, 357] width 180 height 193
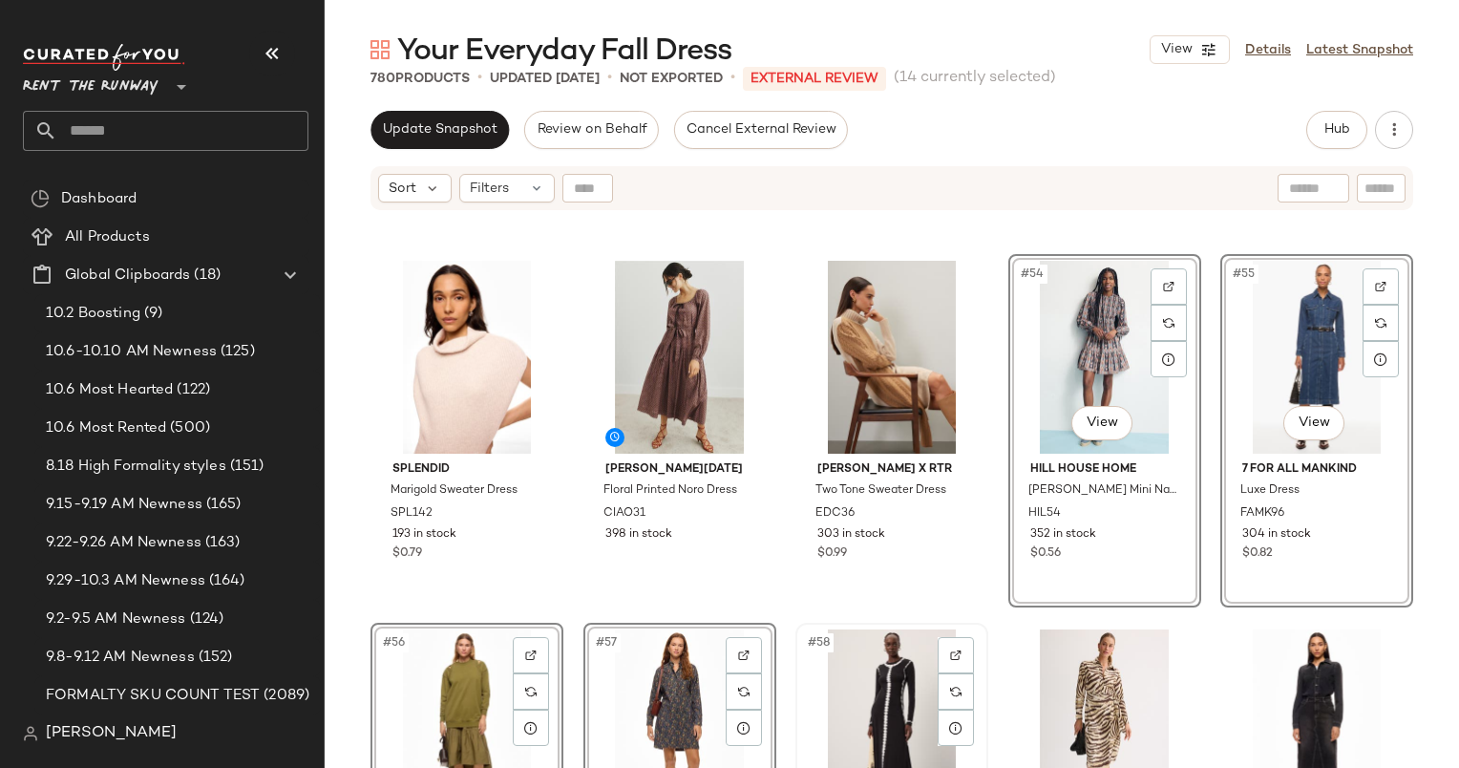
click at [867, 690] on div "#58 View" at bounding box center [892, 725] width 180 height 193
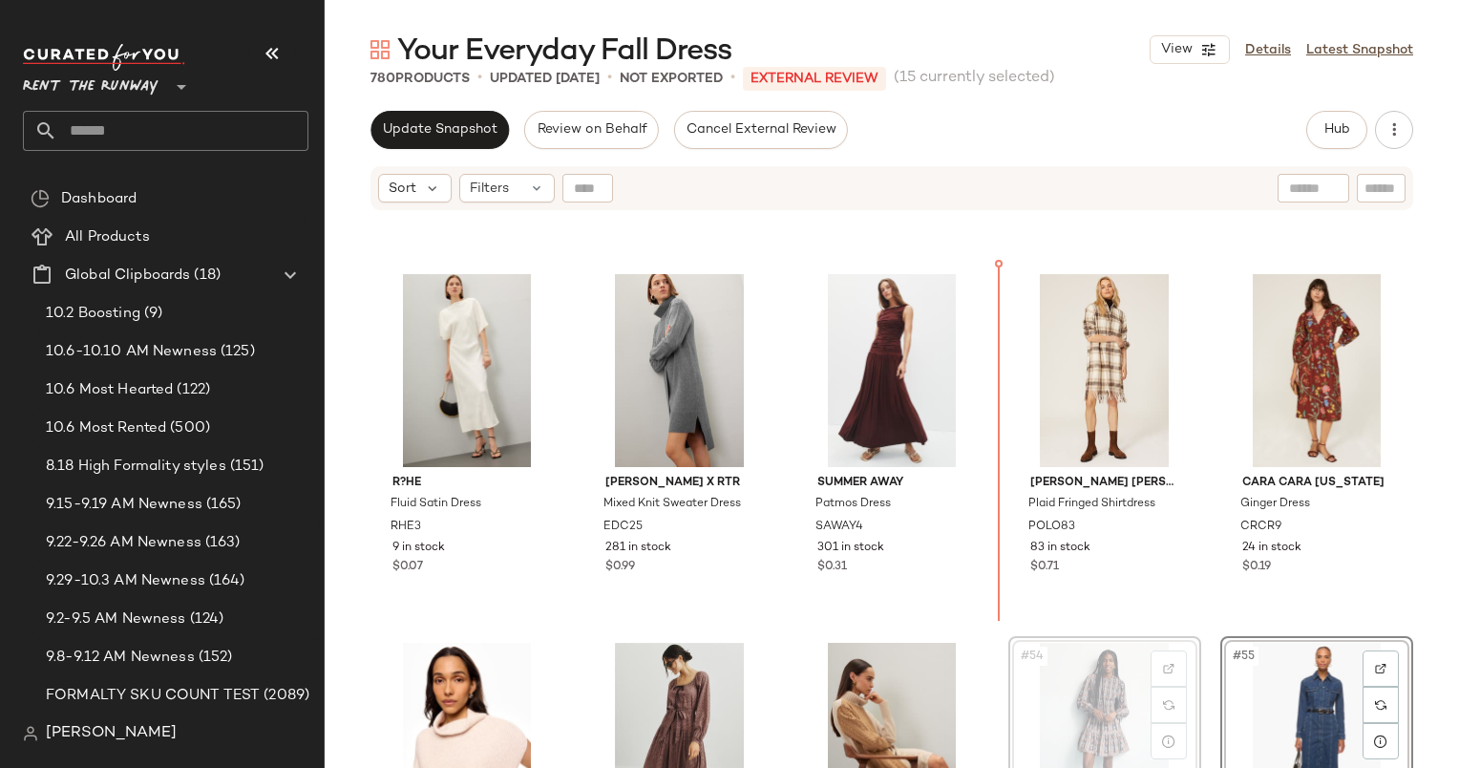
scroll to position [3247, 0]
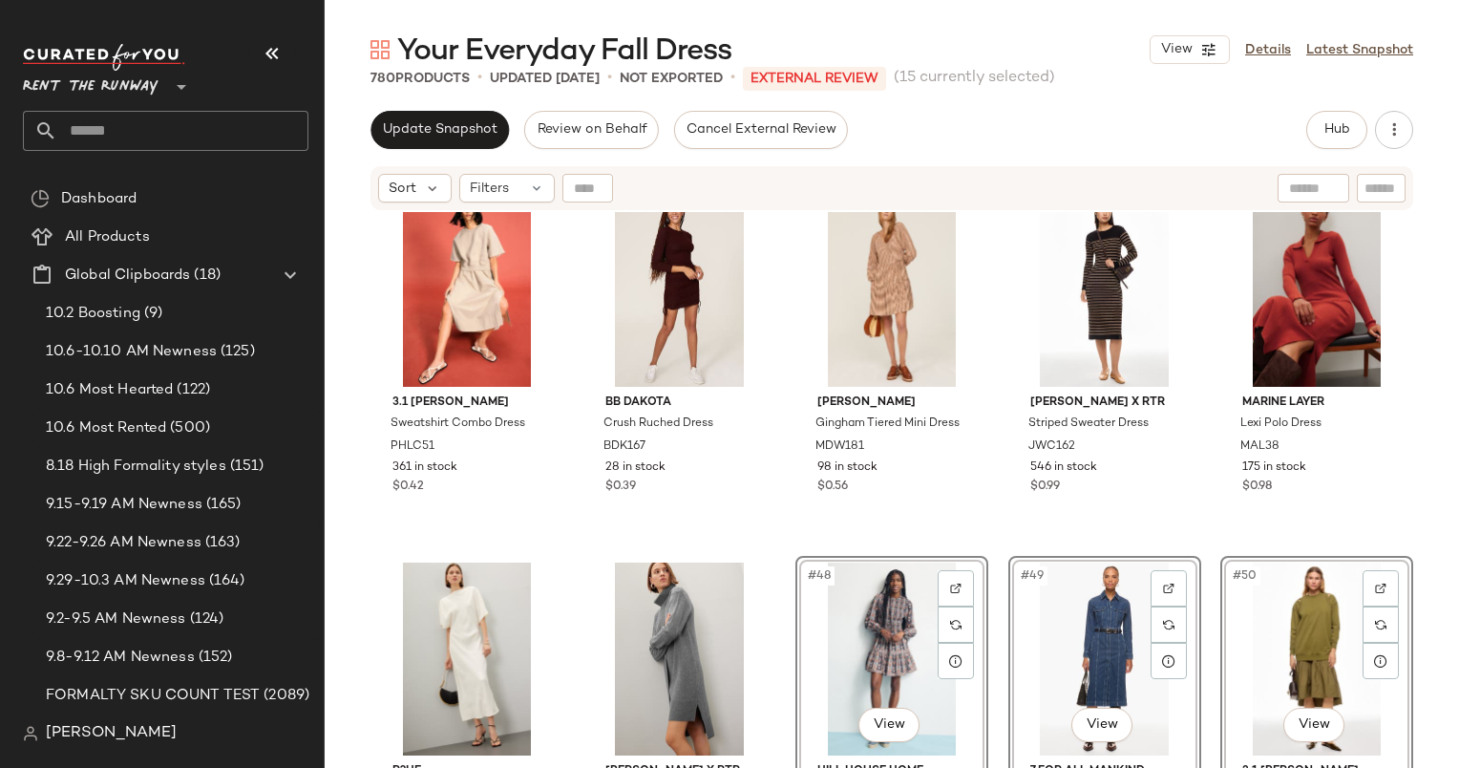
scroll to position [2991, 0]
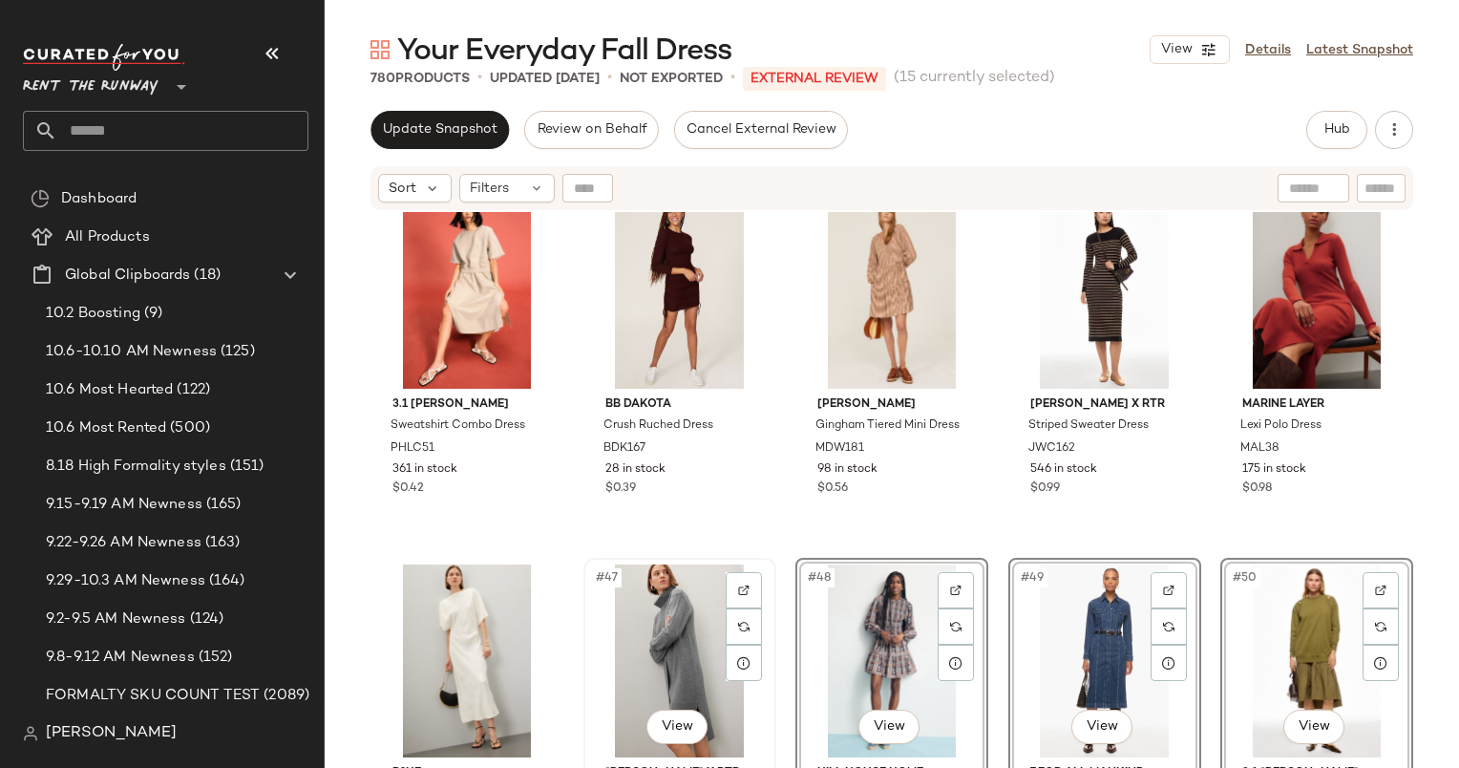
click at [665, 618] on div "#47 View" at bounding box center [680, 660] width 180 height 193
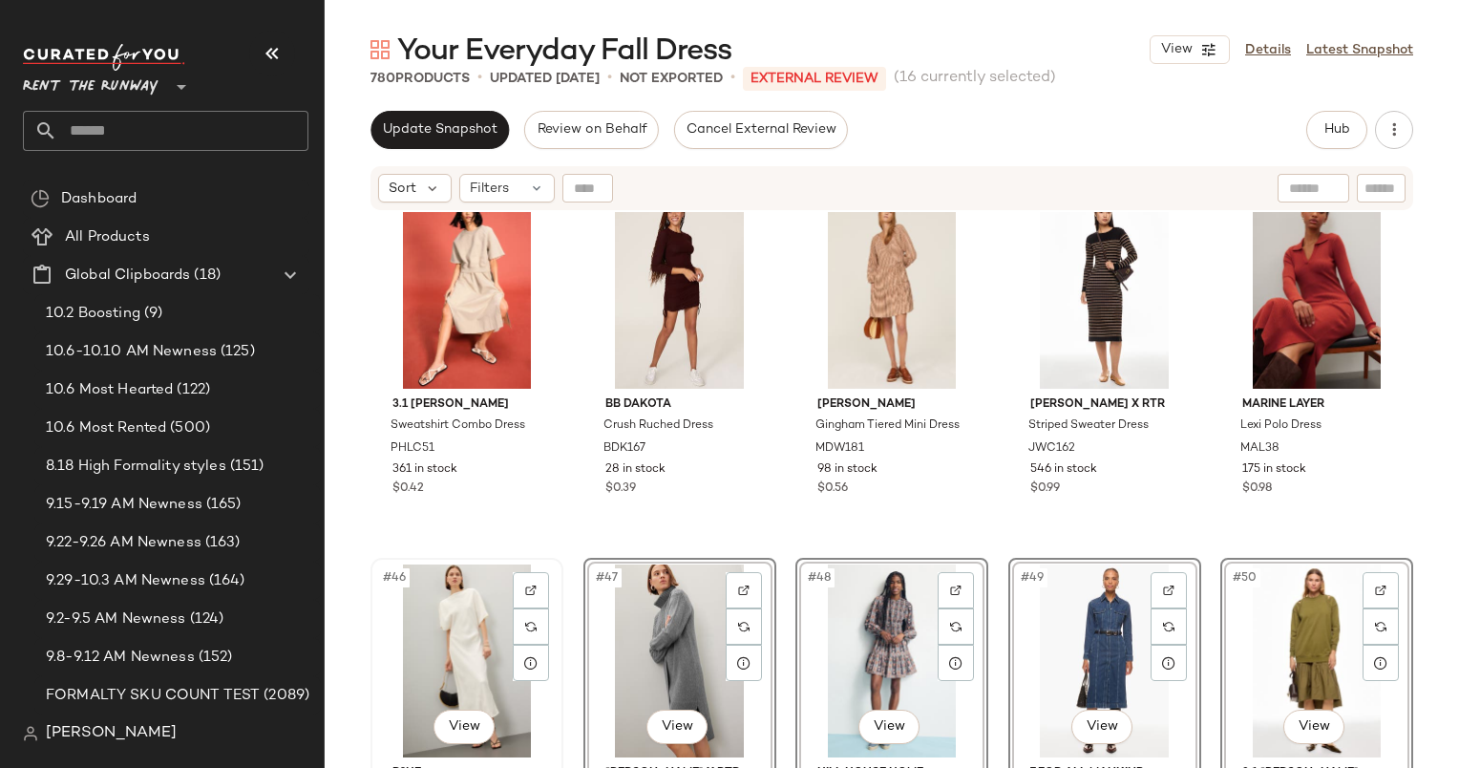
click at [490, 618] on div "#46 View" at bounding box center [467, 660] width 180 height 193
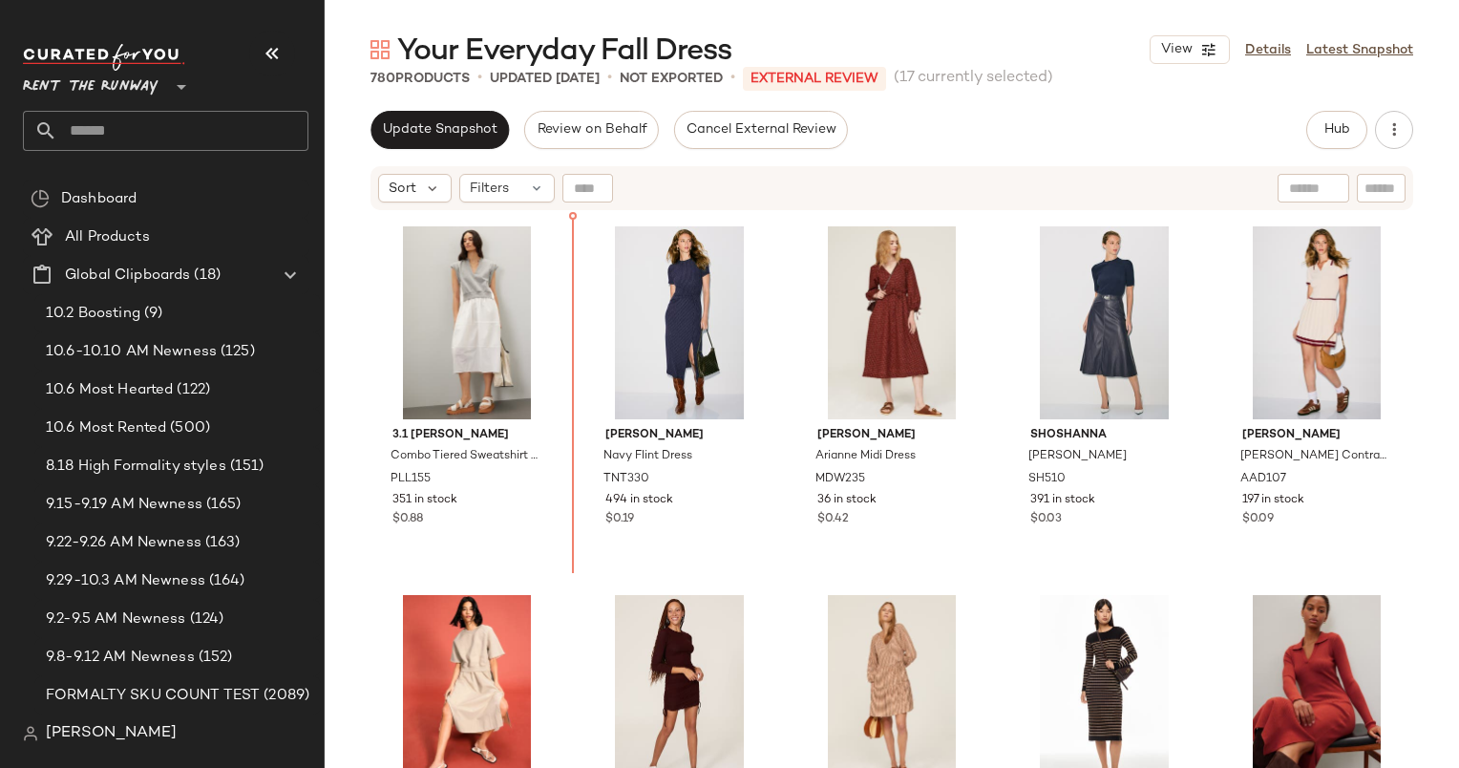
scroll to position [2556, 0]
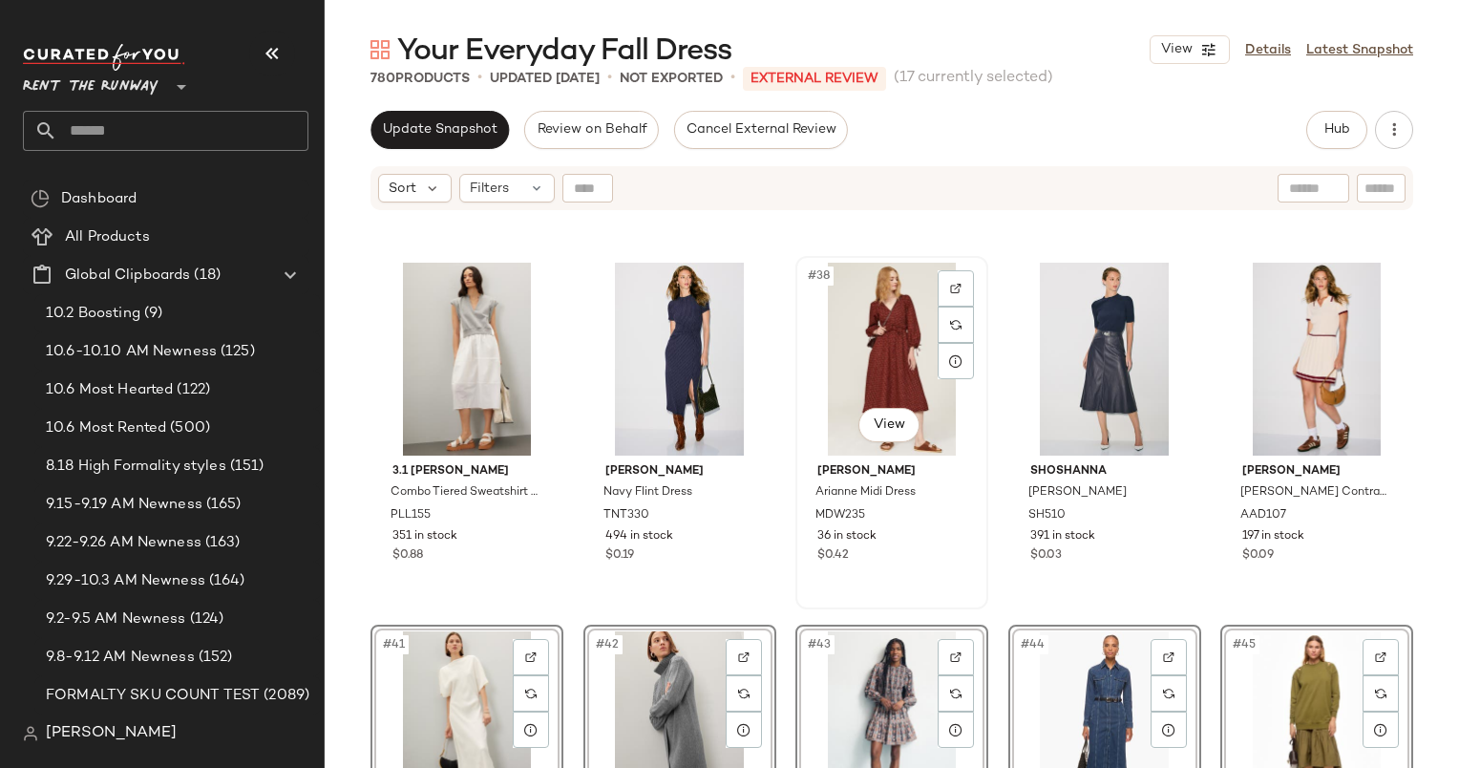
click at [870, 325] on div "#38 View" at bounding box center [892, 359] width 180 height 193
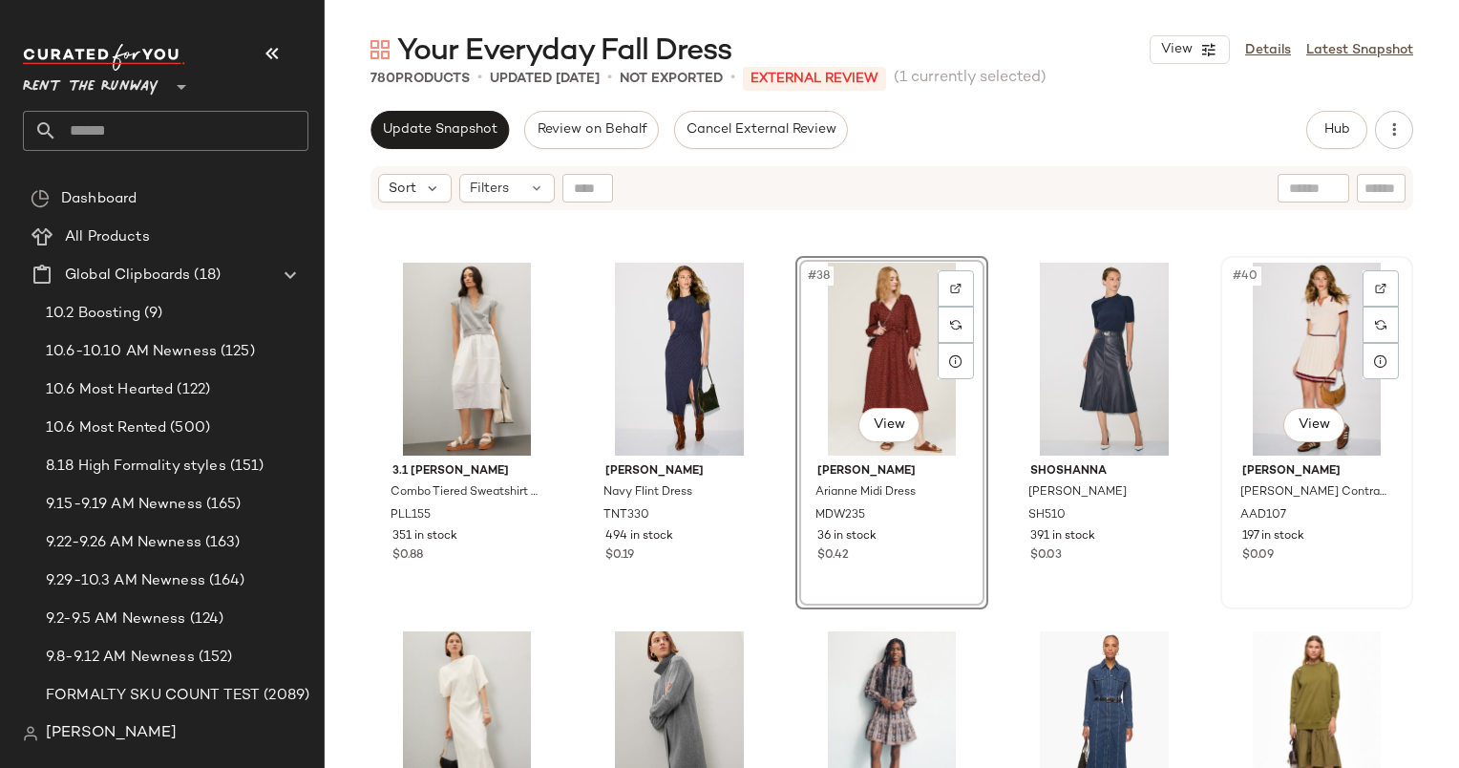
click at [1272, 288] on div "#40 View" at bounding box center [1317, 359] width 180 height 193
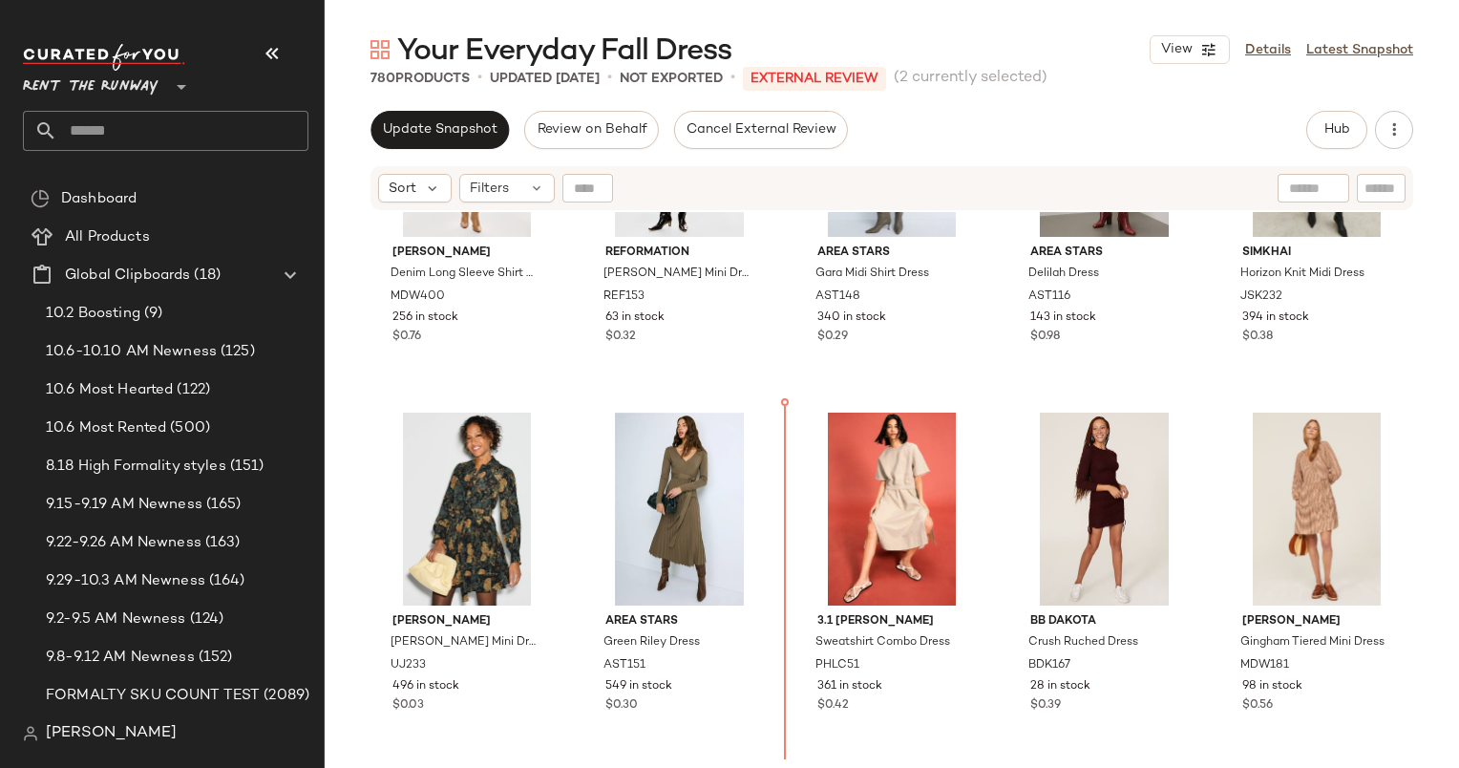
scroll to position [3887, 0]
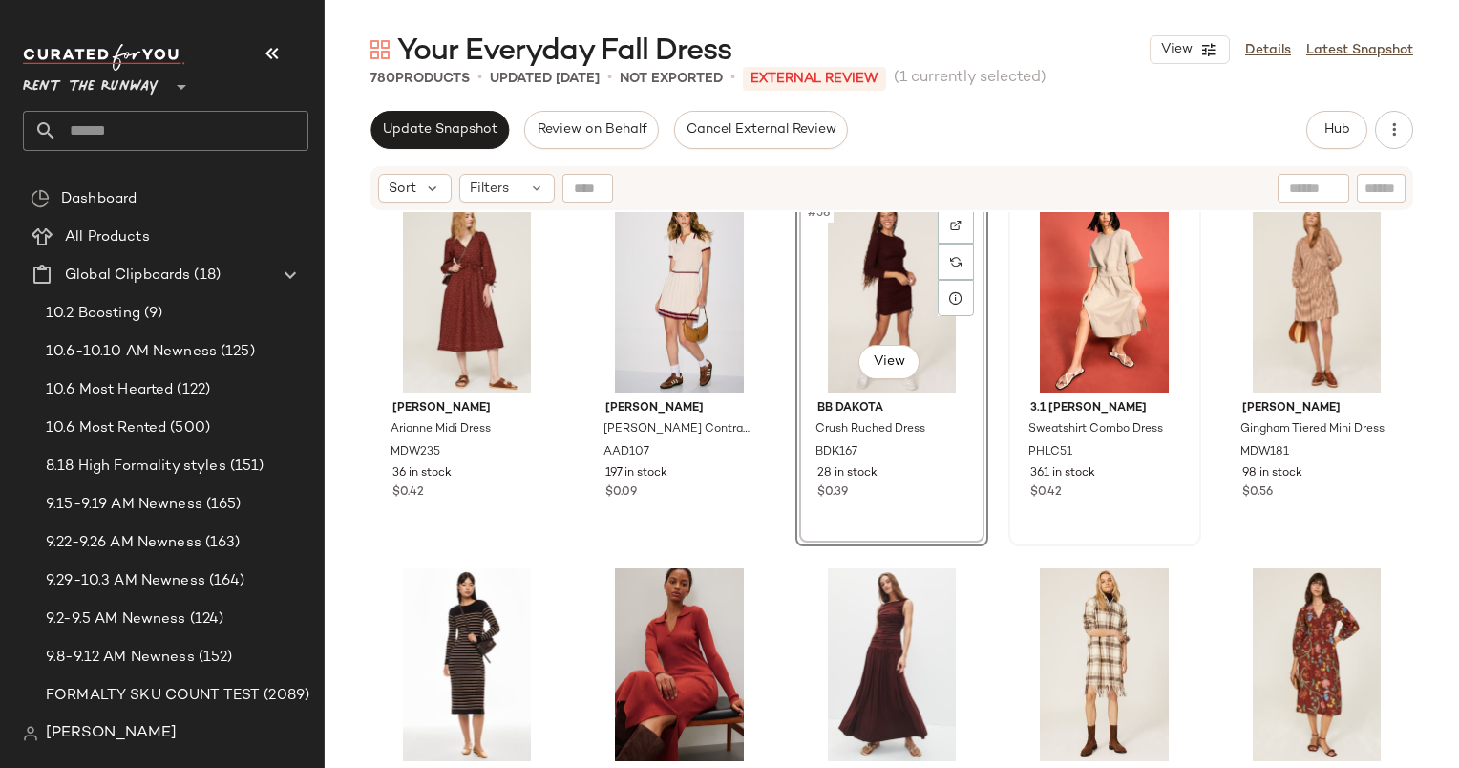
scroll to position [4097, 0]
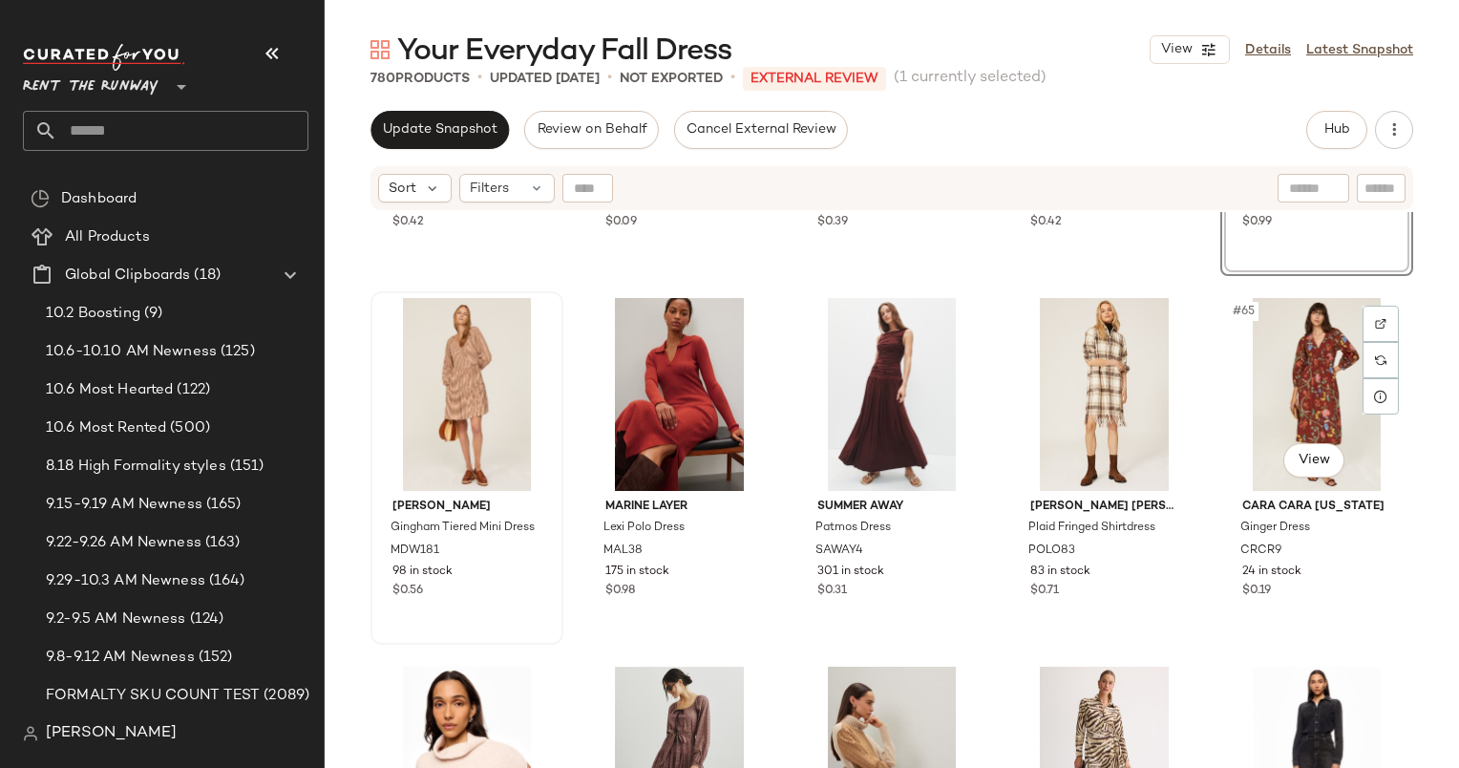
scroll to position [4374, 0]
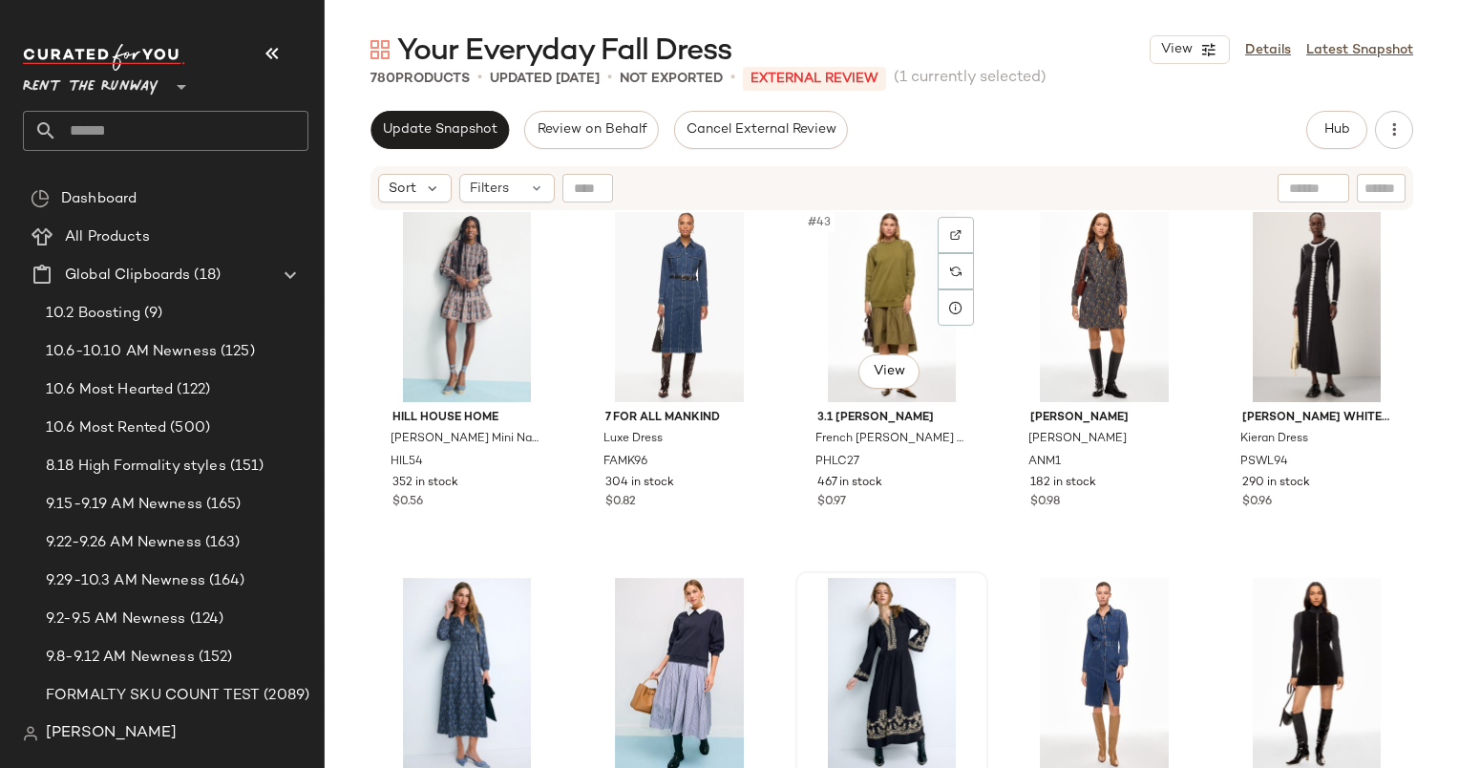
scroll to position [3012, 0]
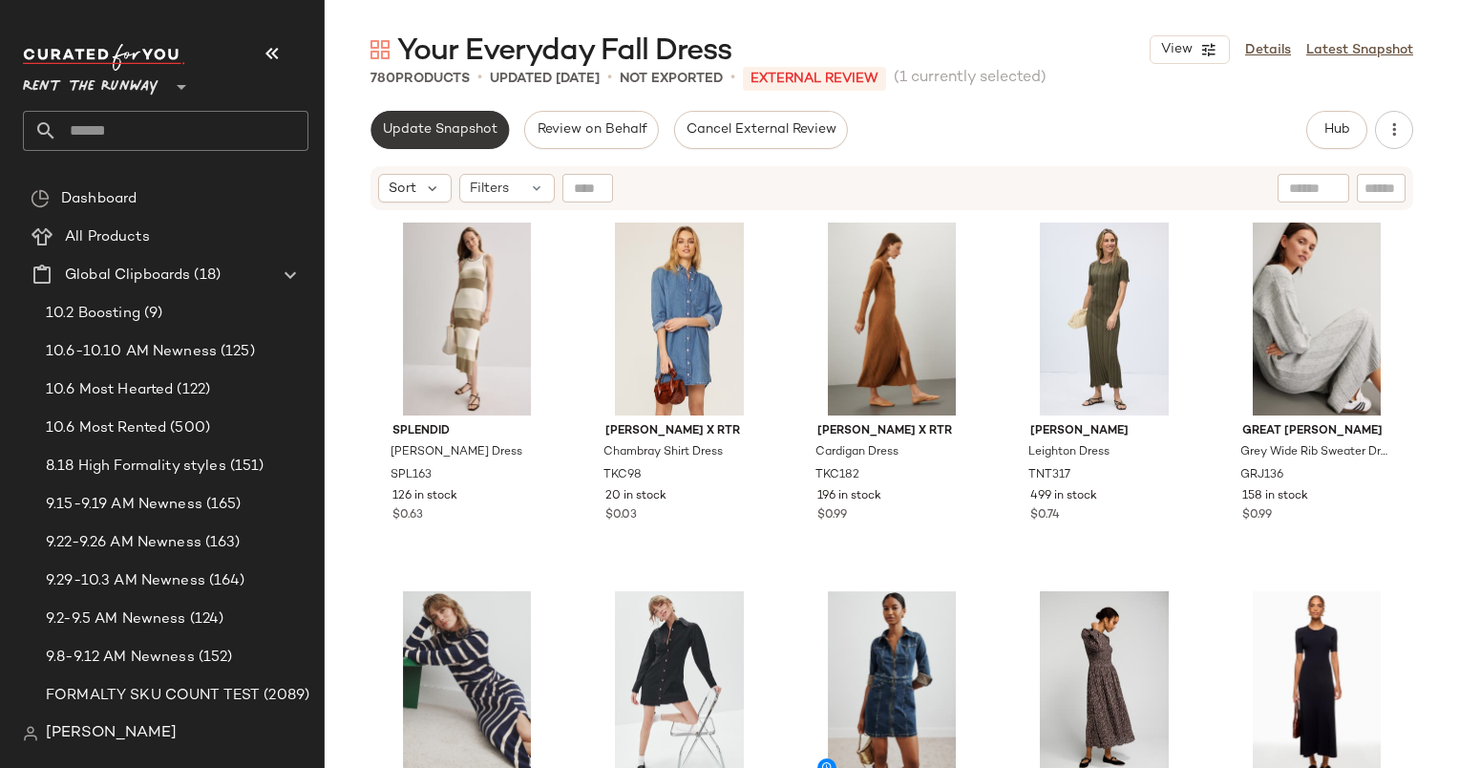
click at [424, 137] on span "Update Snapshot" at bounding box center [440, 129] width 116 height 15
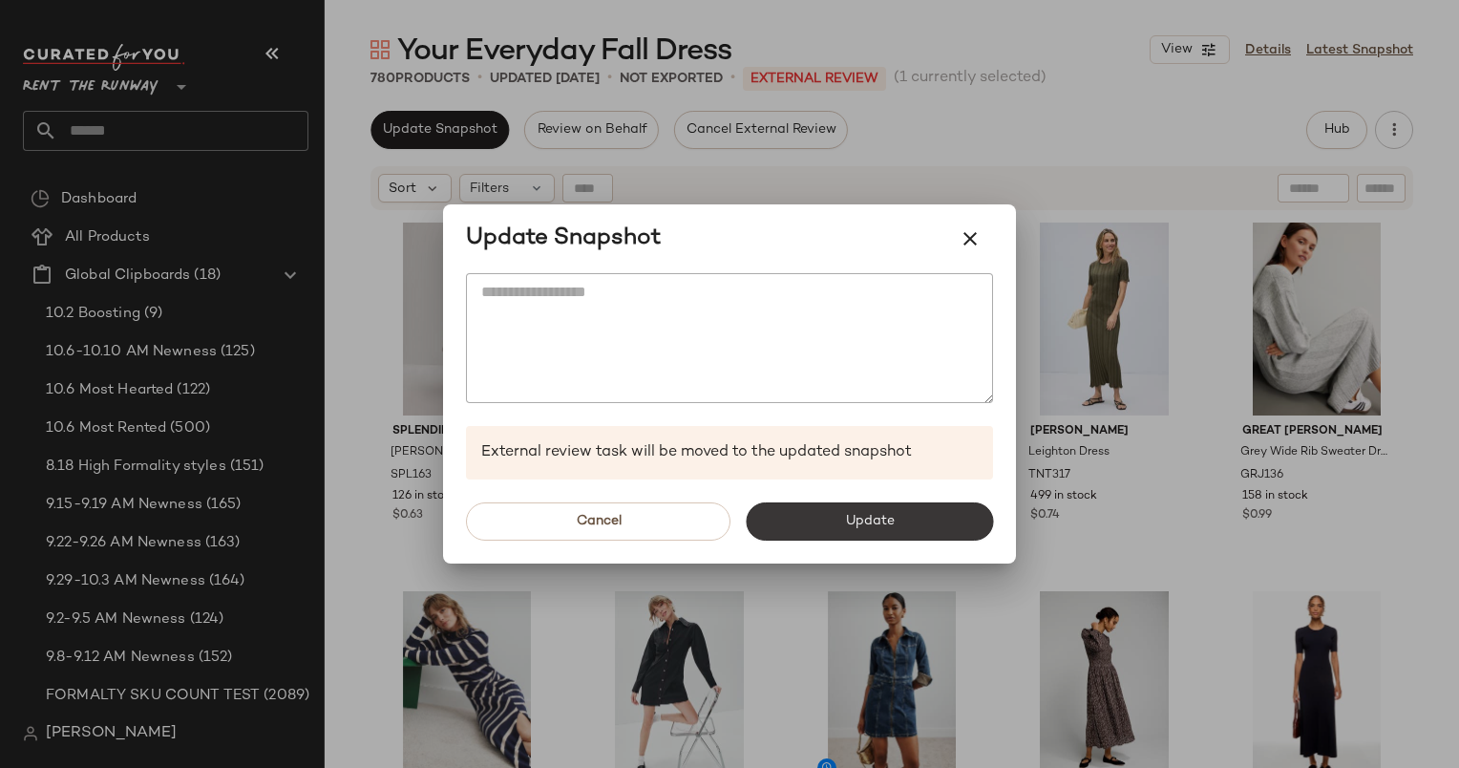
click at [866, 515] on span "Update" at bounding box center [869, 521] width 50 height 15
